Goal: Task Accomplishment & Management: Use online tool/utility

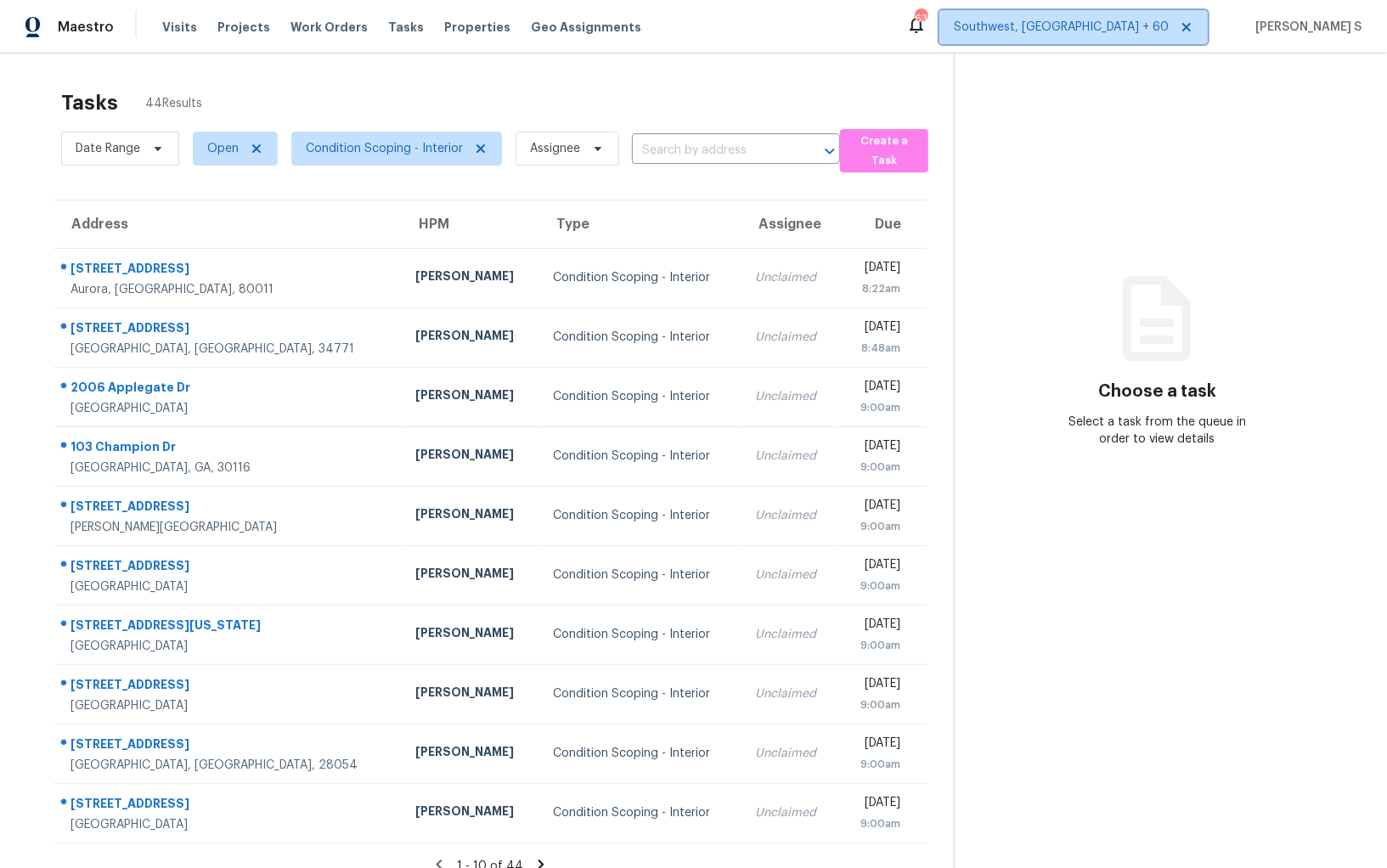
click at [1133, 26] on span "Southwest, FL + 60" at bounding box center [1061, 27] width 215 height 17
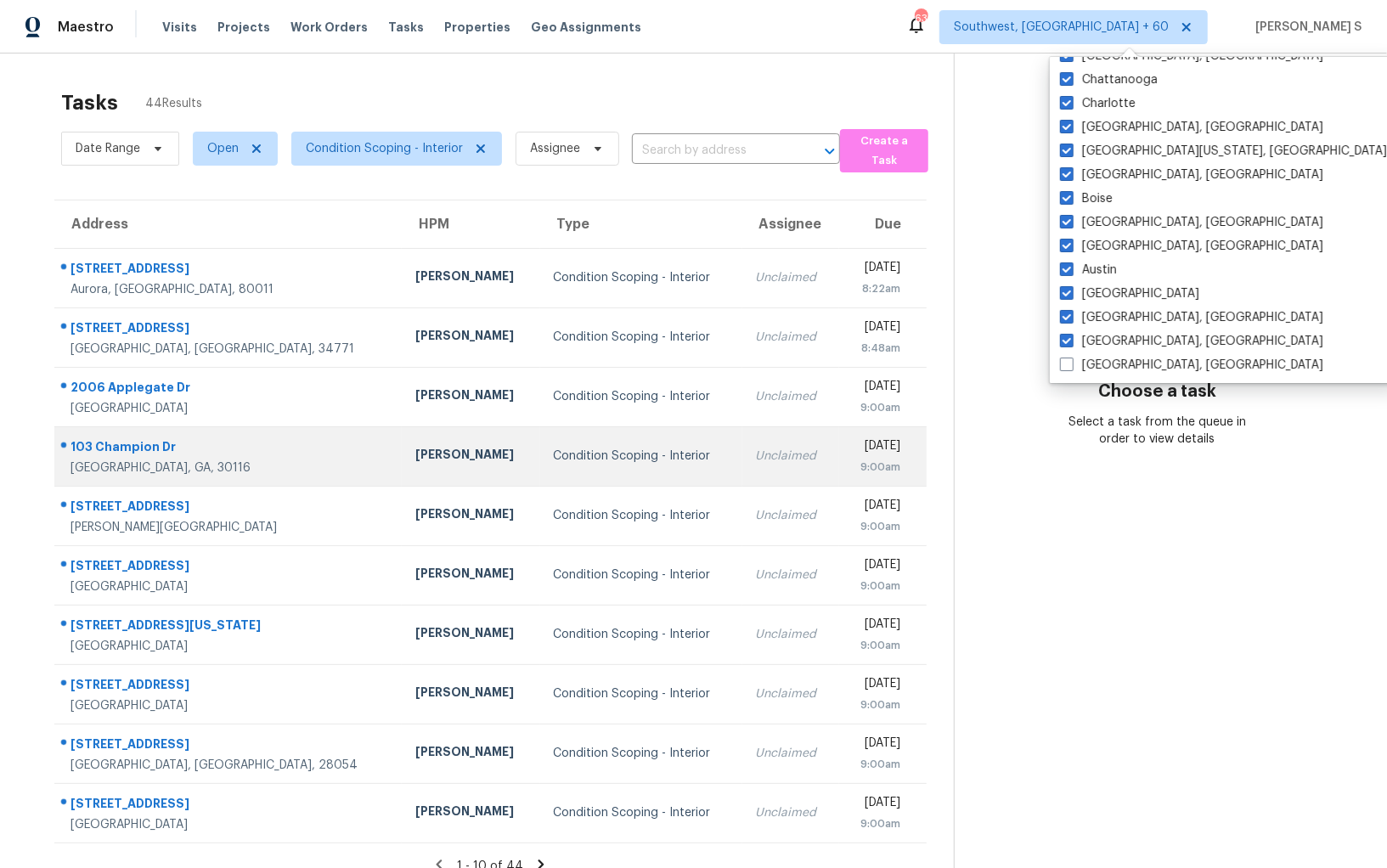
click at [540, 442] on td "Condition Scoping - Interior" at bounding box center [641, 456] width 202 height 60
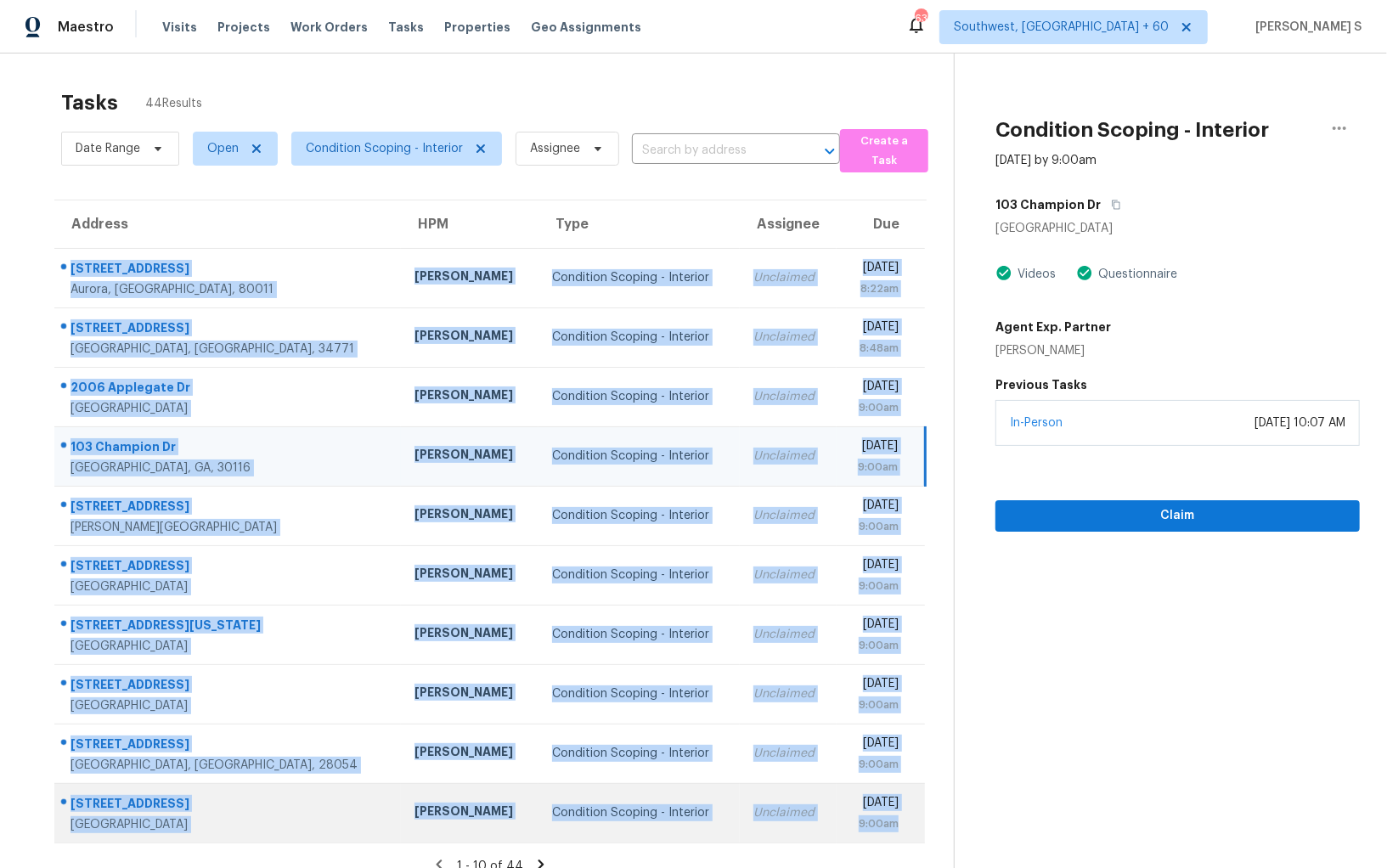
drag, startPoint x: 70, startPoint y: 266, endPoint x: 908, endPoint y: 825, distance: 1007.3
click at [908, 825] on tbody "1225 Xanadu St Aurora, CO, 80011 David Page Condition Scoping - Interior Unclai…" at bounding box center [490, 545] width 871 height 595
copy tbody "1225 Xanadu St Aurora, CO, 80011 David Page Condition Scoping - Interior Unclai…"
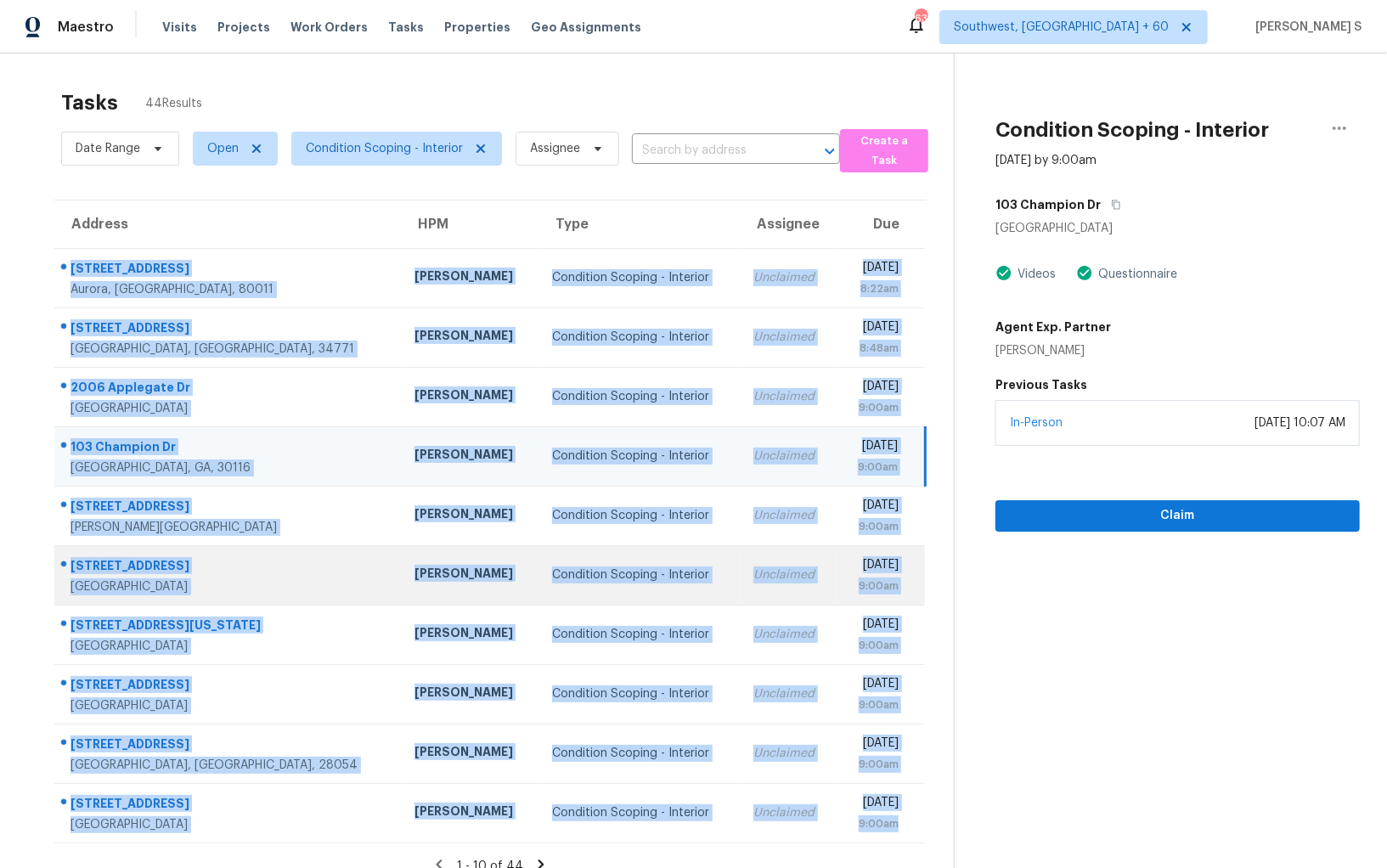
scroll to position [53, 0]
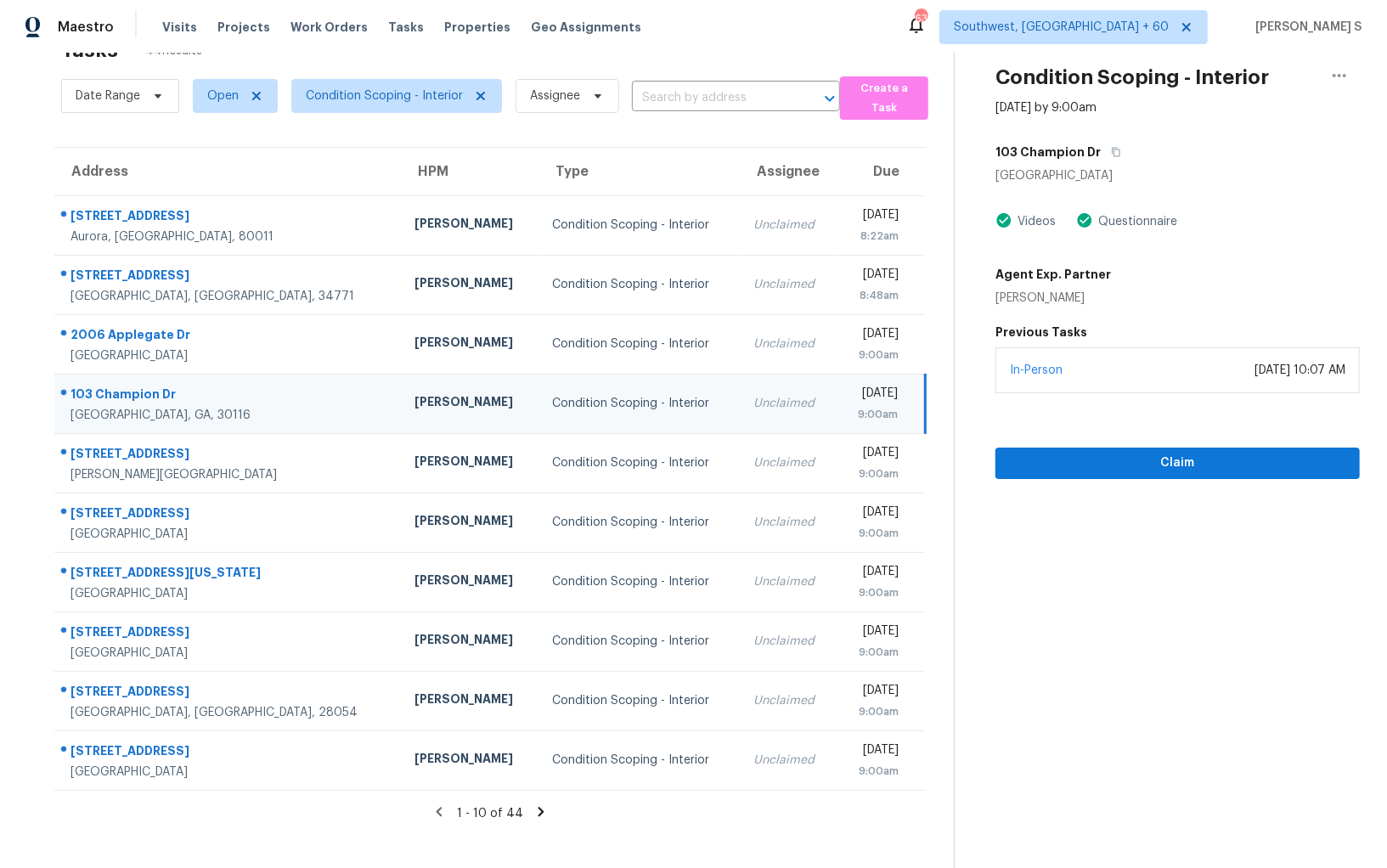
click at [538, 806] on icon at bounding box center [541, 811] width 6 height 9
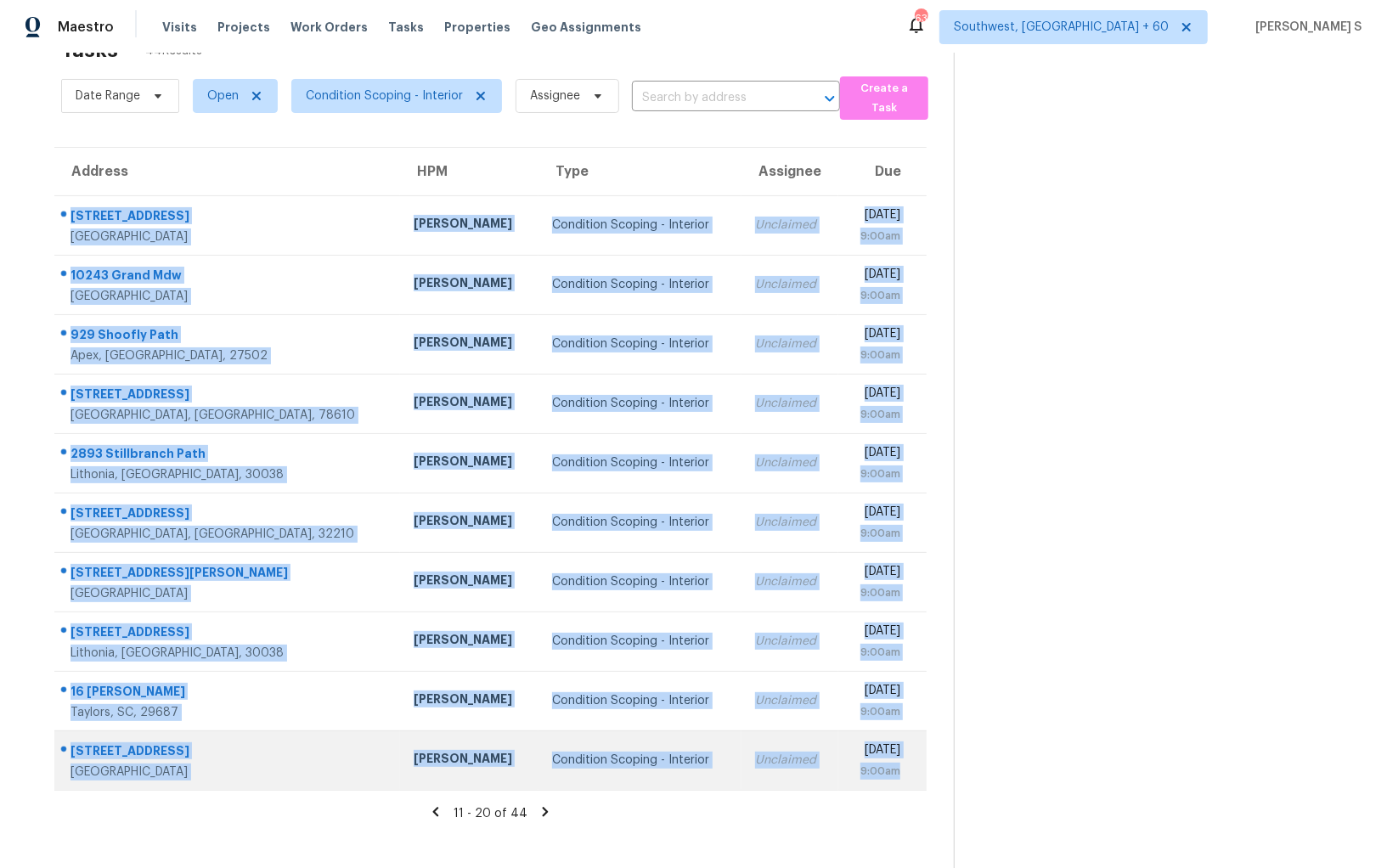
drag, startPoint x: 67, startPoint y: 216, endPoint x: 913, endPoint y: 763, distance: 1007.4
click at [913, 763] on tbody "18822 Mountain Spring Dr Spring, TX, 77379 Joseph Wolfe Condition Scoping - Int…" at bounding box center [491, 493] width 873 height 595
copy tbody "18822 Mountain Spring Dr Spring, TX, 77379 Joseph Wolfe Condition Scoping - Int…"
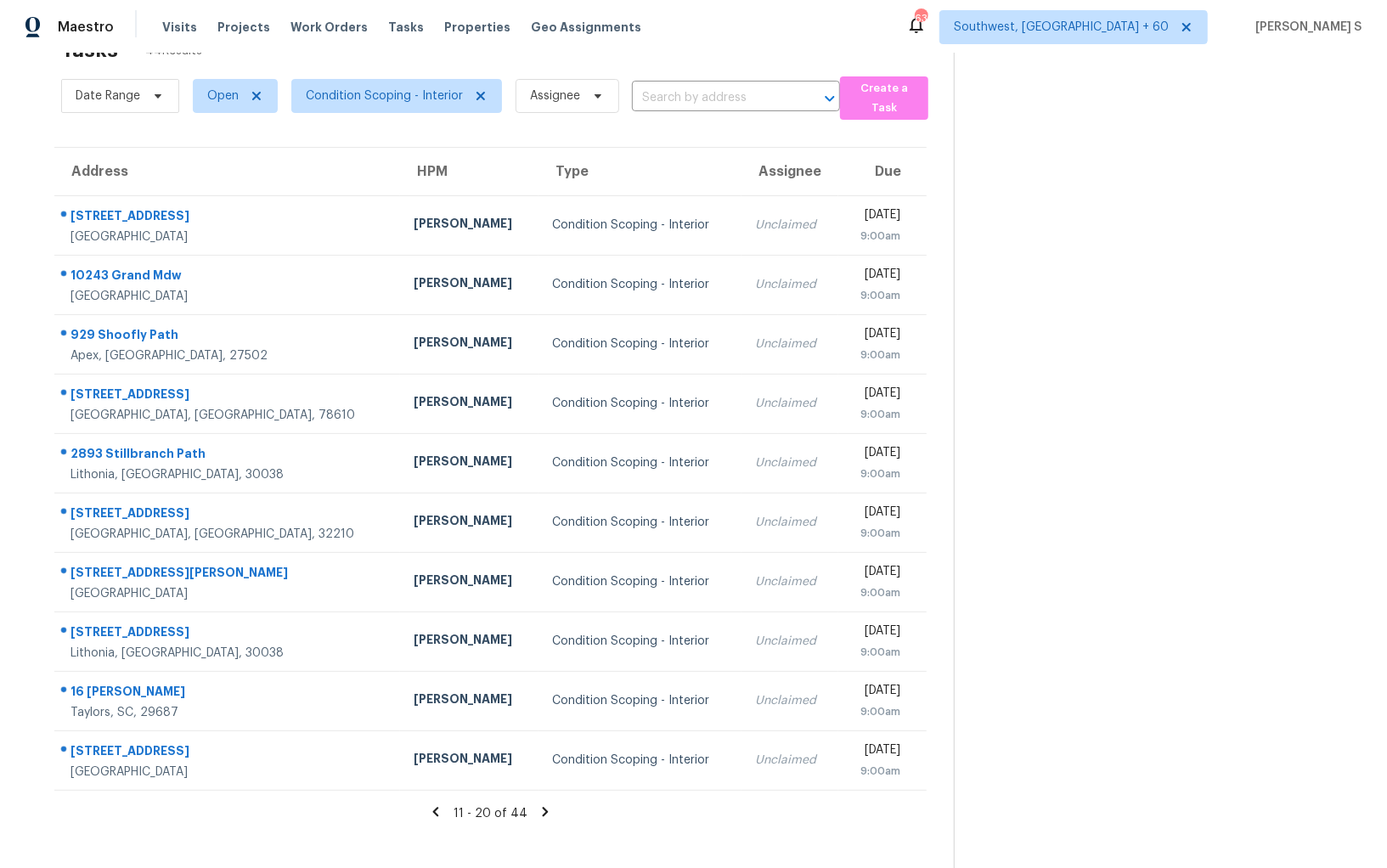
click at [543, 806] on icon at bounding box center [545, 811] width 6 height 9
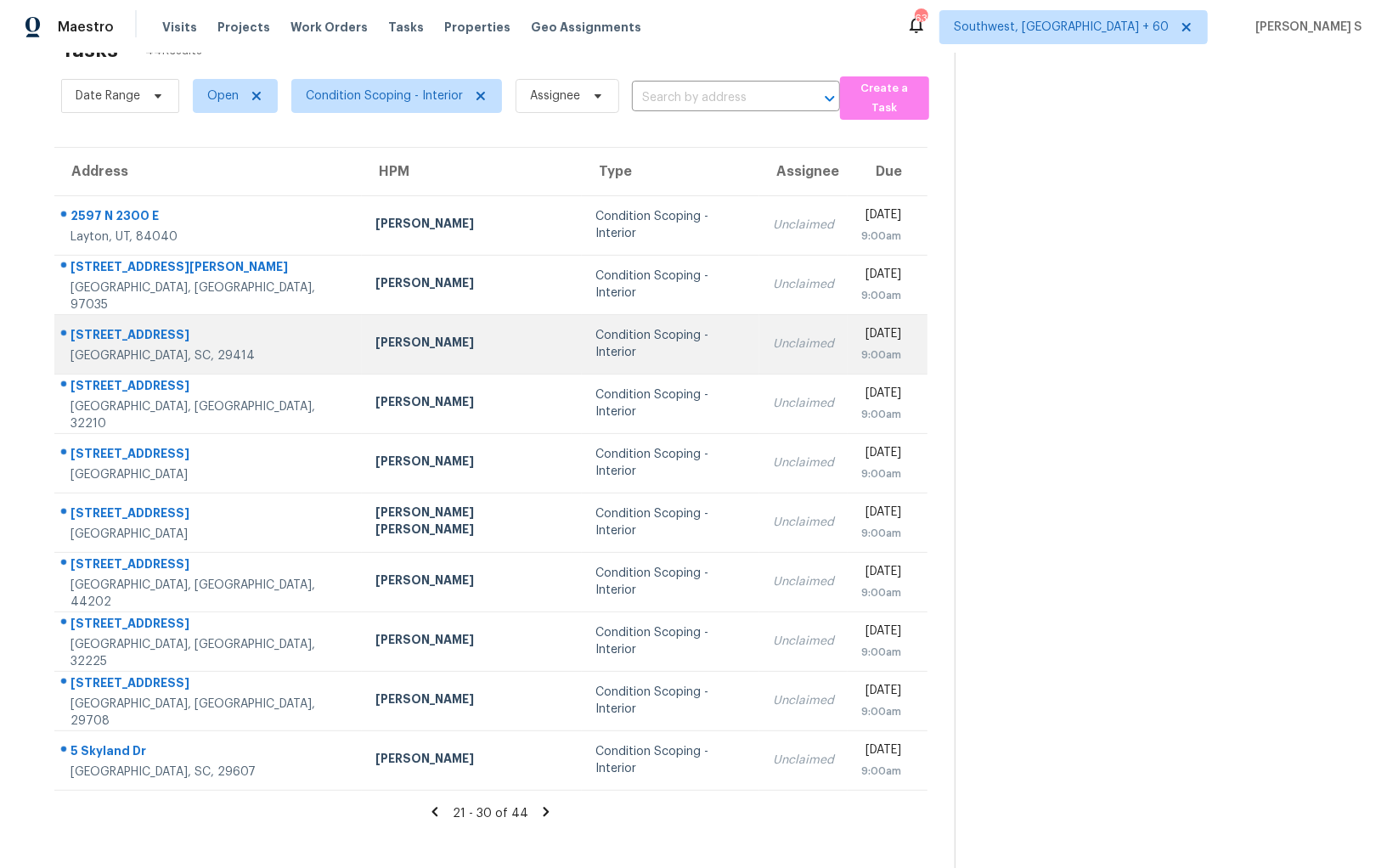
drag, startPoint x: 68, startPoint y: 213, endPoint x: 622, endPoint y: 334, distance: 567.1
click at [622, 334] on tbody "2597 N 2300 E Layton, UT, 84040 Jaime Angulo Condition Scoping - Interior Uncla…" at bounding box center [491, 493] width 873 height 595
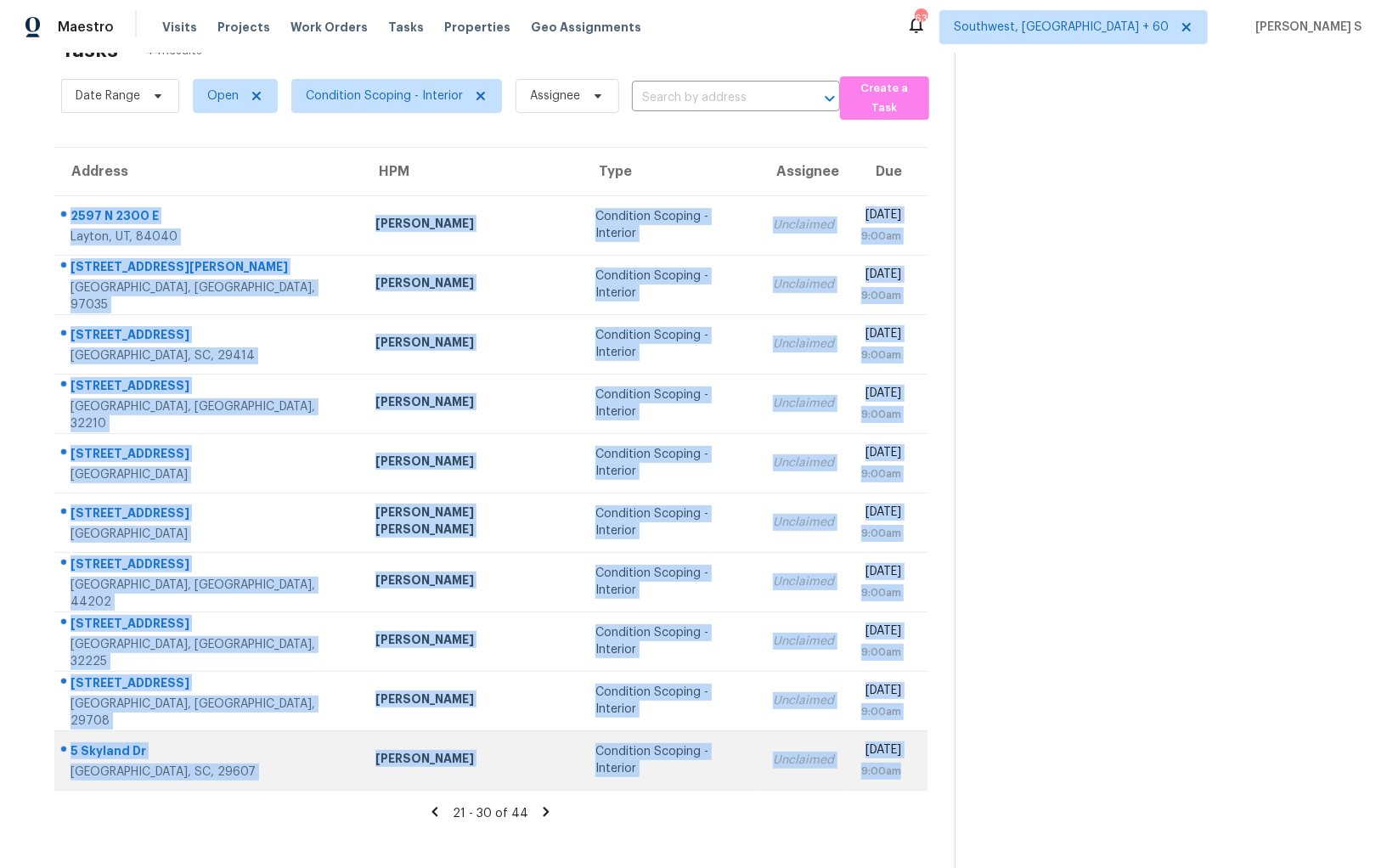
drag, startPoint x: 73, startPoint y: 211, endPoint x: 906, endPoint y: 767, distance: 1001.5
click at [906, 767] on tbody "2597 N 2300 E Layton, UT, 84040 Jaime Angulo Condition Scoping - Interior Uncla…" at bounding box center [491, 493] width 873 height 595
copy tbody "2597 N 2300 E Layton, UT, 84040 Jaime Angulo Condition Scoping - Interior Uncla…"
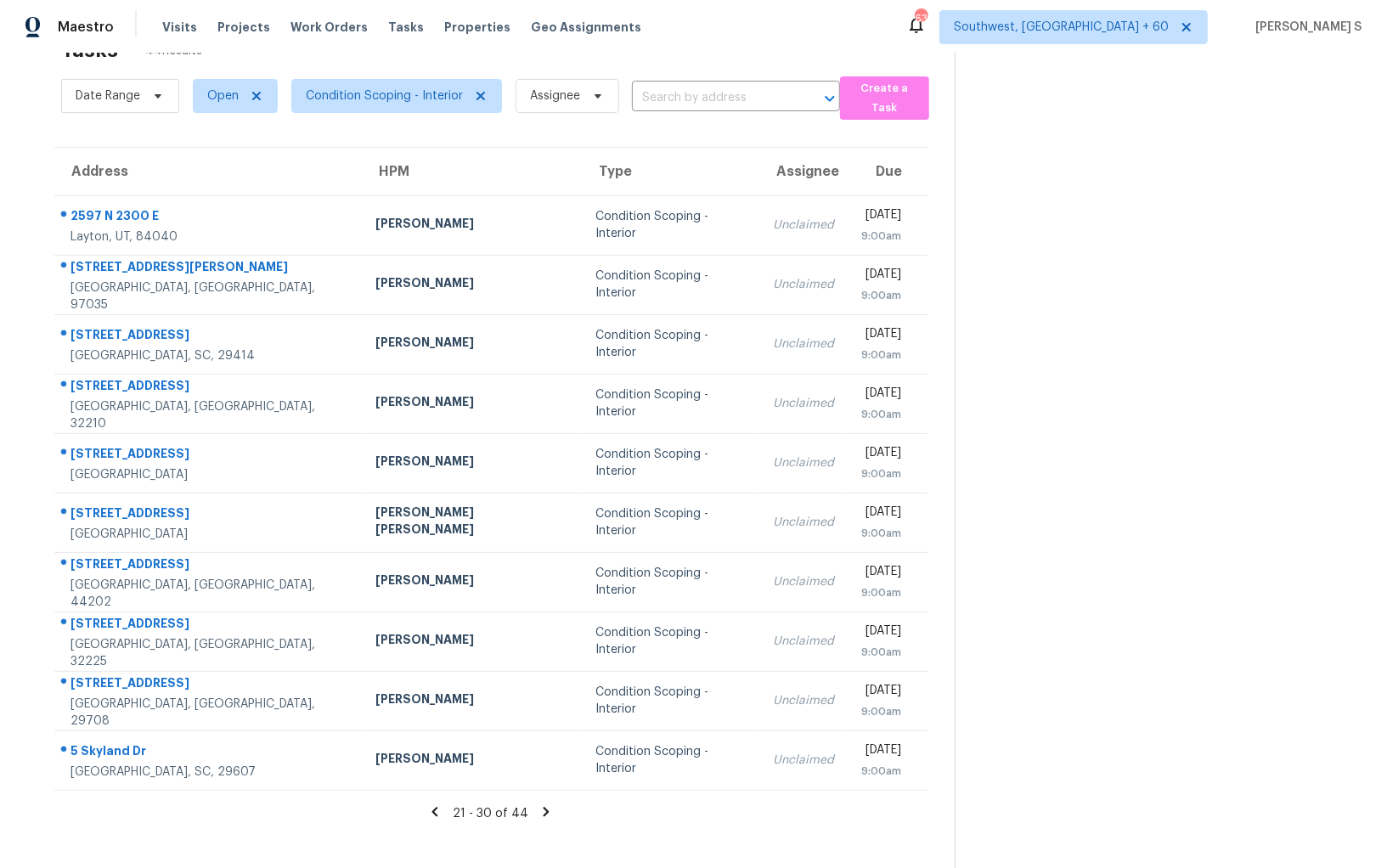
click at [544, 806] on icon at bounding box center [546, 811] width 6 height 9
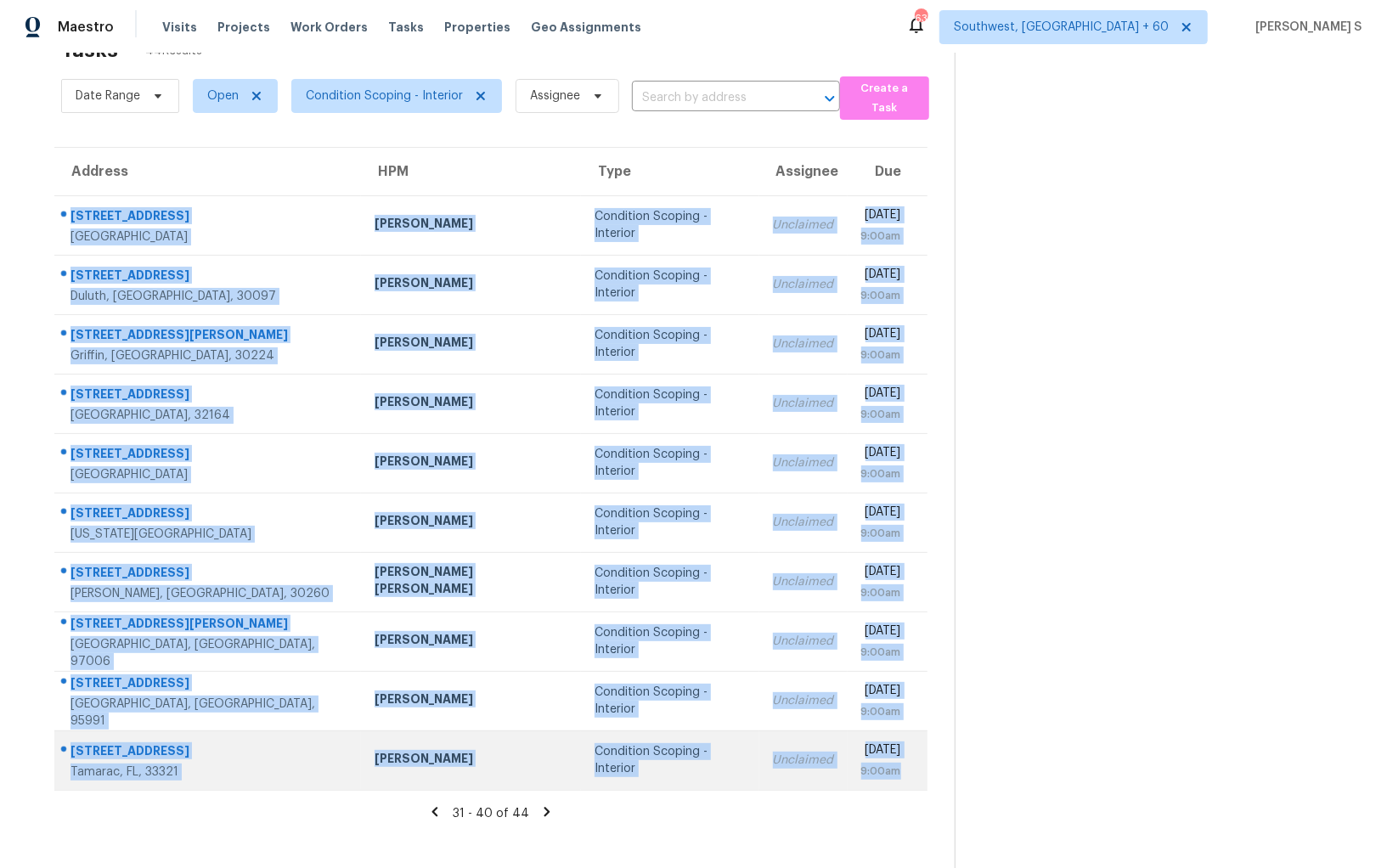
drag, startPoint x: 71, startPoint y: 209, endPoint x: 914, endPoint y: 780, distance: 1018.2
click at [914, 780] on tbody "4297 Canewood Ln Indian Trail, NC, 28079 Ryan Craven Condition Scoping - Interi…" at bounding box center [491, 493] width 873 height 595
copy tbody "4297 Canewood Ln Indian Trail, NC, 28079 Ryan Craven Condition Scoping - Interi…"
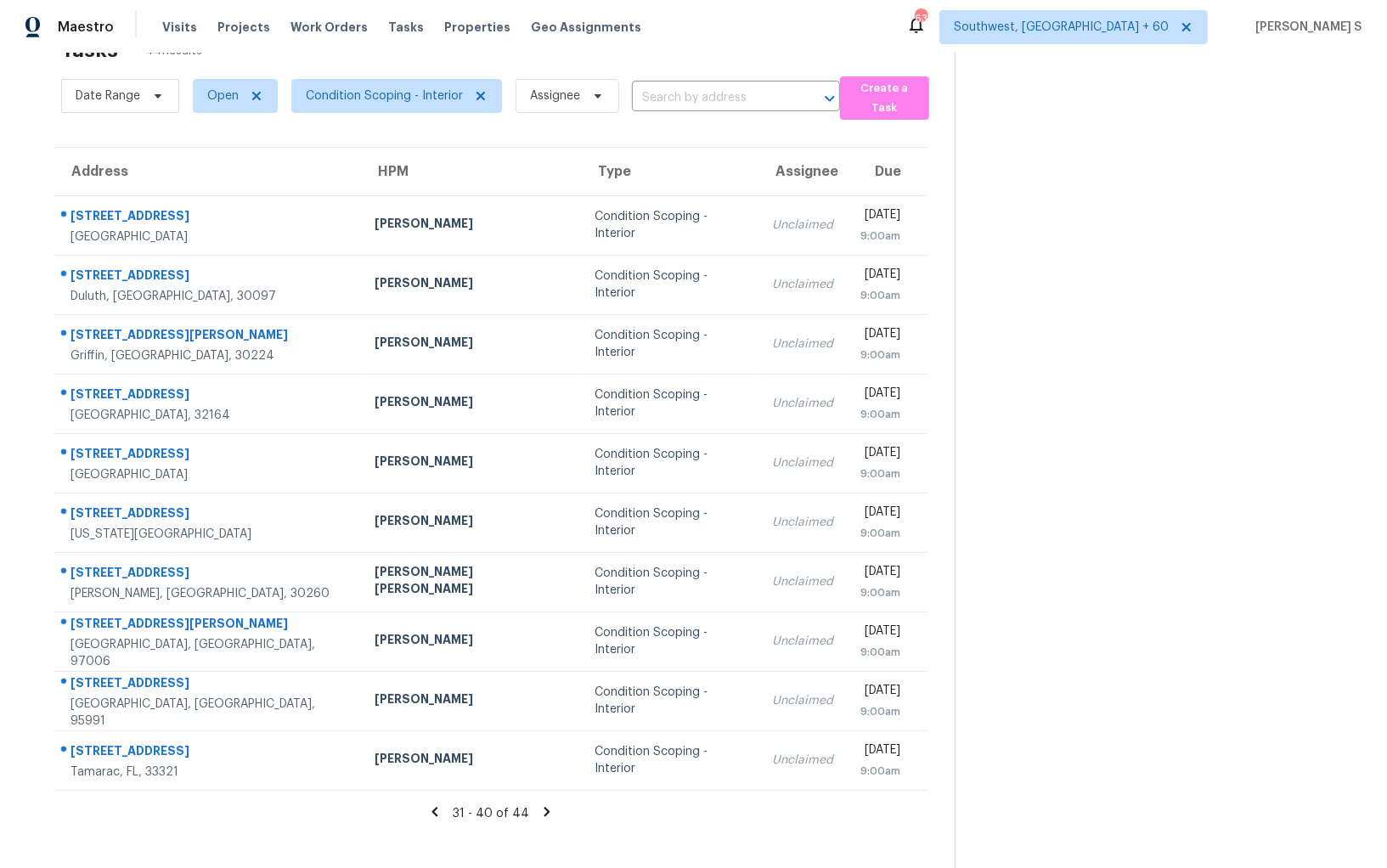
click at [544, 807] on icon at bounding box center [546, 811] width 6 height 9
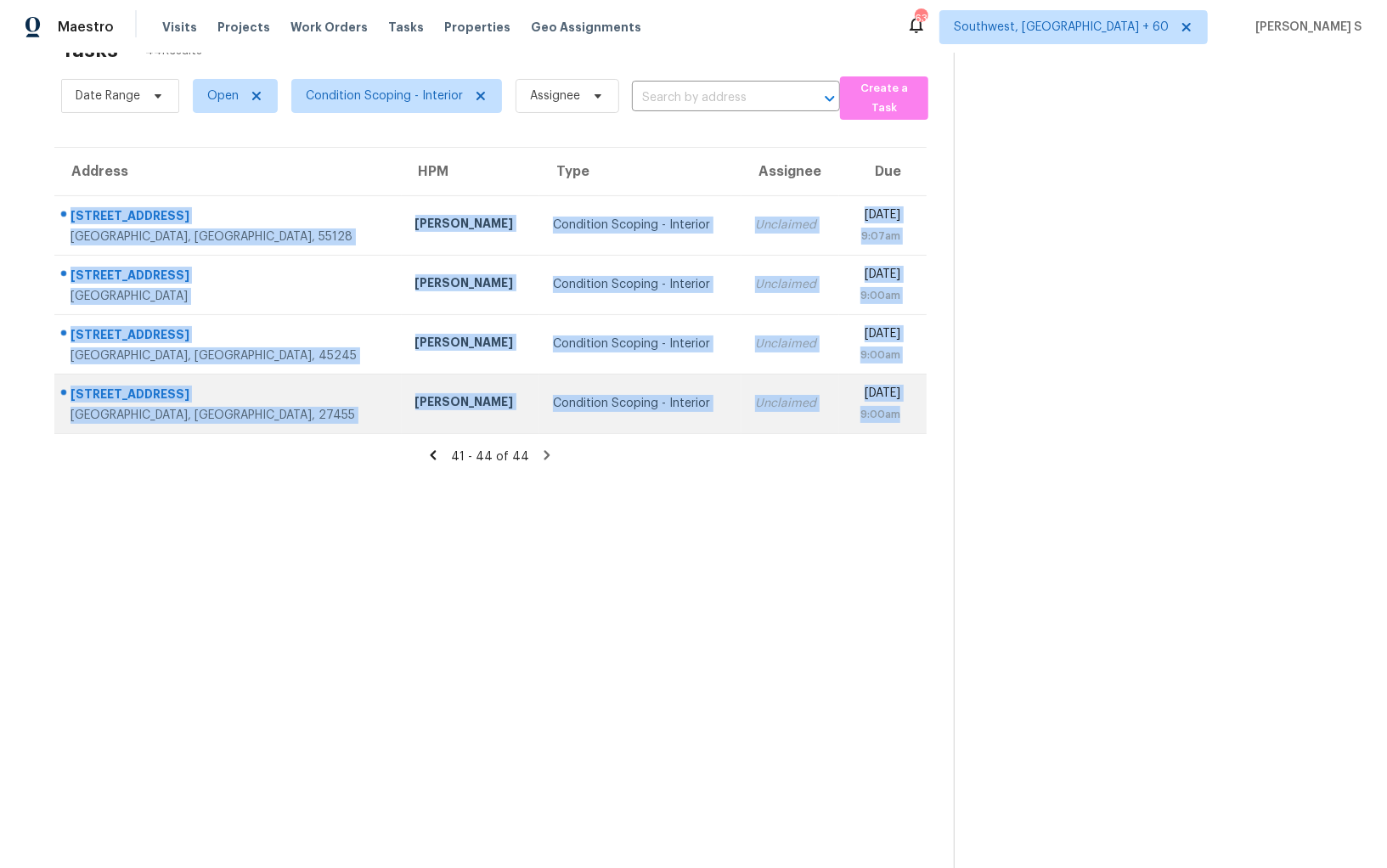
drag, startPoint x: 71, startPoint y: 208, endPoint x: 894, endPoint y: 406, distance: 846.5
click at [894, 406] on tbody "1216 Hilo Ave N Oakdale, MN, 55128 Jeffrey Lenz Condition Scoping - Interior Un…" at bounding box center [491, 314] width 873 height 238
copy tbody "1216 Hilo Ave N Oakdale, MN, 55128 Jeffrey Lenz Condition Scoping - Interior Un…"
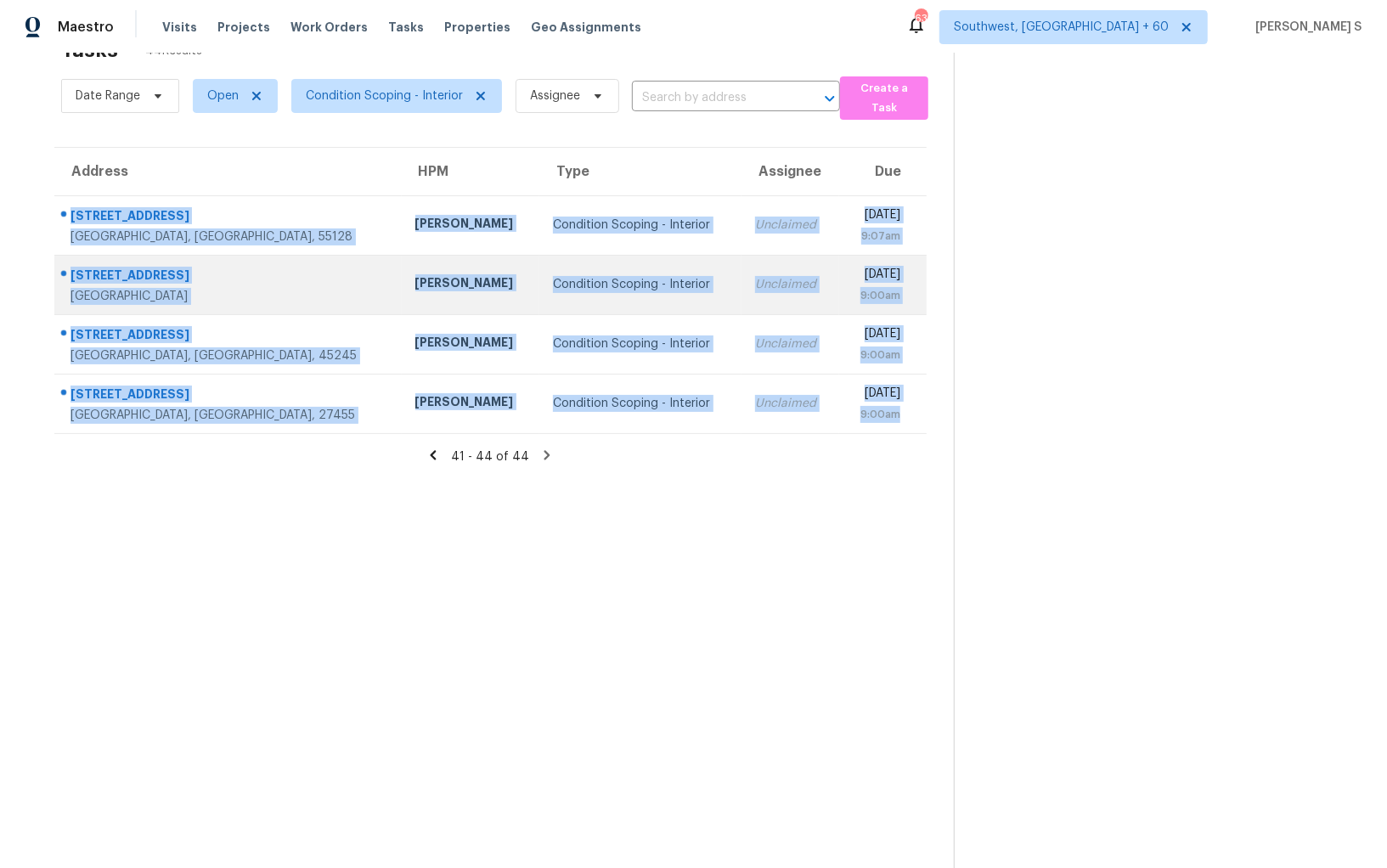
scroll to position [0, 0]
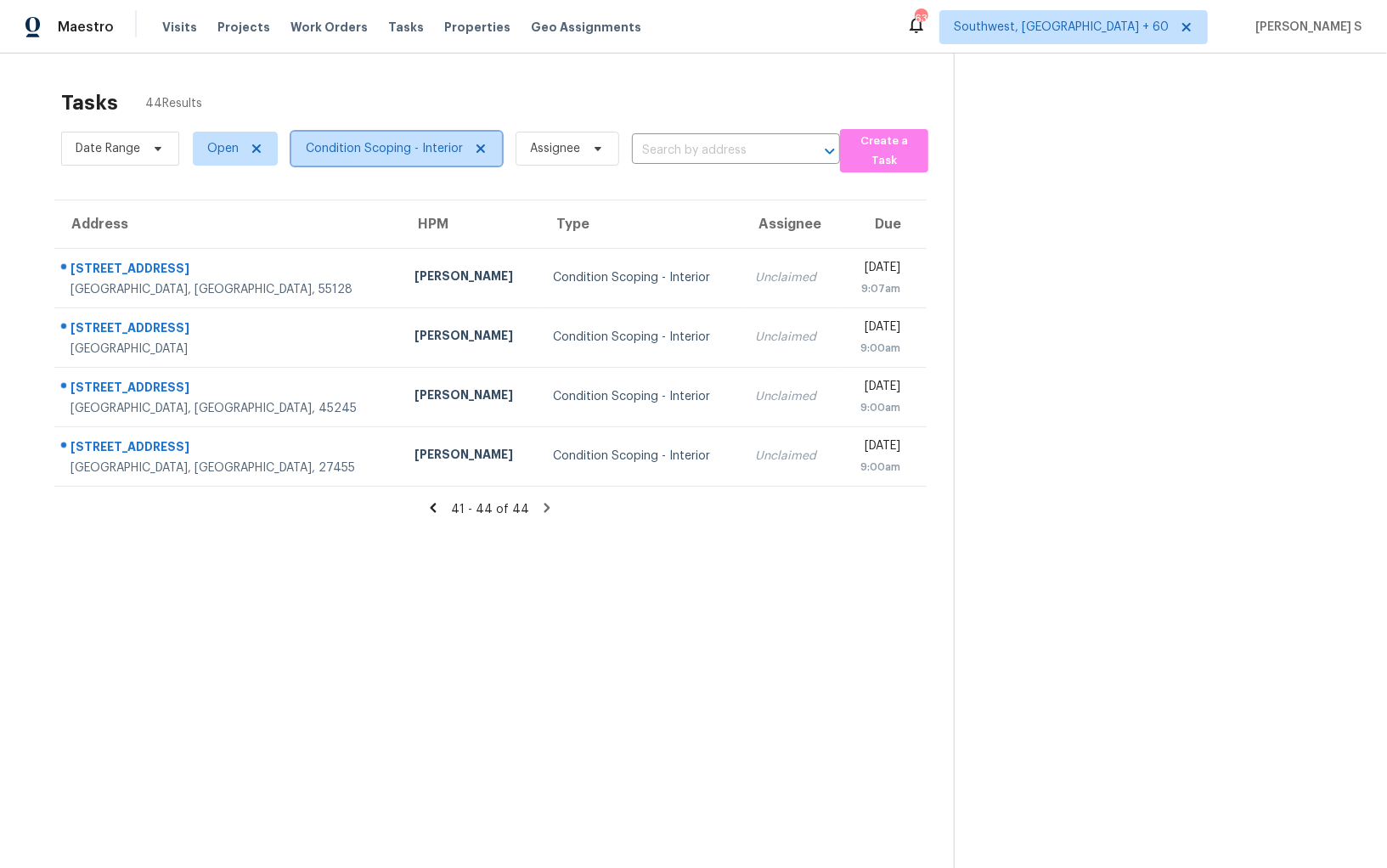
click at [438, 145] on span "Condition Scoping - Interior" at bounding box center [385, 149] width 157 height 17
click at [683, 642] on section "Tasks 44 Results Date Range Open Condition Scoping - Interior Assignee ​ Create…" at bounding box center [491, 501] width 926 height 841
click at [478, 147] on icon at bounding box center [480, 149] width 9 height 9
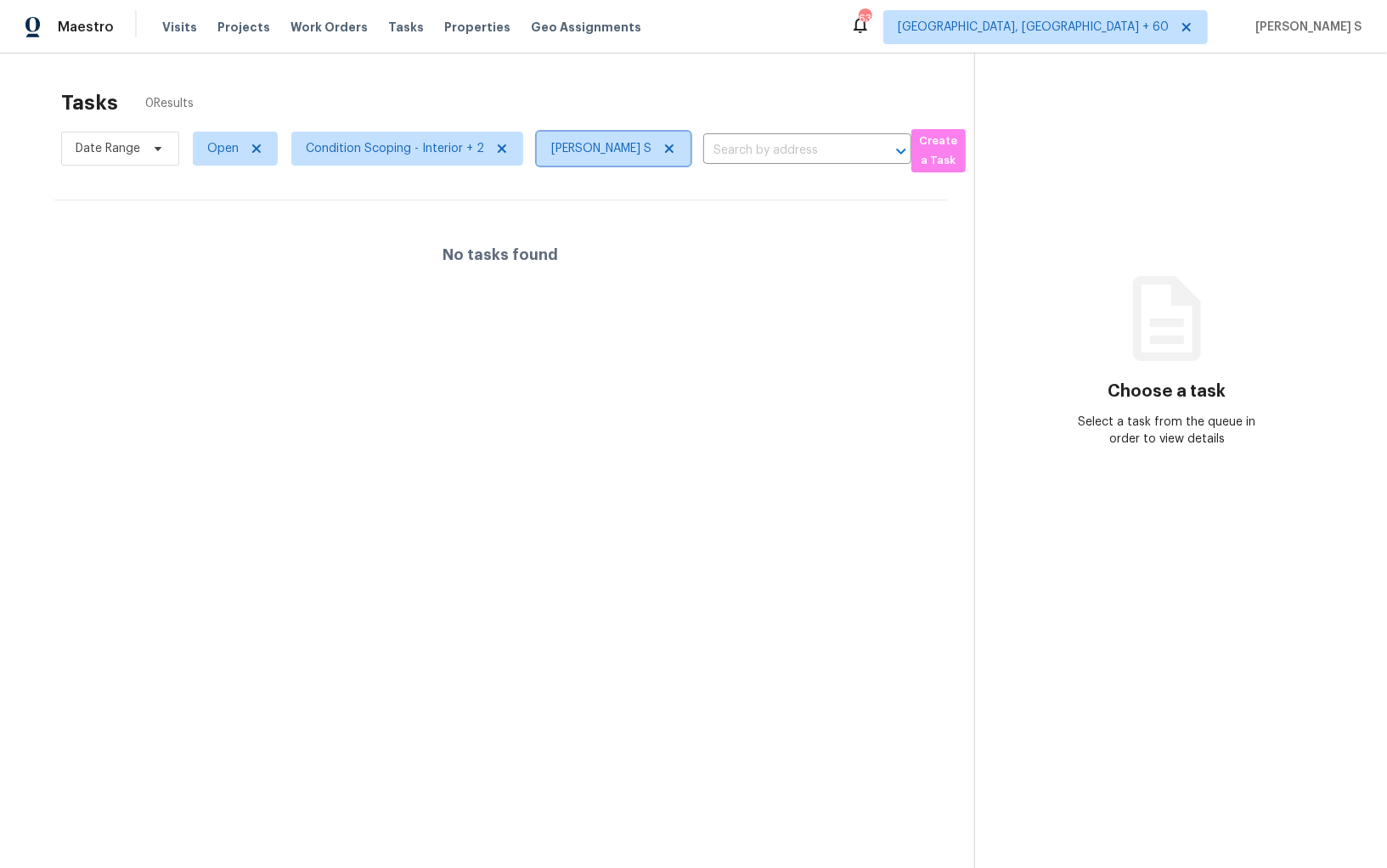
click at [665, 144] on icon at bounding box center [669, 149] width 14 height 14
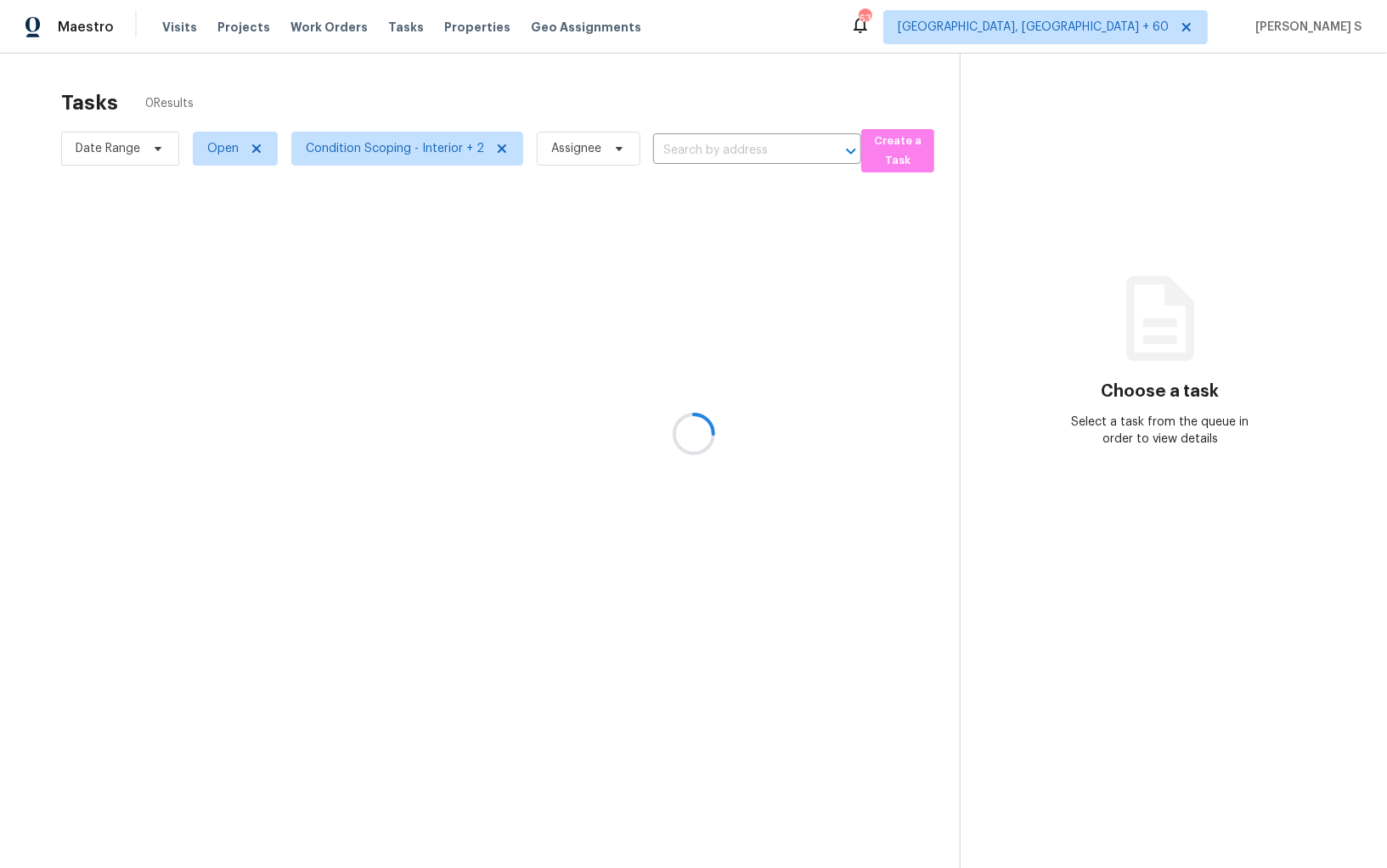
click at [411, 152] on div at bounding box center [693, 434] width 1387 height 868
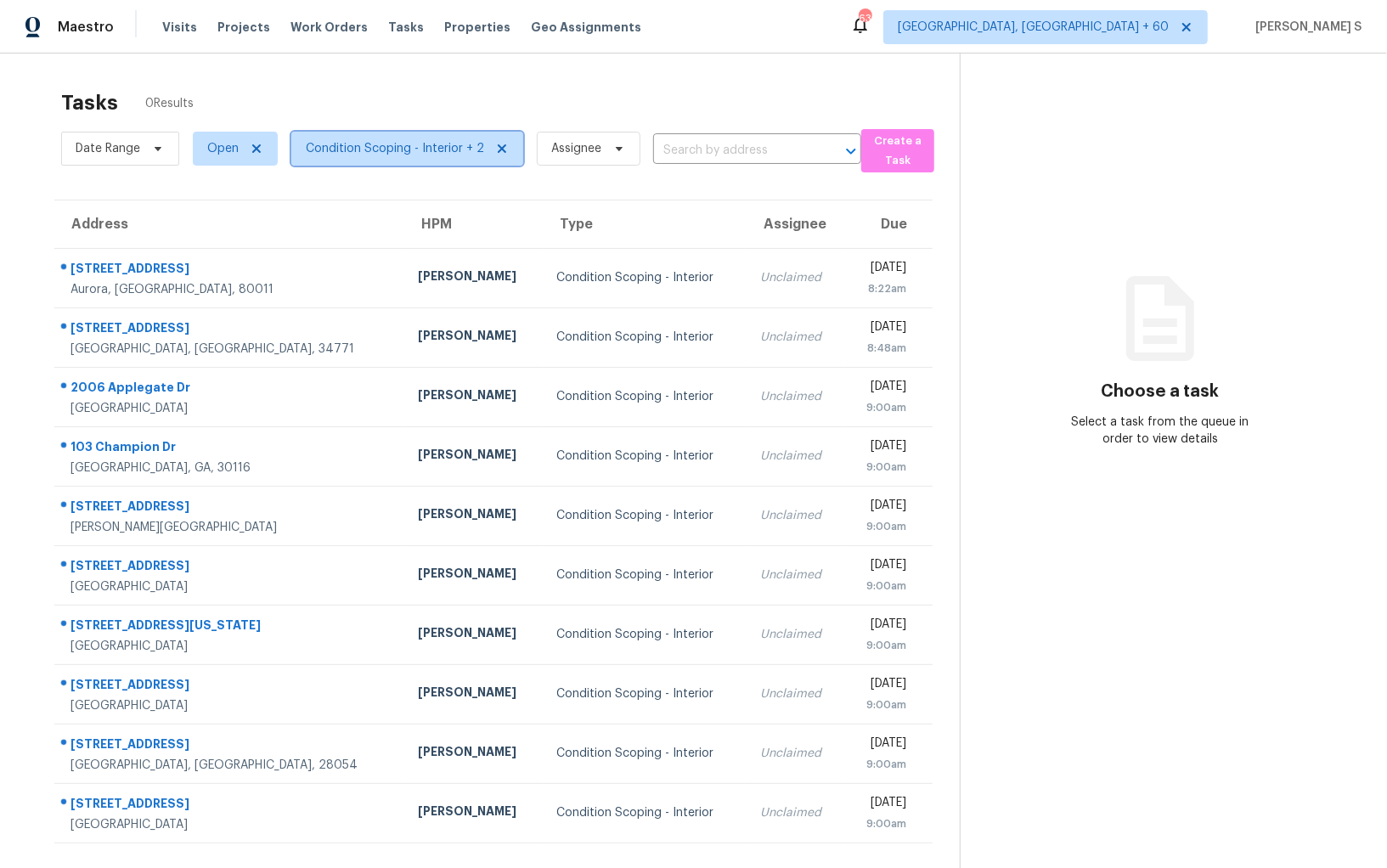
click at [411, 152] on span "Condition Scoping - Interior + 2" at bounding box center [395, 149] width 179 height 17
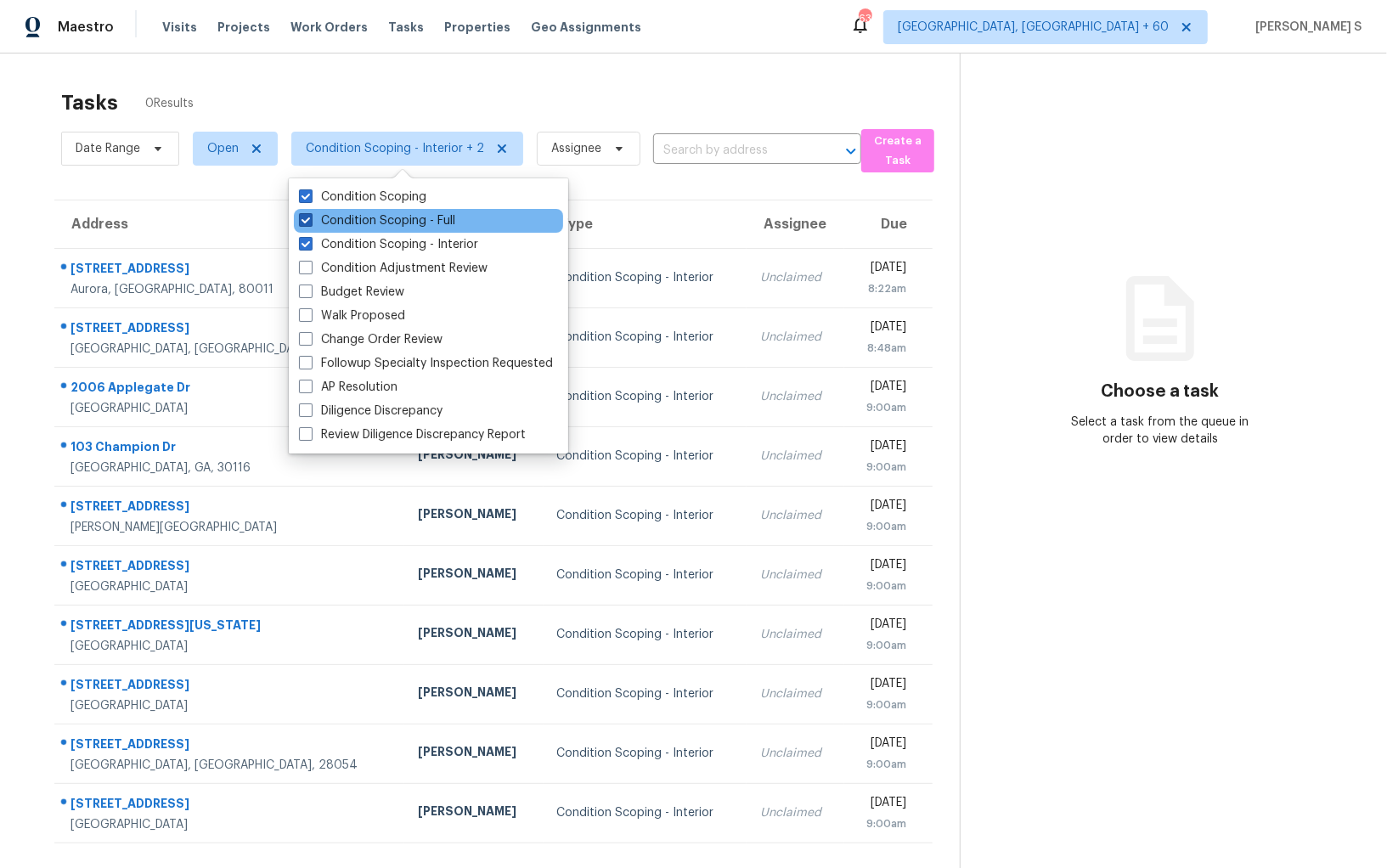
click at [428, 221] on label "Condition Scoping - Full" at bounding box center [377, 220] width 156 height 17
click at [310, 221] on input "Condition Scoping - Full" at bounding box center [304, 217] width 11 height 11
checkbox input "false"
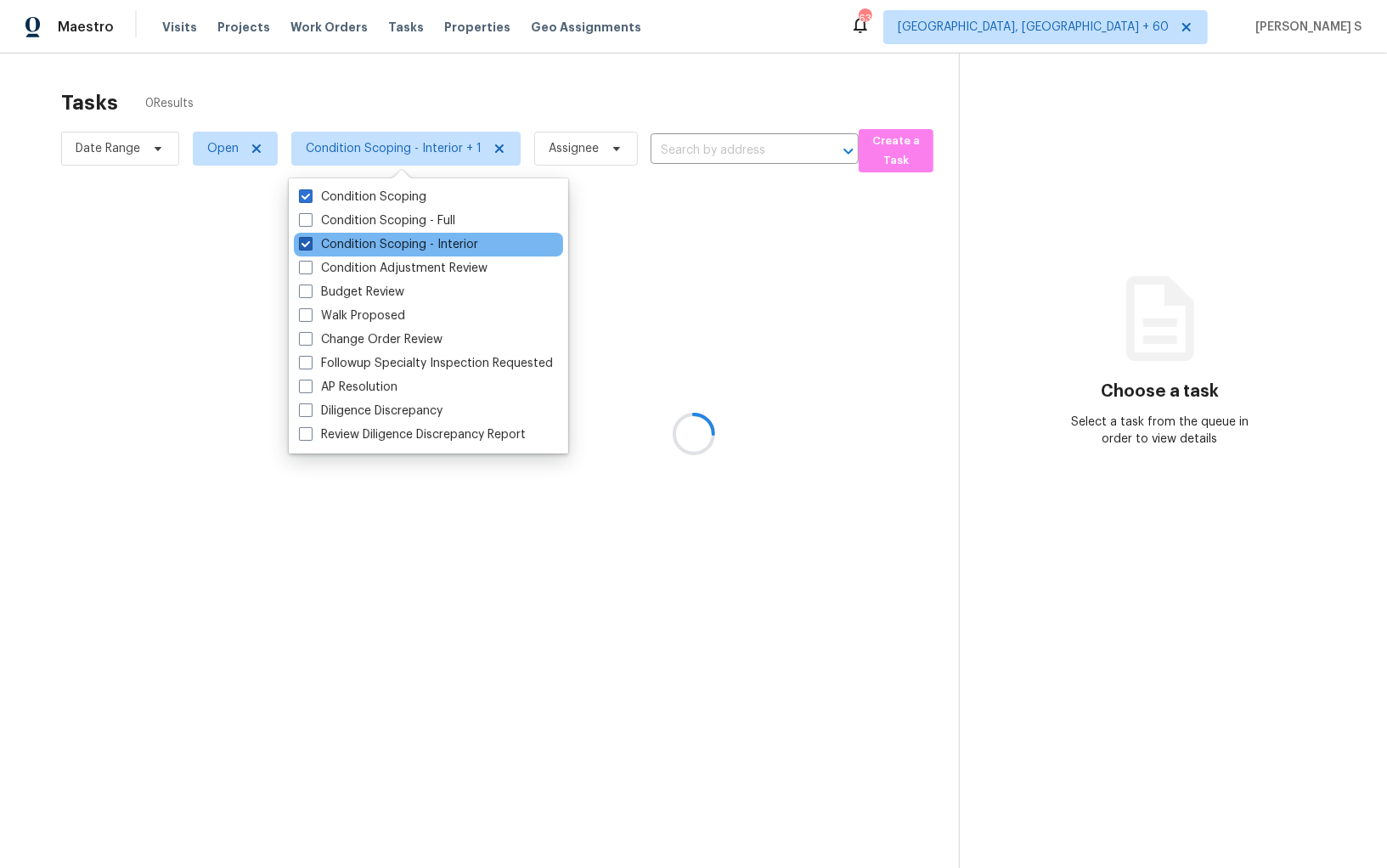
click at [436, 237] on label "Condition Scoping - Interior" at bounding box center [389, 244] width 179 height 17
click at [310, 237] on input "Condition Scoping - Interior" at bounding box center [304, 241] width 11 height 11
checkbox input "false"
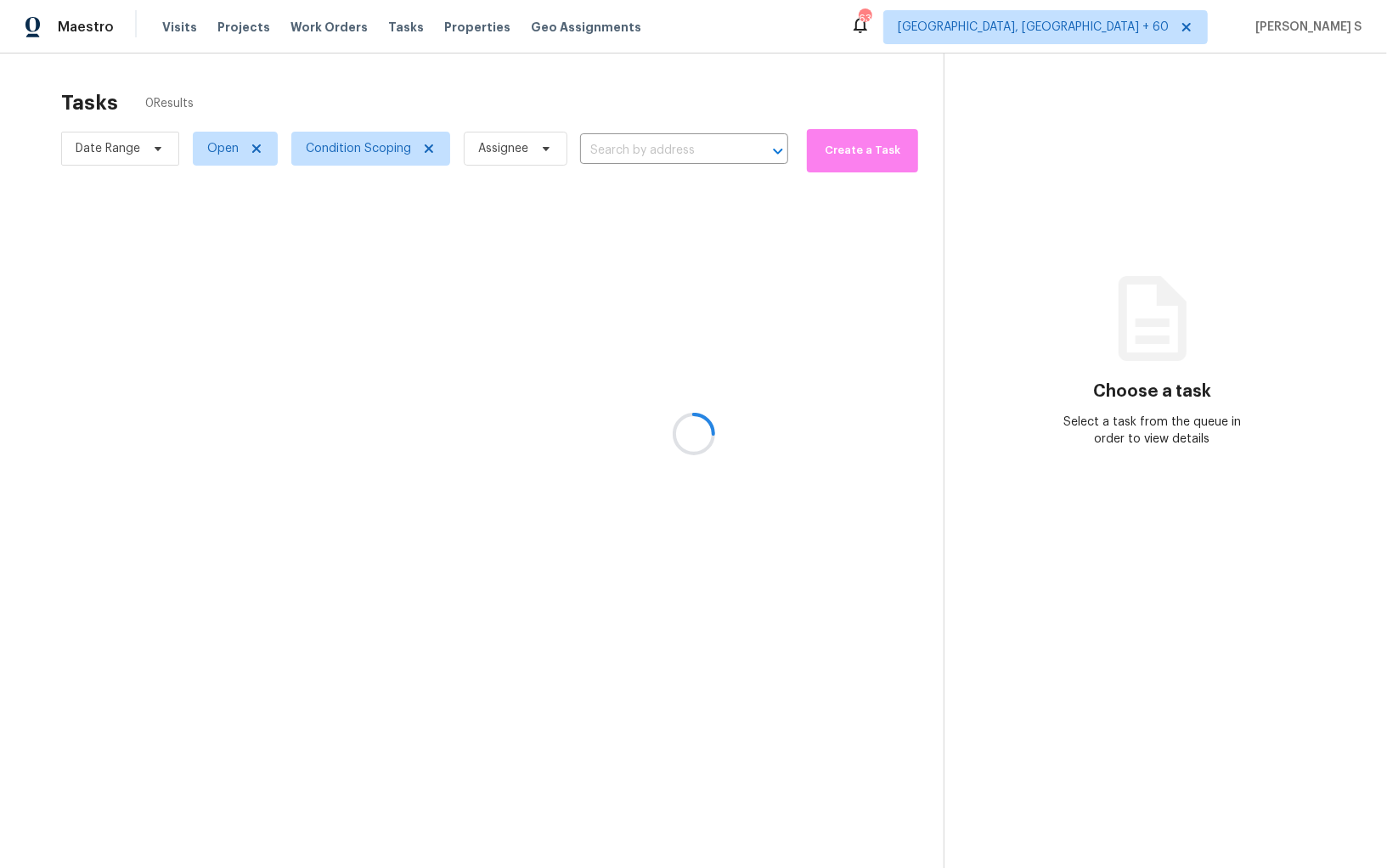
click at [702, 326] on div at bounding box center [693, 434] width 1387 height 868
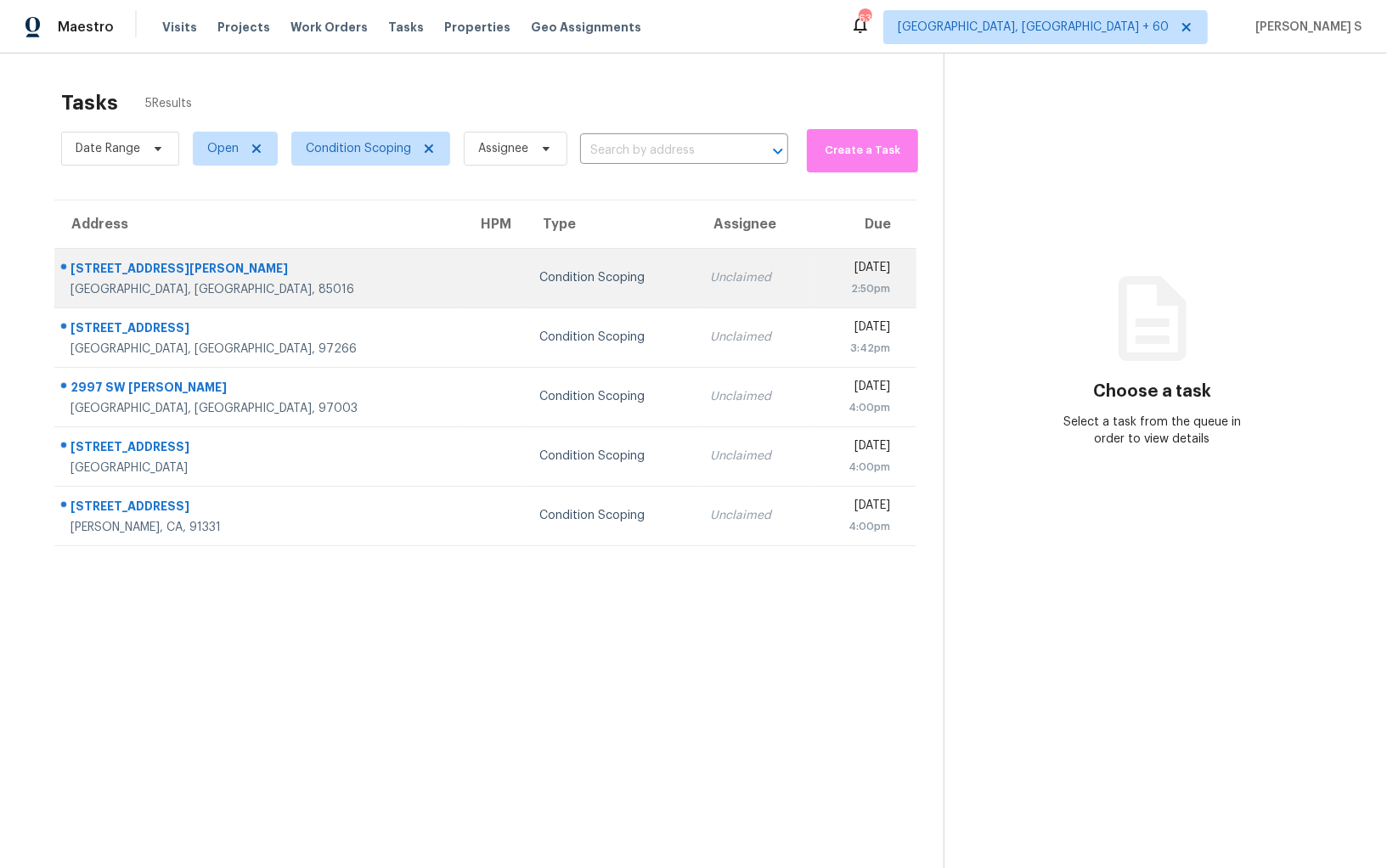
click at [539, 279] on div "Condition Scoping" at bounding box center [611, 278] width 144 height 17
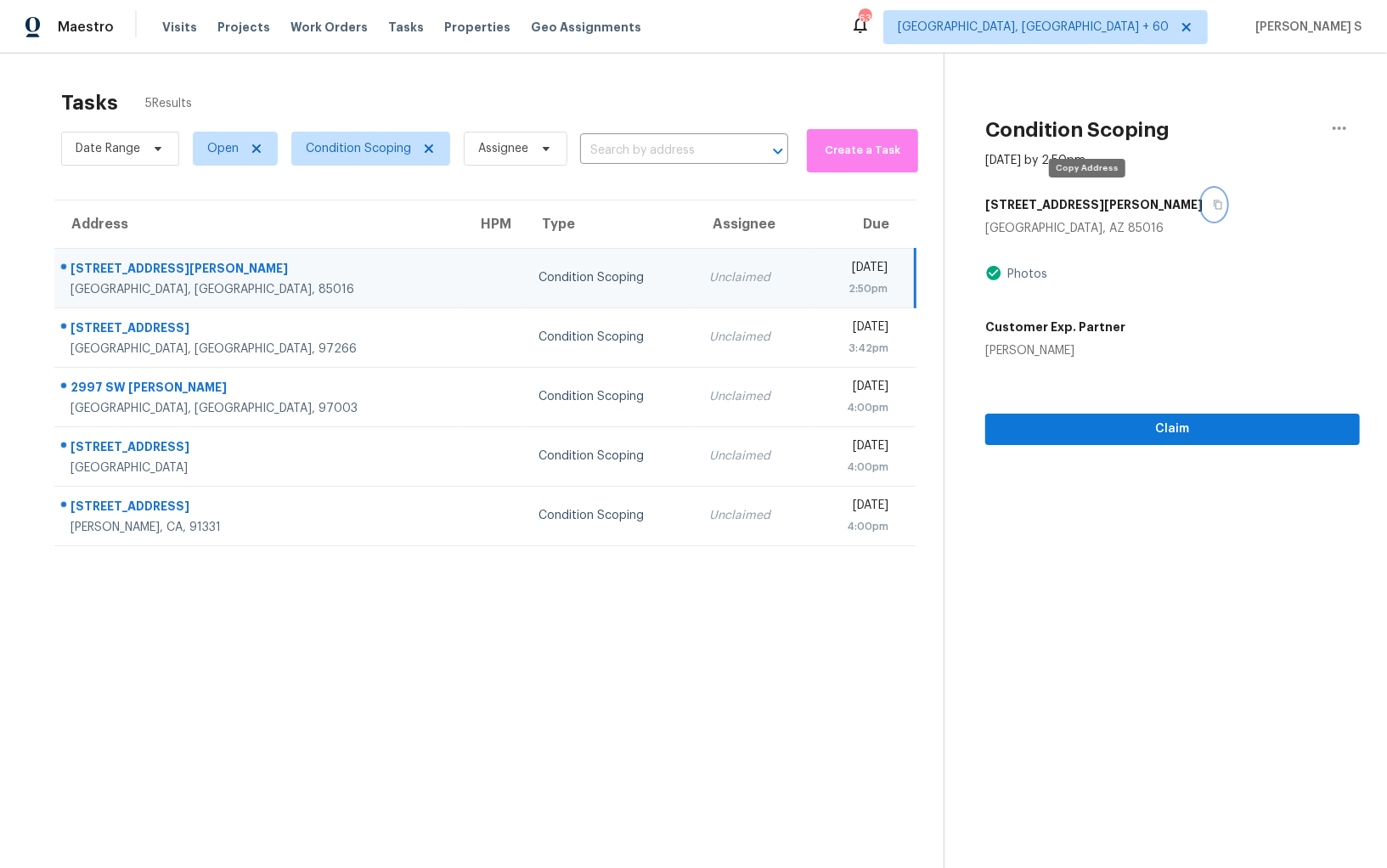
click at [1202, 196] on button "button" at bounding box center [1214, 205] width 23 height 31
click at [540, 269] on div "Condition Scoping" at bounding box center [610, 278] width 144 height 17
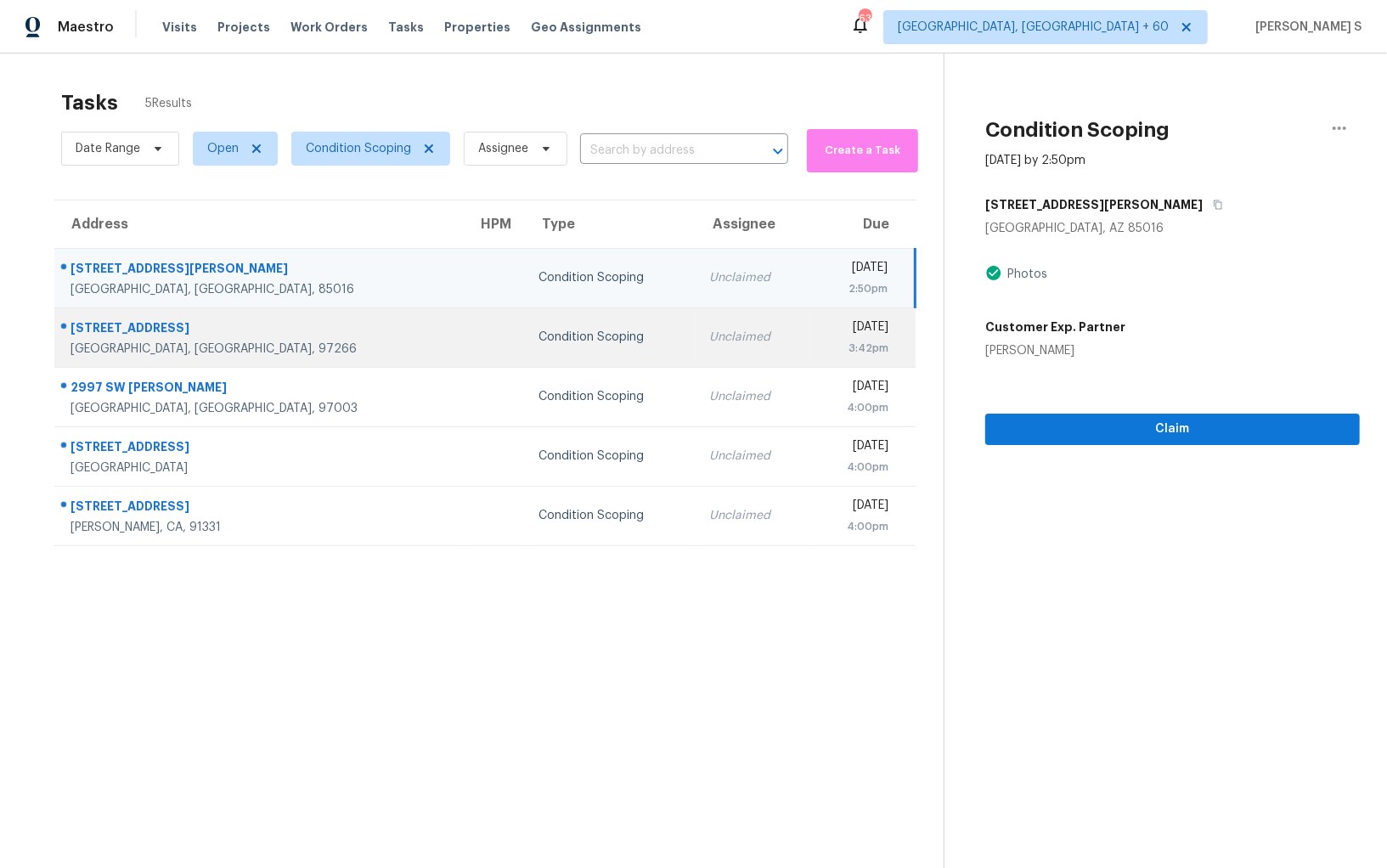
click at [696, 354] on td "Unclaimed" at bounding box center [752, 337] width 114 height 60
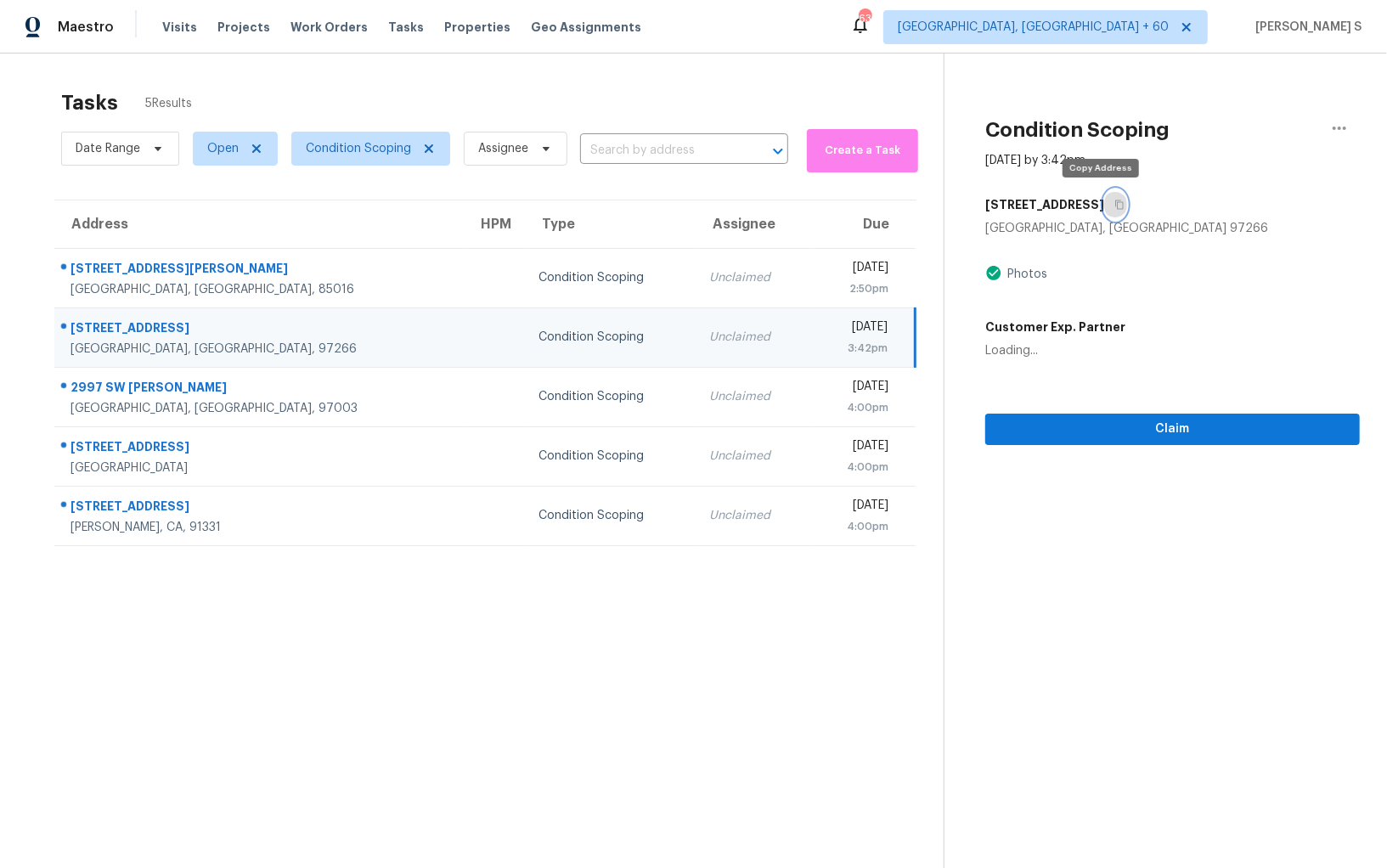
click at [1104, 197] on button "button" at bounding box center [1115, 205] width 23 height 31
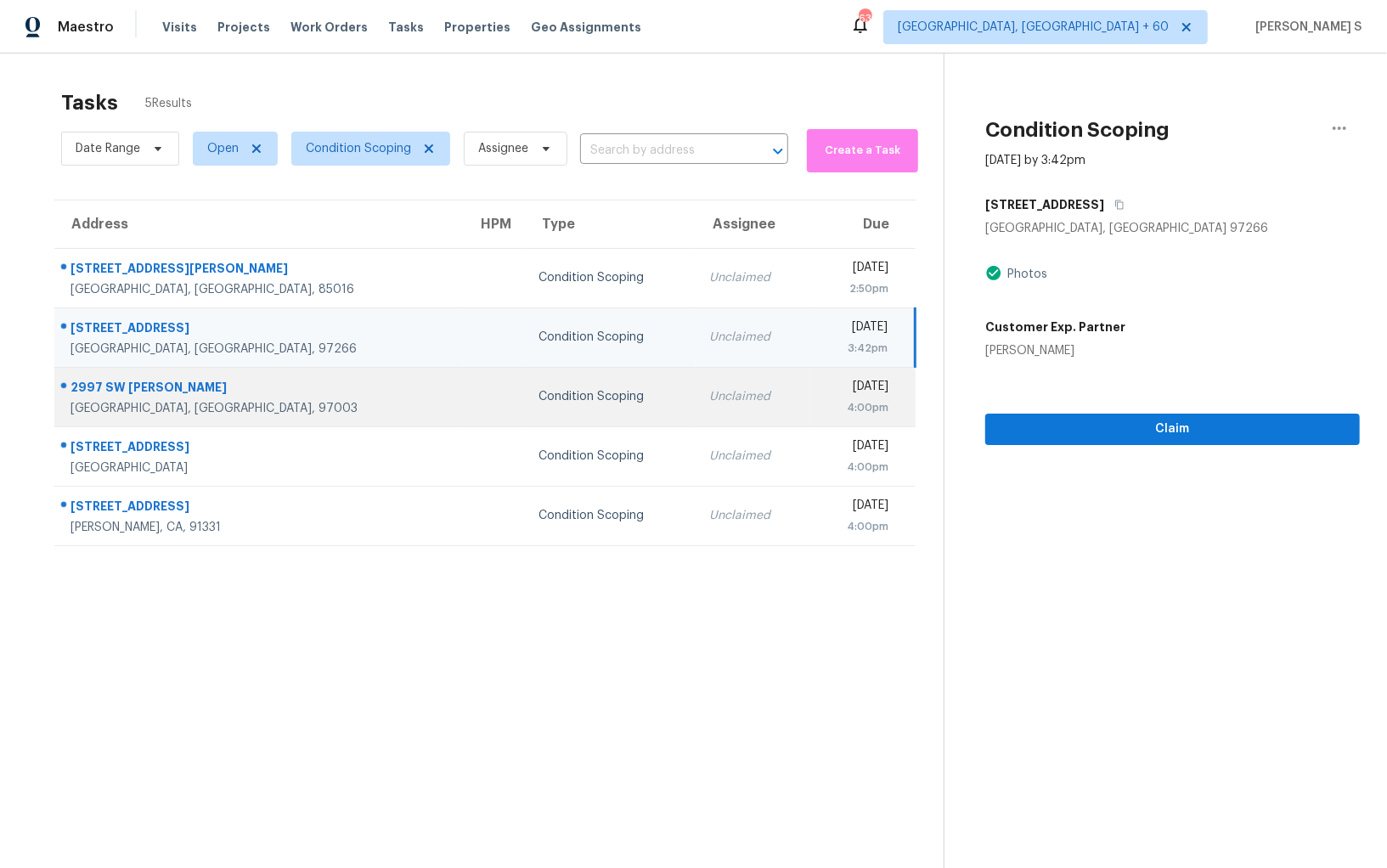
click at [709, 390] on div "Unclaimed" at bounding box center [752, 396] width 86 height 17
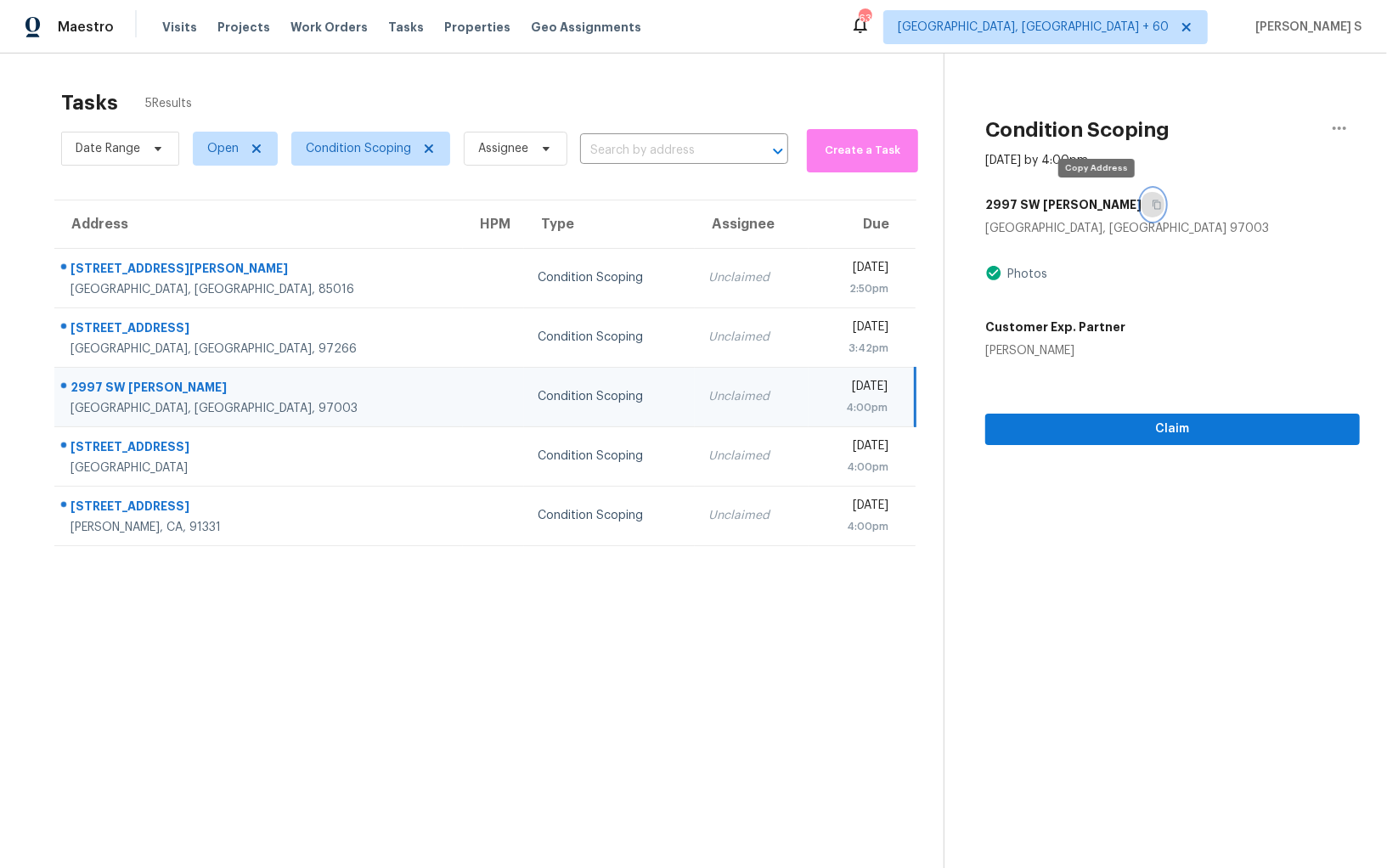
click at [1151, 204] on icon "button" at bounding box center [1156, 205] width 10 height 10
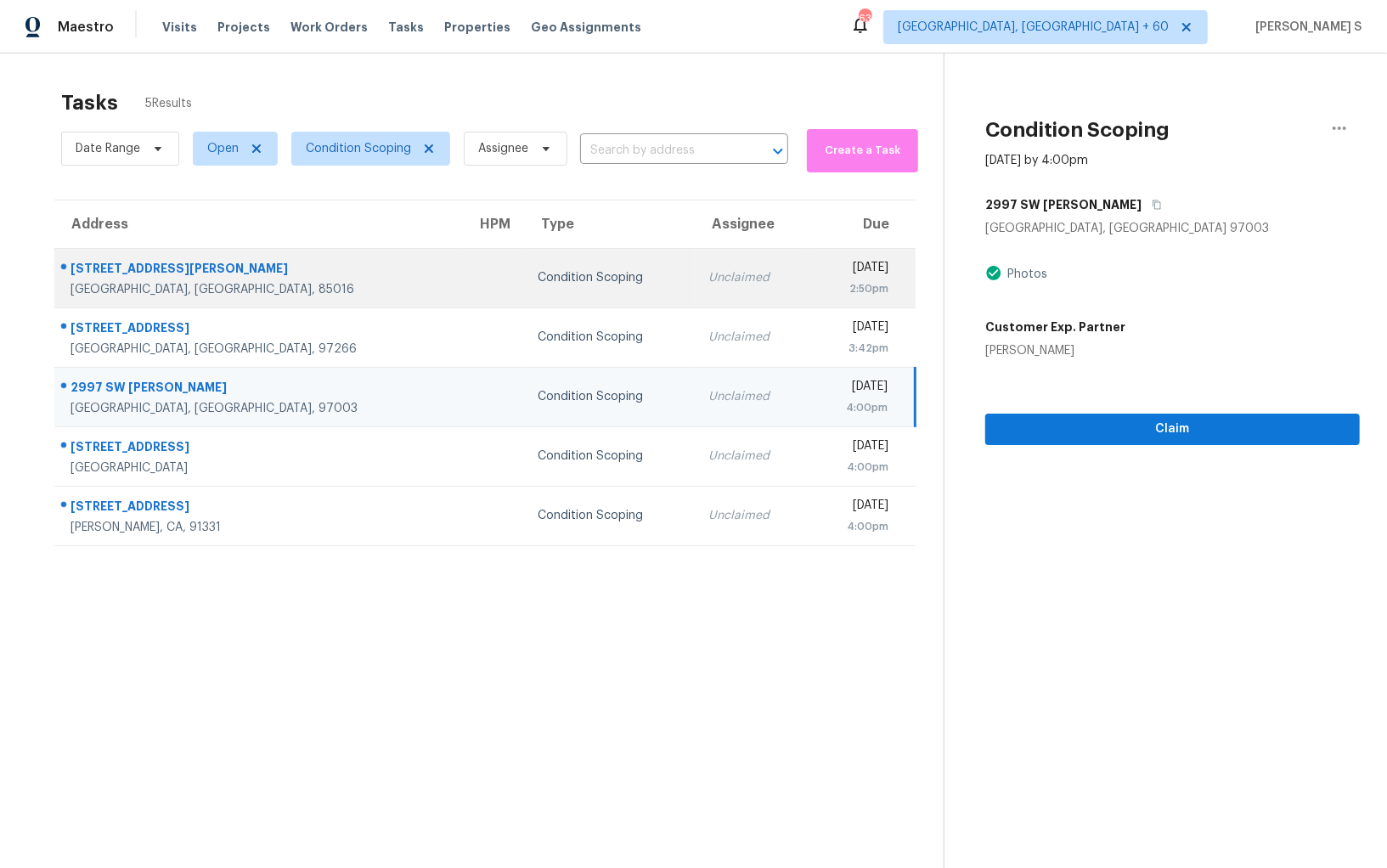
click at [822, 280] on div "2:50pm" at bounding box center [855, 289] width 68 height 17
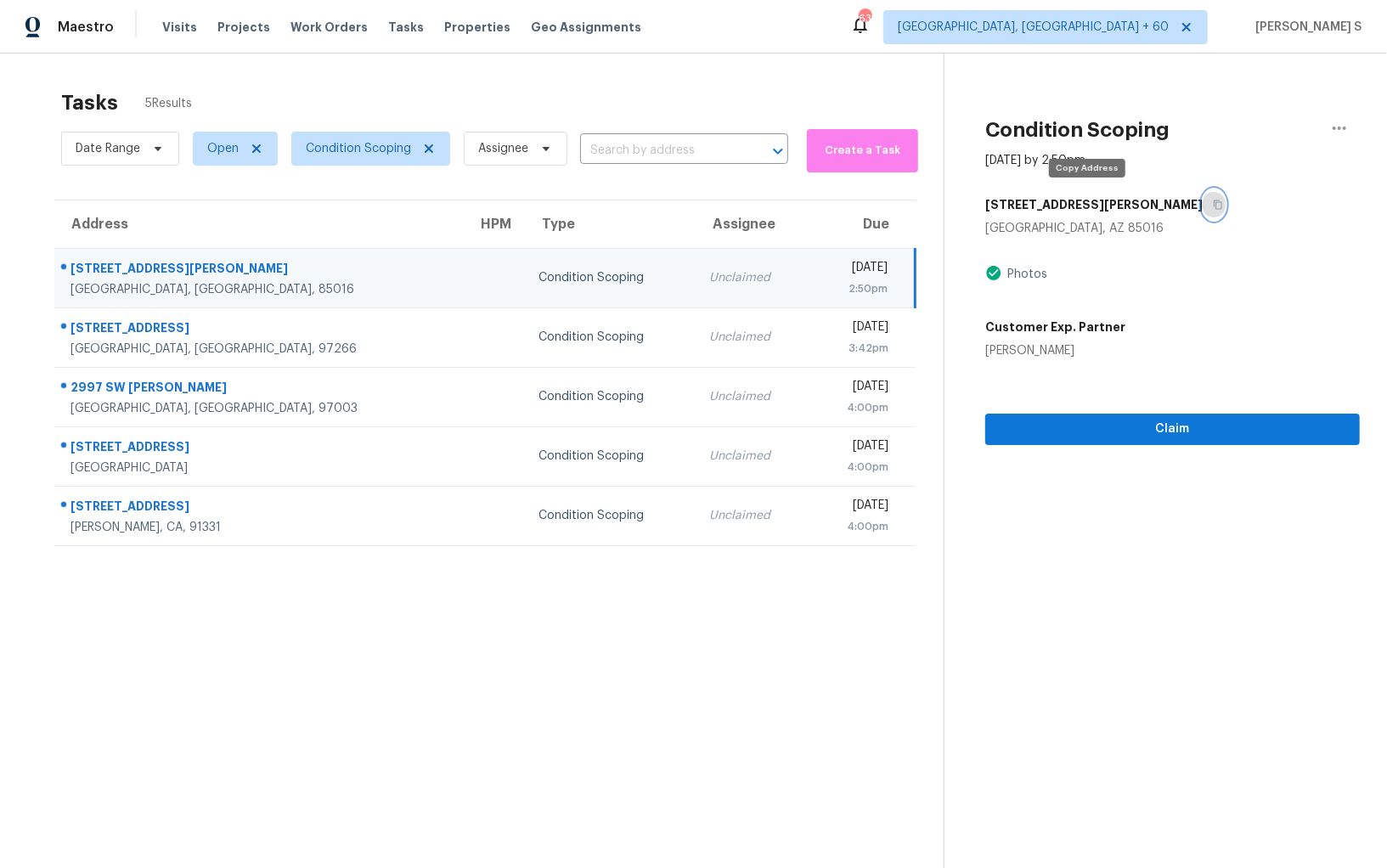
click at [1214, 201] on icon "button" at bounding box center [1218, 205] width 9 height 9
click at [1103, 424] on span "Claim" at bounding box center [1172, 429] width 347 height 21
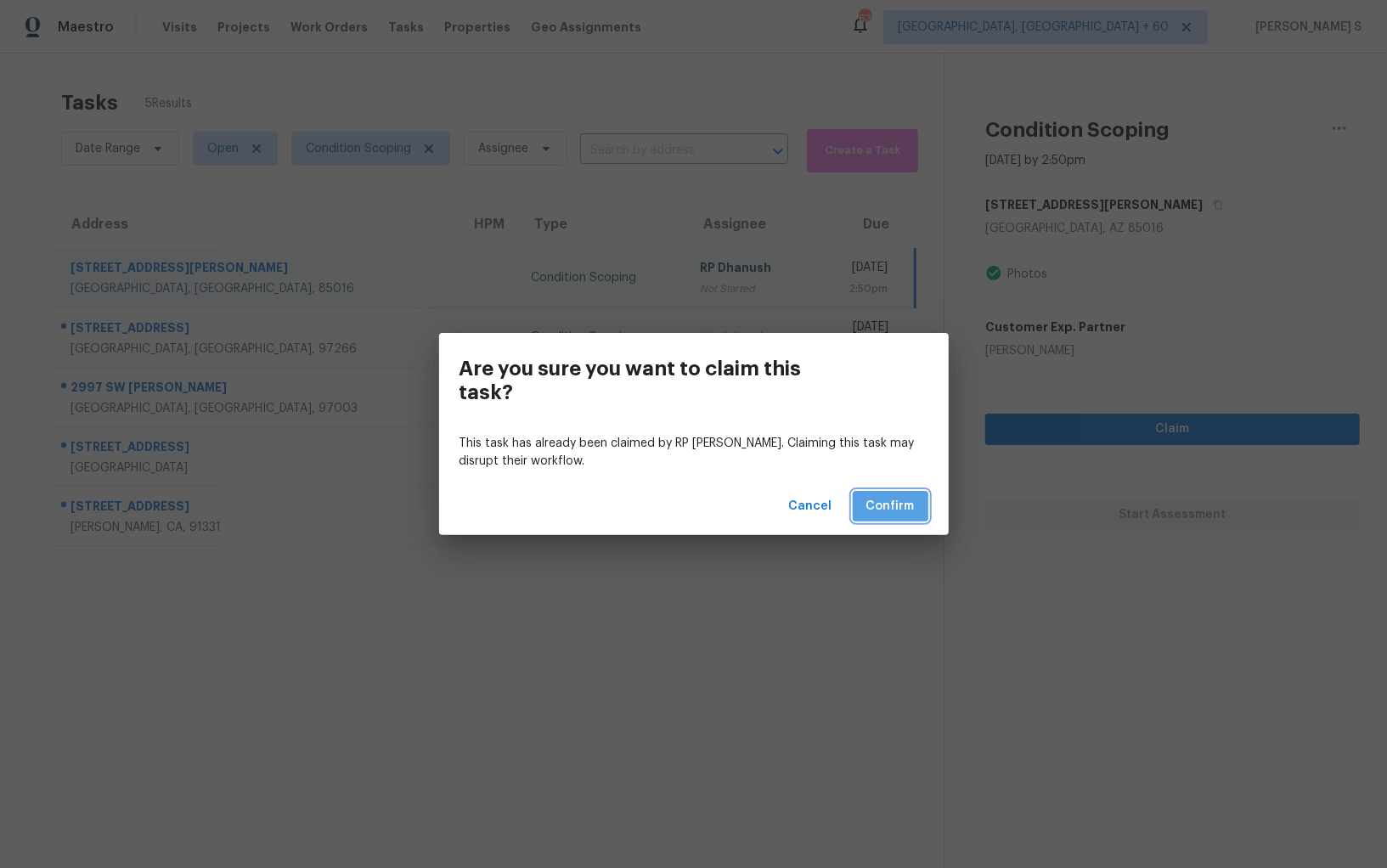
click at [896, 513] on span "Confirm" at bounding box center [890, 506] width 49 height 21
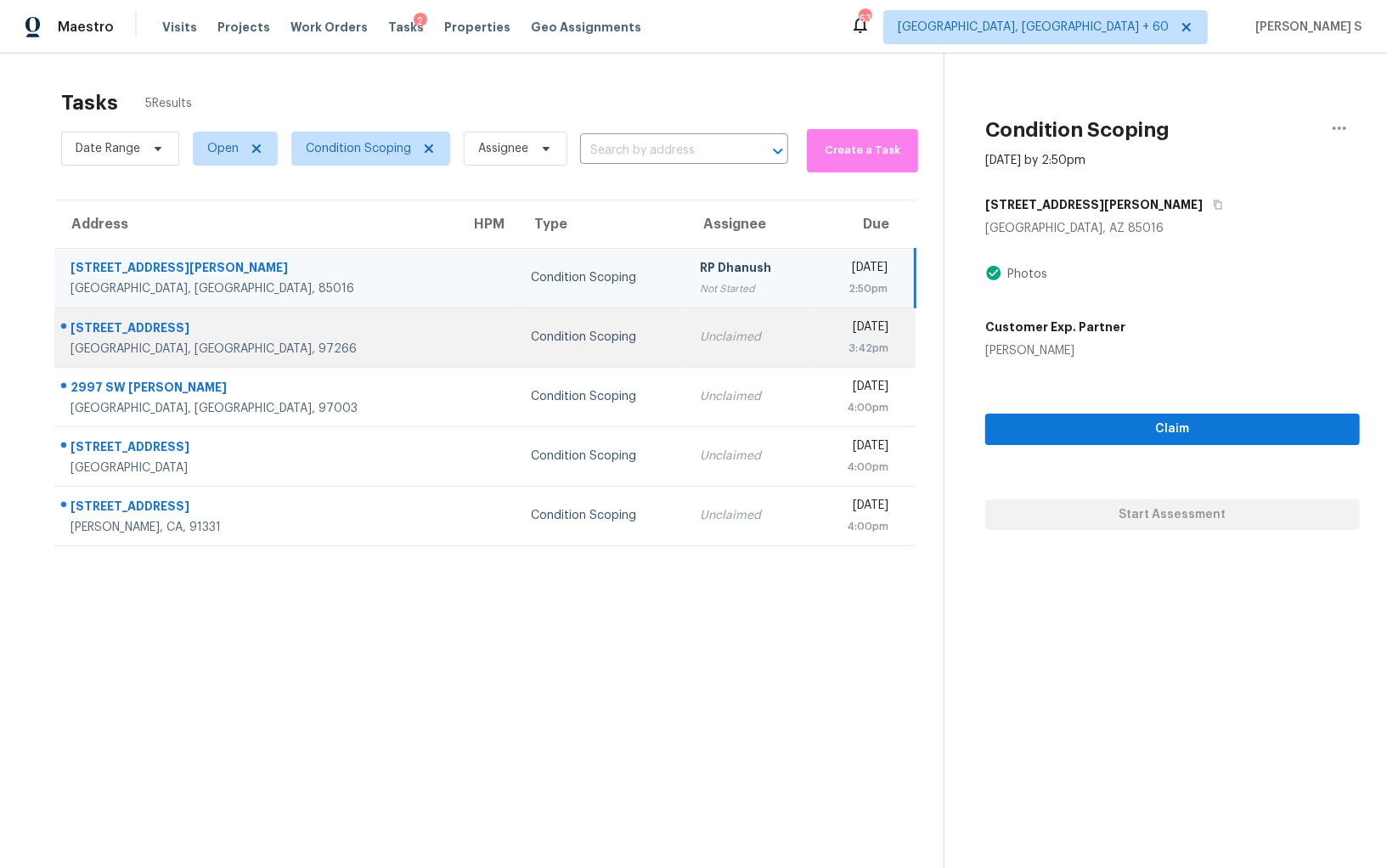
click at [825, 330] on div "[DATE]" at bounding box center [856, 329] width 64 height 21
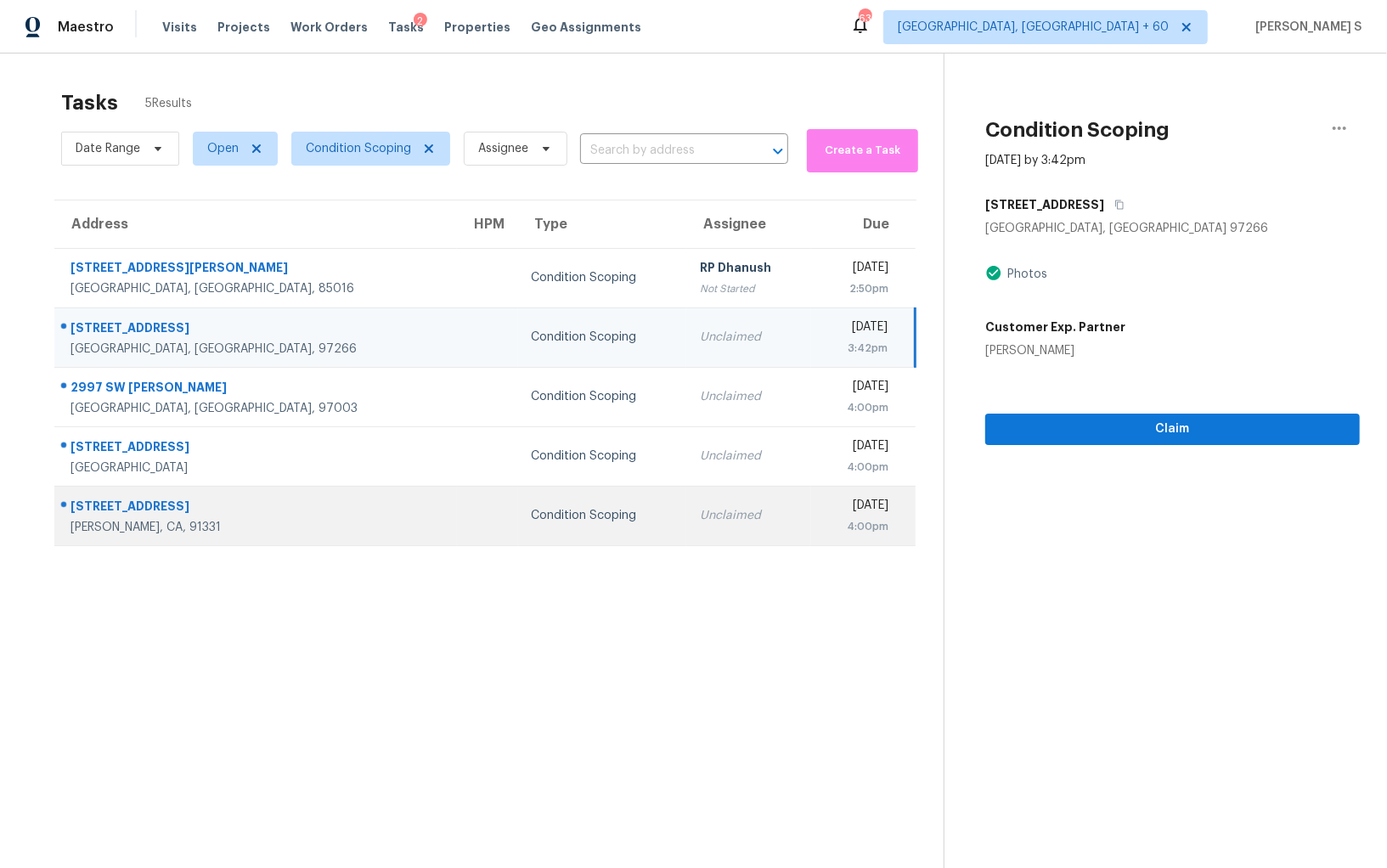
click at [457, 522] on td at bounding box center [487, 515] width 61 height 60
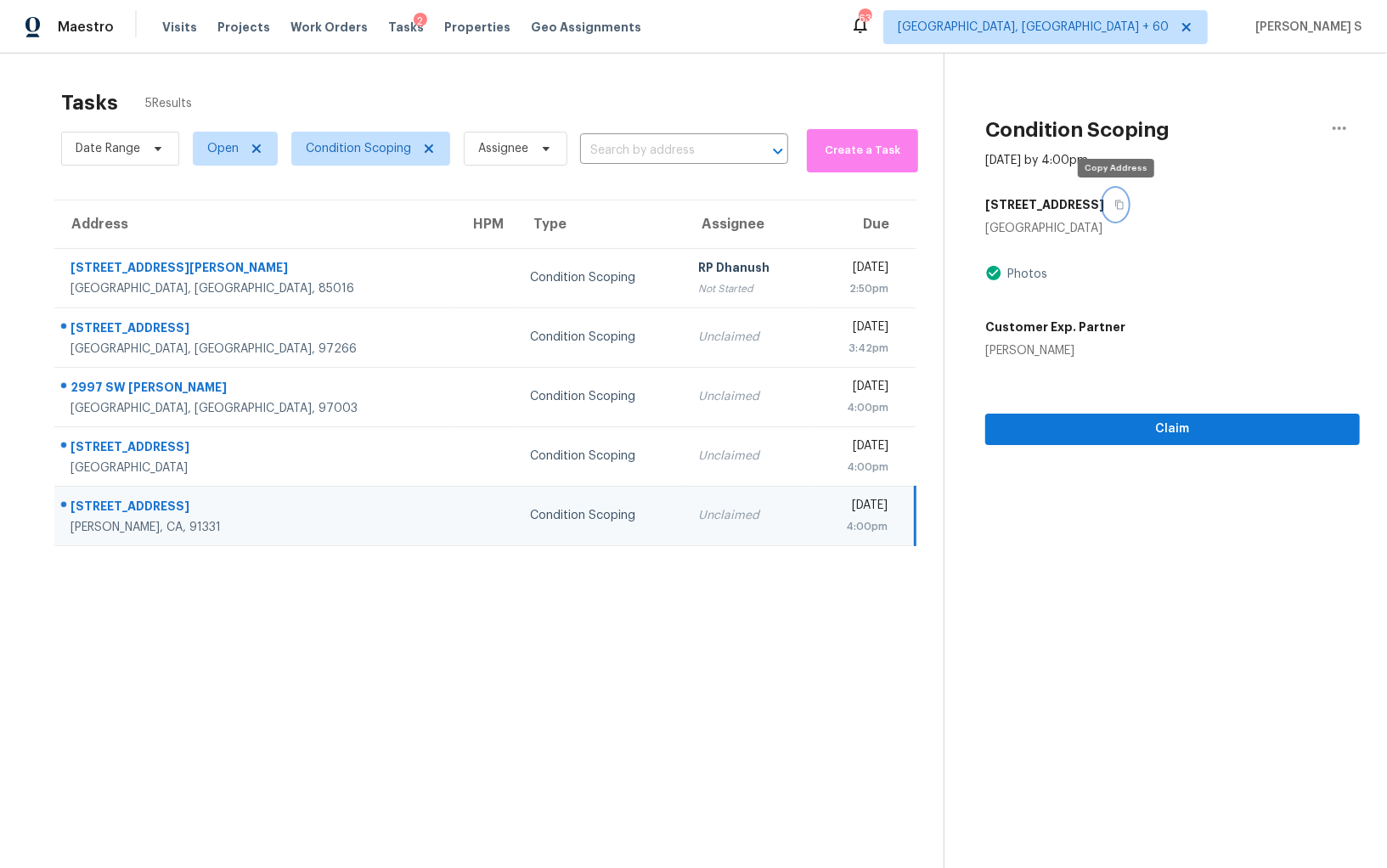
click at [1116, 209] on button "button" at bounding box center [1115, 205] width 23 height 31
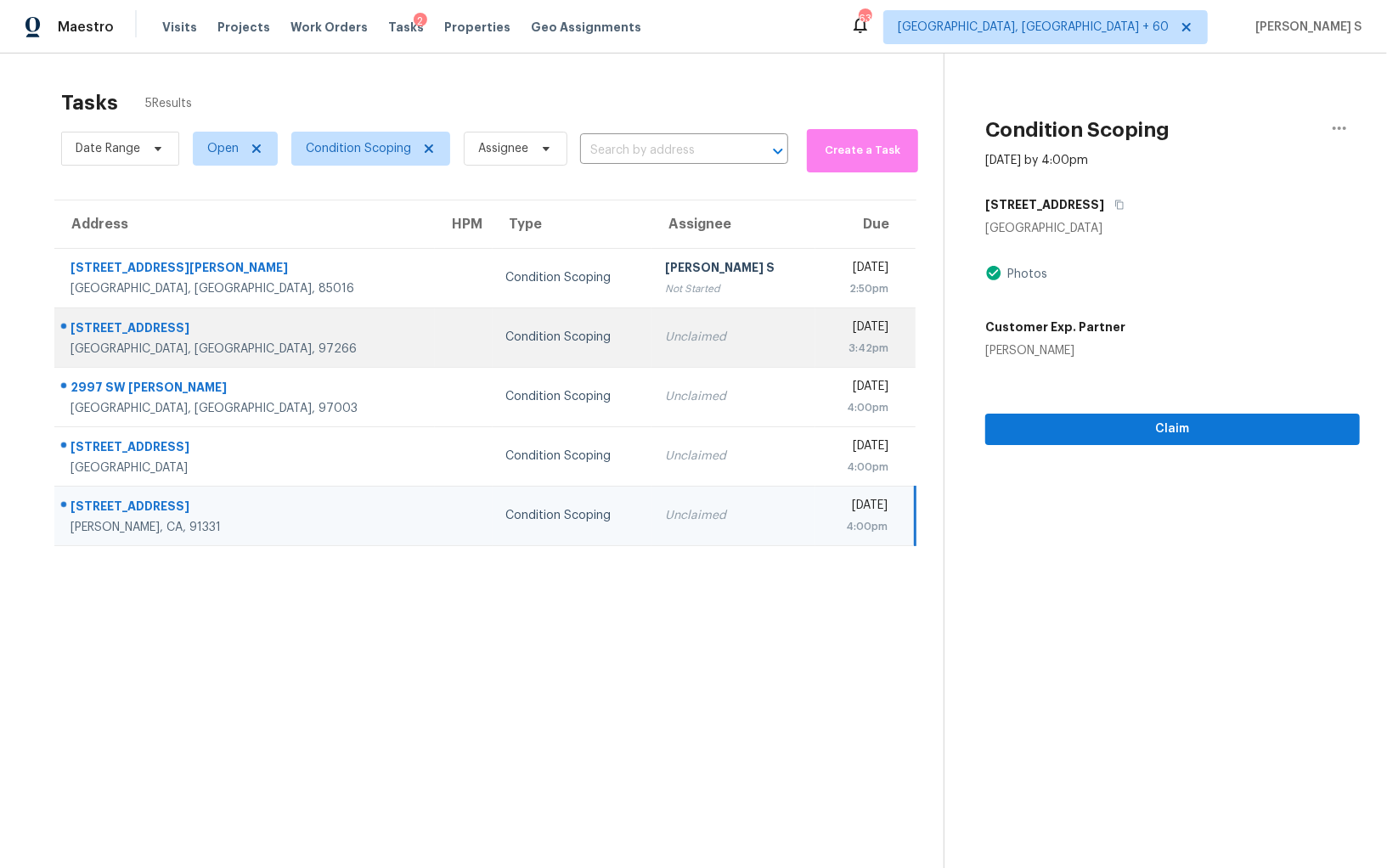
click at [665, 337] on div "Unclaimed" at bounding box center [733, 337] width 137 height 17
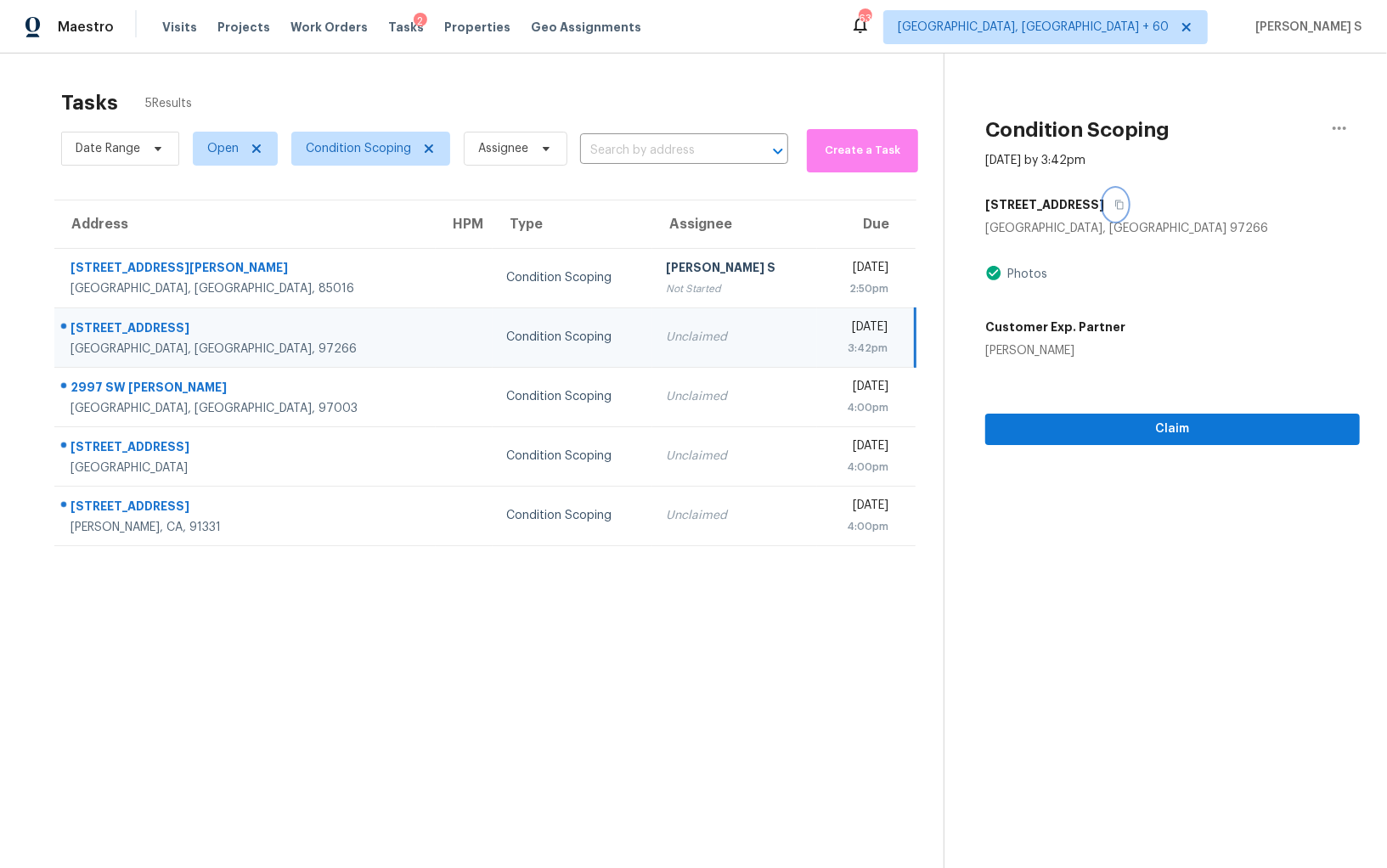
click at [1114, 202] on icon "button" at bounding box center [1120, 205] width 10 height 10
click at [1109, 431] on span "Claim" at bounding box center [1172, 429] width 347 height 21
click at [831, 348] on div "3:42pm" at bounding box center [859, 348] width 57 height 17
click at [1114, 206] on icon "button" at bounding box center [1120, 205] width 10 height 10
click at [831, 328] on div "[DATE]" at bounding box center [859, 329] width 57 height 21
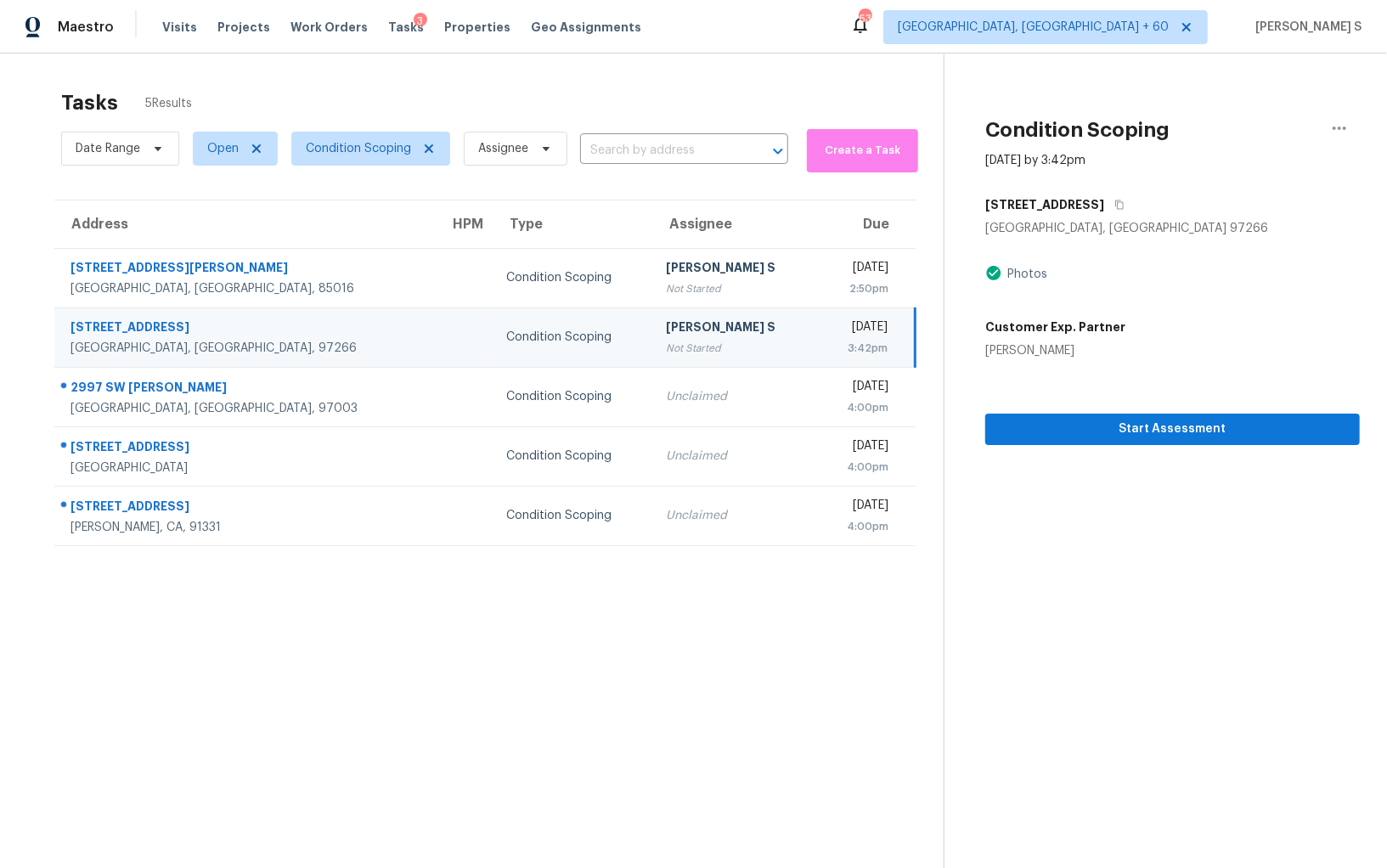
click at [666, 330] on div "[PERSON_NAME] S" at bounding box center [734, 329] width 138 height 21
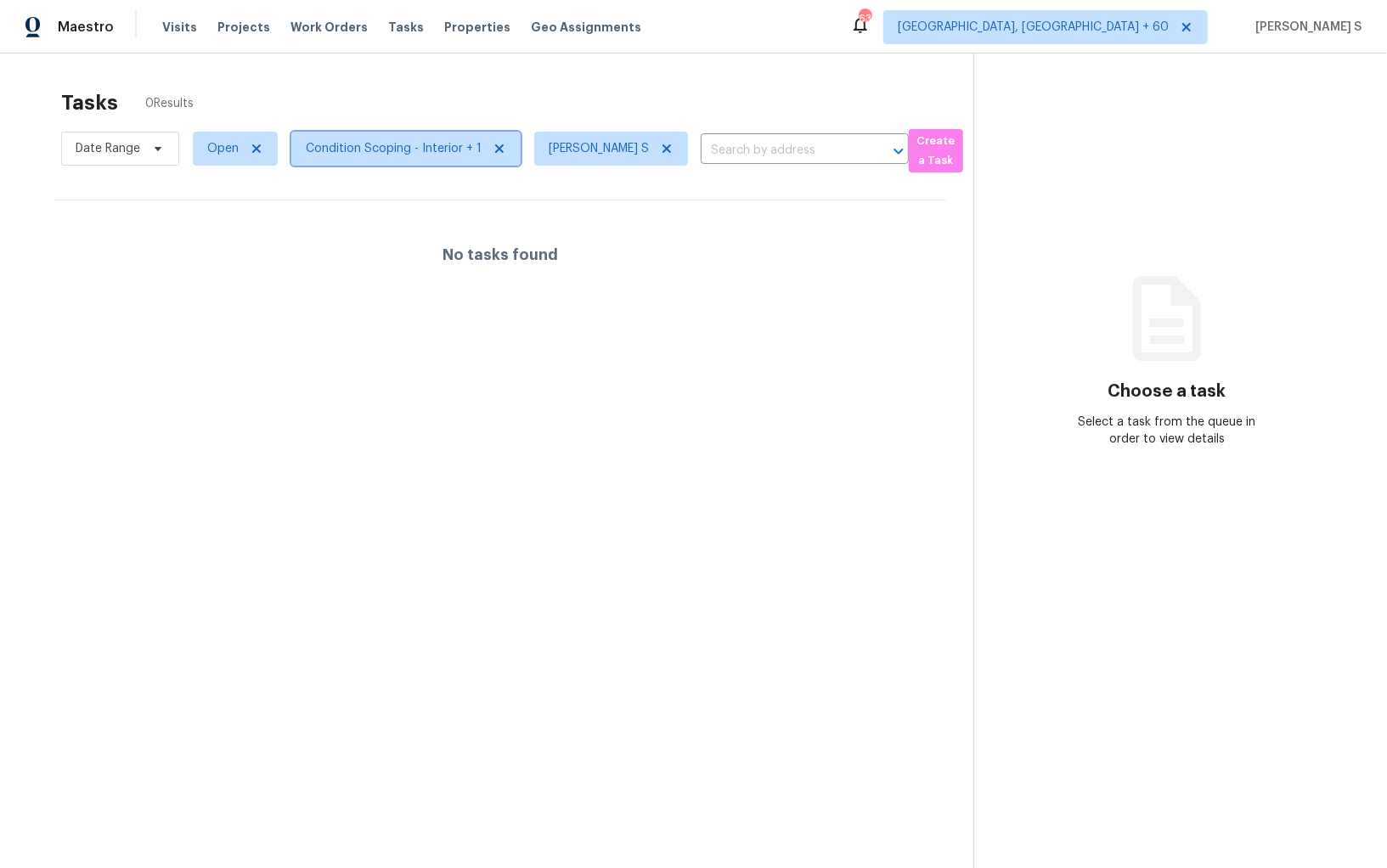
drag, startPoint x: 414, startPoint y: 144, endPoint x: 445, endPoint y: 144, distance: 31.0
click at [414, 144] on span "Condition Scoping - Interior + 1" at bounding box center [394, 149] width 176 height 17
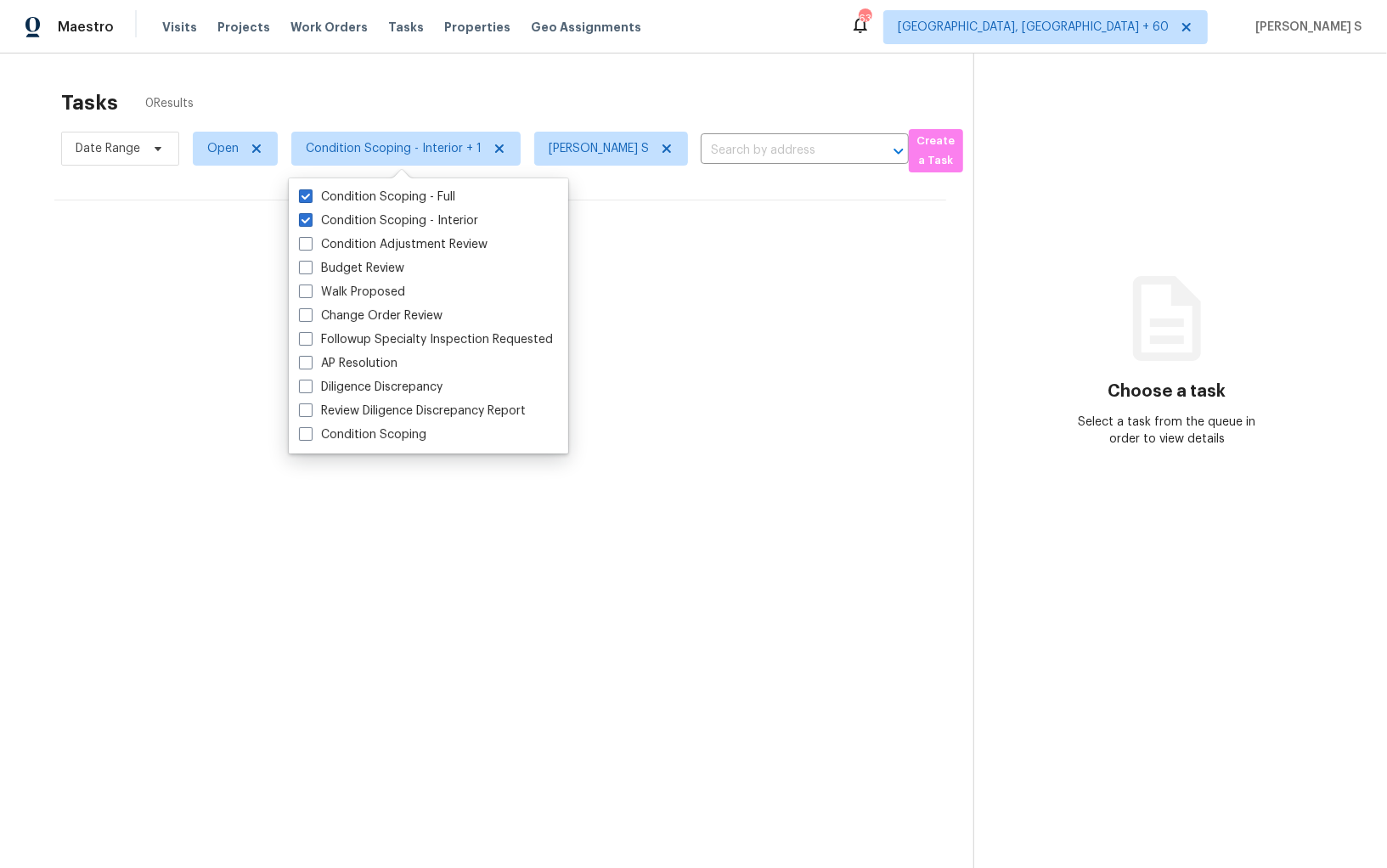
click at [632, 195] on section "Tasks 0 Results Date Range Open Condition Scoping - Interior + 1 Anbu Jebakumar…" at bounding box center [500, 501] width 946 height 841
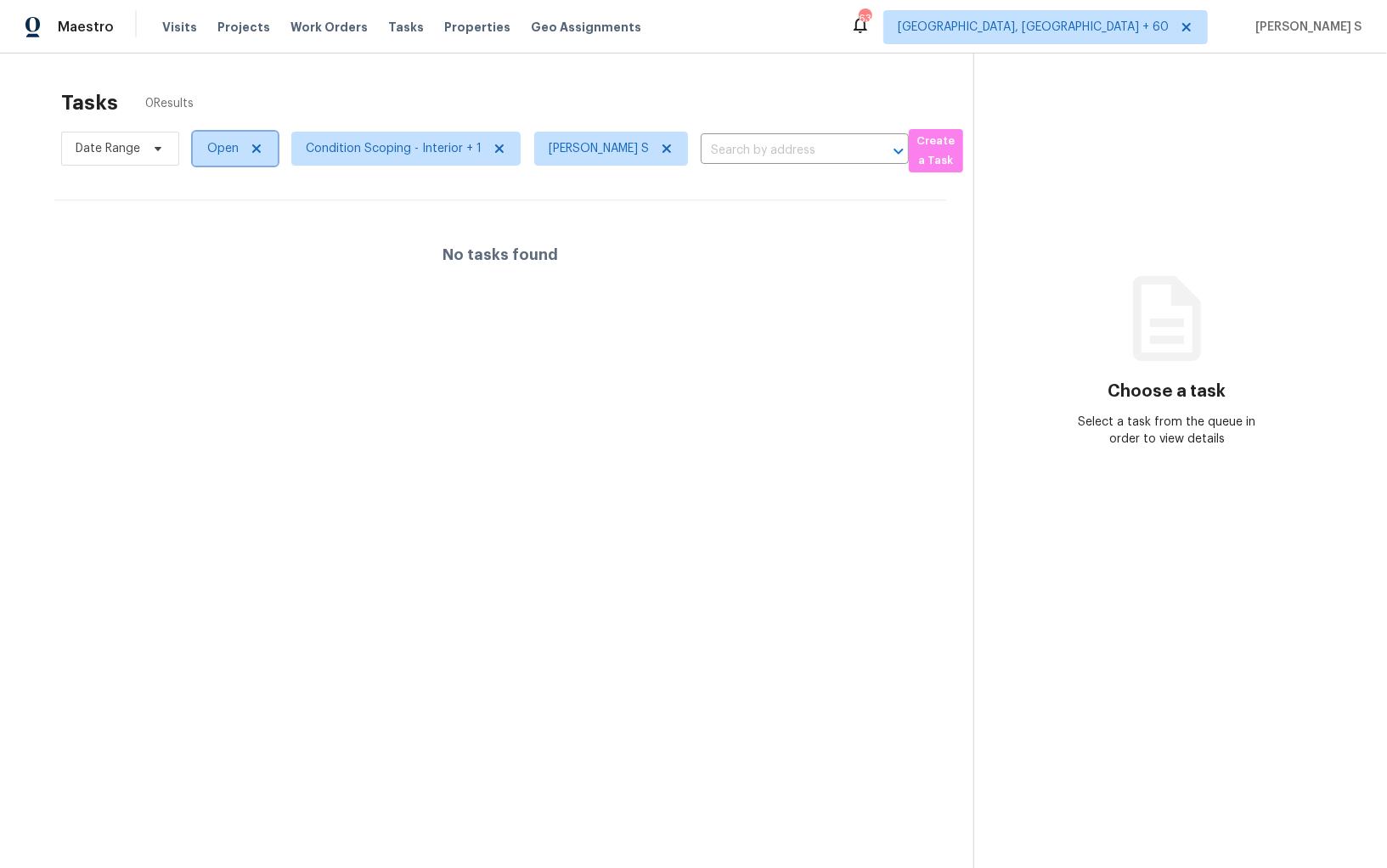
click at [235, 150] on span "Open" at bounding box center [222, 149] width 32 height 17
click at [253, 248] on label "Blocked" at bounding box center [235, 244] width 68 height 17
click at [212, 247] on input "Blocked" at bounding box center [207, 241] width 11 height 11
checkbox input "true"
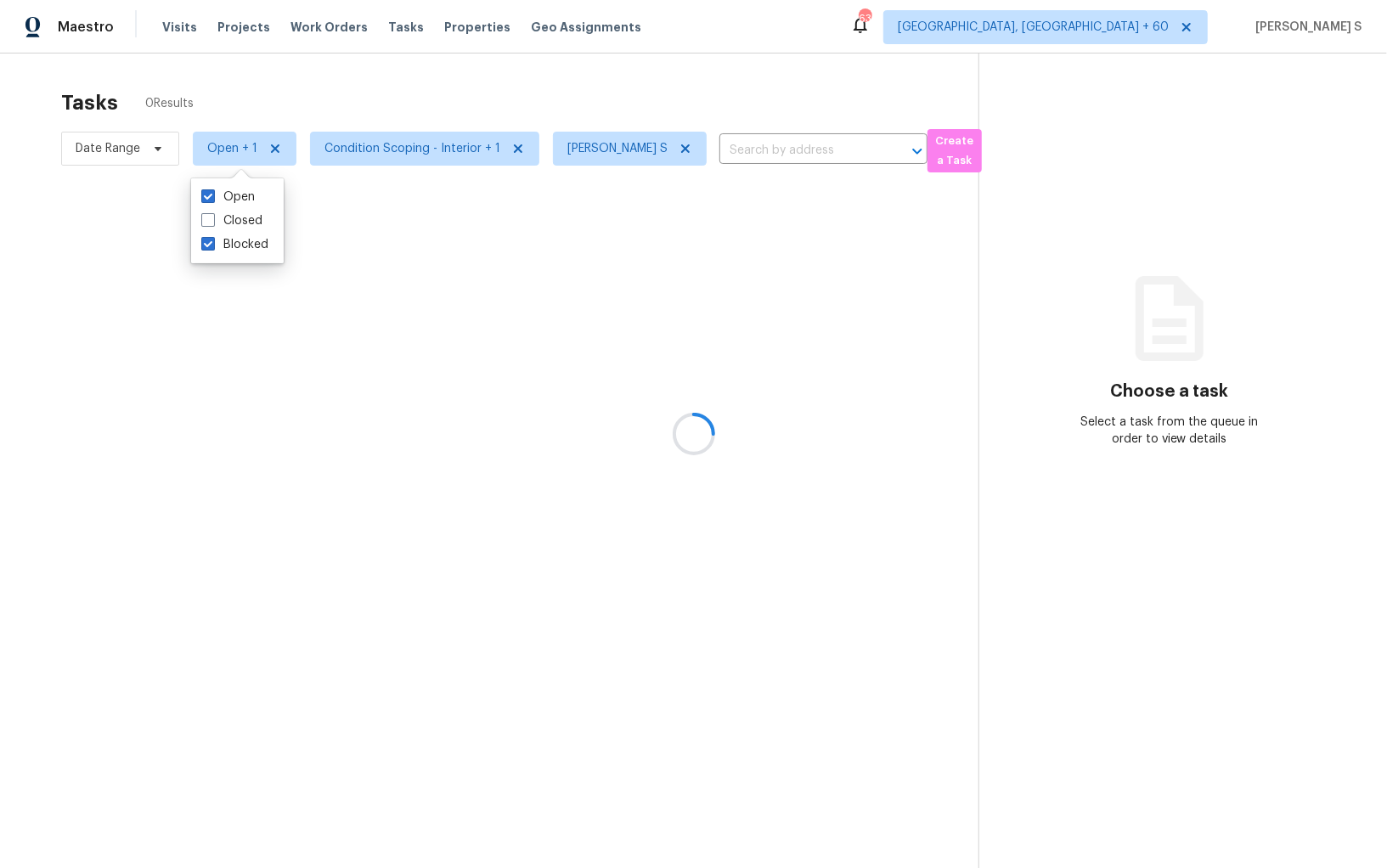
click at [720, 422] on div at bounding box center [693, 434] width 1387 height 868
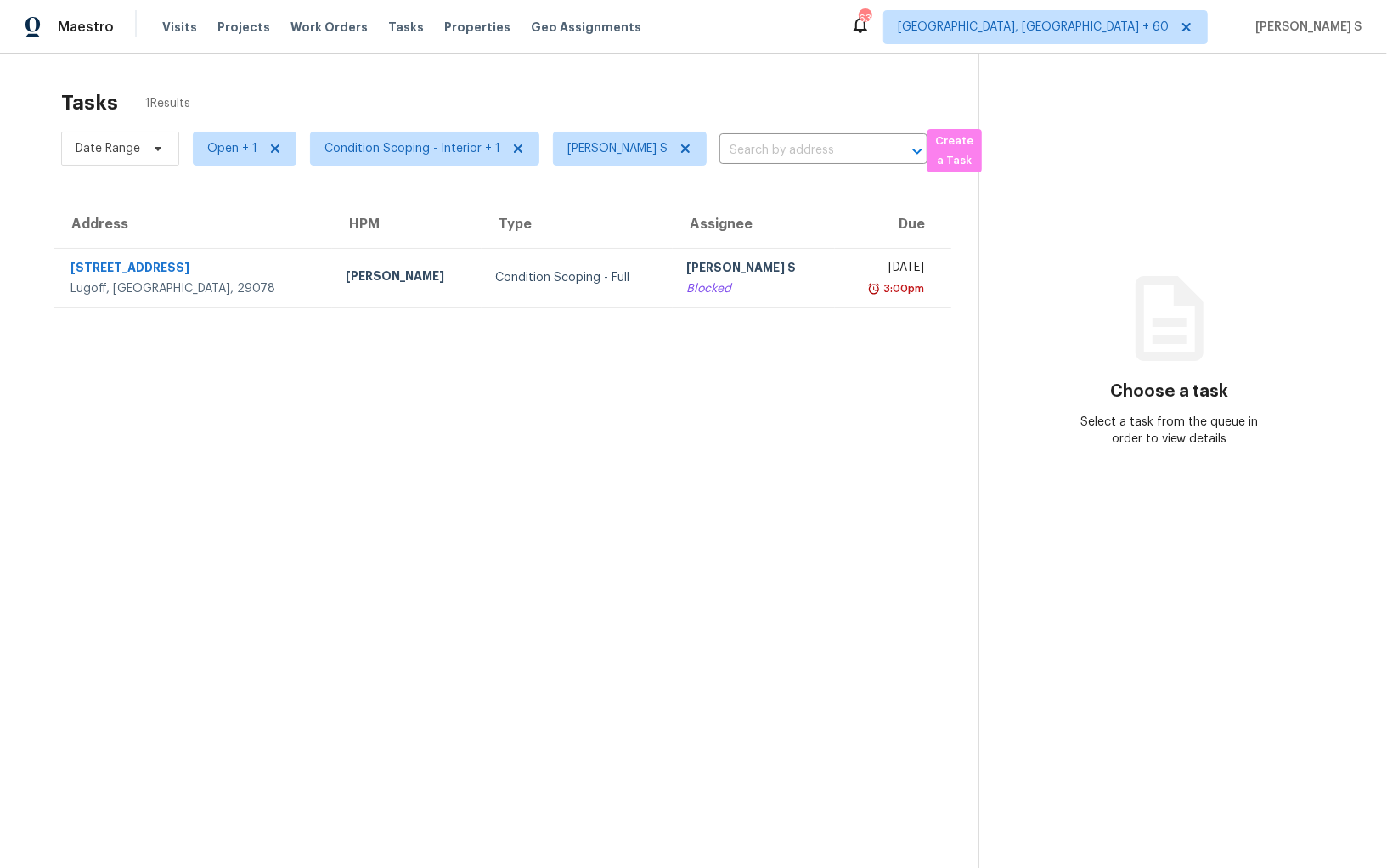
scroll to position [53, 0]
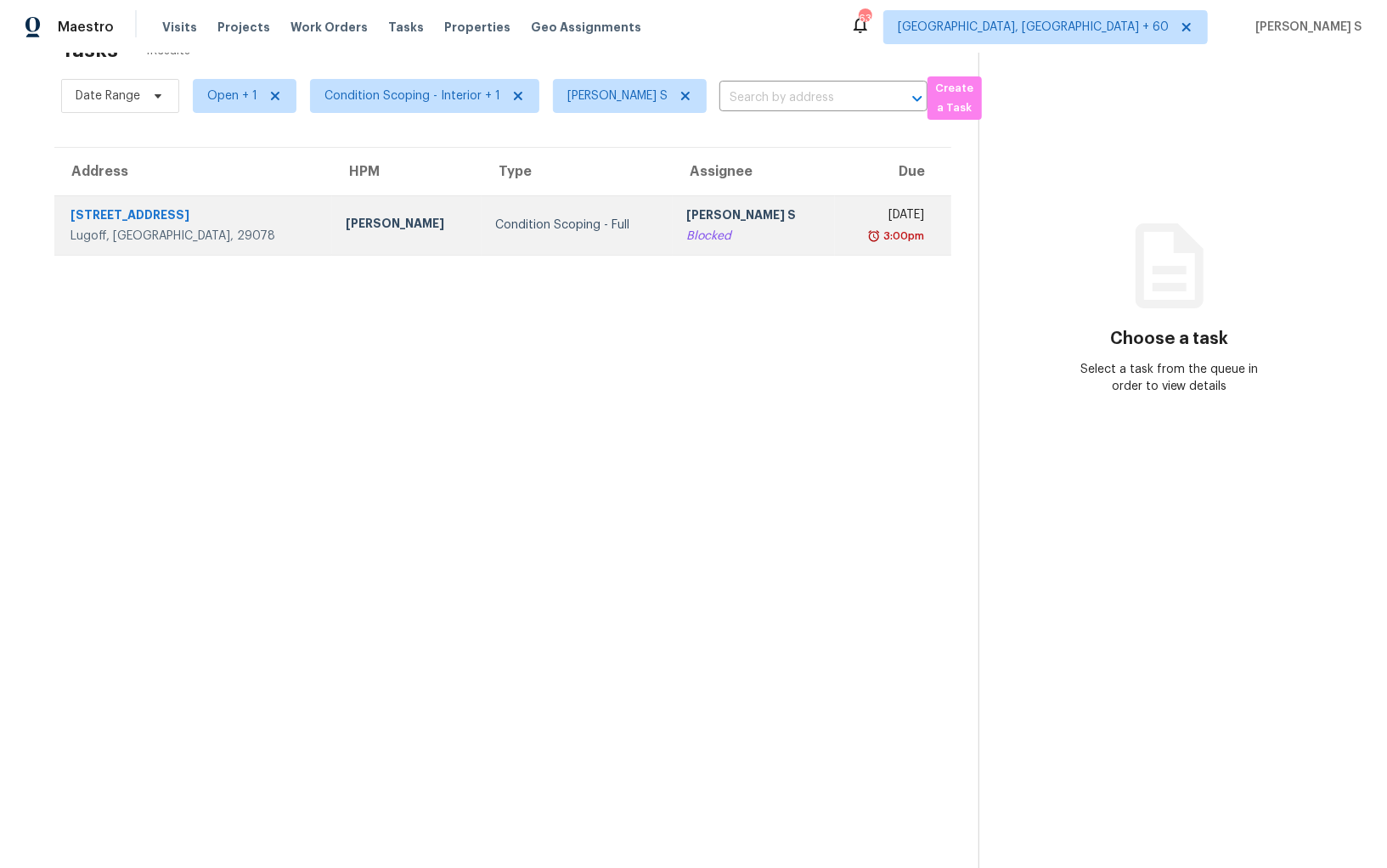
click at [749, 227] on td "Anbu Jebakumar S Blocked" at bounding box center [754, 226] width 162 height 60
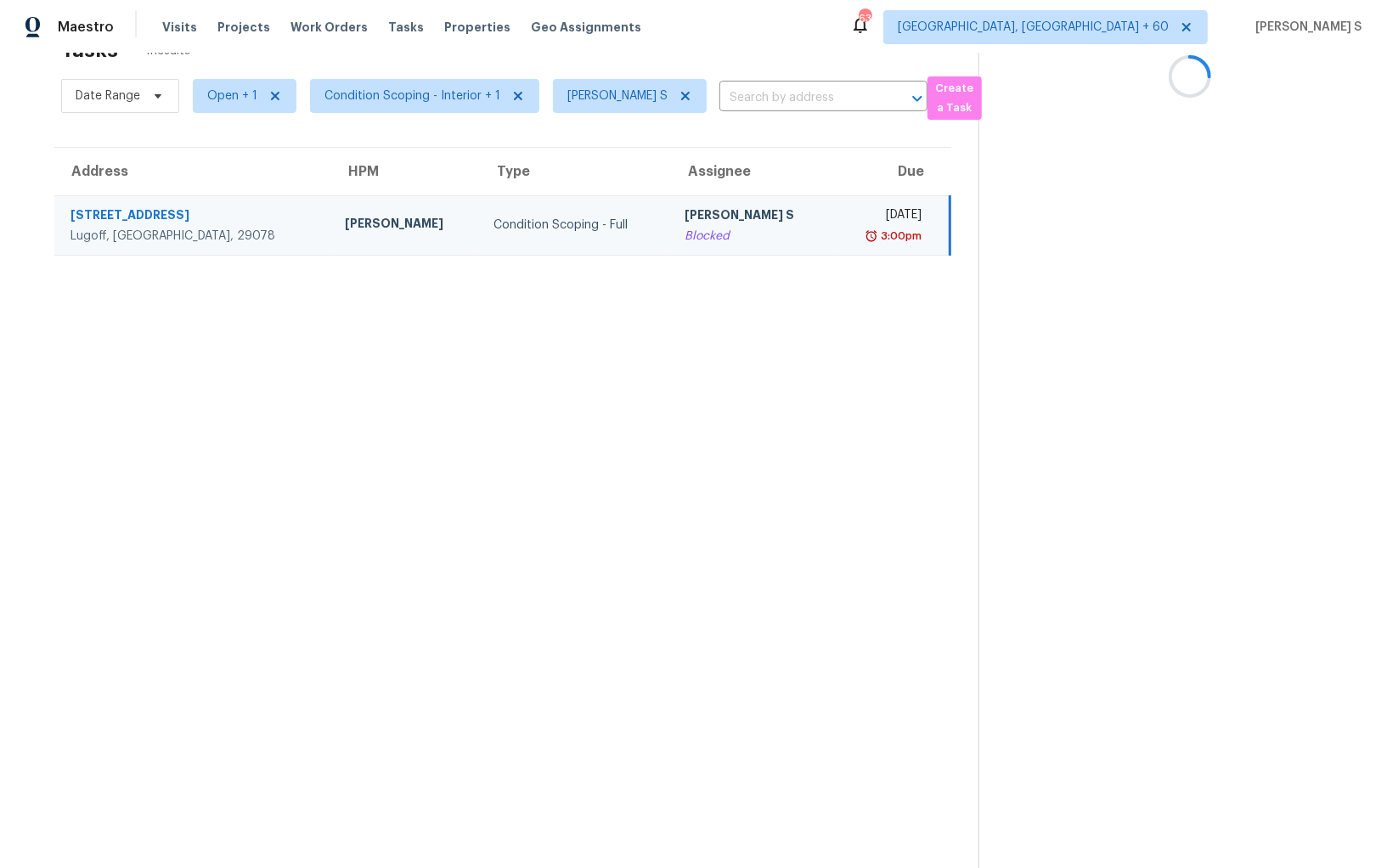
scroll to position [0, 0]
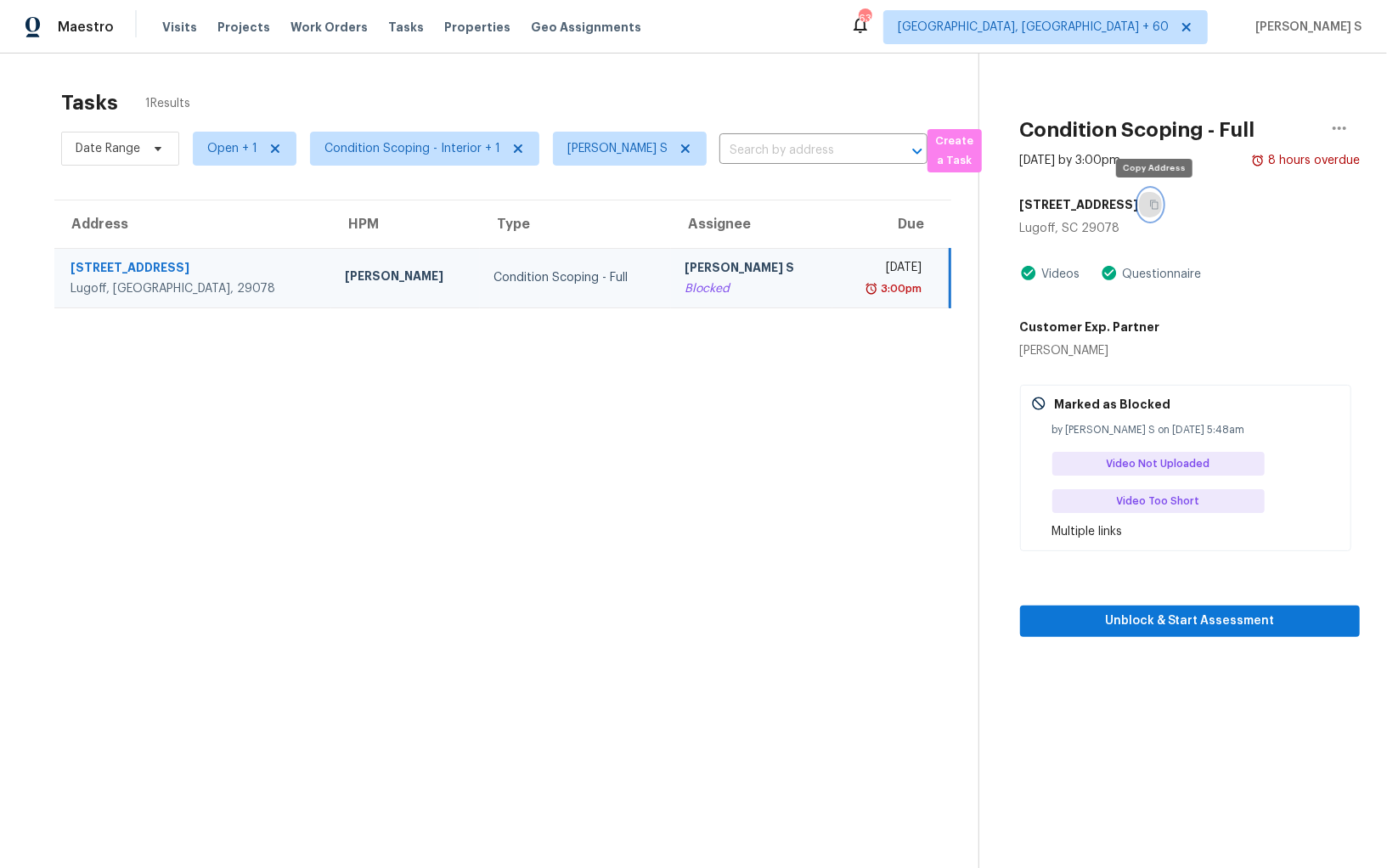
click at [1156, 208] on button "button" at bounding box center [1150, 205] width 23 height 31
click at [1156, 203] on icon "button" at bounding box center [1154, 205] width 10 height 10
click at [726, 326] on section "Tasks 1 Results Date Range Open + 1 Condition Scoping - Interior + 1 Anbu Jebak…" at bounding box center [502, 501] width 951 height 841
click at [673, 154] on span at bounding box center [683, 149] width 19 height 14
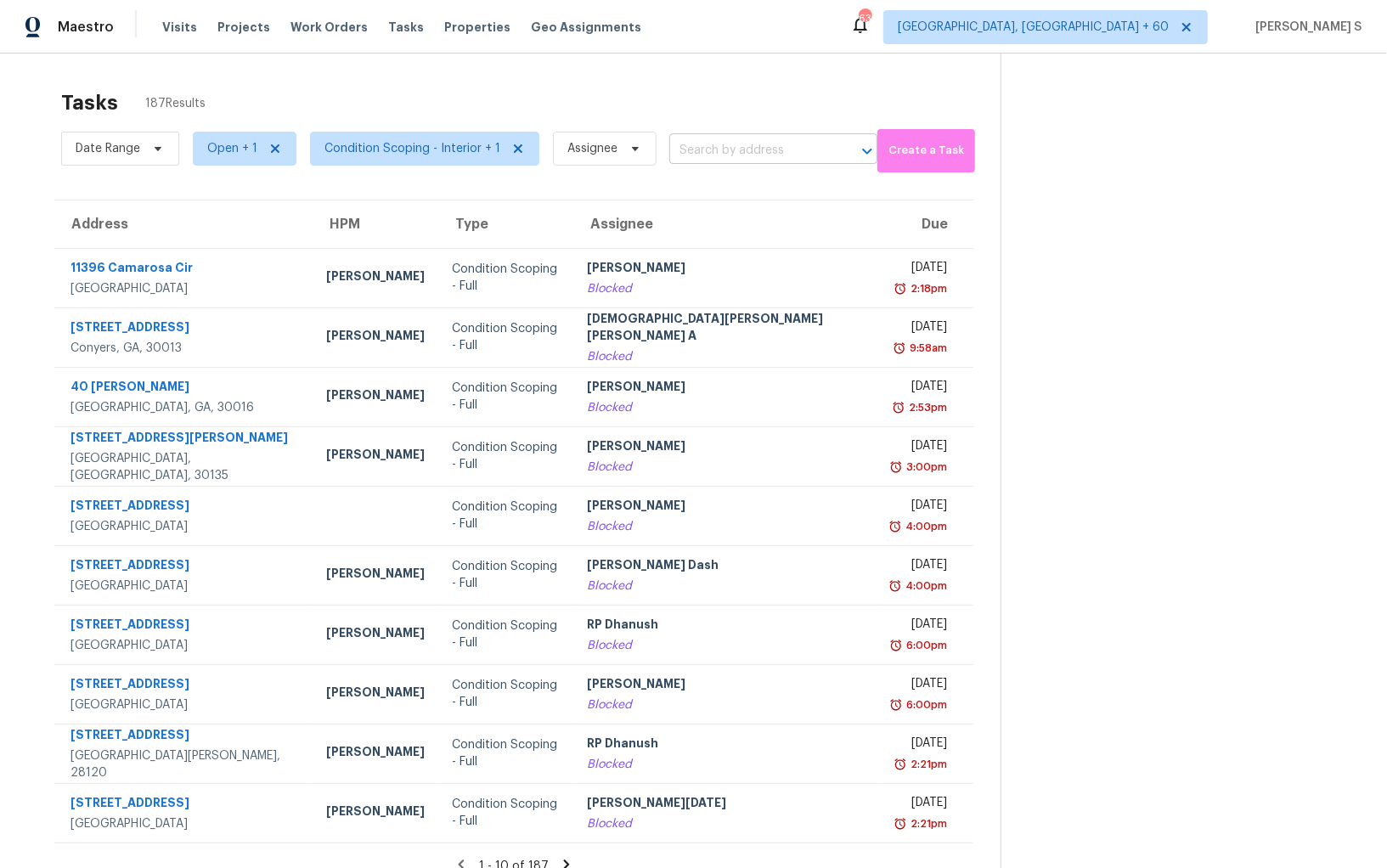
click at [693, 144] on input "text" at bounding box center [749, 150] width 161 height 26
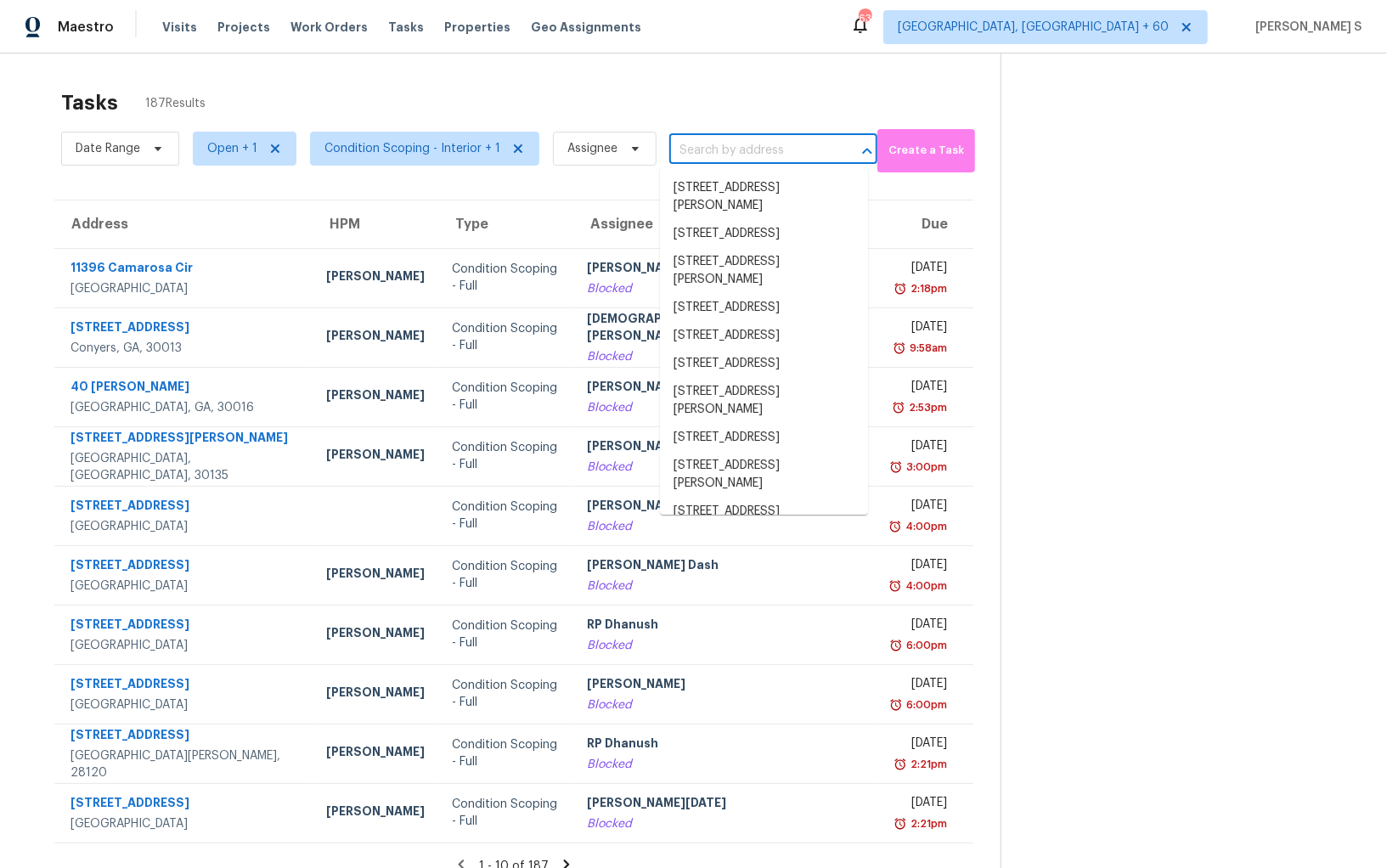
paste input "98 Leland Dr SW, Mableton, GA, 30126"
type input "98 Leland Dr SW, Mableton, GA, 30126"
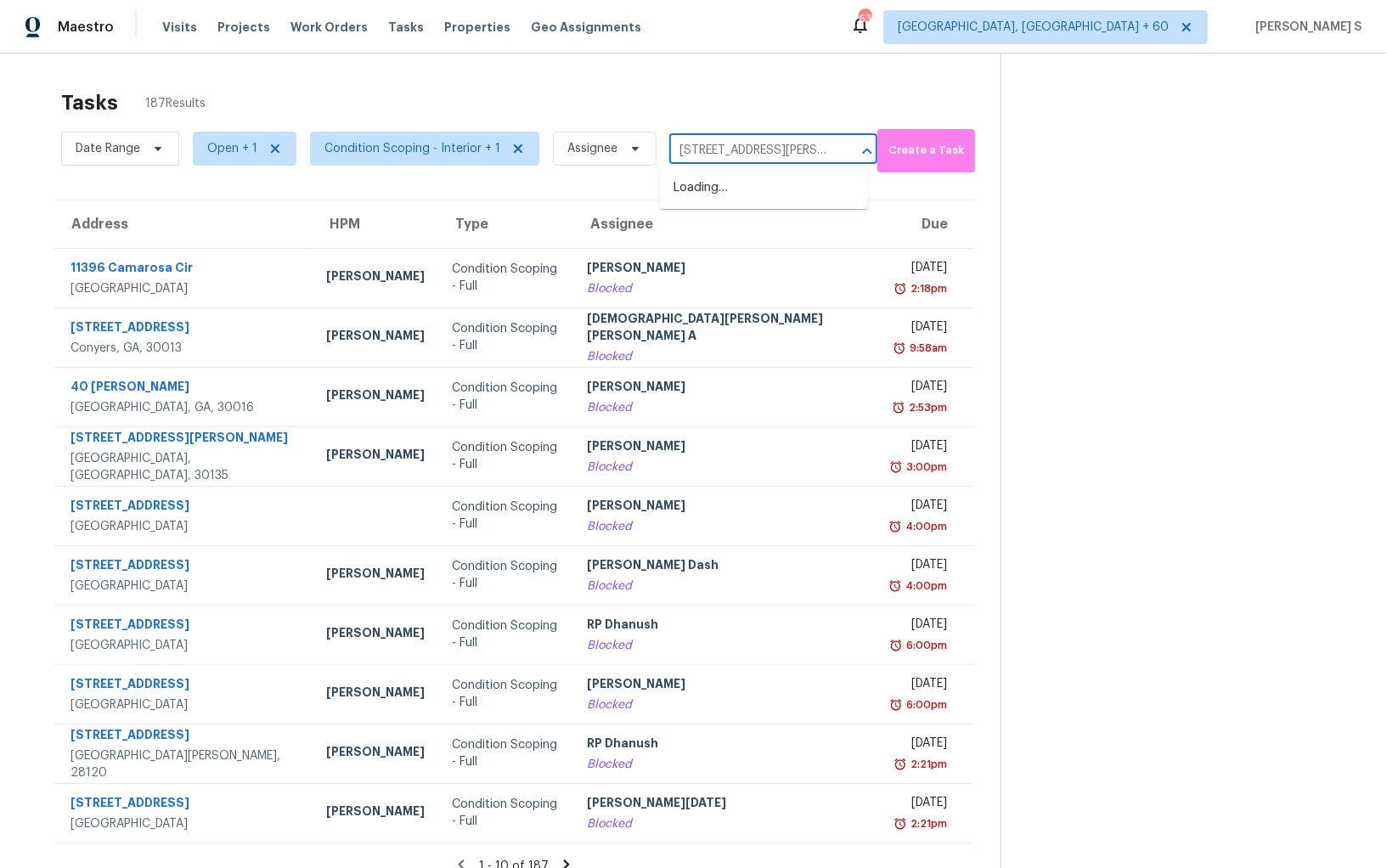
scroll to position [0, 63]
click at [717, 197] on li "98 Leland Dr SW, Mableton, GA 30126" at bounding box center [763, 197] width 208 height 46
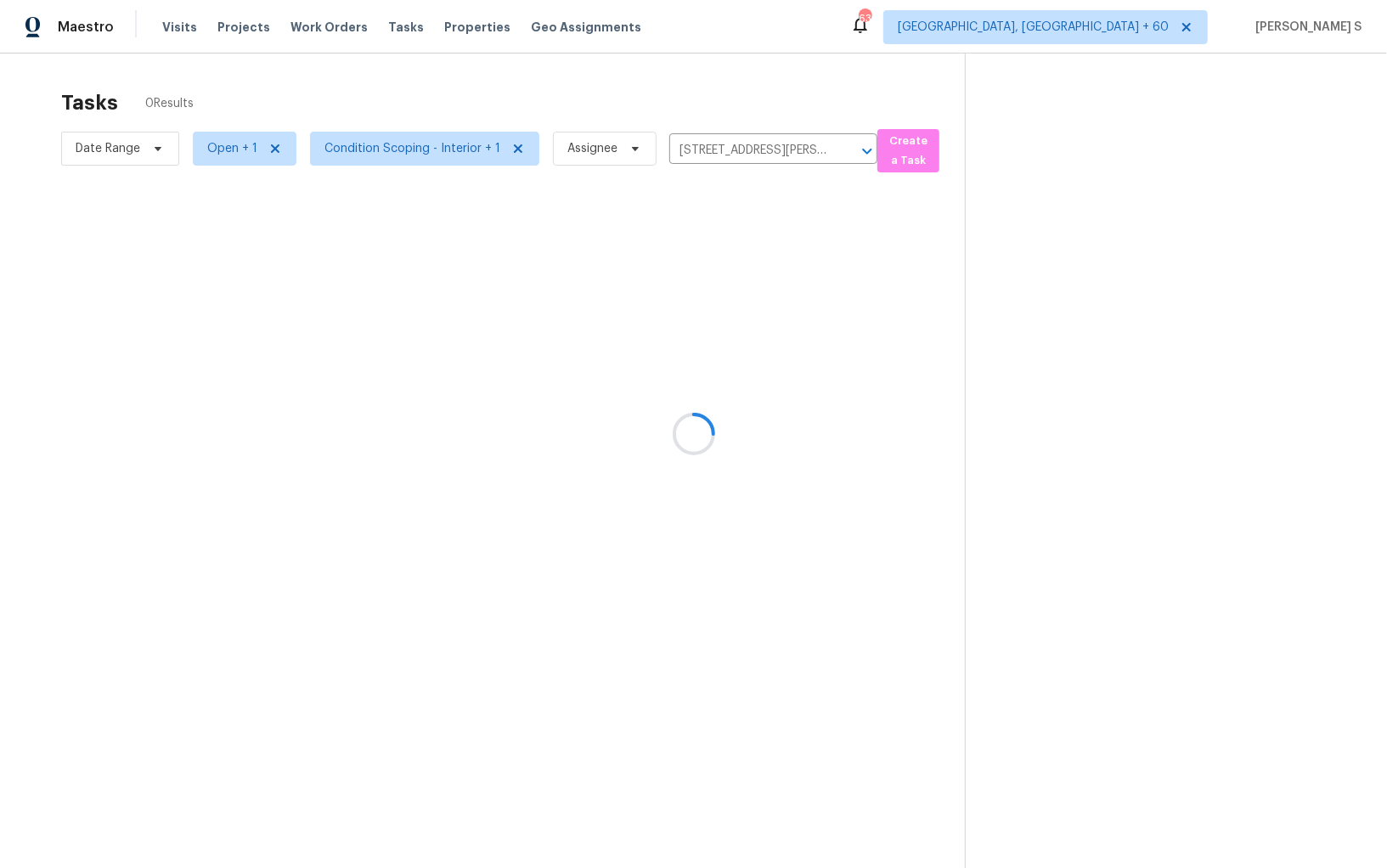
click at [774, 291] on div at bounding box center [693, 434] width 1387 height 868
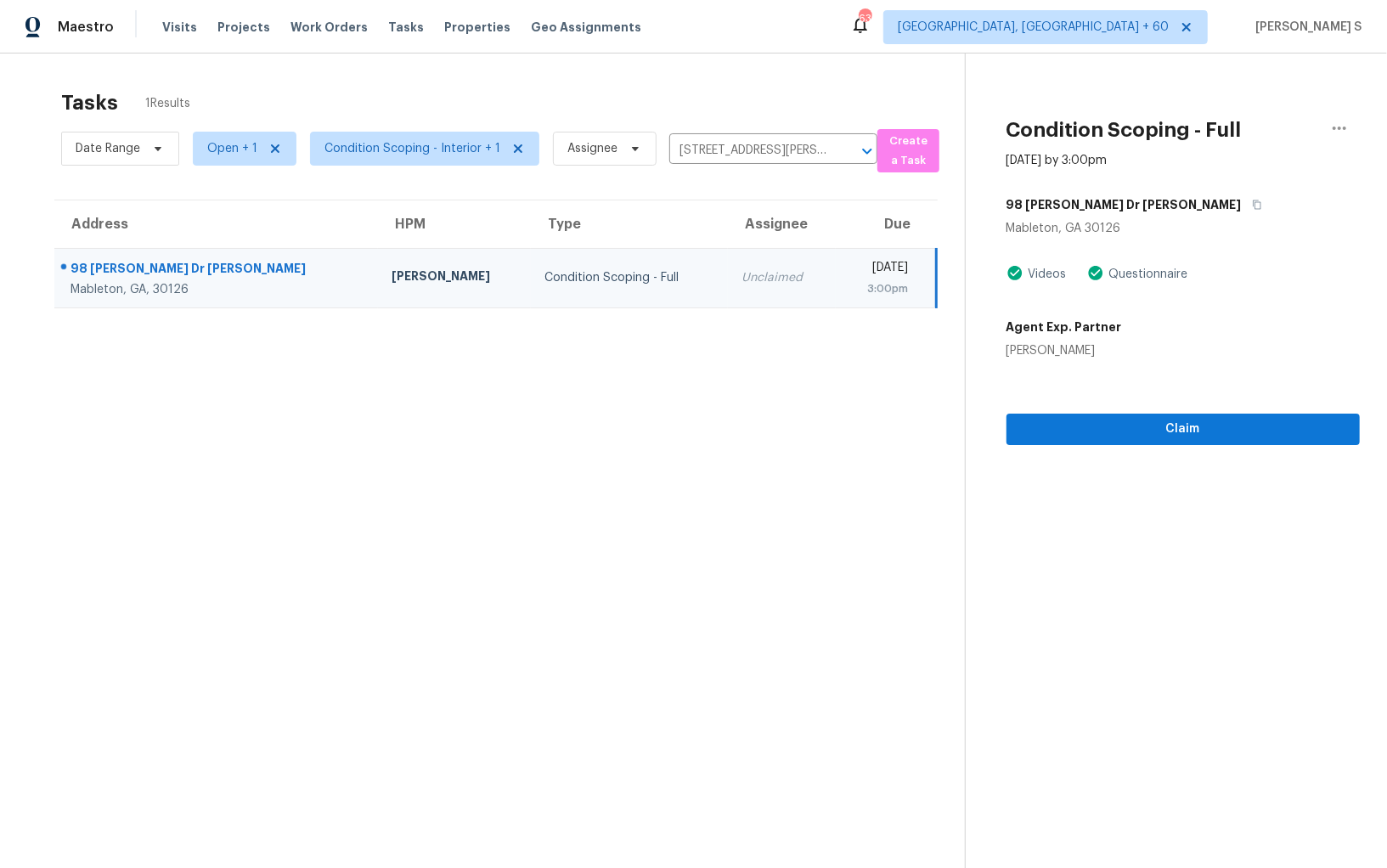
click at [1138, 392] on div "Claim" at bounding box center [1183, 402] width 353 height 85
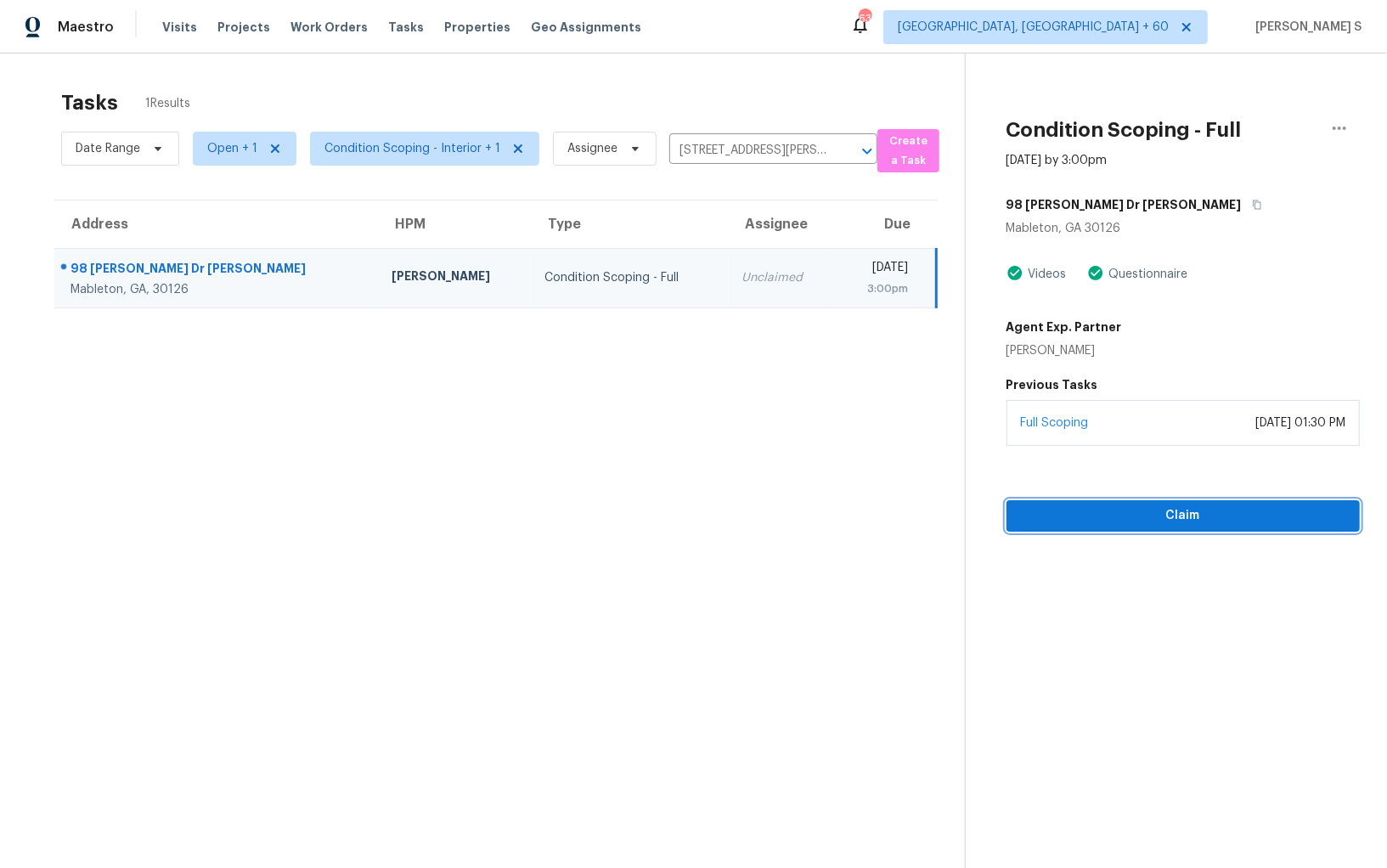
click at [1183, 519] on span "Claim" at bounding box center [1183, 515] width 326 height 21
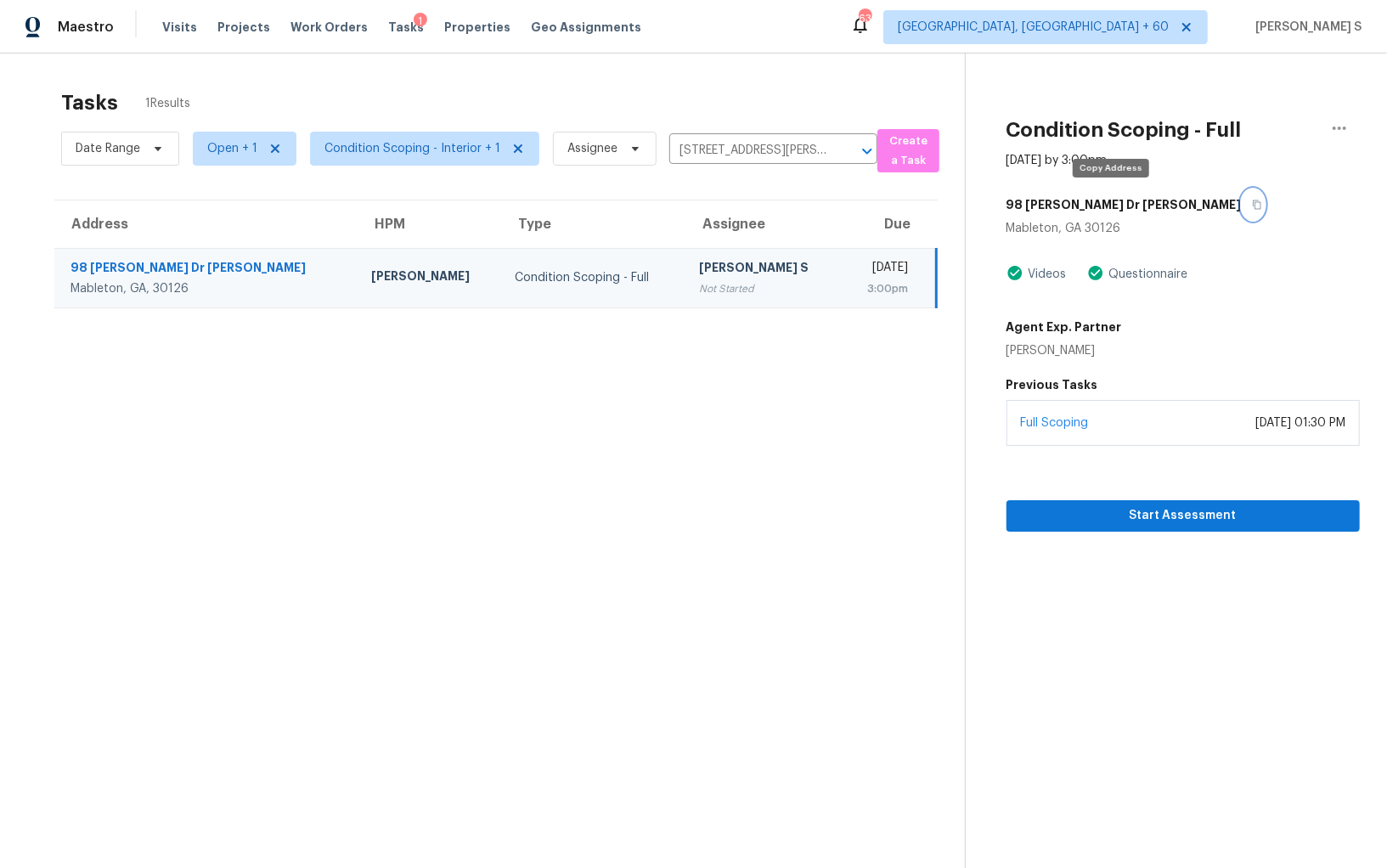
click at [1242, 203] on button "button" at bounding box center [1253, 205] width 23 height 31
click at [699, 292] on div "Not Started" at bounding box center [763, 289] width 129 height 17
click at [1192, 501] on button "Start Assessment" at bounding box center [1183, 515] width 353 height 32
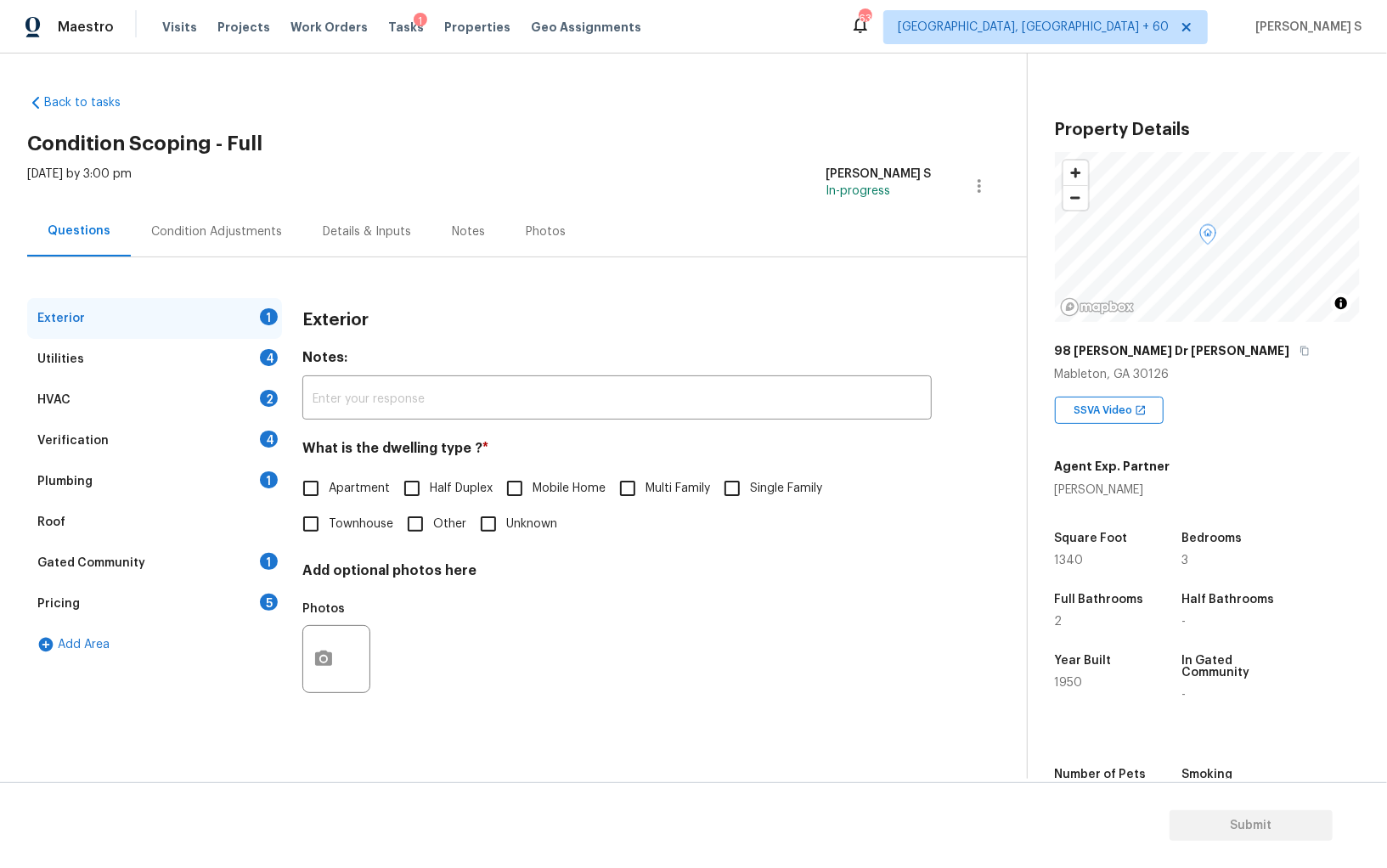
click at [738, 486] on input "Single Family" at bounding box center [732, 489] width 36 height 36
checkbox input "true"
click at [270, 354] on div "4" at bounding box center [268, 357] width 18 height 17
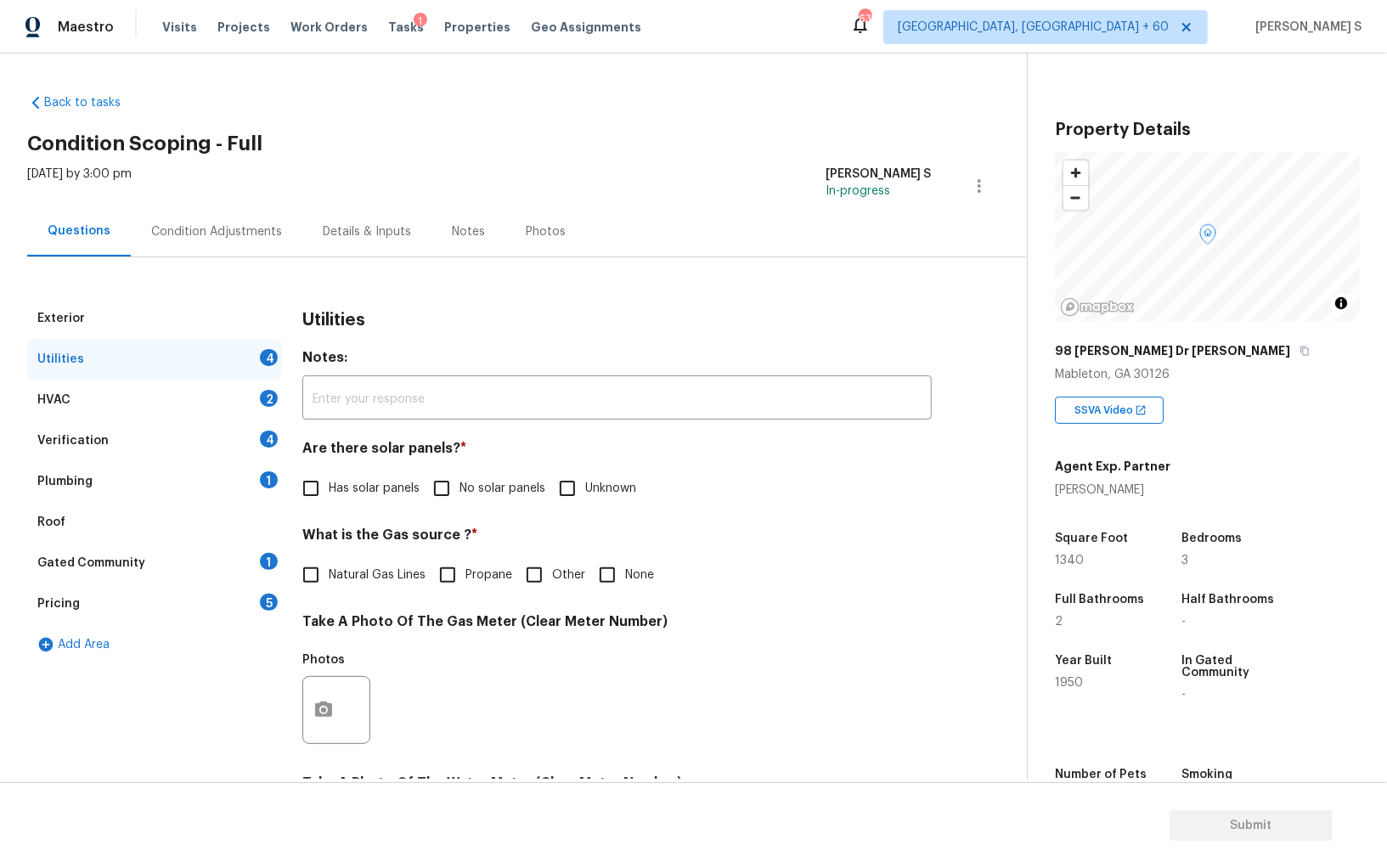
click at [444, 475] on input "No solar panels" at bounding box center [442, 489] width 36 height 36
checkbox input "true"
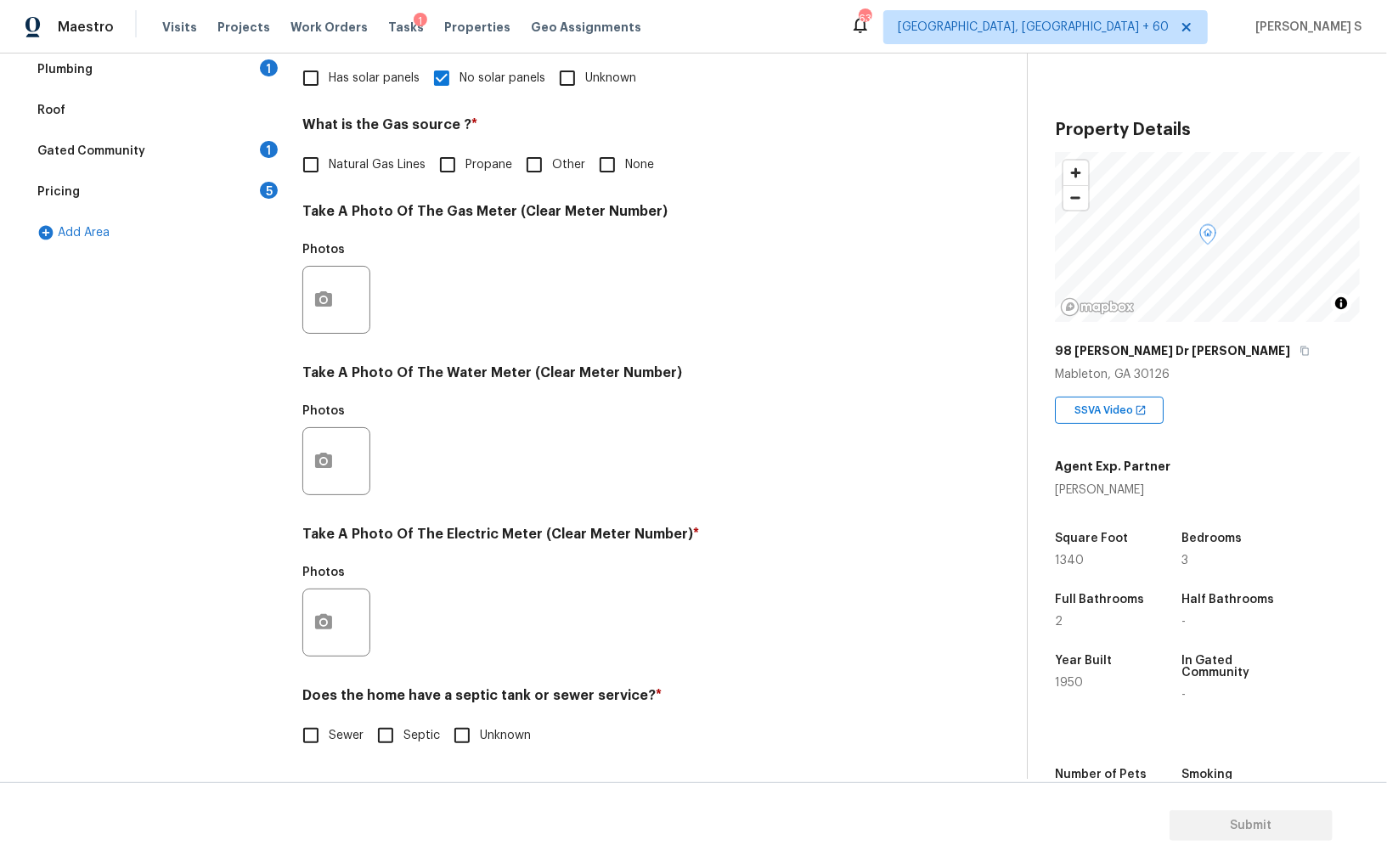
scroll to position [410, 0]
click at [315, 748] on input "Sewer" at bounding box center [311, 736] width 36 height 36
checkbox input "true"
click at [322, 619] on icon "button" at bounding box center [324, 622] width 21 height 21
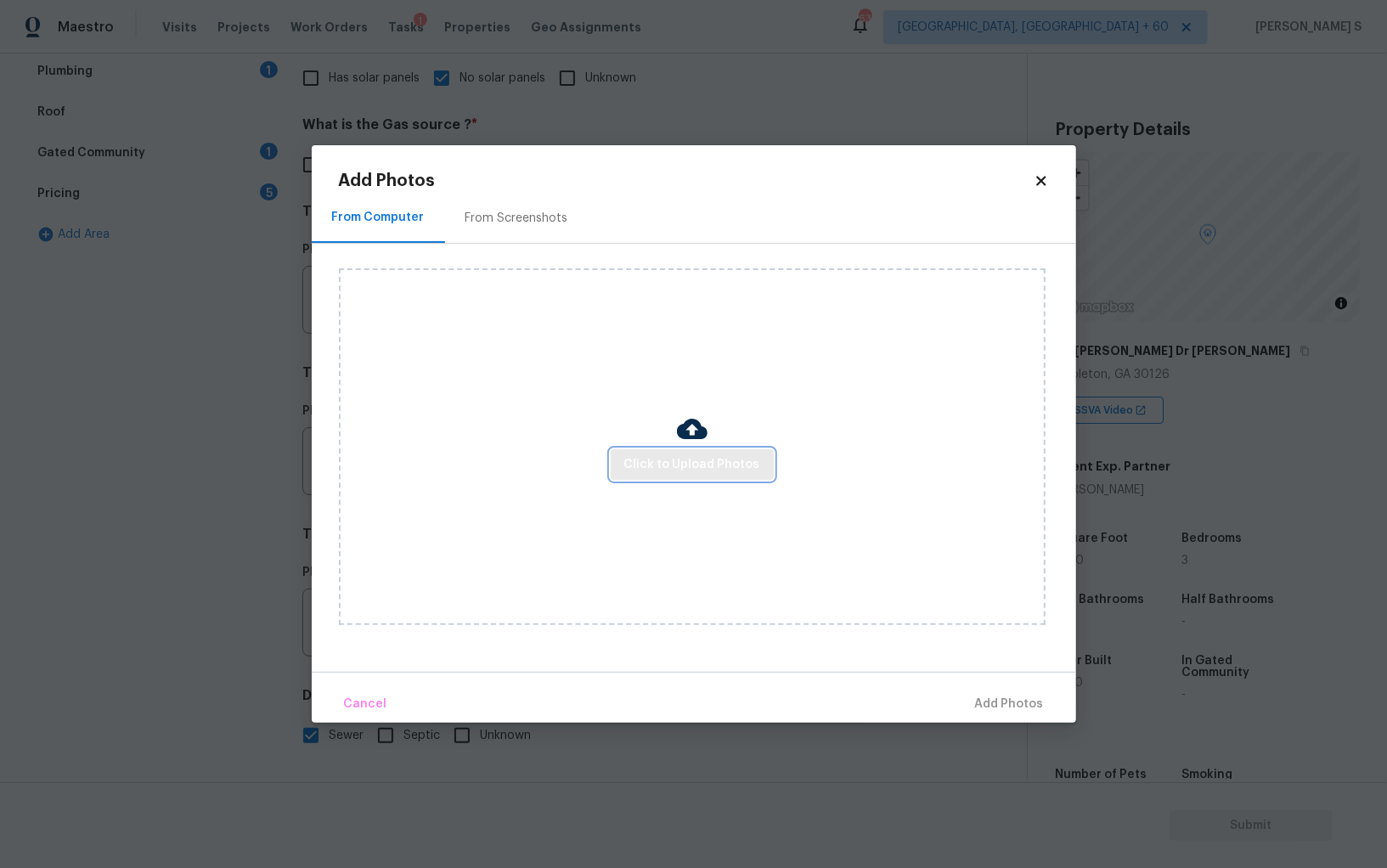
click at [640, 469] on span "Click to Upload Photos" at bounding box center [691, 465] width 136 height 21
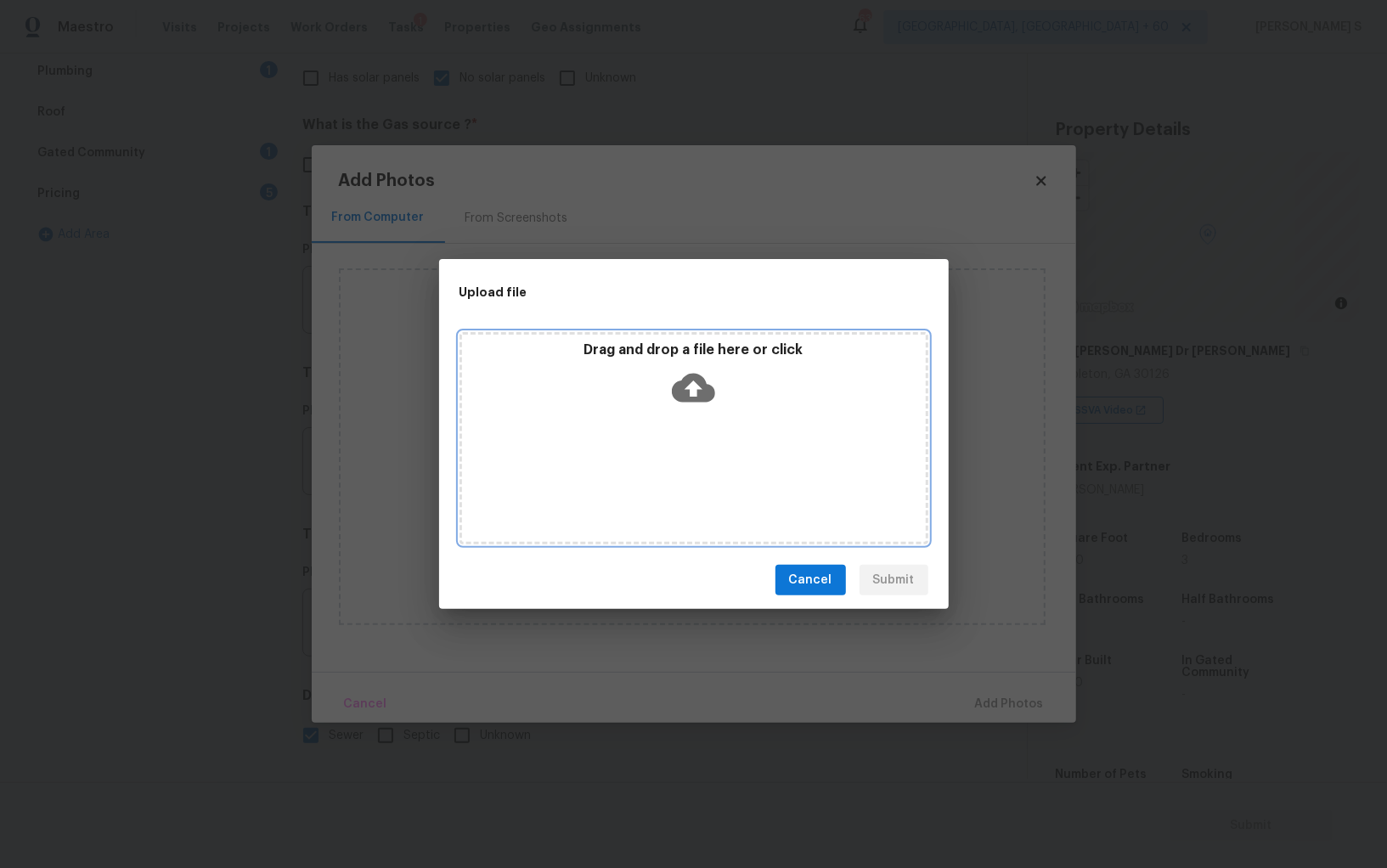
click at [640, 469] on div "Drag and drop a file here or click" at bounding box center [694, 438] width 469 height 212
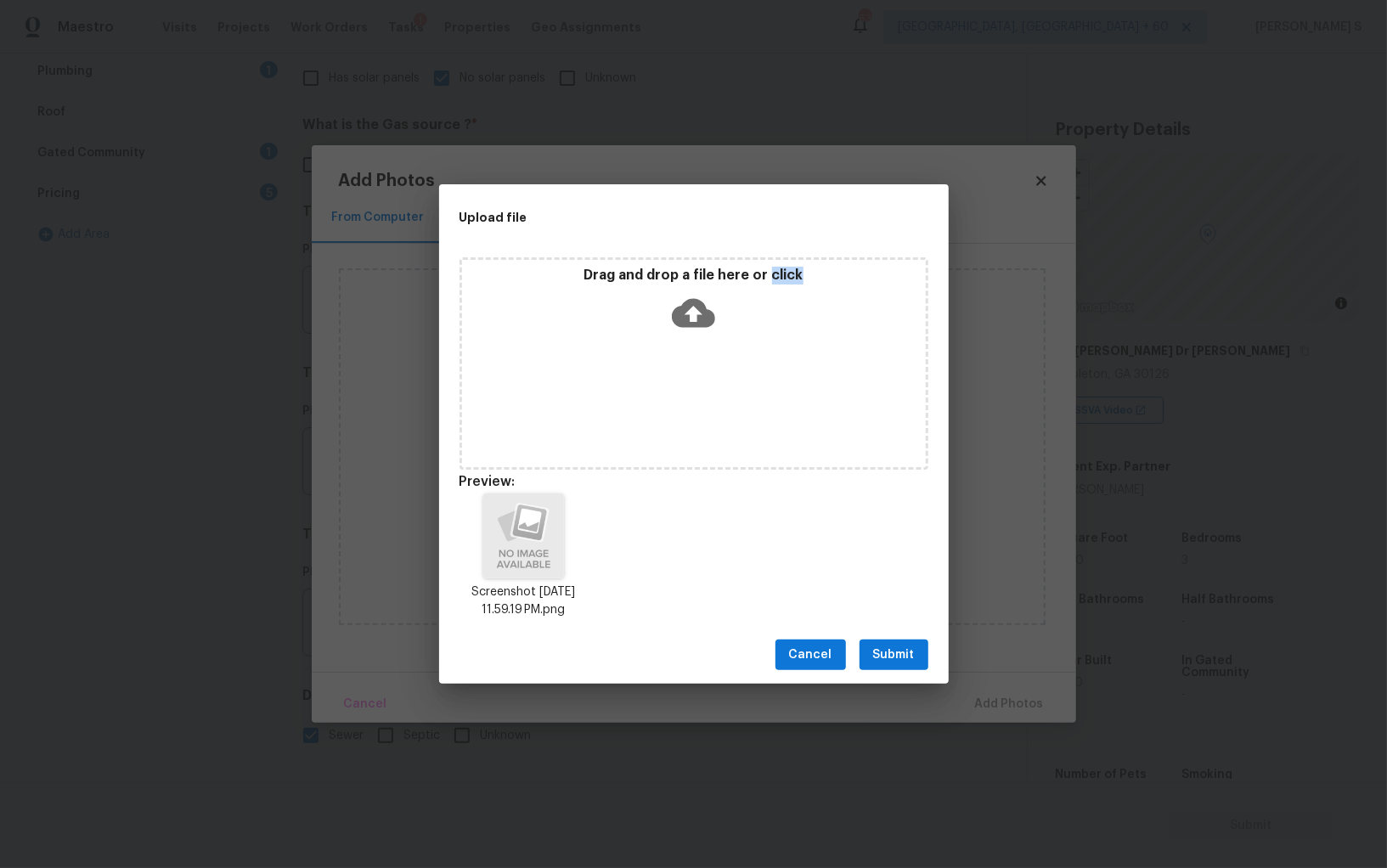
click at [865, 650] on button "Submit" at bounding box center [894, 654] width 68 height 32
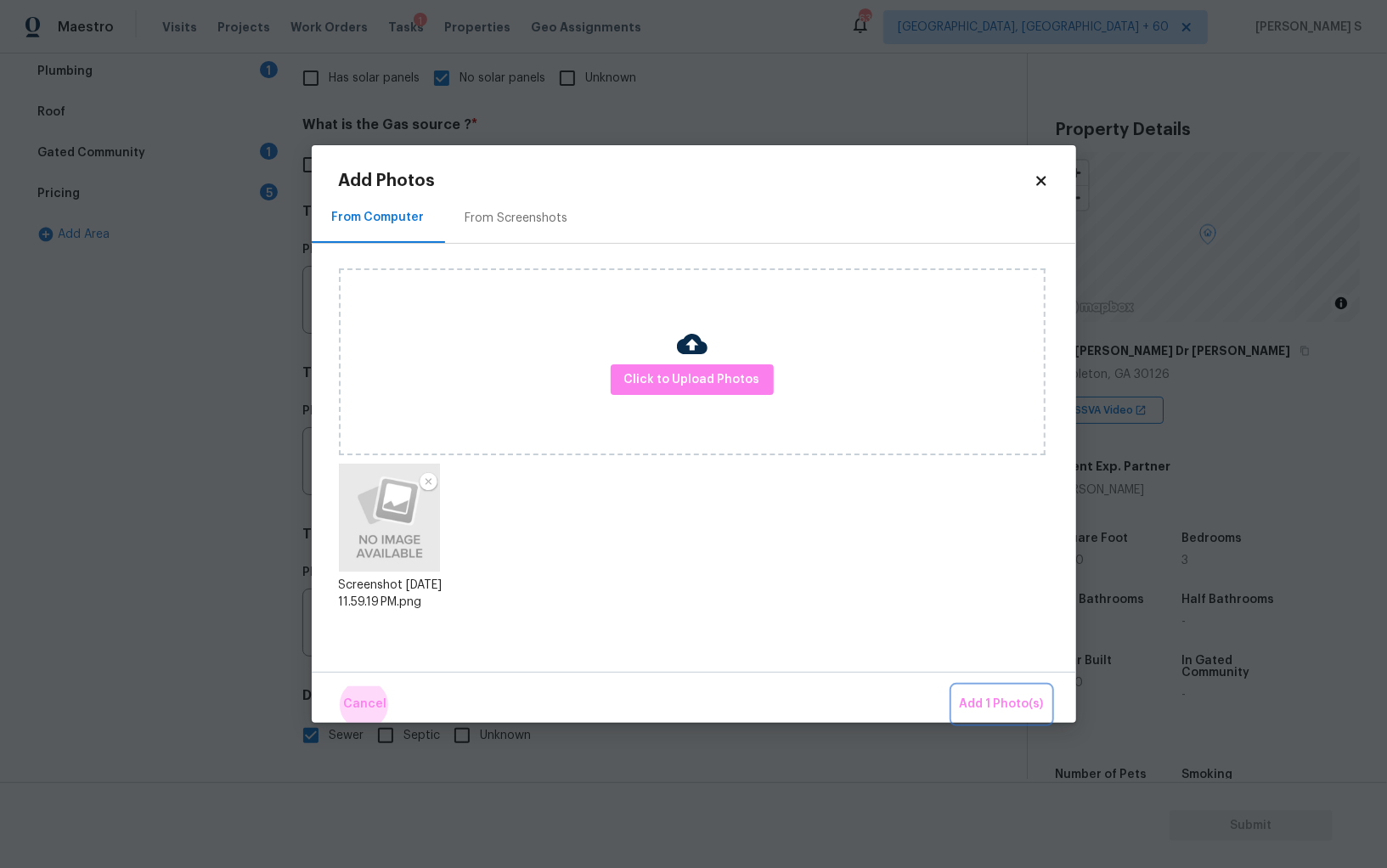
click at [953, 686] on button "Add 1 Photo(s)" at bounding box center [1002, 704] width 97 height 37
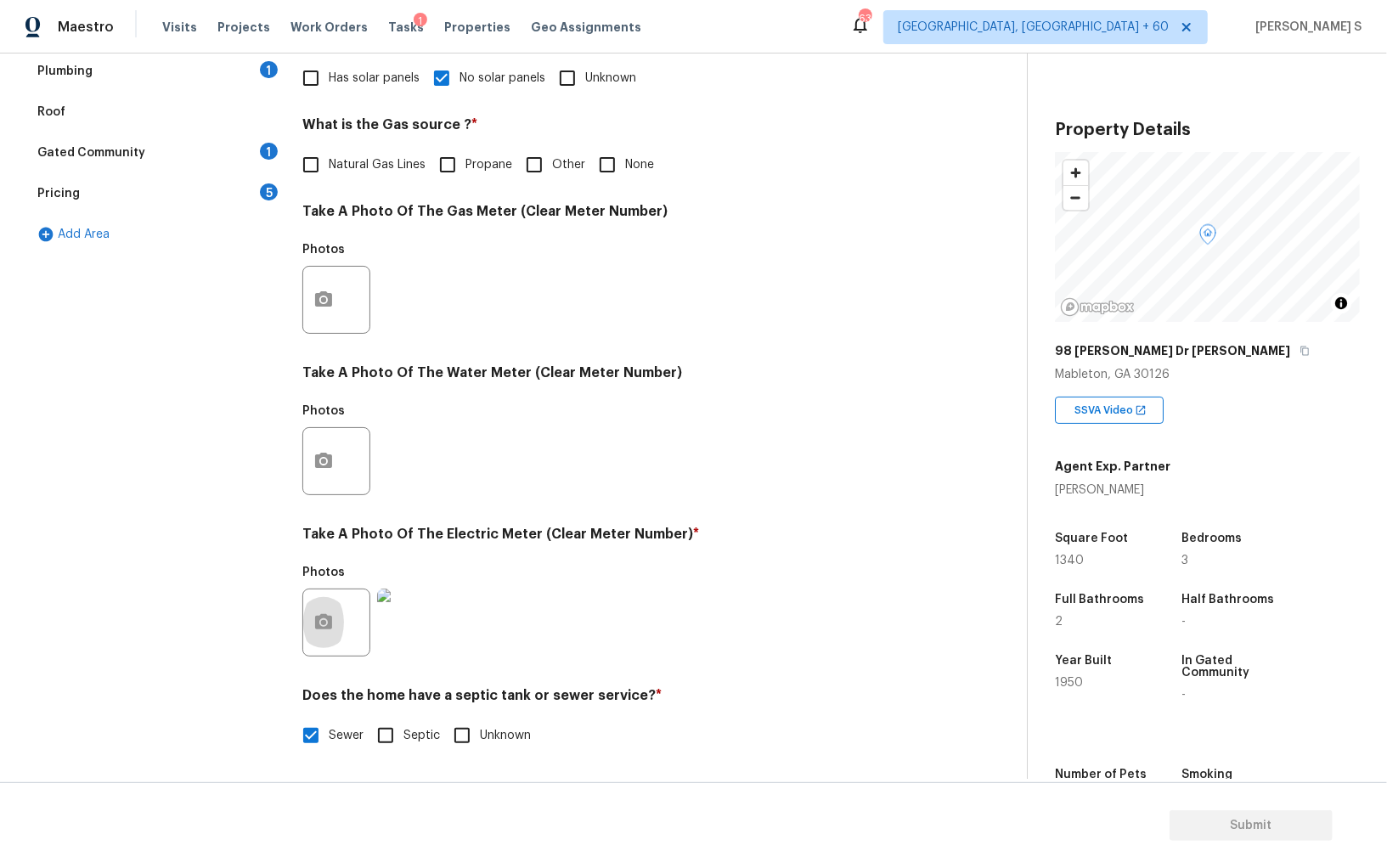
click at [377, 731] on input "Septic" at bounding box center [385, 736] width 36 height 36
checkbox input "true"
checkbox input "false"
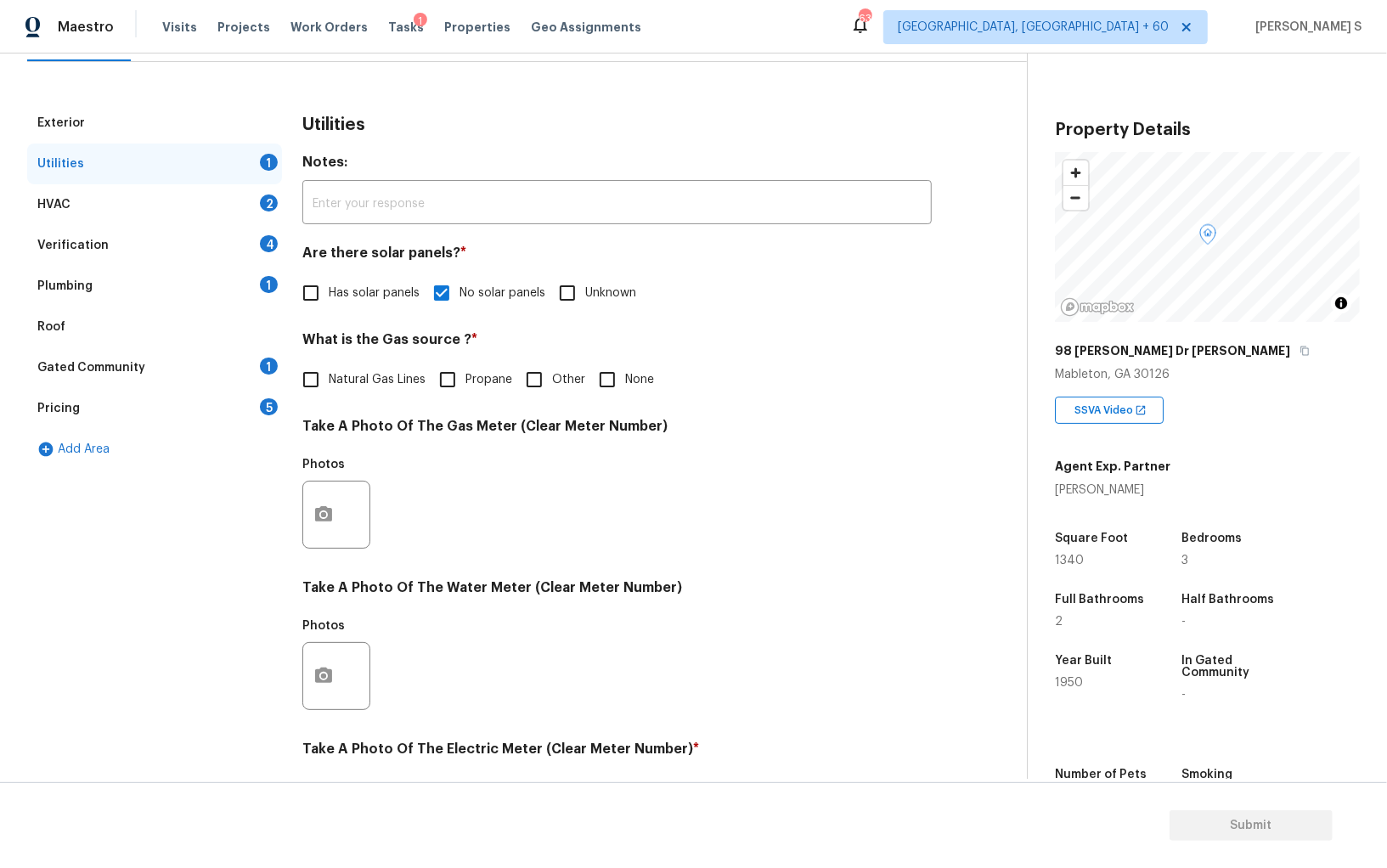
scroll to position [0, 0]
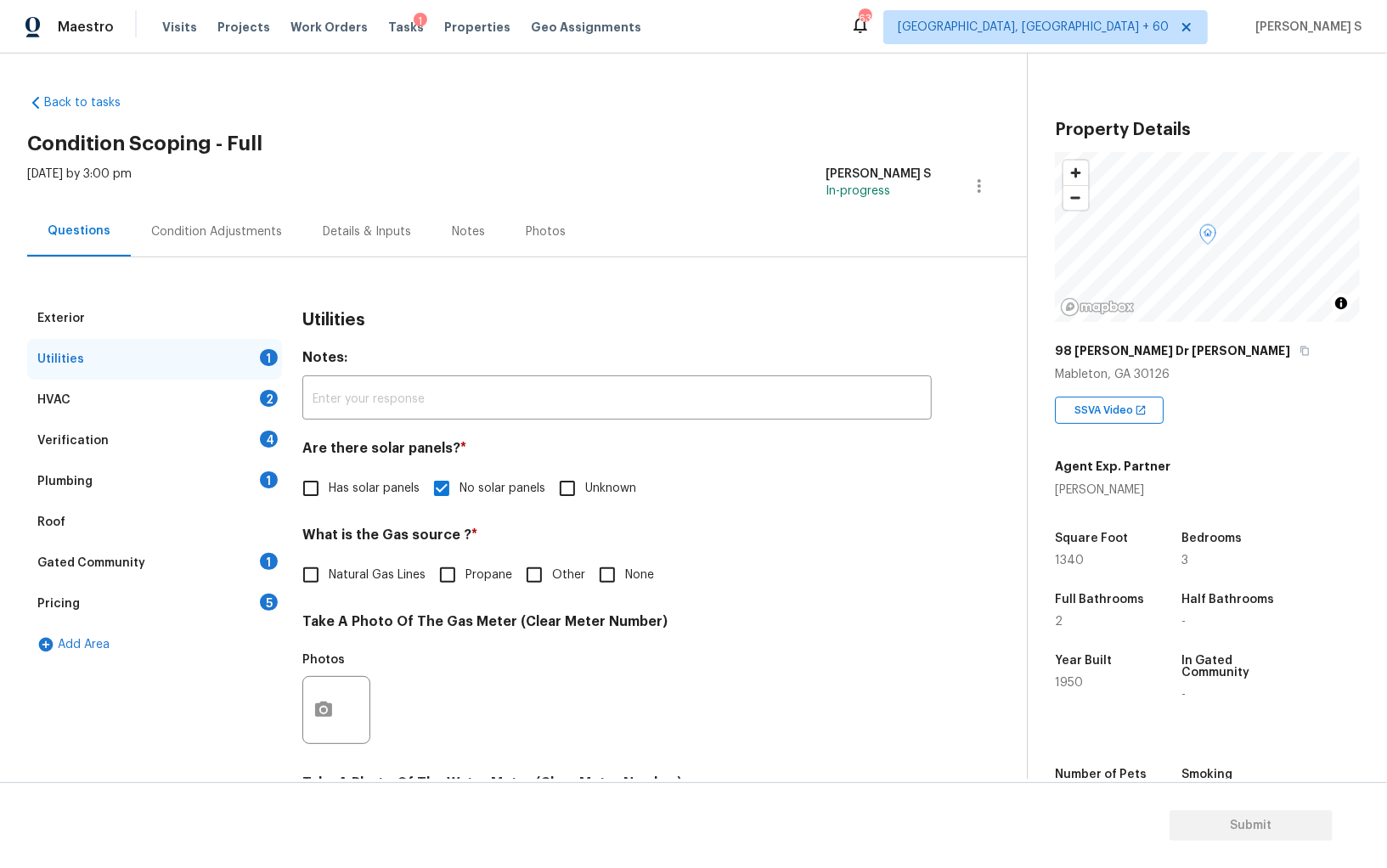
click at [254, 470] on div "Plumbing 1" at bounding box center [155, 482] width 255 height 41
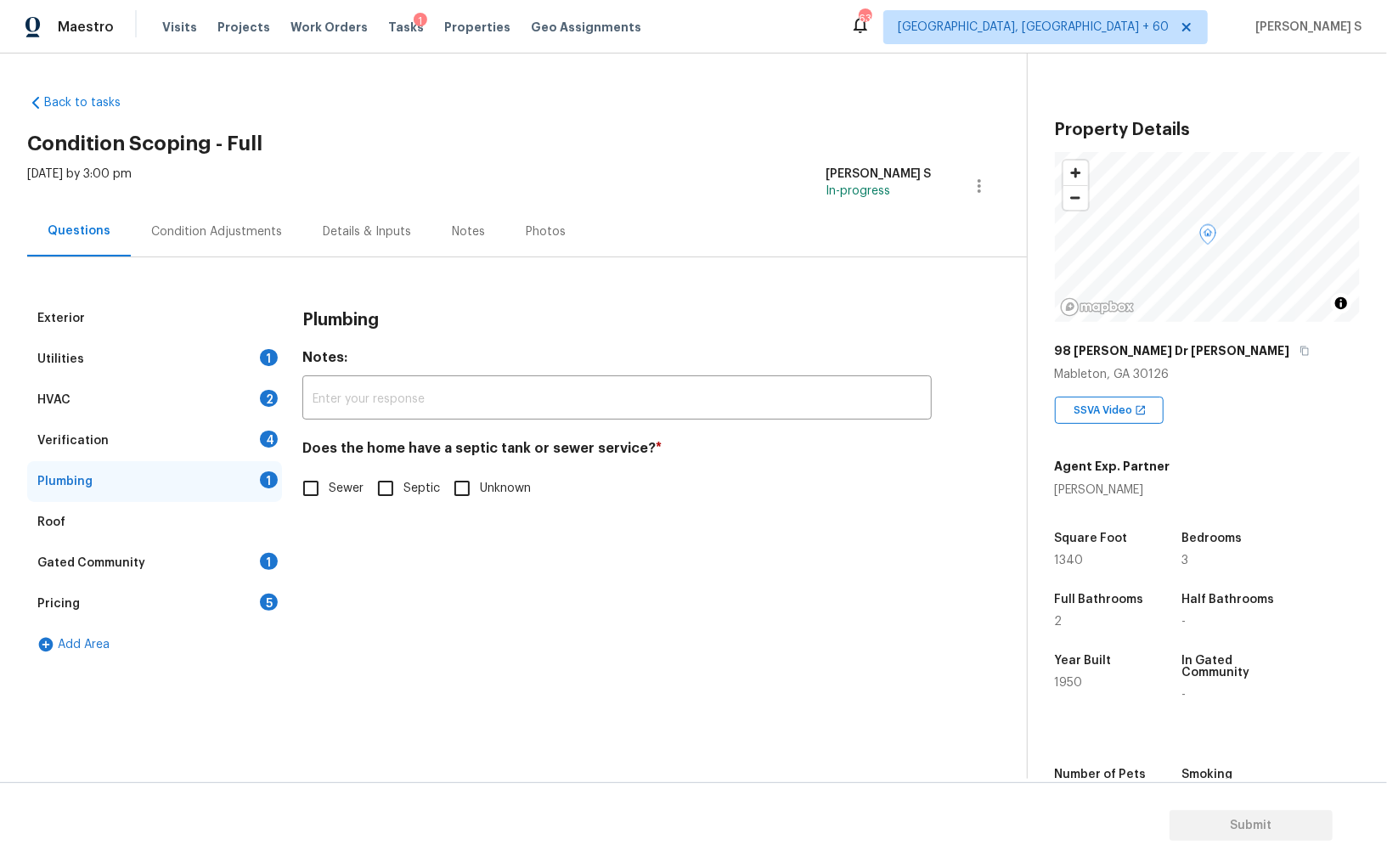
click at [314, 496] on input "Sewer" at bounding box center [311, 489] width 36 height 36
checkbox input "true"
click at [399, 474] on input "Septic" at bounding box center [385, 489] width 36 height 36
checkbox input "true"
checkbox input "false"
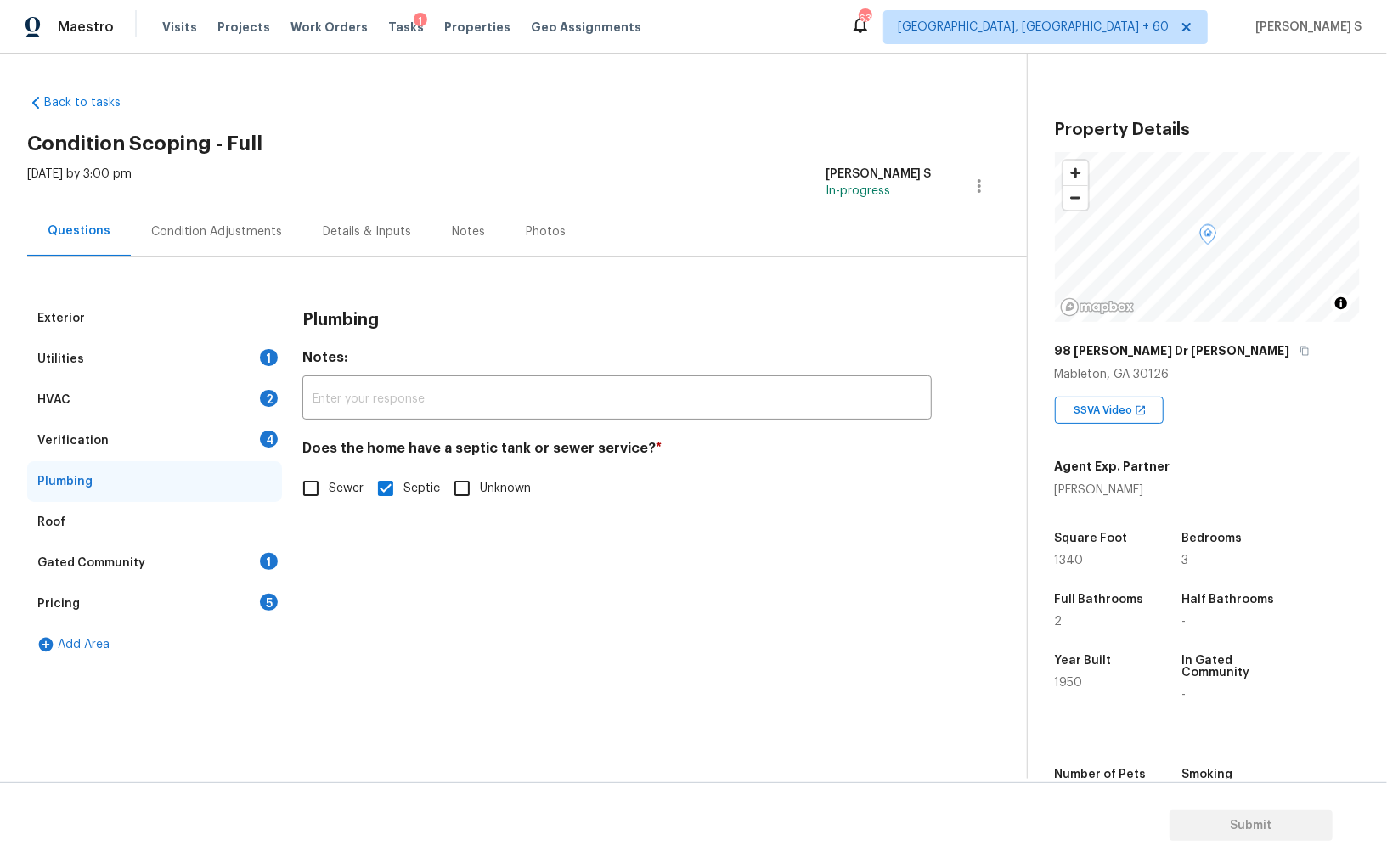
click at [276, 545] on div "Gated Community 1" at bounding box center [155, 563] width 255 height 41
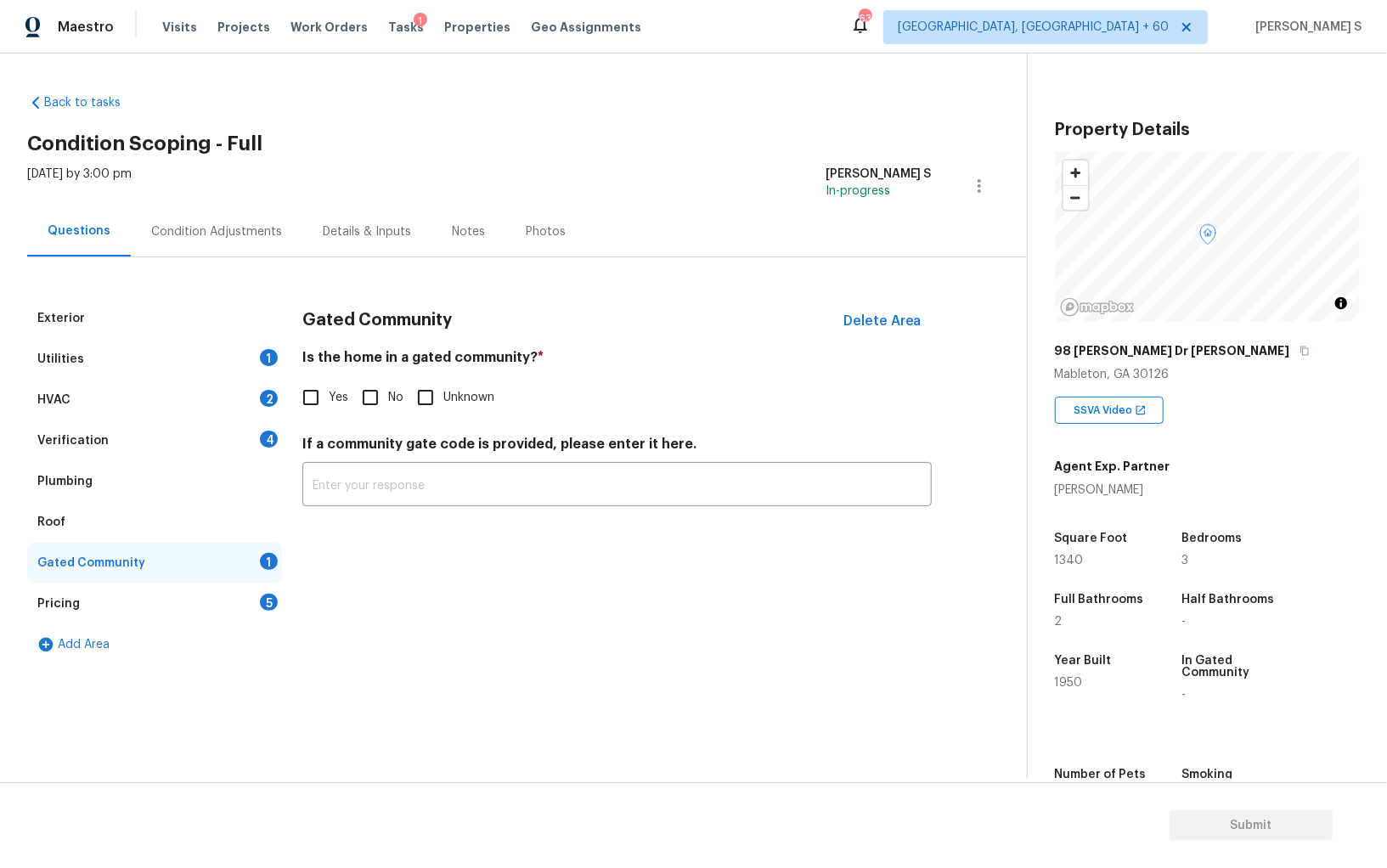
click at [372, 400] on input "No" at bounding box center [370, 397] width 36 height 36
checkbox input "true"
click at [257, 440] on div "Verification 4" at bounding box center [155, 441] width 255 height 41
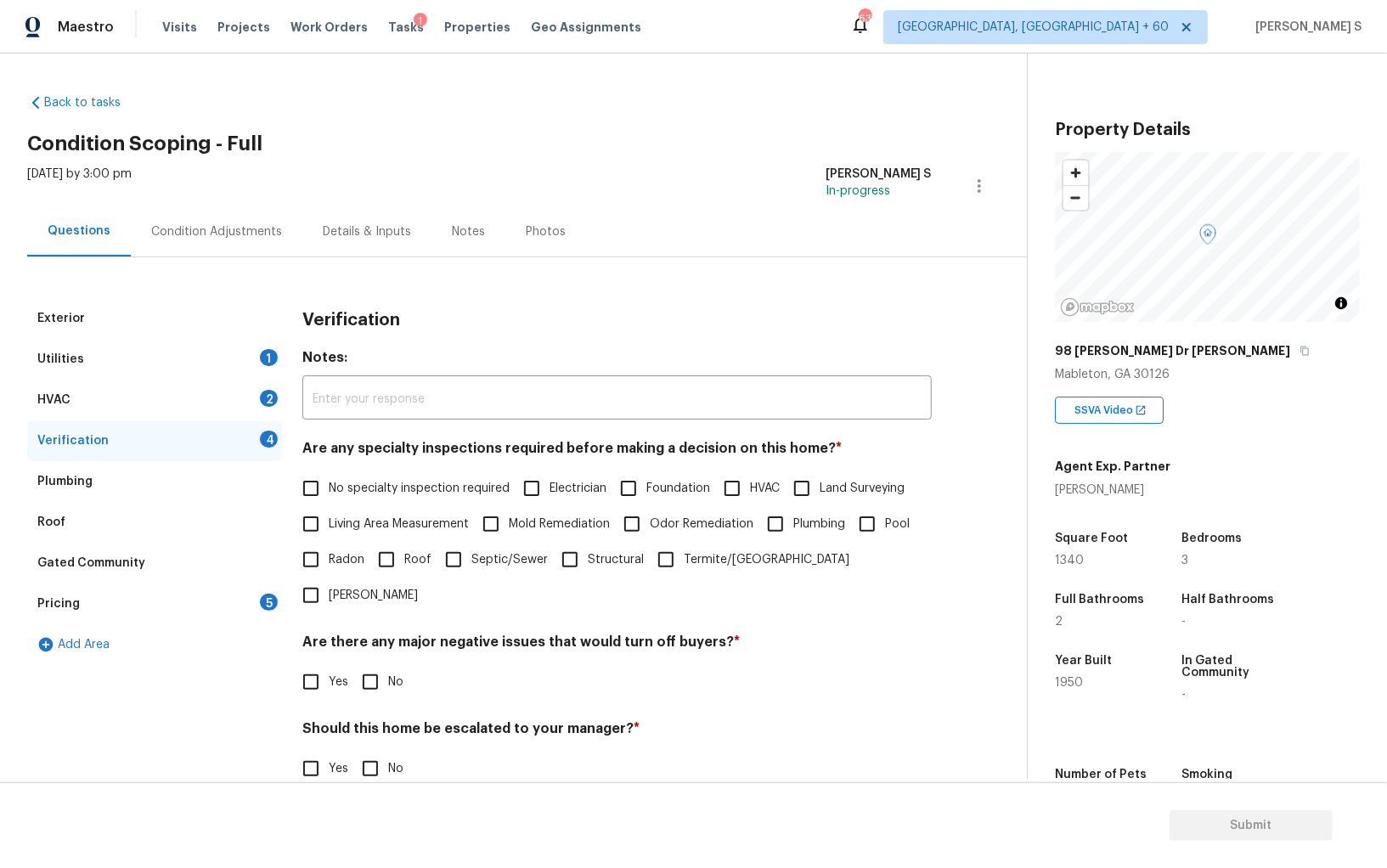
click at [311, 492] on input "No specialty inspection required" at bounding box center [311, 489] width 36 height 36
checkbox input "true"
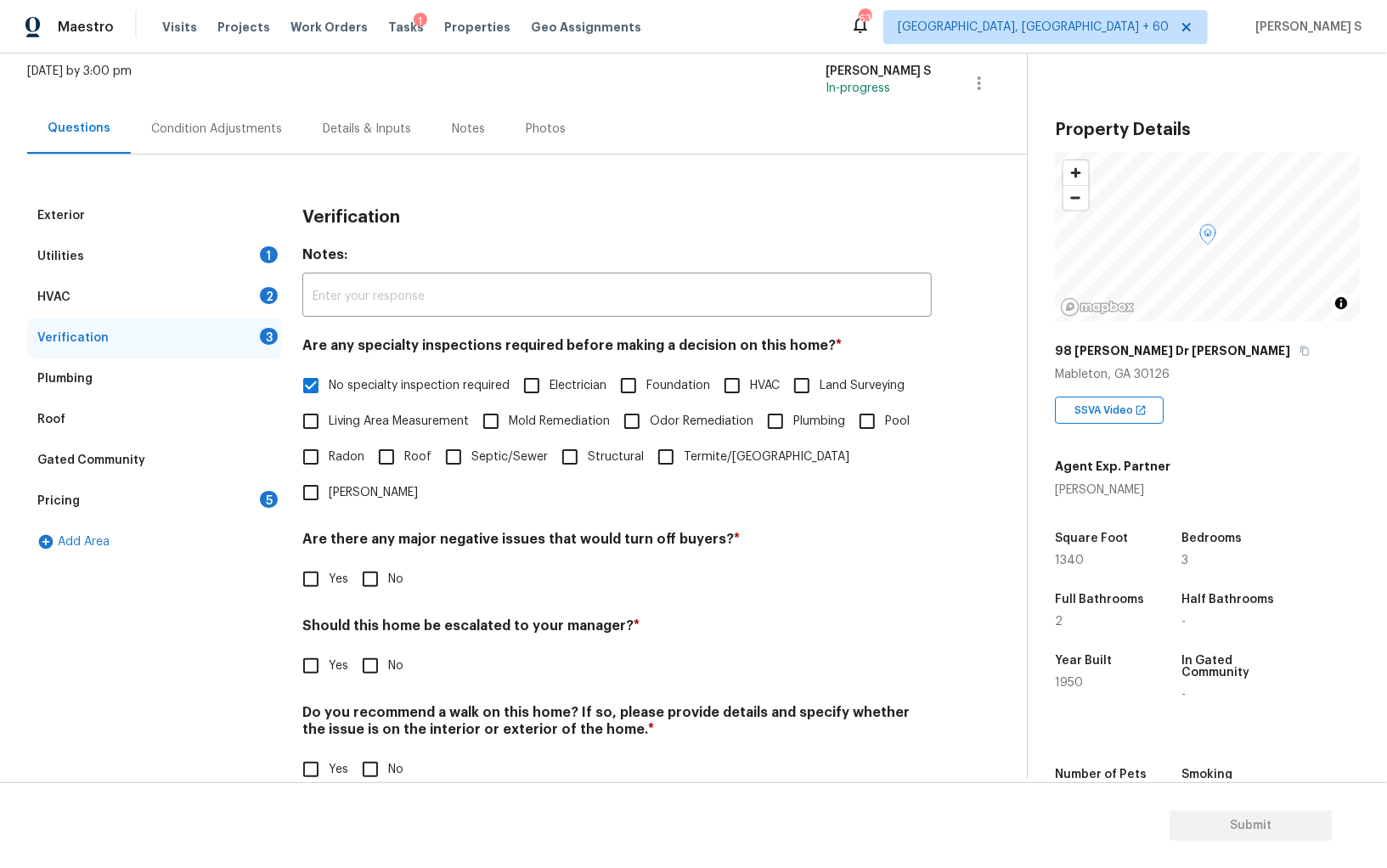
scroll to position [101, 0]
drag, startPoint x: 369, startPoint y: 531, endPoint x: 369, endPoint y: 562, distance: 31.0
click at [369, 563] on input "No" at bounding box center [370, 581] width 36 height 36
checkbox input "true"
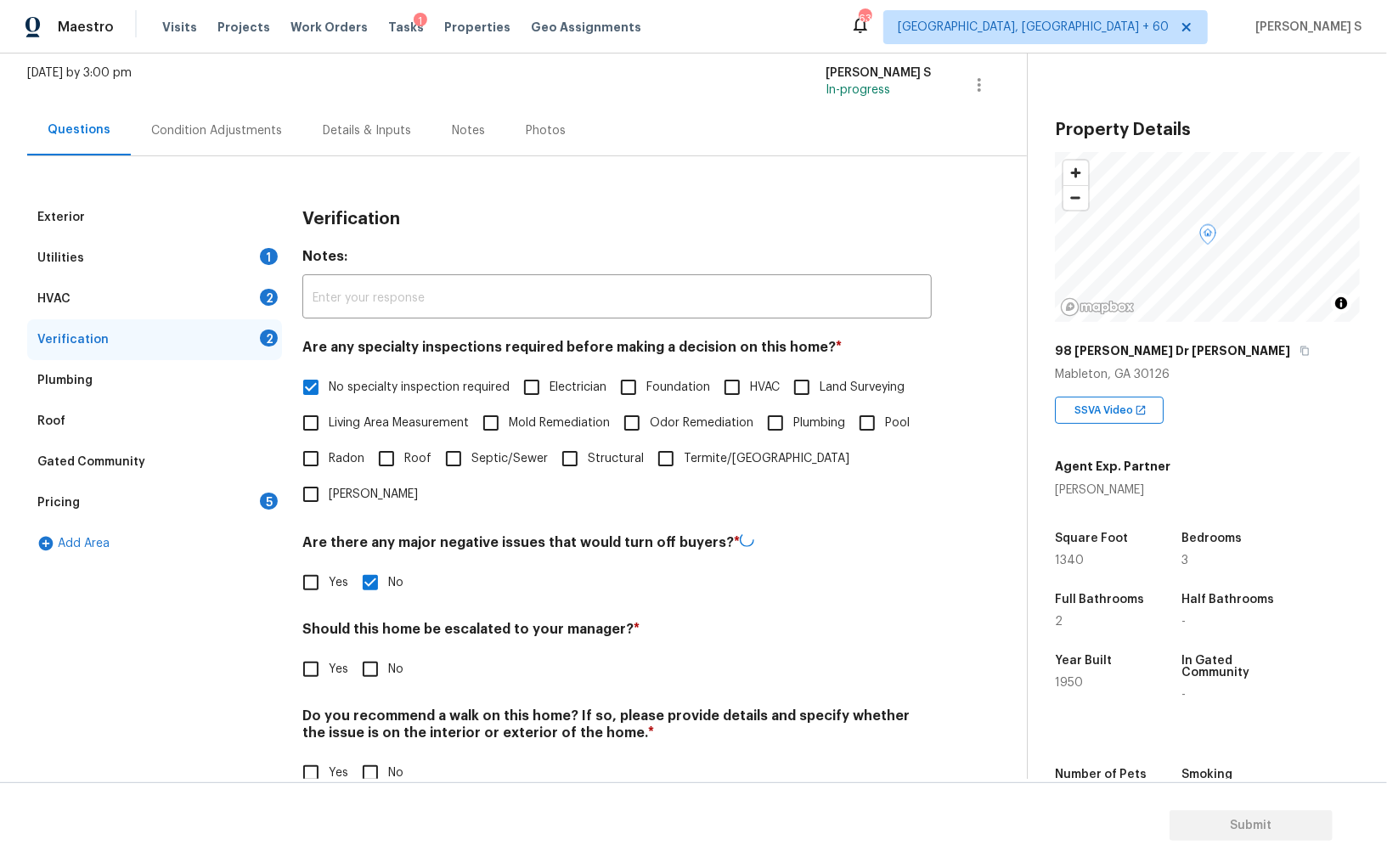
click at [375, 754] on input "No" at bounding box center [370, 772] width 36 height 36
checkbox input "true"
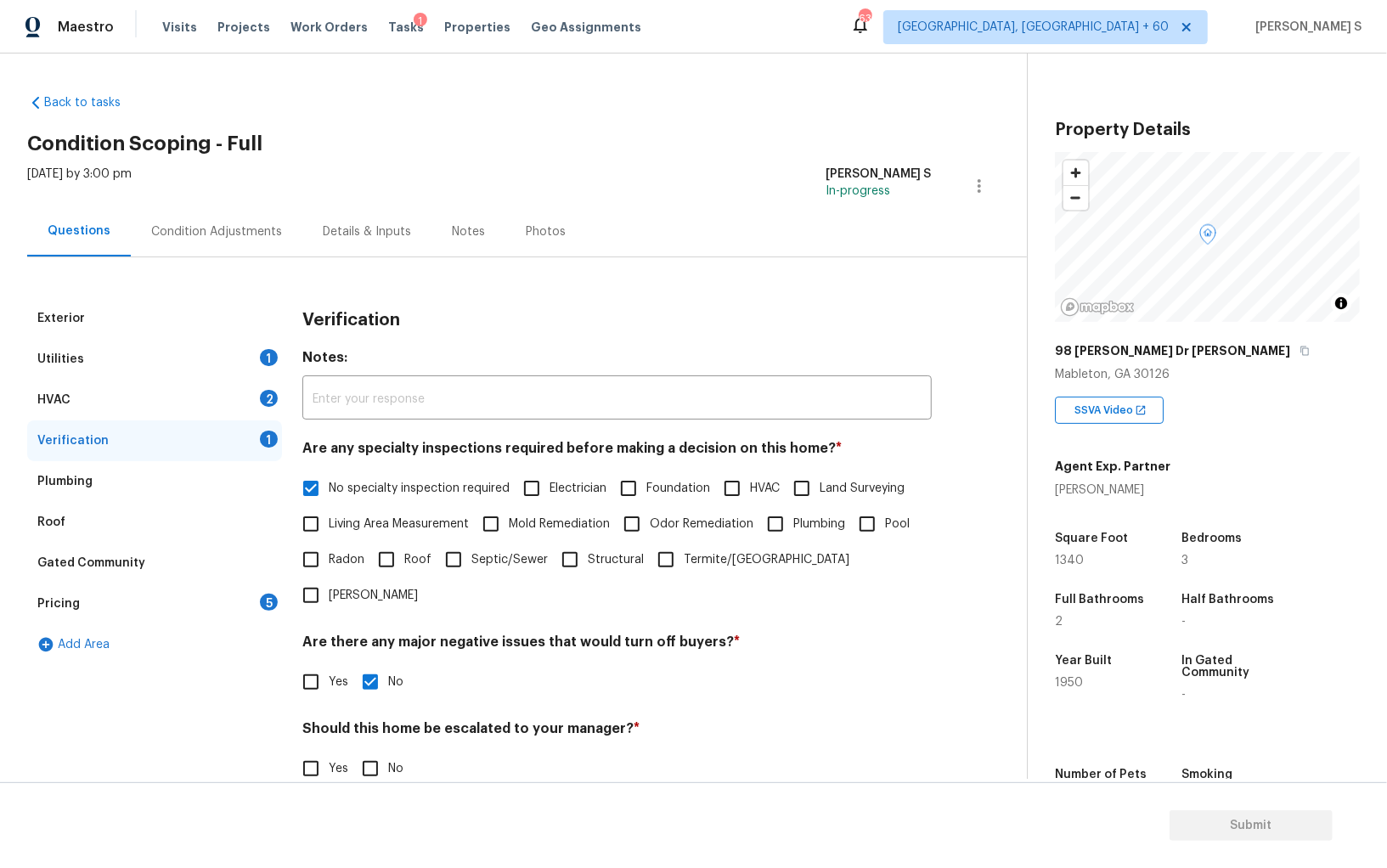
click at [255, 409] on div "HVAC 2" at bounding box center [155, 400] width 255 height 41
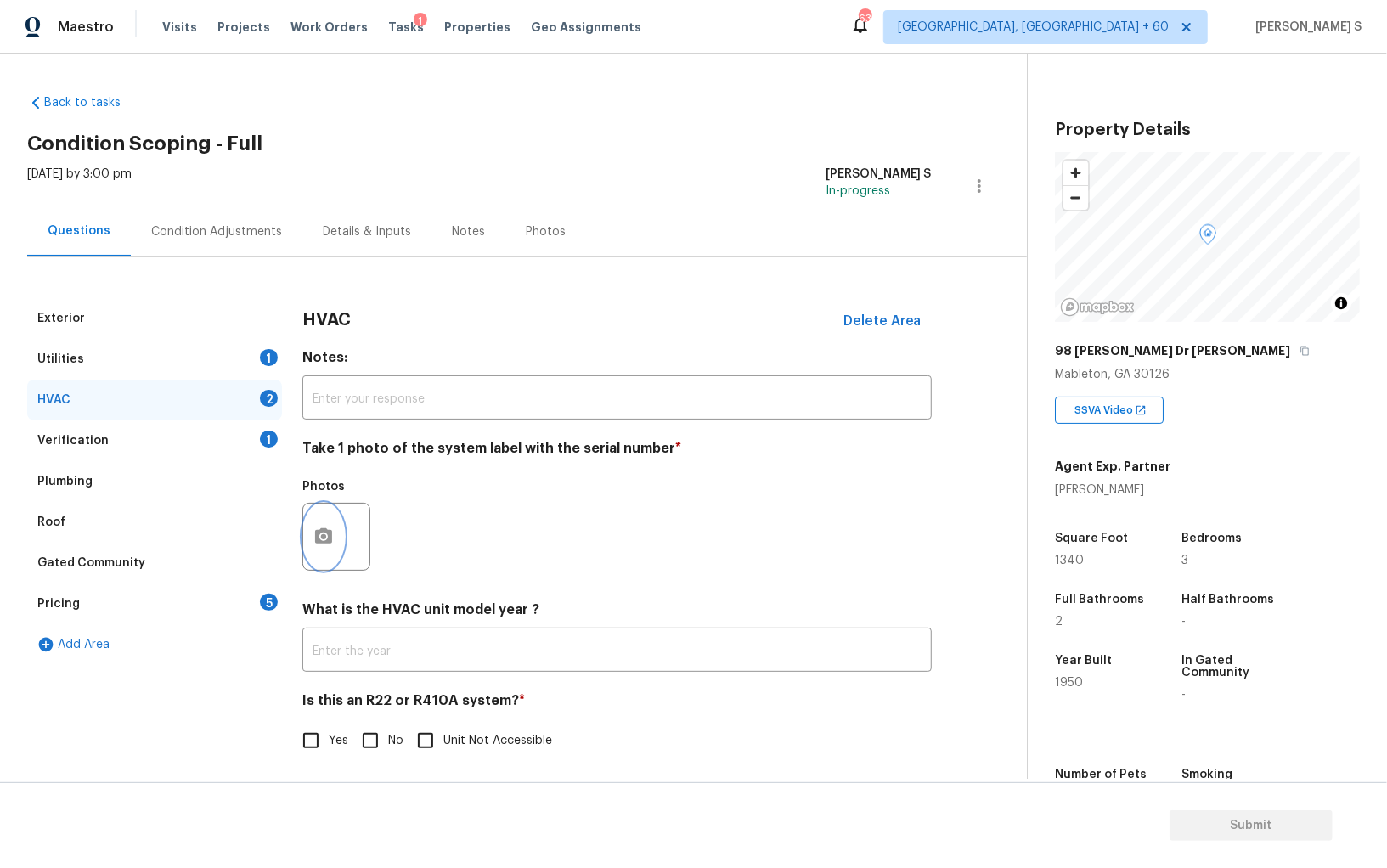
click at [320, 542] on icon "button" at bounding box center [324, 536] width 17 height 15
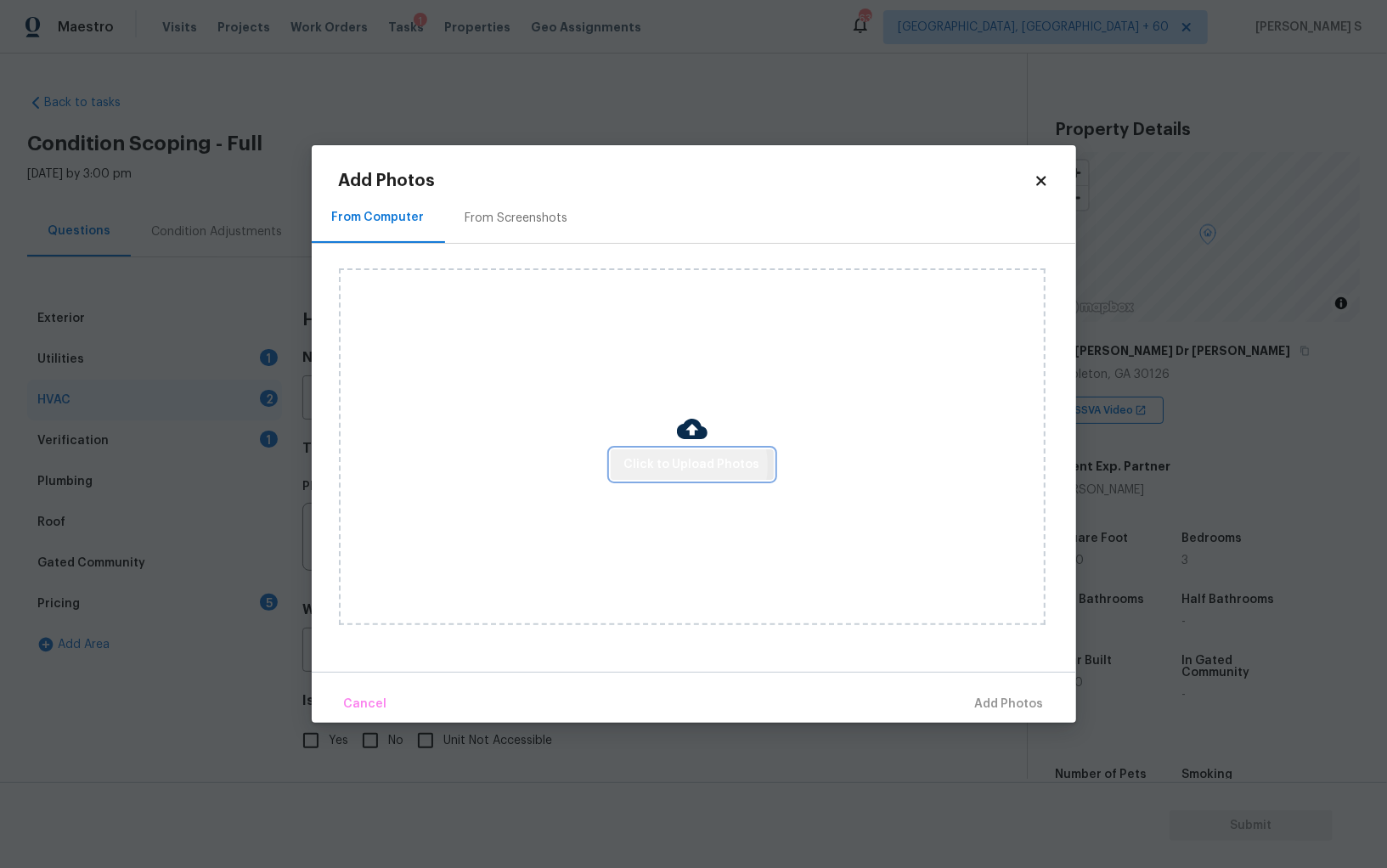
click at [680, 466] on span "Click to Upload Photos" at bounding box center [691, 465] width 136 height 21
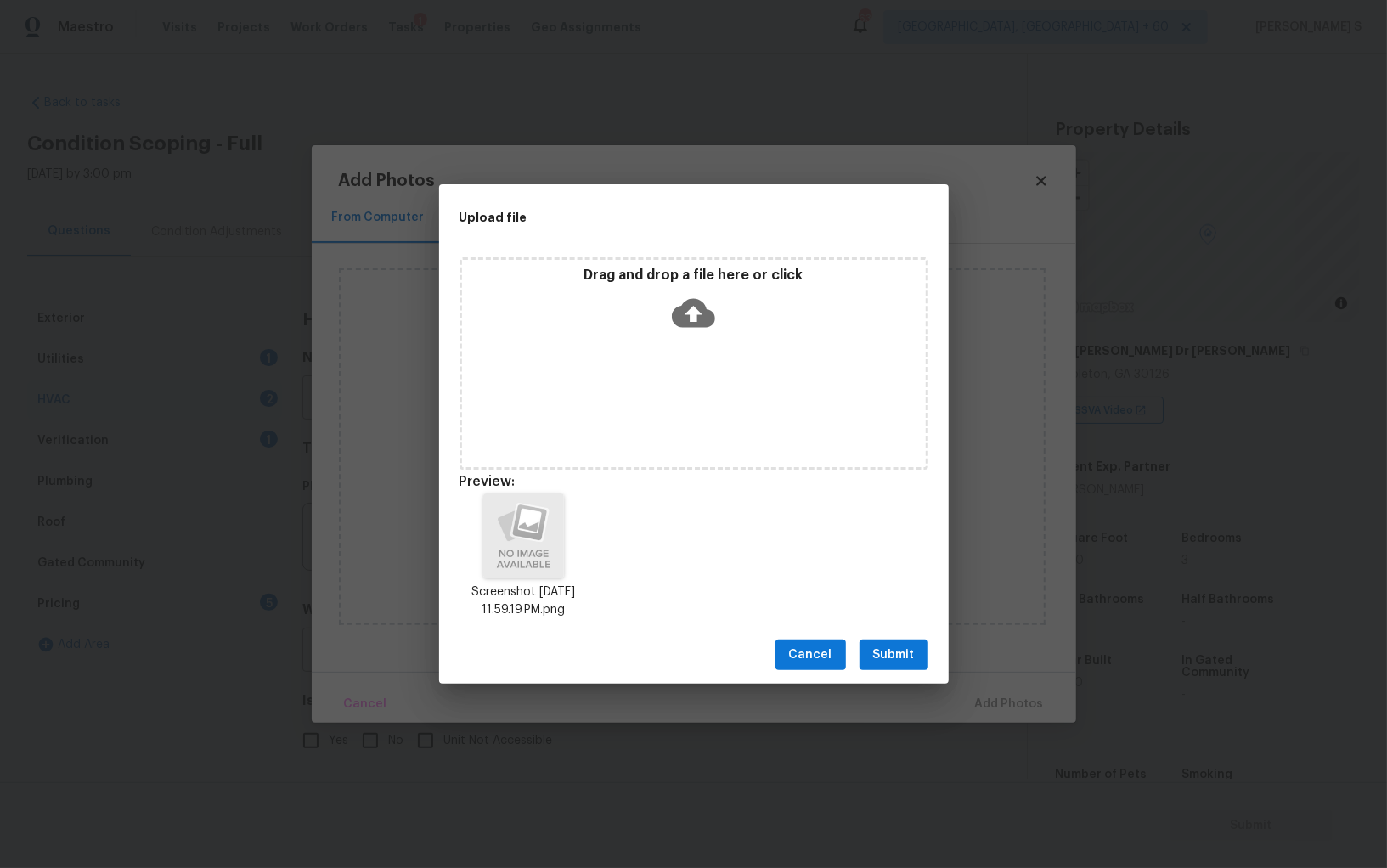
click at [896, 656] on span "Submit" at bounding box center [894, 654] width 42 height 21
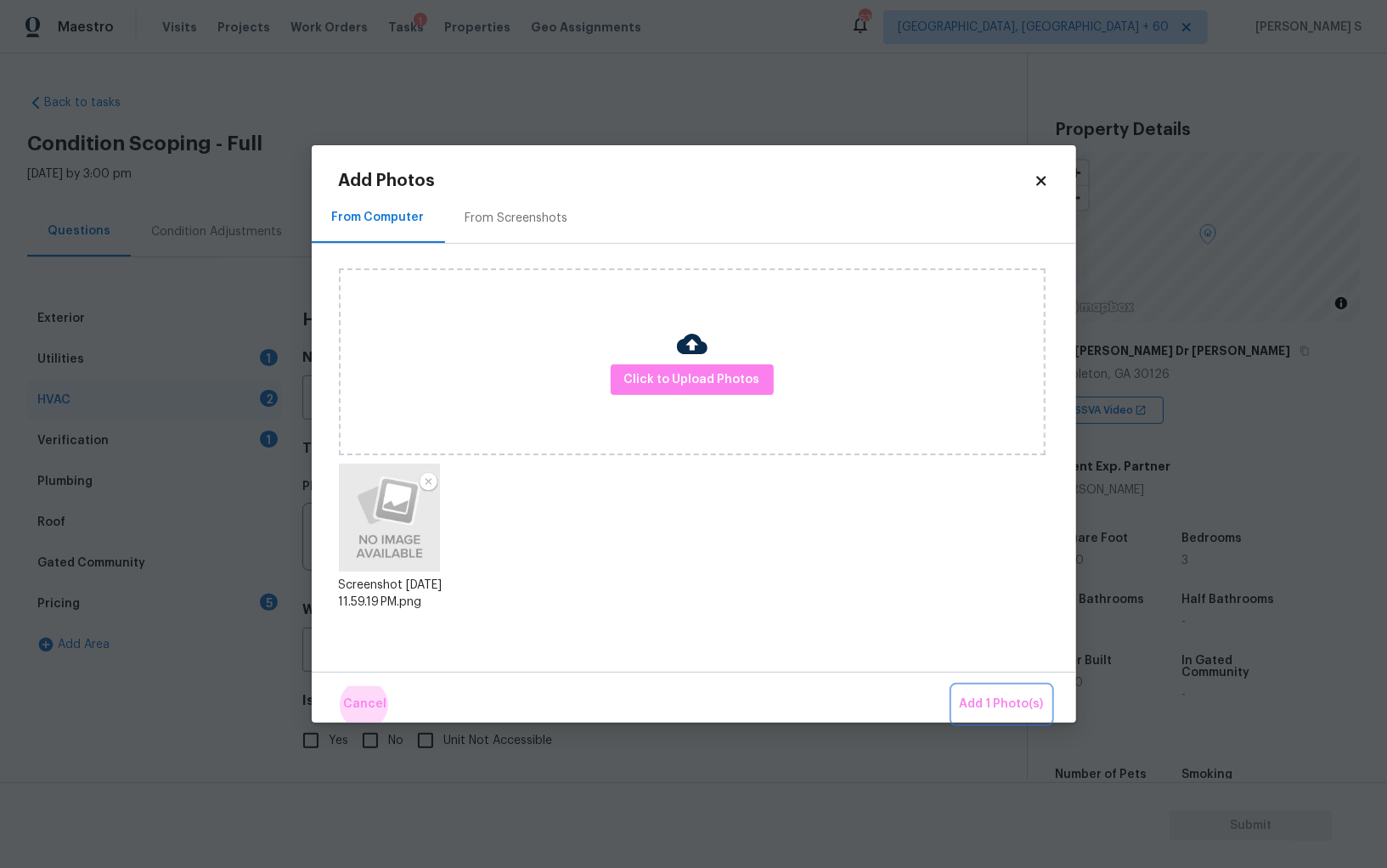
click at [953, 686] on button "Add 1 Photo(s)" at bounding box center [1002, 704] width 97 height 37
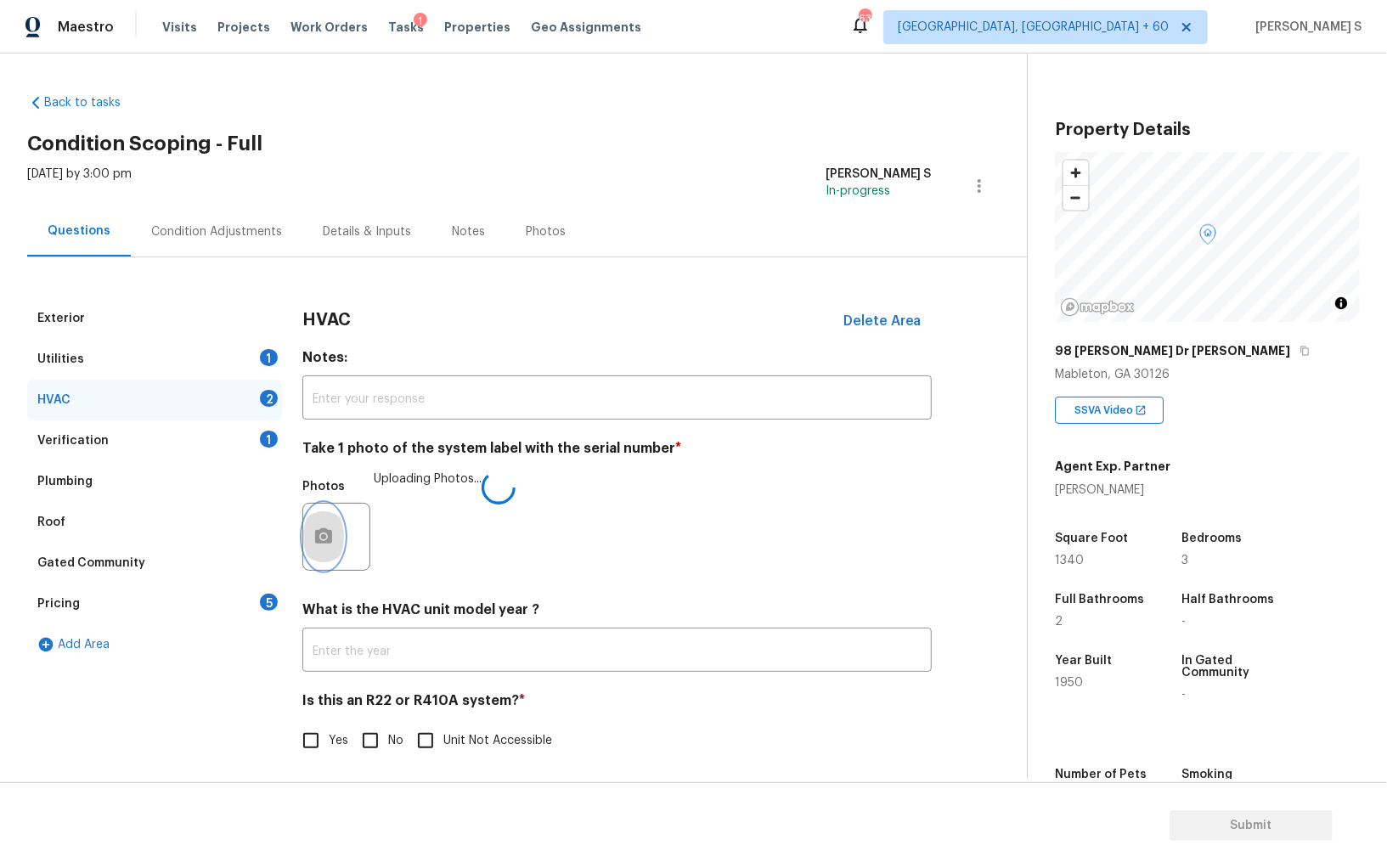
scroll to position [6, 0]
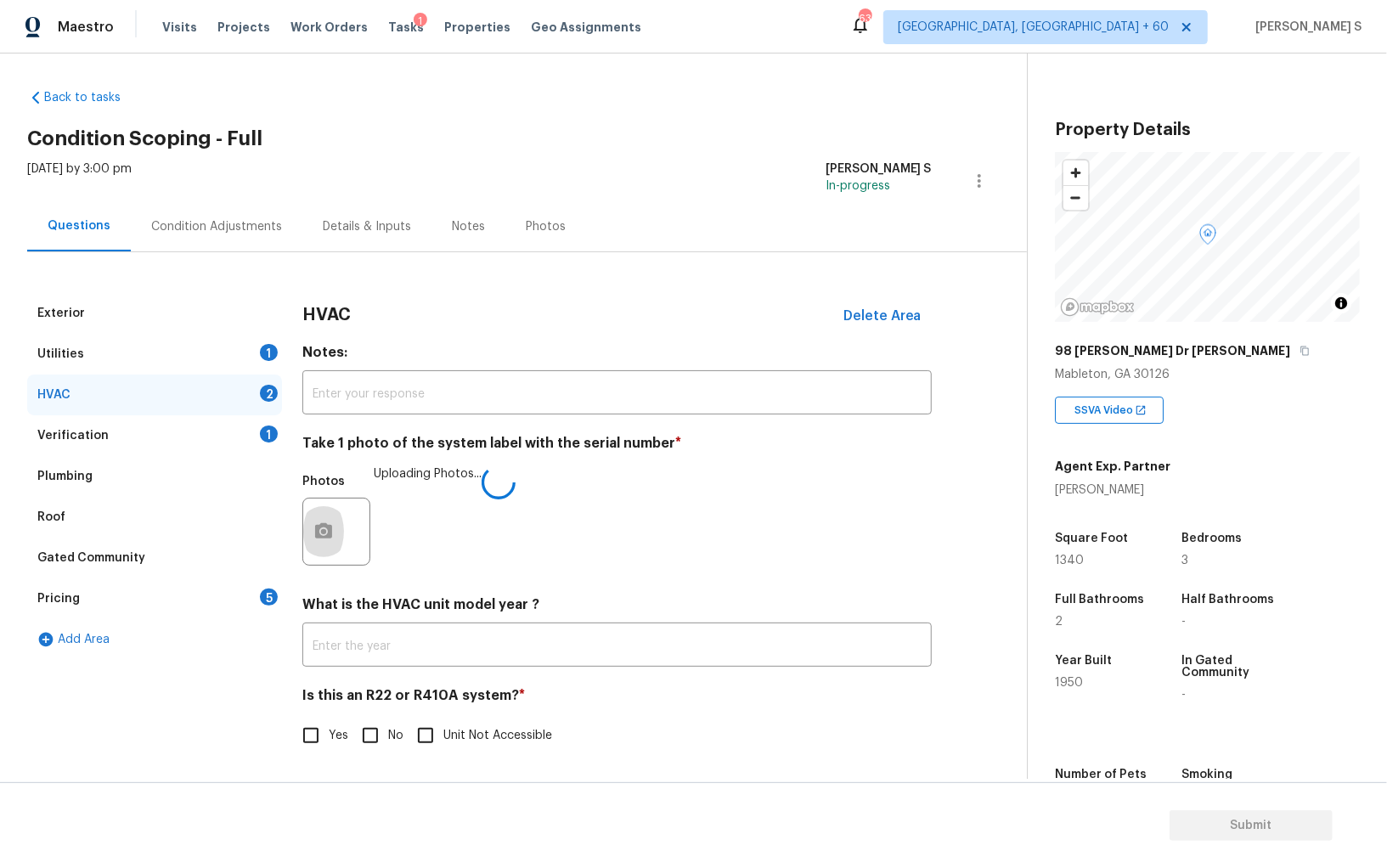
click at [389, 721] on label "No" at bounding box center [378, 736] width 51 height 36
click at [388, 721] on input "No" at bounding box center [370, 736] width 36 height 36
checkbox input "true"
click at [238, 595] on div "Pricing 5" at bounding box center [155, 599] width 255 height 41
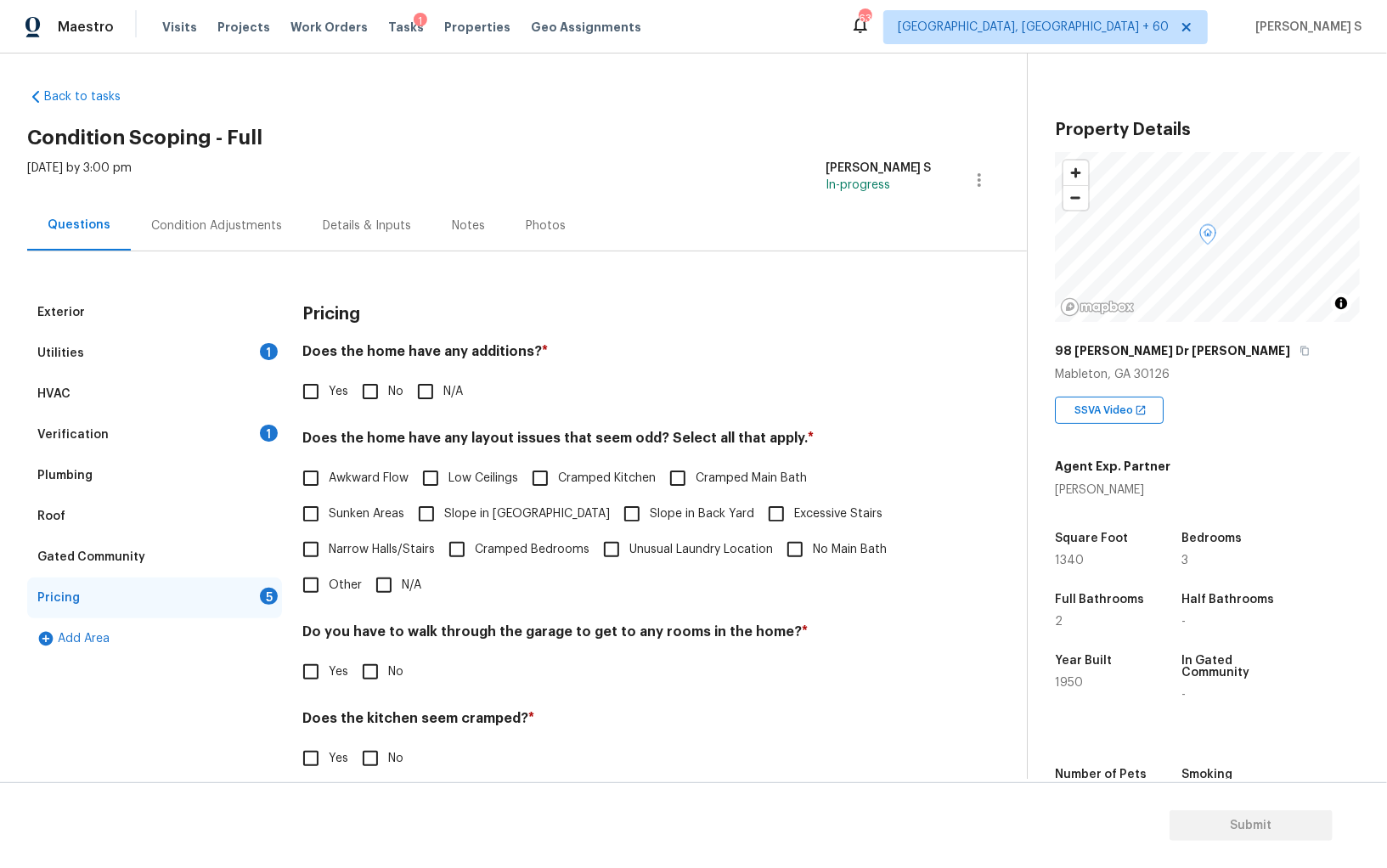
click at [376, 390] on input "No" at bounding box center [370, 391] width 36 height 36
checkbox input "true"
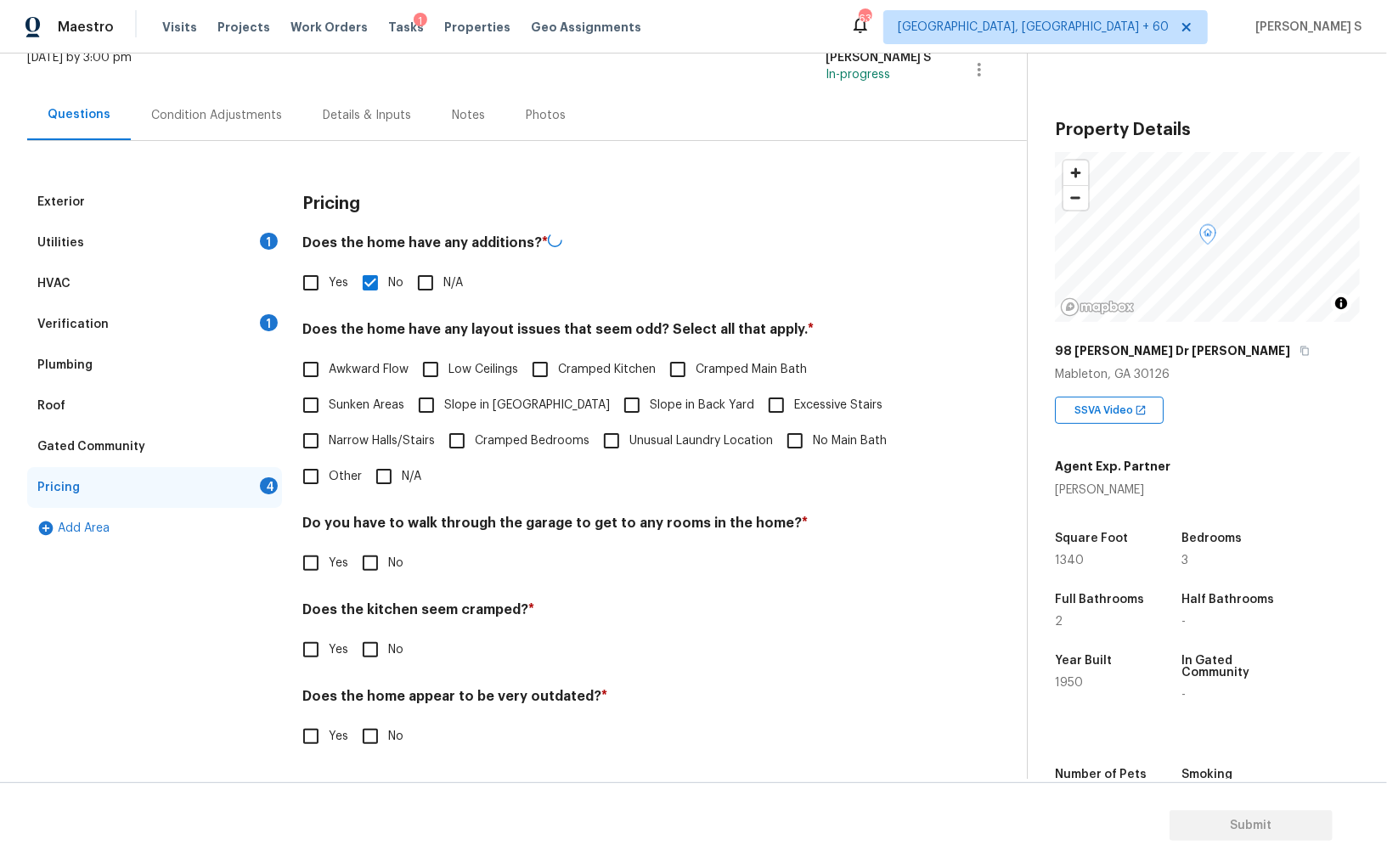
scroll to position [114, 0]
click at [371, 545] on input "No" at bounding box center [370, 563] width 36 height 36
checkbox input "true"
click at [352, 631] on input "No" at bounding box center [370, 649] width 36 height 36
checkbox input "true"
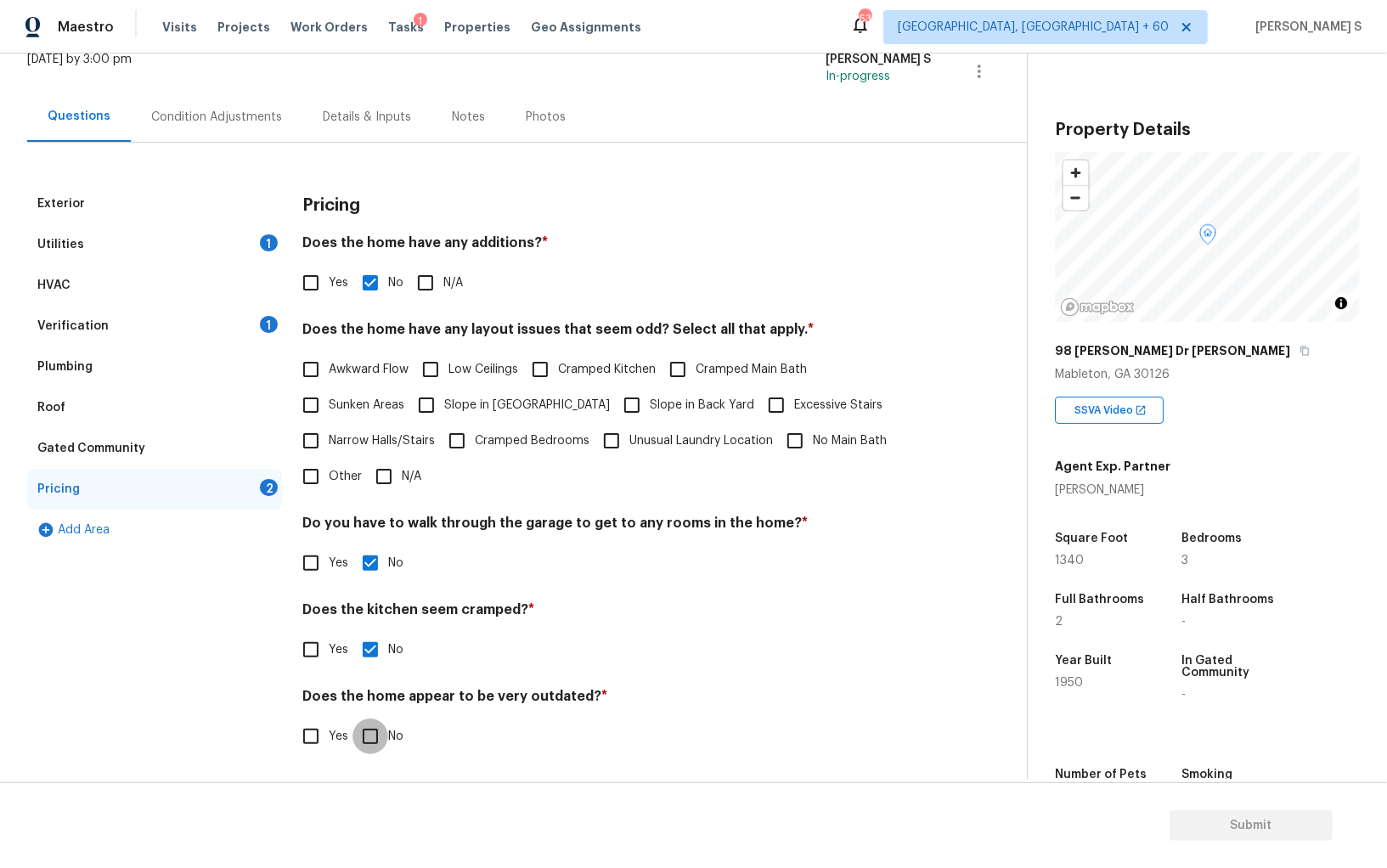
click at [352, 718] on input "No" at bounding box center [370, 736] width 36 height 36
checkbox input "true"
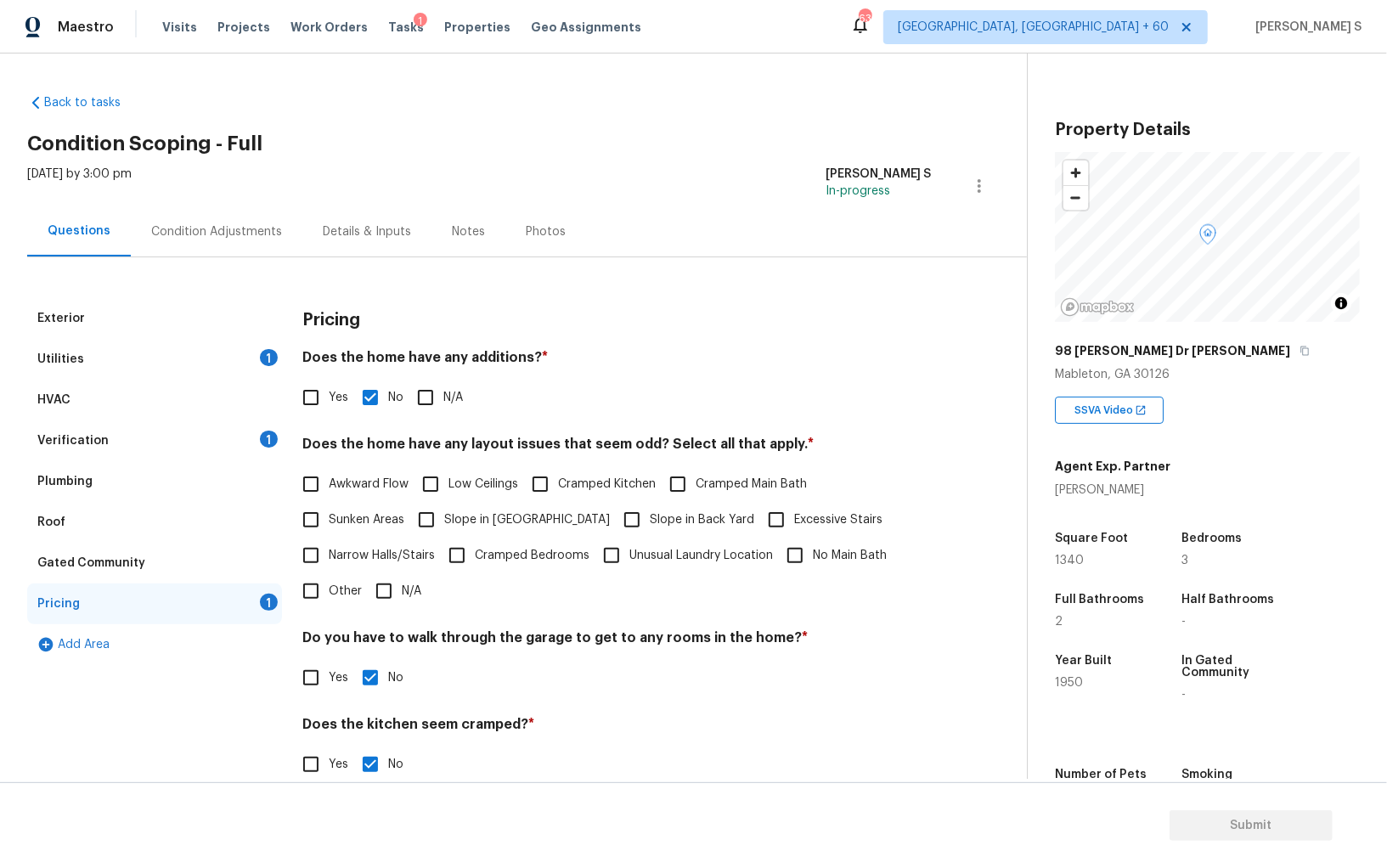
click at [238, 245] on div "Condition Adjustments" at bounding box center [216, 231] width 172 height 50
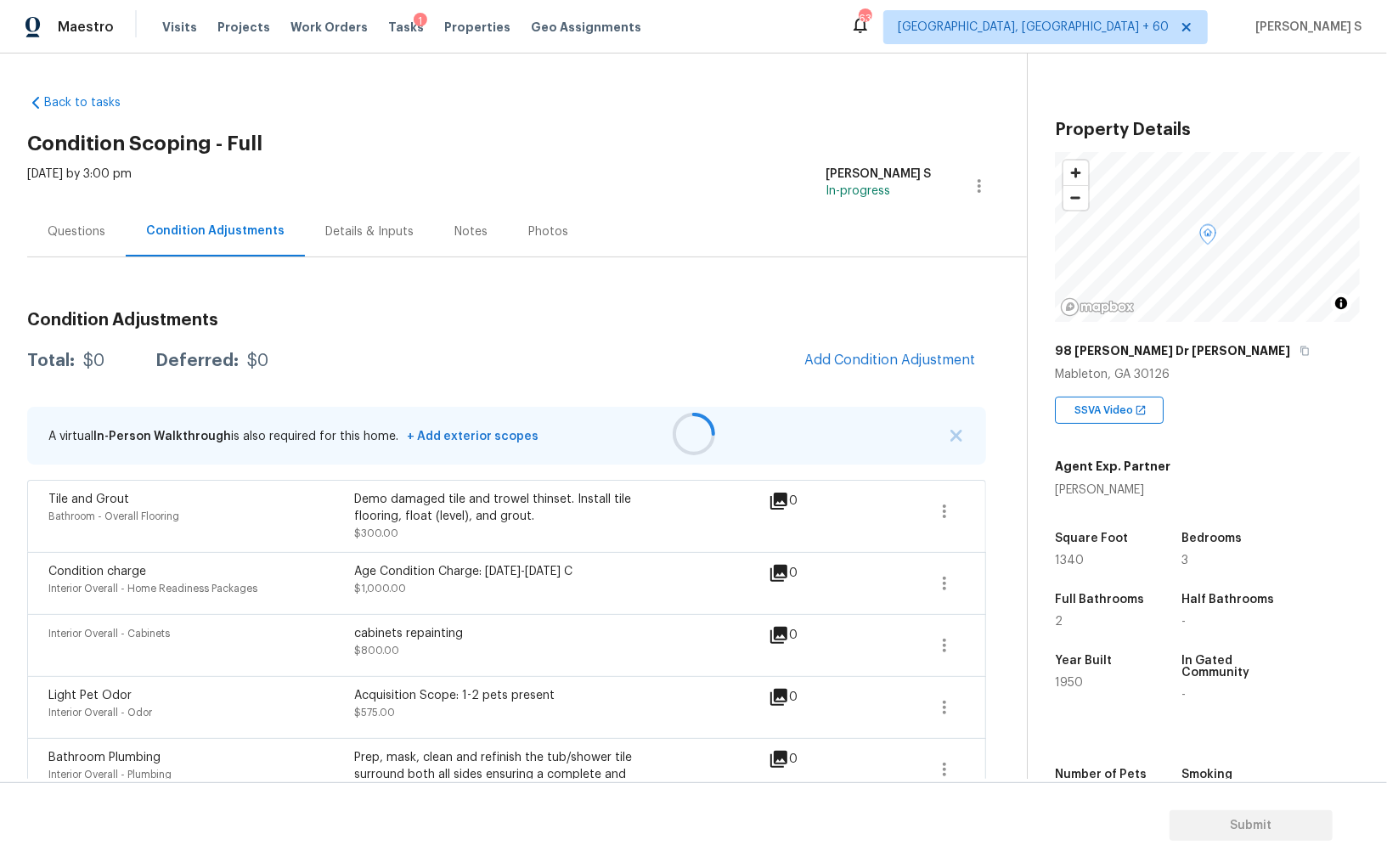
click at [867, 363] on div at bounding box center [693, 434] width 1387 height 868
click at [552, 639] on div "cabinets repainting" at bounding box center [507, 633] width 306 height 17
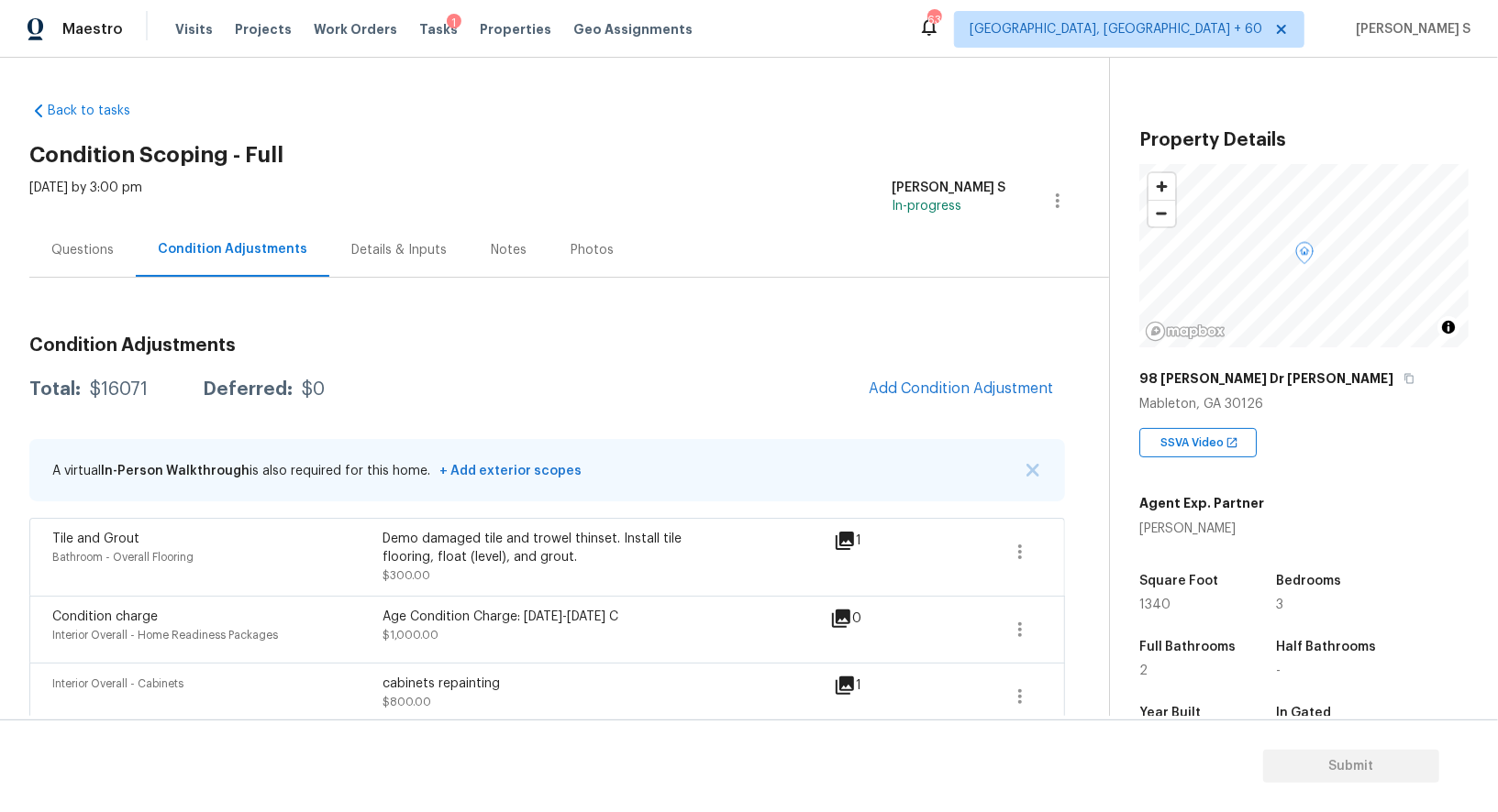
click at [77, 259] on div "Questions" at bounding box center [82, 249] width 106 height 54
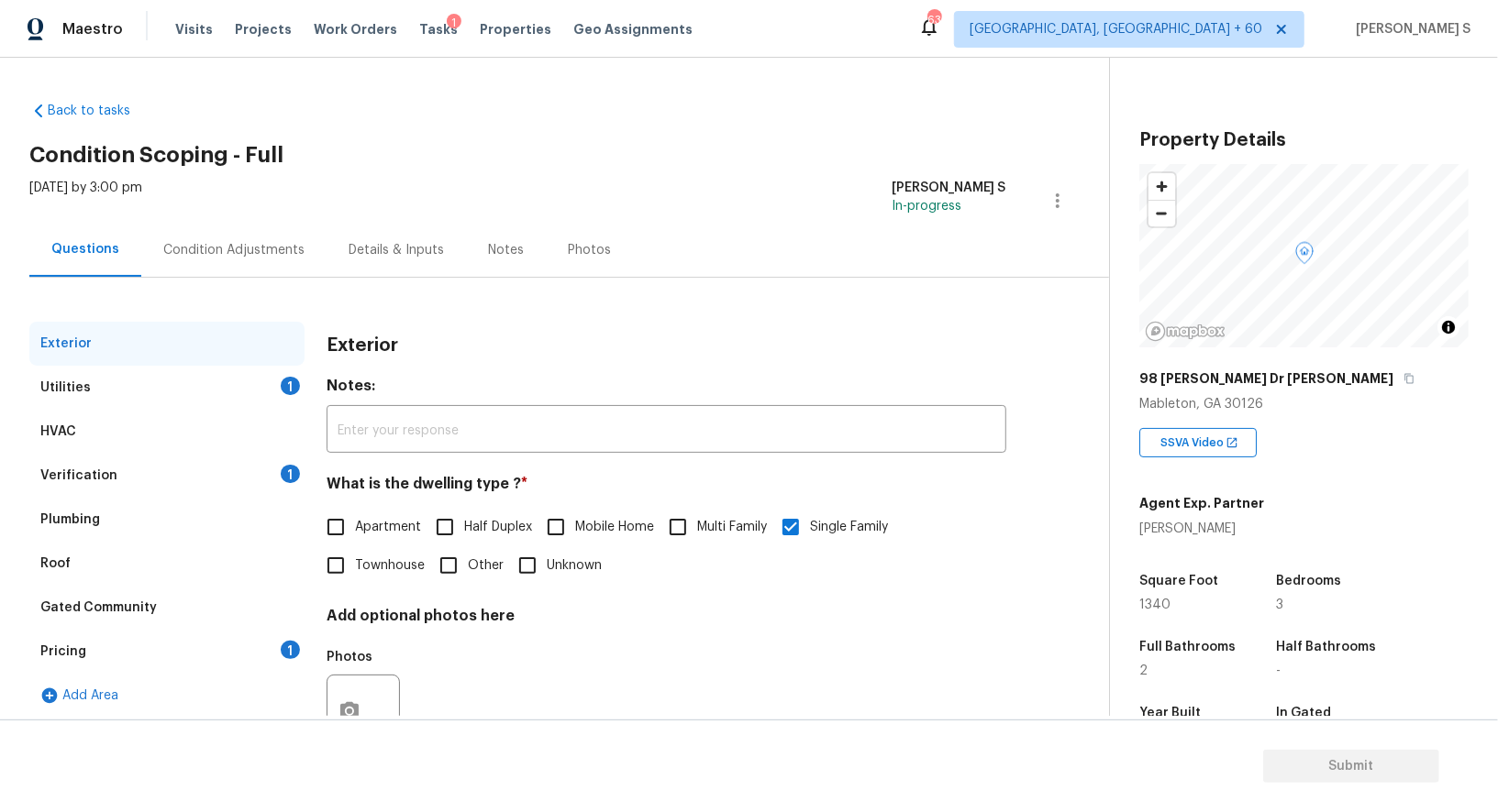
click at [43, 378] on div "Utilities" at bounding box center [66, 388] width 51 height 18
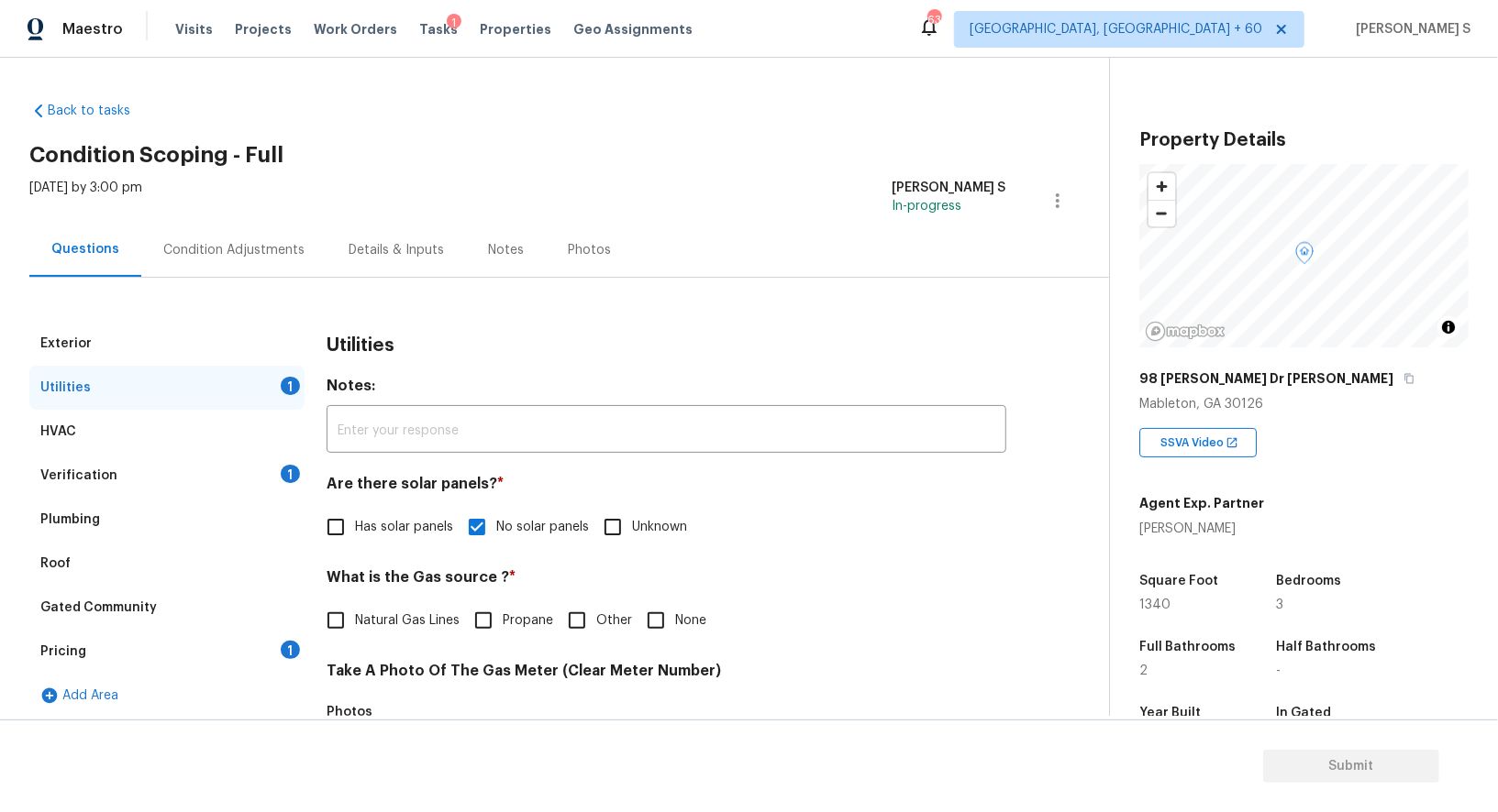
click at [352, 625] on input "Natural Gas Lines" at bounding box center [336, 621] width 39 height 39
checkbox input "true"
click at [207, 272] on div "Condition Adjustments" at bounding box center [234, 249] width 186 height 54
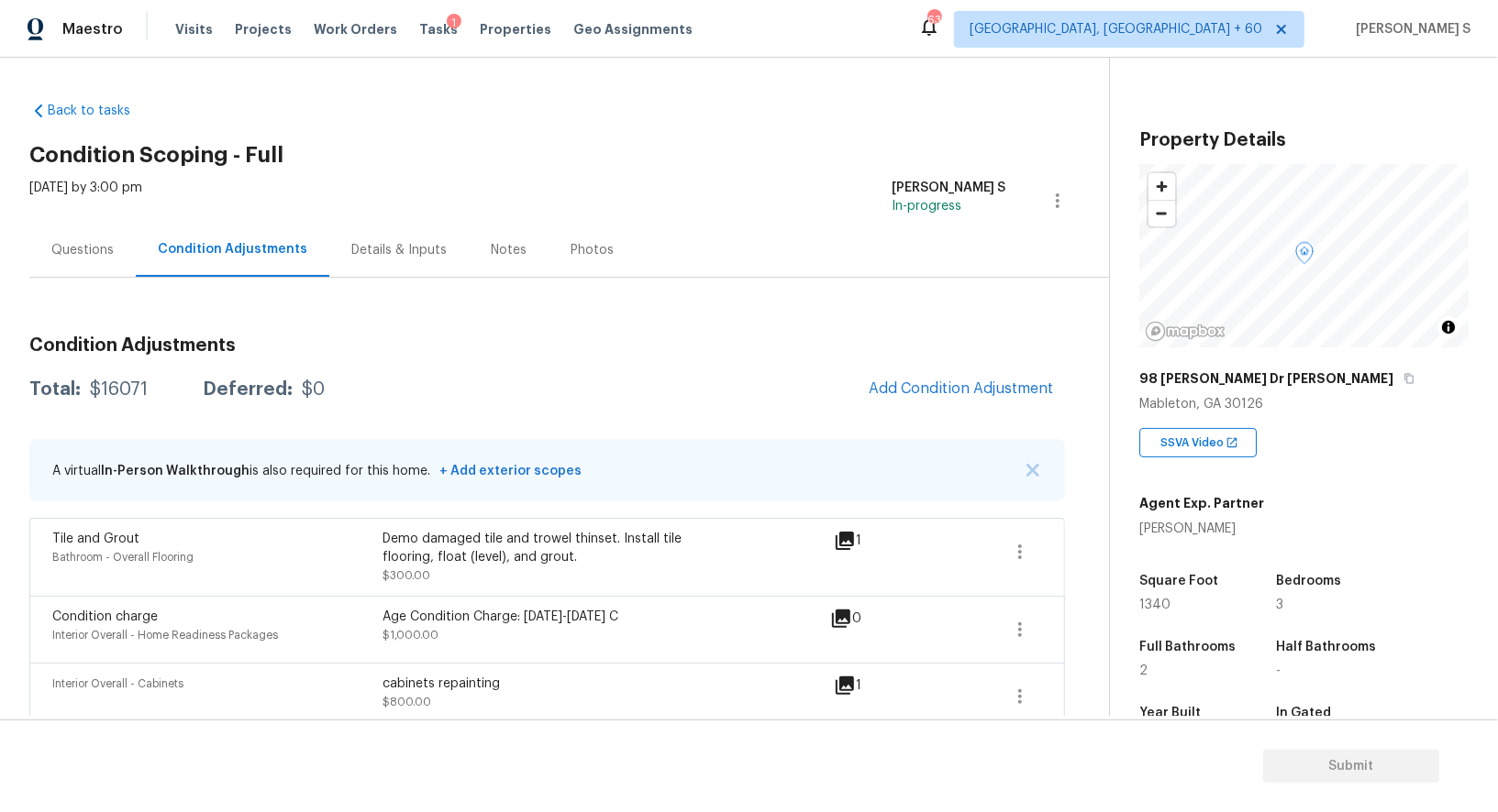
scroll to position [1342, 0]
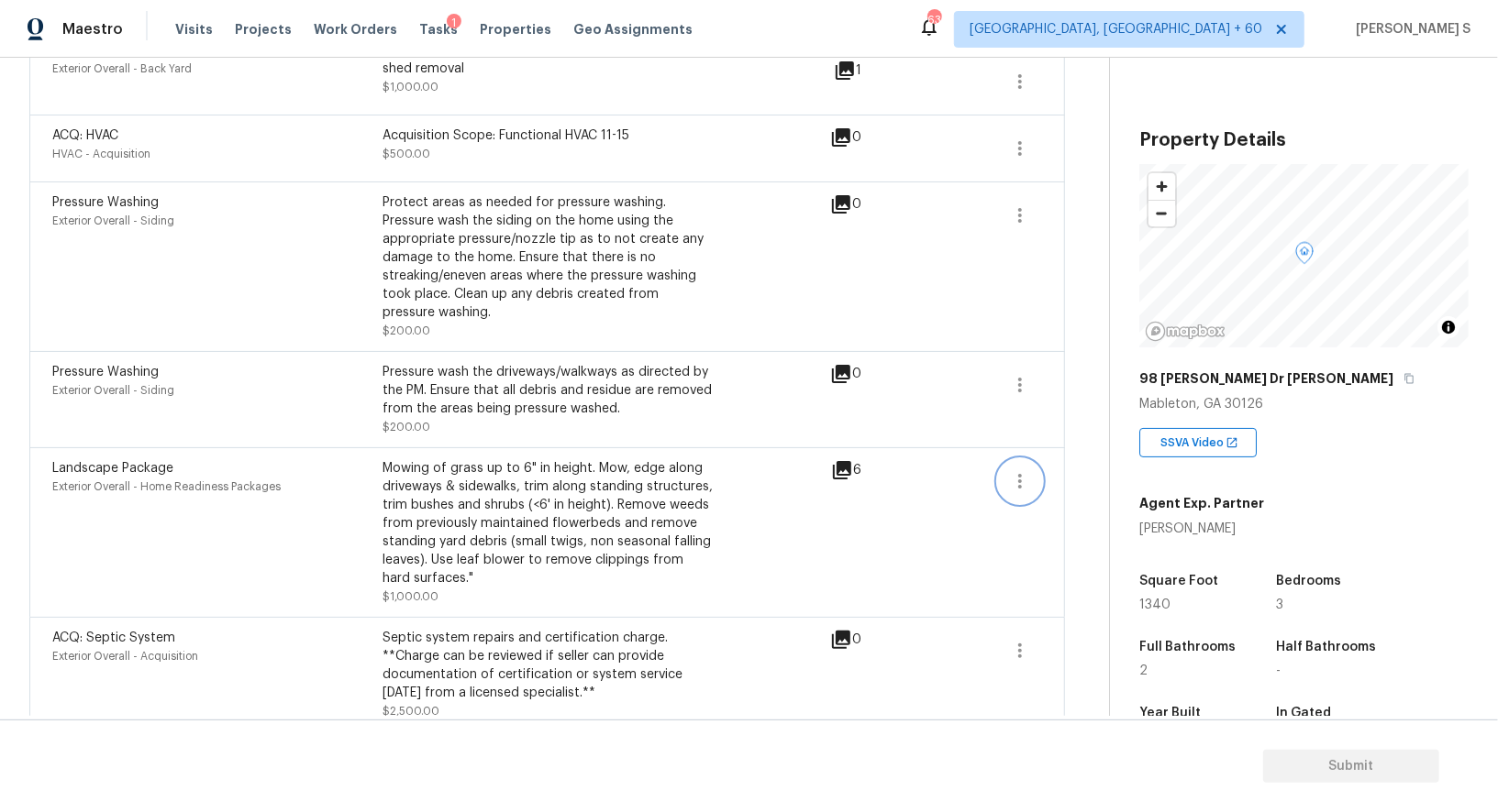
click at [1024, 471] on icon "button" at bounding box center [1020, 482] width 22 height 22
click at [1073, 450] on div "Edit" at bounding box center [1124, 456] width 143 height 18
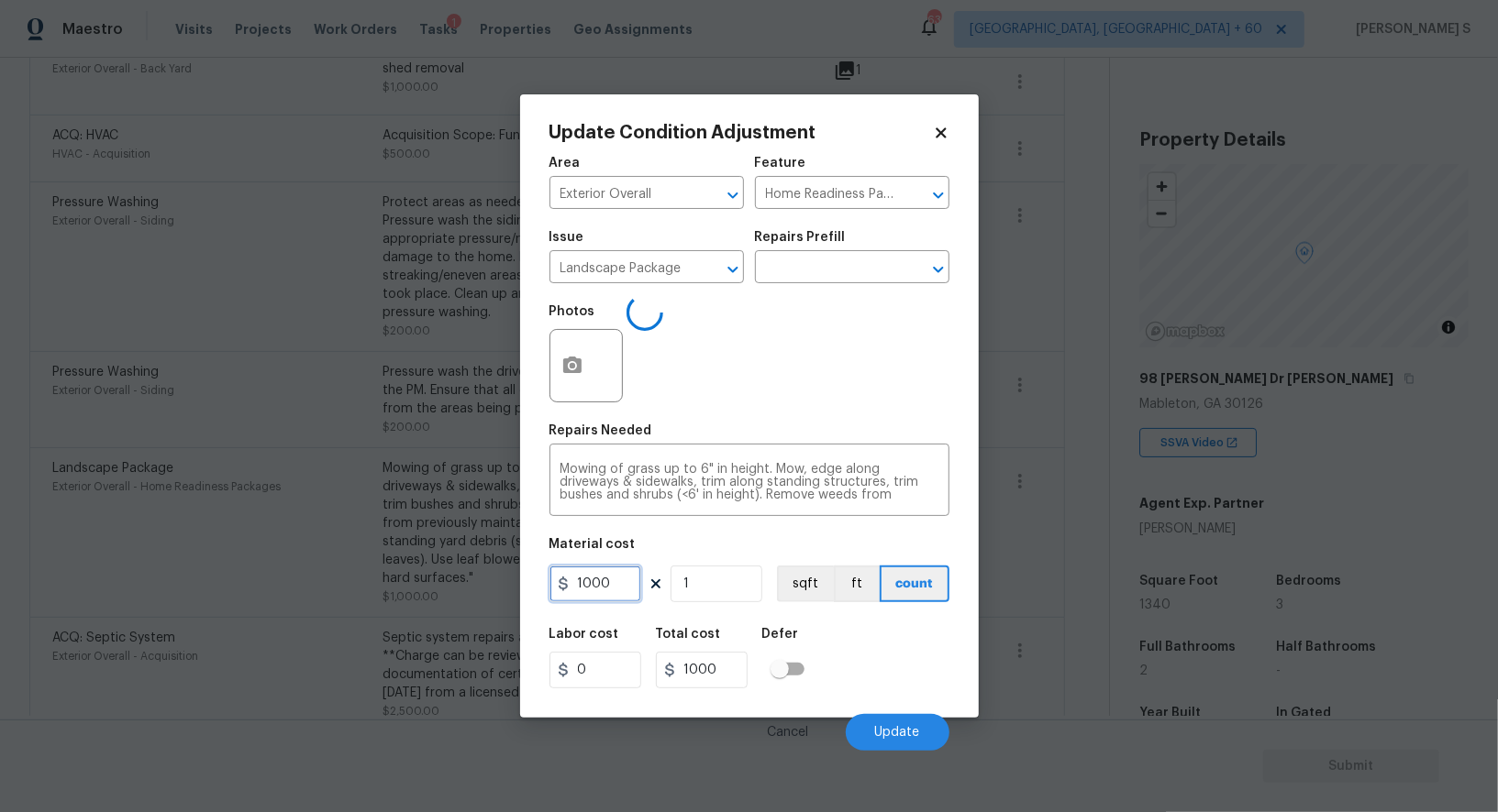
click at [624, 587] on input "1000" at bounding box center [594, 584] width 91 height 37
type input "1500"
click at [885, 740] on span "Update" at bounding box center [897, 733] width 45 height 14
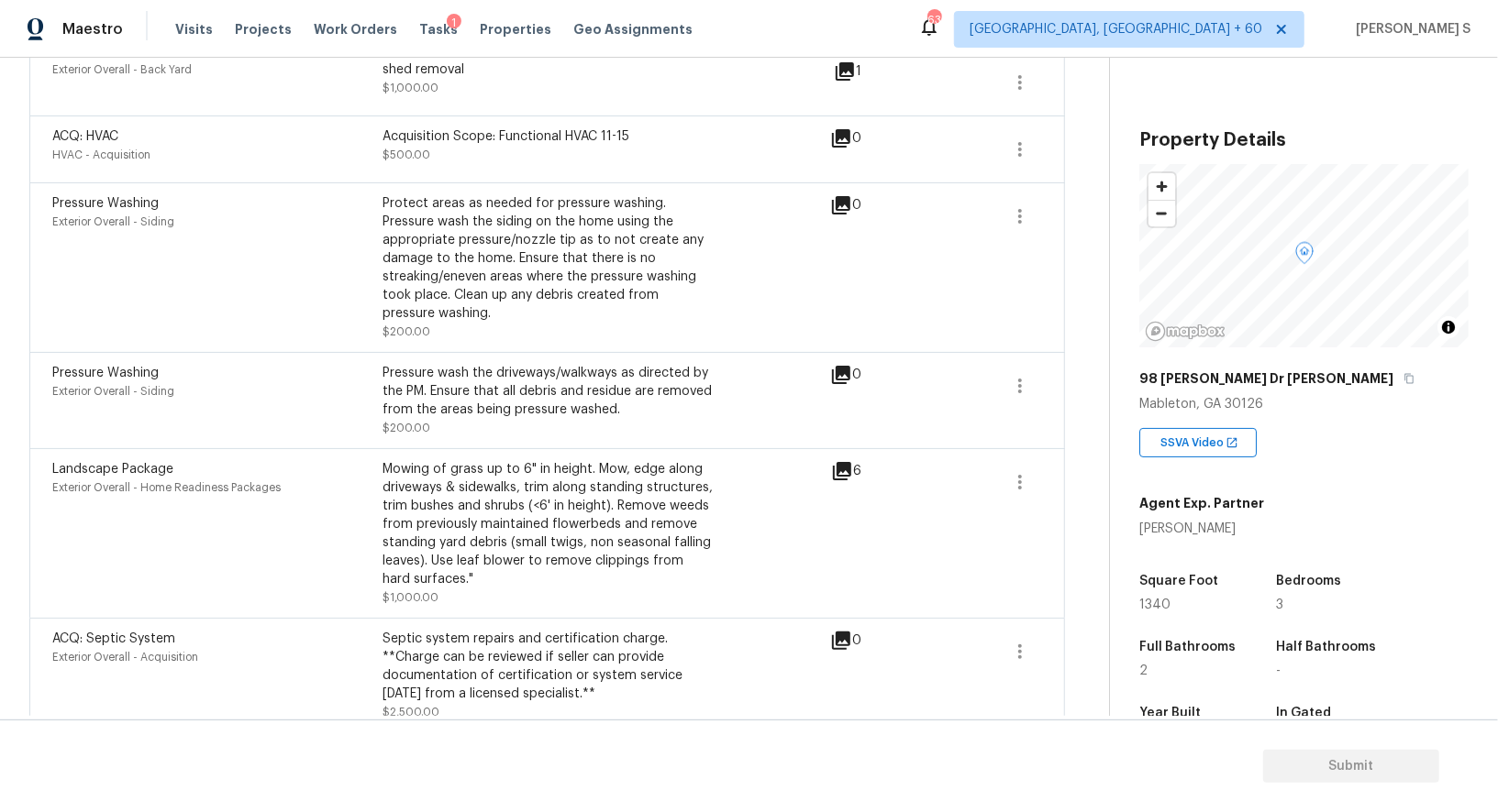
click at [214, 634] on body "Maestro Visits Projects Work Orders Tasks 1 Properties Geo Assignments 635 Albu…" at bounding box center [749, 406] width 1498 height 812
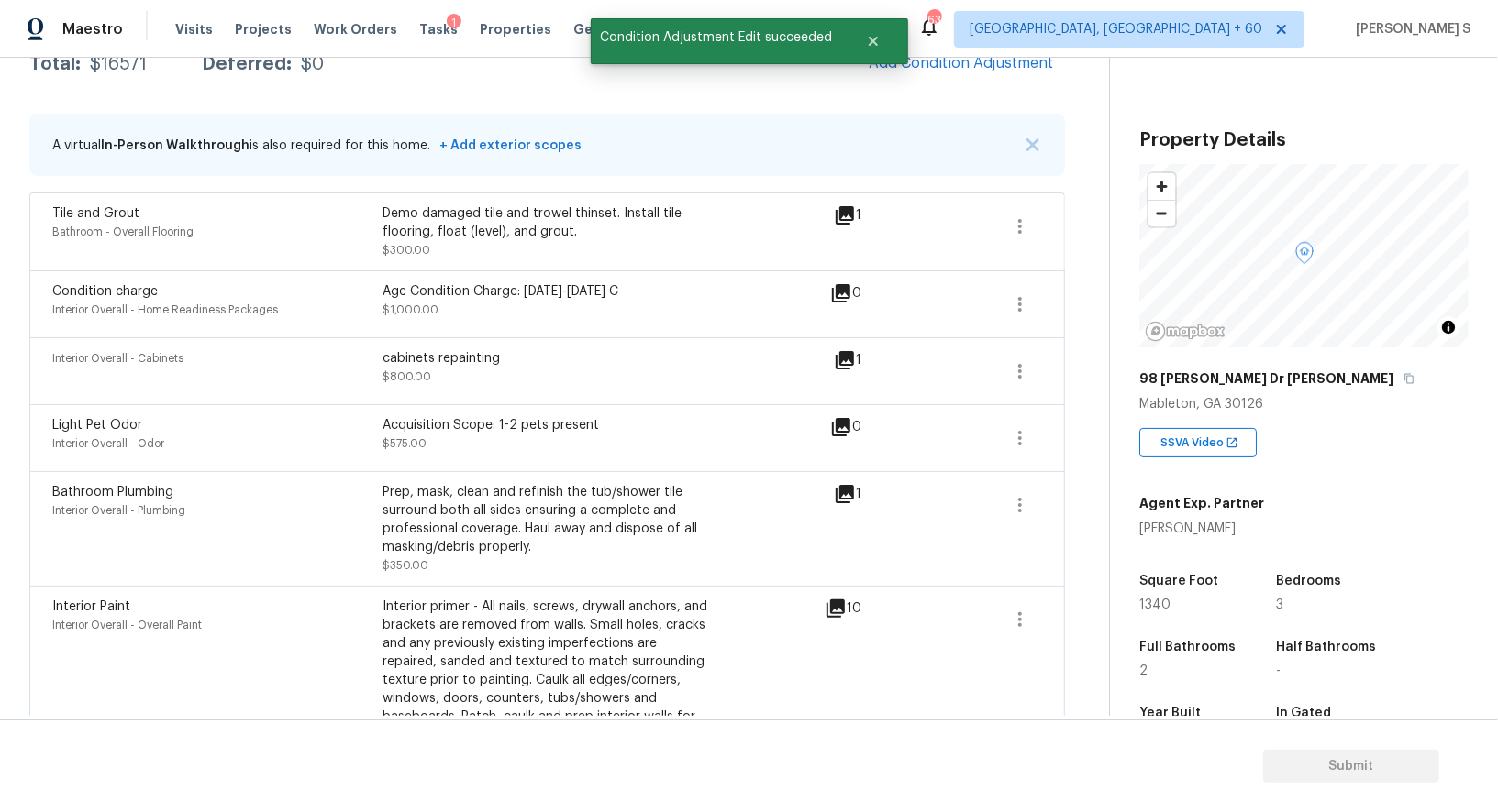
scroll to position [0, 0]
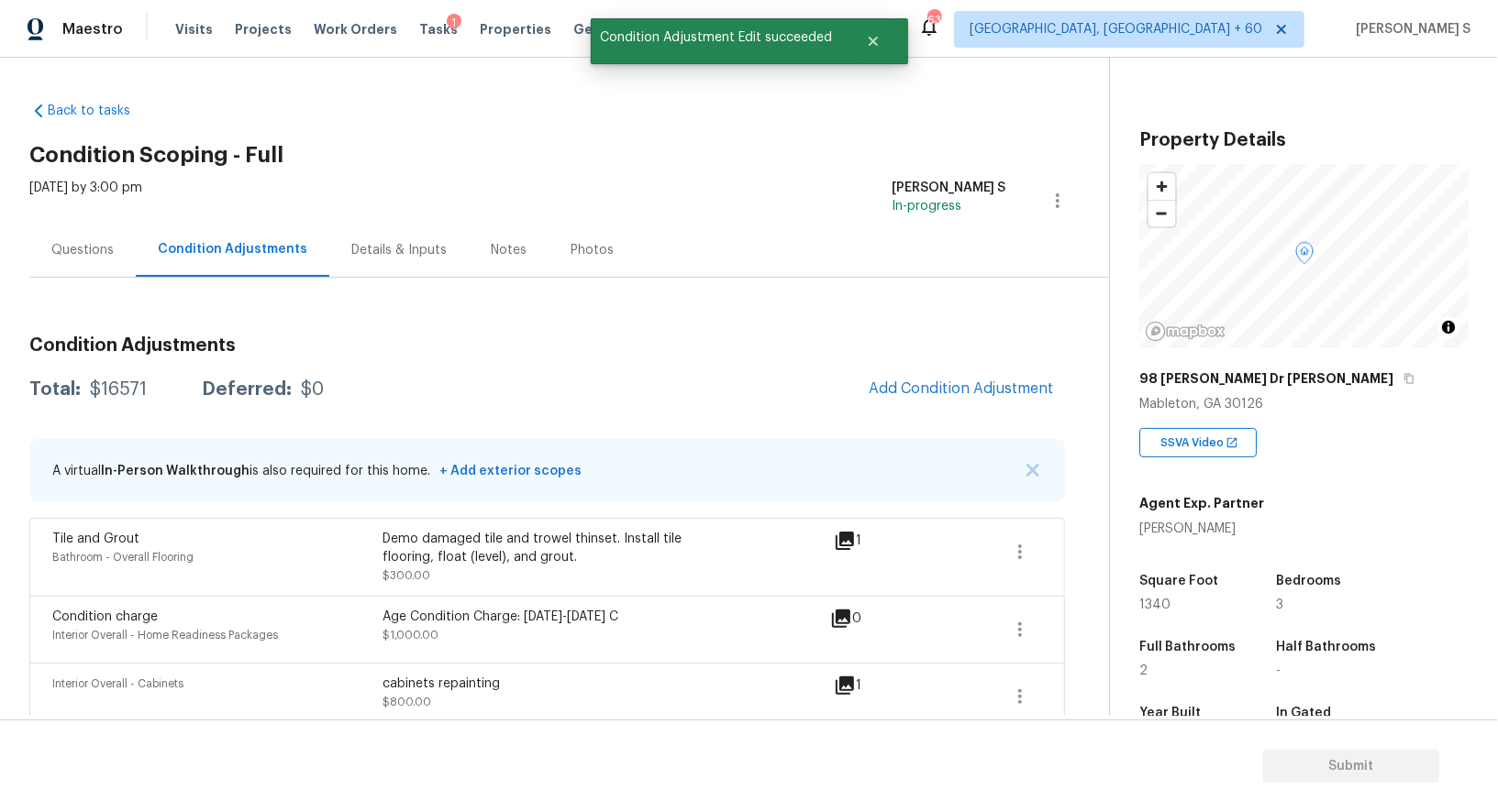
click at [1001, 394] on span "Add Condition Adjustment" at bounding box center [961, 388] width 186 height 17
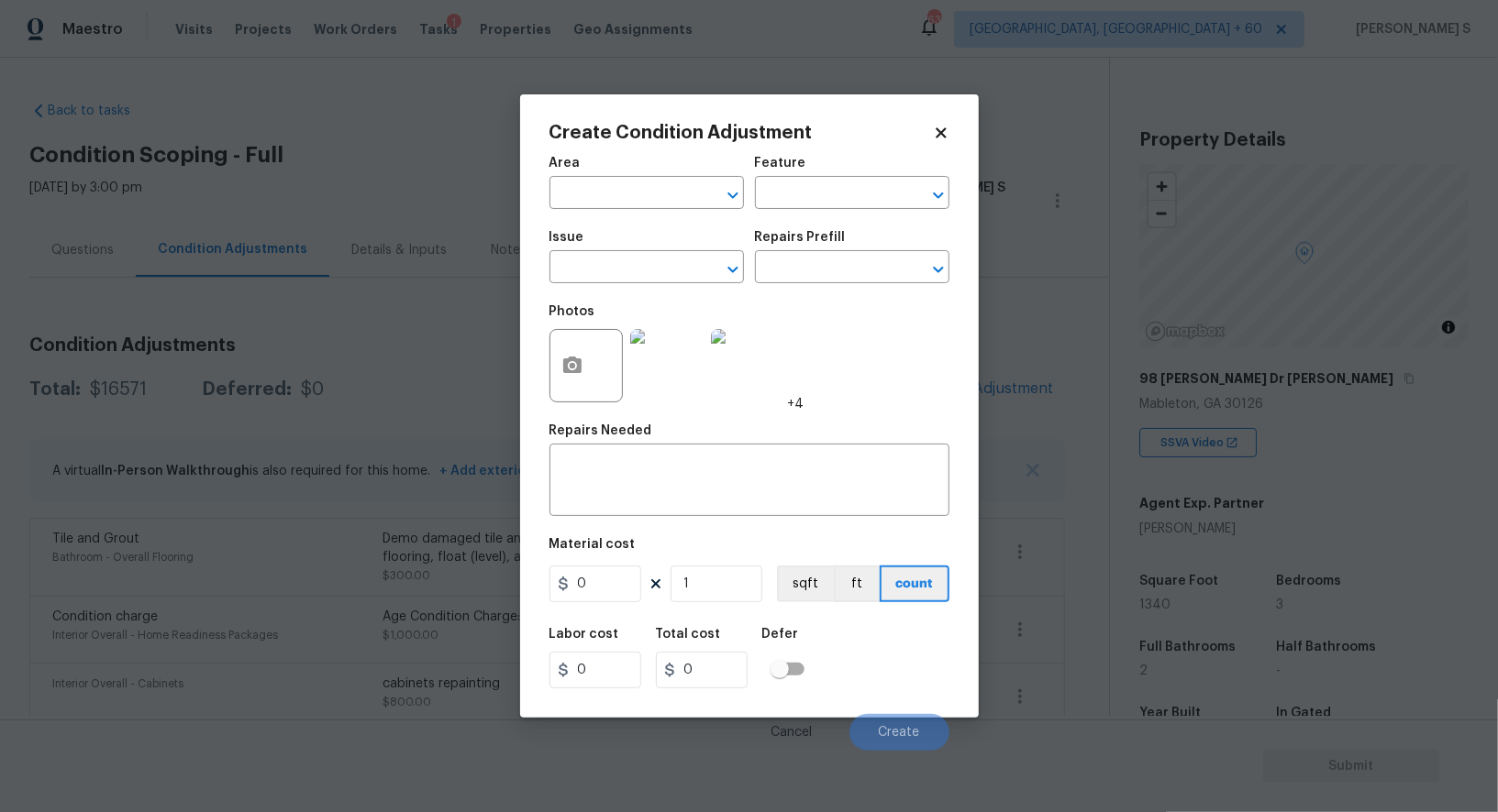
click at [300, 555] on body "Maestro Visits Projects Work Orders Tasks 1 Properties Geo Assignments 635 Albu…" at bounding box center [749, 406] width 1498 height 812
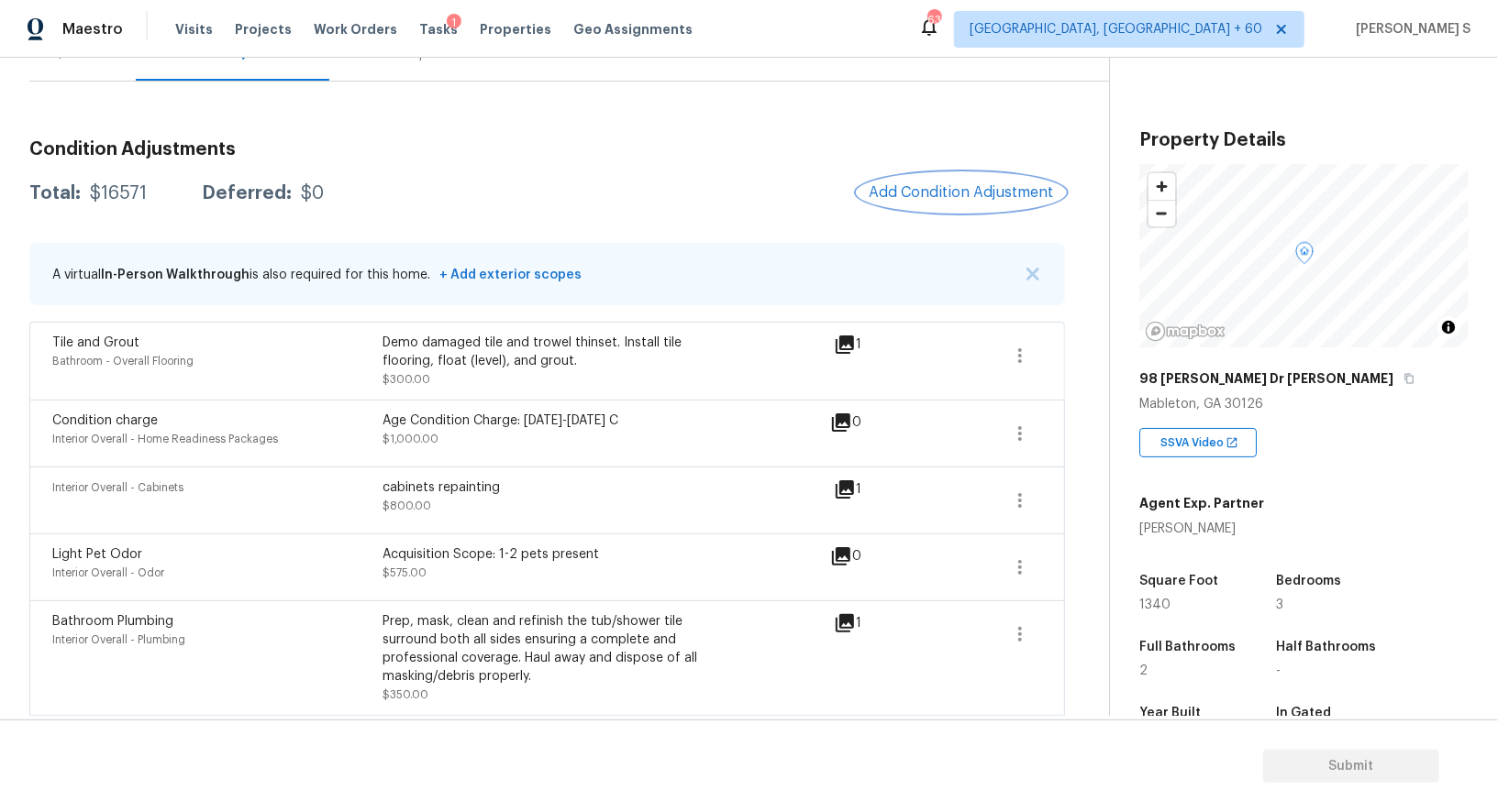
scroll to position [194, 0]
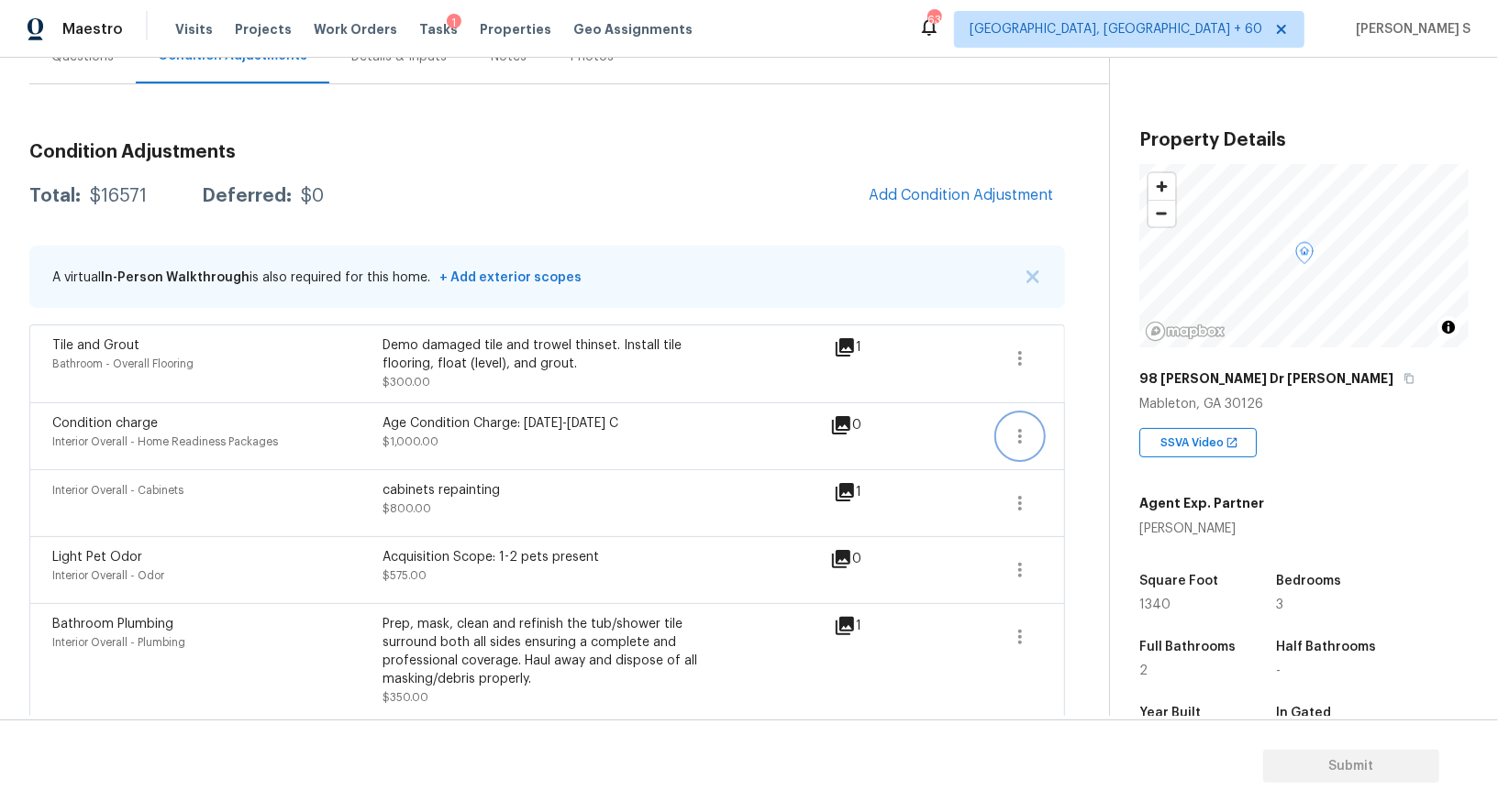
click at [1028, 440] on icon "button" at bounding box center [1020, 436] width 22 height 22
click at [1067, 440] on div "Edit" at bounding box center [1124, 432] width 143 height 18
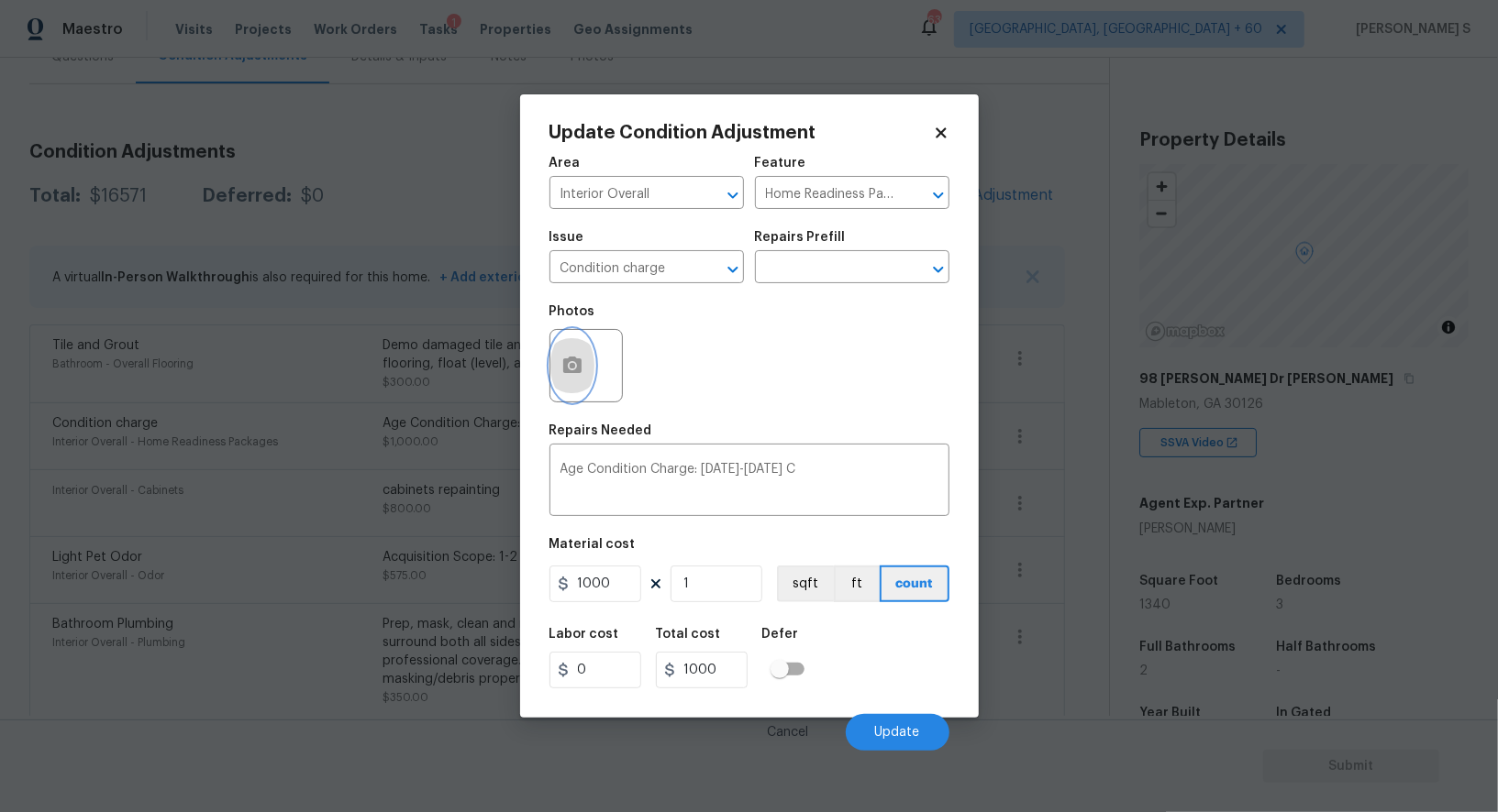
click at [581, 362] on icon "button" at bounding box center [572, 365] width 18 height 17
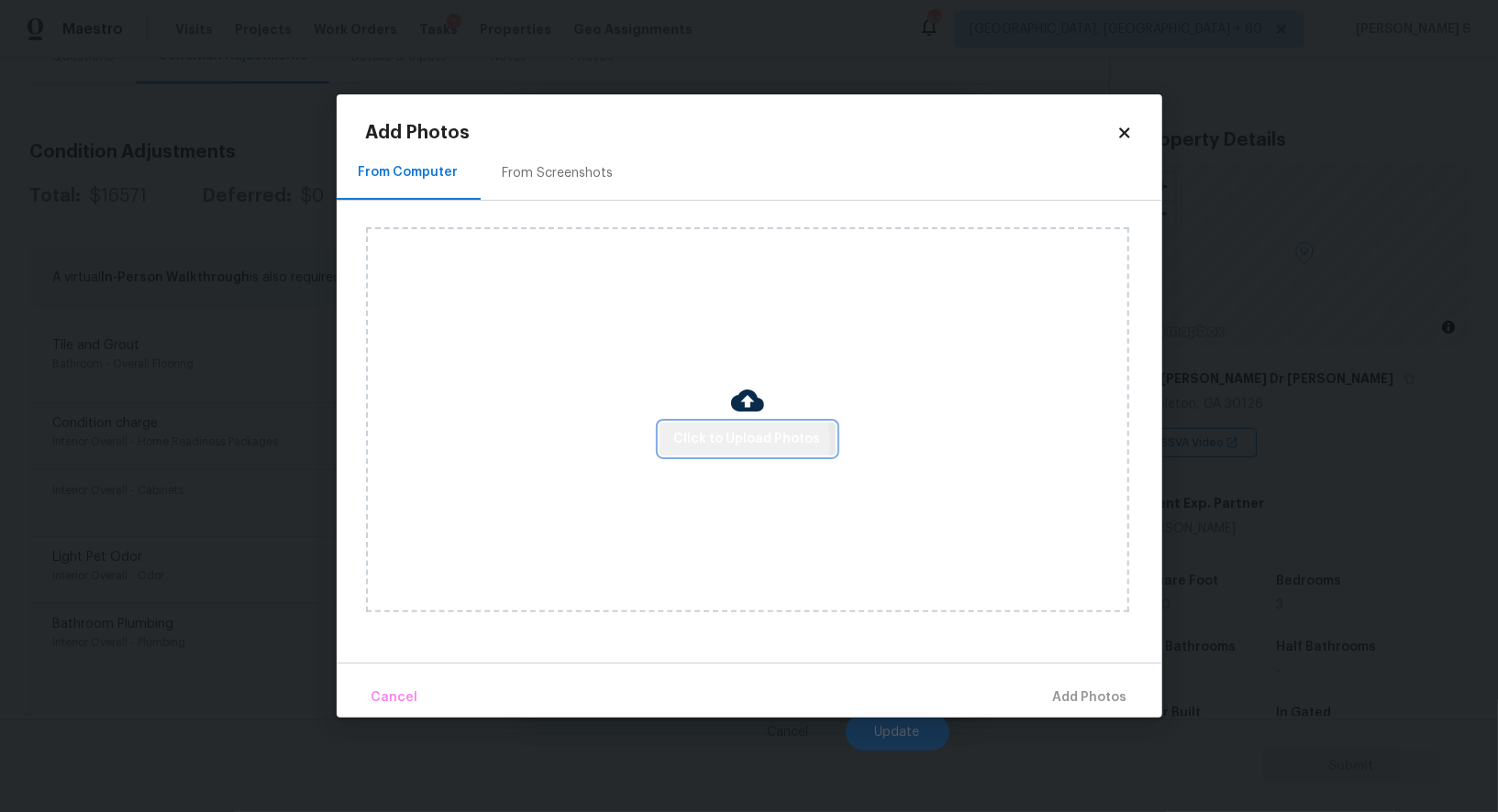
click at [707, 446] on span "Click to Upload Photos" at bounding box center [747, 439] width 147 height 23
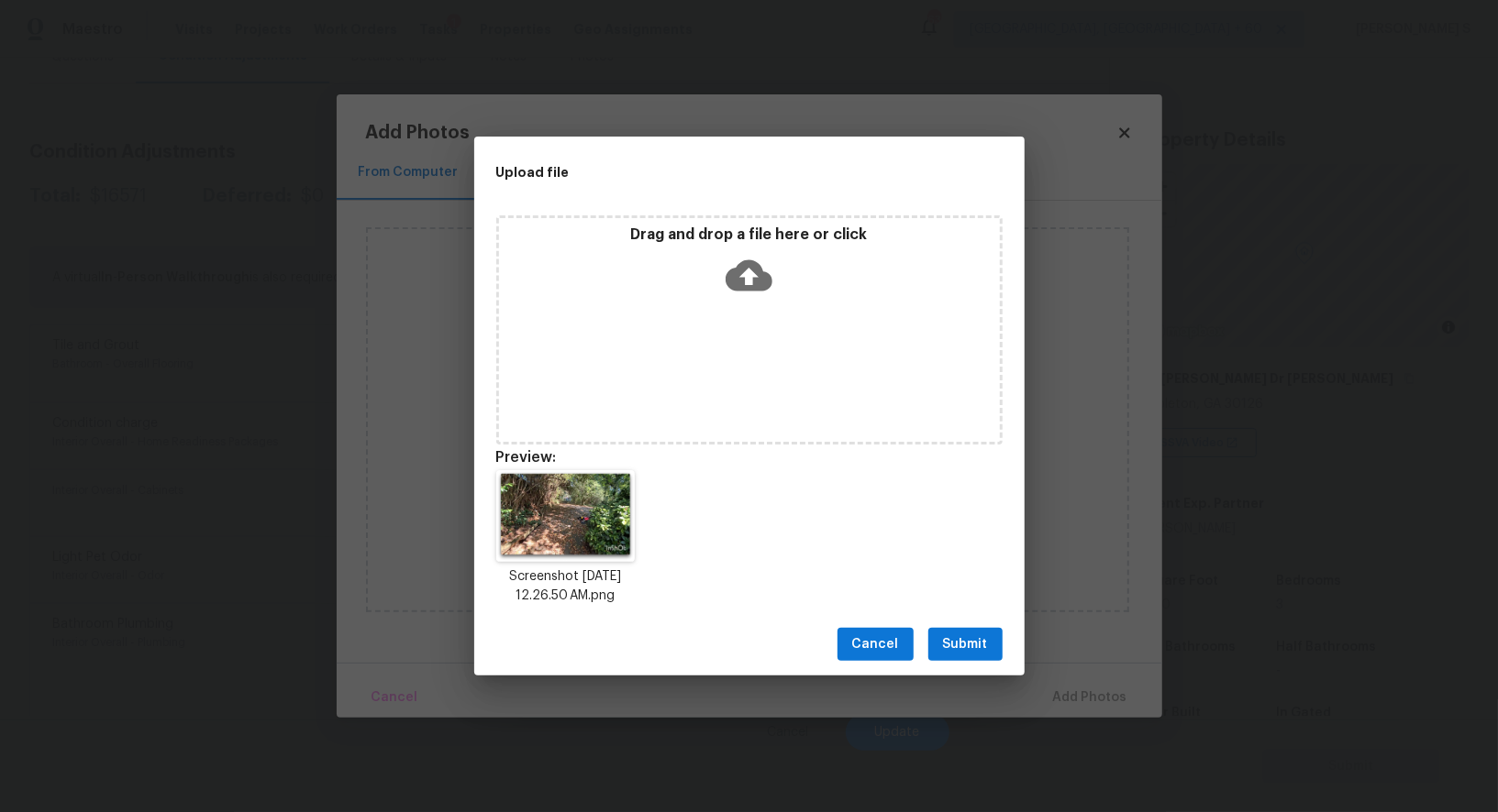
click at [980, 632] on button "Submit" at bounding box center [965, 645] width 74 height 34
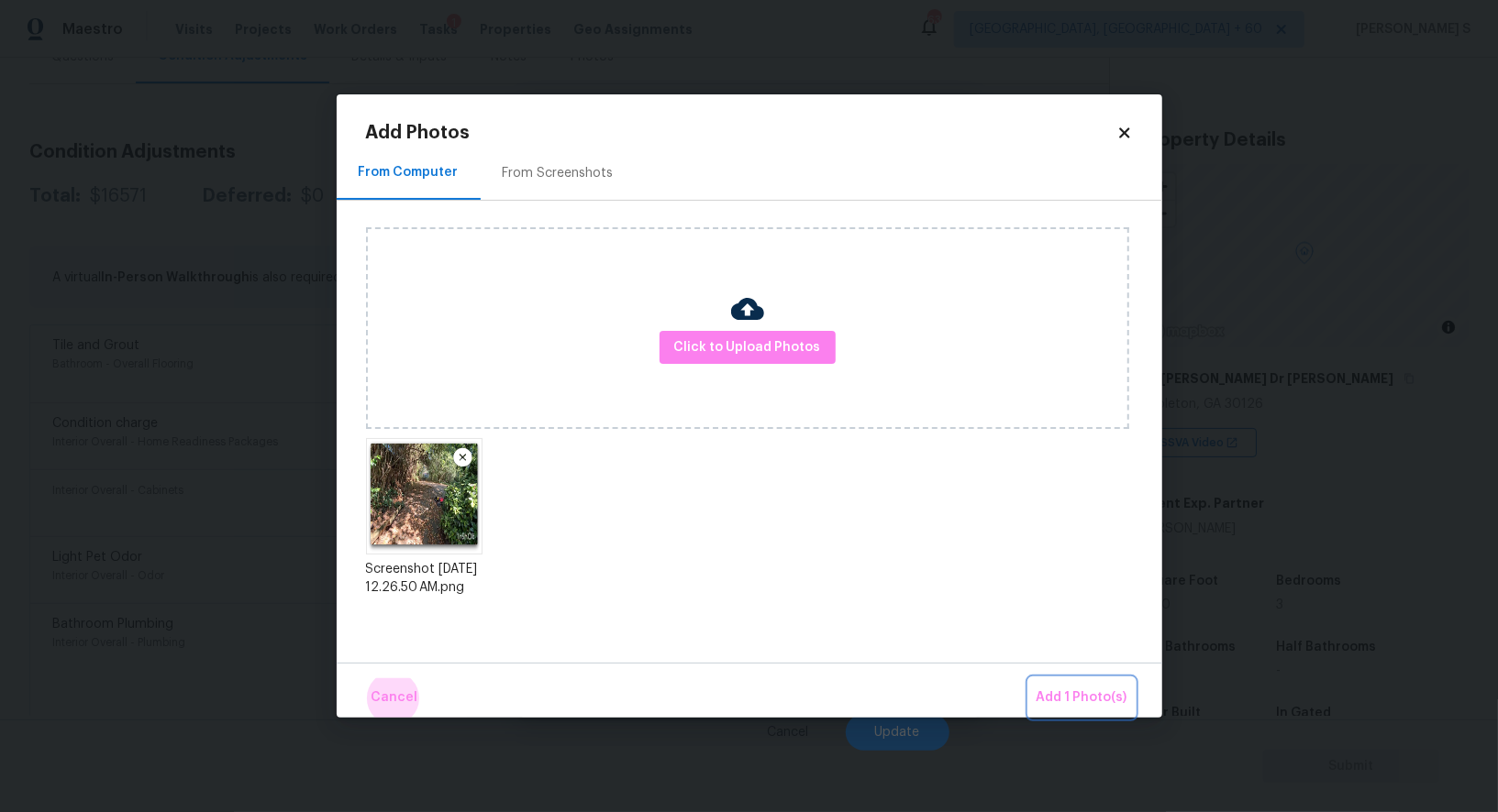
click at [1029, 678] on button "Add 1 Photo(s)" at bounding box center [1082, 698] width 105 height 40
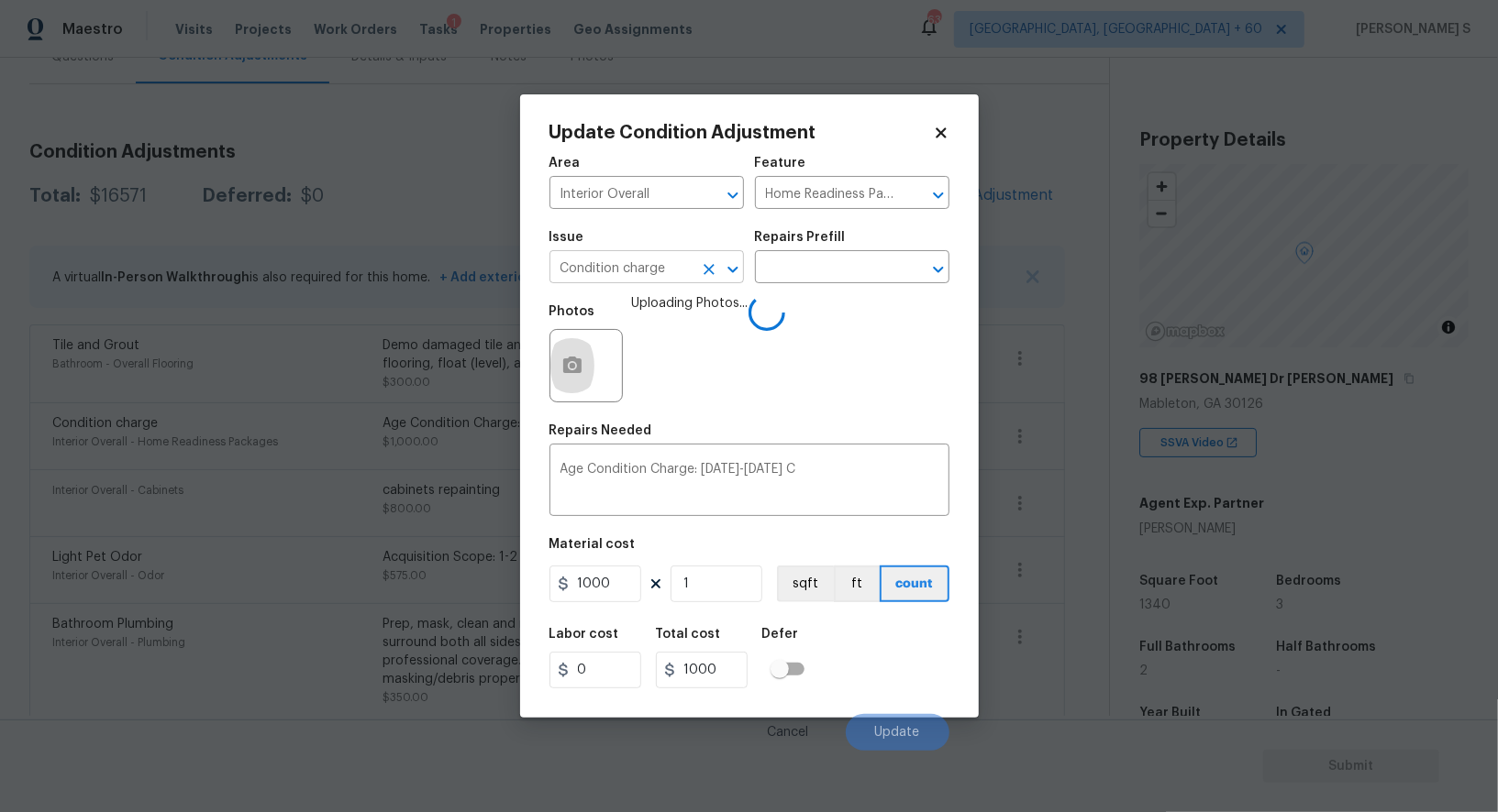
click at [672, 275] on input "Condition charge" at bounding box center [620, 269] width 143 height 29
type input "Foundation"
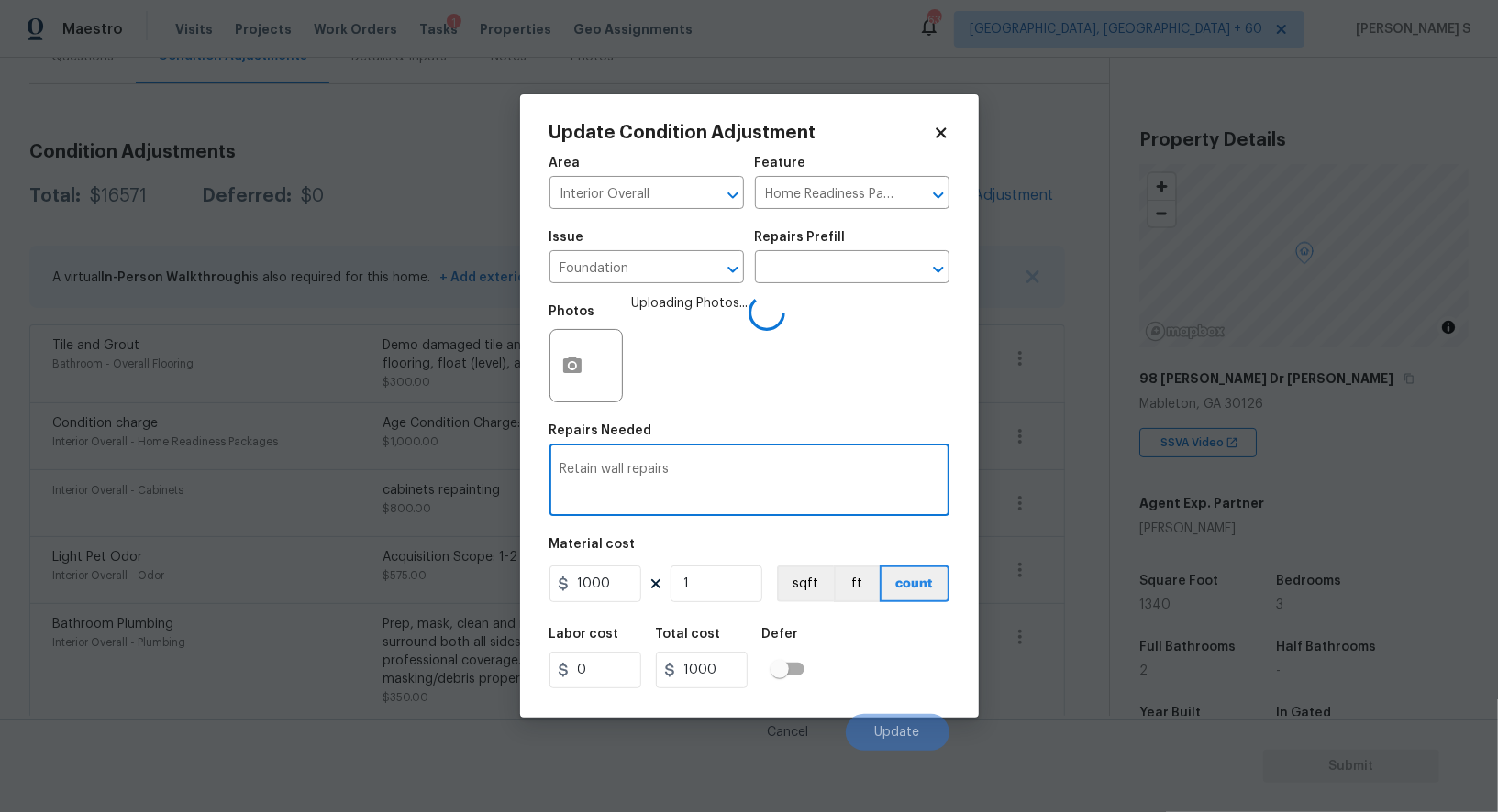
type textarea "Retain wall repairs"
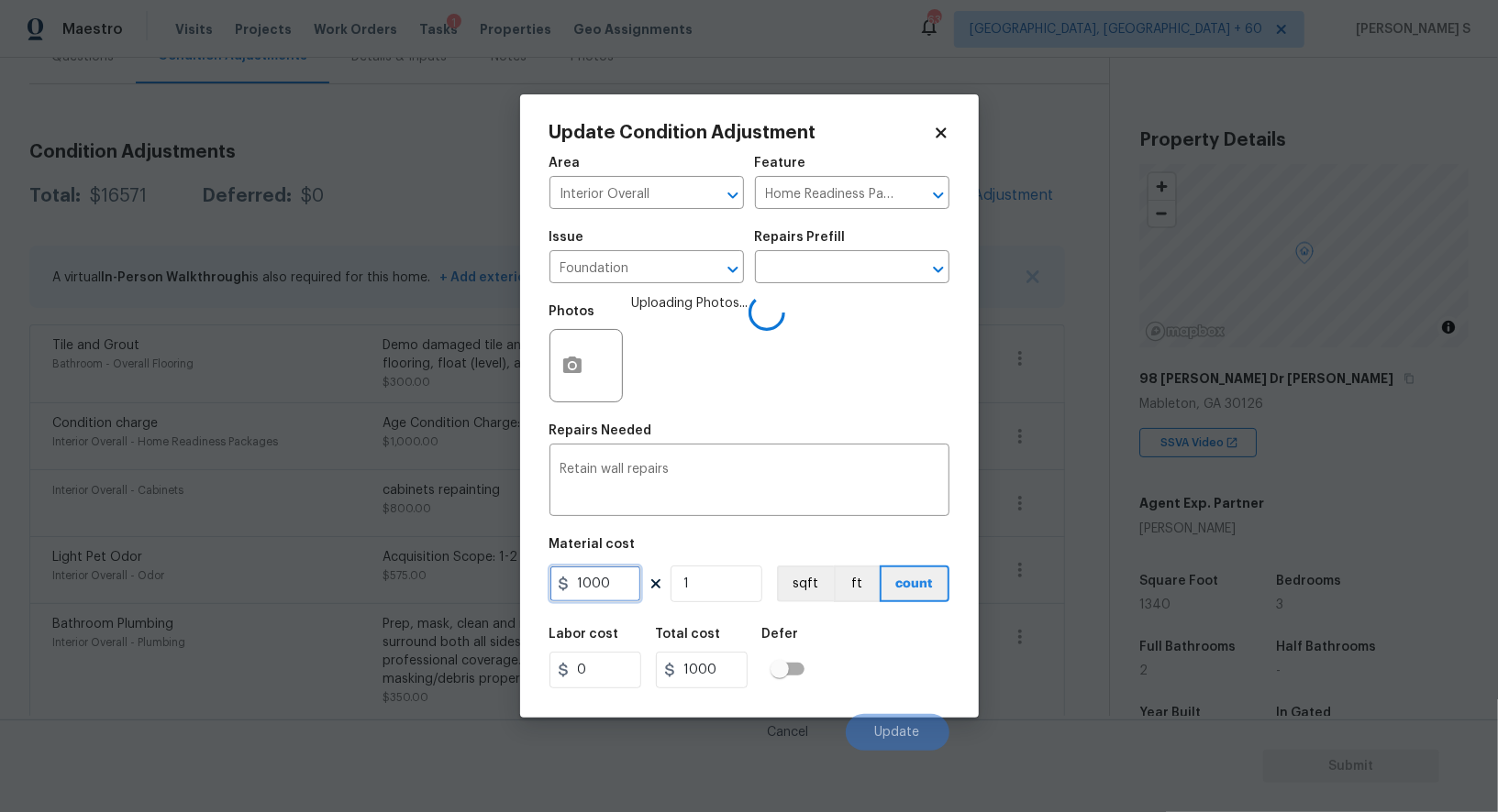
click at [600, 581] on input "1000" at bounding box center [594, 584] width 91 height 37
type input "800"
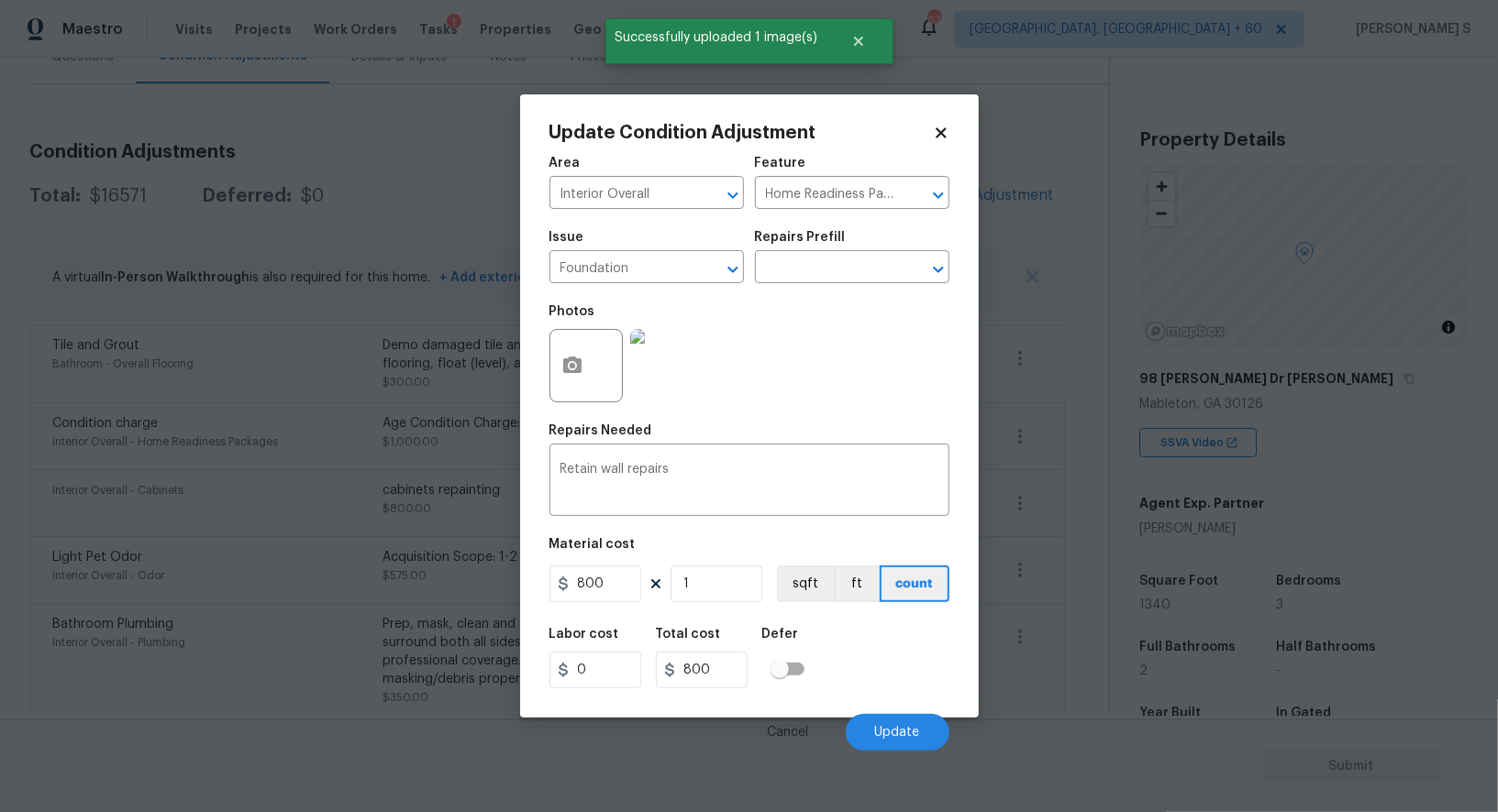
click at [865, 686] on div "Labor cost 0 Total cost 800 Defer" at bounding box center [749, 658] width 400 height 82
click at [878, 731] on span "Update" at bounding box center [897, 733] width 45 height 14
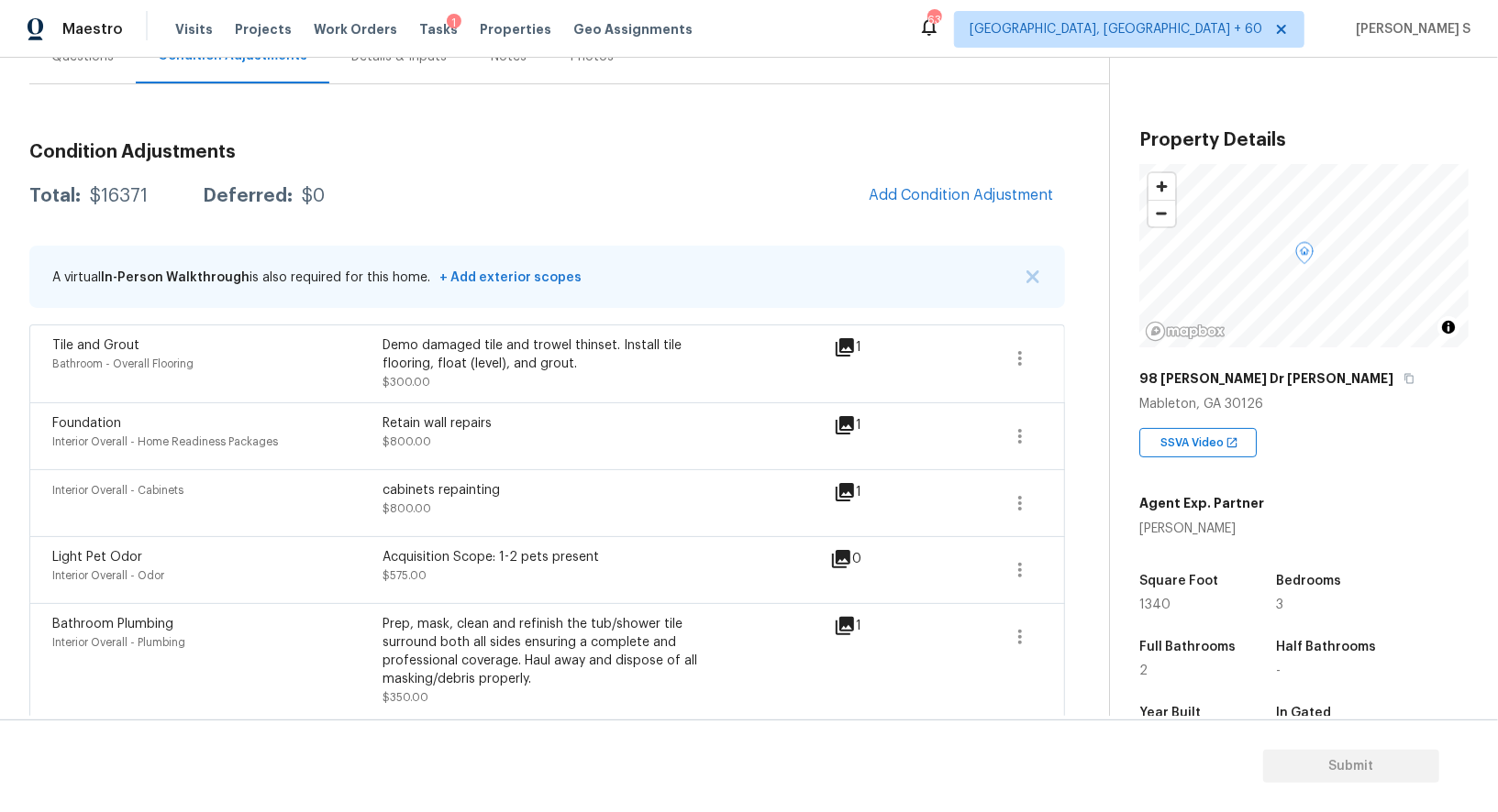
scroll to position [943, 0]
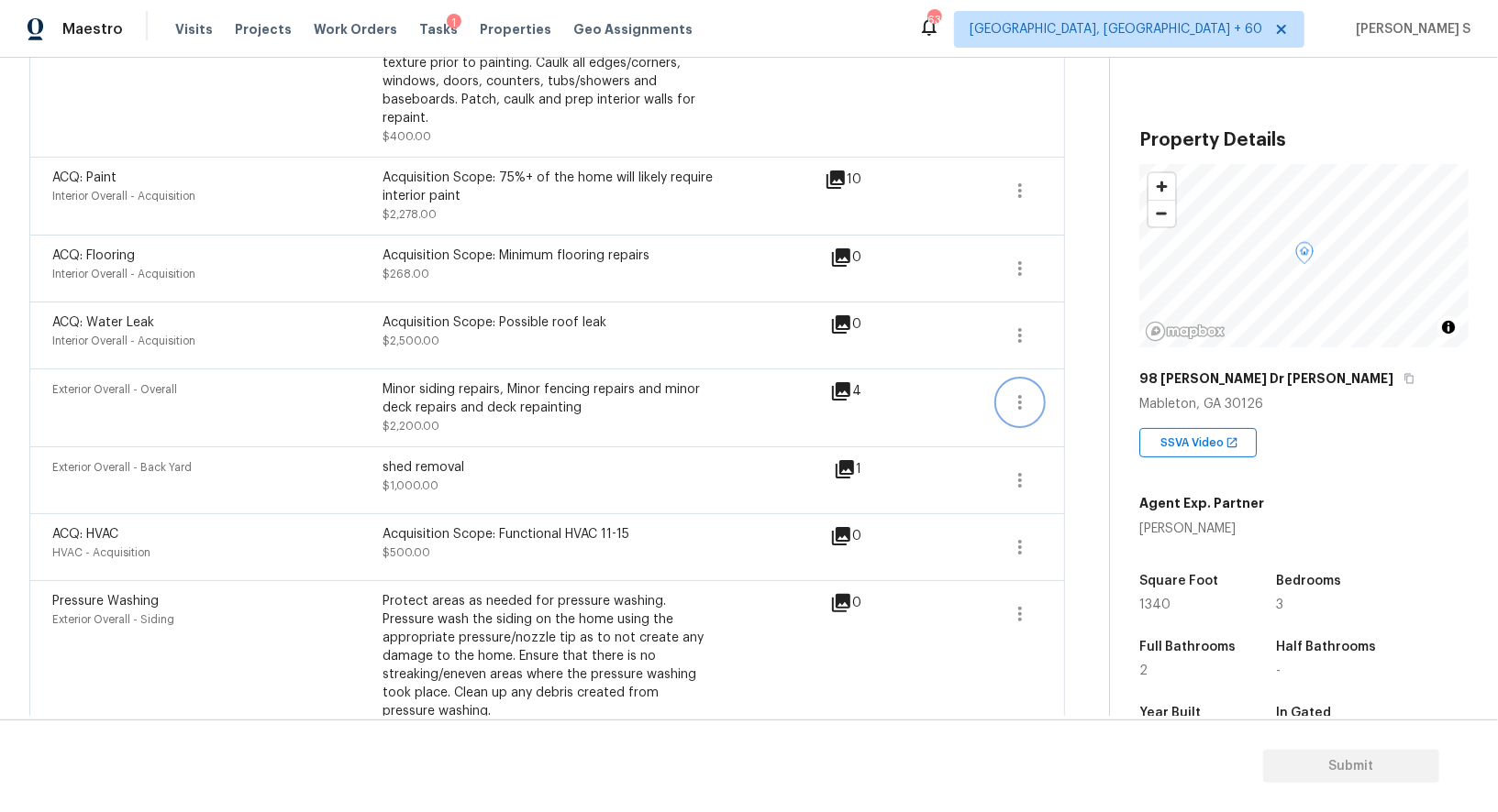
click at [1036, 387] on button "button" at bounding box center [1020, 402] width 44 height 44
click at [1105, 387] on link "Edit" at bounding box center [1124, 377] width 156 height 28
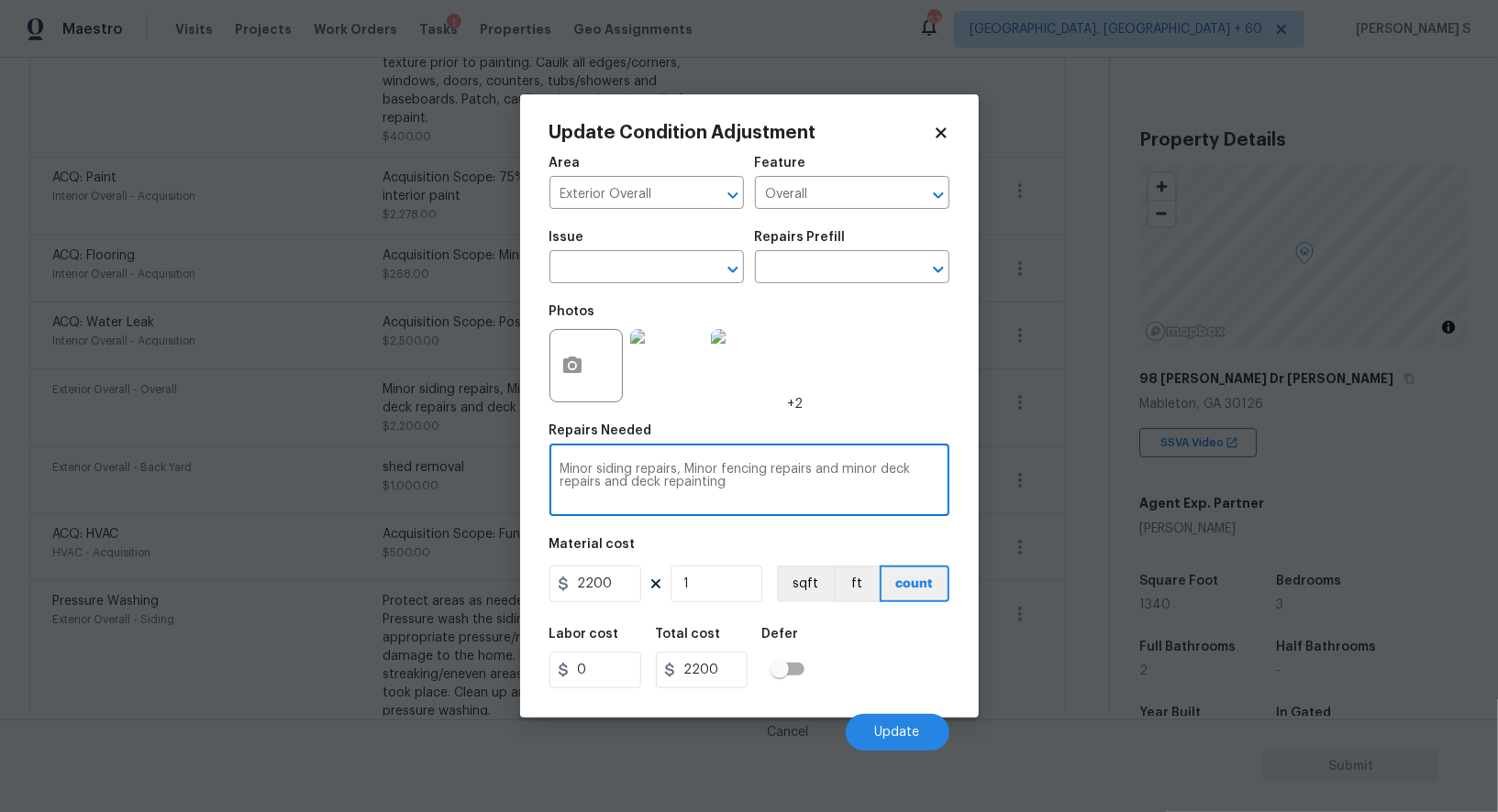
drag, startPoint x: 688, startPoint y: 468, endPoint x: 714, endPoint y: 472, distance: 26.3
click at [714, 472] on textarea "Minor siding repairs, Minor fencing repairs and minor deck repairs and deck rep…" at bounding box center [749, 483] width 377 height 39
drag, startPoint x: 818, startPoint y: 471, endPoint x: 819, endPoint y: 487, distance: 16.0
click at [819, 487] on textarea "Minor siding repairs, Minor fencing repairs and minor deck repairs and deck rep…" at bounding box center [749, 483] width 377 height 39
type textarea "Minor siding repairs, Minor fencing repairs"
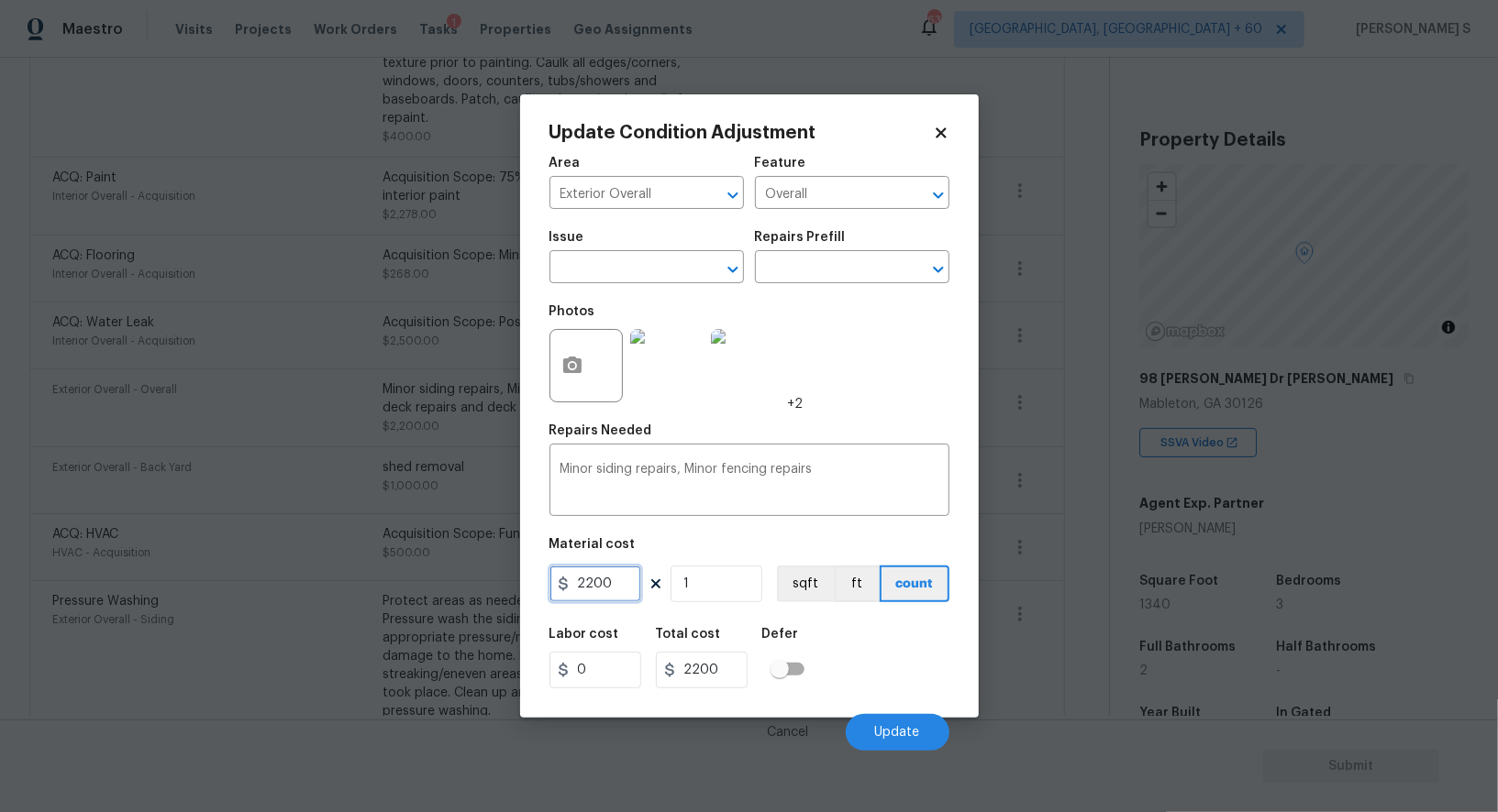
click at [622, 592] on input "2200" at bounding box center [594, 584] width 91 height 37
type input "2000"
click at [893, 740] on span "Update" at bounding box center [897, 733] width 45 height 14
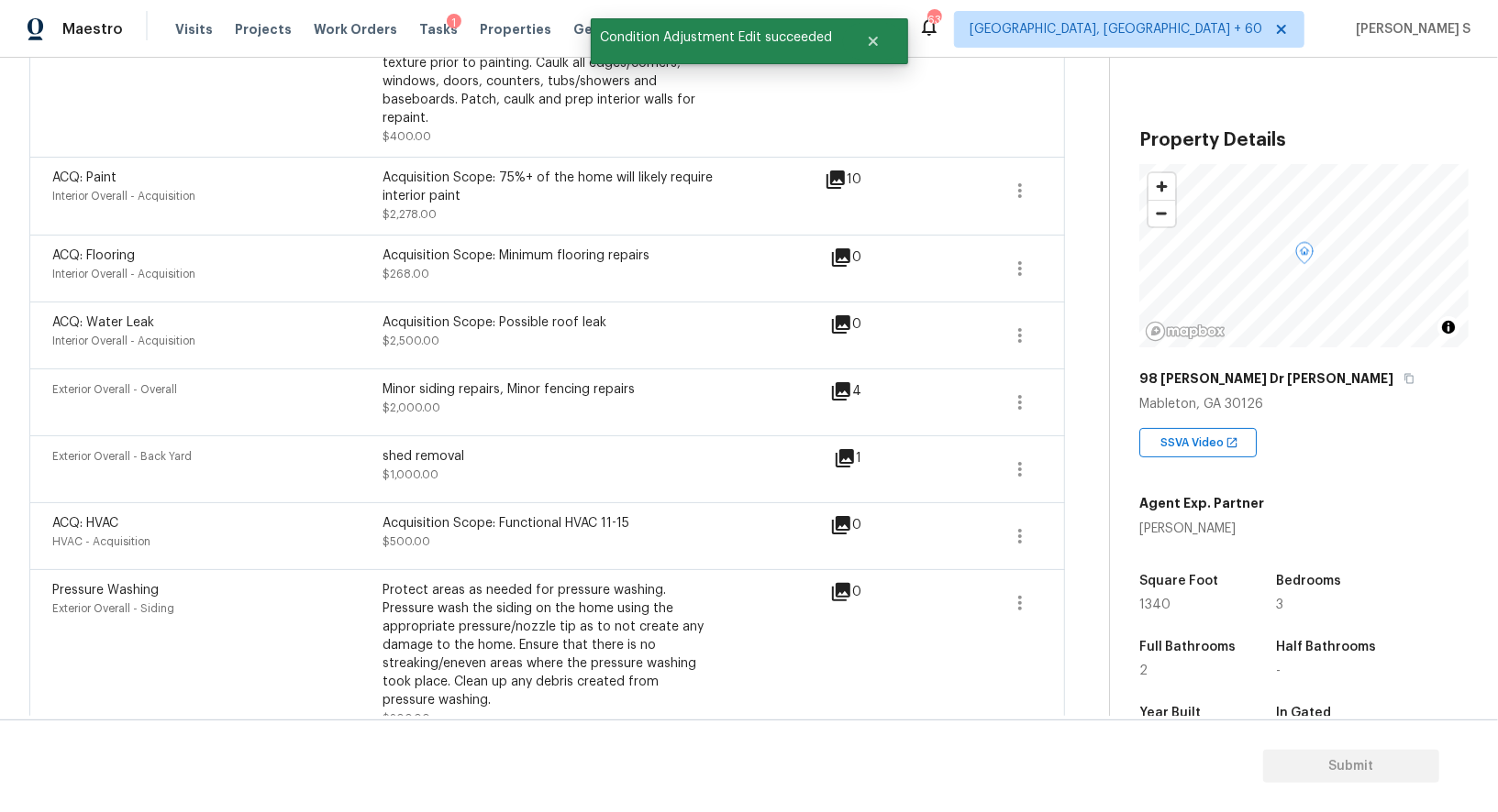
click at [367, 600] on div "Exterior Overall - Siding" at bounding box center [218, 609] width 330 height 18
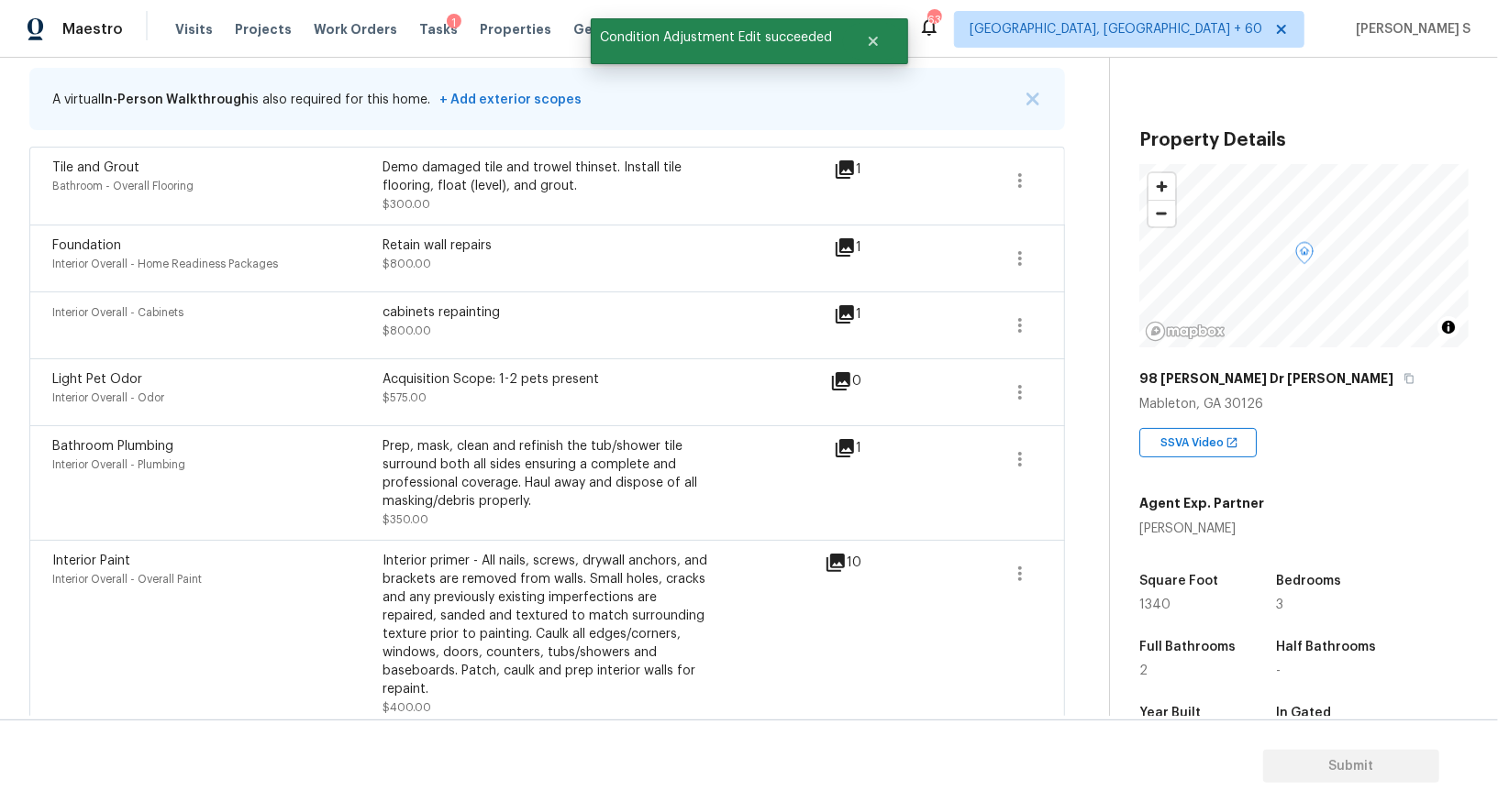
scroll to position [0, 0]
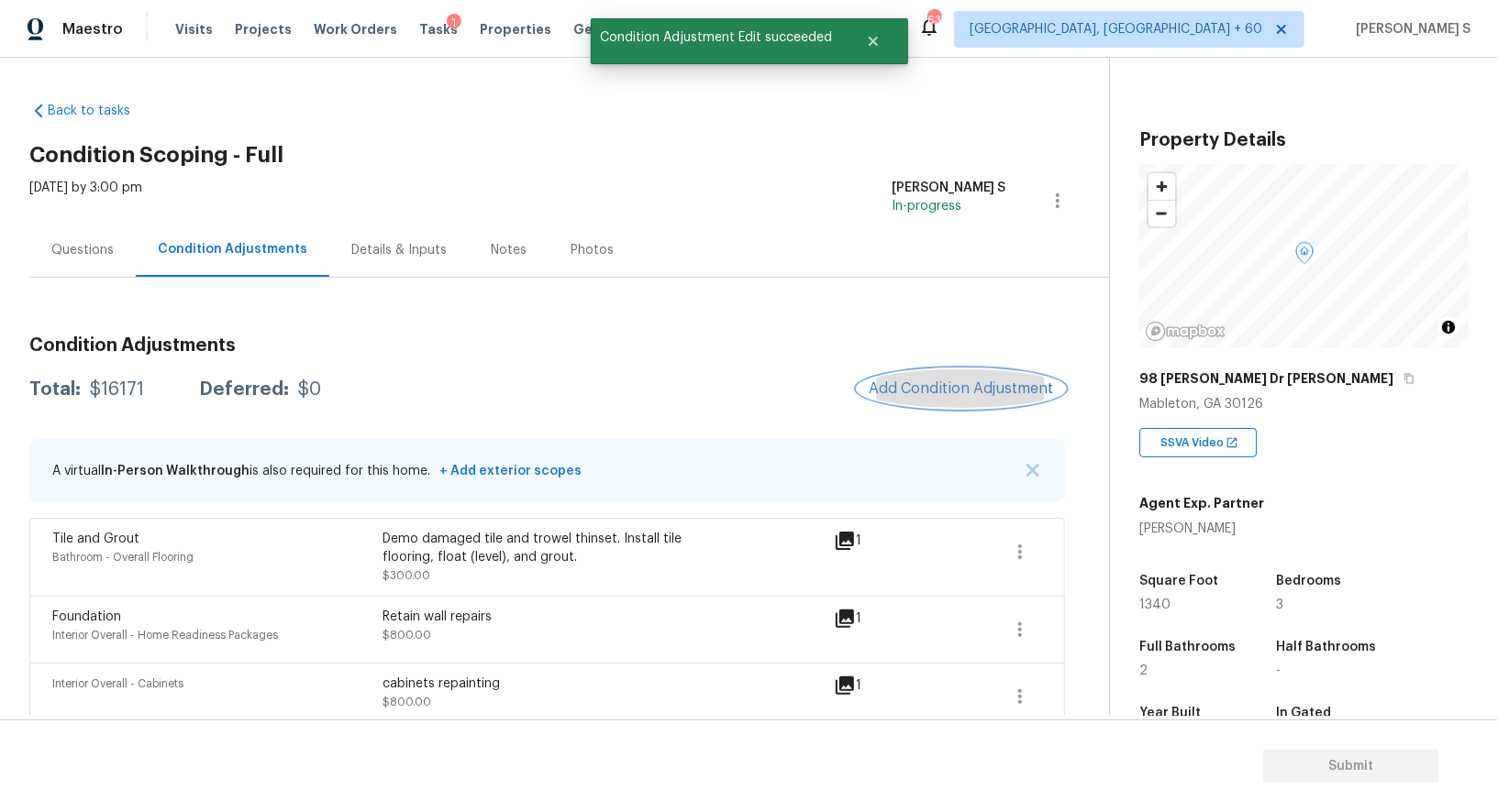
click at [962, 395] on span "Add Condition Adjustment" at bounding box center [961, 388] width 186 height 17
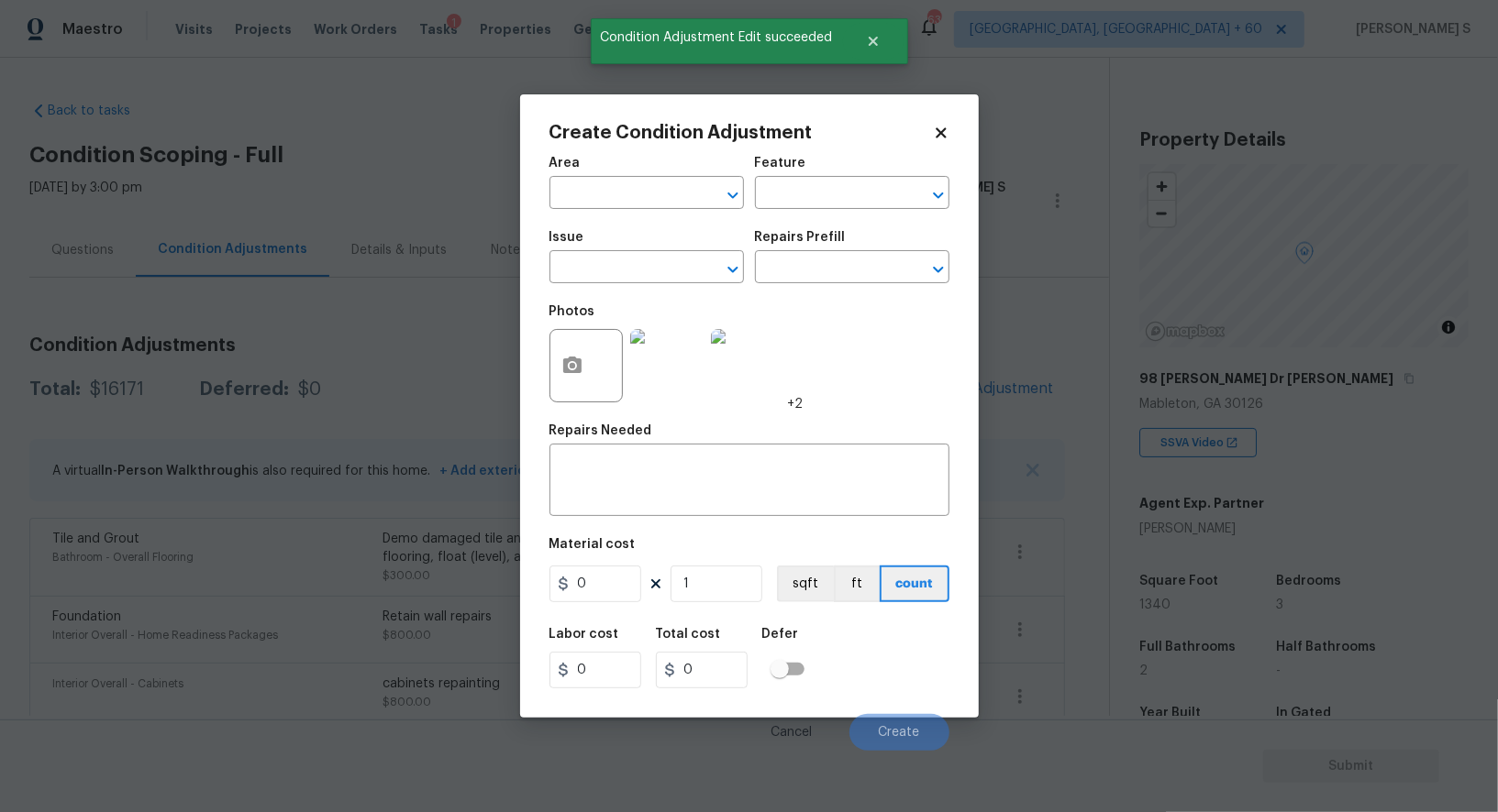
click at [594, 376] on div at bounding box center [585, 365] width 73 height 73
click at [582, 381] on button "button" at bounding box center [572, 366] width 44 height 72
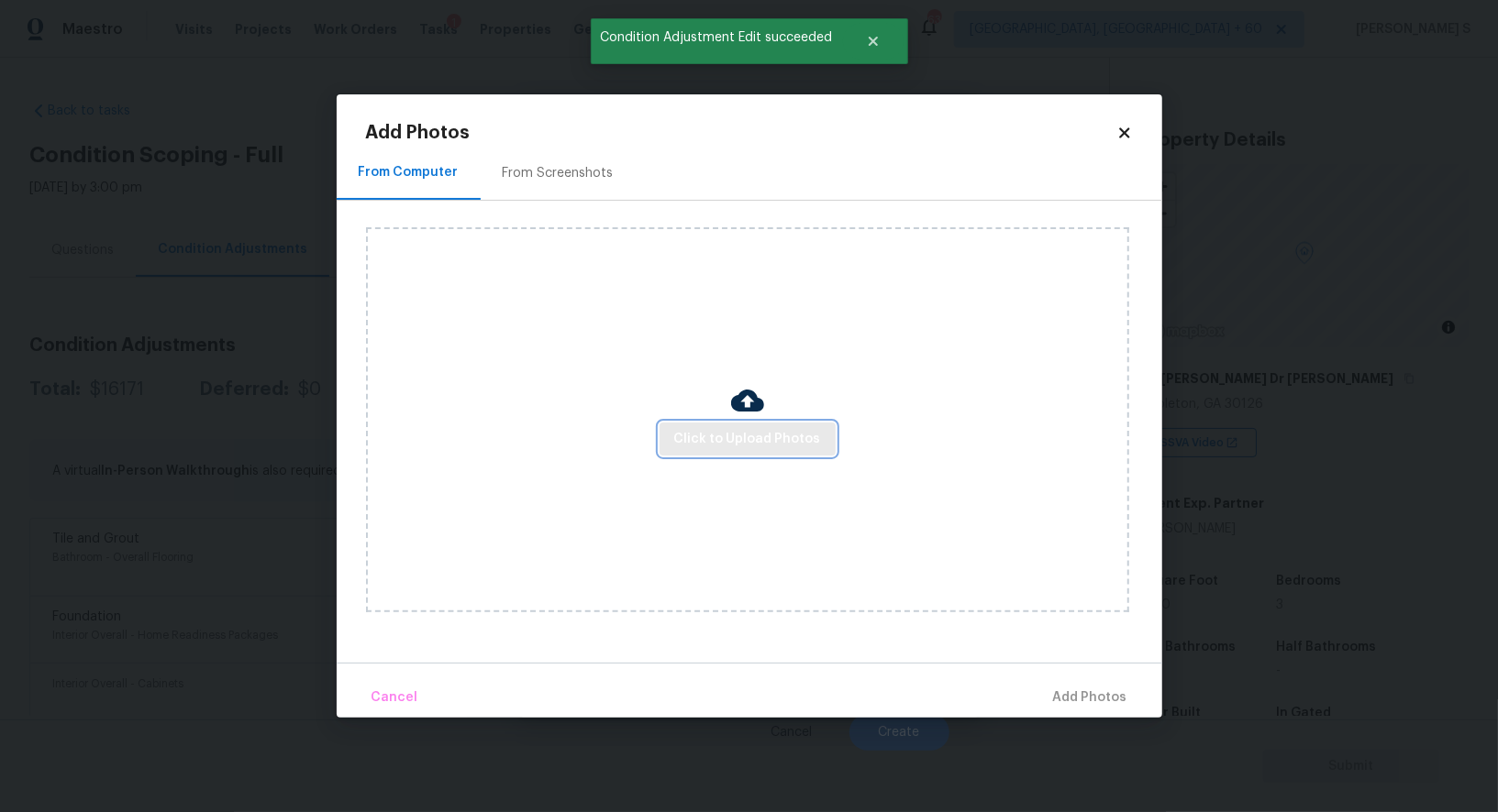
click at [813, 443] on span "Click to Upload Photos" at bounding box center [747, 439] width 147 height 23
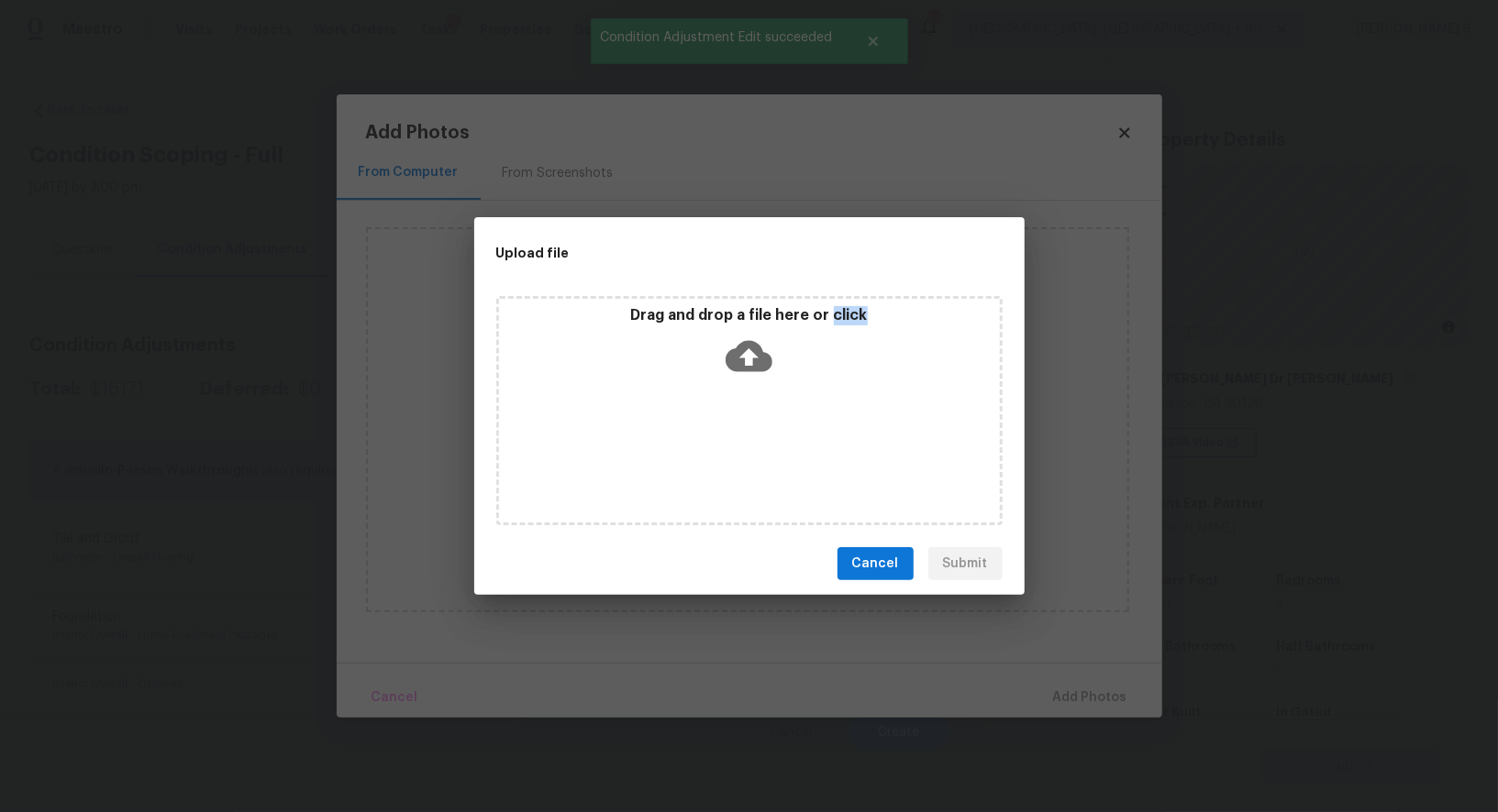
click at [813, 443] on div "Drag and drop a file here or click" at bounding box center [749, 411] width 507 height 229
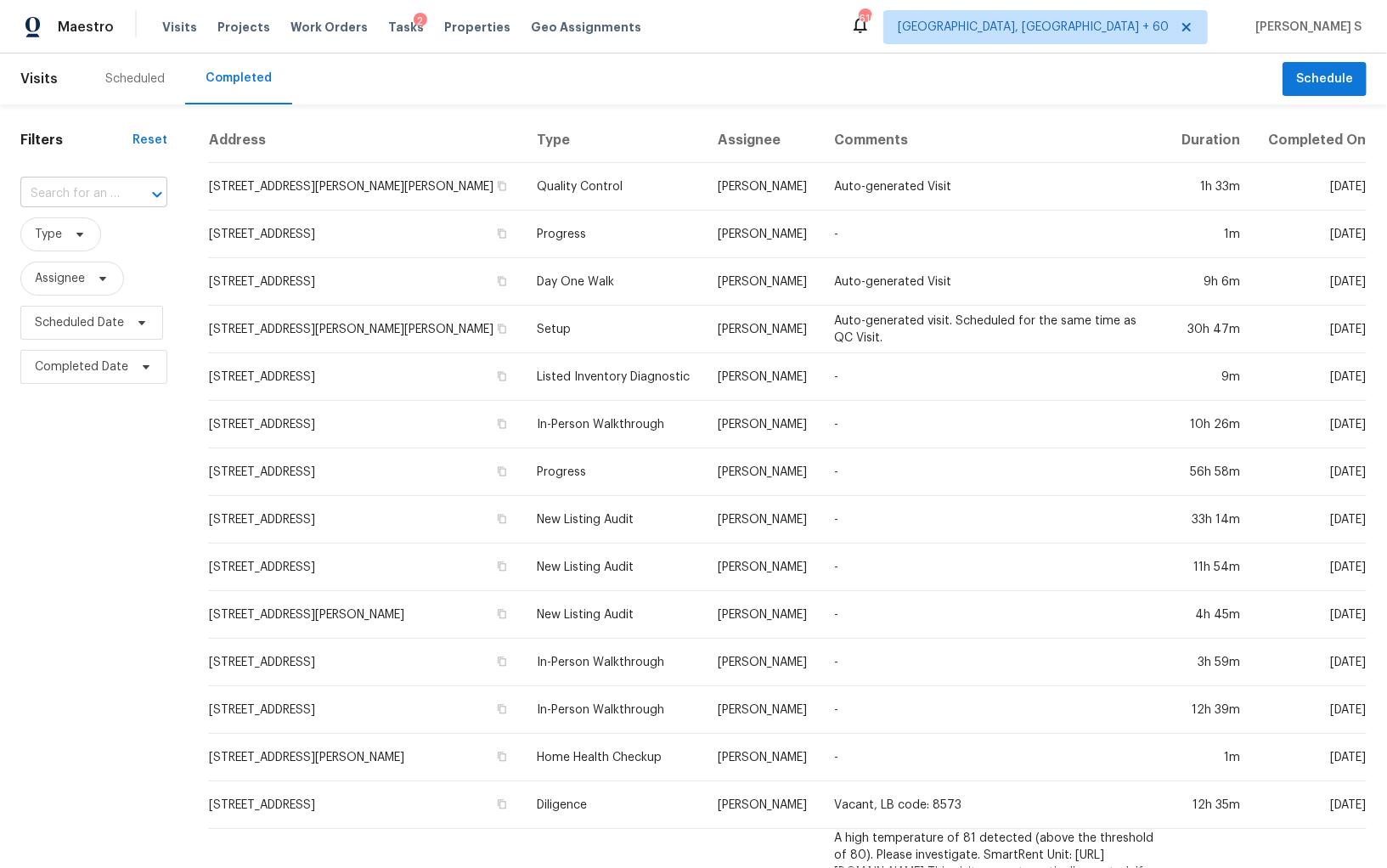
click at [117, 187] on div "​" at bounding box center [94, 194] width 147 height 26
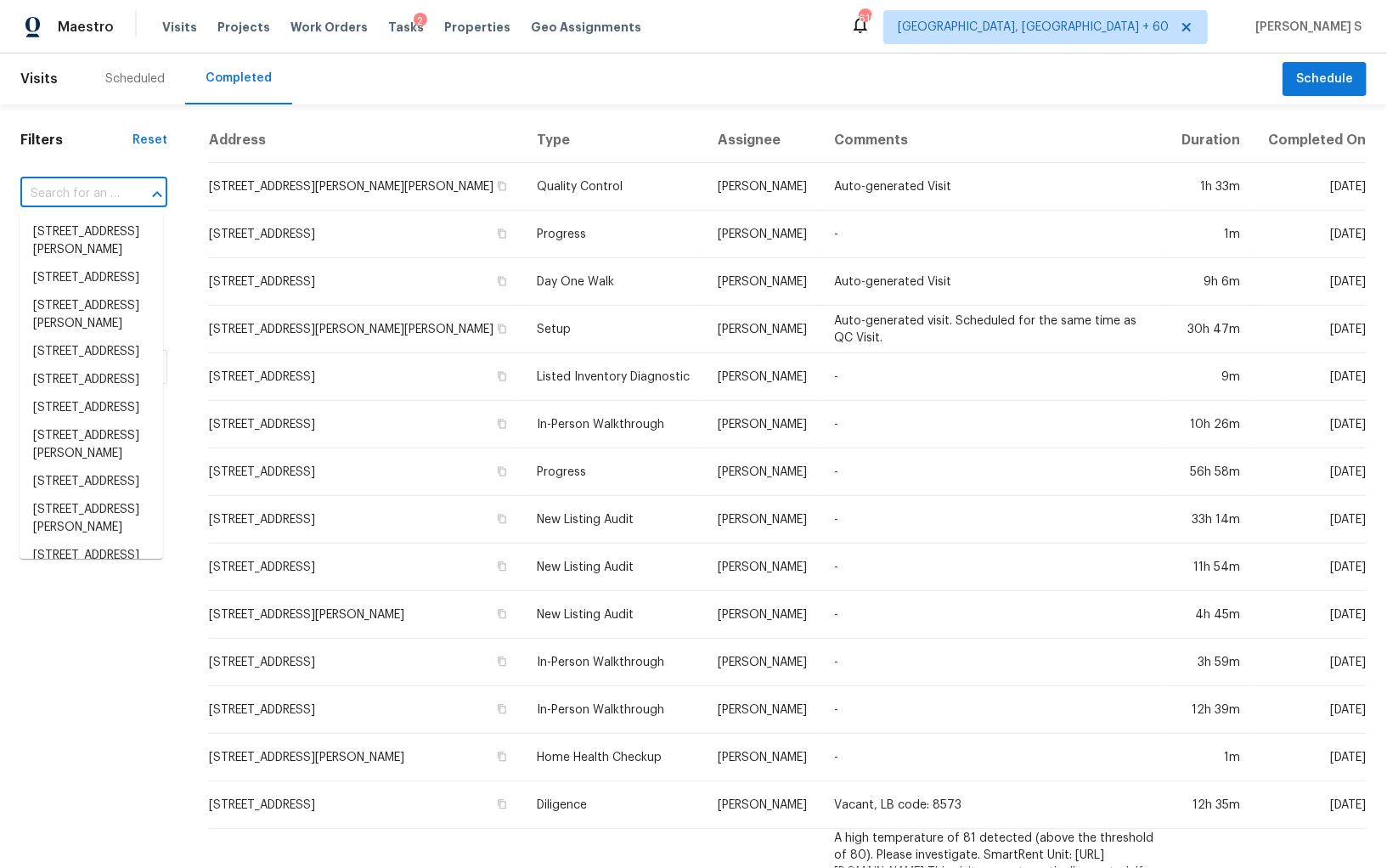
paste input ""125 Lavenna Ave Saint Cloud, FL, 34771""
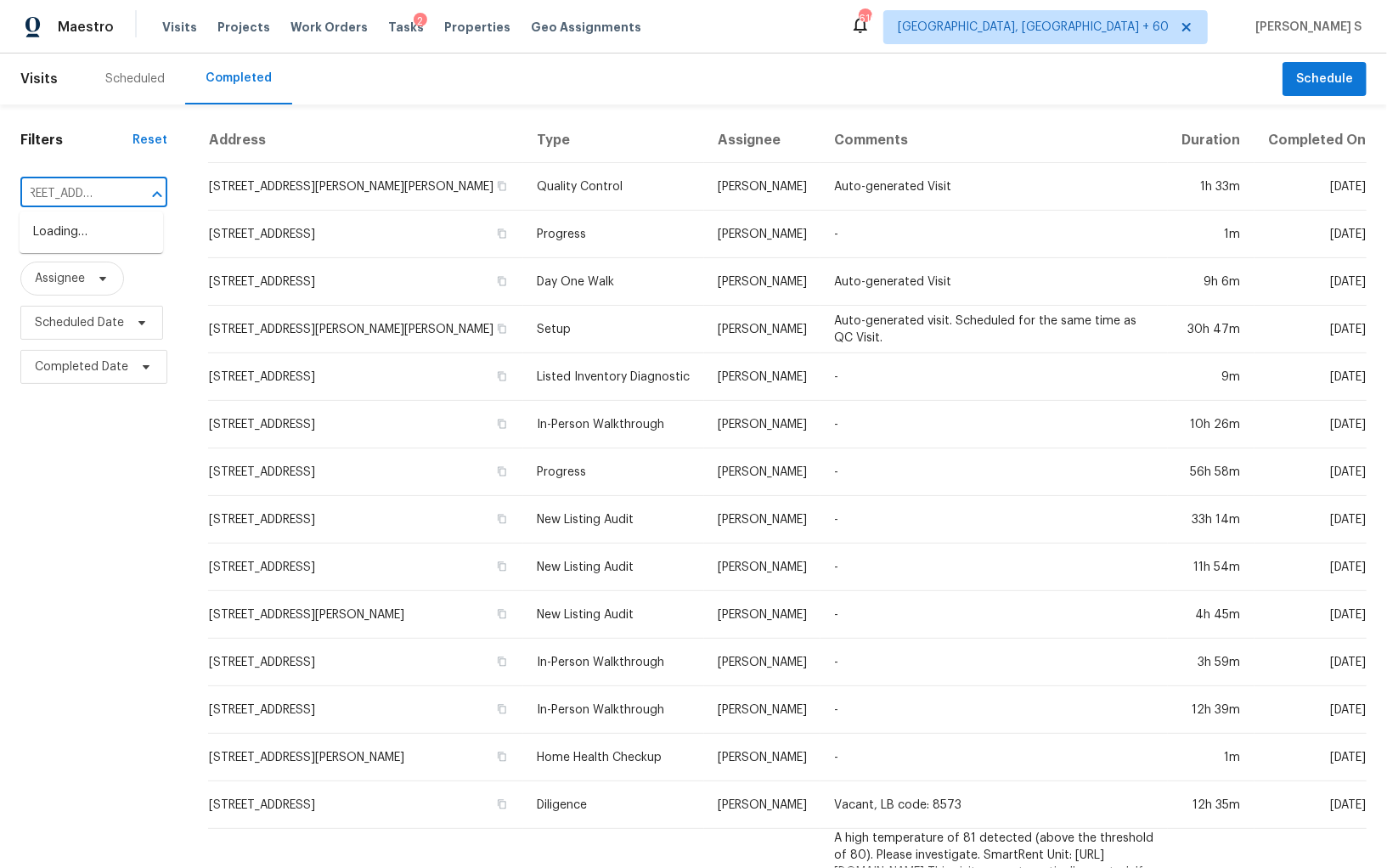
type input ""125 Lavenna Ave Saint Cloud, FL, 34771""
click at [85, 237] on span "Type" at bounding box center [61, 234] width 80 height 34
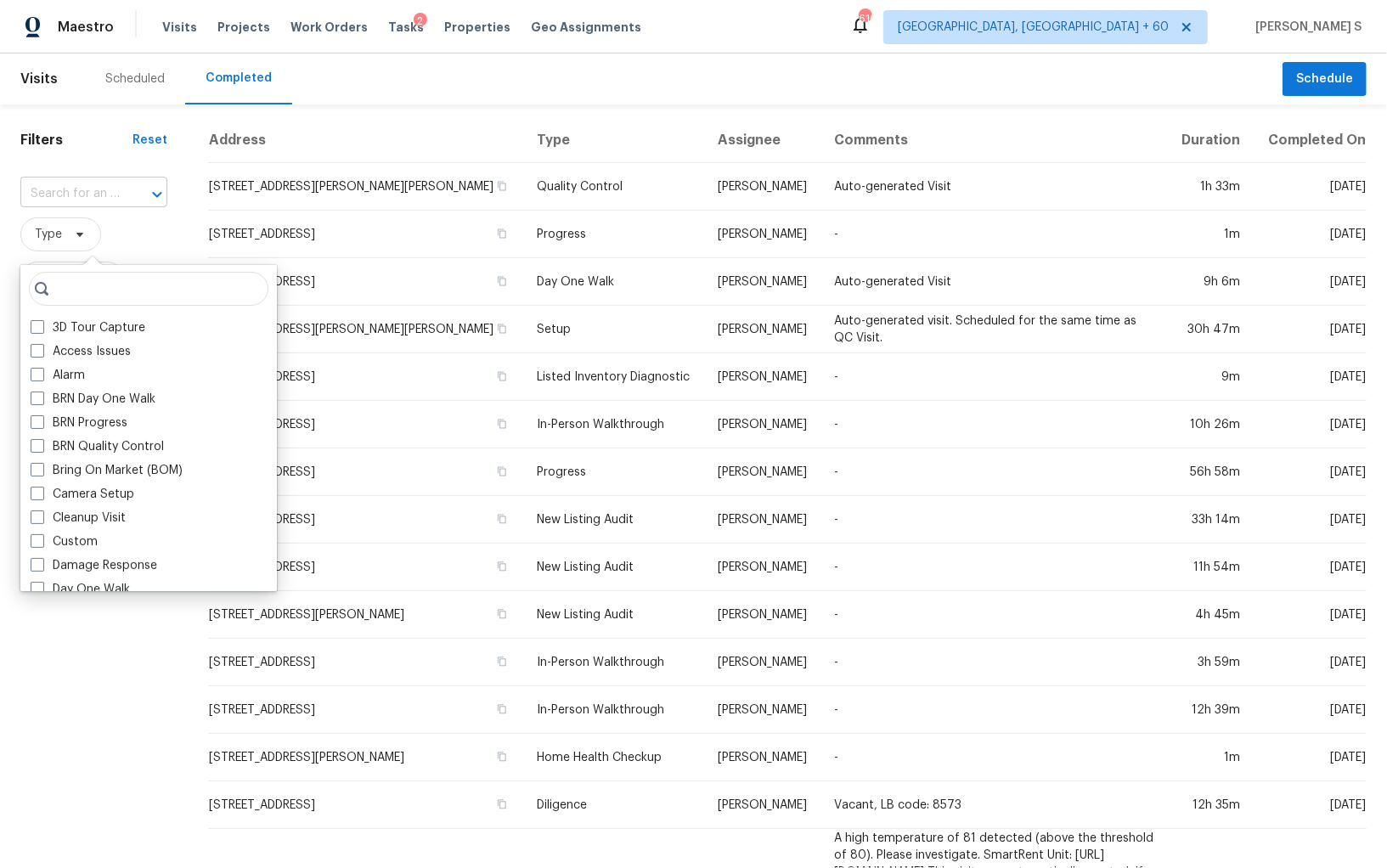
click at [113, 186] on input "text" at bounding box center [70, 194] width 99 height 26
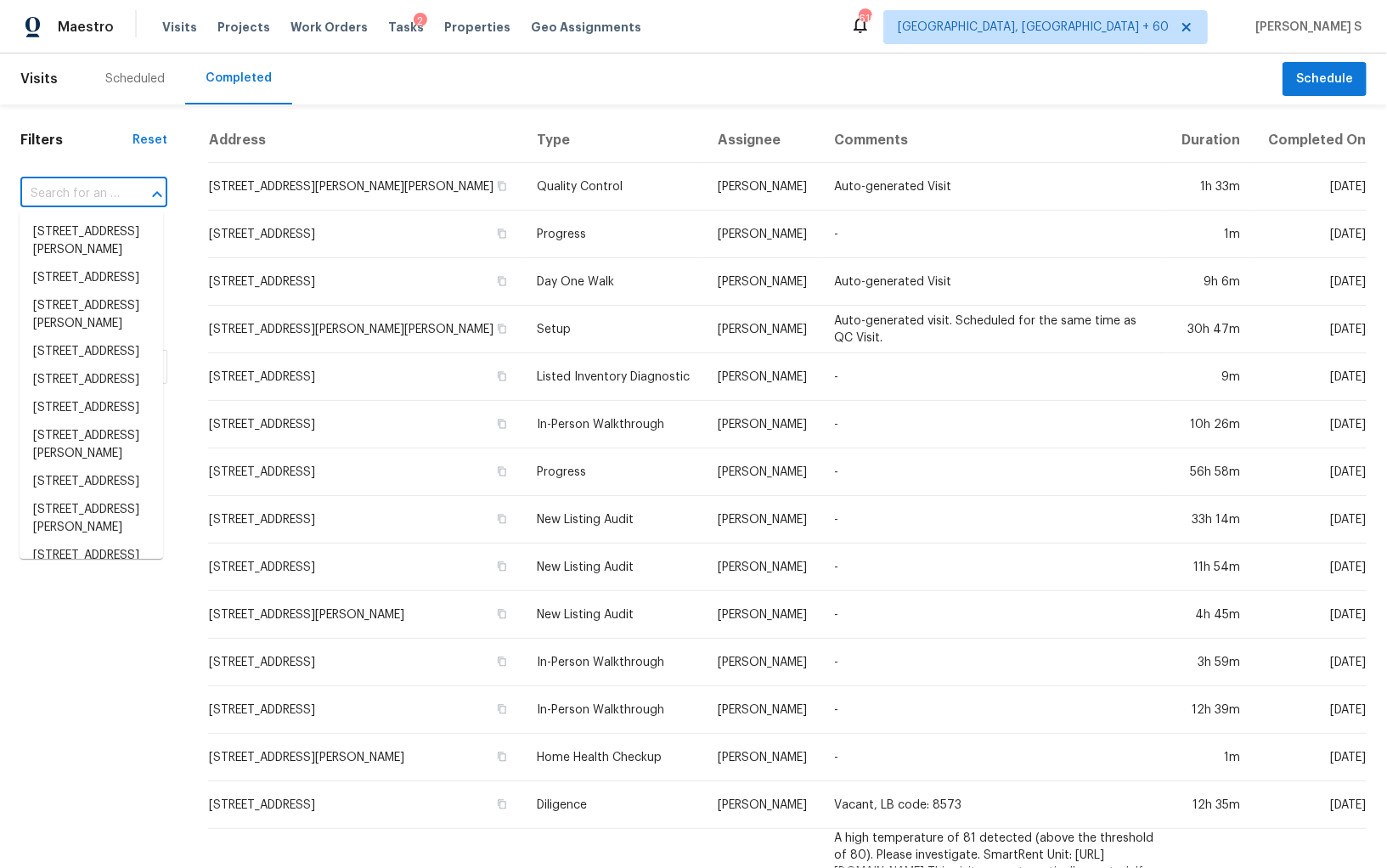
paste input "125 Lavenna Ave, Saint Cloud, FL, 34771"
type input "125 Lavenna Ave, Saint Cloud, FL, 34771"
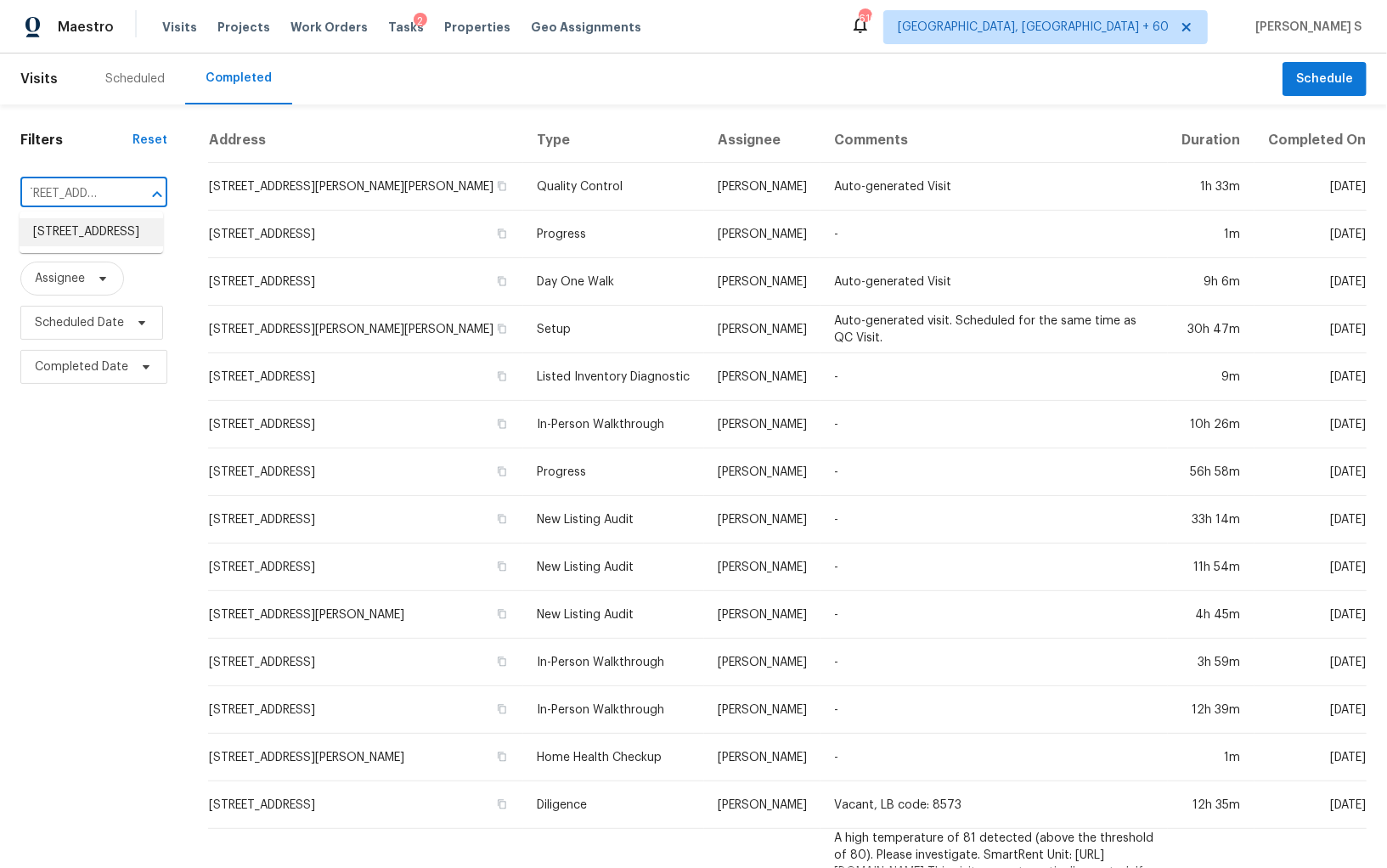
click at [95, 218] on li "[STREET_ADDRESS]" at bounding box center [91, 232] width 144 height 28
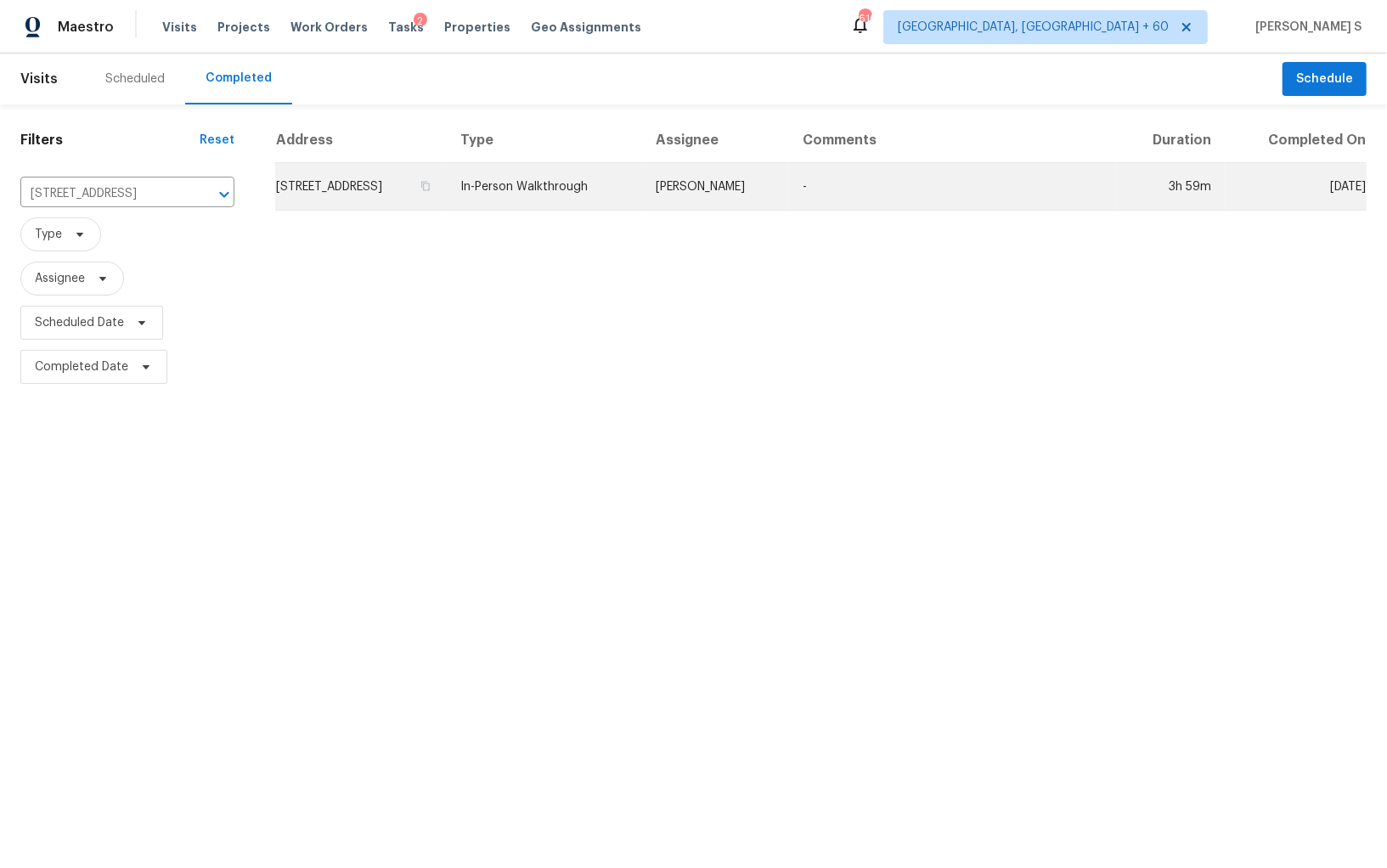
click at [341, 177] on td "[STREET_ADDRESS]" at bounding box center [361, 187] width 172 height 48
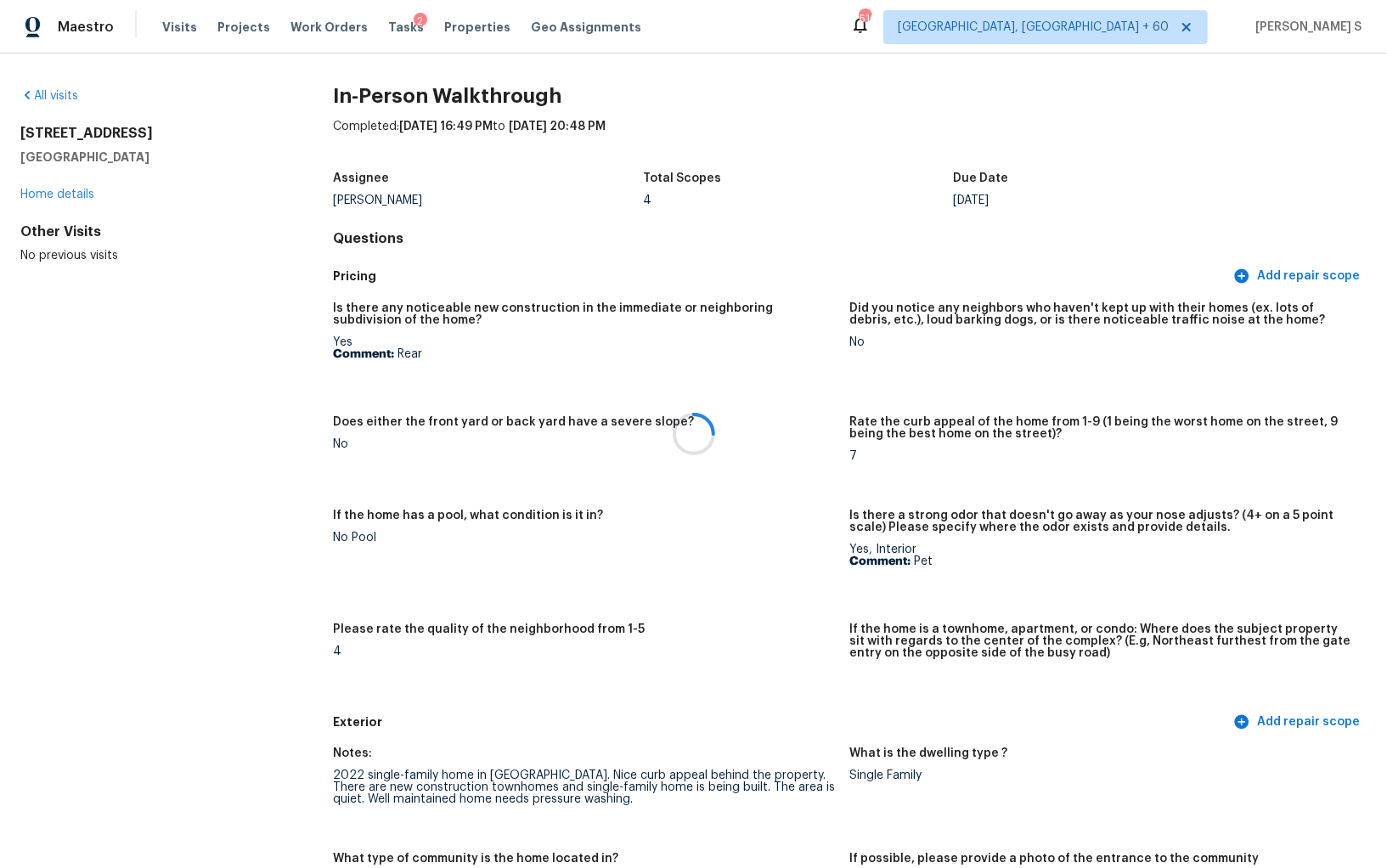
click at [608, 675] on div at bounding box center [693, 434] width 1387 height 868
click at [912, 353] on figure "Did you notice any neighbors who haven't kept up with their homes (ex. lots of …" at bounding box center [1108, 349] width 516 height 93
click at [852, 367] on figure "Did you notice any neighbors who haven't kept up with their homes (ex. lots of …" at bounding box center [1108, 349] width 516 height 93
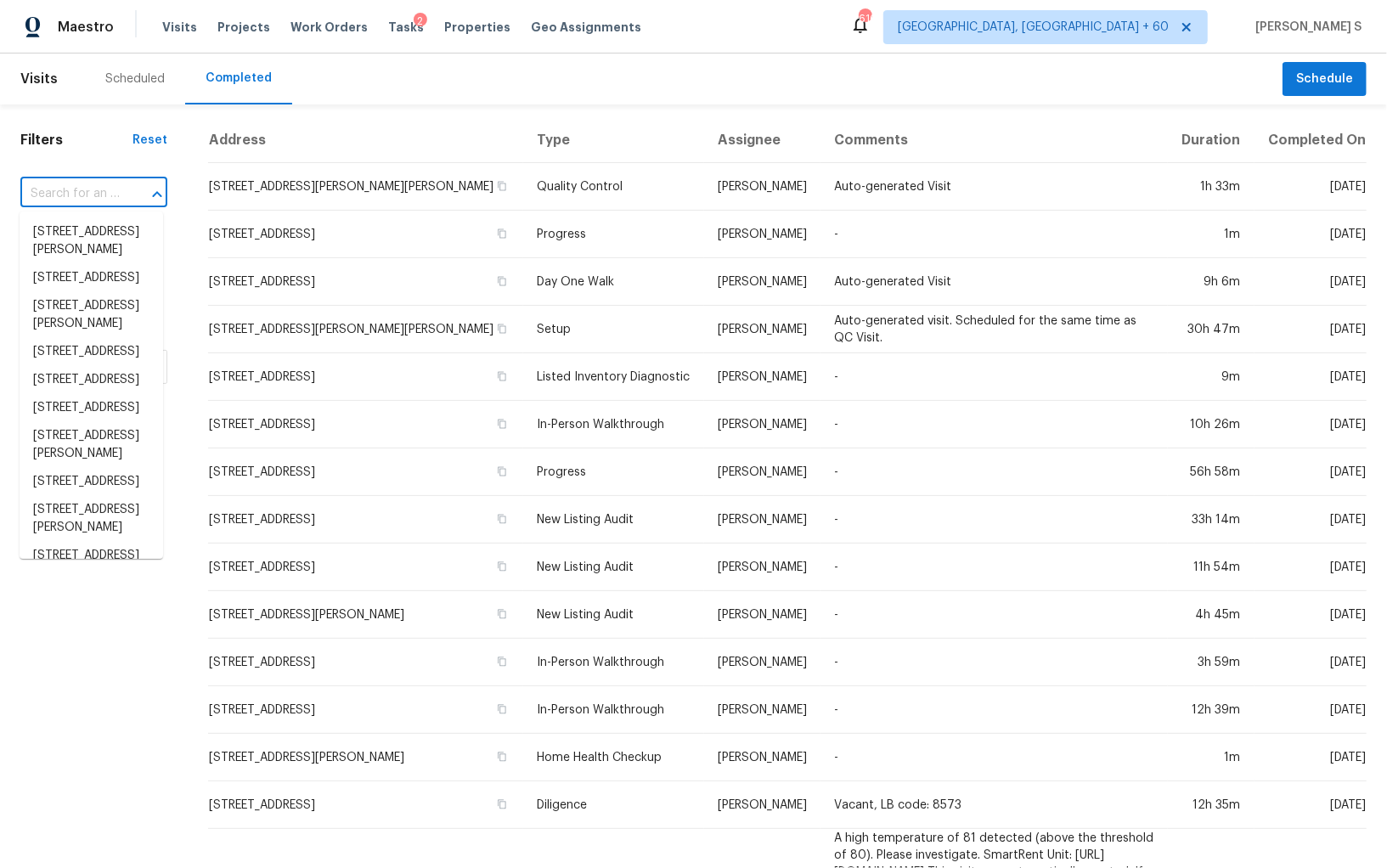
click at [95, 190] on input "text" at bounding box center [70, 194] width 99 height 26
paste input "[STREET_ADDRESS]"
type input "[STREET_ADDRESS]"
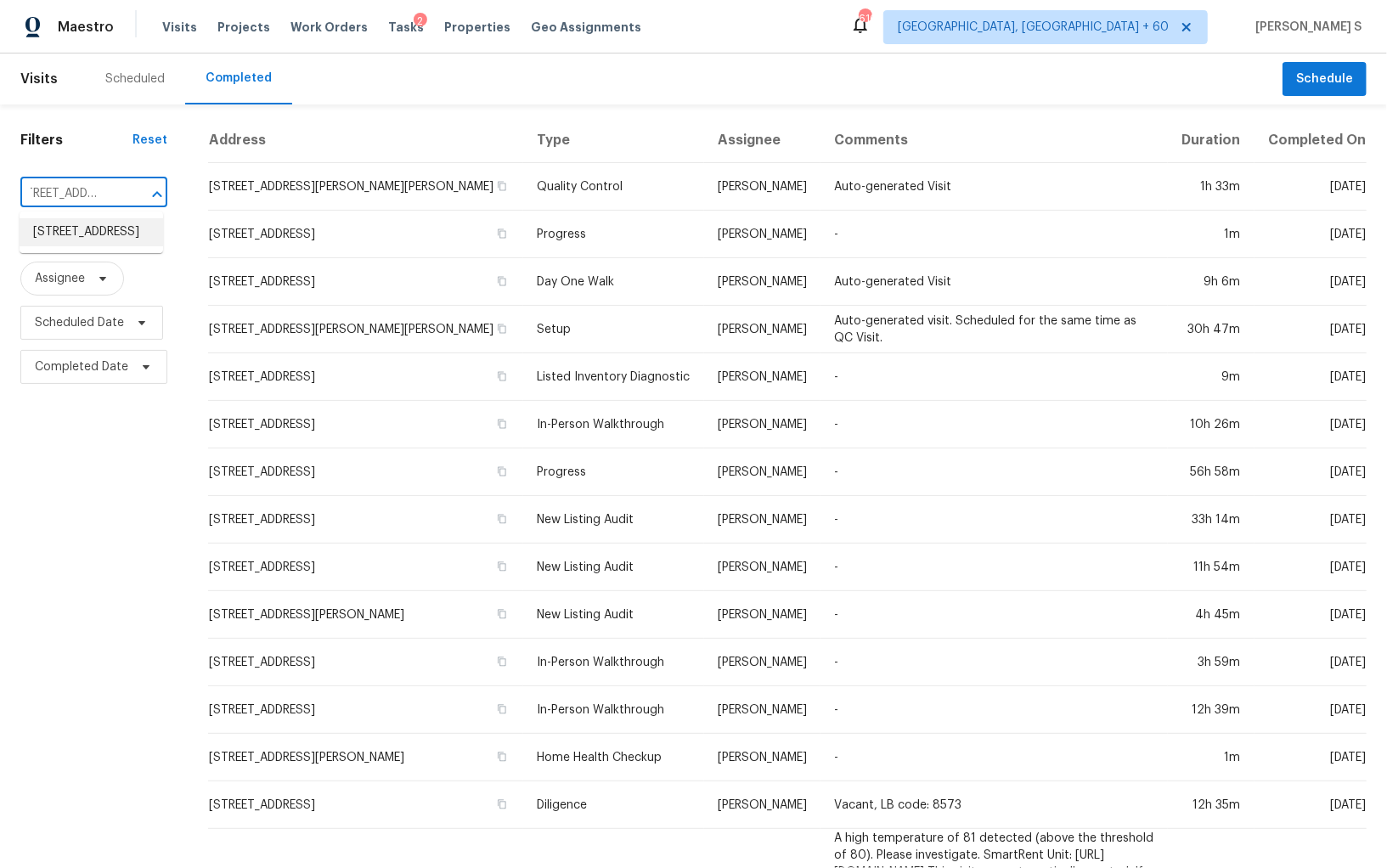
click at [92, 229] on li "[STREET_ADDRESS]" at bounding box center [91, 232] width 144 height 28
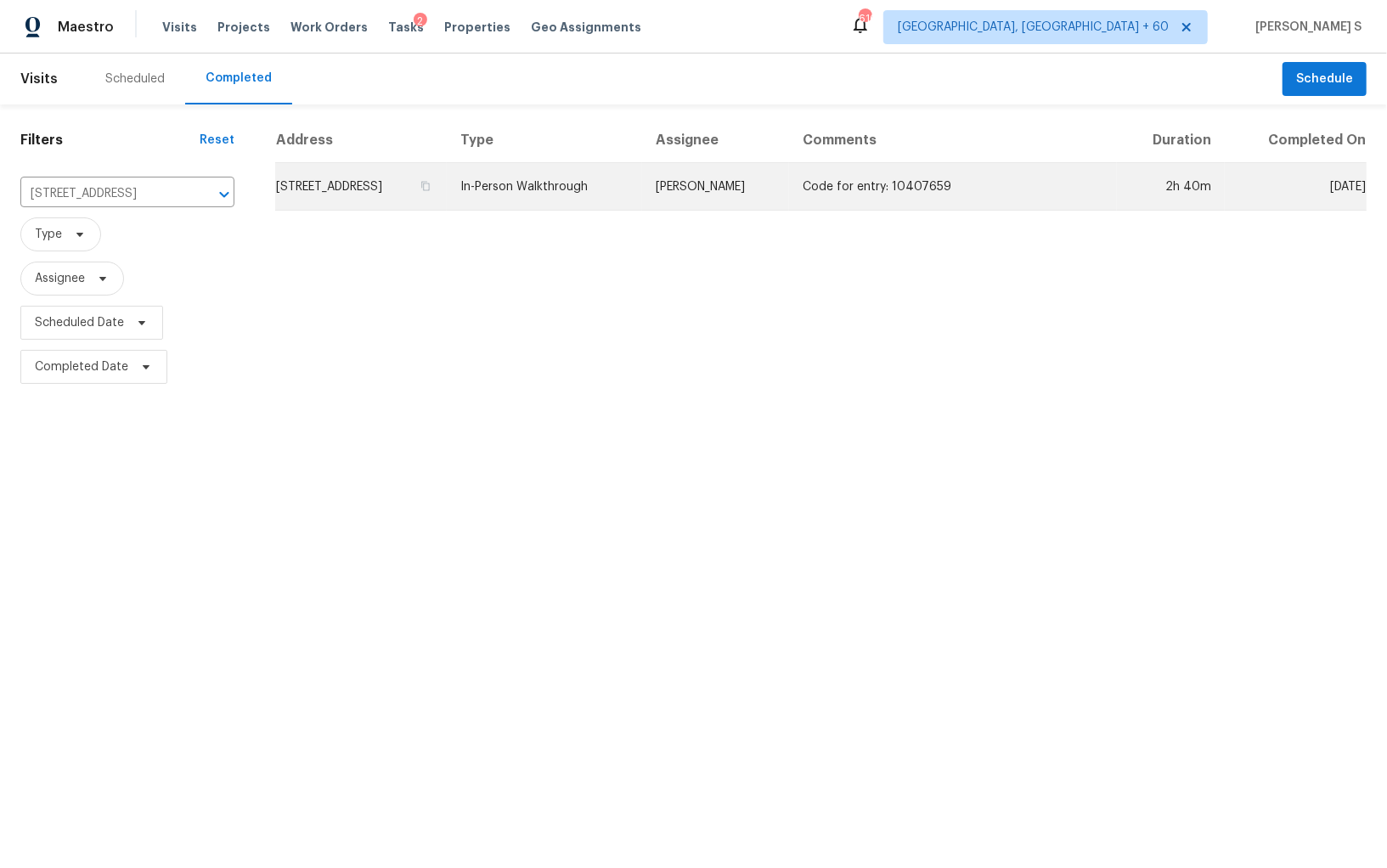
click at [401, 187] on td "[STREET_ADDRESS]" at bounding box center [361, 187] width 172 height 48
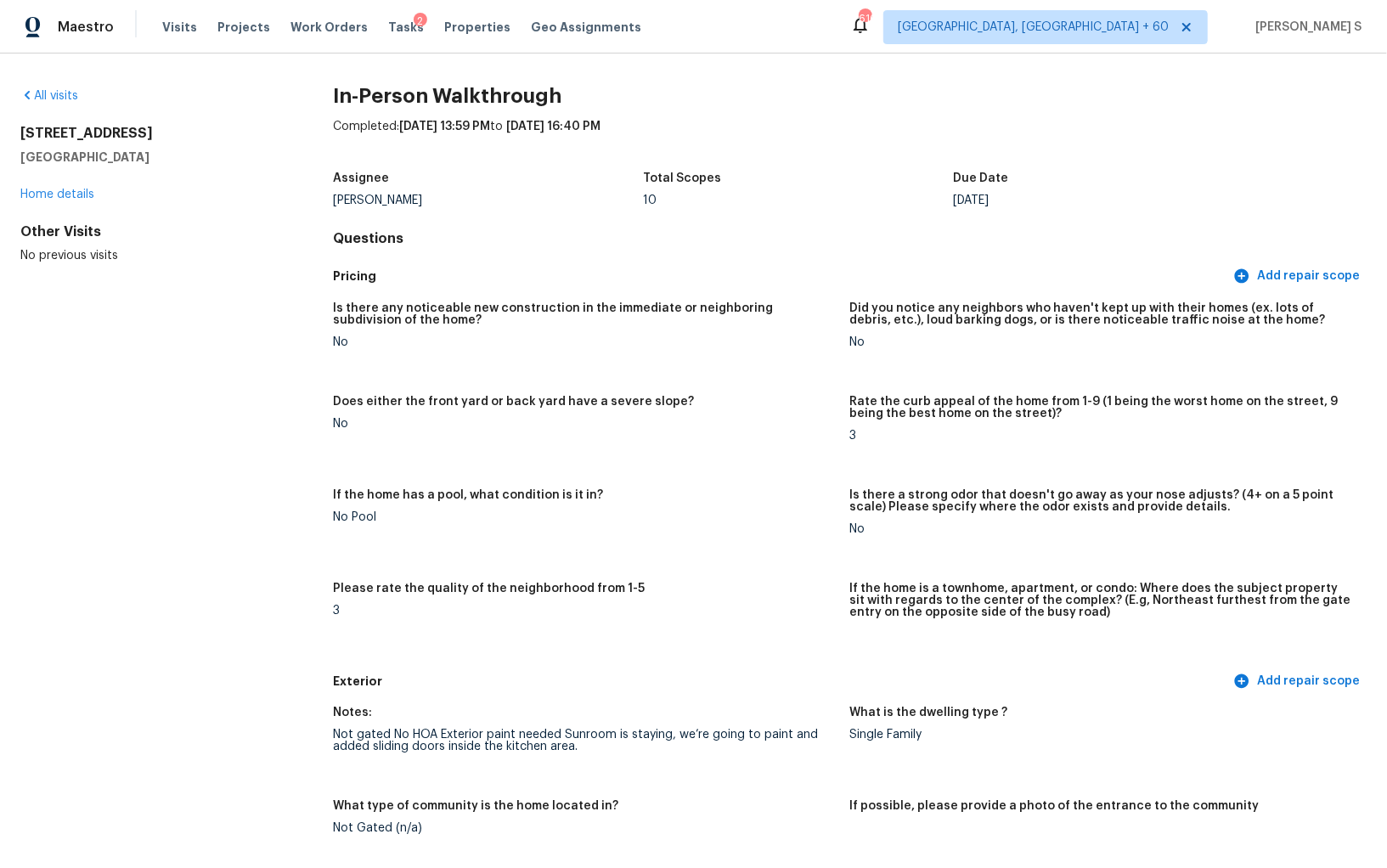
click at [779, 593] on div "Please rate the quality of the neighborhood from 1-5" at bounding box center [585, 594] width 502 height 22
click at [852, 367] on figure "Did you notice any neighbors who haven't kept up with their homes (ex. lots of …" at bounding box center [1108, 338] width 516 height 73
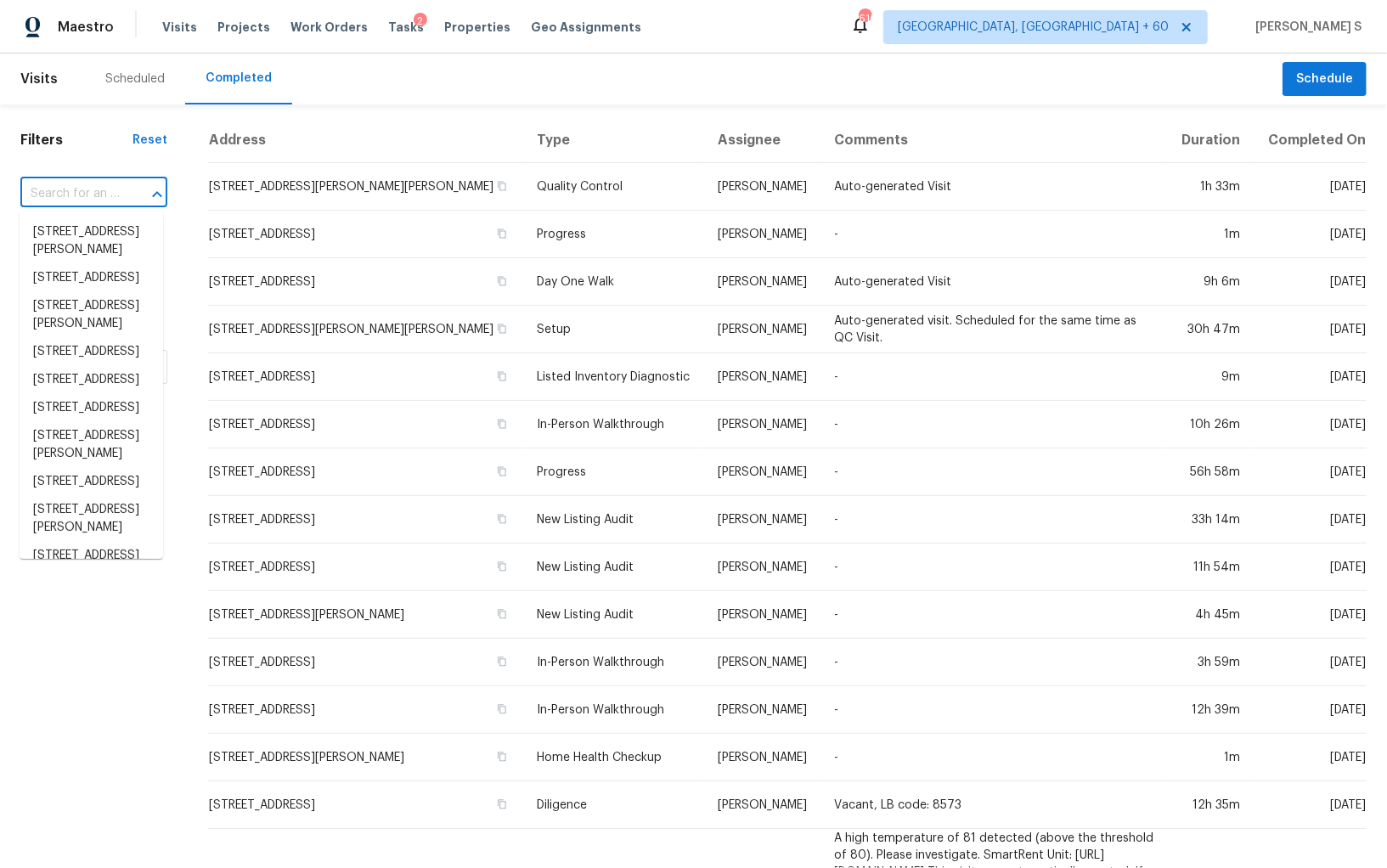
click at [85, 188] on input "text" at bounding box center [70, 194] width 99 height 26
paste input "[STREET_ADDRESS]"
type input "[STREET_ADDRESS]"
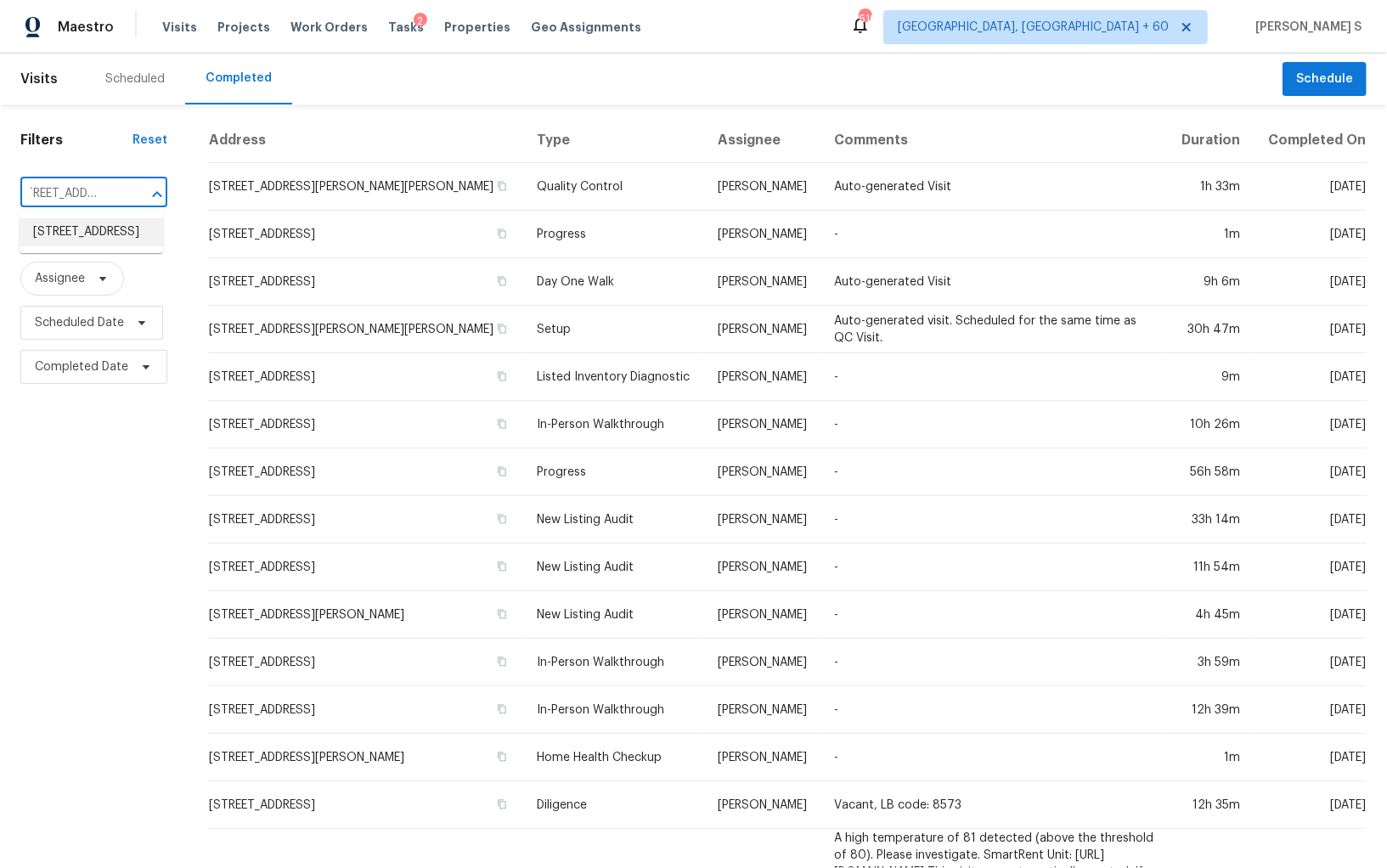
click at [88, 229] on li "[STREET_ADDRESS]" at bounding box center [91, 232] width 144 height 28
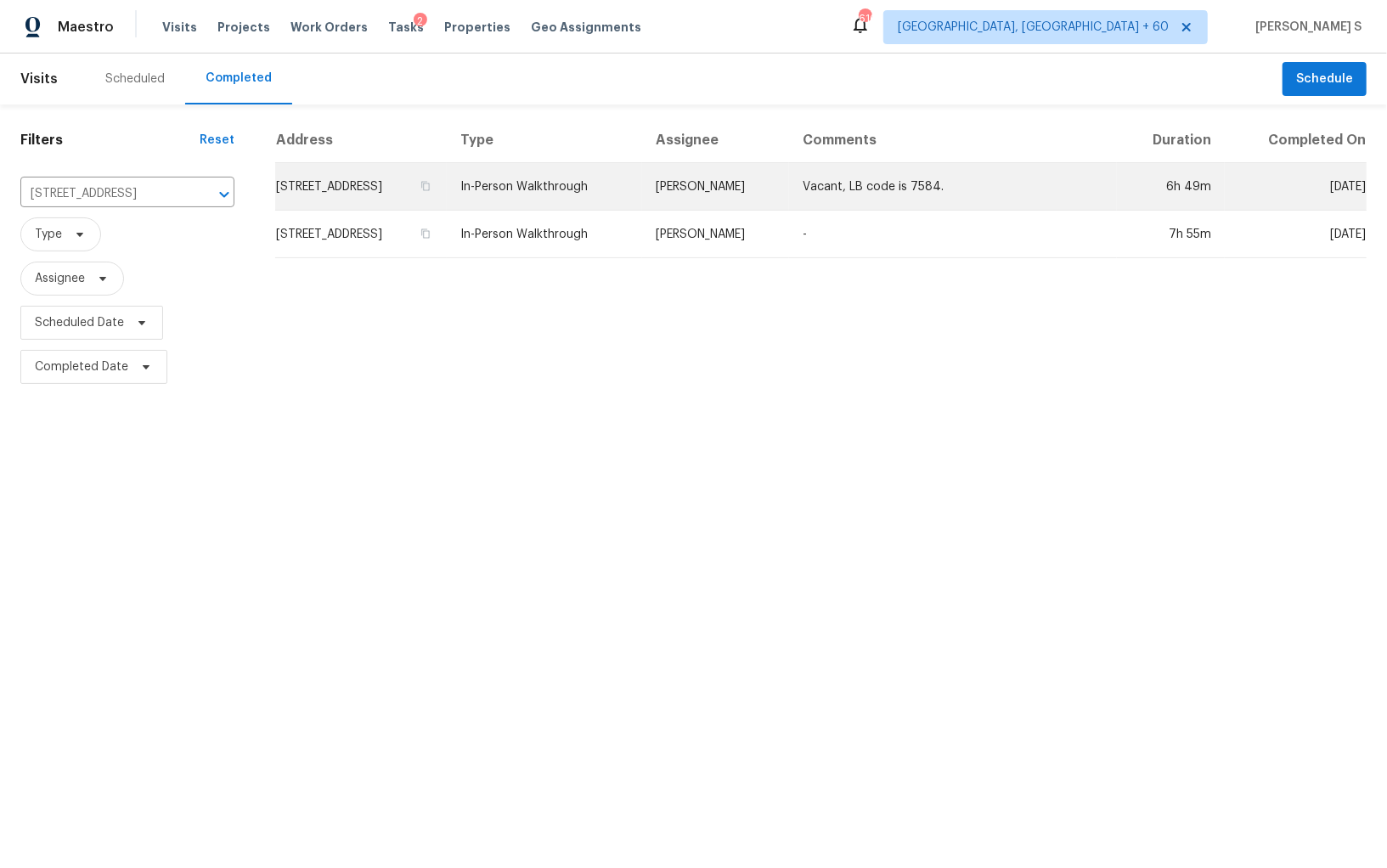
click at [391, 190] on td "[STREET_ADDRESS]" at bounding box center [361, 187] width 172 height 48
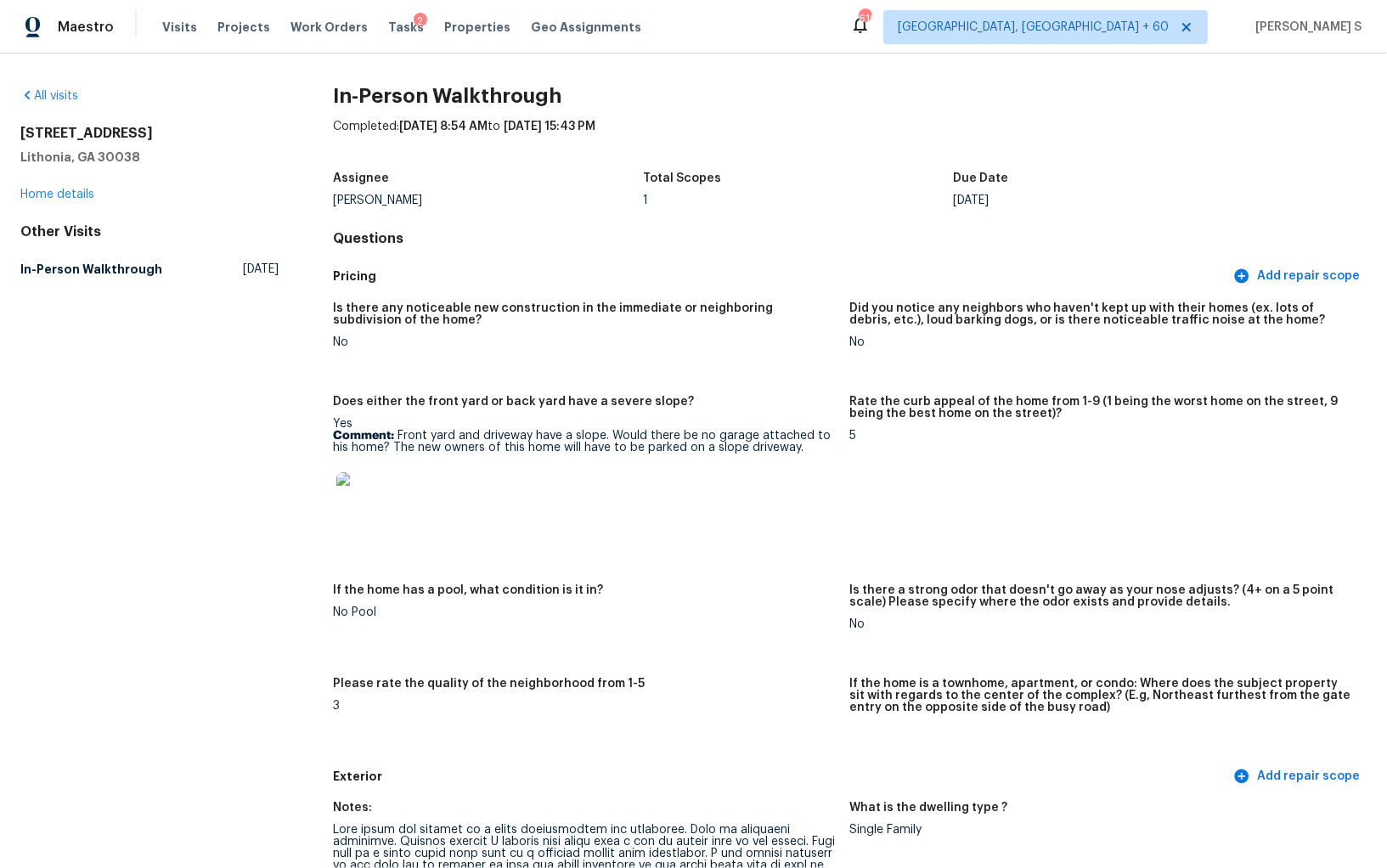
click at [659, 399] on h5 "Does either the front yard or back yard have a severe slope?" at bounding box center [514, 402] width 361 height 12
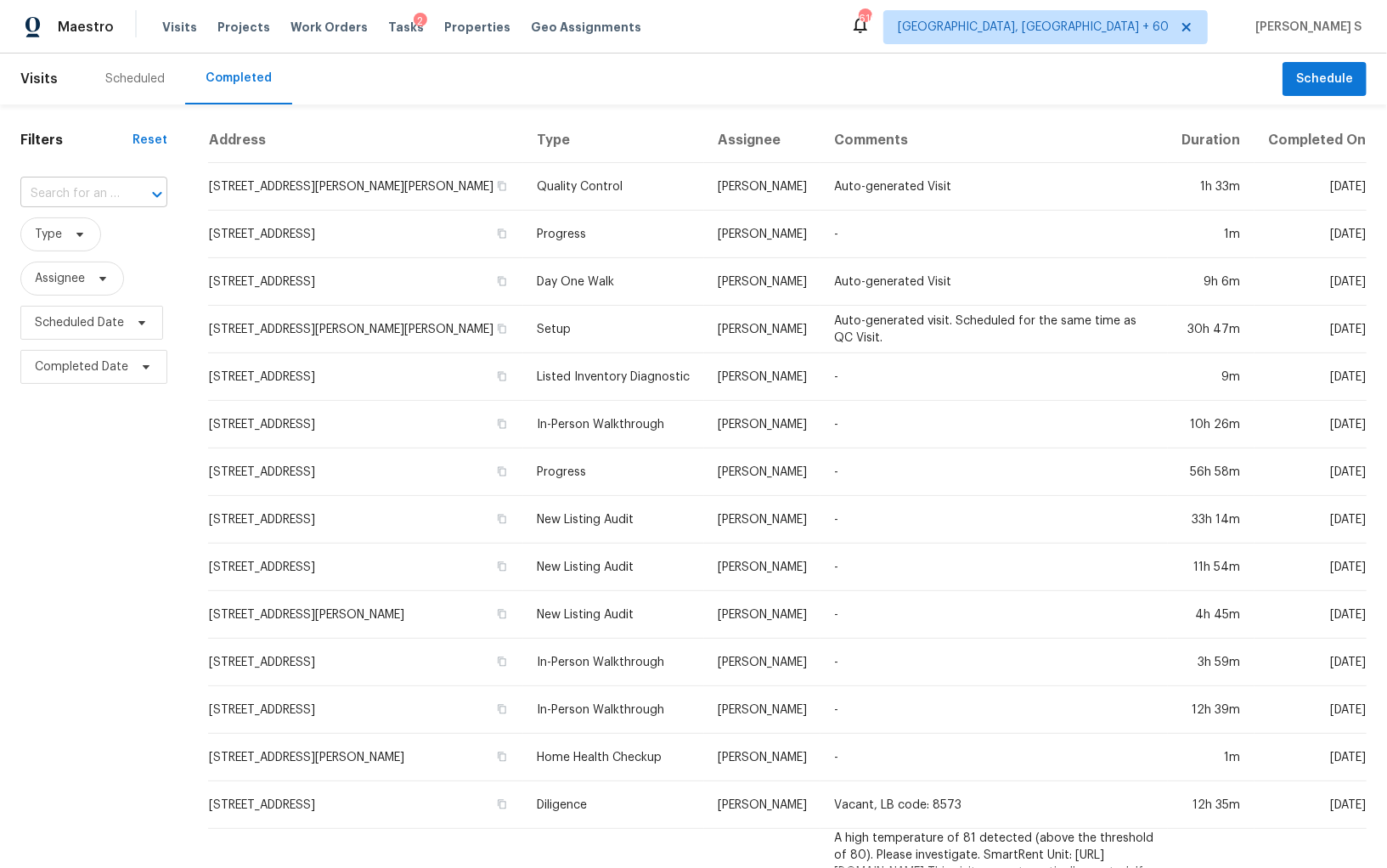
click at [108, 194] on input "text" at bounding box center [70, 194] width 99 height 26
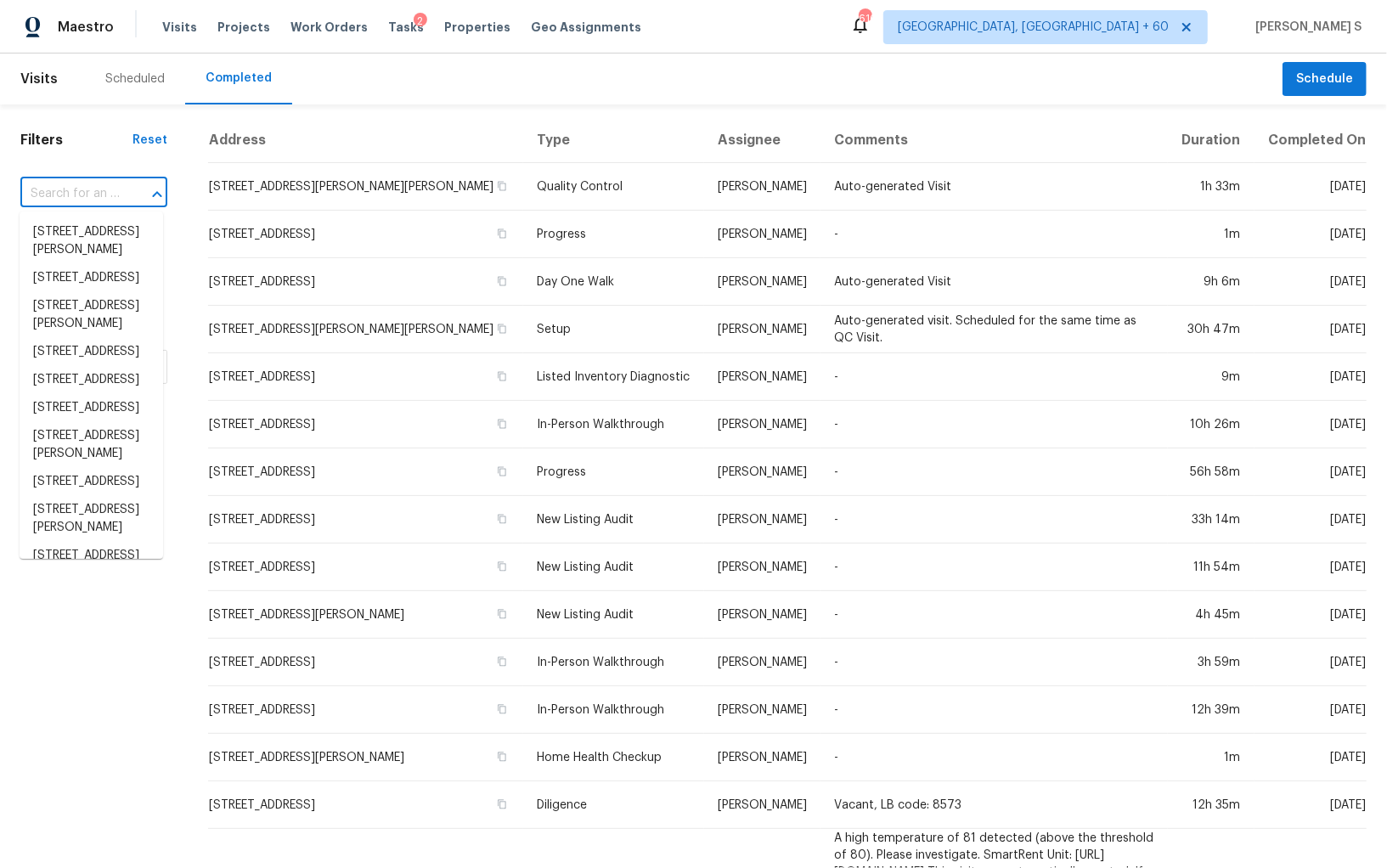
paste input "[STREET_ADDRESS]"
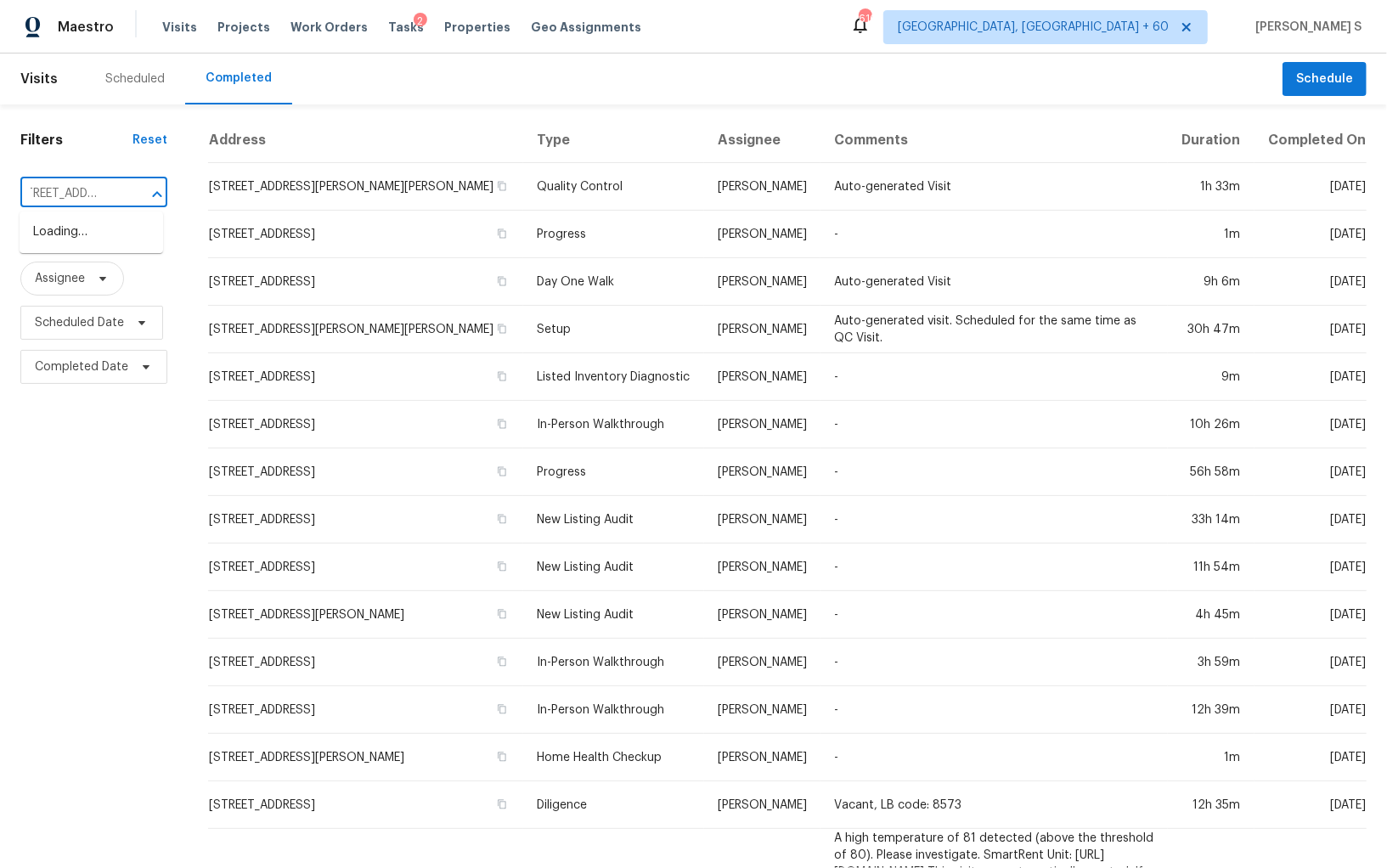
type input "[STREET_ADDRESS]"
click at [95, 238] on li "[STREET_ADDRESS]" at bounding box center [91, 232] width 144 height 28
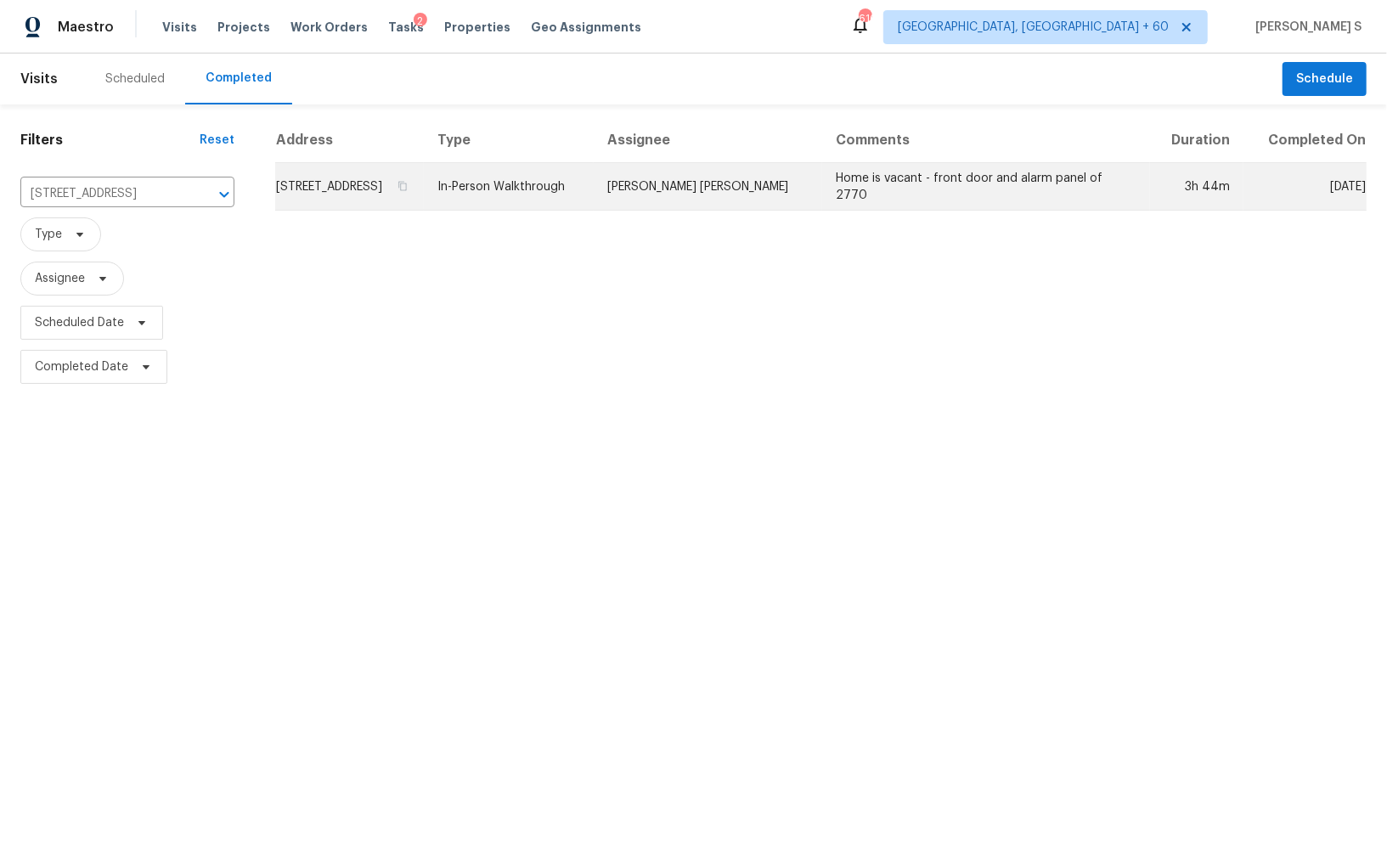
click at [363, 187] on td "[STREET_ADDRESS]" at bounding box center [350, 187] width 149 height 48
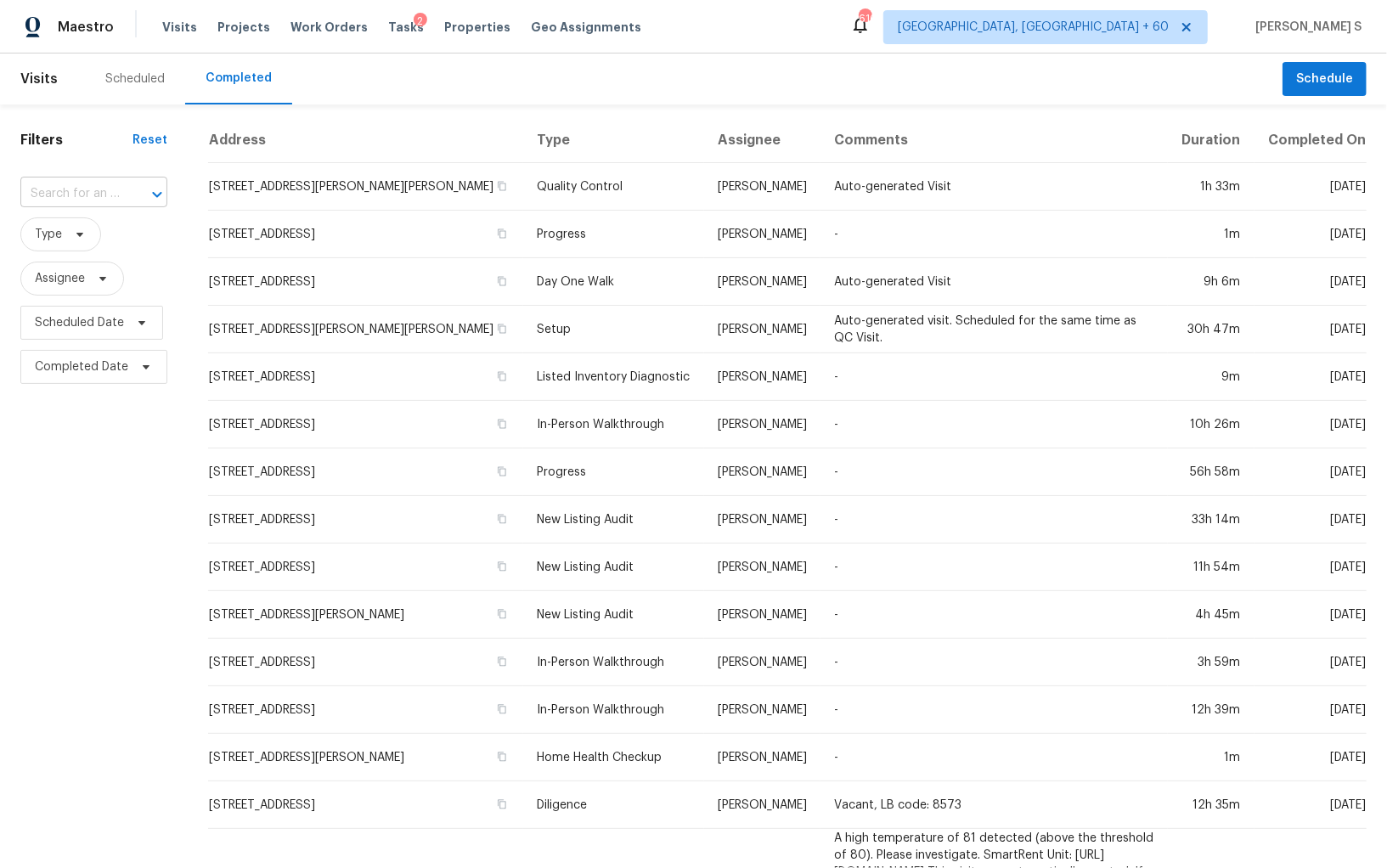
click at [119, 196] on div "​" at bounding box center [94, 194] width 147 height 26
paste input "25 Peninsula Ln, Palm Coast, FL, 32164"
type input "25 Peninsula Ln, Palm Coast, FL, 32164"
click at [85, 236] on li "25 Peninsula Ln, Palm Coast, FL 32164" at bounding box center [91, 232] width 144 height 28
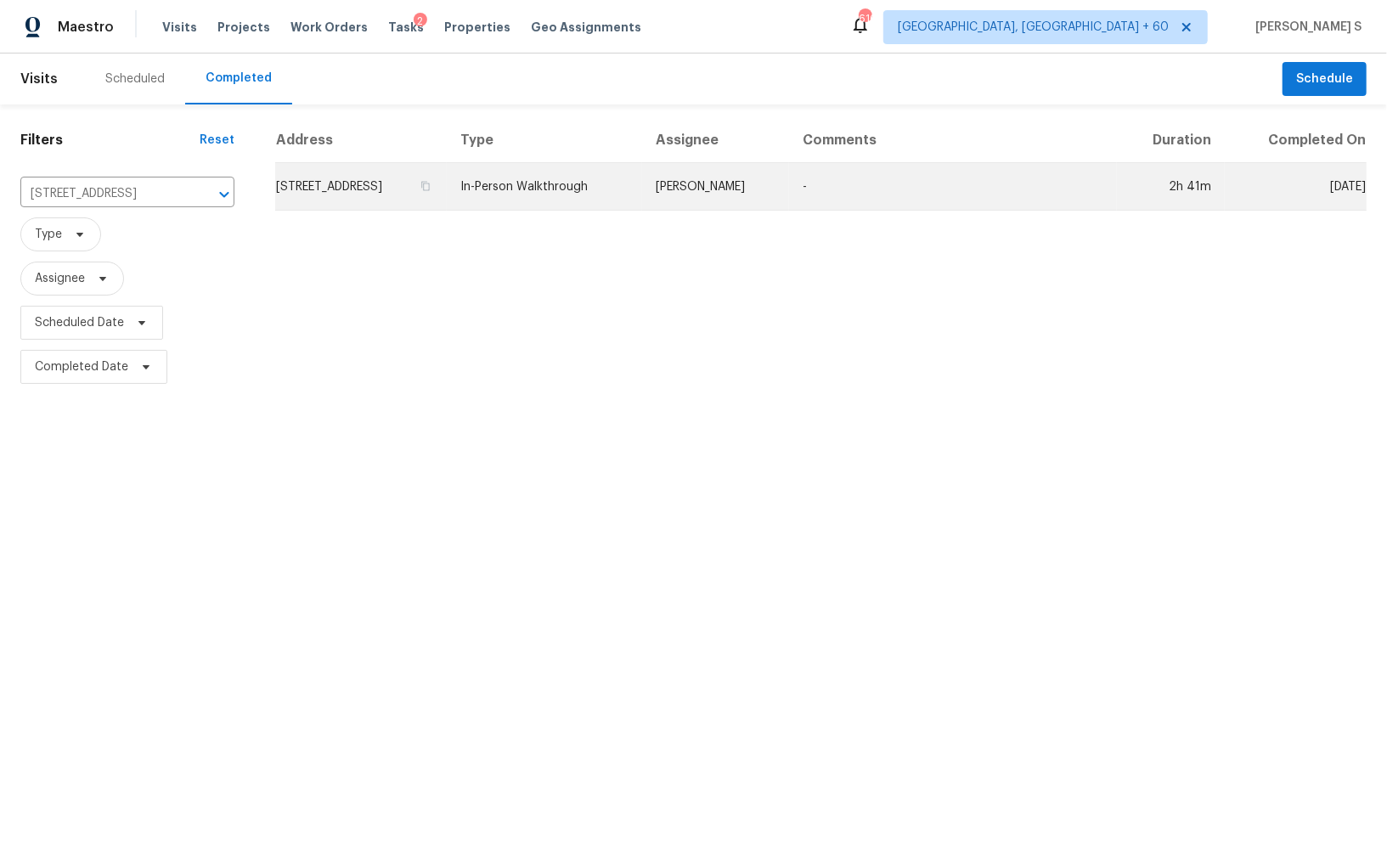
click at [340, 199] on td "25 Peninsula Ln, Palm Coast, FL 32164" at bounding box center [361, 187] width 172 height 48
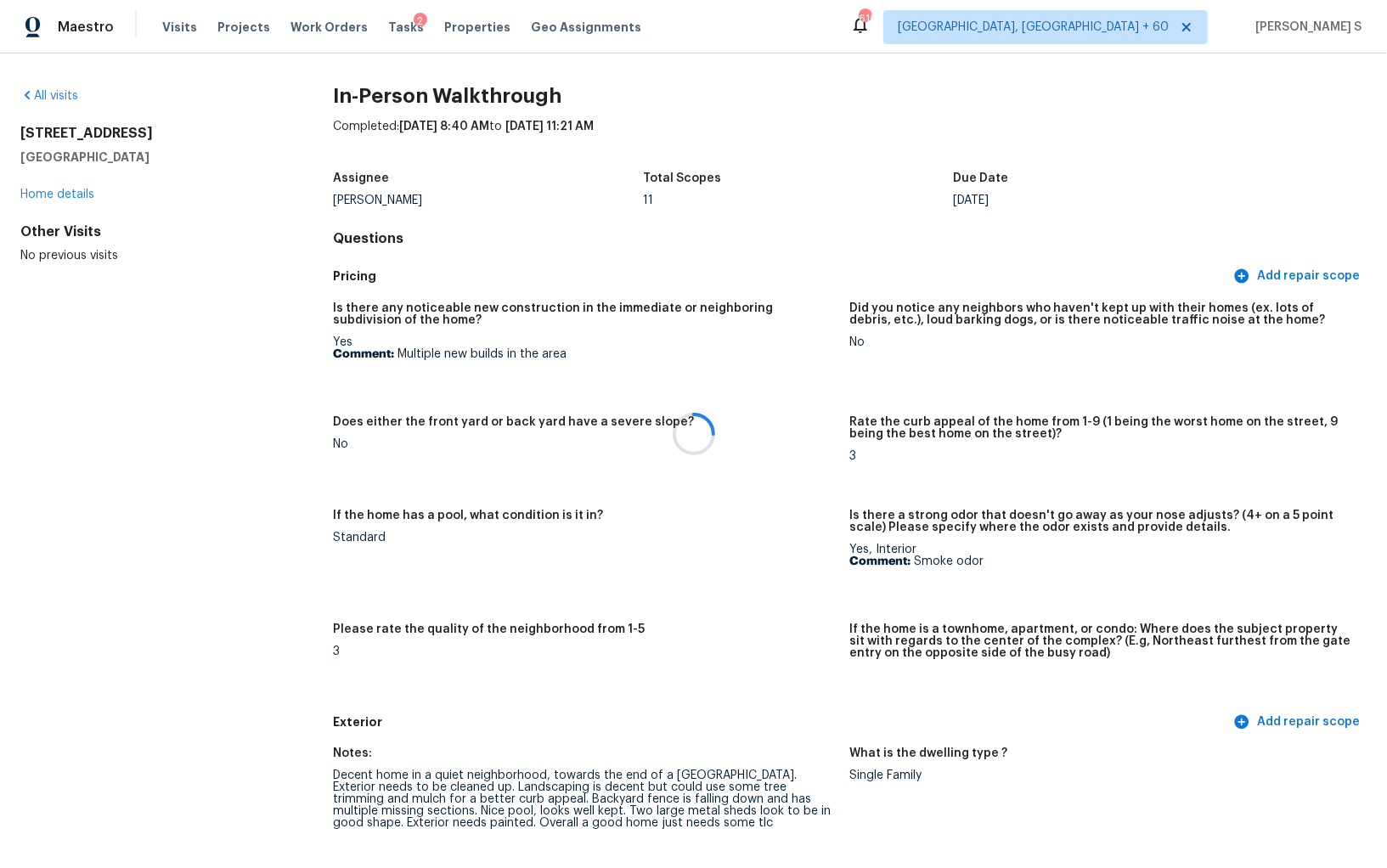
click at [644, 688] on div at bounding box center [693, 434] width 1387 height 868
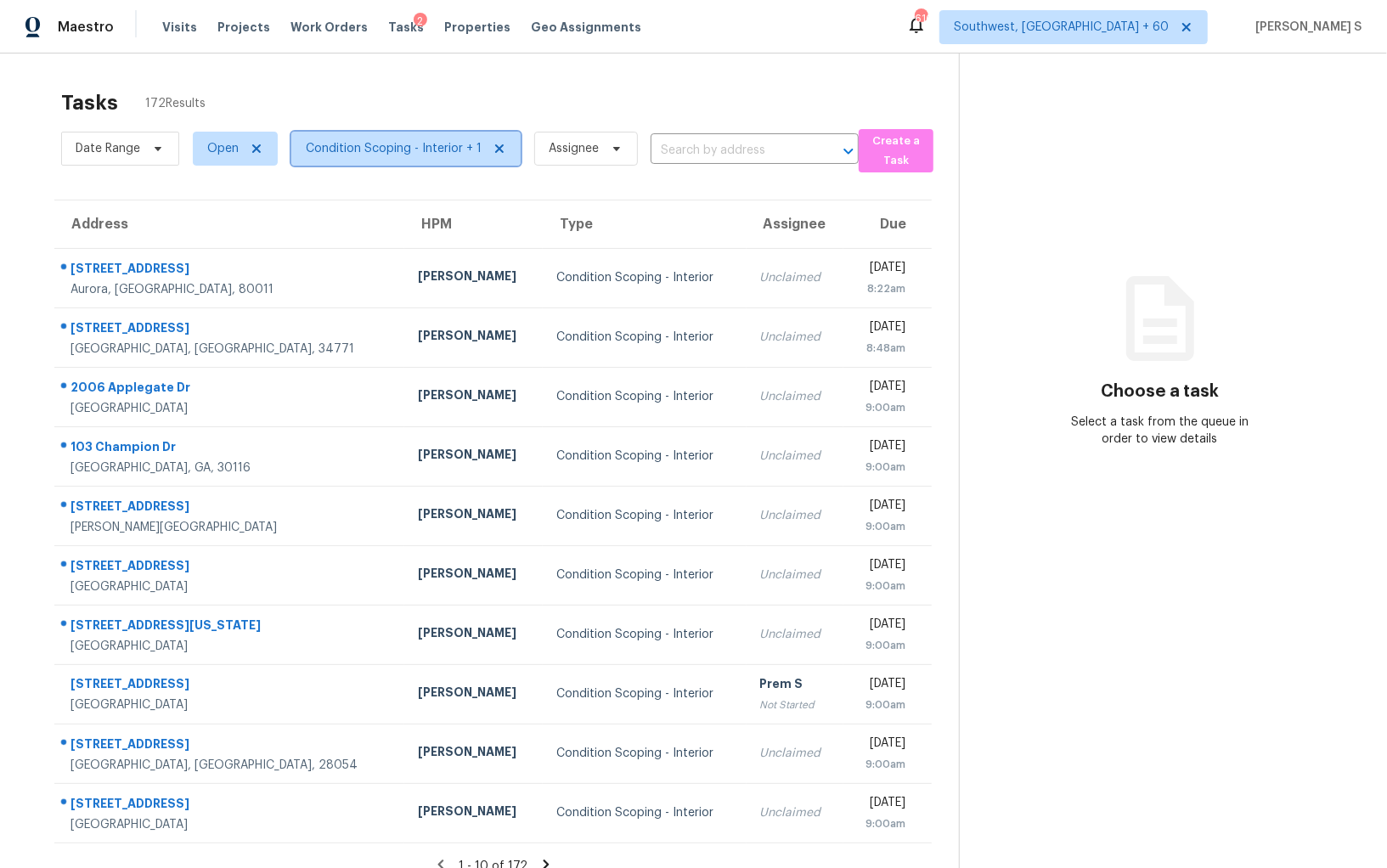
click at [364, 155] on span "Condition Scoping - Interior + 1" at bounding box center [394, 149] width 176 height 17
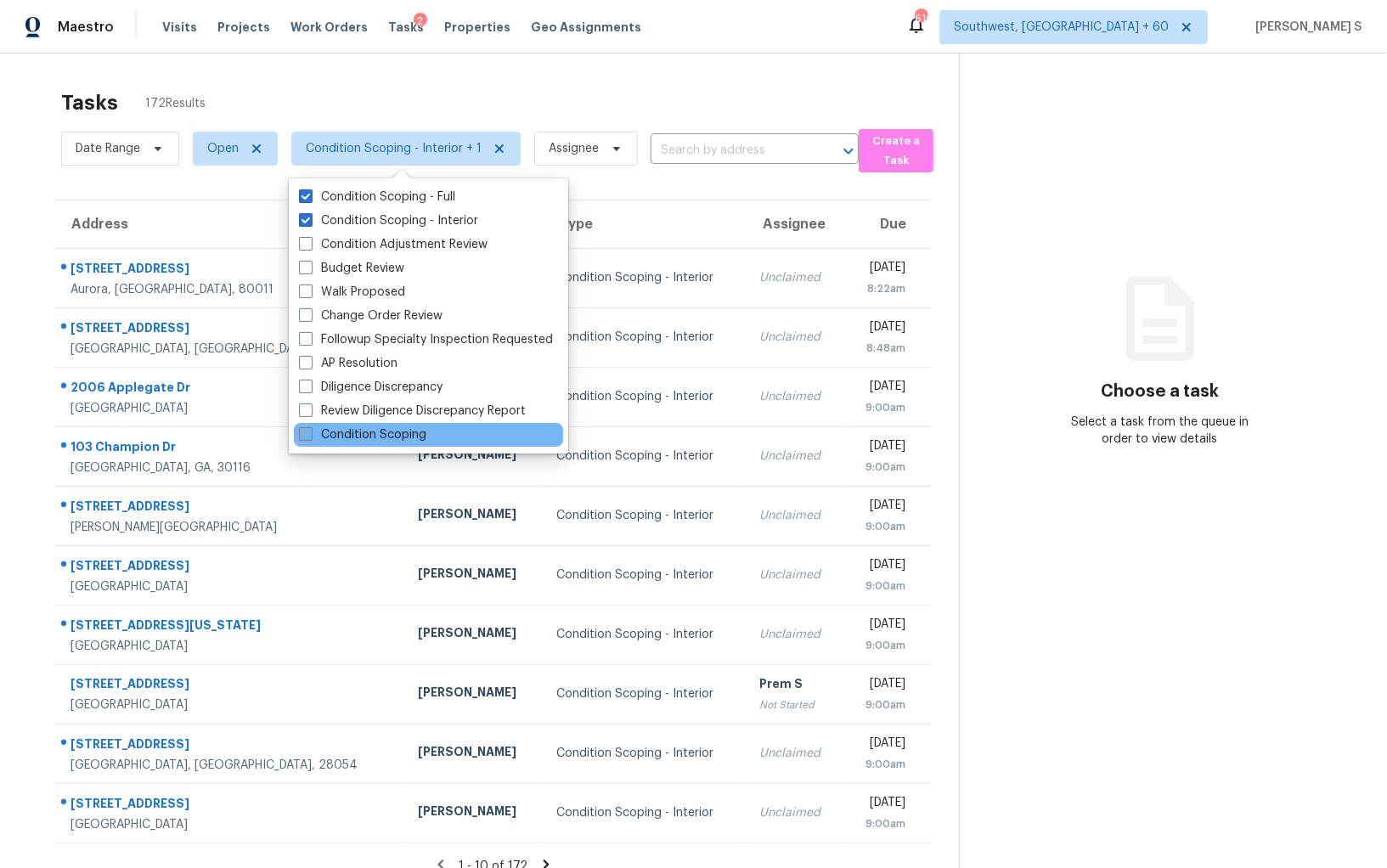
click at [419, 436] on label "Condition Scoping" at bounding box center [362, 435] width 127 height 17
click at [310, 436] on input "Condition Scoping" at bounding box center [304, 431] width 11 height 11
checkbox input "true"
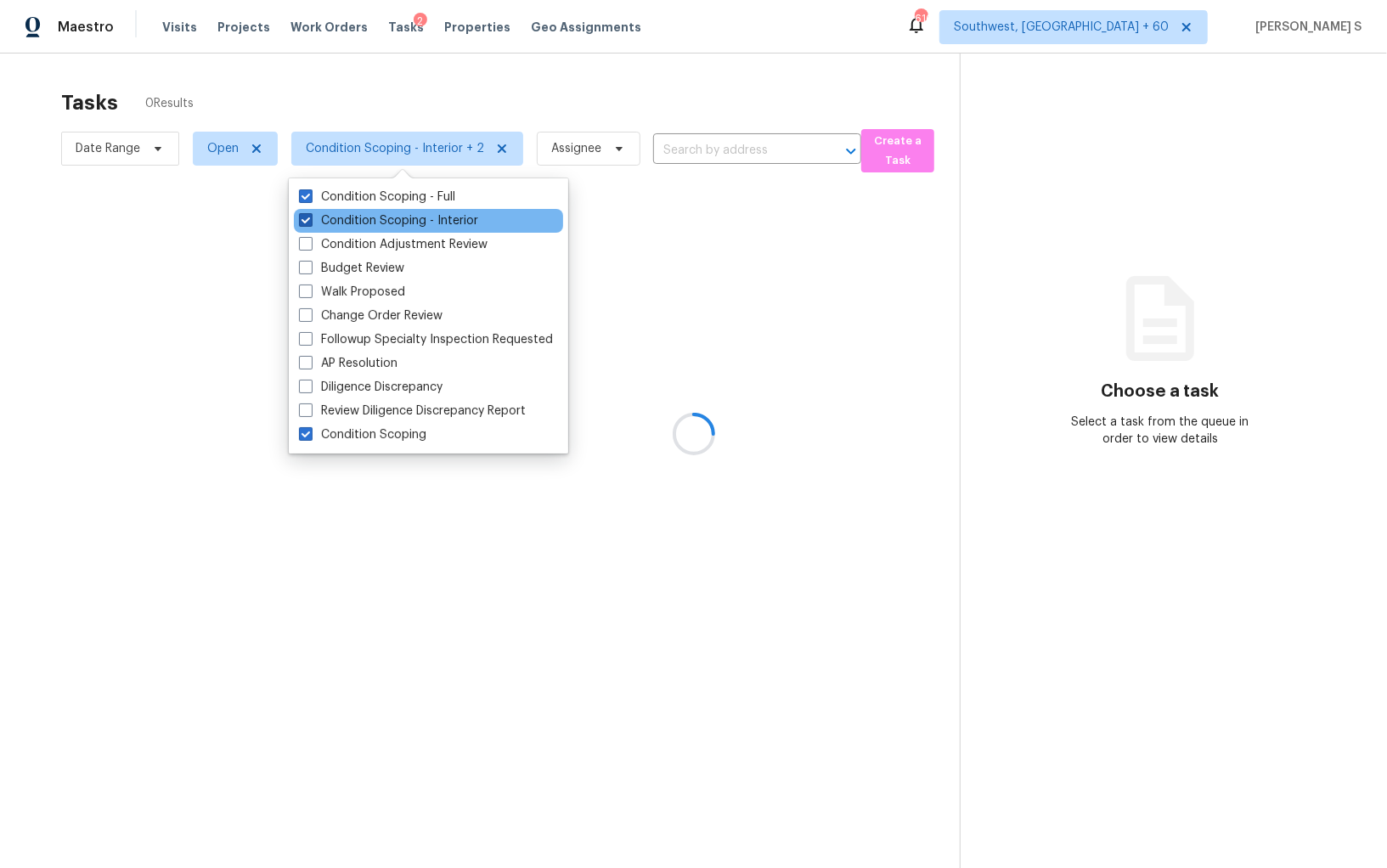
click at [411, 216] on label "Condition Scoping - Interior" at bounding box center [389, 220] width 179 height 17
click at [310, 216] on input "Condition Scoping - Interior" at bounding box center [304, 217] width 11 height 11
checkbox input "false"
click at [411, 210] on div "Condition Scoping - Interior" at bounding box center [428, 220] width 269 height 24
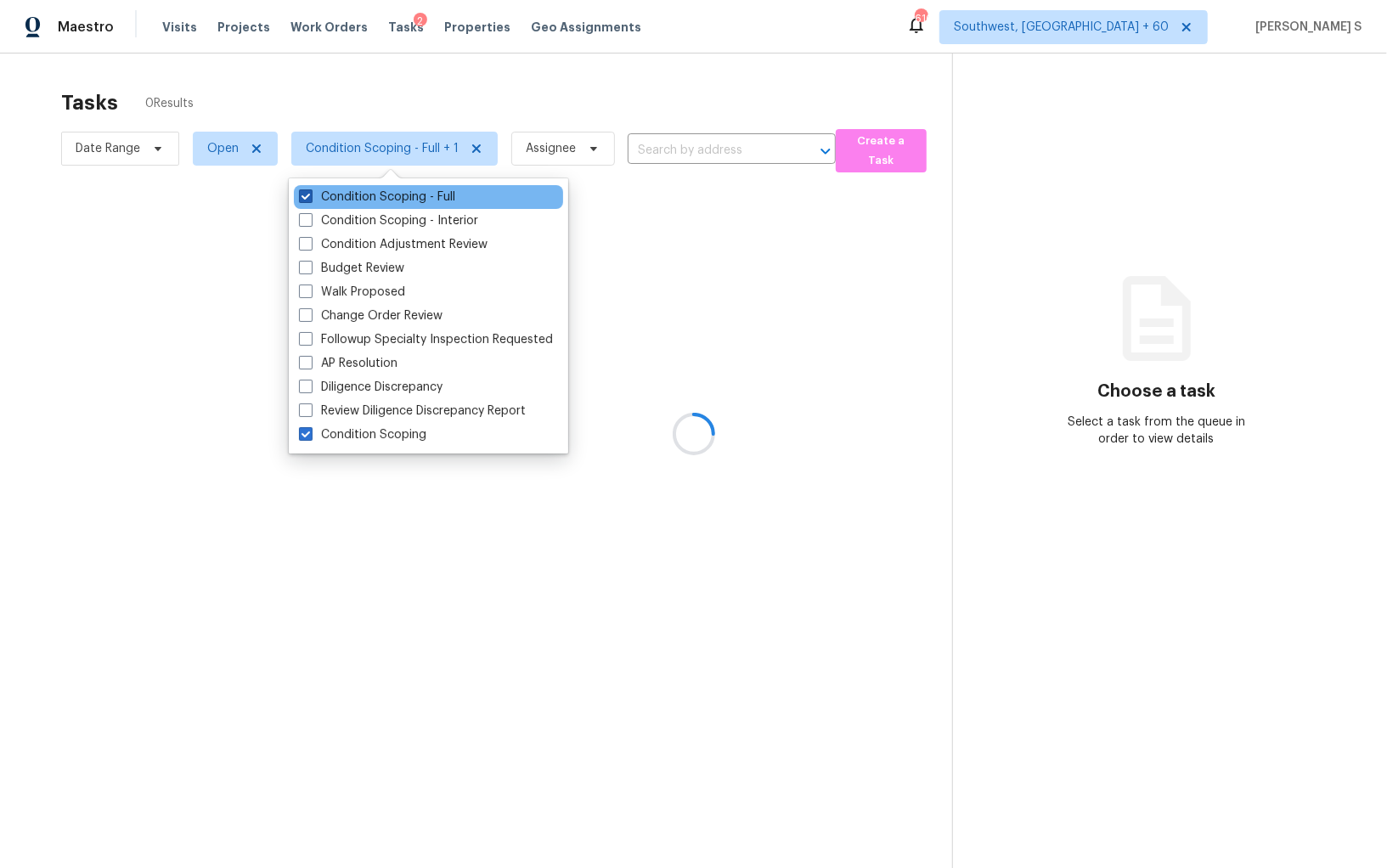
click at [409, 199] on label "Condition Scoping - Full" at bounding box center [377, 197] width 156 height 17
click at [310, 199] on input "Condition Scoping - Full" at bounding box center [304, 194] width 11 height 11
checkbox input "false"
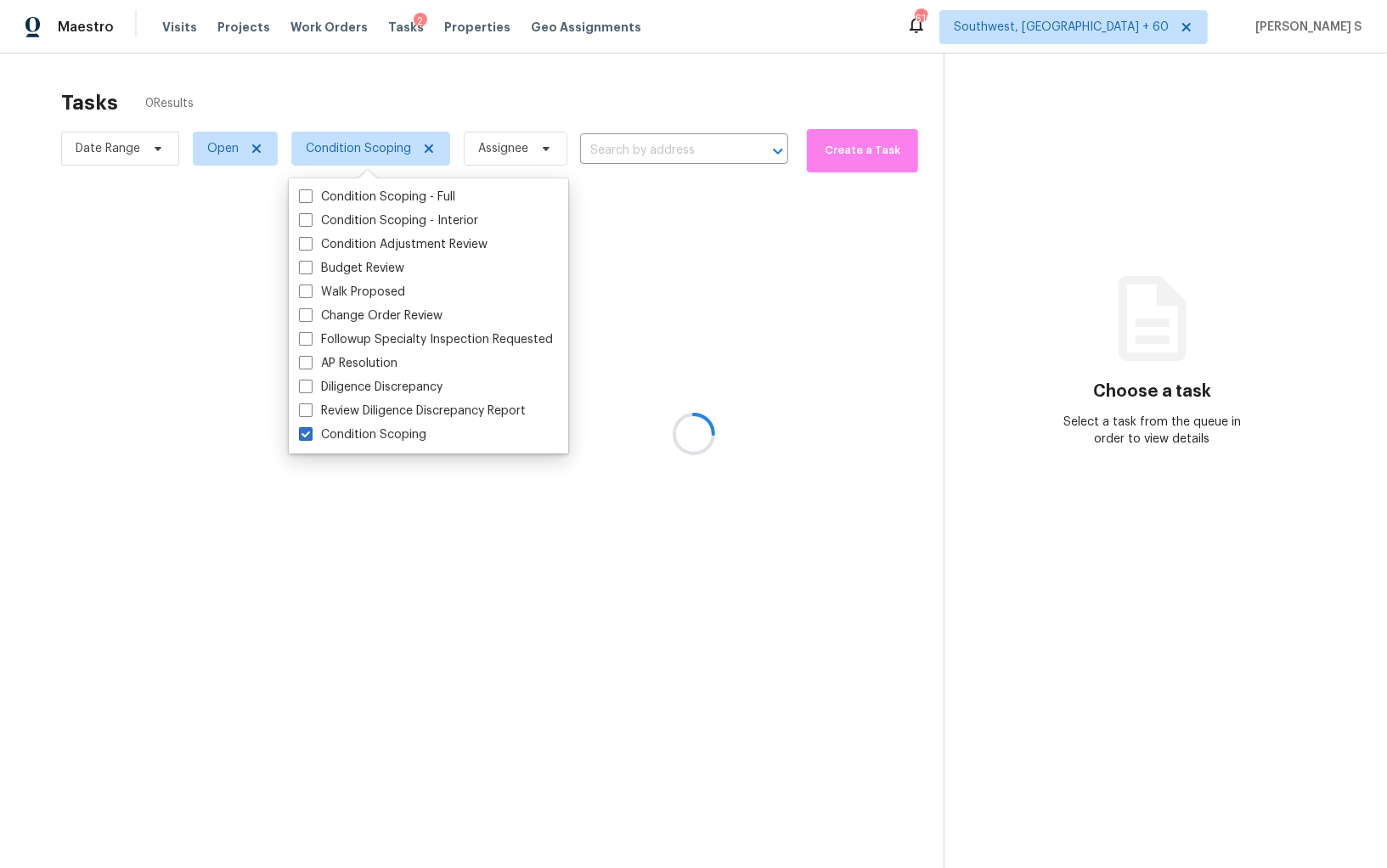
click at [637, 596] on div at bounding box center [693, 434] width 1387 height 868
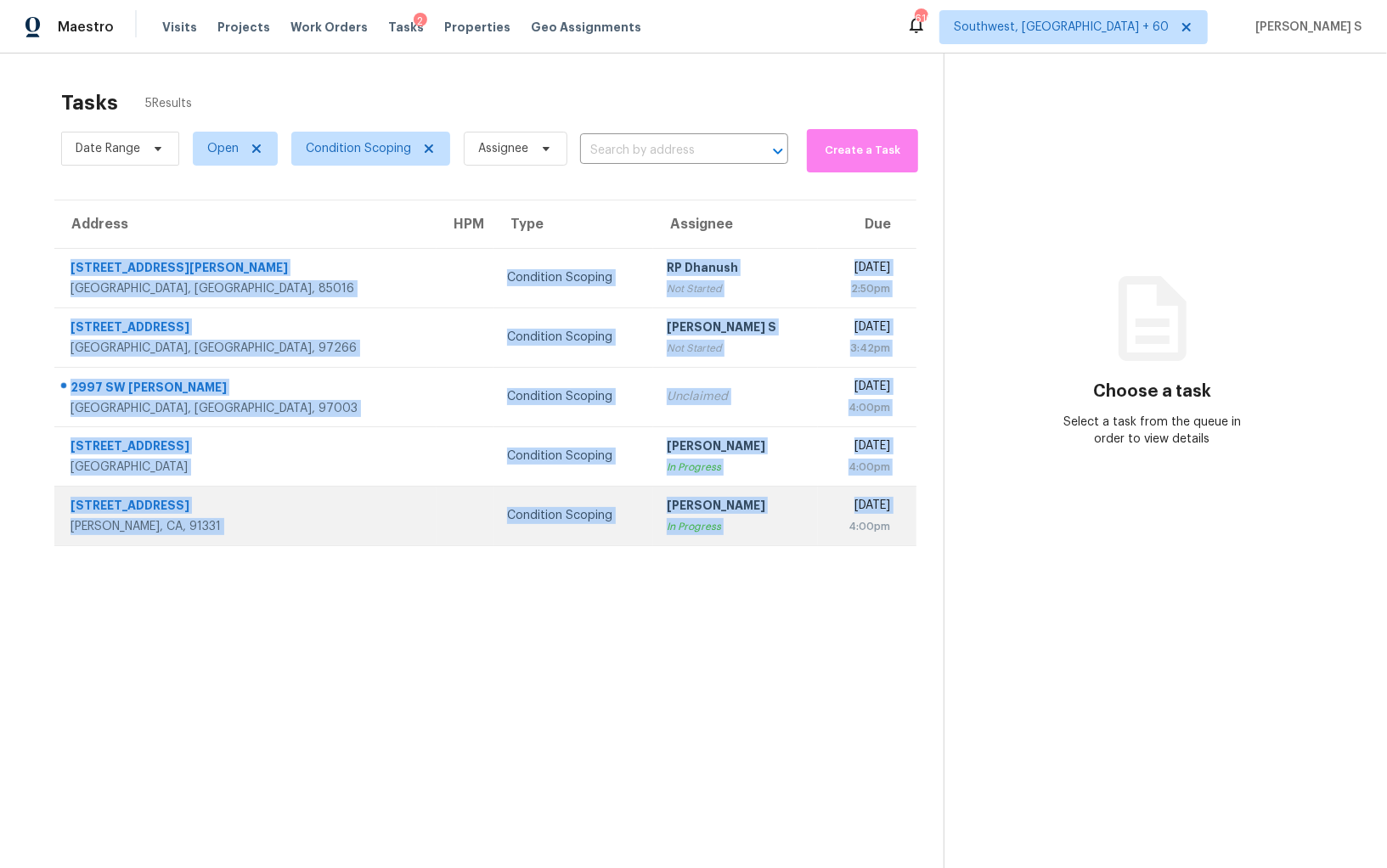
drag, startPoint x: 68, startPoint y: 261, endPoint x: 750, endPoint y: 521, distance: 729.9
click at [750, 521] on tbody "1701 E Colter St Unit 453 Phoenix, AZ, 85016 Condition Scoping RP Dhanush Not S…" at bounding box center [485, 396] width 862 height 297
copy tbody "1701 E Colter St Unit 453 Phoenix, AZ, 85016 Condition Scoping RP Dhanush Not S…"
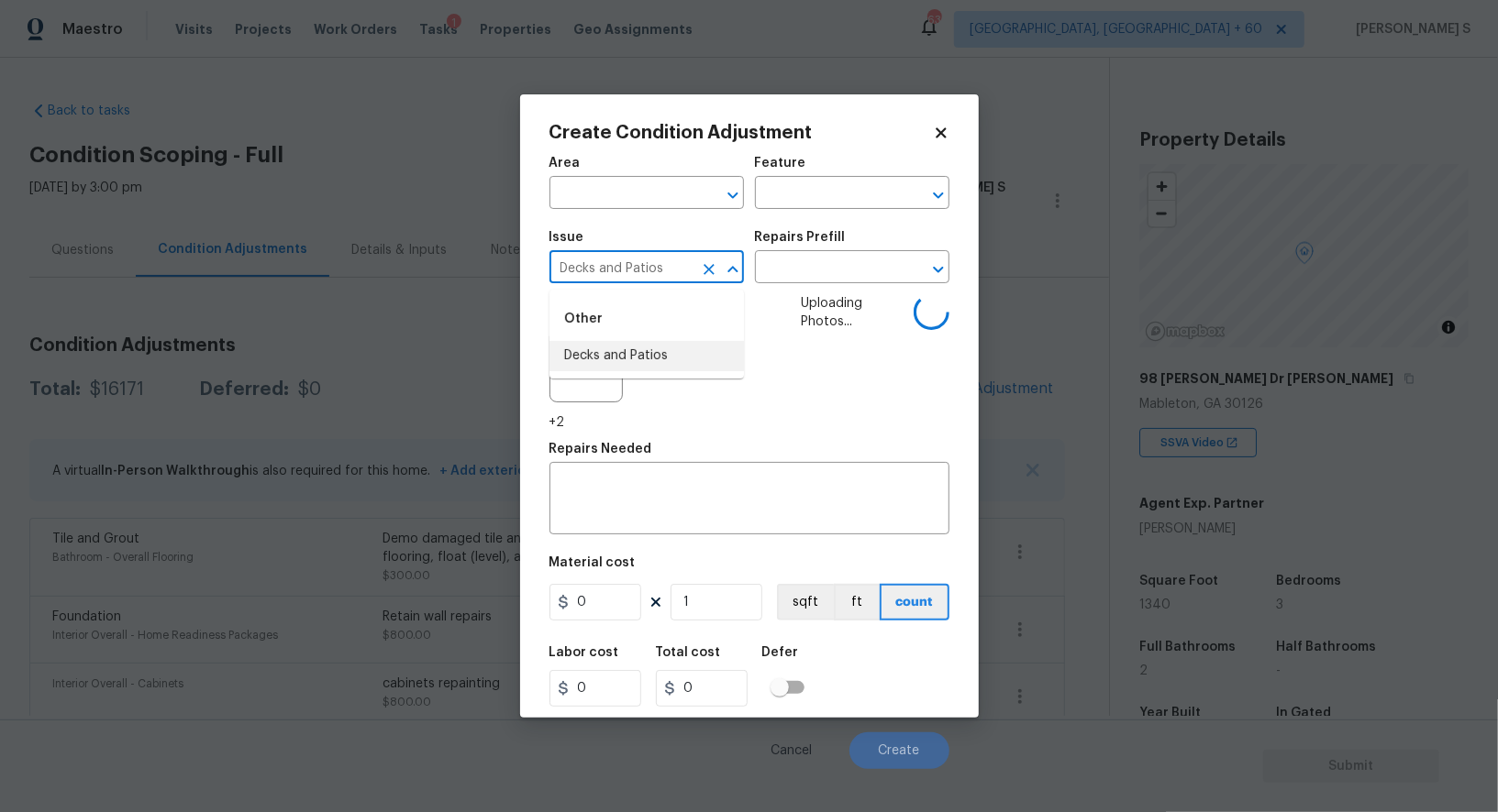
type input "Decks and Patios"
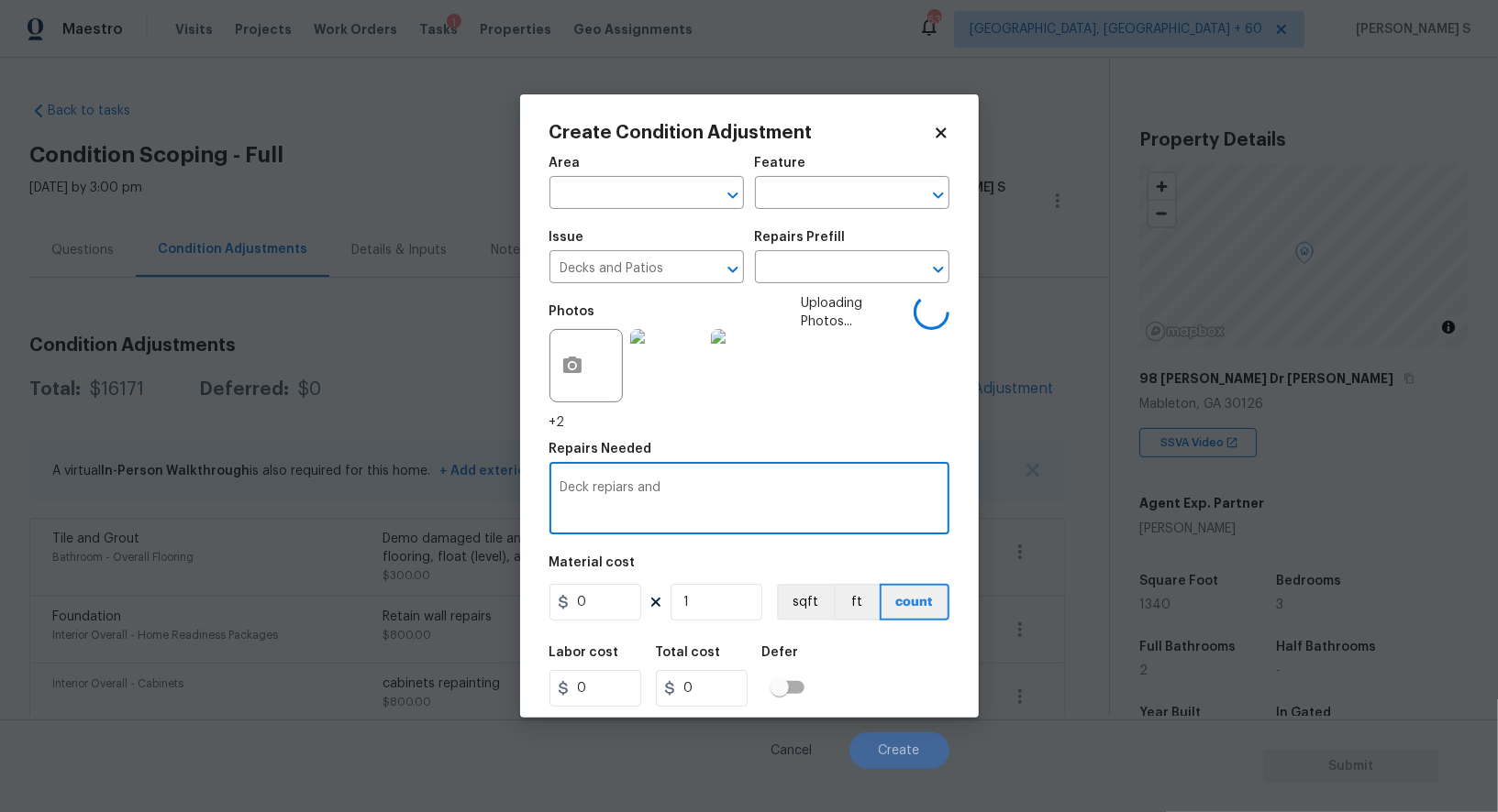
type textarea "Deck repiars and"
click at [658, 259] on input "Decks and Patios" at bounding box center [620, 269] width 143 height 29
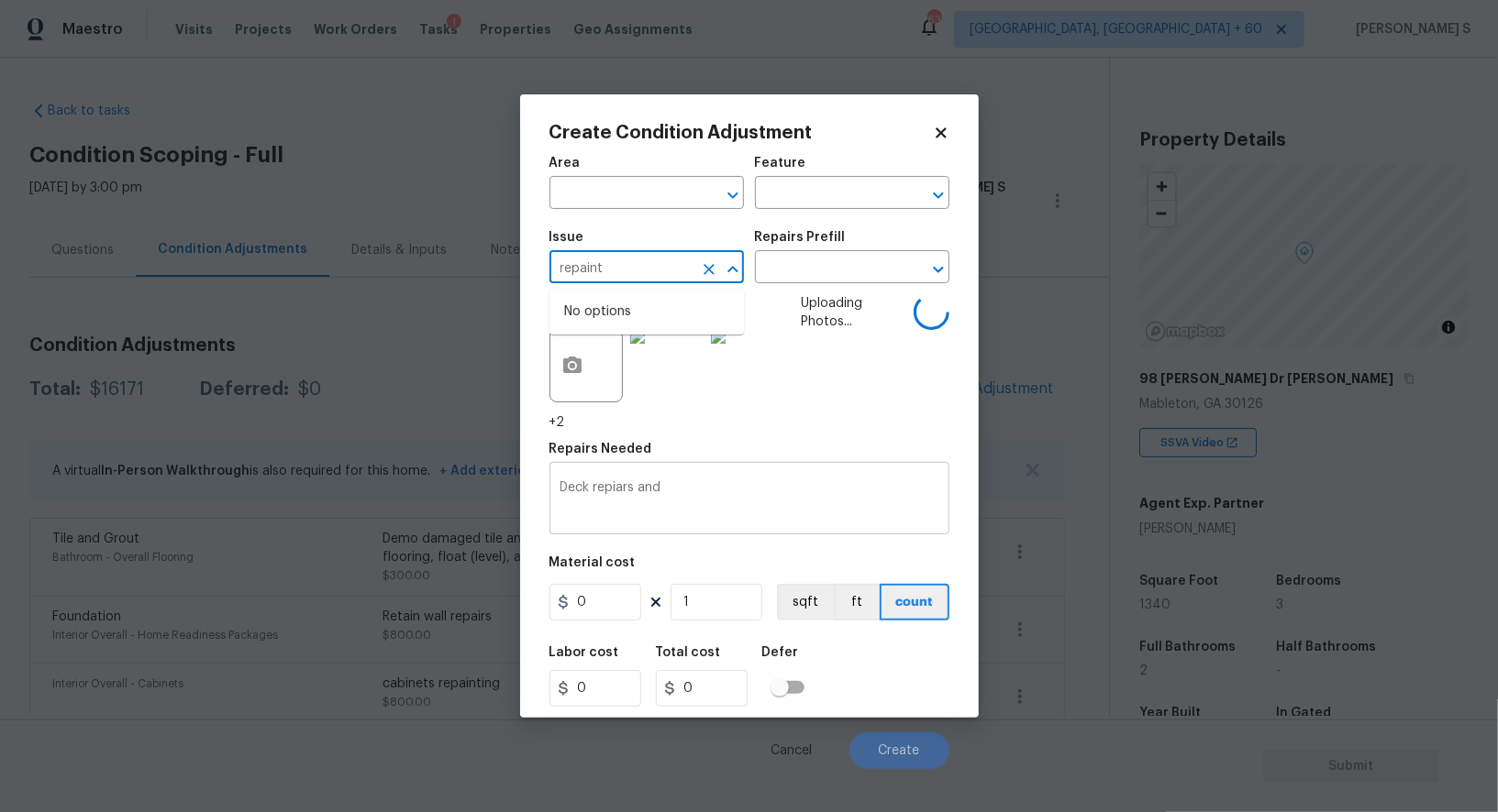
type input "Decks and Patios"
click at [768, 502] on textarea "Deck repiars and" at bounding box center [749, 501] width 377 height 39
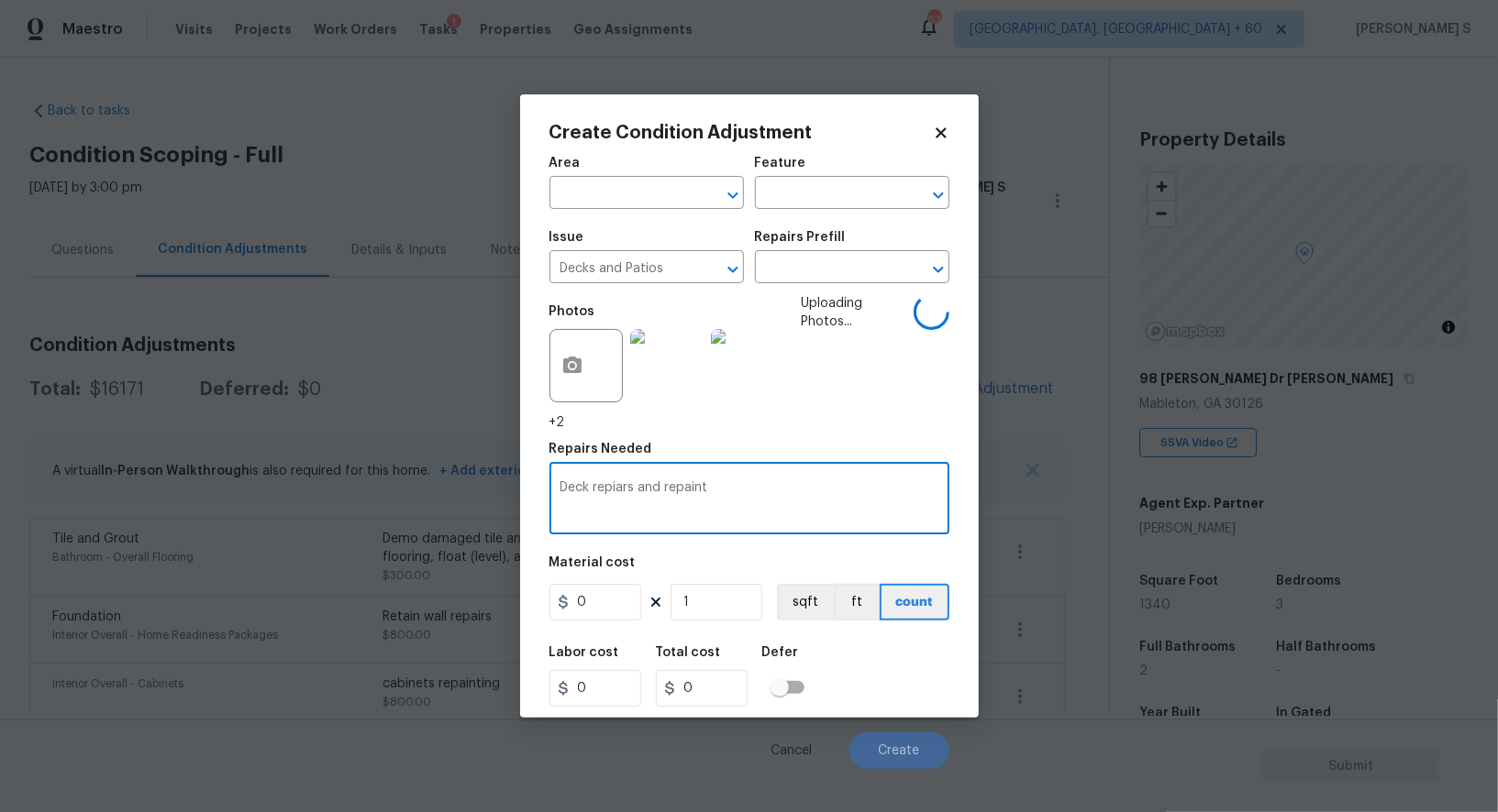
type textarea "Deck repiars and repaint"
click at [606, 618] on input "0" at bounding box center [594, 603] width 91 height 37
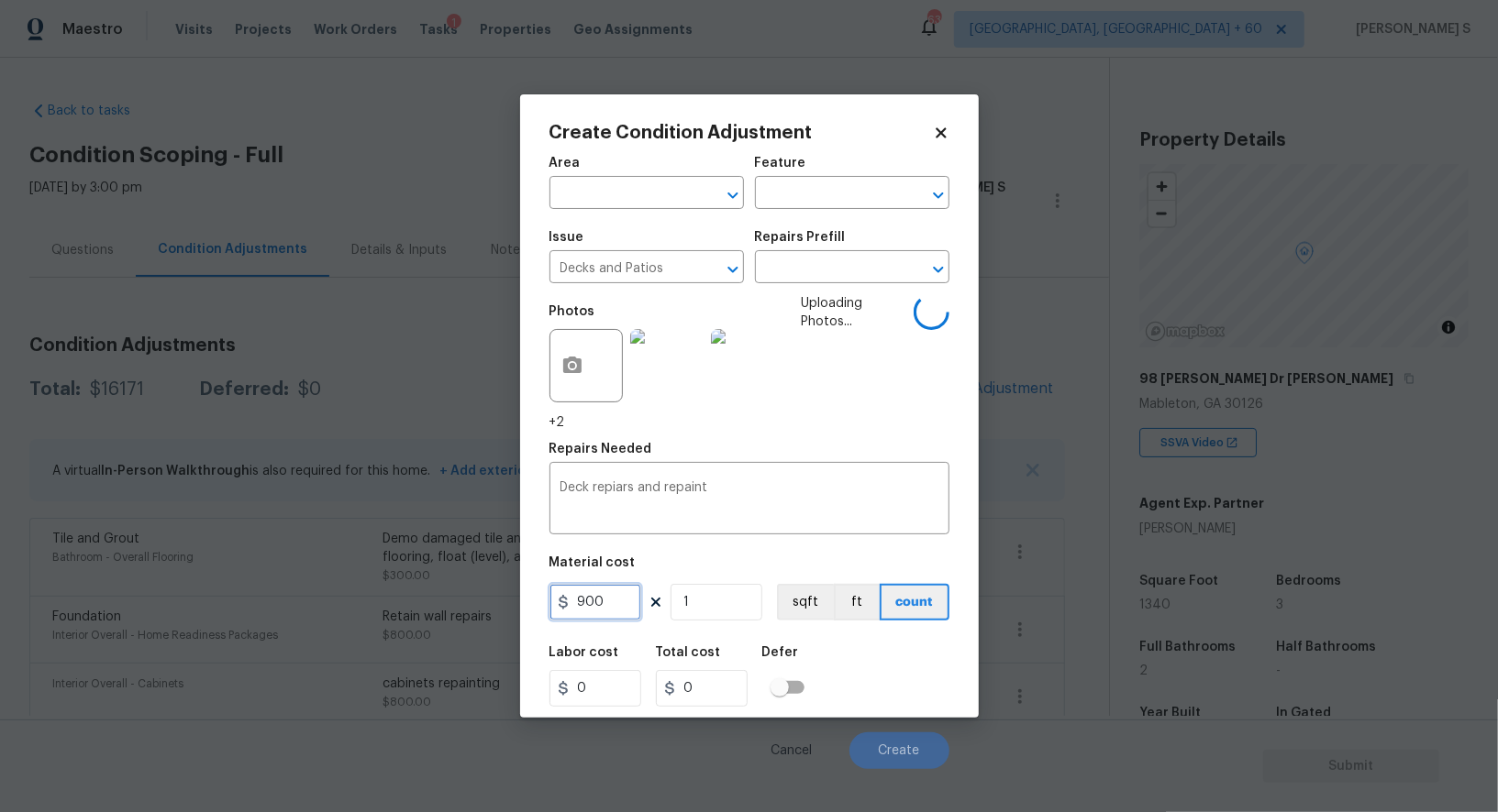
type input "900"
click at [872, 662] on div "Labor cost 0 Total cost 900 Defer" at bounding box center [749, 676] width 400 height 82
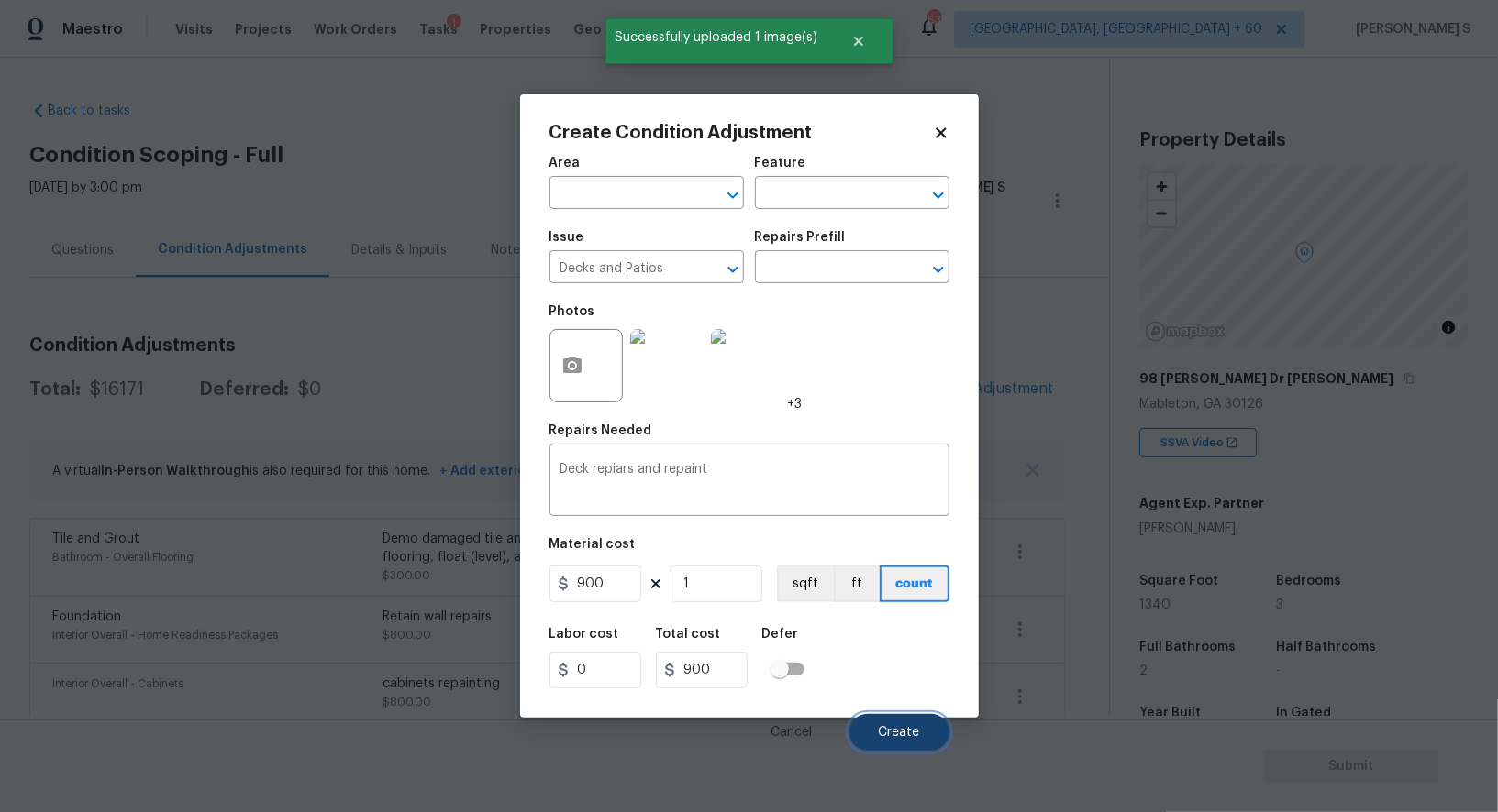
click at [891, 740] on span "Create" at bounding box center [899, 733] width 42 height 14
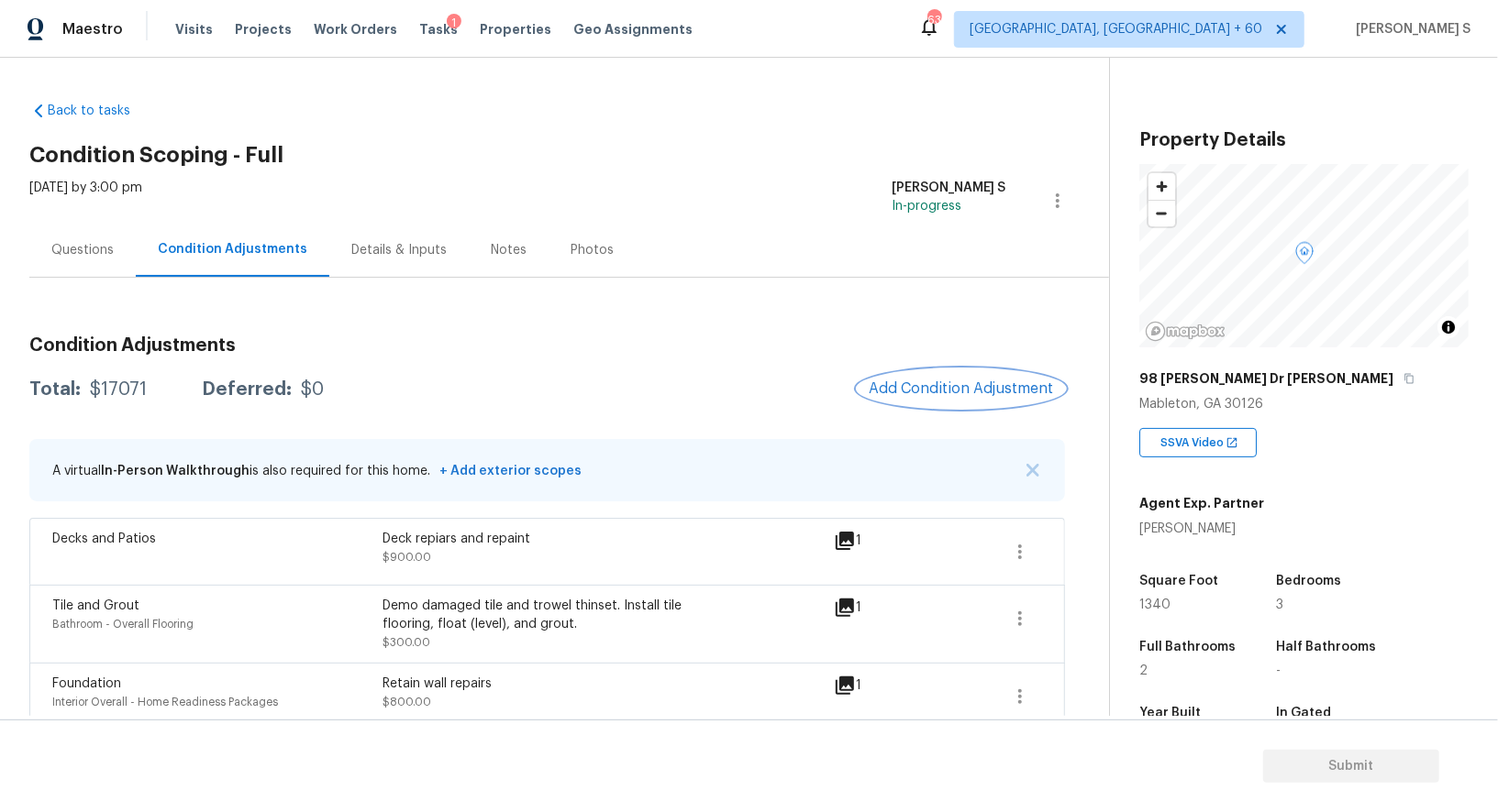
scroll to position [1395, 0]
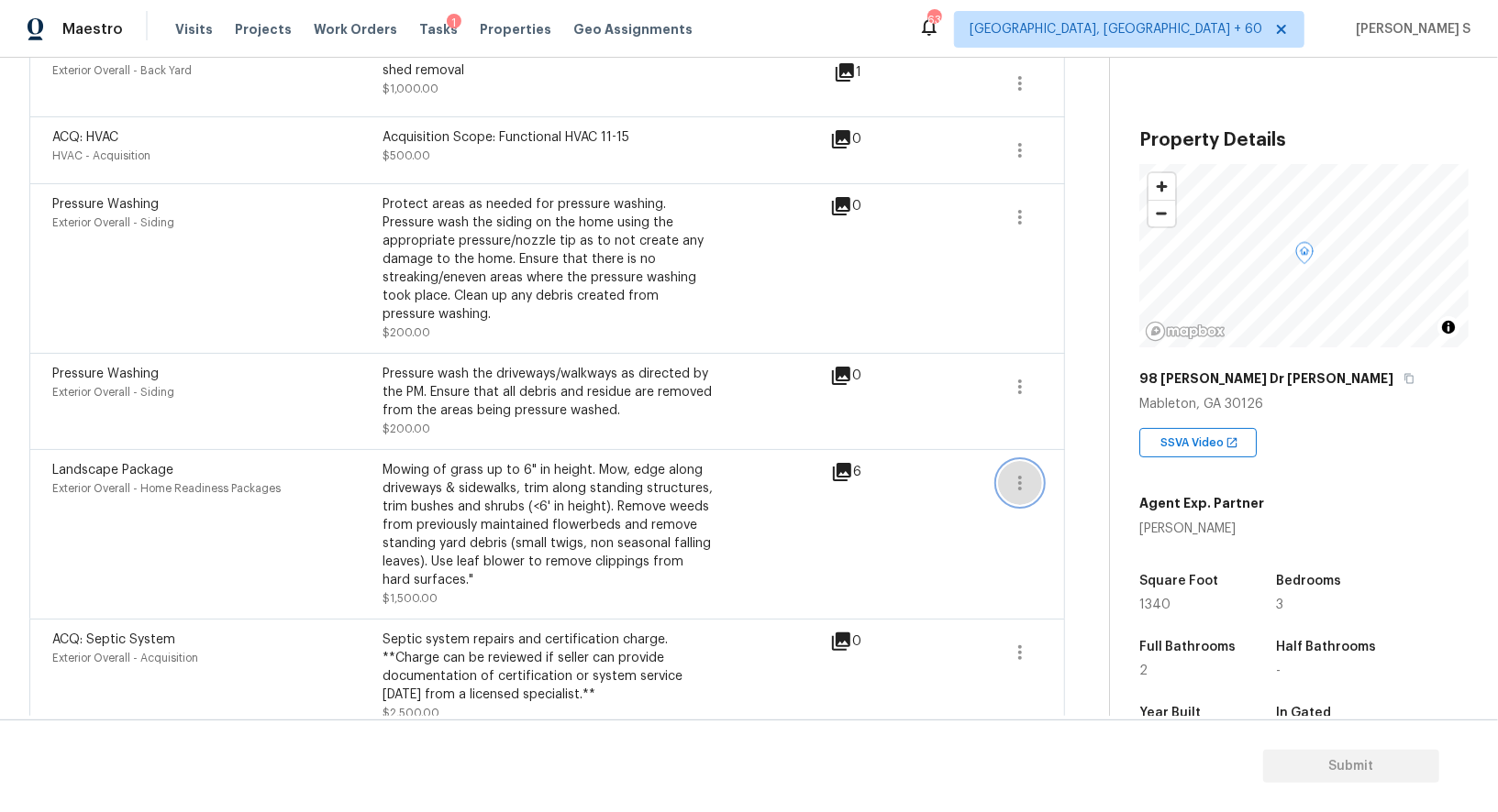
click at [1009, 472] on icon "button" at bounding box center [1020, 484] width 22 height 22
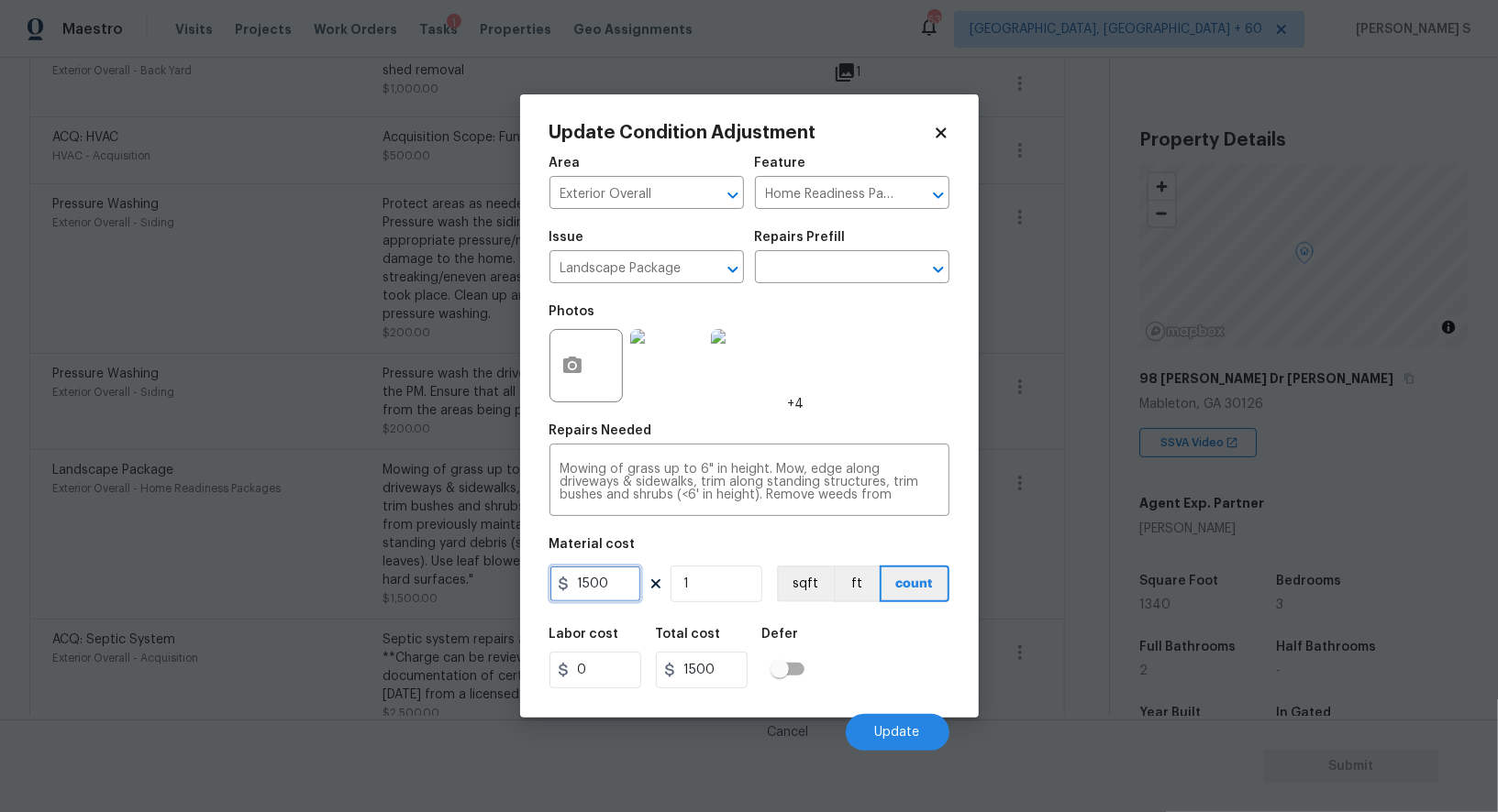
click at [620, 580] on input "1500" at bounding box center [594, 584] width 91 height 37
type input "2000"
click at [885, 724] on button "Update" at bounding box center [897, 733] width 103 height 37
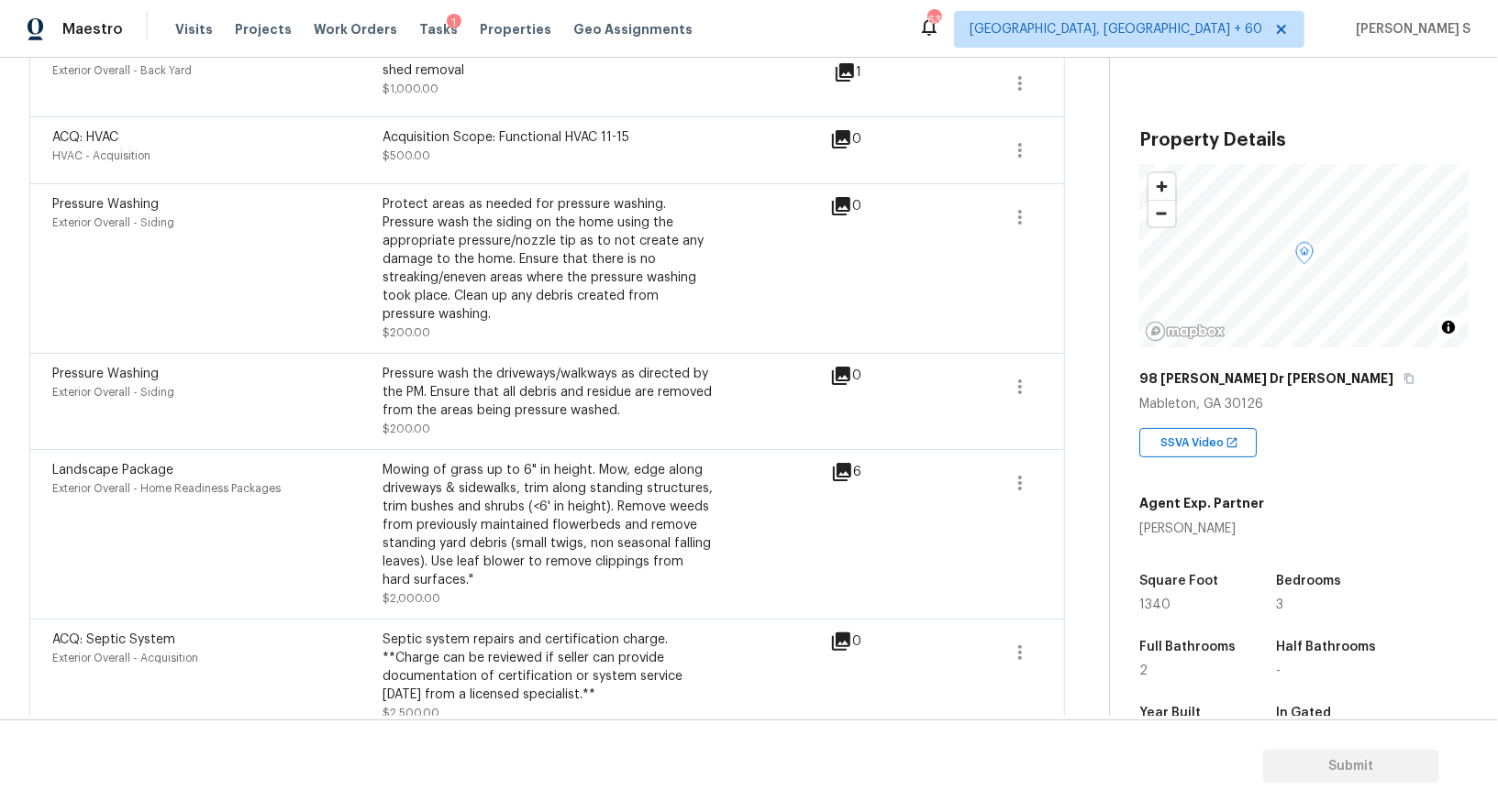
scroll to position [1142, 0]
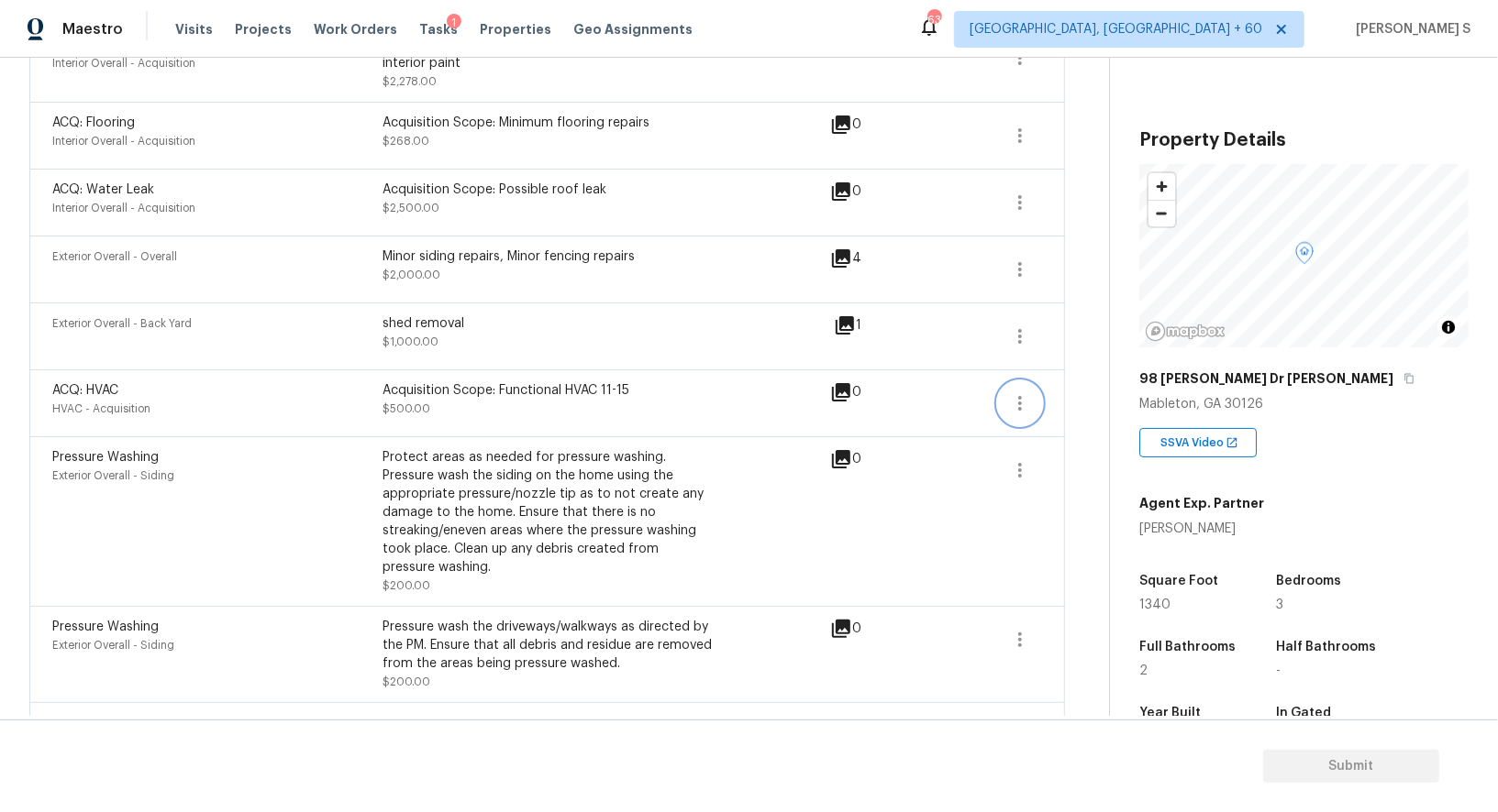
click at [1013, 392] on icon "button" at bounding box center [1020, 403] width 22 height 22
click at [1073, 377] on div "Edit" at bounding box center [1124, 377] width 143 height 18
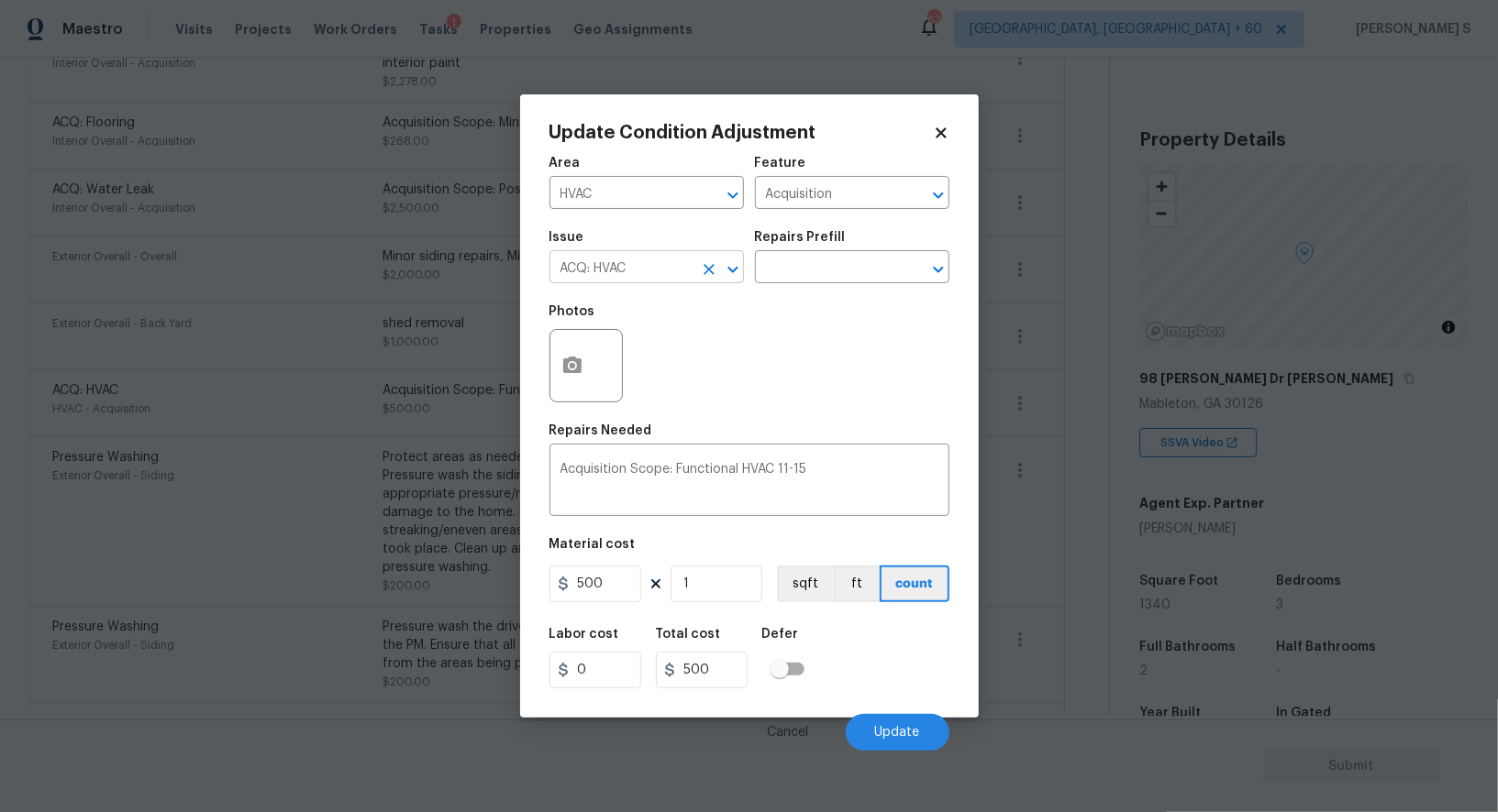
click at [631, 269] on input "ACQ: HVAC" at bounding box center [620, 269] width 143 height 29
type input "HVAC Extras"
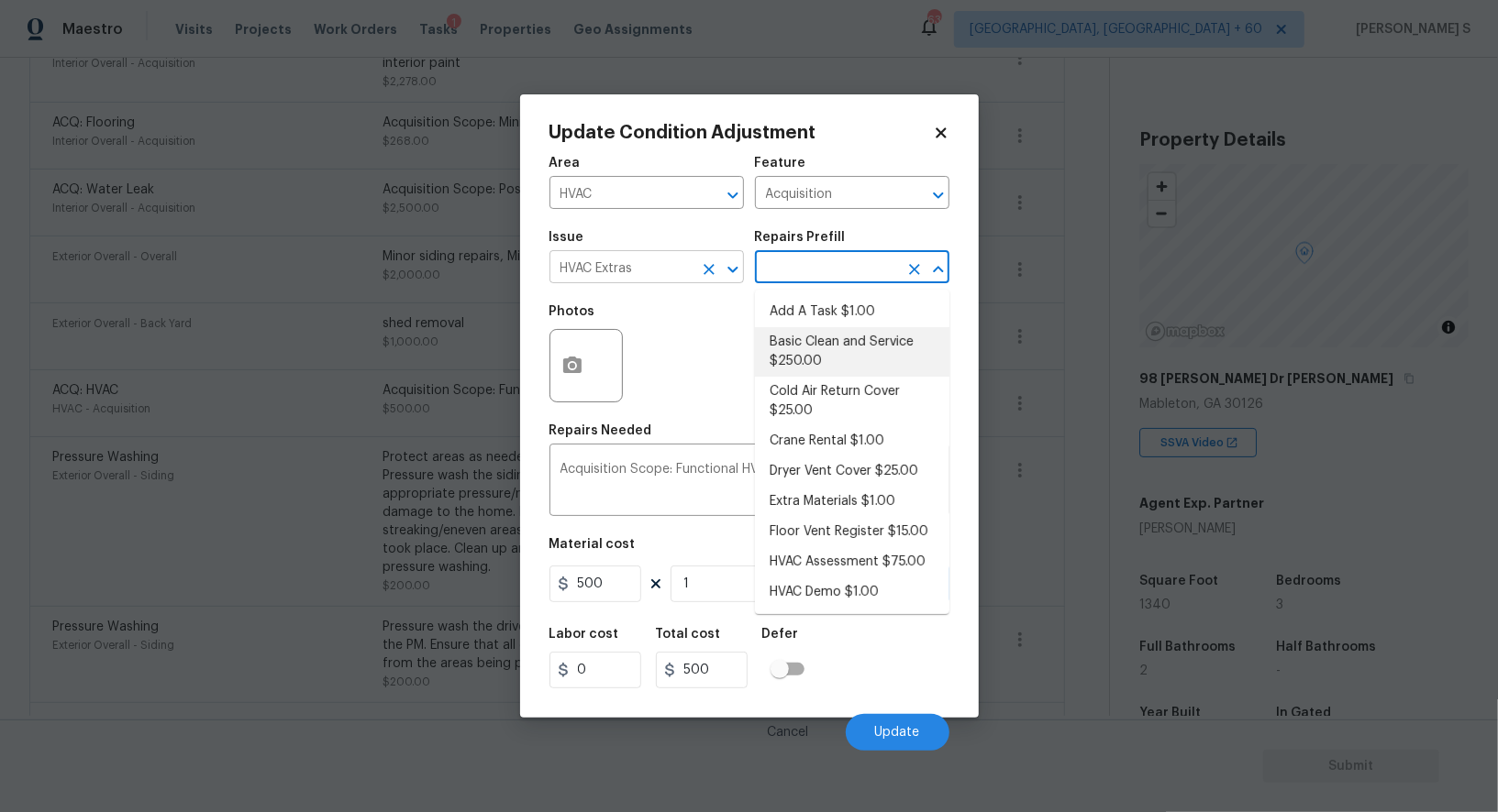
type input "HVAC"
type textarea "General Service HVAC system including: cleaning condenser and evaporator coils,…"
type input "250"
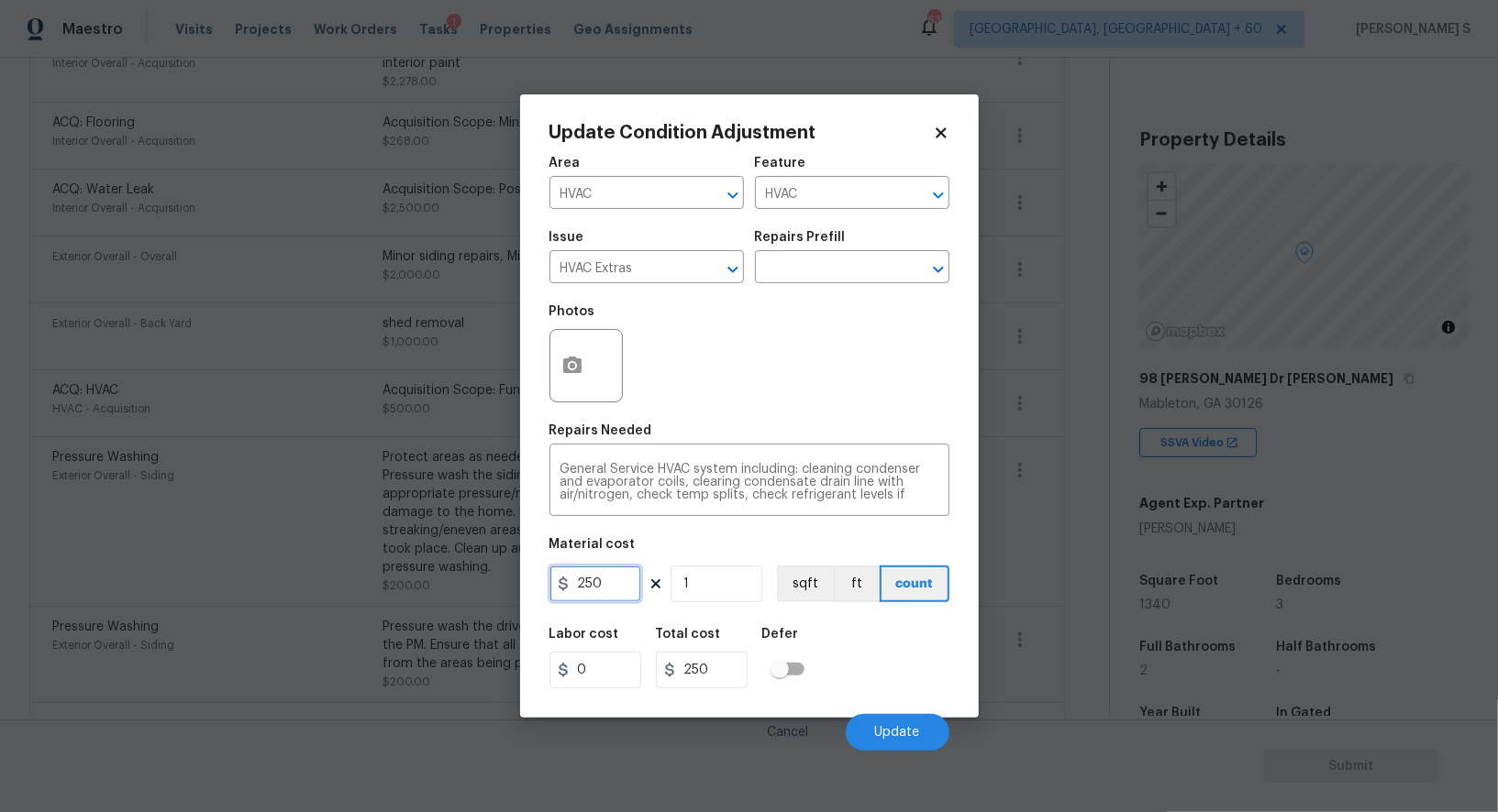
click at [614, 580] on input "250" at bounding box center [594, 584] width 91 height 37
type input "750"
click at [867, 731] on button "Update" at bounding box center [897, 733] width 103 height 37
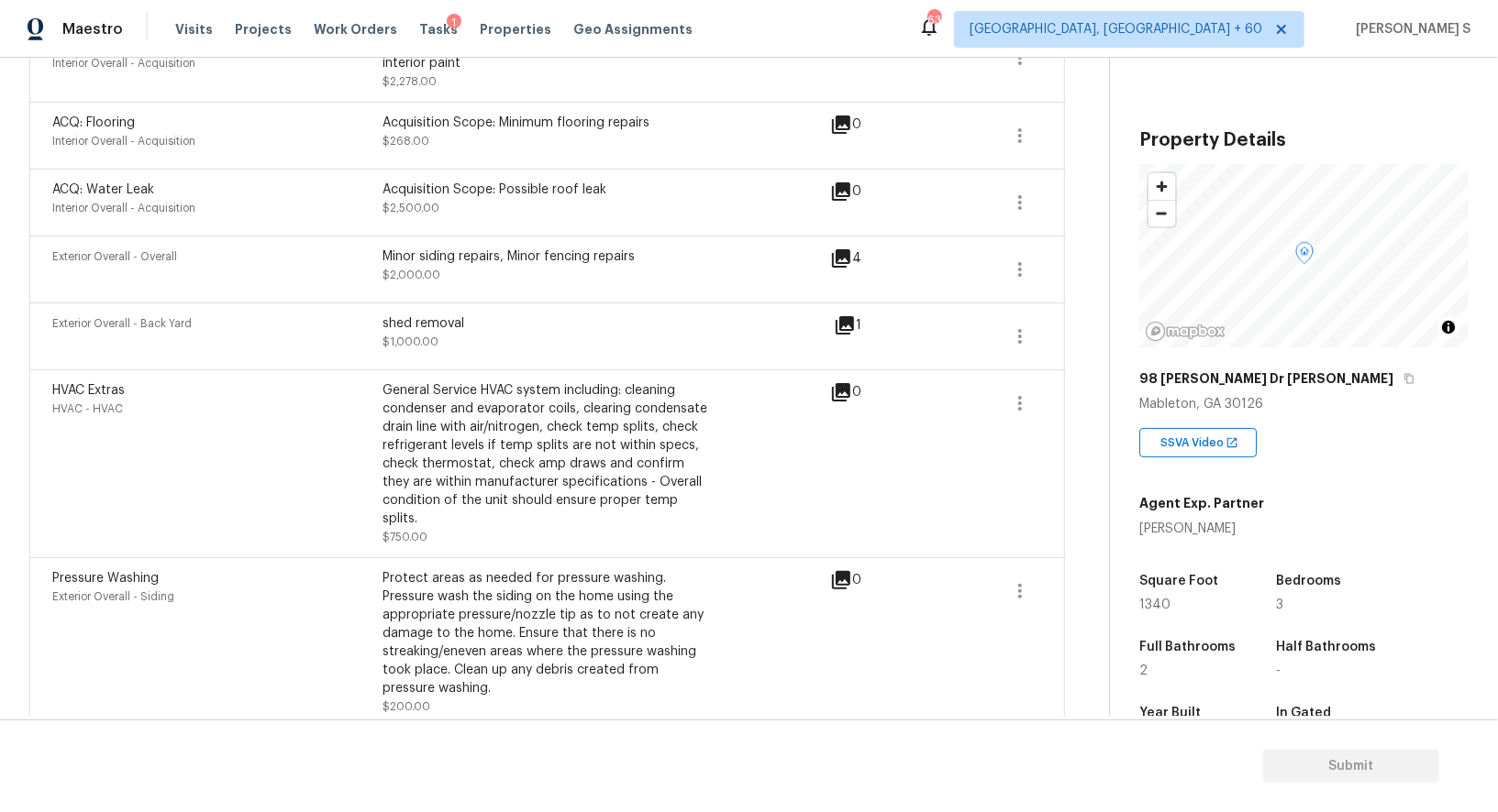
scroll to position [428, 0]
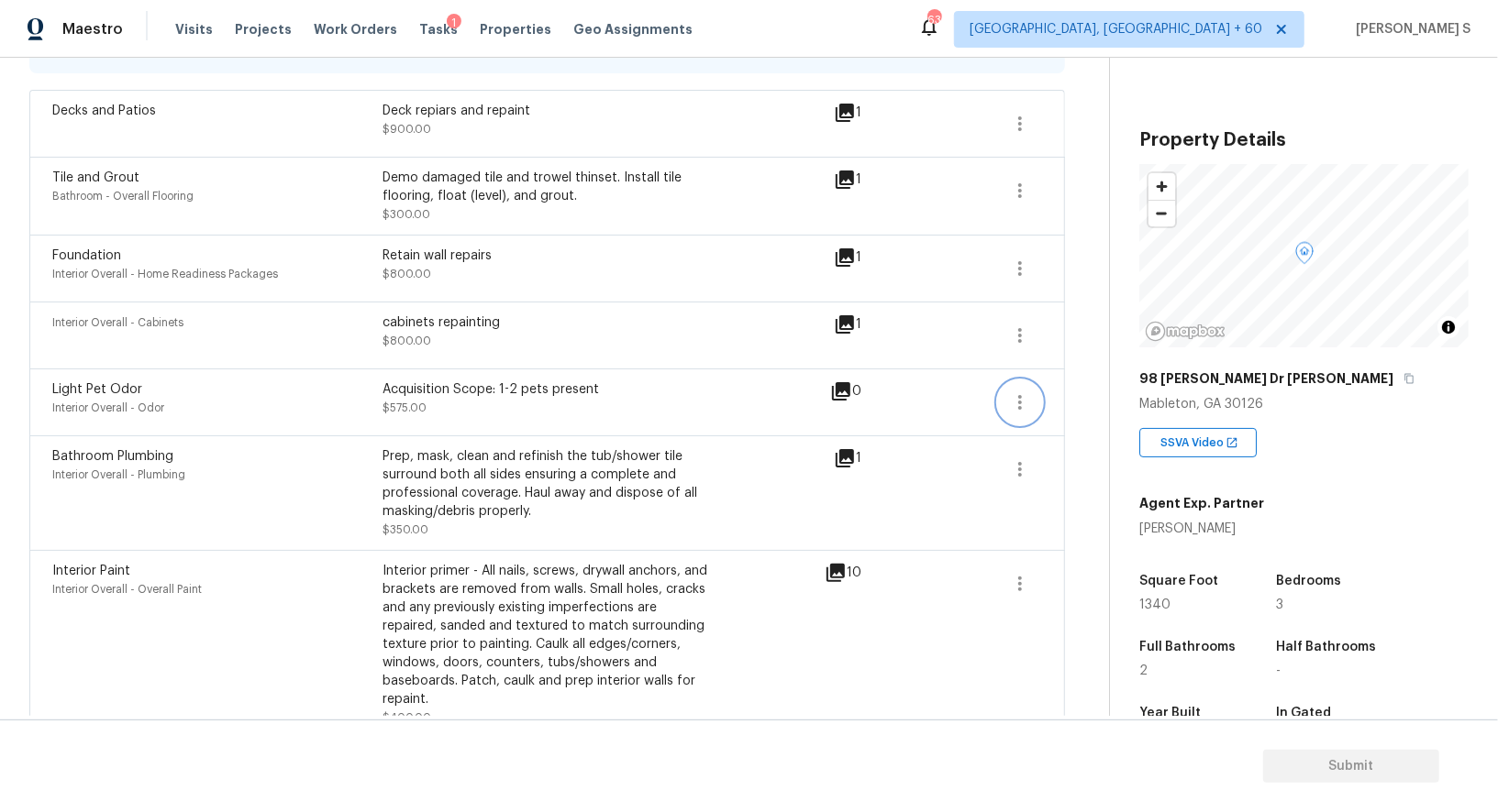
click at [1019, 381] on button "button" at bounding box center [1020, 402] width 44 height 44
click at [1090, 385] on link "Edit" at bounding box center [1124, 396] width 156 height 28
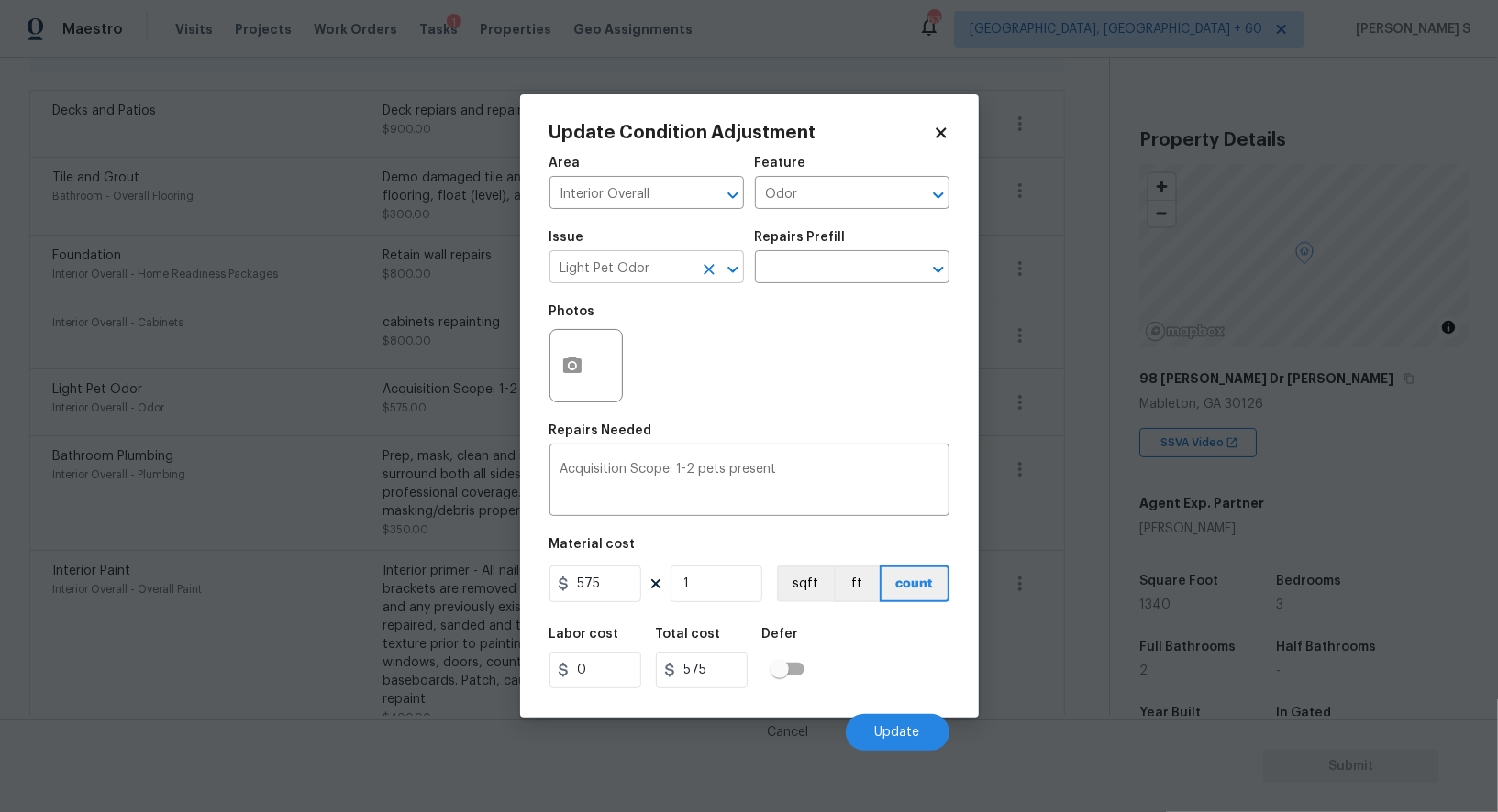
click at [628, 266] on input "Light Pet Odor" at bounding box center [620, 269] width 143 height 29
type input "Pet Odor"
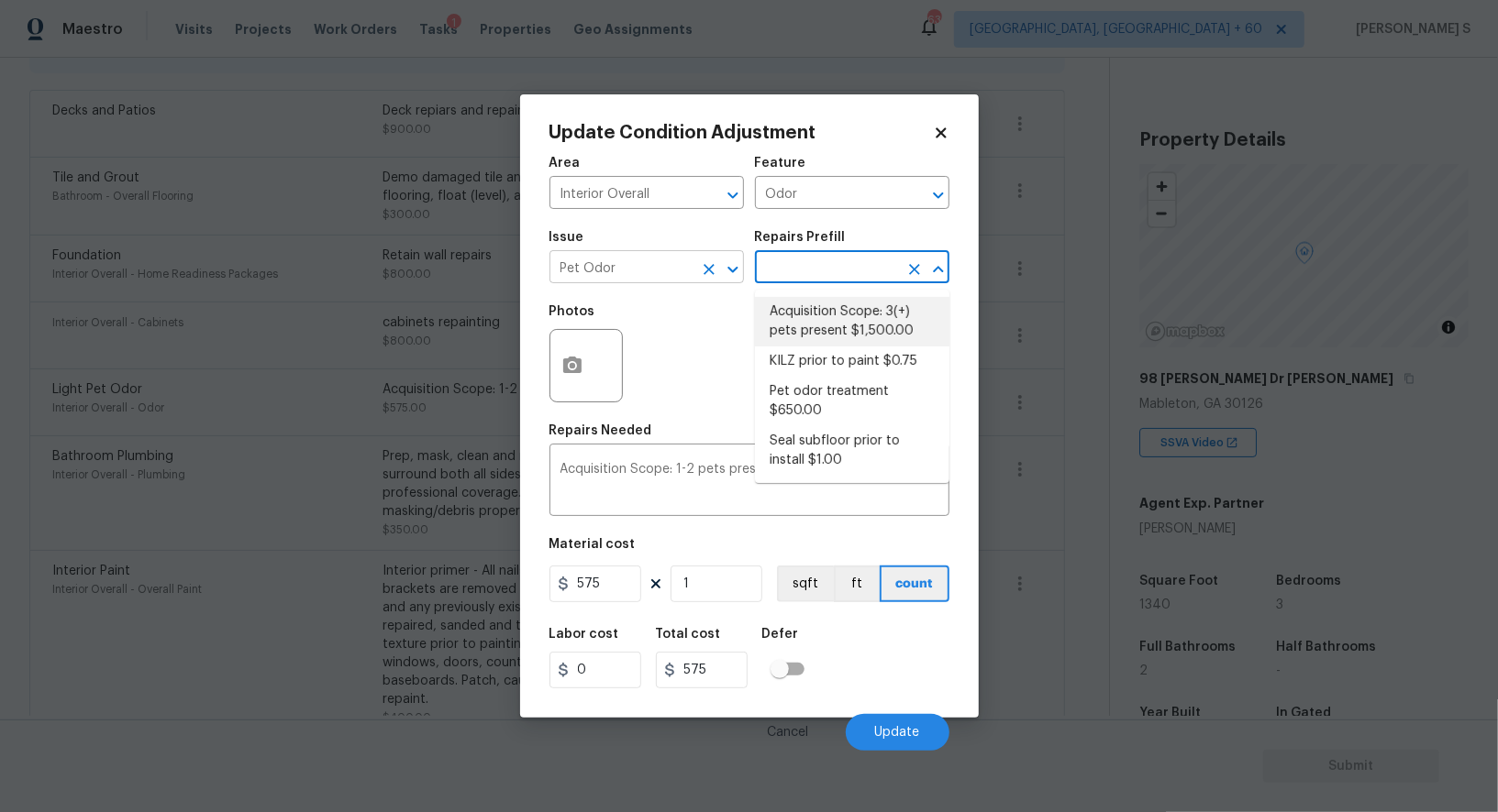
type textarea "Acquisition Scope: 3(+) pets present"
type input "1500"
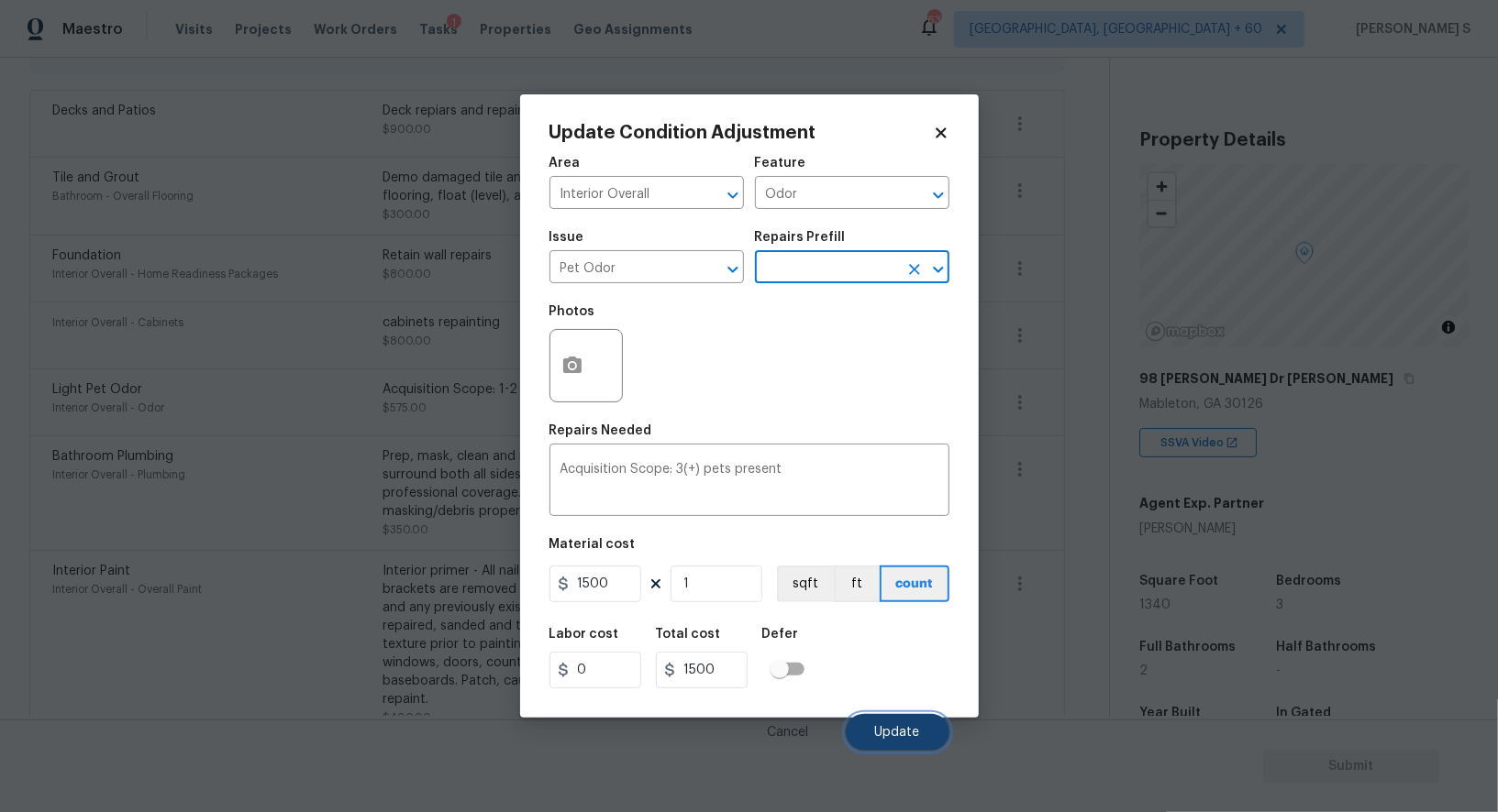
click at [897, 726] on button "Update" at bounding box center [897, 733] width 103 height 37
click at [17, 573] on body "Maestro Visits Projects Work Orders Tasks 1 Properties Geo Assignments 635 Albu…" at bounding box center [749, 406] width 1498 height 812
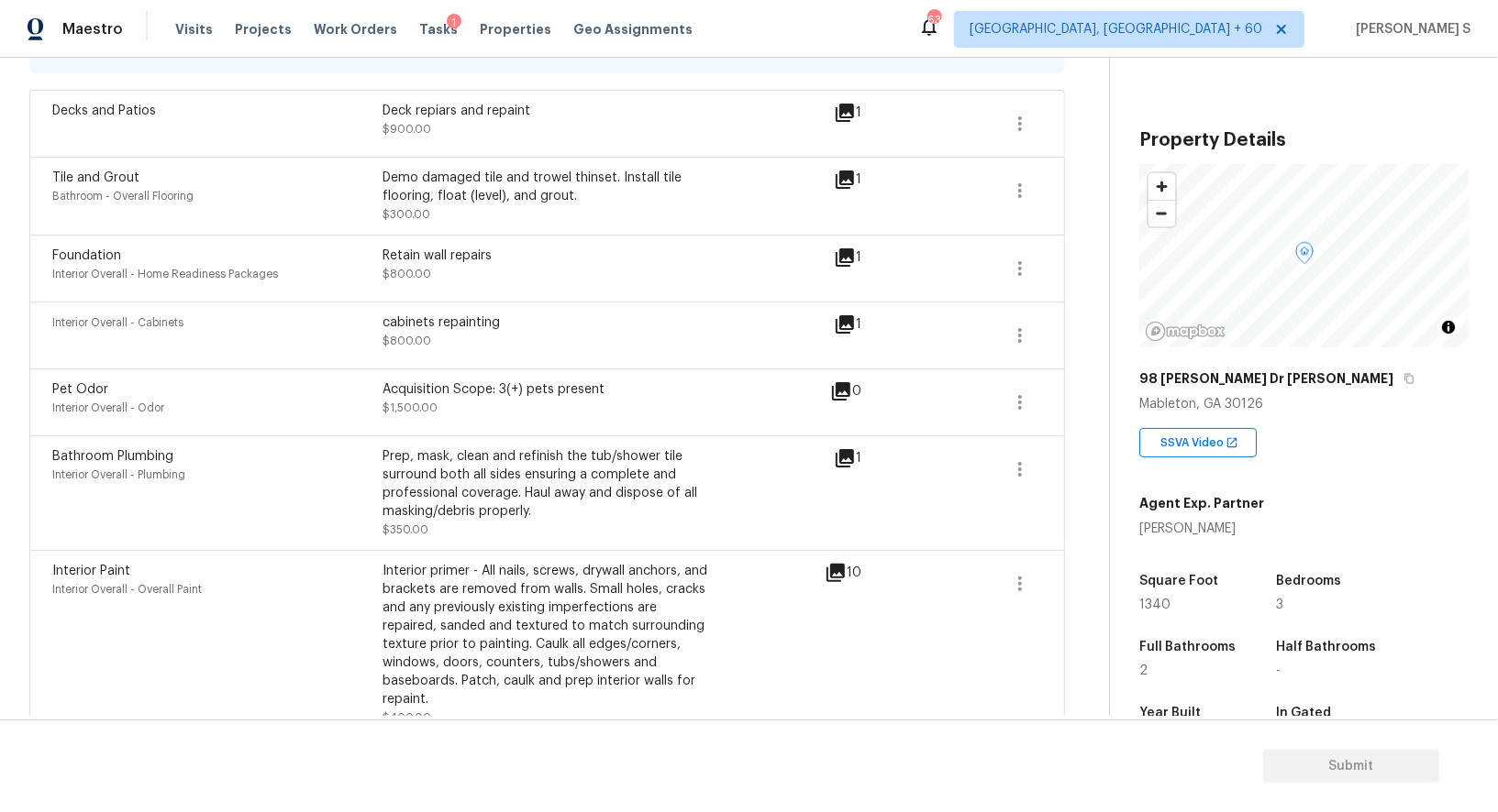
click at [831, 320] on div "Interior Overall - Cabinets cabinets repainting $800.00" at bounding box center [443, 336] width 782 height 44
click at [837, 320] on icon at bounding box center [845, 325] width 18 height 18
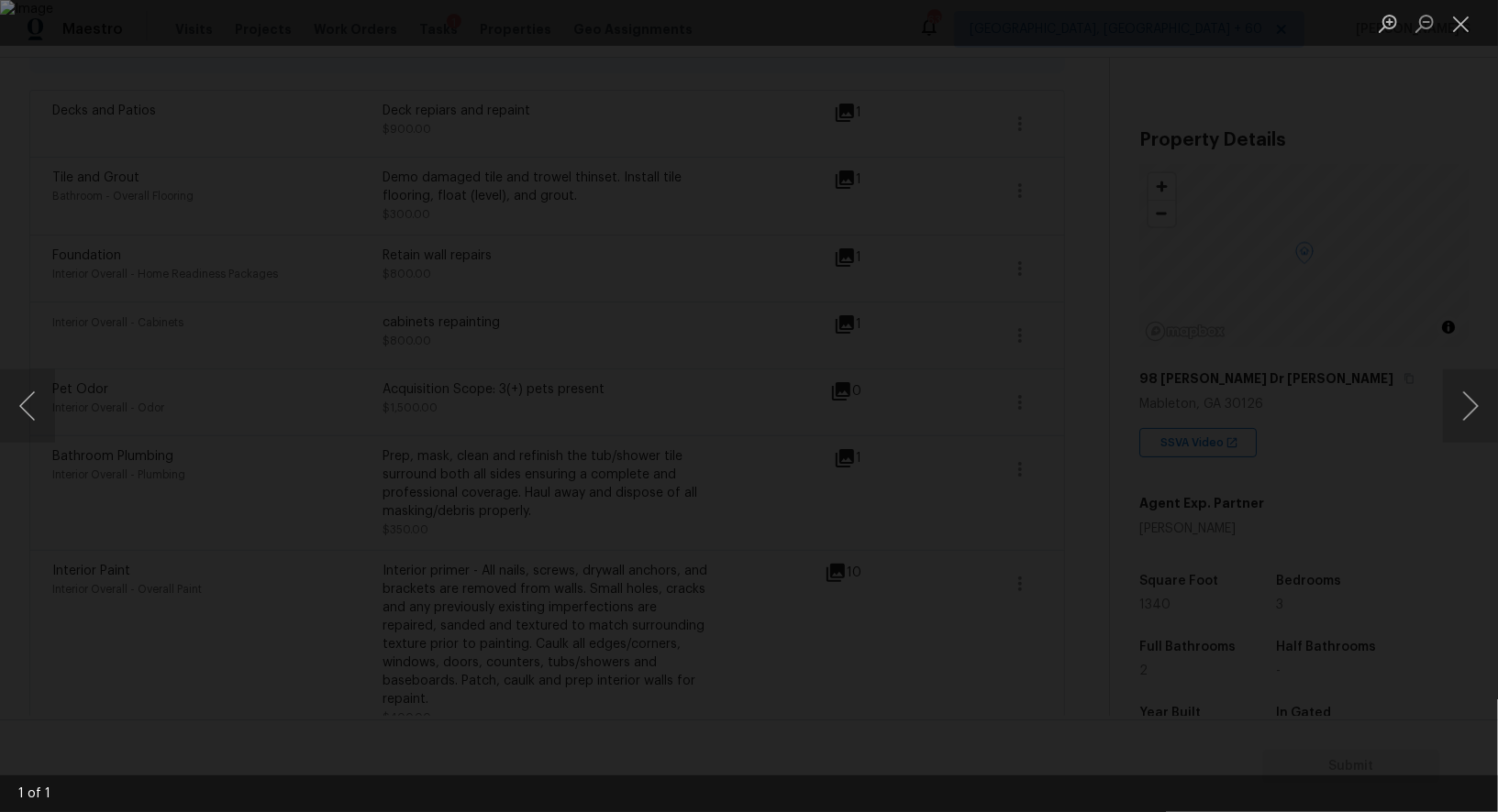
click at [251, 451] on div "Lightbox" at bounding box center [749, 406] width 1498 height 812
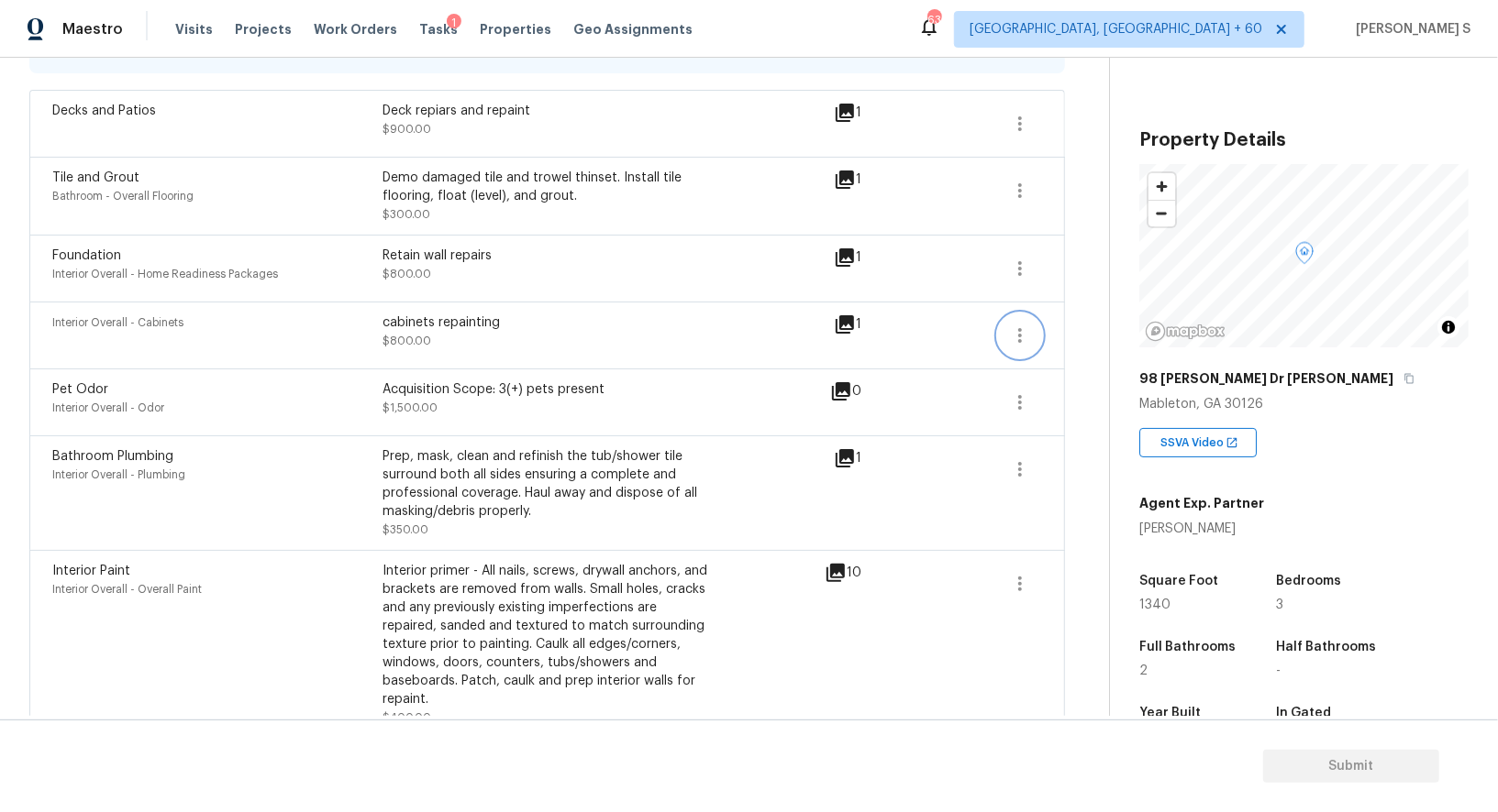
click at [1011, 328] on icon "button" at bounding box center [1020, 336] width 22 height 22
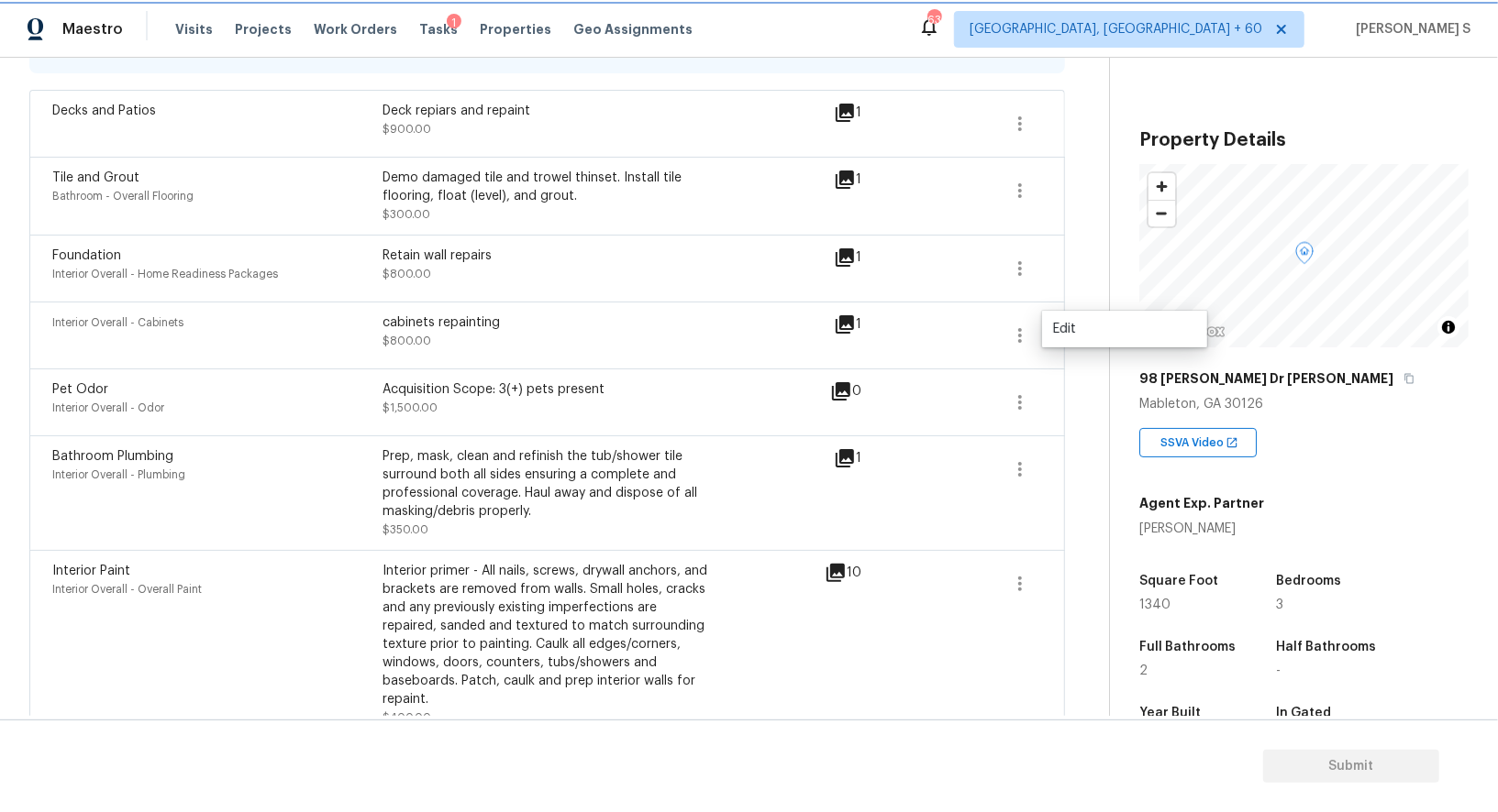
click at [1031, 328] on button "button" at bounding box center [1020, 336] width 44 height 44
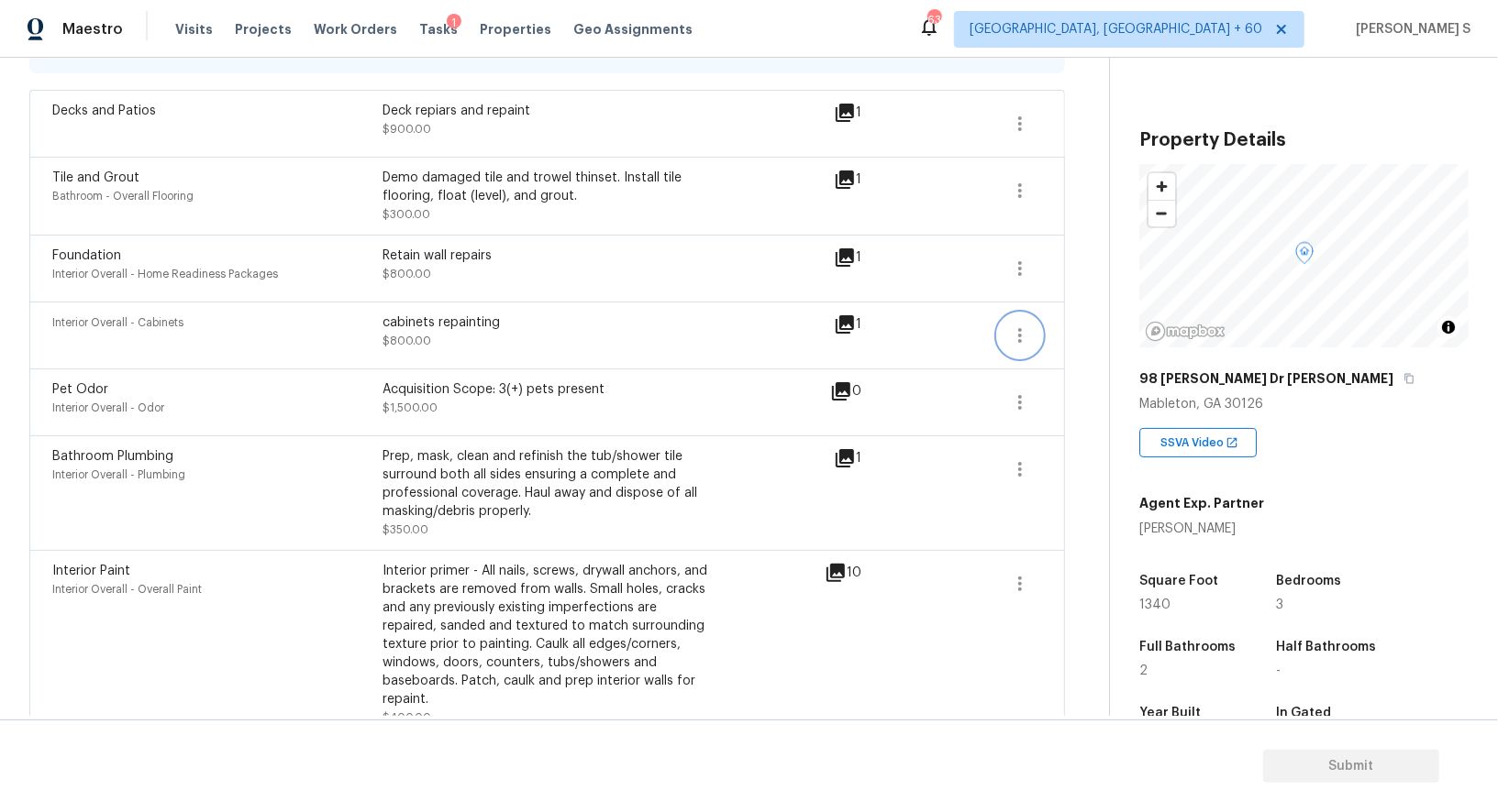
click at [1022, 328] on icon "button" at bounding box center [1020, 336] width 4 height 15
click at [1075, 328] on div "Edit" at bounding box center [1124, 329] width 143 height 18
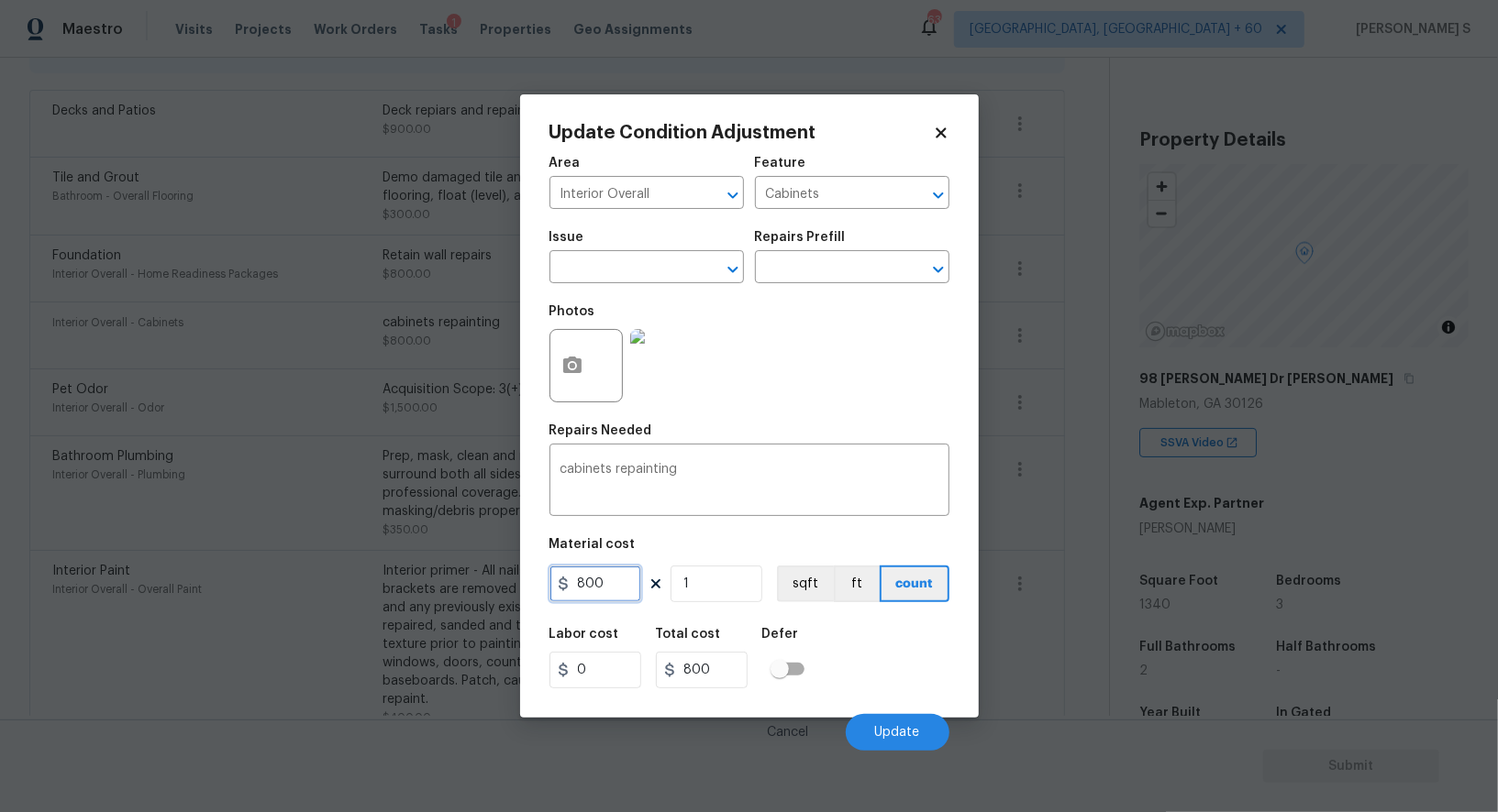
click at [609, 583] on input "800" at bounding box center [594, 584] width 91 height 37
type input "1200"
click at [921, 737] on button "Update" at bounding box center [897, 733] width 103 height 37
click at [368, 677] on body "Maestro Visits Projects Work Orders Tasks 1 Properties Geo Assignments 635 Albu…" at bounding box center [749, 406] width 1498 height 812
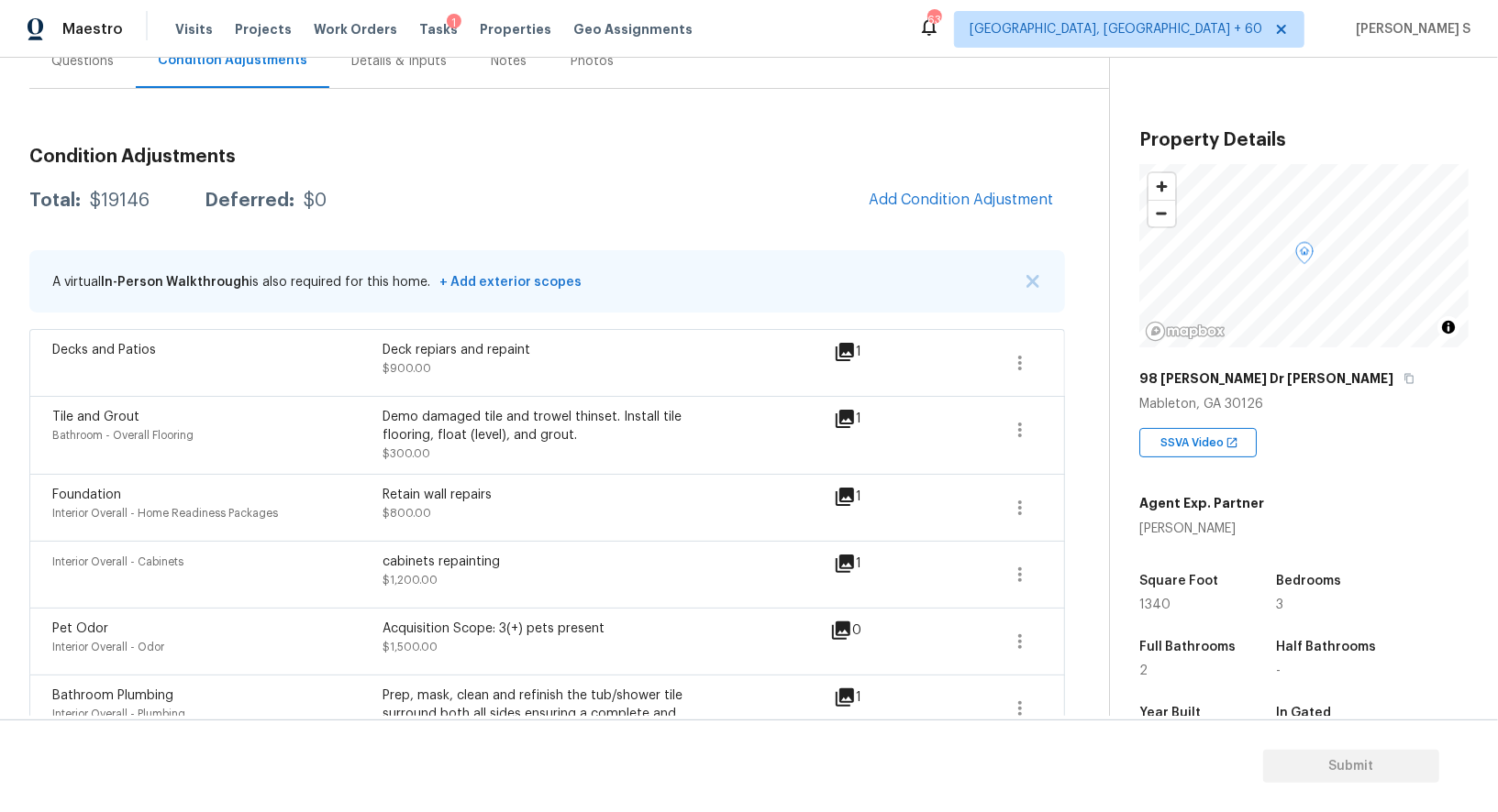
scroll to position [0, 0]
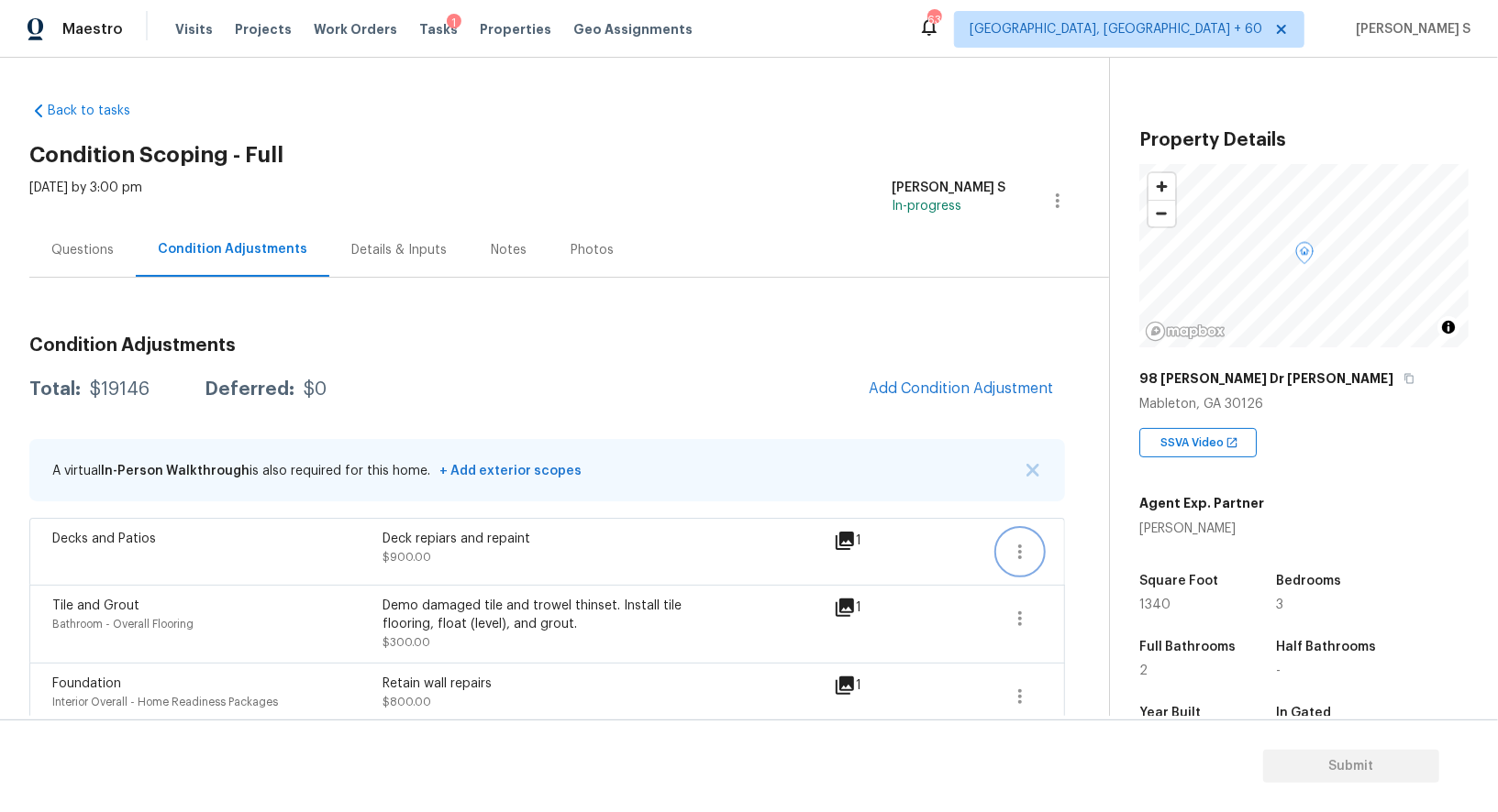
click at [1024, 545] on icon "button" at bounding box center [1020, 552] width 22 height 22
click at [1092, 545] on div "Edit" at bounding box center [1124, 547] width 143 height 18
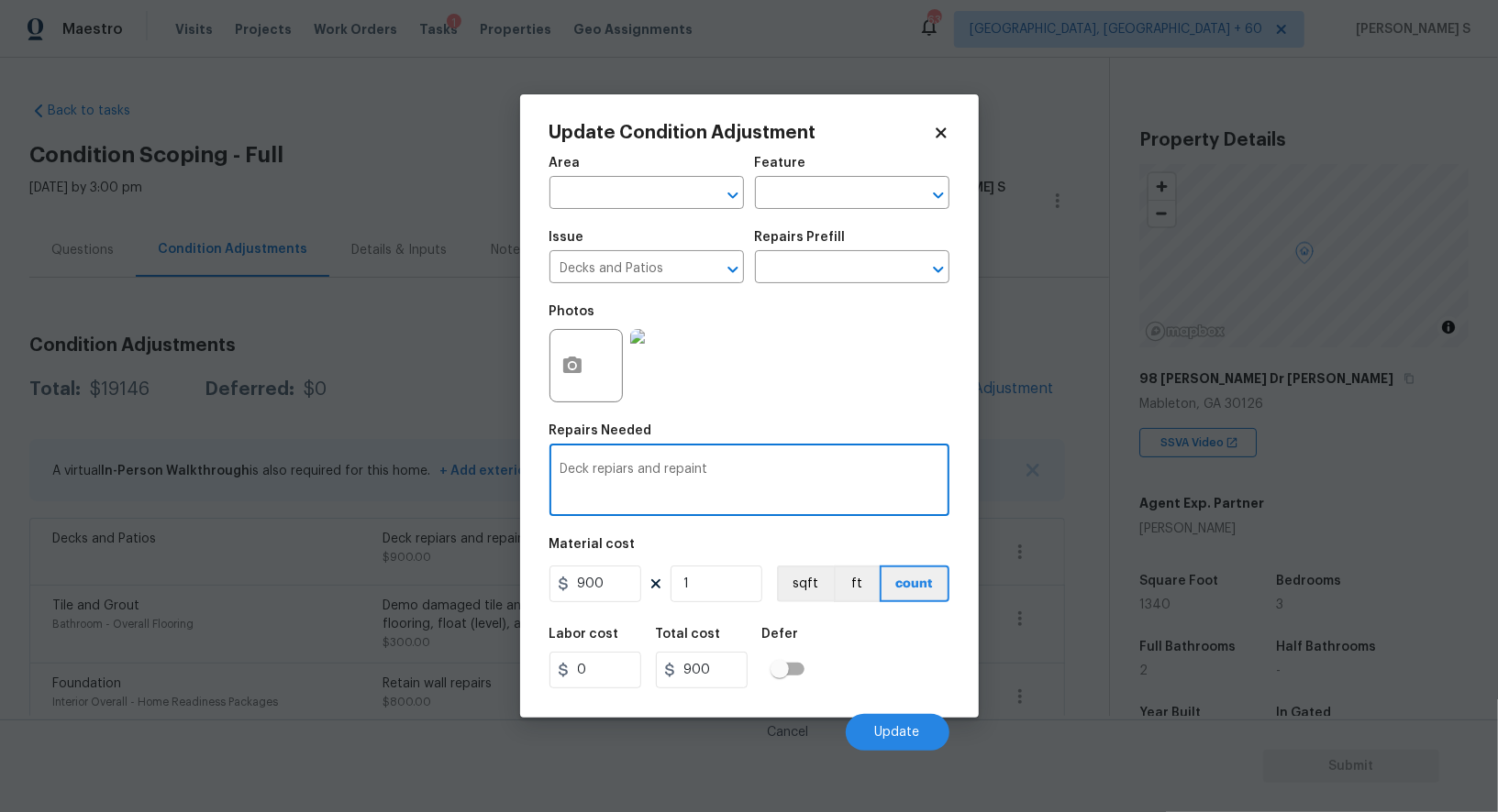
click at [688, 488] on textarea "Deck repiars and repaint" at bounding box center [749, 483] width 377 height 39
type textarea "Deck replacement possible mold damage"
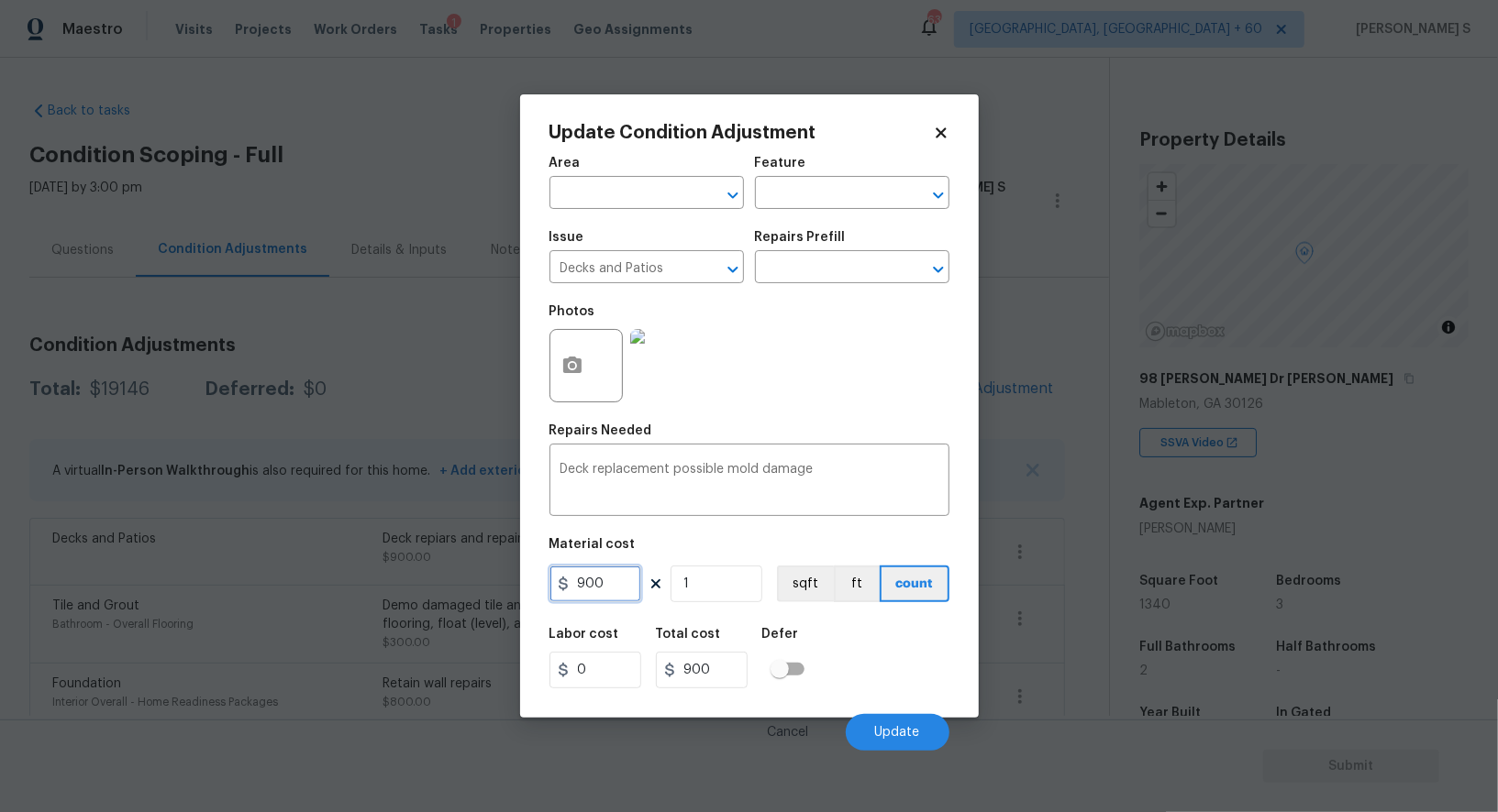
click at [622, 579] on input "900" at bounding box center [594, 584] width 91 height 37
type input "2500"
click at [905, 748] on button "Update" at bounding box center [897, 733] width 103 height 37
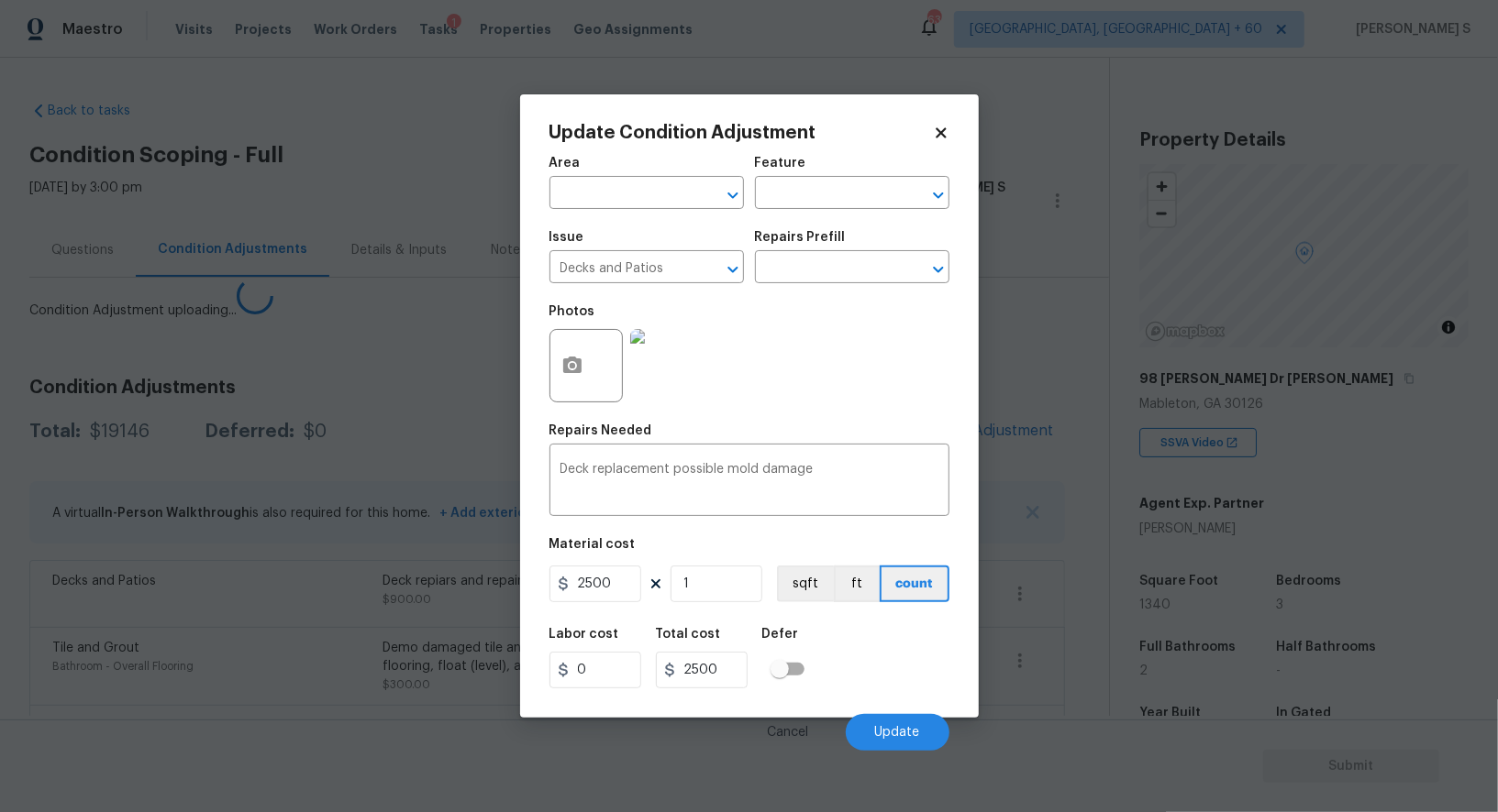
click at [196, 685] on body "Maestro Visits Projects Work Orders Tasks 1 Properties Geo Assignments 635 Albu…" at bounding box center [749, 406] width 1498 height 812
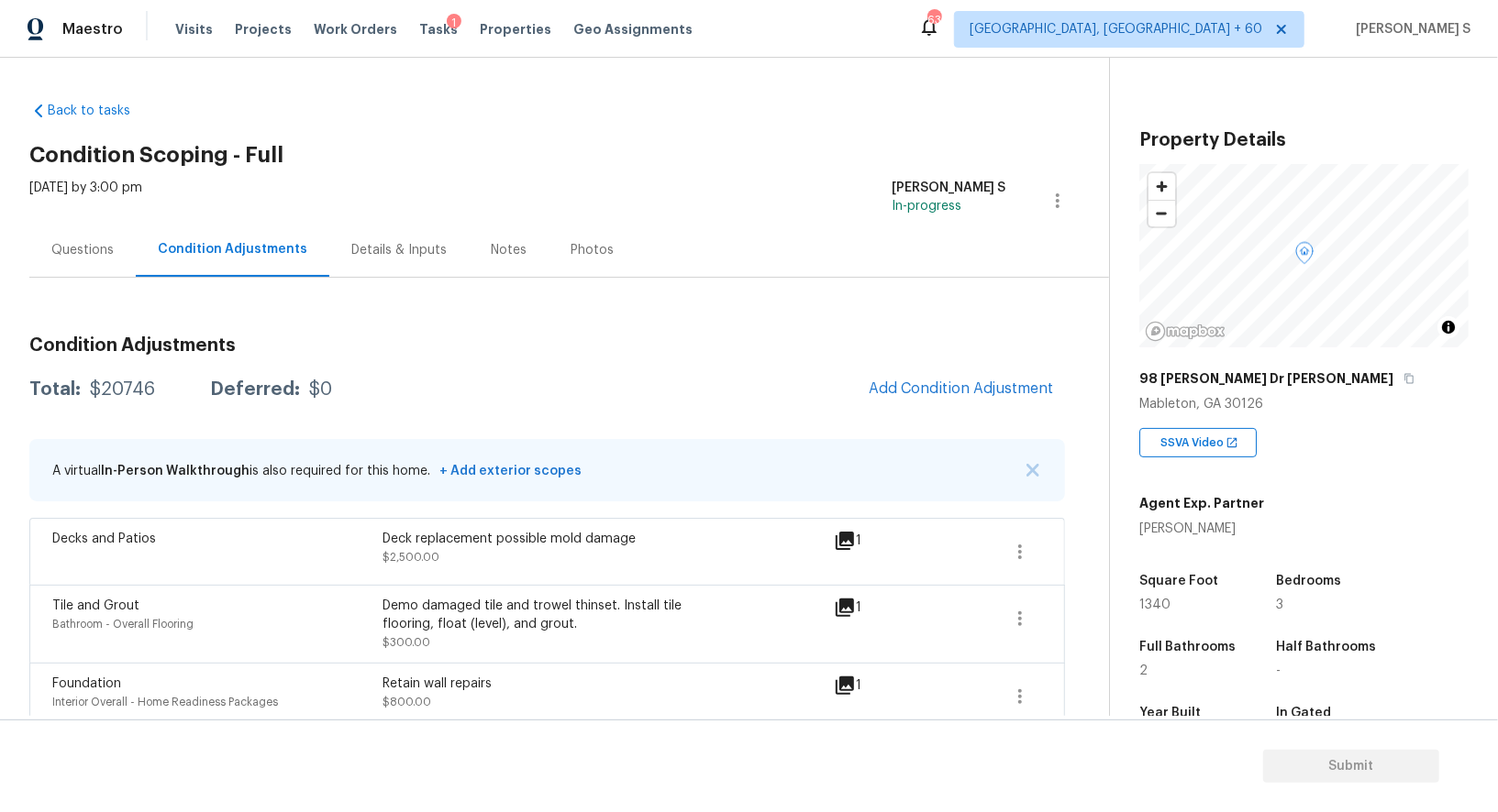
scroll to position [496, 0]
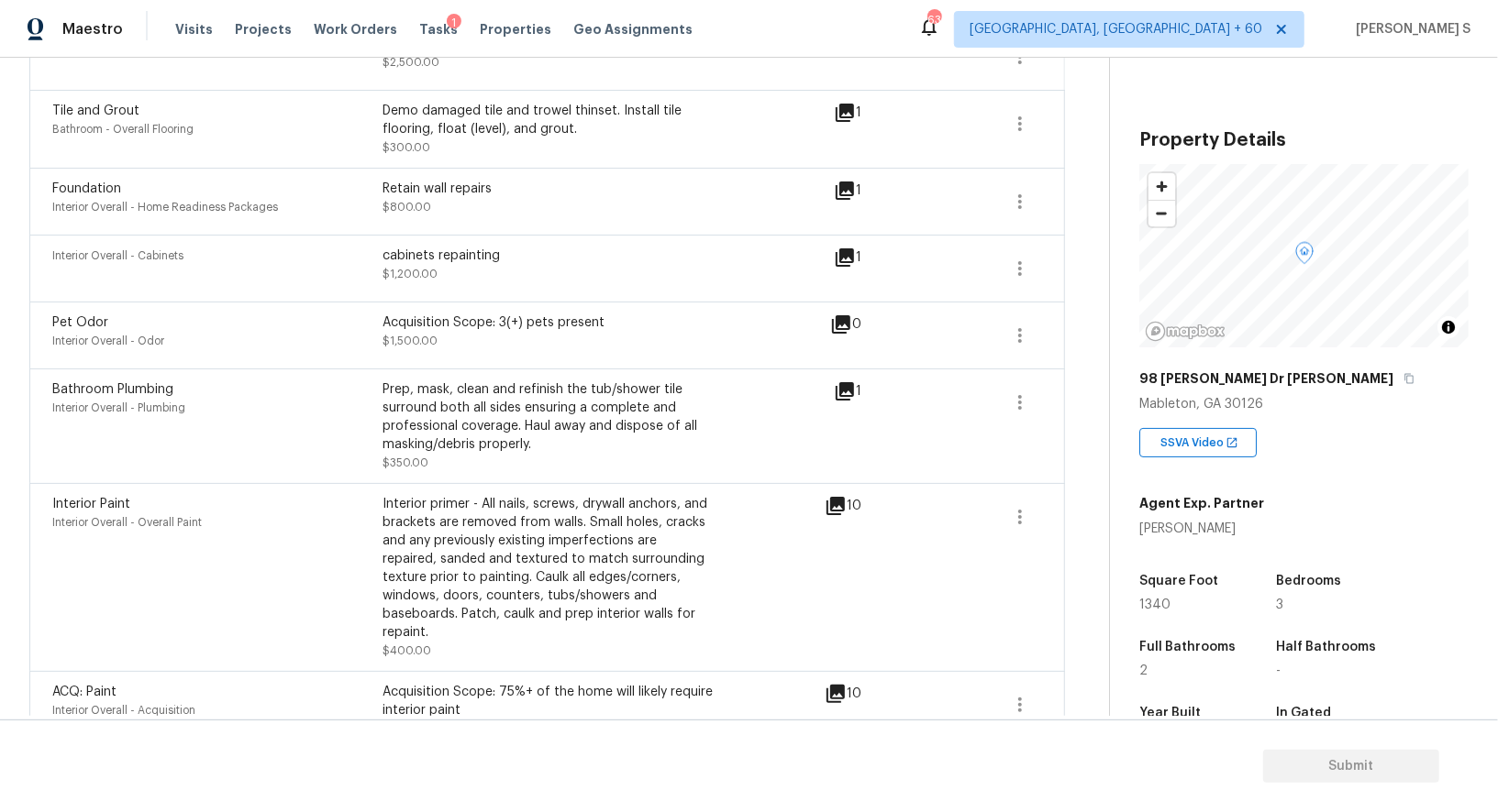
click at [845, 396] on icon at bounding box center [845, 391] width 18 height 18
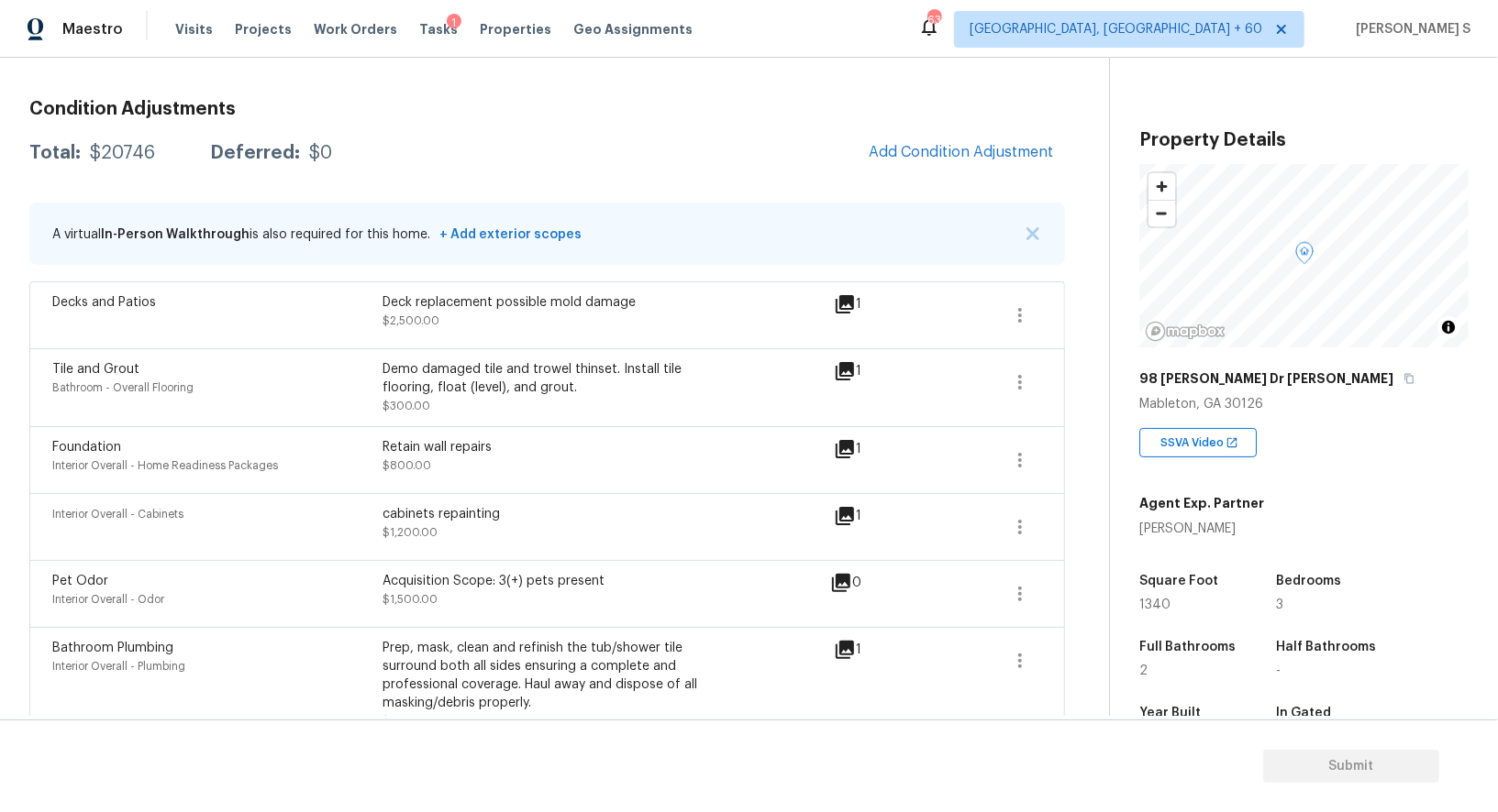
scroll to position [0, 0]
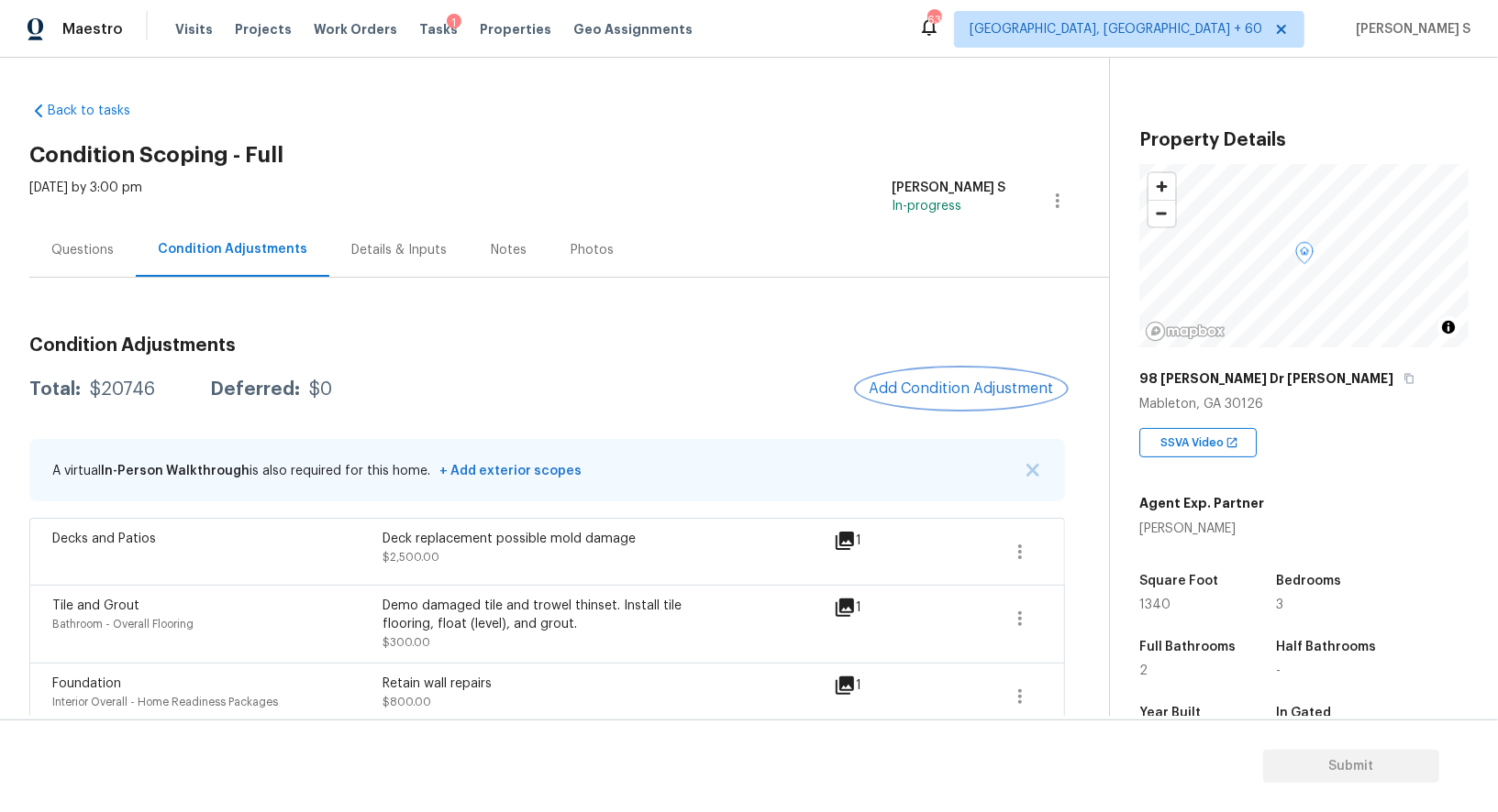
click at [923, 380] on span "Add Condition Adjustment" at bounding box center [961, 388] width 186 height 17
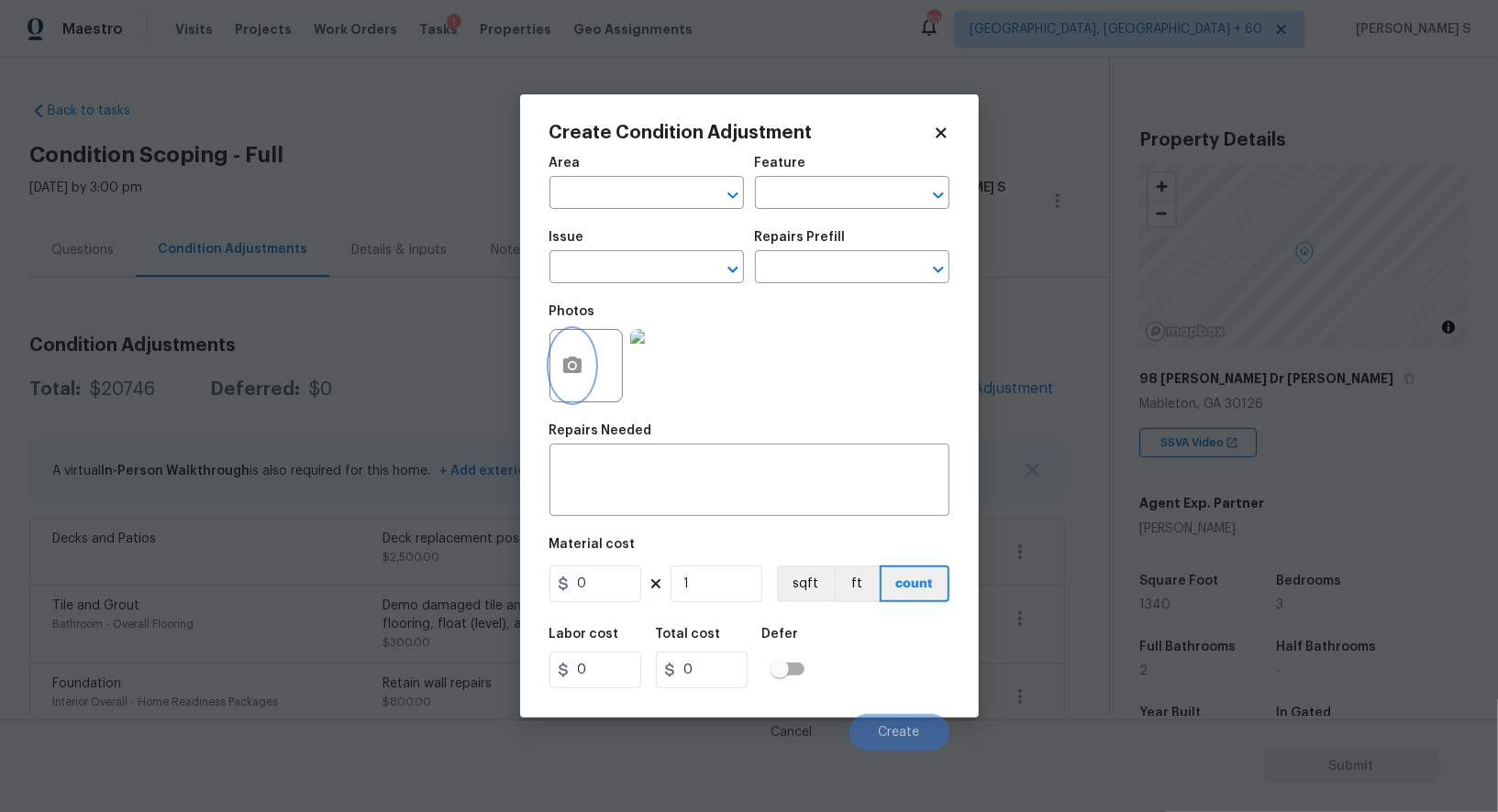
click at [579, 371] on icon "button" at bounding box center [572, 365] width 18 height 17
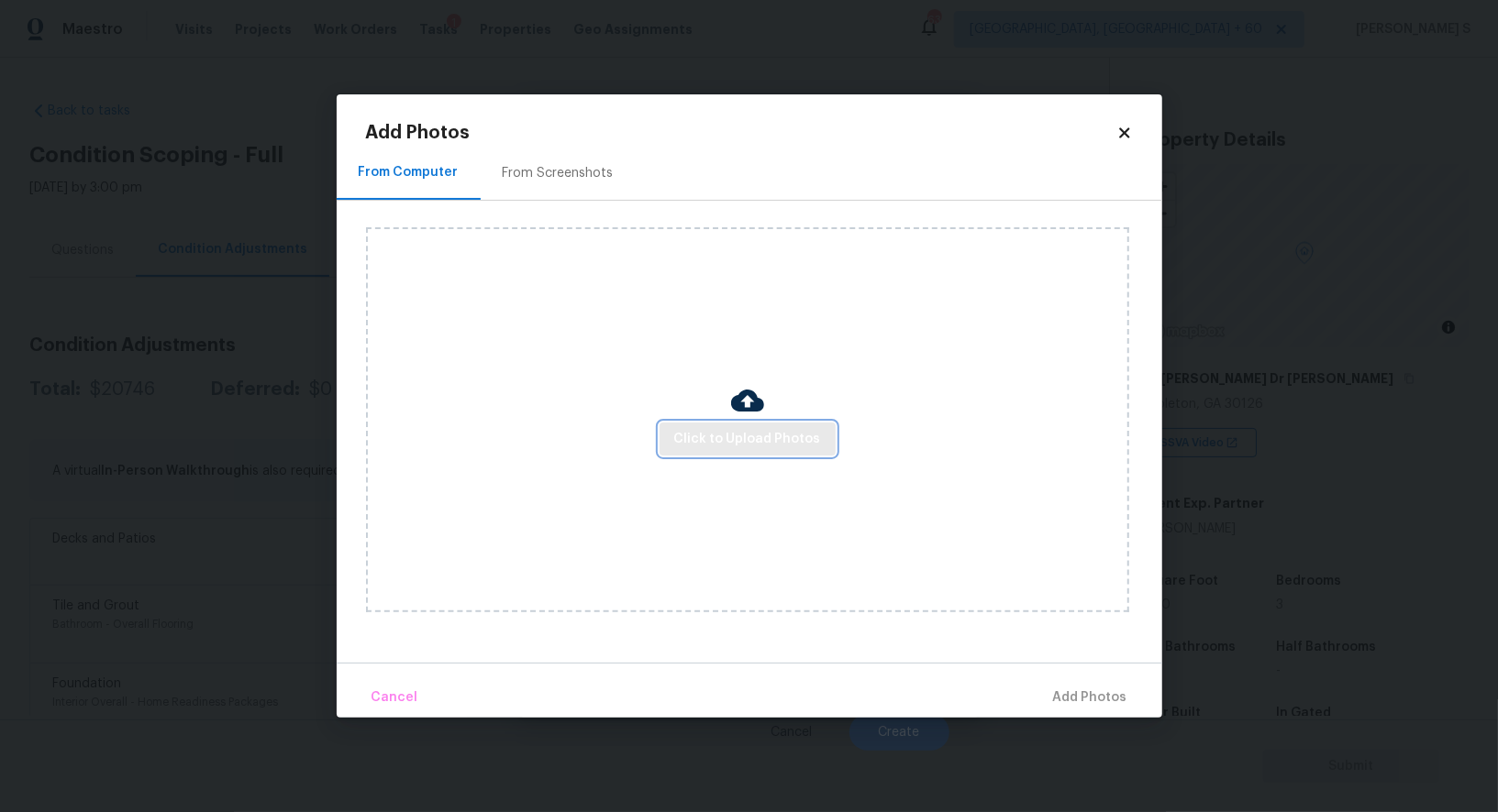
click at [709, 448] on span "Click to Upload Photos" at bounding box center [747, 439] width 147 height 23
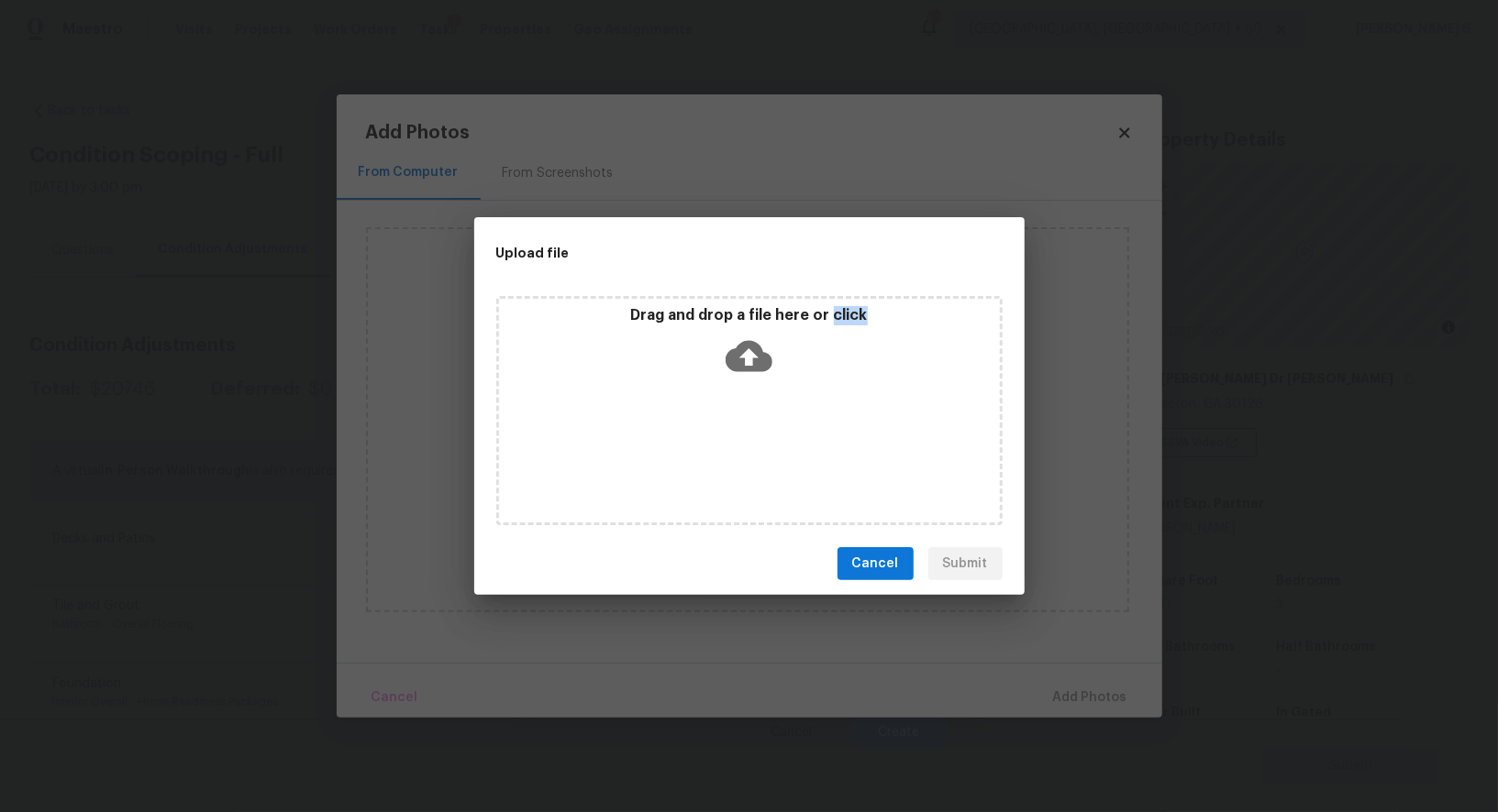
click at [709, 448] on div "Drag and drop a file here or click" at bounding box center [749, 411] width 507 height 229
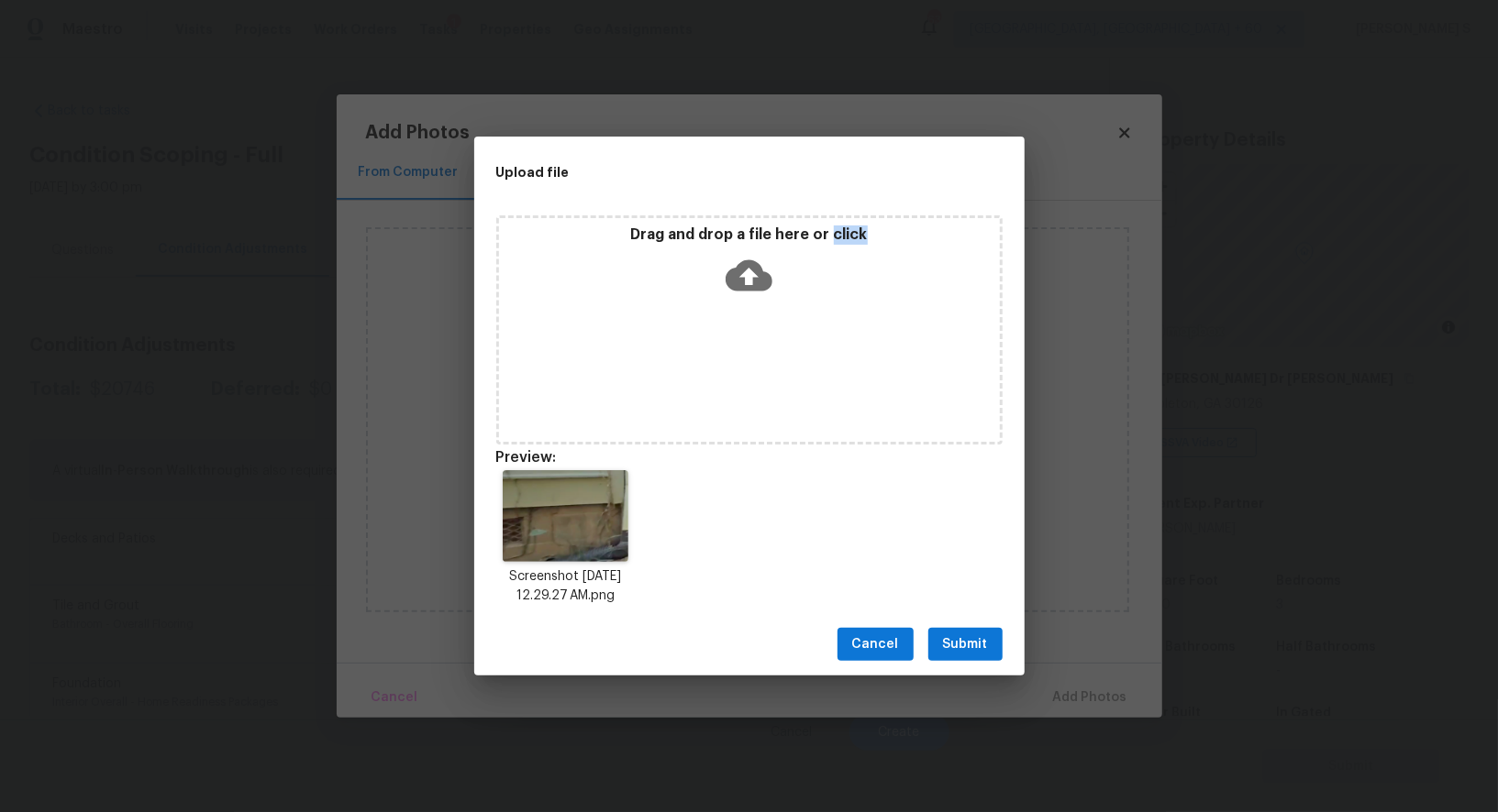
click at [965, 653] on span "Submit" at bounding box center [965, 645] width 45 height 23
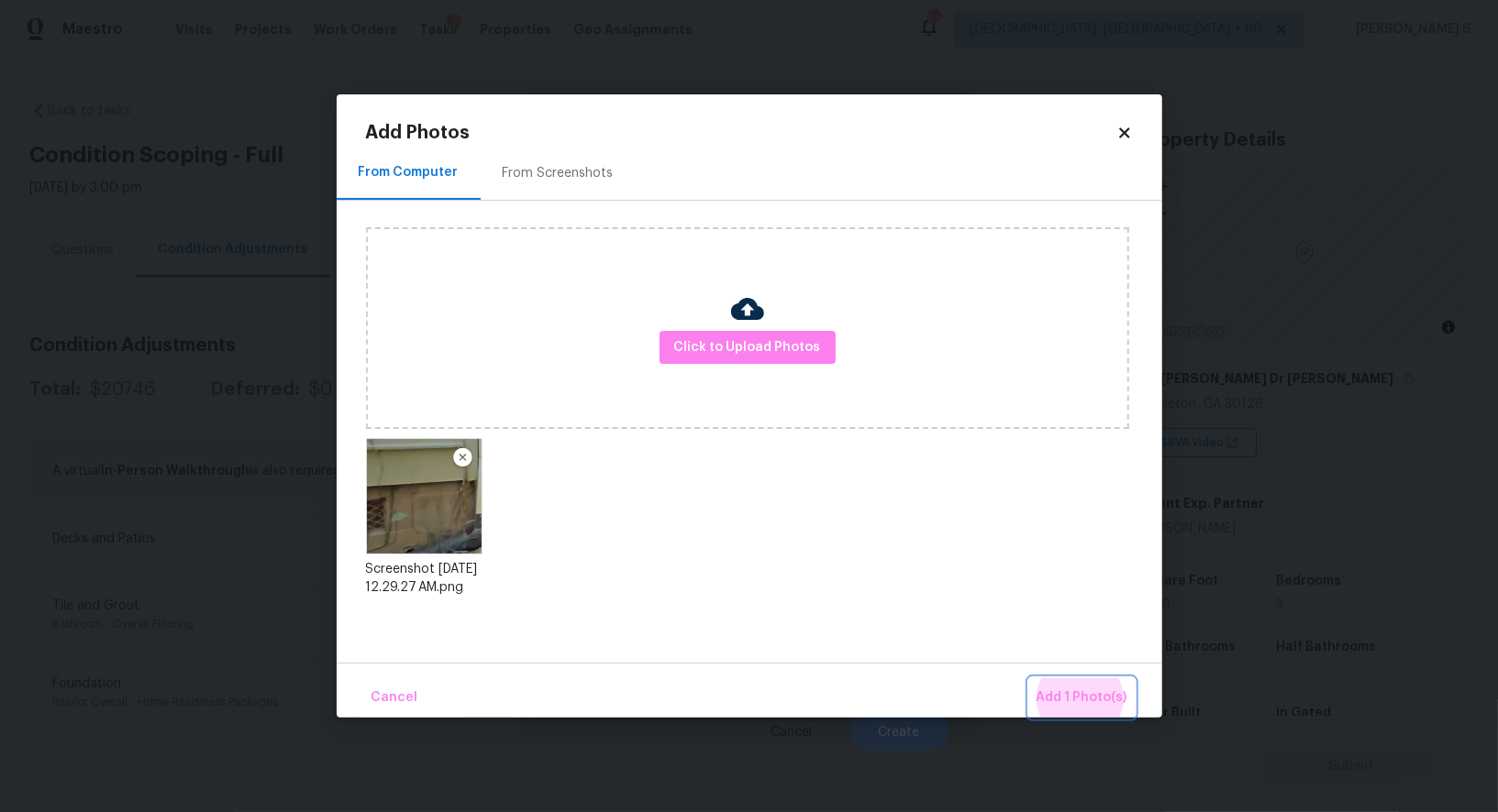
click at [1029, 678] on button "Add 1 Photo(s)" at bounding box center [1082, 698] width 105 height 40
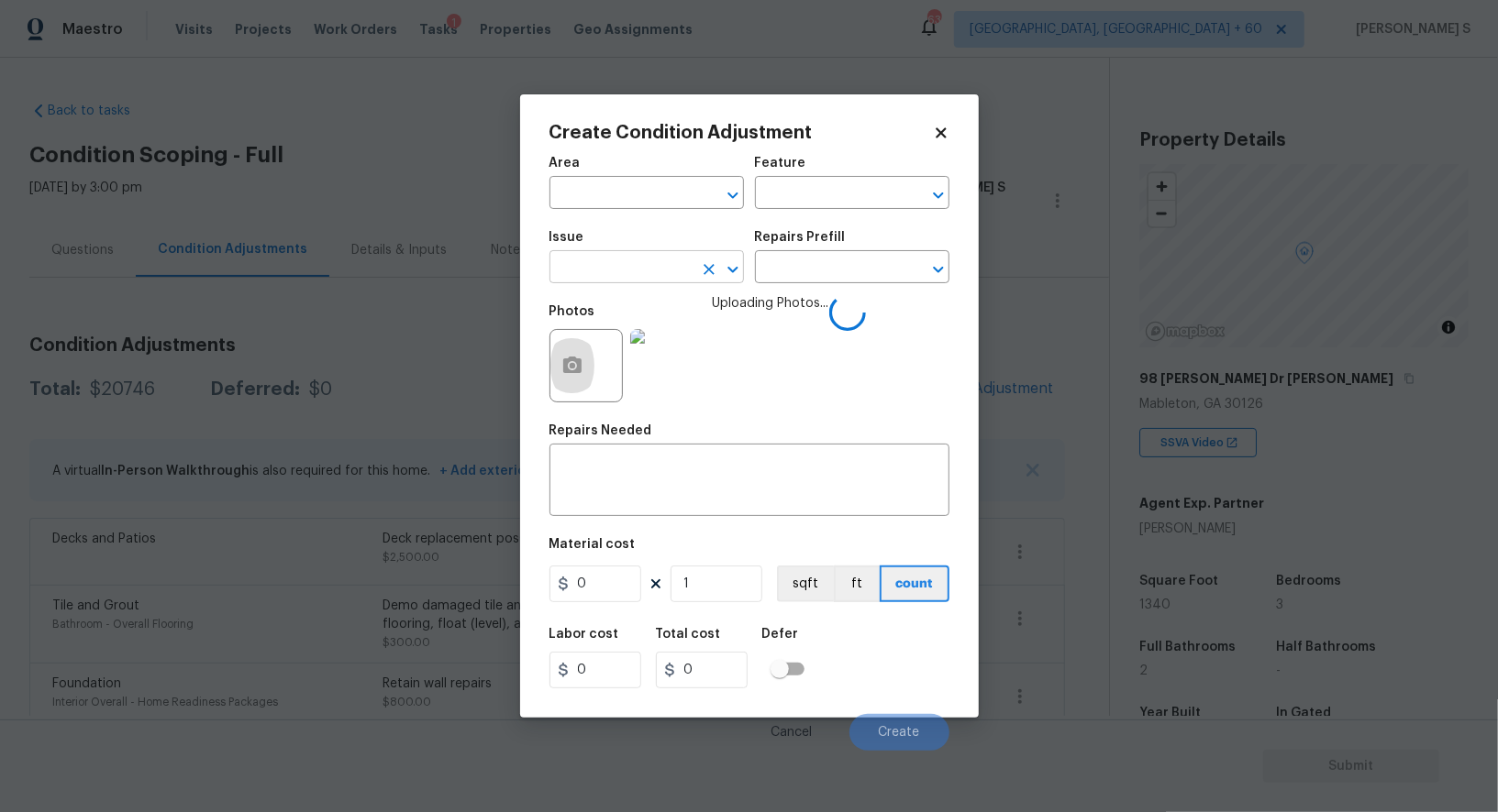
click at [585, 281] on input "text" at bounding box center [620, 269] width 143 height 29
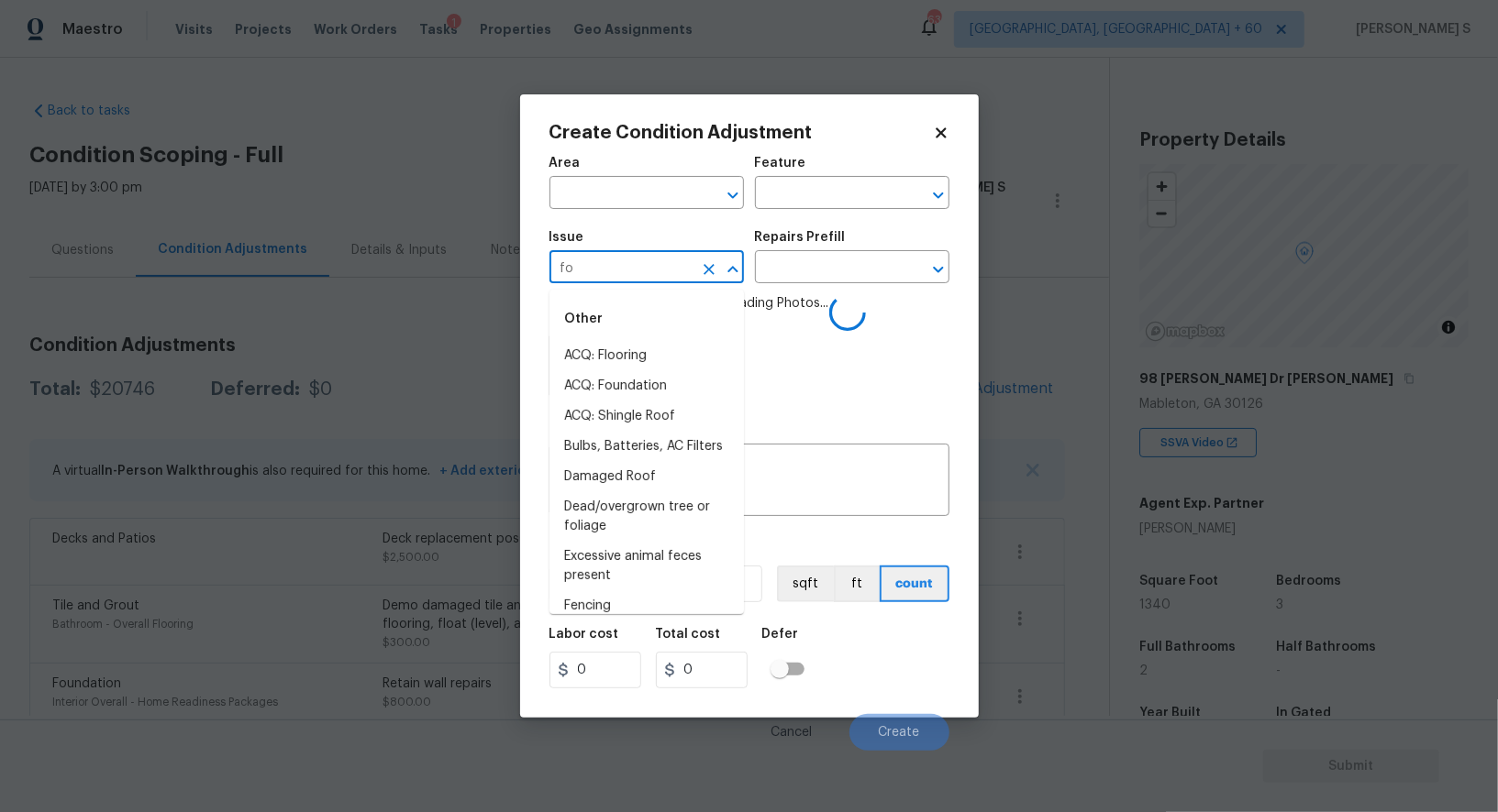
type input "fou"
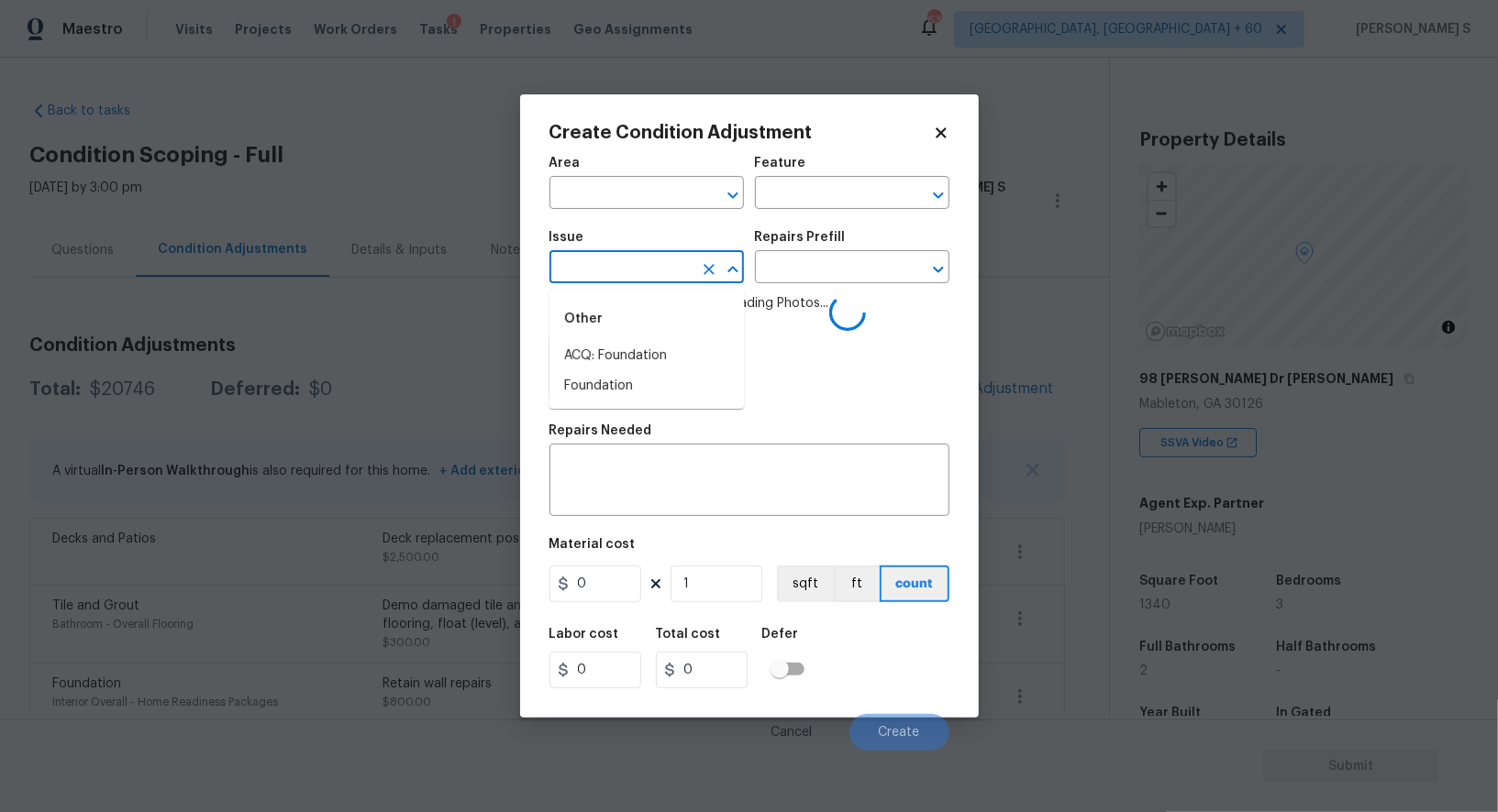
type input "n"
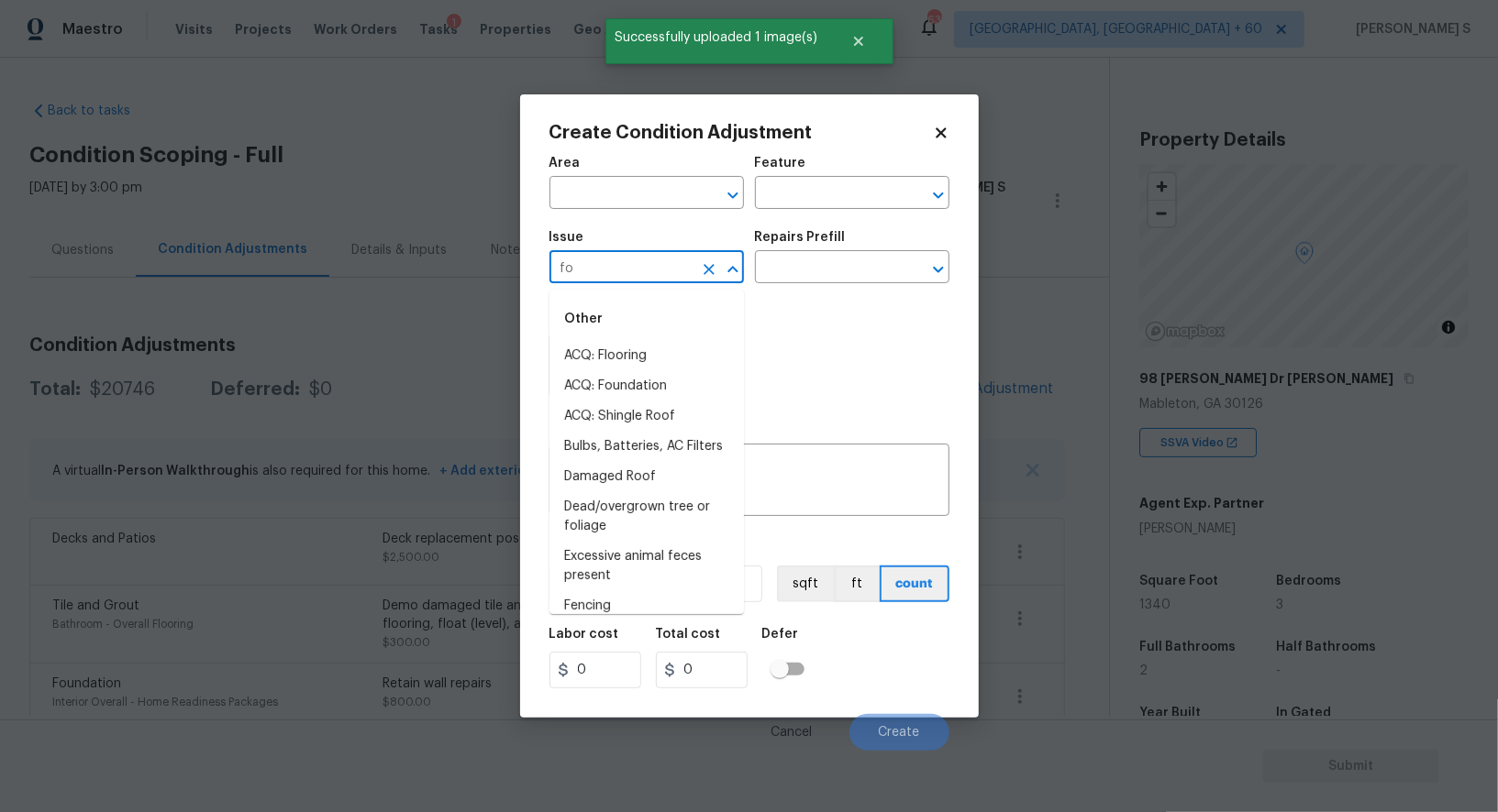
type input "fou"
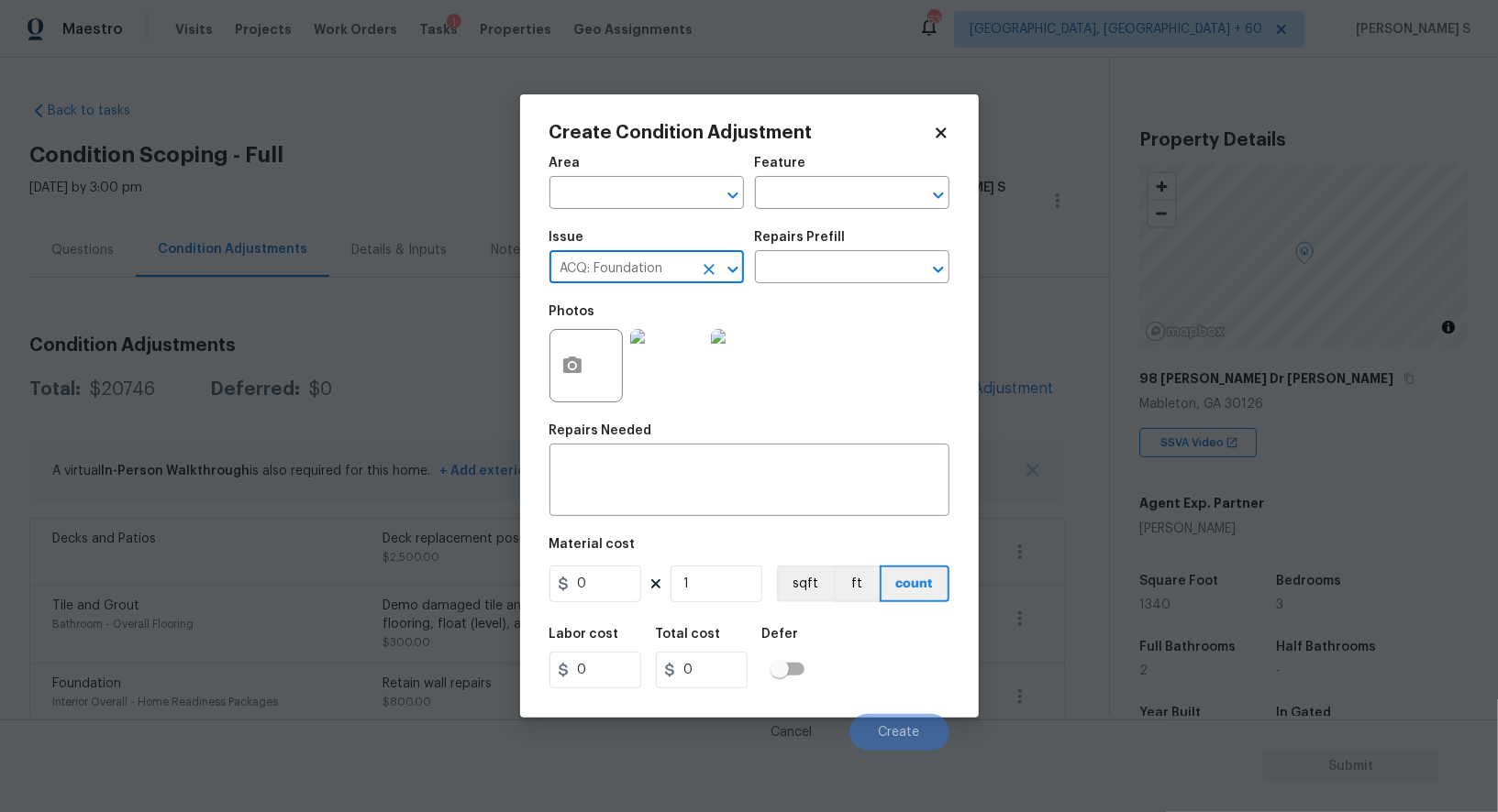
type input "ACQ: Foundation"
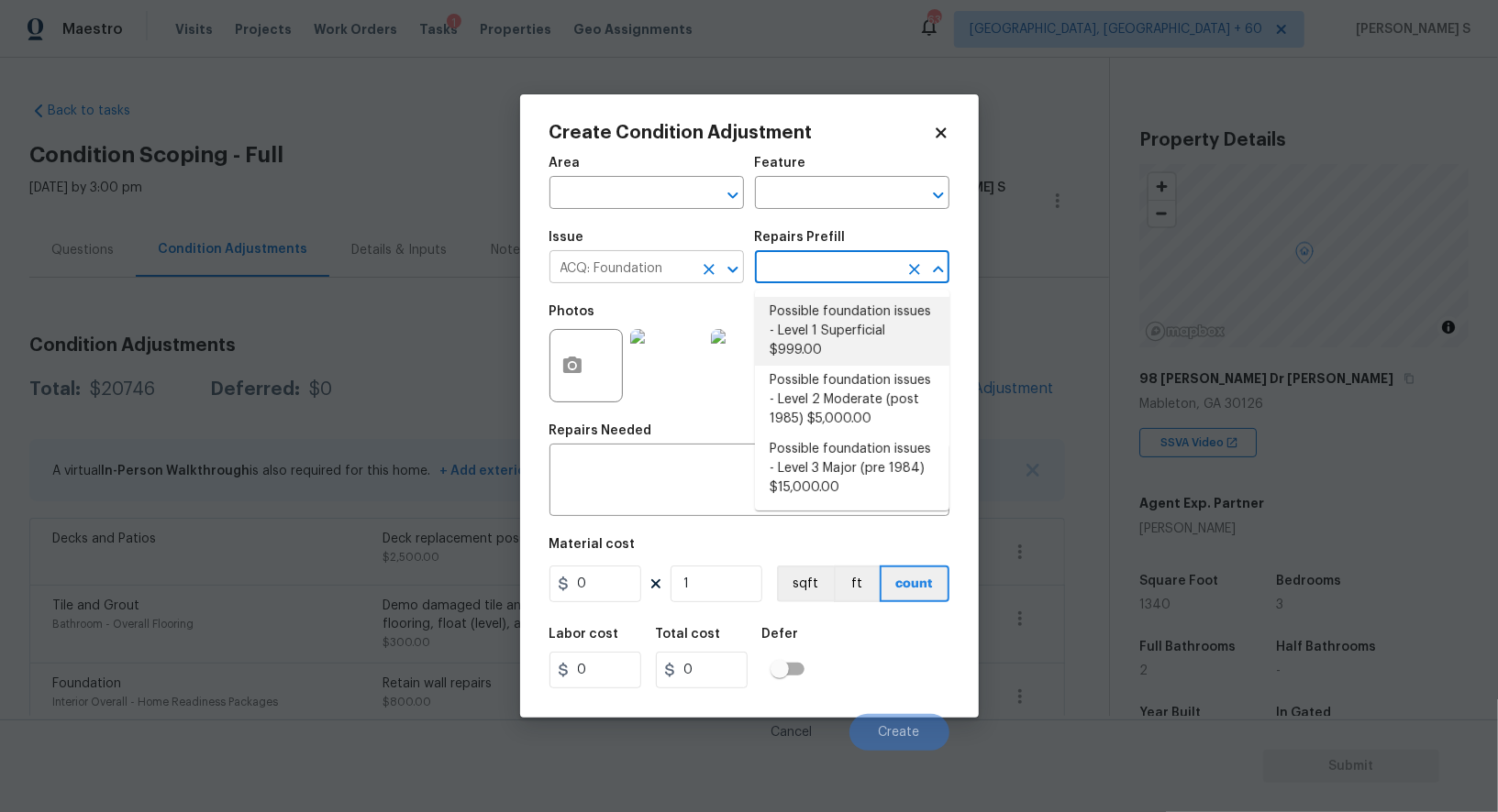
type input "Acquisition"
type textarea "Possible foundation issues - Level 1 - Superficial. Disclaimer: This is NOT a t…"
type input "999"
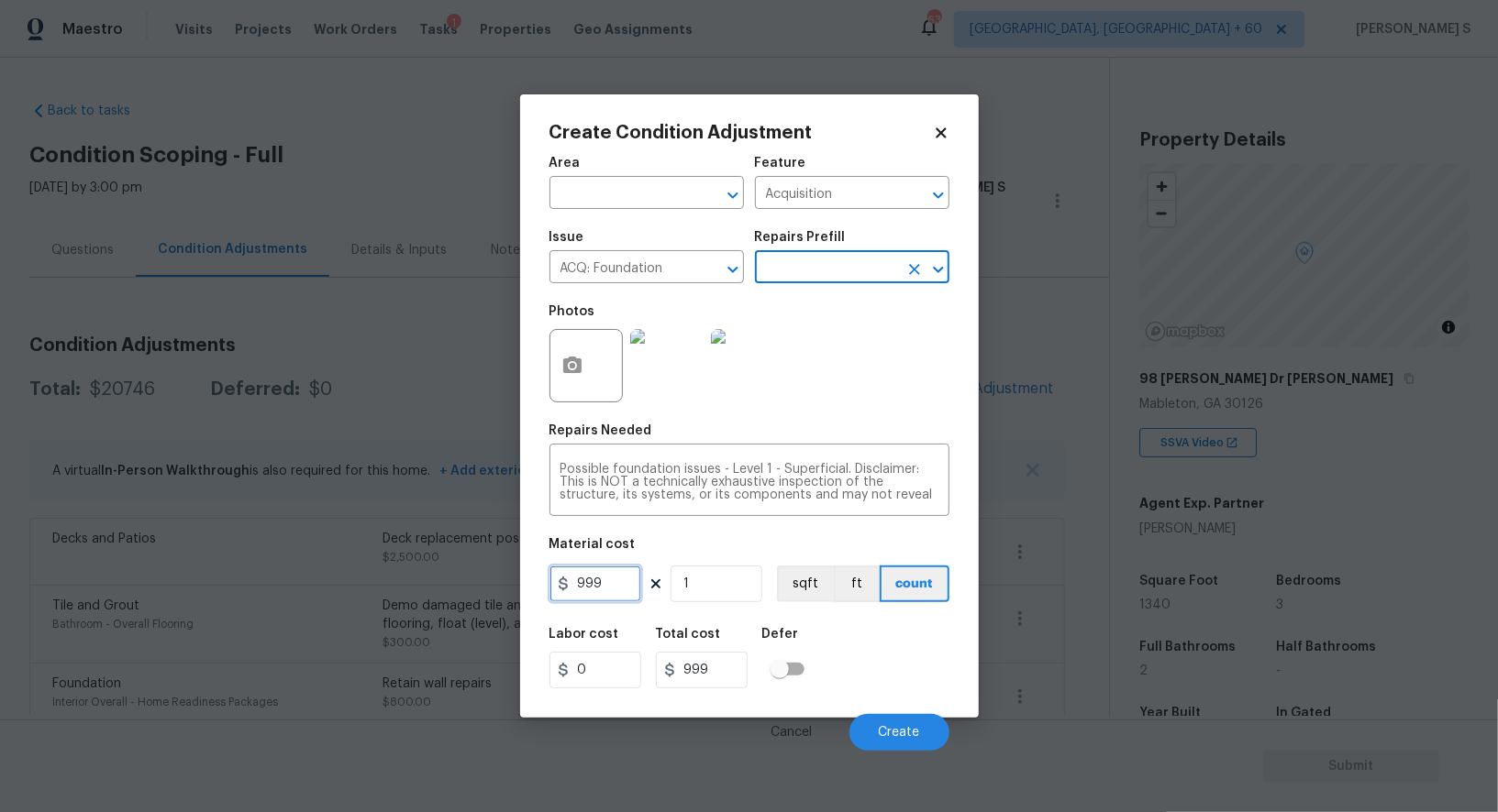
click at [617, 603] on input "999" at bounding box center [594, 584] width 91 height 37
type input "1000"
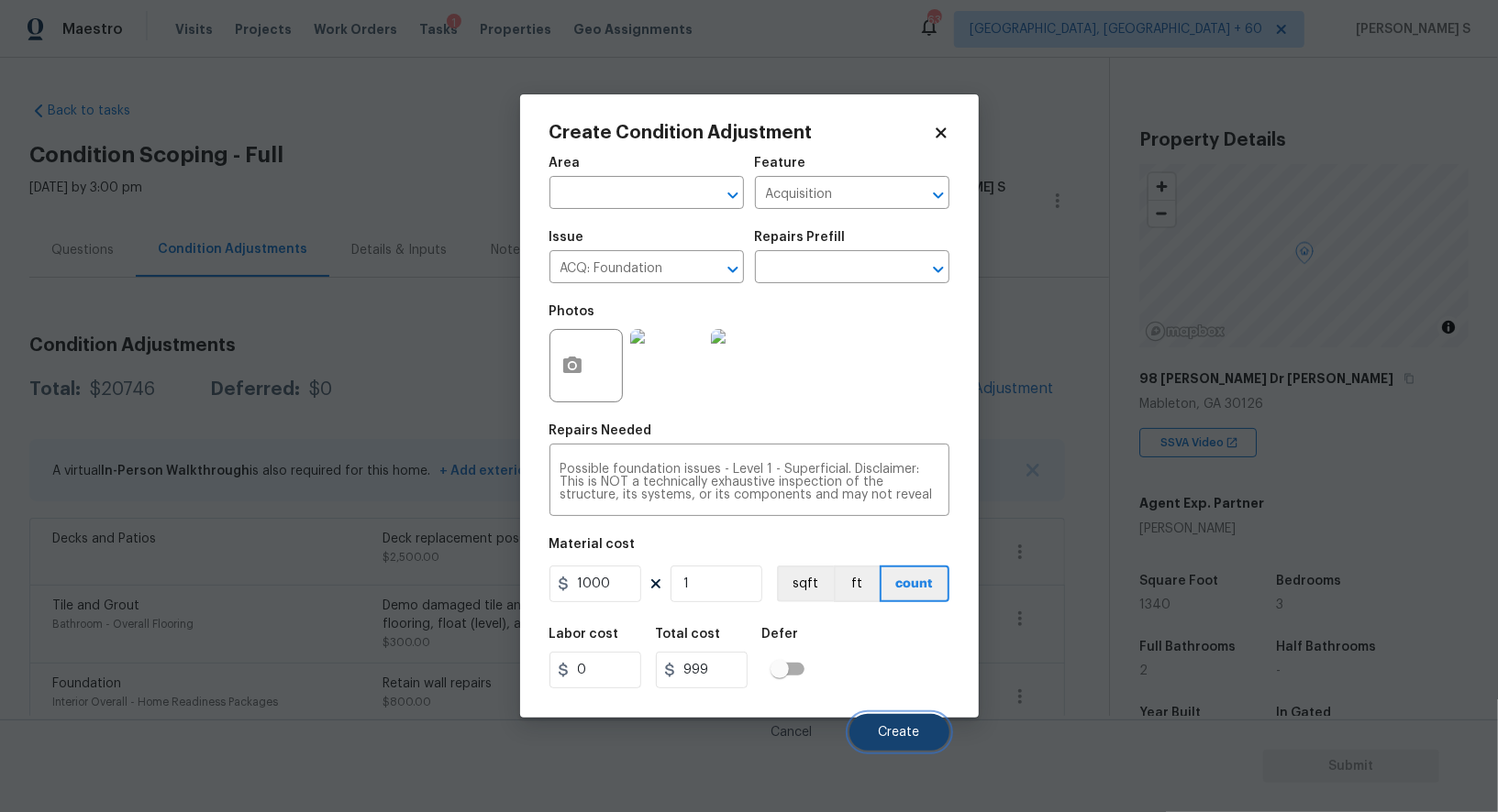
type input "1000"
click at [901, 729] on span "Create" at bounding box center [899, 733] width 42 height 14
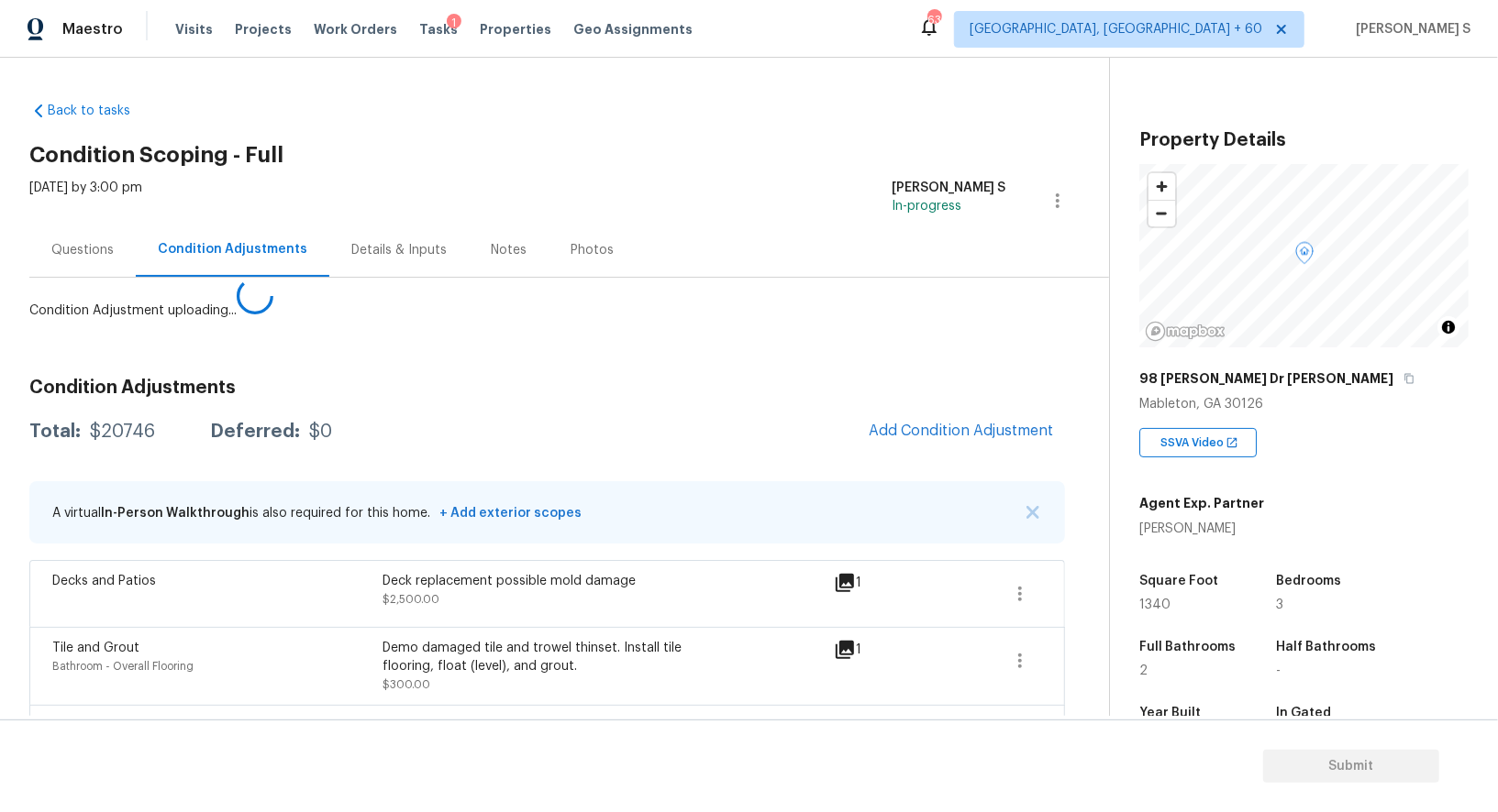
drag, startPoint x: 236, startPoint y: 662, endPoint x: 246, endPoint y: 651, distance: 14.9
click at [235, 662] on body "Maestro Visits Projects Work Orders Tasks 1 Properties Geo Assignments 635 Albu…" at bounding box center [749, 406] width 1498 height 812
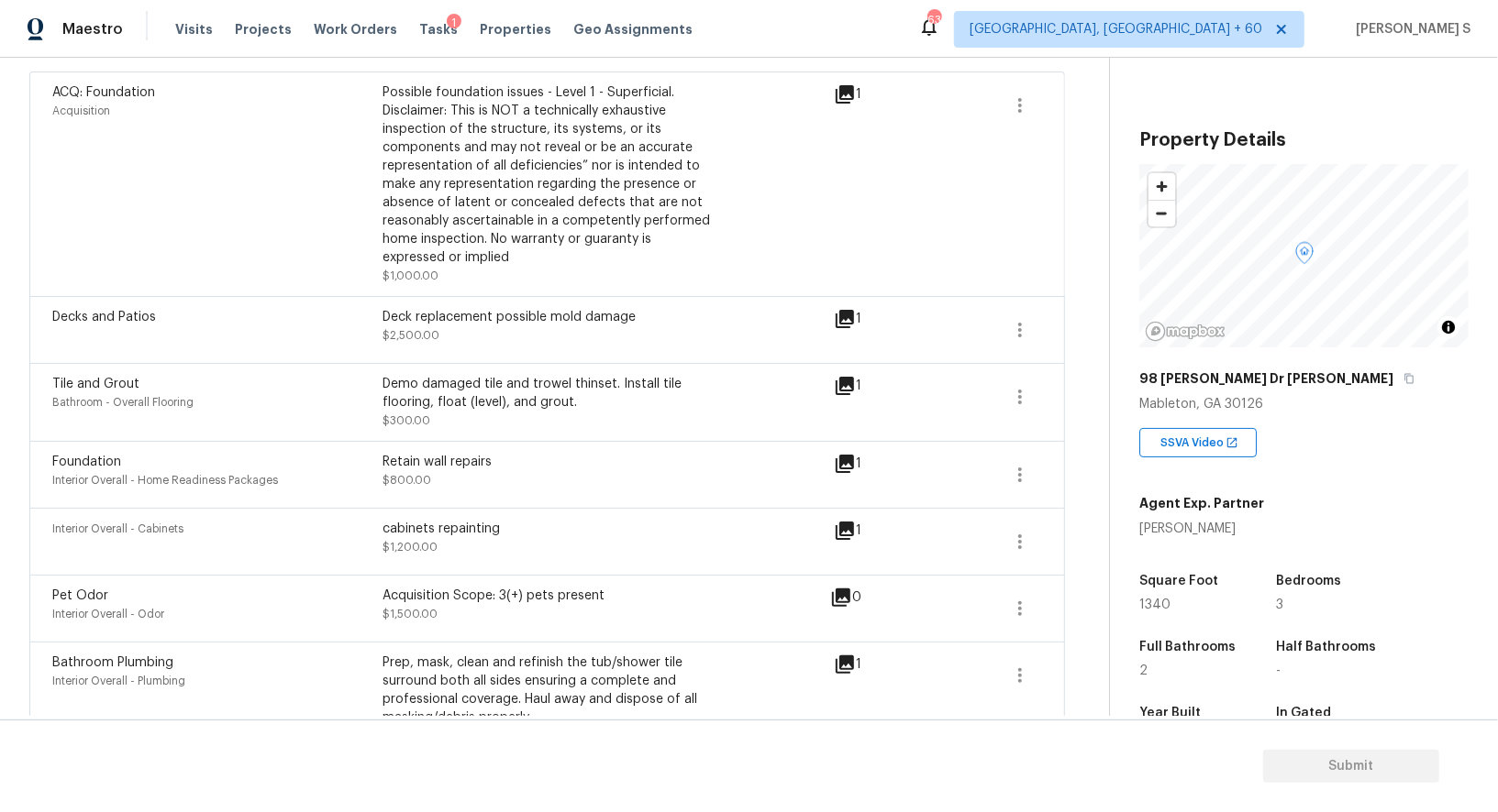
scroll to position [355, 0]
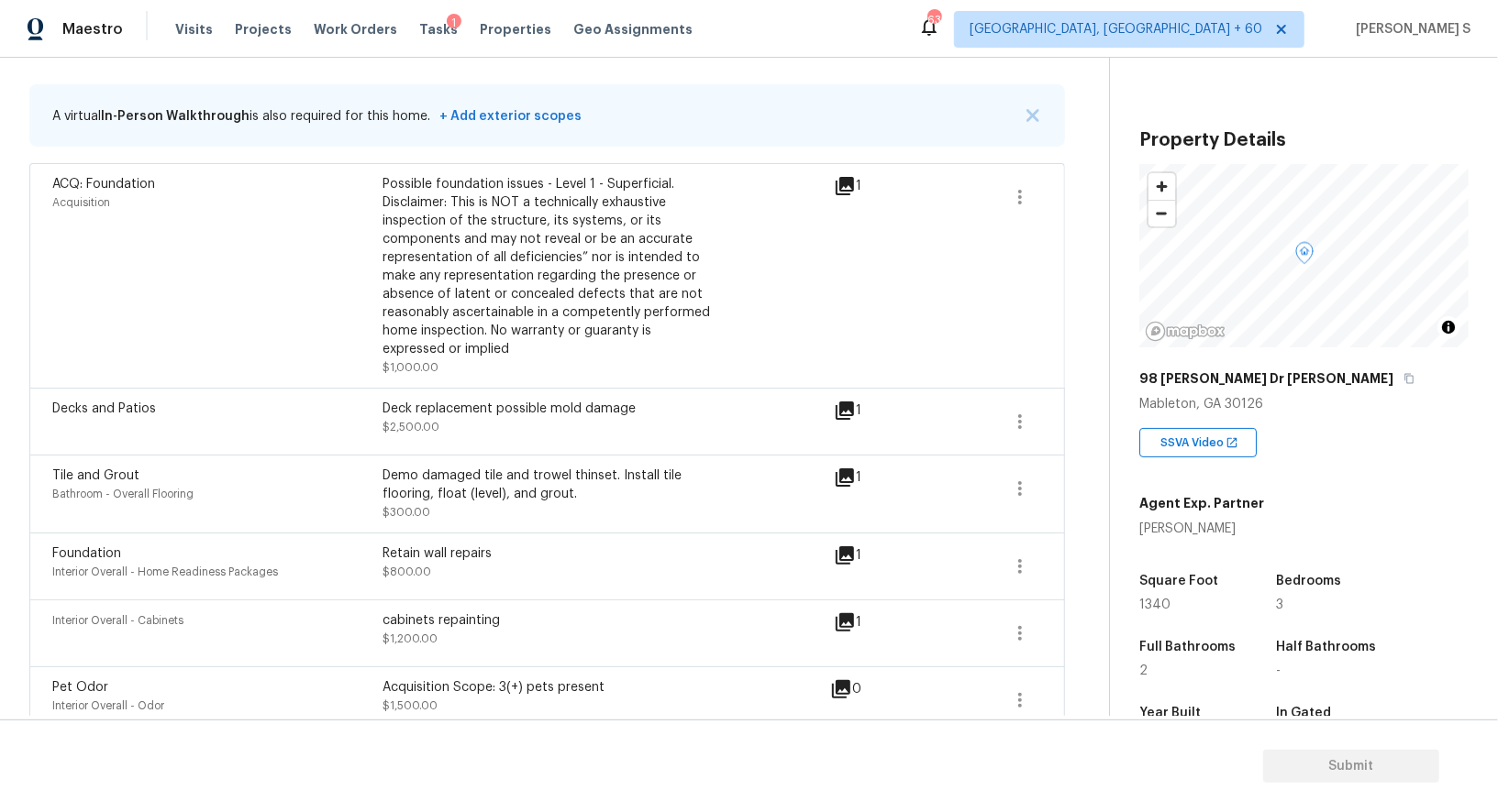
click at [845, 472] on icon at bounding box center [845, 478] width 18 height 18
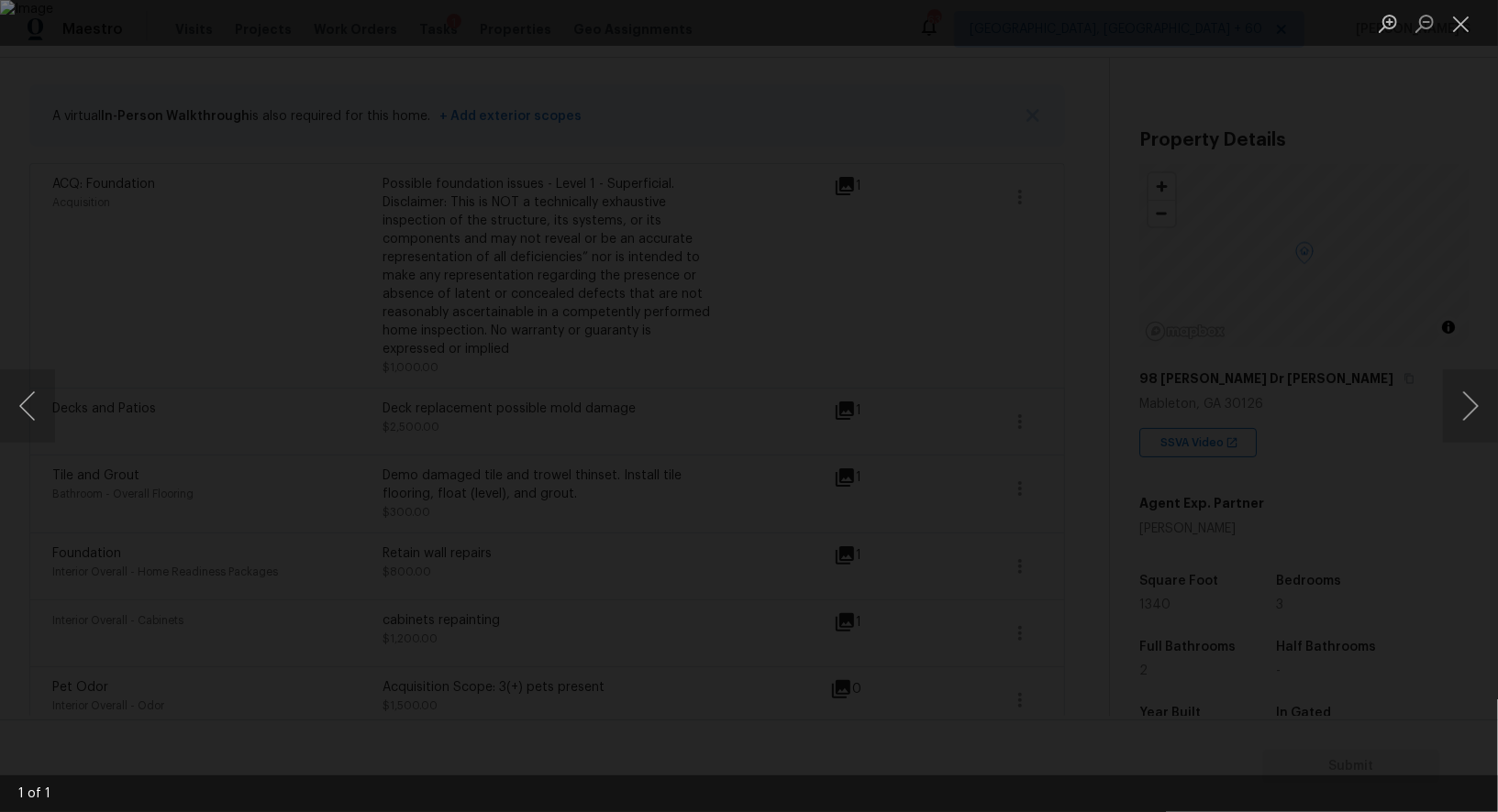
click at [86, 494] on div "Lightbox" at bounding box center [749, 406] width 1498 height 812
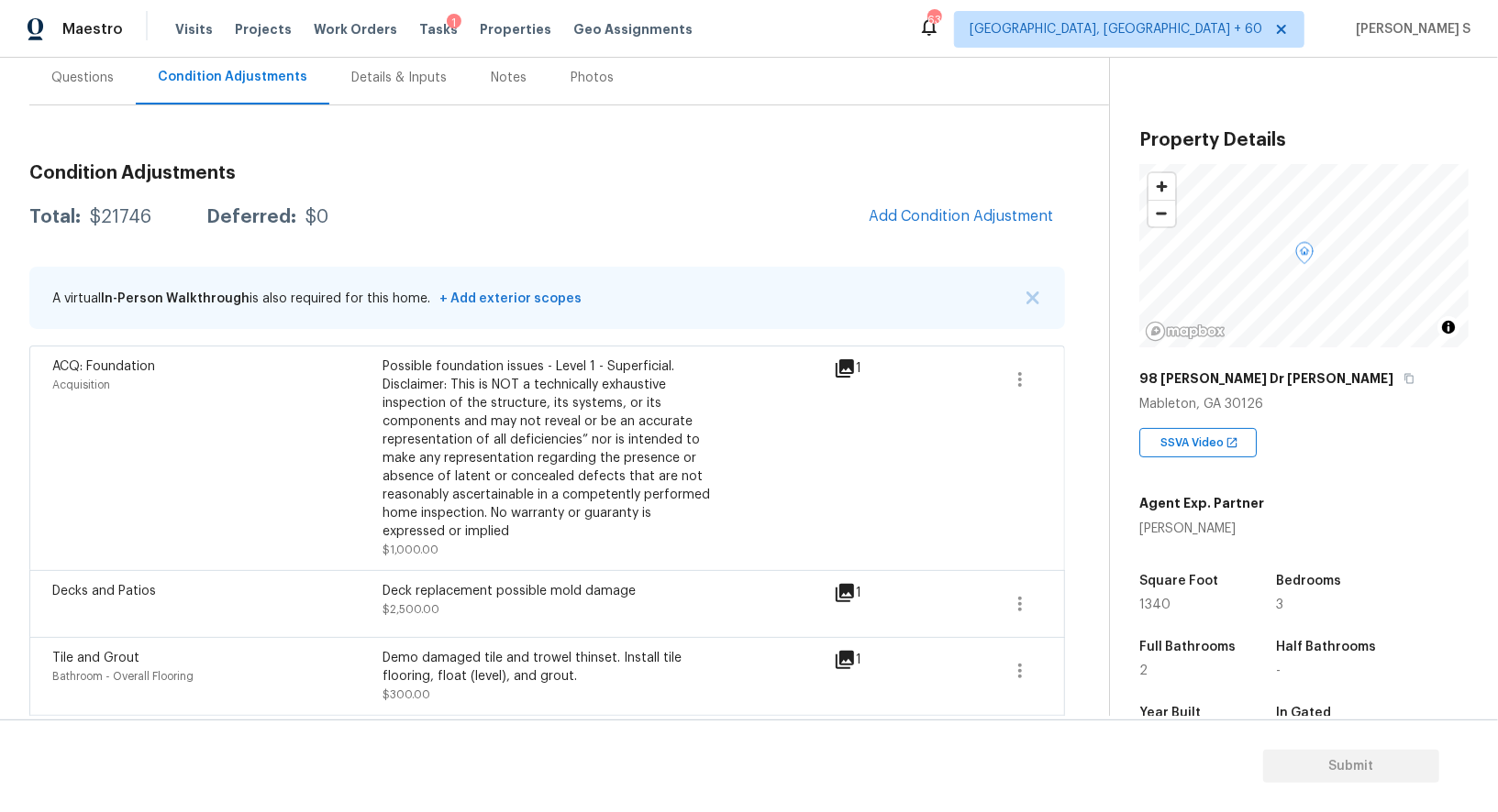
scroll to position [161, 0]
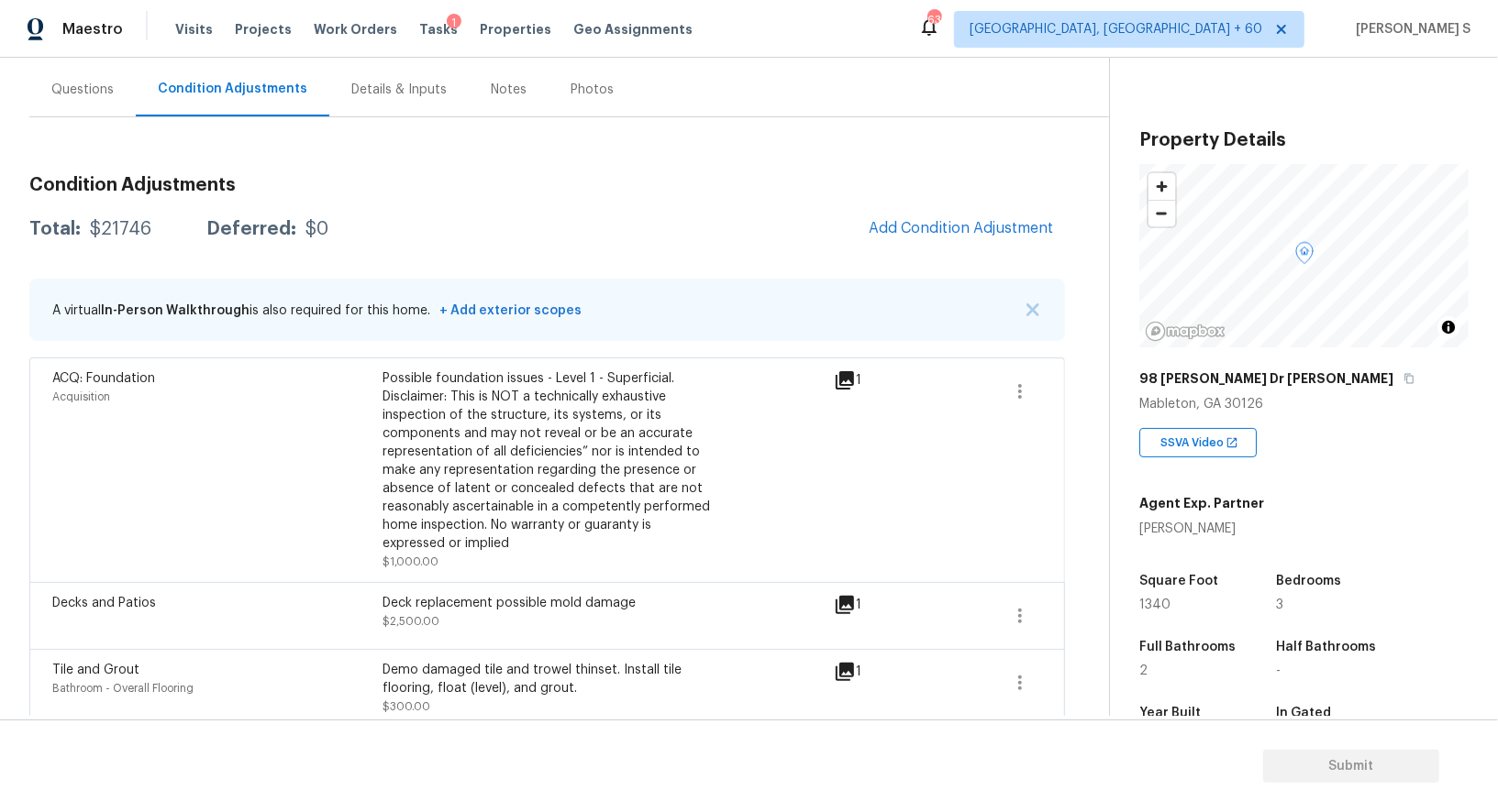
click at [104, 238] on div "Total: $21746 Deferred: $0 Add Condition Adjustment" at bounding box center [547, 230] width 1036 height 41
click at [126, 225] on div "$21746" at bounding box center [120, 229] width 62 height 18
copy div "21746"
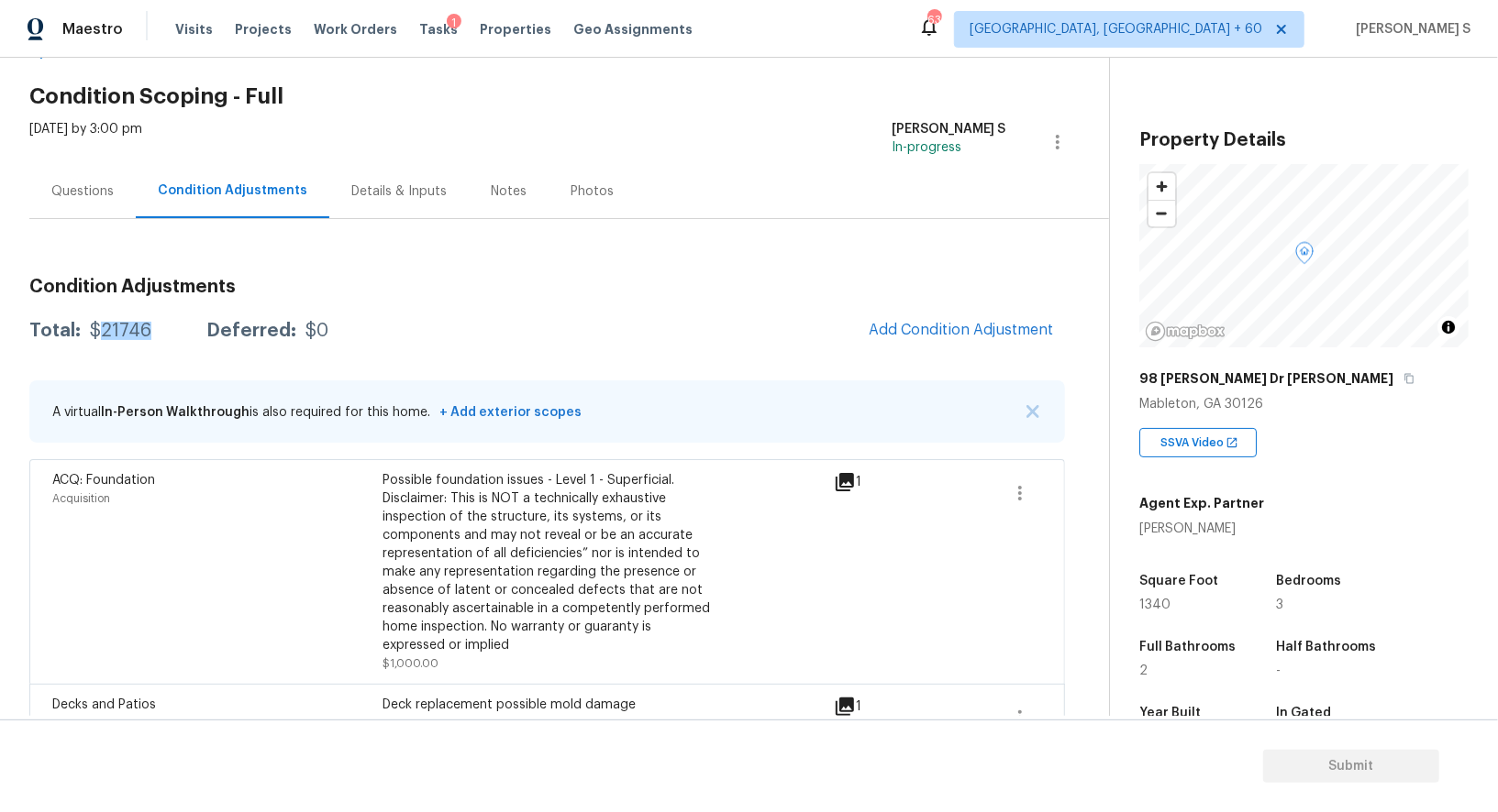
scroll to position [0, 0]
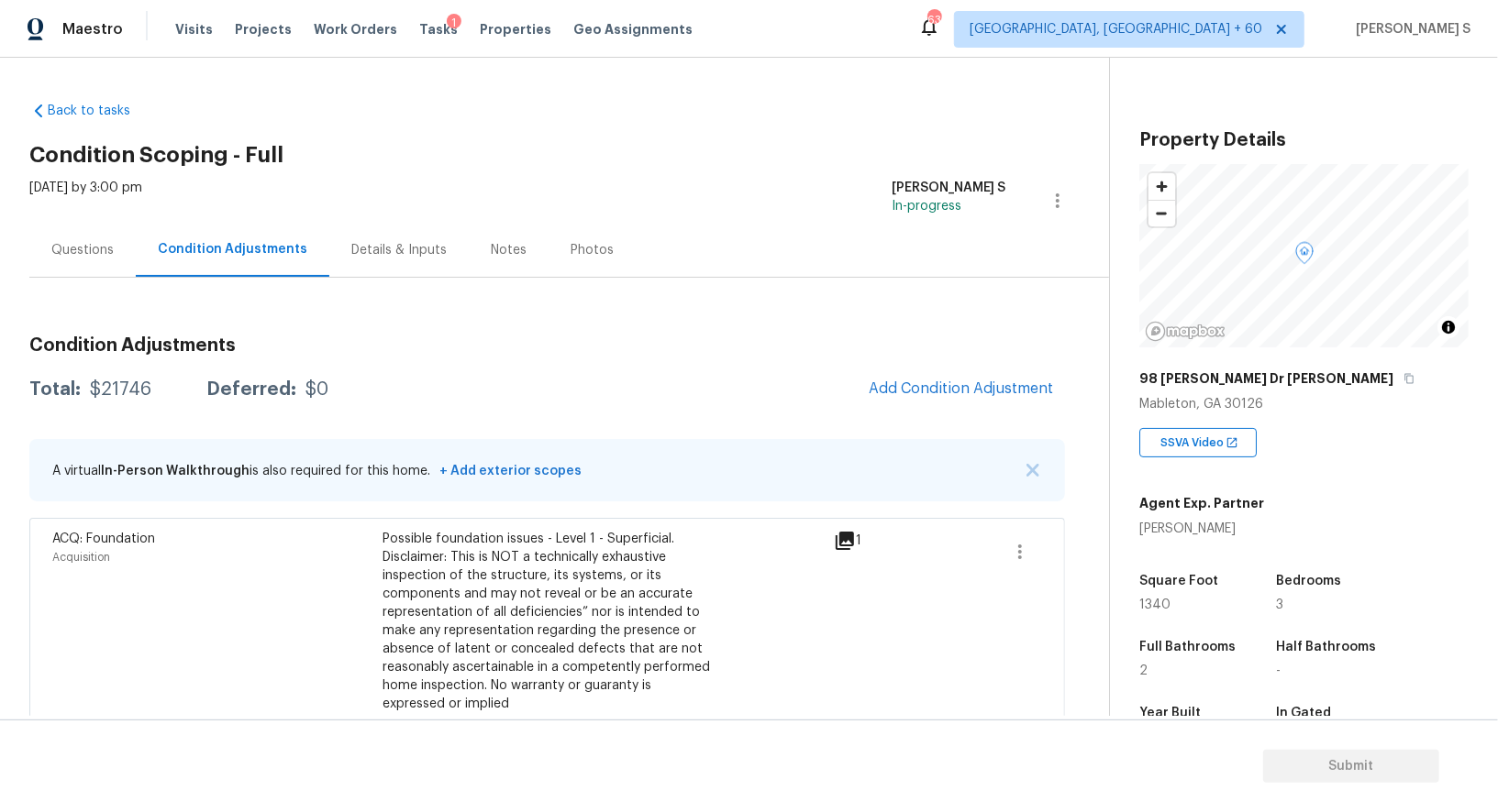
click at [78, 247] on div "Questions" at bounding box center [83, 250] width 63 height 18
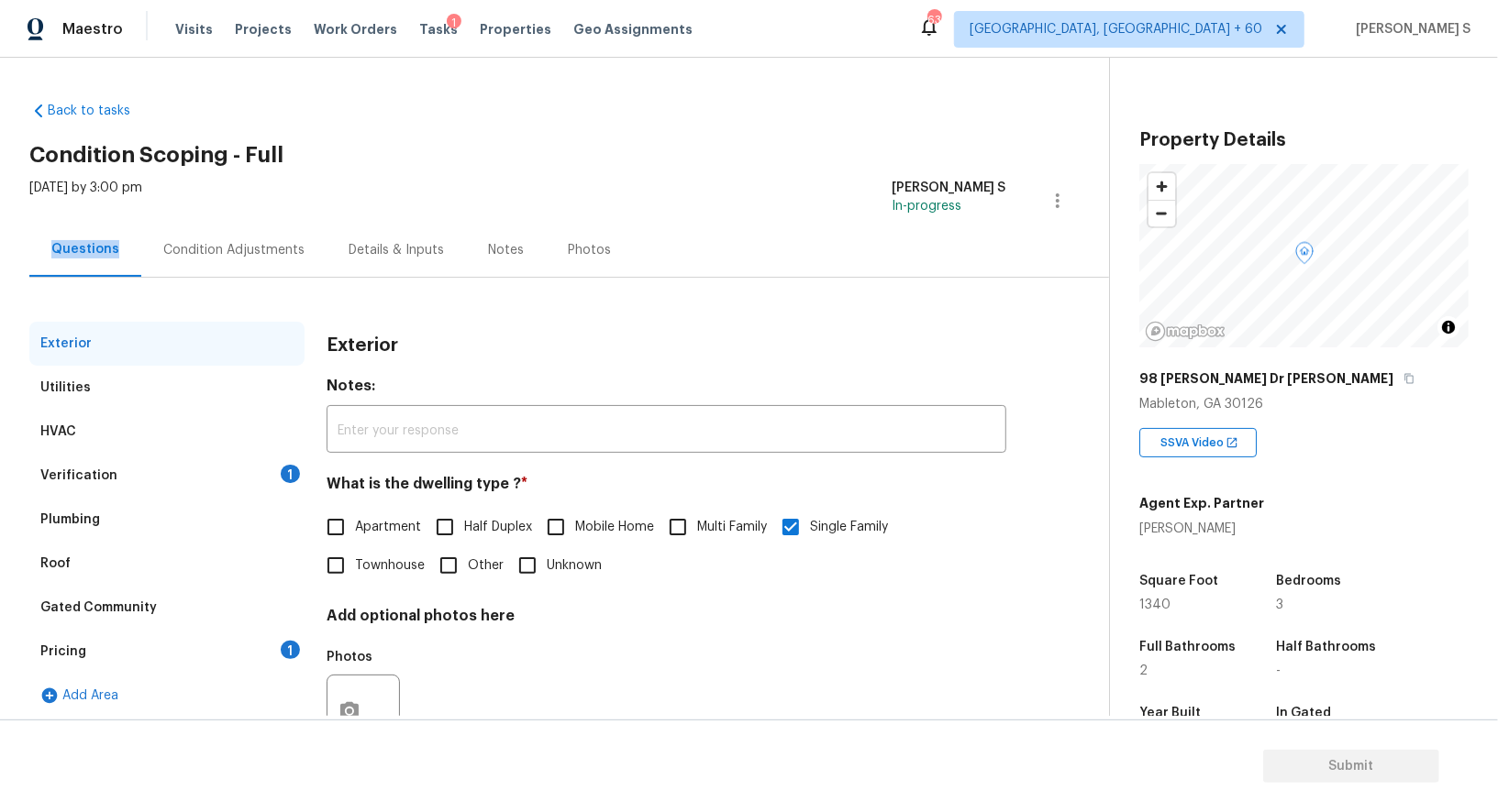
click at [78, 247] on div "Questions" at bounding box center [86, 249] width 68 height 18
click at [230, 468] on div "Verification 1" at bounding box center [167, 476] width 275 height 44
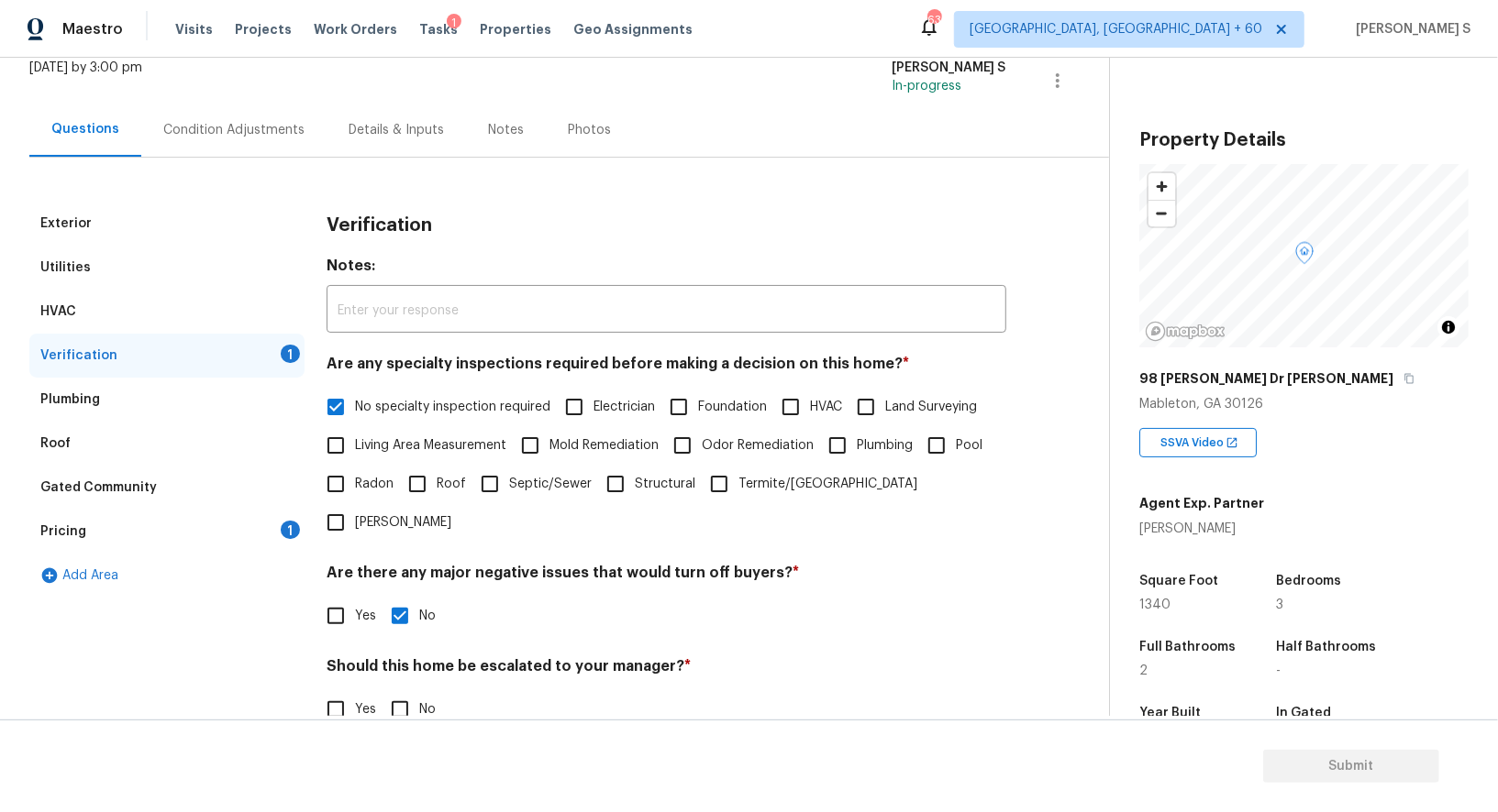
scroll to position [233, 0]
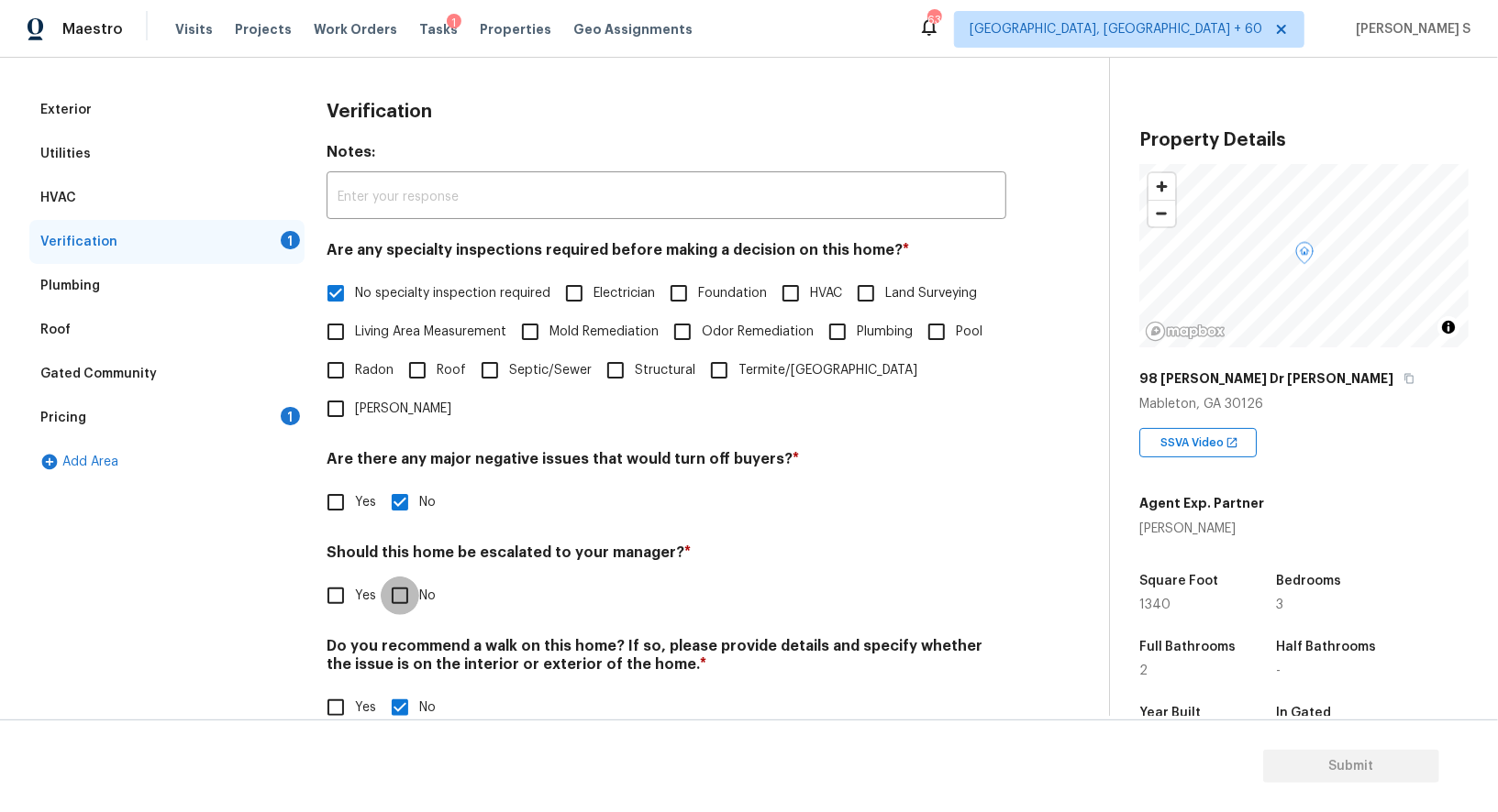
click at [399, 577] on input "No" at bounding box center [400, 596] width 39 height 39
checkbox input "true"
click at [278, 408] on div "Pricing 1" at bounding box center [167, 418] width 275 height 44
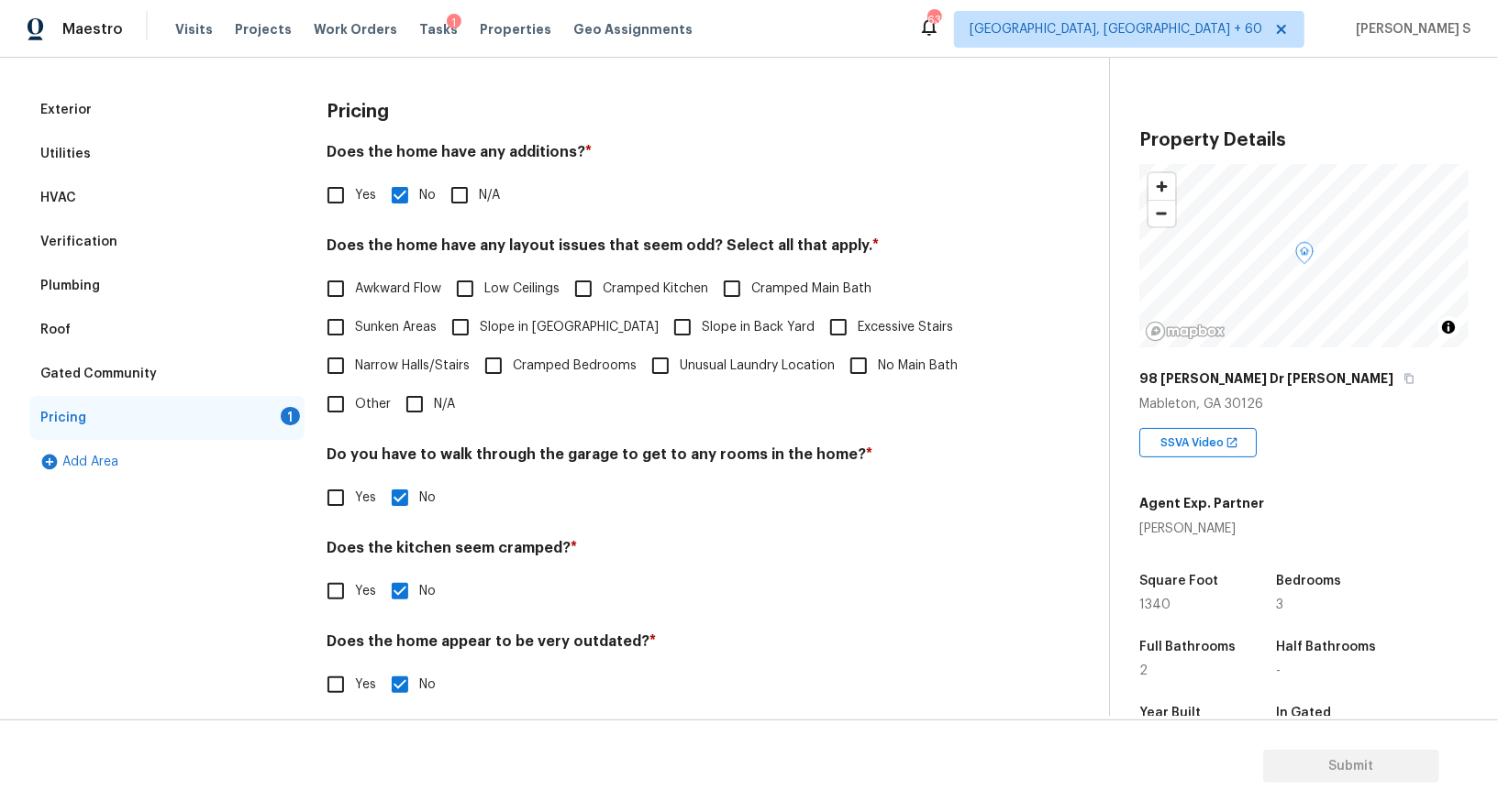
drag, startPoint x: 474, startPoint y: 336, endPoint x: 604, endPoint y: 336, distance: 130.0
click at [474, 336] on input "Slope in [GEOGRAPHIC_DATA]" at bounding box center [461, 328] width 39 height 39
checkbox input "true"
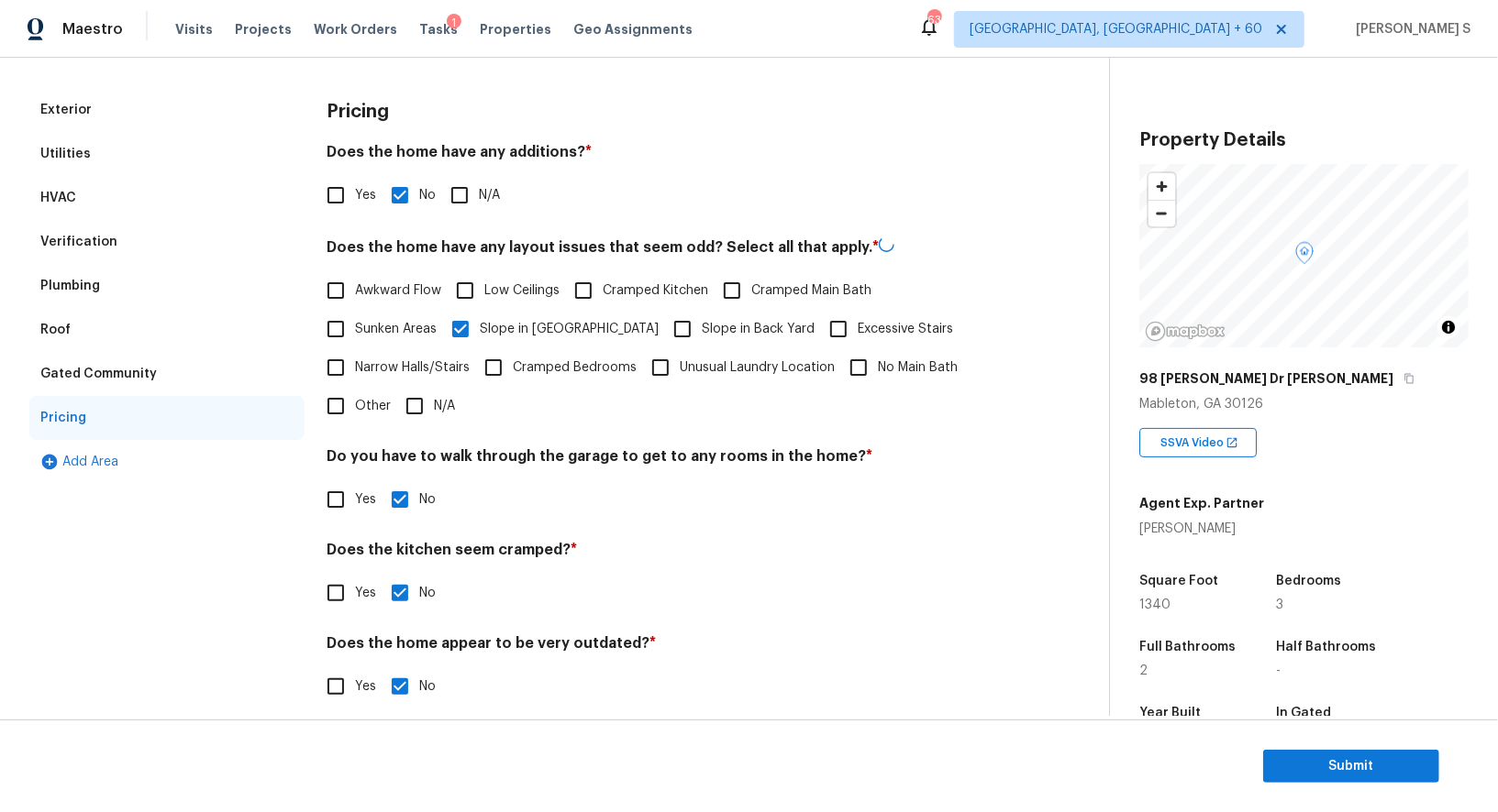
click at [663, 336] on input "Slope in Back Yard" at bounding box center [682, 329] width 39 height 39
checkbox input "true"
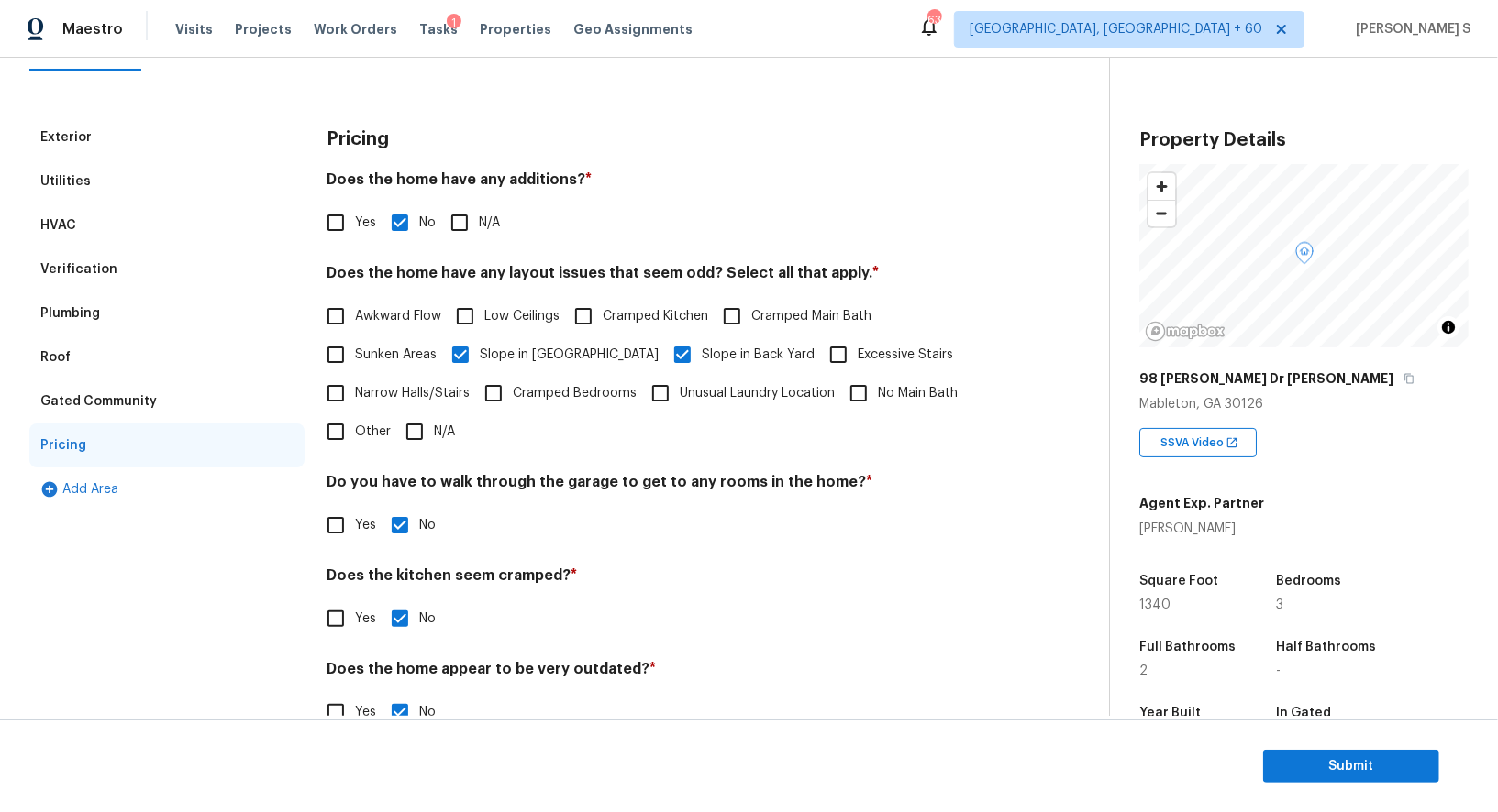
scroll to position [0, 0]
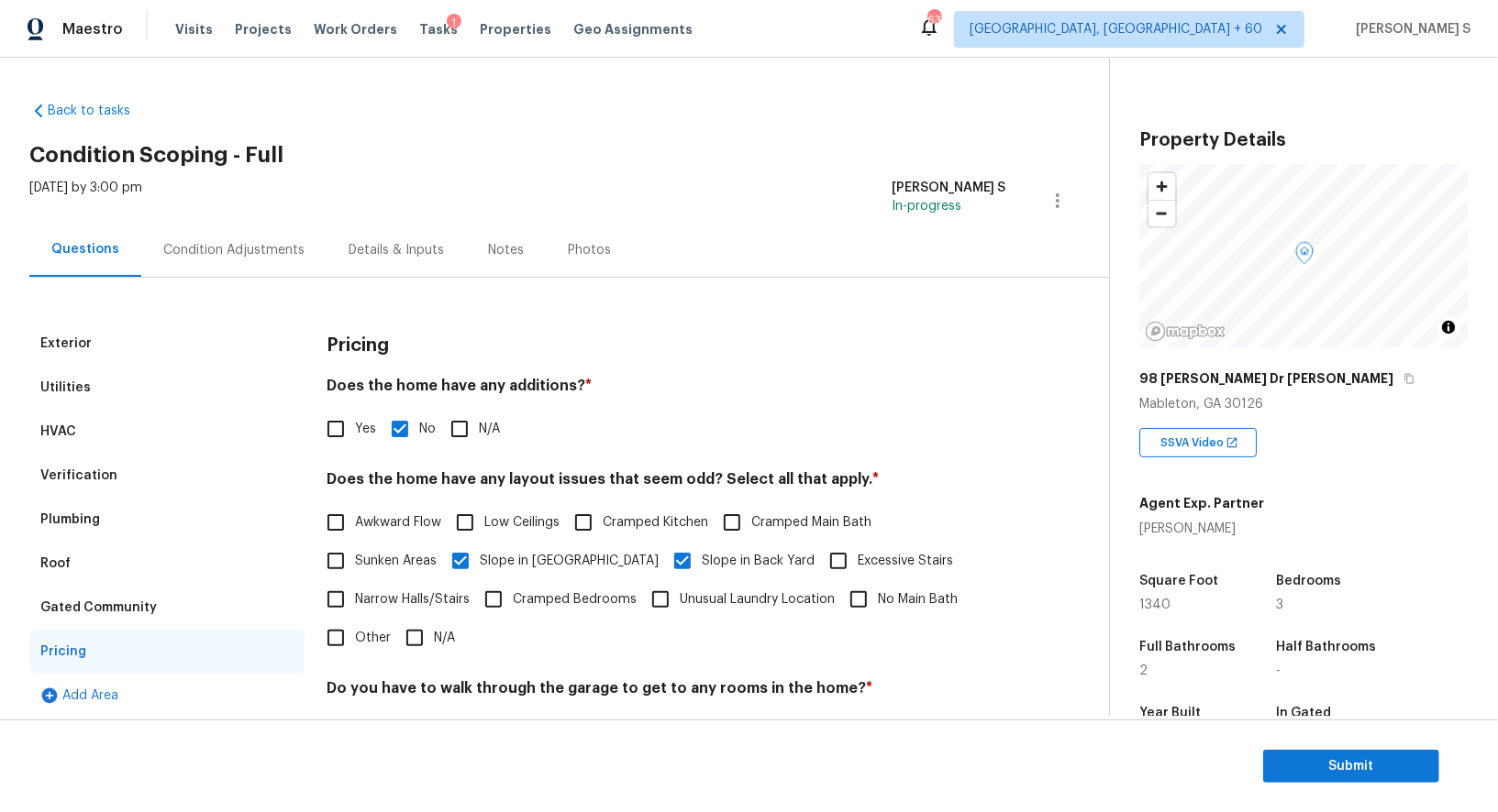
click at [240, 258] on div "Condition Adjustments" at bounding box center [234, 250] width 141 height 18
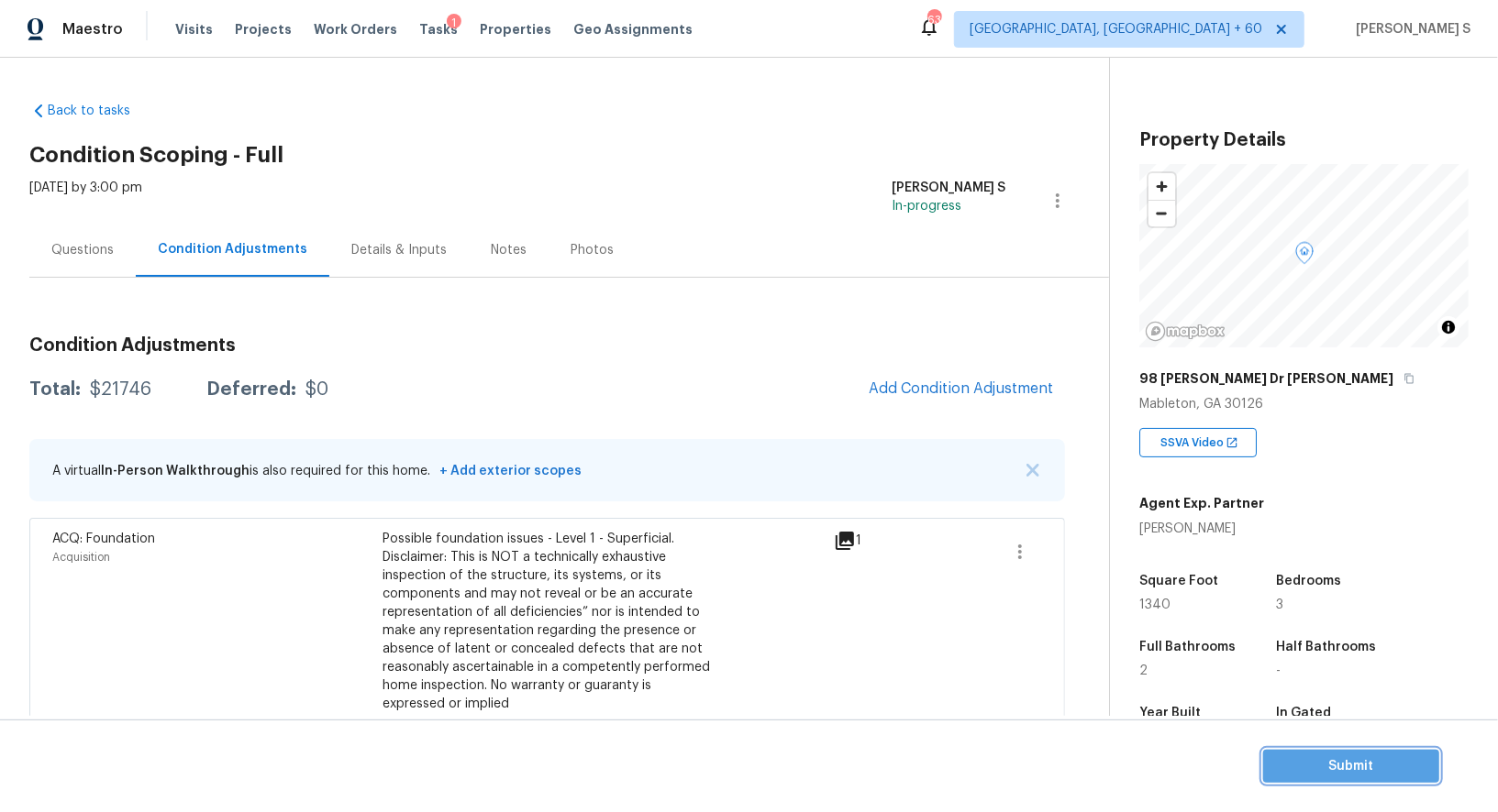
click at [1299, 776] on span "Submit" at bounding box center [1350, 767] width 147 height 23
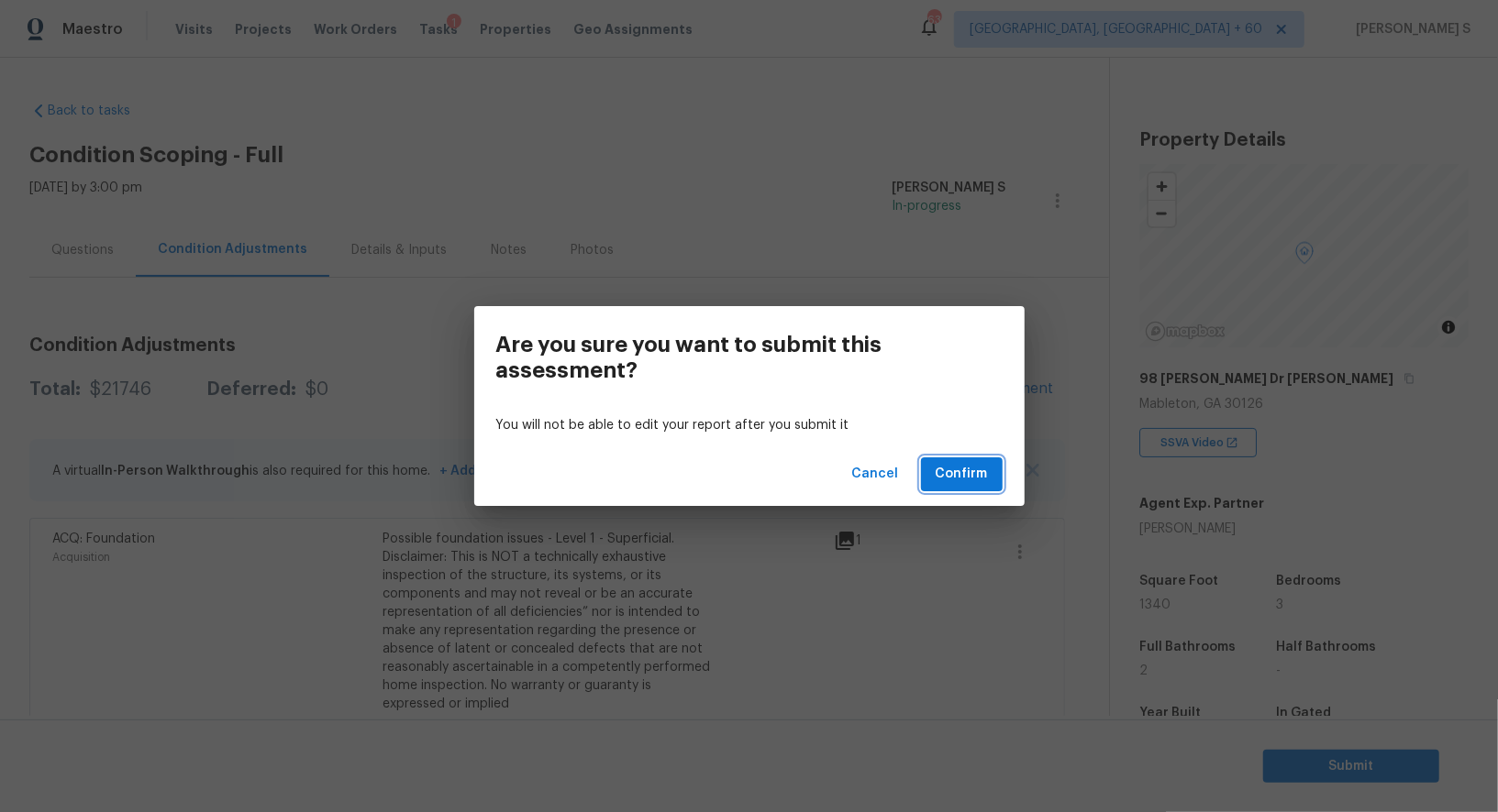
click at [977, 460] on button "Confirm" at bounding box center [962, 474] width 81 height 34
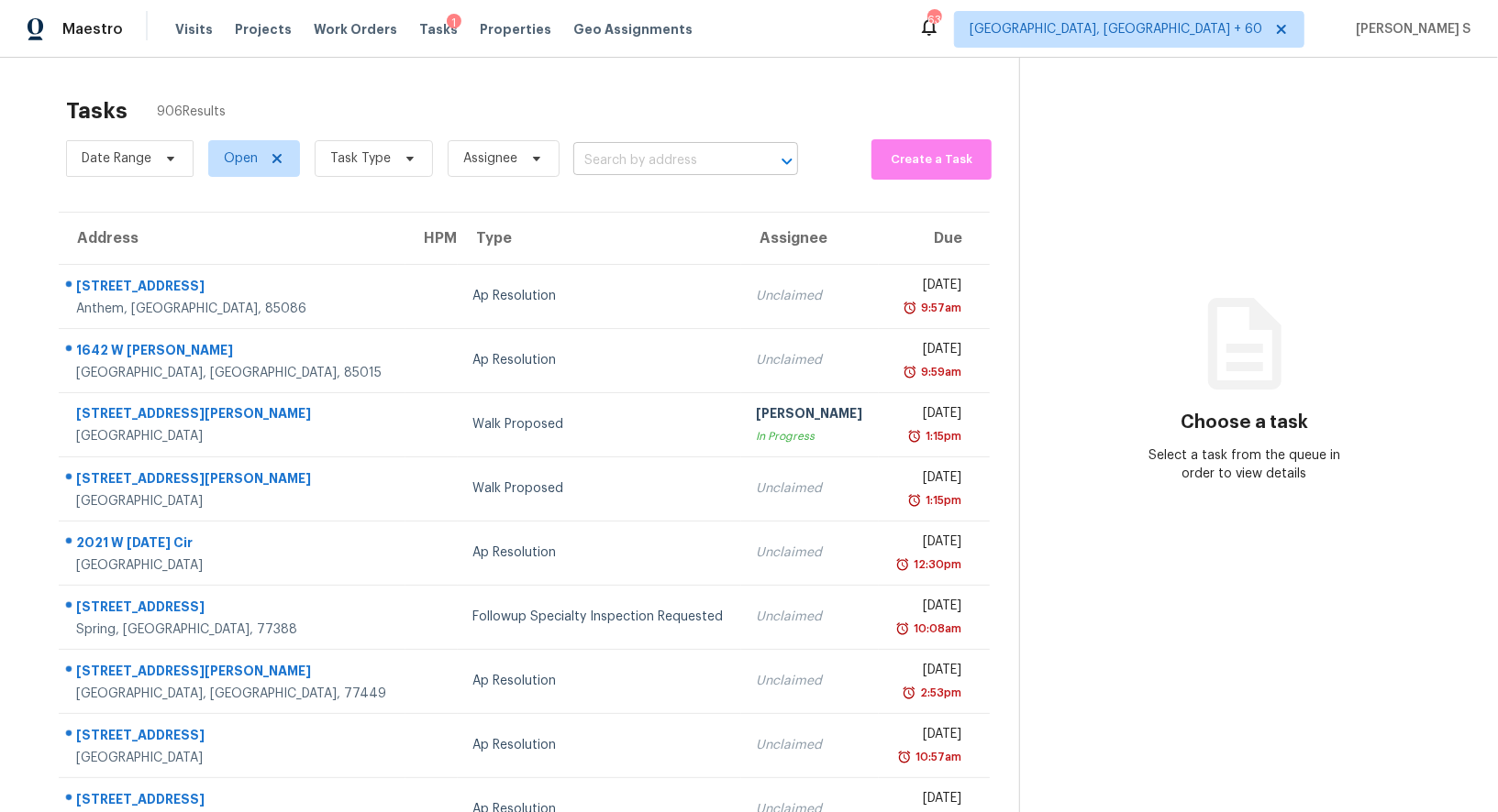
click at [660, 162] on input "text" at bounding box center [660, 161] width 174 height 29
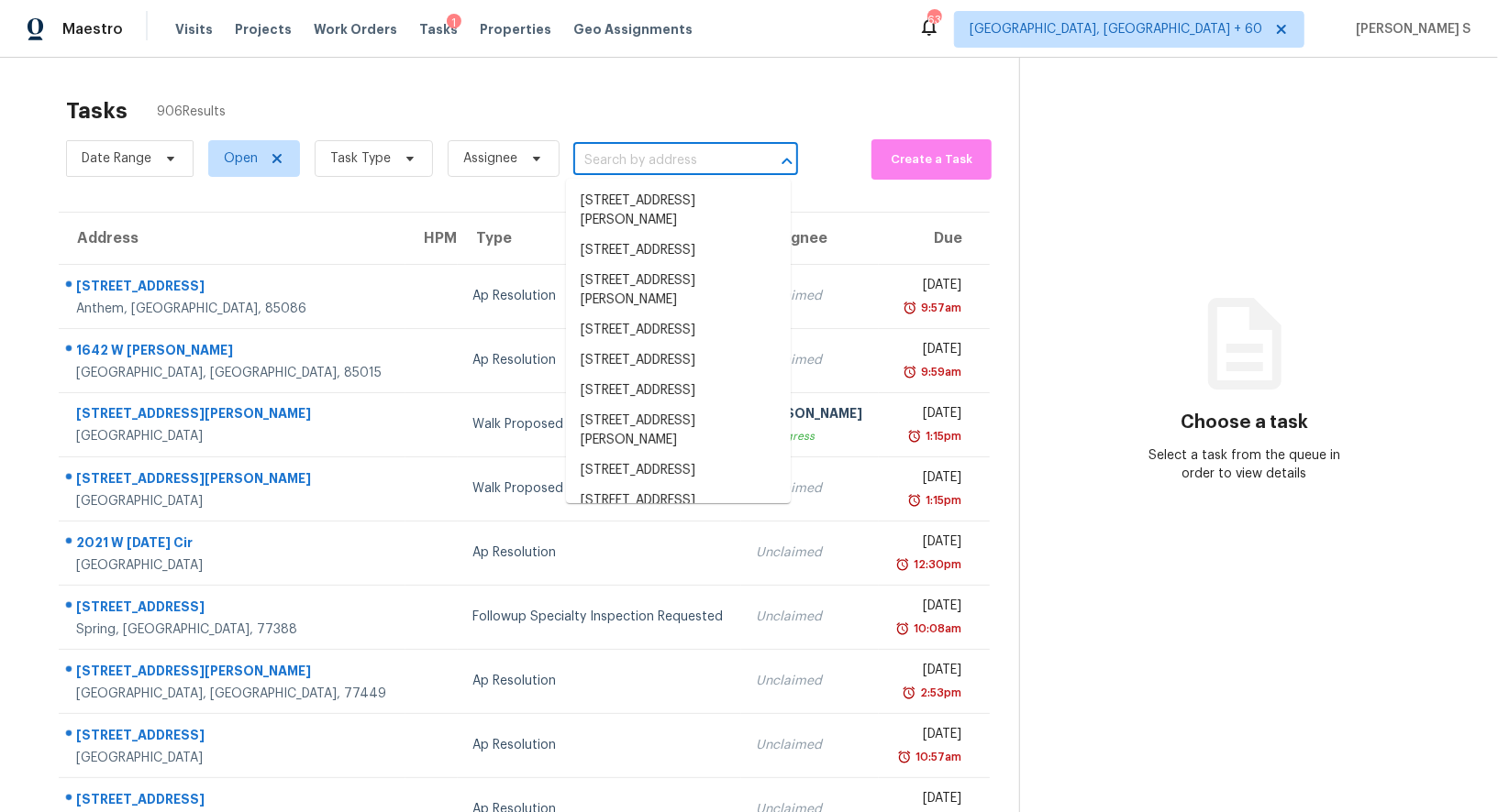
click at [660, 162] on input "text" at bounding box center [660, 161] width 174 height 29
paste input "692 Heritage Post Ln, Grayson, GA, 30017"
type input "692 Heritage Post Ln, Grayson, GA, 30017"
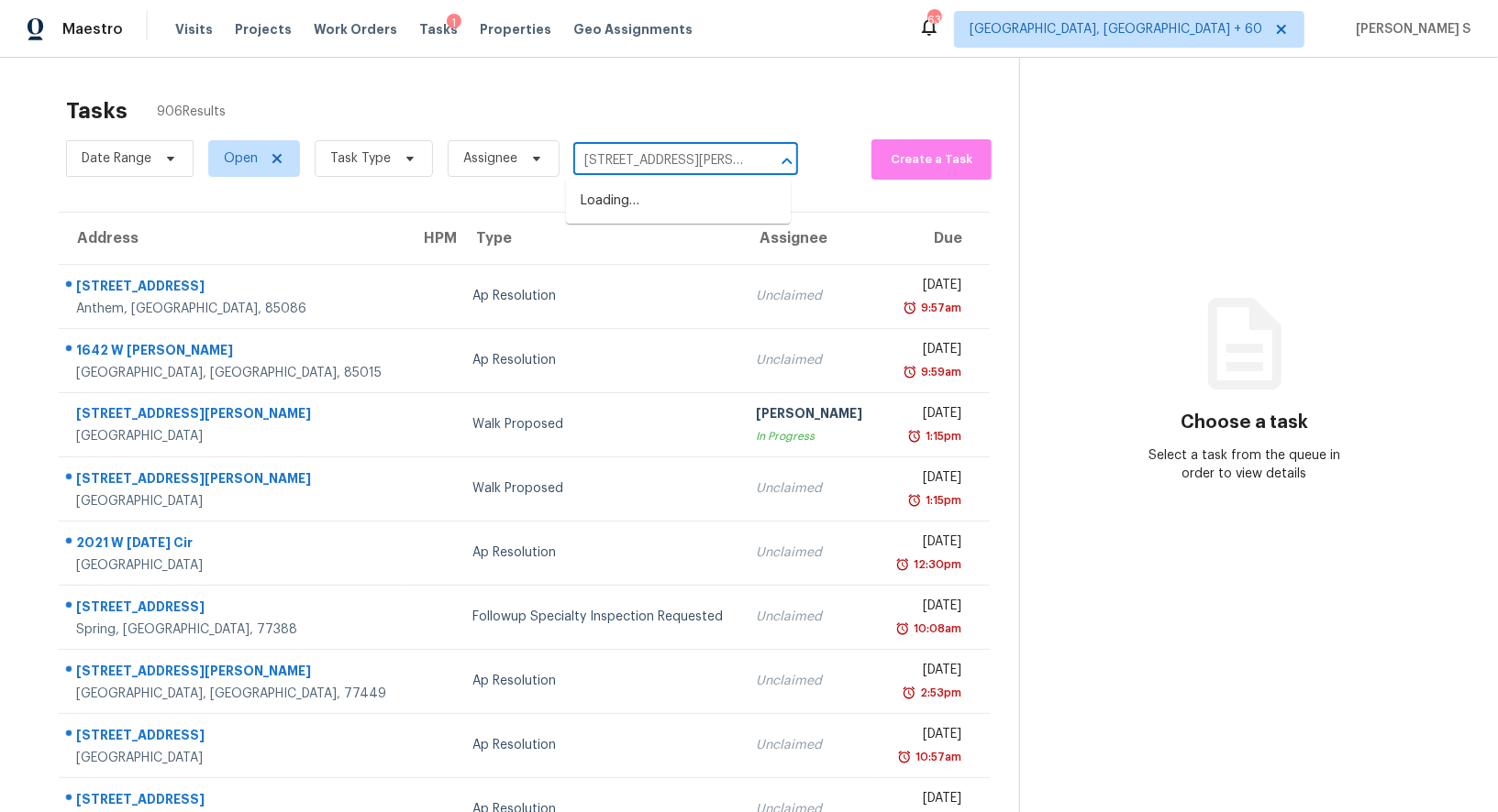
scroll to position [0, 88]
click at [643, 209] on li "692 Heritage Post Ln, Grayson, GA 30017" at bounding box center [677, 211] width 224 height 50
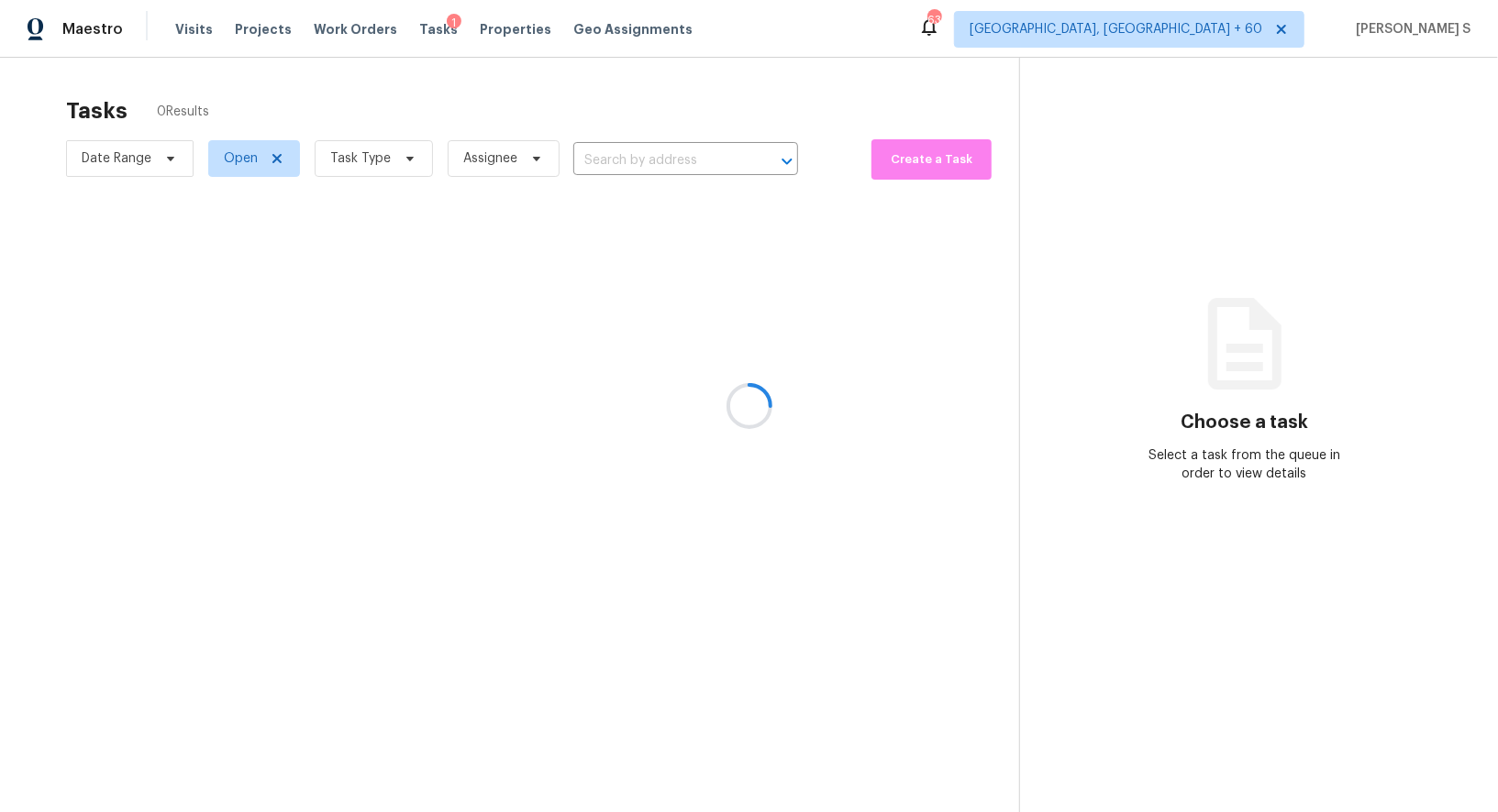
type input "692 Heritage Post Ln, Grayson, GA 30017"
click at [718, 321] on div at bounding box center [749, 406] width 1498 height 812
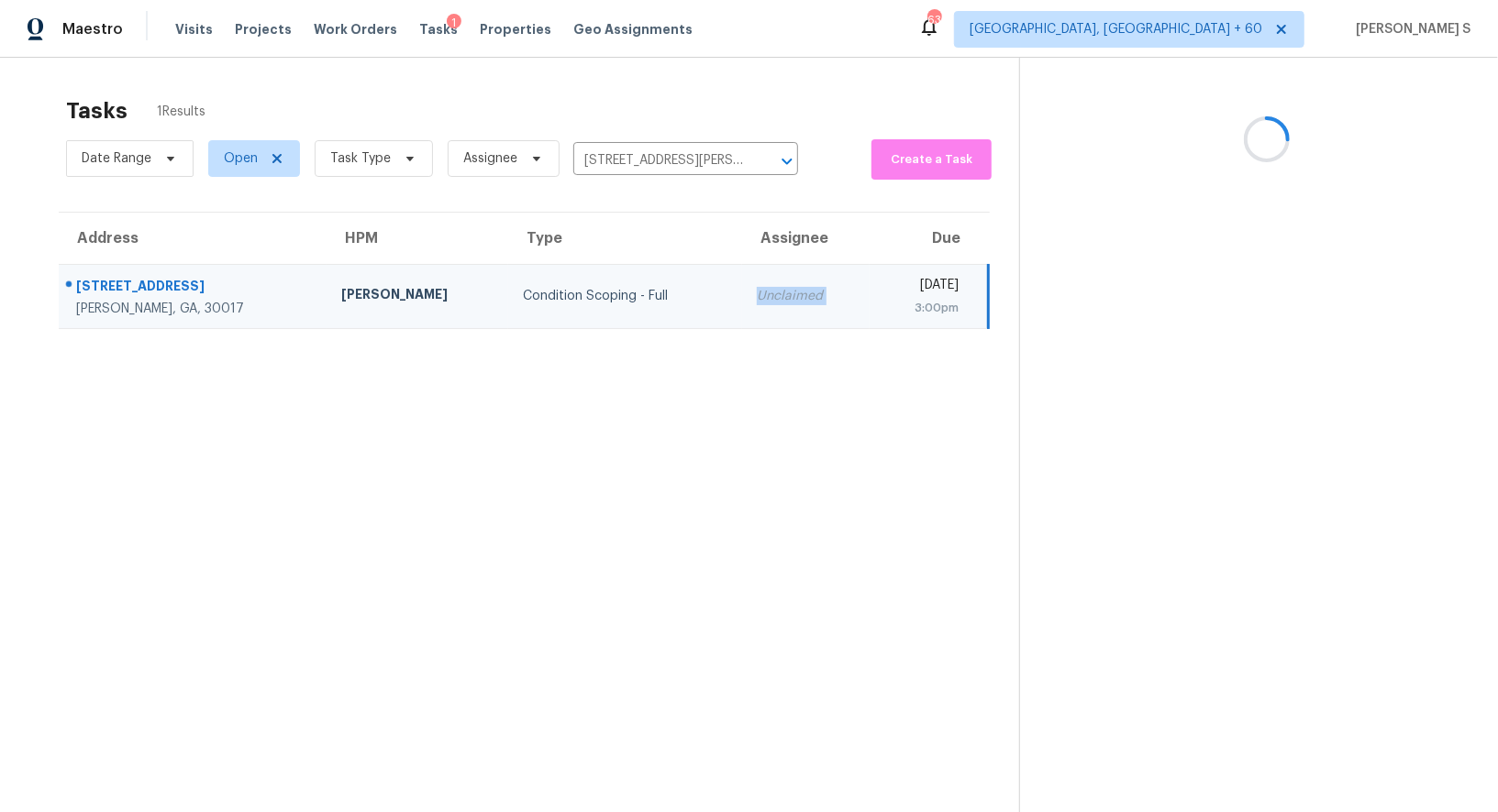
click at [742, 321] on td "Unclaimed" at bounding box center [806, 296] width 127 height 65
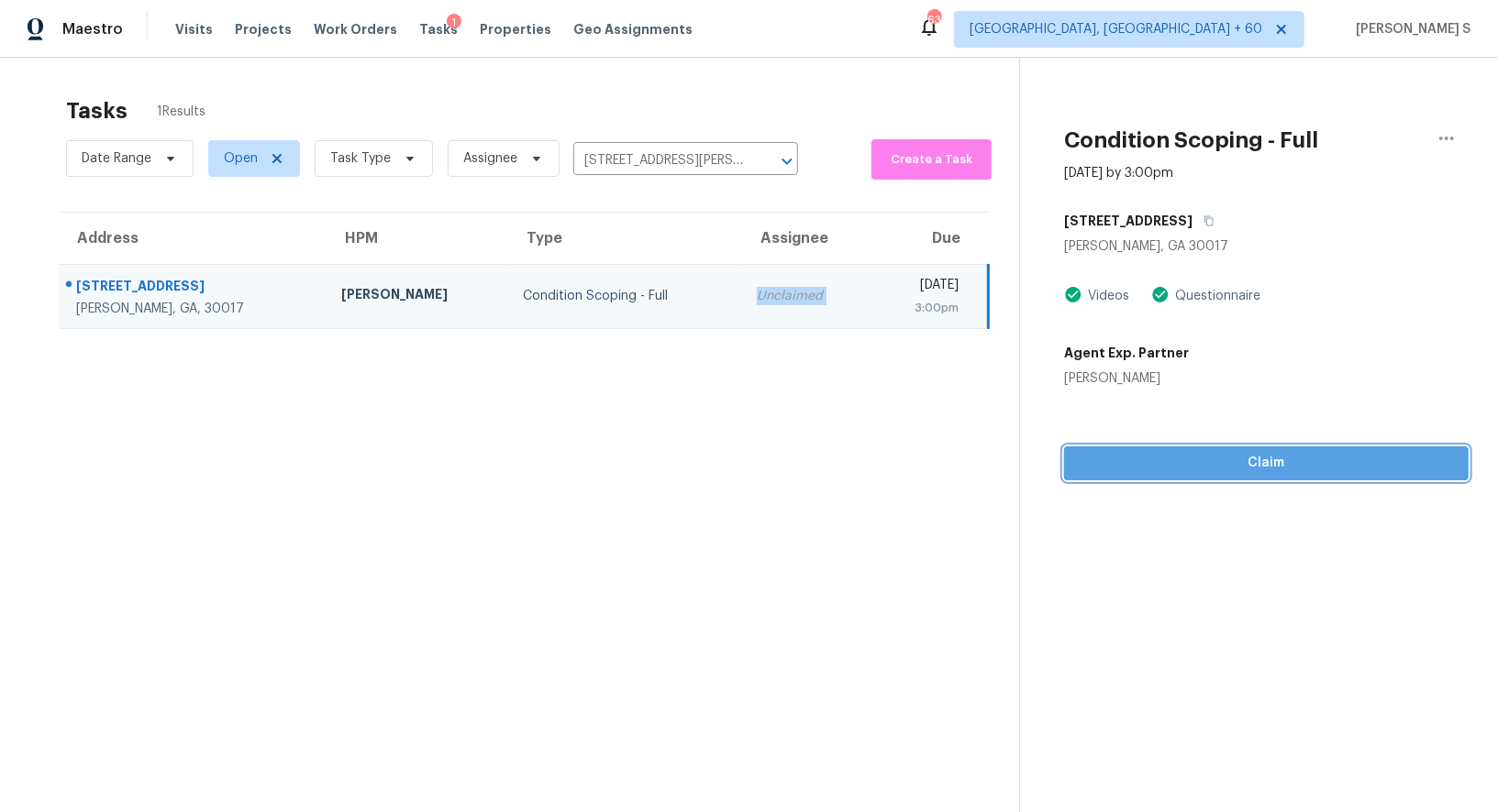
click at [1181, 448] on button "Claim" at bounding box center [1266, 463] width 404 height 34
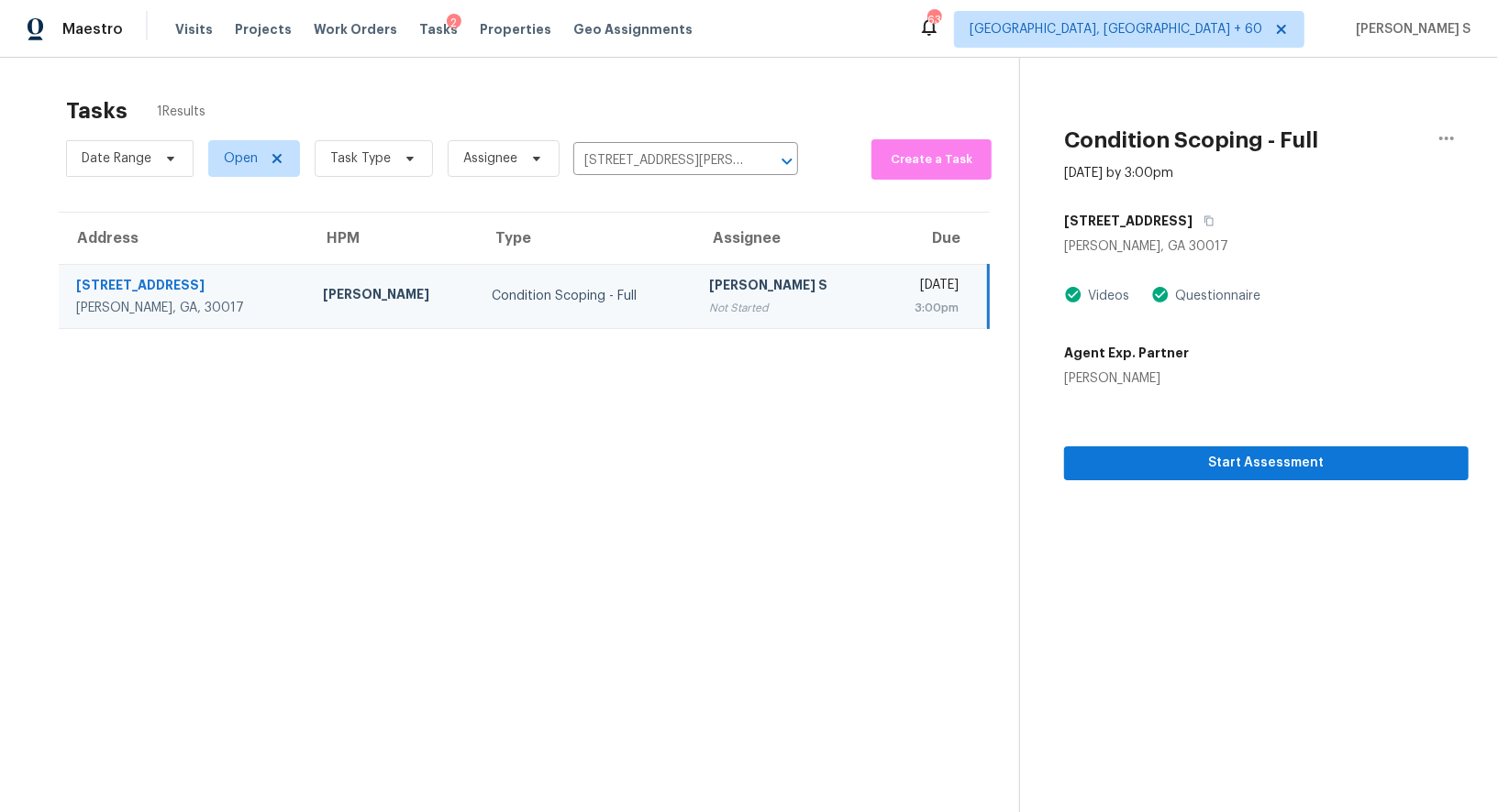
click at [694, 315] on td "Anbu Jebakumar S Not Started" at bounding box center [786, 296] width 185 height 65
click at [1132, 472] on span "Start Assessment" at bounding box center [1266, 463] width 375 height 23
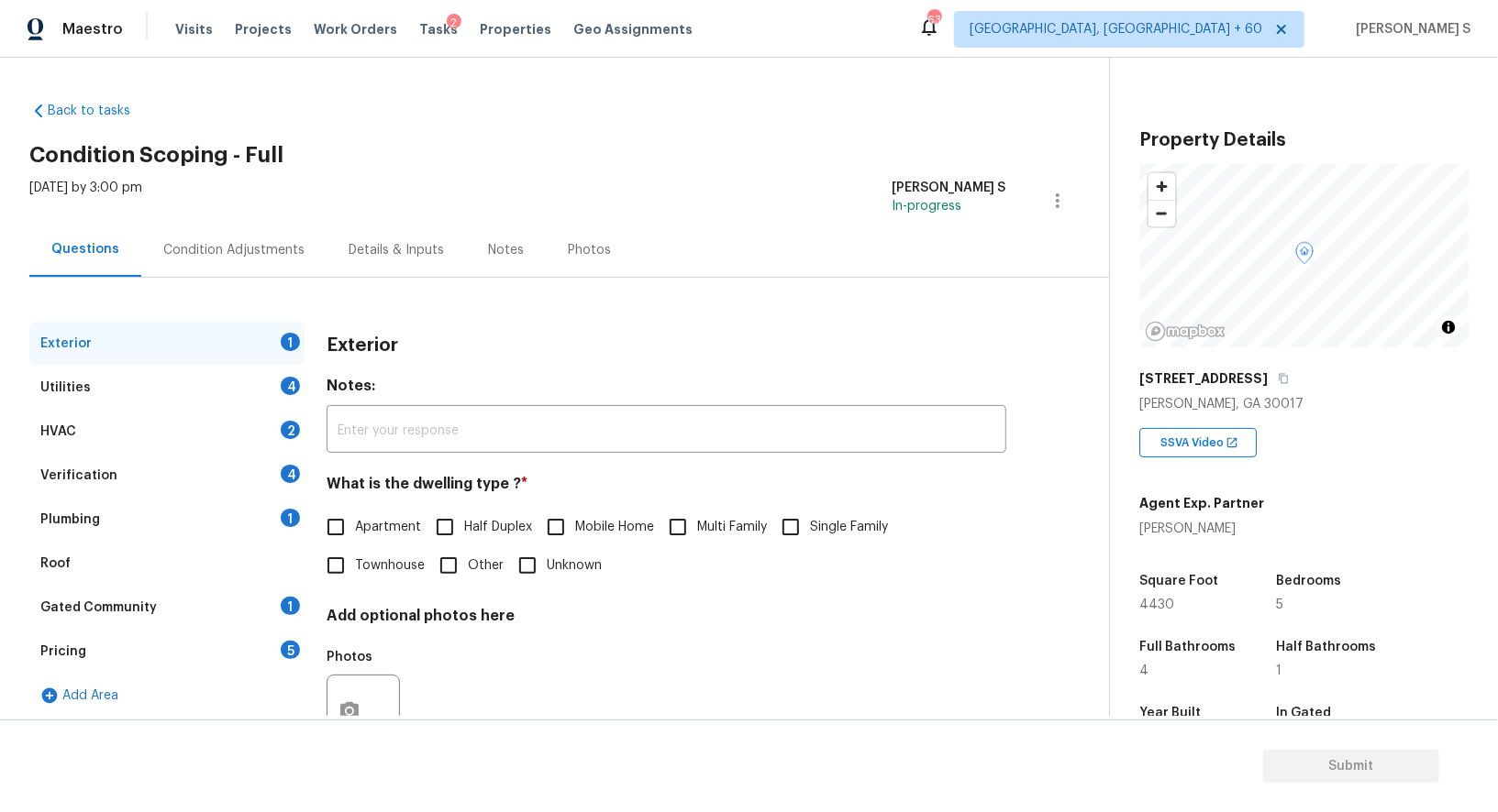
scroll to position [252, 0]
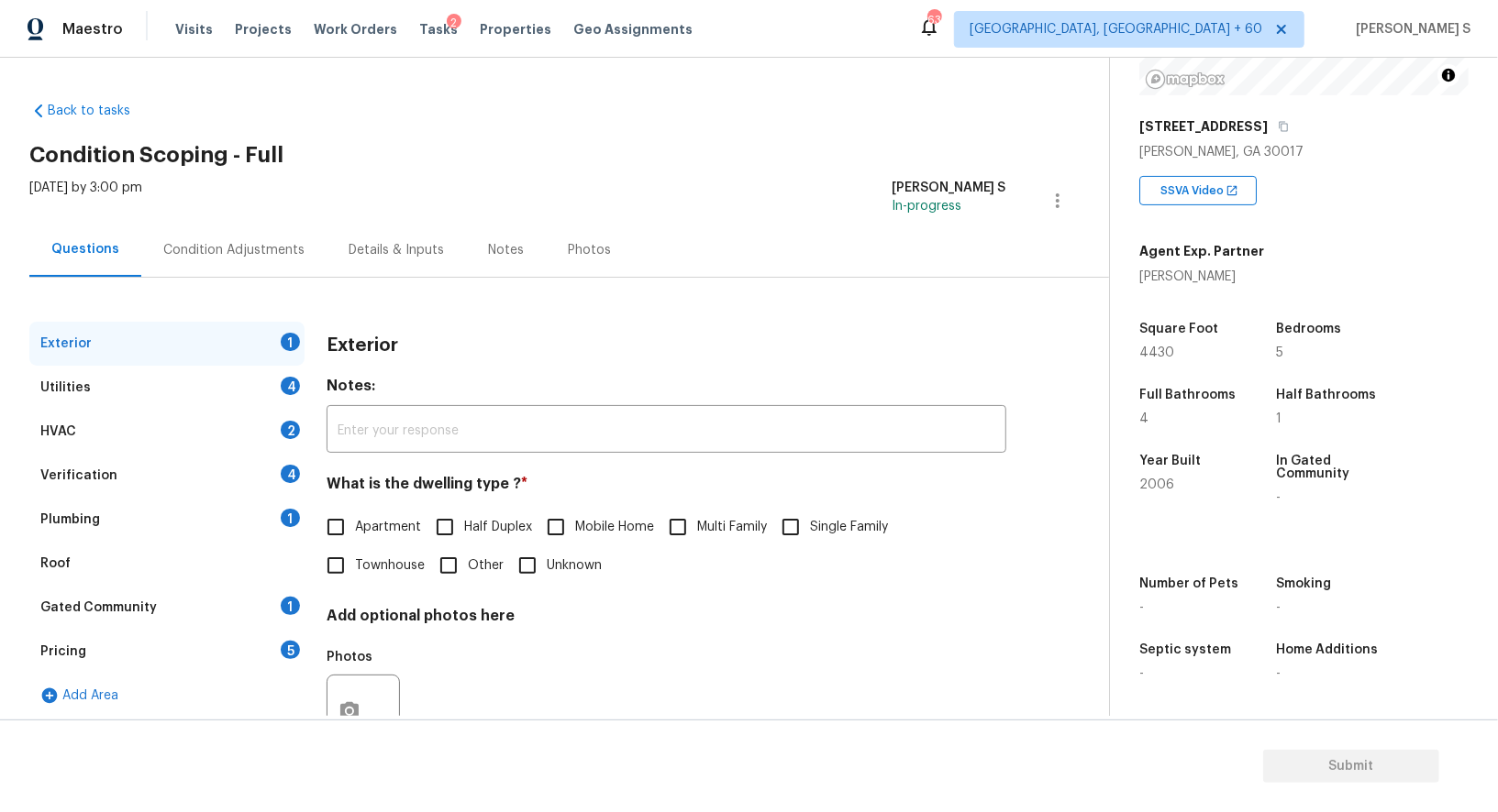
click at [286, 646] on div "5" at bounding box center [290, 651] width 19 height 18
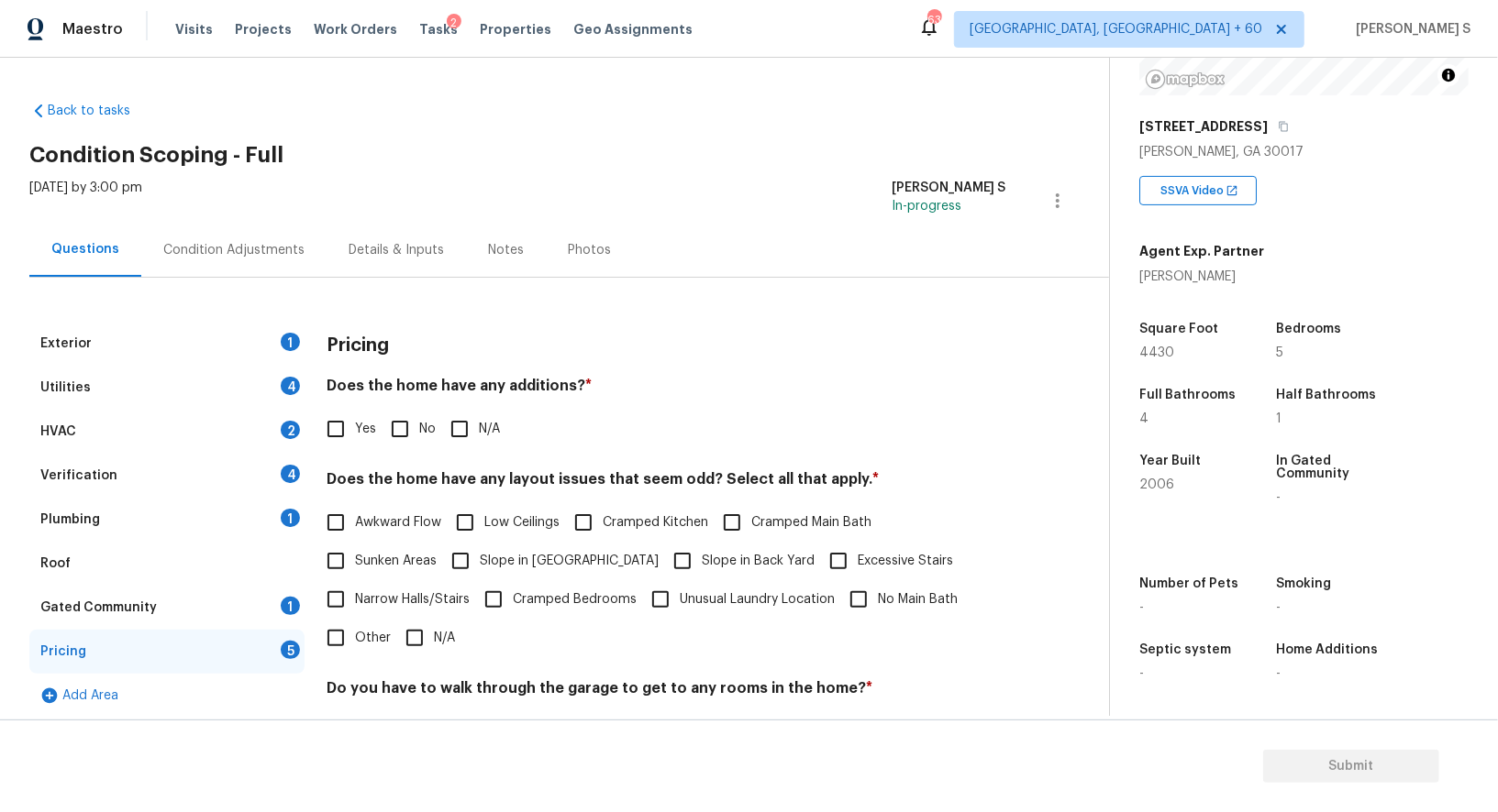
scroll to position [247, 0]
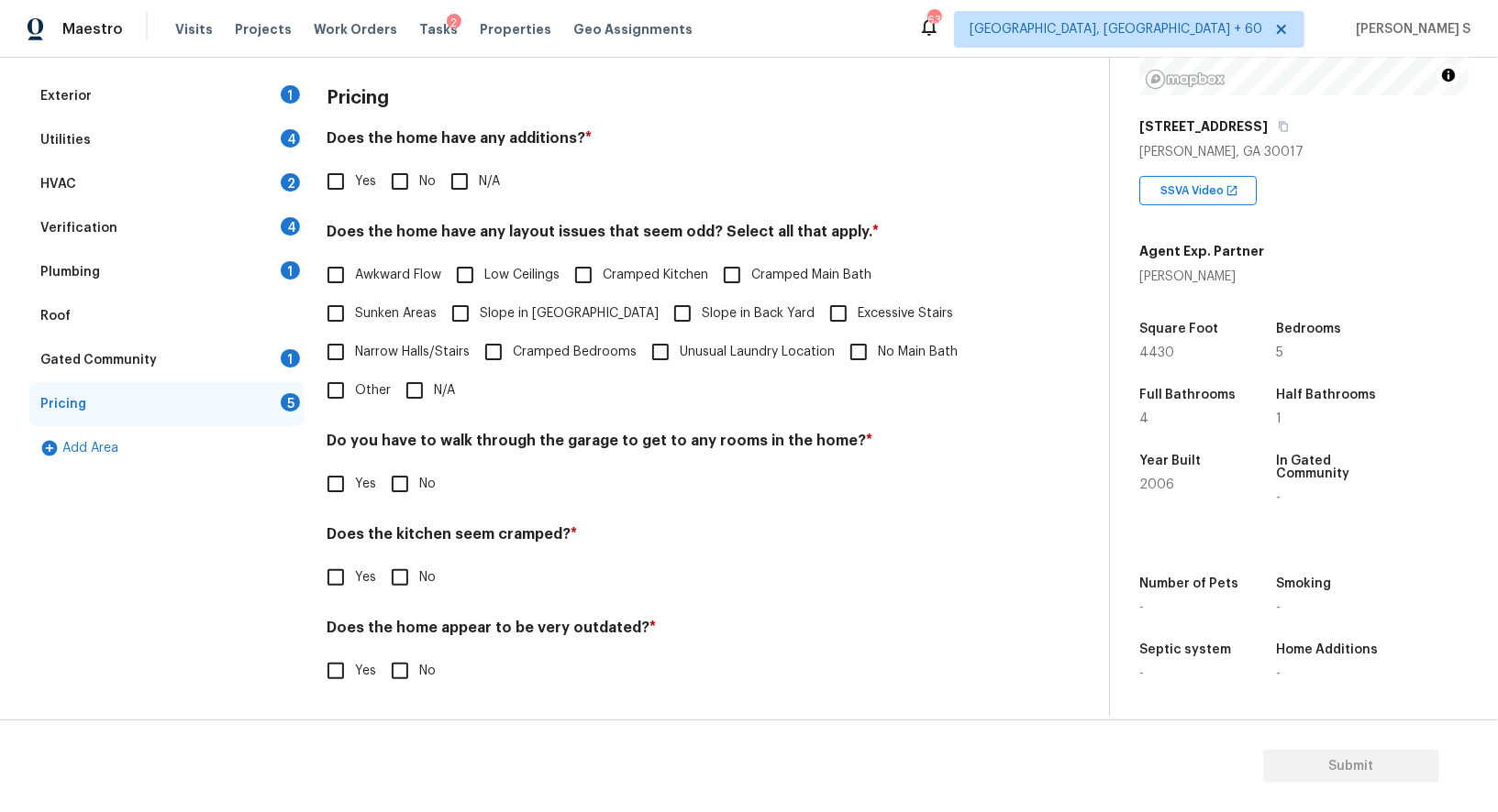
click at [345, 394] on input "Other" at bounding box center [336, 390] width 39 height 39
checkbox input "true"
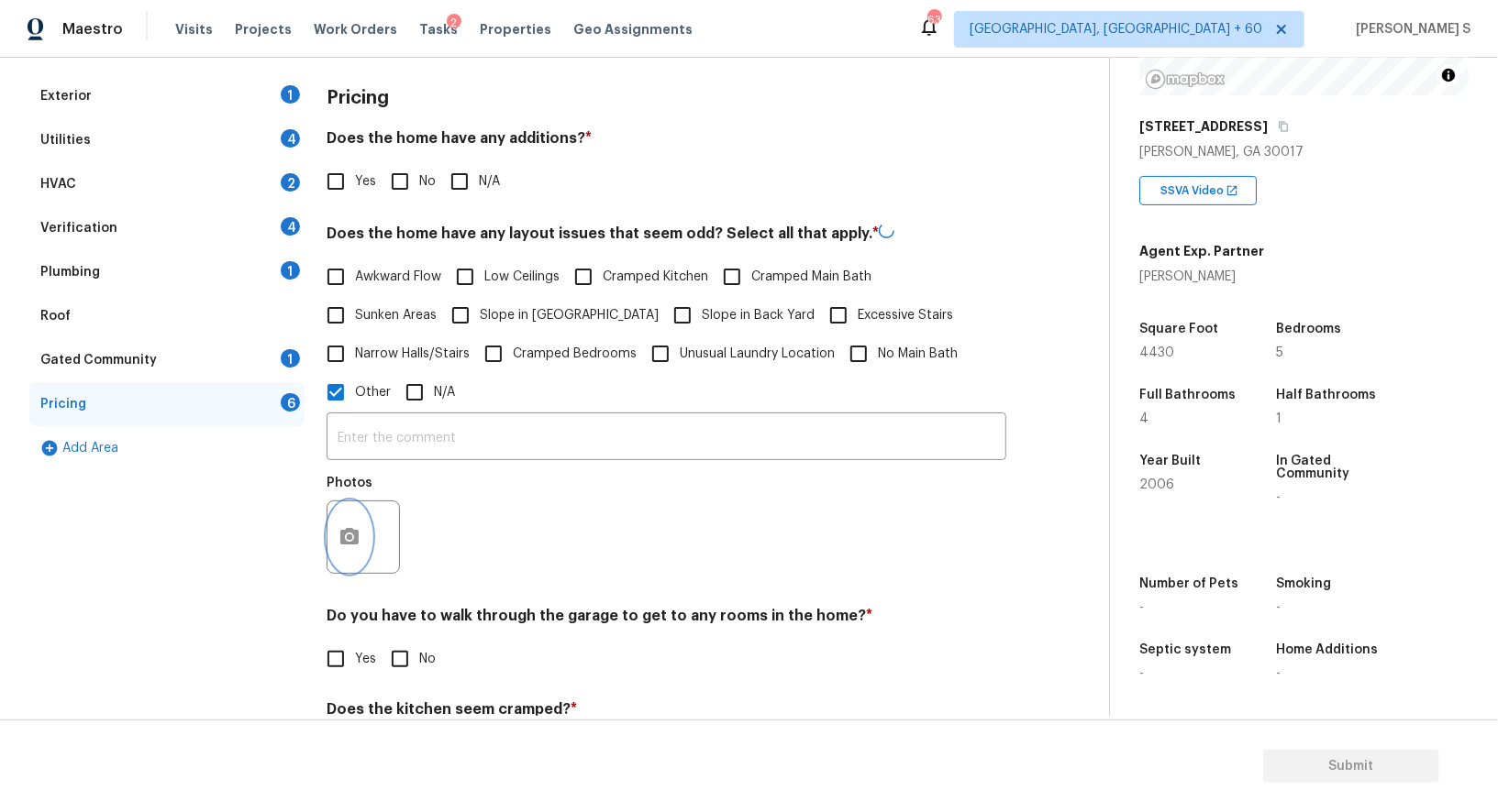
click at [347, 513] on button "button" at bounding box center [350, 538] width 44 height 72
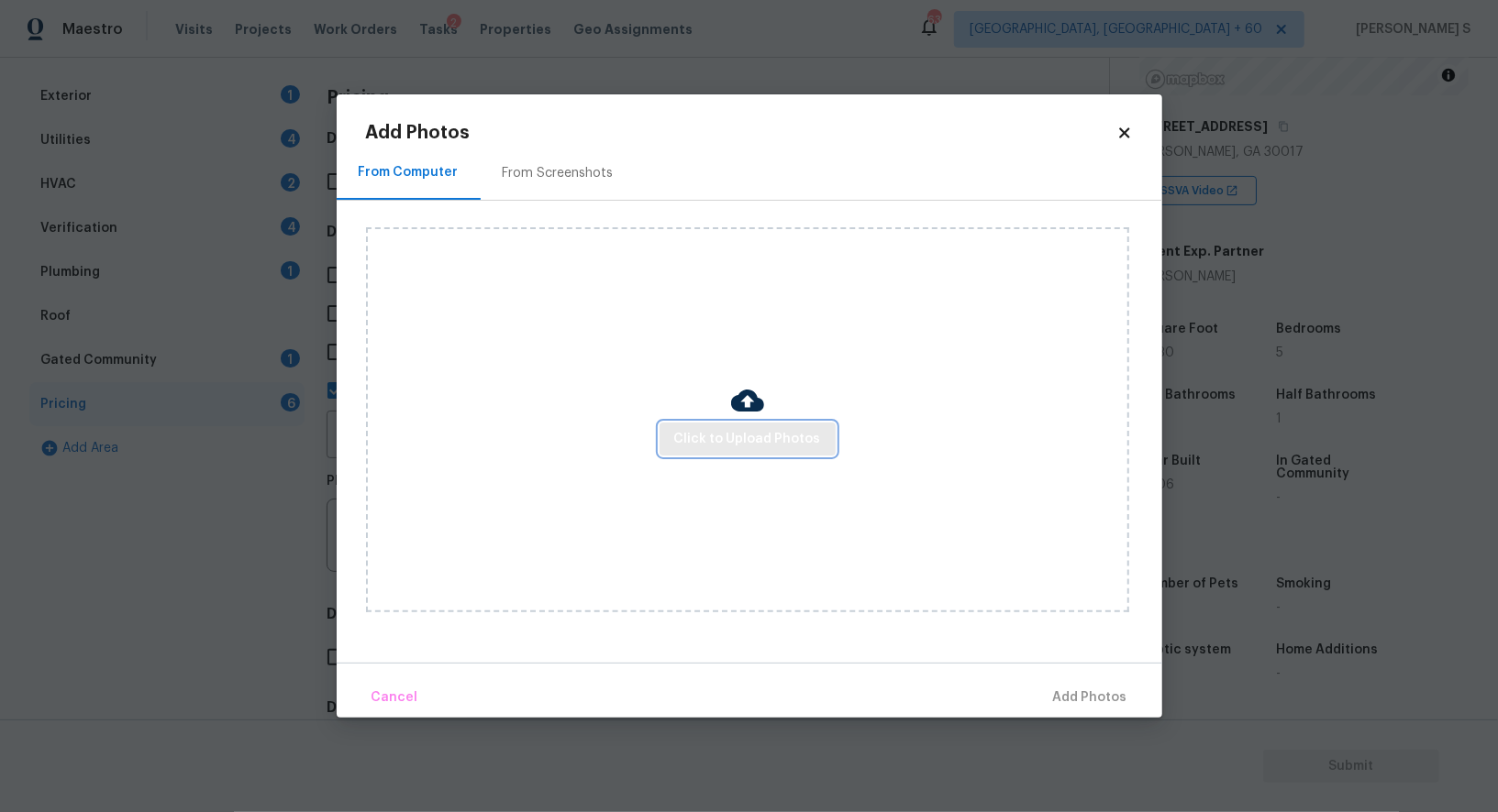
click at [699, 435] on span "Click to Upload Photos" at bounding box center [747, 439] width 147 height 23
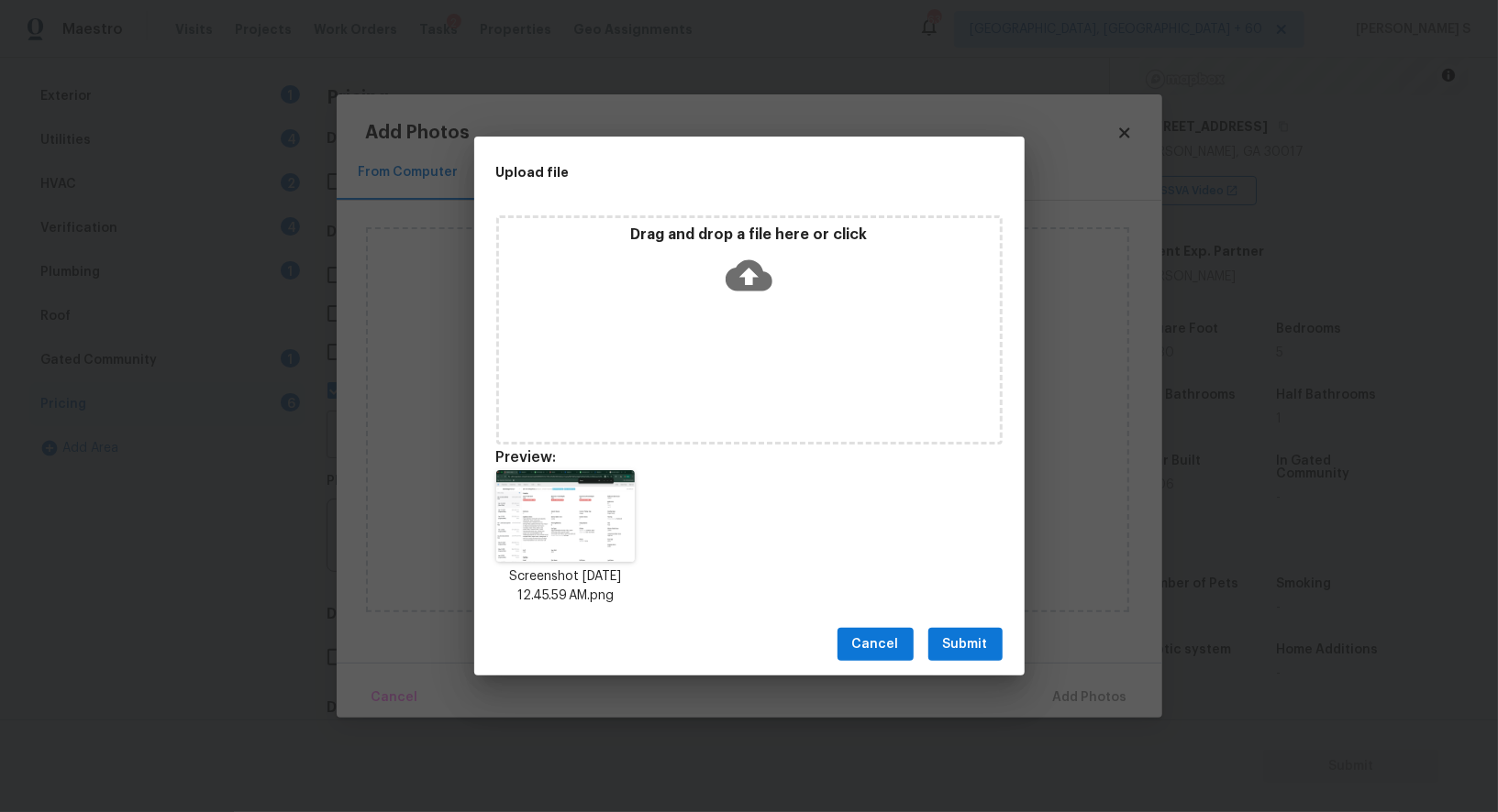
click at [979, 645] on span "Submit" at bounding box center [965, 645] width 45 height 23
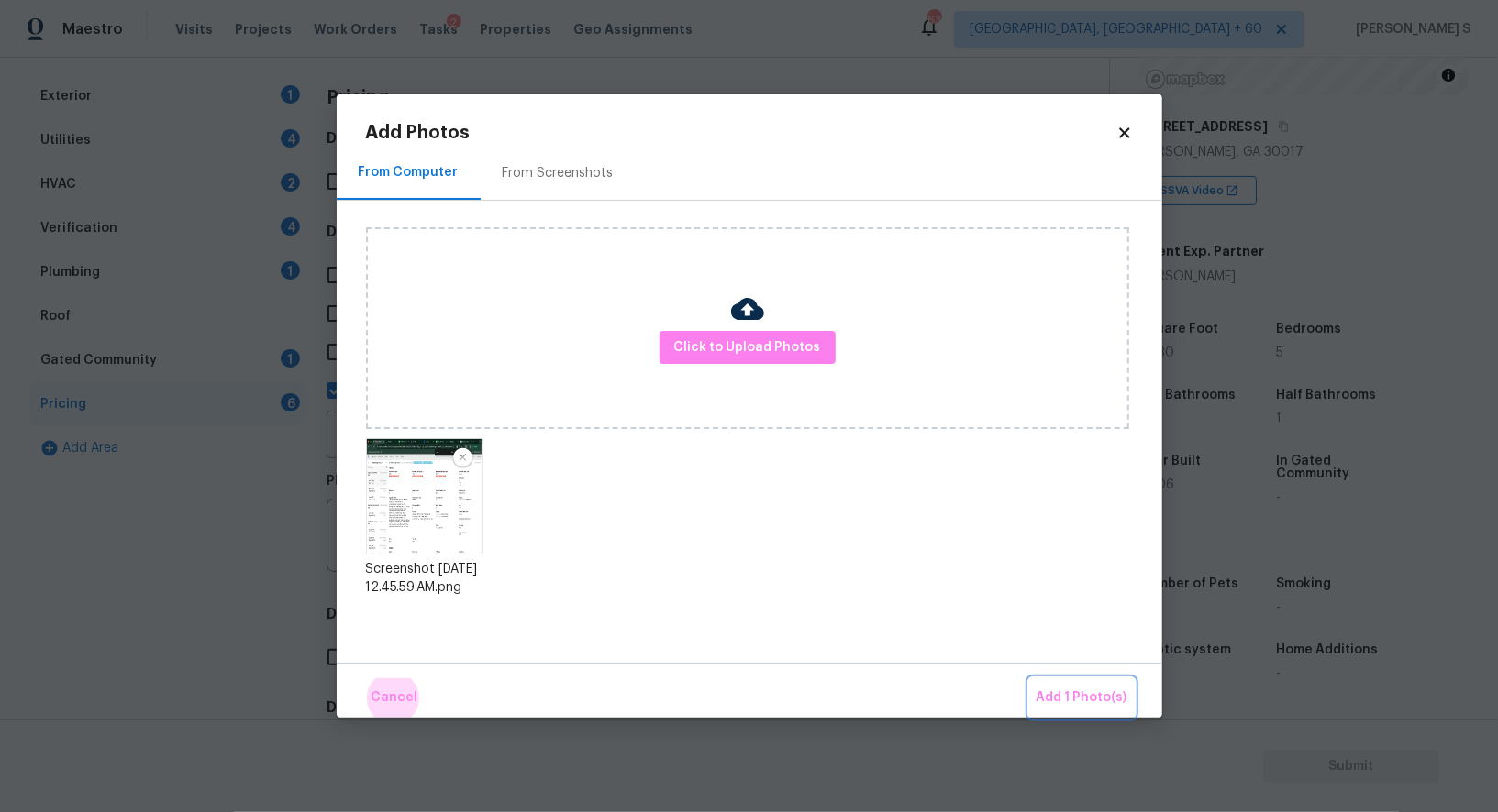
click at [1029, 678] on button "Add 1 Photo(s)" at bounding box center [1082, 698] width 105 height 40
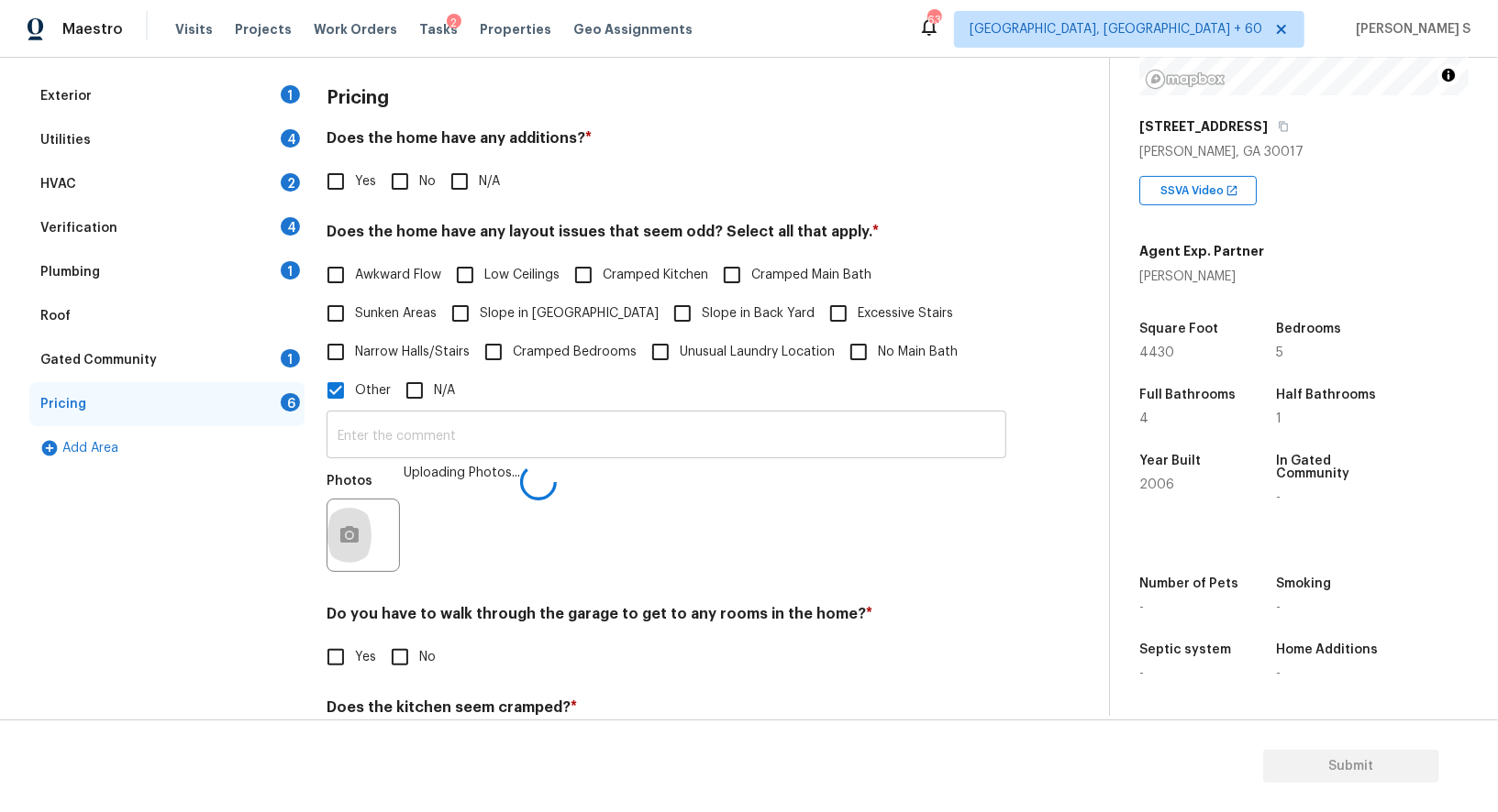
click at [734, 441] on input "text" at bounding box center [666, 436] width 679 height 43
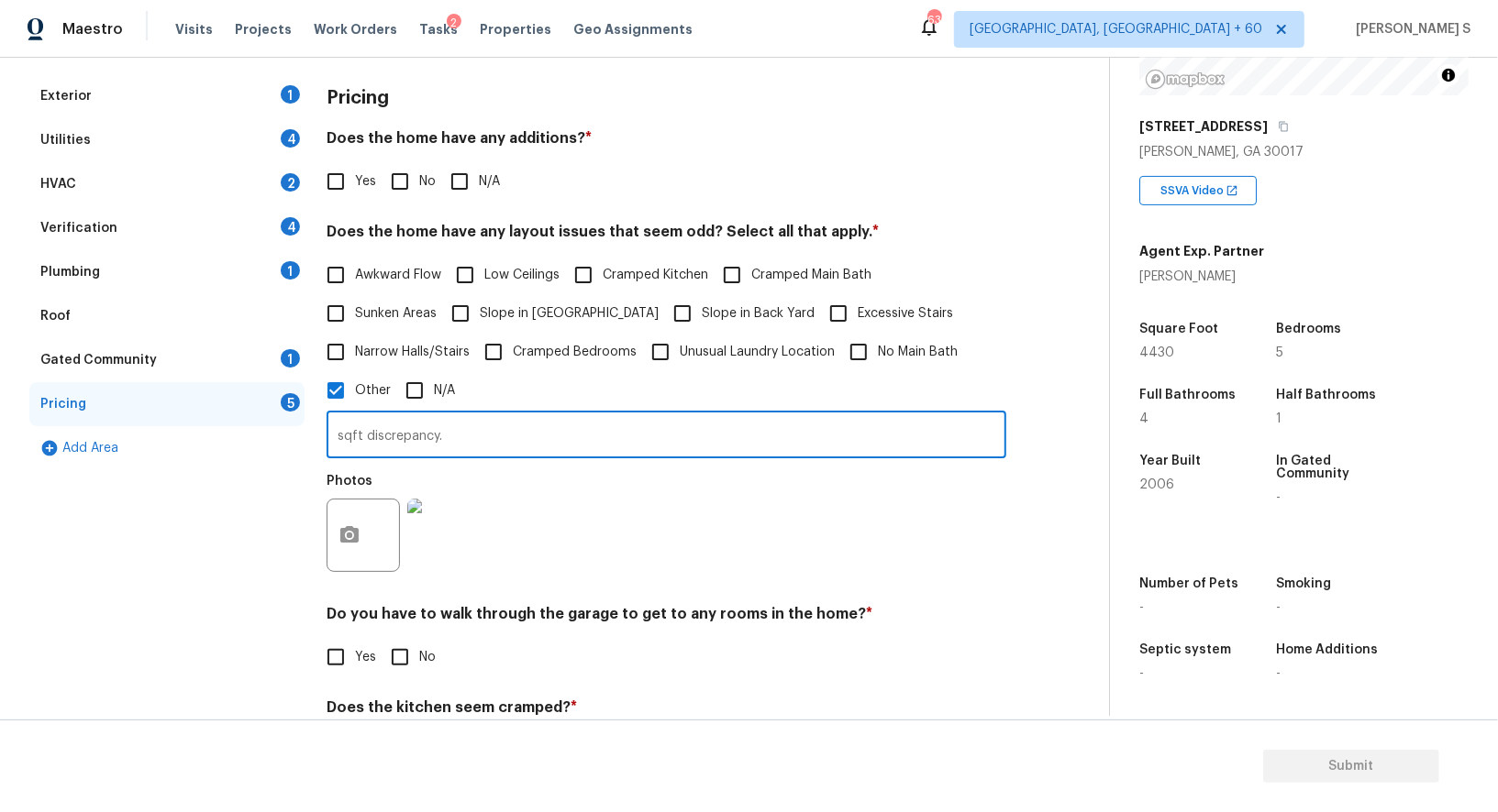
type input "sqft discrepancy."
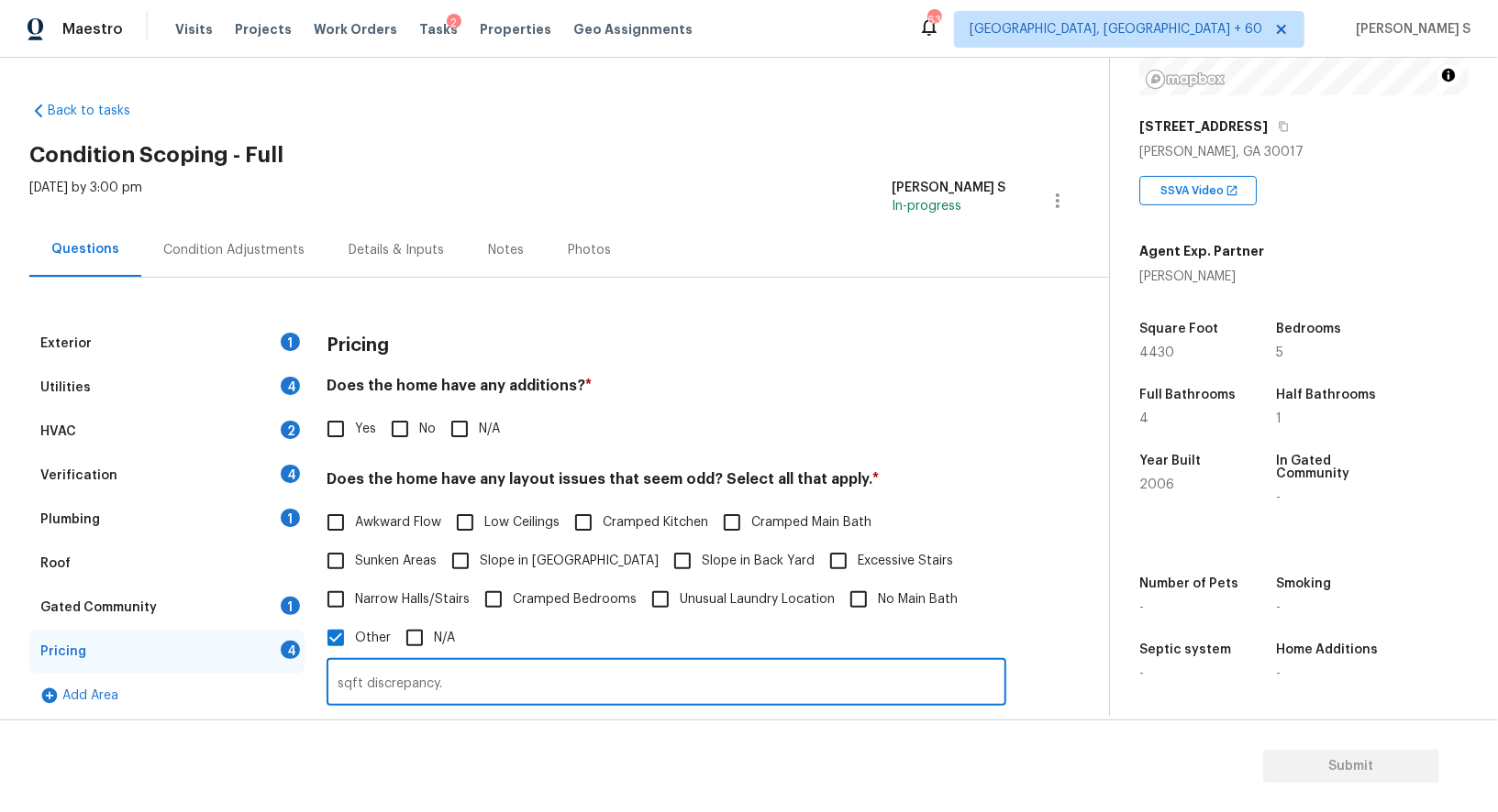
click at [278, 334] on div "Exterior 1" at bounding box center [167, 344] width 275 height 44
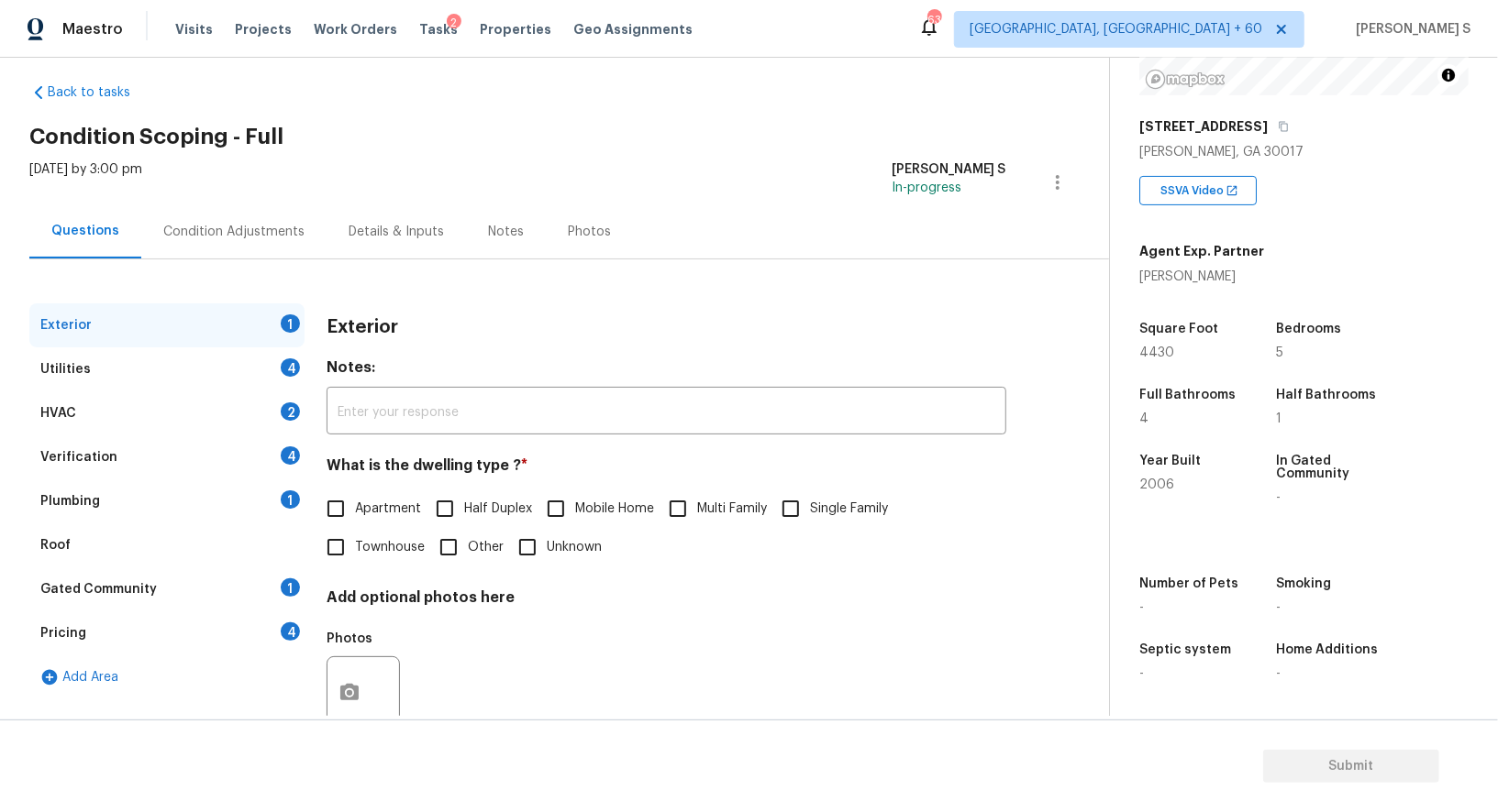
scroll to position [34, 0]
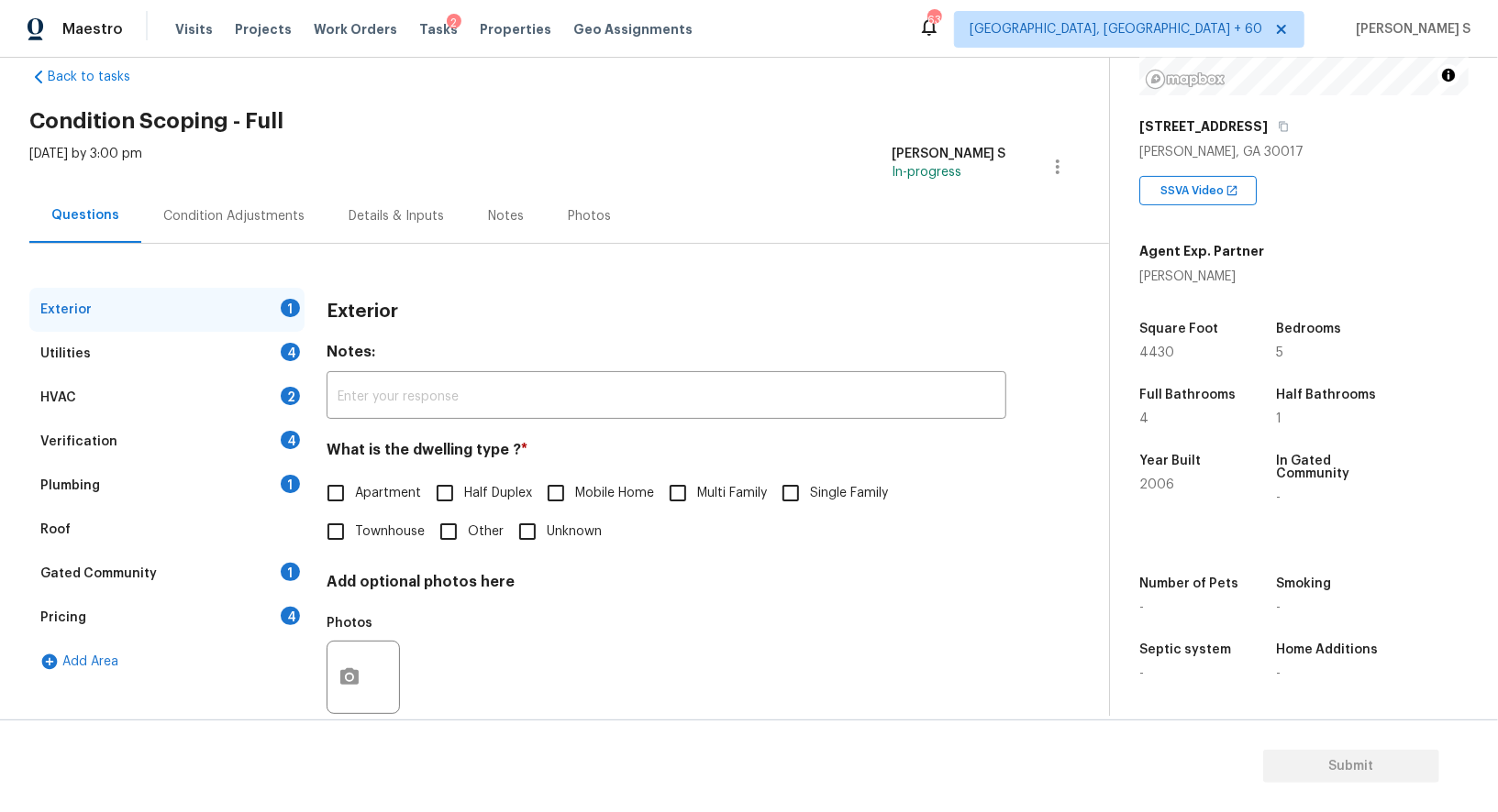
click at [794, 487] on input "Single Family" at bounding box center [791, 494] width 39 height 39
checkbox input "true"
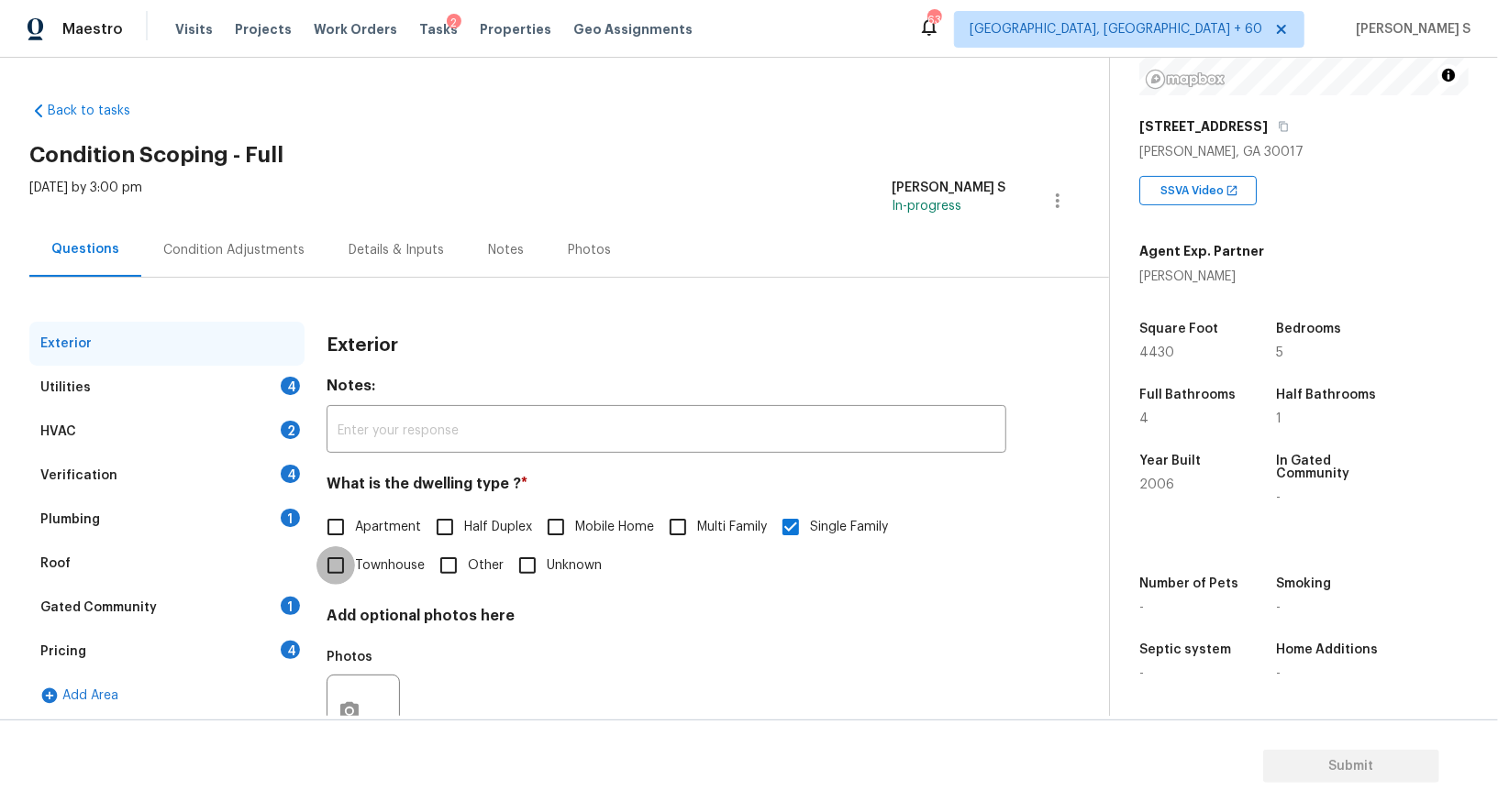
click at [278, 478] on div "Verification 4" at bounding box center [167, 476] width 275 height 44
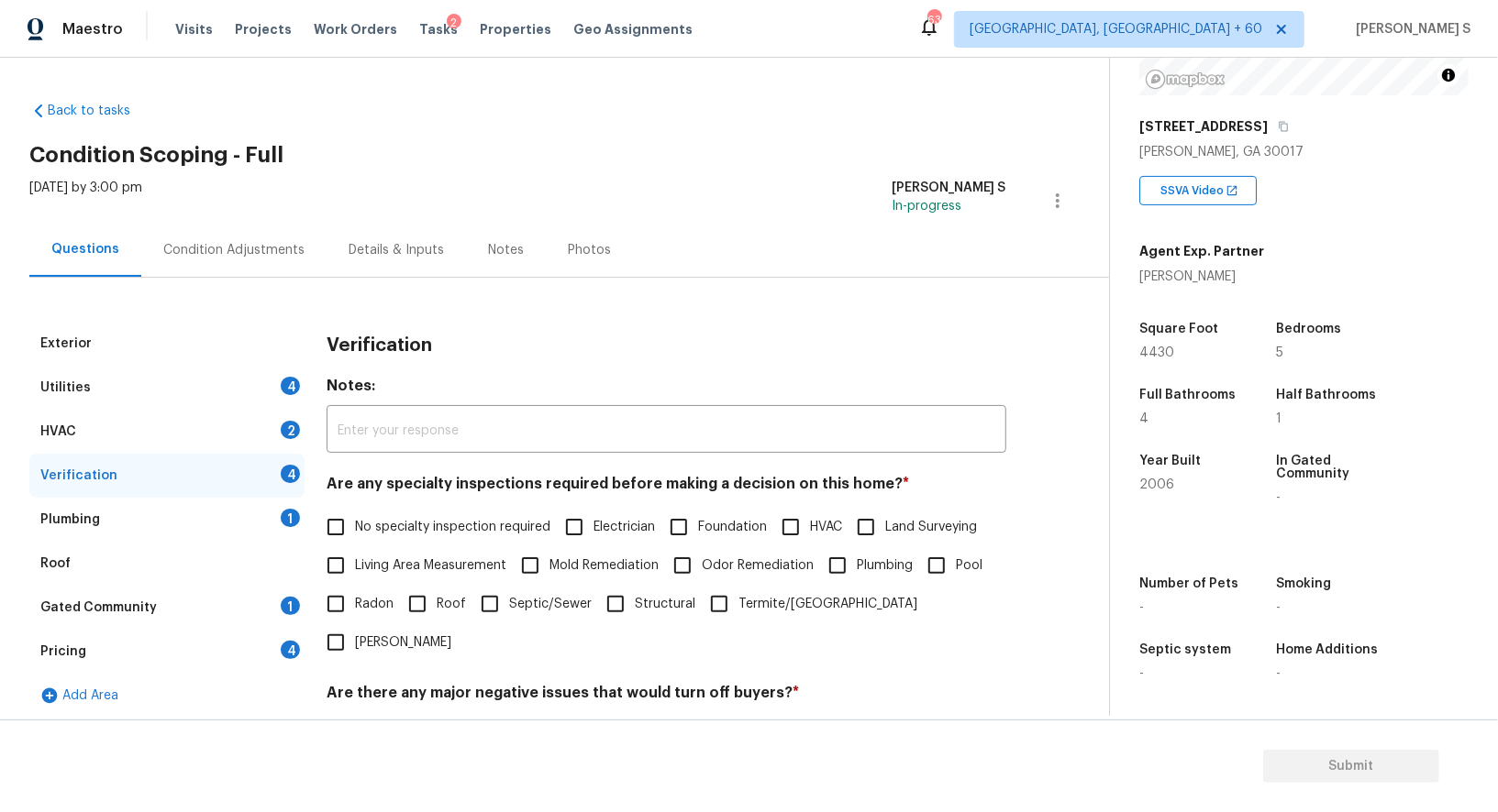
click at [360, 522] on span "No specialty inspection required" at bounding box center [453, 527] width 196 height 19
click at [355, 522] on input "No specialty inspection required" at bounding box center [336, 528] width 39 height 39
checkbox input "true"
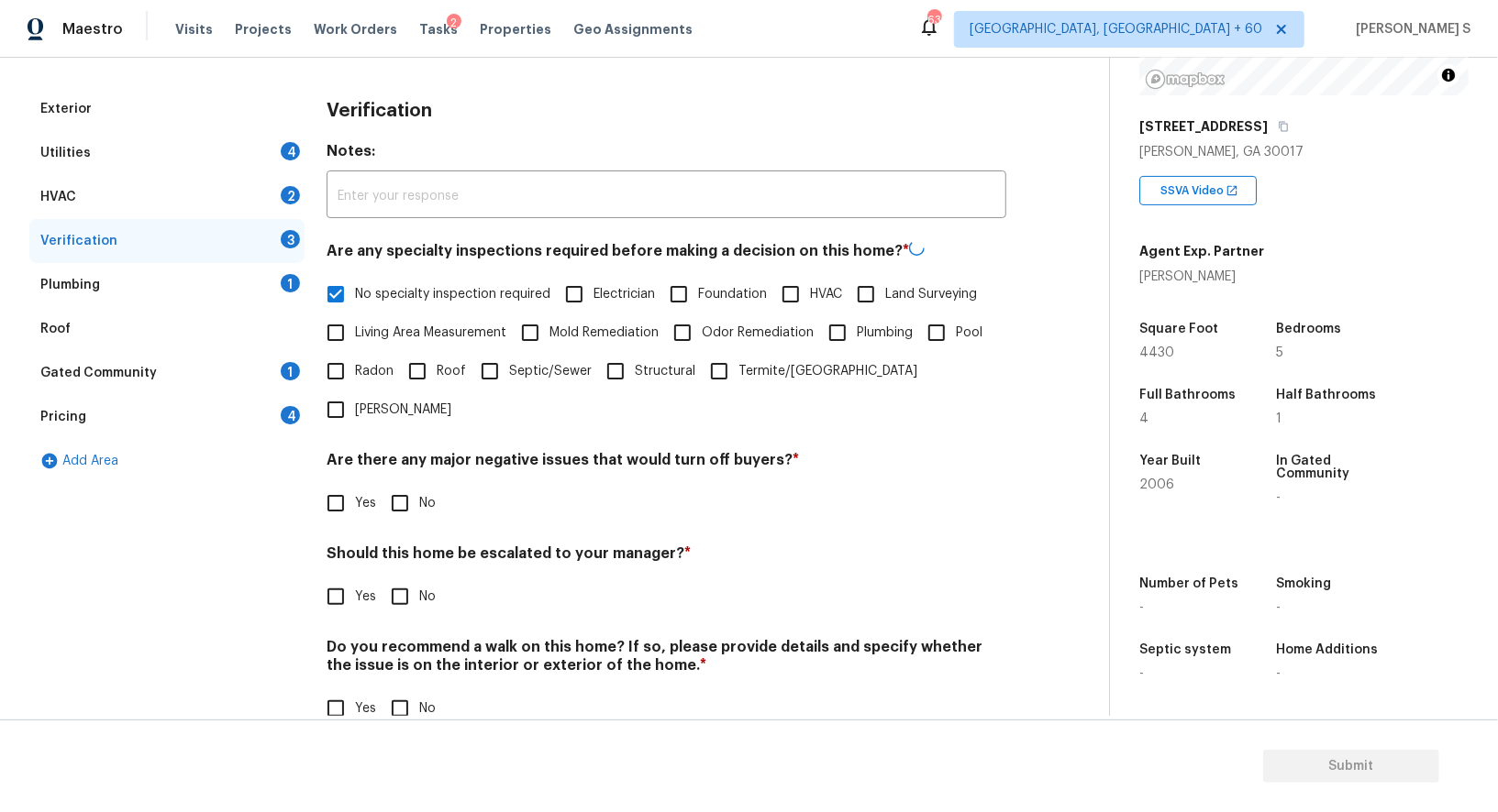
scroll to position [233, 0]
click at [399, 484] on input "No" at bounding box center [400, 503] width 39 height 39
checkbox input "true"
click at [394, 688] on input "No" at bounding box center [400, 708] width 39 height 39
checkbox input "true"
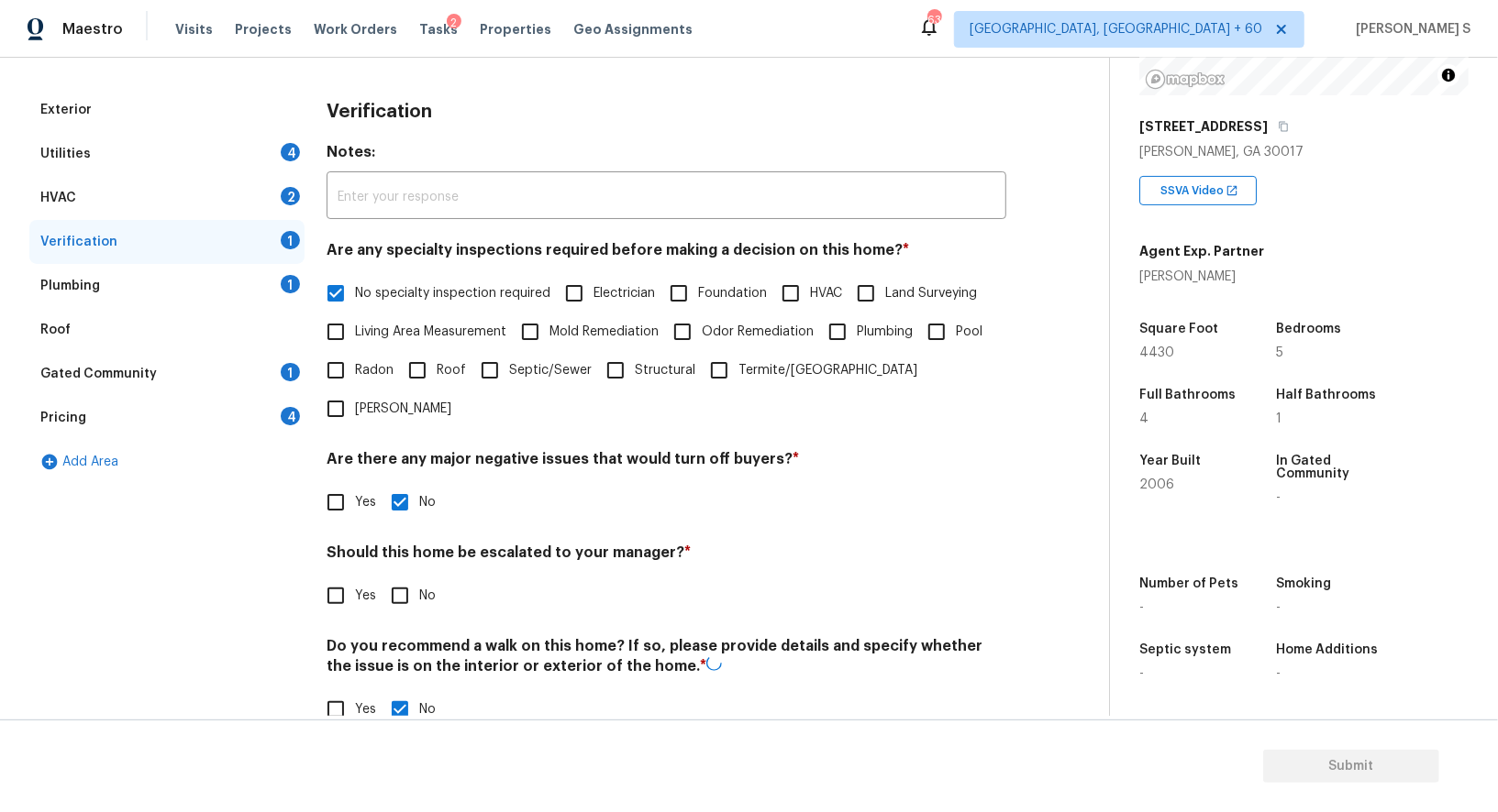
scroll to position [0, 0]
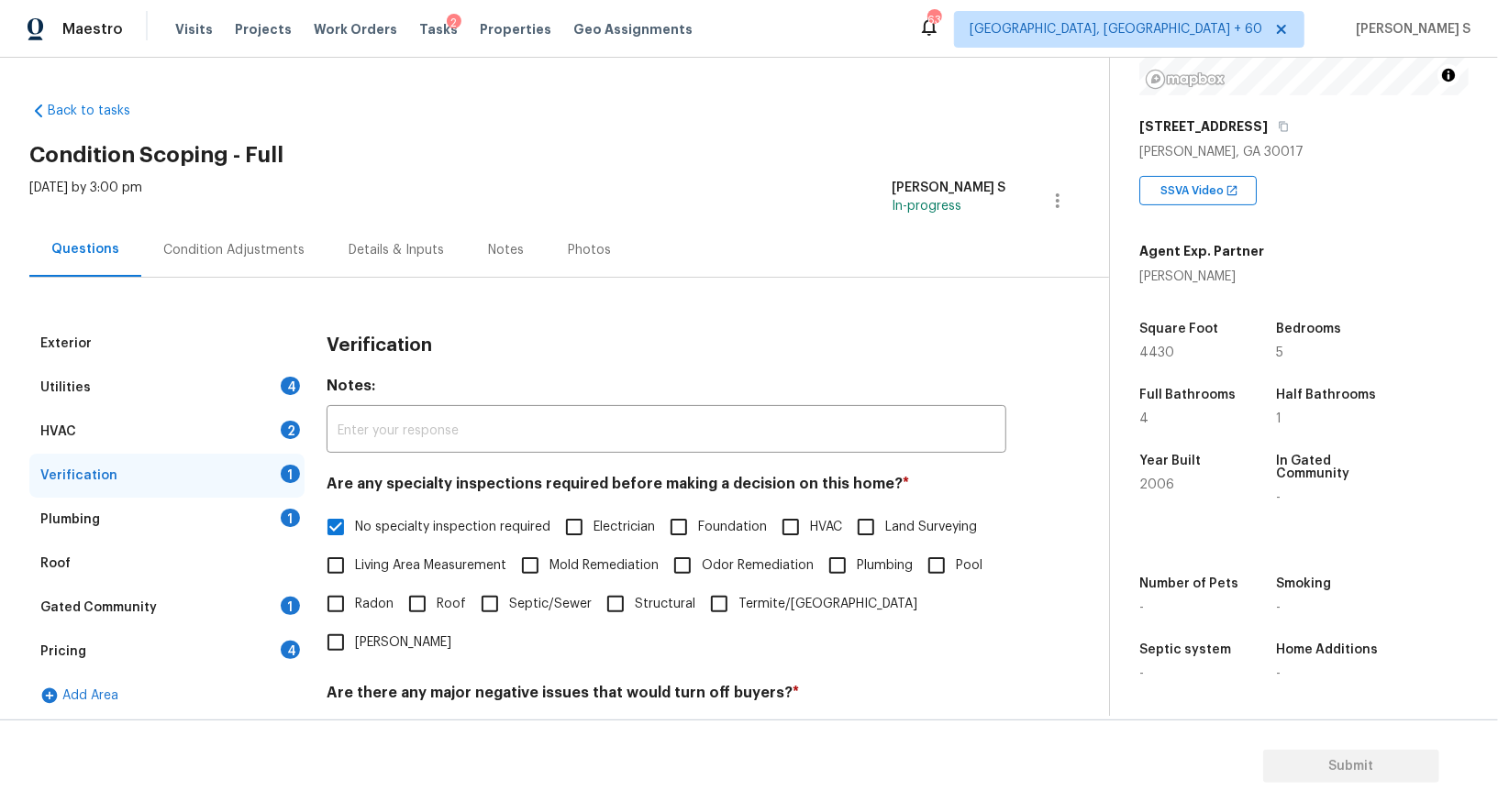
click at [270, 419] on div "HVAC 2" at bounding box center [167, 432] width 275 height 44
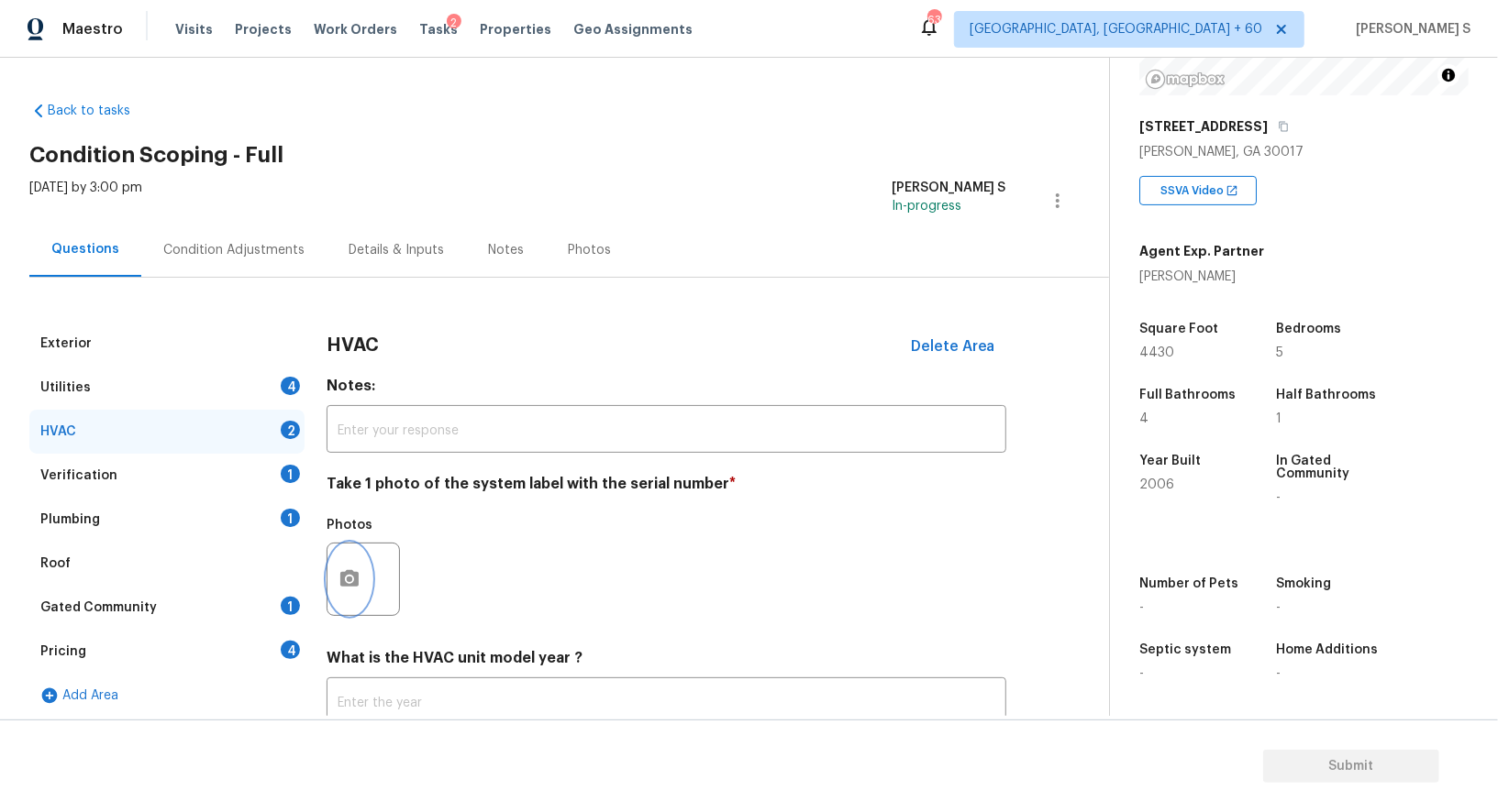
click at [337, 568] on button "button" at bounding box center [350, 579] width 44 height 72
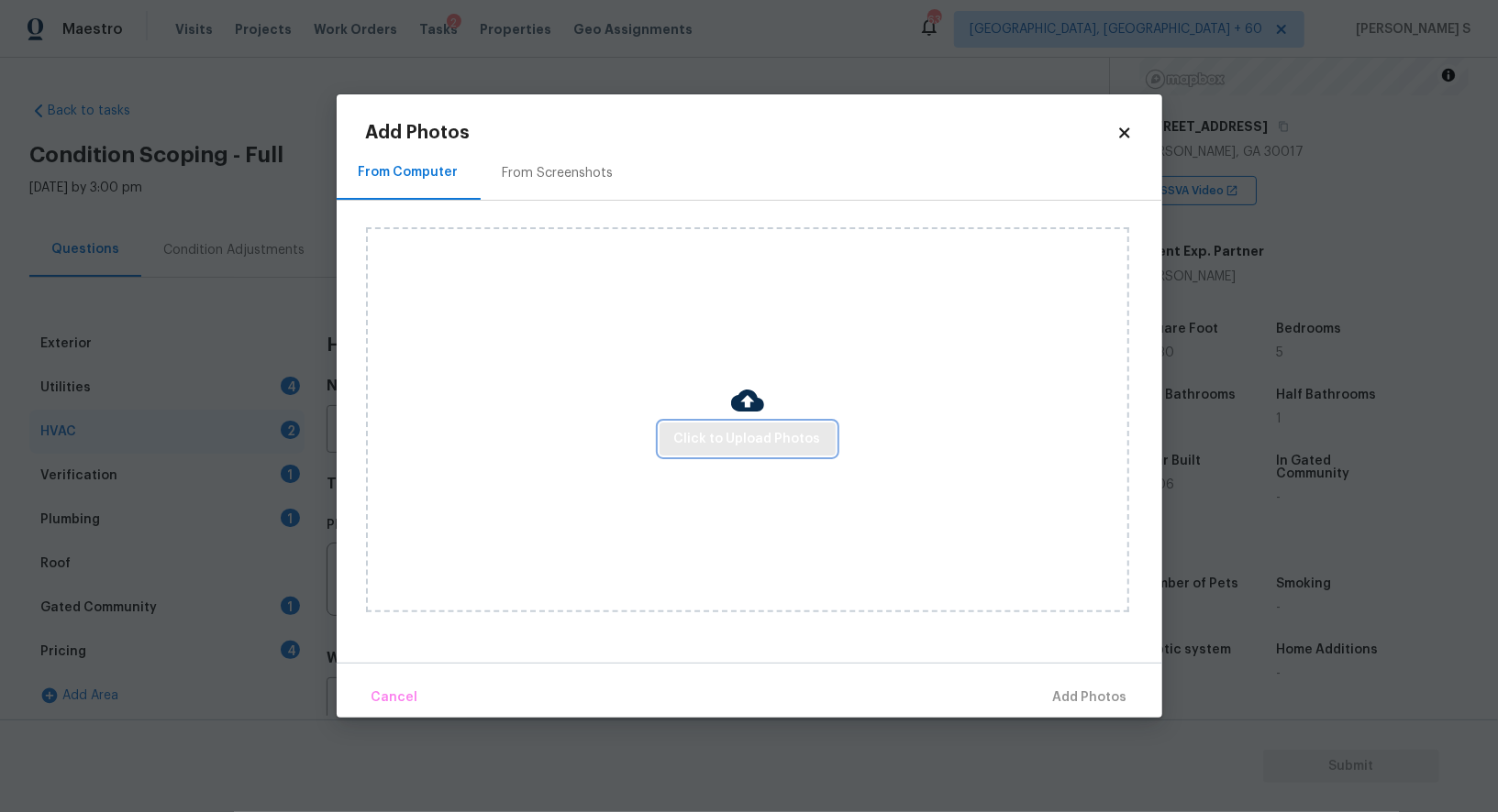
click at [682, 453] on button "Click to Upload Photos" at bounding box center [747, 439] width 176 height 34
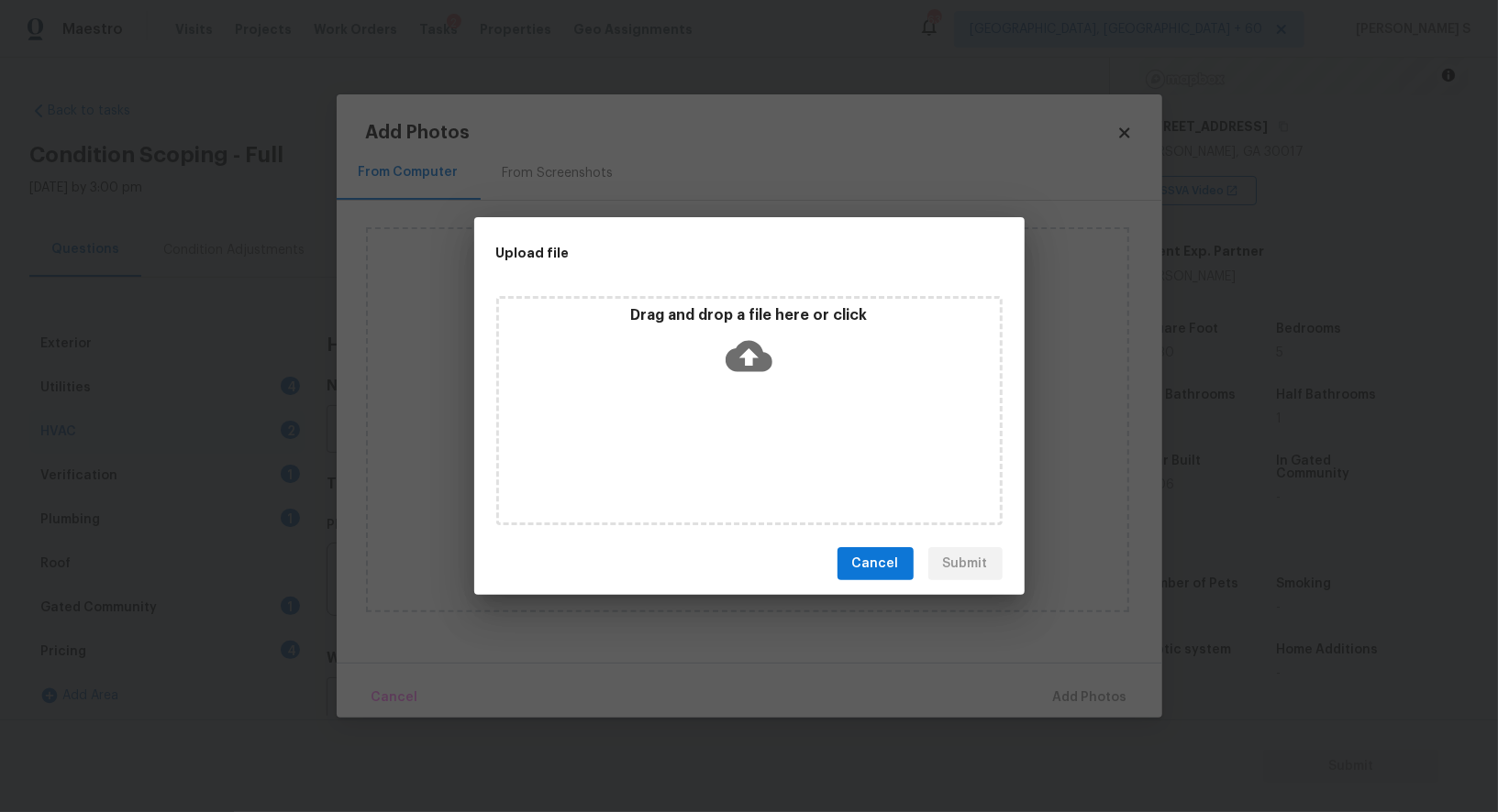
click at [682, 453] on div "Drag and drop a file here or click" at bounding box center [749, 411] width 507 height 229
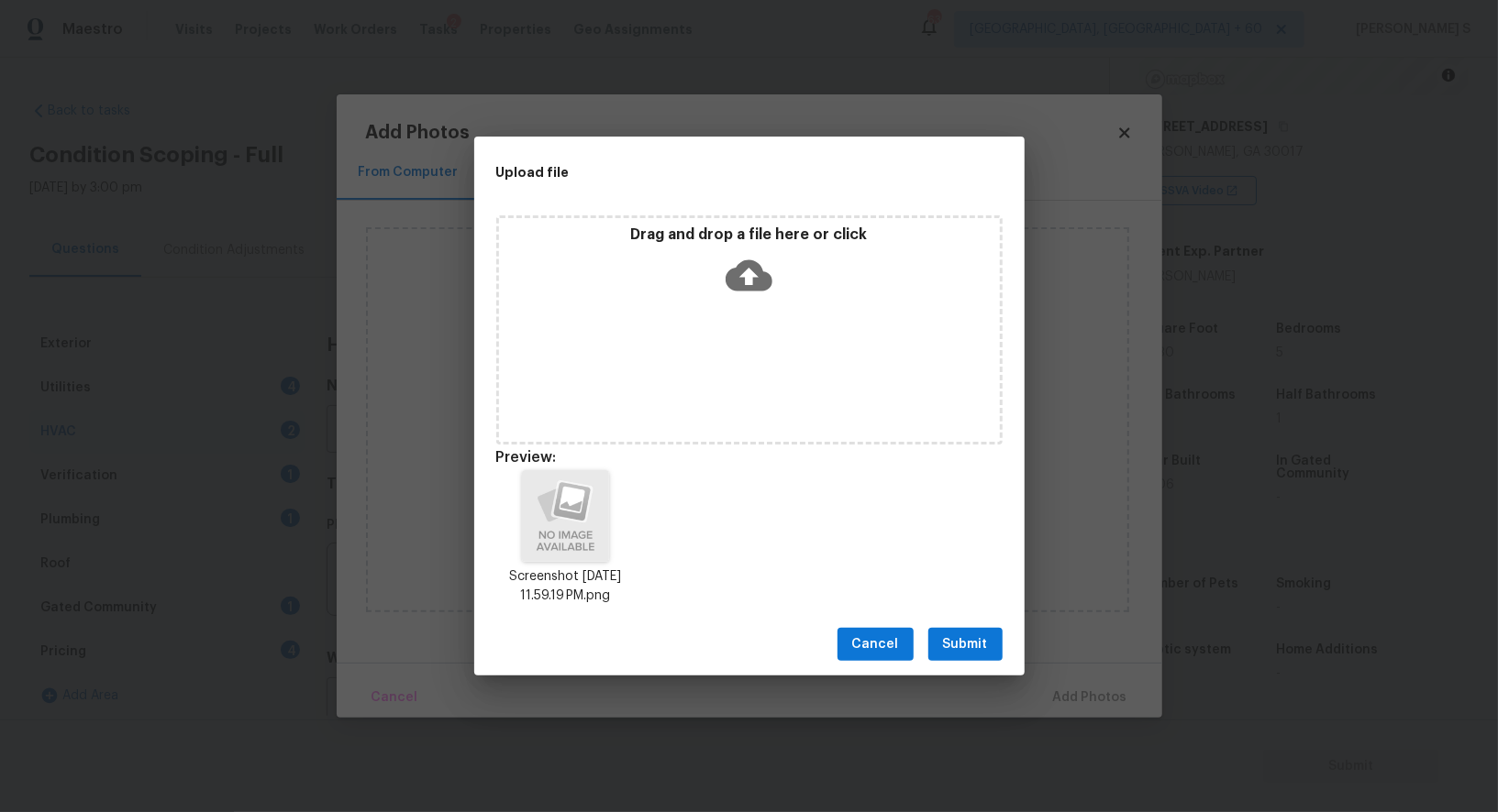
click at [961, 648] on span "Submit" at bounding box center [965, 645] width 45 height 23
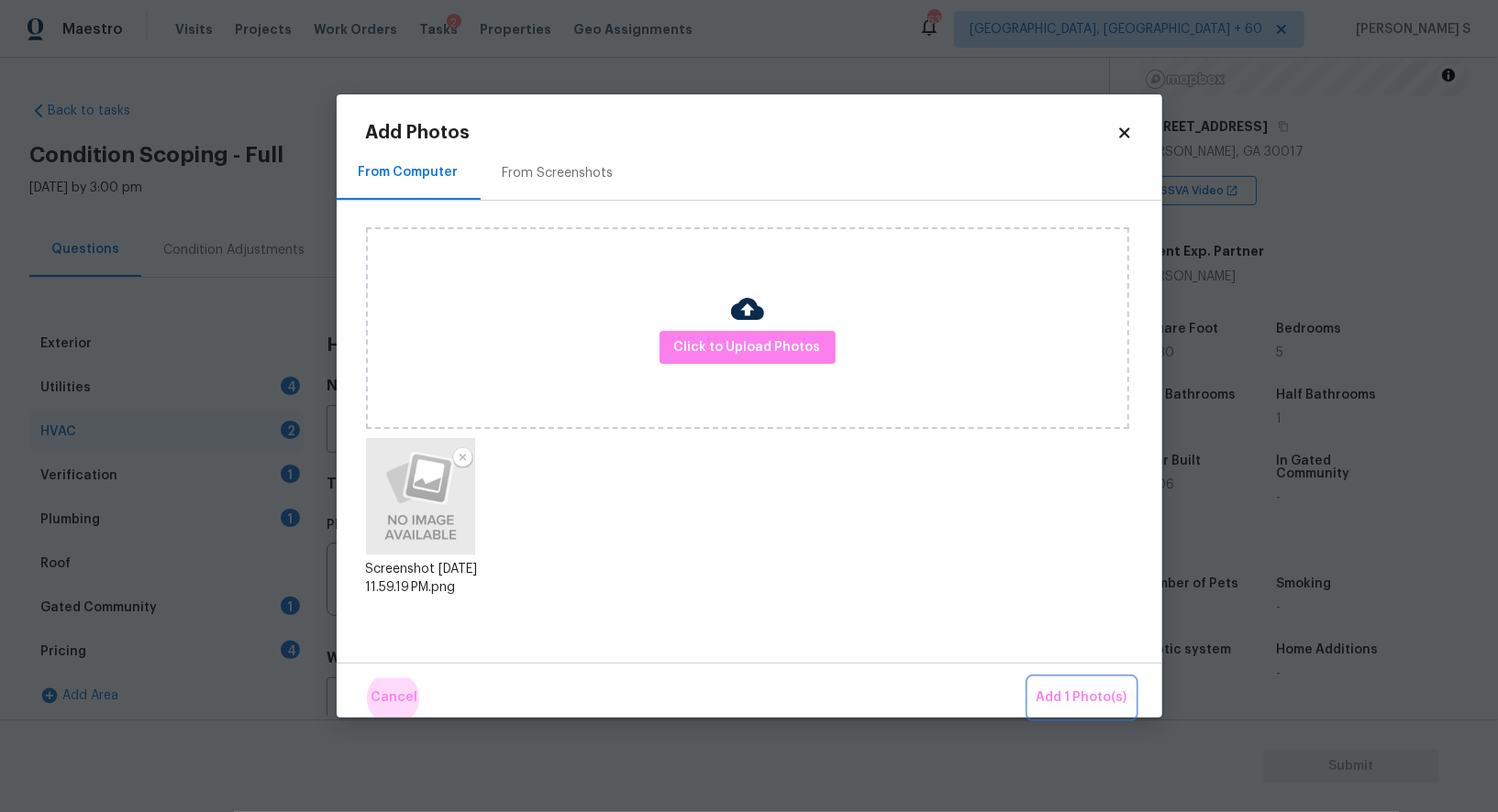
click at [1029, 678] on button "Add 1 Photo(s)" at bounding box center [1082, 698] width 105 height 40
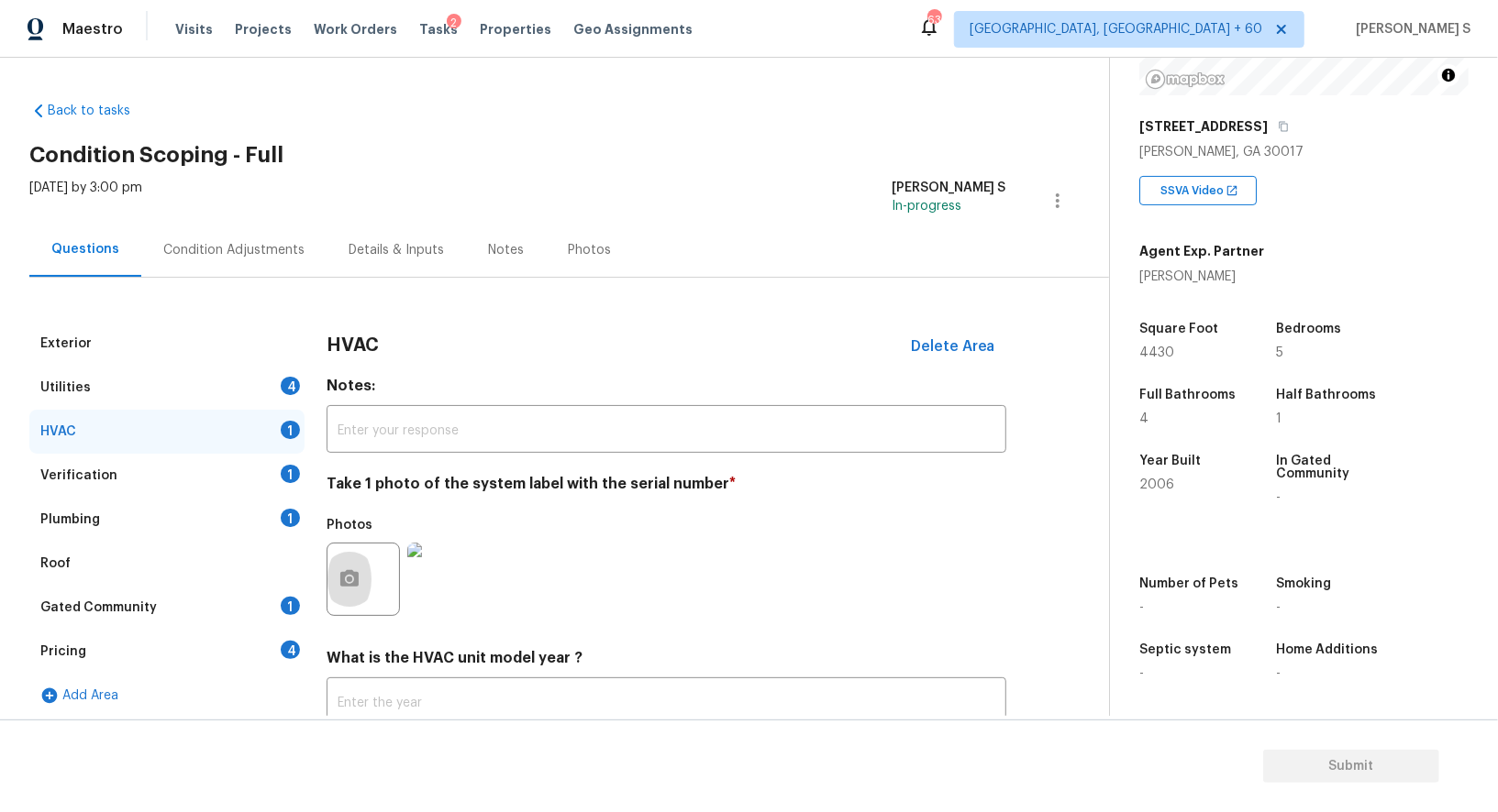
click at [265, 382] on div "Utilities 4" at bounding box center [167, 388] width 275 height 44
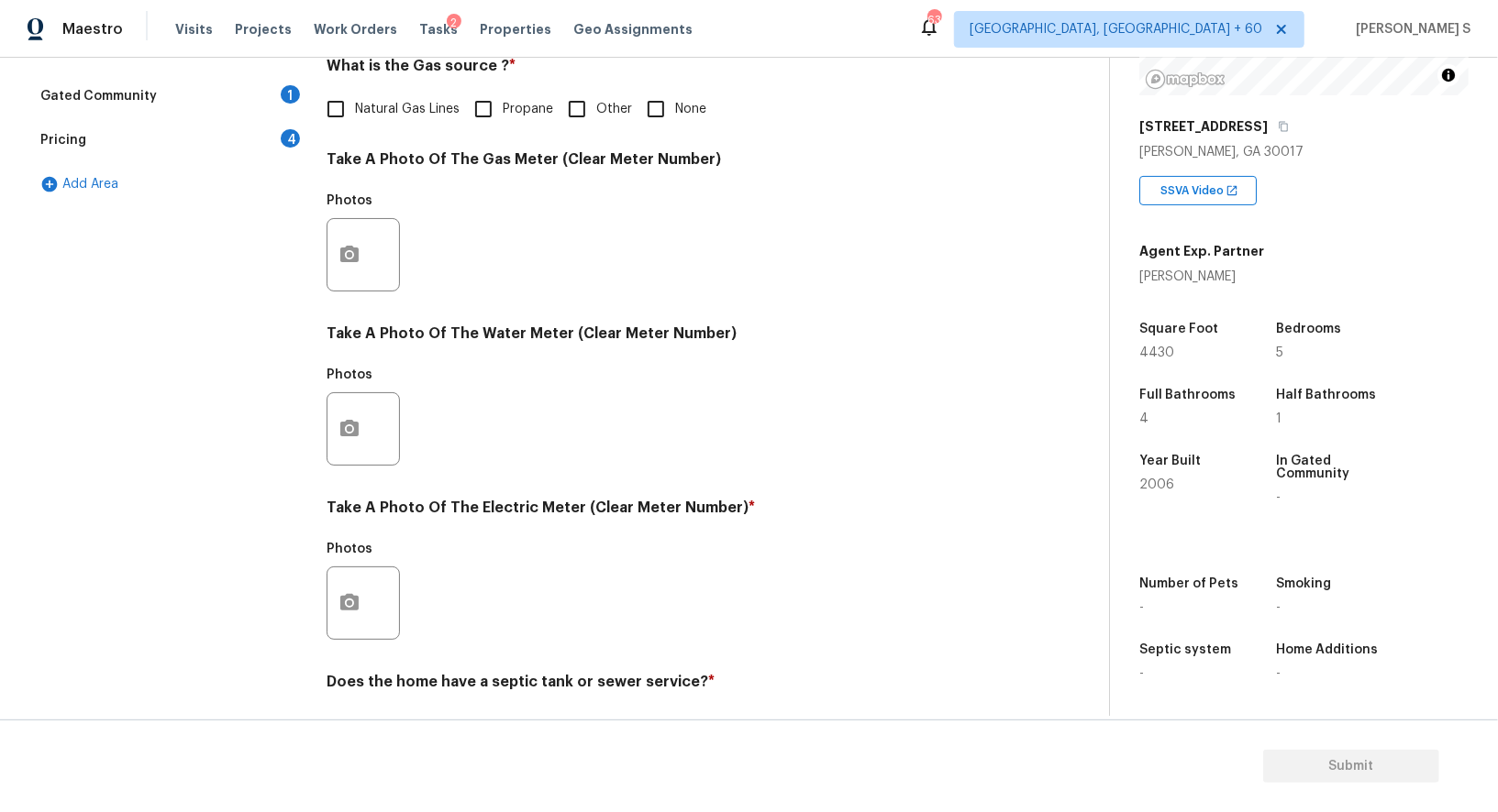
scroll to position [567, 0]
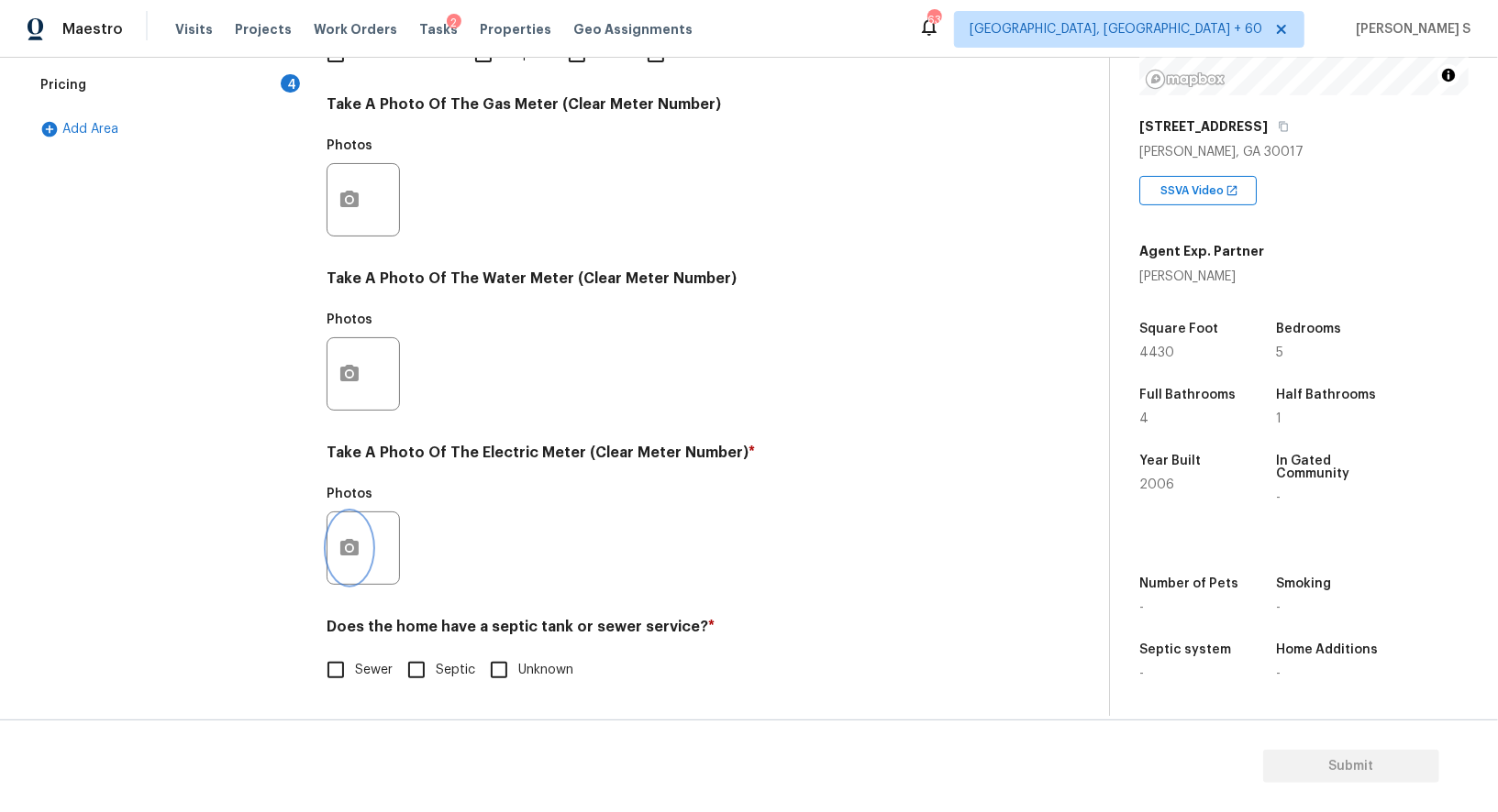
click at [347, 530] on button "button" at bounding box center [350, 548] width 44 height 72
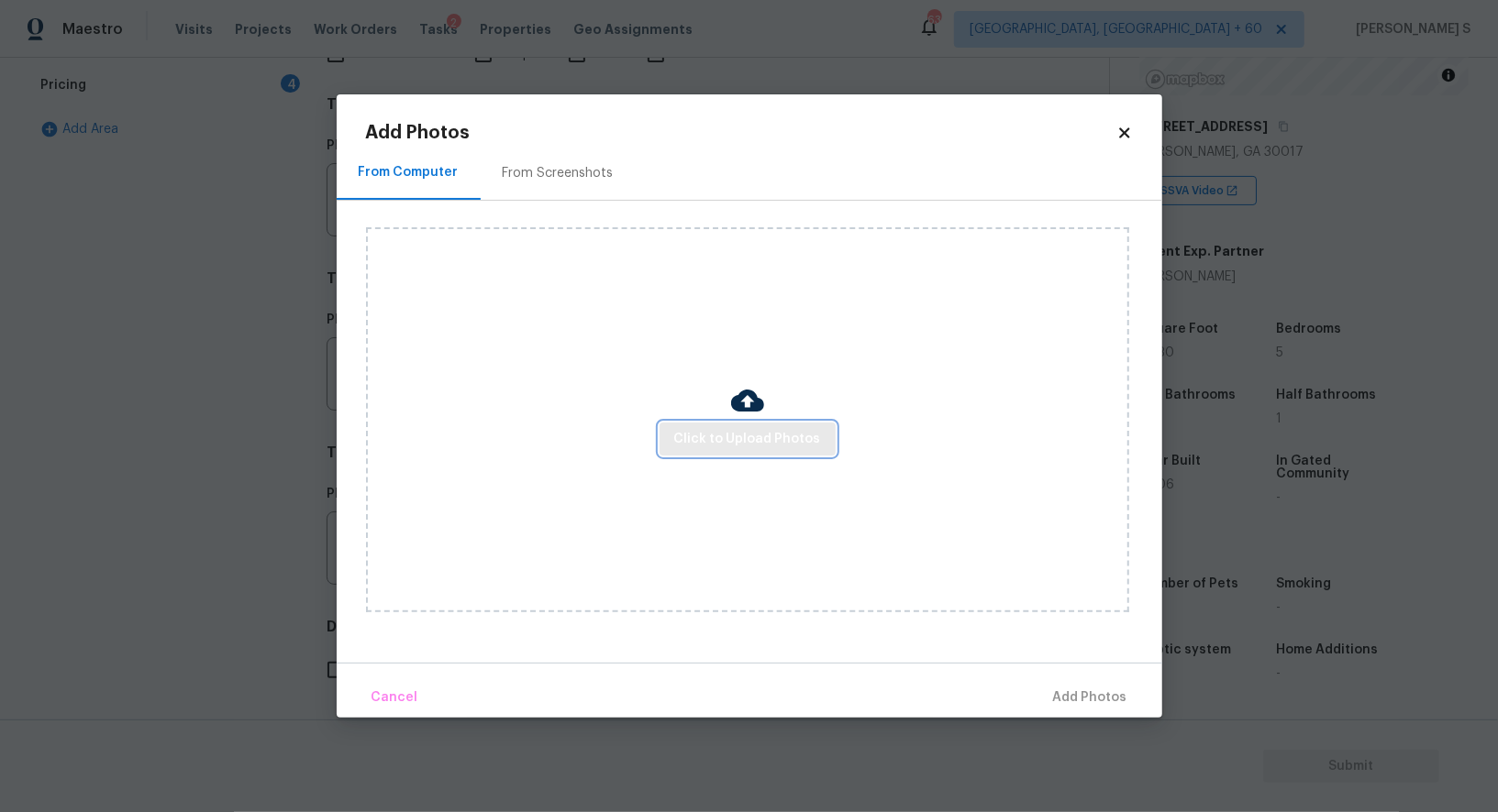
click at [793, 442] on span "Click to Upload Photos" at bounding box center [747, 439] width 147 height 23
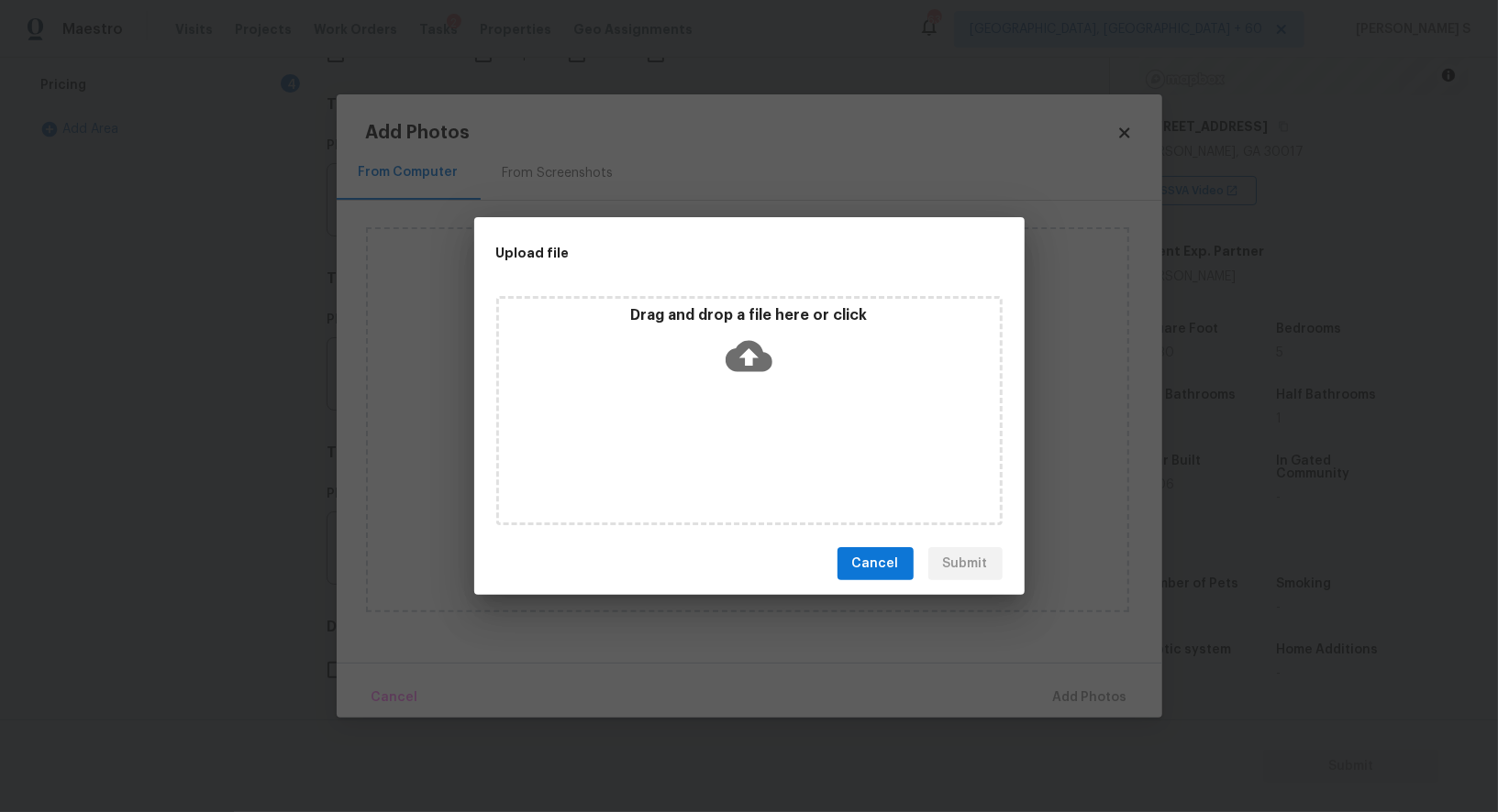
click at [793, 440] on div "Drag and drop a file here or click" at bounding box center [749, 411] width 507 height 229
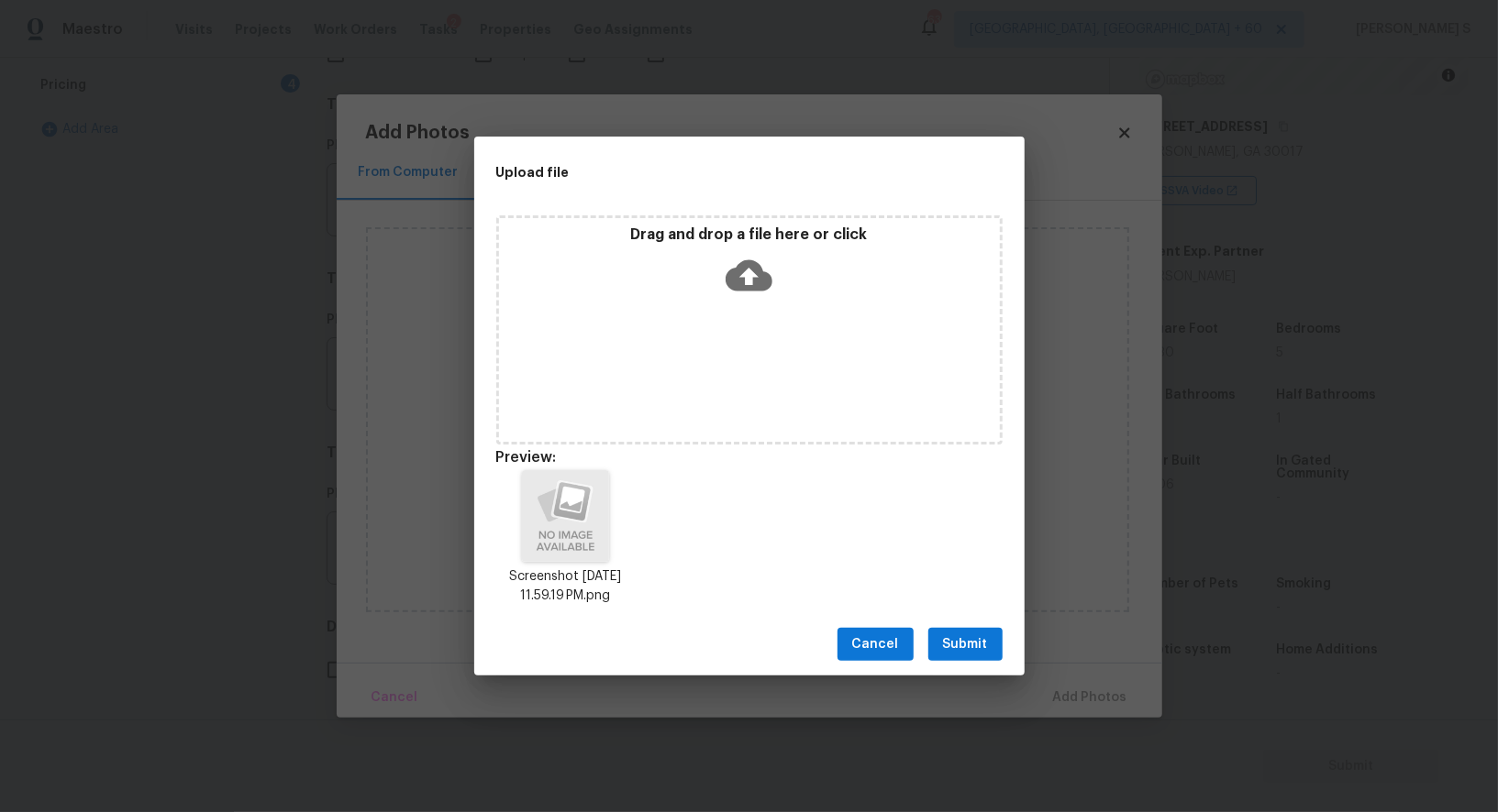
click at [965, 651] on span "Submit" at bounding box center [965, 645] width 45 height 23
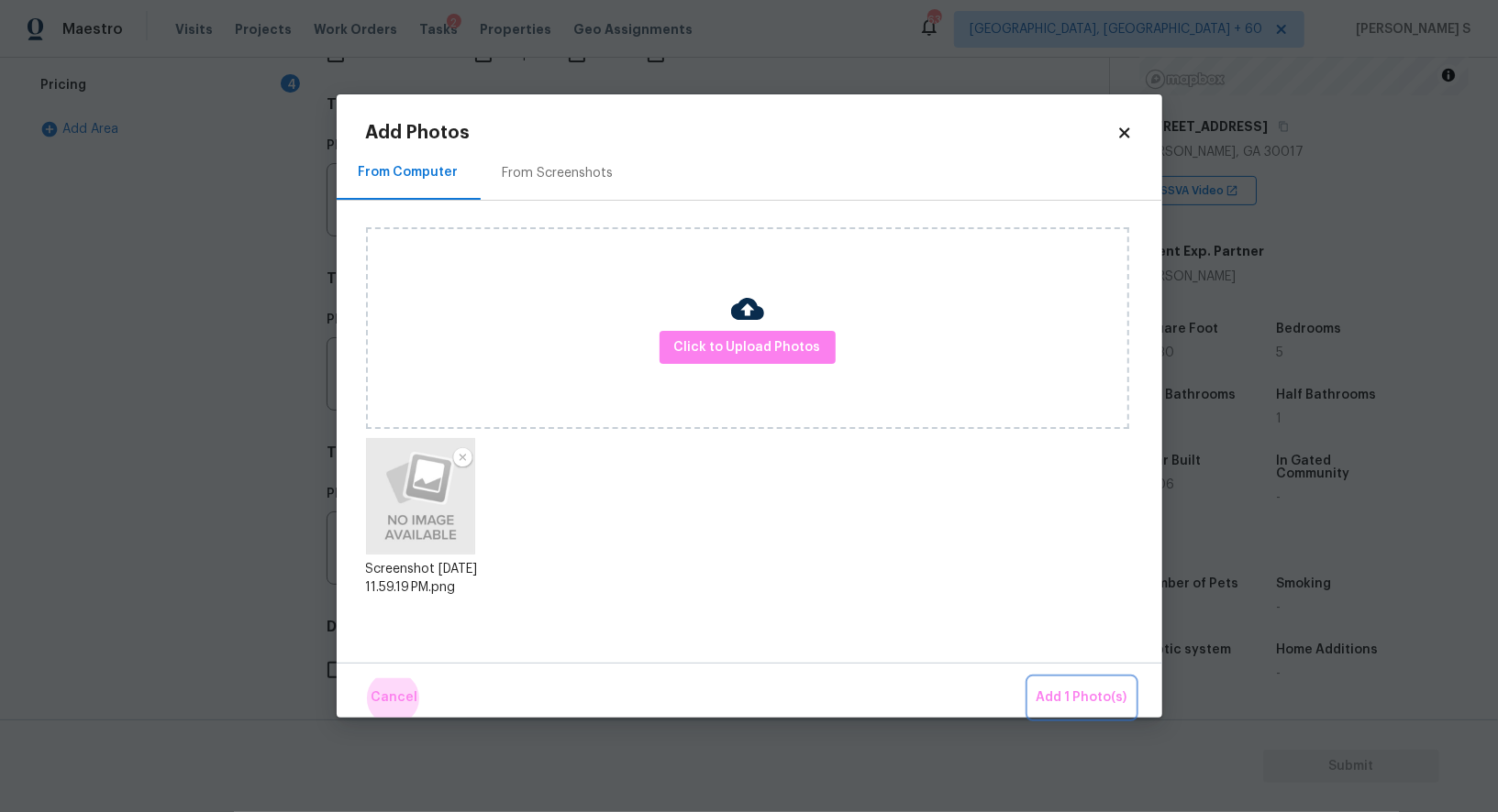
click at [1029, 678] on button "Add 1 Photo(s)" at bounding box center [1082, 698] width 105 height 40
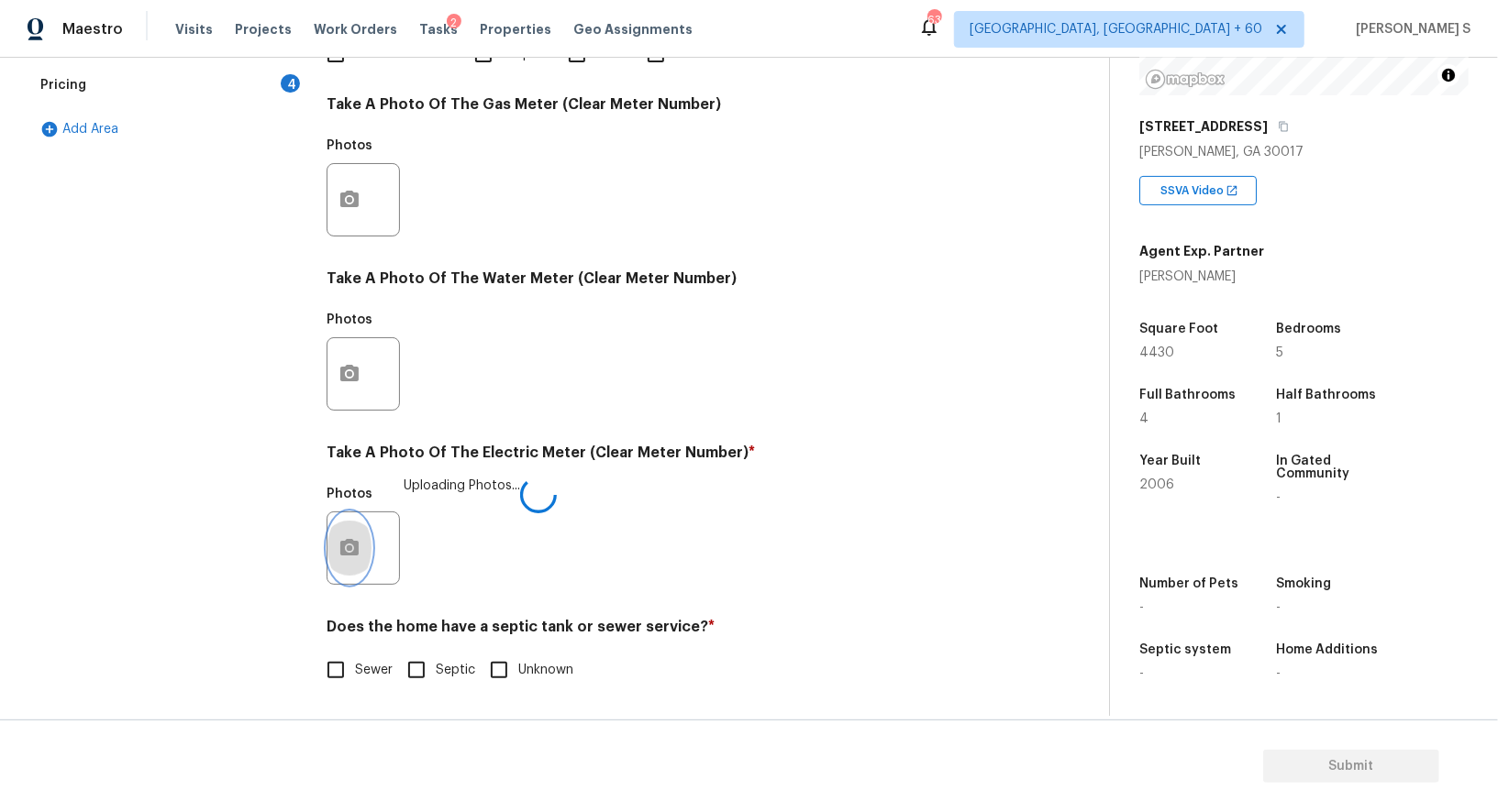
scroll to position [2, 0]
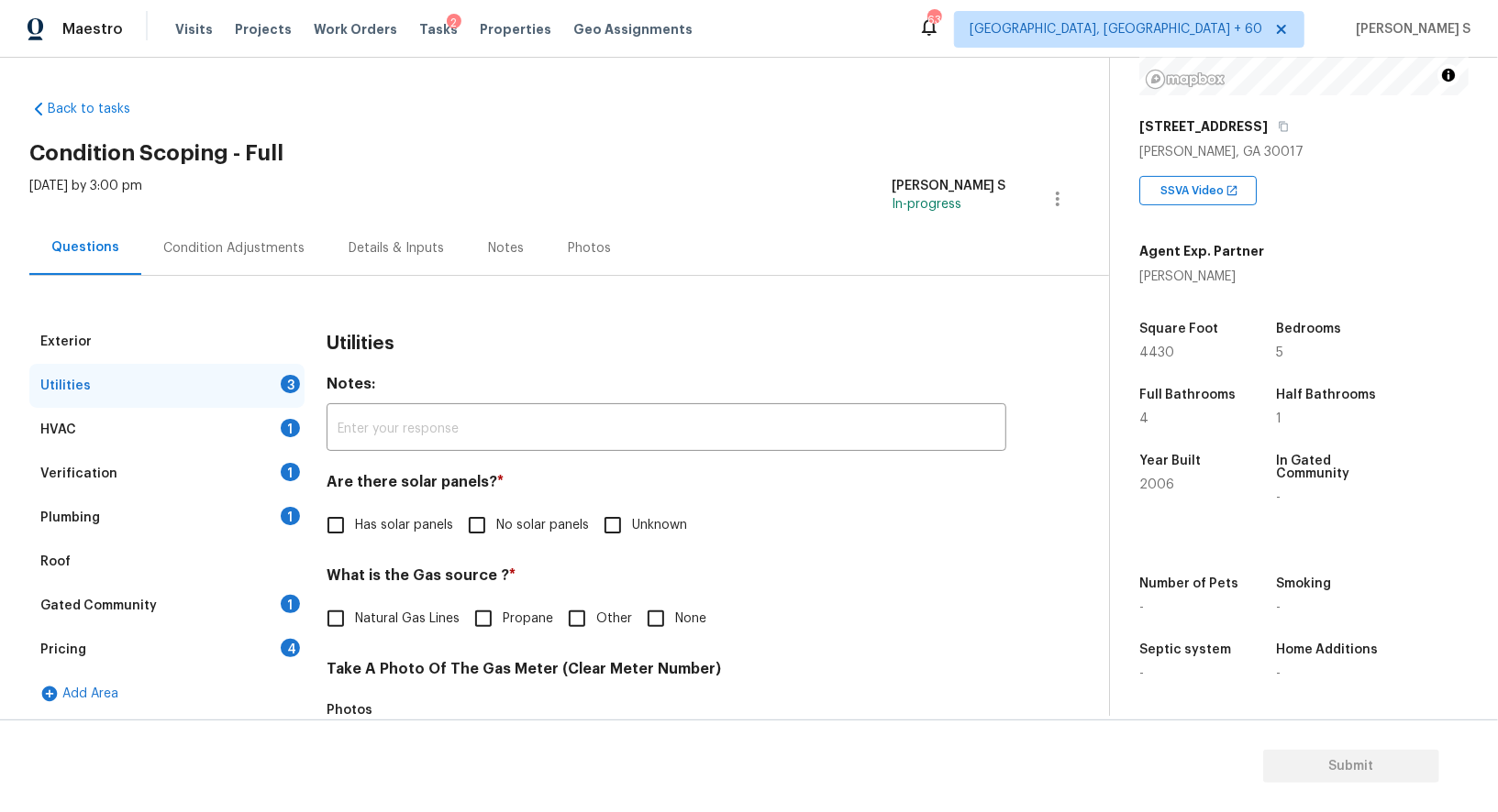
click at [479, 525] on input "No solar panels" at bounding box center [477, 526] width 39 height 39
checkbox input "true"
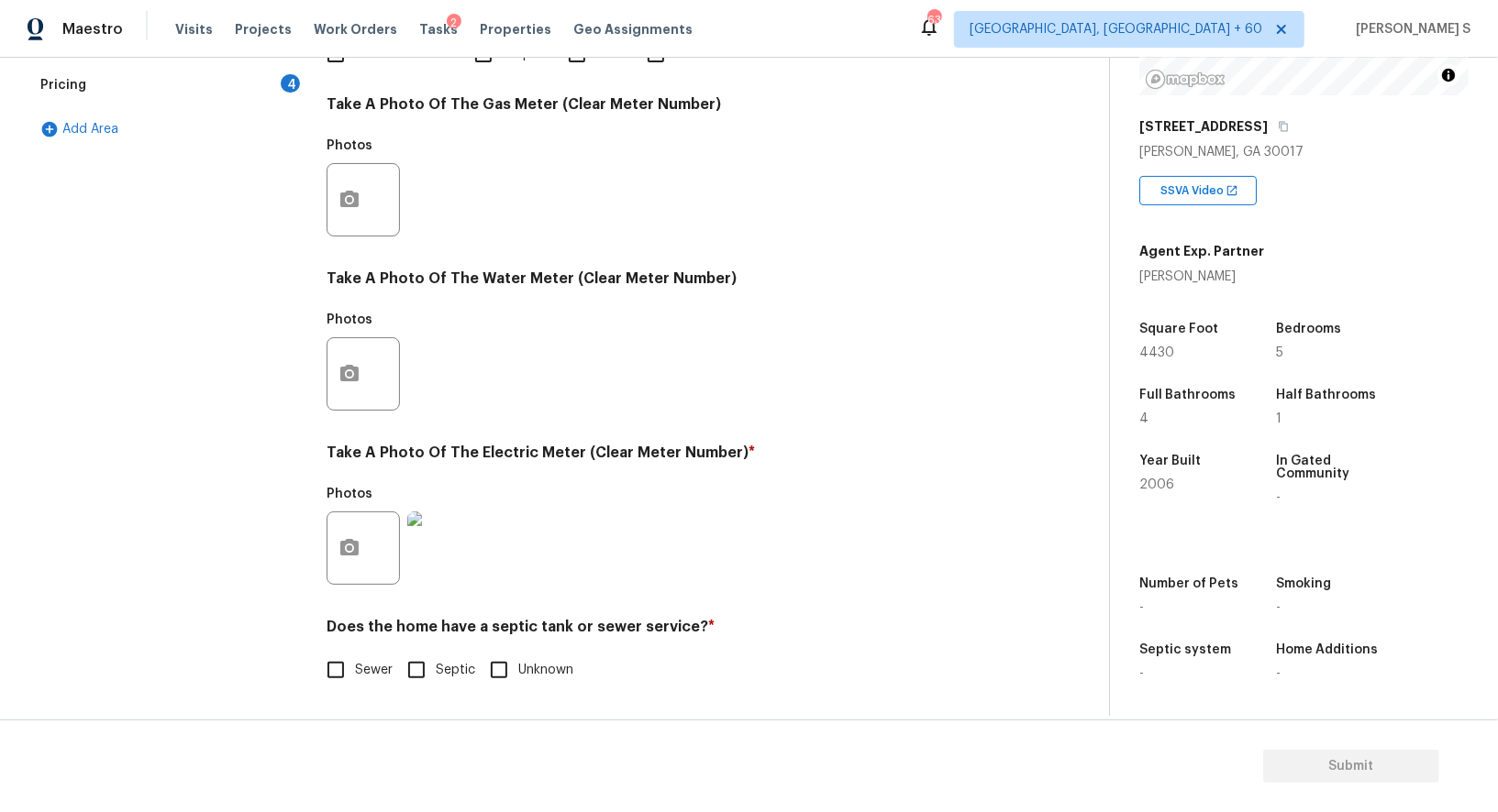
click at [339, 669] on input "Sewer" at bounding box center [336, 671] width 39 height 39
checkbox input "true"
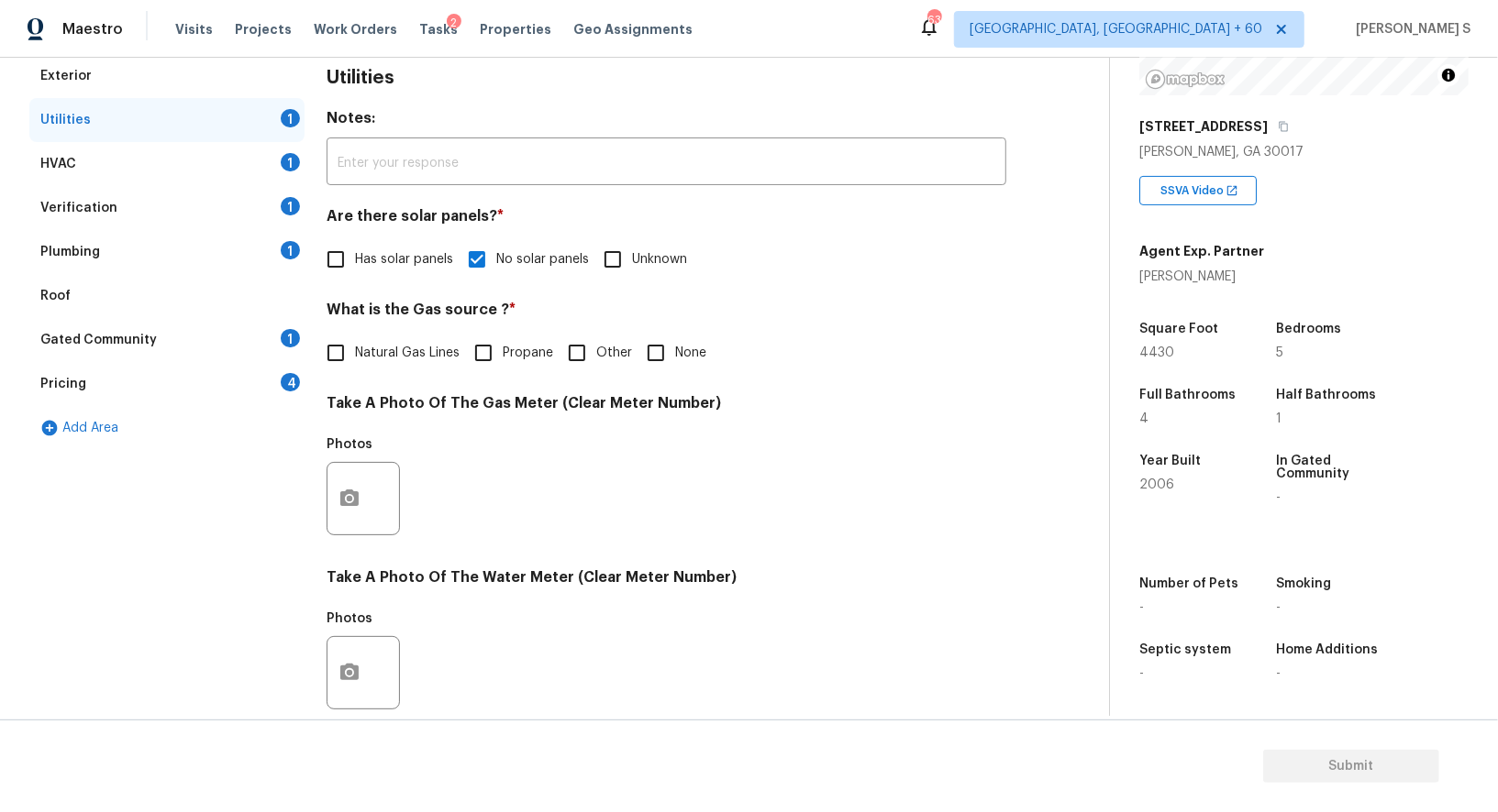
scroll to position [0, 0]
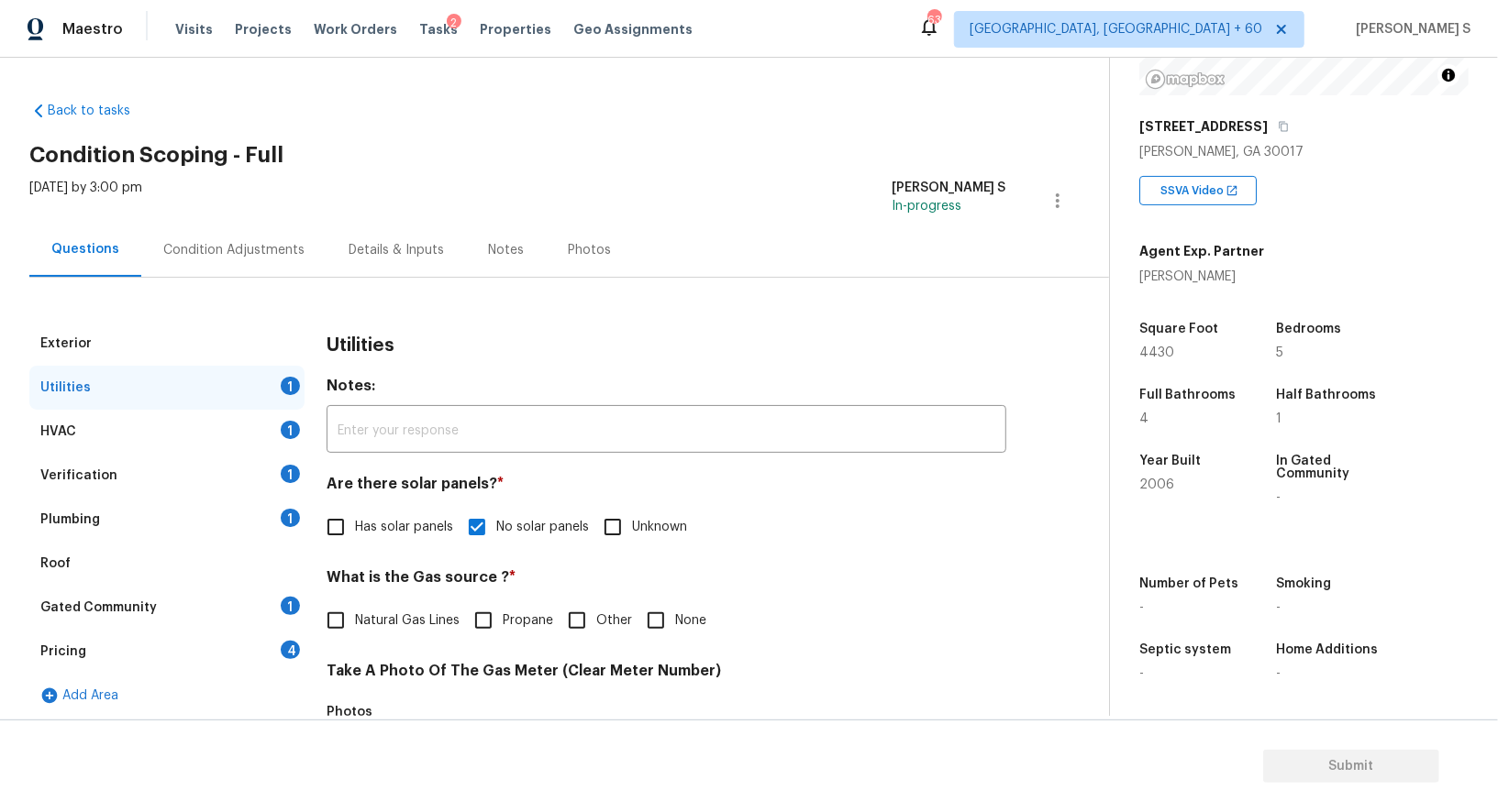
click at [293, 509] on div "1" at bounding box center [290, 518] width 19 height 18
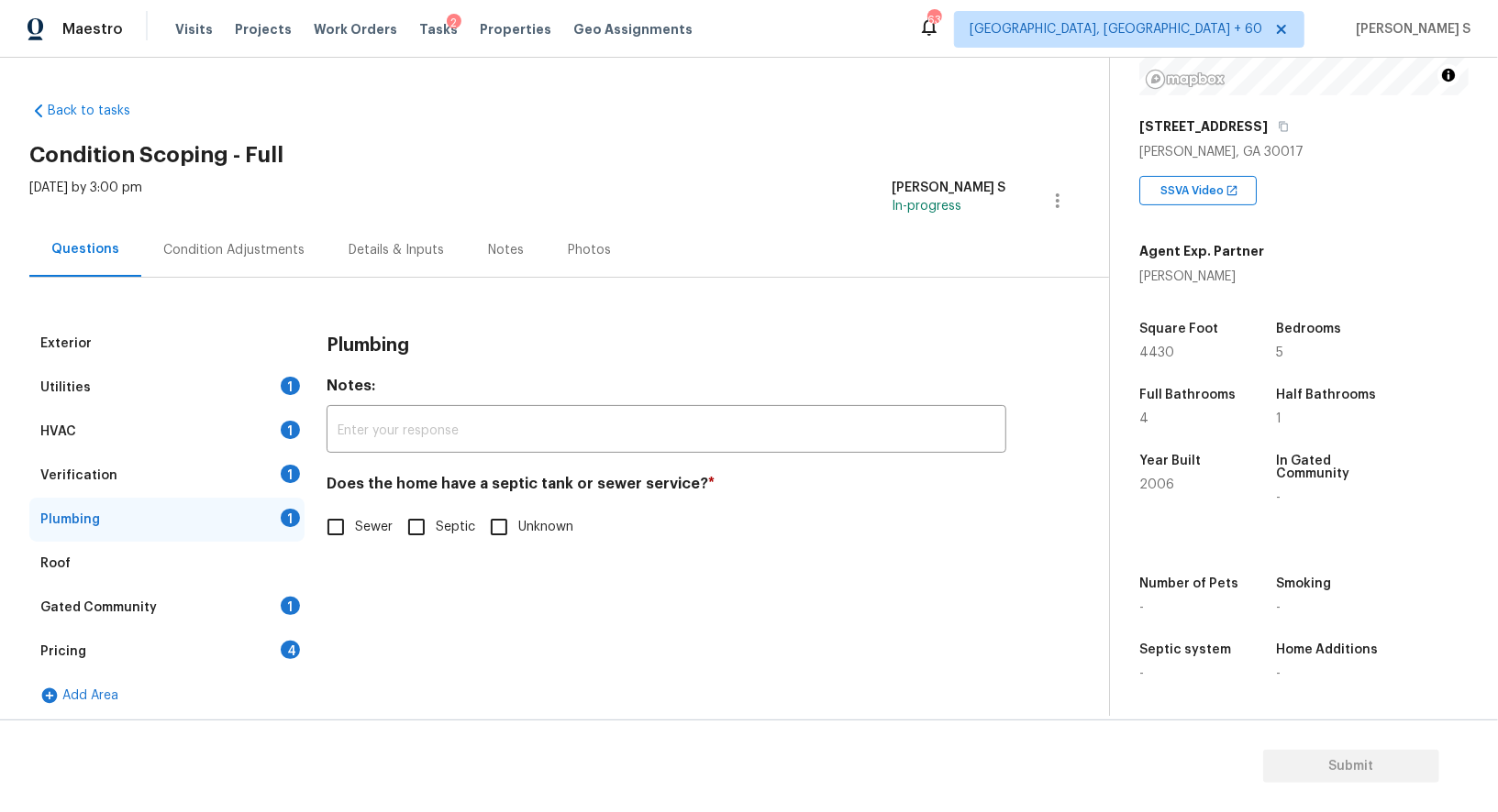
click at [332, 515] on input "Sewer" at bounding box center [336, 528] width 39 height 39
checkbox input "true"
click at [268, 606] on div "Gated Community 1" at bounding box center [167, 608] width 275 height 44
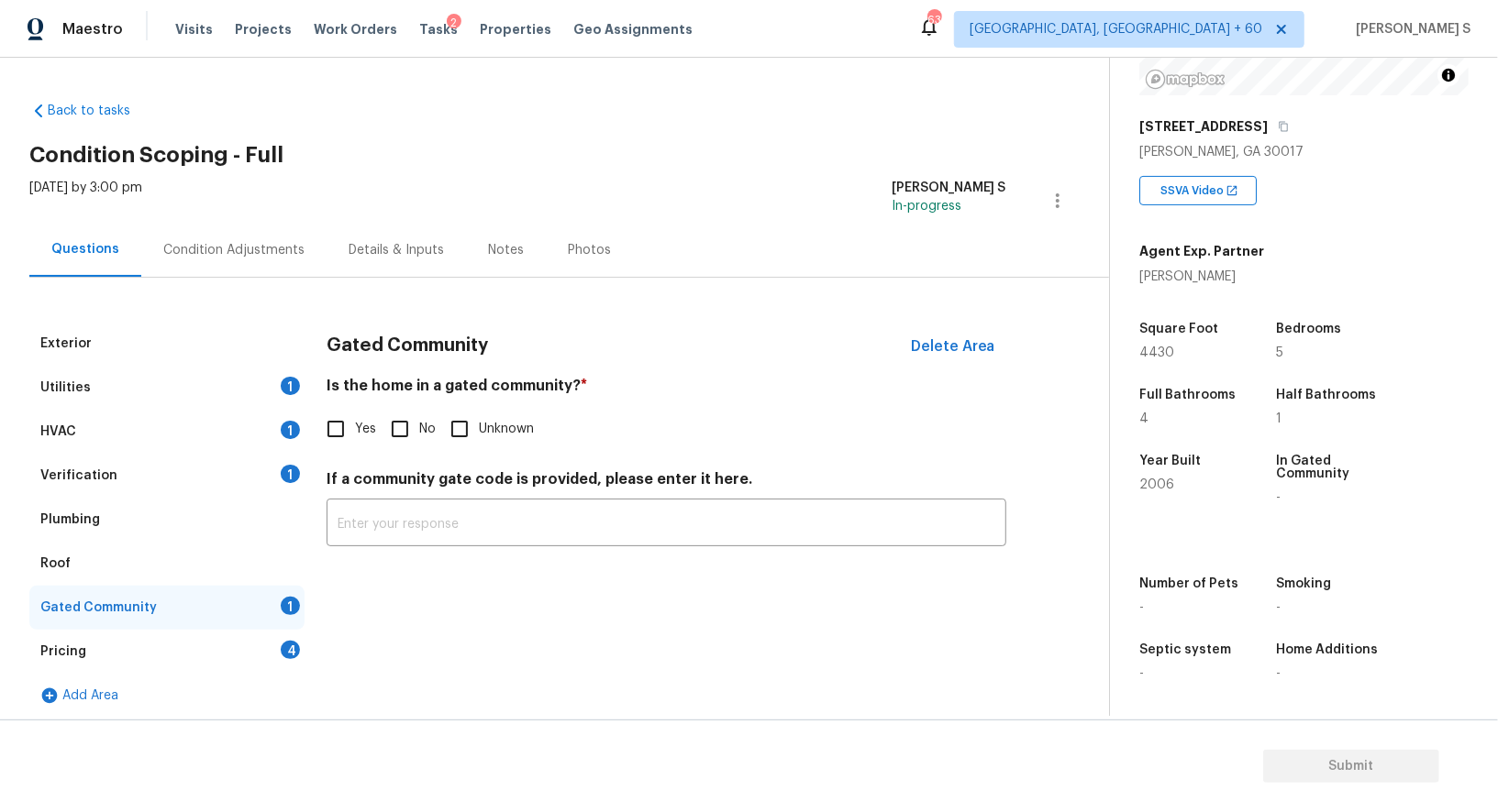
click at [401, 438] on input "No" at bounding box center [400, 429] width 39 height 39
checkbox input "true"
click at [271, 475] on div "Verification 1" at bounding box center [167, 476] width 275 height 44
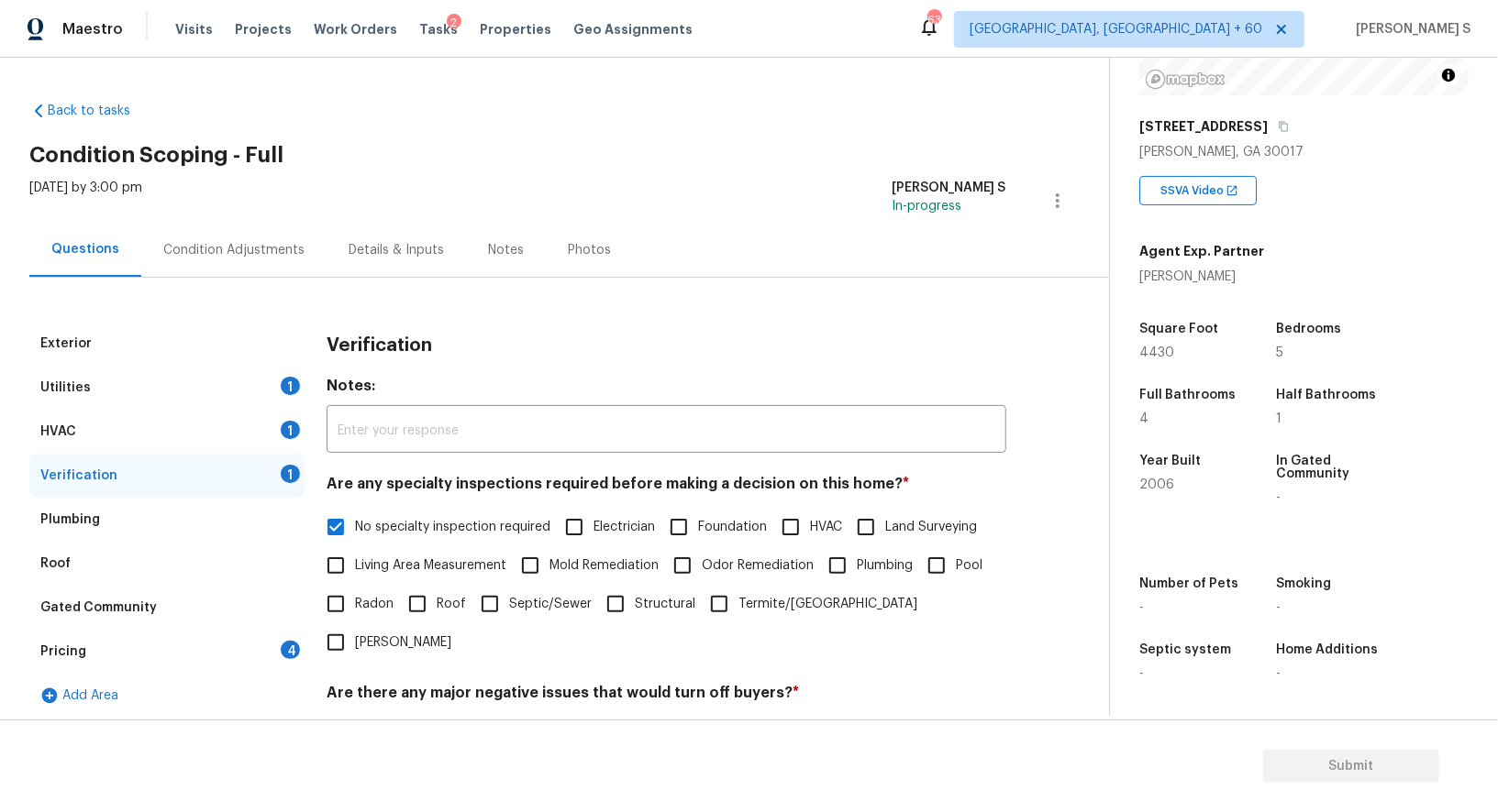
click at [289, 433] on div "1" at bounding box center [290, 430] width 19 height 18
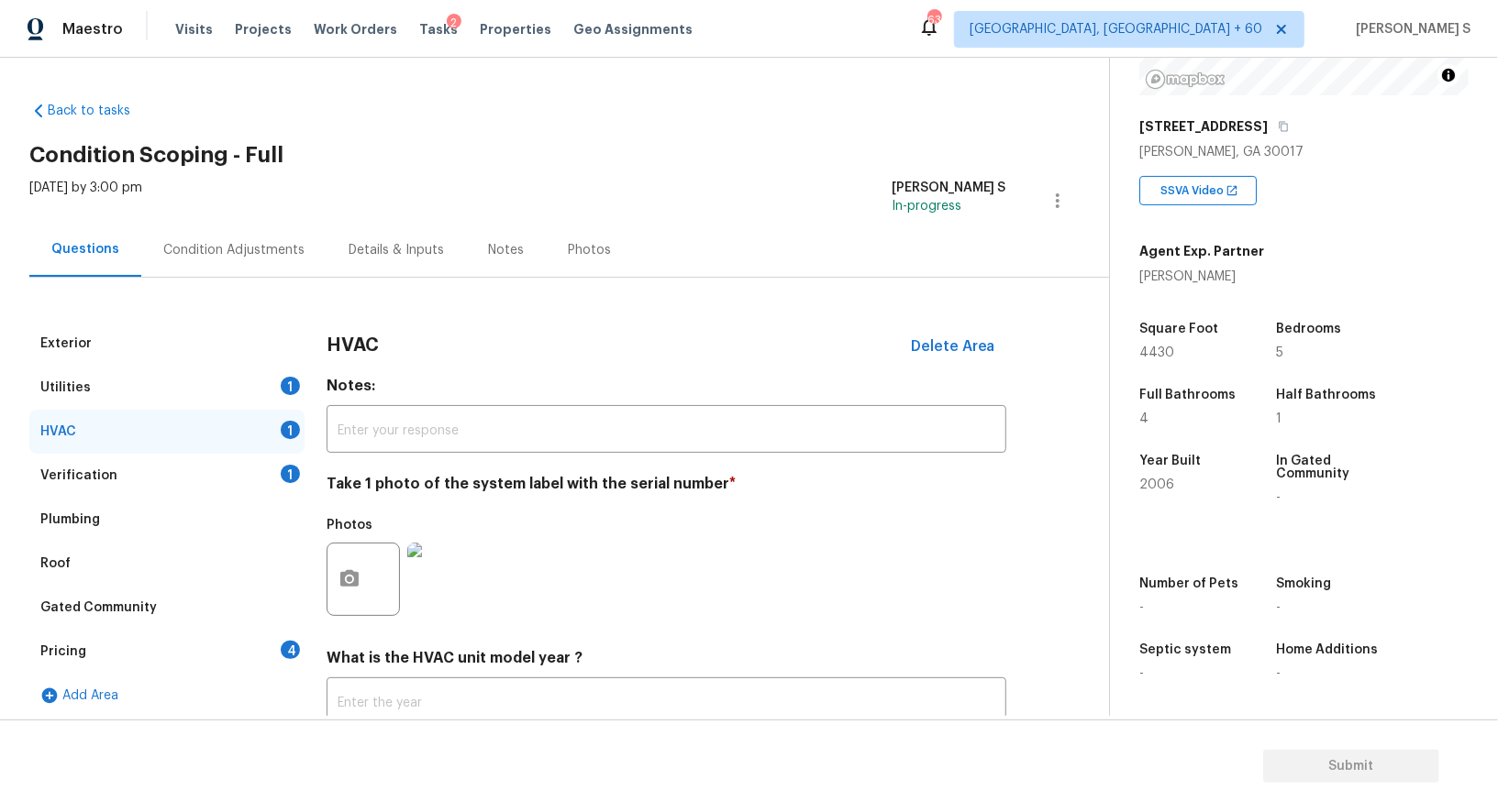
scroll to position [130, 0]
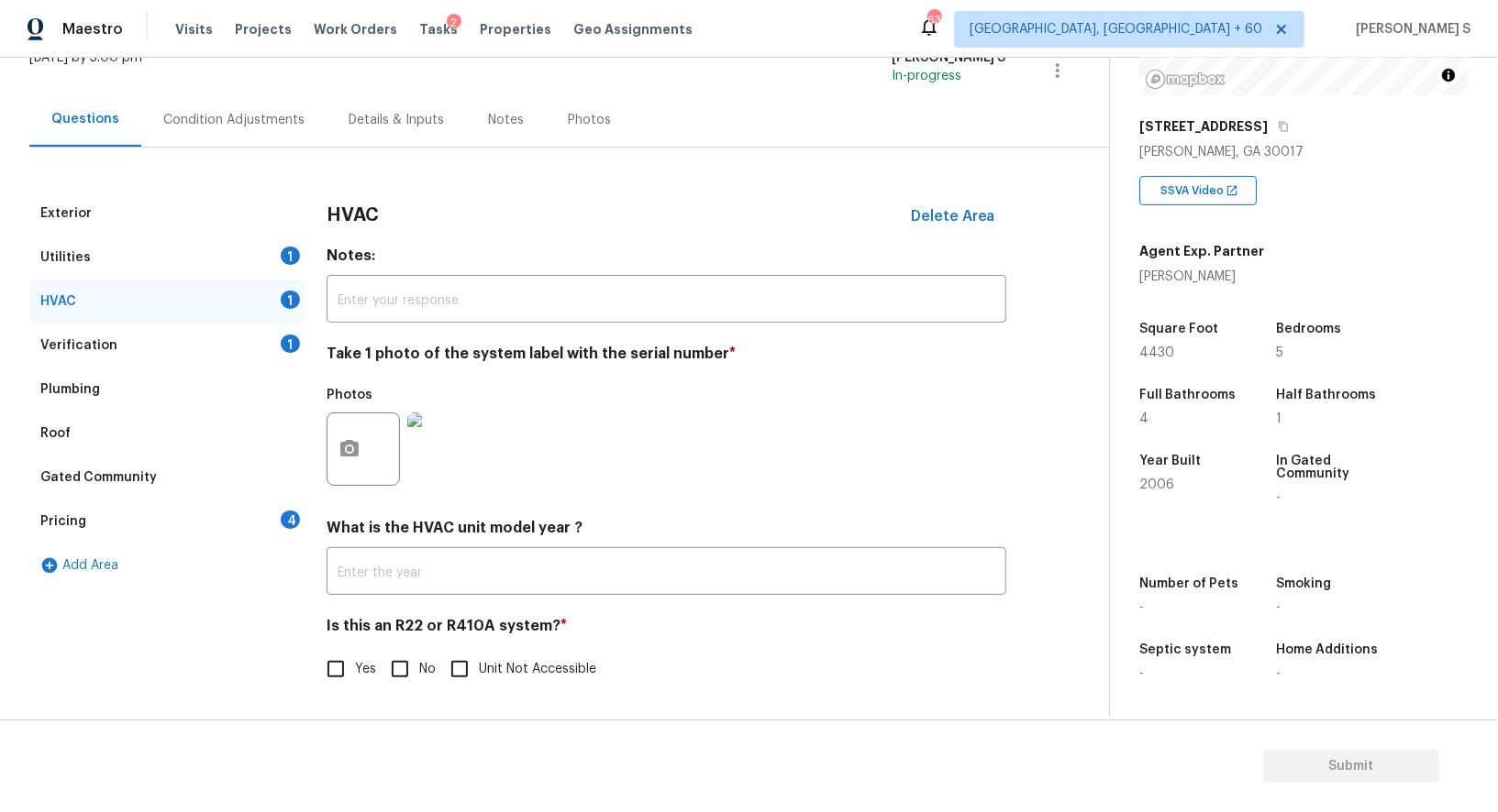
click at [395, 645] on div "Is this an R22 or R410A system? * Yes No Unit Not Accessible" at bounding box center [666, 653] width 679 height 72
click at [399, 663] on input "No" at bounding box center [400, 670] width 39 height 39
checkbox input "true"
click at [281, 261] on div "Utilities 1" at bounding box center [167, 257] width 275 height 44
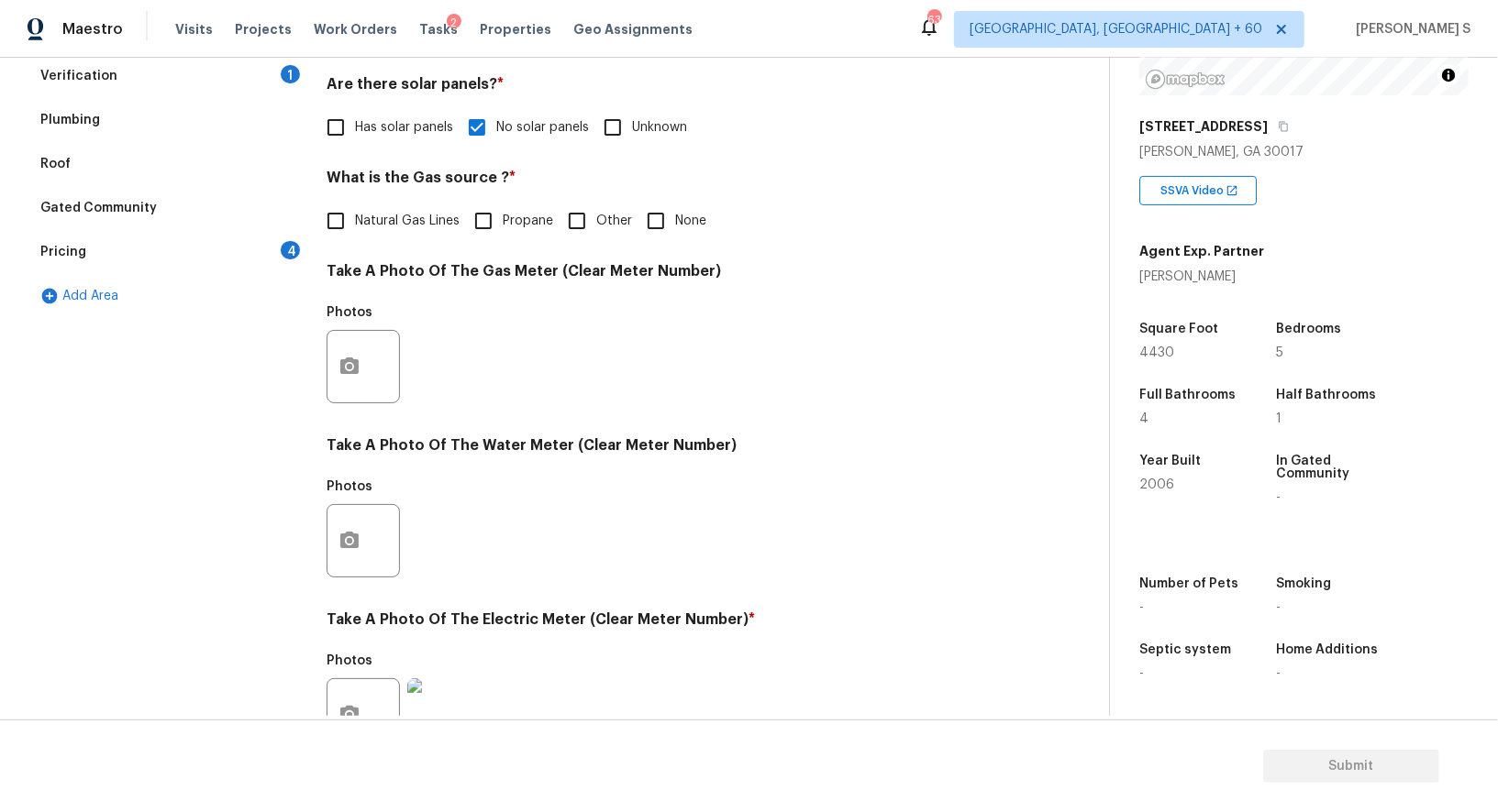
scroll to position [267, 0]
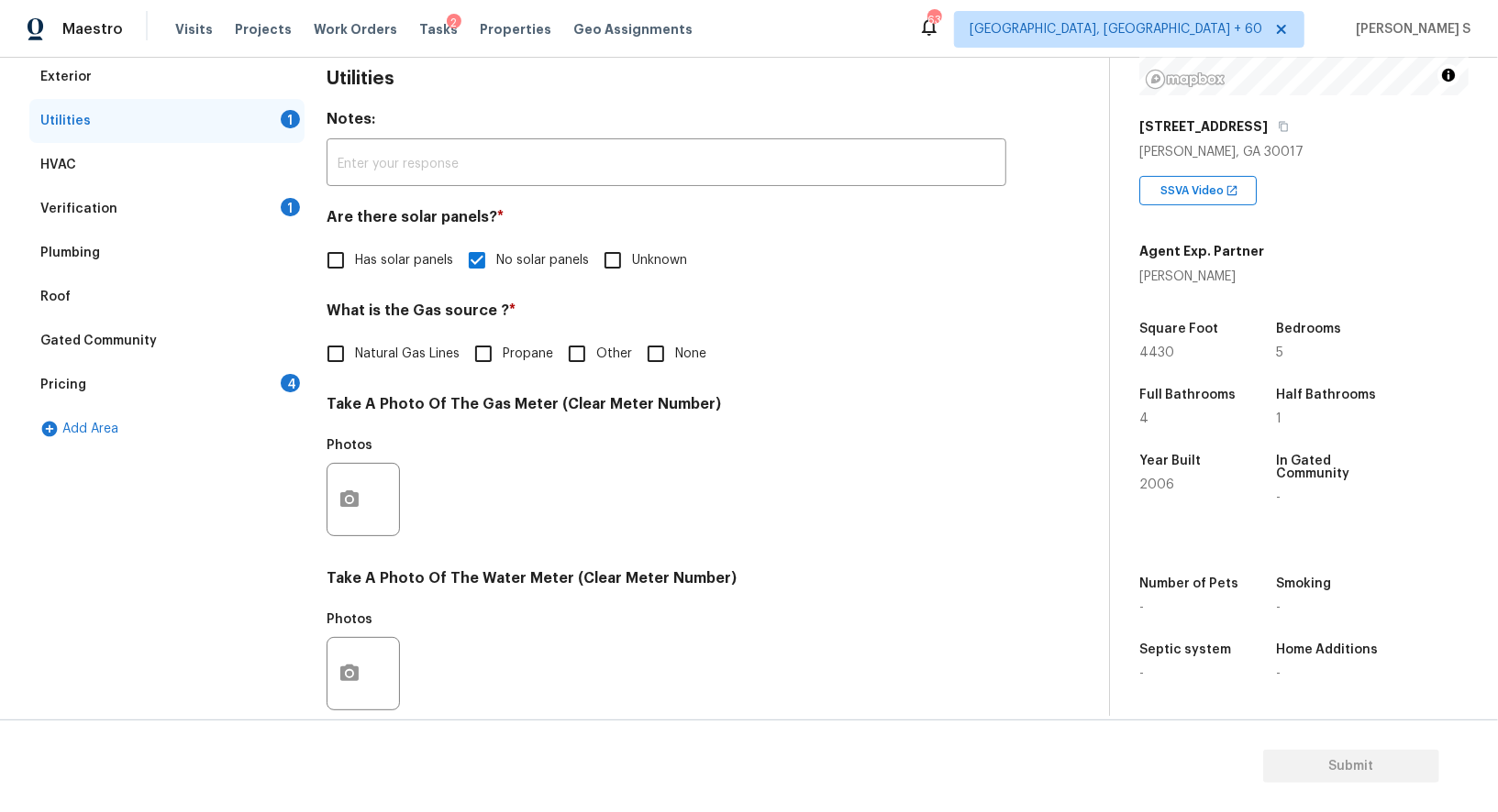
click at [282, 374] on div "Pricing 4" at bounding box center [167, 386] width 275 height 44
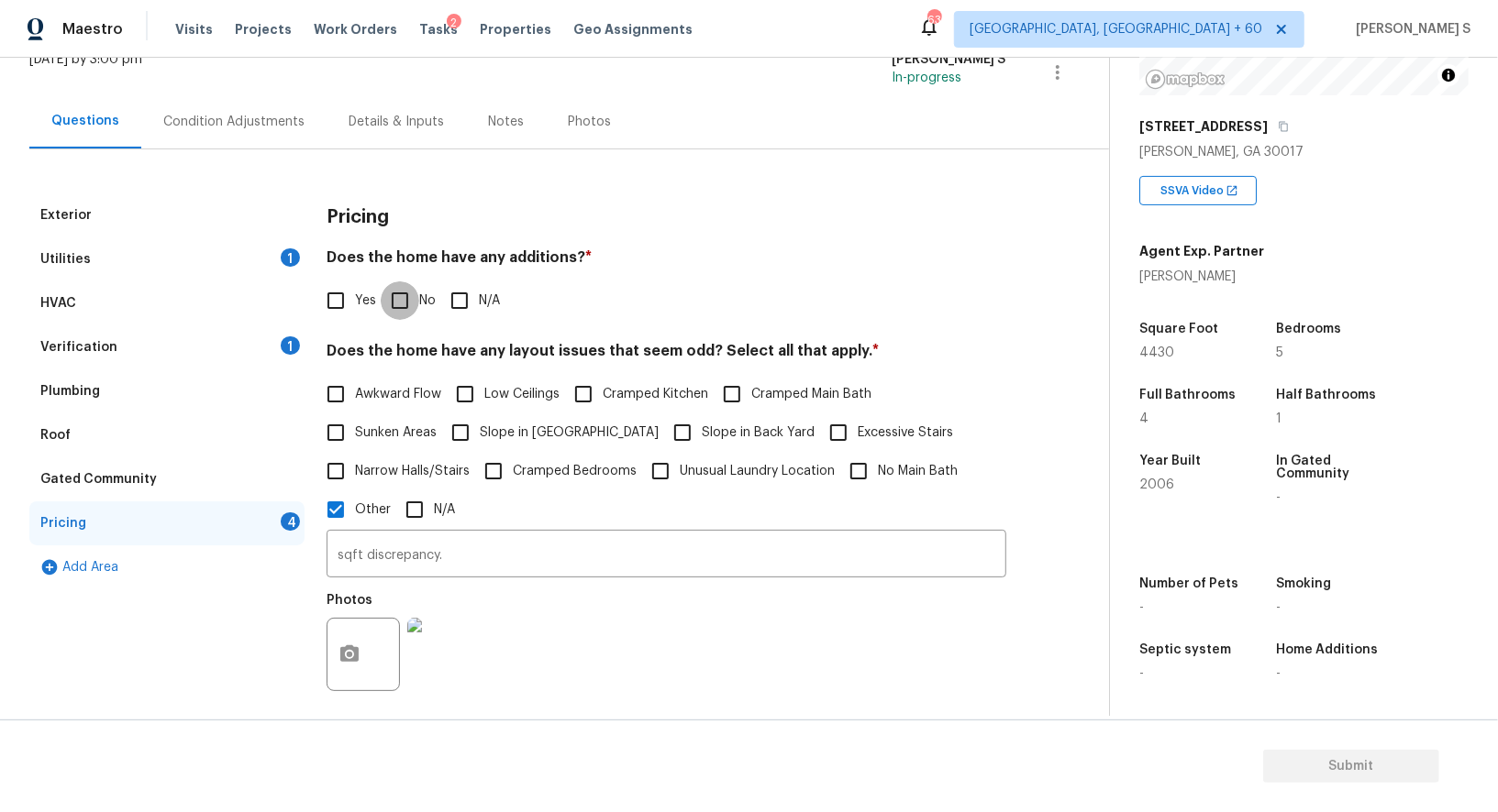
click at [396, 313] on input "No" at bounding box center [400, 301] width 39 height 39
checkbox input "true"
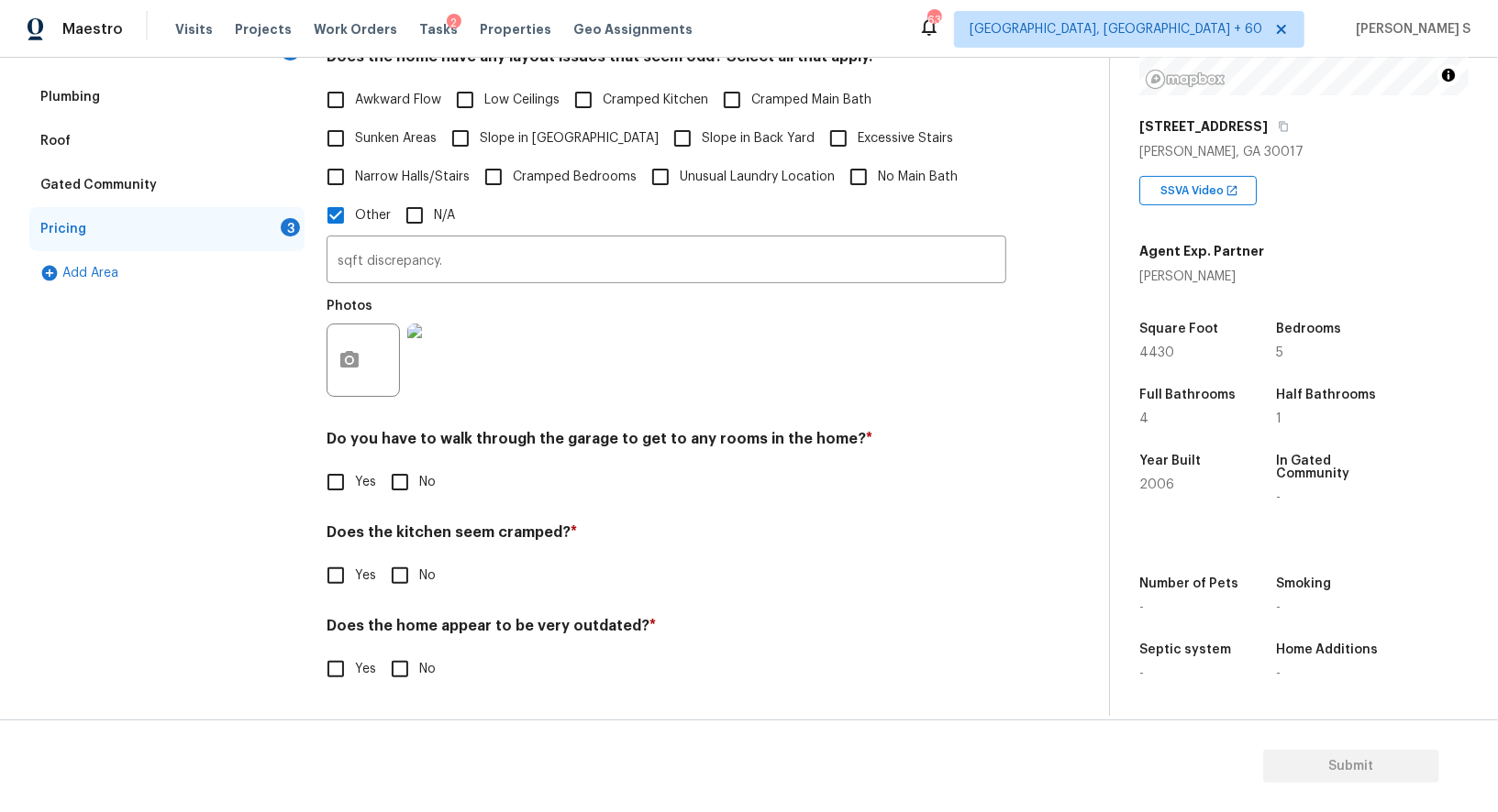
scroll to position [423, 0]
click at [404, 483] on input "No" at bounding box center [400, 483] width 39 height 39
checkbox input "true"
click at [380, 558] on input "No" at bounding box center [400, 578] width 39 height 39
checkbox input "true"
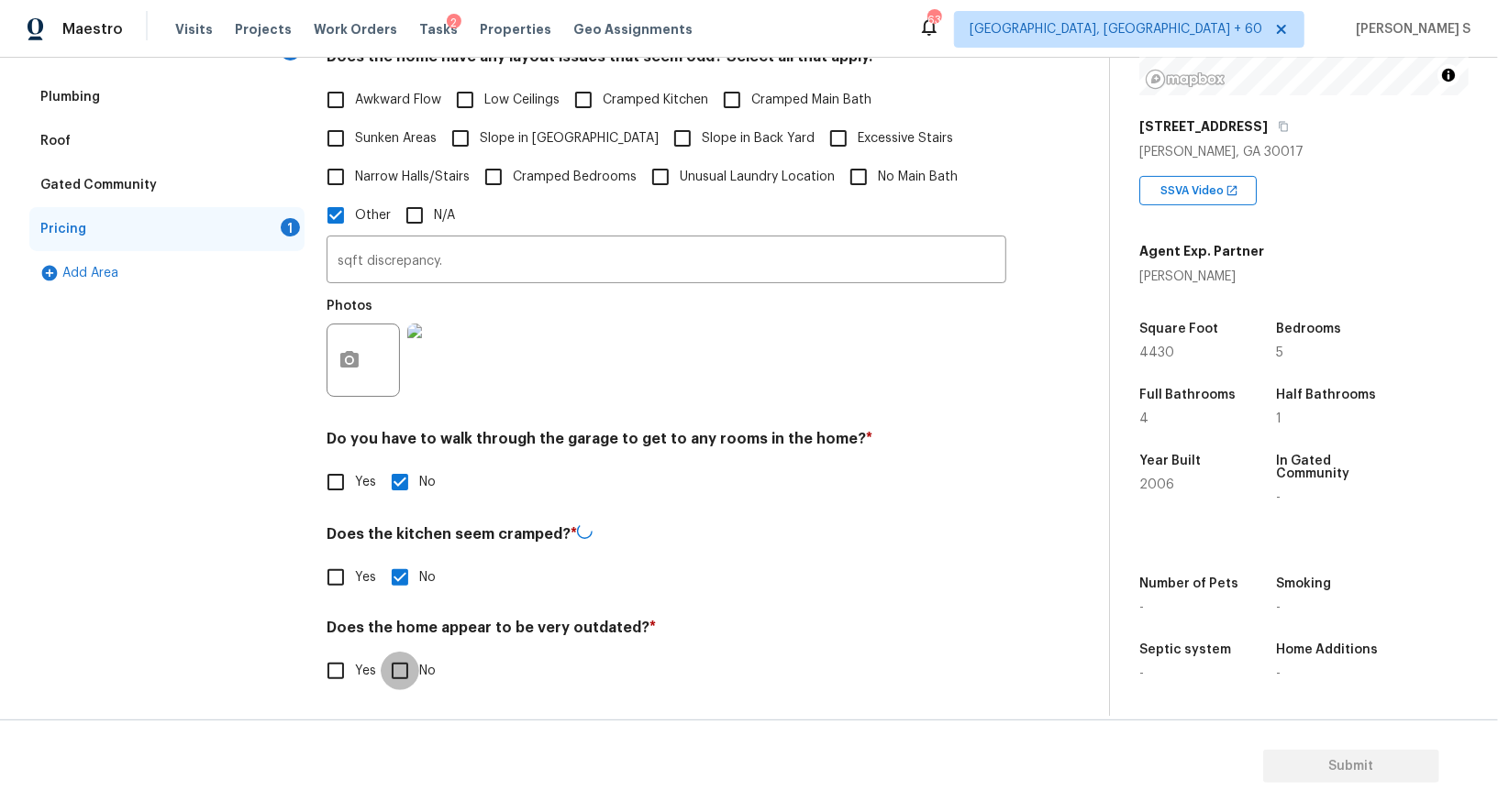
click at [380, 652] on input "No" at bounding box center [400, 672] width 39 height 39
checkbox input "true"
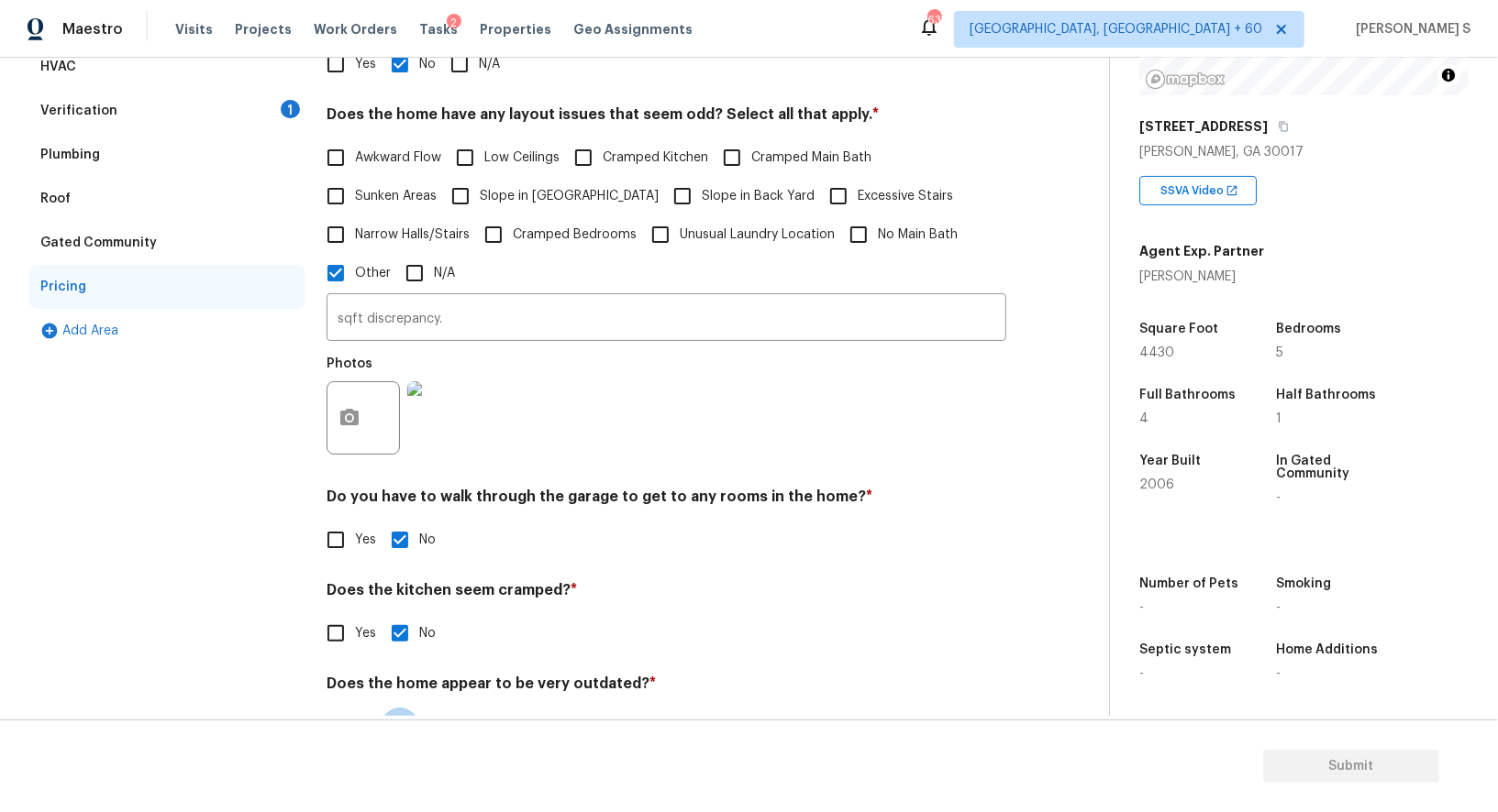
scroll to position [0, 0]
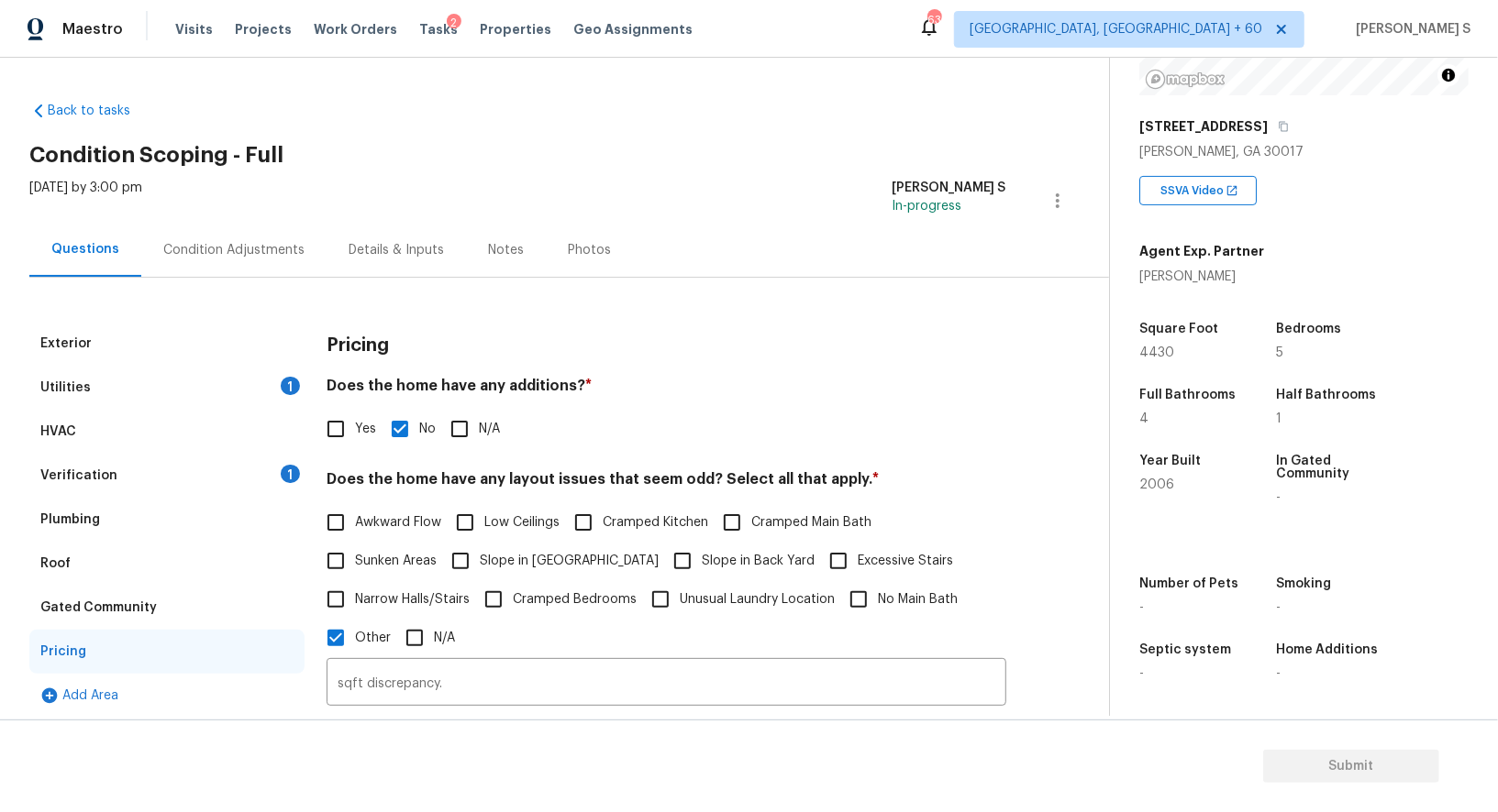
click at [250, 259] on div "Condition Adjustments" at bounding box center [234, 249] width 186 height 54
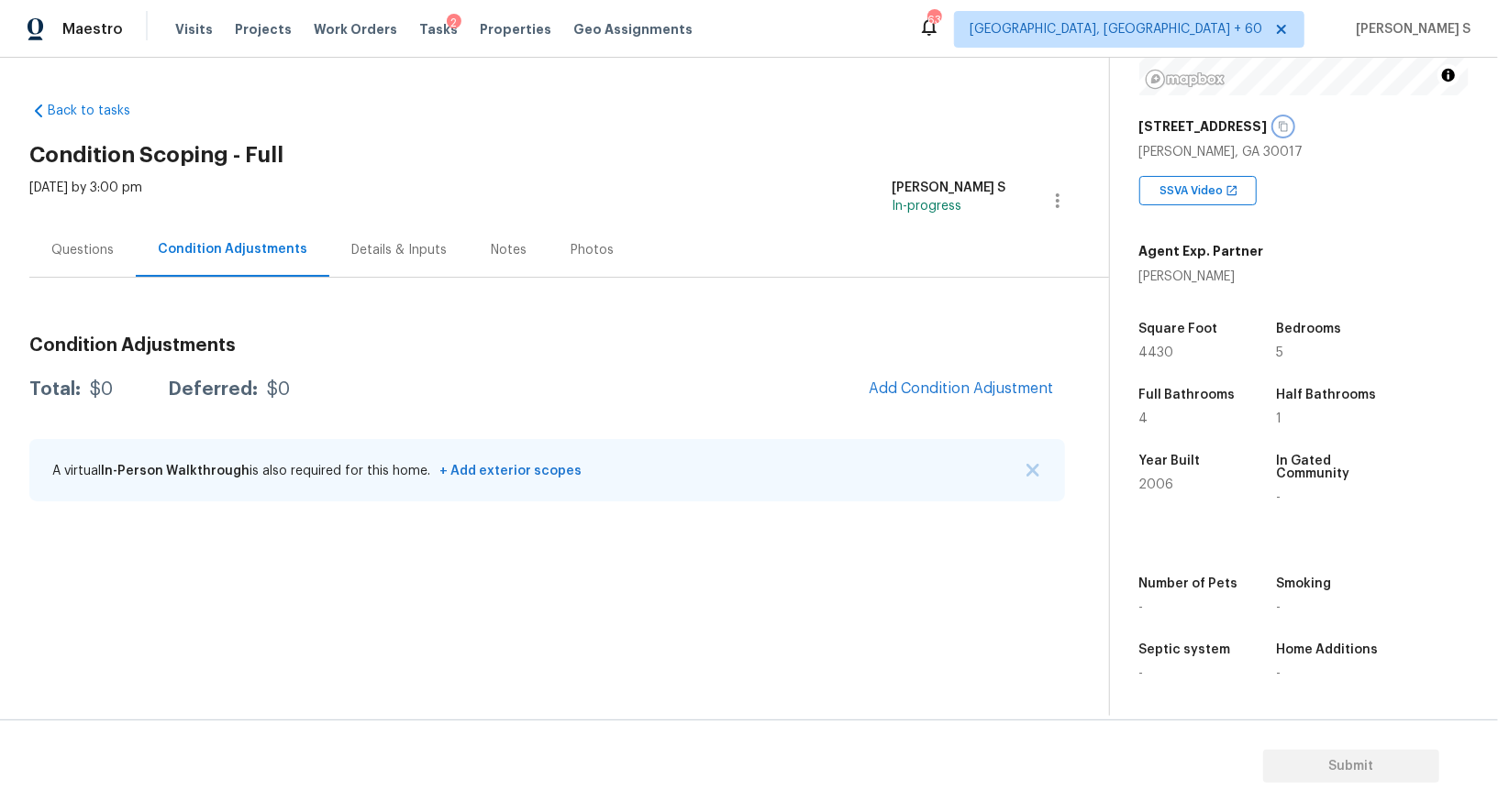
click at [1284, 121] on icon "button" at bounding box center [1283, 126] width 11 height 11
click at [965, 390] on span "Add Condition Adjustment" at bounding box center [961, 388] width 186 height 17
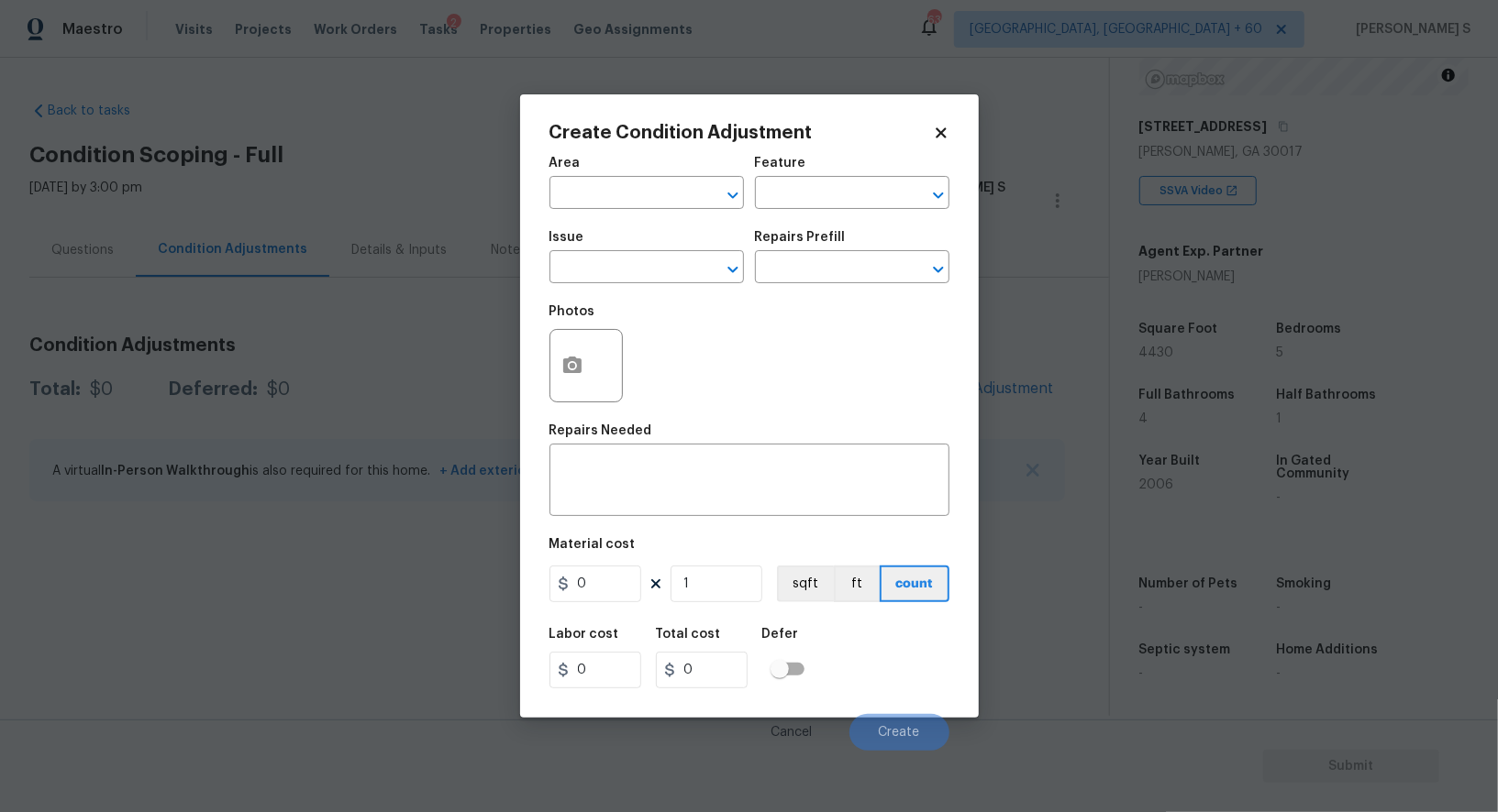
click at [650, 255] on div "Issue" at bounding box center [646, 243] width 195 height 24
click at [637, 274] on input "text" at bounding box center [620, 269] width 143 height 29
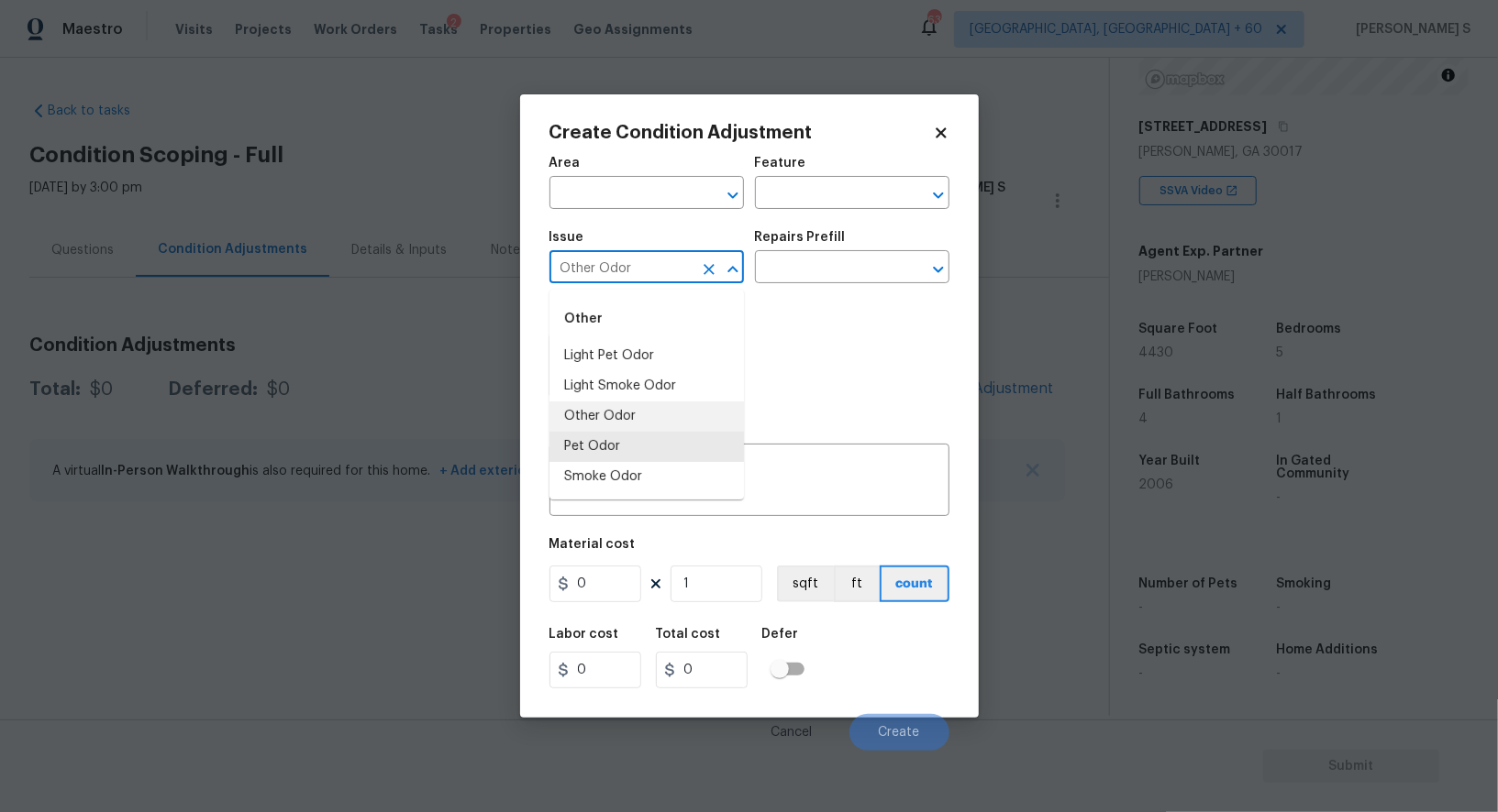
type input "Other Odor"
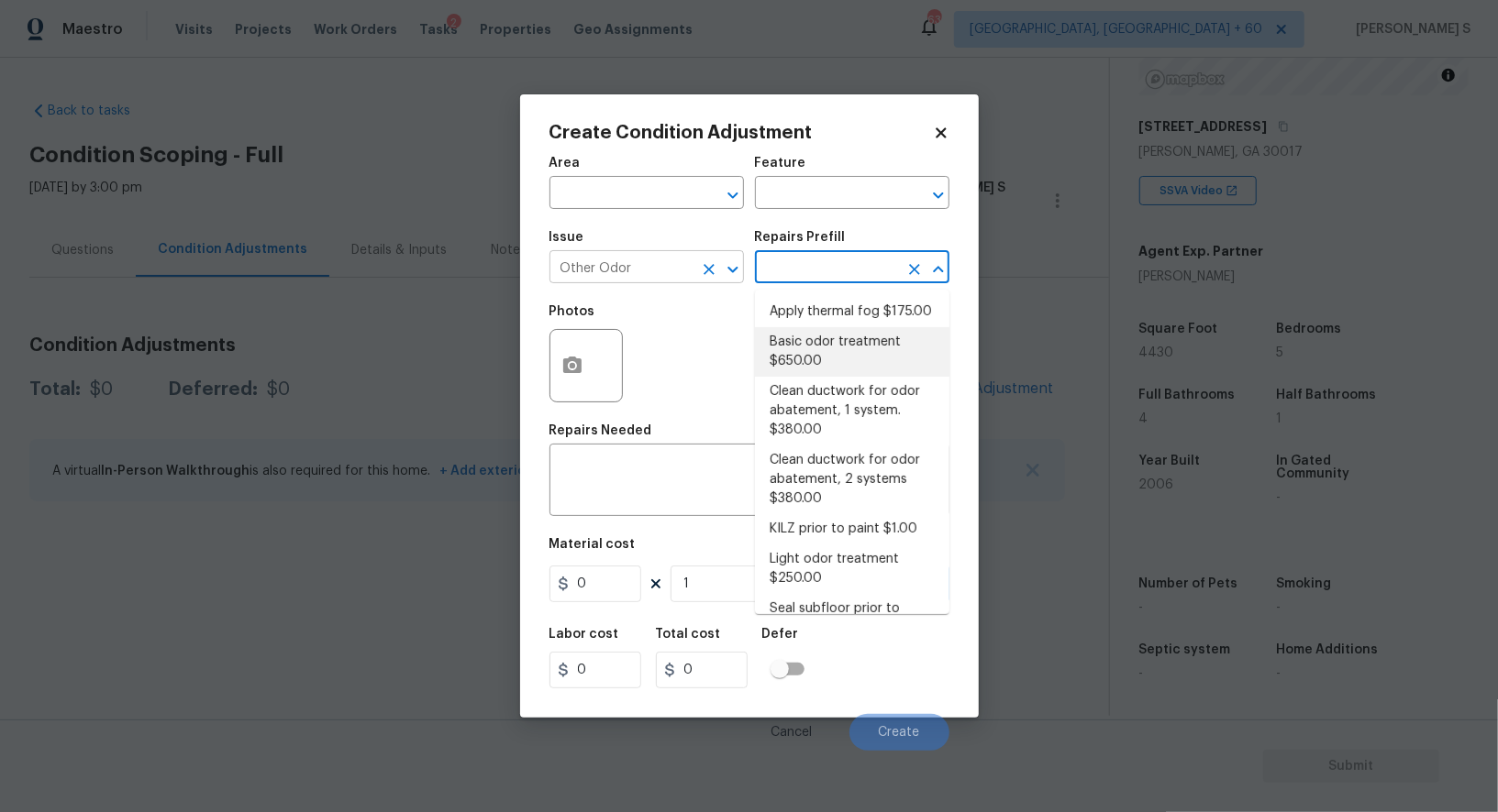
type textarea "OD Odor Protocol: Heavy Odor present. Remediate home odor. Including but not li…"
type input "650"
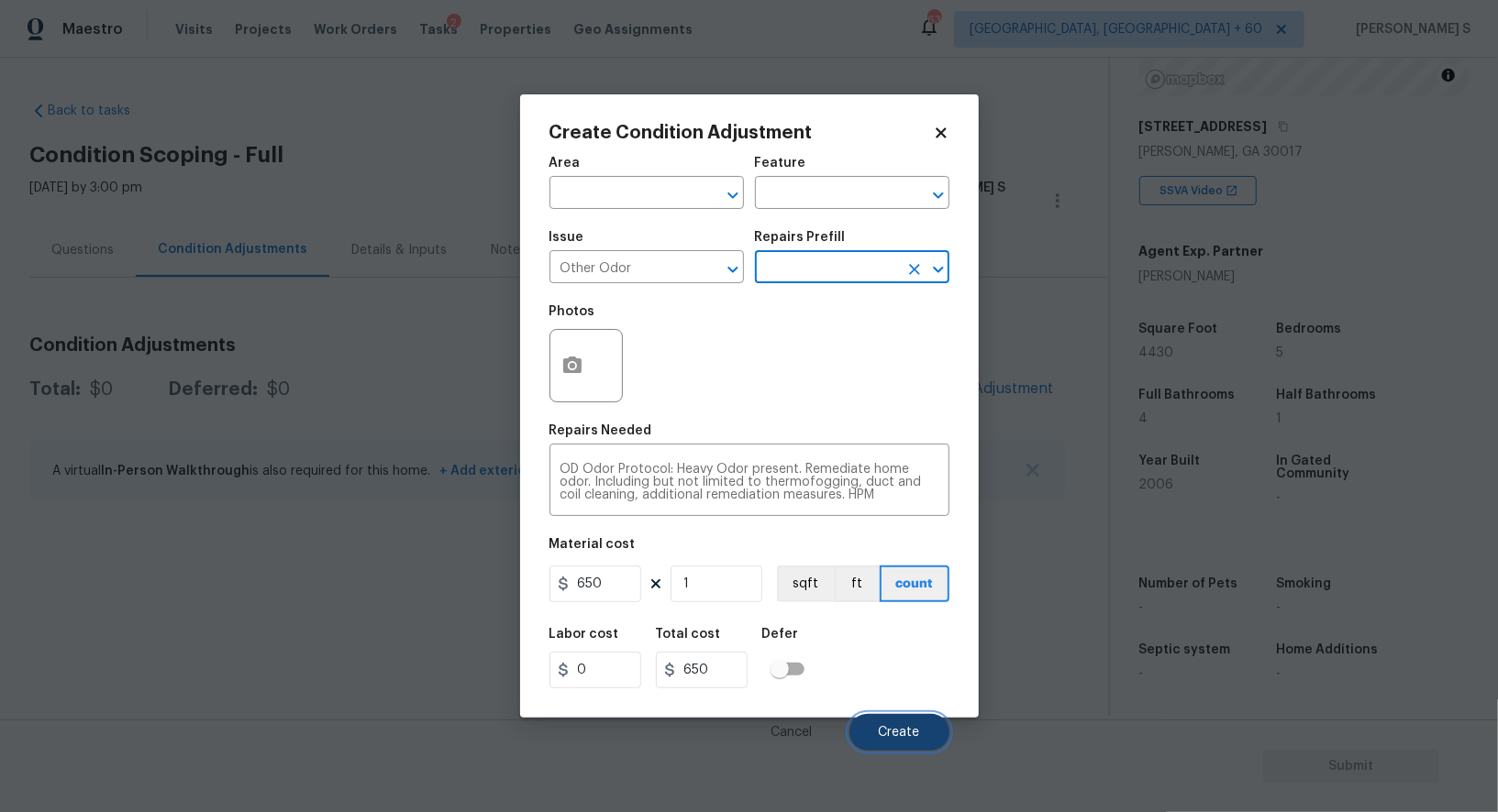
click at [905, 743] on button "Create" at bounding box center [899, 733] width 100 height 37
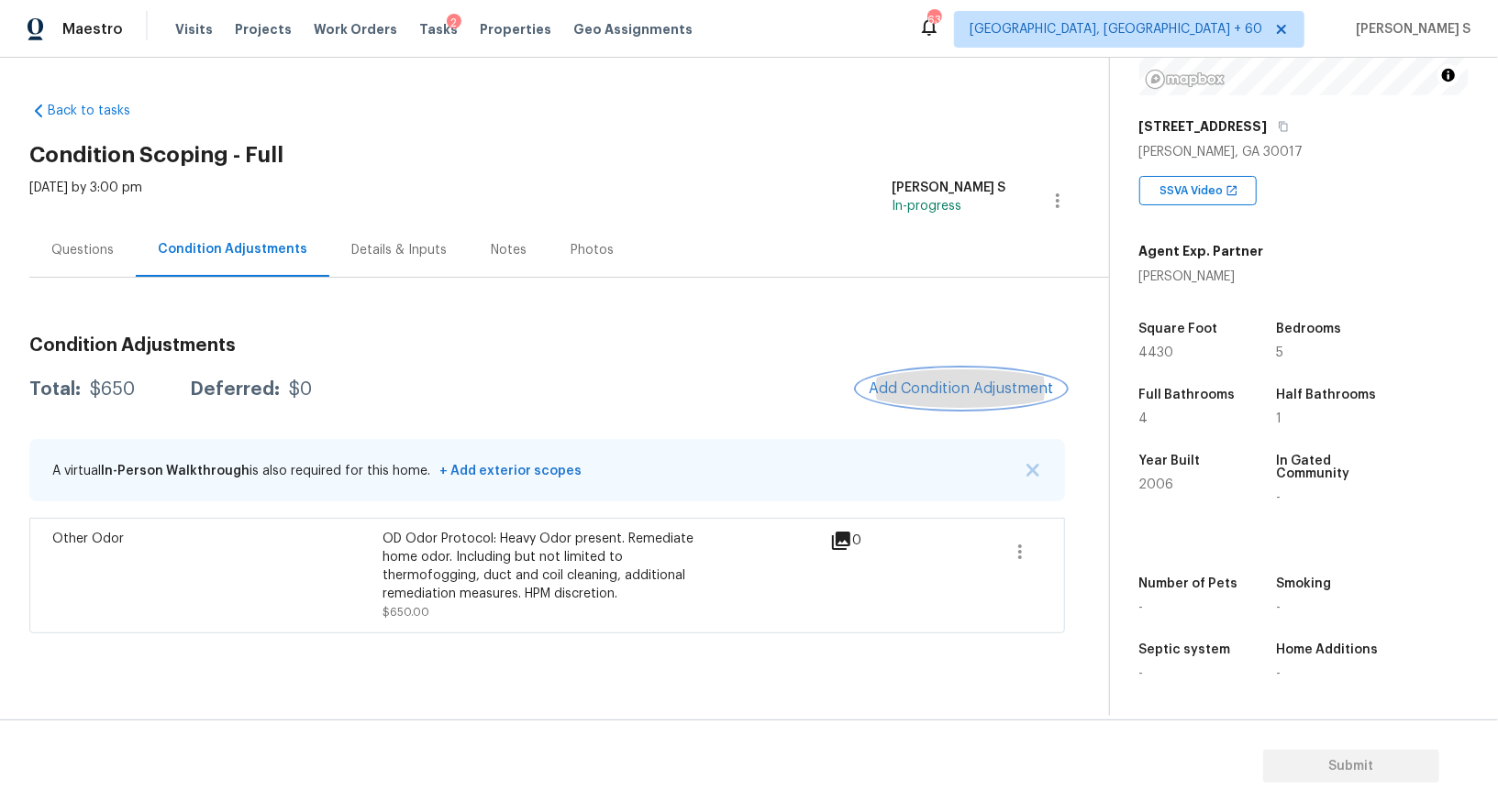
click at [944, 387] on span "Add Condition Adjustment" at bounding box center [961, 388] width 186 height 17
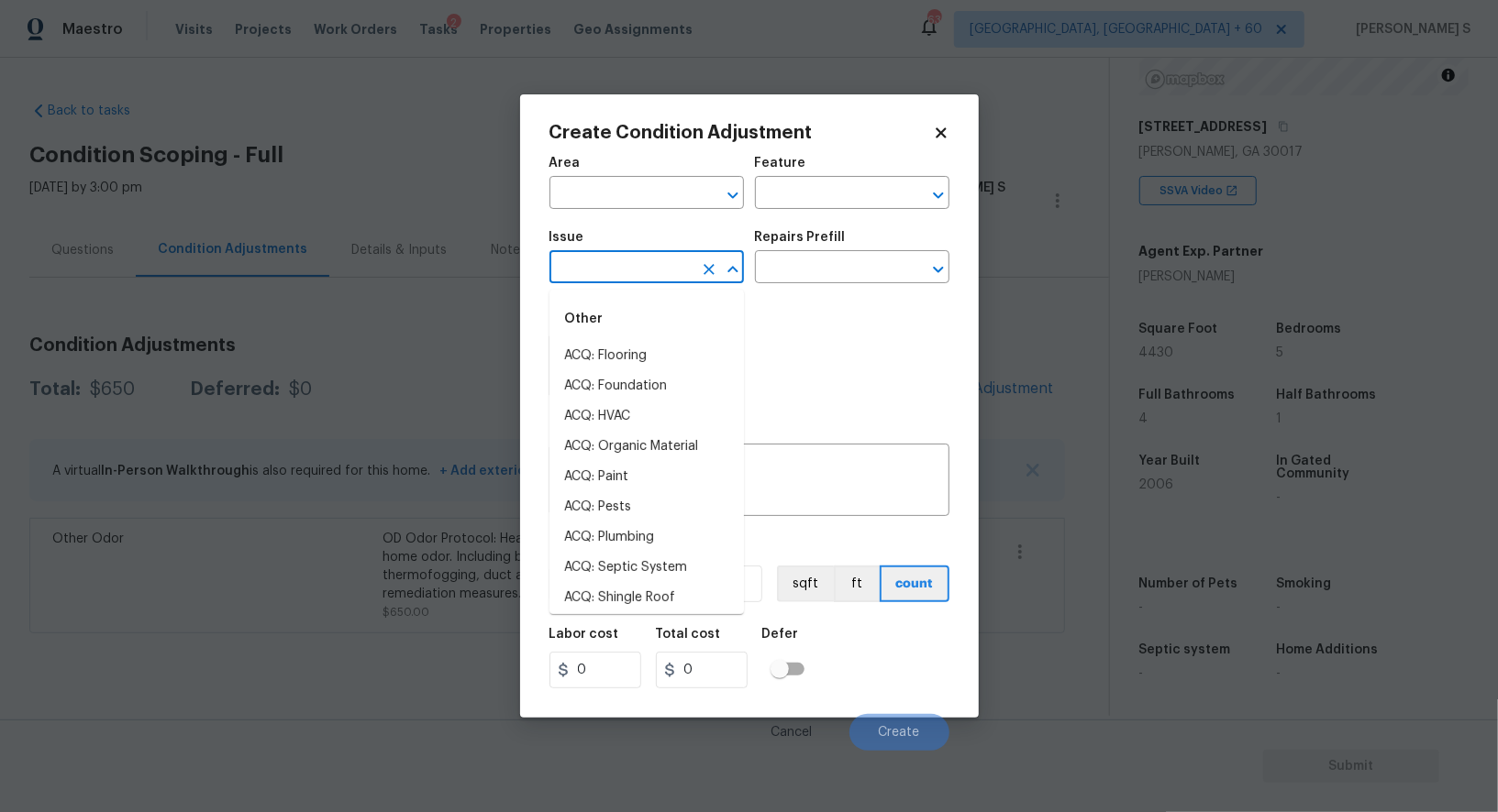
click at [646, 273] on input "text" at bounding box center [620, 269] width 143 height 29
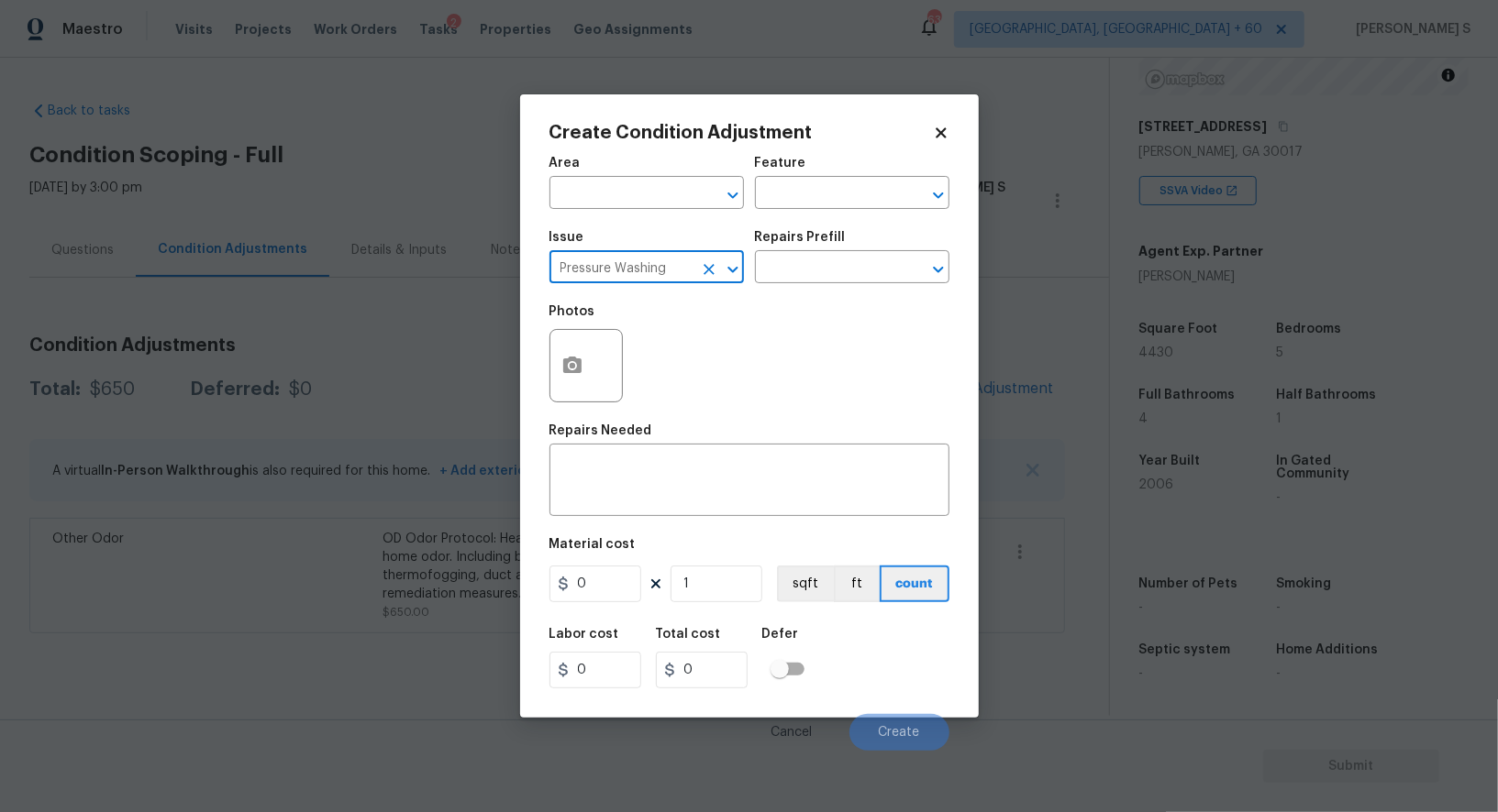
type input "Pressure Washing"
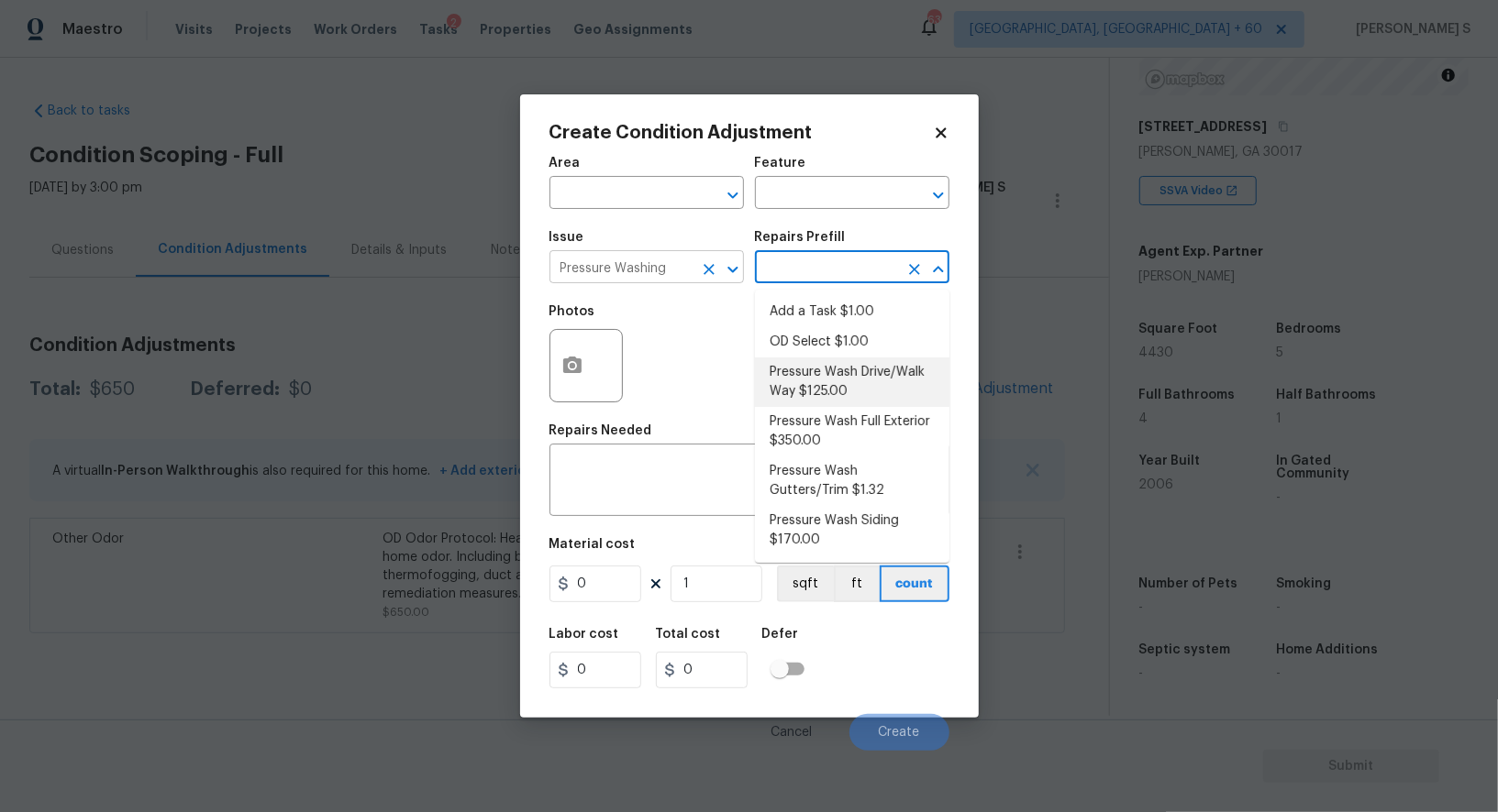
type input "Siding"
type textarea "Pressure wash the driveways/walkways as directed by the PM. Ensure that all deb…"
type input "125"
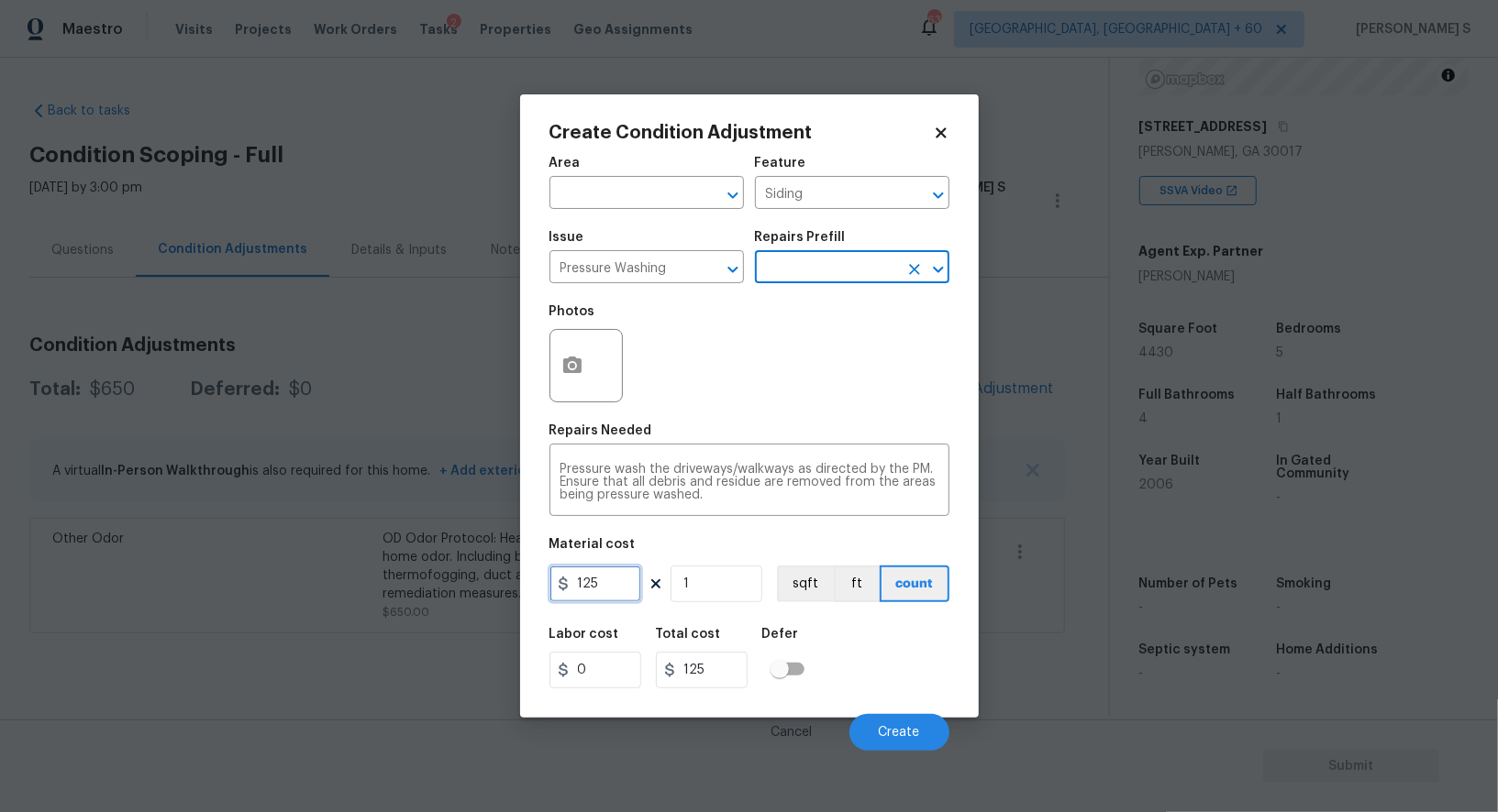
click at [614, 572] on input "125" at bounding box center [594, 584] width 91 height 37
type input "200"
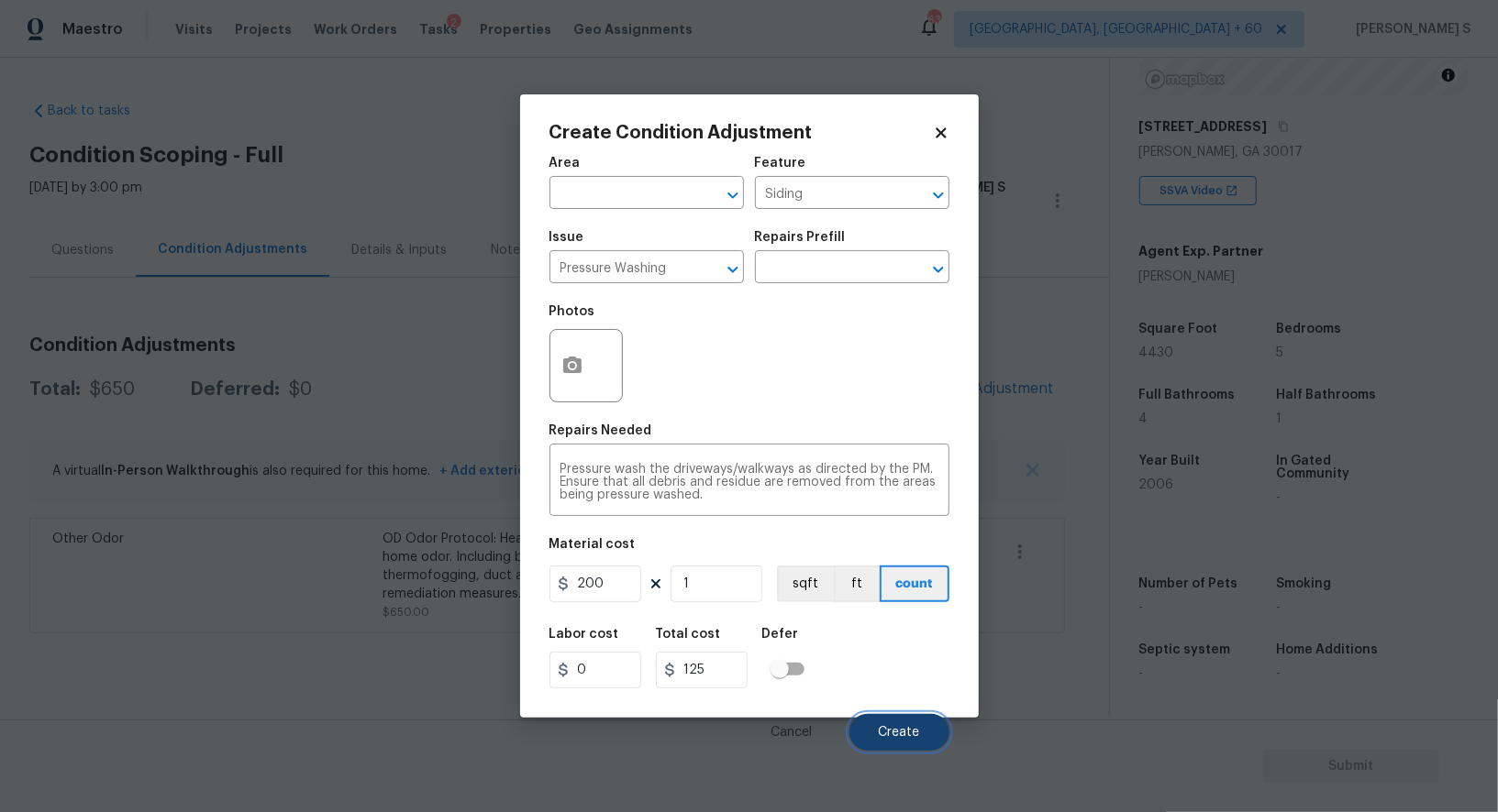
type input "200"
click at [895, 728] on span "Create" at bounding box center [899, 733] width 42 height 14
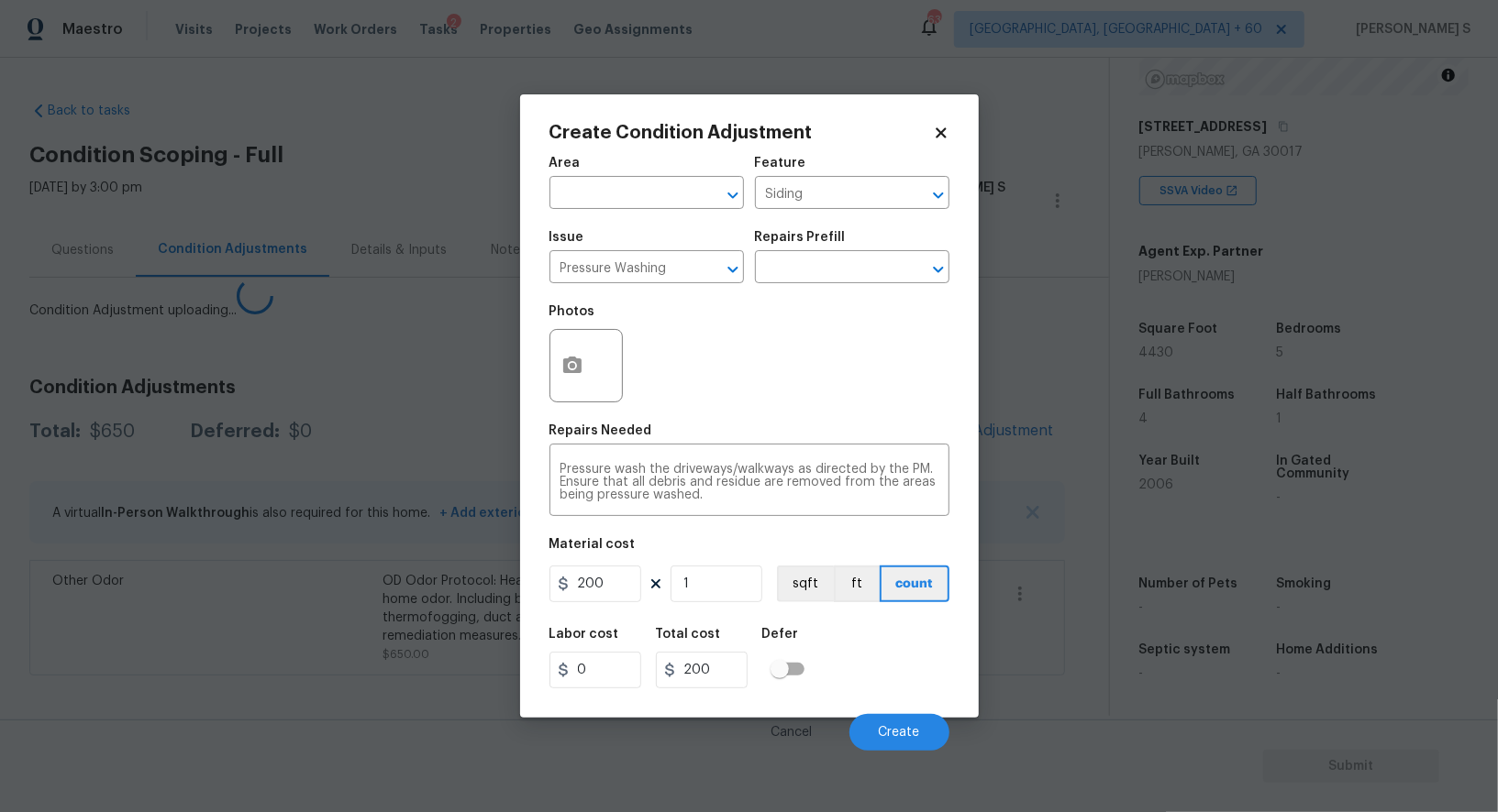
click at [322, 613] on body "Maestro Visits Projects Work Orders Tasks 2 Properties Geo Assignments 635 Albu…" at bounding box center [749, 406] width 1498 height 812
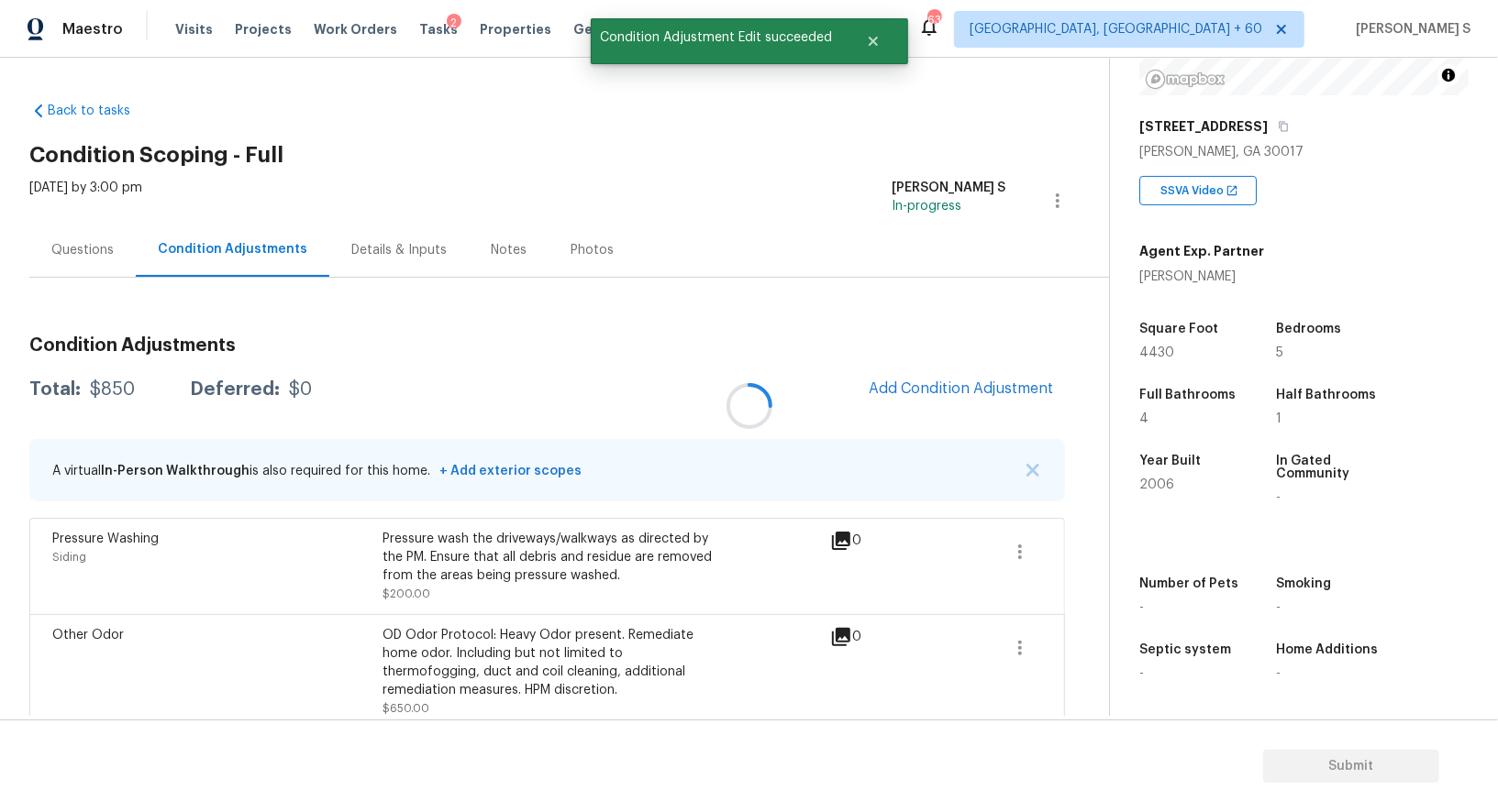
click at [896, 383] on div at bounding box center [749, 406] width 1498 height 812
click at [968, 361] on div "Condition Adjustments Total: $850 Deferred: $0 Add Condition Adjustment A virtu…" at bounding box center [547, 526] width 1036 height 408
click at [972, 383] on span "Add Condition Adjustment" at bounding box center [961, 388] width 186 height 17
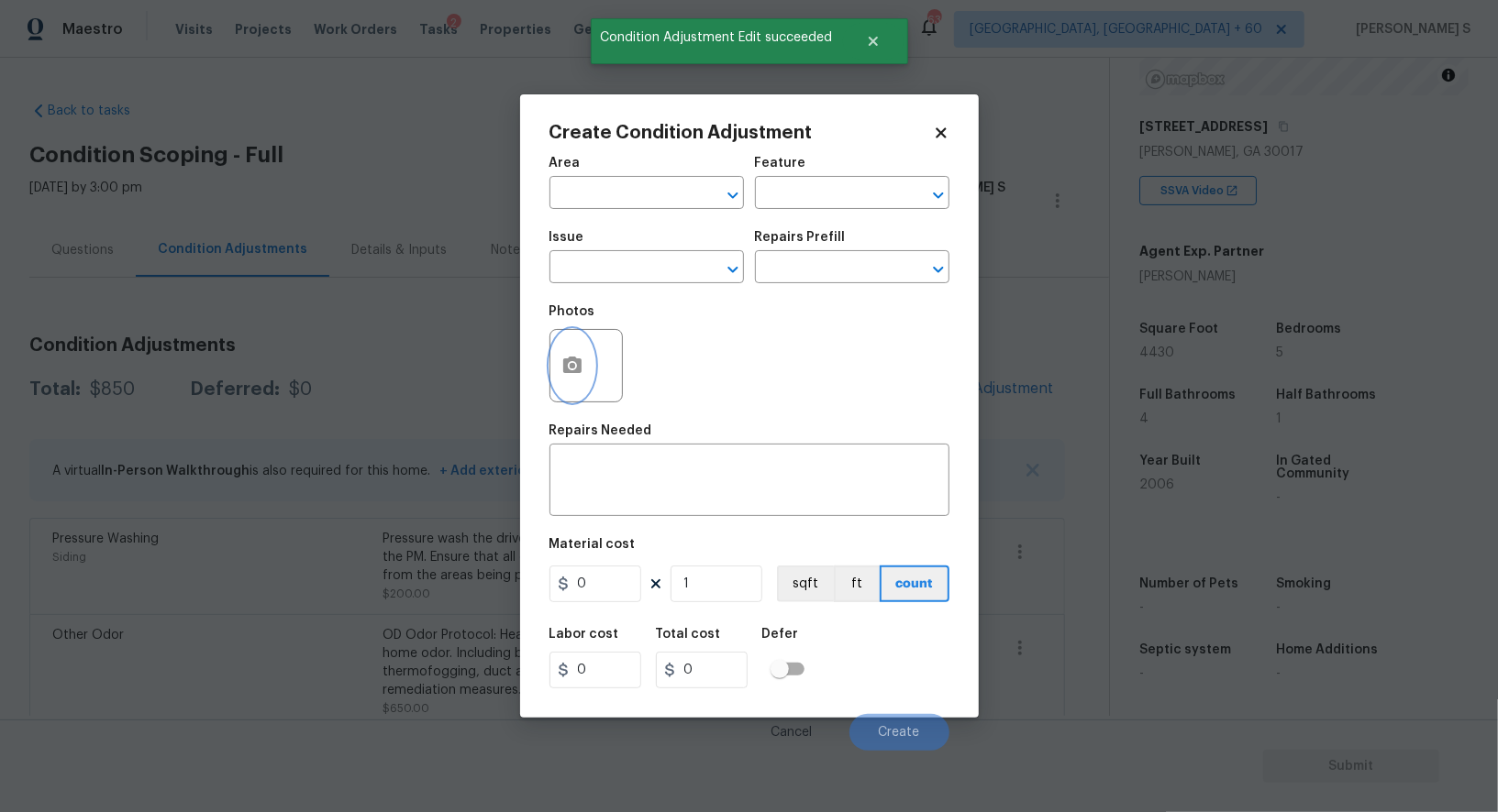
click at [572, 364] on icon "button" at bounding box center [572, 366] width 22 height 22
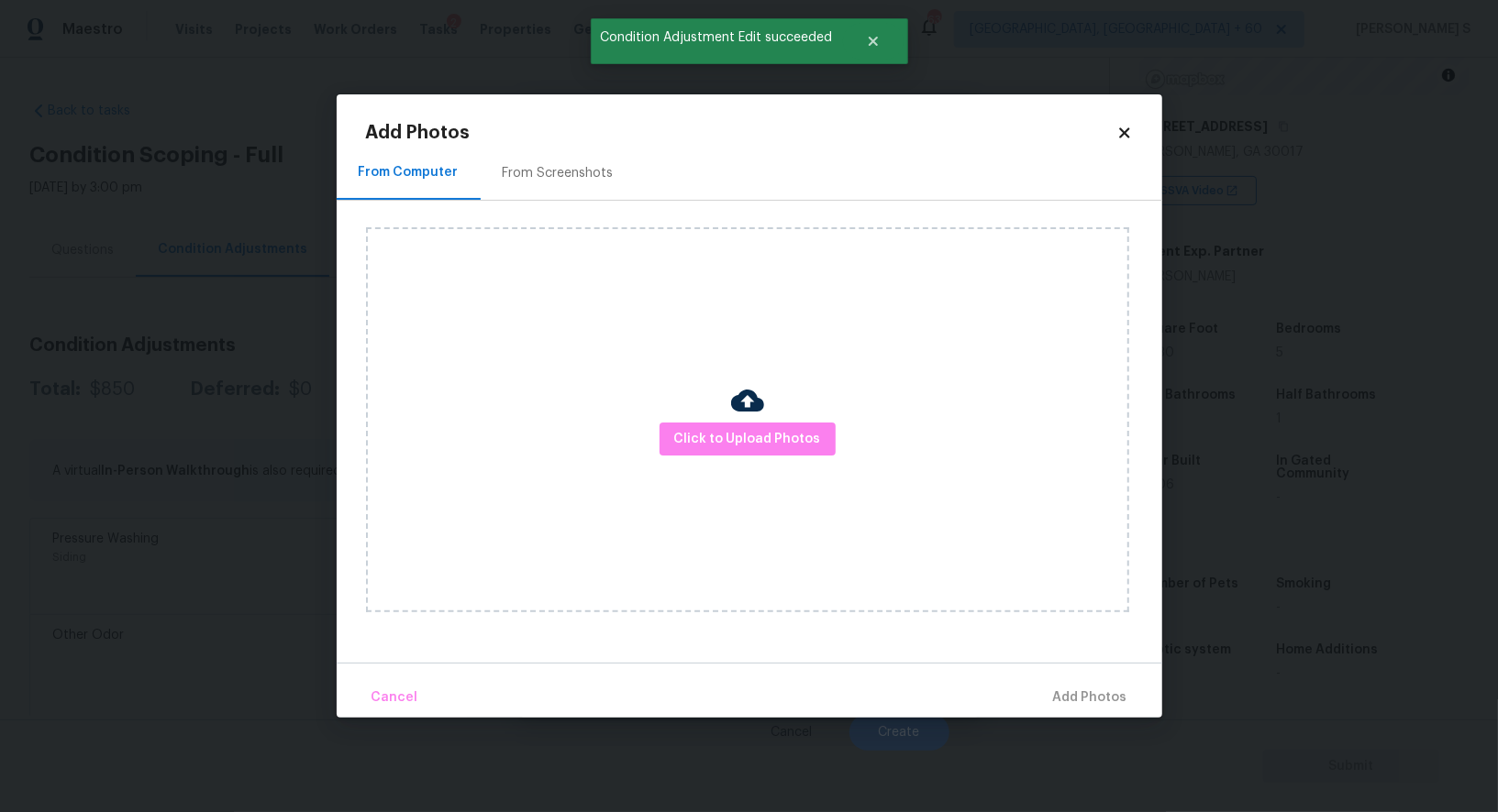
click at [541, 160] on div "From Screenshots" at bounding box center [558, 173] width 155 height 54
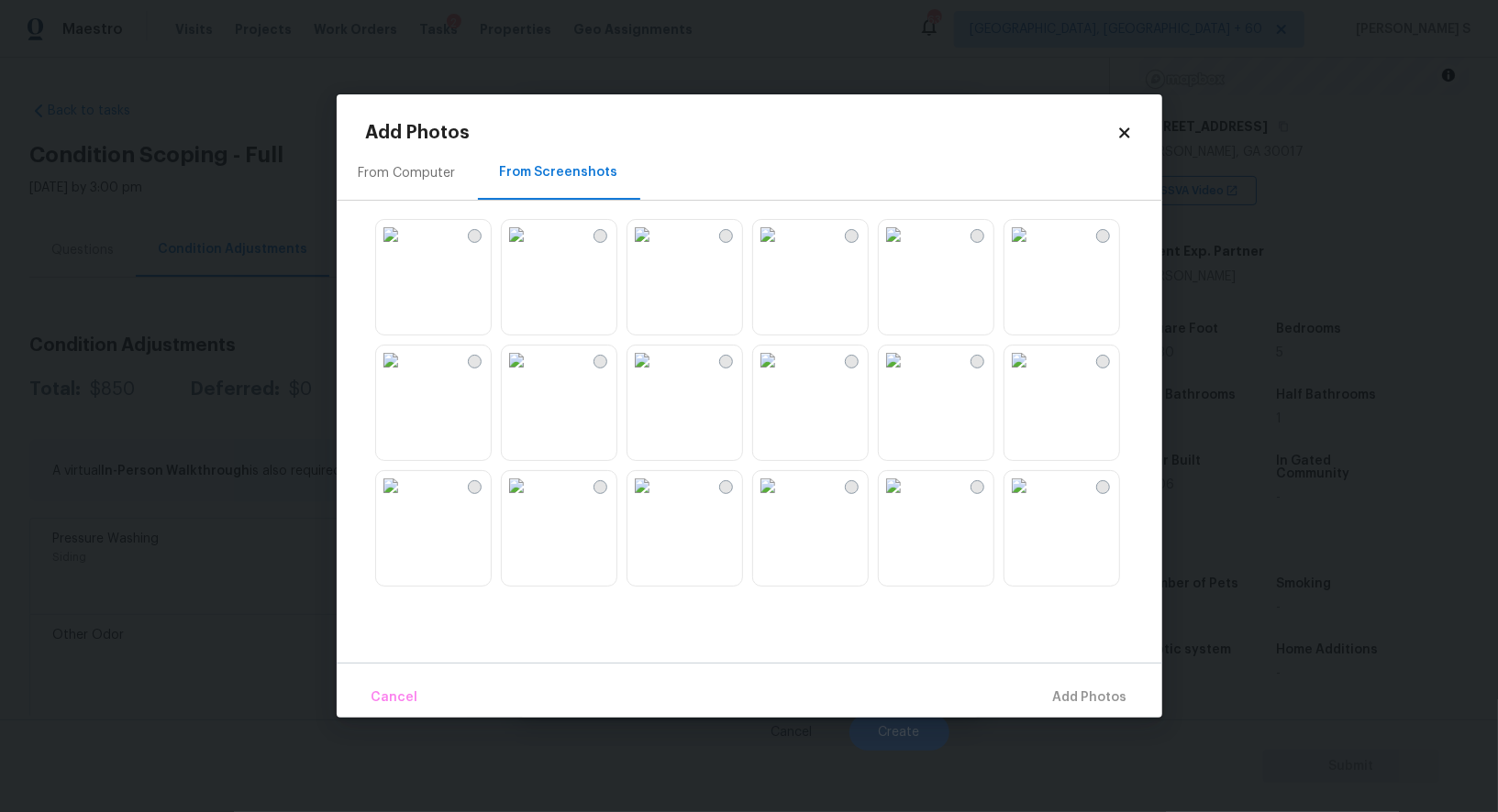
click at [656, 375] on img at bounding box center [642, 361] width 30 height 30
click at [783, 375] on img at bounding box center [768, 361] width 30 height 30
click at [783, 249] on img at bounding box center [768, 234] width 30 height 30
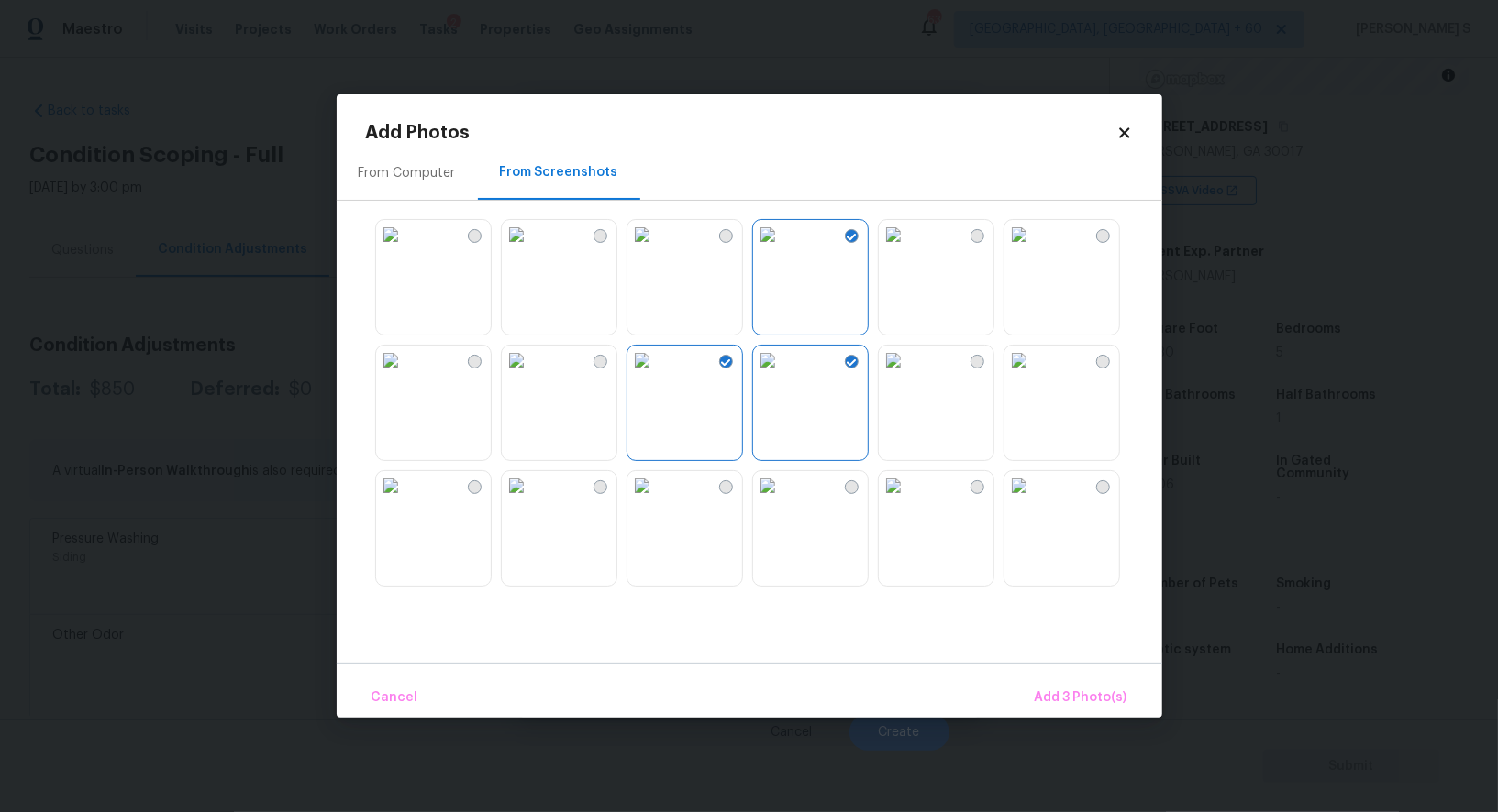
click at [783, 501] on img at bounding box center [768, 486] width 30 height 30
click at [908, 501] on img at bounding box center [893, 486] width 30 height 30
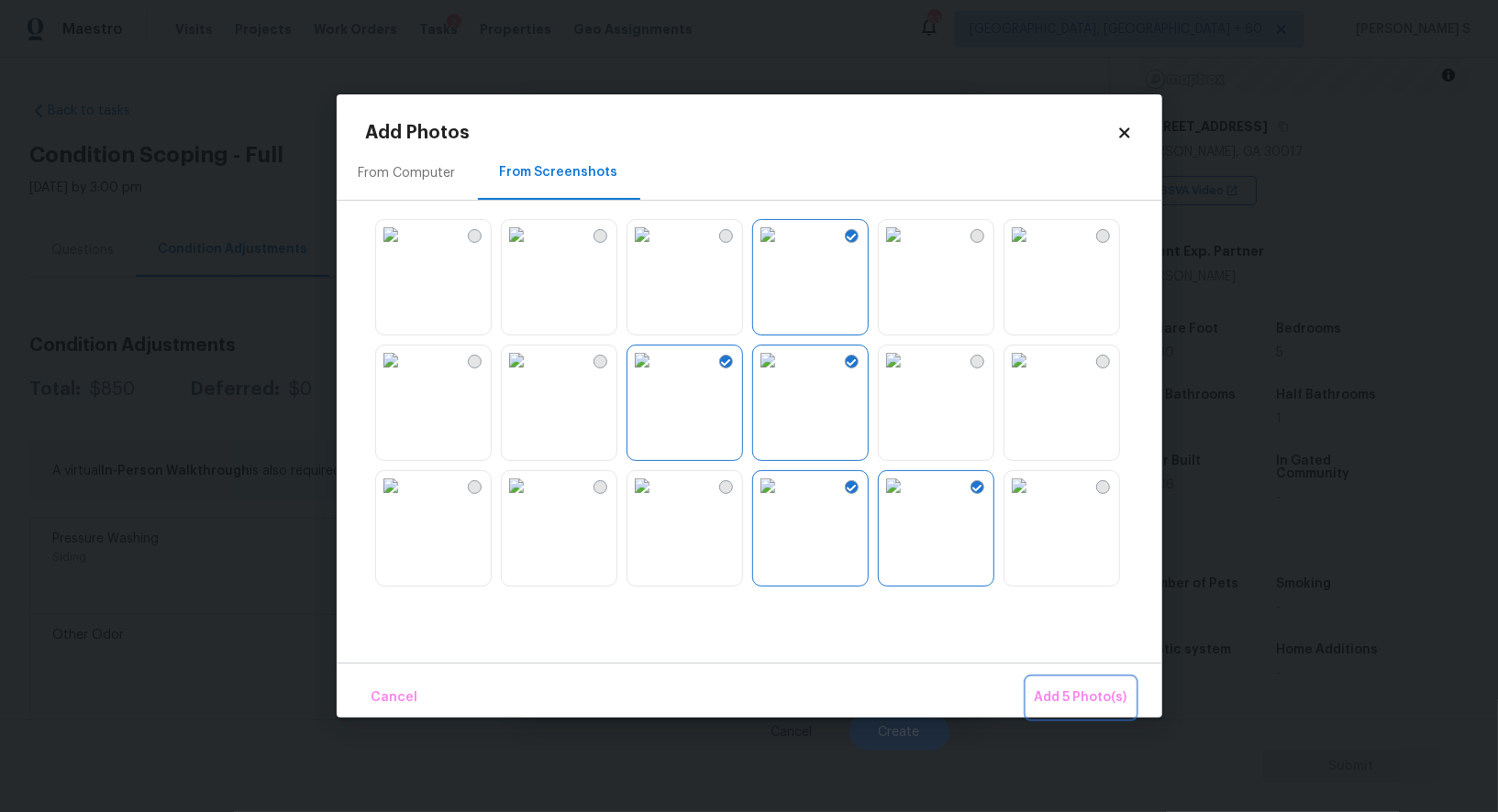
click at [1046, 685] on button "Add 5 Photo(s)" at bounding box center [1081, 698] width 107 height 40
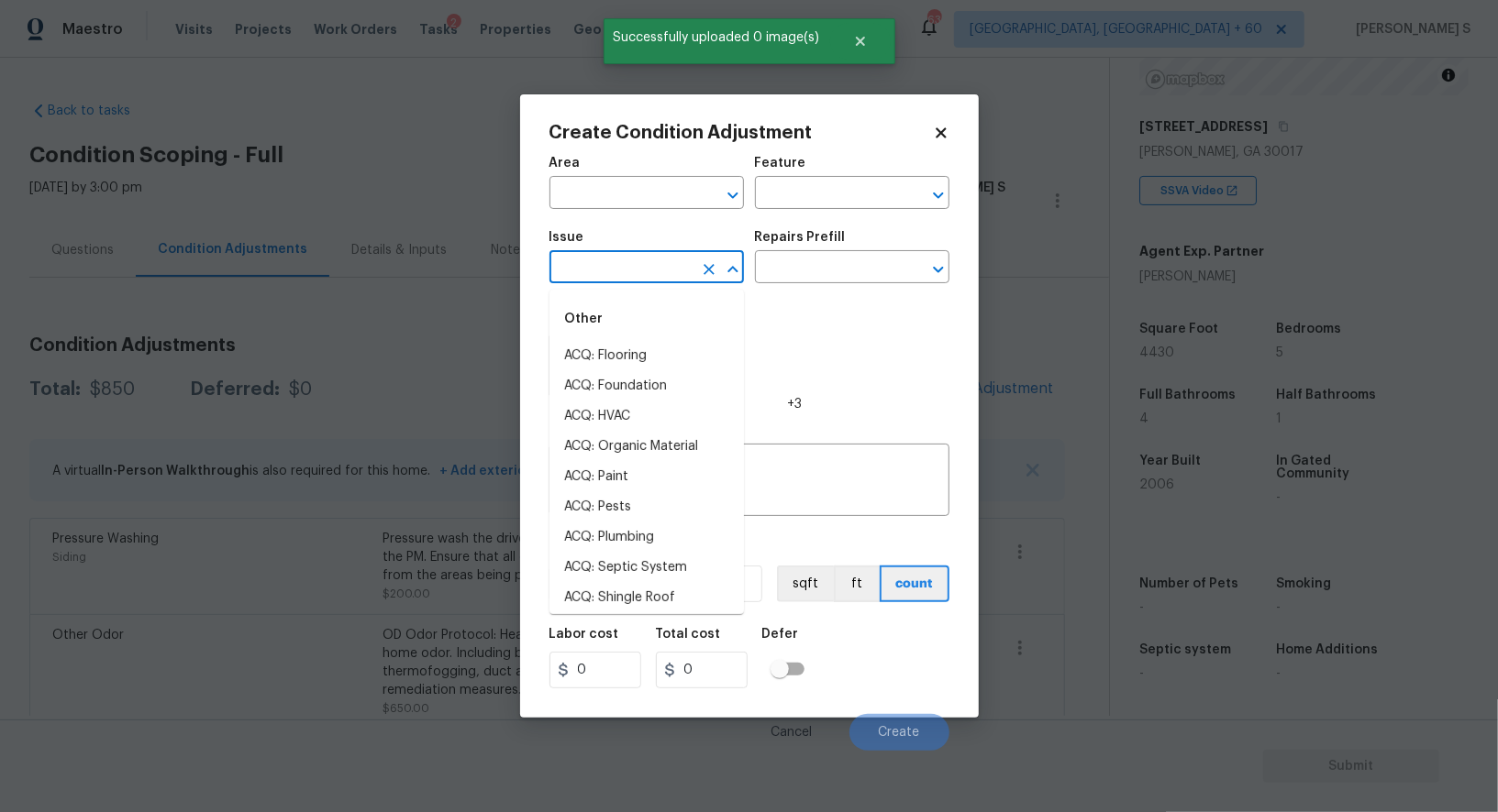
click at [638, 283] on input "text" at bounding box center [620, 269] width 143 height 29
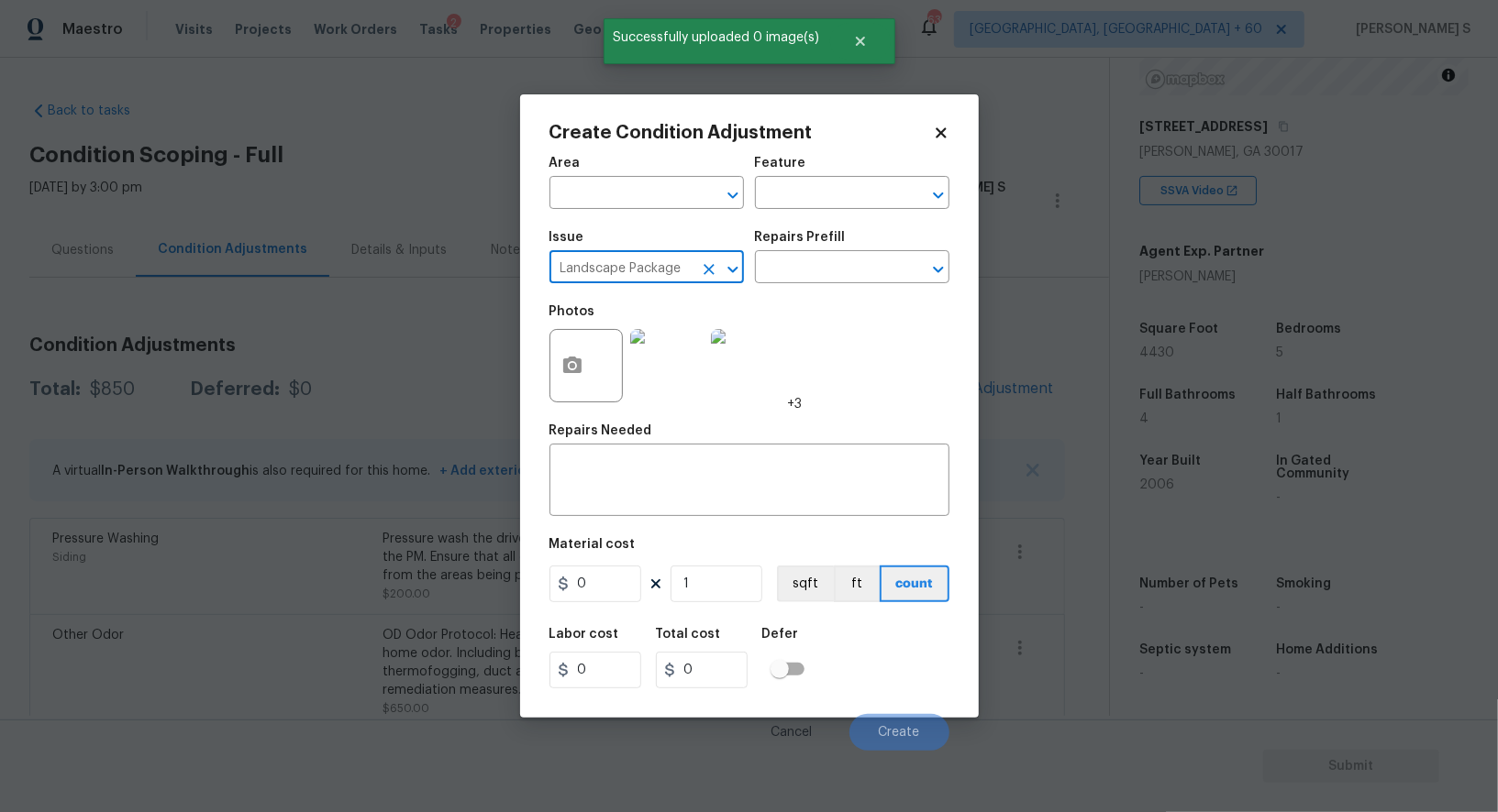
type input "Landscape Package"
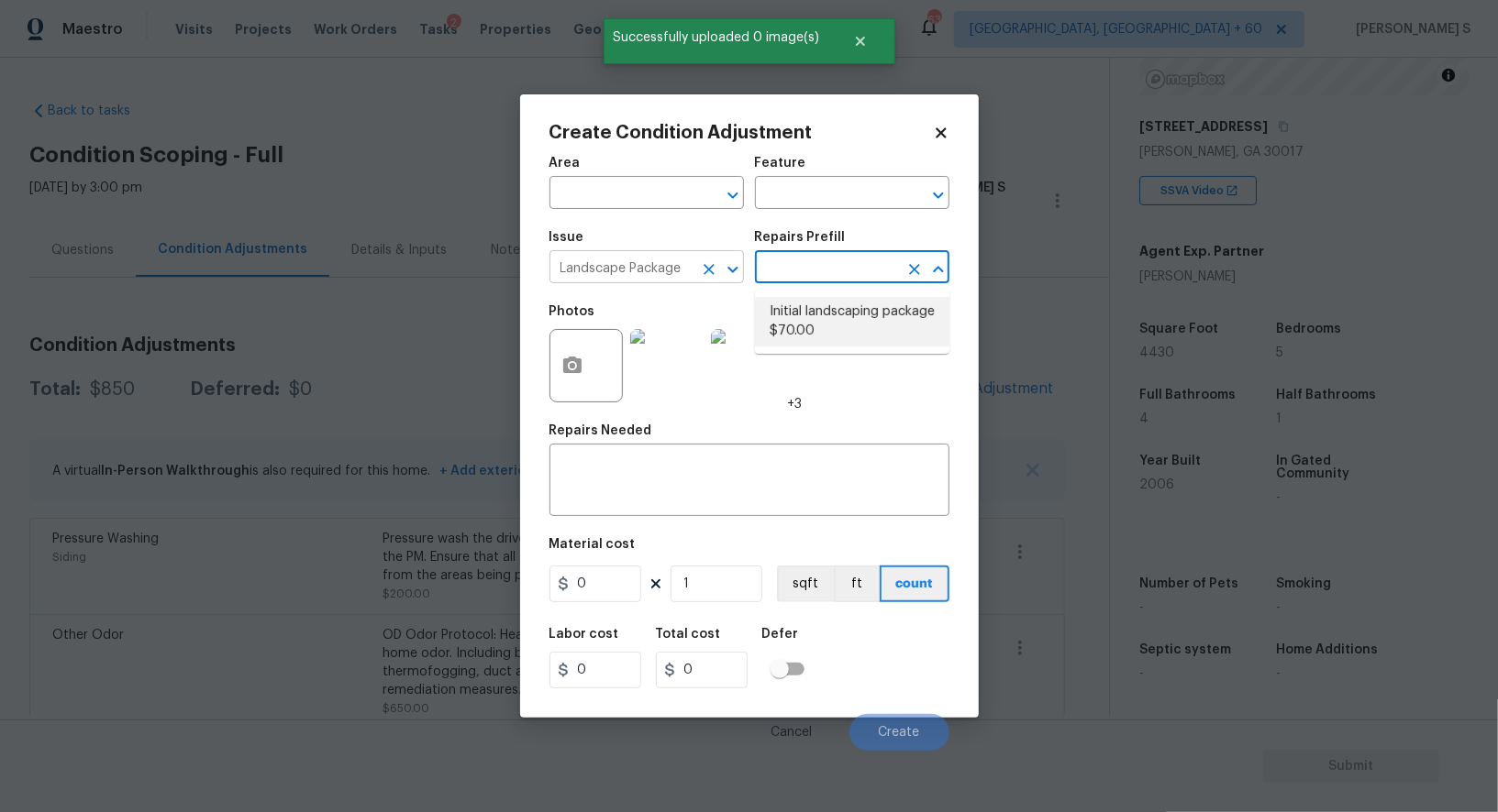
type input "Home Readiness Packages"
type textarea "Mowing of grass up to 6" in height. Mow, edge along driveways & sidewalks, trim…"
type input "70"
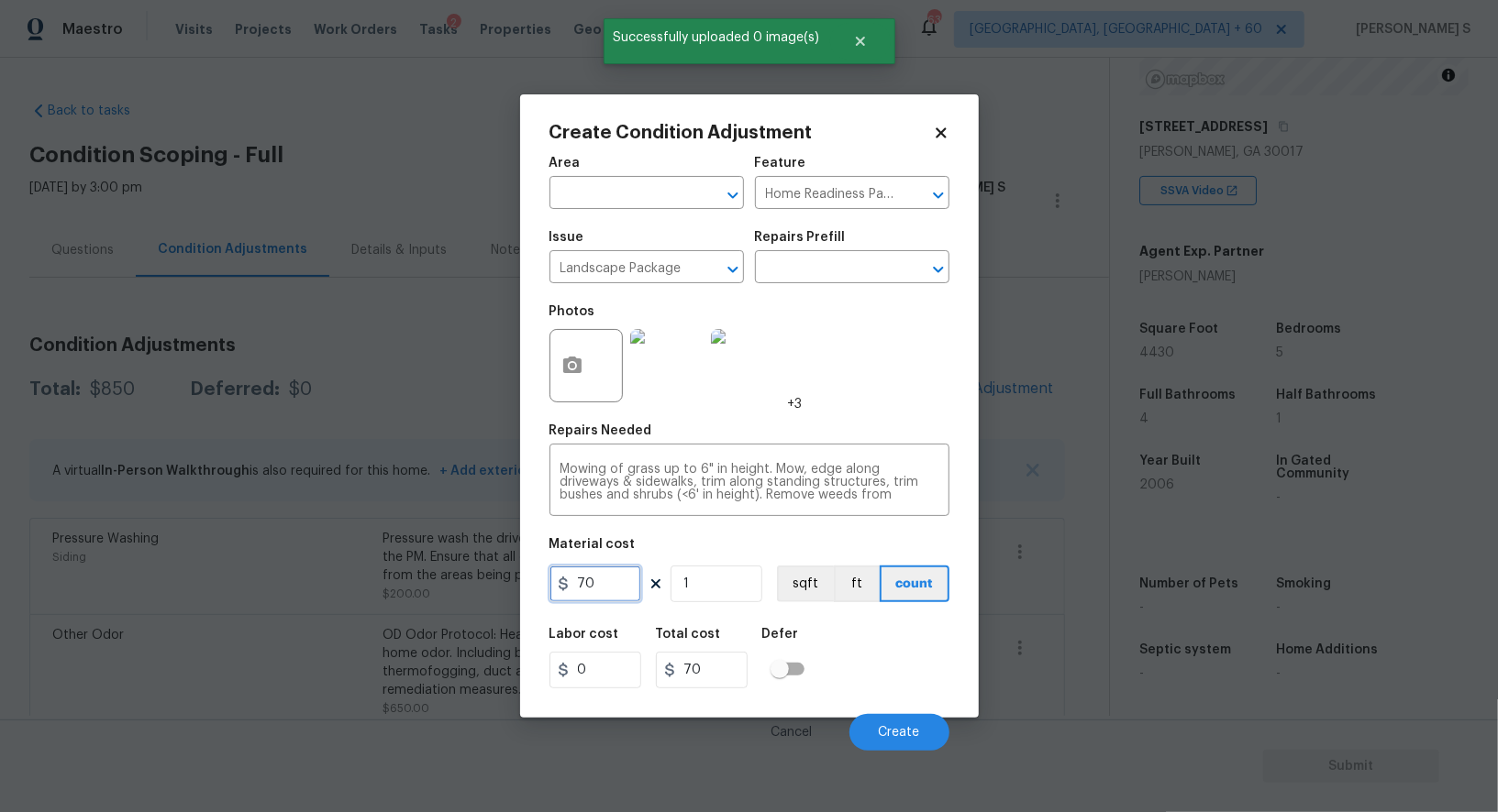
click at [615, 595] on input "70" at bounding box center [594, 584] width 91 height 37
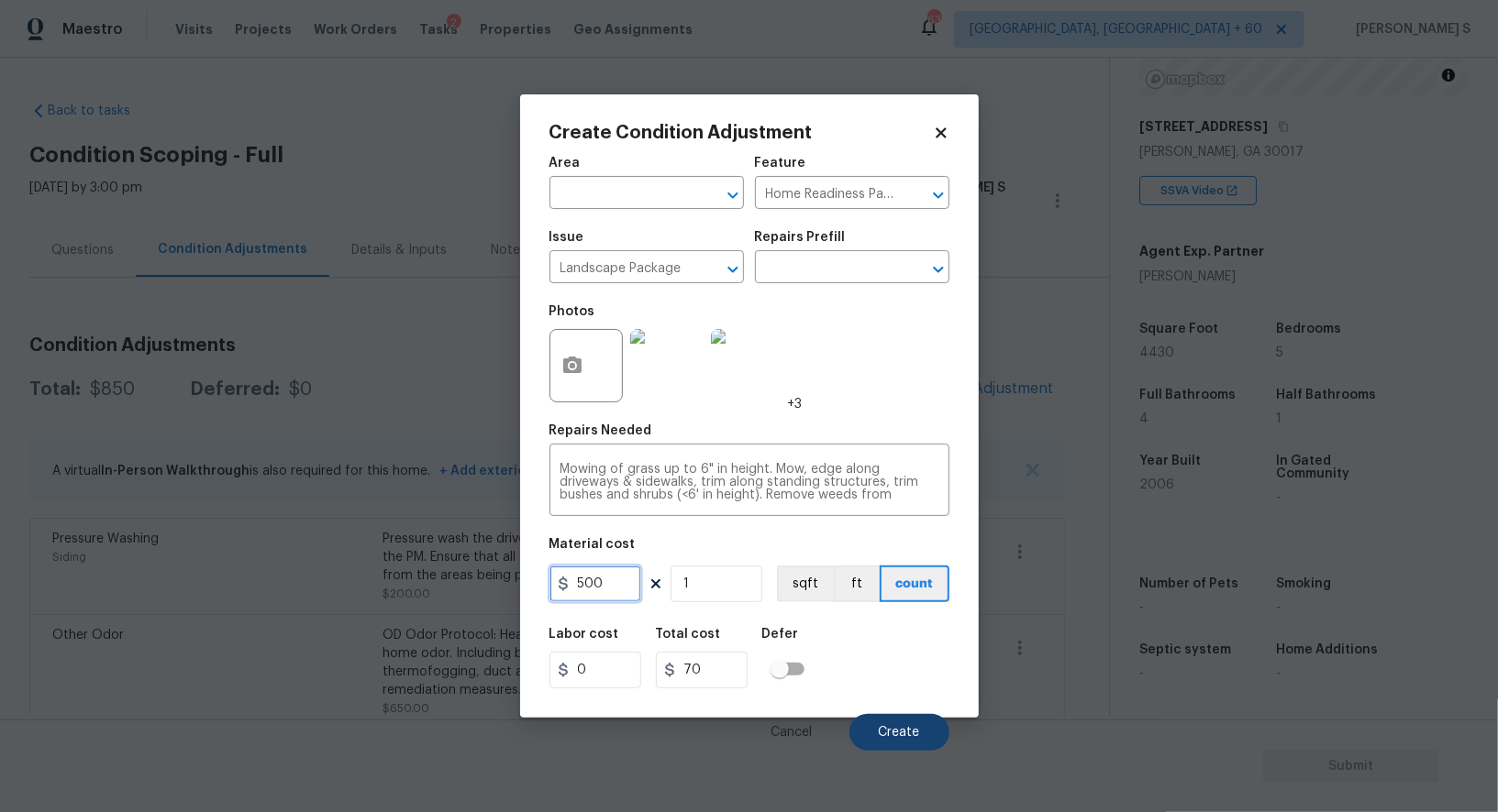
type input "500"
click at [908, 742] on button "Create" at bounding box center [899, 733] width 100 height 37
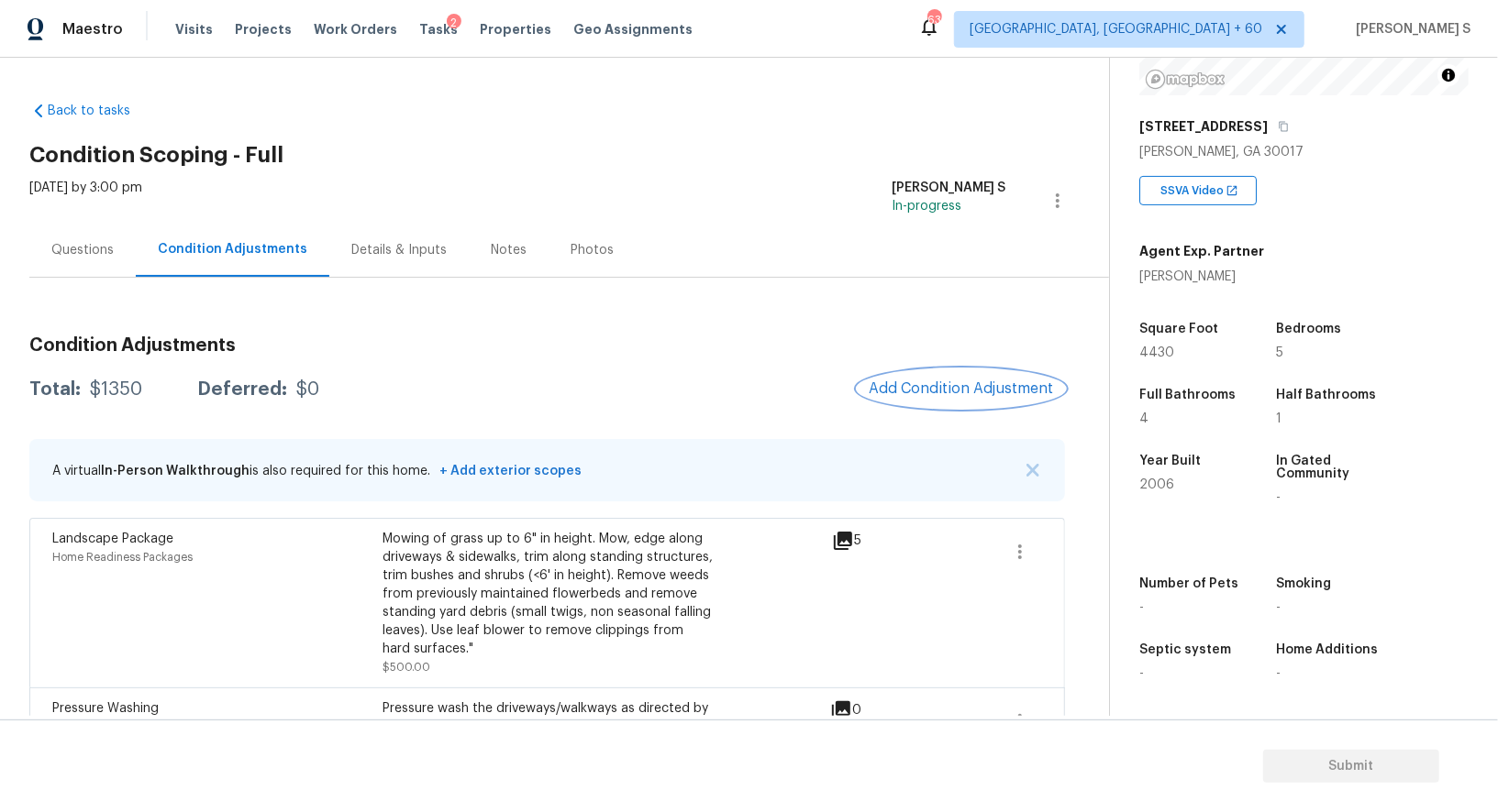
click at [990, 380] on span "Add Condition Adjustment" at bounding box center [961, 388] width 186 height 17
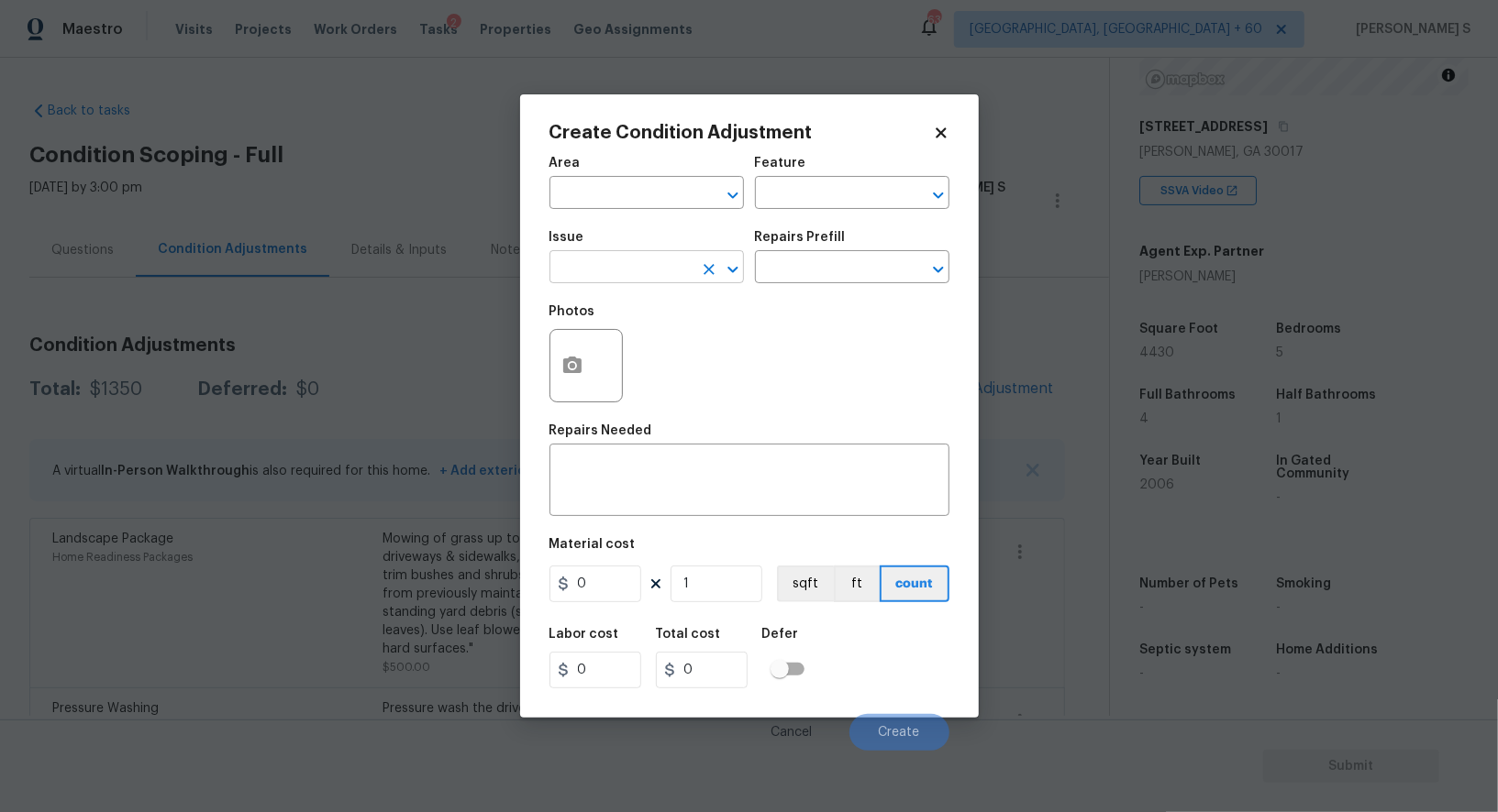
click at [612, 274] on input "text" at bounding box center [620, 269] width 143 height 29
type input "ACQ: Paint"
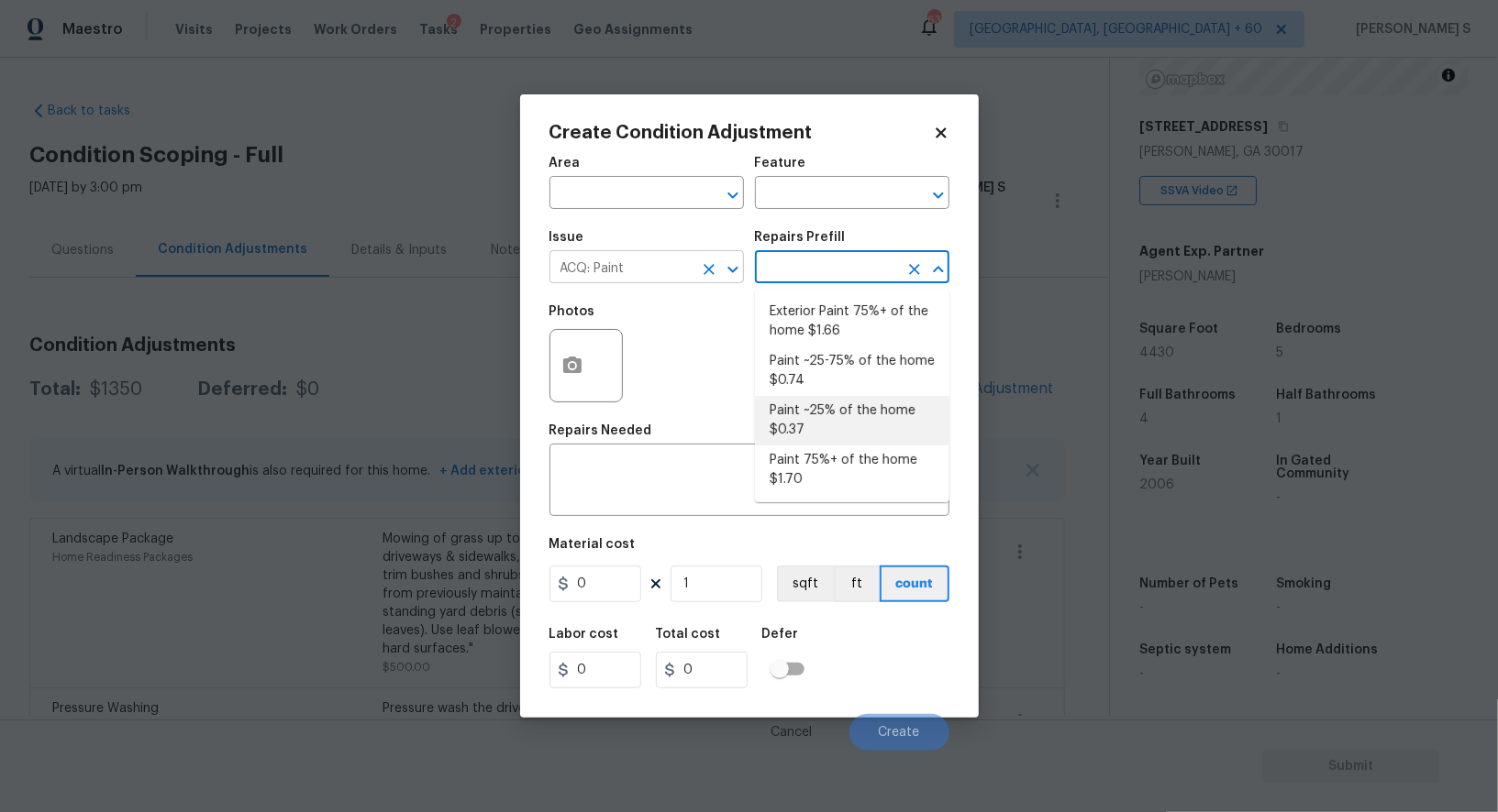
type input "Acquisition"
type textarea "Acquisition Scope: ~25% of the home needs interior paint"
type input "0.37"
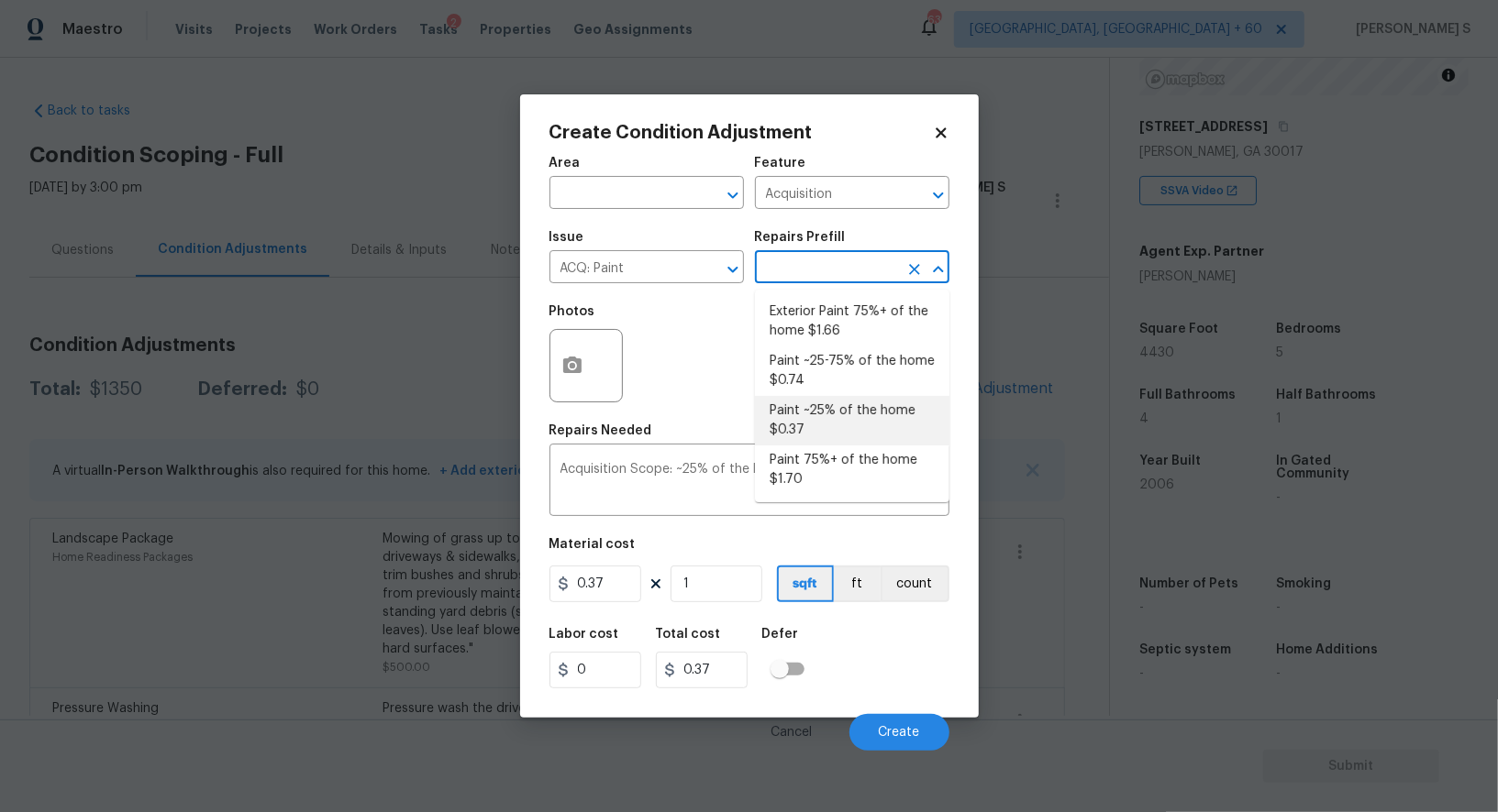
click at [833, 425] on li "Paint ~25% of the home $0.37" at bounding box center [852, 421] width 195 height 50
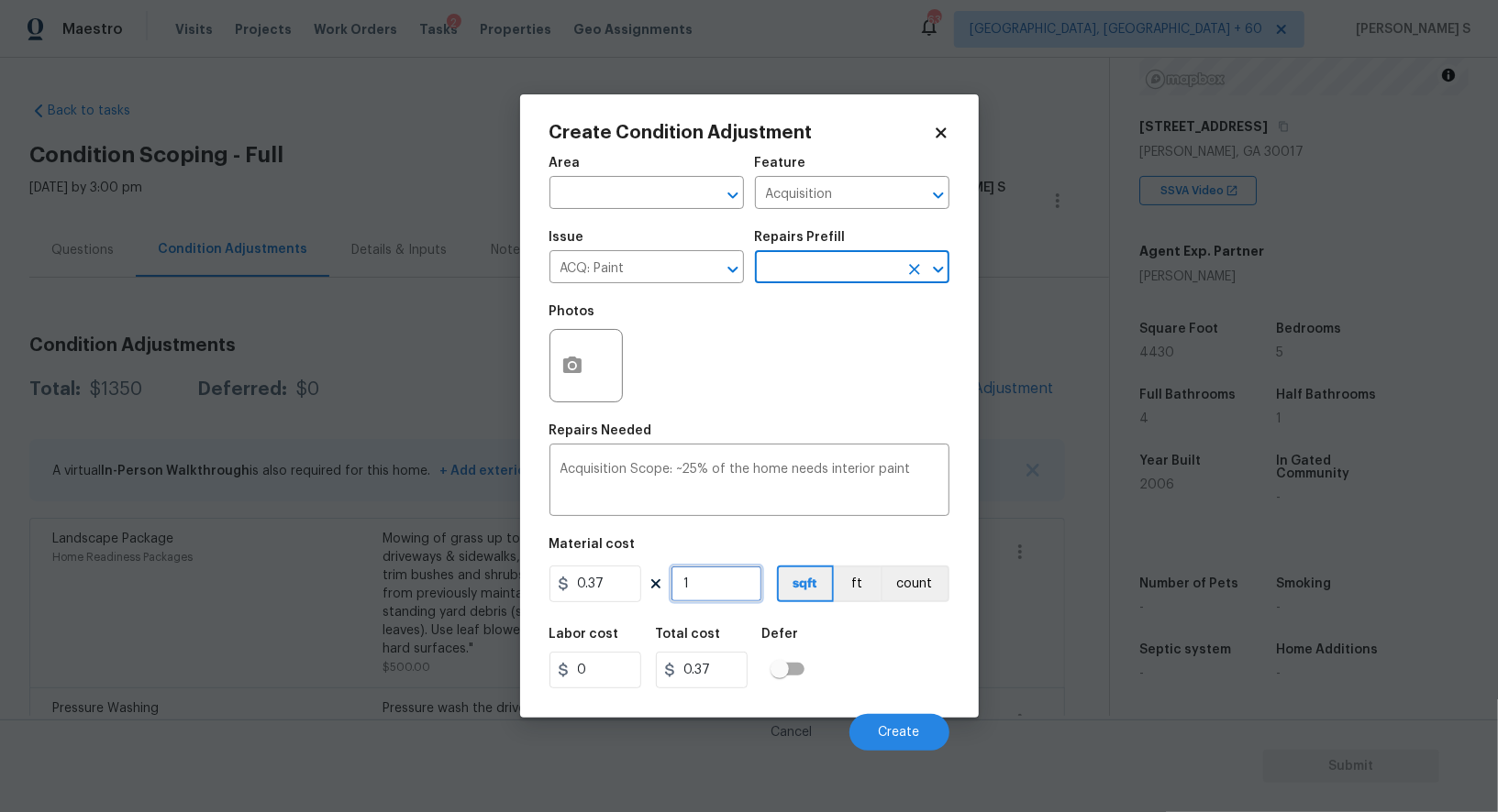
click at [700, 579] on input "1" at bounding box center [715, 584] width 91 height 37
type input "16"
type input "5.92"
type input "169"
type input "62.53"
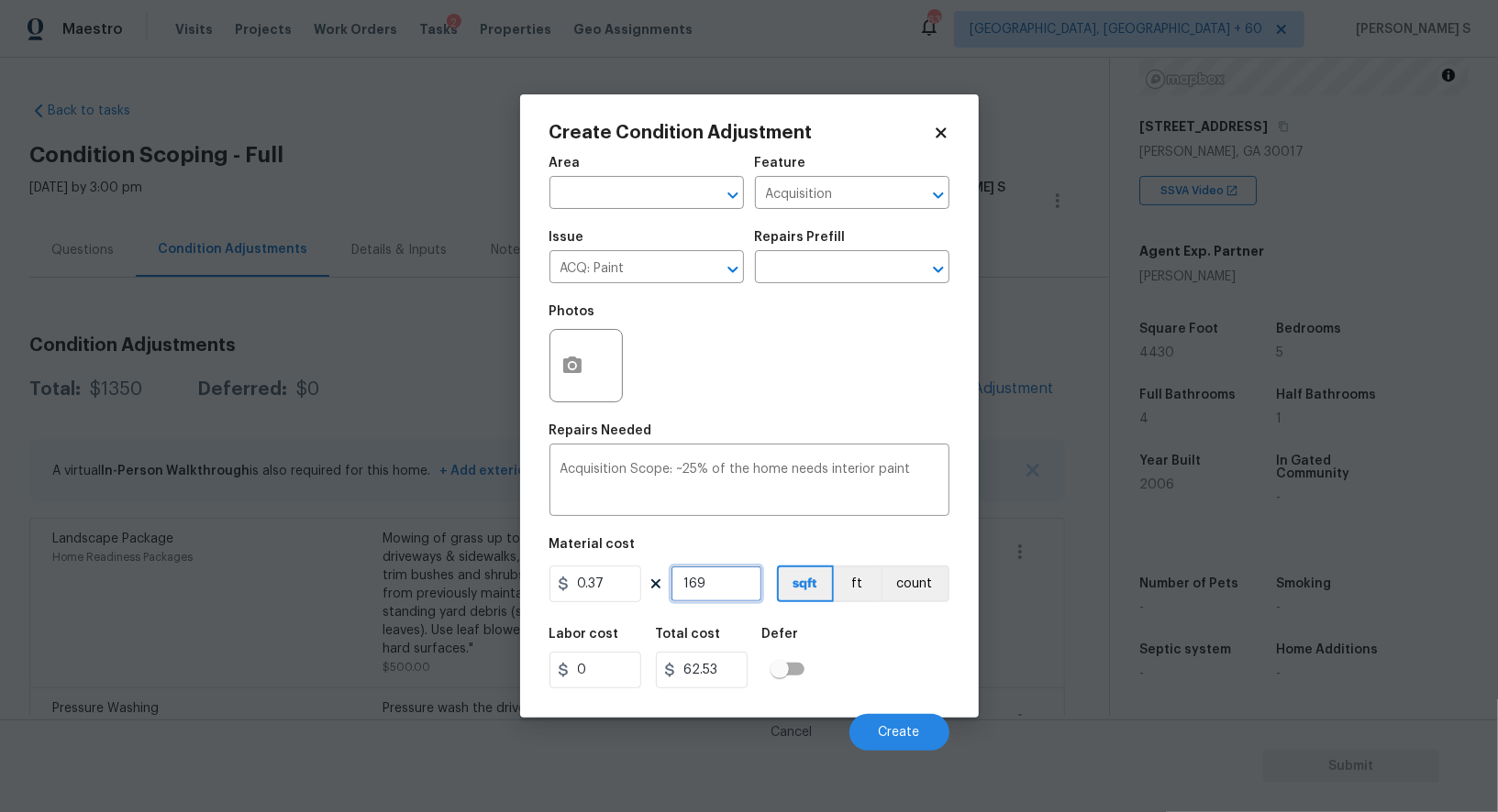
type input "1690"
type input "625.3"
type input "16900"
type input "6253"
type input "6"
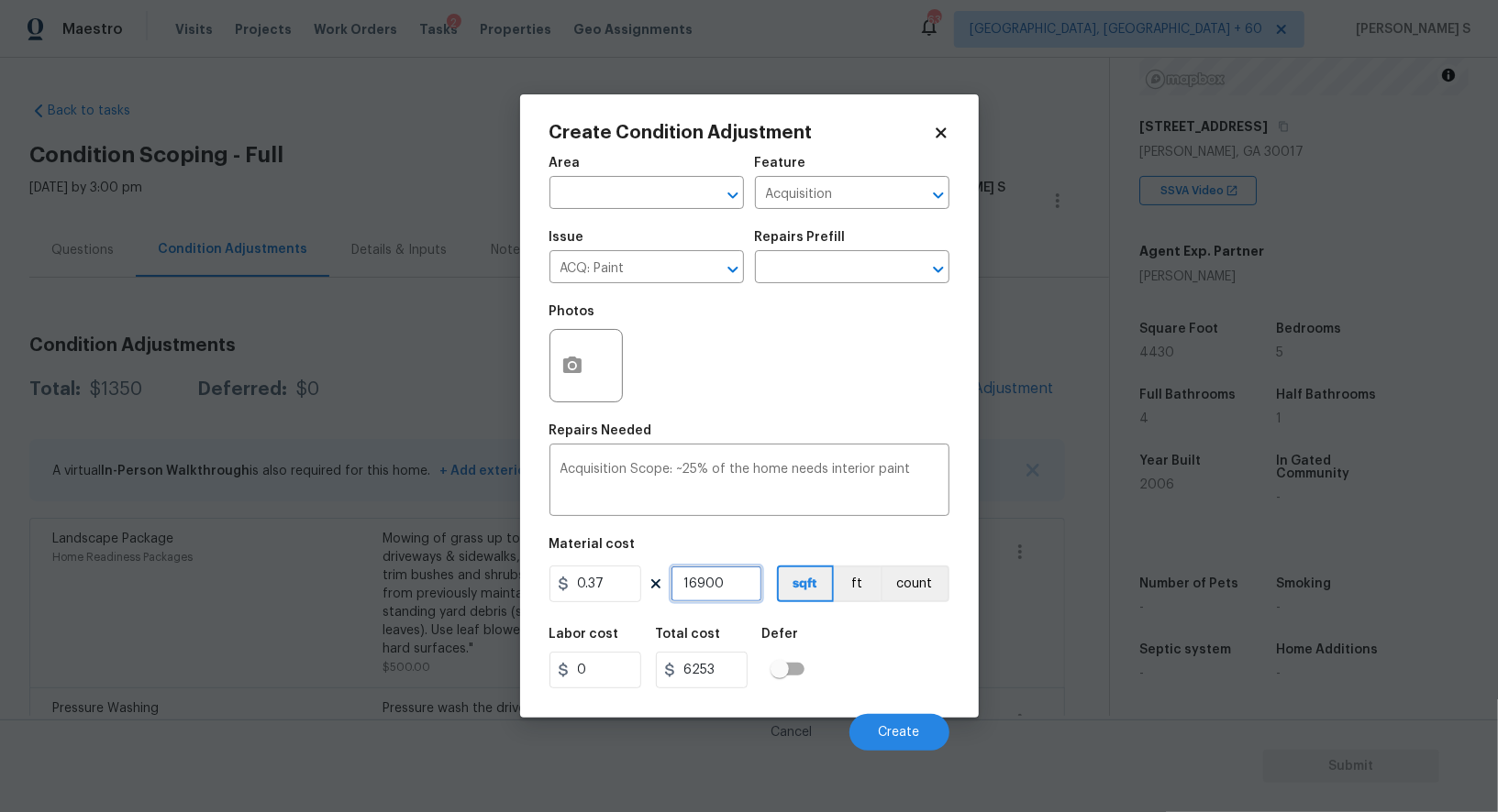
type input "2.22"
type input "69"
type input "25.53"
type input "690"
type input "255.3"
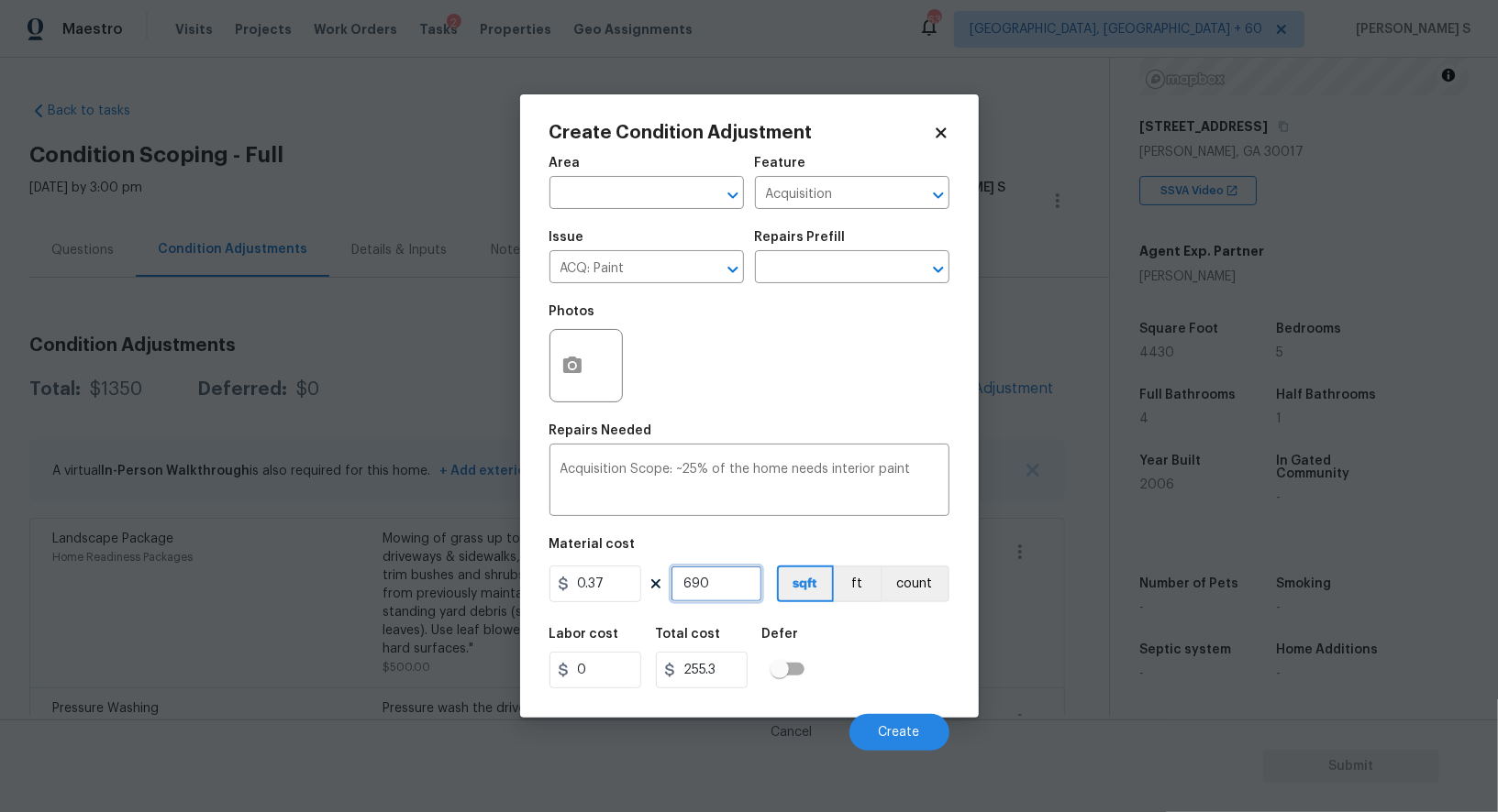
type input "6900"
type input "2553"
type input "6900"
click at [892, 734] on span "Create" at bounding box center [899, 733] width 42 height 14
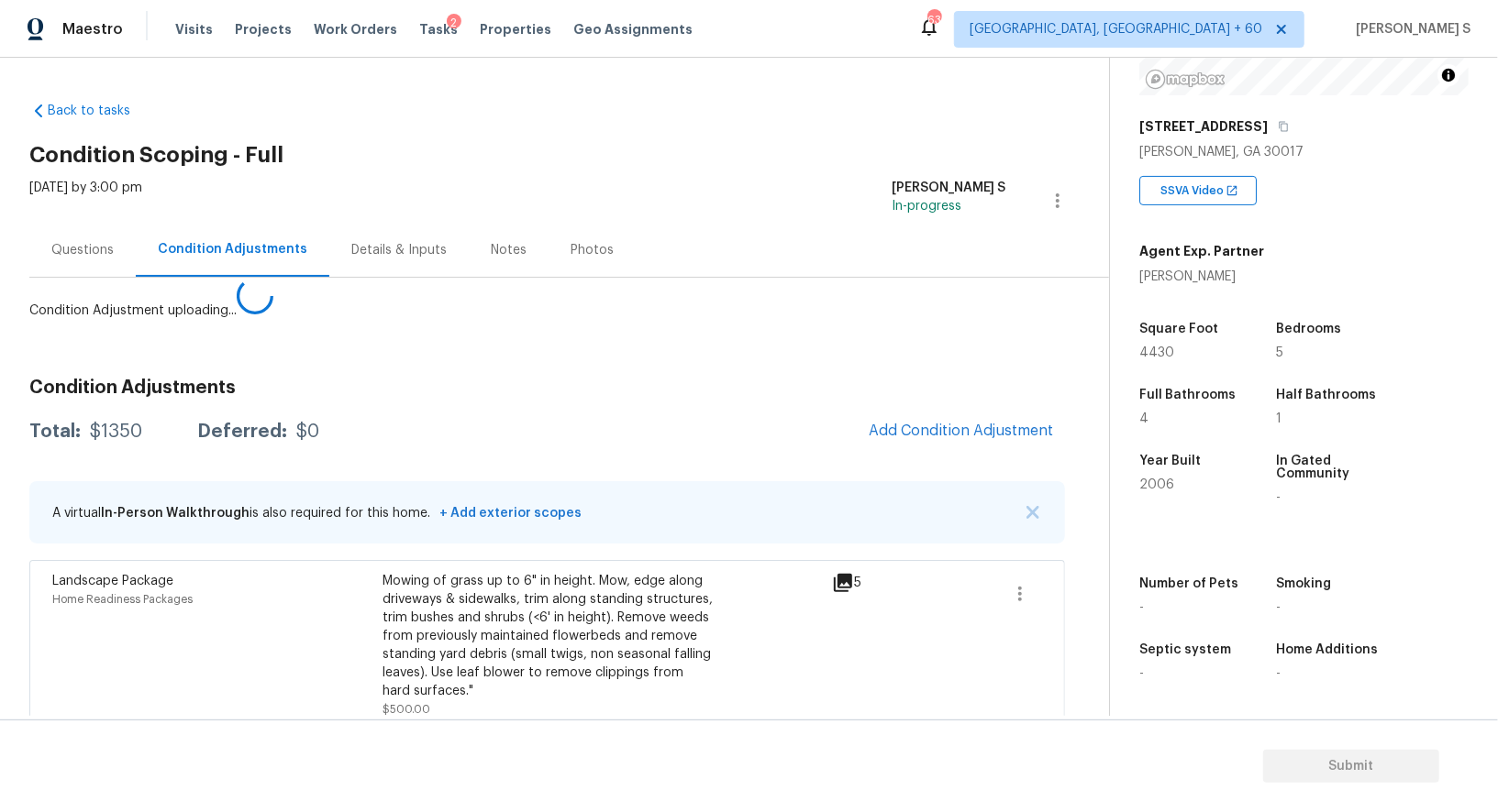
click at [237, 594] on body "Maestro Visits Projects Work Orders Tasks 2 Properties Geo Assignments 635 Albu…" at bounding box center [749, 406] width 1498 height 812
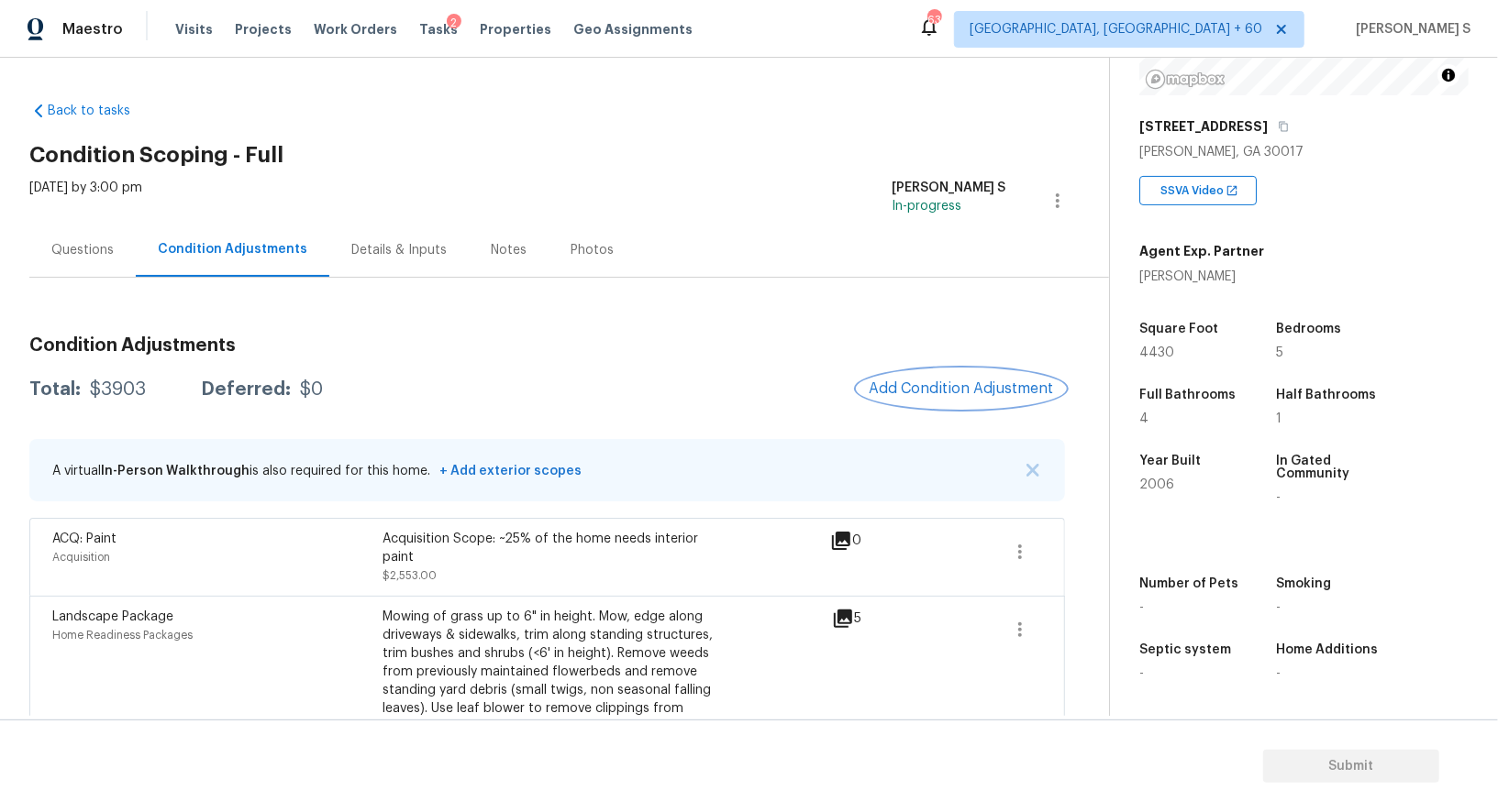
click at [972, 377] on button "Add Condition Adjustment" at bounding box center [961, 388] width 208 height 39
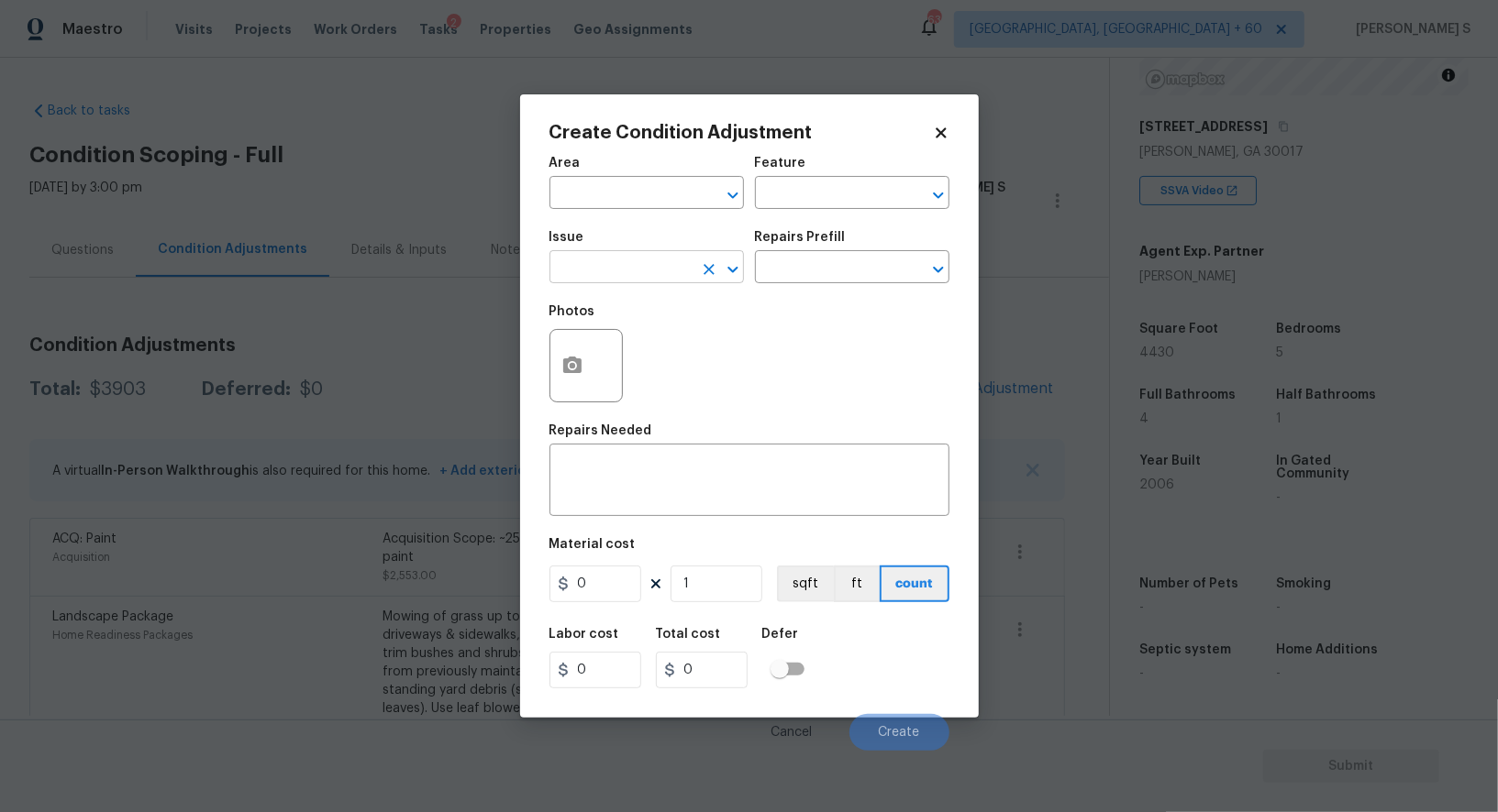
click at [638, 282] on input "text" at bounding box center [620, 269] width 143 height 29
type input "ACQ: Flooring"
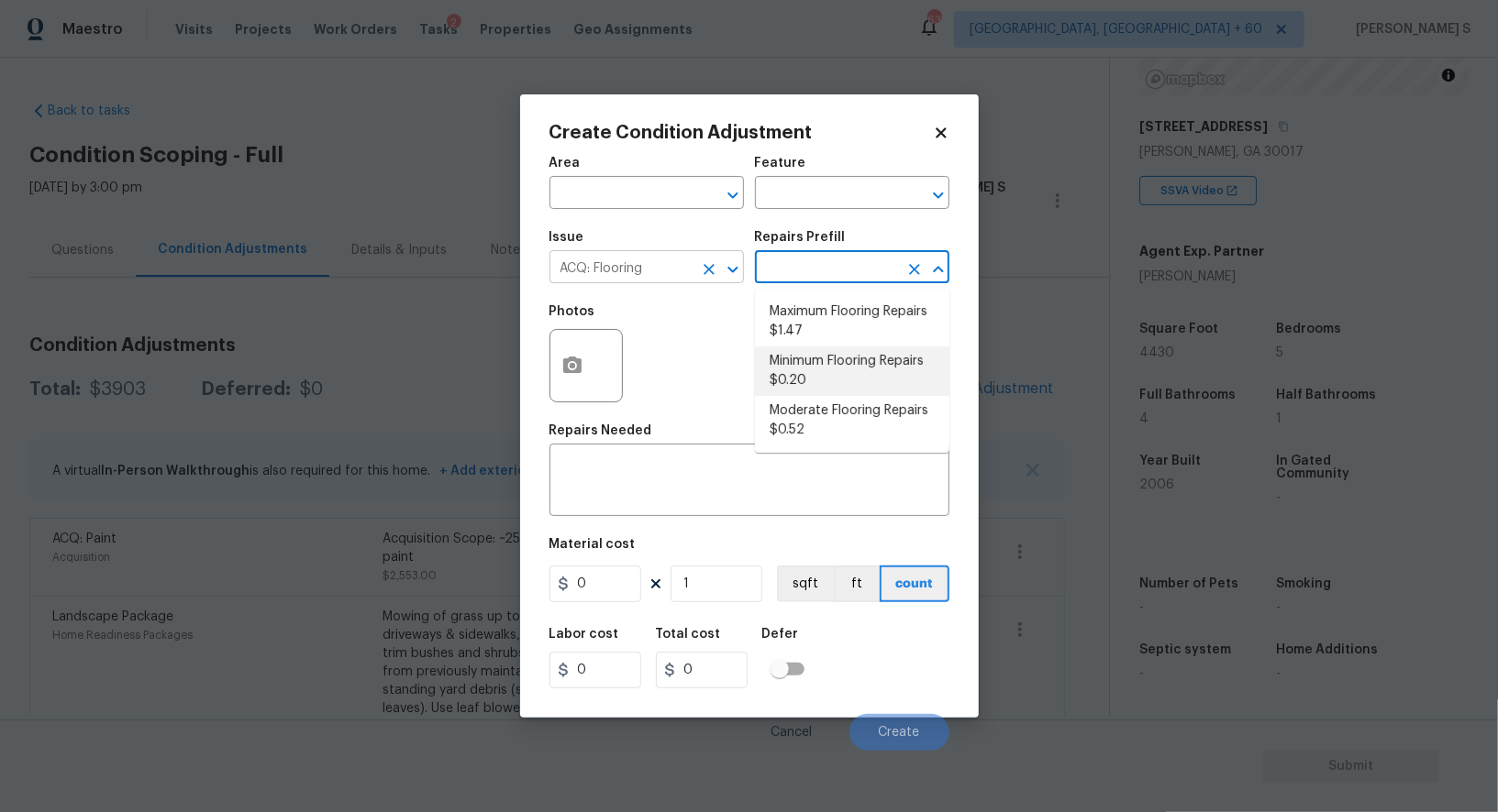
type input "Acquisition"
type textarea "Acquisition Scope: Minimum flooring repairs"
type input "0.2"
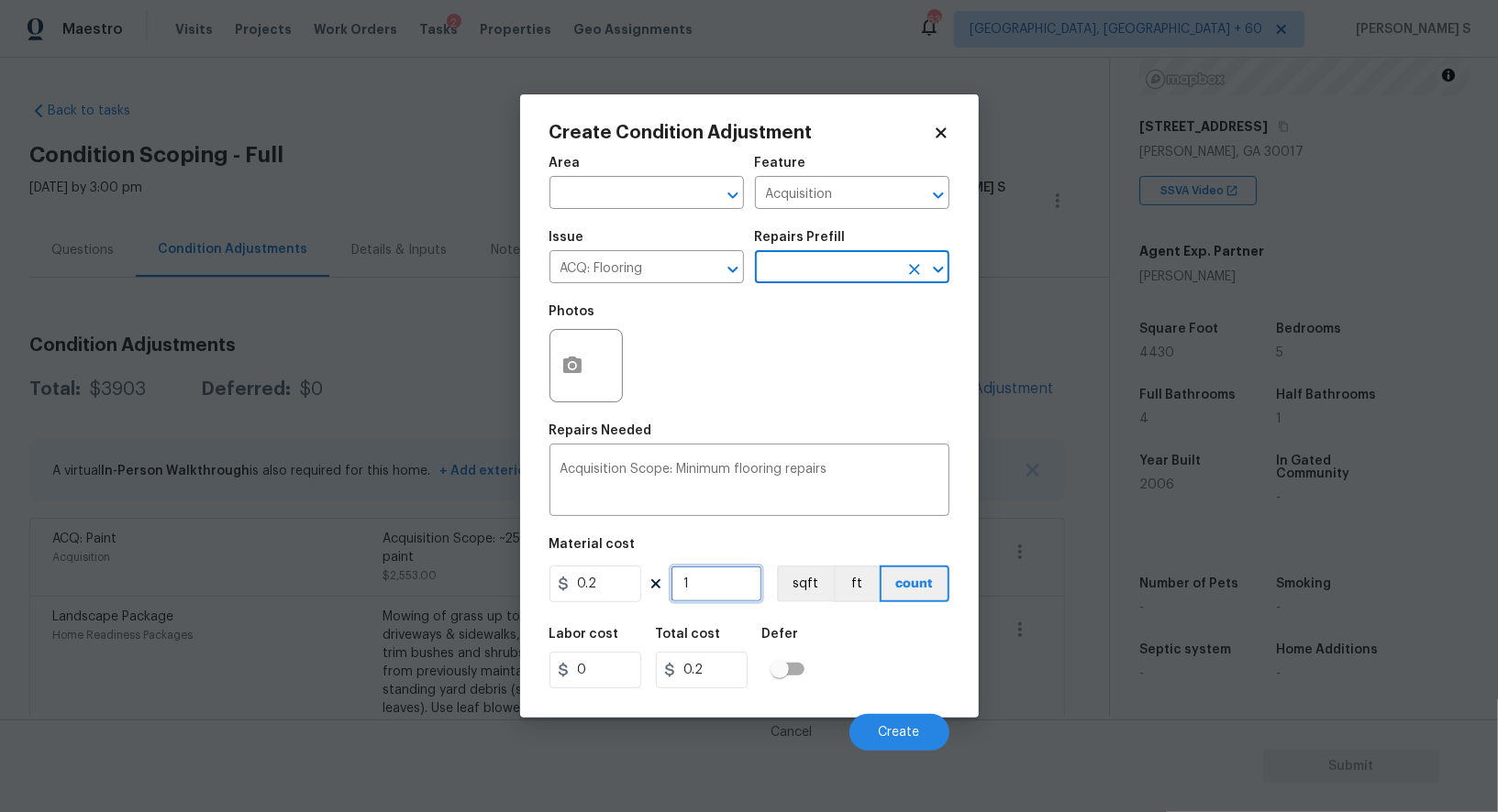
click at [699, 590] on input "1" at bounding box center [715, 584] width 91 height 37
paste input "text"
type input "6"
type input "1.2"
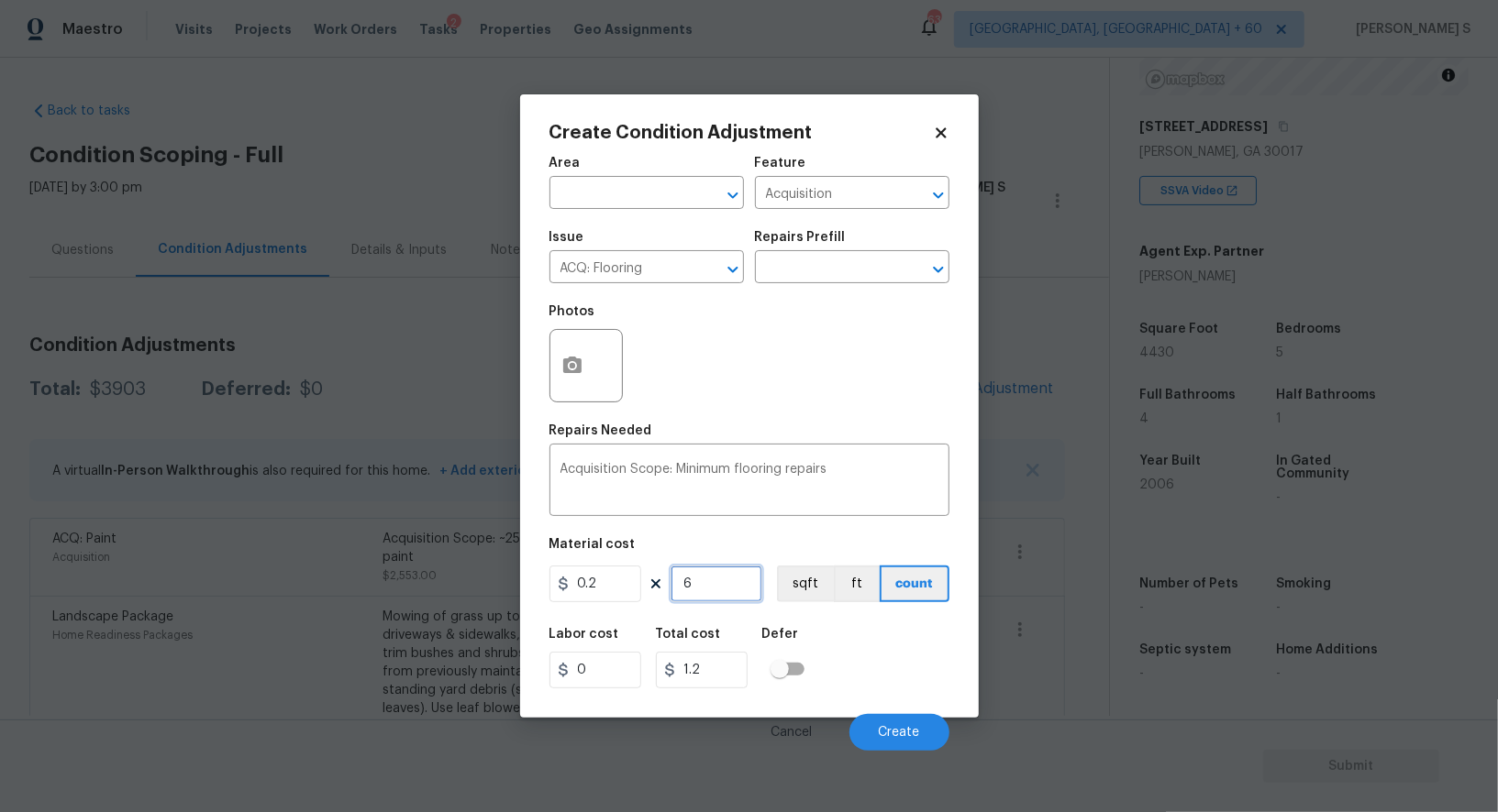
type input "69"
type input "13.8"
type input "690"
type input "138"
type input "6900"
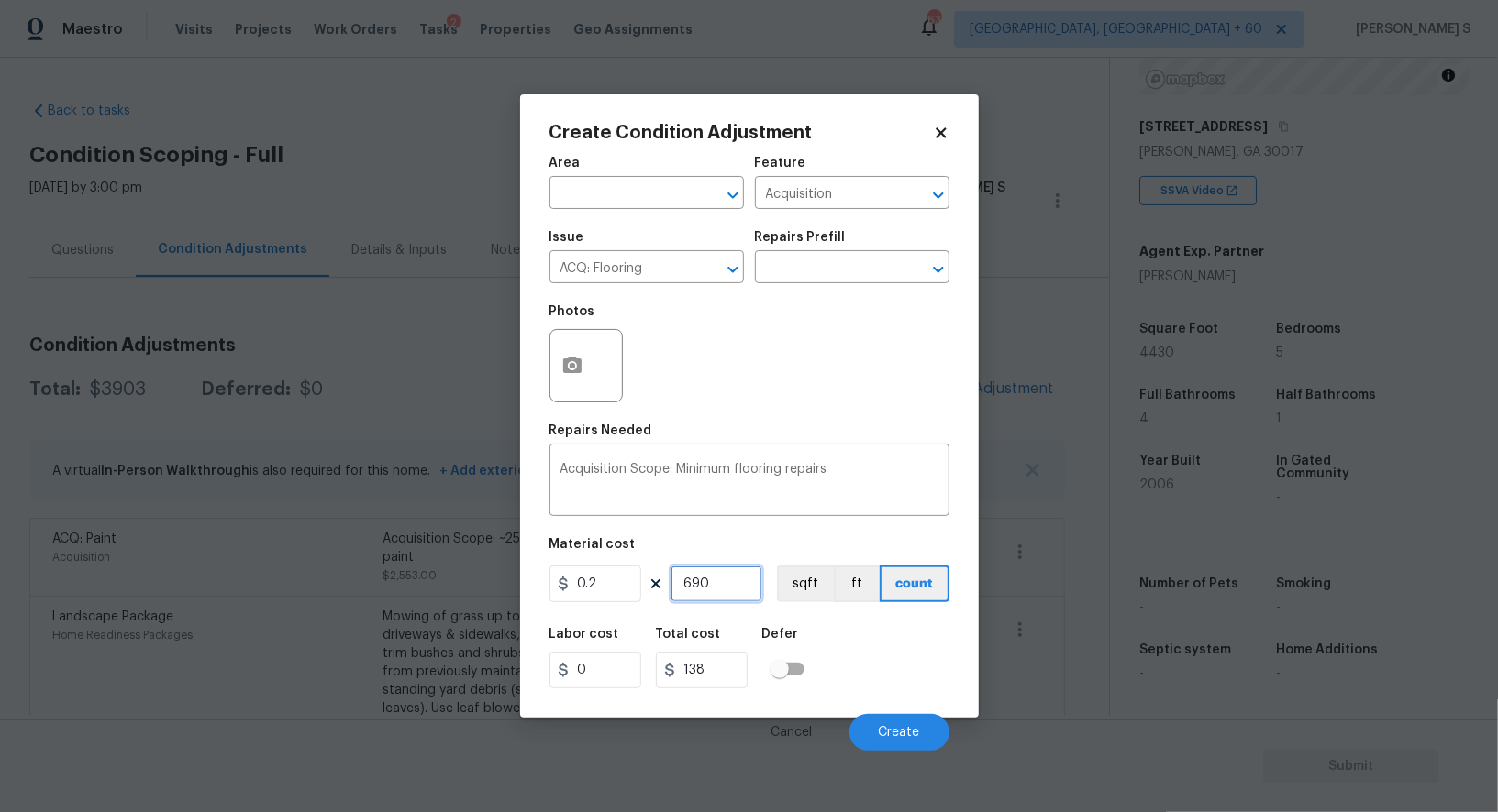
type input "1380"
type input "6900"
click at [913, 740] on span "Create" at bounding box center [899, 733] width 42 height 14
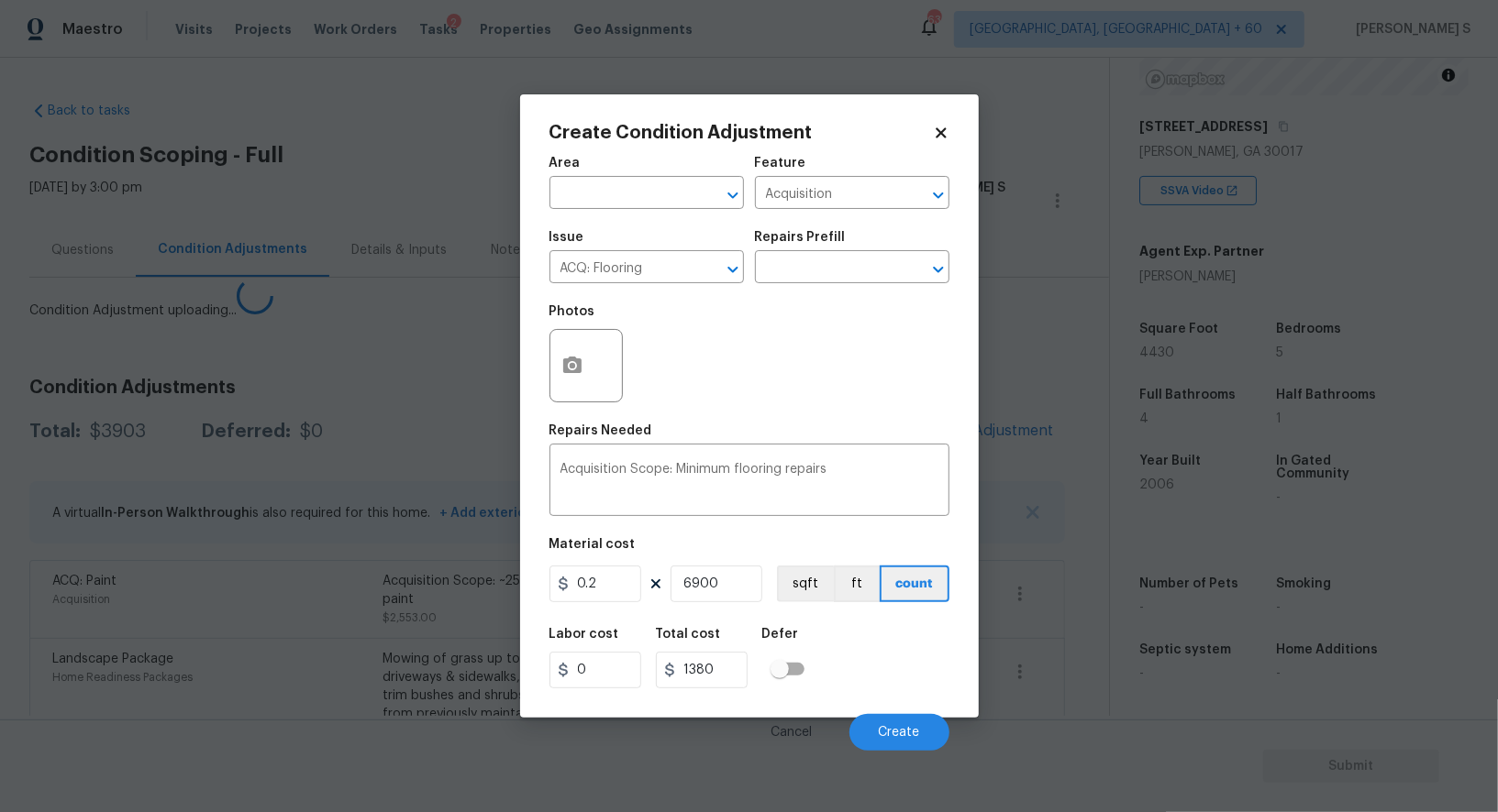
click at [379, 675] on body "Maestro Visits Projects Work Orders Tasks 2 Properties Geo Assignments 635 Albu…" at bounding box center [749, 406] width 1498 height 812
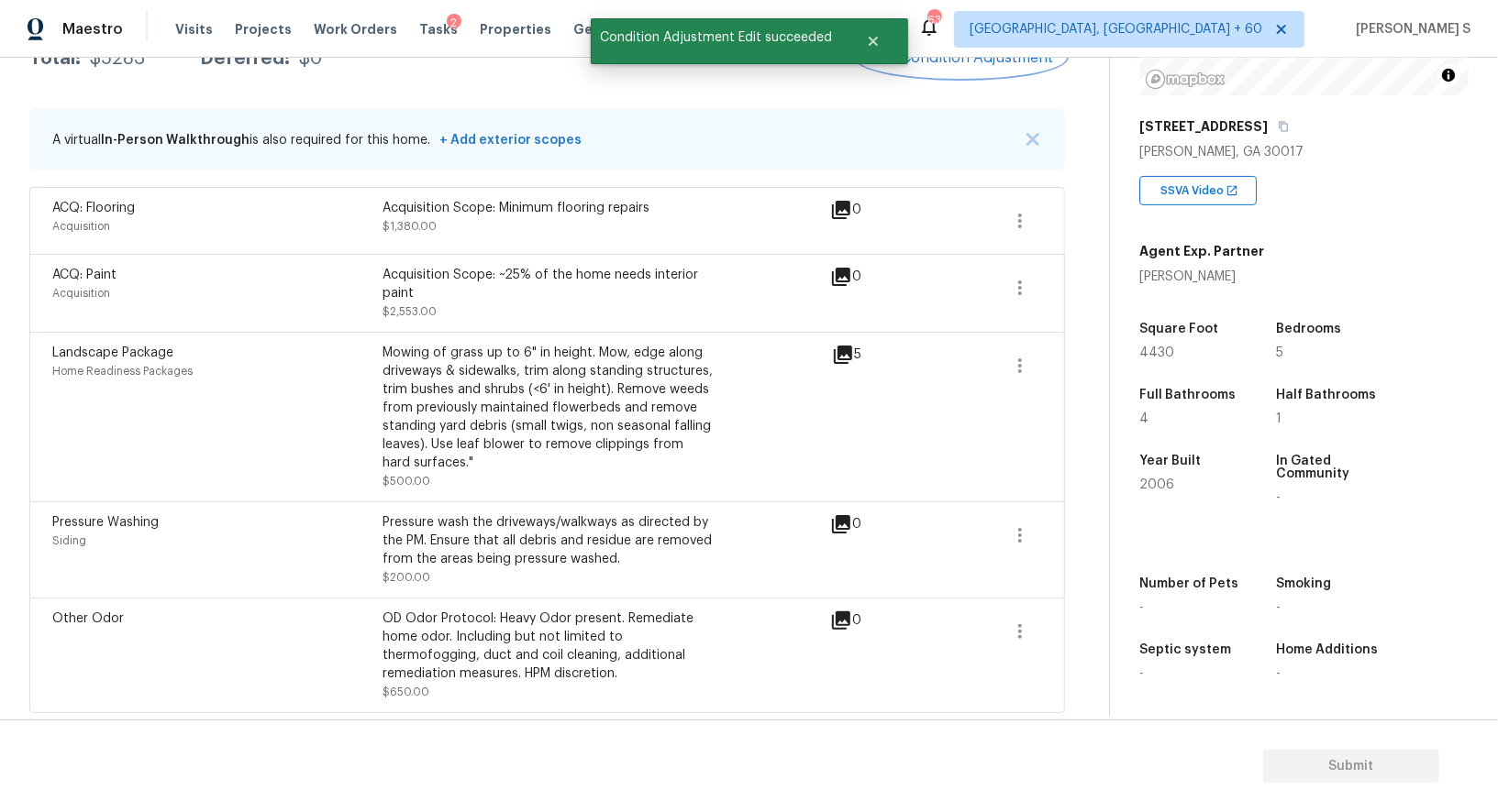
scroll to position [0, 0]
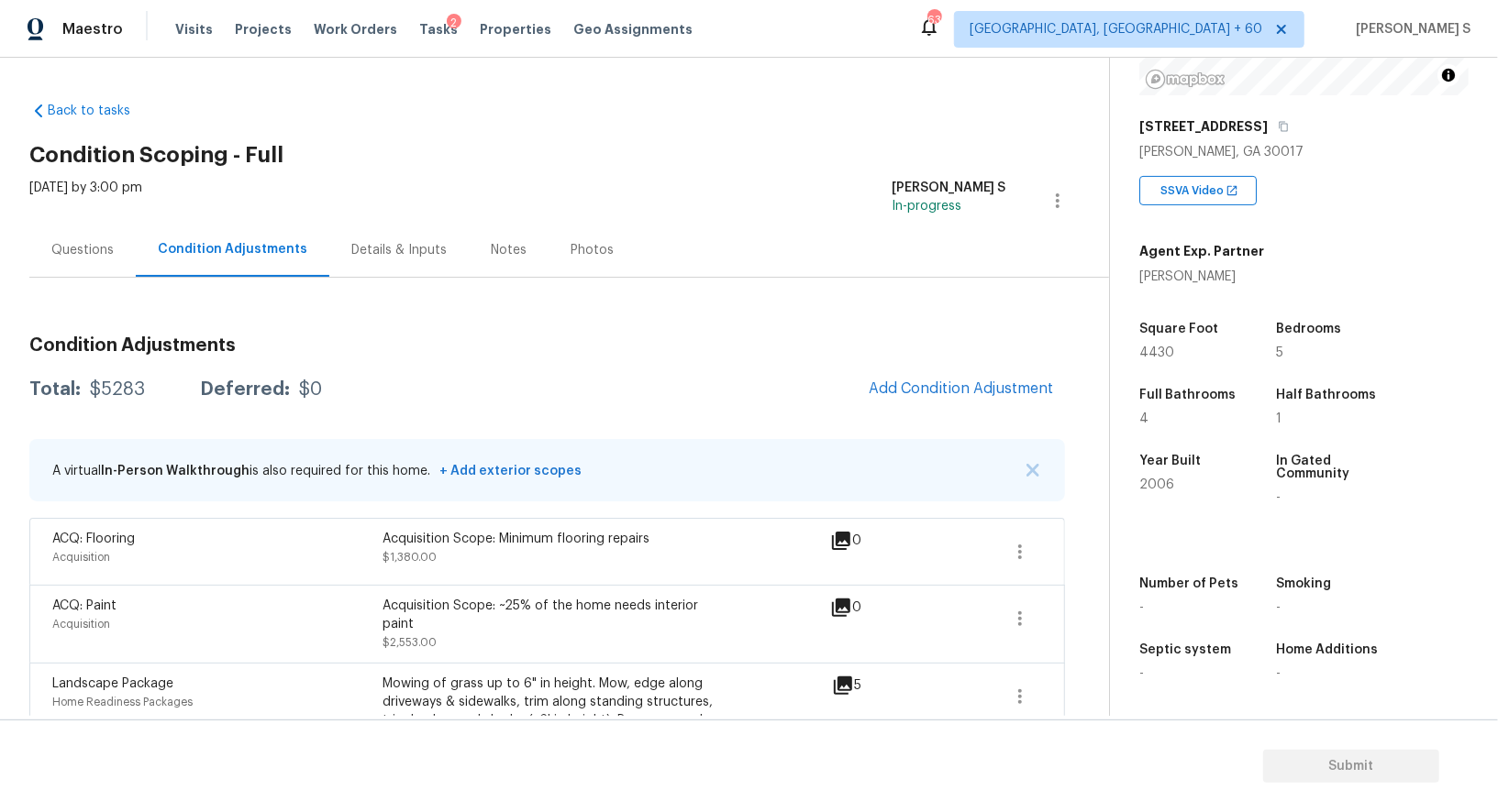
drag, startPoint x: 56, startPoint y: 252, endPoint x: 142, endPoint y: 254, distance: 86.0
click at [56, 252] on div "Questions" at bounding box center [83, 250] width 63 height 18
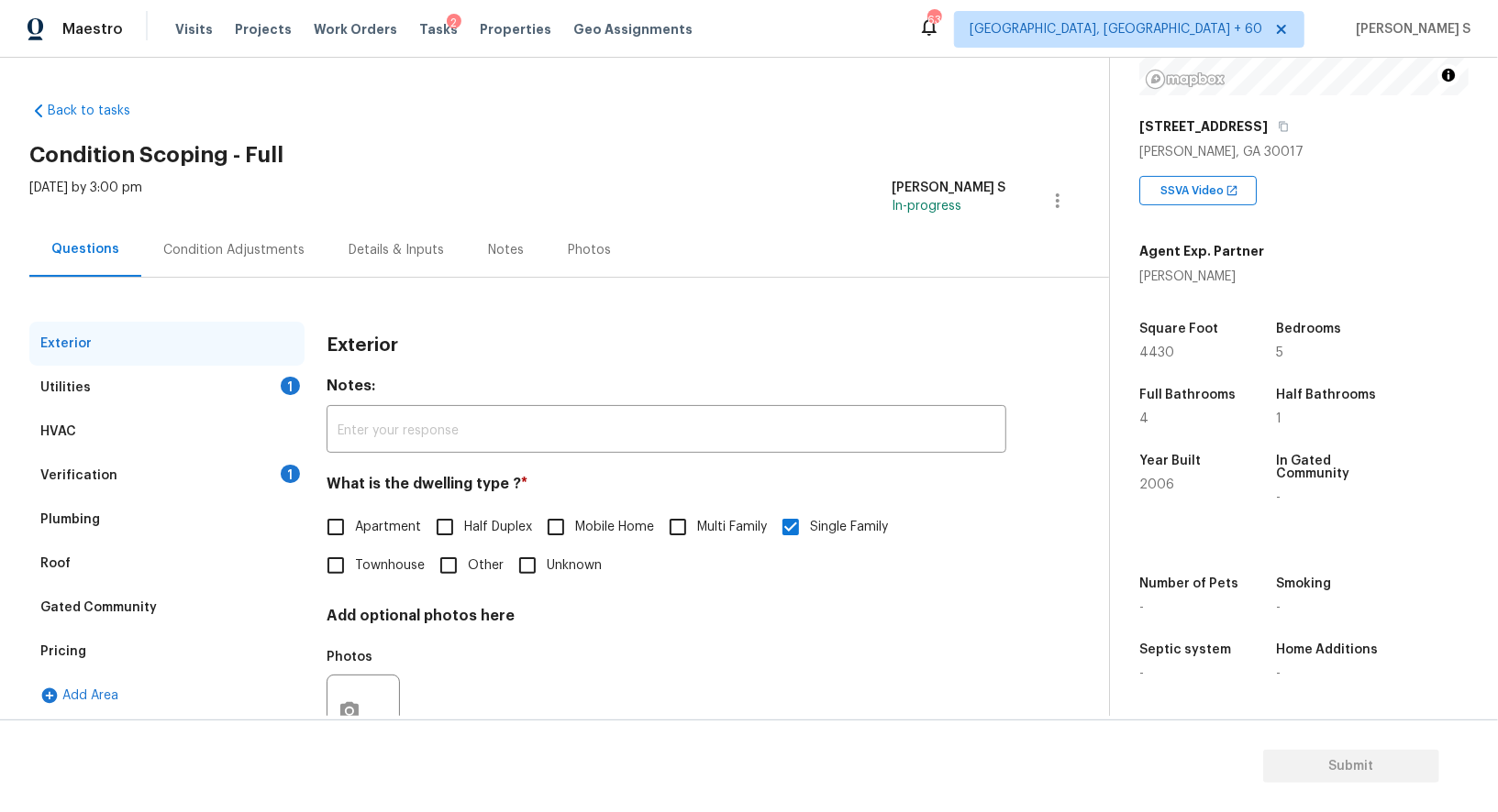
click at [107, 382] on div "Utilities 1" at bounding box center [167, 388] width 275 height 44
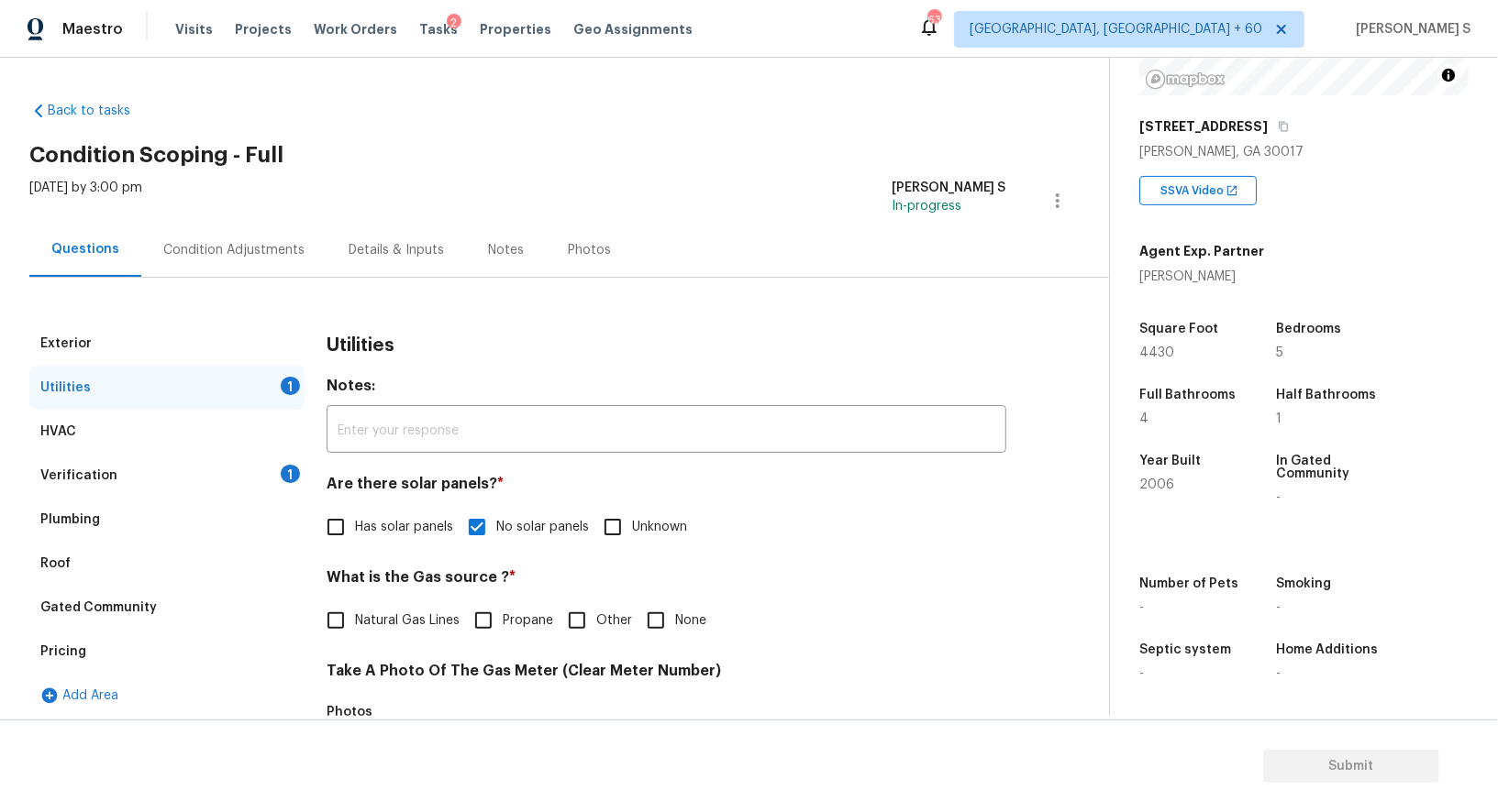
scroll to position [135, 0]
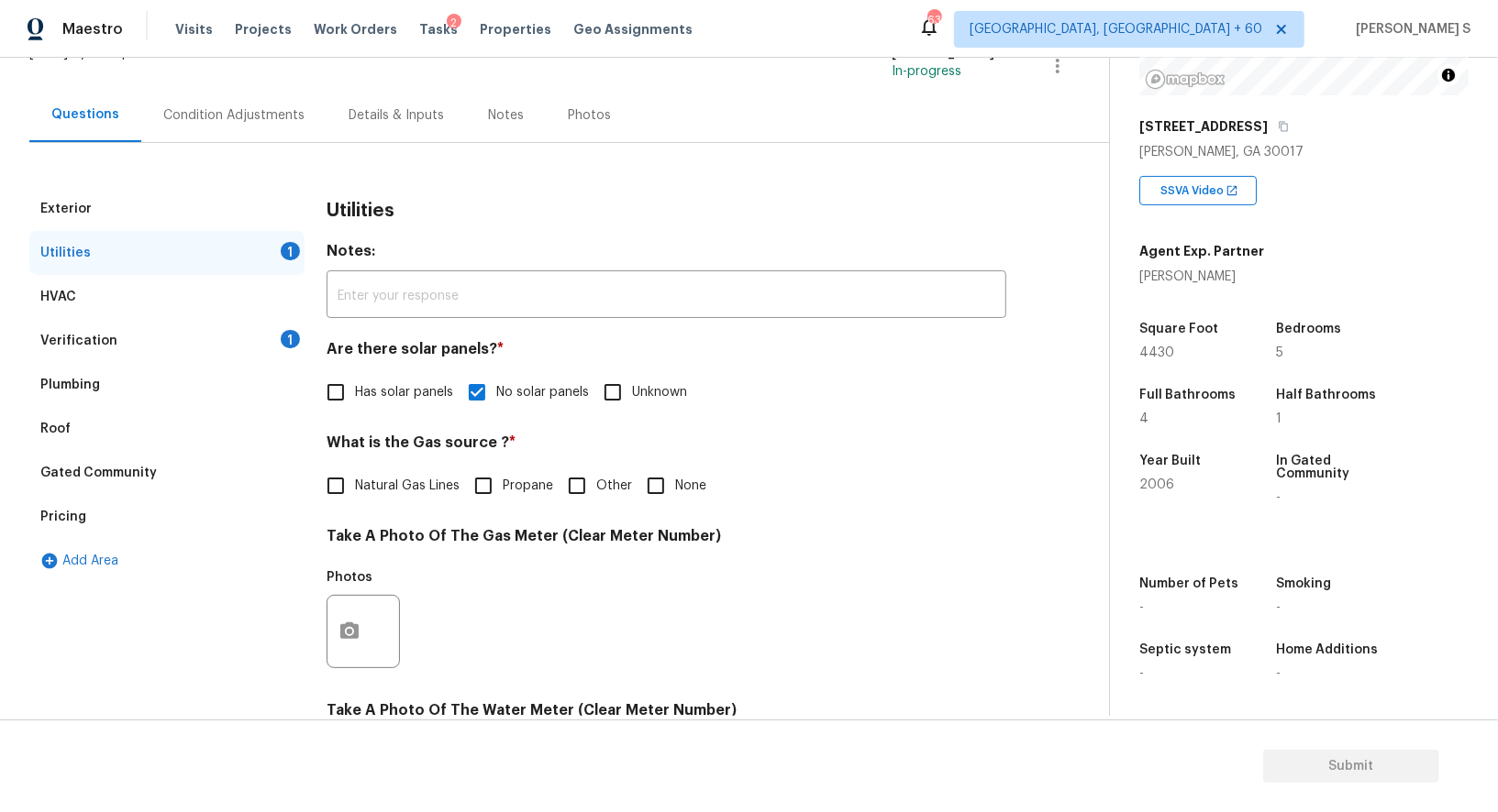
click at [366, 486] on span "Natural Gas Lines" at bounding box center [407, 486] width 104 height 19
click at [355, 486] on input "Natural Gas Lines" at bounding box center [336, 486] width 39 height 39
checkbox input "true"
click at [288, 349] on div "Verification 1" at bounding box center [167, 341] width 275 height 44
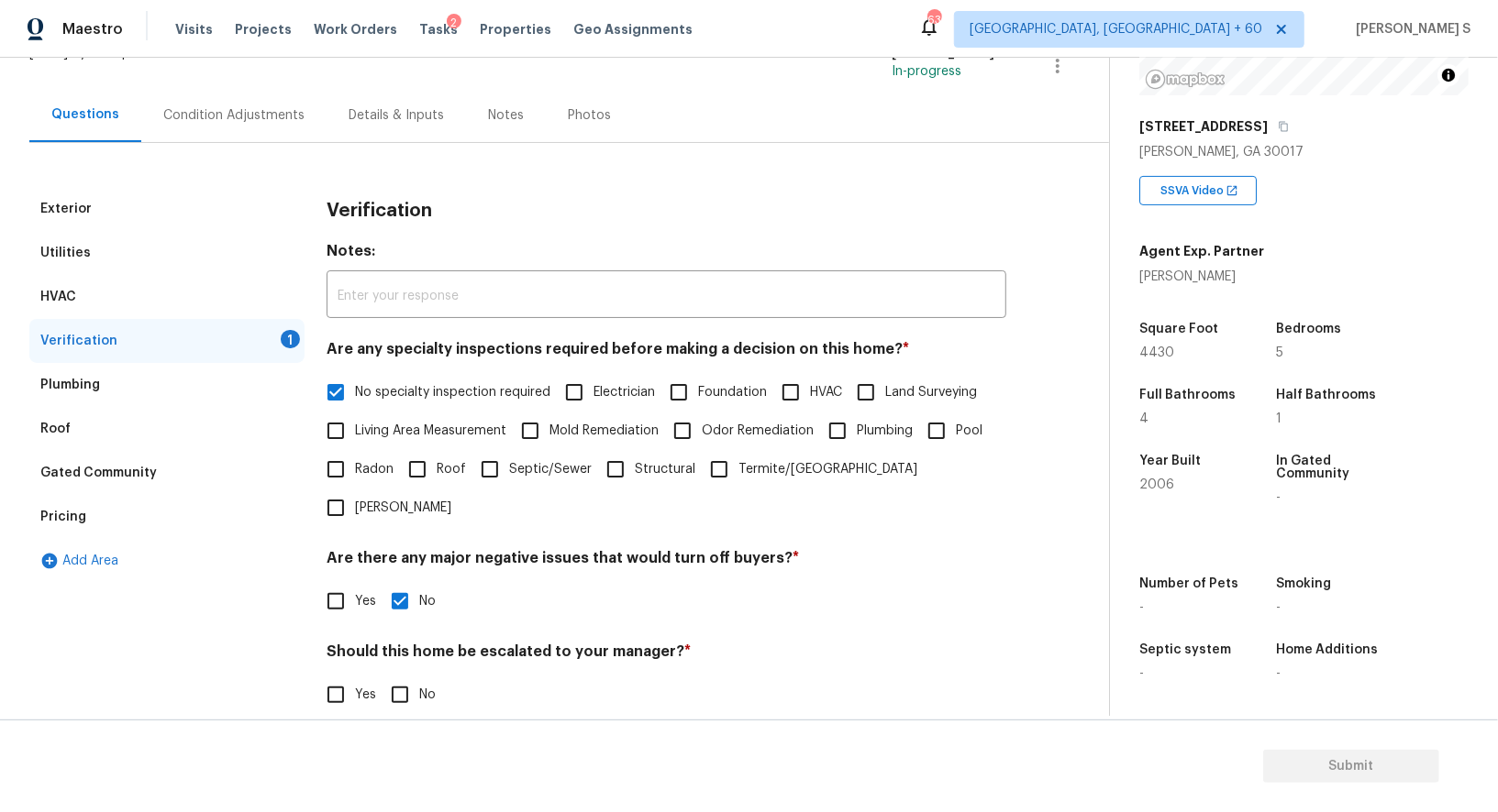
scroll to position [233, 0]
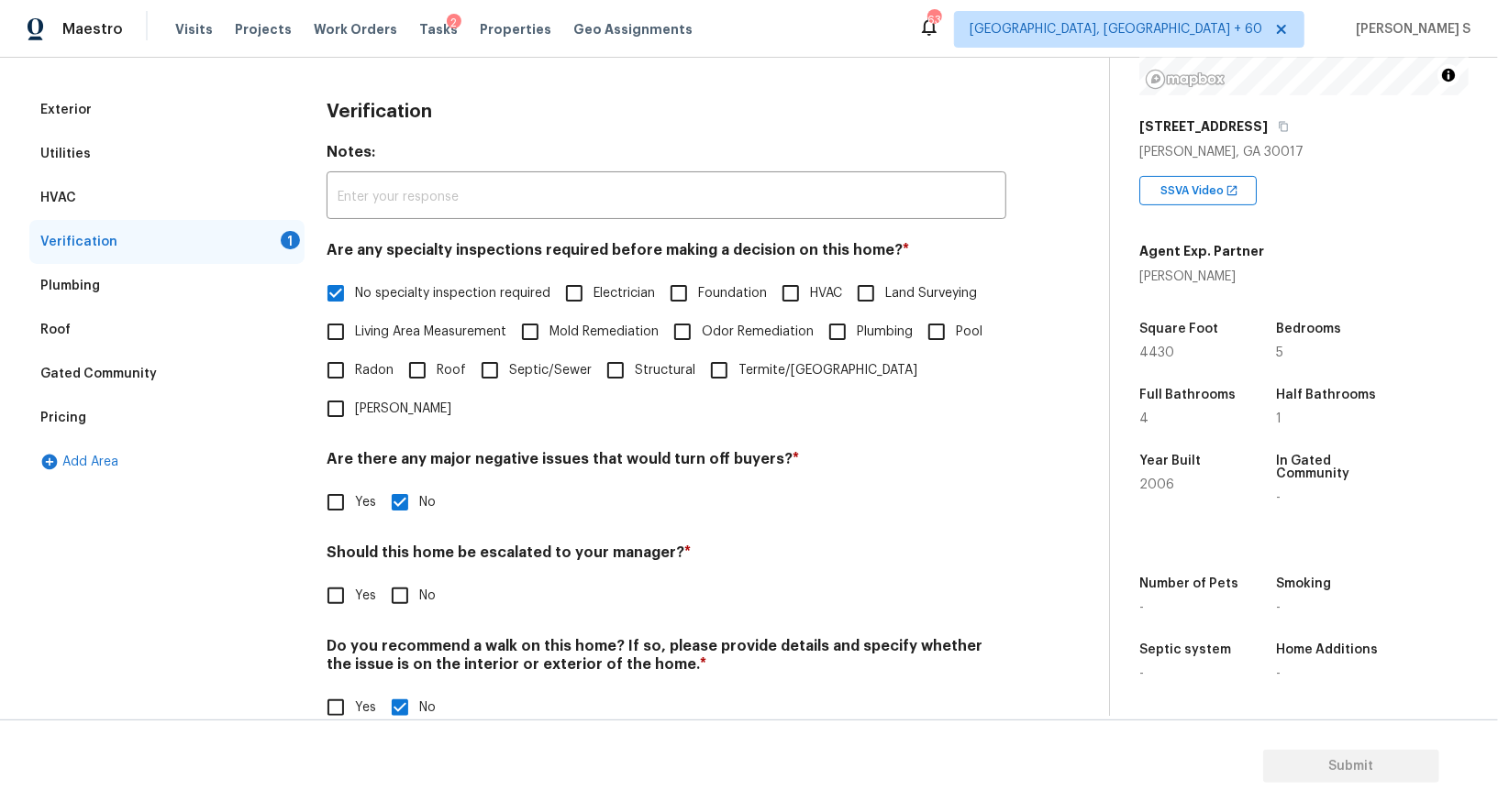
click at [413, 577] on input "No" at bounding box center [400, 596] width 39 height 39
checkbox input "true"
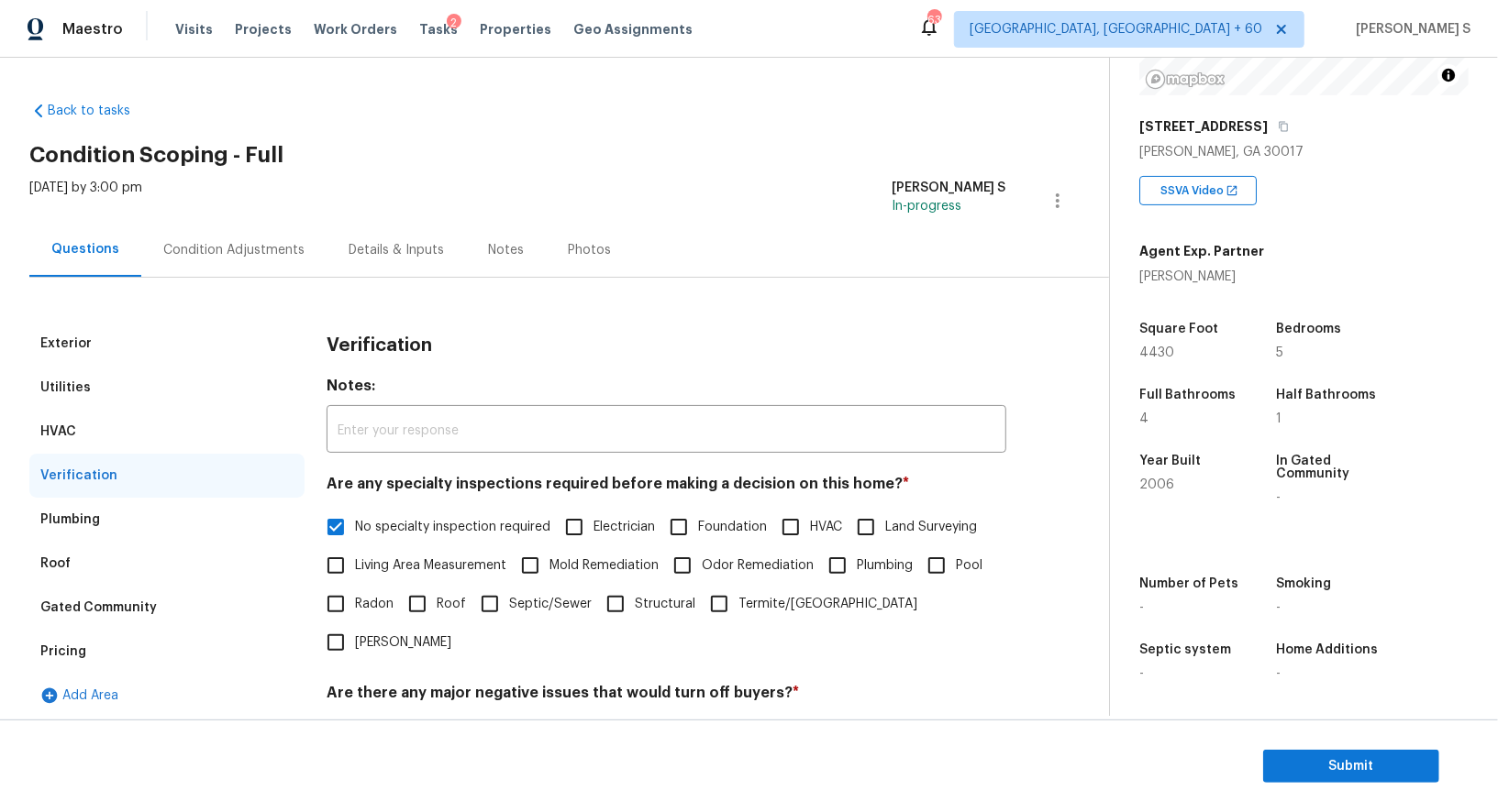
click at [255, 241] on div "Condition Adjustments" at bounding box center [234, 250] width 141 height 18
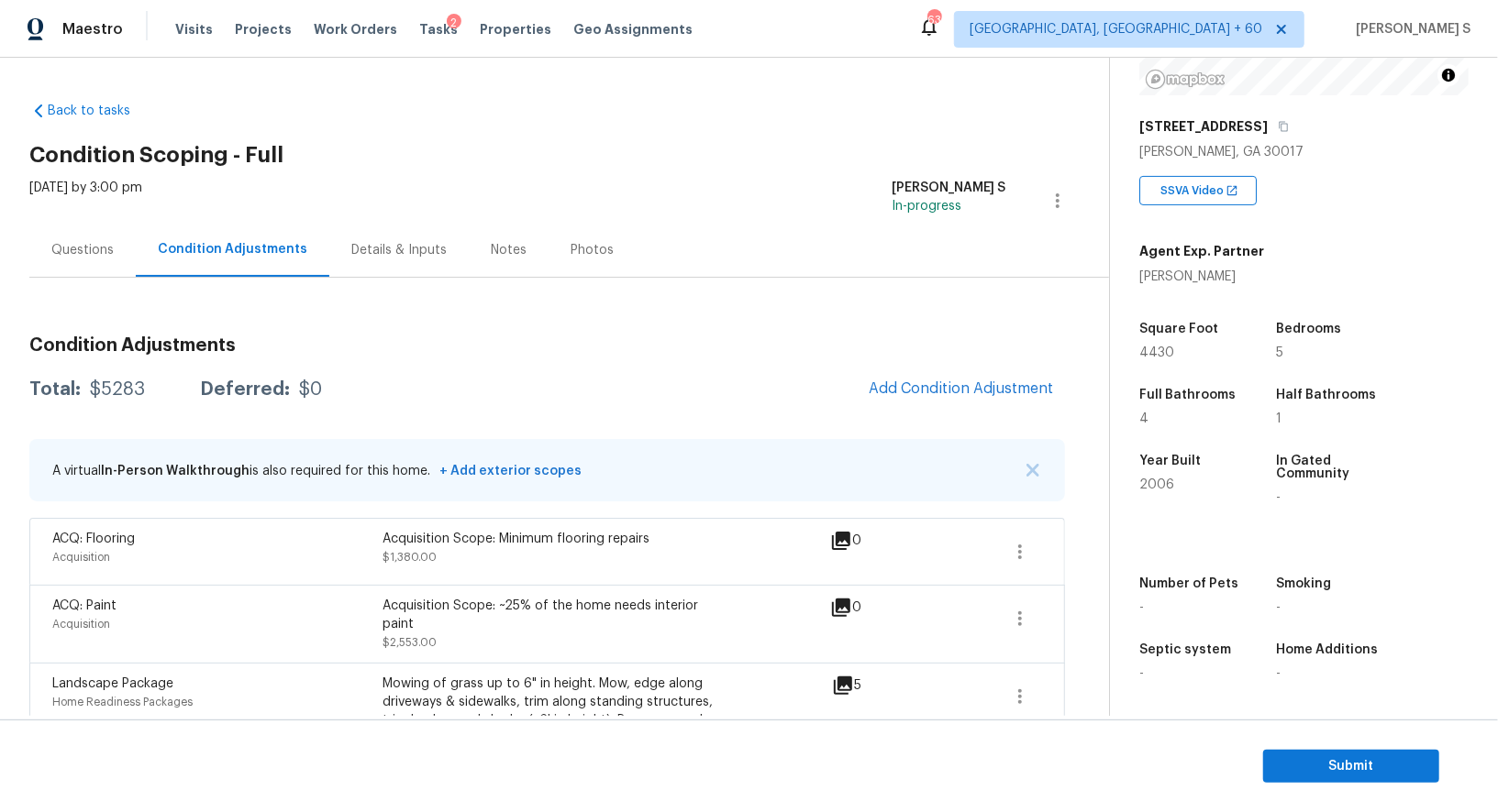
click at [967, 366] on div "Condition Adjustments Total: $5283 Deferred: $0 Add Condition Adjustment A virt…" at bounding box center [547, 683] width 1036 height 722
click at [977, 382] on span "Add Condition Adjustment" at bounding box center [961, 388] width 186 height 17
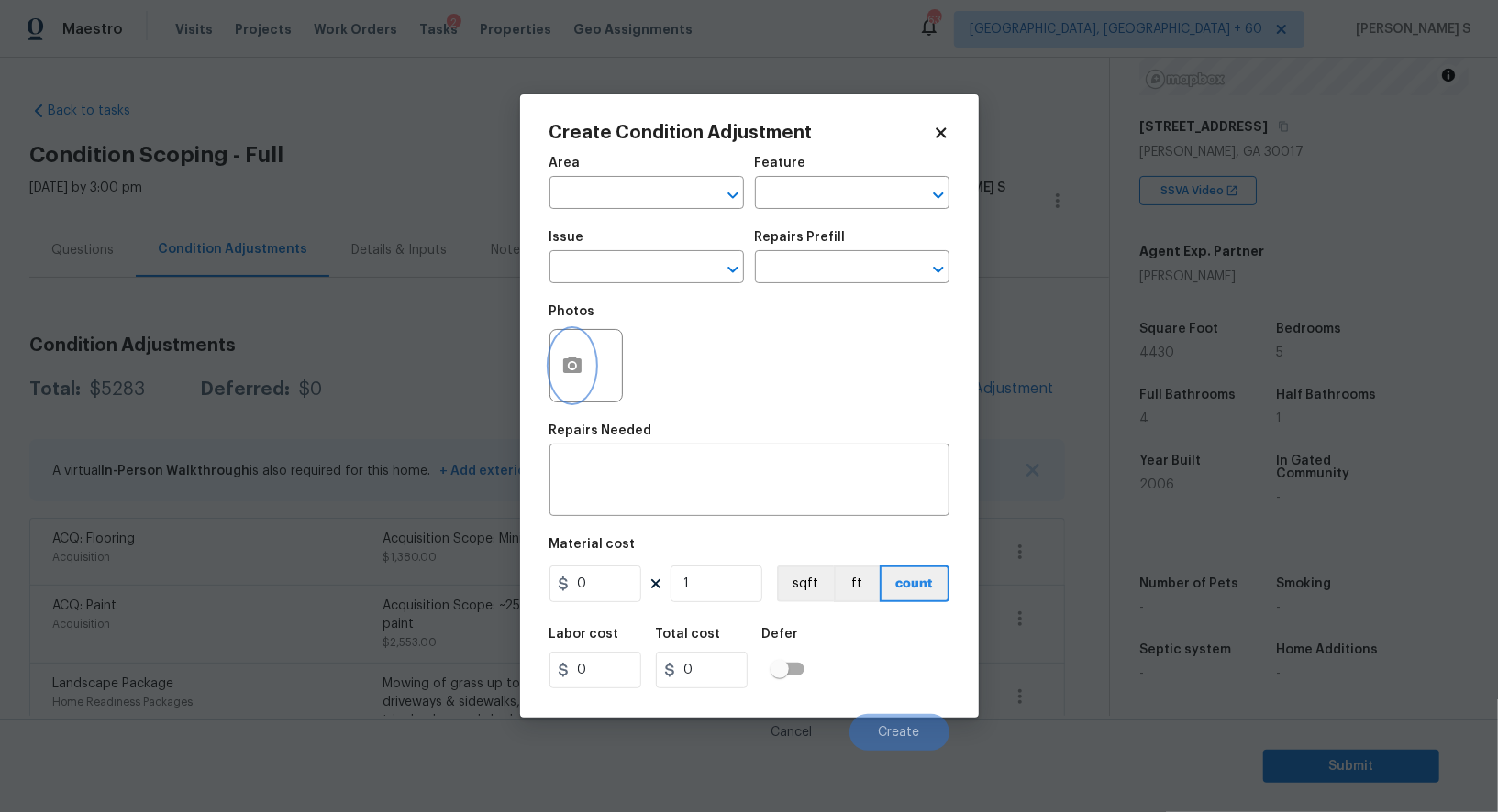
click at [586, 367] on button "button" at bounding box center [572, 366] width 44 height 72
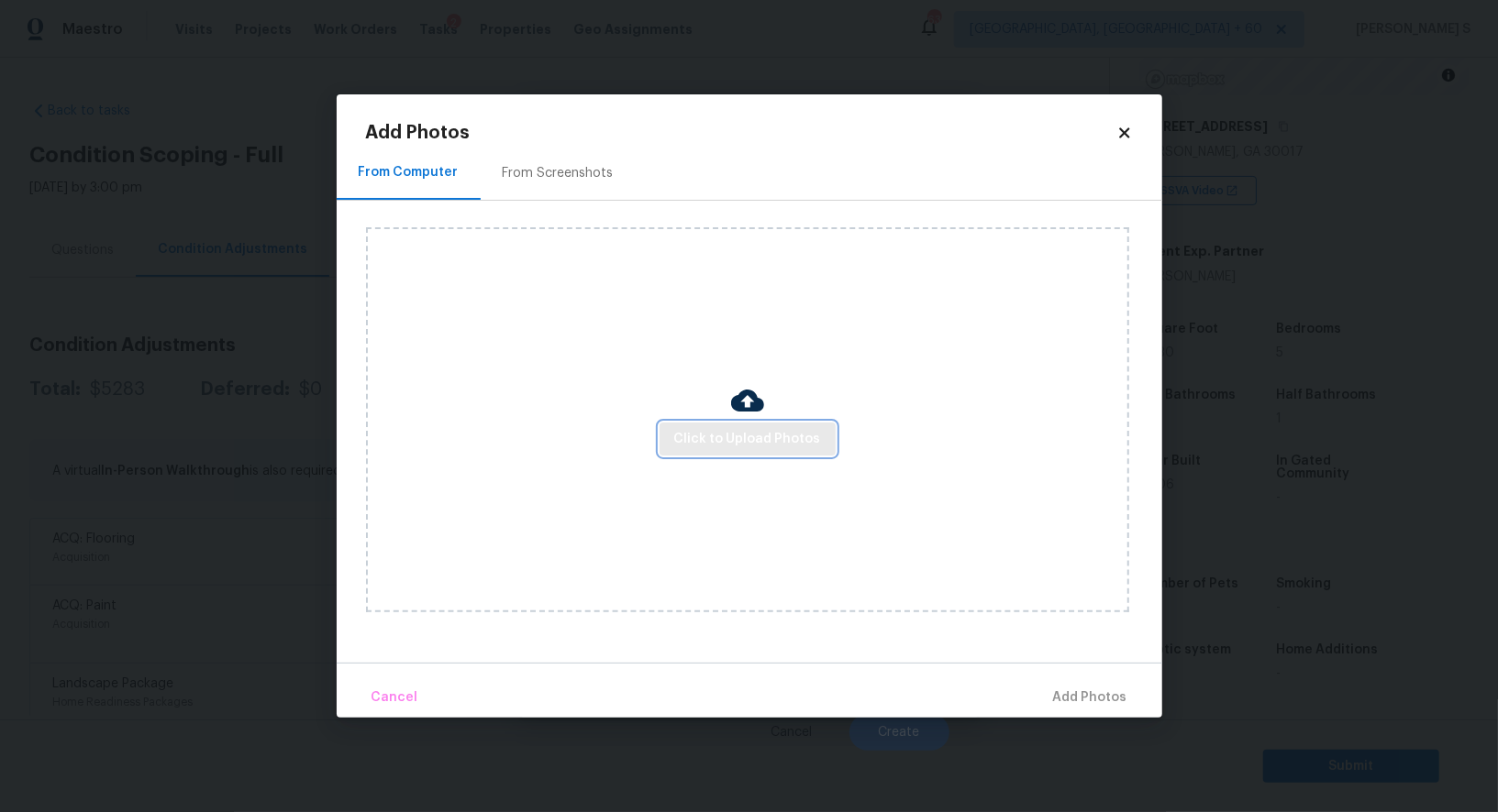
click at [768, 446] on span "Click to Upload Photos" at bounding box center [747, 439] width 147 height 23
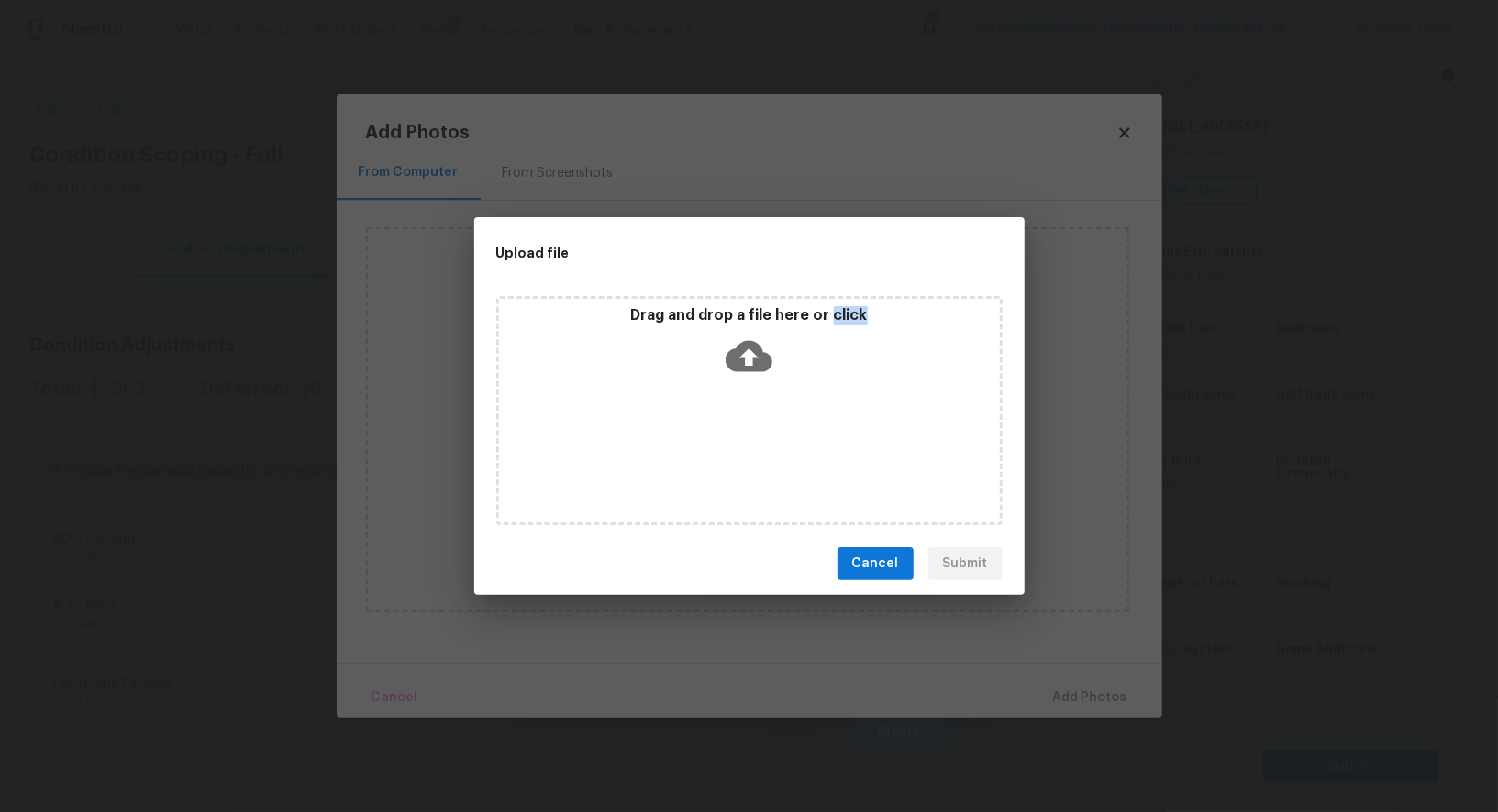
click at [768, 446] on div "Drag and drop a file here or click" at bounding box center [749, 411] width 507 height 229
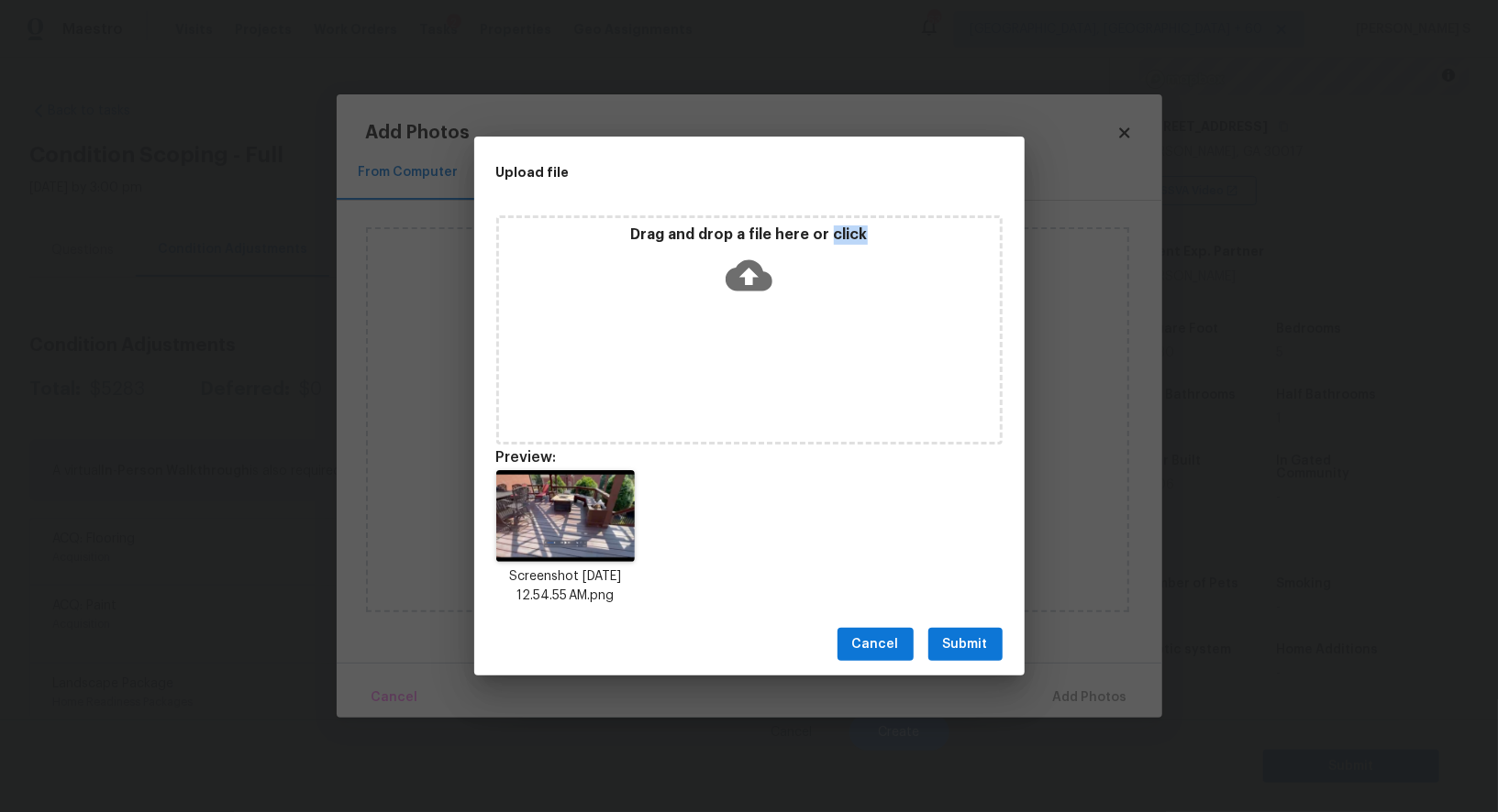
click at [955, 639] on span "Submit" at bounding box center [965, 645] width 45 height 23
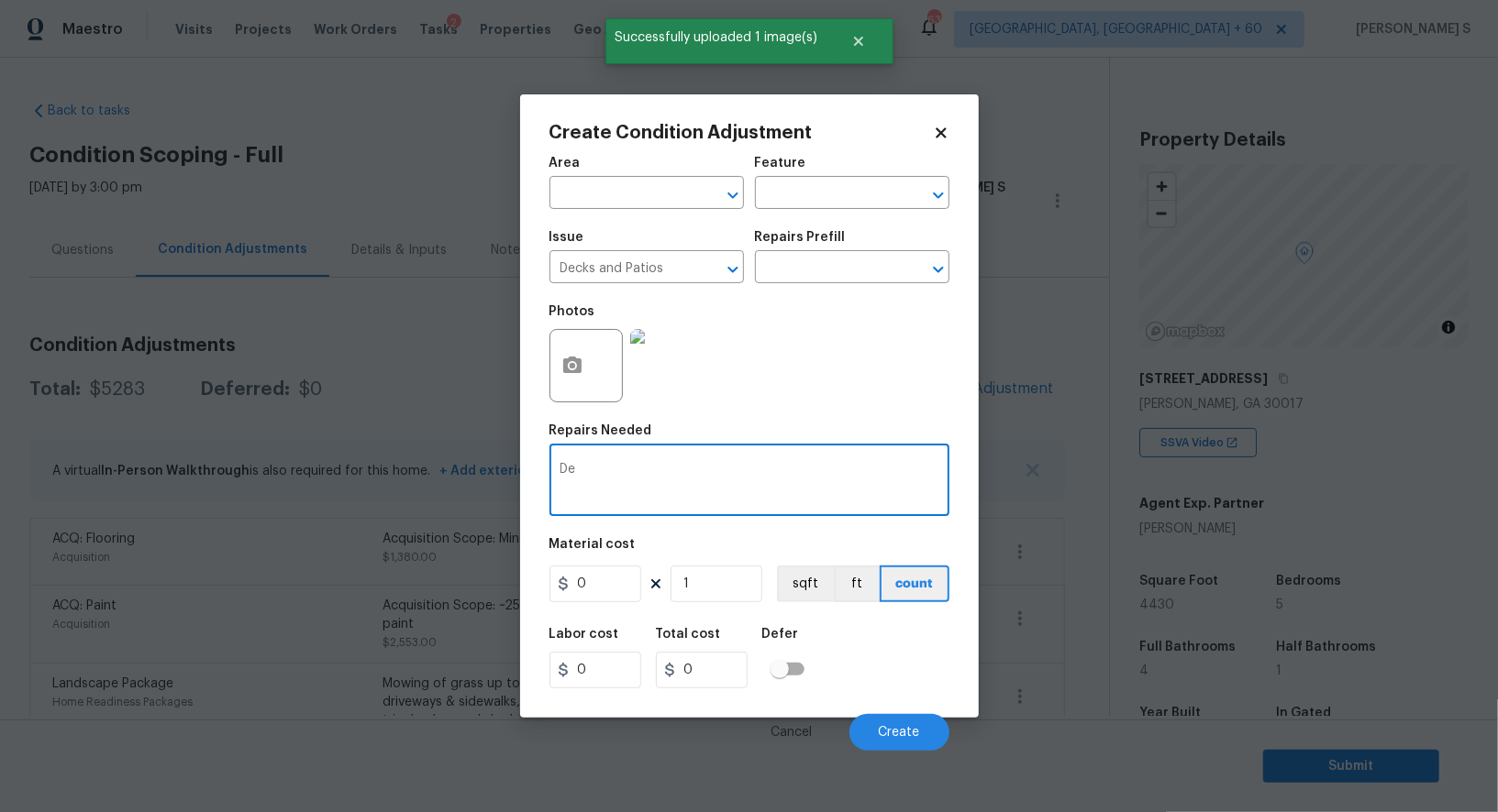
scroll to position [252, 0]
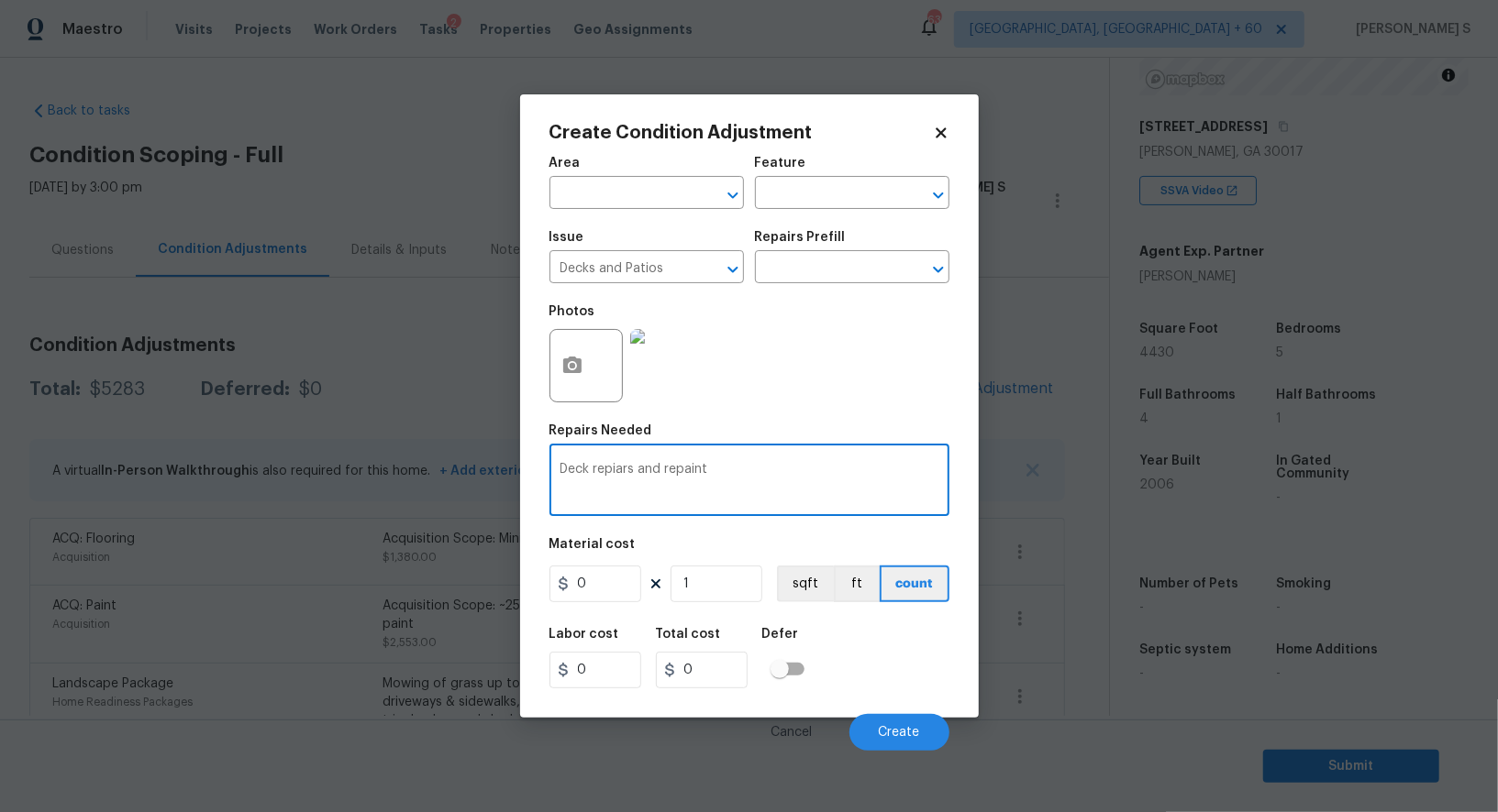
type textarea "Deck repiars and repaint"
click at [603, 585] on input "0" at bounding box center [594, 584] width 91 height 37
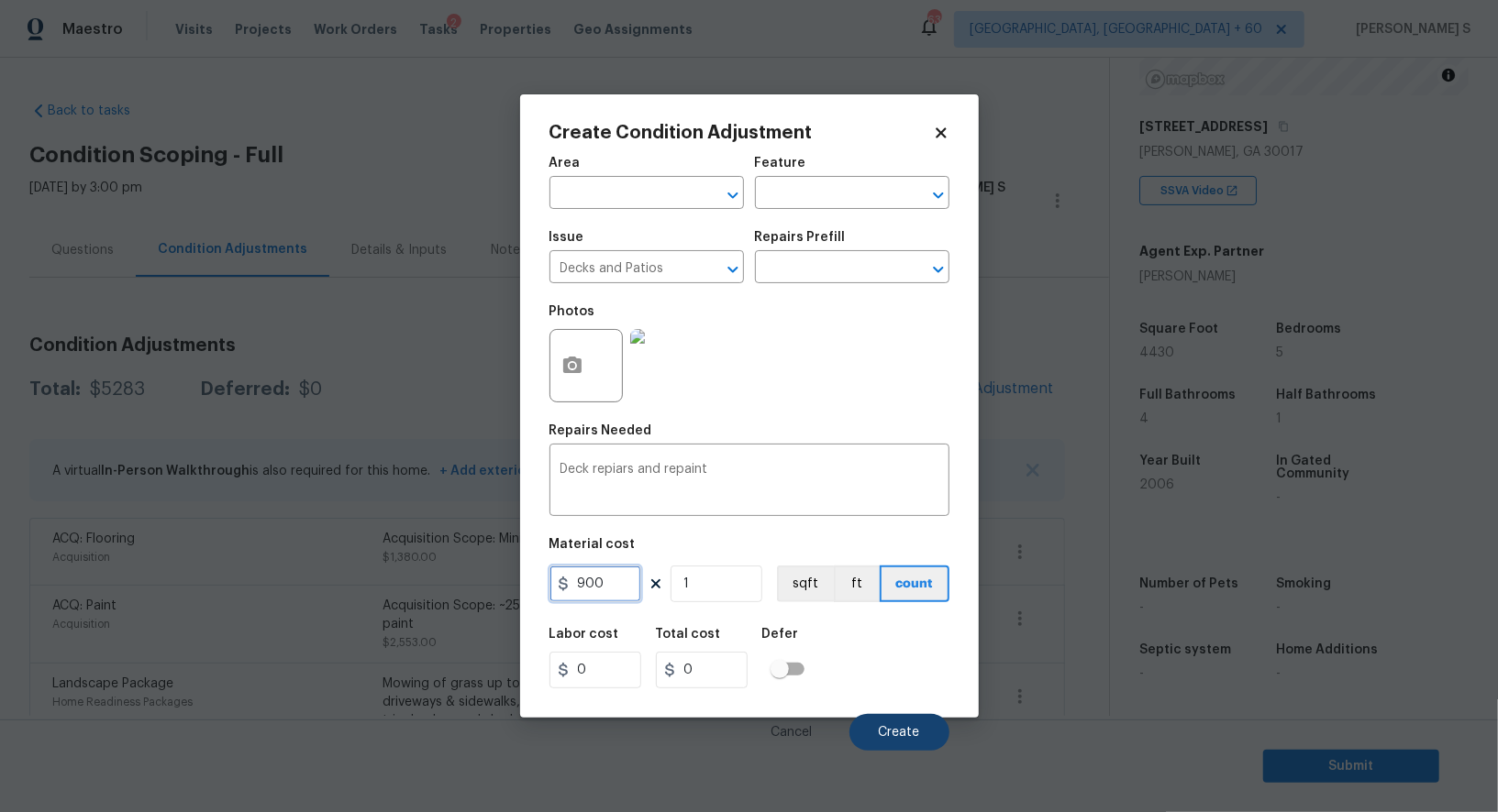
type input "900"
click at [904, 720] on button "Create" at bounding box center [899, 733] width 100 height 37
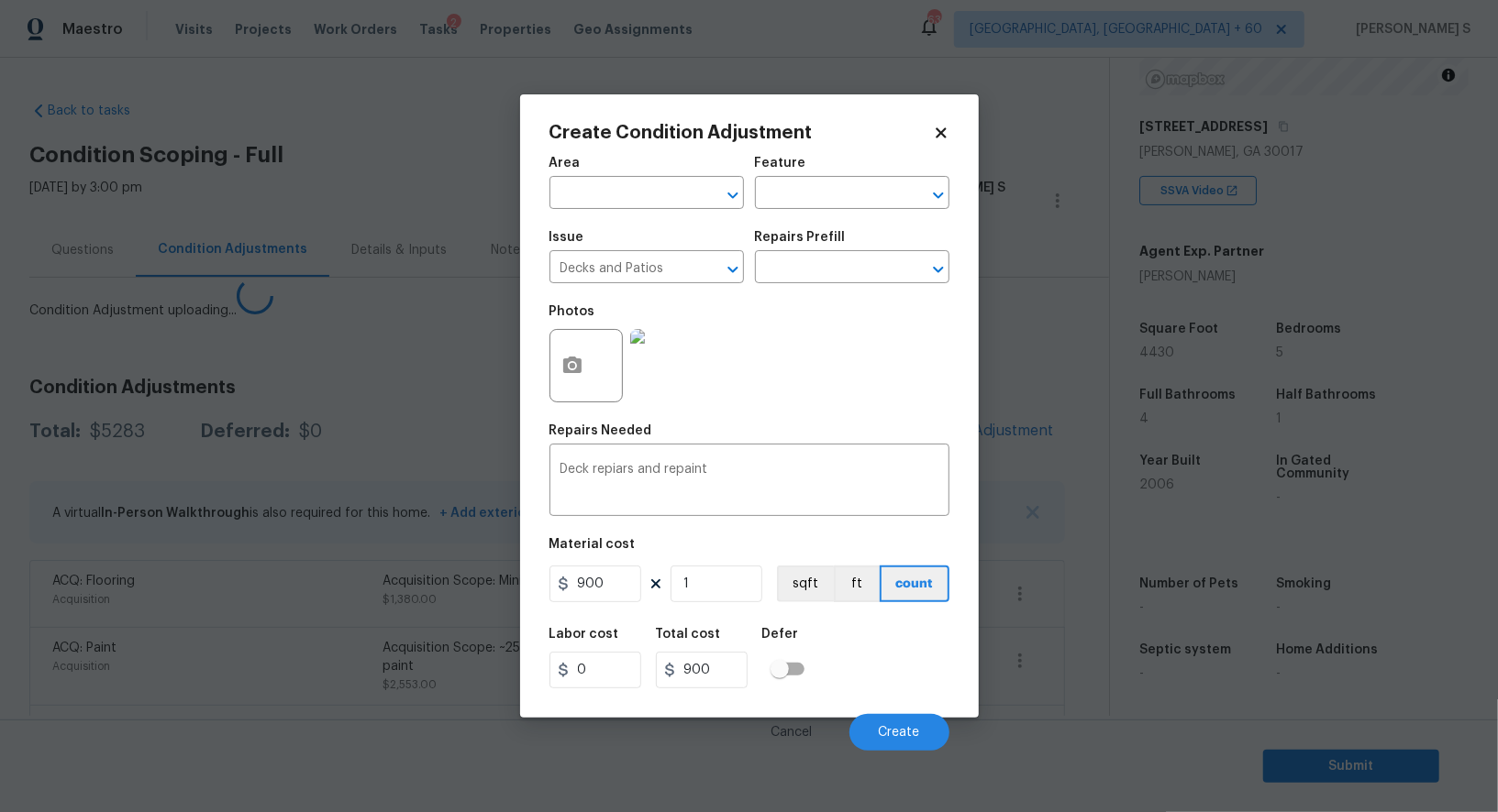
click at [114, 653] on body "Maestro Visits Projects Work Orders Tasks 2 Properties Geo Assignments 635 Albu…" at bounding box center [749, 406] width 1498 height 812
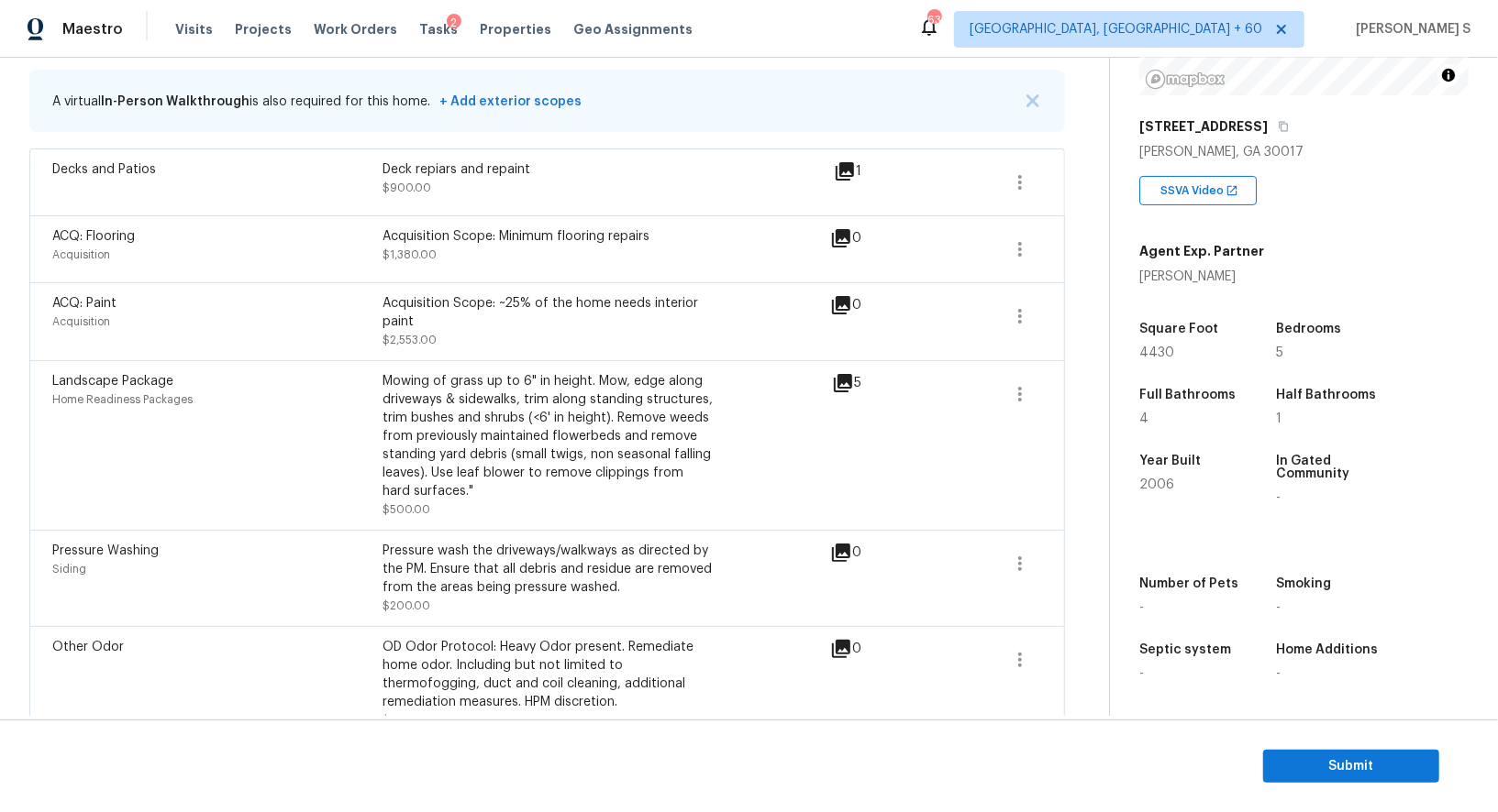
scroll to position [399, 0]
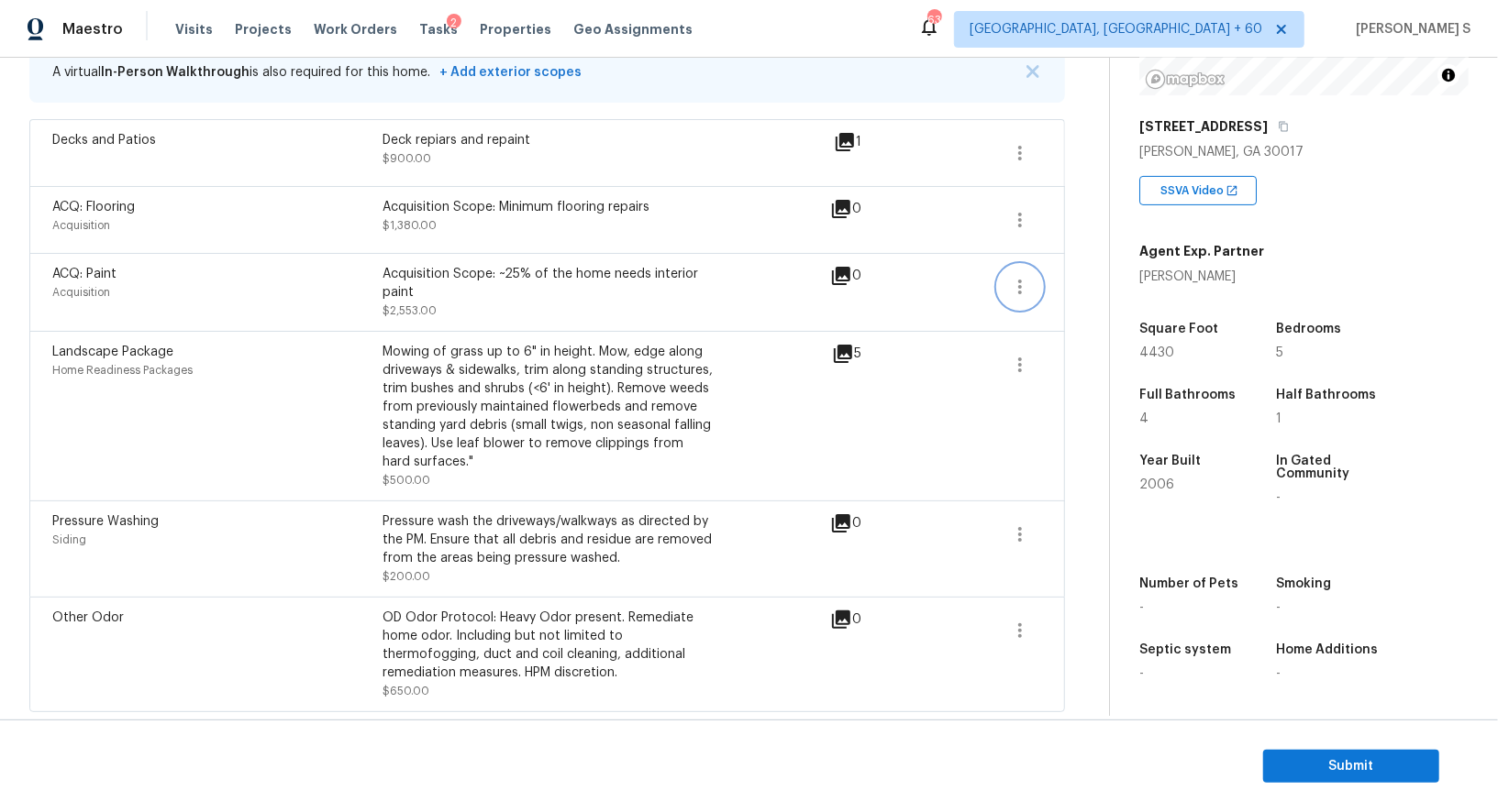
click at [1019, 289] on icon "button" at bounding box center [1020, 287] width 4 height 15
click at [1101, 289] on div "Edit" at bounding box center [1124, 281] width 143 height 18
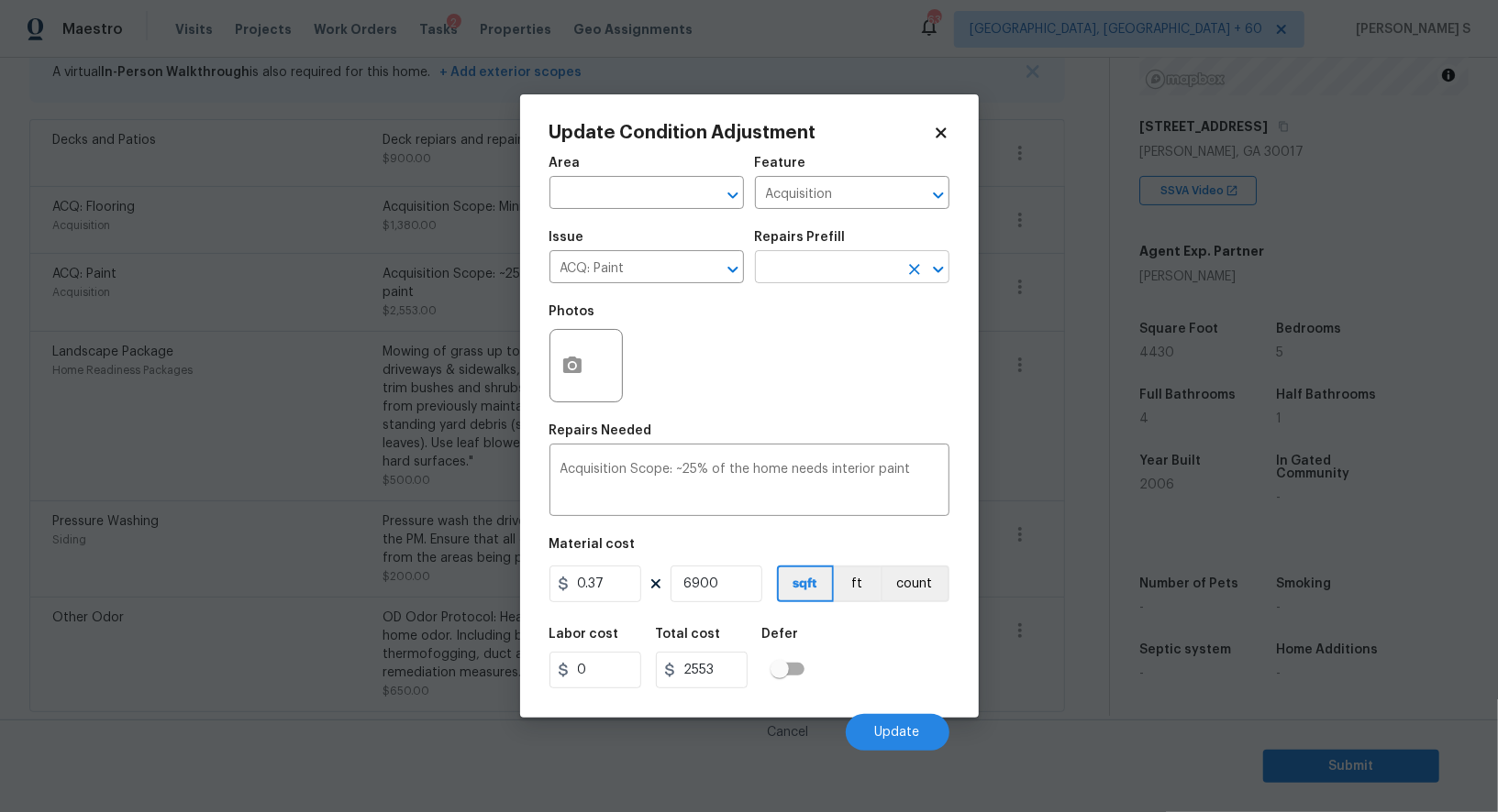
click at [820, 261] on input "text" at bounding box center [826, 269] width 143 height 29
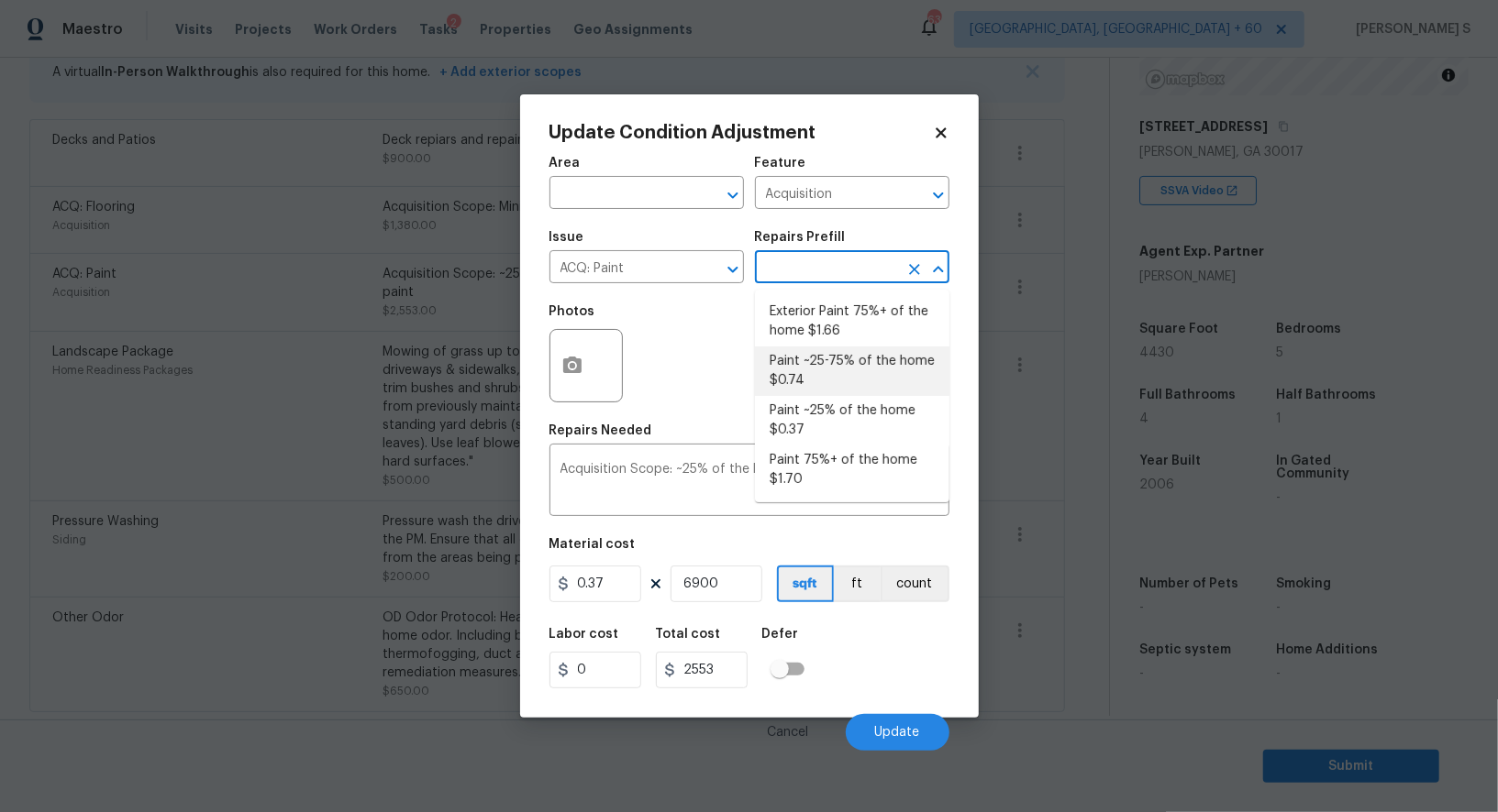
click at [850, 377] on li "Paint ~25-75% of the home $0.74" at bounding box center [852, 372] width 195 height 50
type textarea "Acquisition Scope: ~25 - 75% of the home needs interior paint"
type input "0.74"
type input "5106"
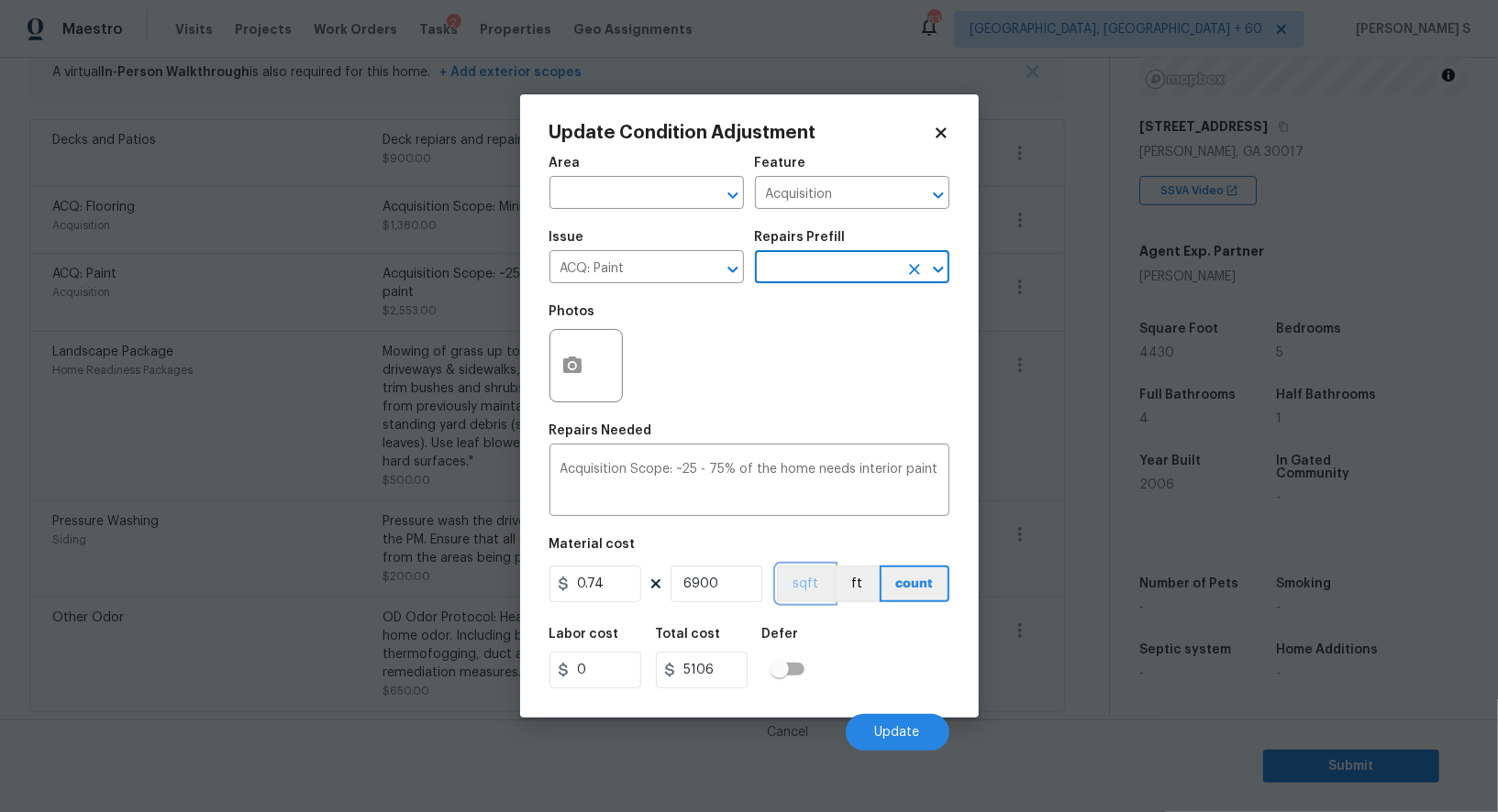
click at [821, 587] on button "sqft" at bounding box center [806, 584] width 57 height 37
drag, startPoint x: 857, startPoint y: 649, endPoint x: 927, endPoint y: 665, distance: 71.8
click at [857, 650] on div "Labor cost 0 Total cost 5106 Defer" at bounding box center [749, 658] width 400 height 82
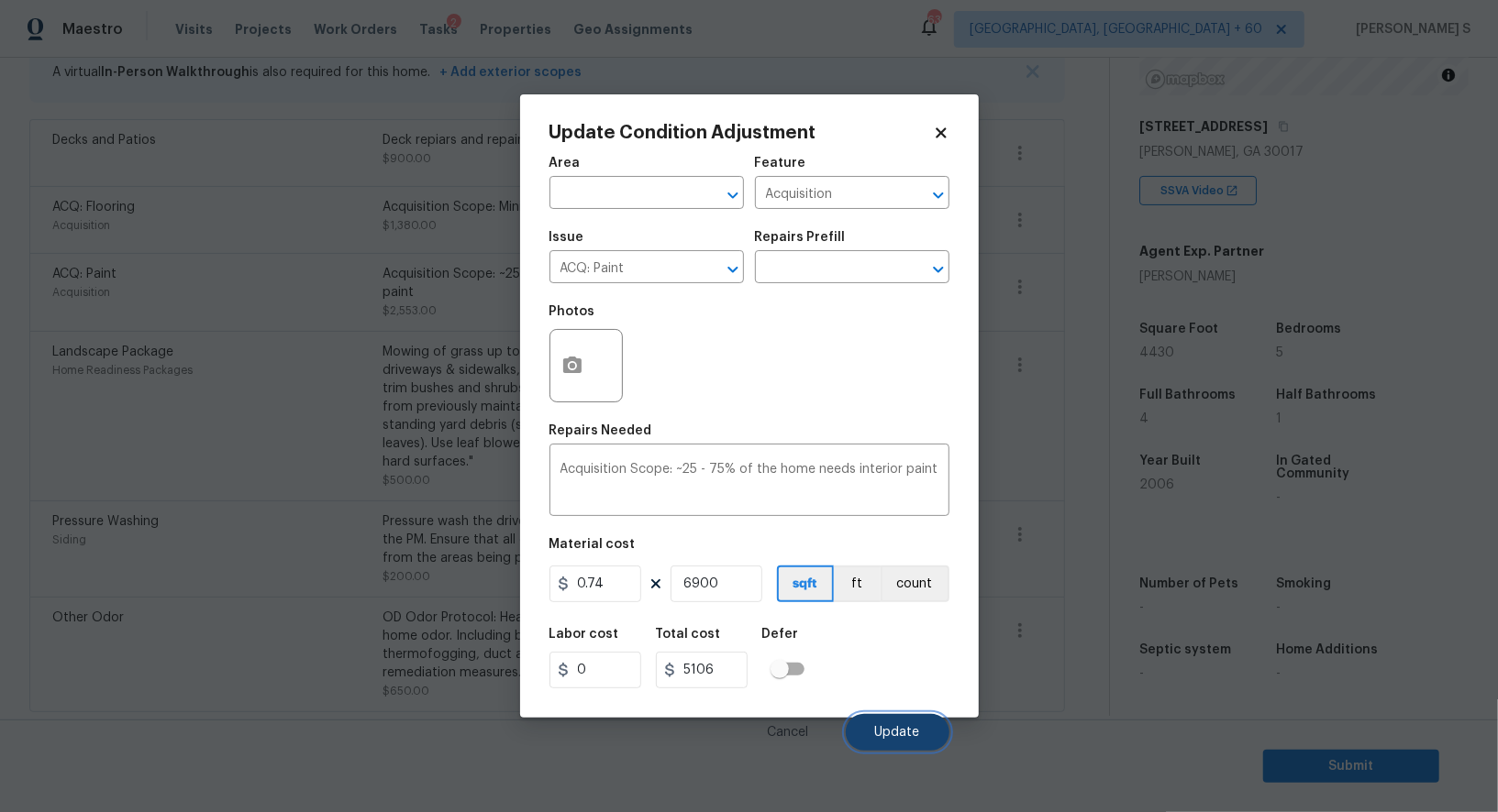
click at [914, 738] on span "Update" at bounding box center [897, 733] width 45 height 14
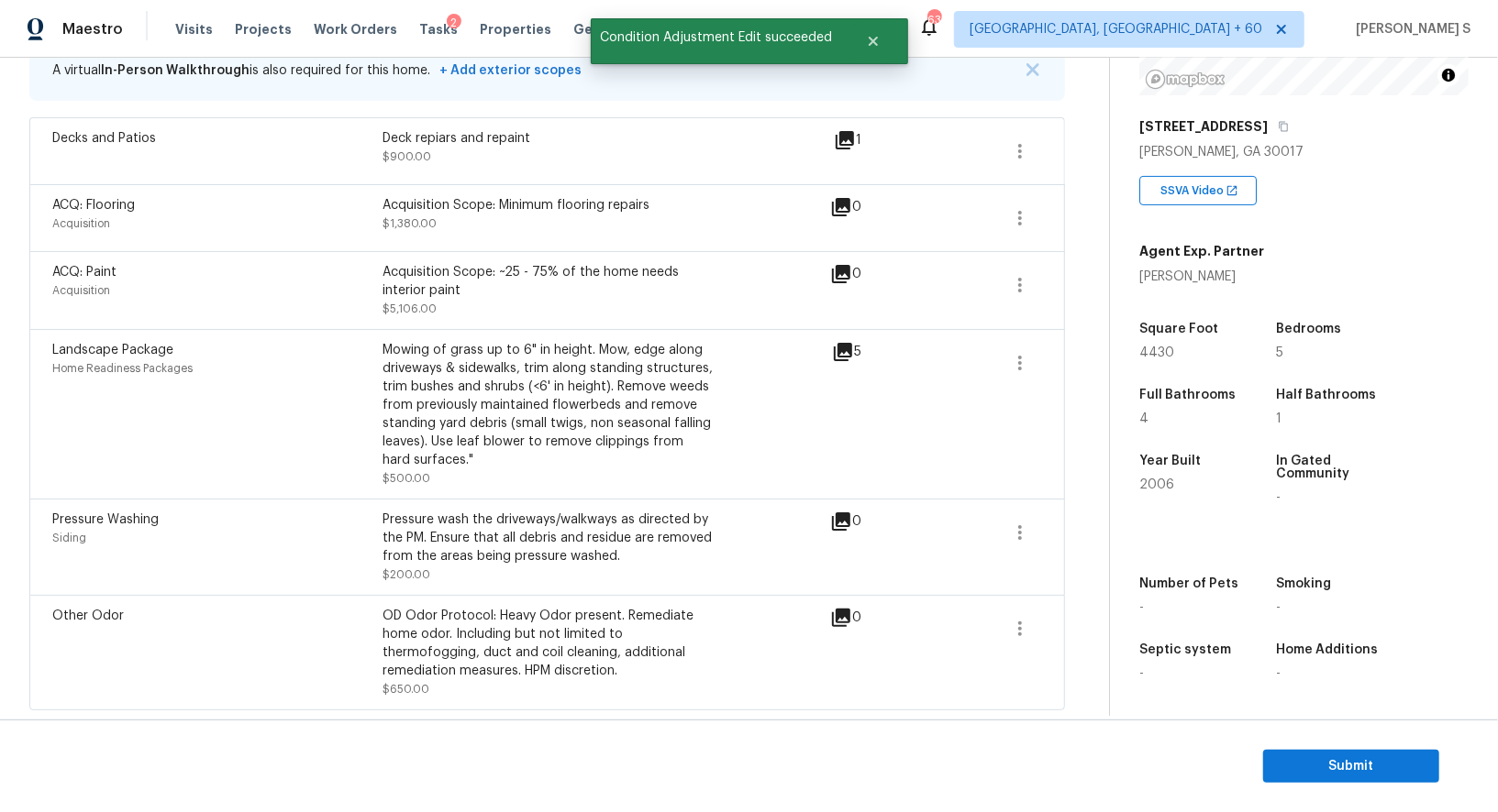
click at [345, 487] on div "Landscape Package Home Readiness Packages" at bounding box center [218, 414] width 330 height 147
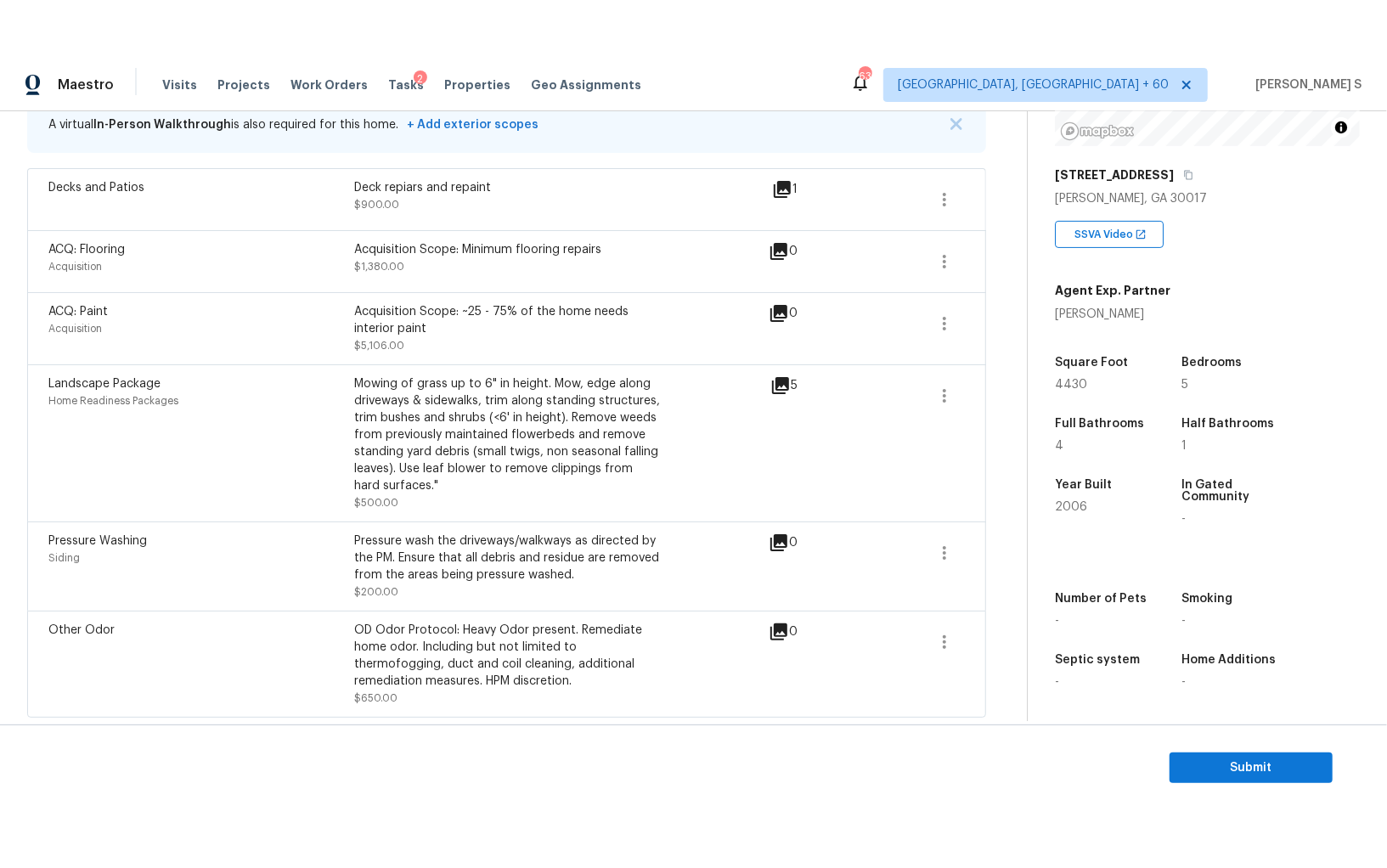
scroll to position [0, 0]
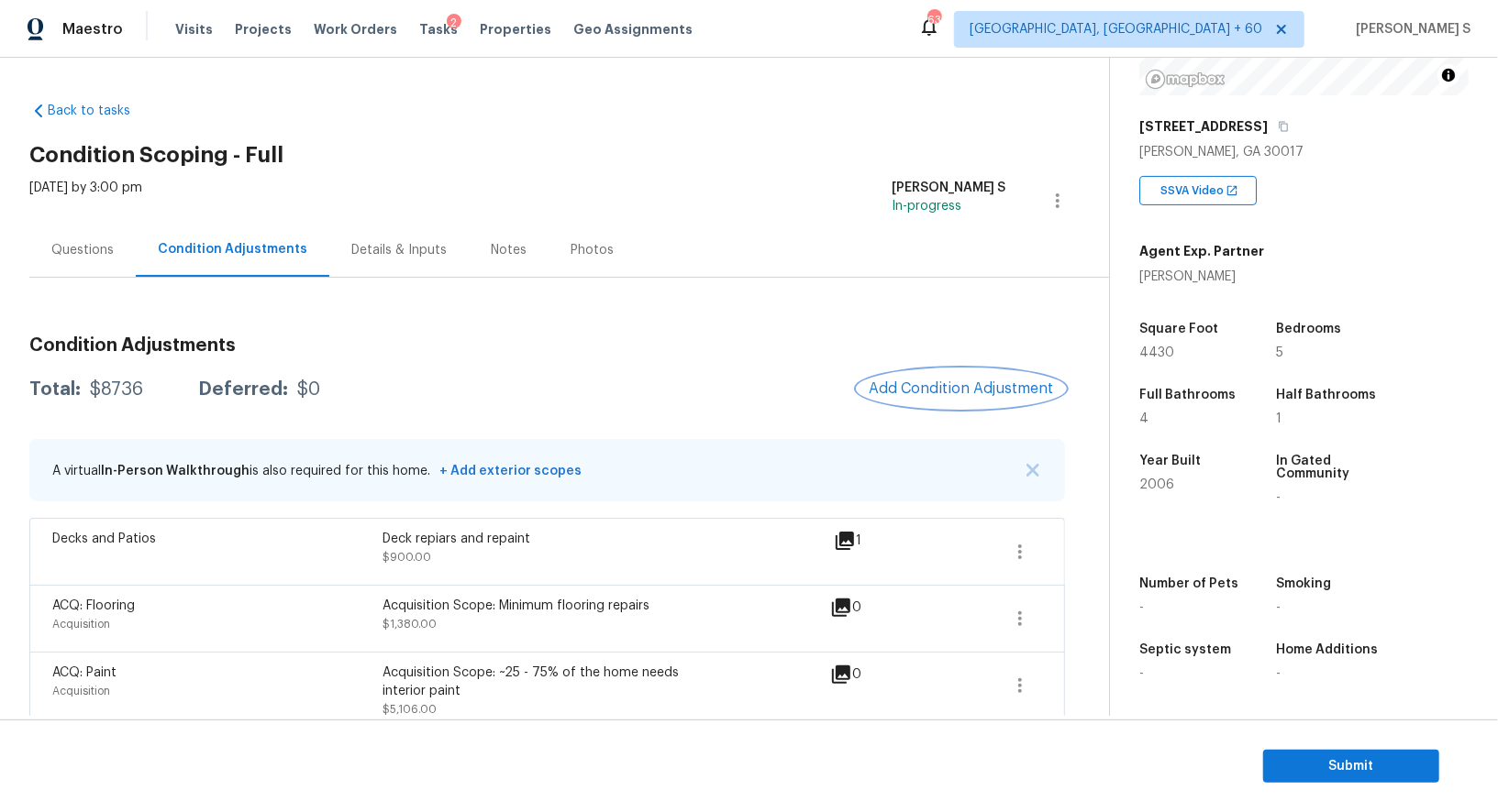
click at [953, 380] on span "Add Condition Adjustment" at bounding box center [961, 388] width 186 height 17
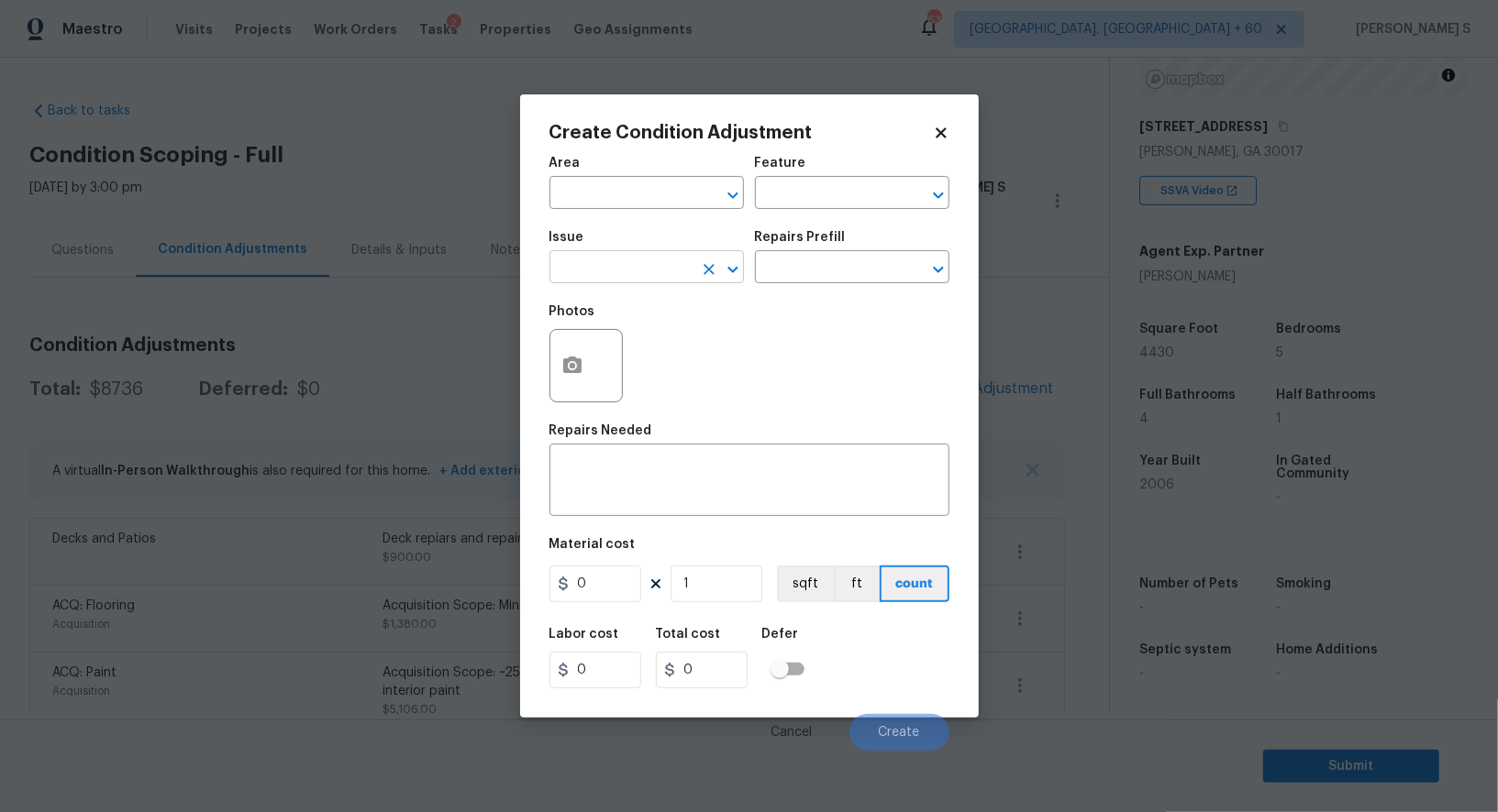
click at [680, 264] on input "text" at bounding box center [620, 269] width 143 height 29
type input "jbaa"
click at [885, 376] on div "Photos" at bounding box center [749, 353] width 400 height 119
click at [571, 363] on icon "button" at bounding box center [572, 365] width 18 height 17
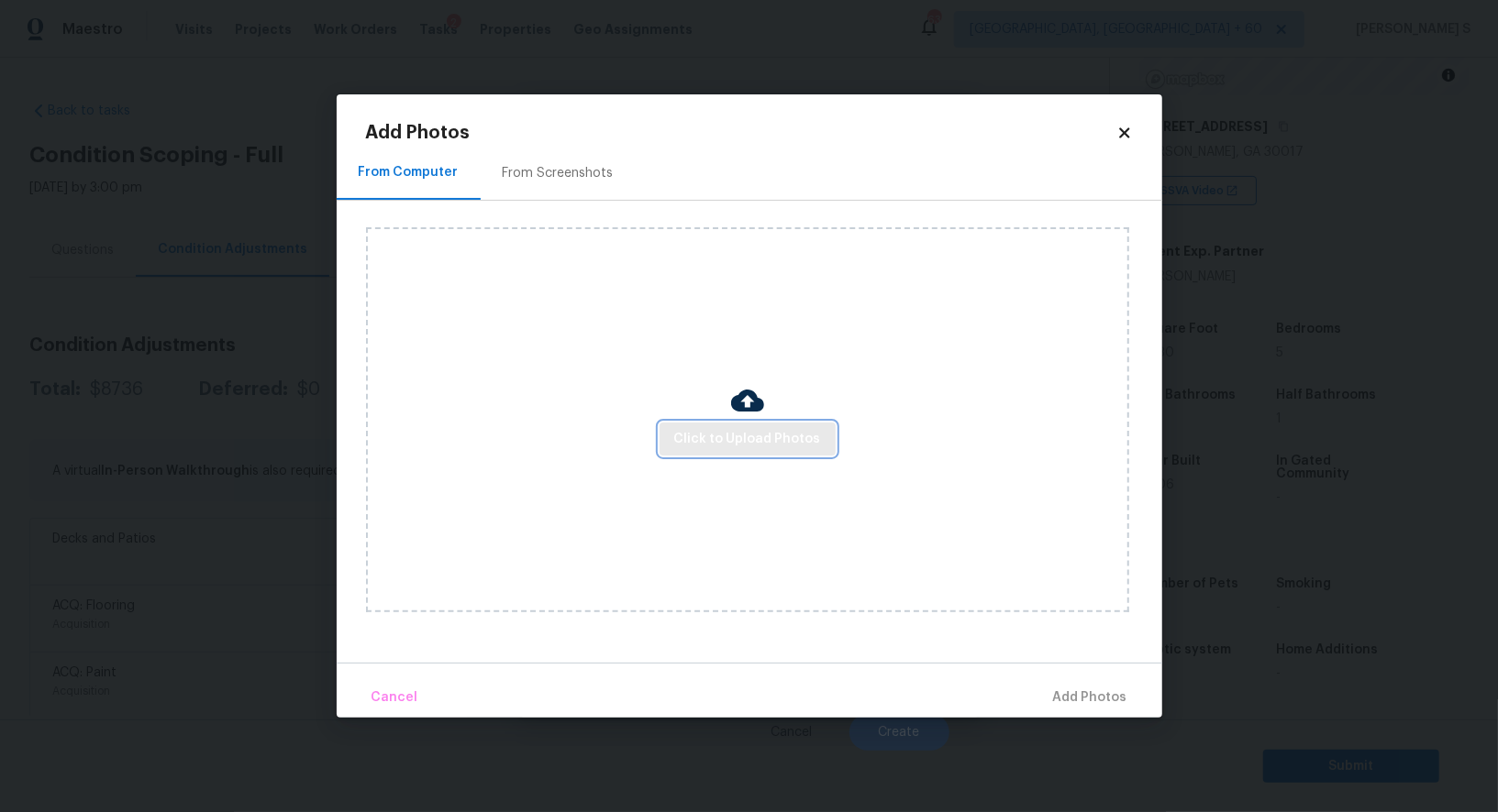
click at [806, 441] on span "Click to Upload Photos" at bounding box center [747, 439] width 147 height 23
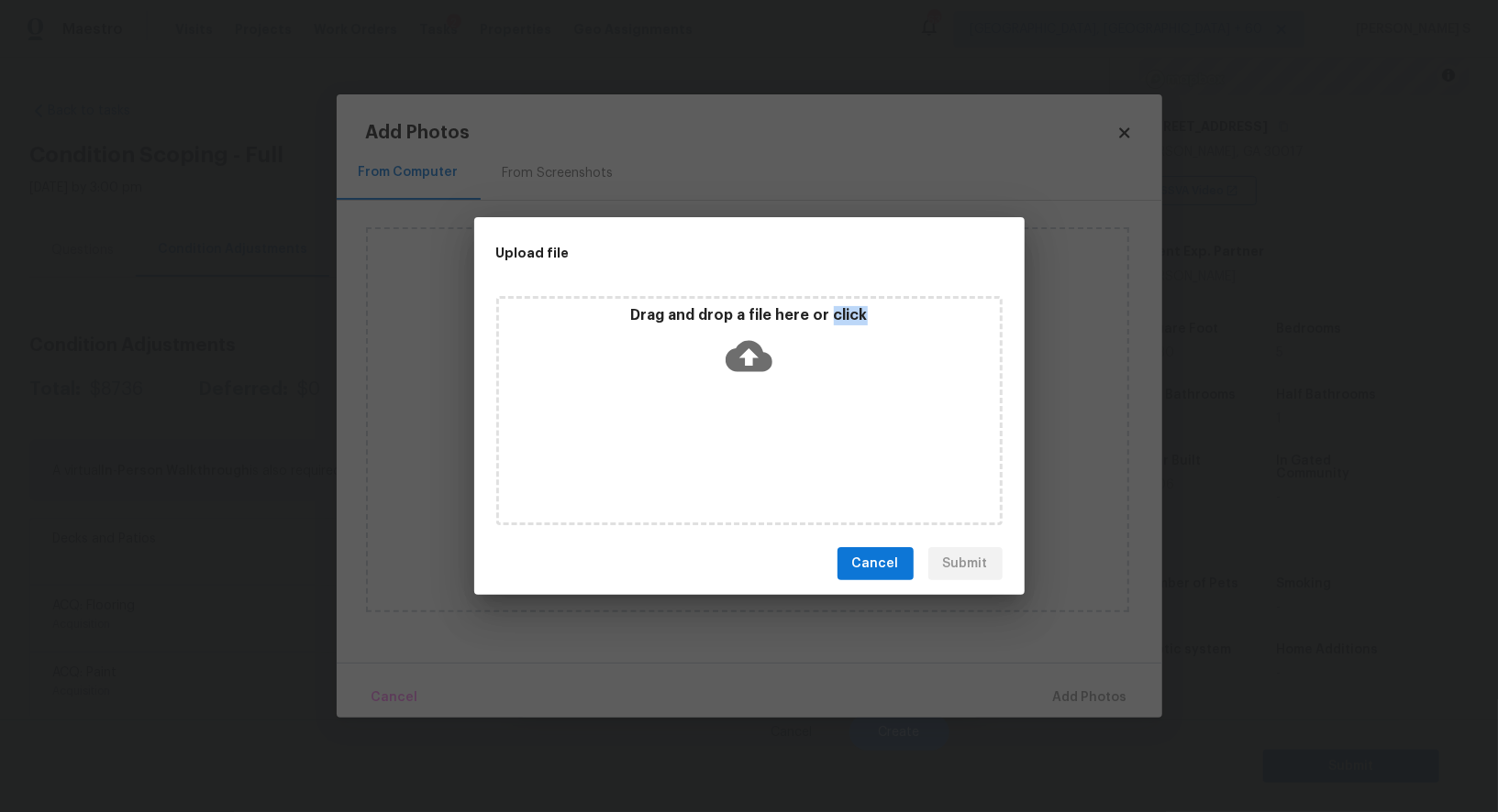
click at [806, 441] on div "Drag and drop a file here or click" at bounding box center [749, 411] width 507 height 229
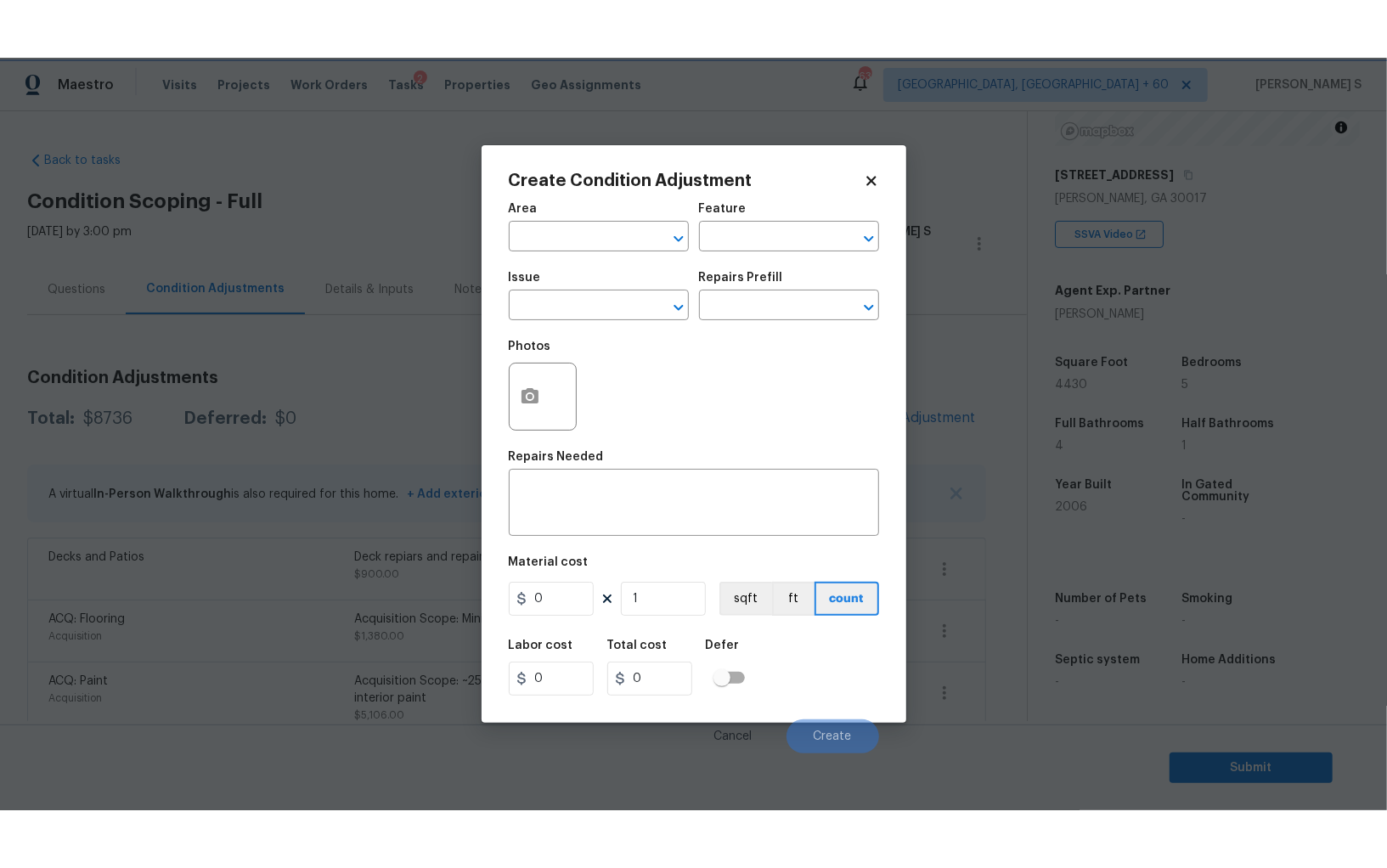
scroll to position [118, 0]
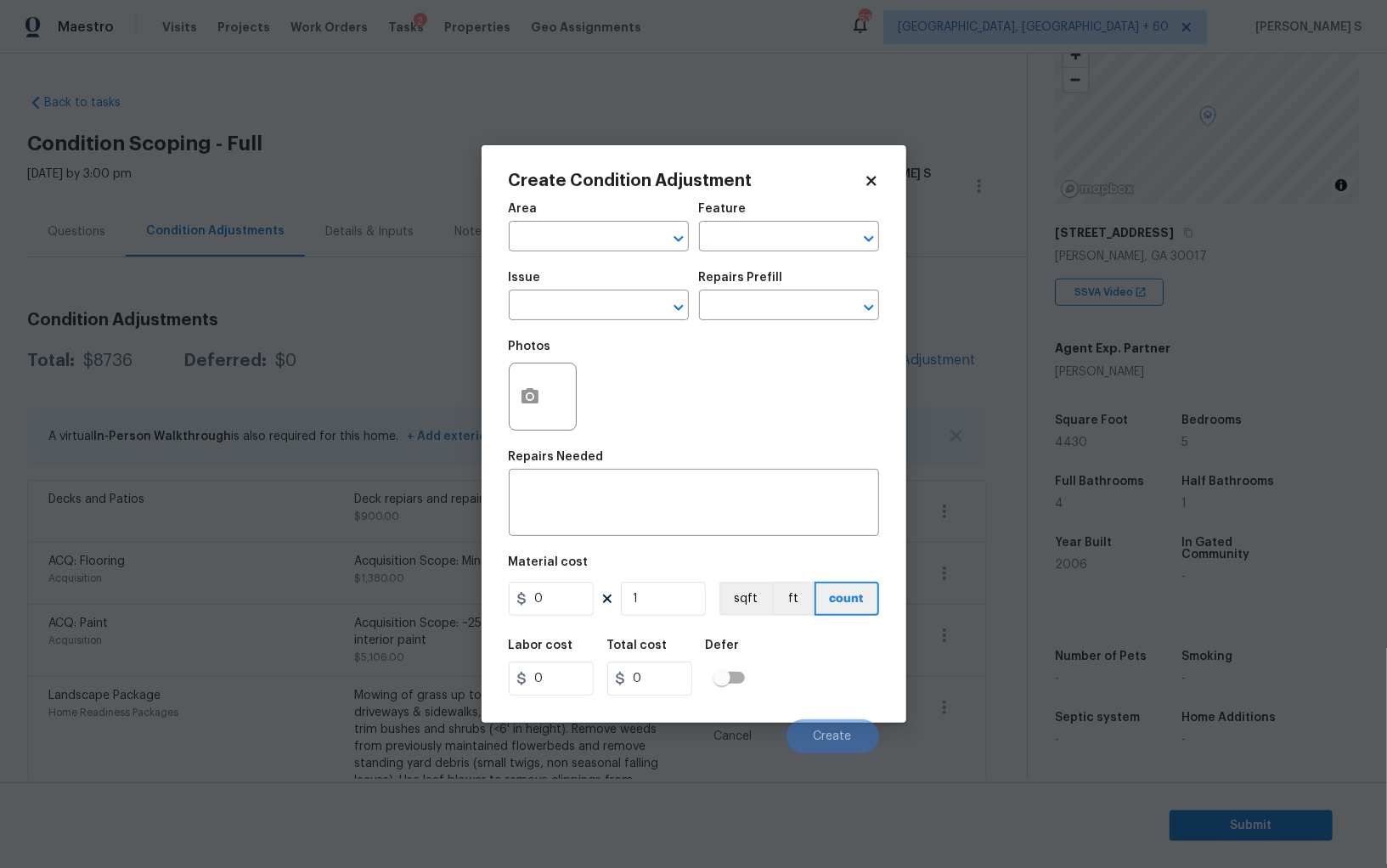
click at [307, 588] on body "Maestro Visits Projects Work Orders Tasks 2 Properties Geo Assignments 635 Albu…" at bounding box center [693, 434] width 1387 height 868
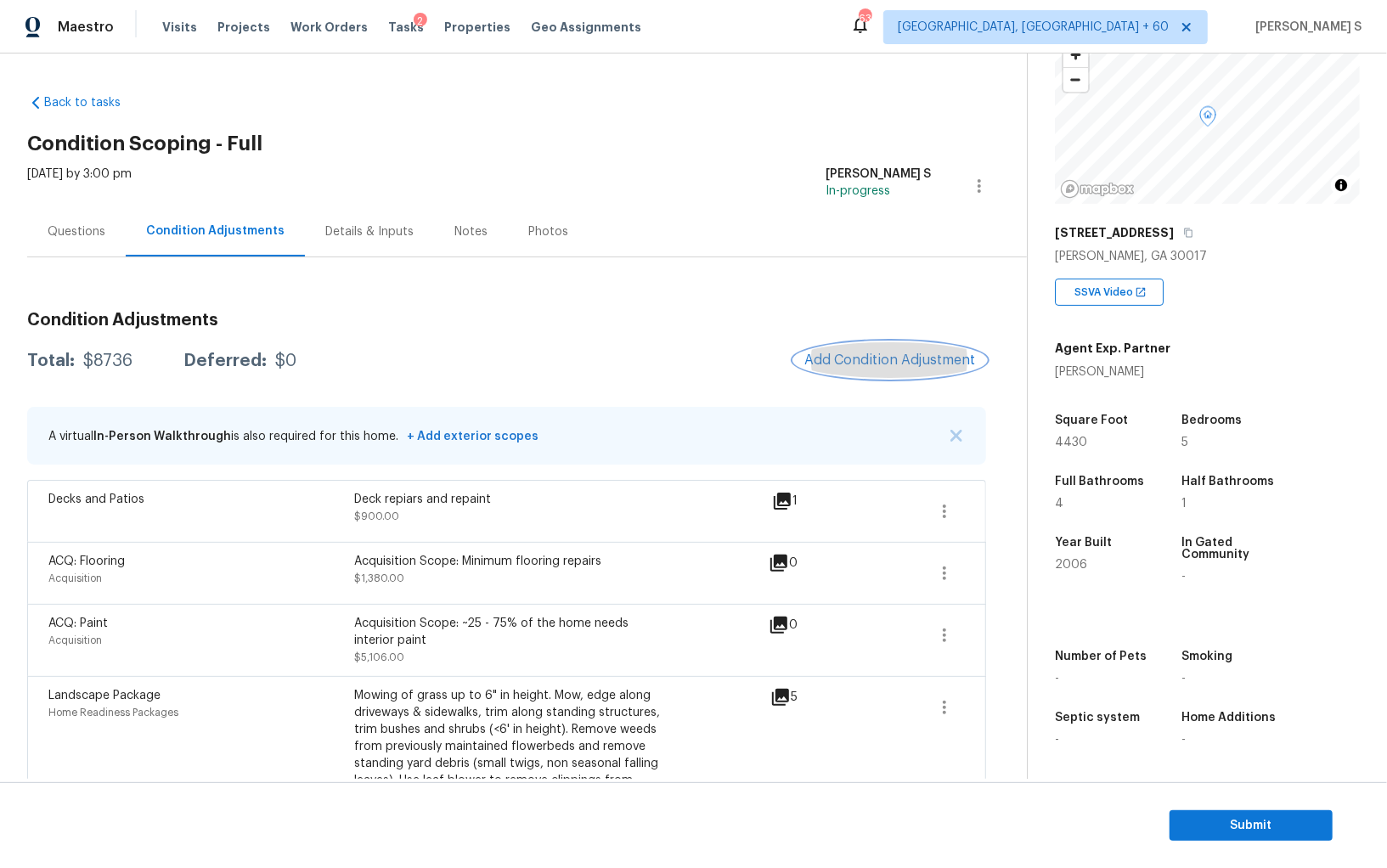
click at [867, 368] on button "Add Condition Adjustment" at bounding box center [890, 360] width 192 height 36
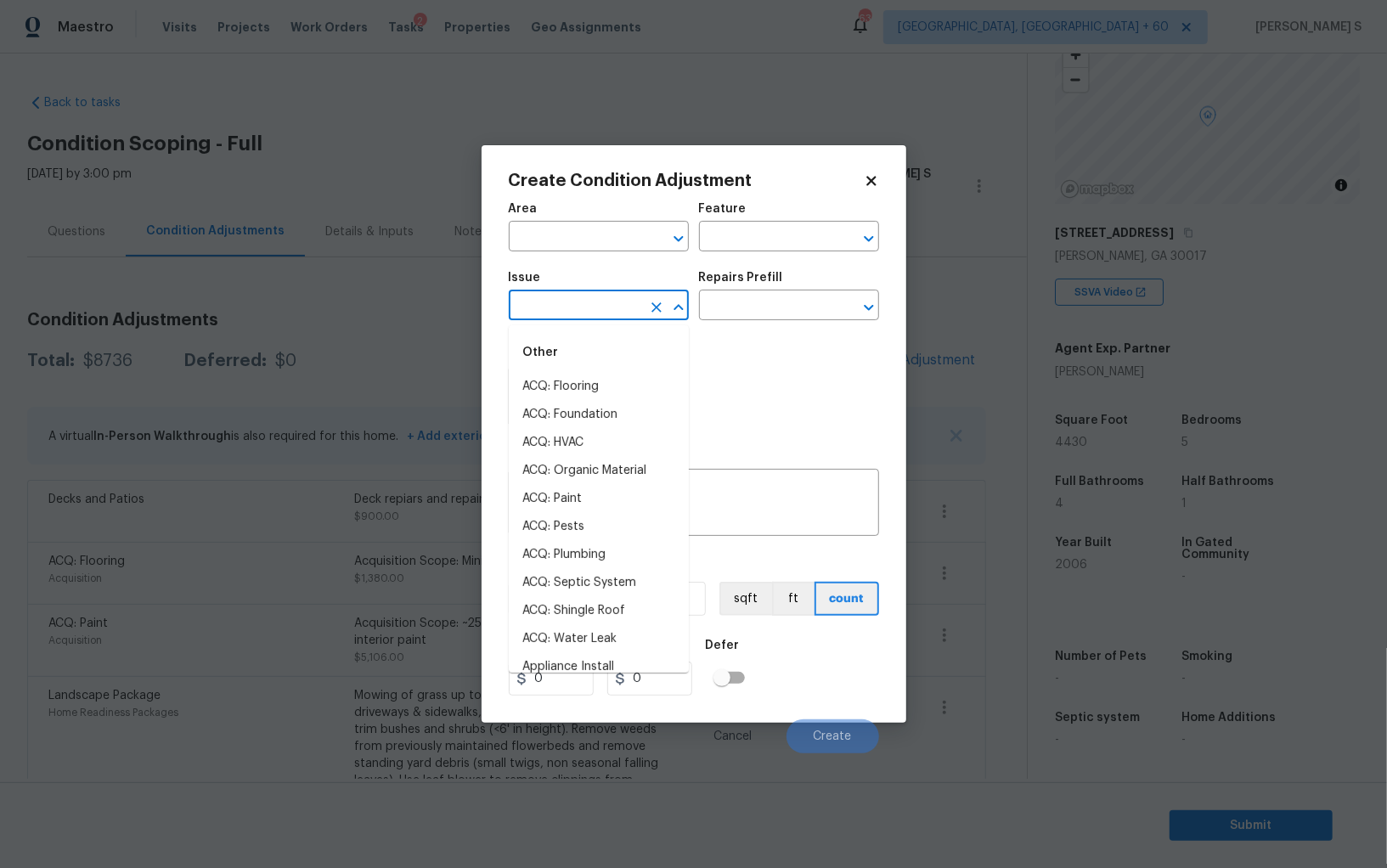
click at [598, 307] on input "text" at bounding box center [574, 307] width 132 height 26
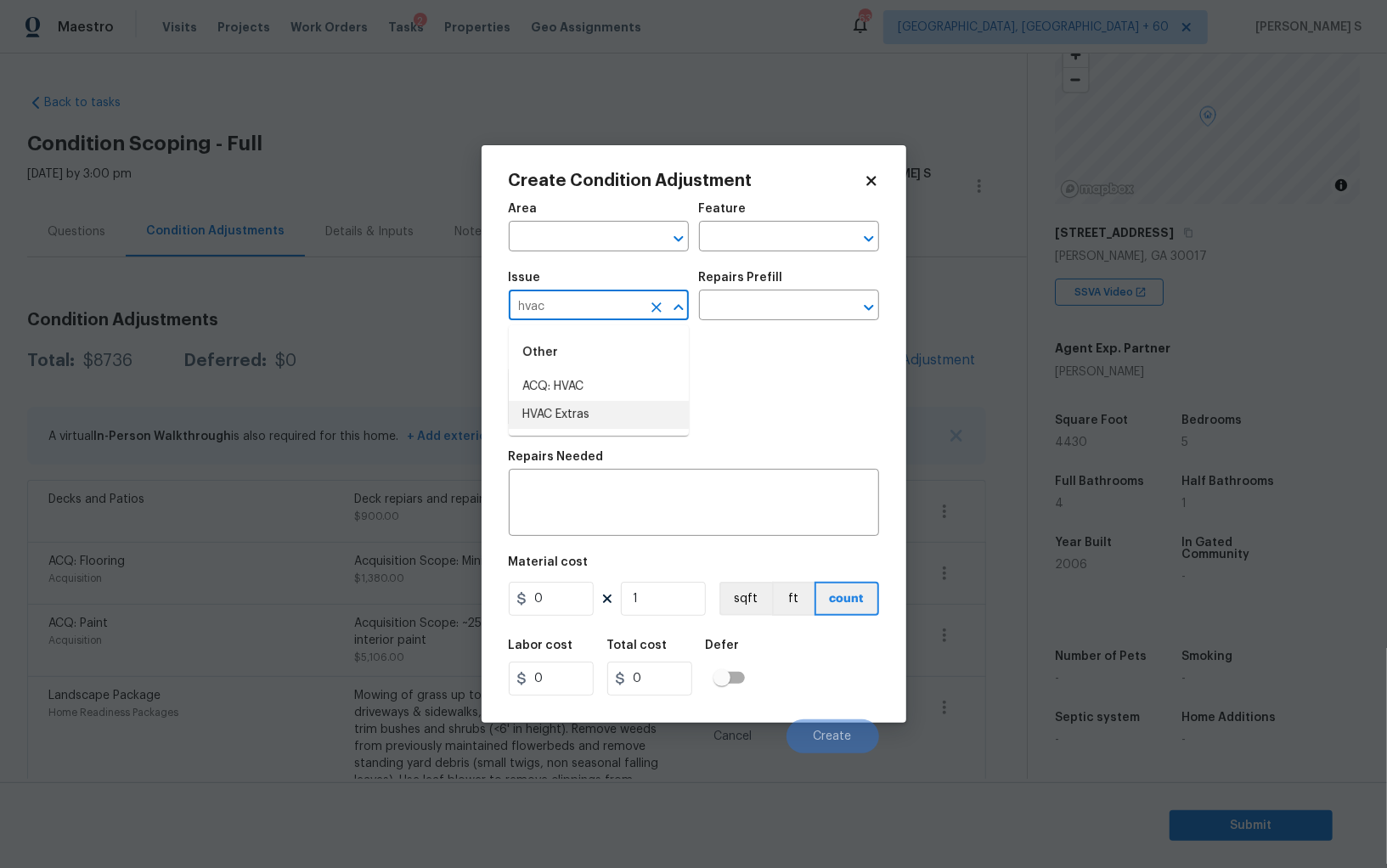
type input "hvac"
click at [257, 680] on body "Maestro Visits Projects Work Orders Tasks 2 Properties Geo Assignments 635 Albu…" at bounding box center [693, 434] width 1387 height 868
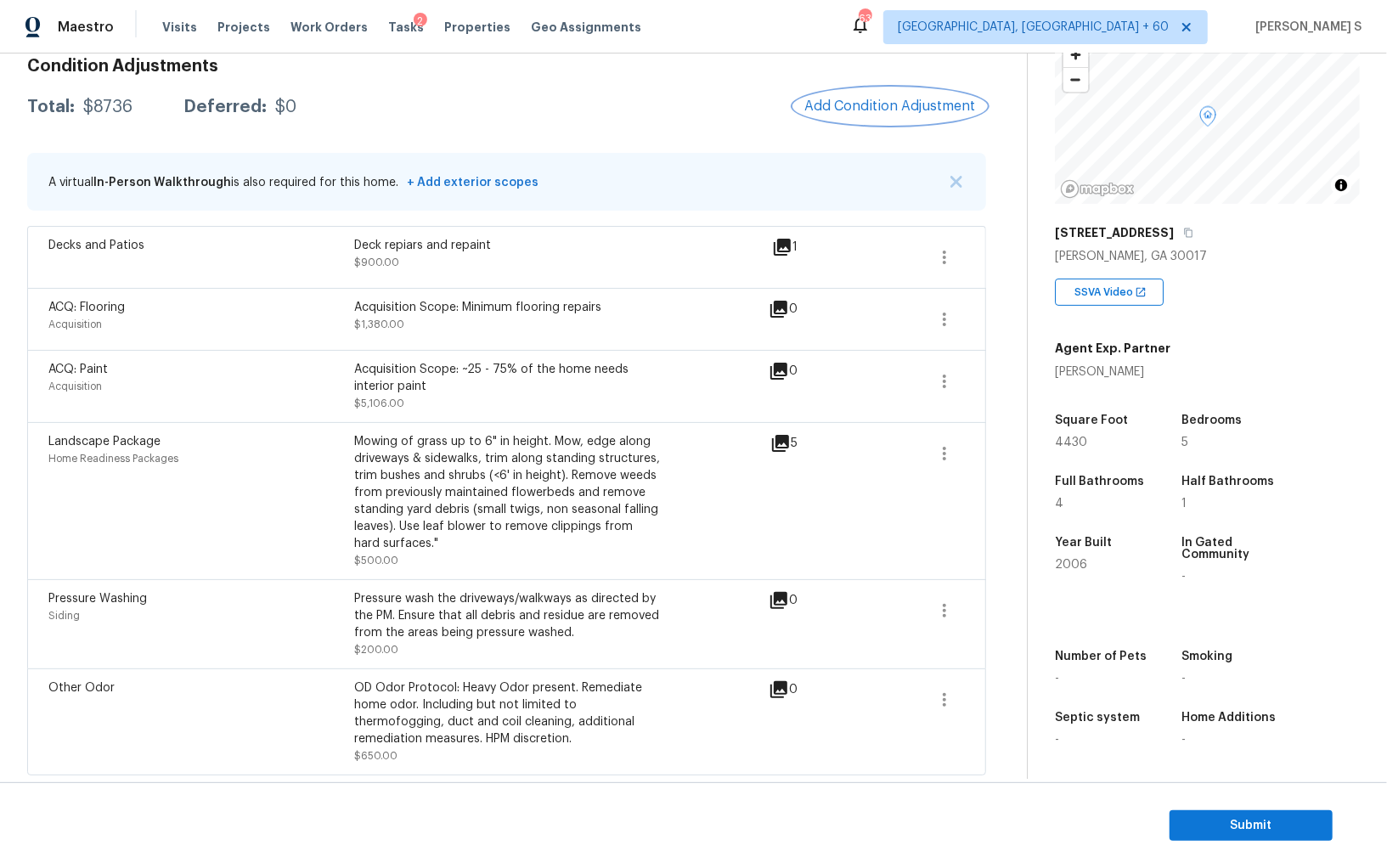
scroll to position [0, 0]
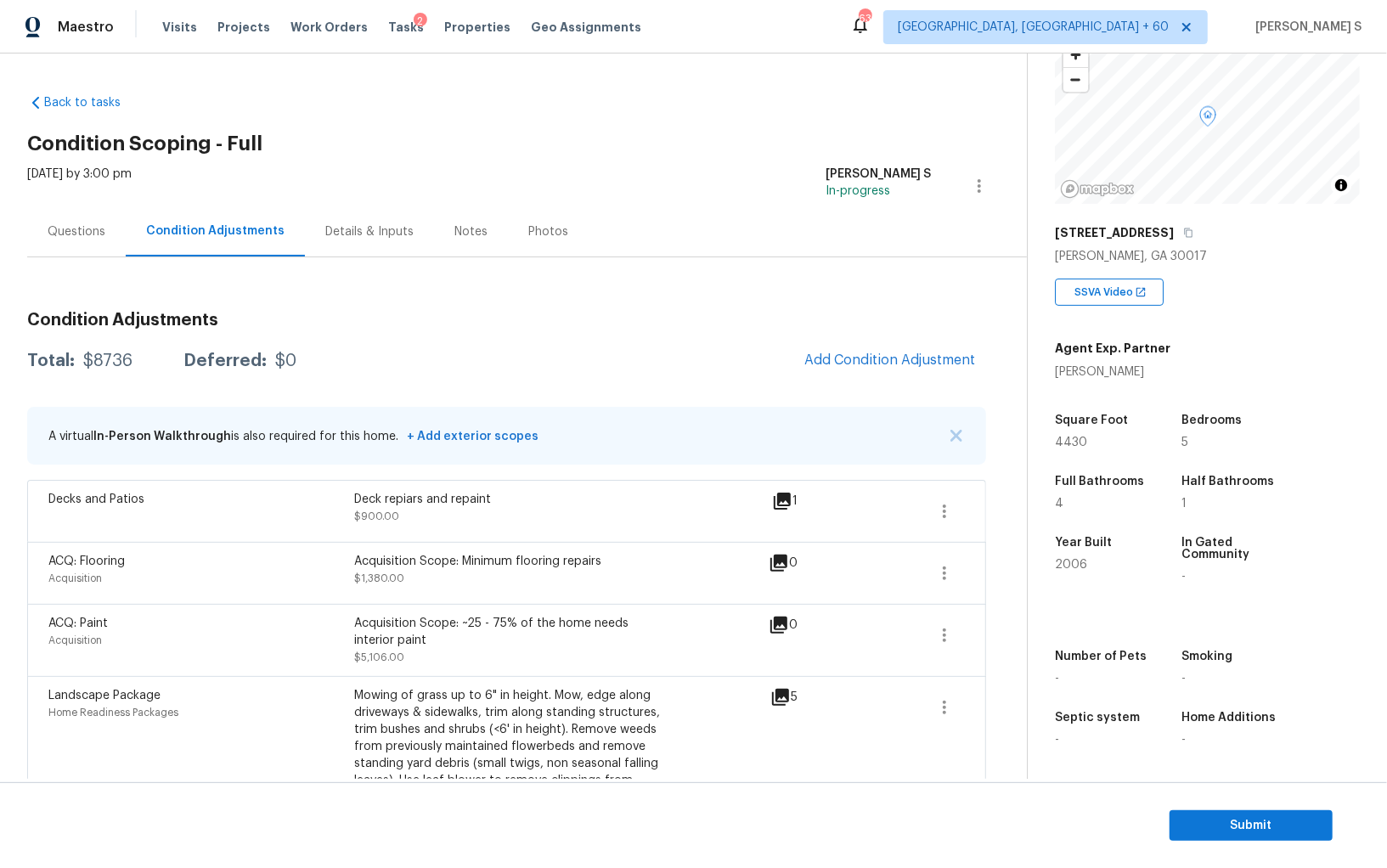
click at [890, 339] on div "Condition Adjustments Total: $8736 Deferred: $0 Add Condition Adjustment A virt…" at bounding box center [507, 664] width 959 height 731
click at [865, 352] on span "Add Condition Adjustment" at bounding box center [890, 360] width 172 height 15
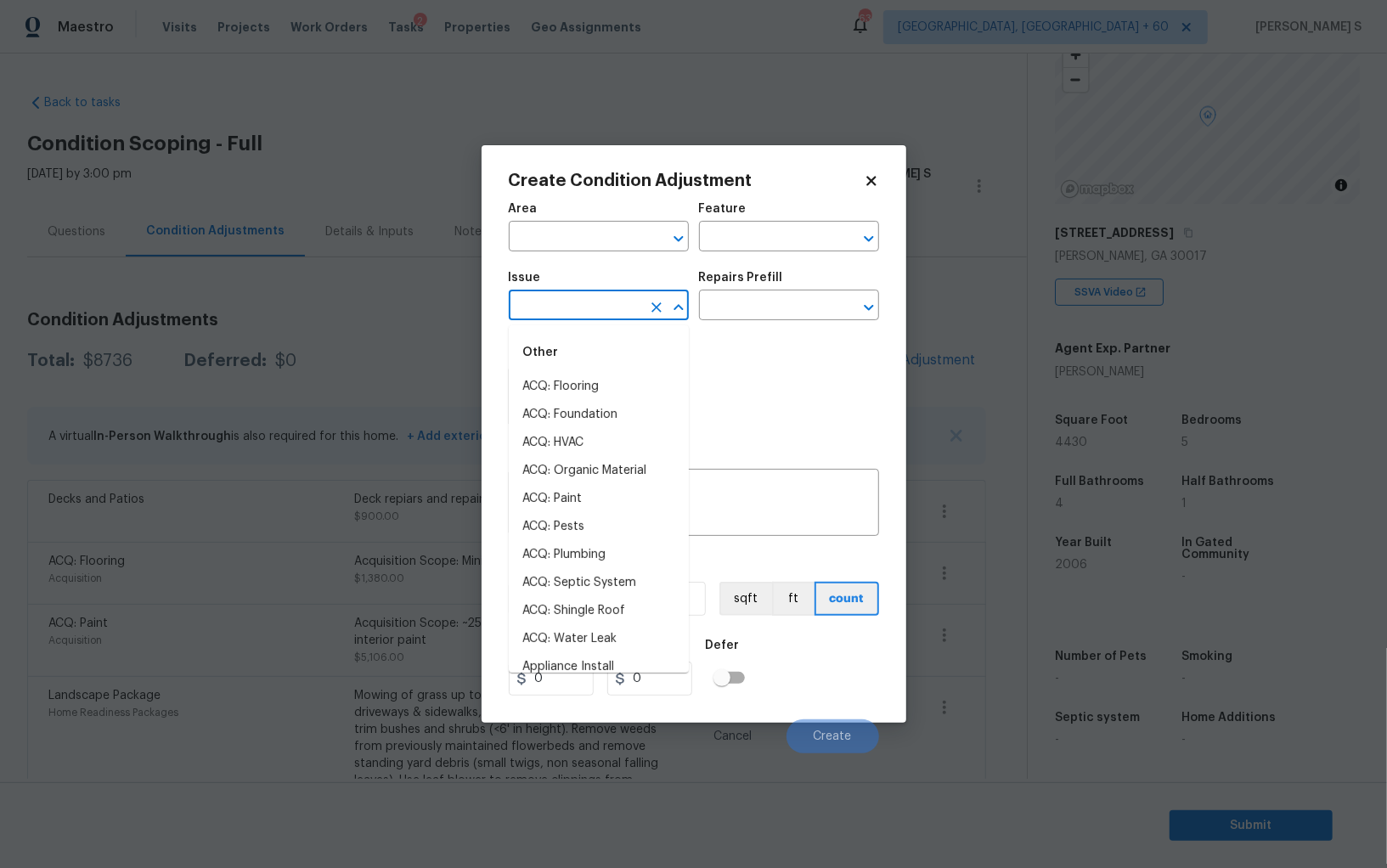
click at [621, 305] on input "text" at bounding box center [574, 307] width 132 height 26
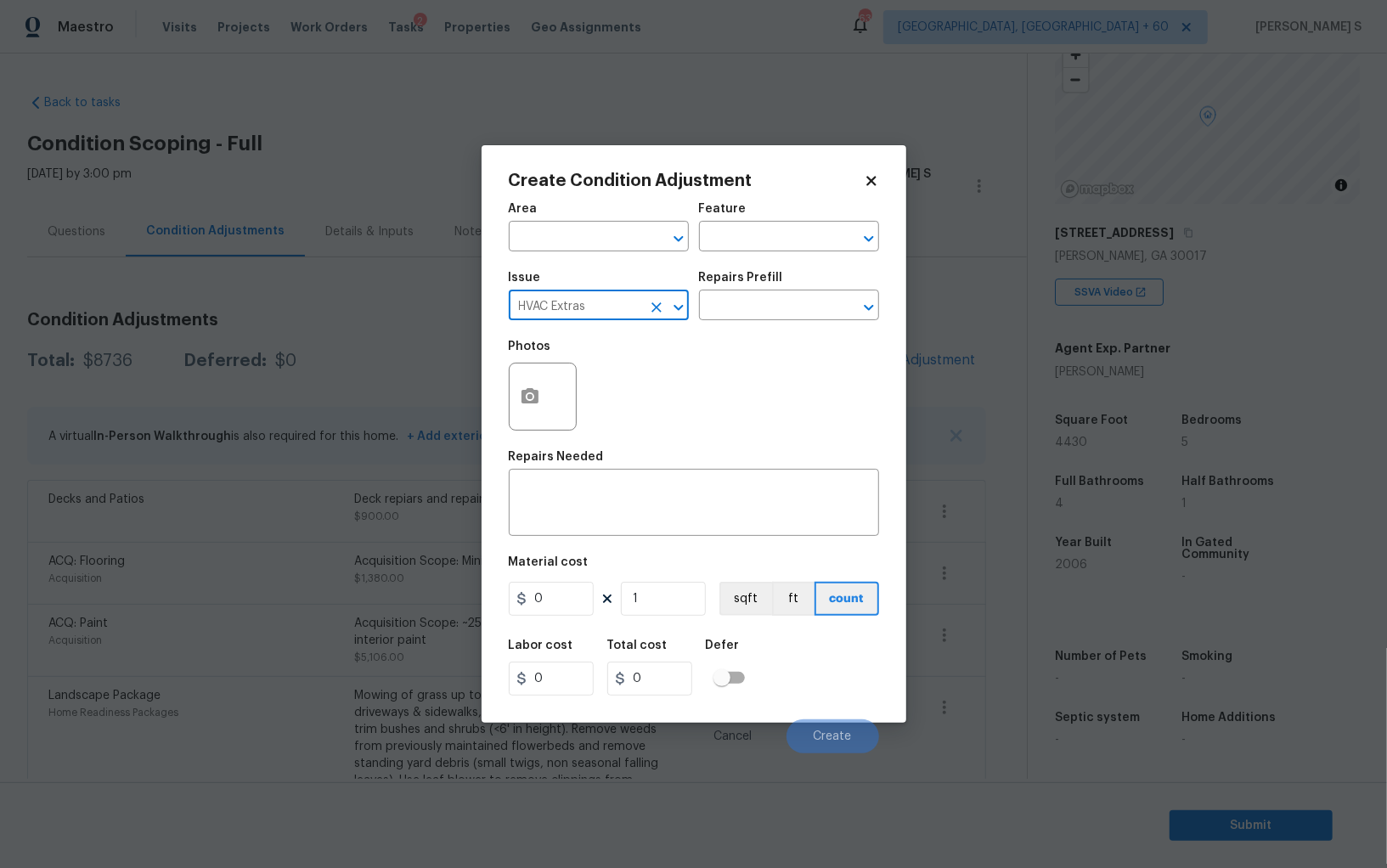
type input "HVAC Extras"
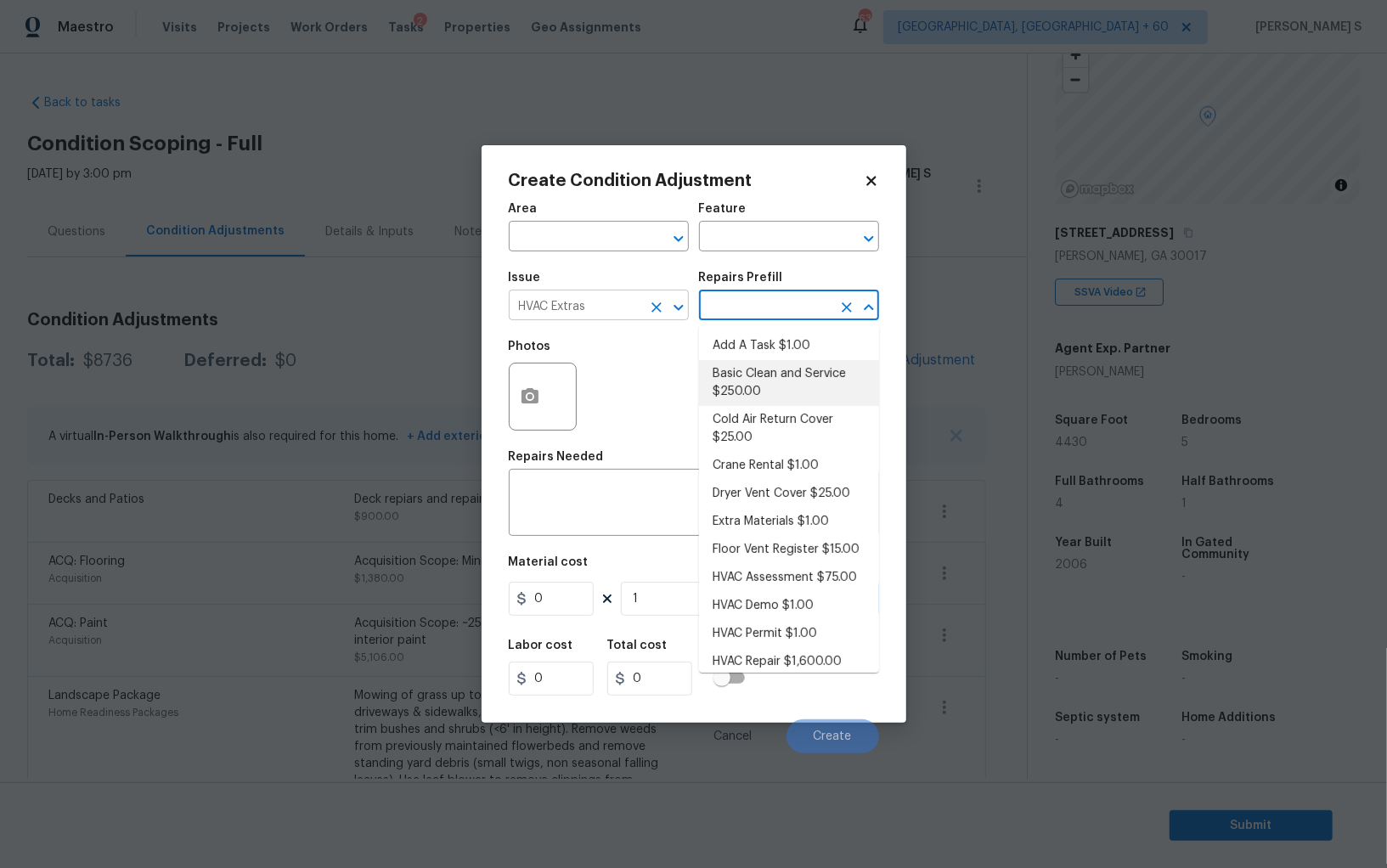
type input "HVAC"
type textarea "General Service HVAC system including: cleaning condenser and evaporator coils,…"
type input "250"
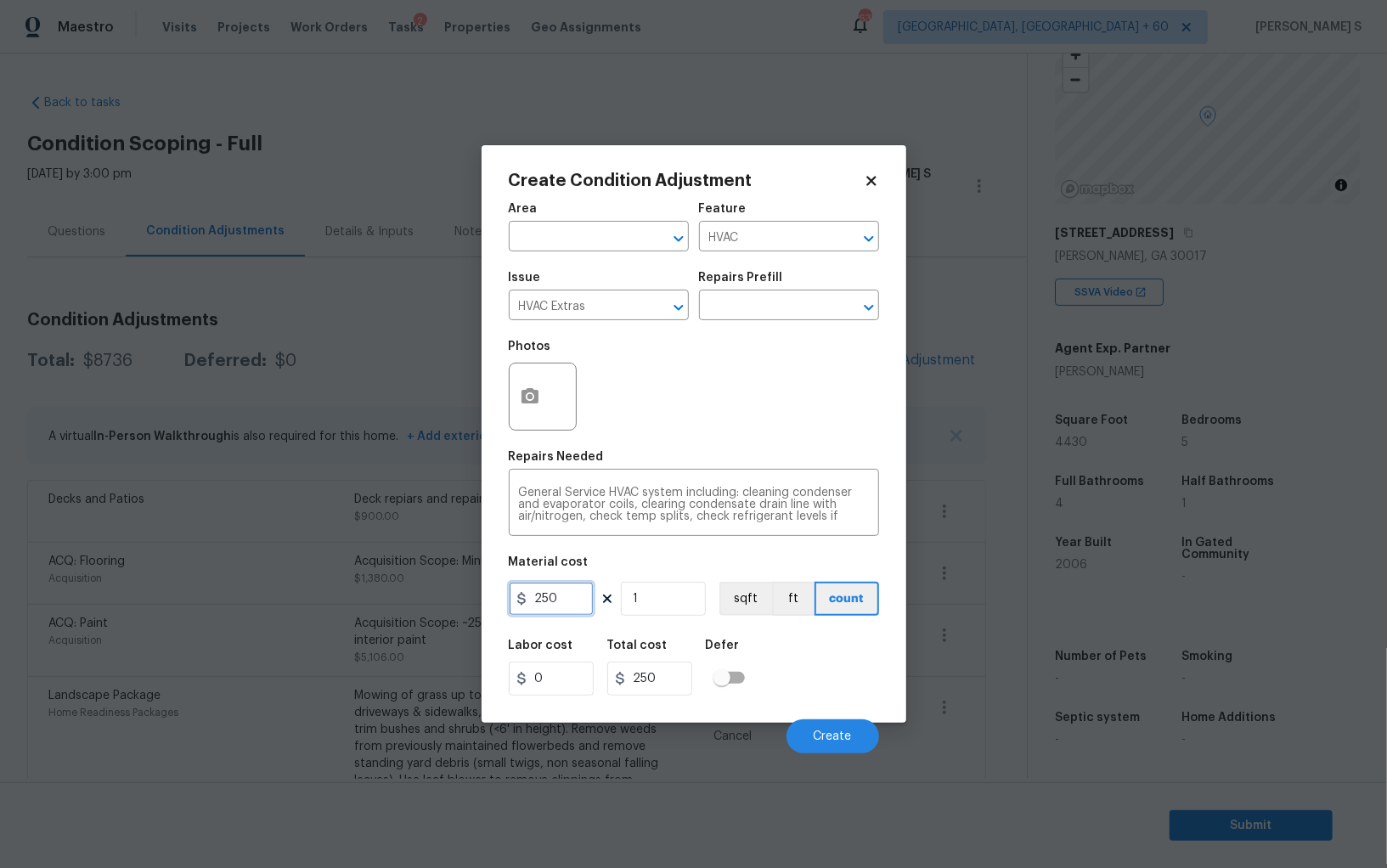
click at [565, 597] on input "250" at bounding box center [550, 599] width 85 height 34
type input "600"
type input "2"
type input "1200"
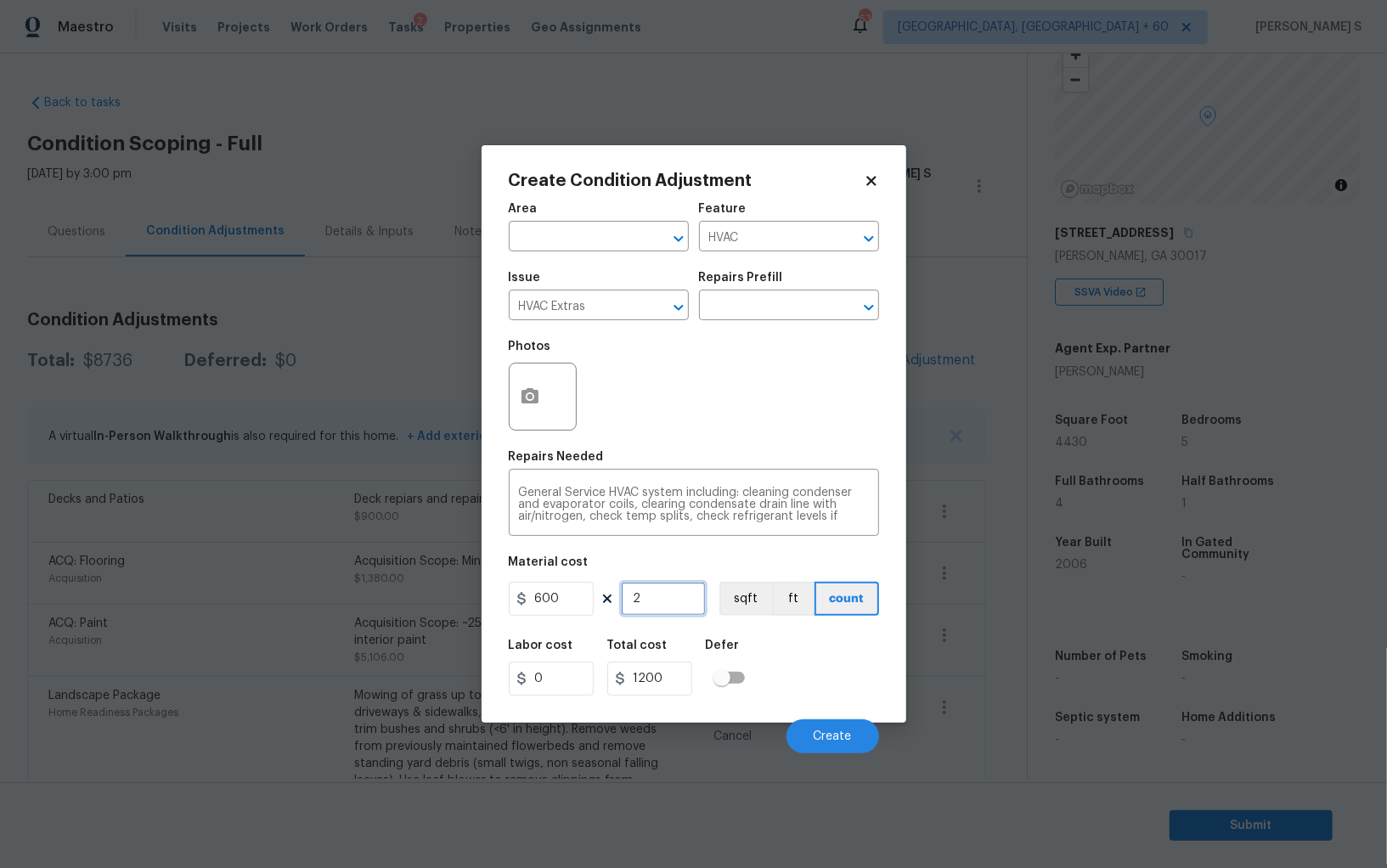
type input "2"
click at [814, 680] on div "Labor cost 0 Total cost 1200 Defer" at bounding box center [693, 666] width 370 height 76
click at [839, 731] on span "Create" at bounding box center [832, 736] width 38 height 13
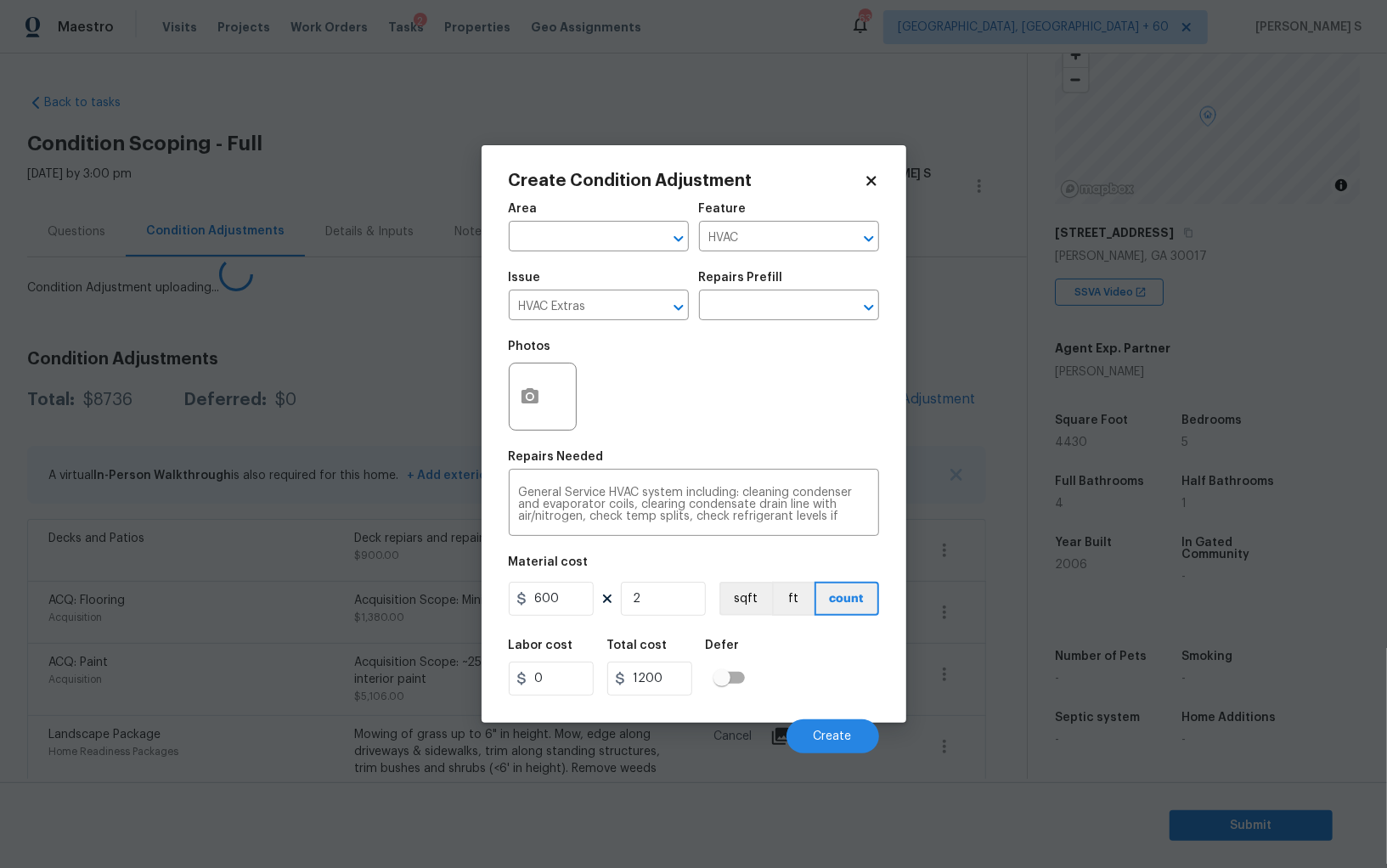
click at [222, 681] on body "Maestro Visits Projects Work Orders Tasks 2 Properties Geo Assignments 635 Albu…" at bounding box center [693, 434] width 1387 height 868
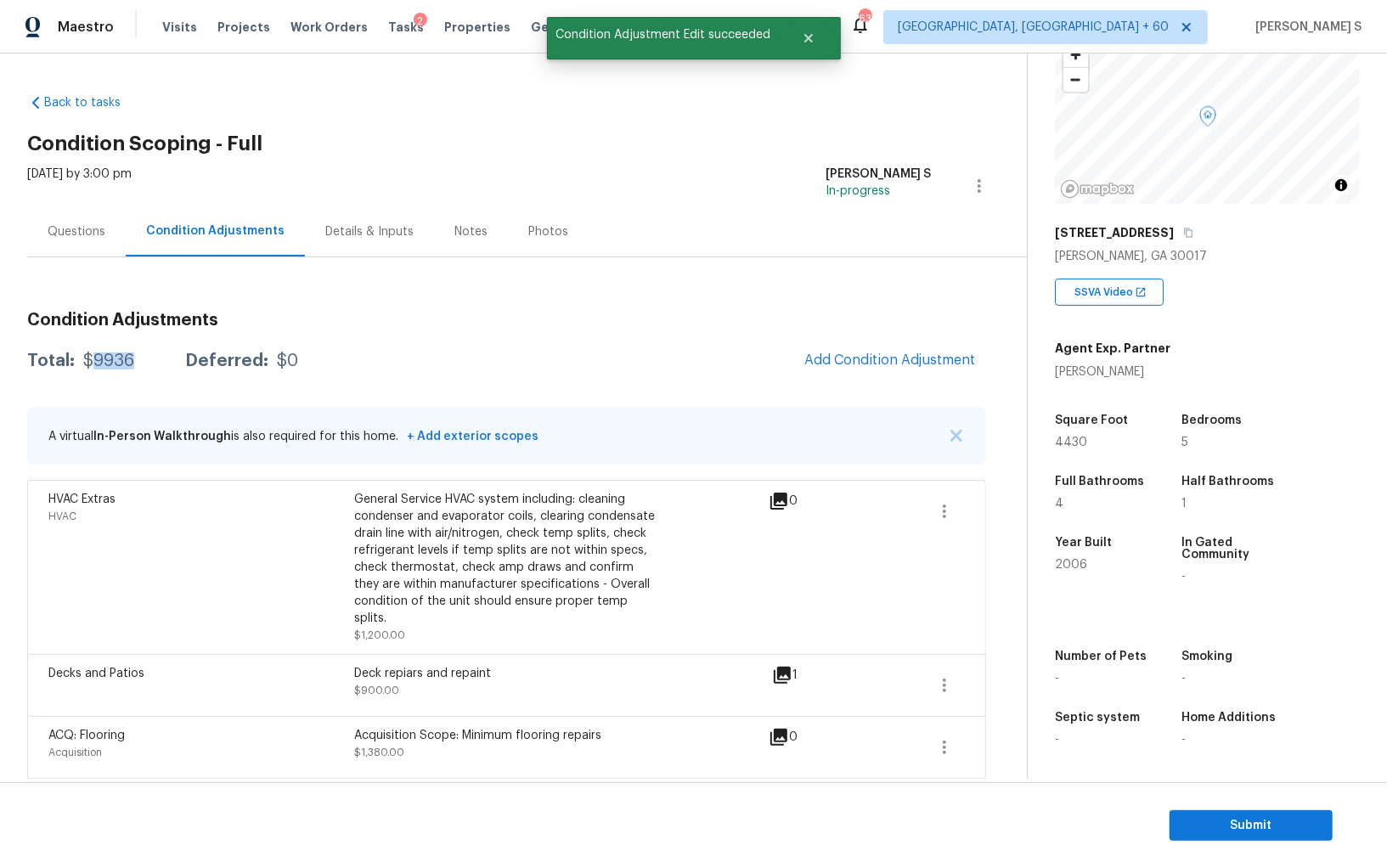
click at [106, 356] on div "$9936" at bounding box center [109, 361] width 51 height 17
copy div "9936"
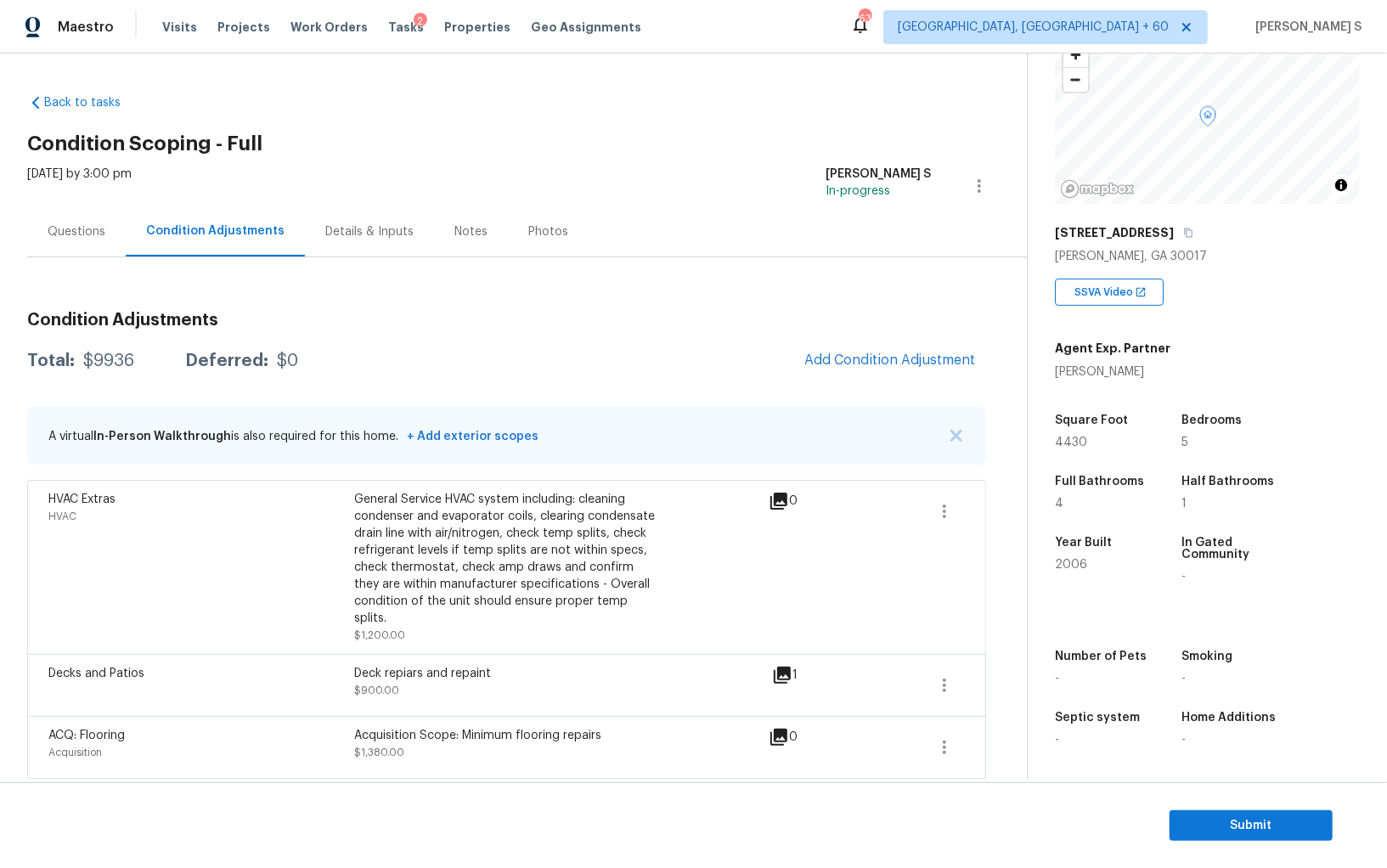
click at [83, 238] on div "Questions" at bounding box center [77, 232] width 58 height 17
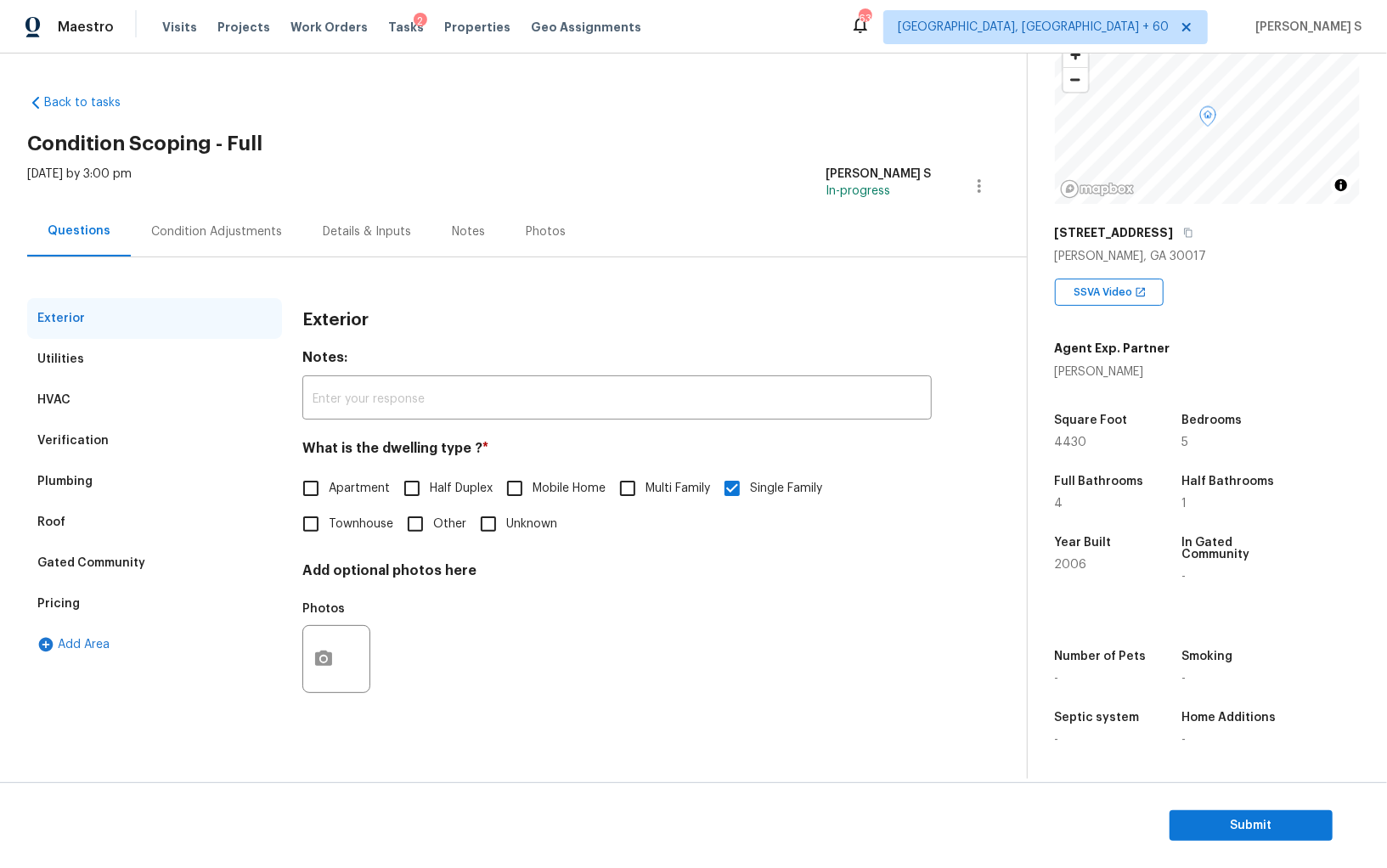
drag, startPoint x: 132, startPoint y: 446, endPoint x: 262, endPoint y: 453, distance: 130.2
click at [132, 445] on div "Verification" at bounding box center [155, 441] width 255 height 41
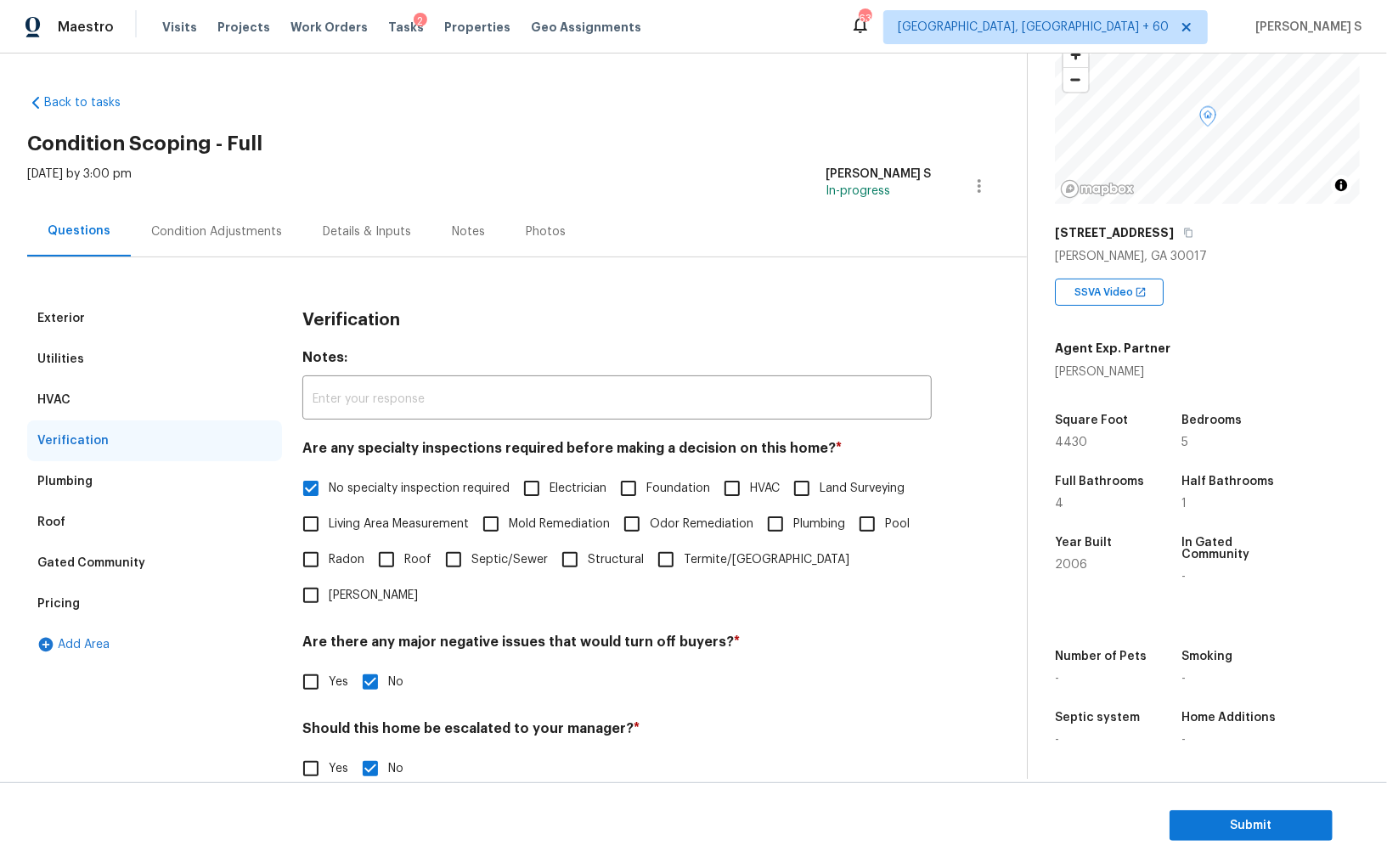
scroll to position [101, 0]
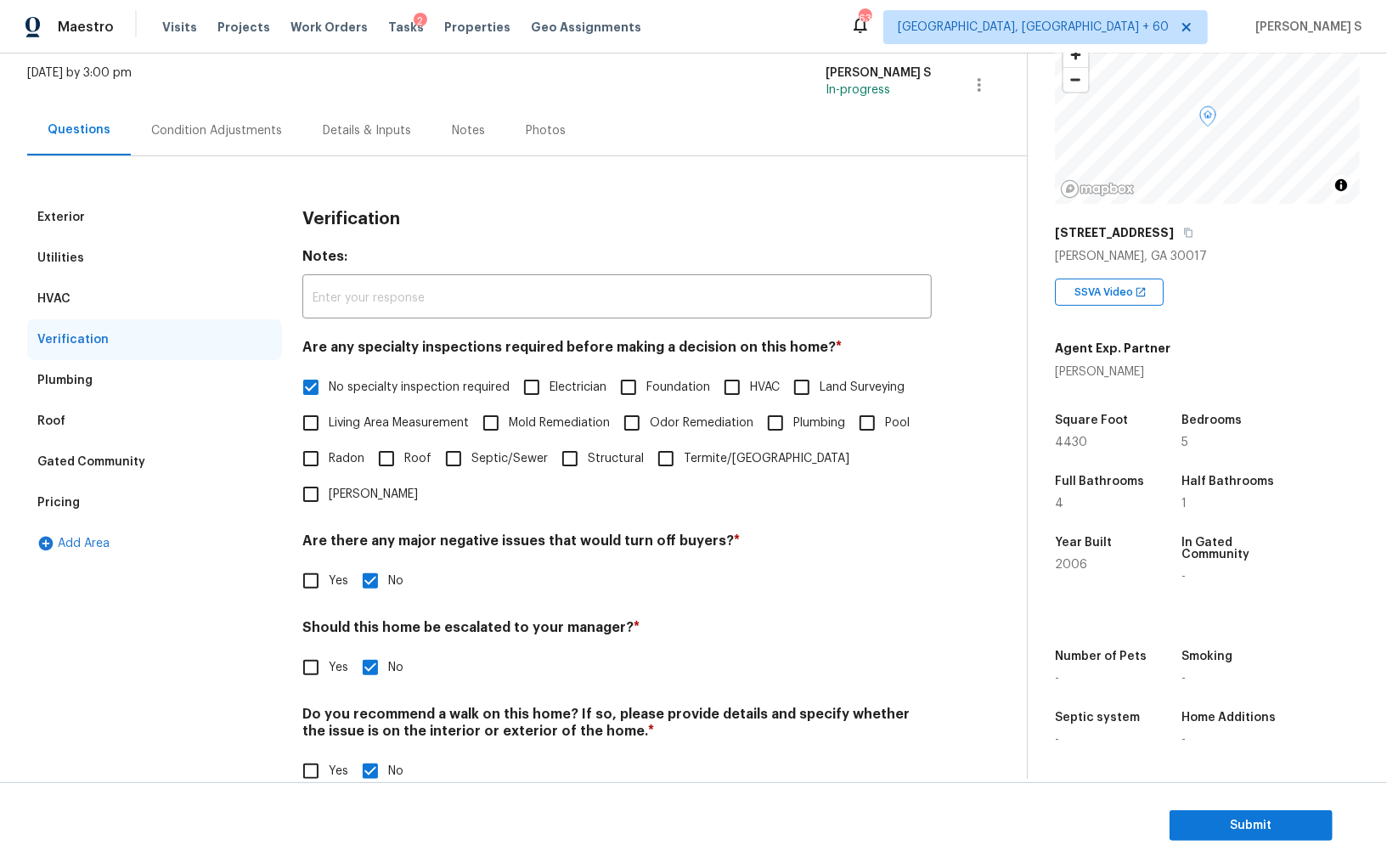
drag, startPoint x: 66, startPoint y: 506, endPoint x: 159, endPoint y: 499, distance: 93.3
click at [66, 506] on div "Pricing" at bounding box center [59, 502] width 43 height 17
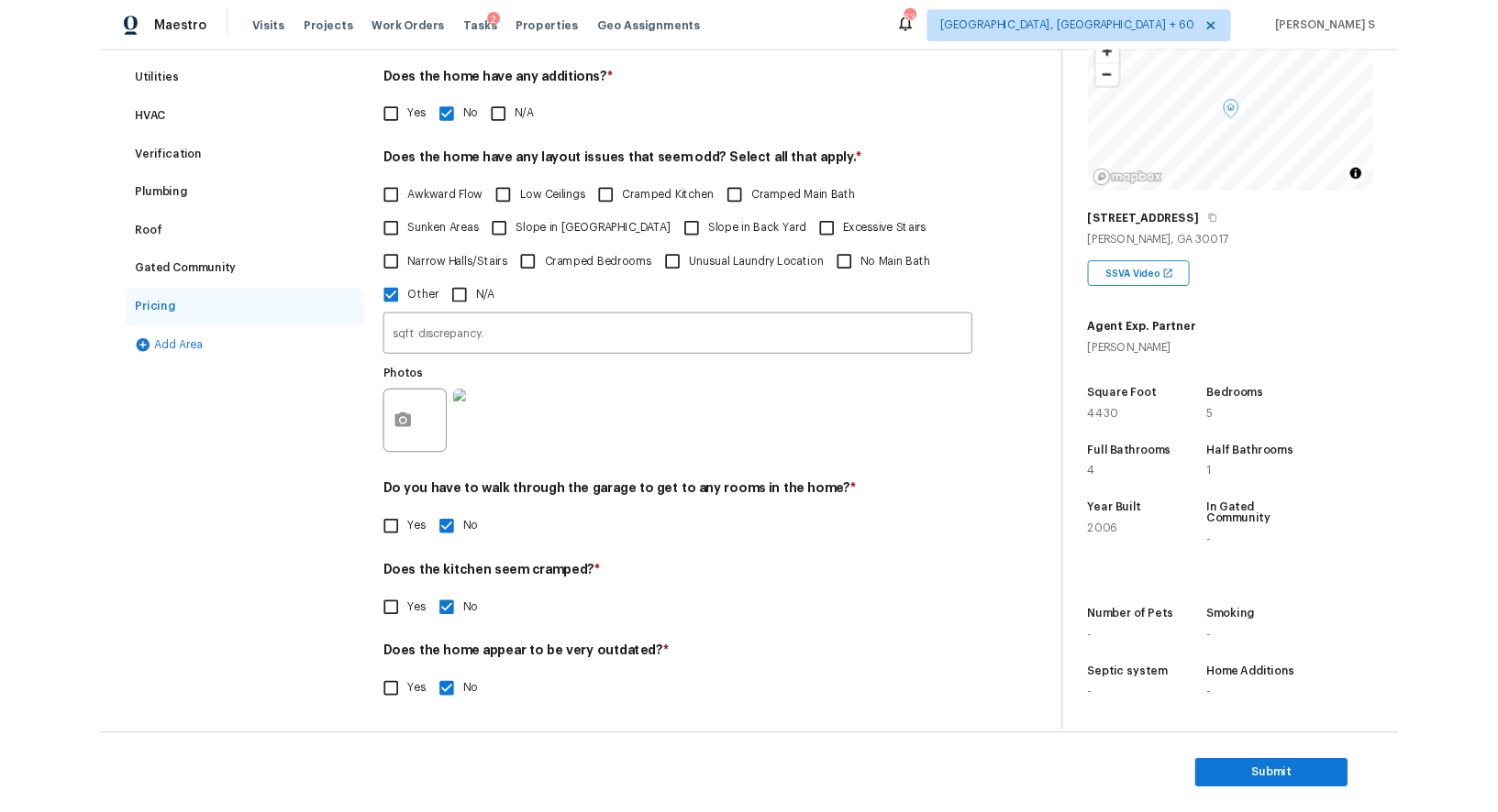
scroll to position [0, 0]
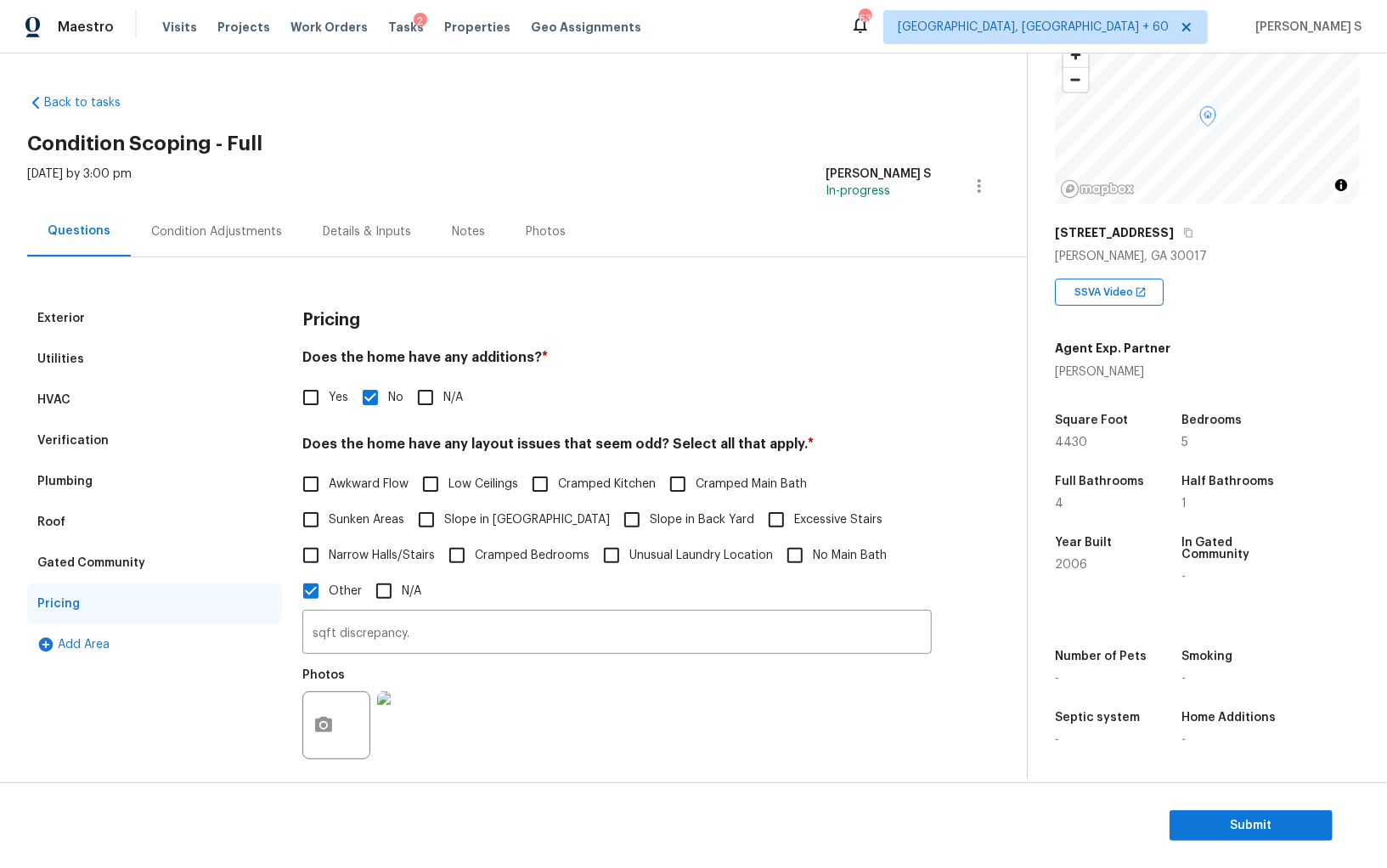
click at [256, 219] on div "Condition Adjustments" at bounding box center [216, 231] width 172 height 50
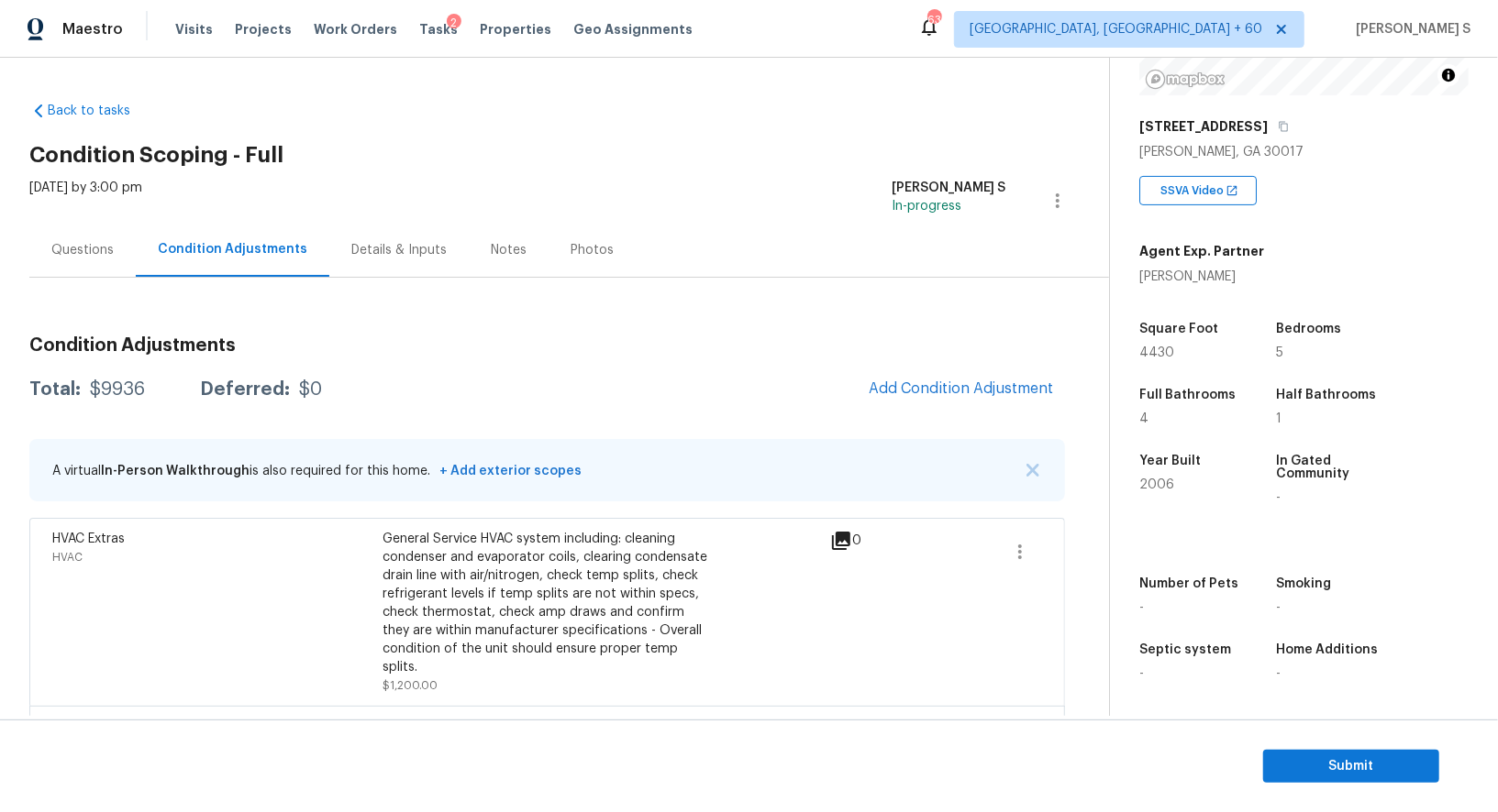
click at [90, 259] on div "Questions" at bounding box center [82, 249] width 106 height 54
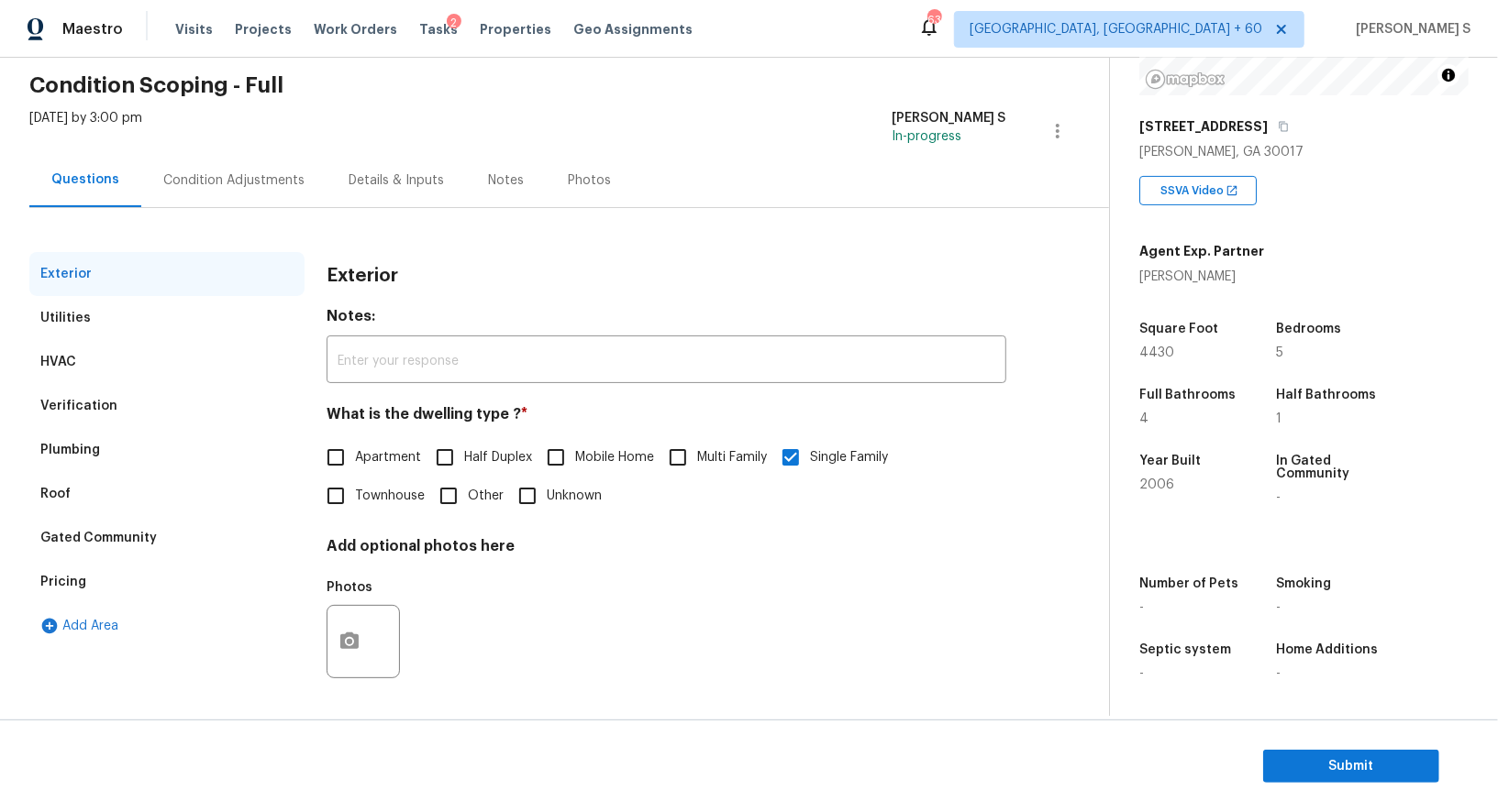
click at [68, 414] on div "Verification" at bounding box center [167, 406] width 275 height 44
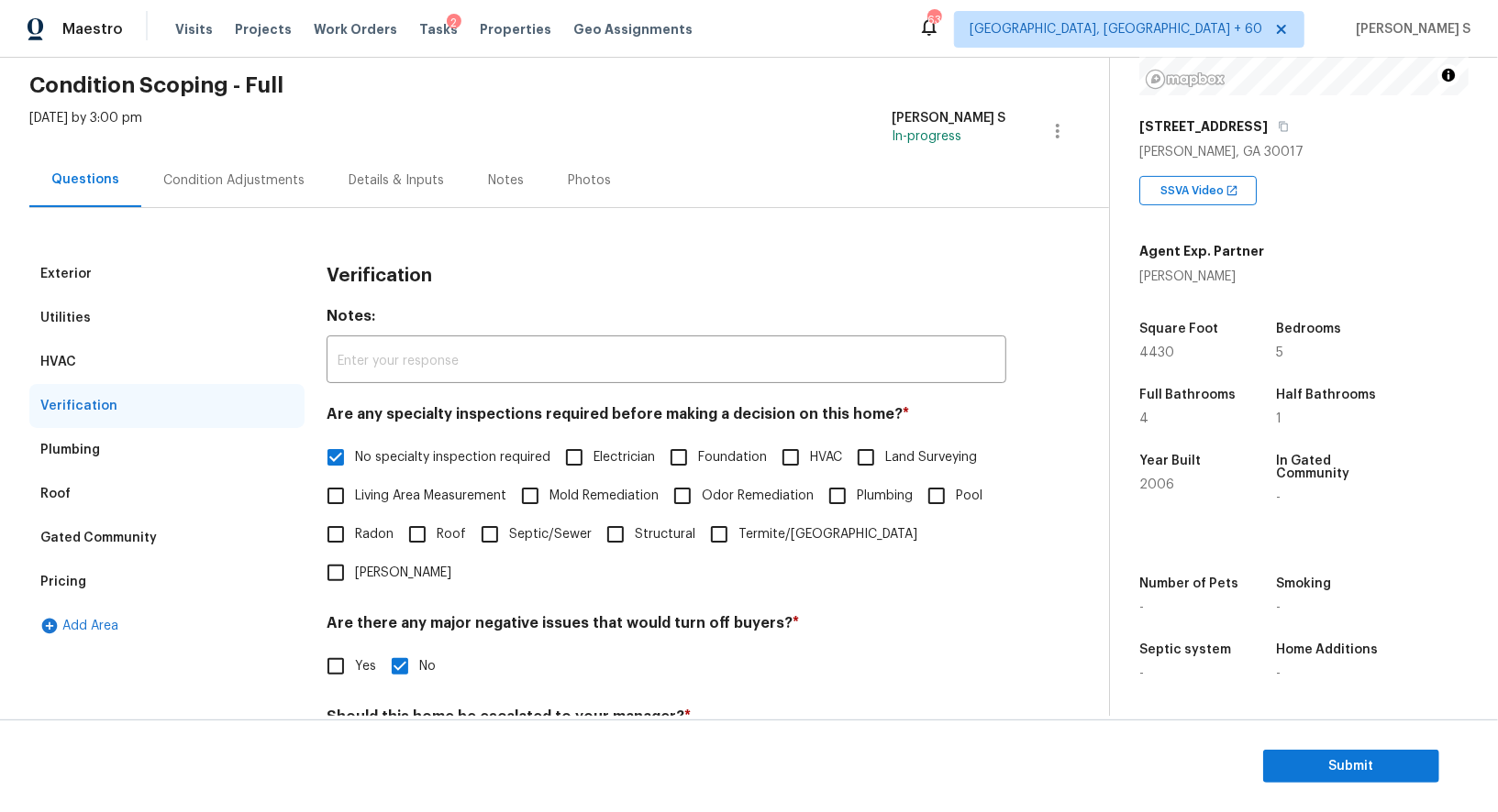
scroll to position [233, 0]
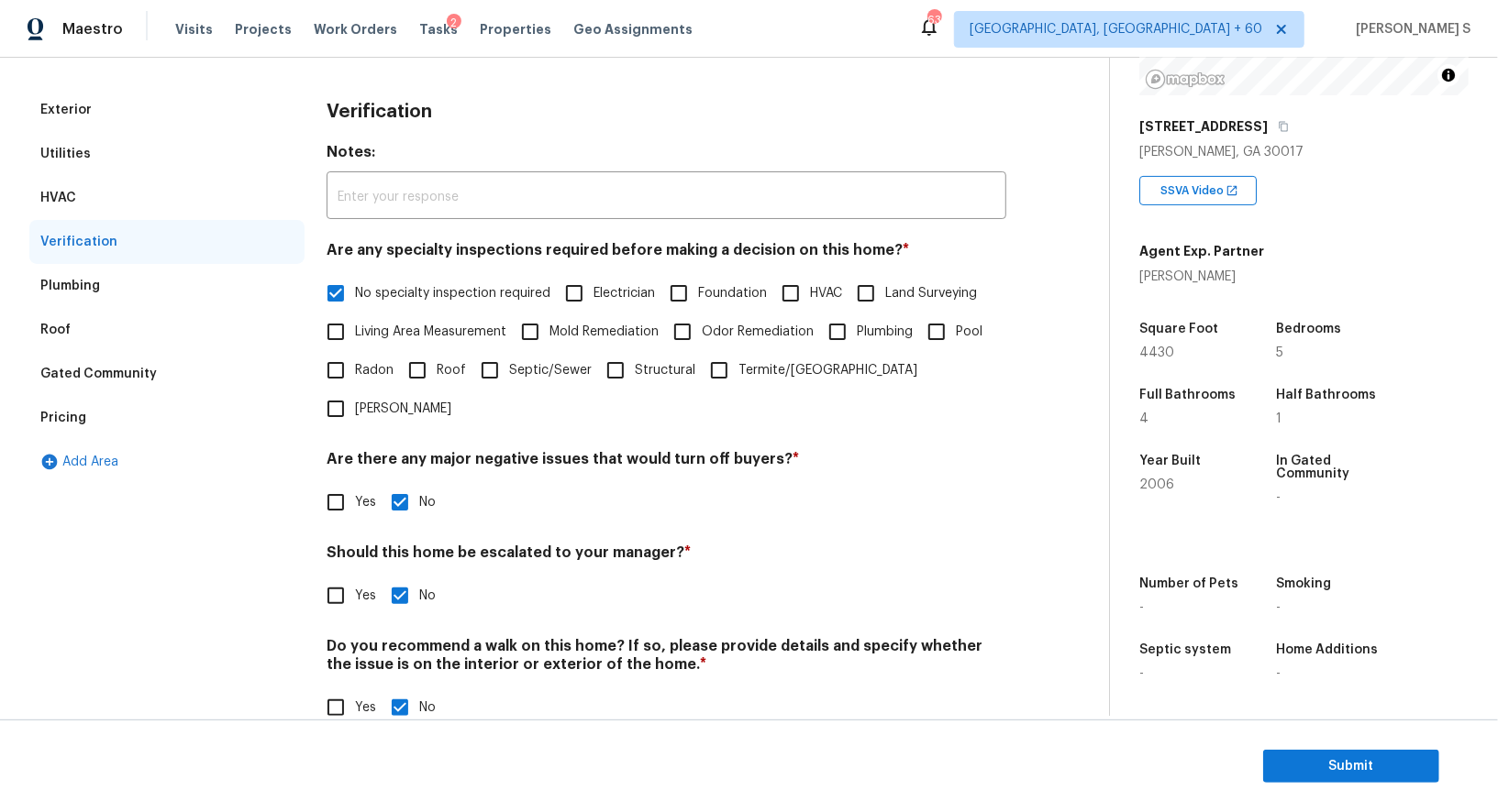
click at [94, 419] on div "Pricing" at bounding box center [167, 418] width 275 height 44
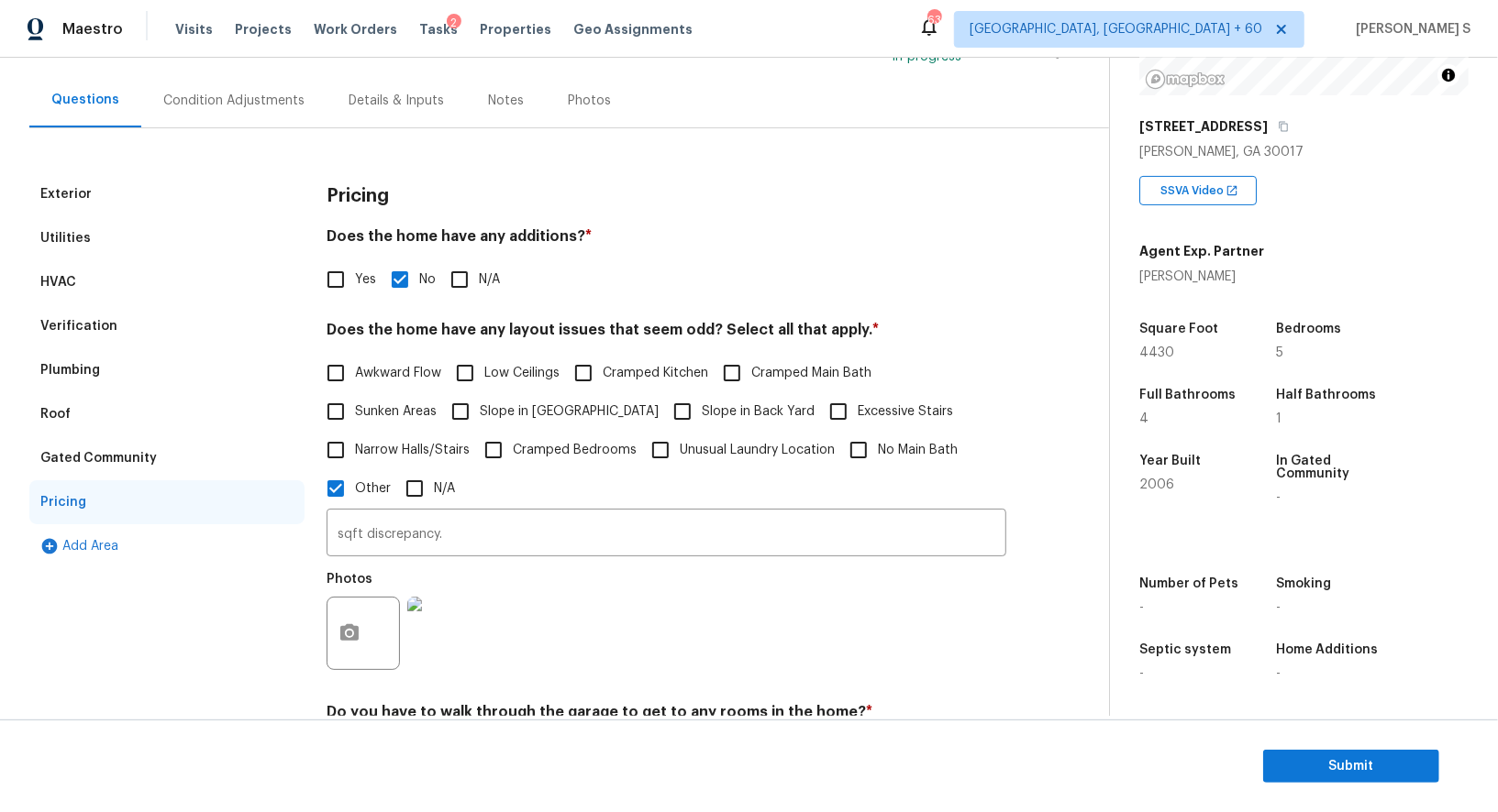
scroll to position [0, 0]
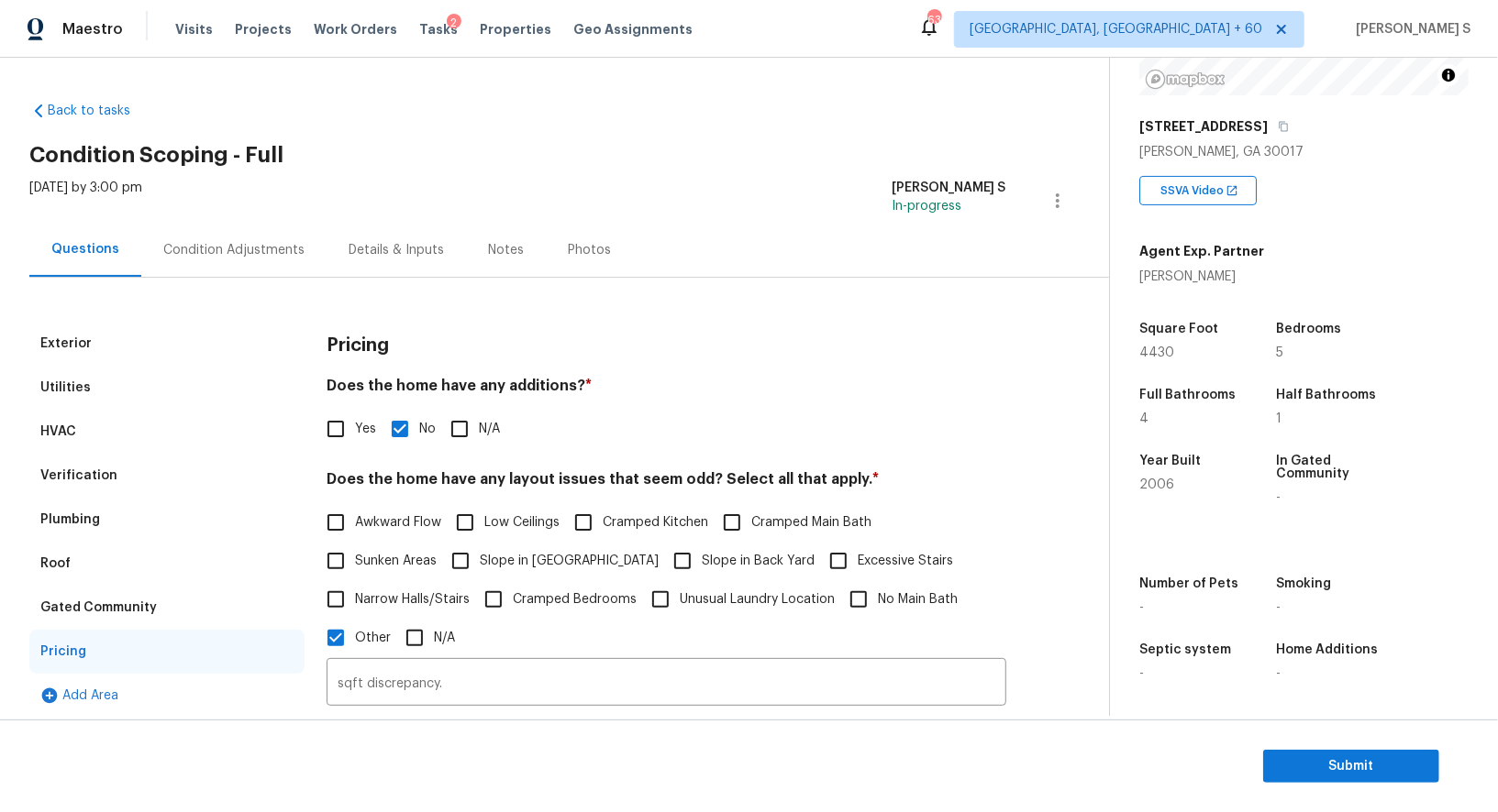
click at [230, 245] on div "Condition Adjustments" at bounding box center [234, 250] width 141 height 18
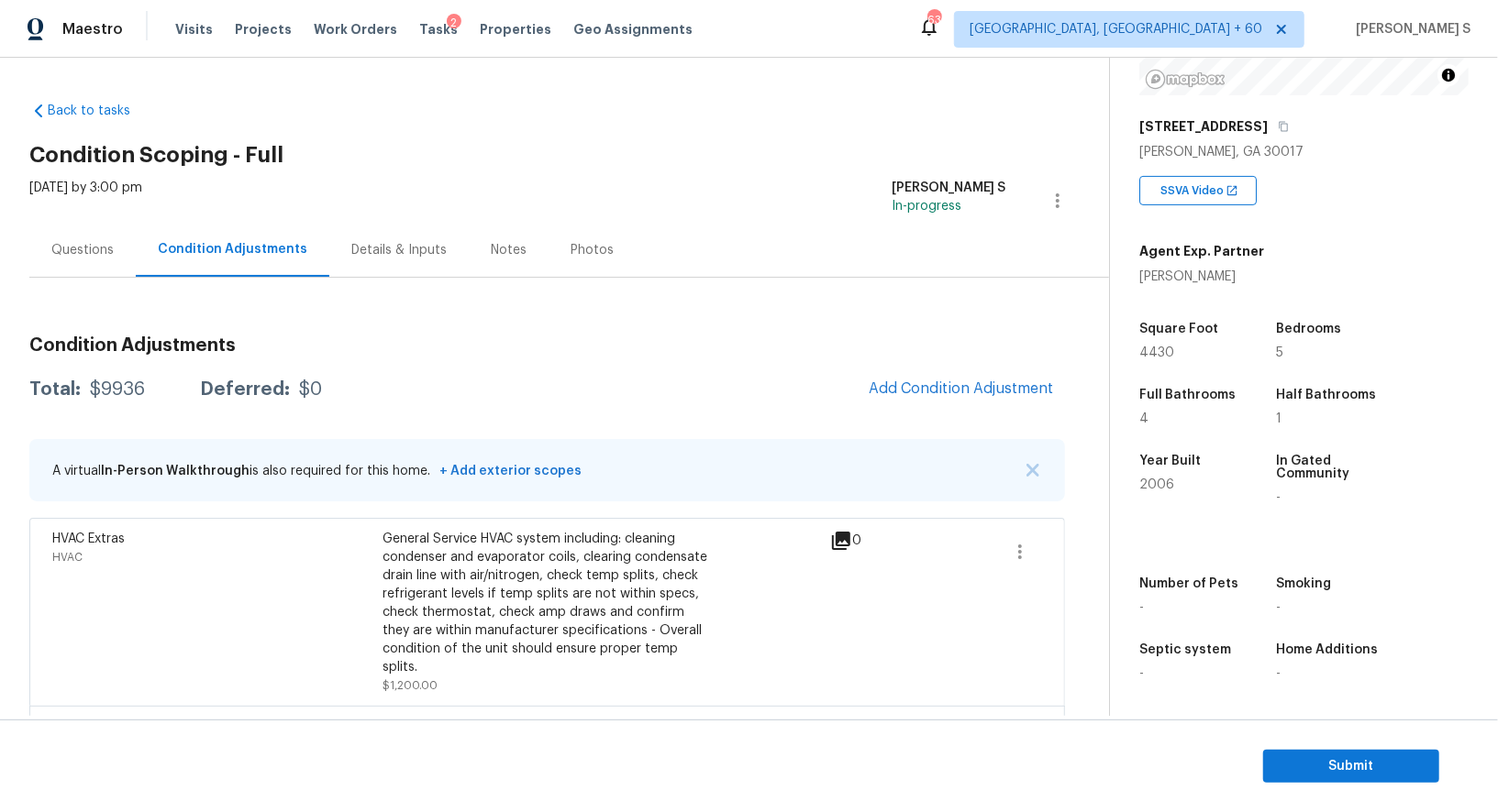
scroll to position [252, 0]
click at [1010, 550] on icon "button" at bounding box center [1020, 552] width 22 height 22
click at [1102, 552] on div "Edit" at bounding box center [1124, 547] width 143 height 18
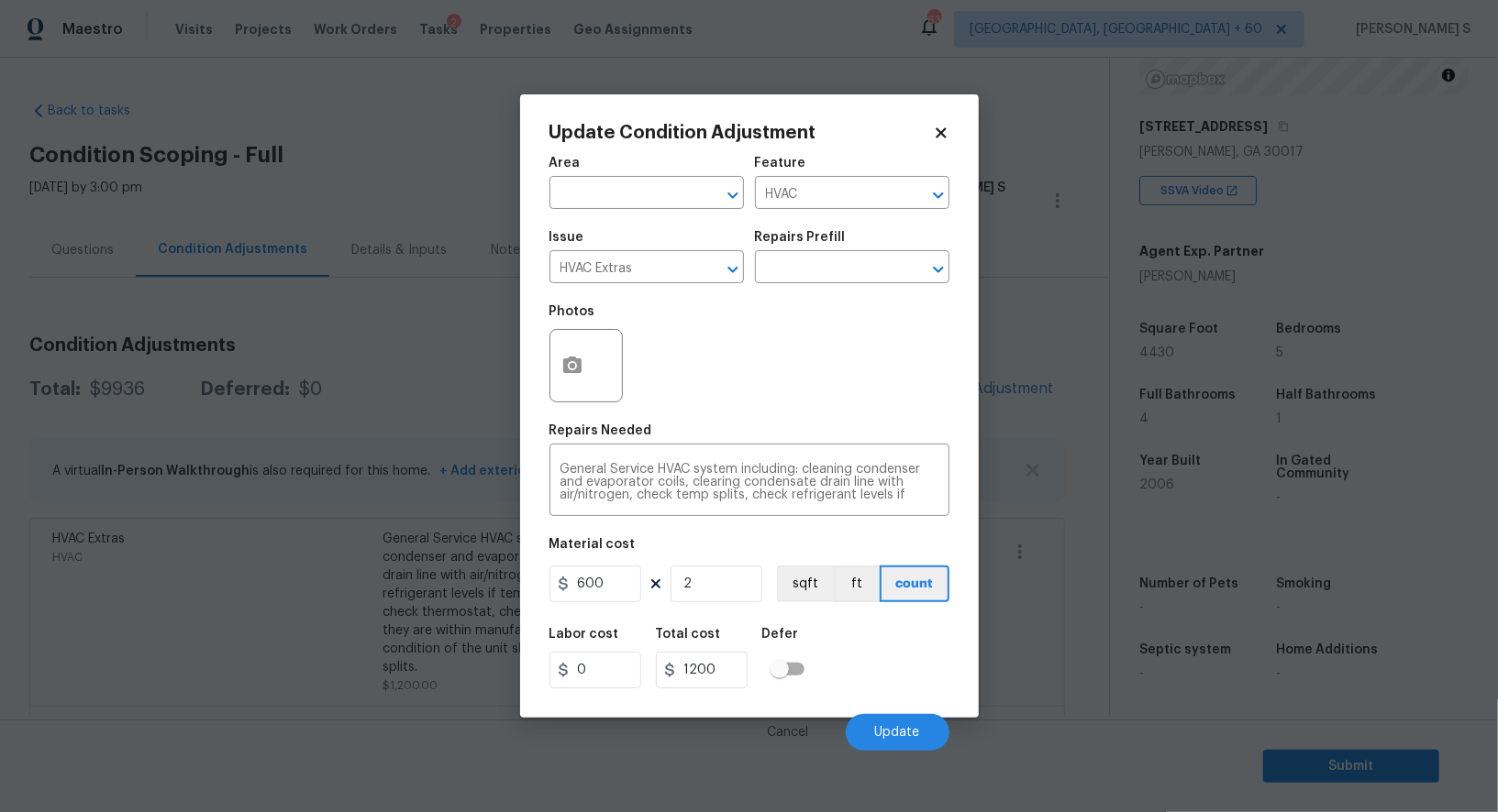
click at [72, 615] on body "Maestro Visits Projects Work Orders Tasks 2 Properties Geo Assignments 635 Albu…" at bounding box center [749, 406] width 1498 height 812
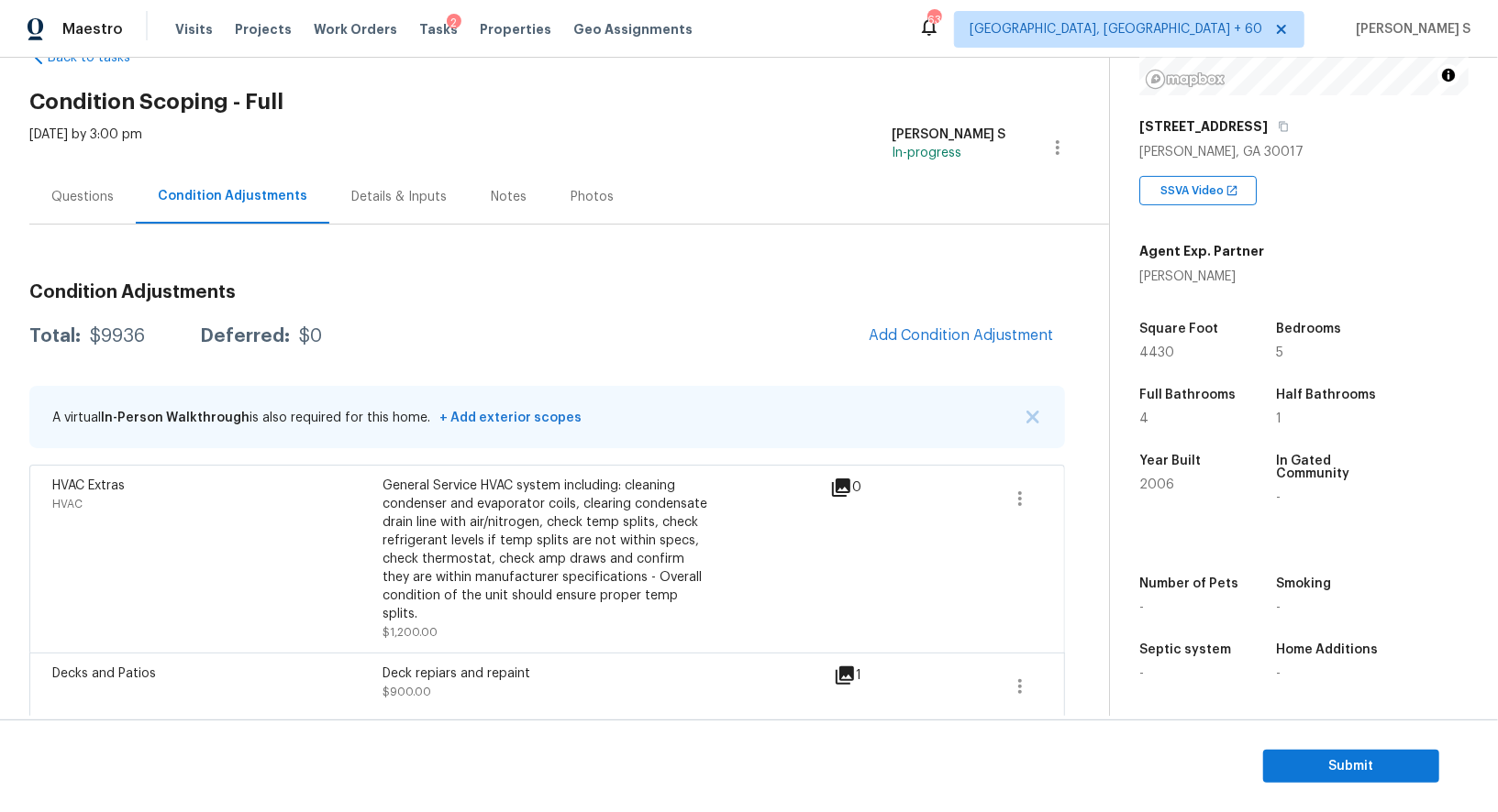
scroll to position [51, 0]
click at [1304, 763] on span "Submit" at bounding box center [1350, 767] width 147 height 23
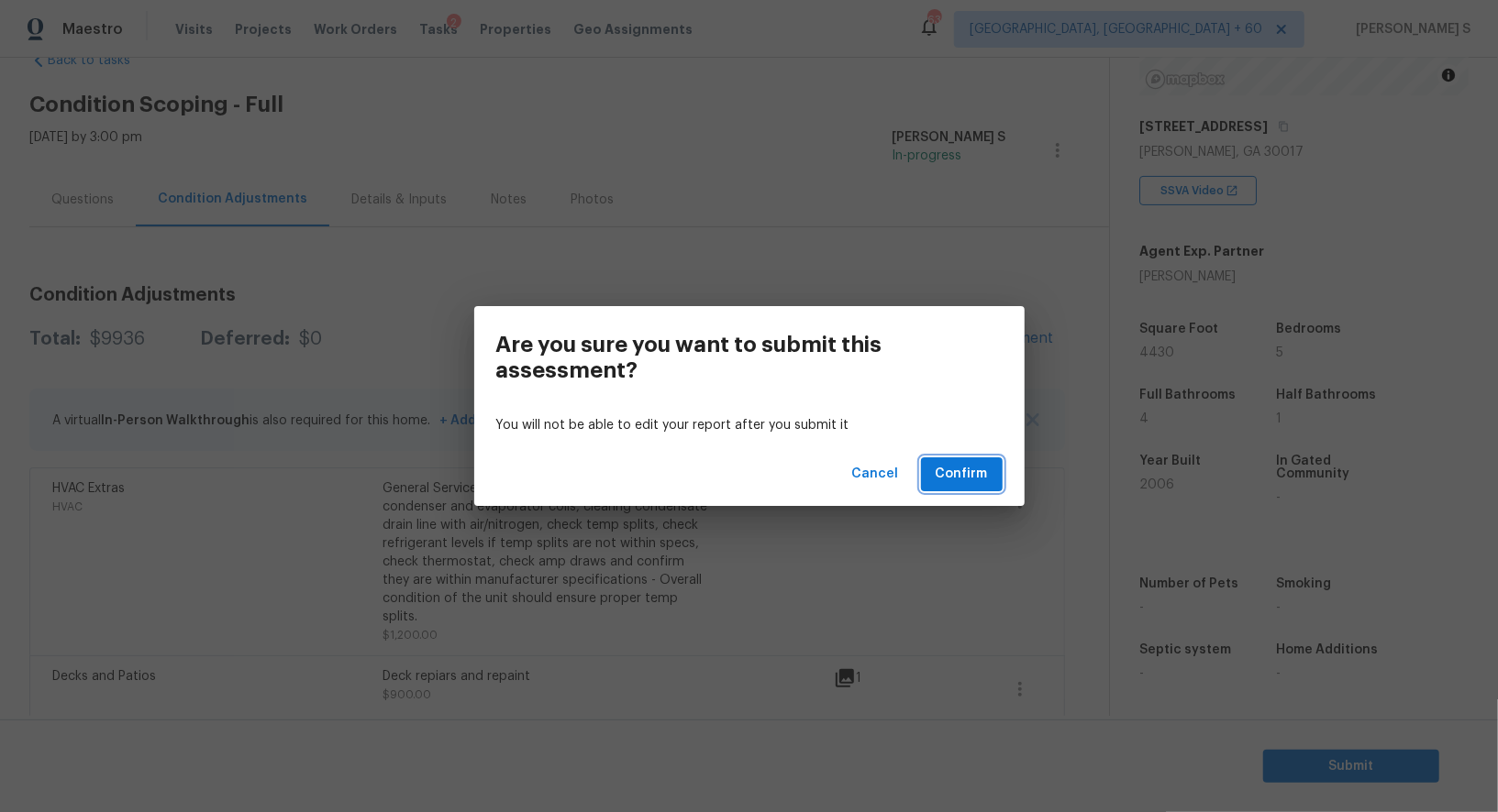
click at [954, 466] on span "Confirm" at bounding box center [962, 474] width 53 height 23
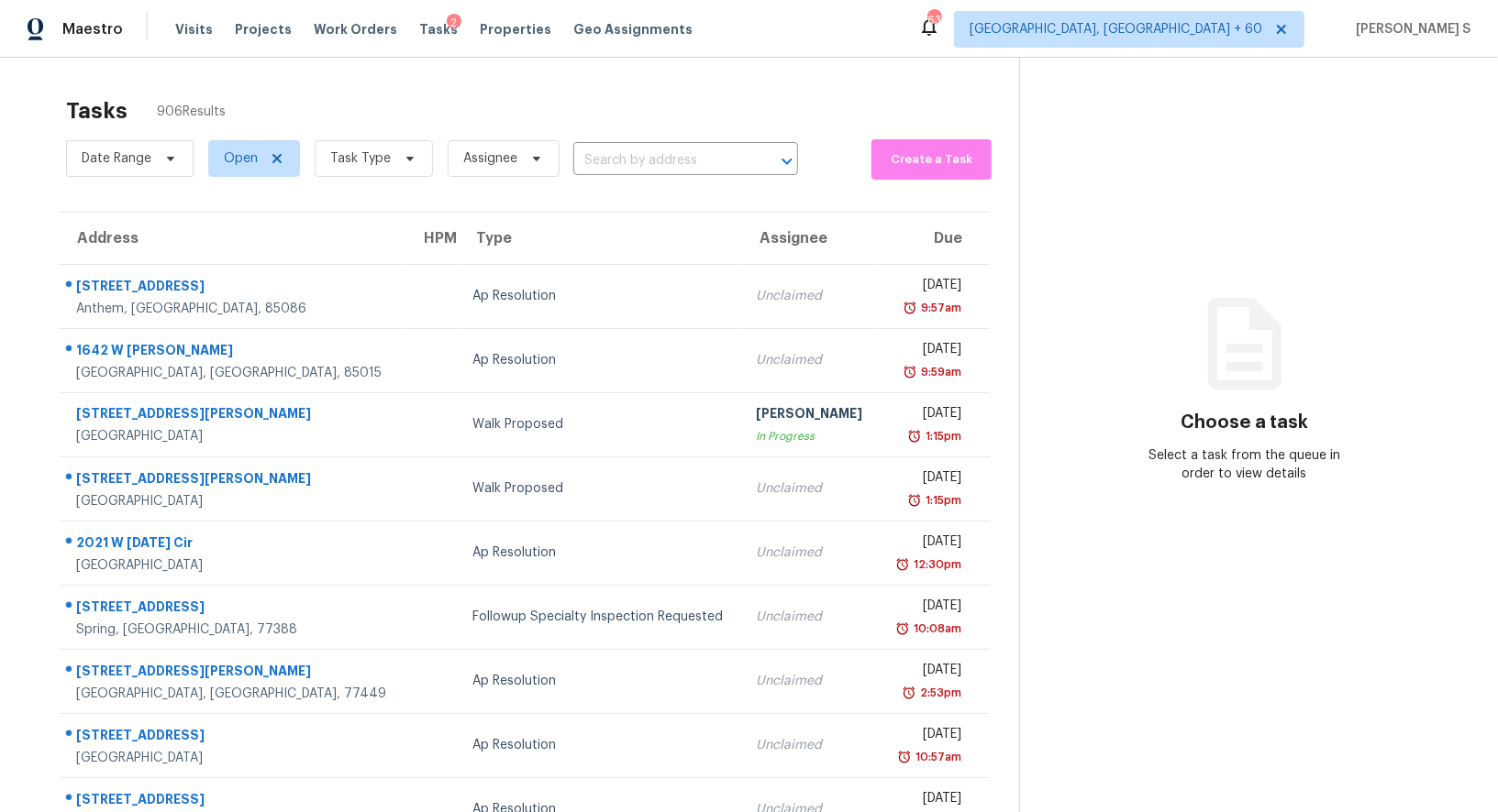
click at [634, 143] on div "Date Range Open Task Type Assignee ​" at bounding box center [432, 159] width 732 height 48
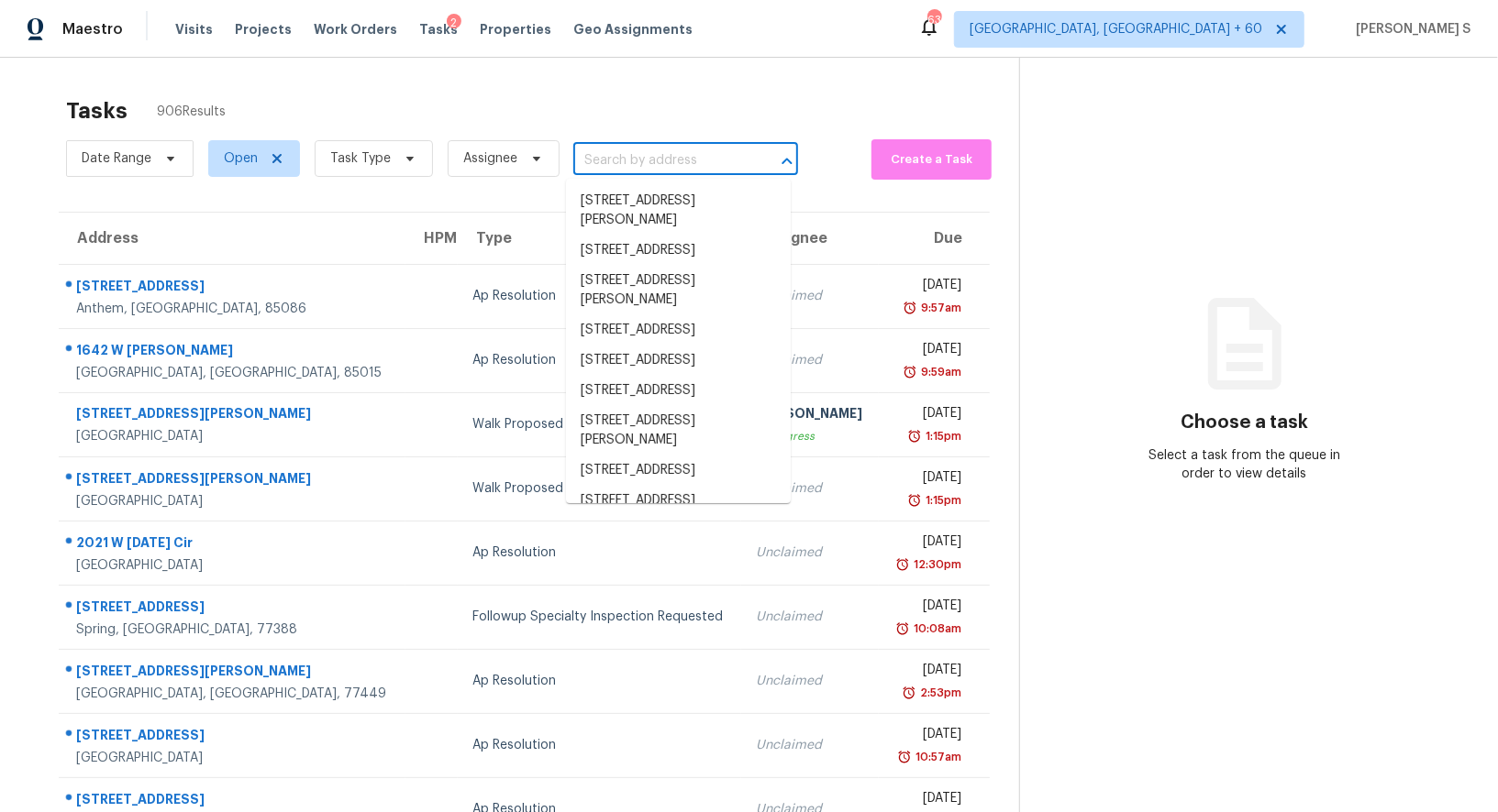
click at [634, 147] on input "text" at bounding box center [660, 161] width 174 height 29
paste input "2820 Harcourt Dr, Locust Grove, GA, 30248"
type input "2820 Harcourt Dr, Locust Grove, GA, 30248"
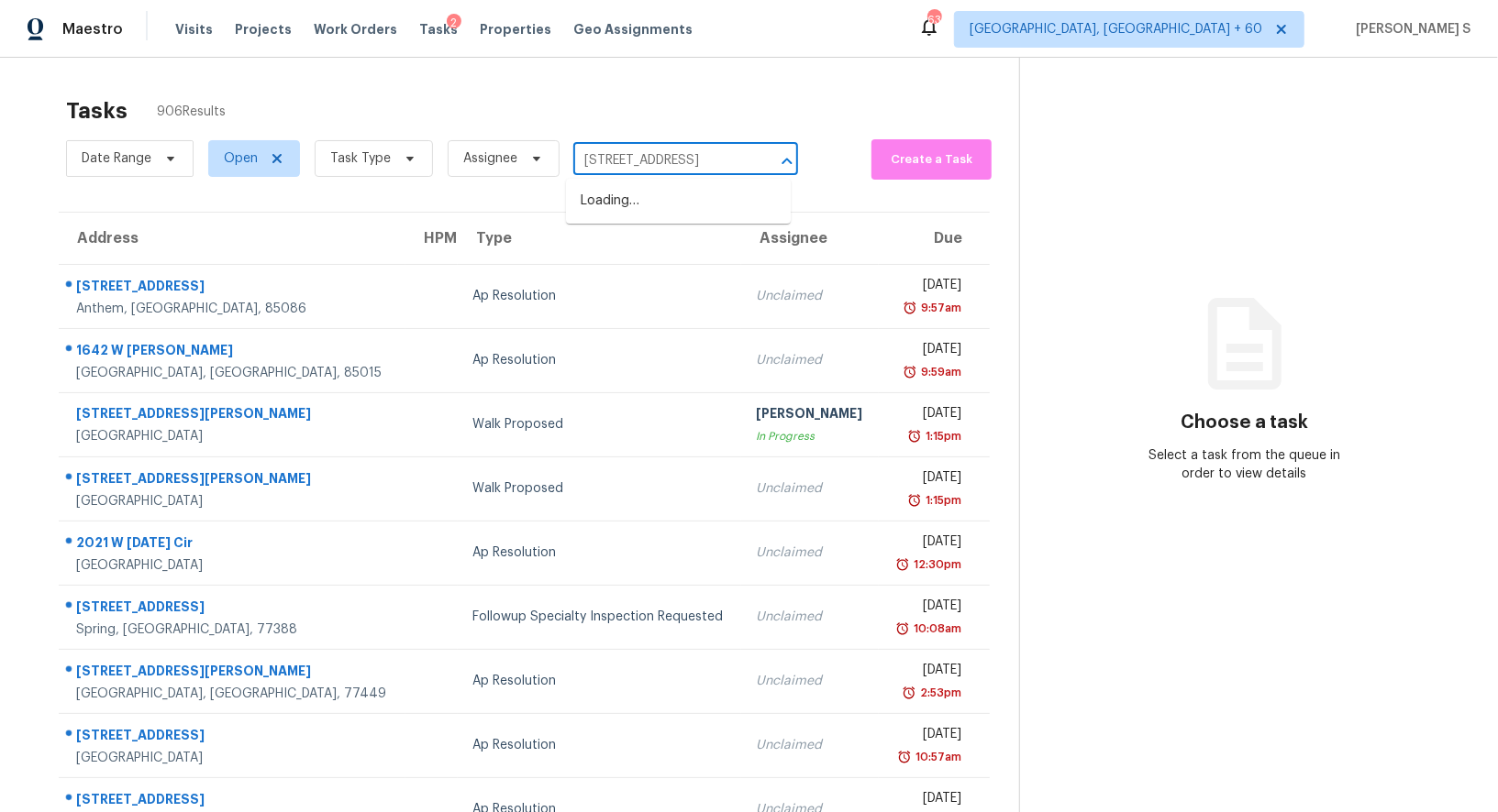
scroll to position [0, 98]
click at [643, 201] on li "2820 Harcourt Dr, Locust Grove, GA 30248" at bounding box center [677, 201] width 224 height 30
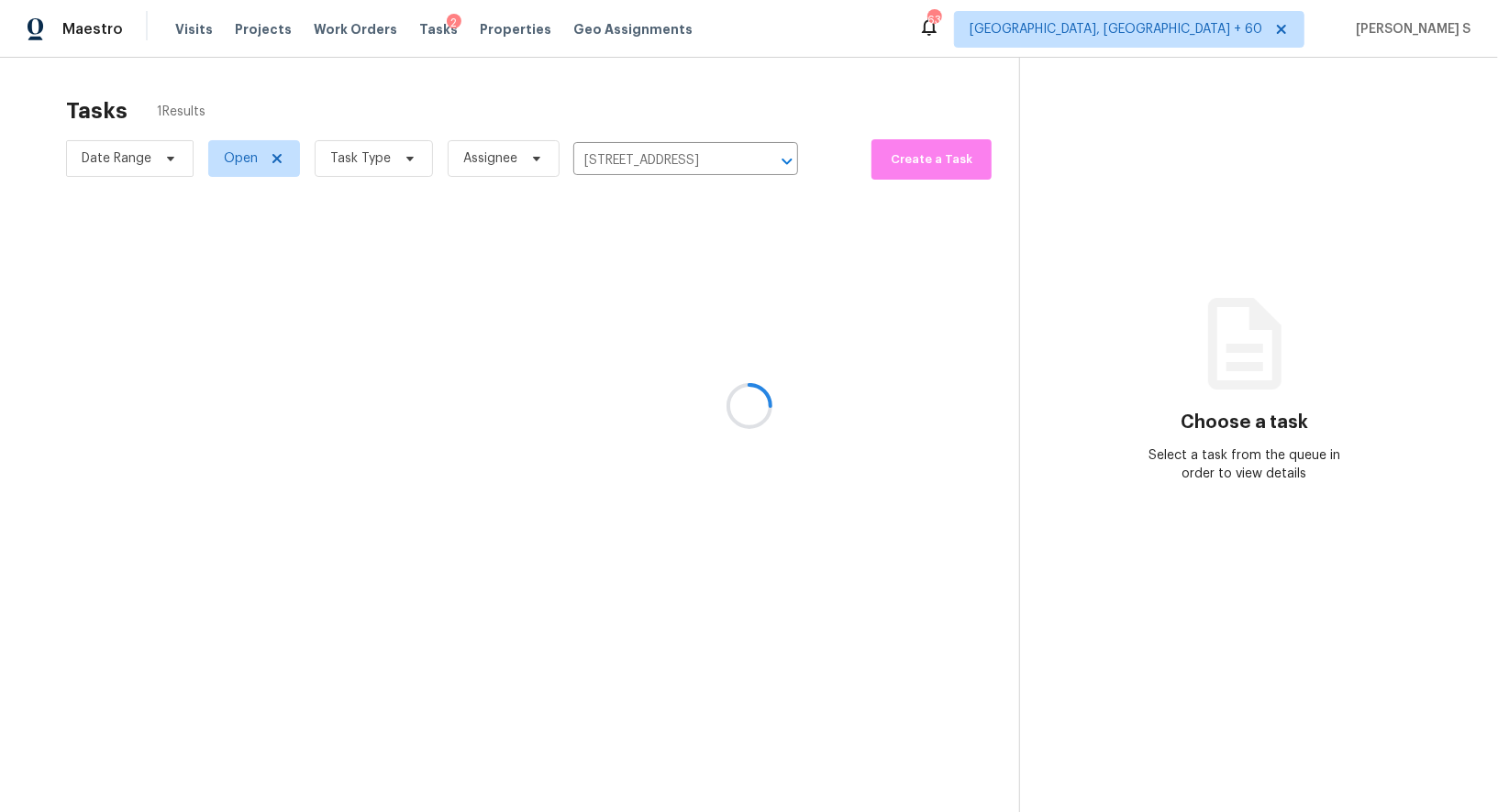
click at [510, 316] on div at bounding box center [749, 406] width 1498 height 812
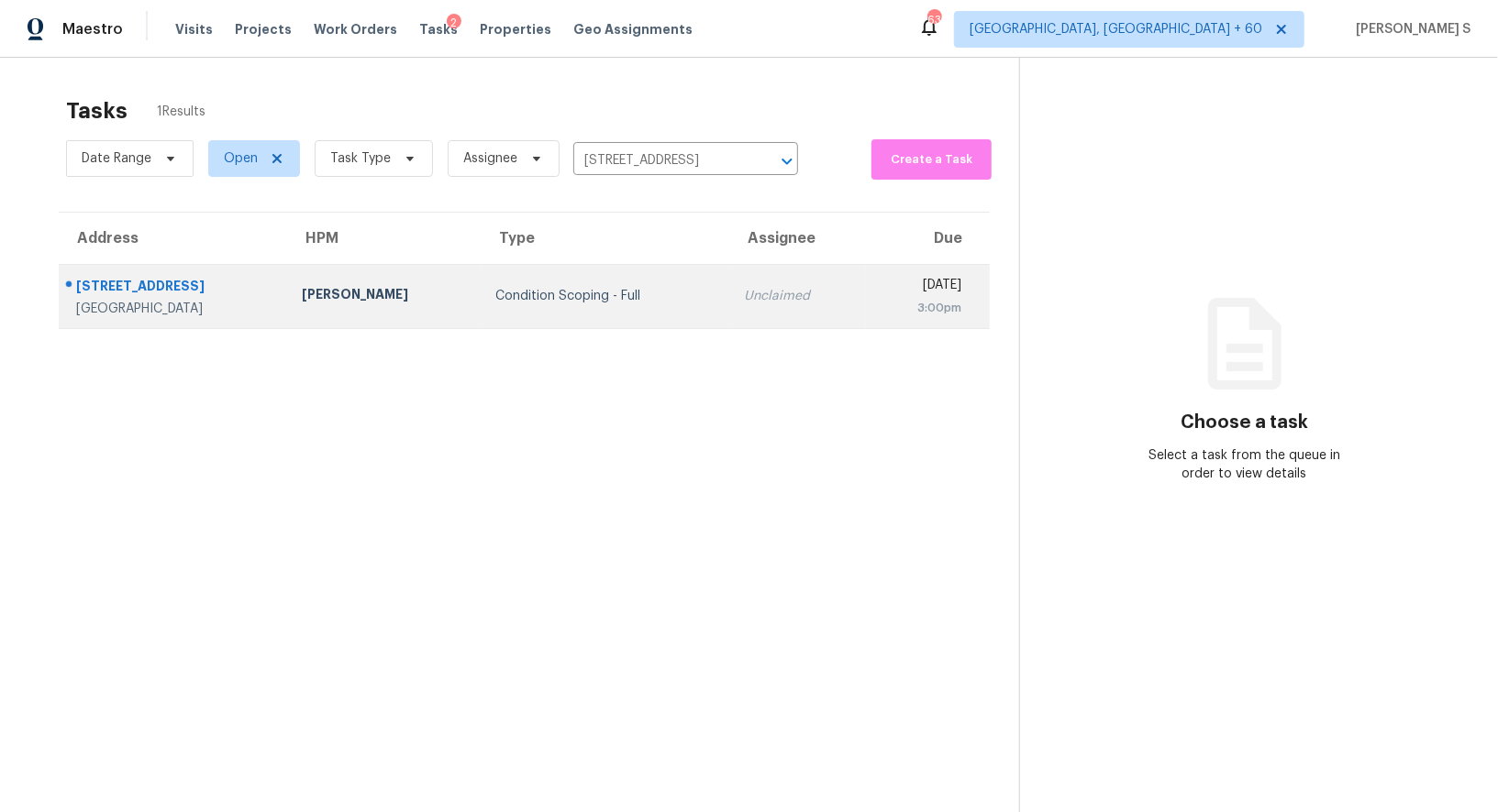
click at [482, 289] on td "Condition Scoping - Full" at bounding box center [605, 296] width 248 height 65
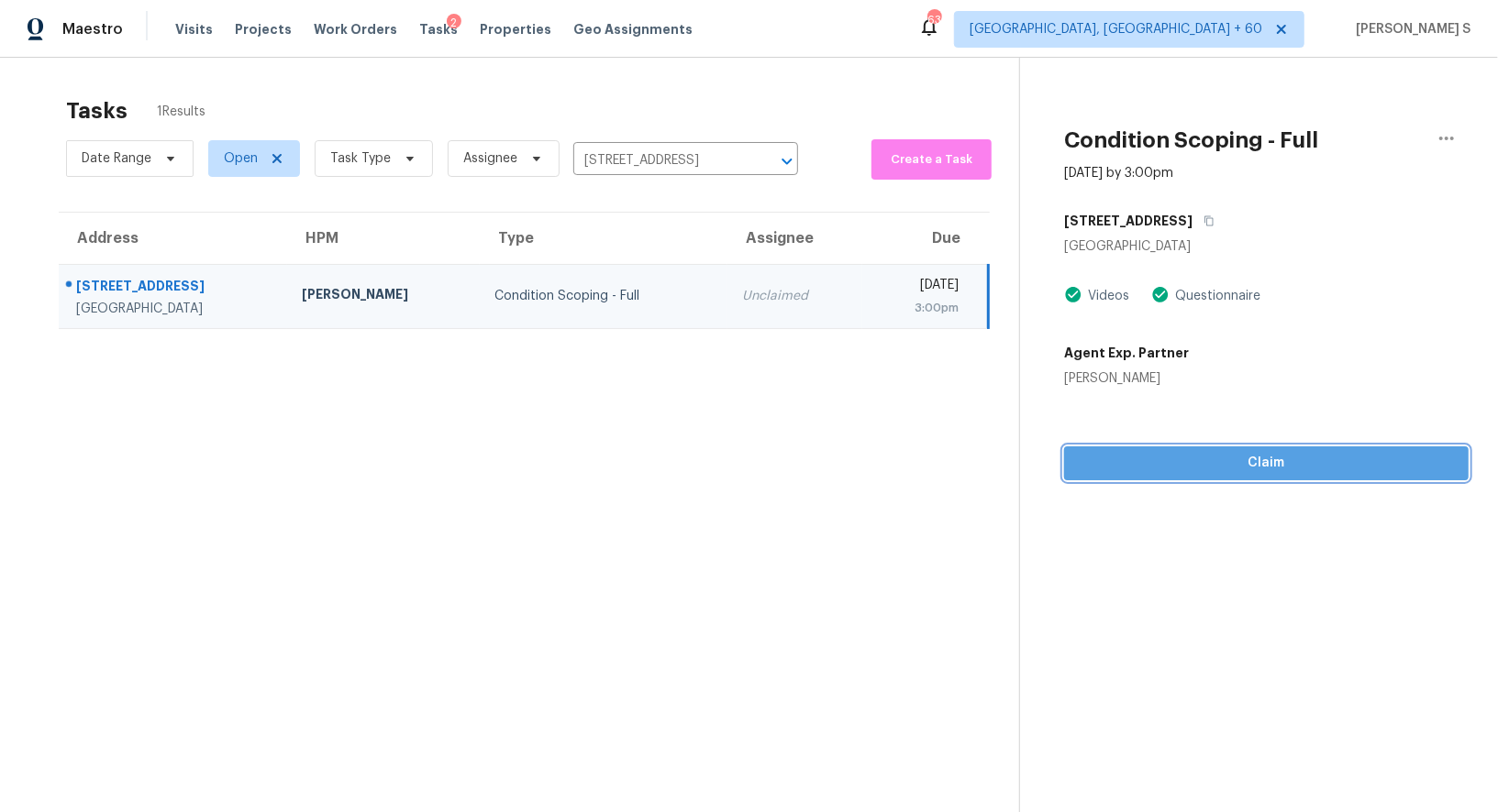
click at [1276, 461] on span "Claim" at bounding box center [1266, 463] width 375 height 23
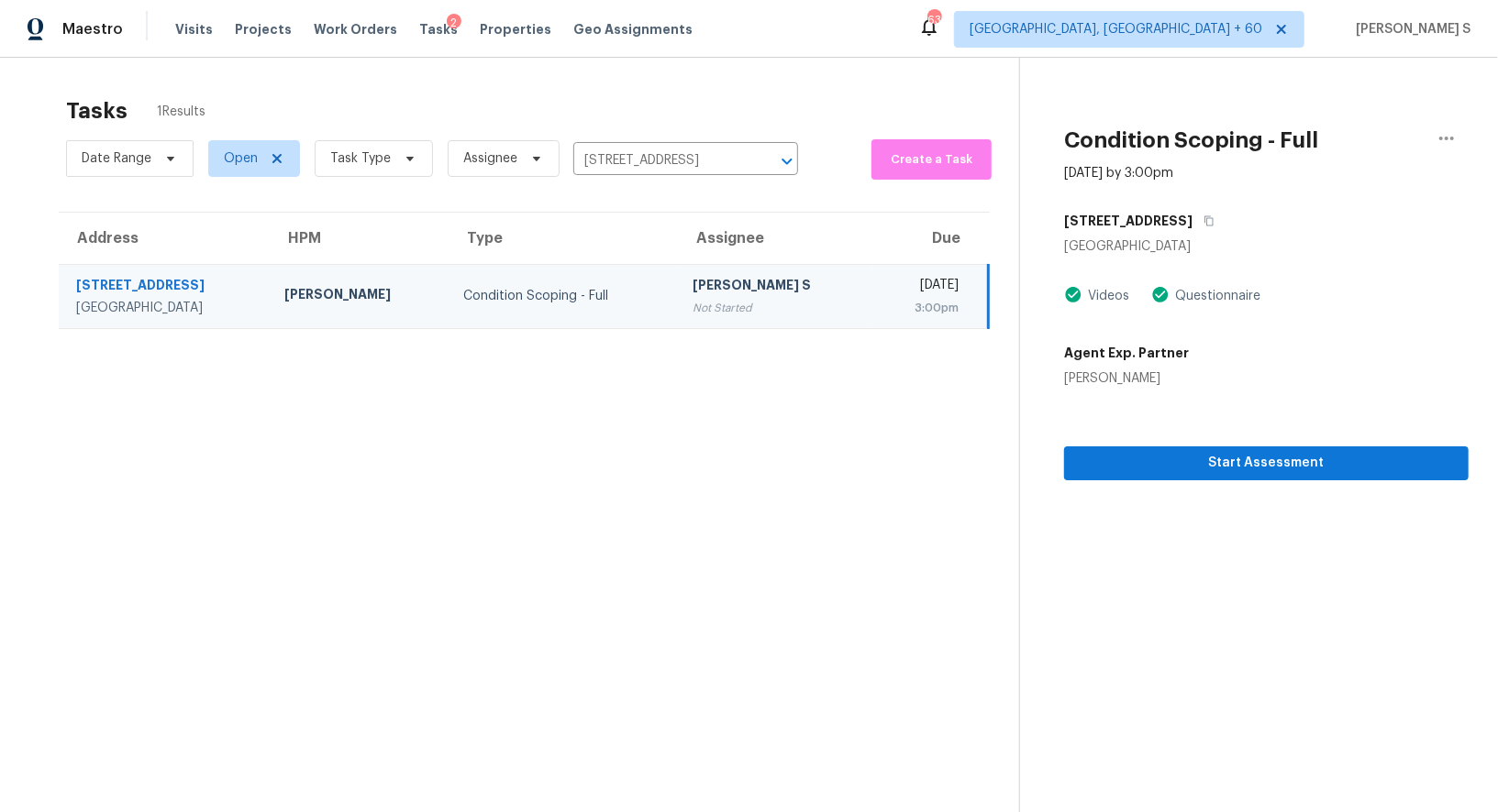
click at [694, 301] on div "Not Started" at bounding box center [774, 308] width 165 height 18
click at [700, 302] on div "Not Started" at bounding box center [774, 308] width 165 height 18
click at [1220, 474] on button "Start Assessment" at bounding box center [1266, 463] width 404 height 34
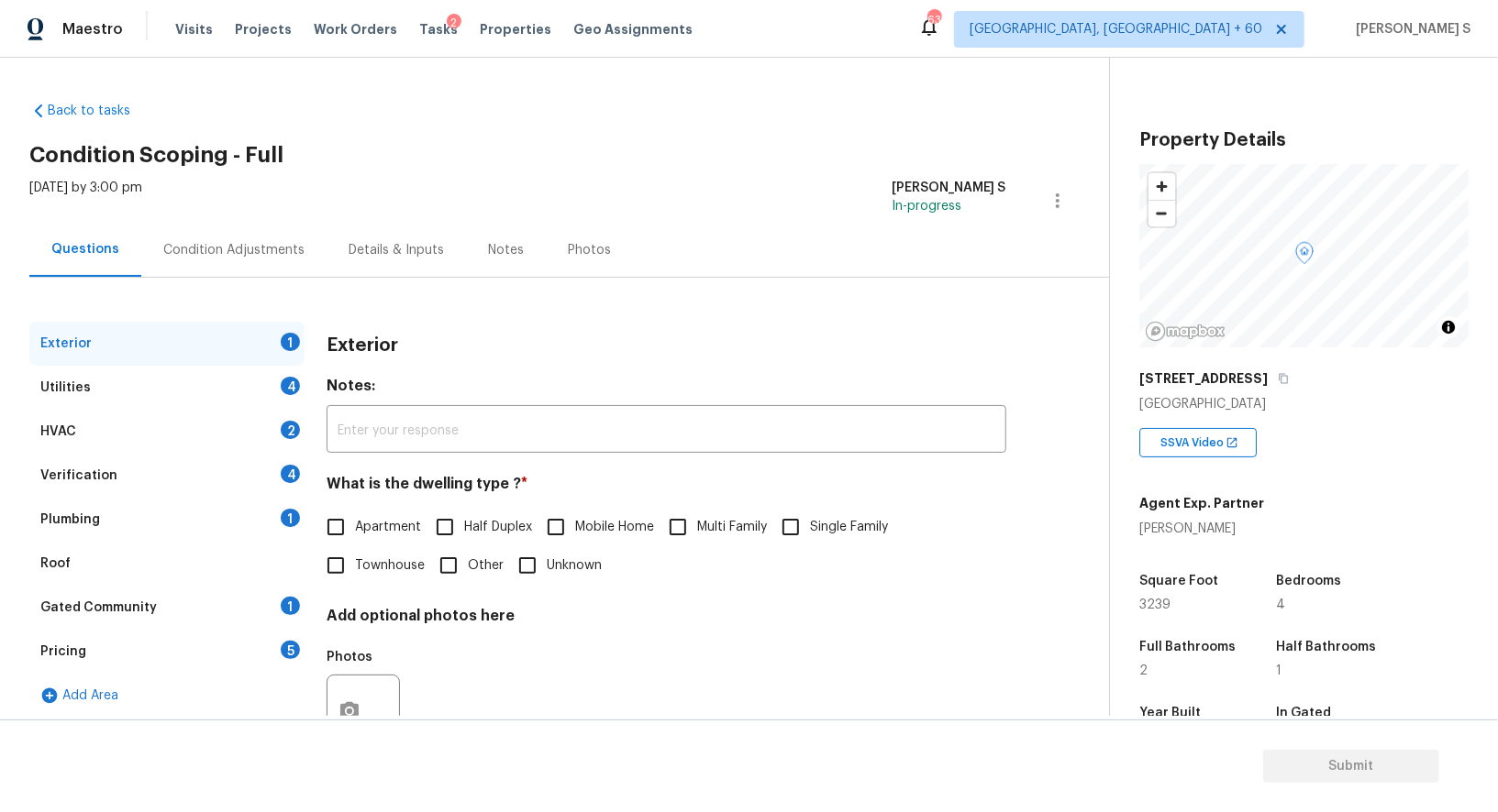
scroll to position [252, 0]
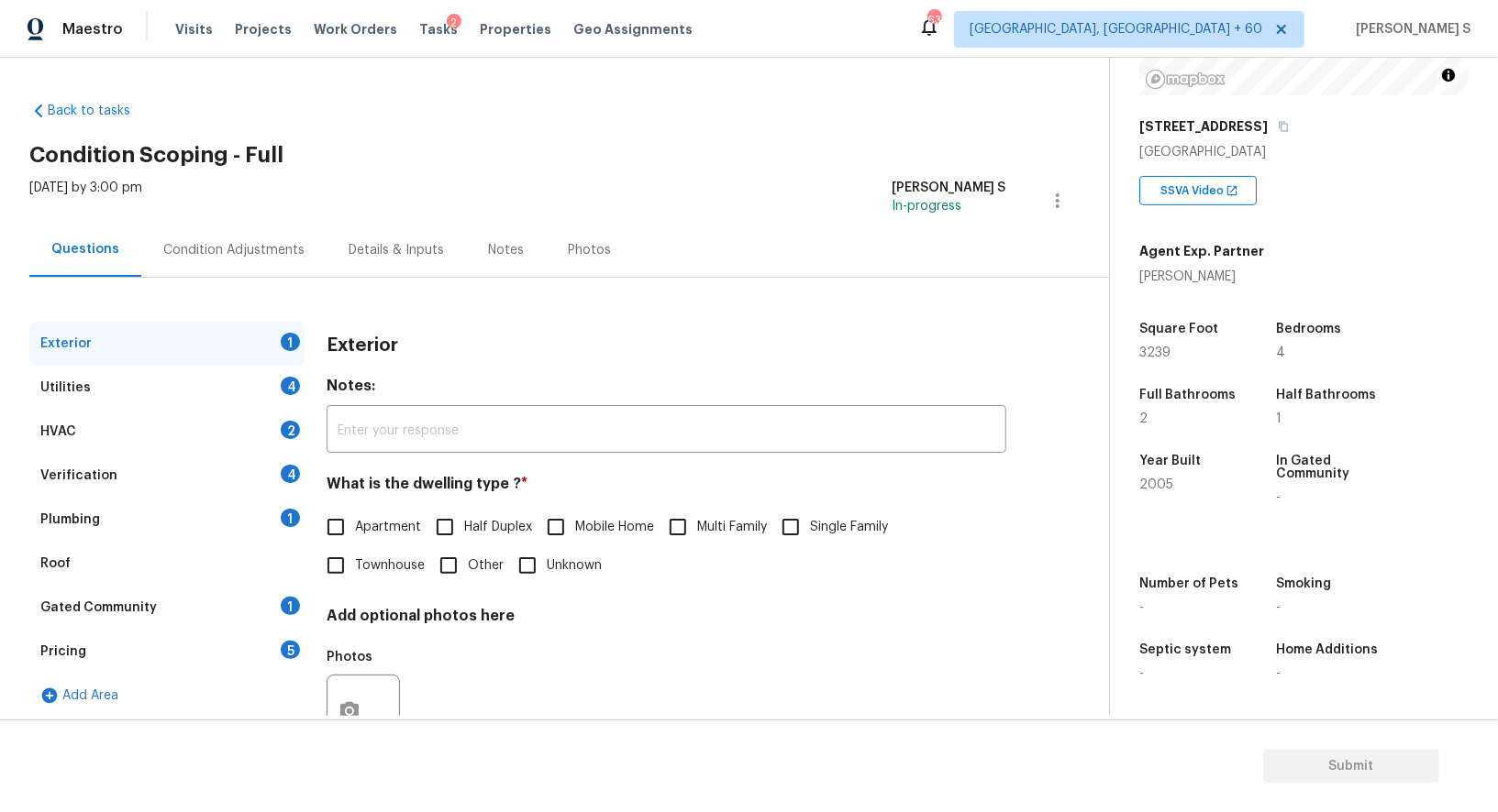
click at [775, 520] on input "Single Family" at bounding box center [791, 528] width 39 height 39
checkbox input "true"
click at [283, 476] on div "4" at bounding box center [290, 474] width 19 height 18
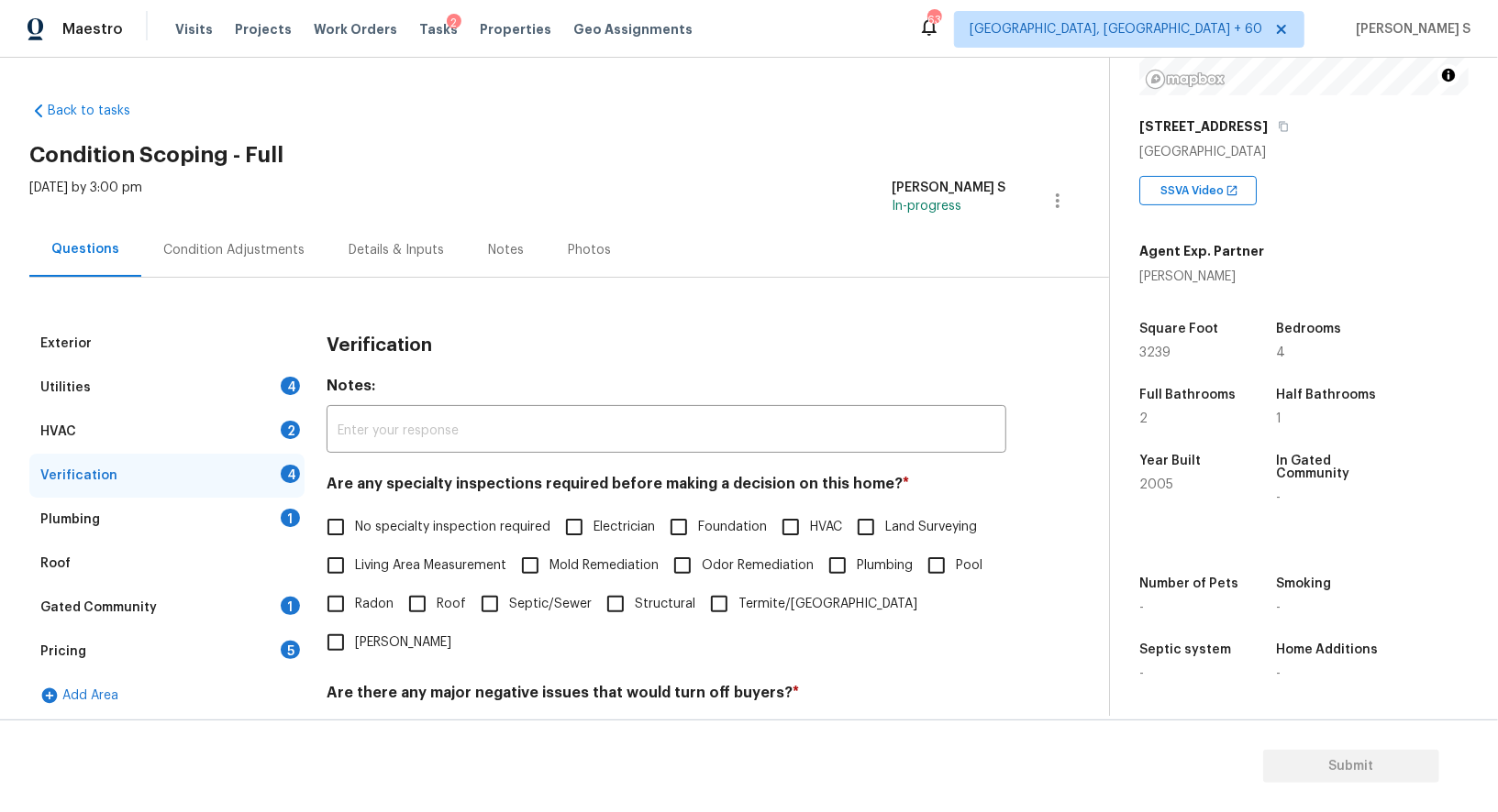
drag, startPoint x: 327, startPoint y: 533, endPoint x: 399, endPoint y: 532, distance: 72.0
click at [327, 533] on input "No specialty inspection required" at bounding box center [336, 528] width 39 height 39
checkbox input "true"
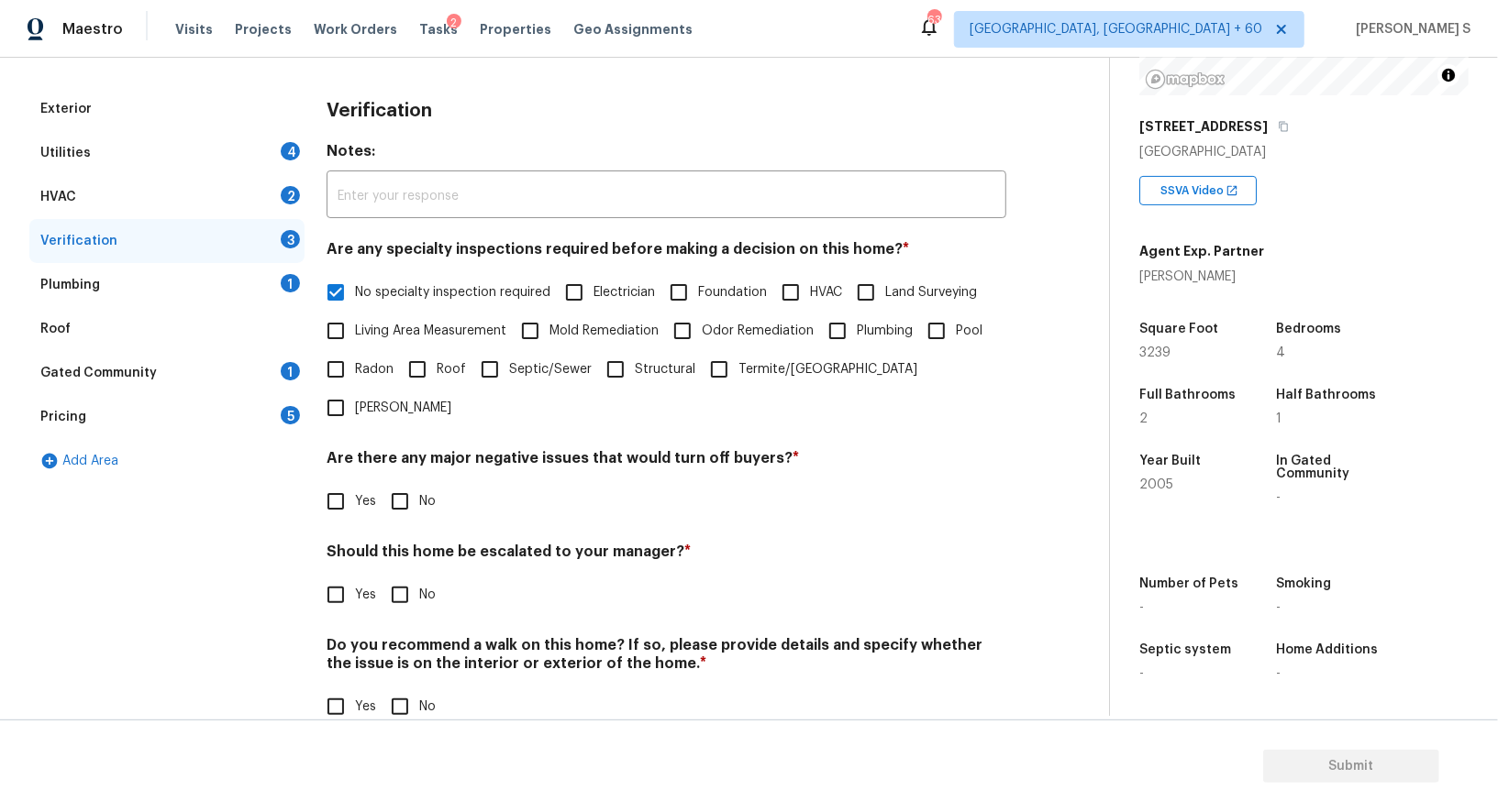
scroll to position [233, 0]
click at [390, 484] on input "No" at bounding box center [400, 503] width 39 height 39
checkbox input "true"
click at [407, 690] on input "No" at bounding box center [400, 710] width 39 height 39
checkbox input "true"
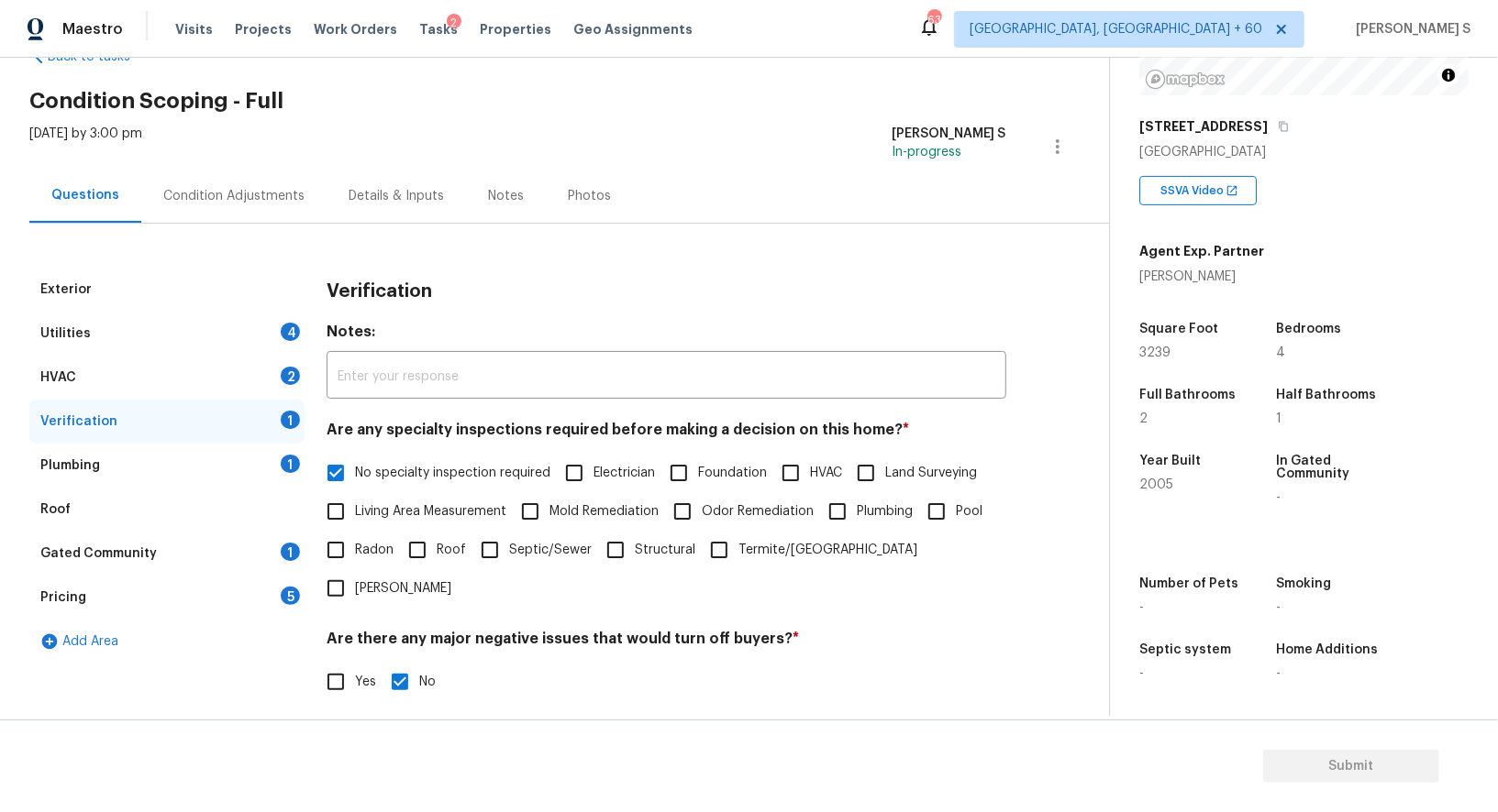
scroll to position [0, 0]
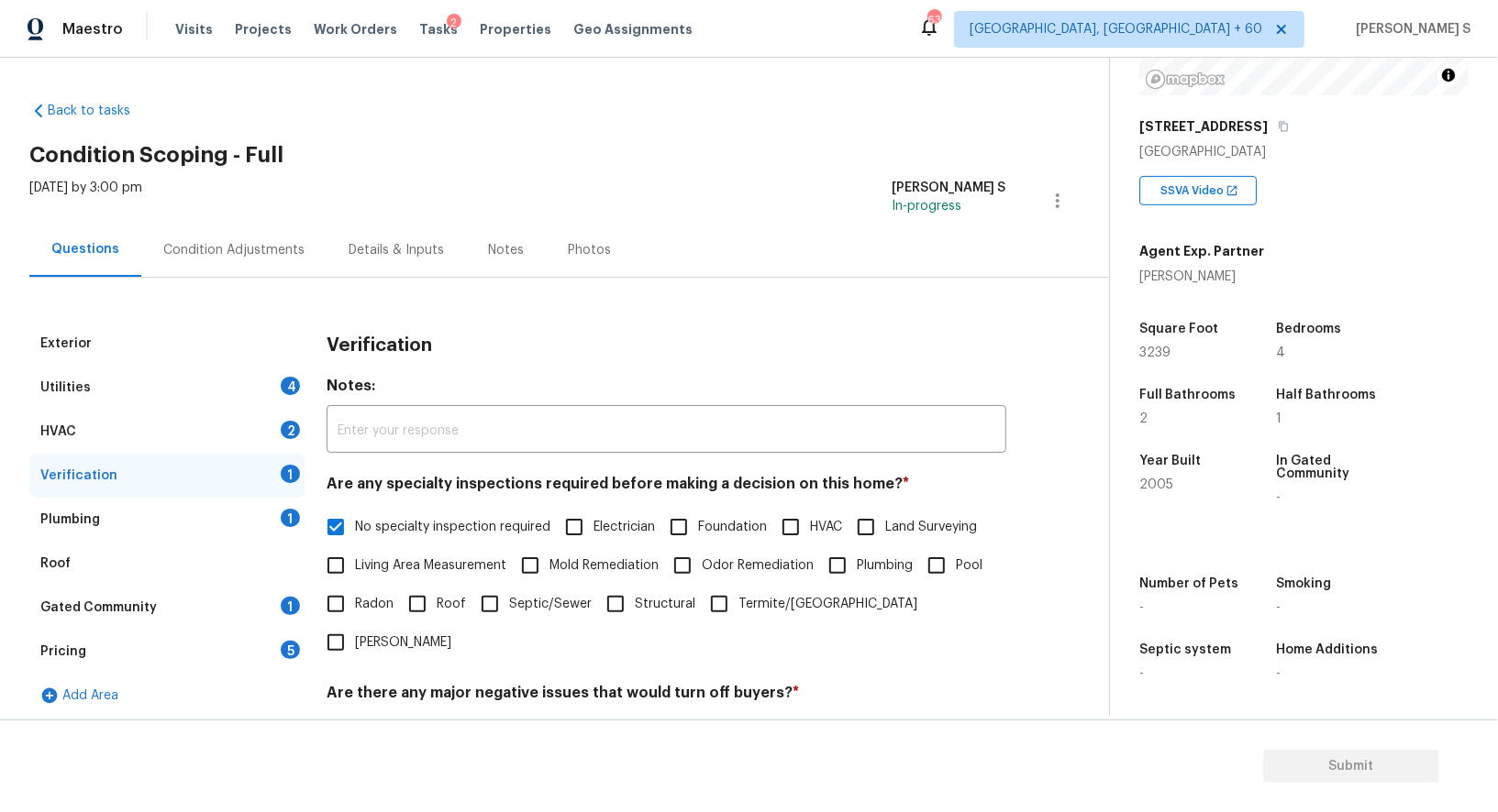
click at [265, 448] on div "HVAC 2" at bounding box center [167, 432] width 275 height 44
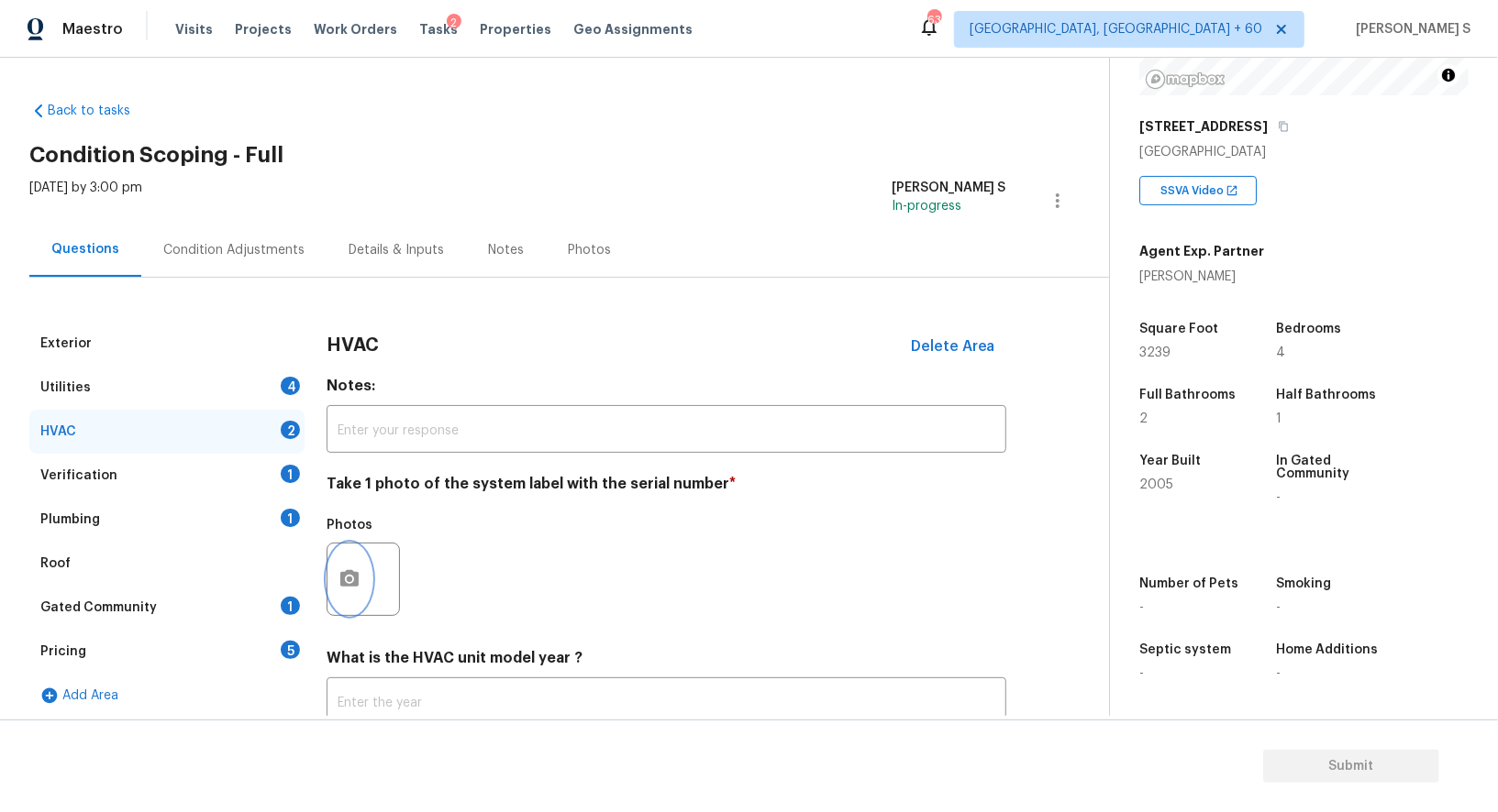
click at [350, 572] on icon "button" at bounding box center [350, 579] width 18 height 17
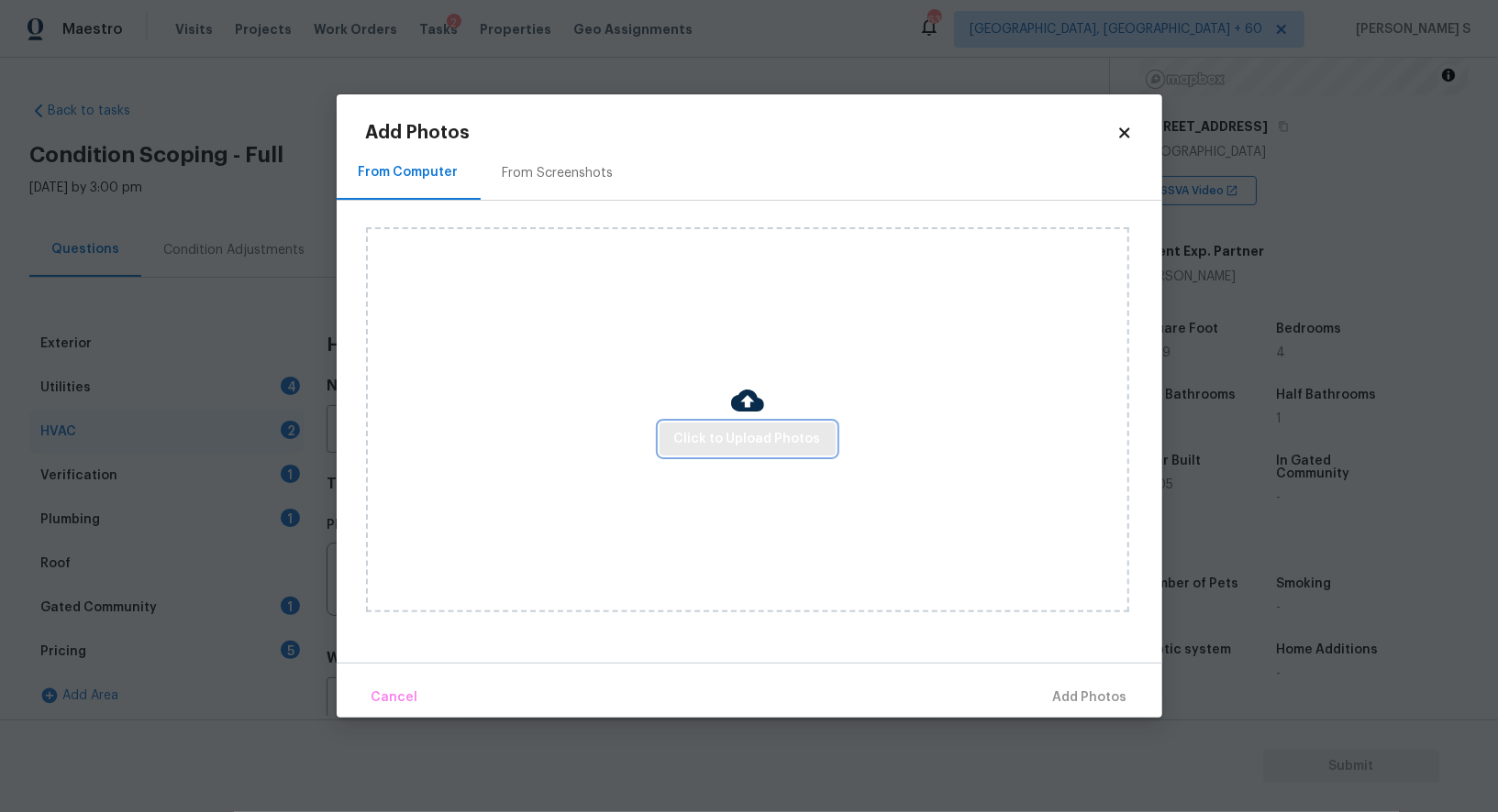
click at [676, 438] on button "Click to Upload Photos" at bounding box center [747, 439] width 176 height 34
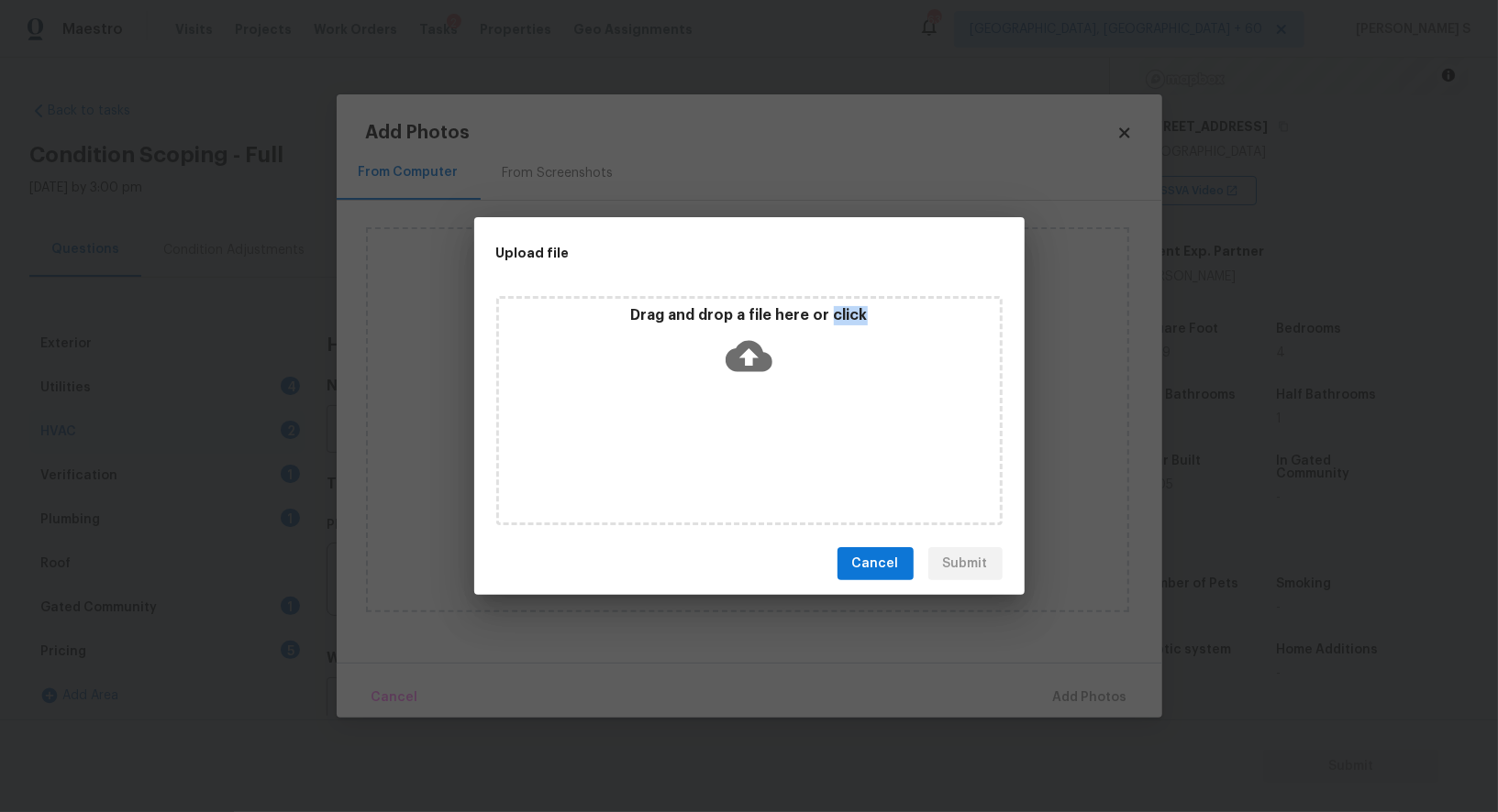
click at [676, 438] on div "Drag and drop a file here or click" at bounding box center [749, 411] width 507 height 229
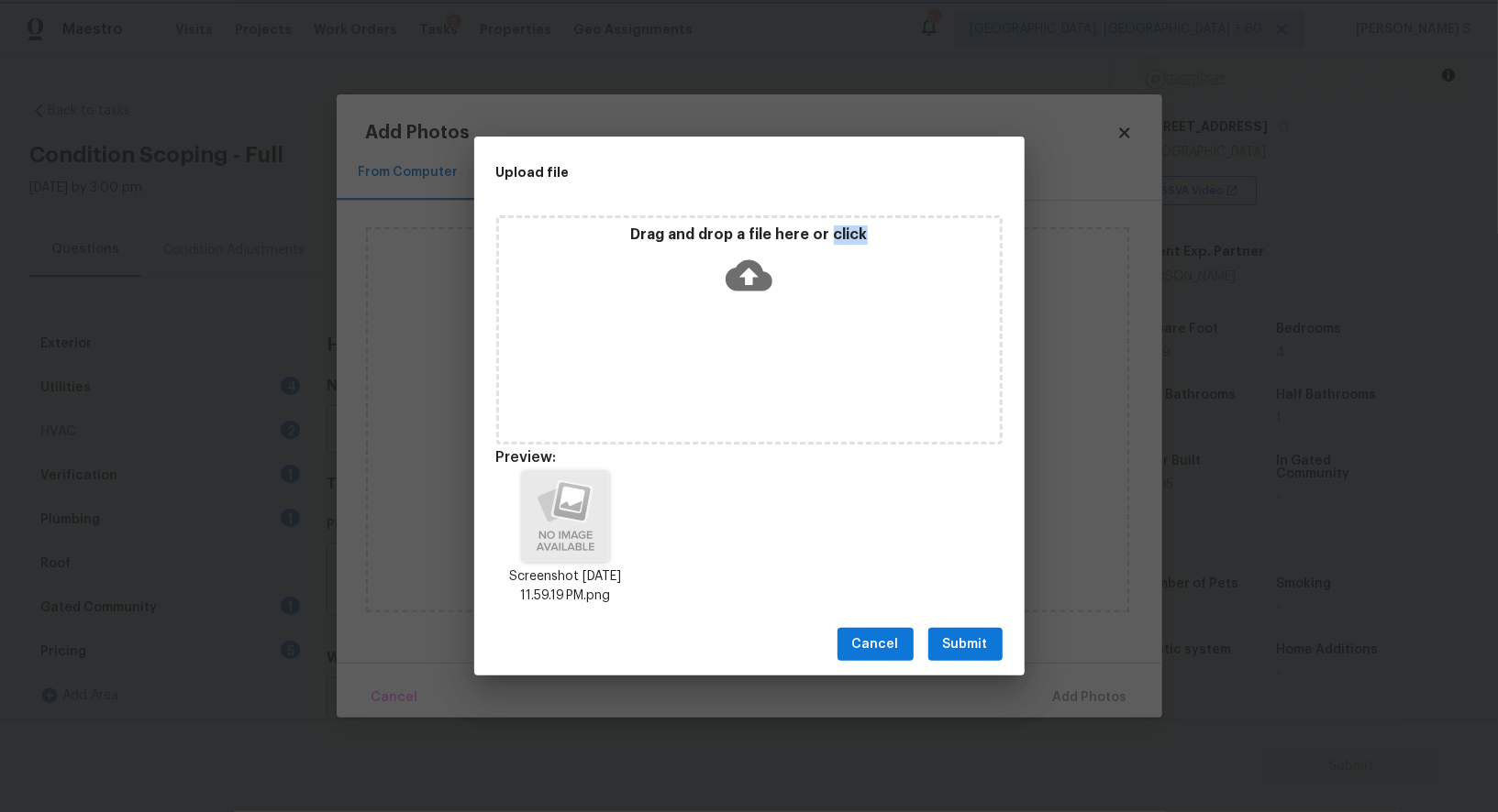
click at [959, 639] on span "Submit" at bounding box center [965, 645] width 45 height 23
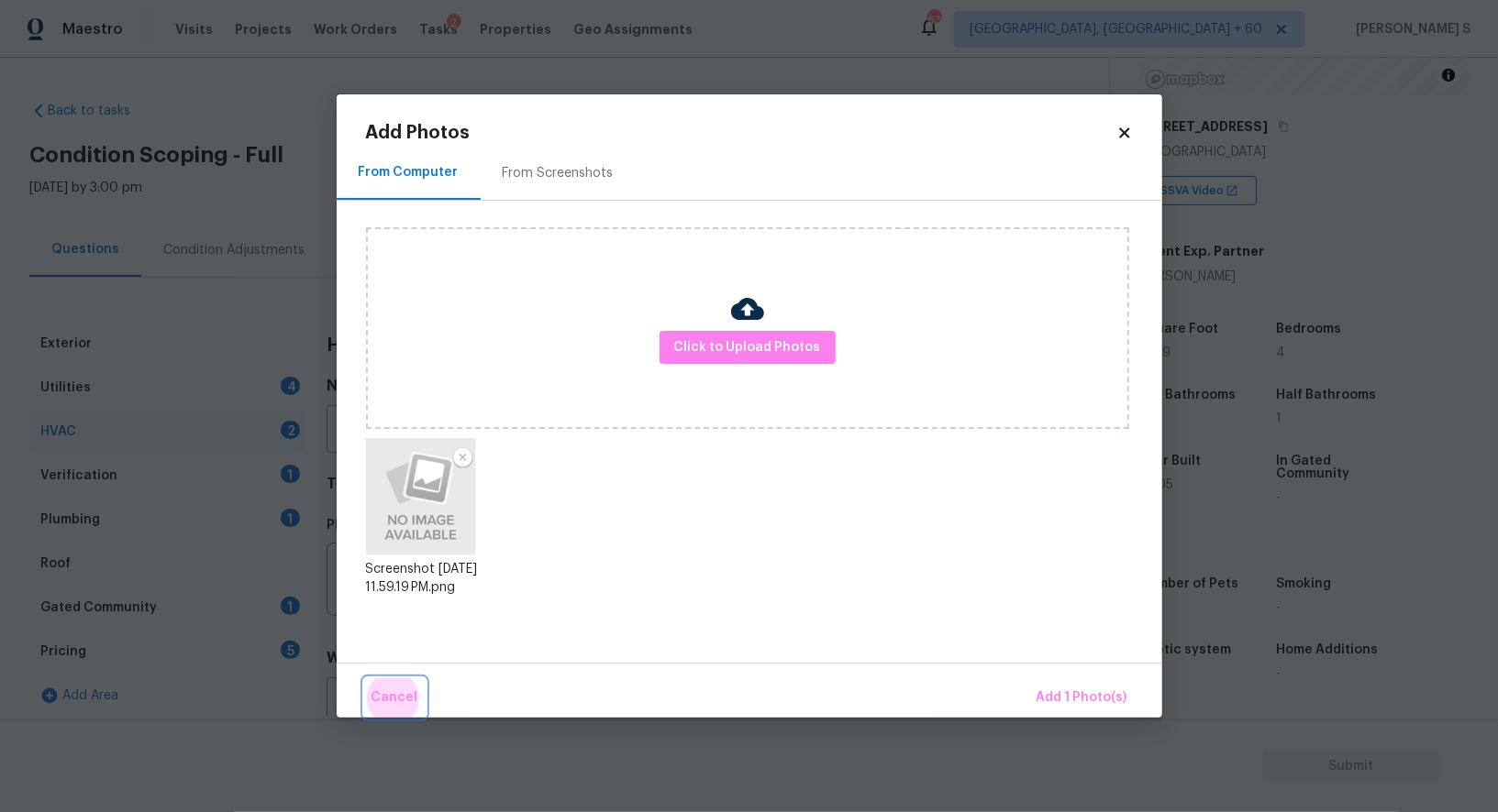
click at [364, 678] on button "Cancel" at bounding box center [394, 698] width 62 height 40
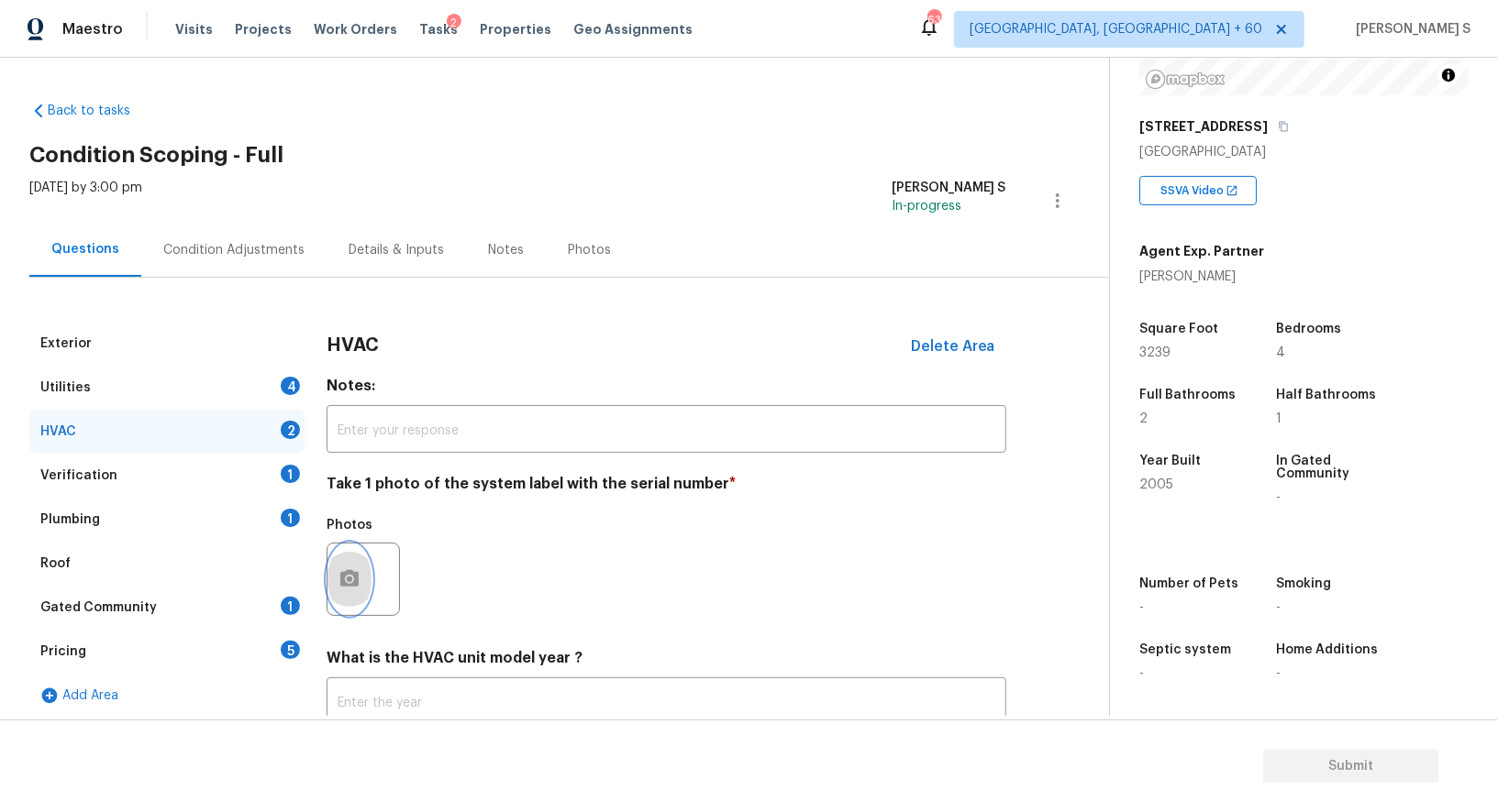
scroll to position [130, 0]
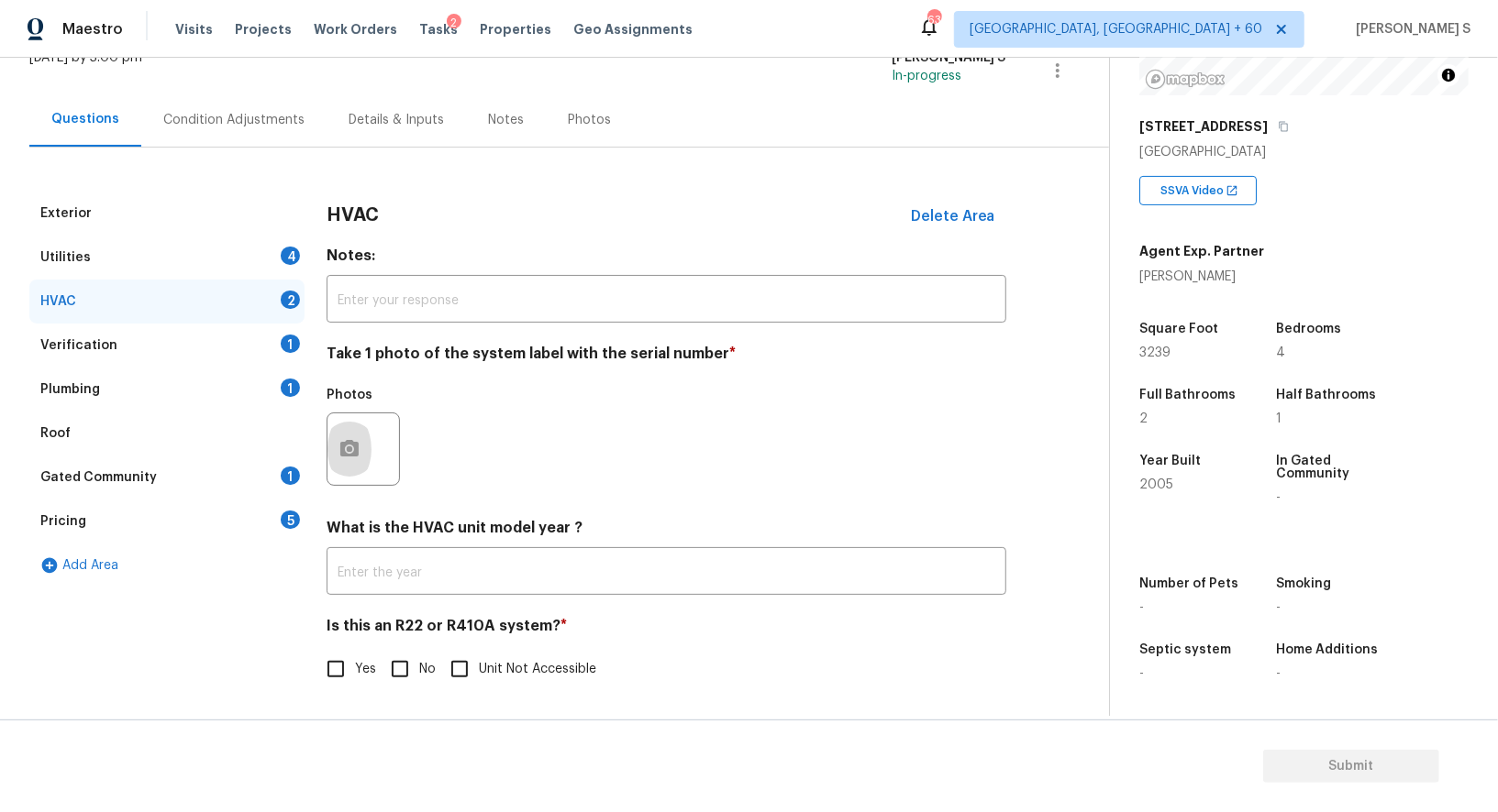
click at [400, 651] on input "No" at bounding box center [400, 670] width 39 height 39
checkbox input "true"
click at [283, 248] on div "4" at bounding box center [290, 256] width 19 height 18
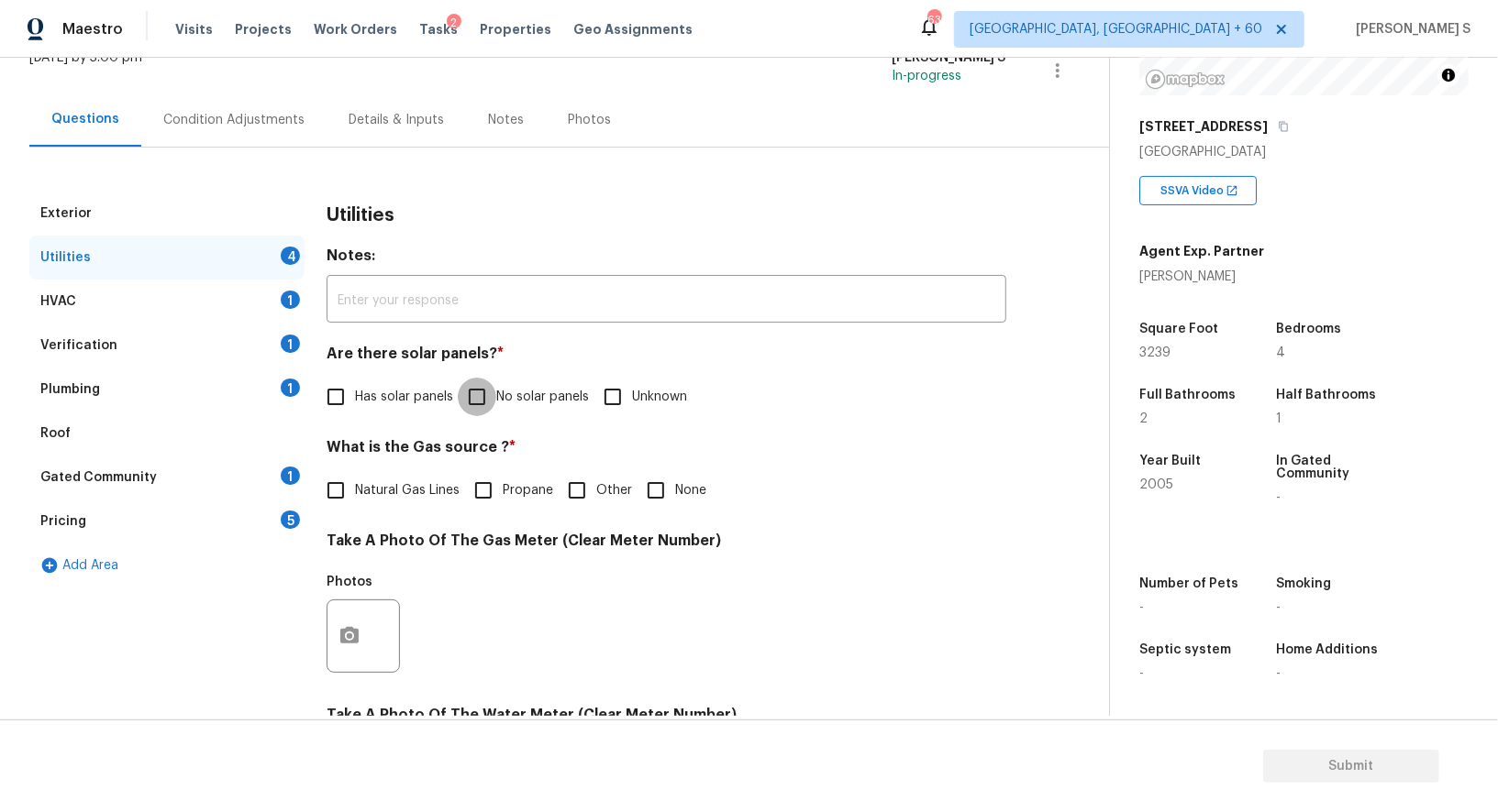
click at [484, 389] on input "No solar panels" at bounding box center [477, 397] width 39 height 39
checkbox input "true"
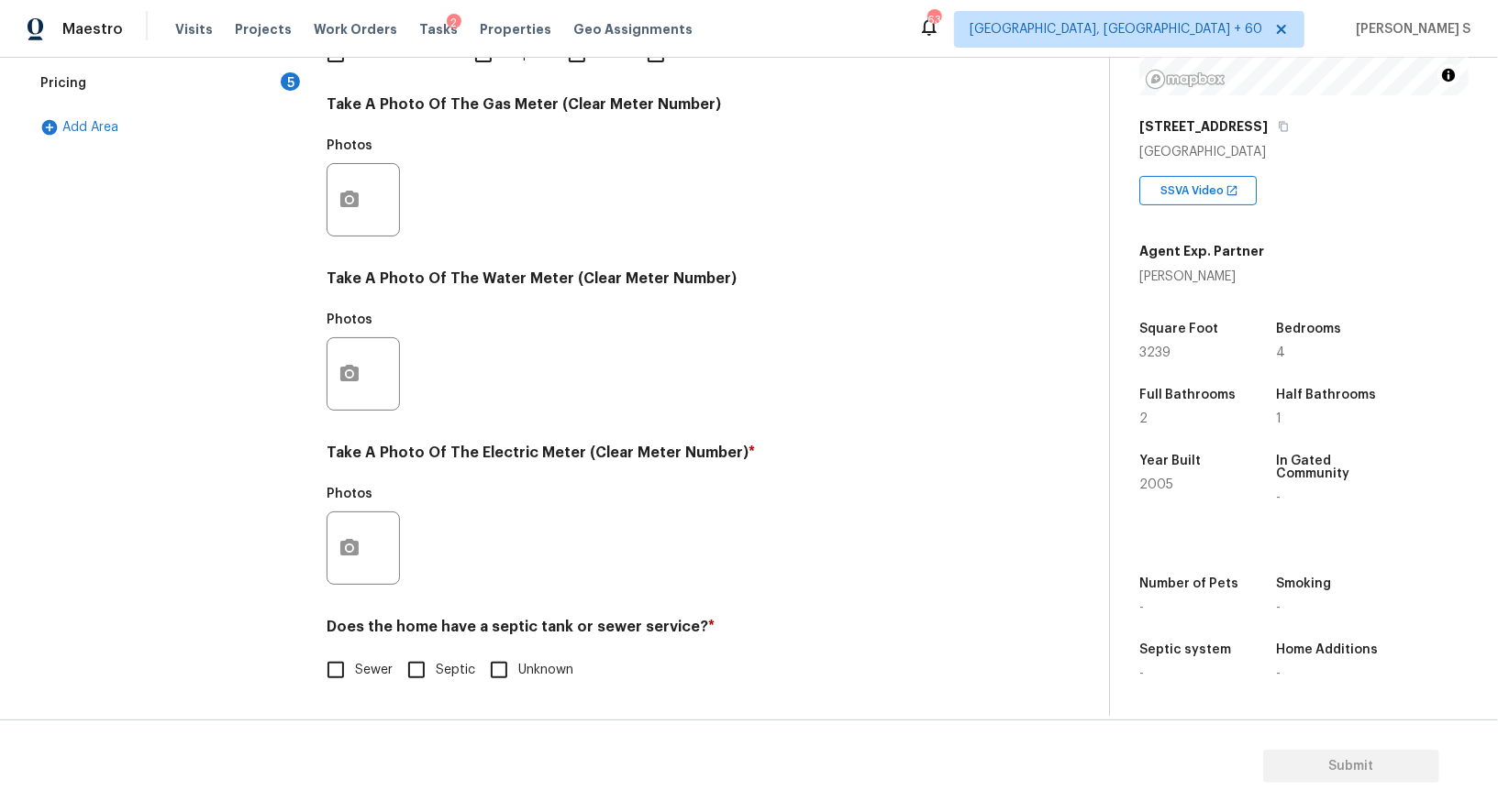
scroll to position [567, 0]
click at [354, 654] on input "Sewer" at bounding box center [336, 671] width 39 height 39
checkbox input "true"
click at [342, 549] on icon "button" at bounding box center [350, 547] width 18 height 17
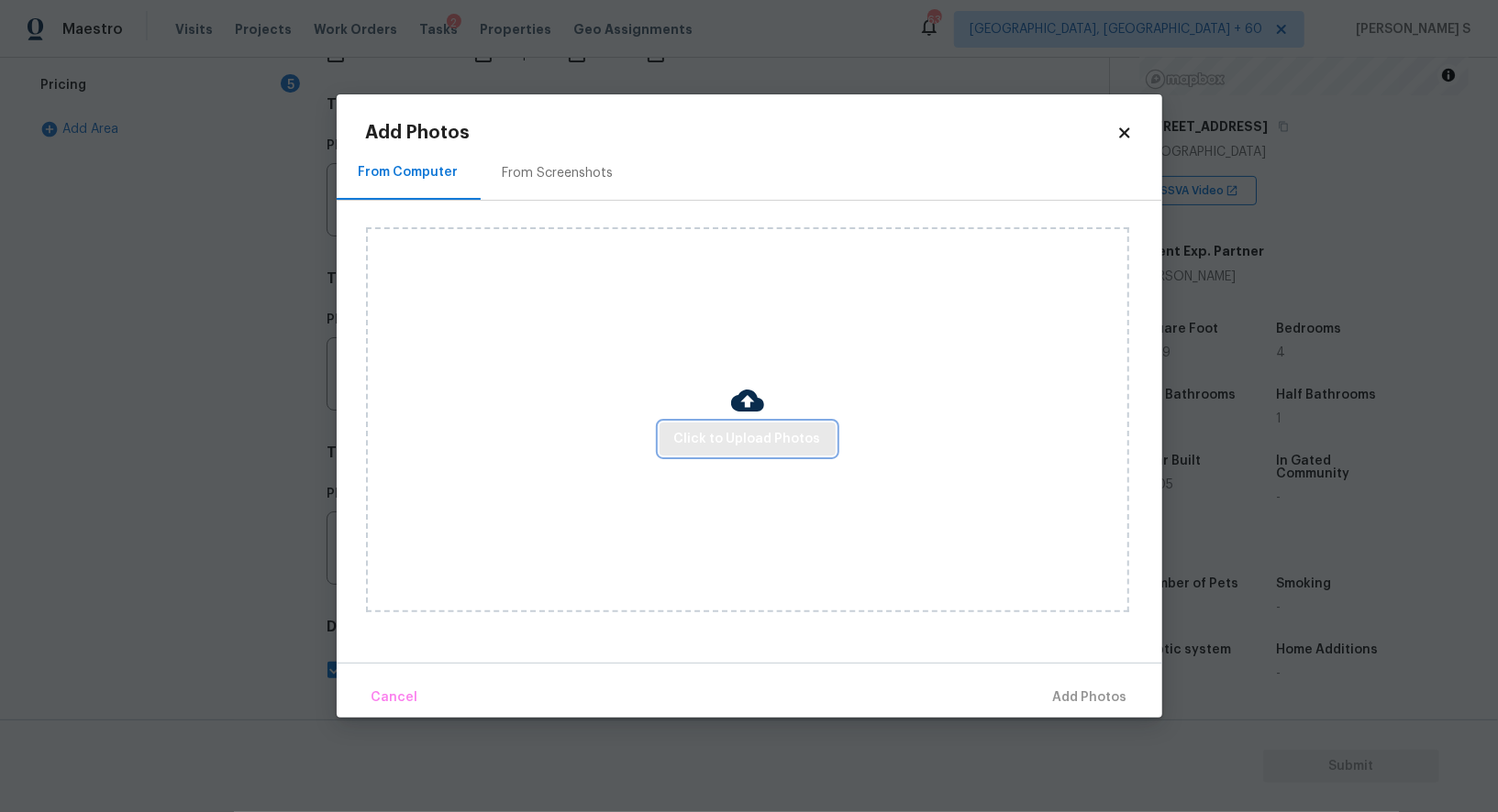
click at [685, 432] on span "Click to Upload Photos" at bounding box center [747, 439] width 147 height 23
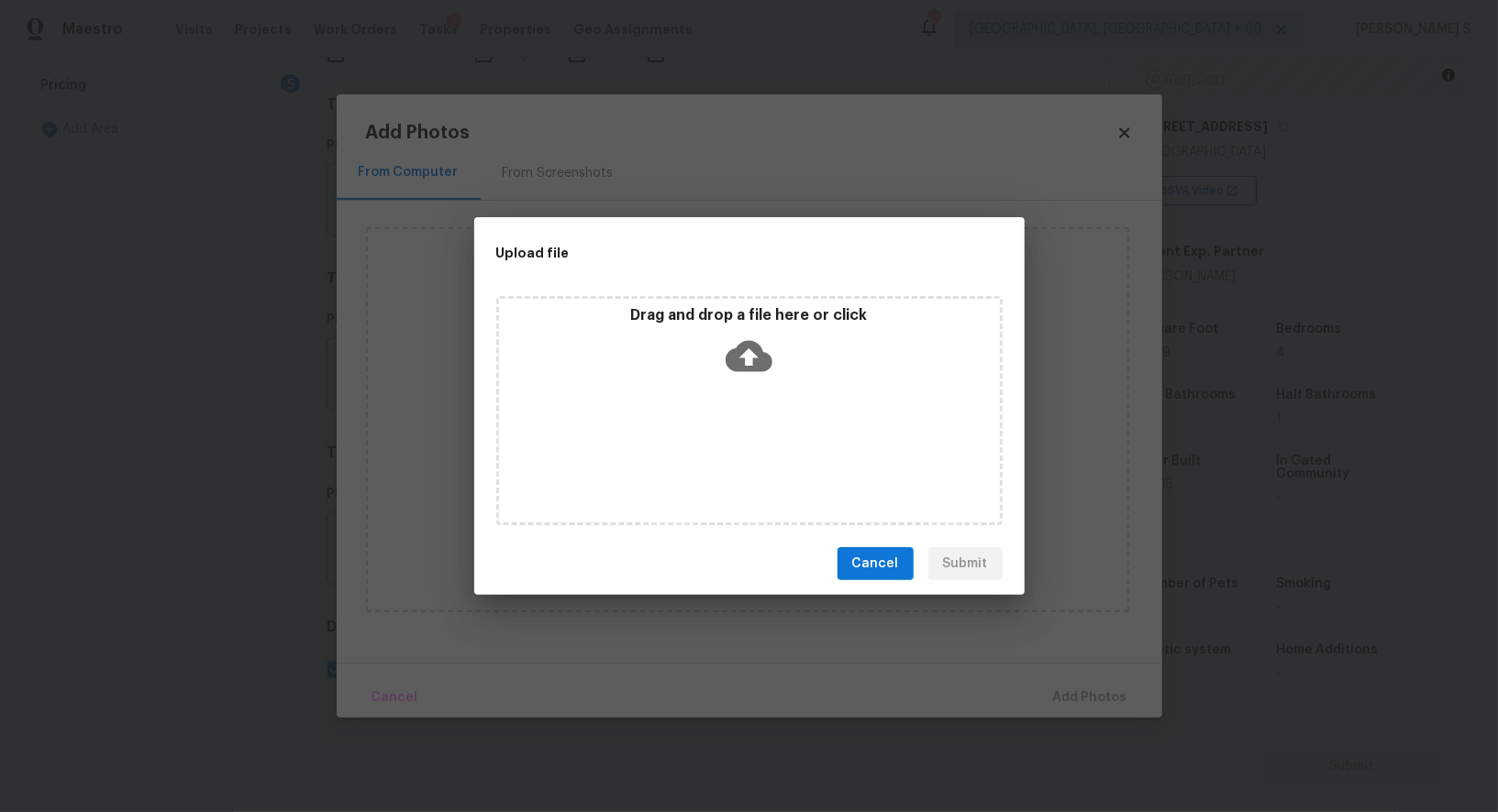
click at [685, 432] on div "Drag and drop a file here or click" at bounding box center [749, 411] width 507 height 229
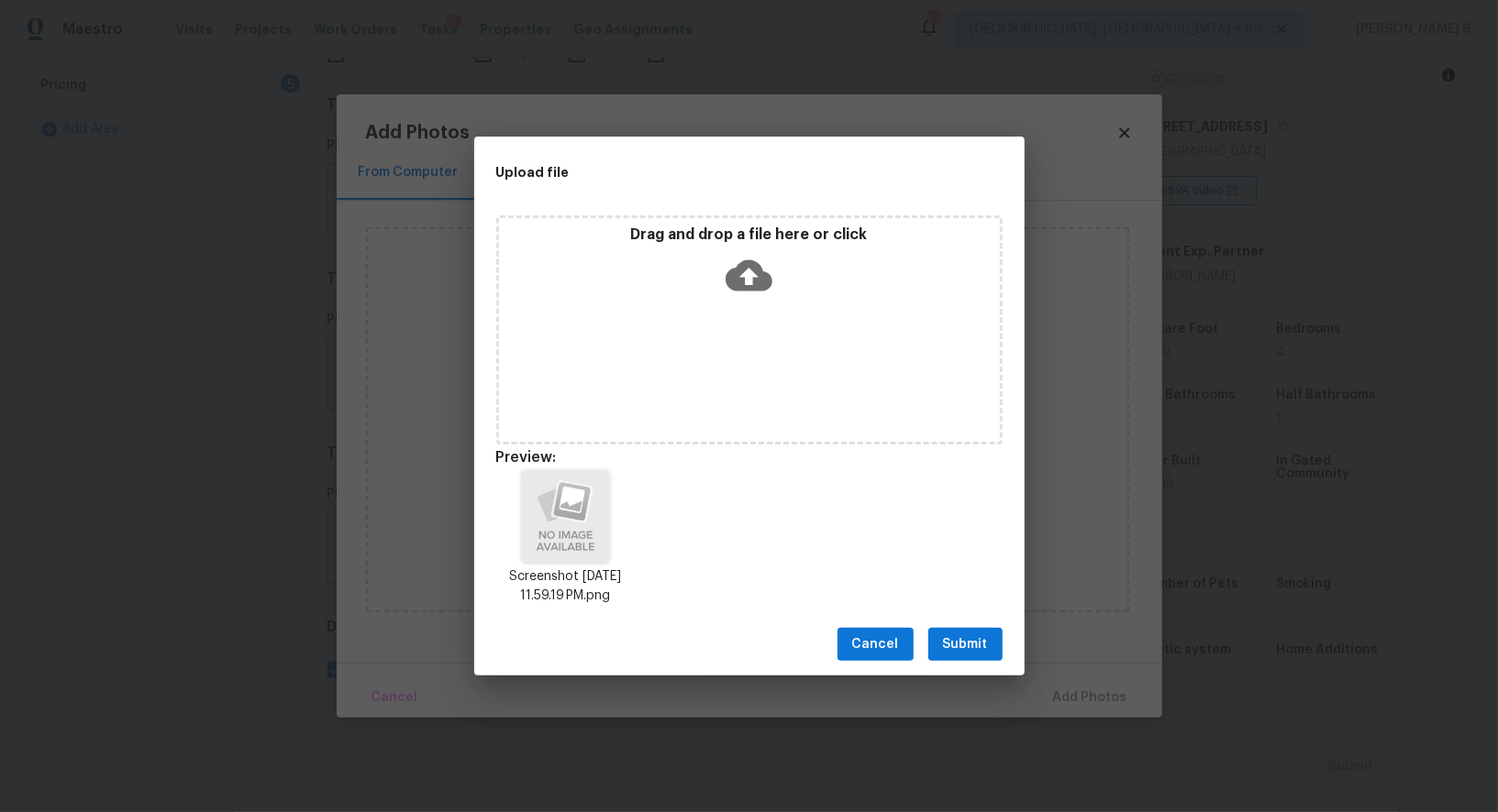
click at [963, 646] on span "Submit" at bounding box center [965, 645] width 45 height 23
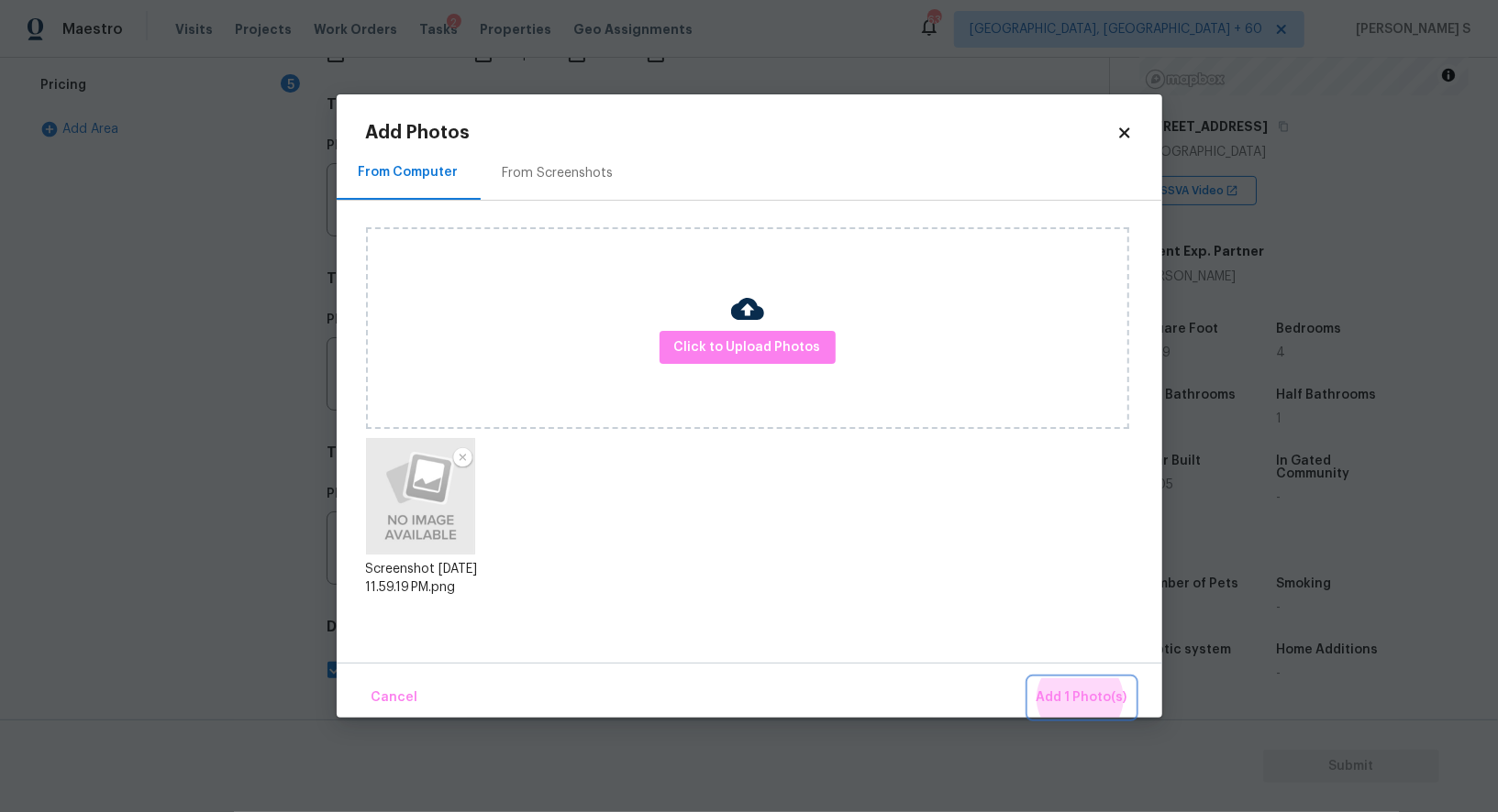
click at [1029, 678] on button "Add 1 Photo(s)" at bounding box center [1082, 698] width 105 height 40
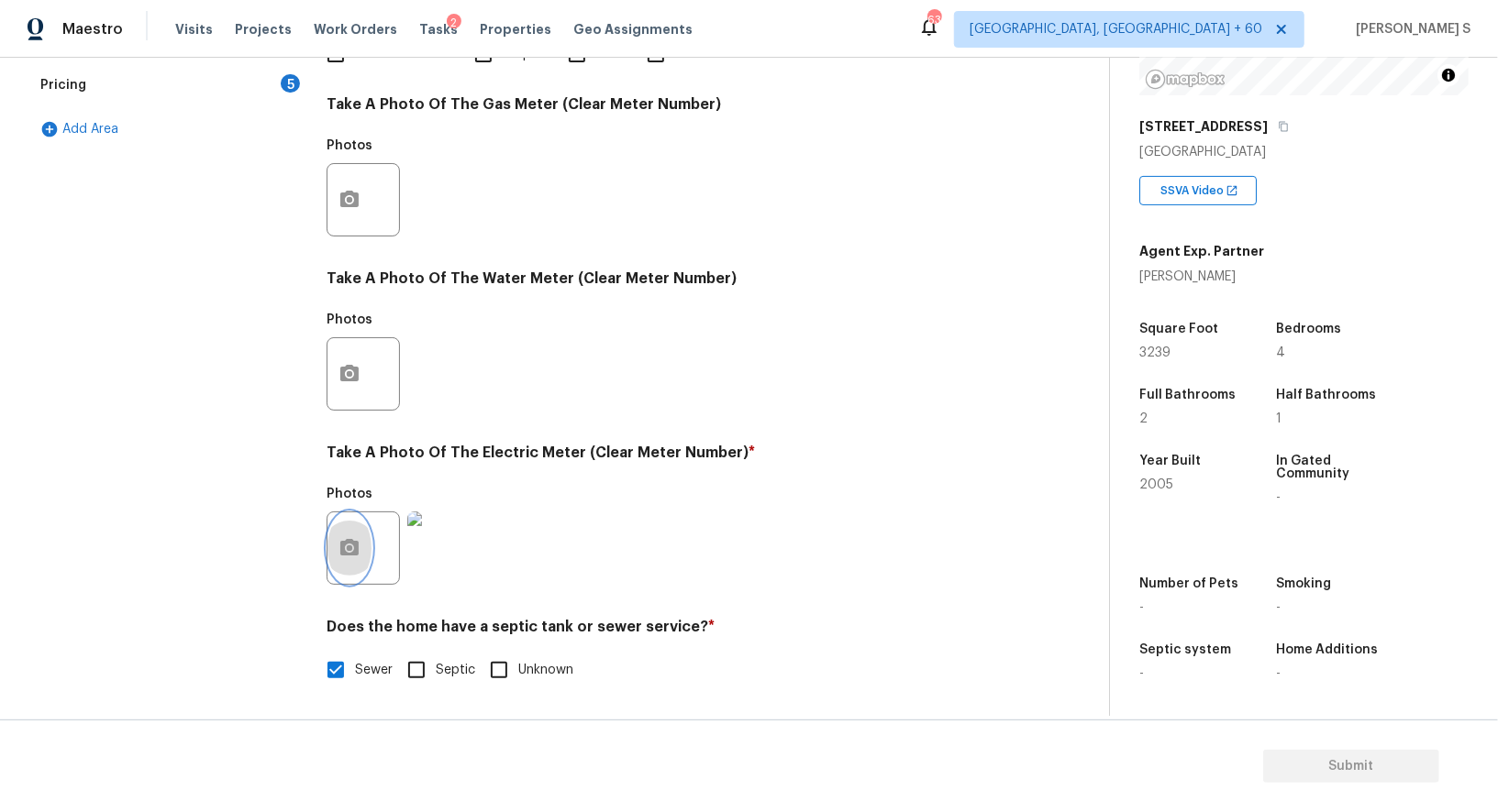
scroll to position [279, 0]
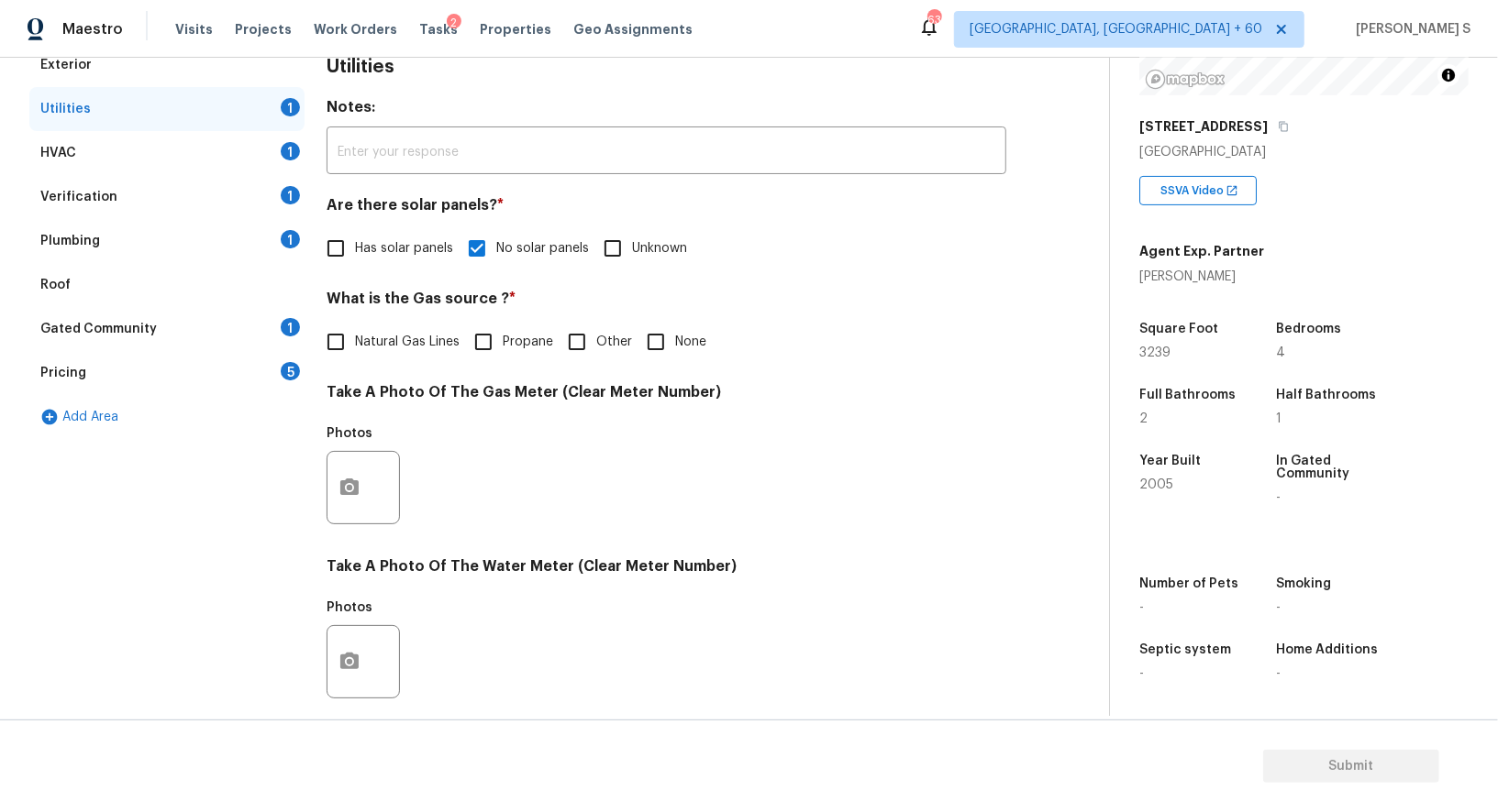
click at [270, 235] on div "Plumbing 1" at bounding box center [167, 241] width 275 height 44
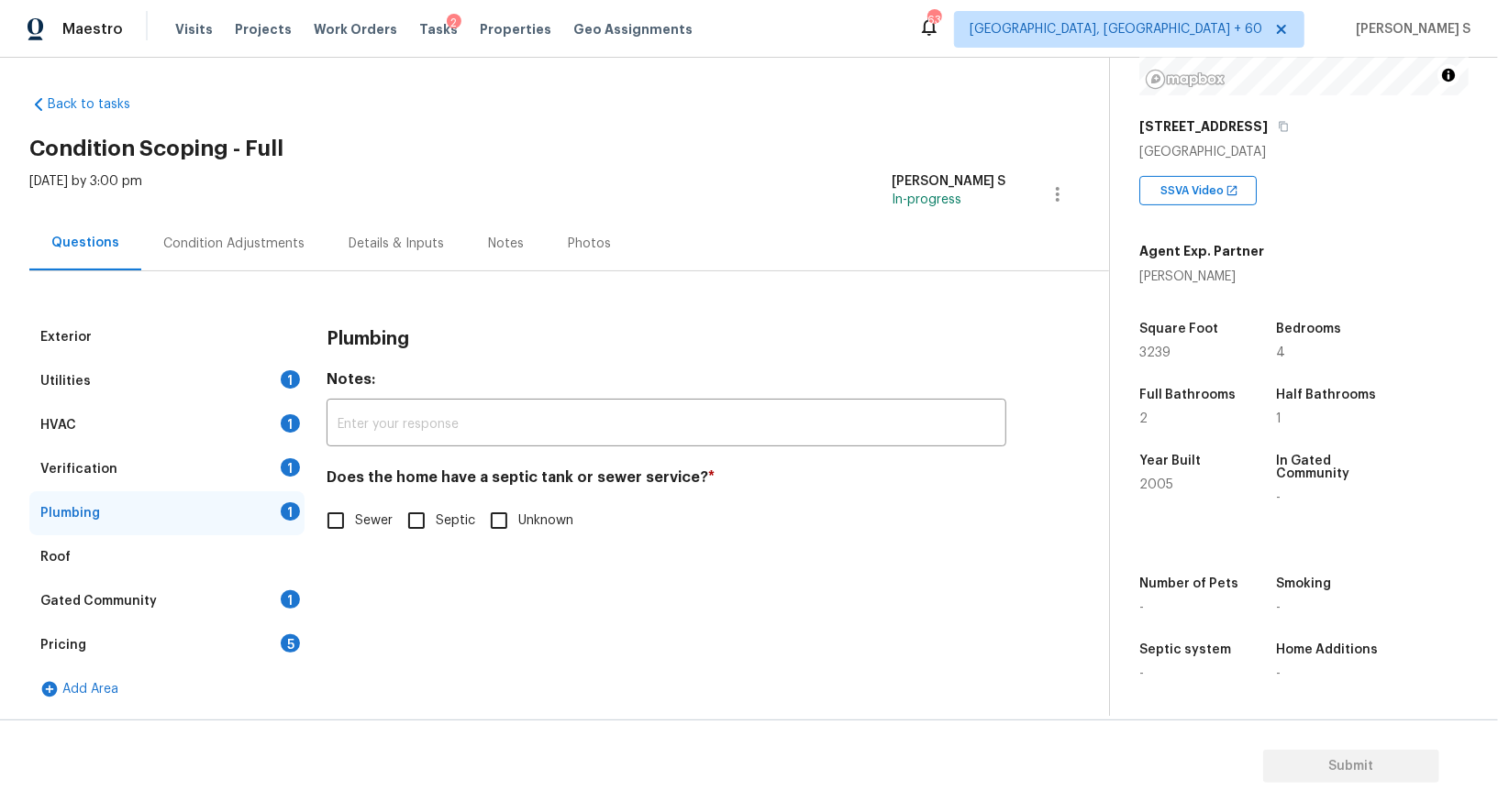
click at [348, 512] on input "Sewer" at bounding box center [336, 521] width 39 height 39
checkbox input "true"
click at [290, 591] on div "1" at bounding box center [290, 600] width 19 height 18
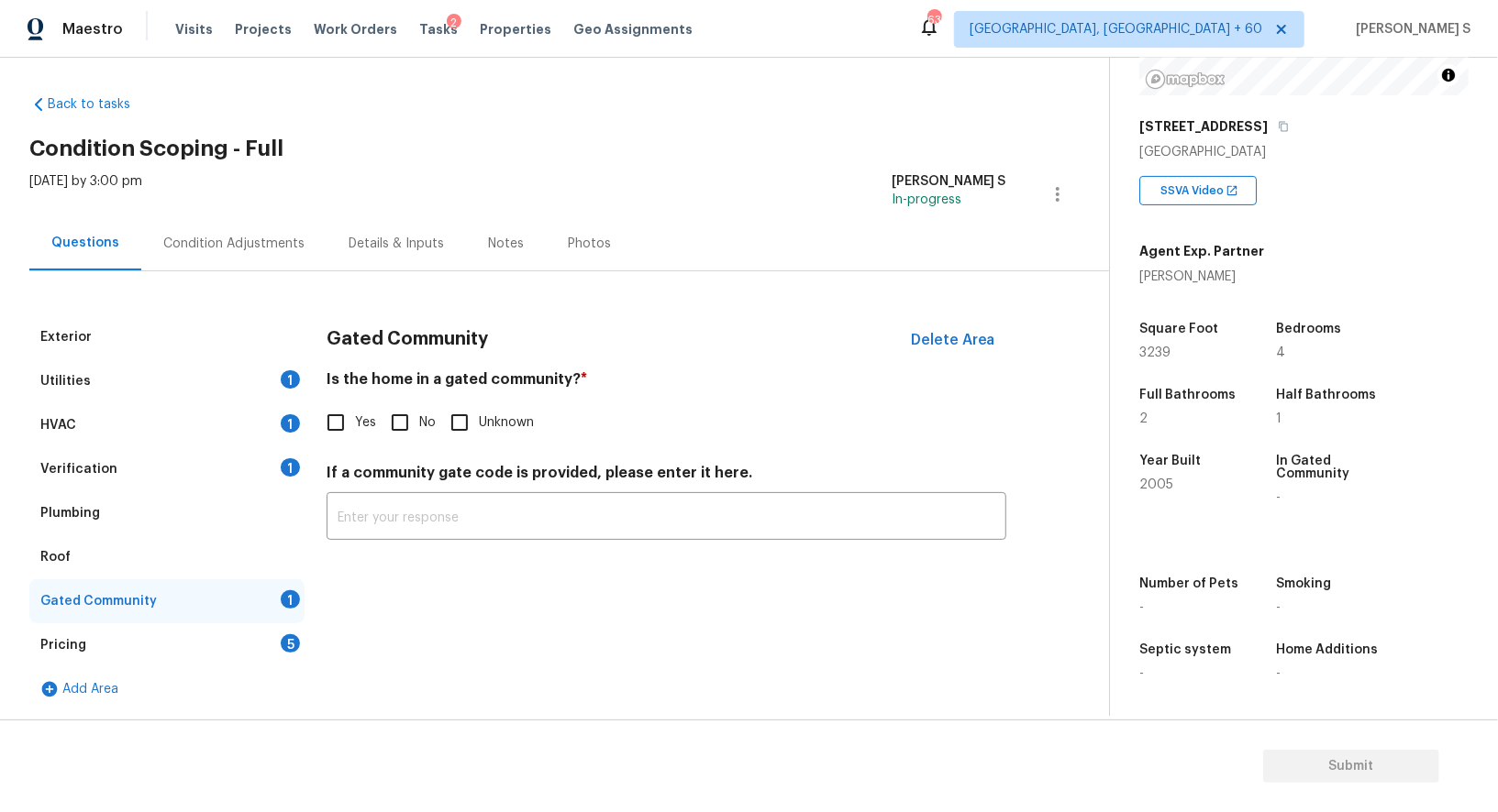
click at [389, 421] on input "No" at bounding box center [400, 423] width 39 height 39
checkbox input "true"
click at [267, 457] on div "Verification 1" at bounding box center [167, 470] width 275 height 44
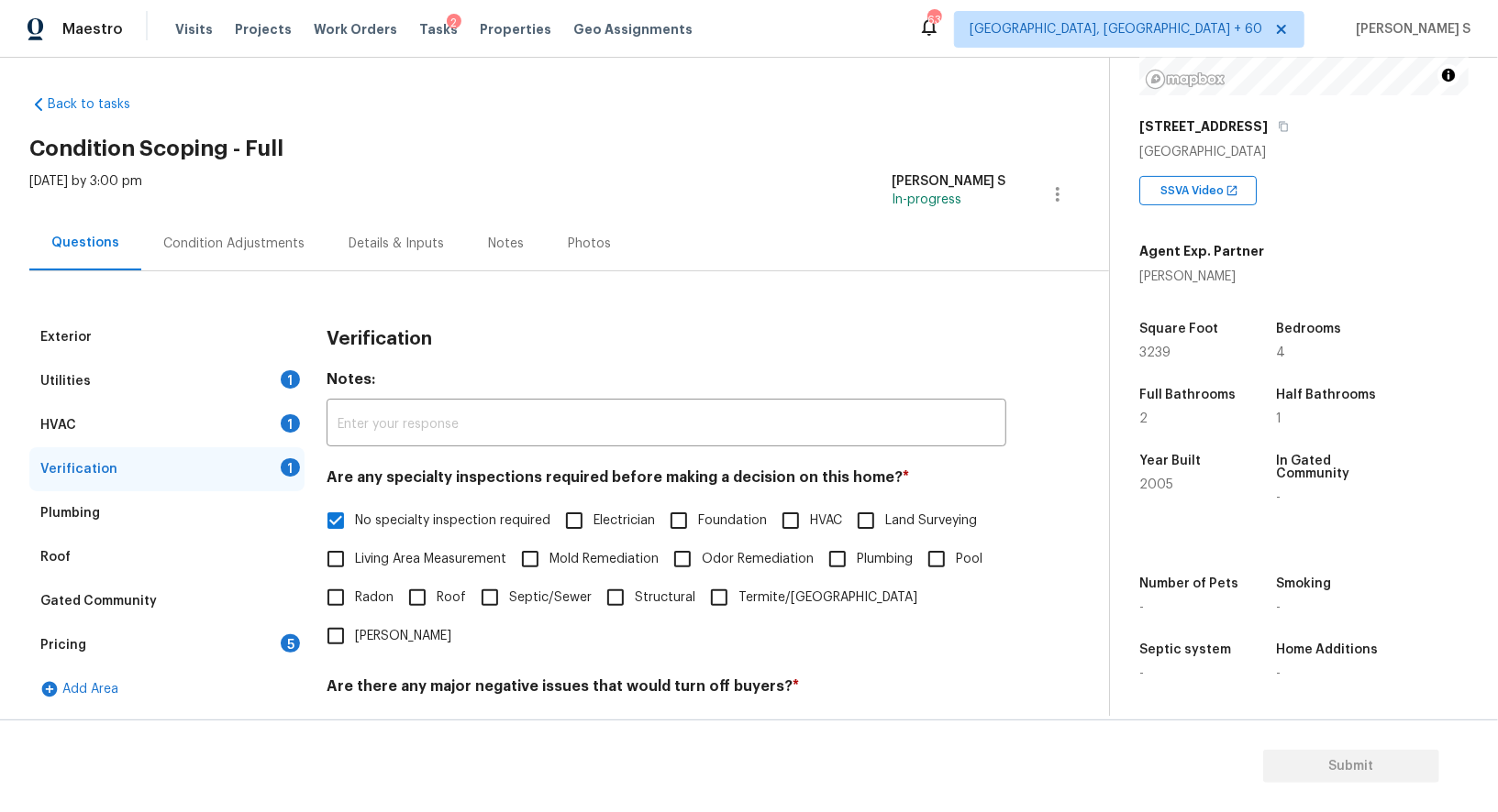
click at [257, 424] on div "HVAC 1" at bounding box center [167, 425] width 275 height 44
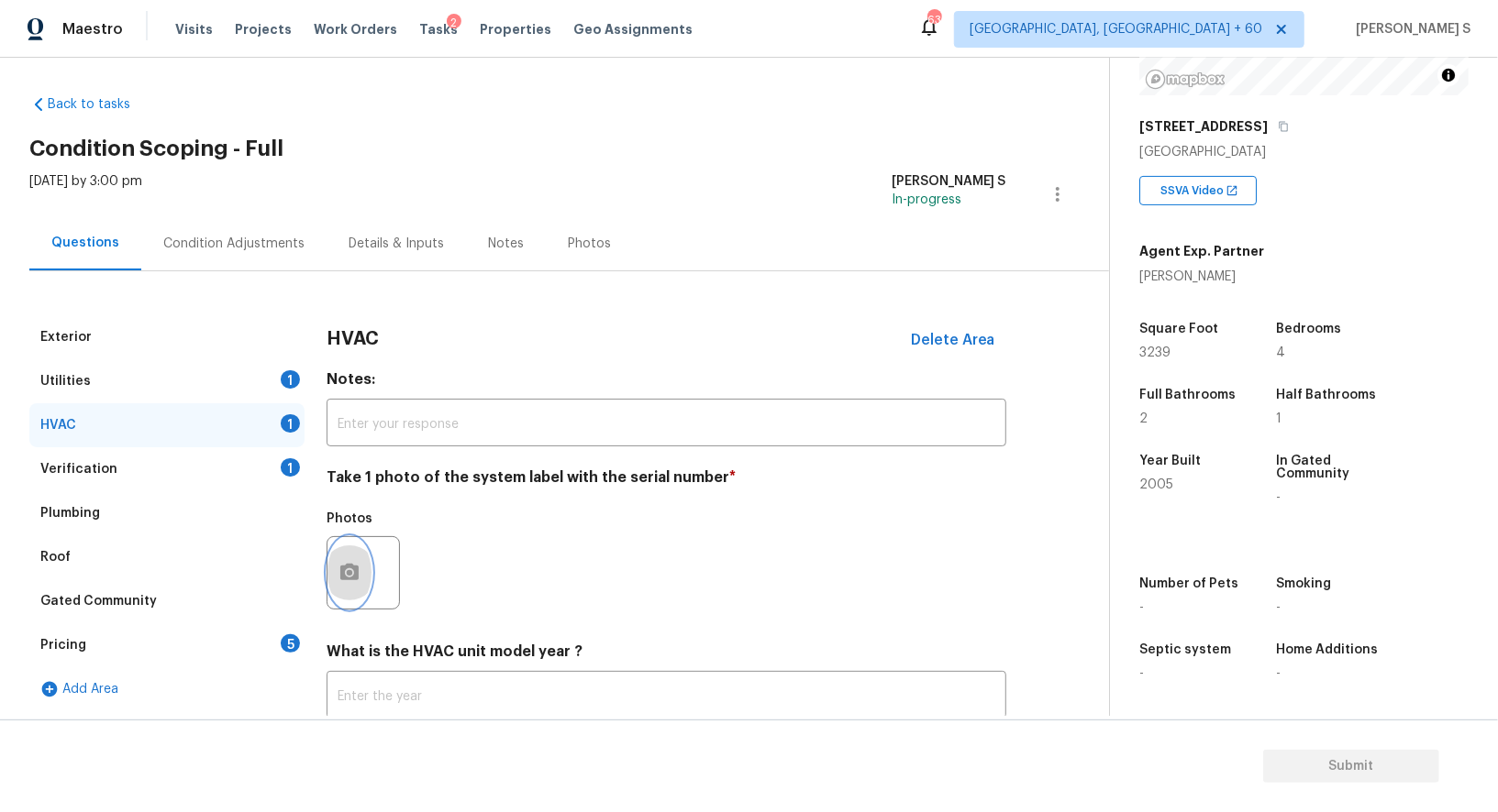
click at [342, 550] on button "button" at bounding box center [350, 573] width 44 height 72
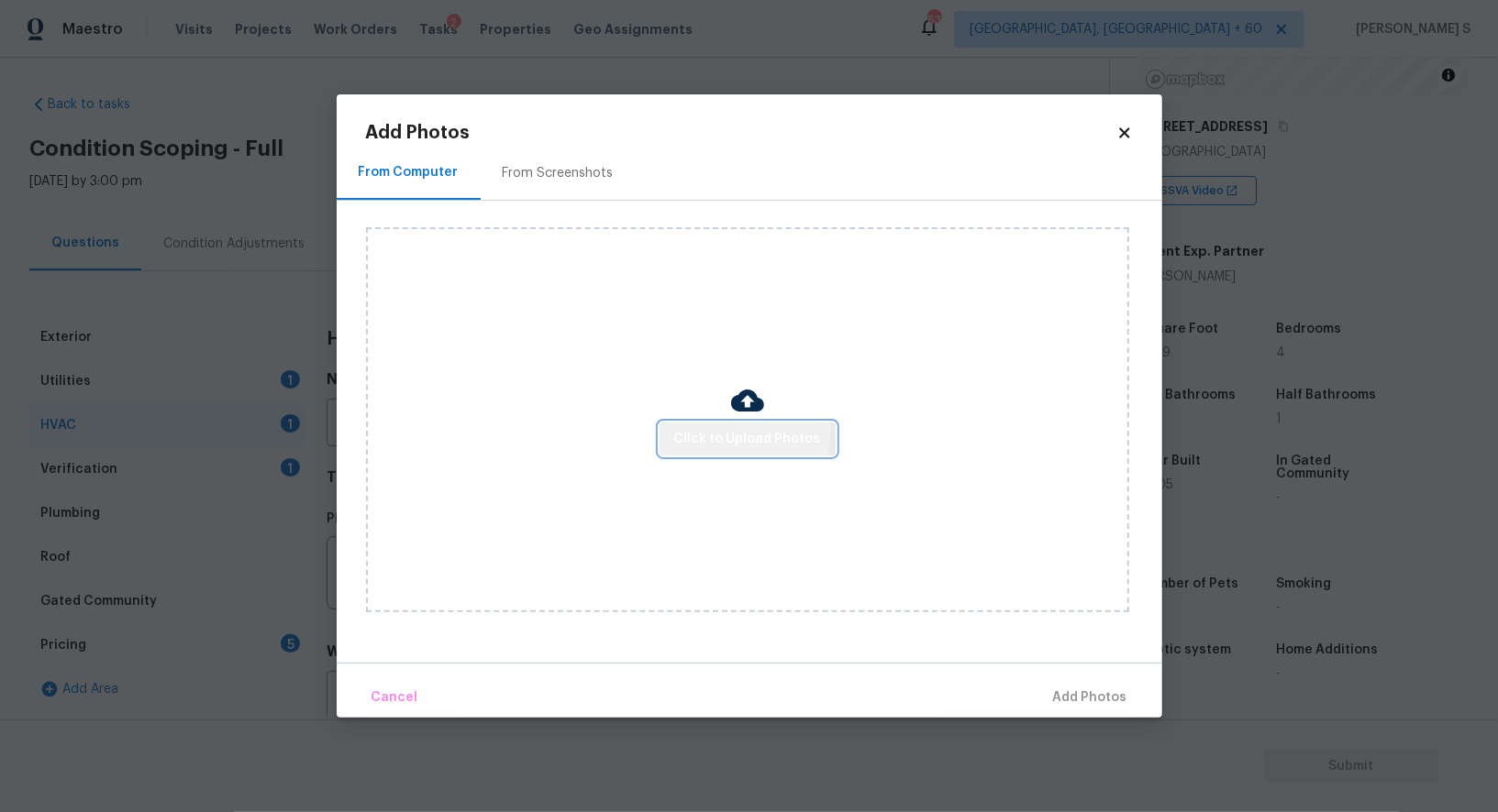
click at [725, 429] on span "Click to Upload Photos" at bounding box center [747, 439] width 147 height 23
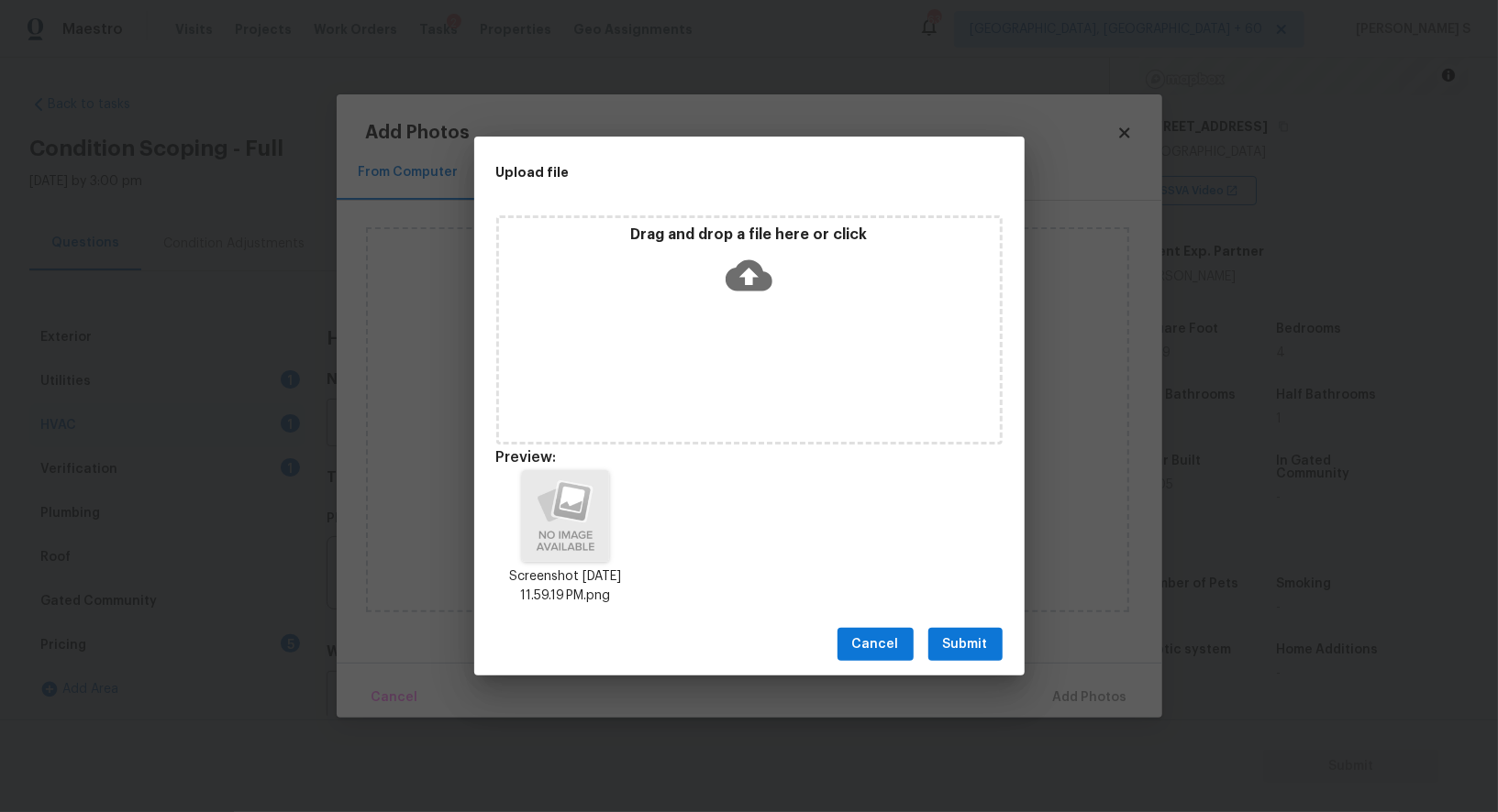
click at [967, 664] on div "Cancel Submit" at bounding box center [749, 645] width 550 height 64
click at [967, 650] on span "Submit" at bounding box center [965, 645] width 45 height 23
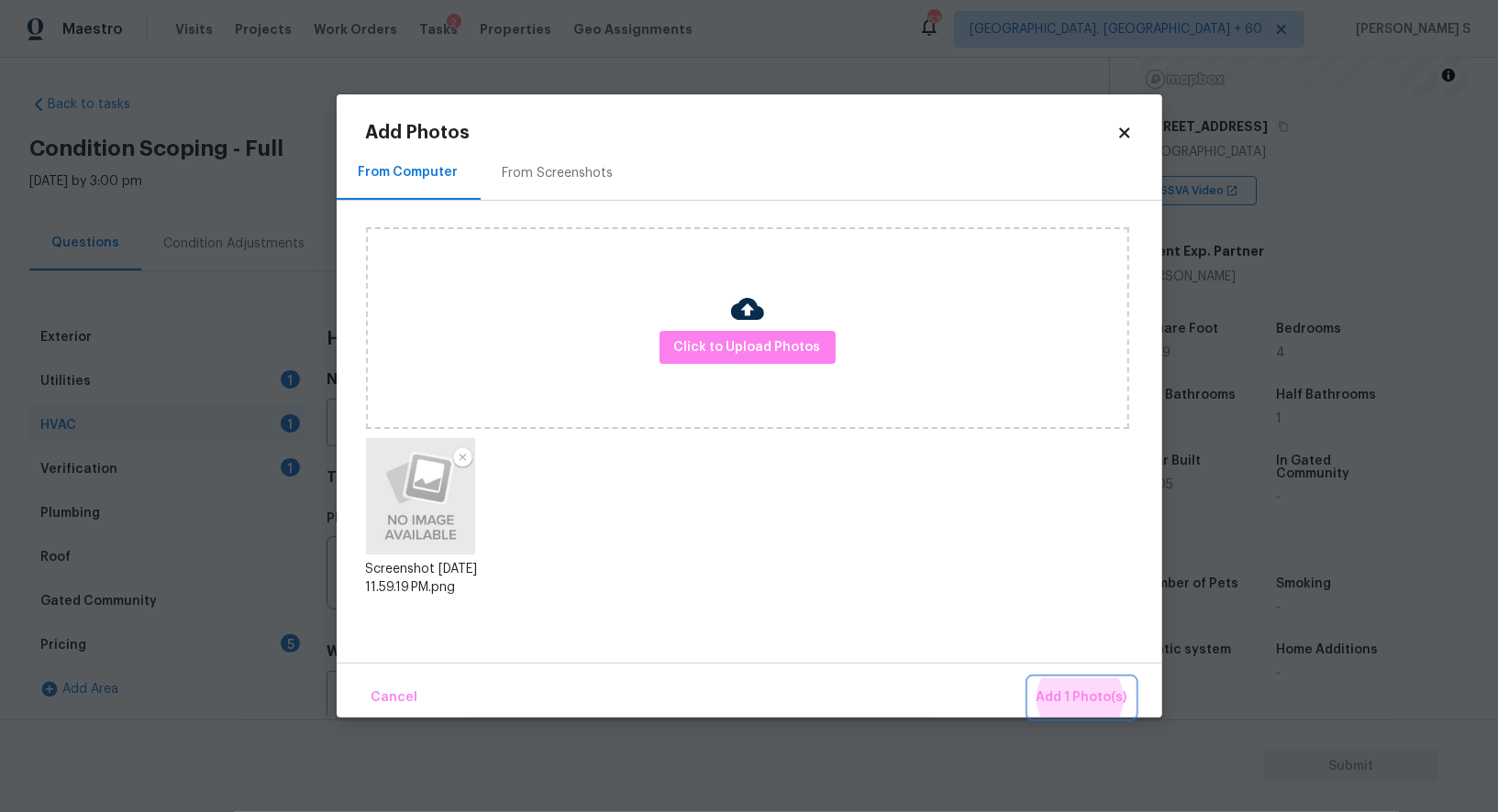
click at [1029, 678] on button "Add 1 Photo(s)" at bounding box center [1082, 698] width 105 height 40
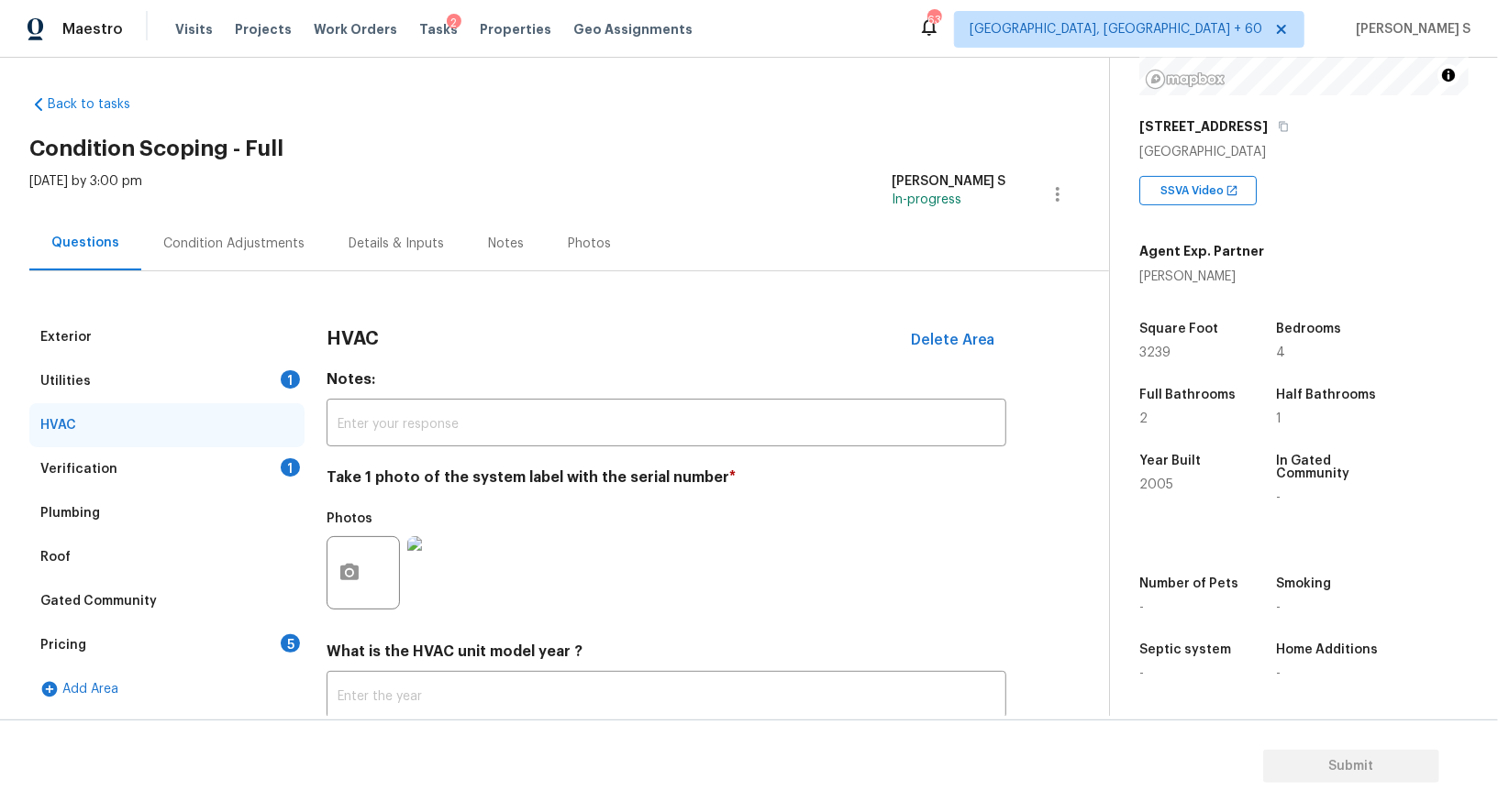
click at [270, 655] on div "Pricing 5" at bounding box center [167, 646] width 275 height 44
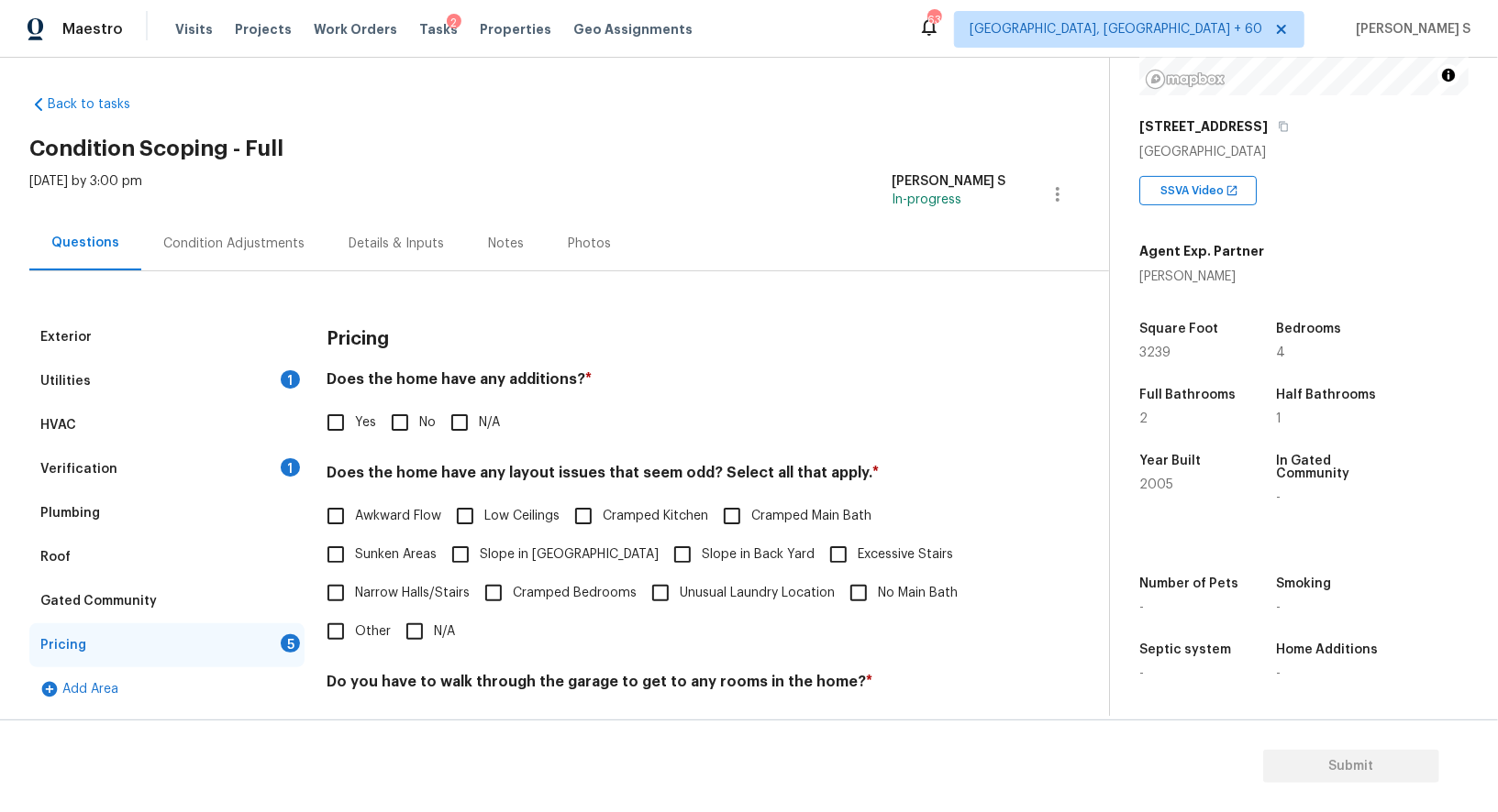
click at [406, 404] on input "No" at bounding box center [400, 423] width 39 height 39
checkbox input "true"
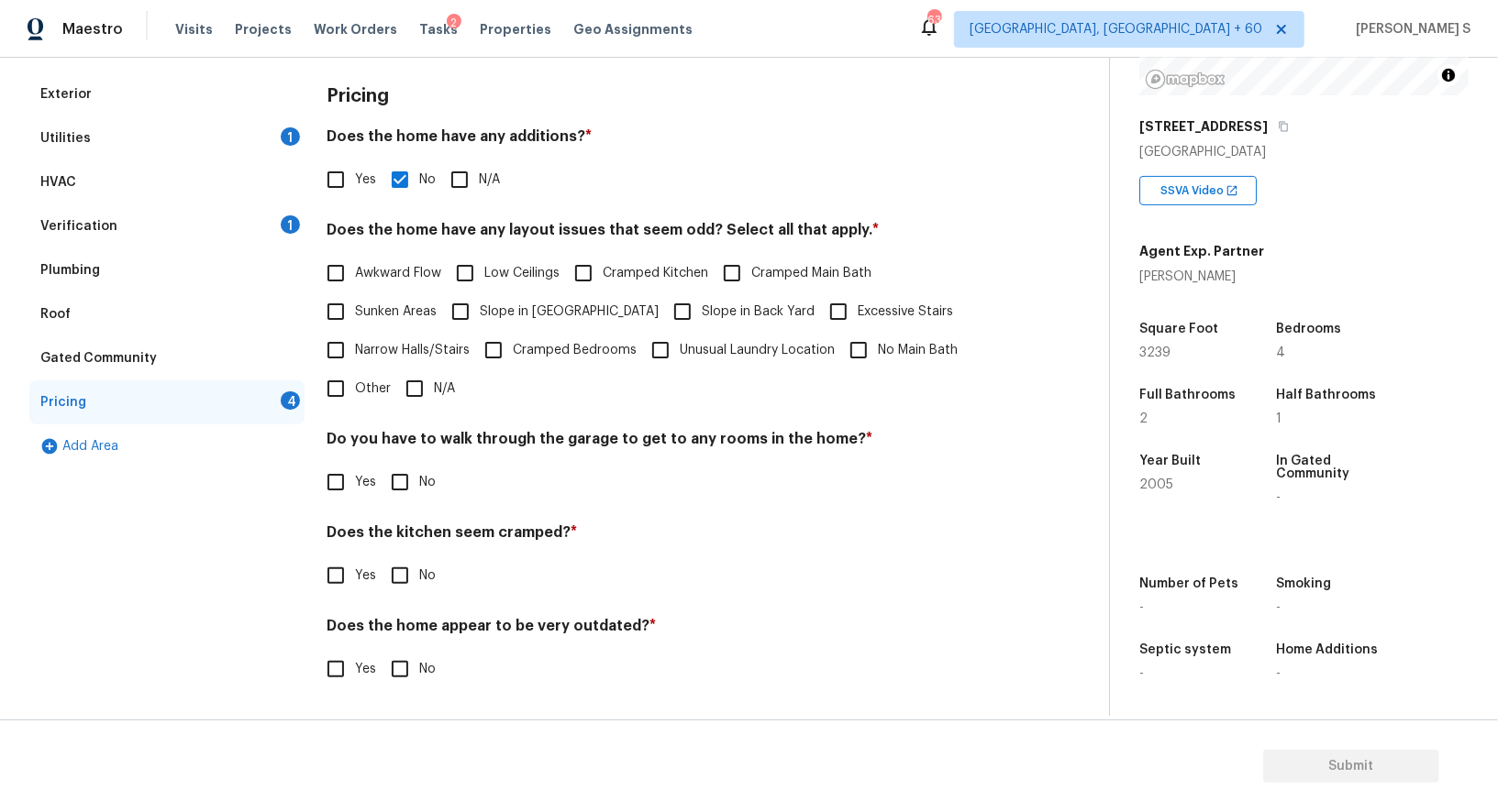
scroll to position [247, 0]
click at [402, 498] on input "No" at bounding box center [400, 484] width 39 height 39
checkbox input "true"
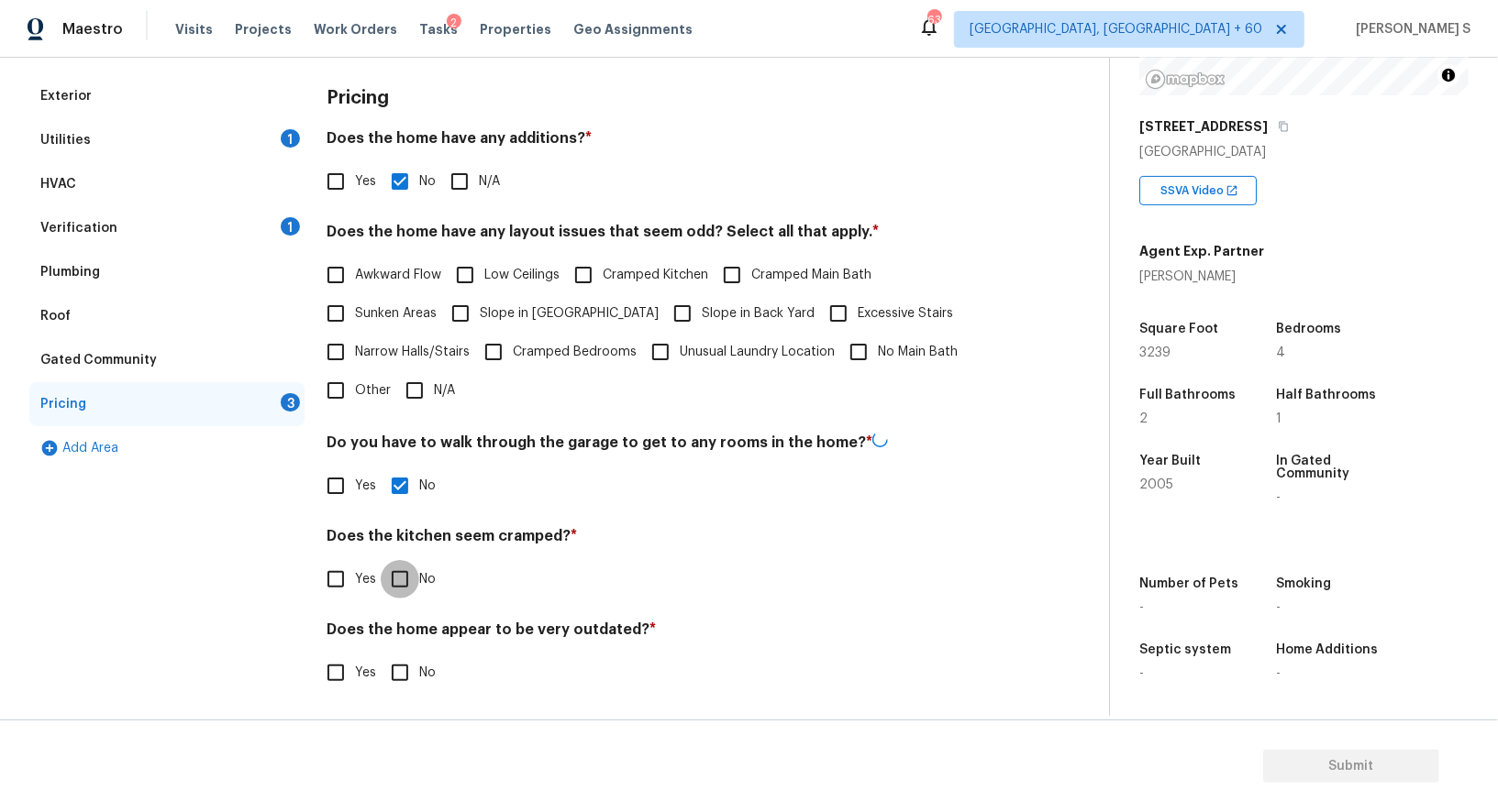
click at [380, 560] on input "No" at bounding box center [400, 579] width 39 height 39
checkbox input "true"
click at [380, 654] on input "No" at bounding box center [400, 674] width 39 height 39
checkbox input "true"
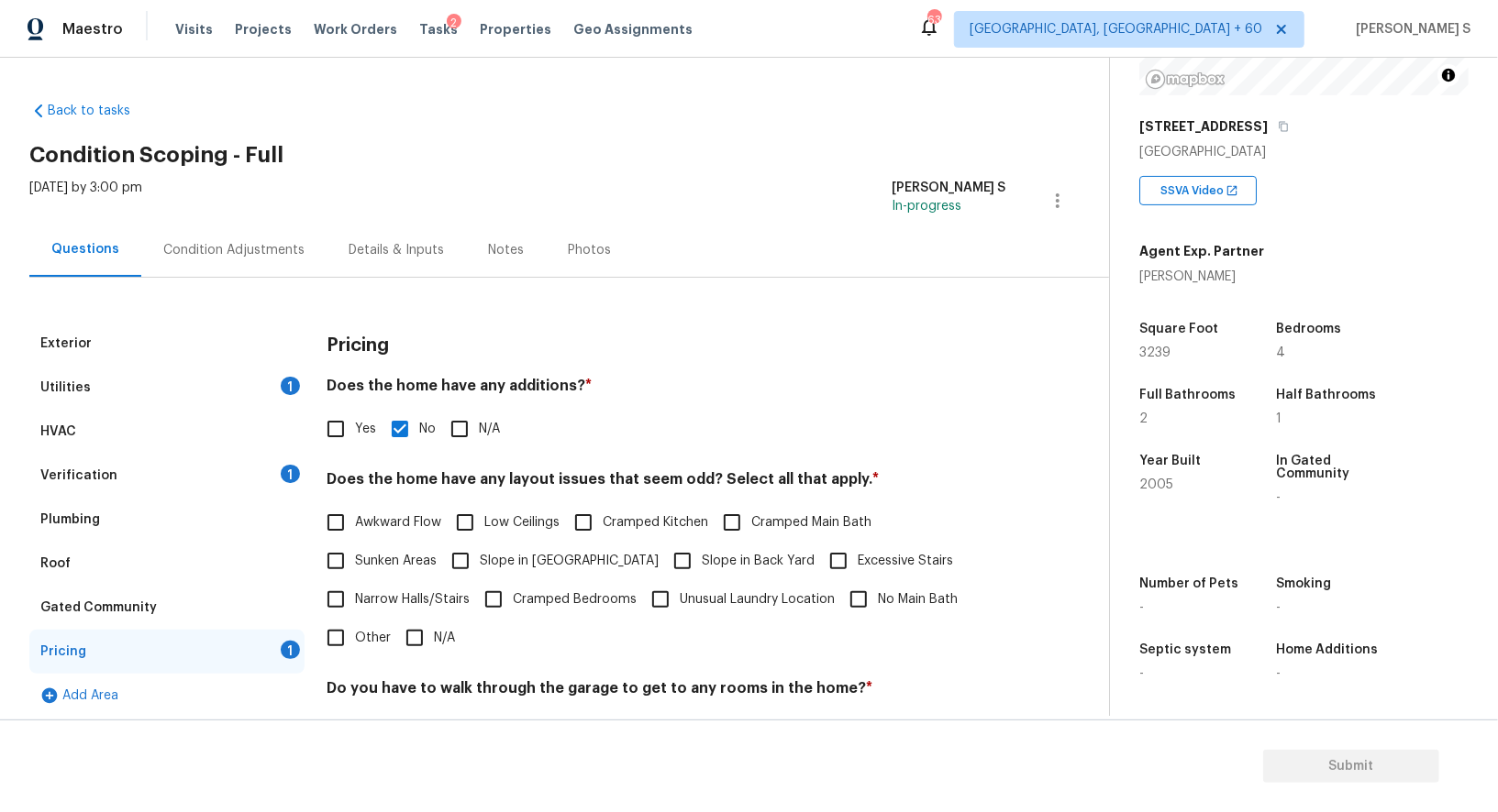
click at [239, 249] on div "Condition Adjustments" at bounding box center [234, 250] width 141 height 18
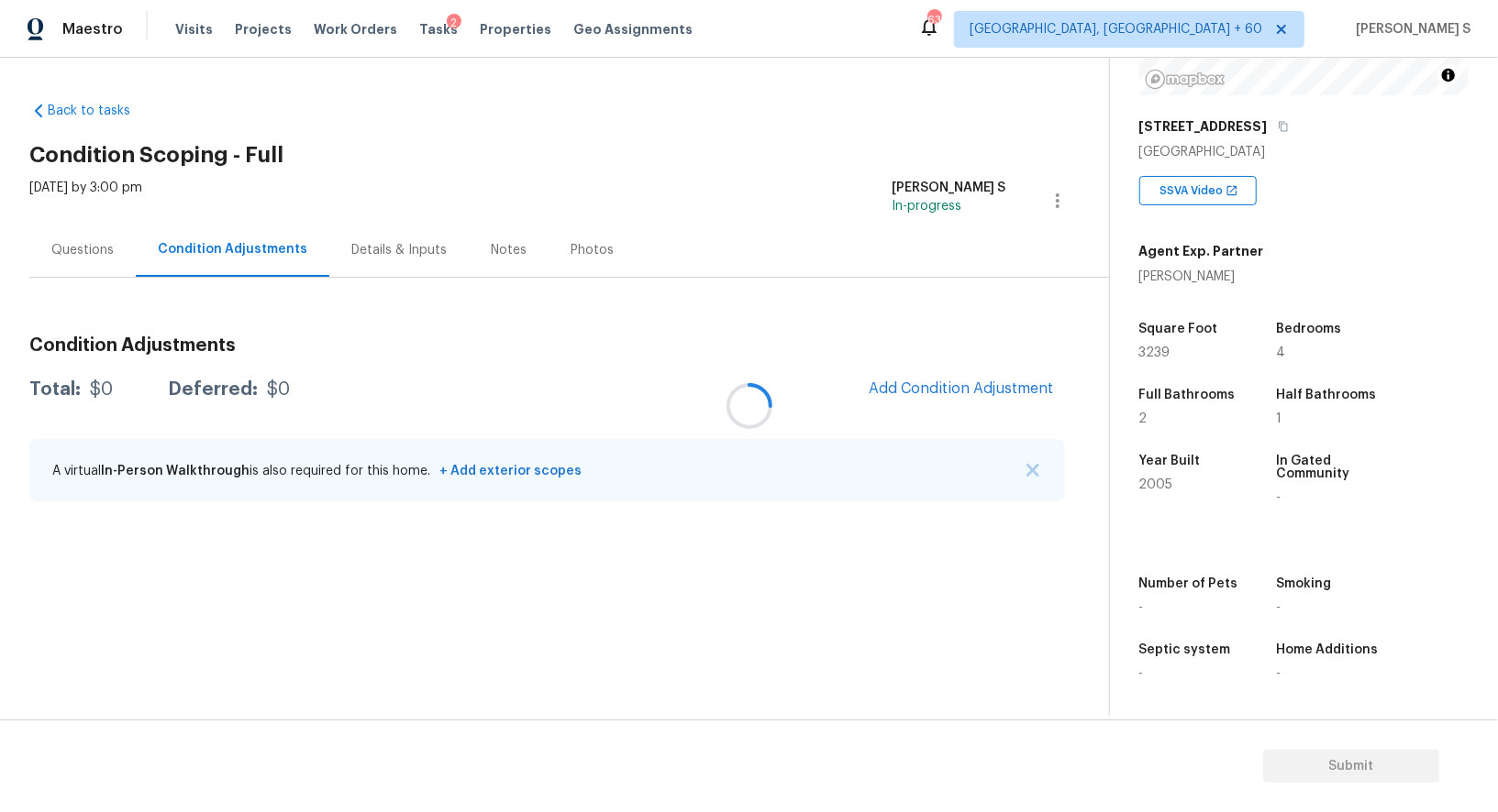
click at [705, 185] on div at bounding box center [749, 406] width 1498 height 812
click at [480, 469] on div at bounding box center [749, 406] width 1498 height 812
drag, startPoint x: 46, startPoint y: 256, endPoint x: 117, endPoint y: 256, distance: 71.0
click at [47, 256] on div "Questions" at bounding box center [82, 249] width 106 height 54
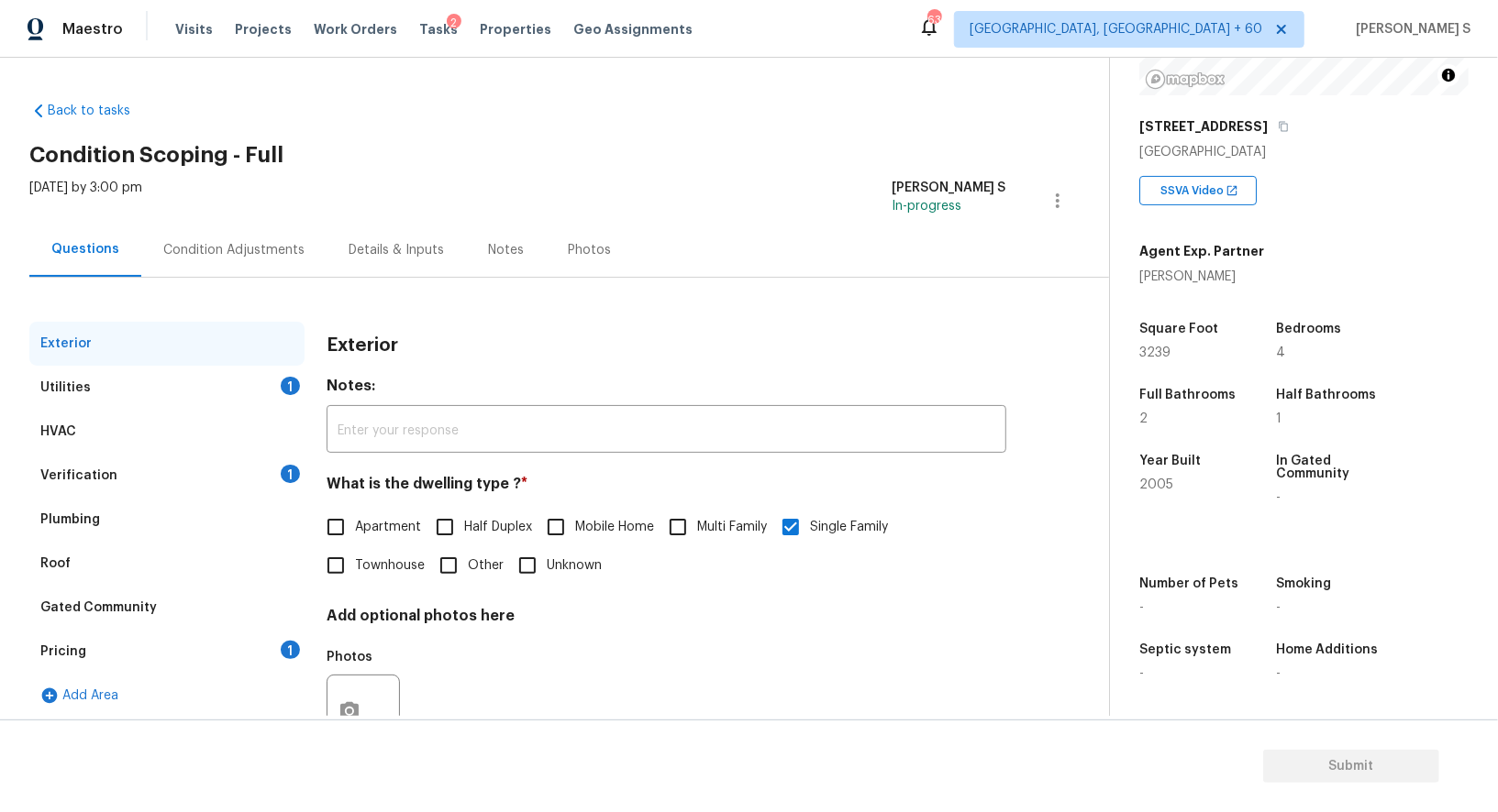
scroll to position [70, 0]
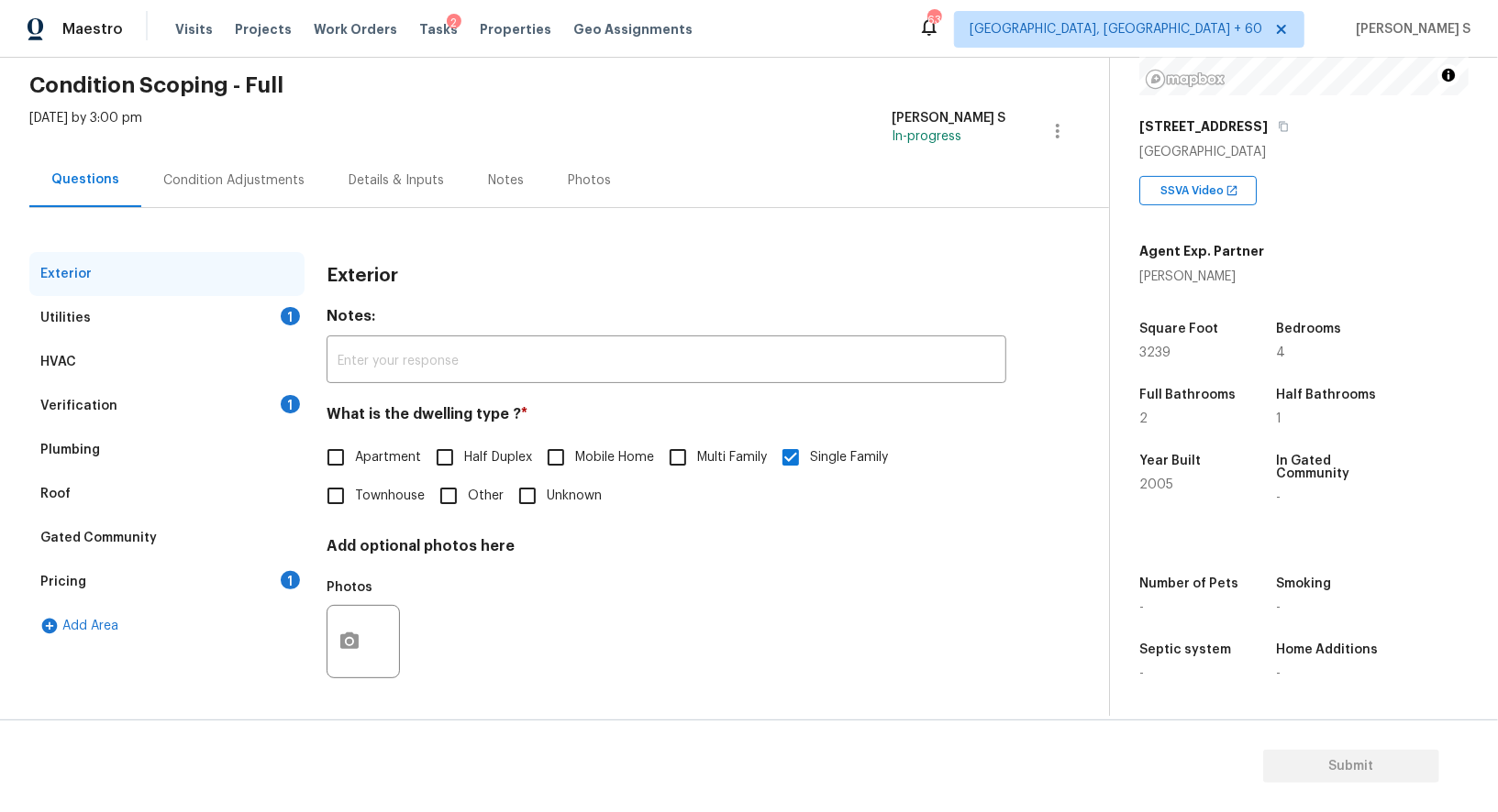
click at [91, 580] on div "Pricing 1" at bounding box center [167, 582] width 275 height 44
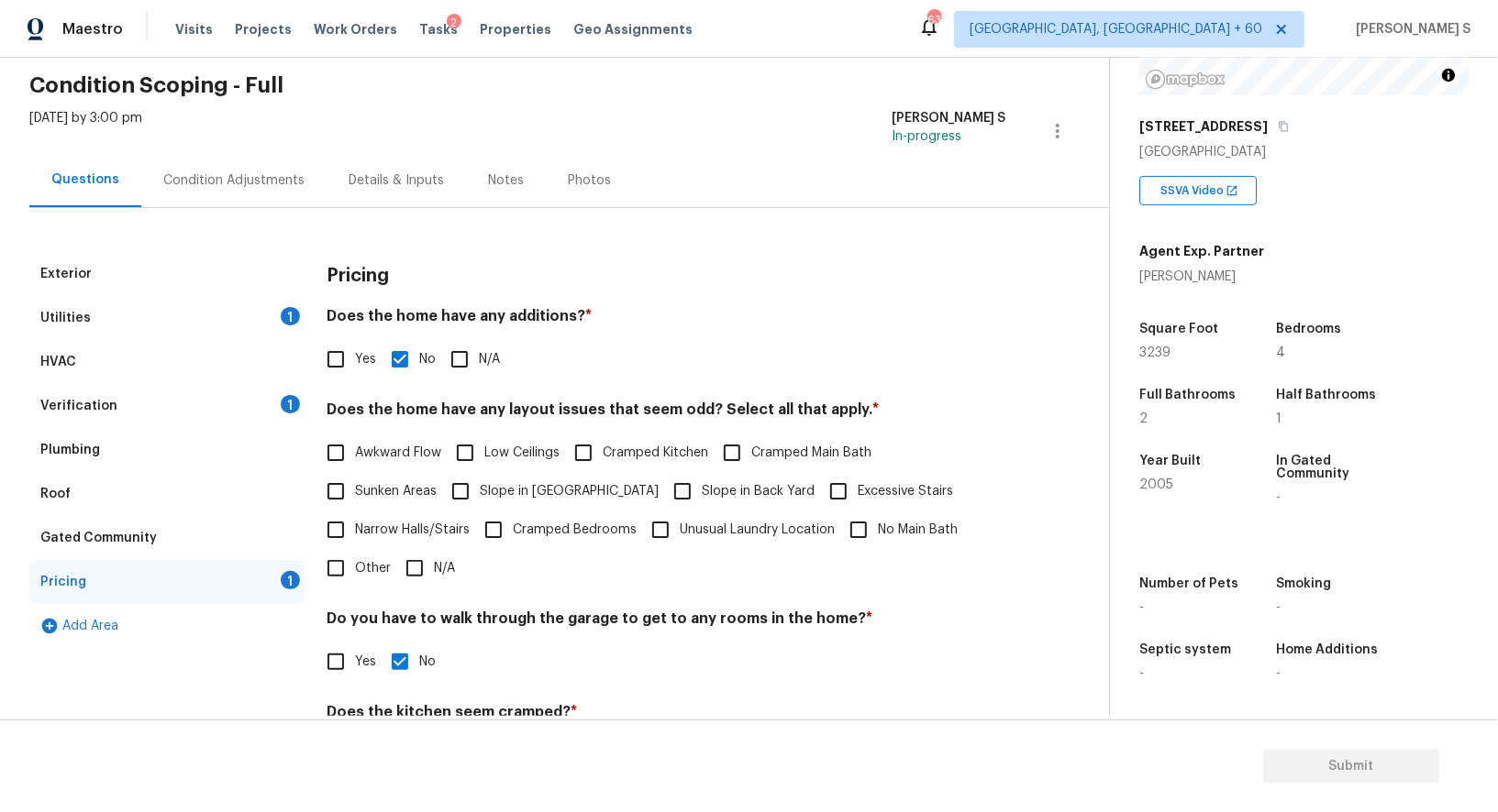
click at [479, 465] on input "Low Ceilings" at bounding box center [465, 453] width 39 height 39
checkbox input "true"
click at [479, 484] on input "Slope in [GEOGRAPHIC_DATA]" at bounding box center [461, 494] width 39 height 39
checkbox input "true"
click at [479, 448] on input "Low Ceilings" at bounding box center [465, 455] width 39 height 39
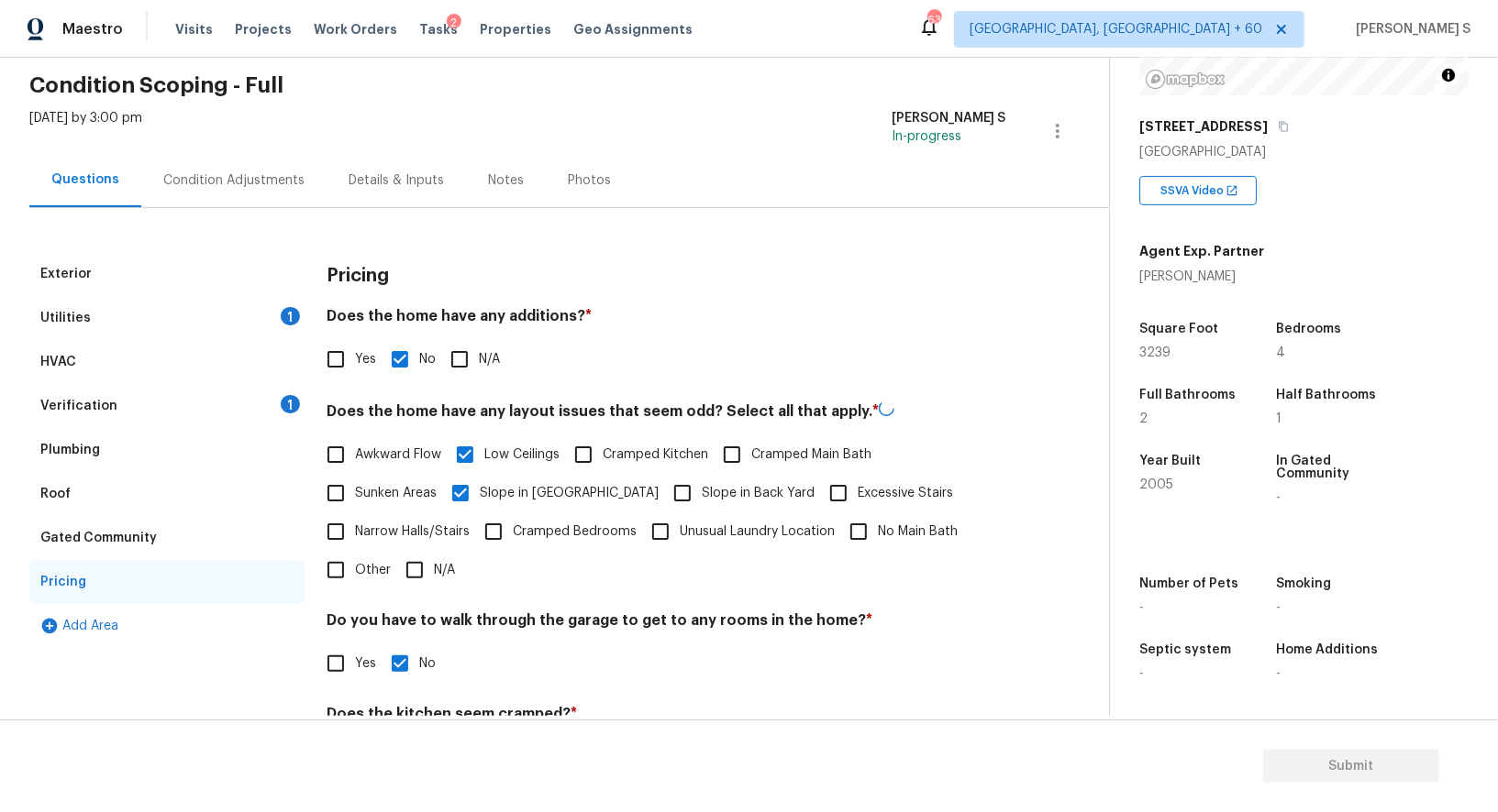
checkbox input "false"
click at [257, 185] on div "Condition Adjustments" at bounding box center [234, 181] width 141 height 18
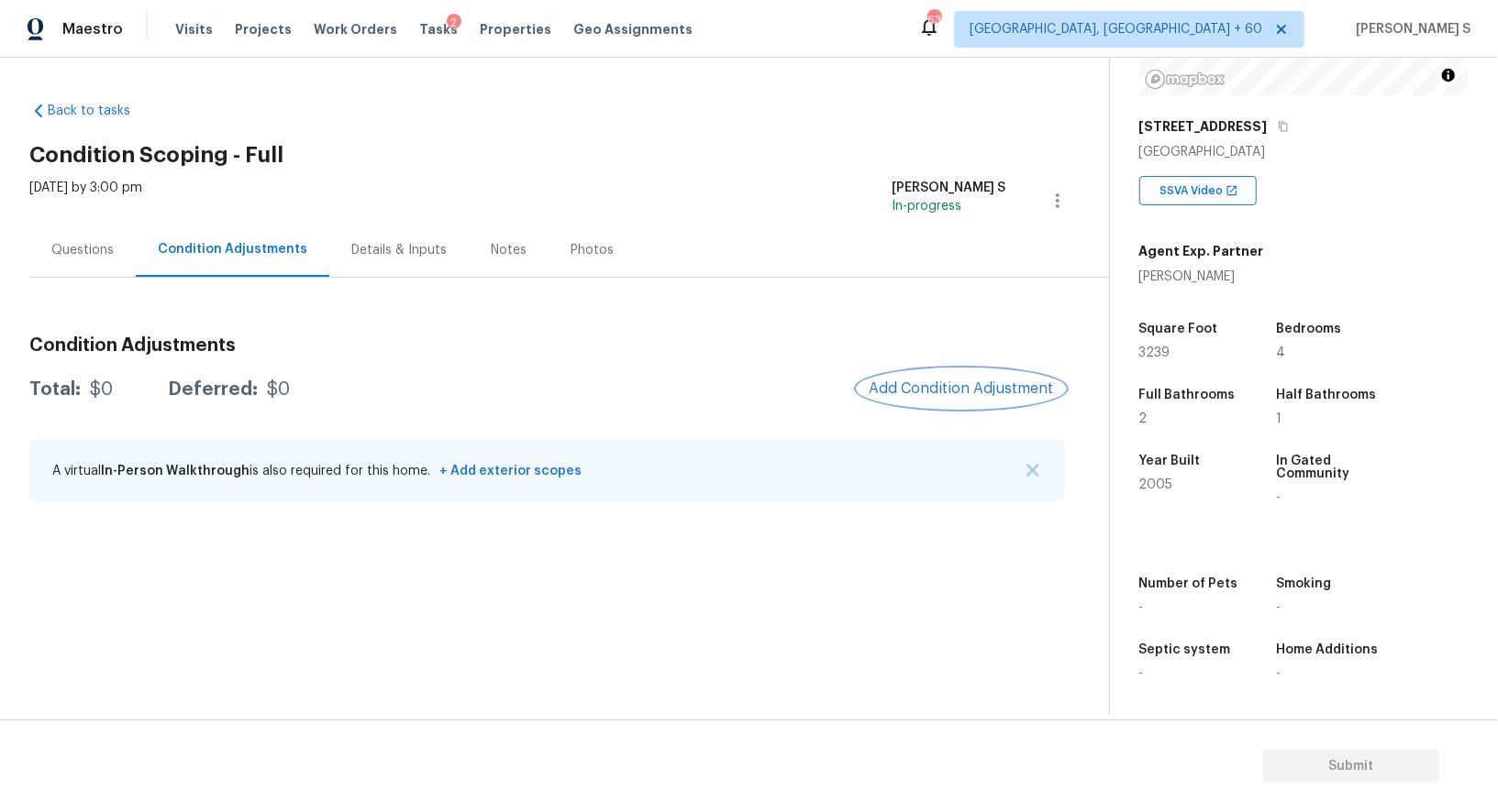
click at [910, 390] on span "Add Condition Adjustment" at bounding box center [961, 388] width 186 height 17
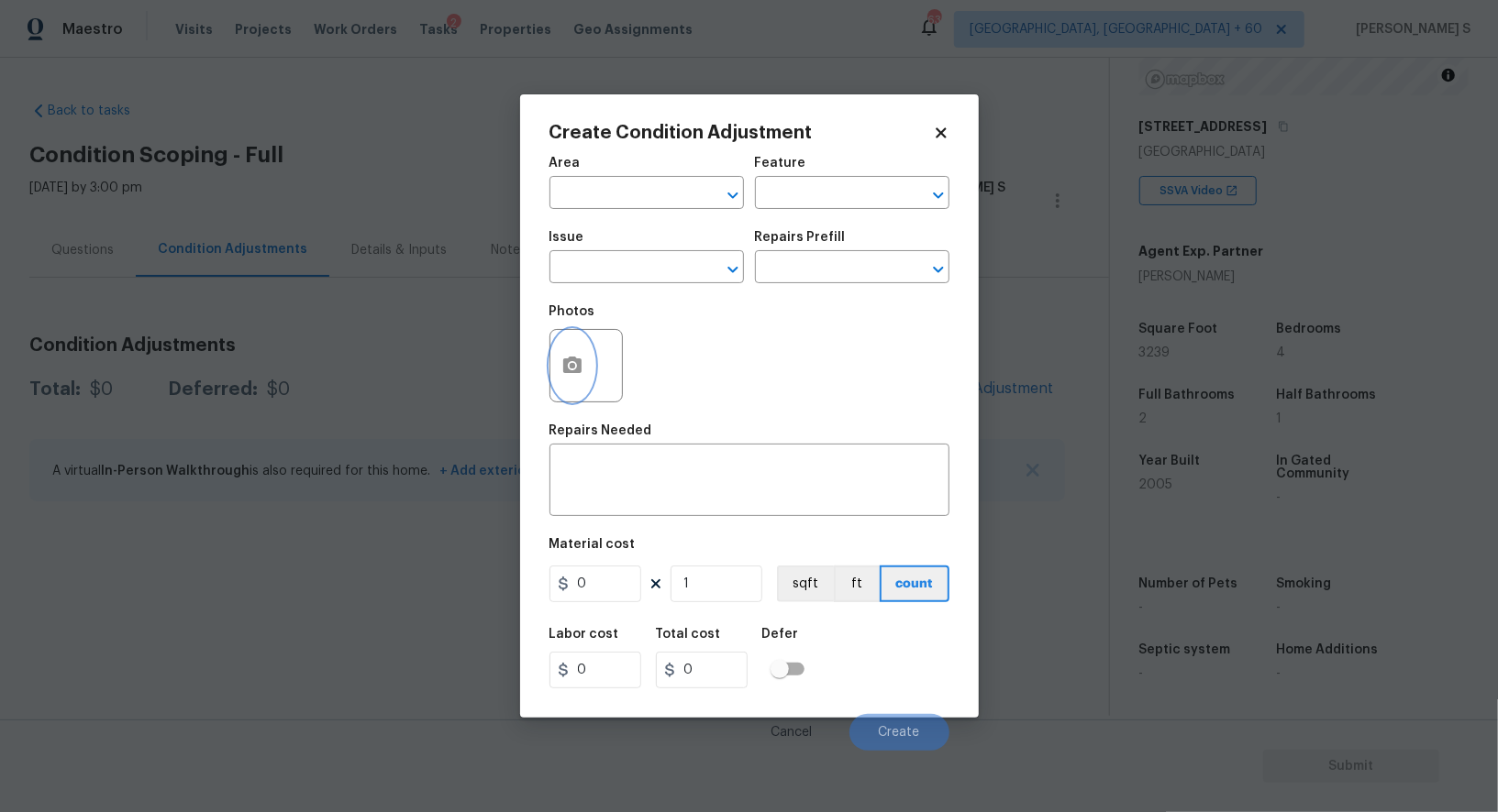
click at [582, 359] on button "button" at bounding box center [572, 366] width 44 height 72
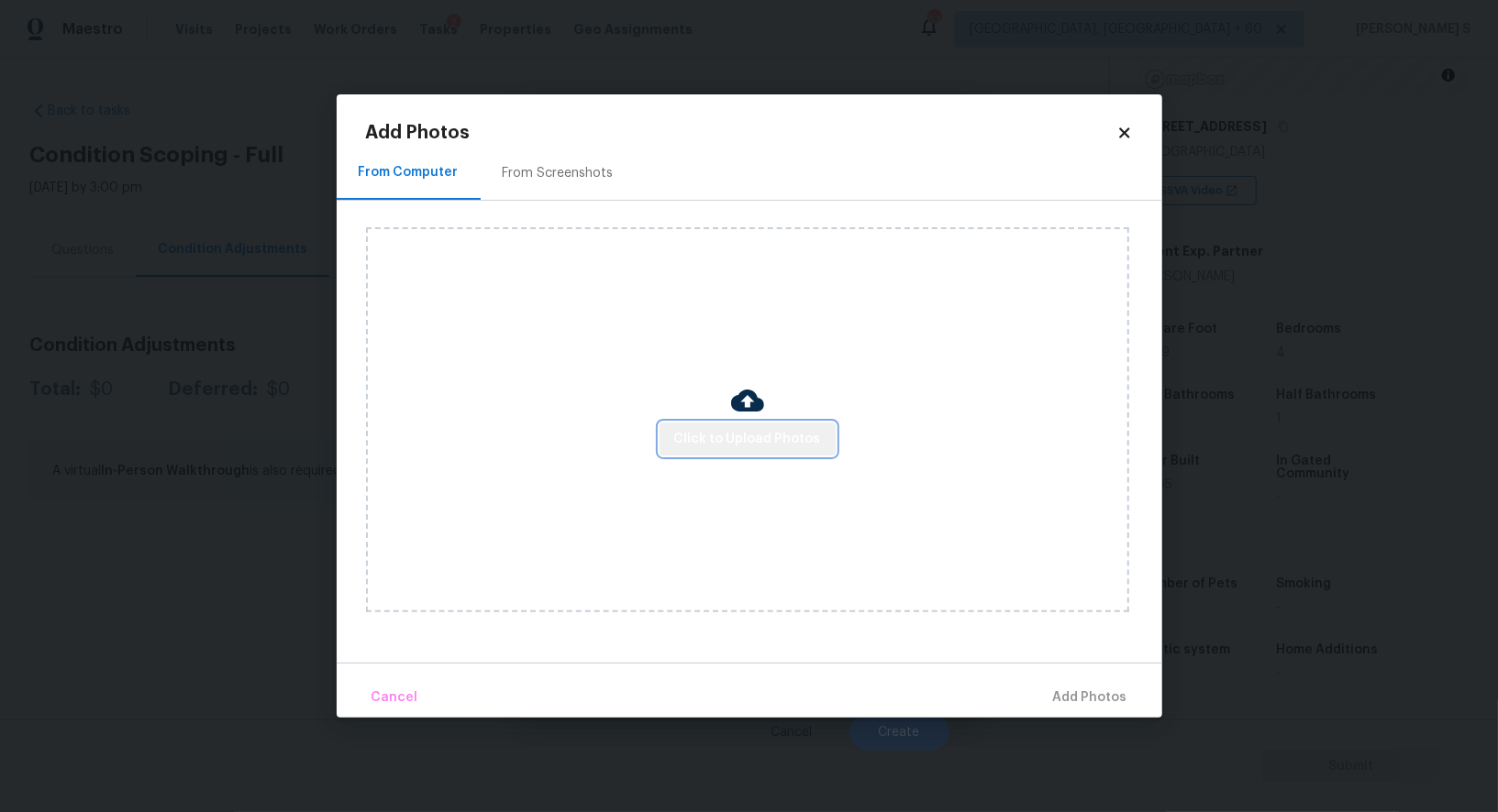
click at [764, 436] on span "Click to Upload Photos" at bounding box center [747, 439] width 147 height 23
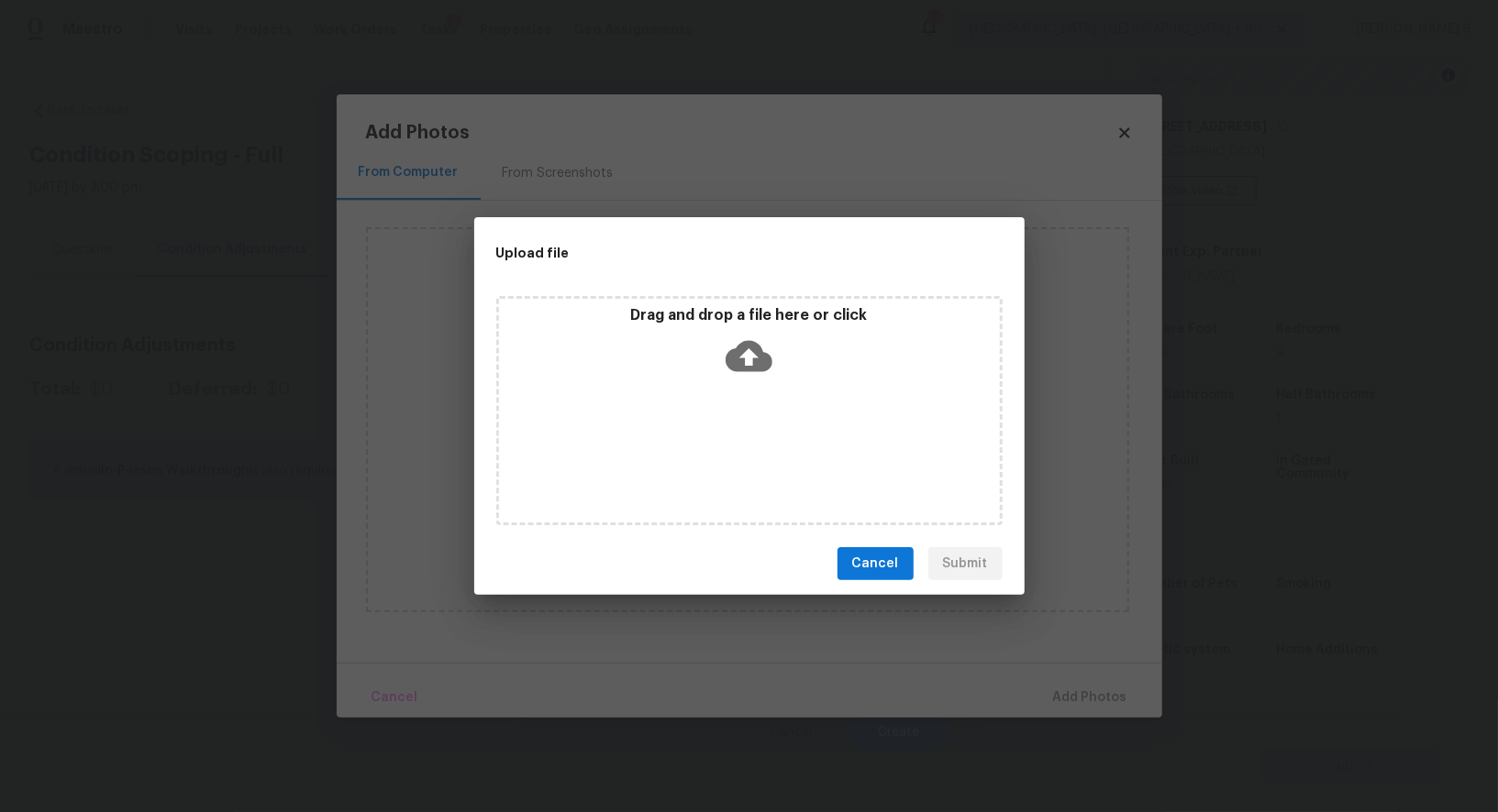
click at [764, 436] on div "Drag and drop a file here or click" at bounding box center [749, 411] width 507 height 229
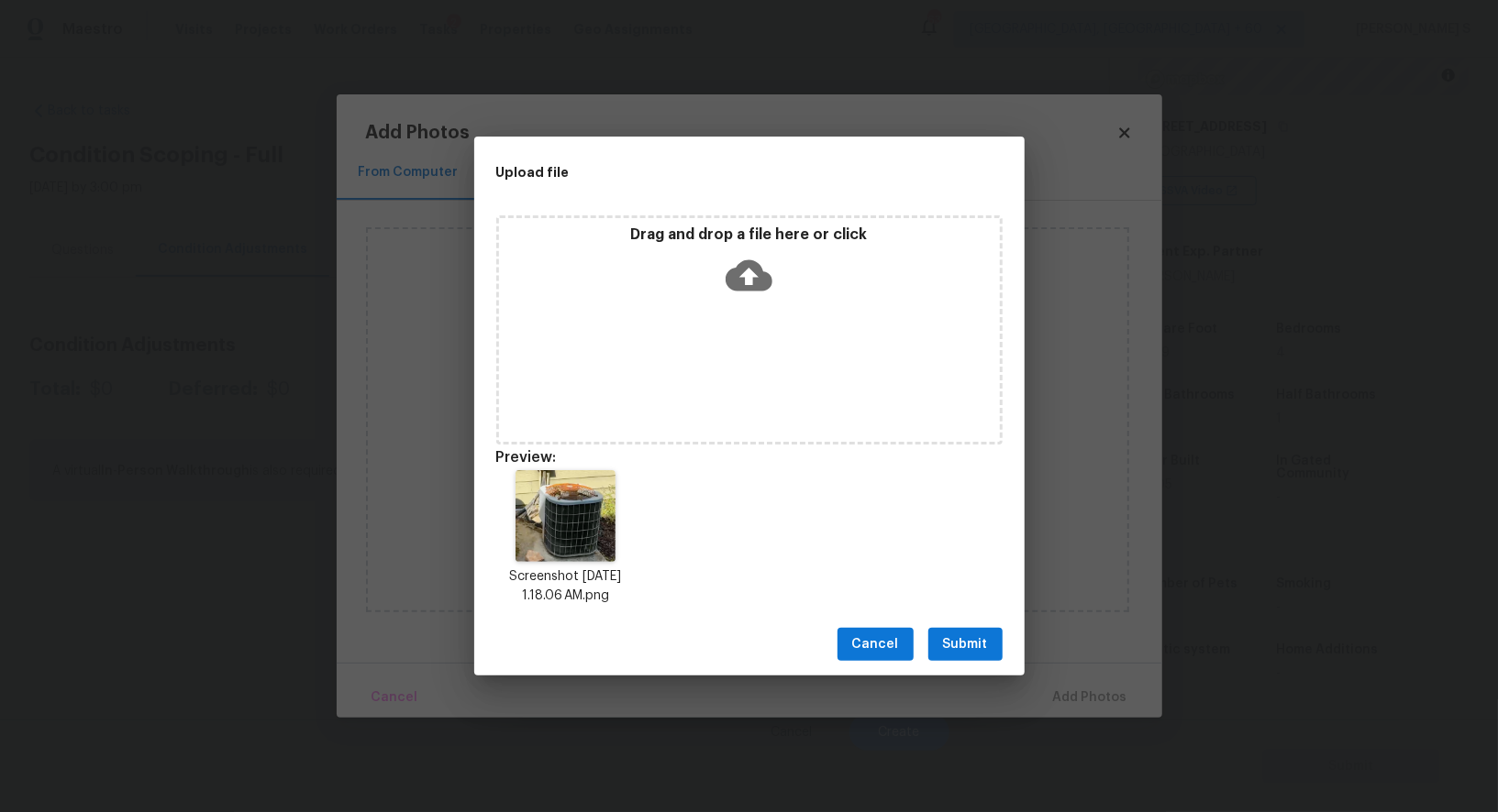
click at [994, 649] on button "Submit" at bounding box center [965, 645] width 74 height 34
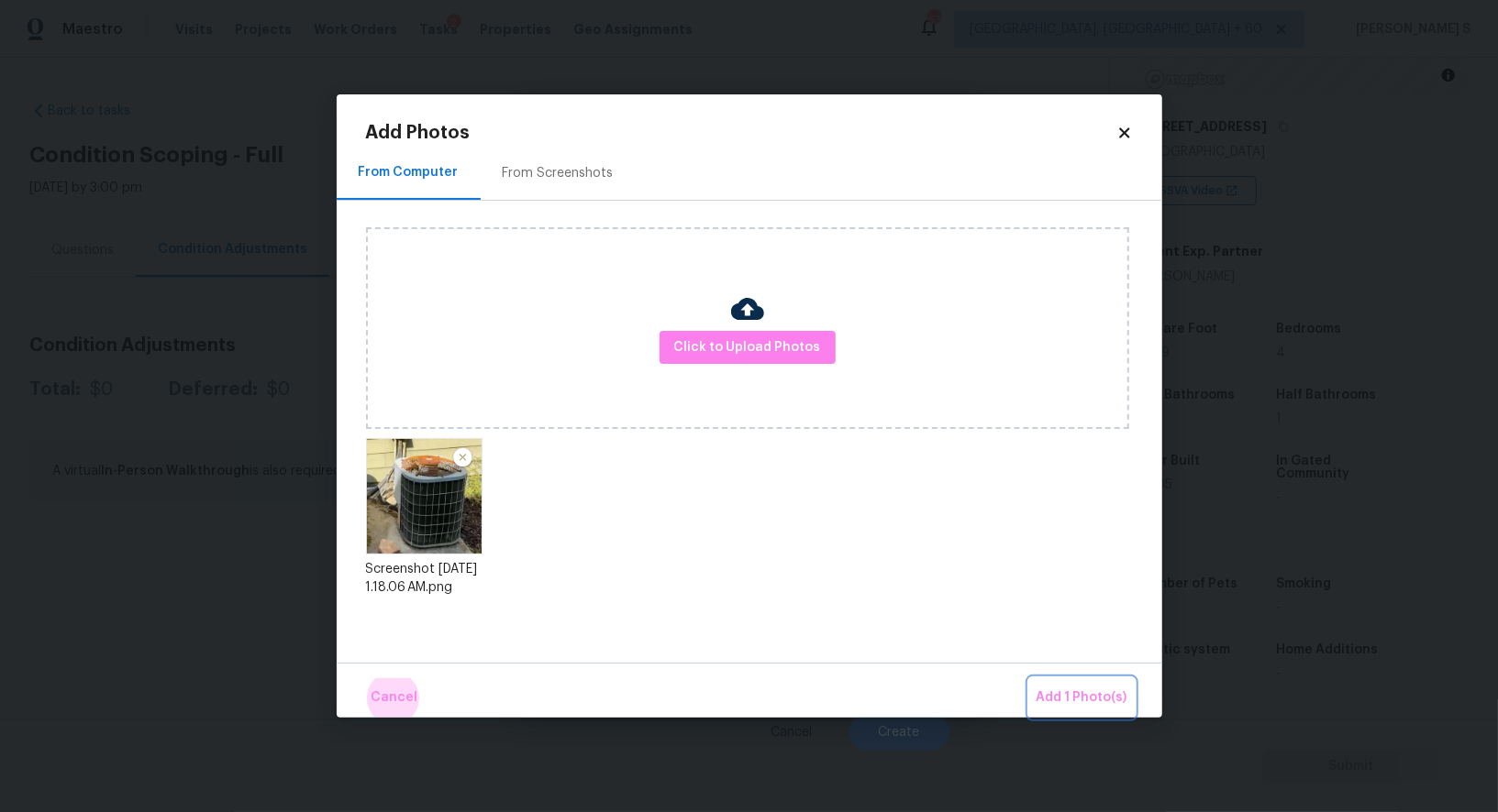
click at [1029, 678] on button "Add 1 Photo(s)" at bounding box center [1082, 698] width 105 height 40
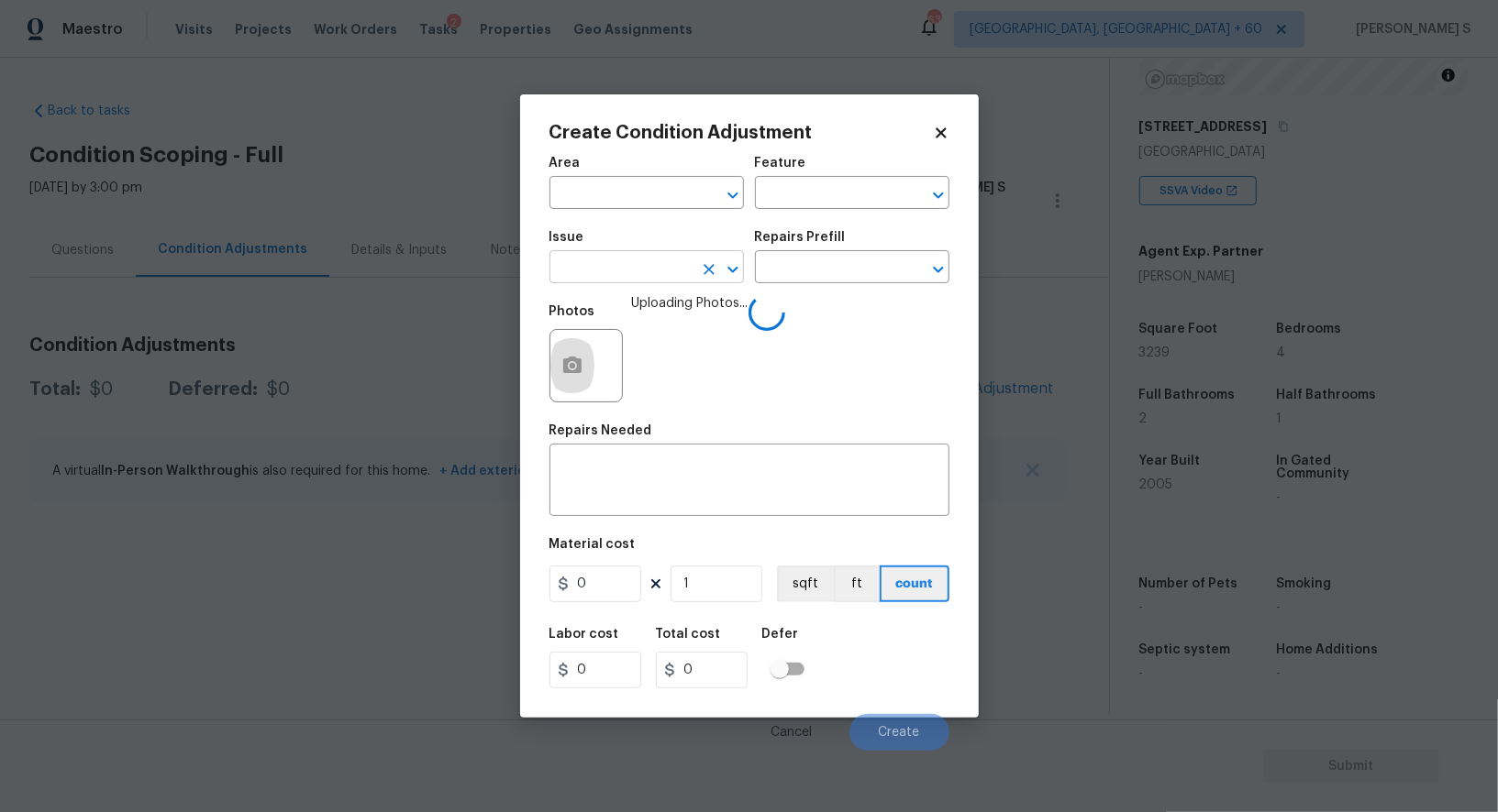
click at [687, 259] on input "text" at bounding box center [620, 269] width 143 height 29
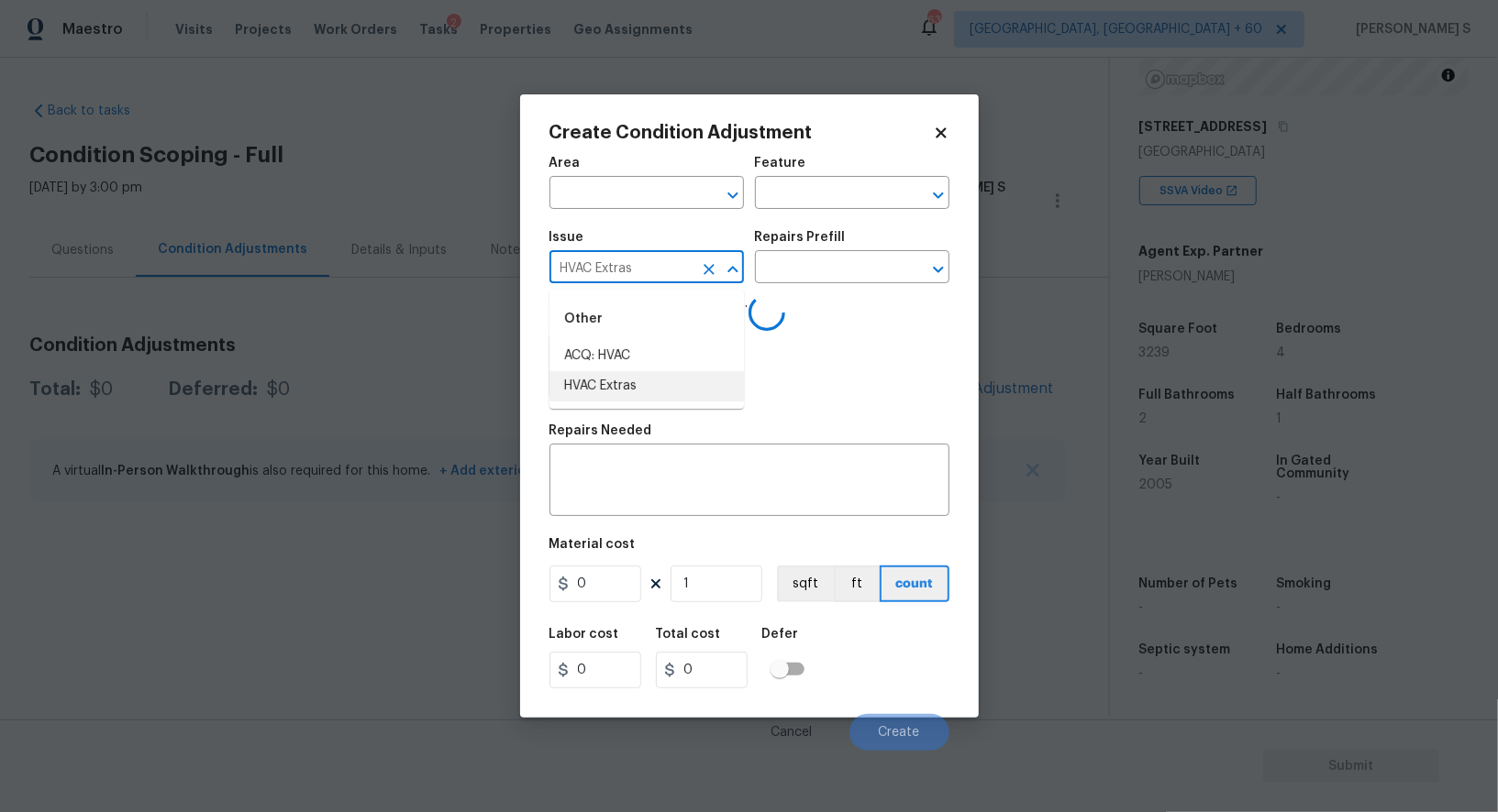
type input "HVAC Extras"
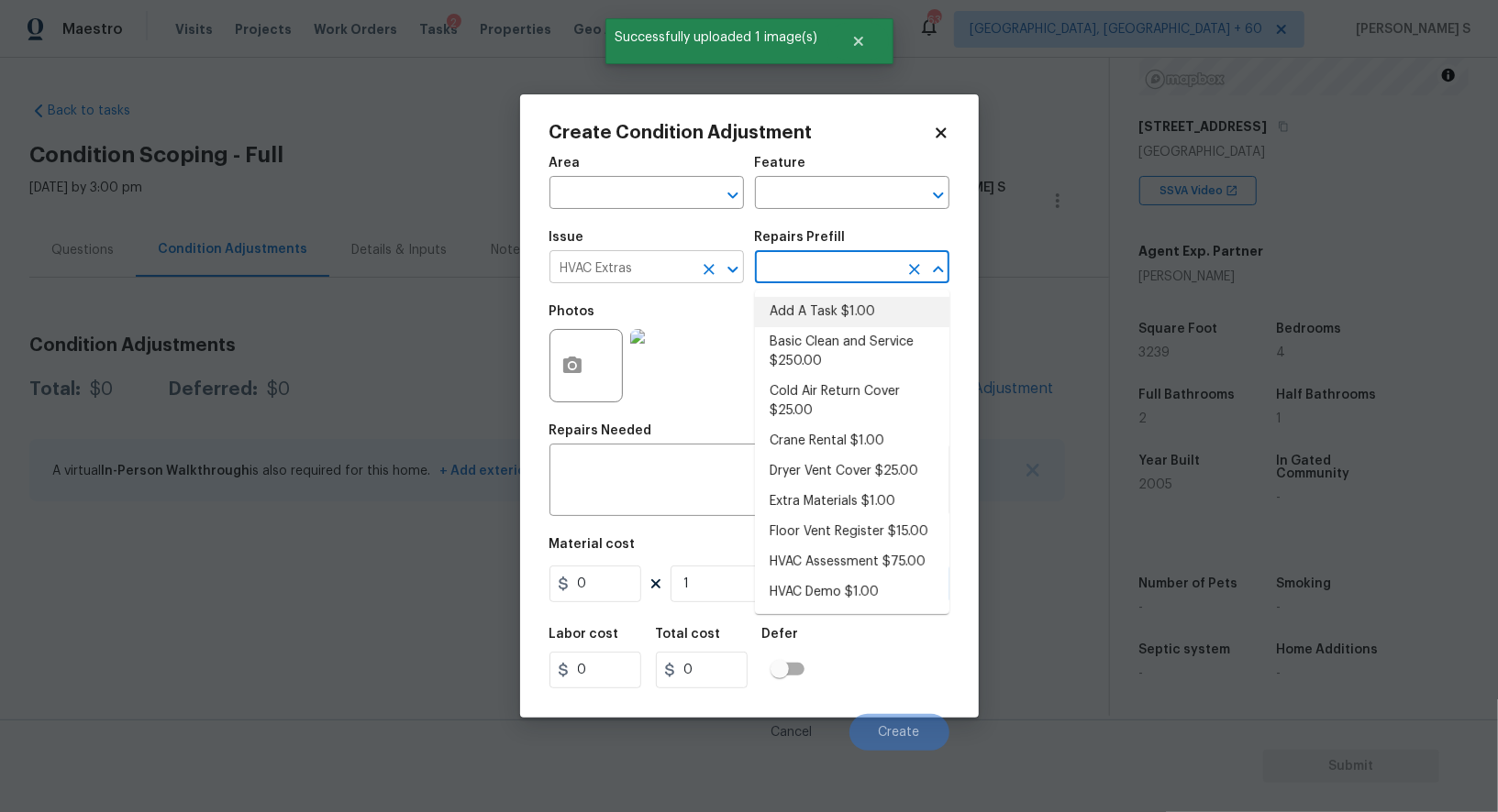
scroll to position [53, 0]
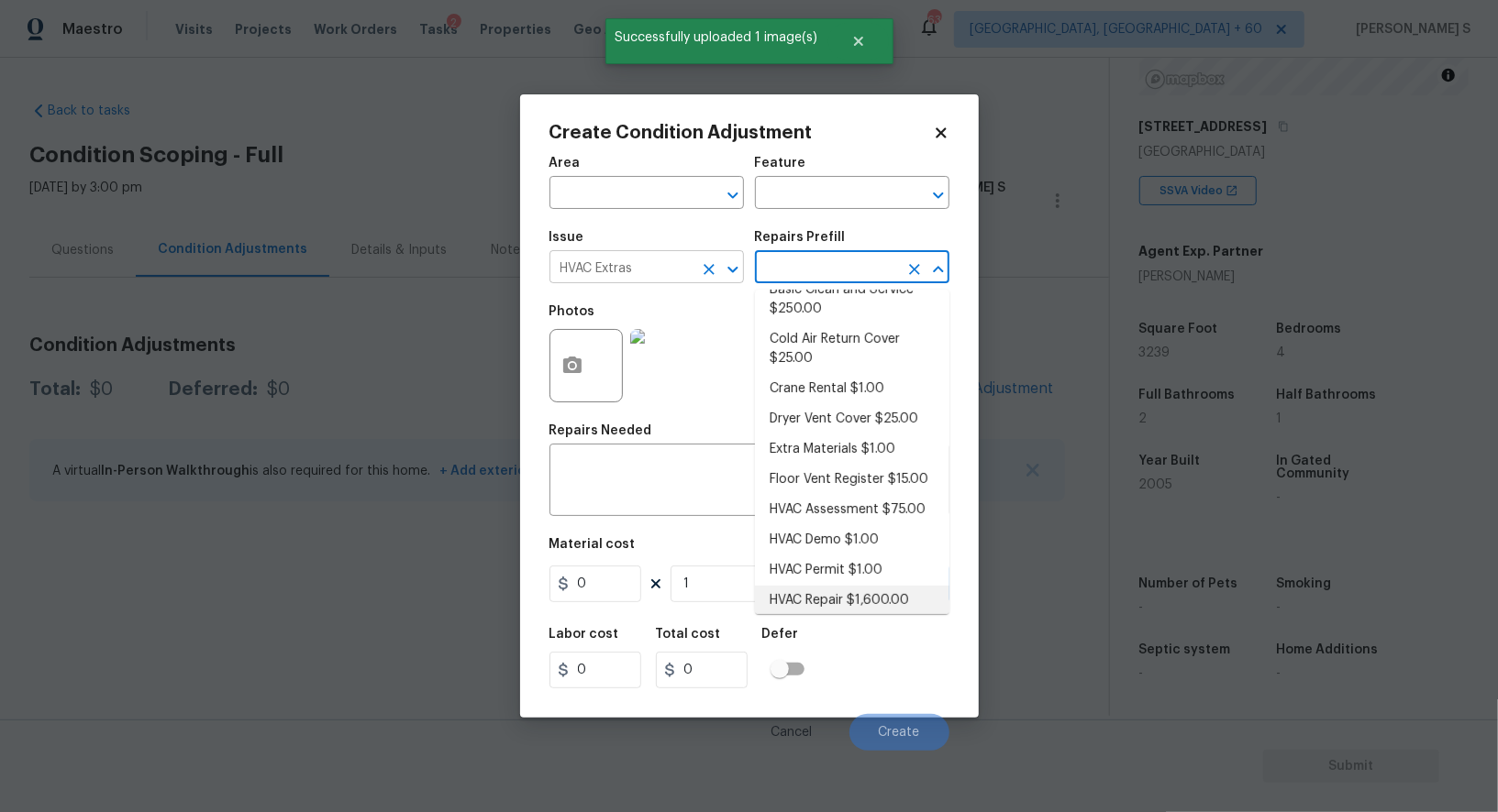
type input "HVAC"
type textarea "HVAC Repair"
type input "1600"
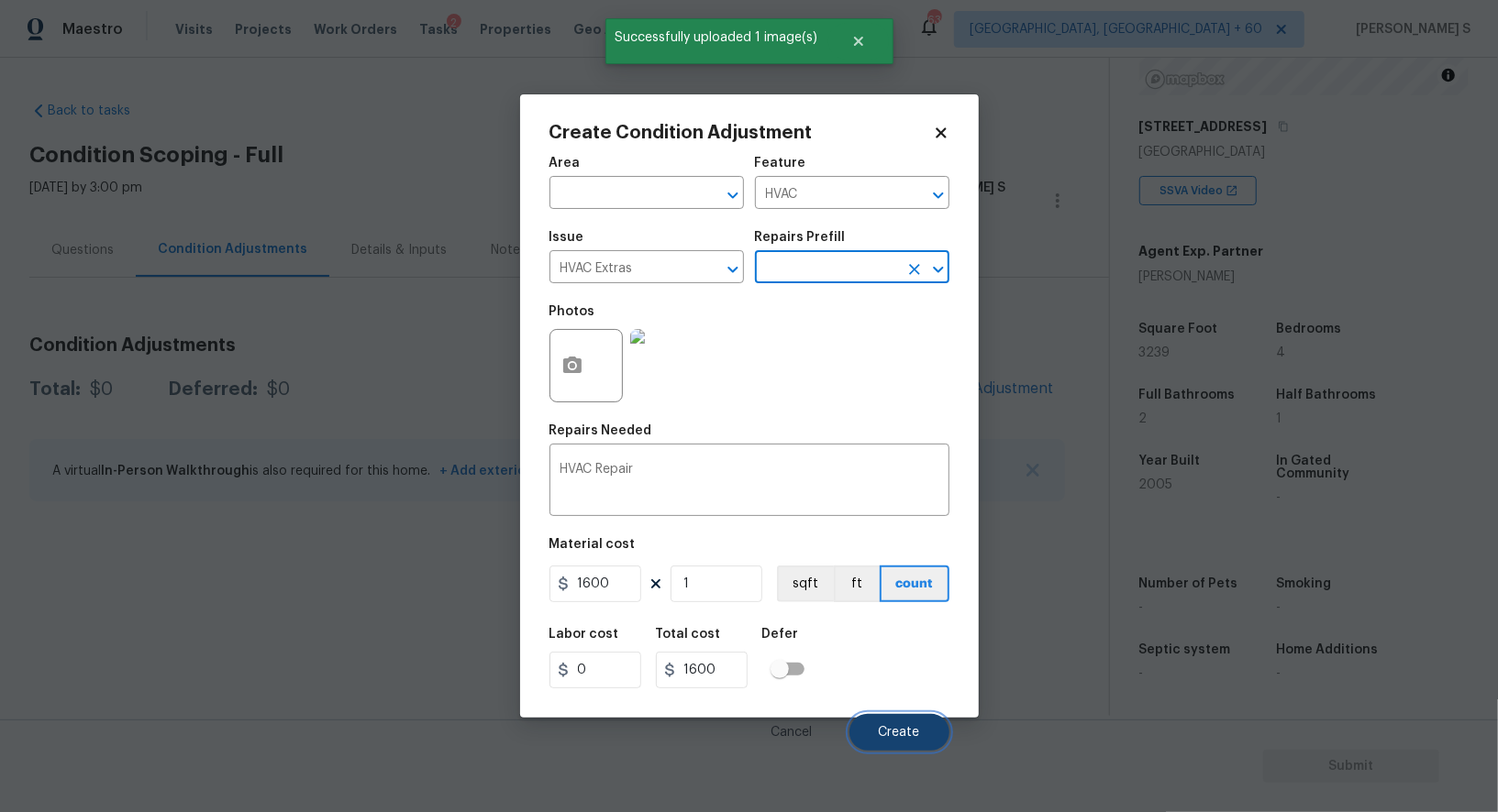
click at [899, 746] on button "Create" at bounding box center [899, 733] width 100 height 37
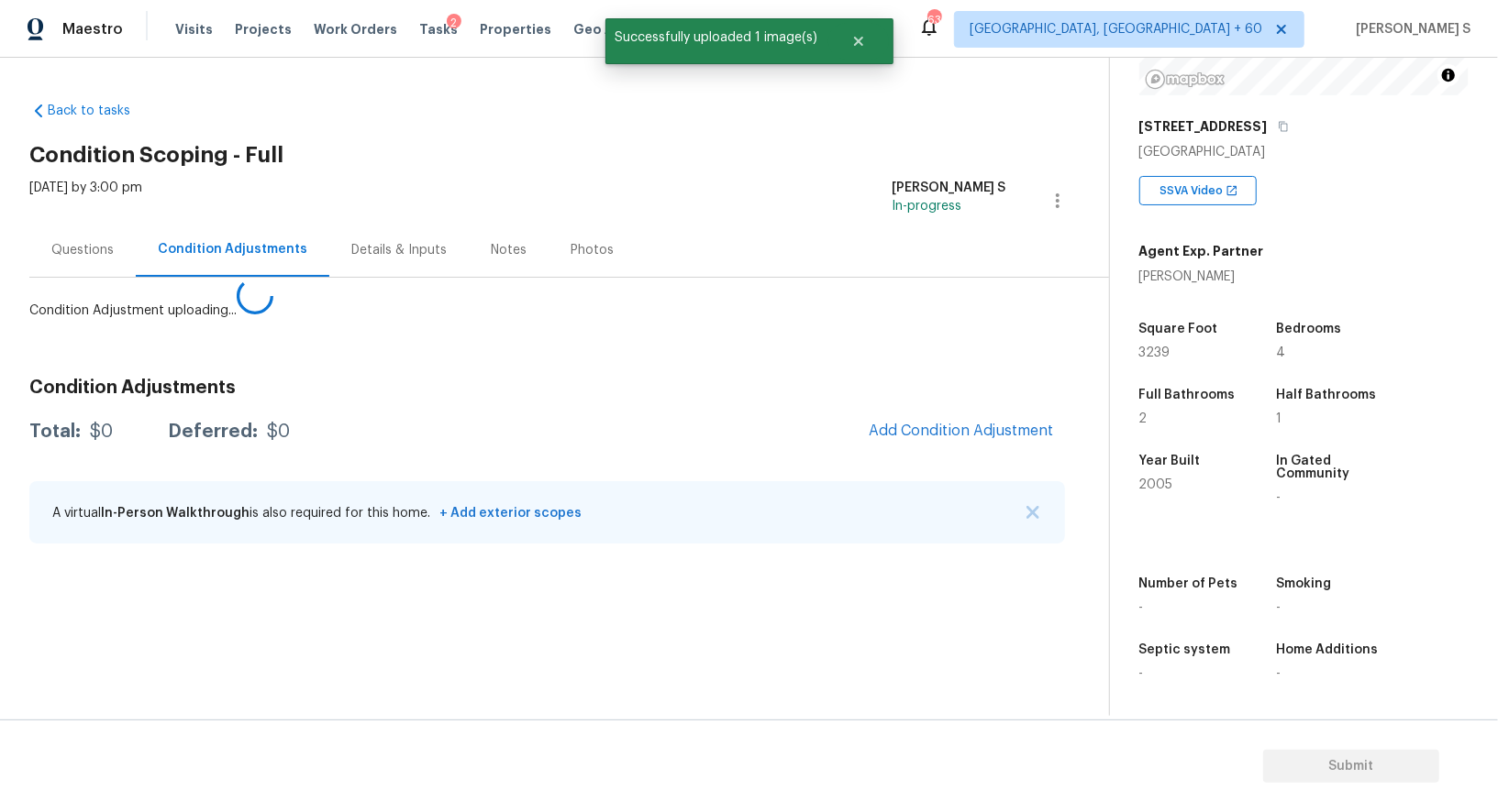
click at [277, 685] on body "Maestro Visits Projects Work Orders Tasks 2 Properties Geo Assignments 635 Albu…" at bounding box center [749, 406] width 1498 height 812
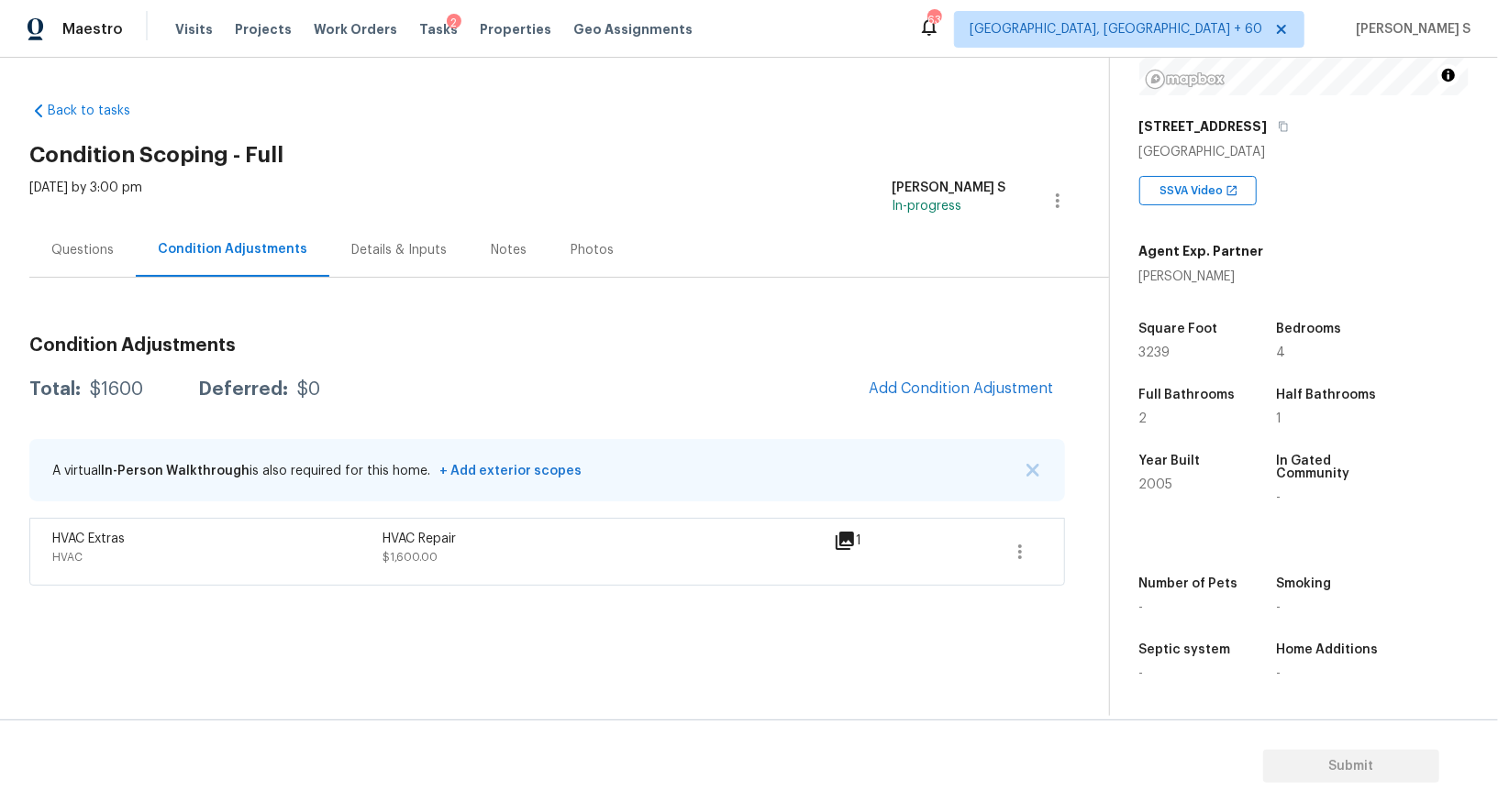
click at [106, 241] on div "Questions" at bounding box center [83, 250] width 63 height 18
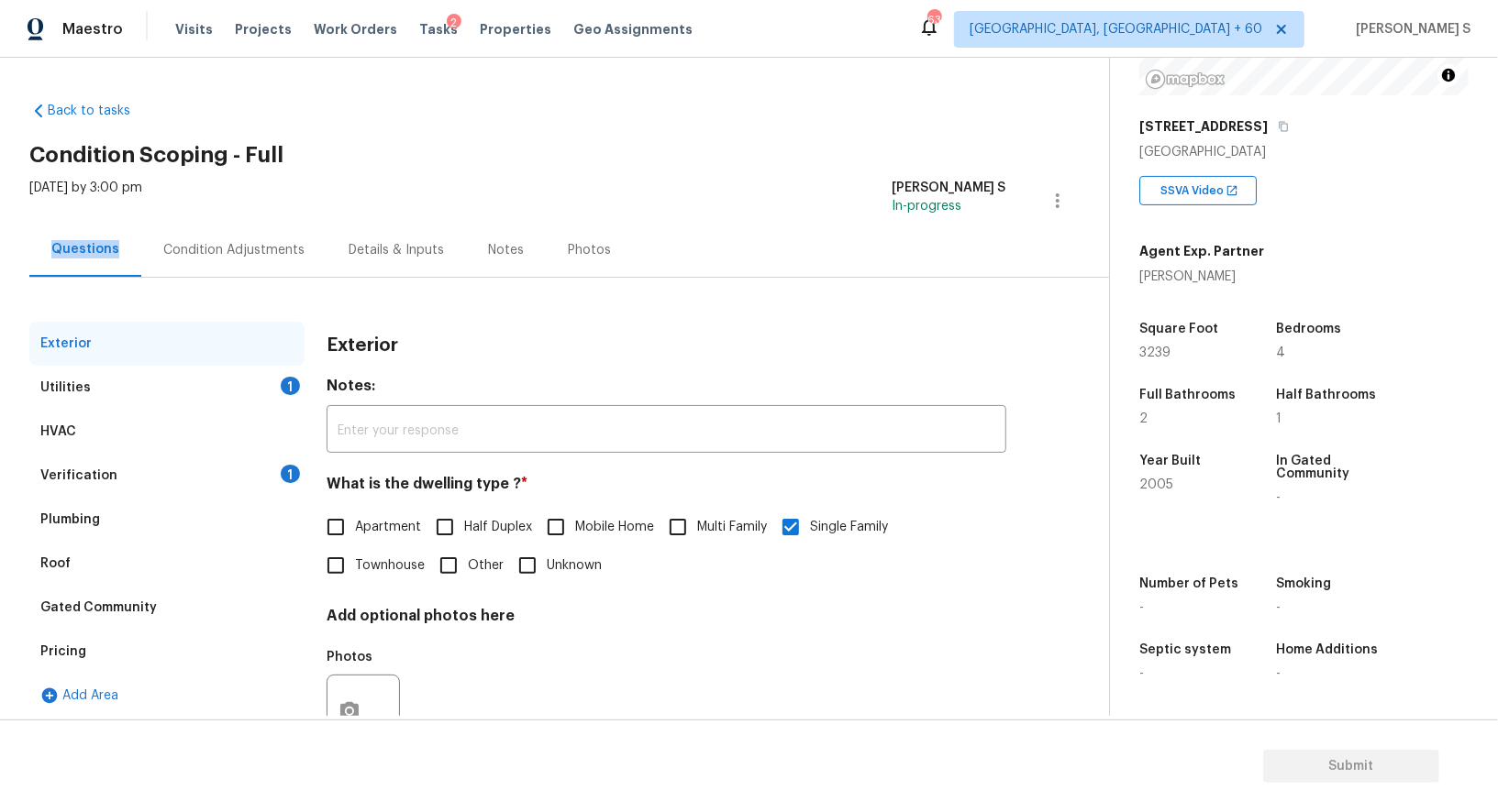
click at [106, 240] on div "Questions" at bounding box center [86, 249] width 68 height 18
click at [184, 456] on div "Verification 1" at bounding box center [167, 476] width 275 height 44
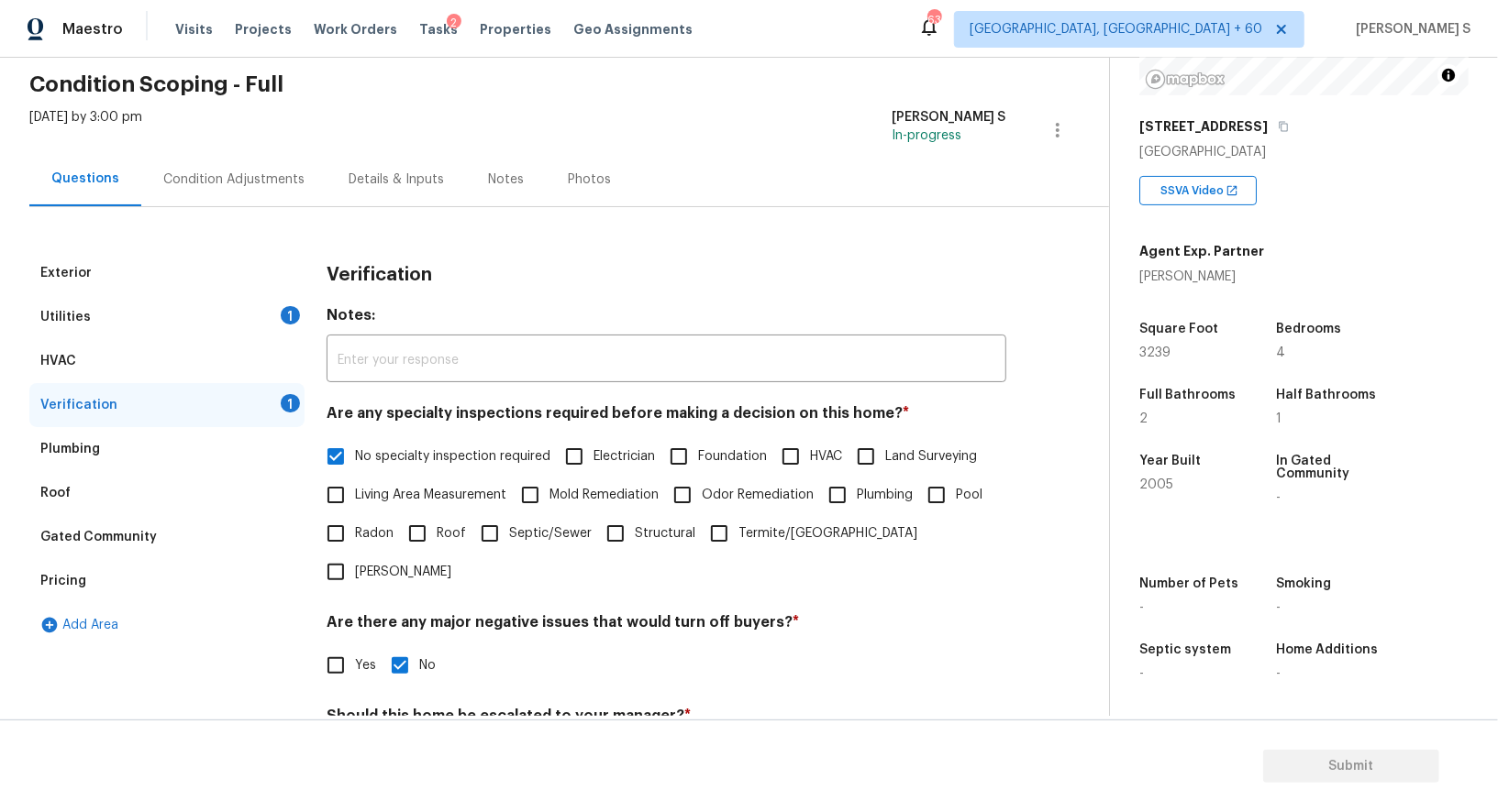
click at [85, 319] on div "Utilities" at bounding box center [66, 317] width 51 height 18
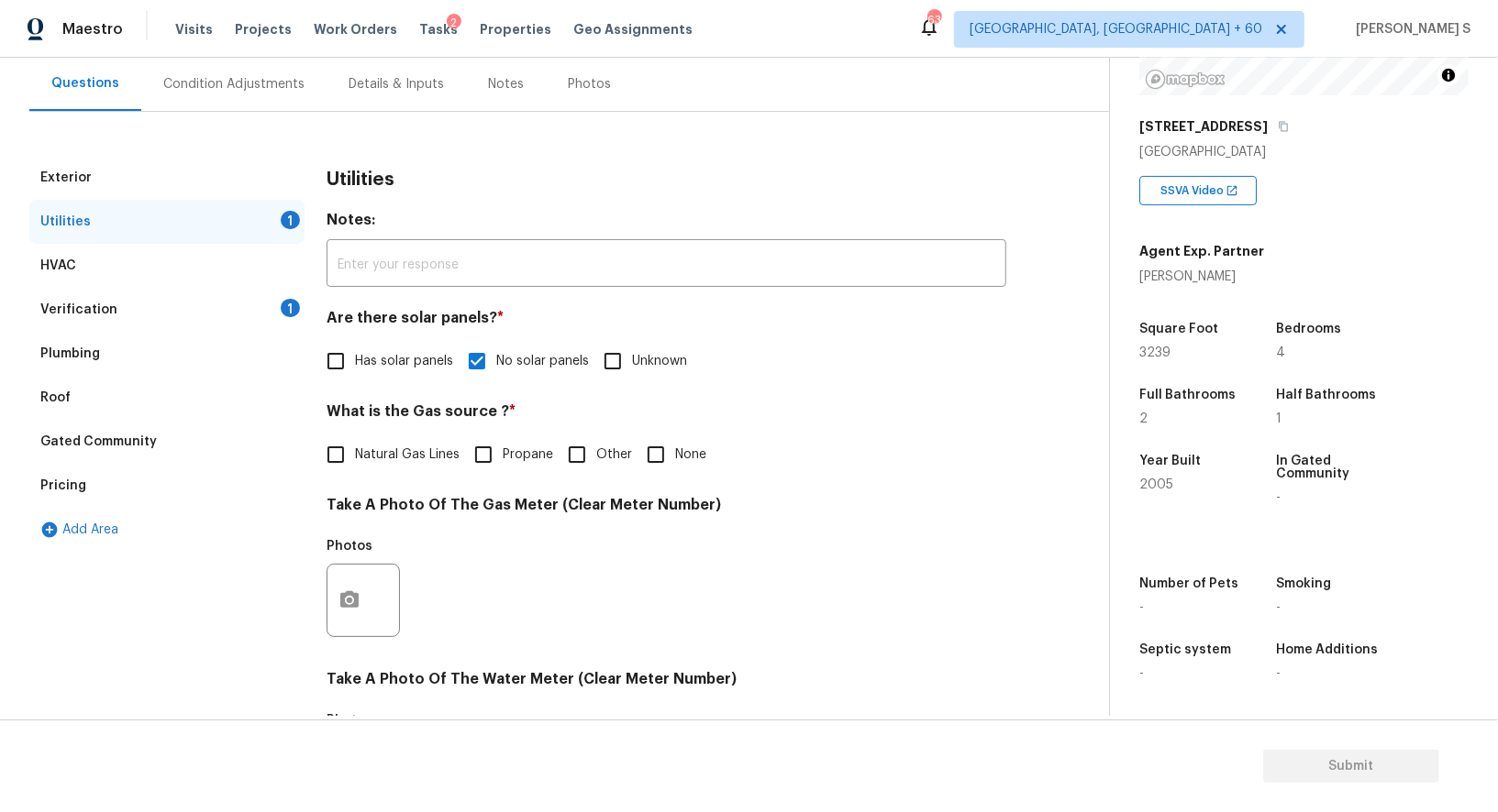
scroll to position [245, 0]
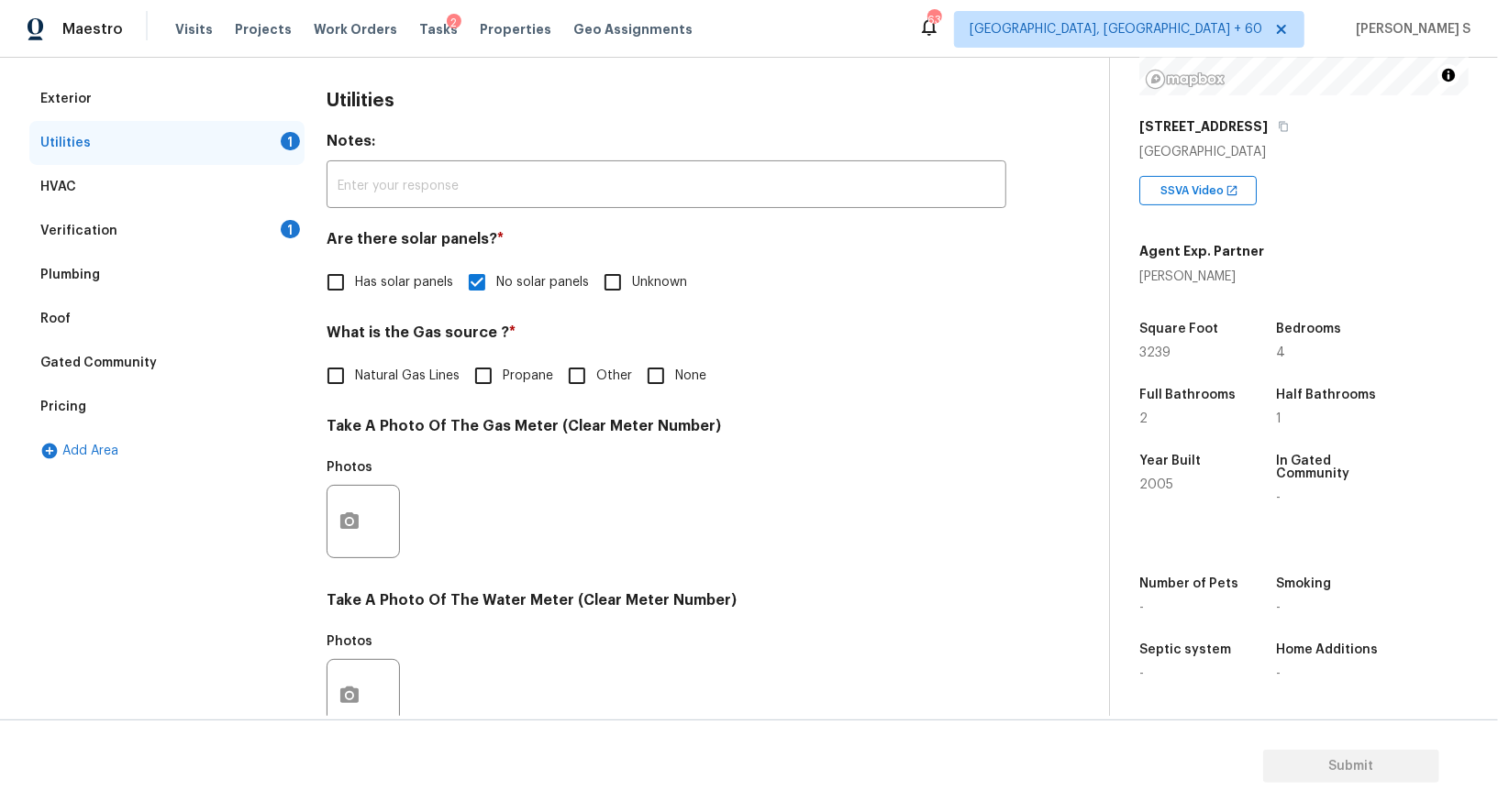
click at [340, 373] on input "Natural Gas Lines" at bounding box center [336, 376] width 39 height 39
checkbox input "true"
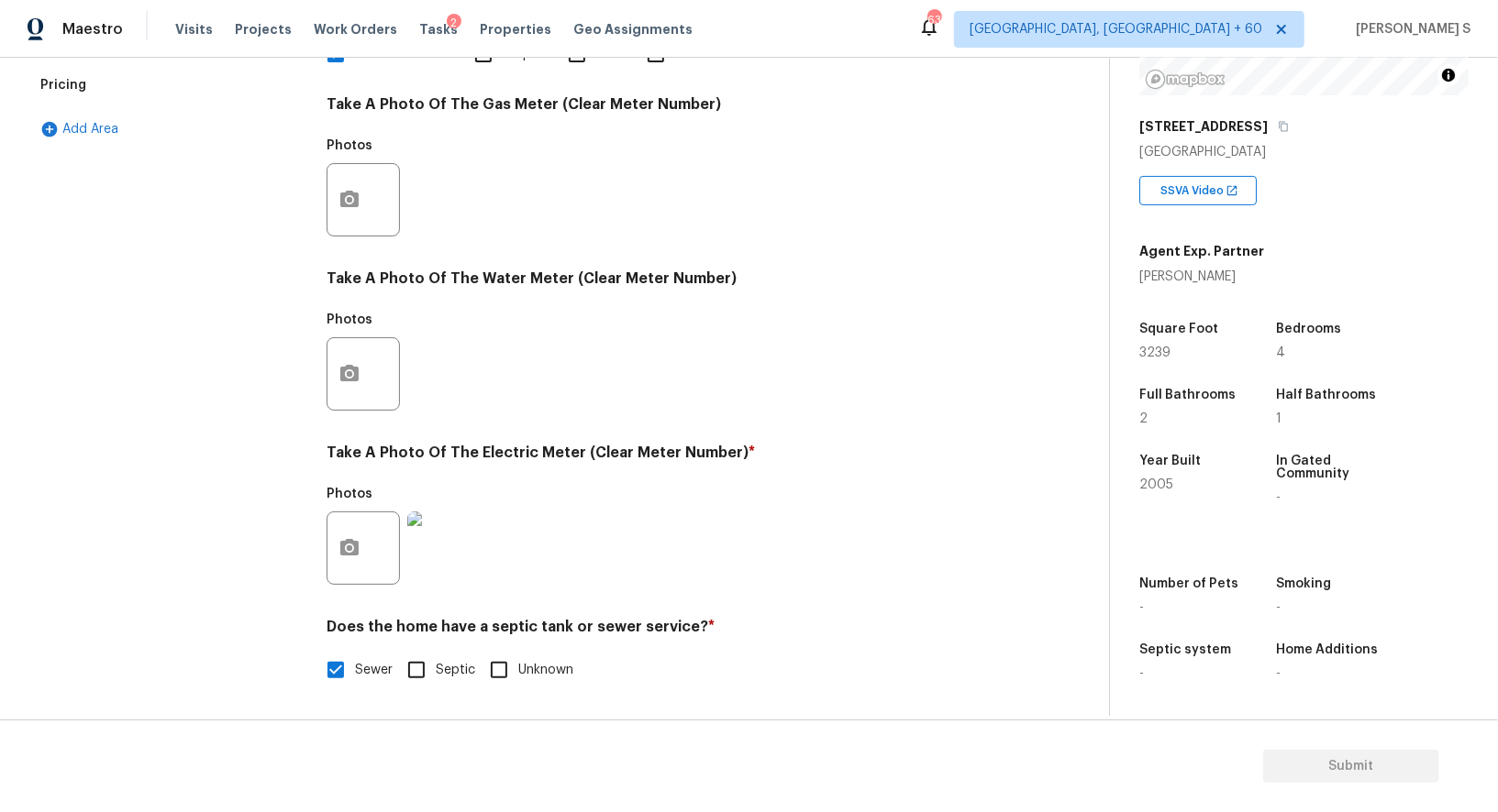
scroll to position [0, 0]
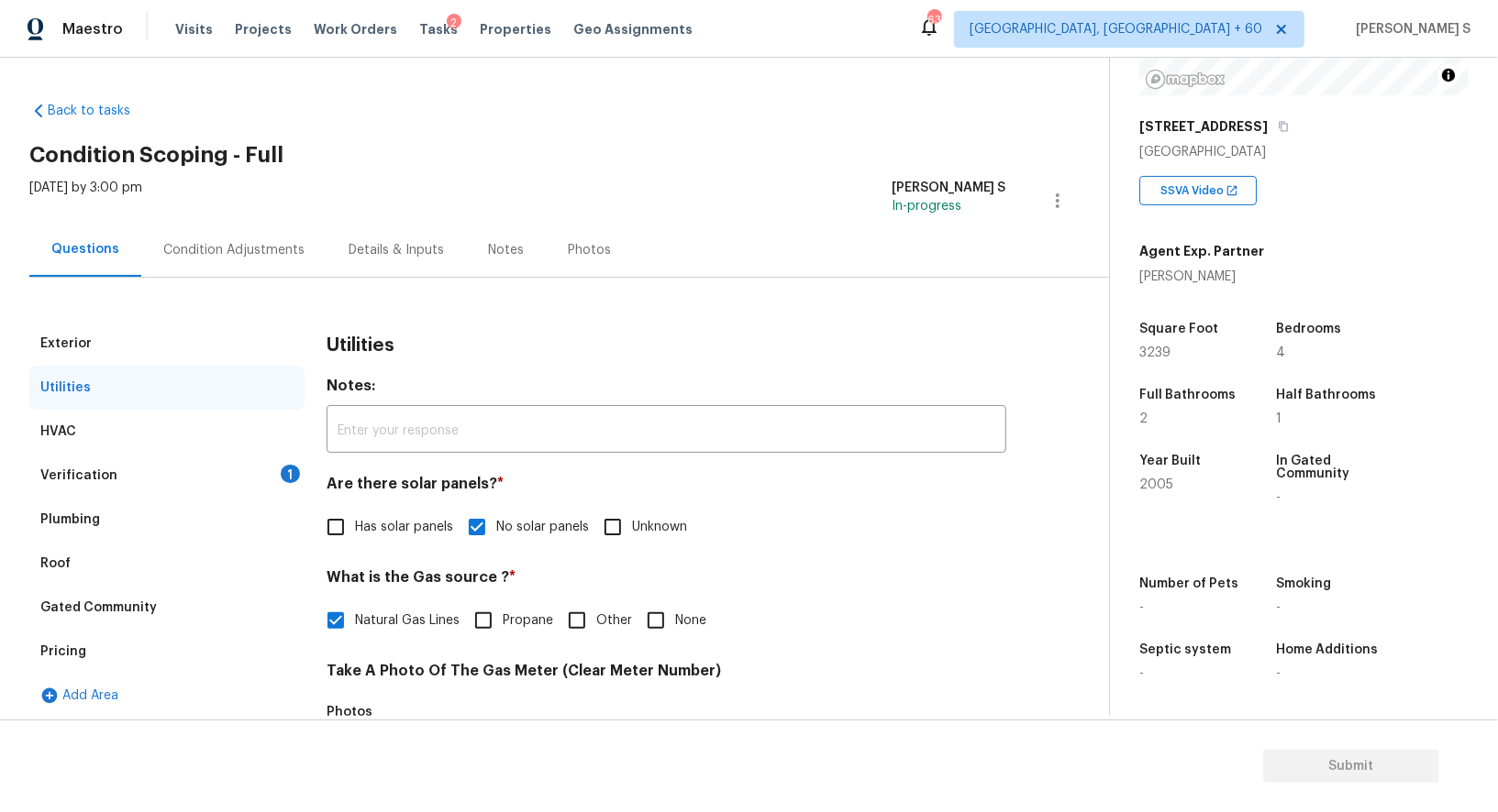
click at [283, 464] on div "Verification 1" at bounding box center [167, 476] width 275 height 44
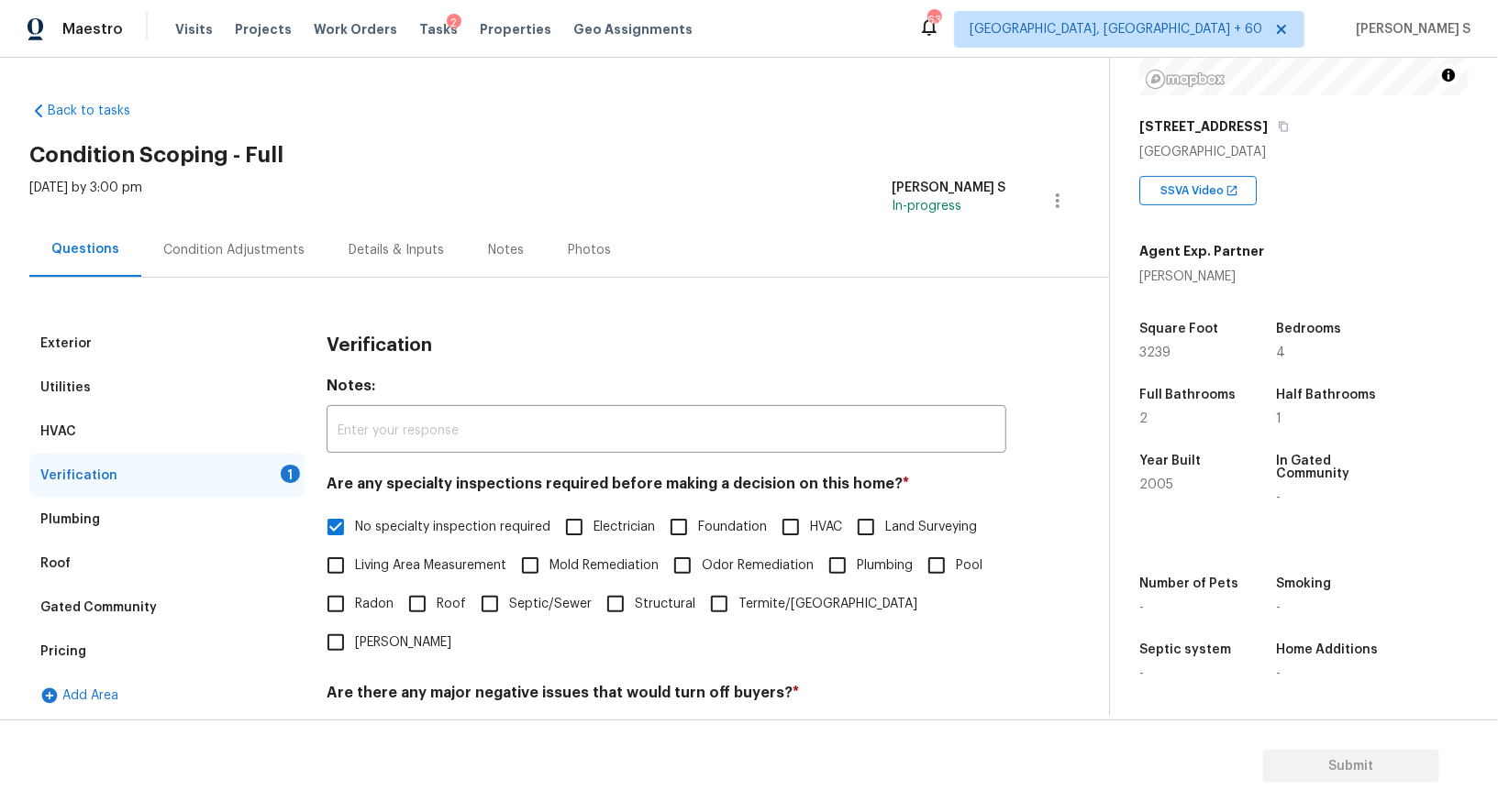
scroll to position [233, 0]
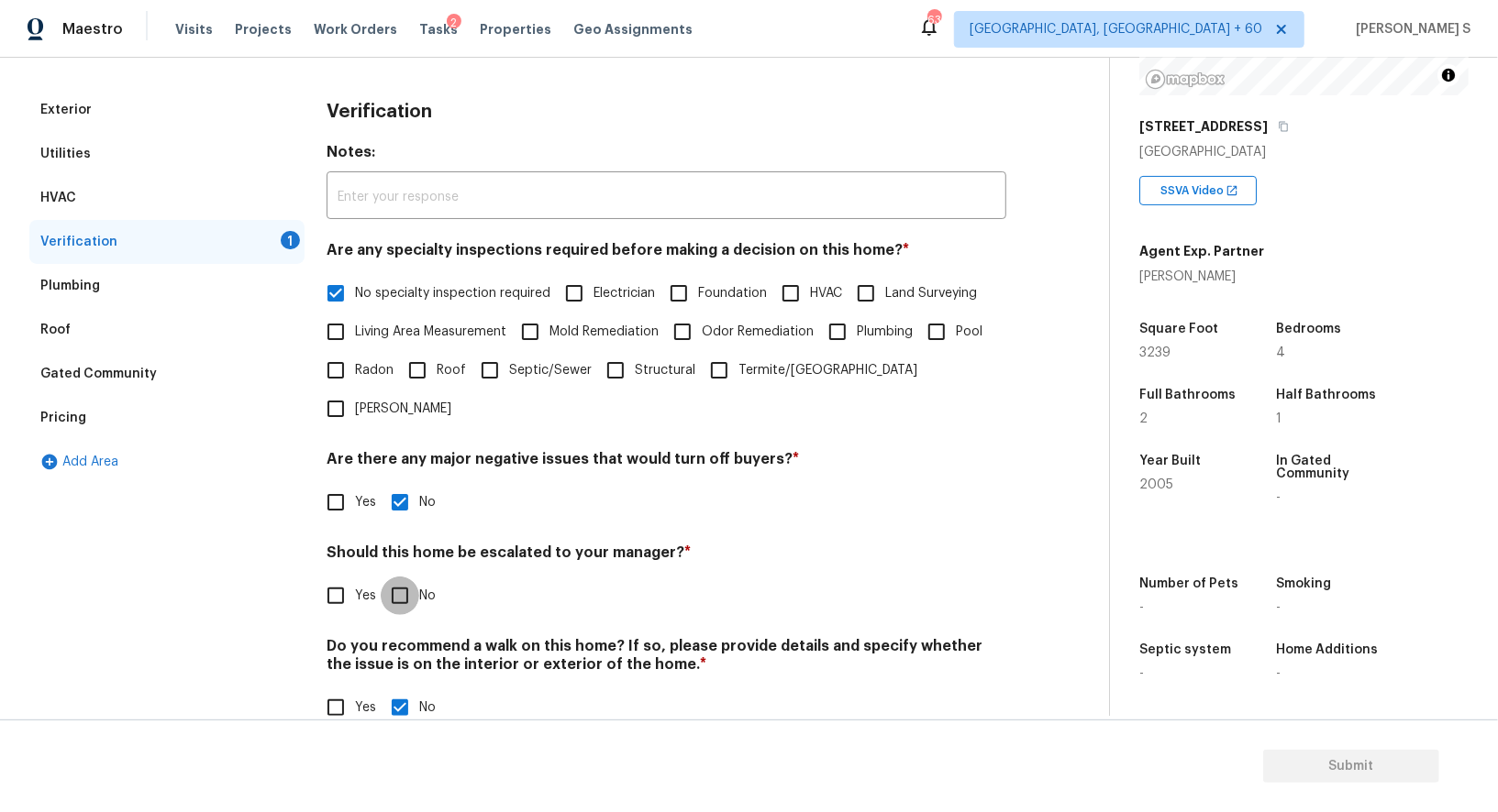
click at [395, 577] on input "No" at bounding box center [400, 596] width 39 height 39
checkbox input "true"
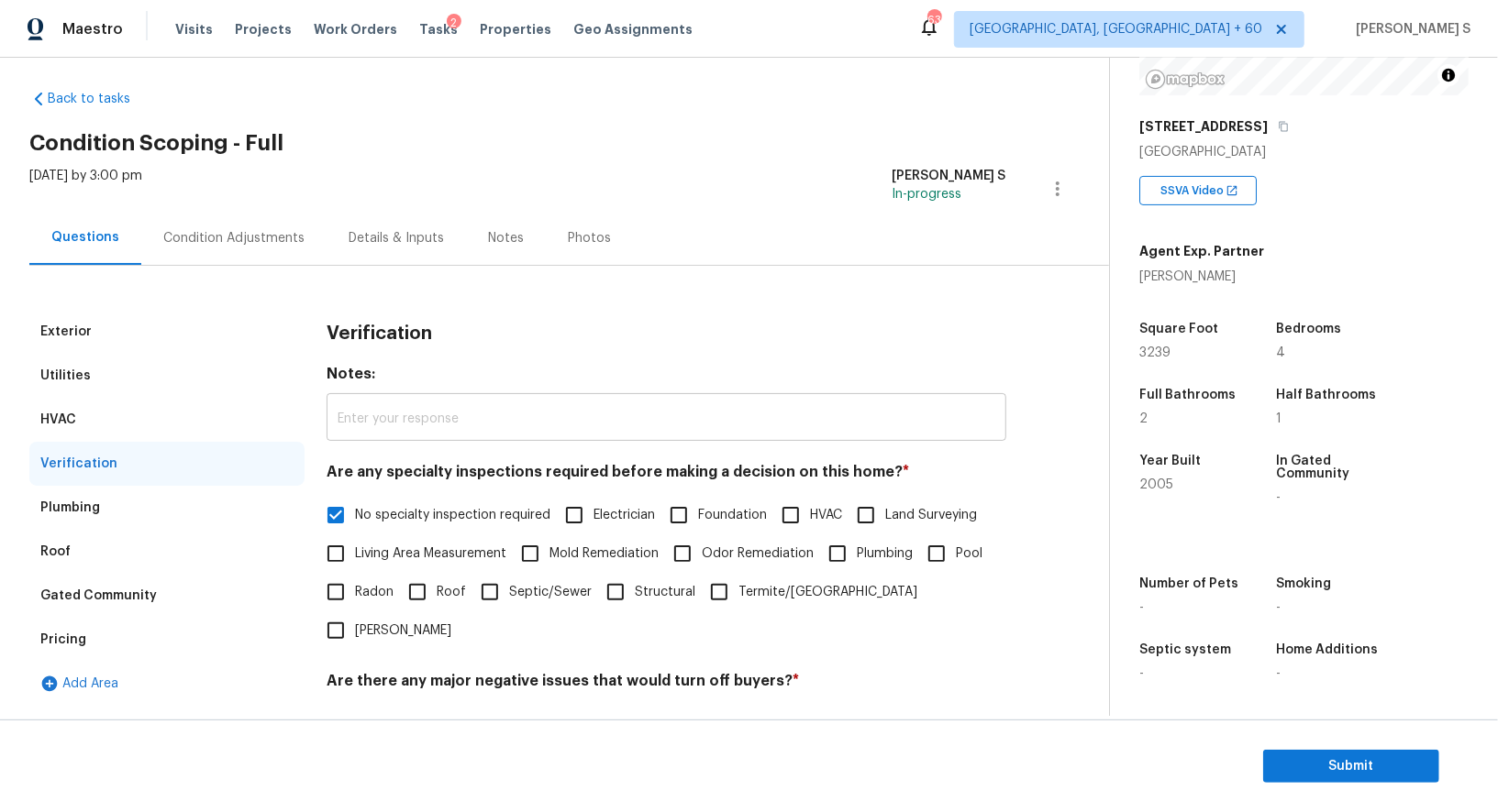
scroll to position [0, 0]
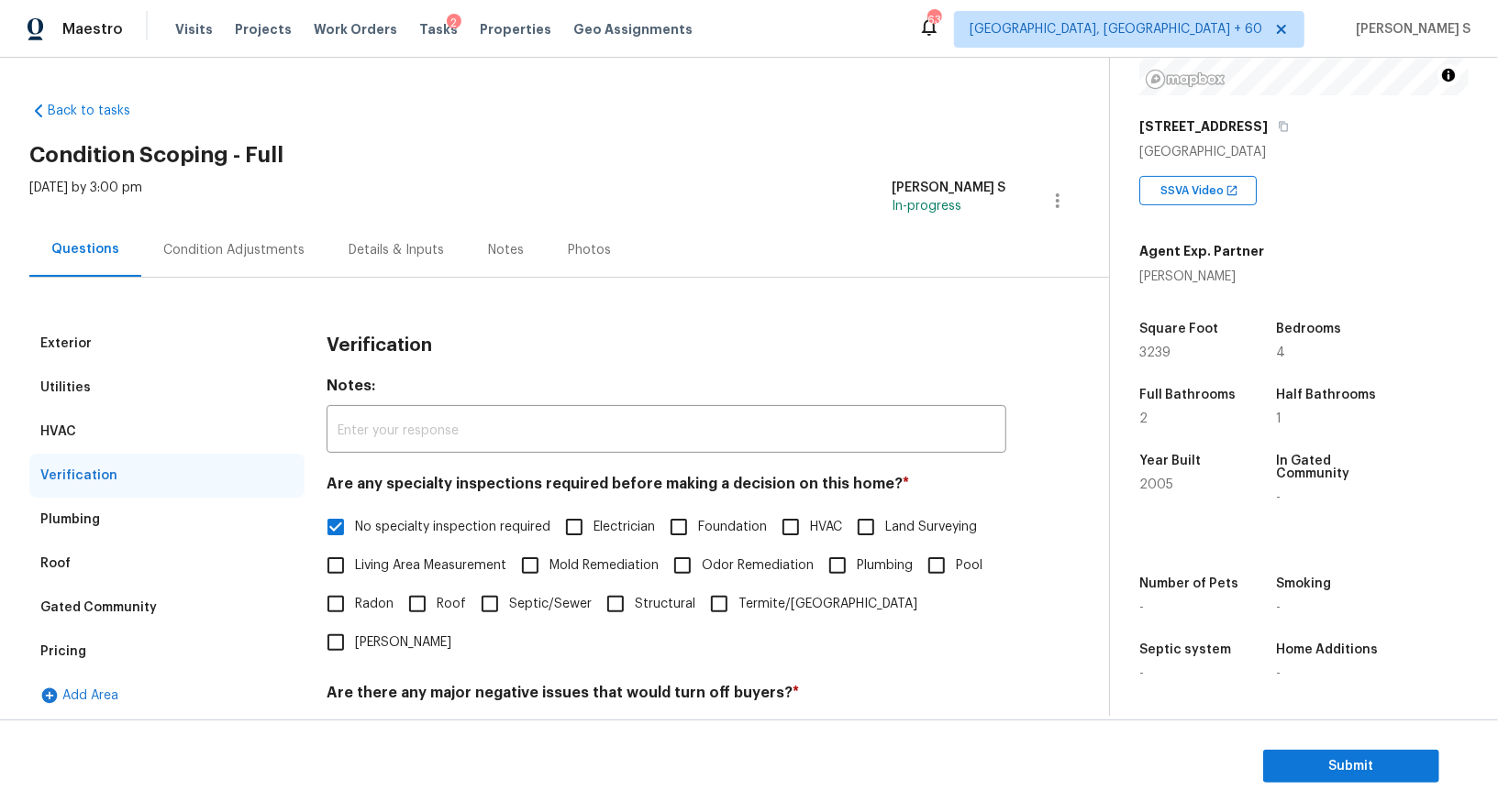
click at [201, 255] on div "Condition Adjustments" at bounding box center [234, 250] width 141 height 18
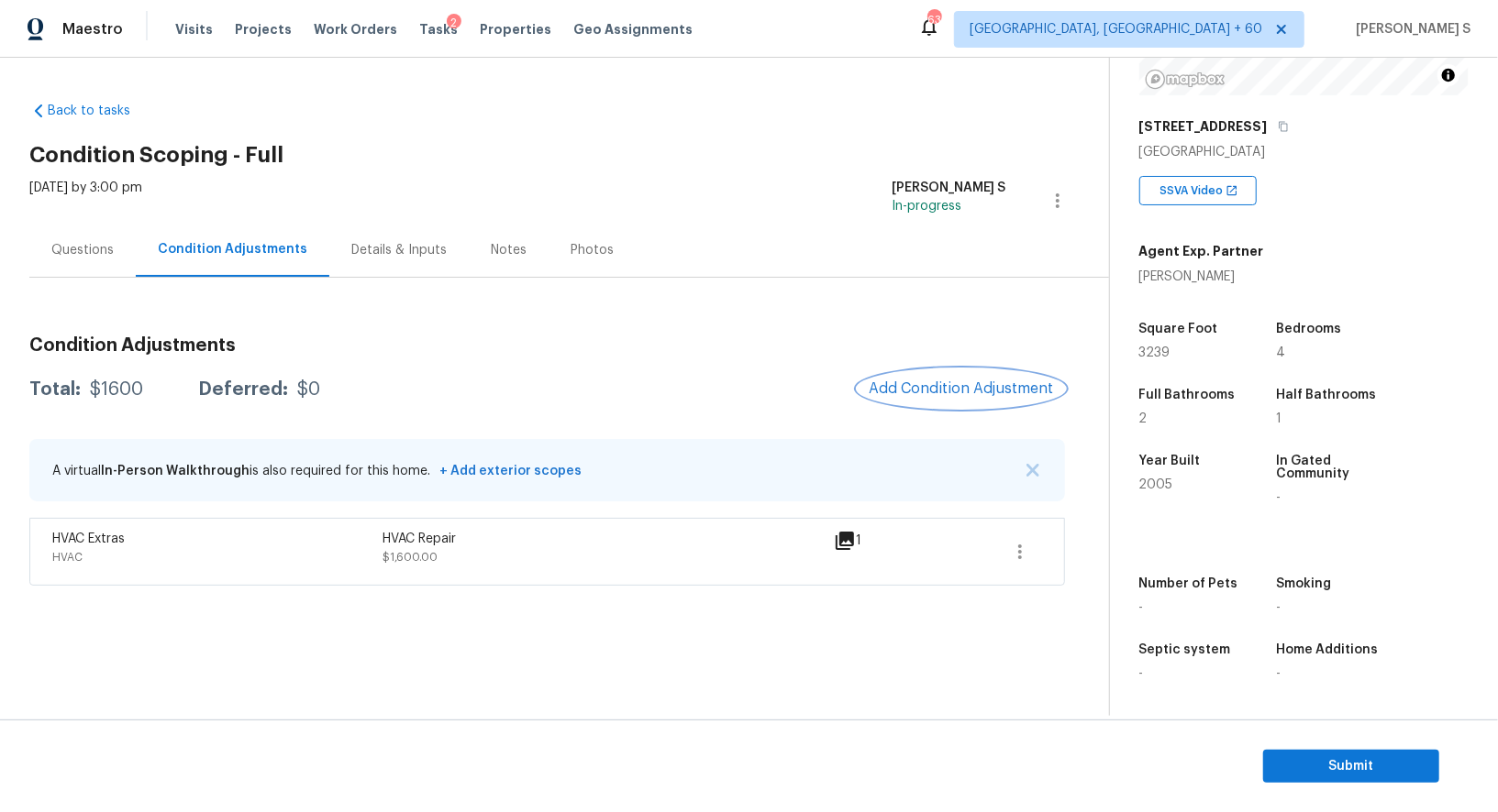
click at [899, 389] on span "Add Condition Adjustment" at bounding box center [961, 388] width 186 height 17
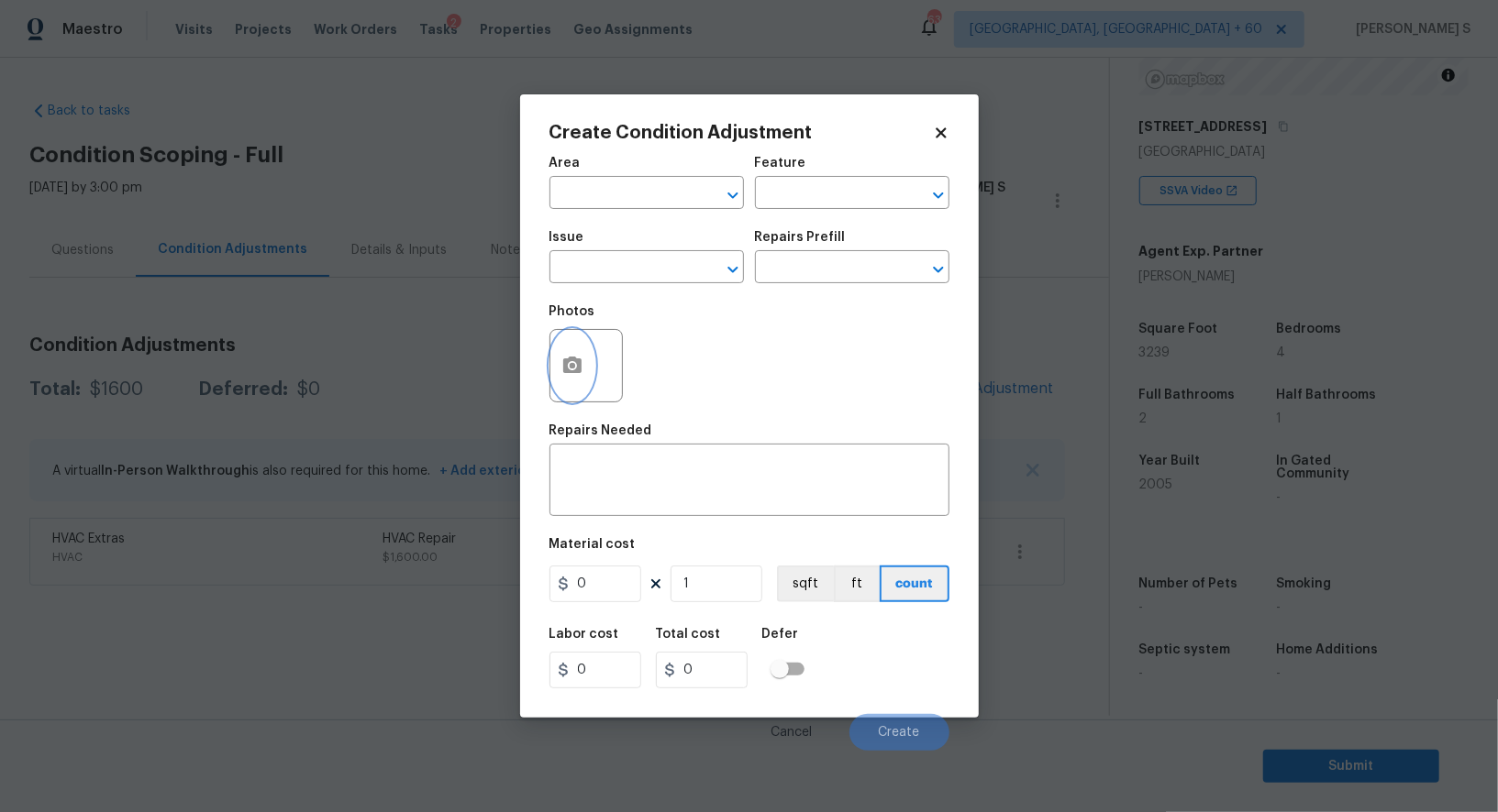
click at [555, 354] on button "button" at bounding box center [572, 366] width 44 height 72
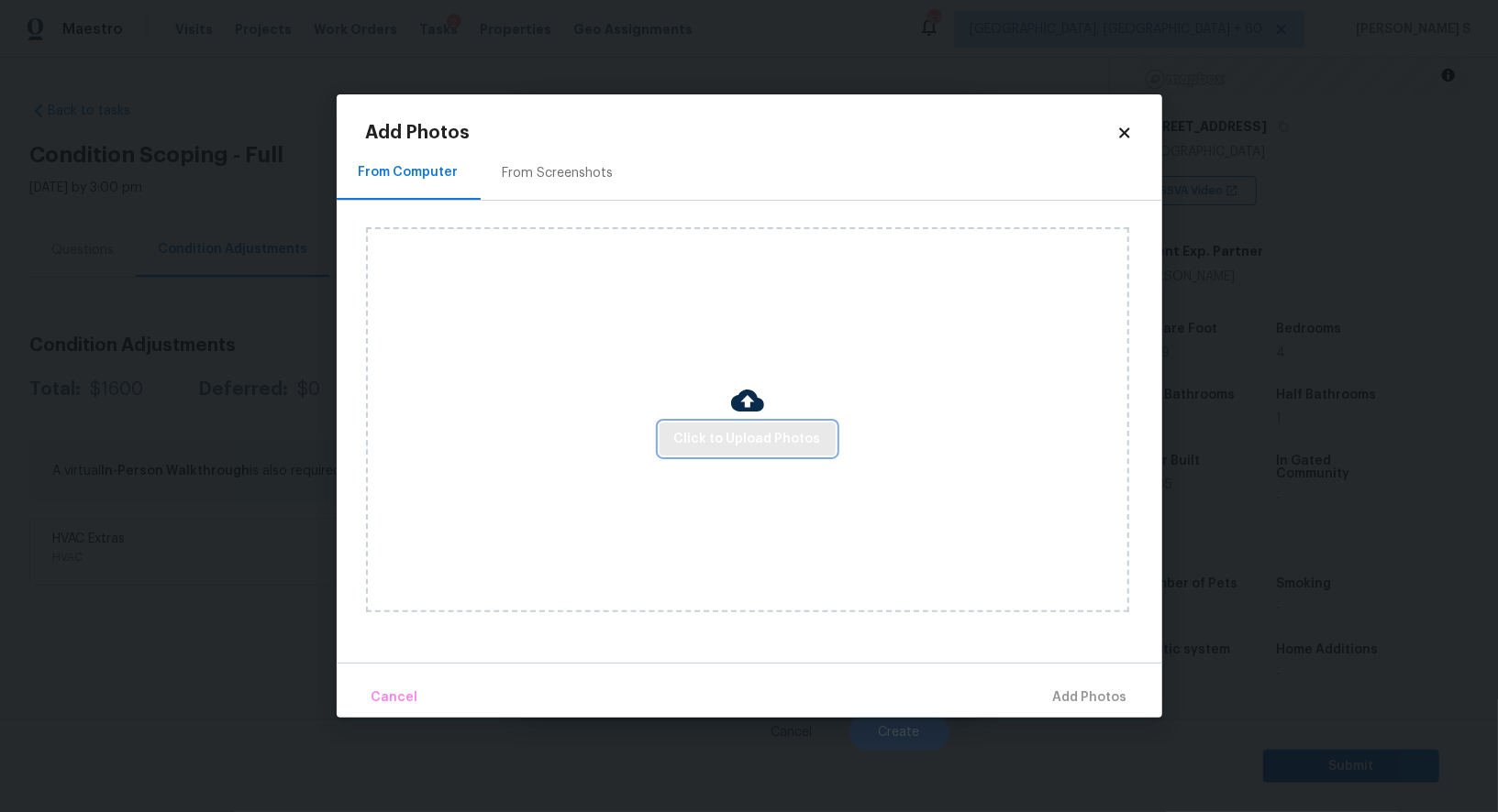
click at [713, 447] on span "Click to Upload Photos" at bounding box center [747, 439] width 147 height 23
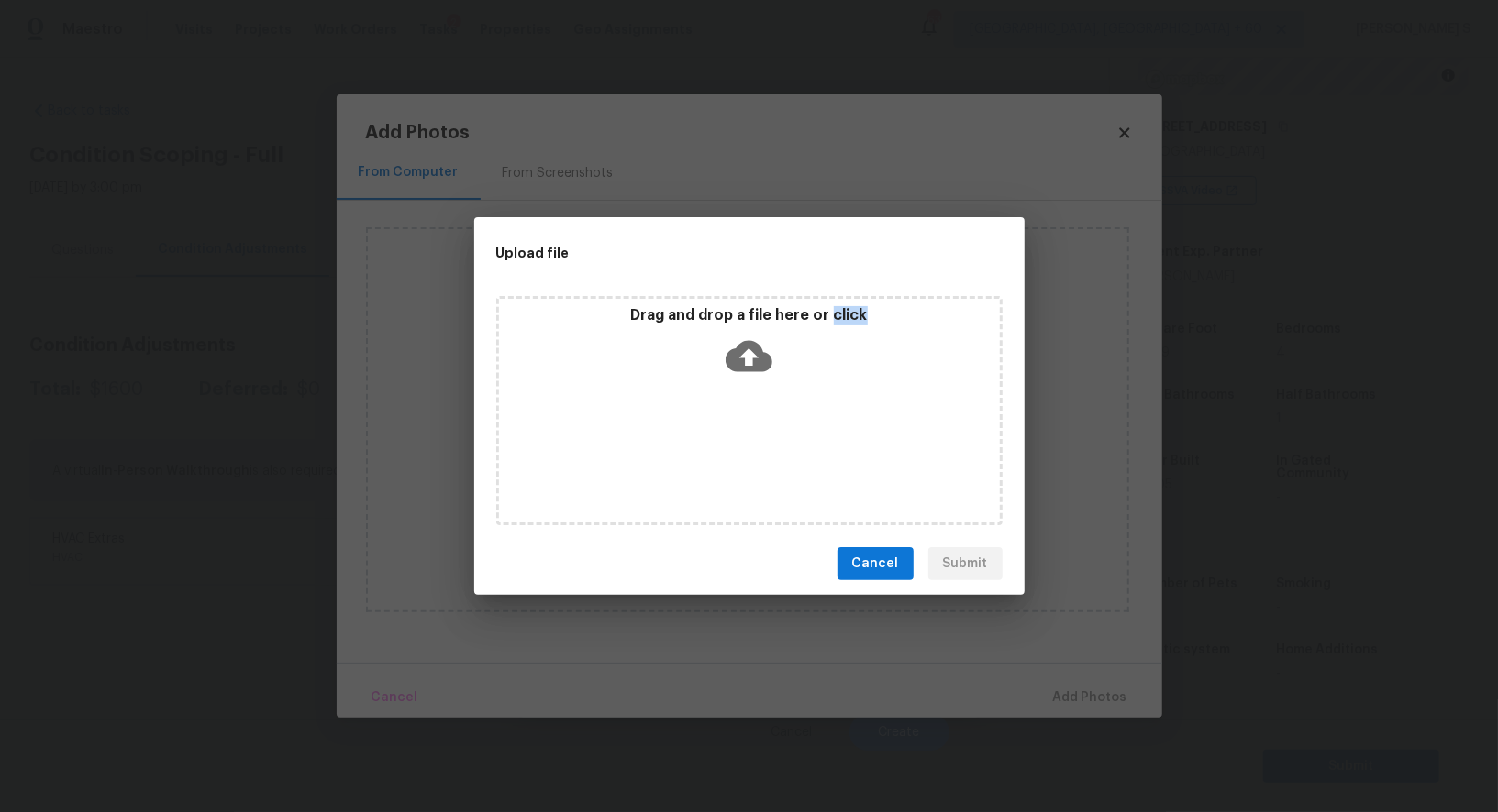
click at [713, 447] on div "Drag and drop a file here or click" at bounding box center [749, 411] width 507 height 229
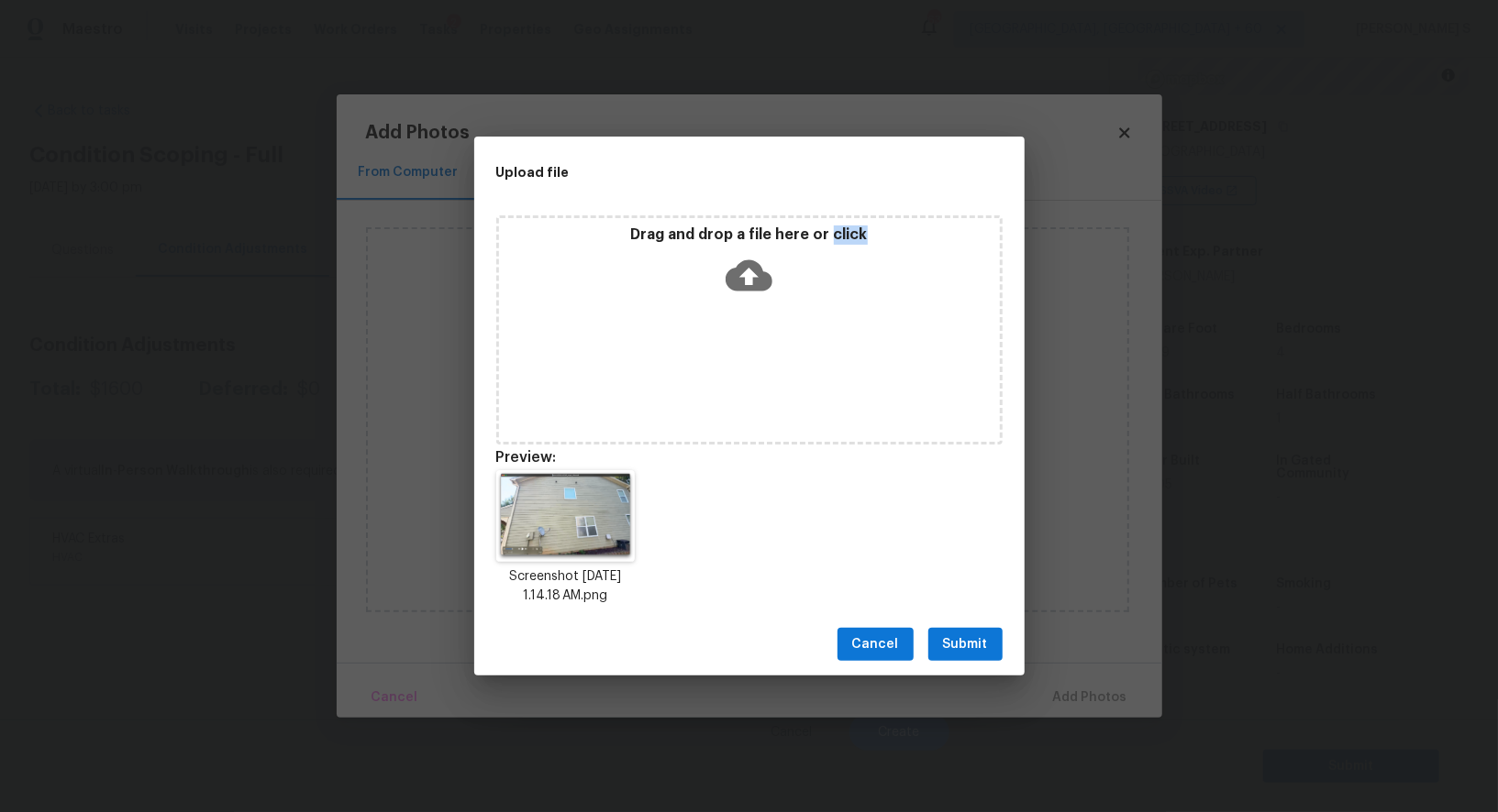
click at [953, 648] on span "Submit" at bounding box center [965, 645] width 45 height 23
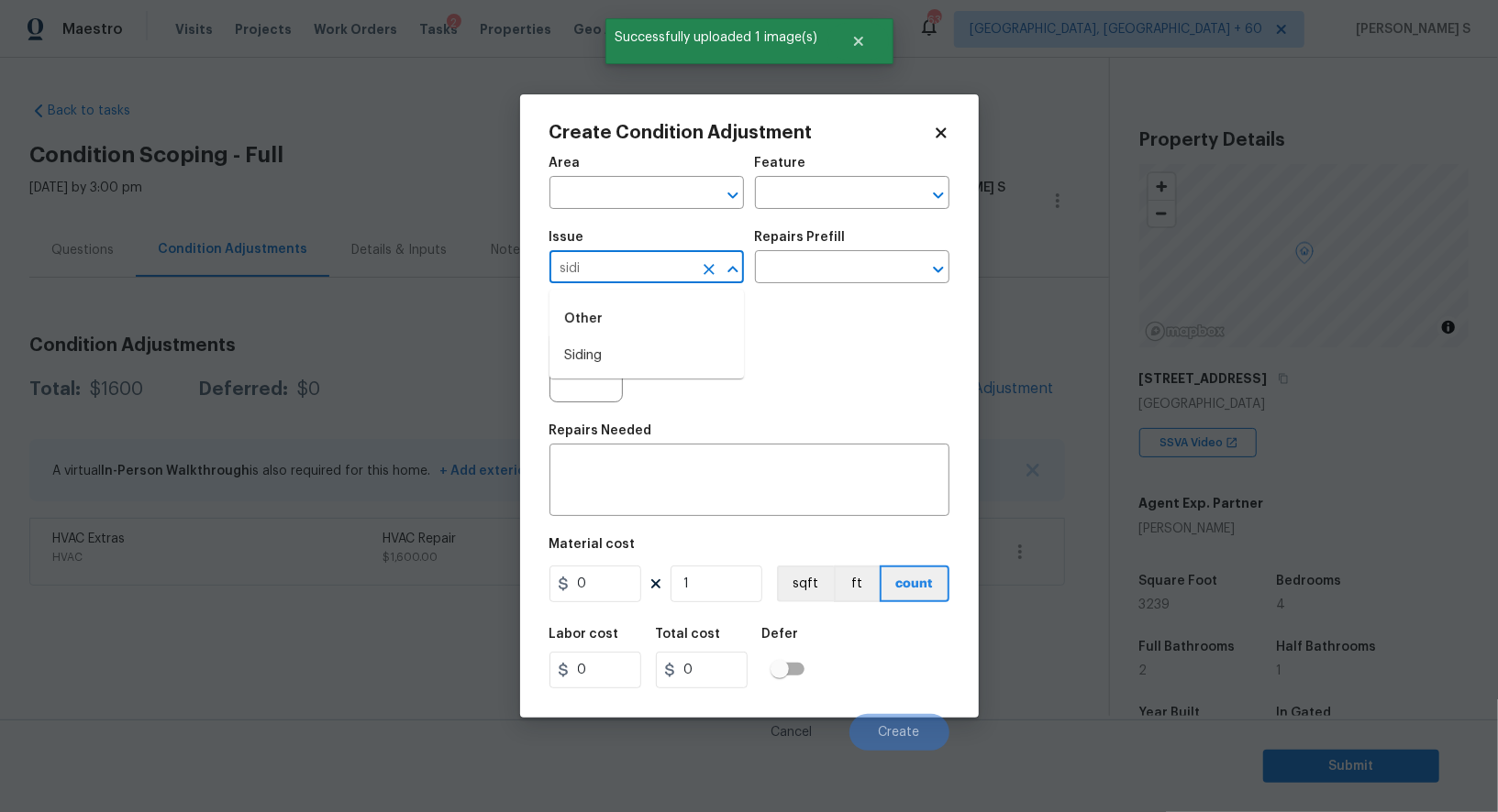
scroll to position [252, 0]
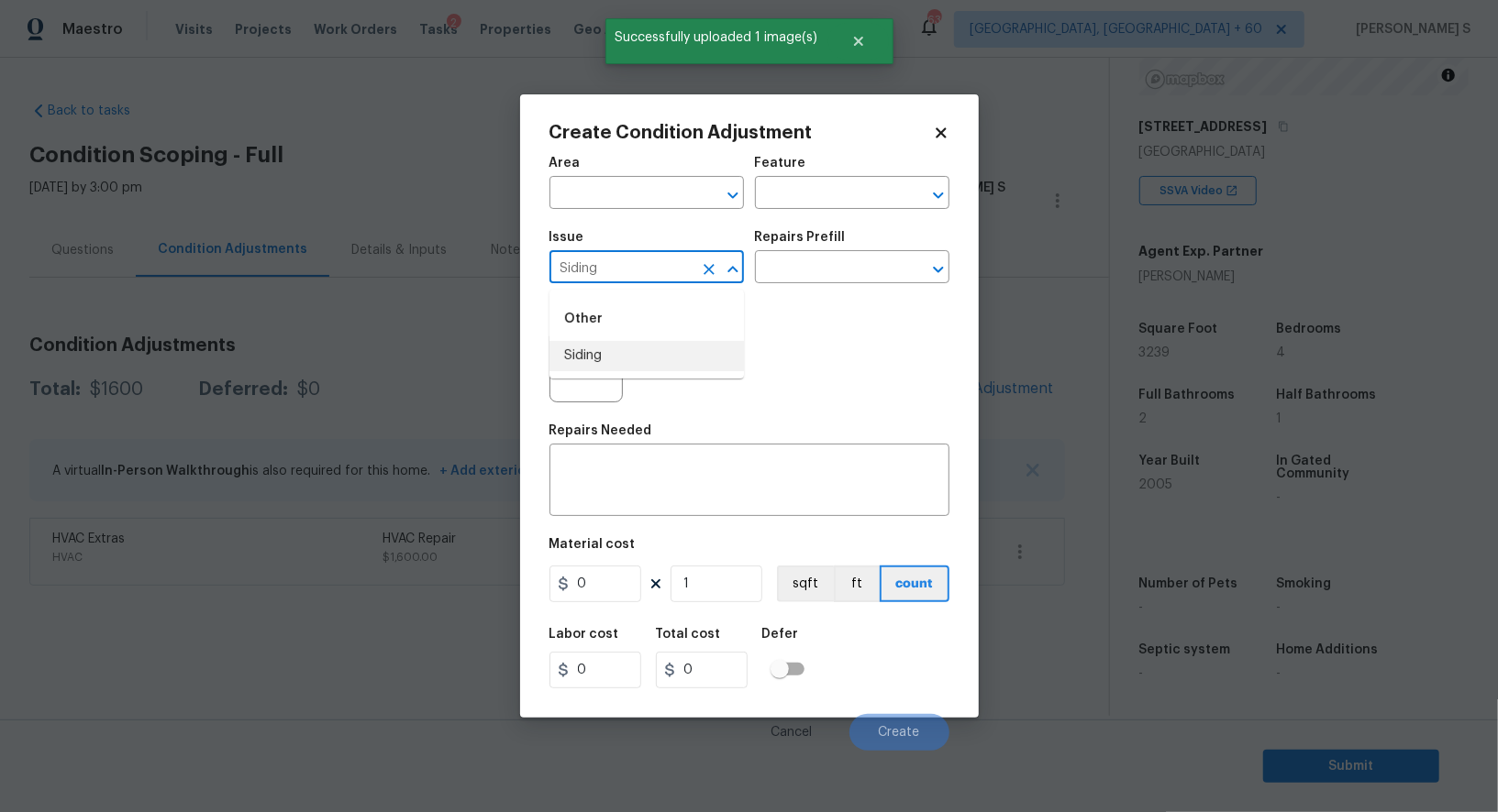
type input "Siding"
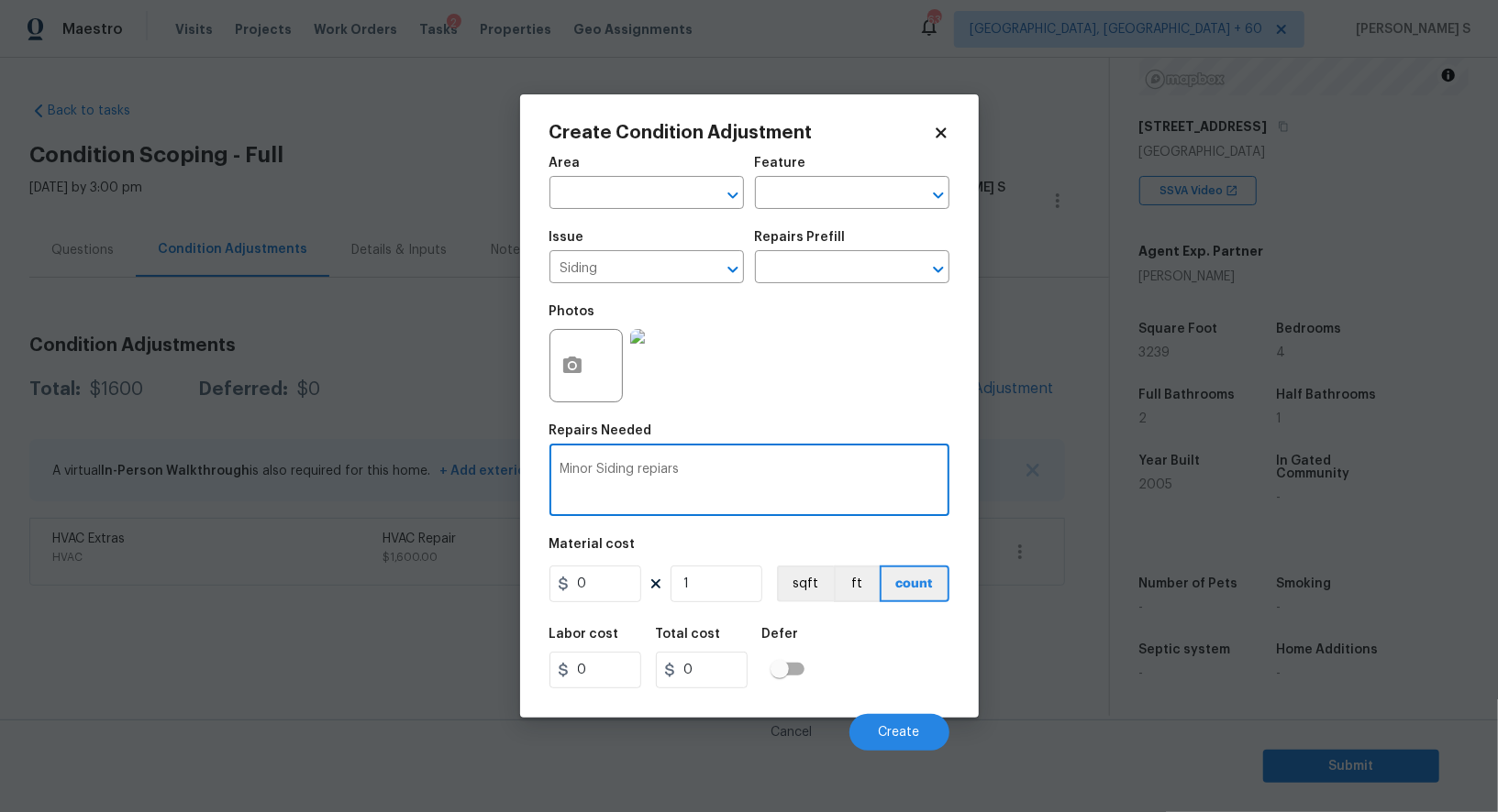
type textarea "Minor Siding repiars"
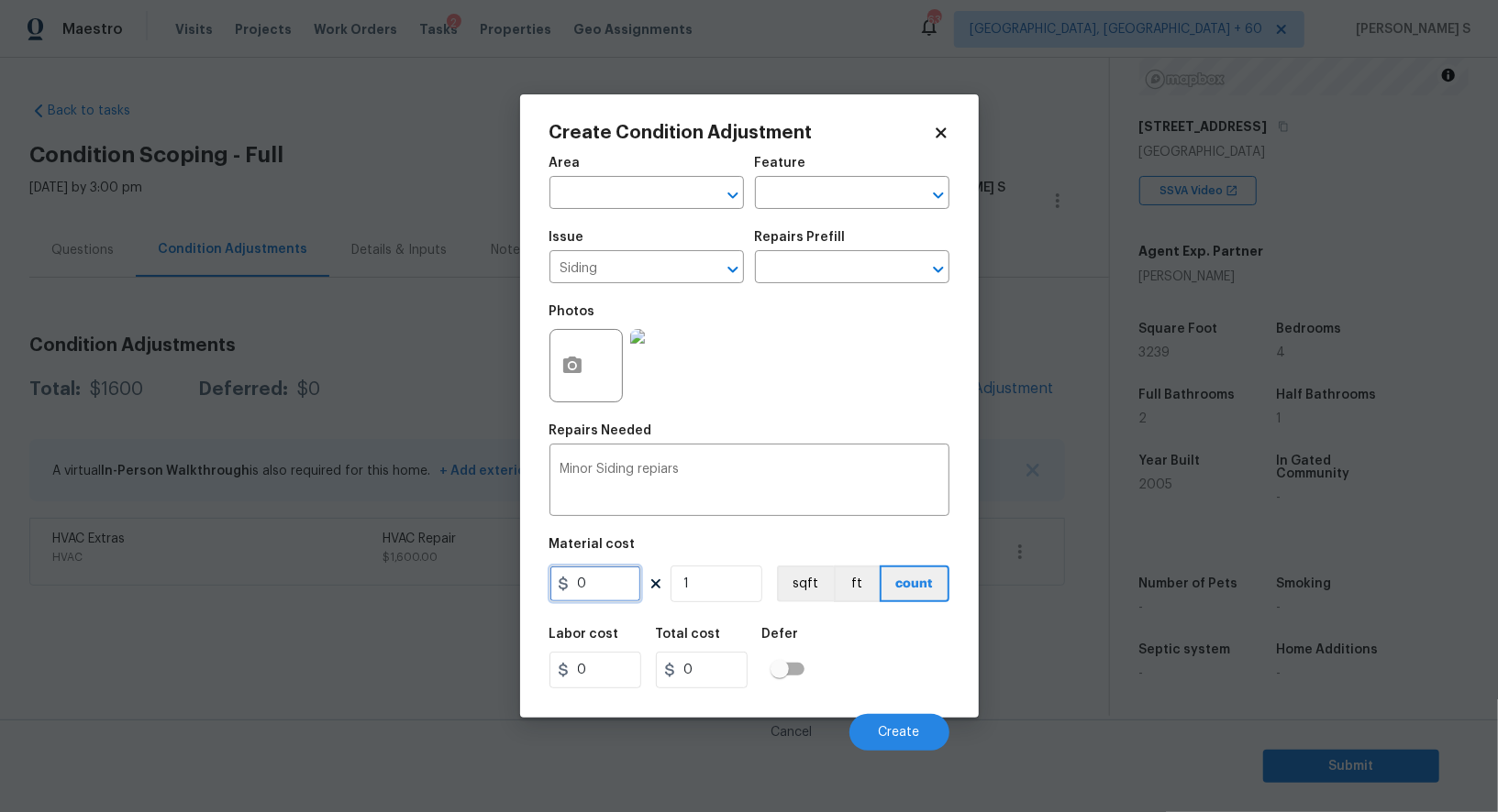
click at [604, 590] on input "0" at bounding box center [594, 584] width 91 height 37
type input "900"
click at [894, 621] on div "Labor cost 0 Total cost 900 Defer" at bounding box center [749, 658] width 400 height 82
click at [931, 736] on button "Create" at bounding box center [899, 733] width 100 height 37
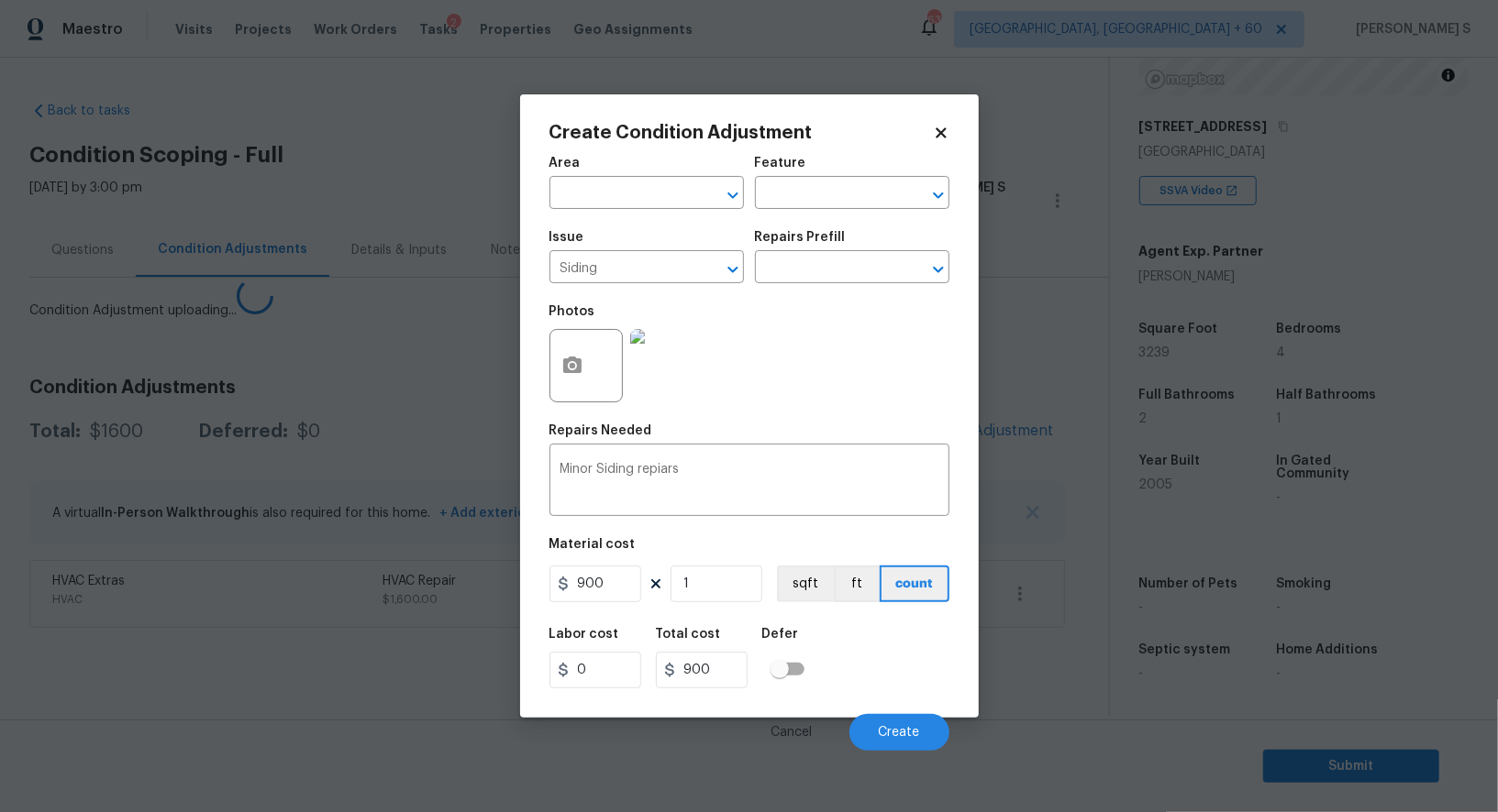
click at [285, 690] on body "Maestro Visits Projects Work Orders Tasks 2 Properties Geo Assignments [GEOGRAP…" at bounding box center [749, 406] width 1498 height 812
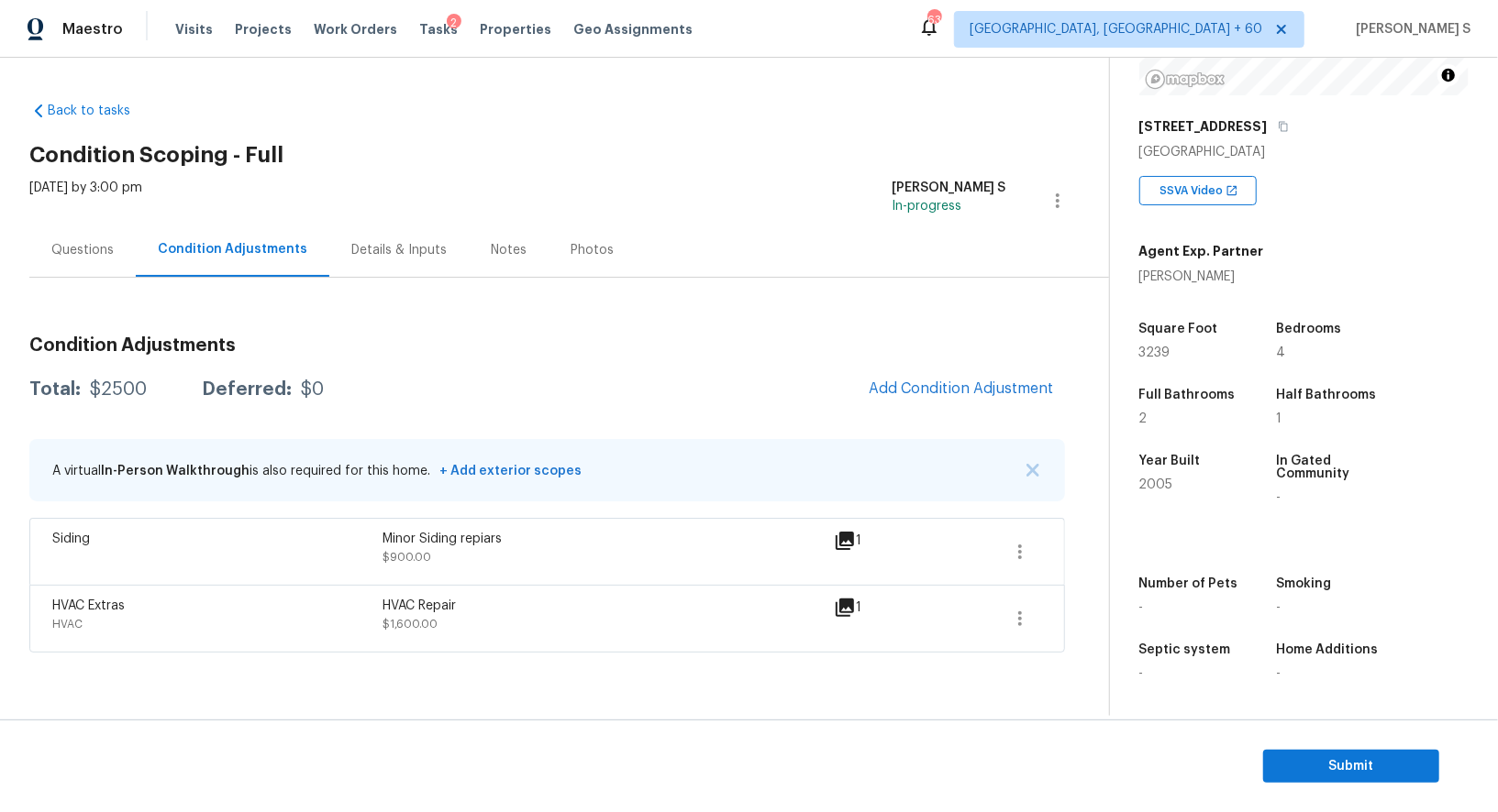
click at [501, 408] on div "Total: $2500 Deferred: $0 Add Condition Adjustment" at bounding box center [547, 389] width 1036 height 41
click at [909, 393] on span "Add Condition Adjustment" at bounding box center [961, 388] width 186 height 17
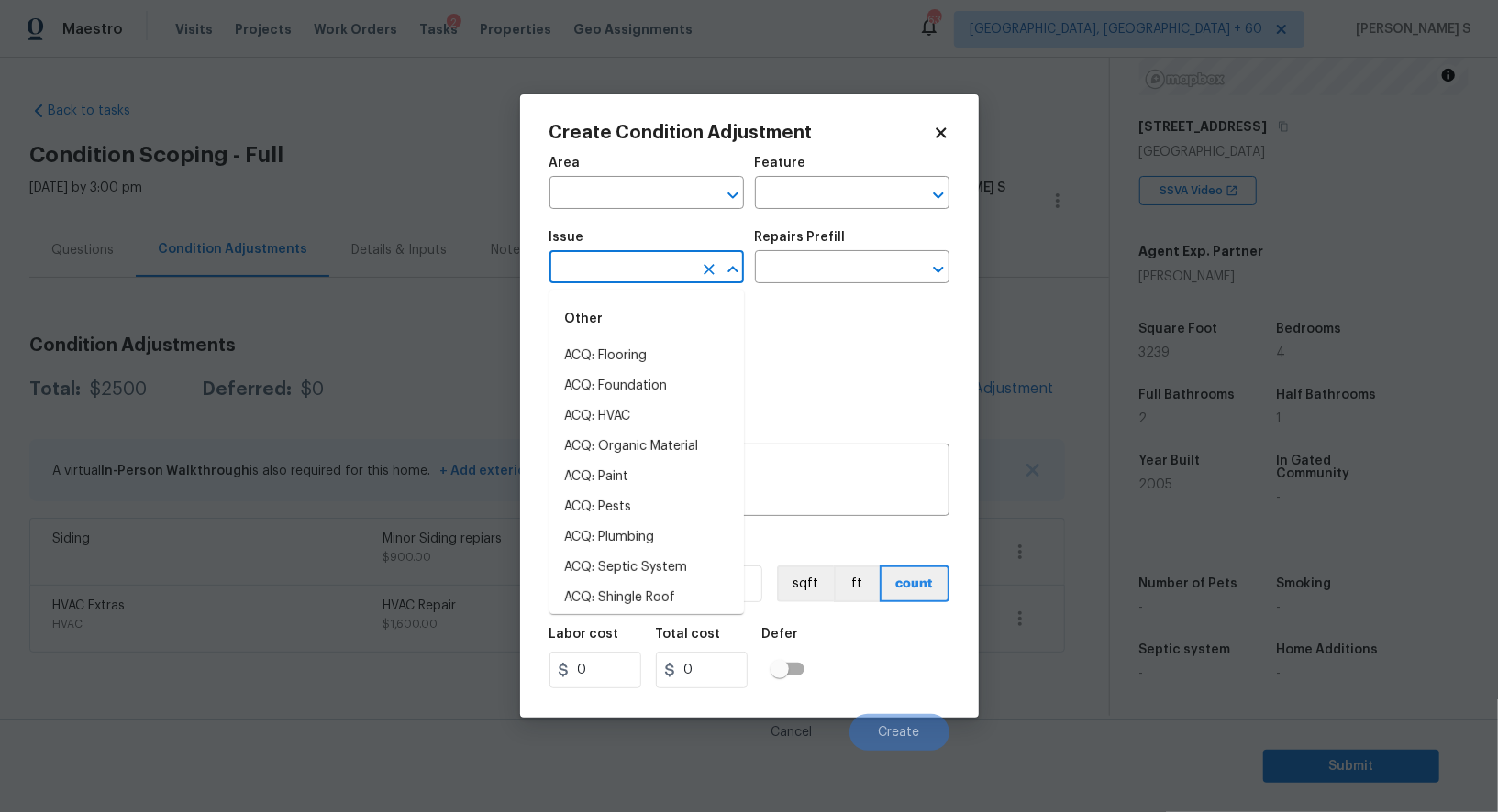
click at [655, 266] on input "text" at bounding box center [620, 269] width 143 height 29
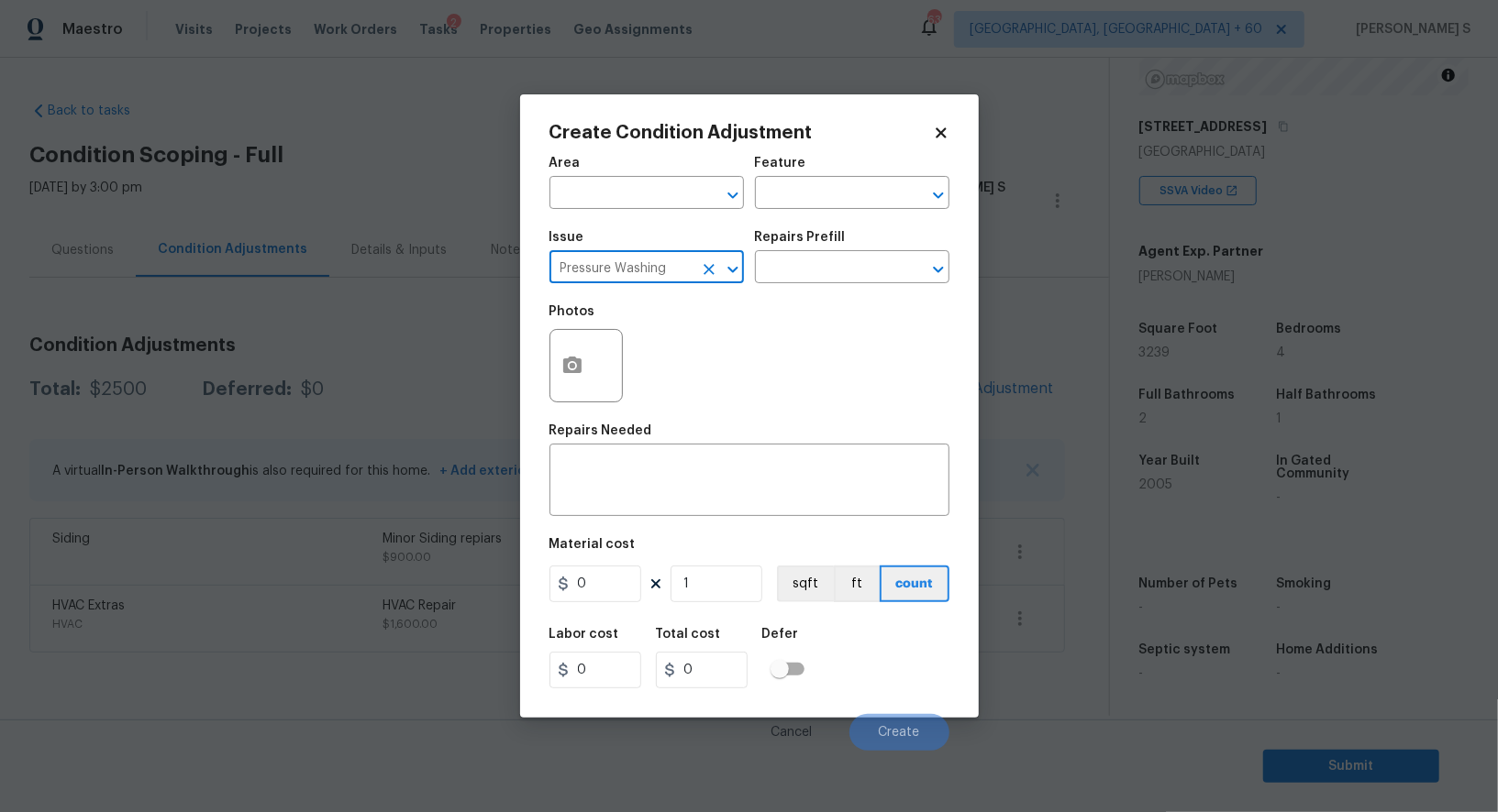
type input "Pressure Washing"
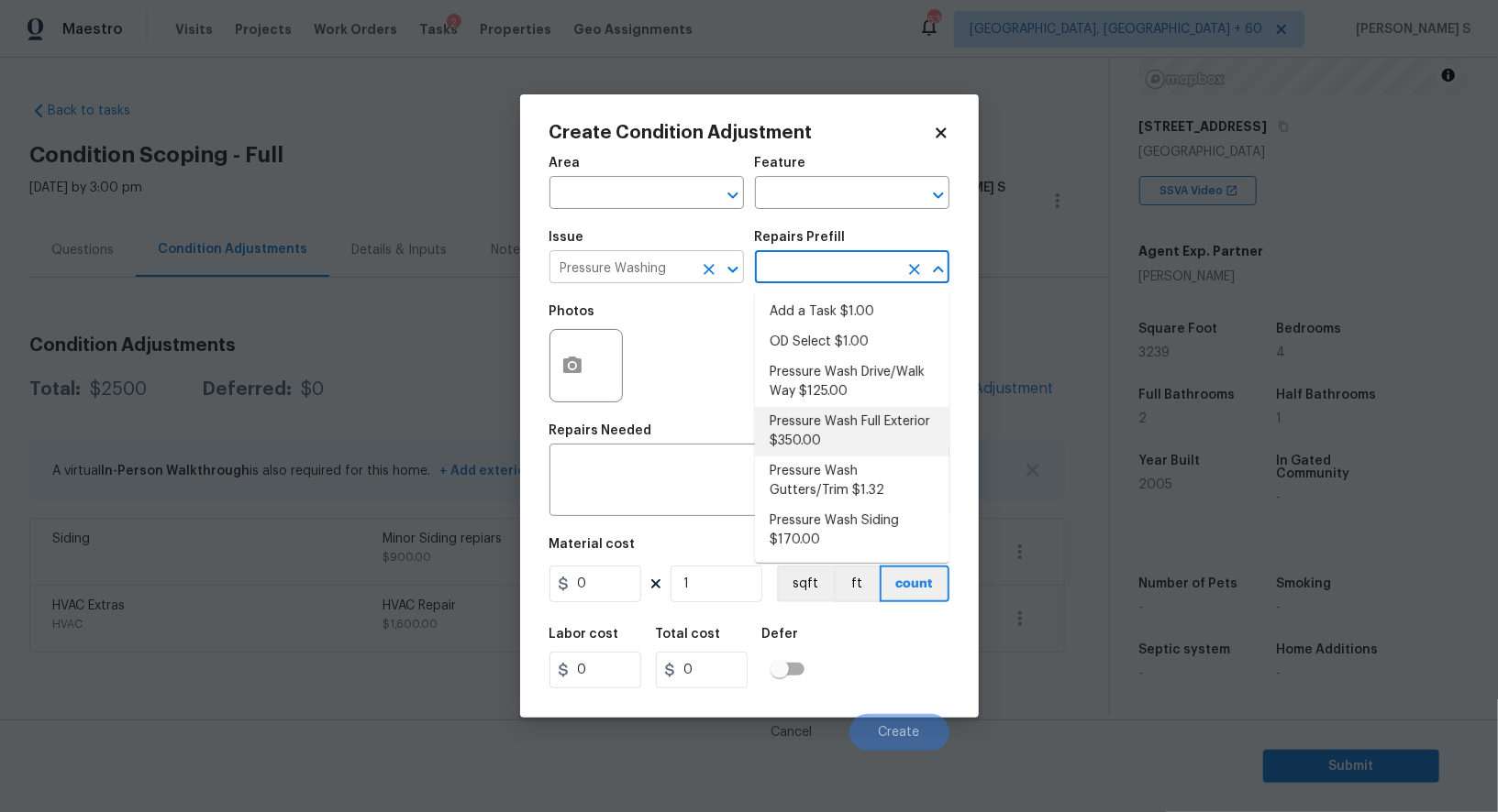
type input "Siding"
type textarea "Pressure wash the House, Flatwork, Deck and Garage interior."
type input "350"
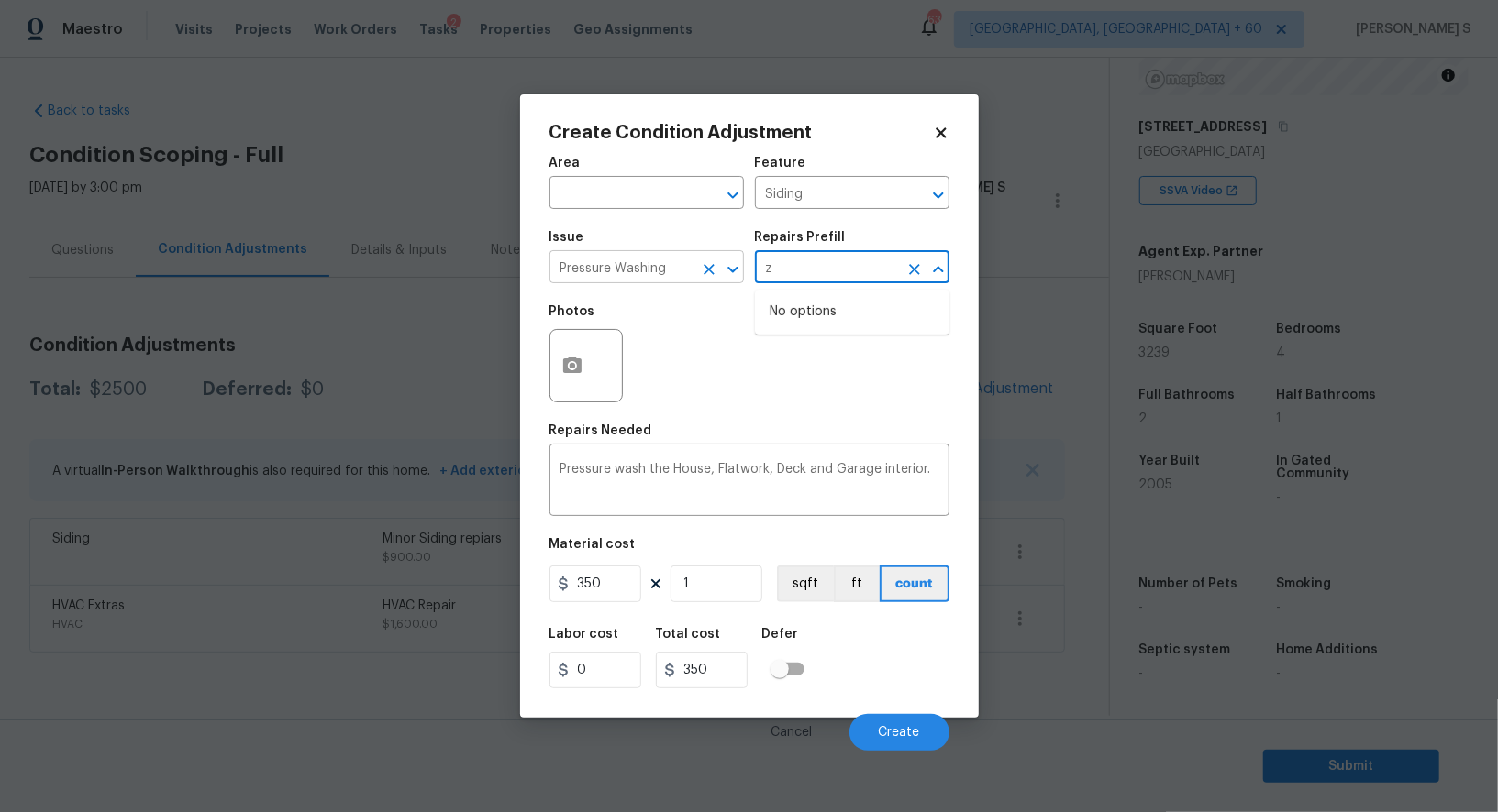
type input "z"
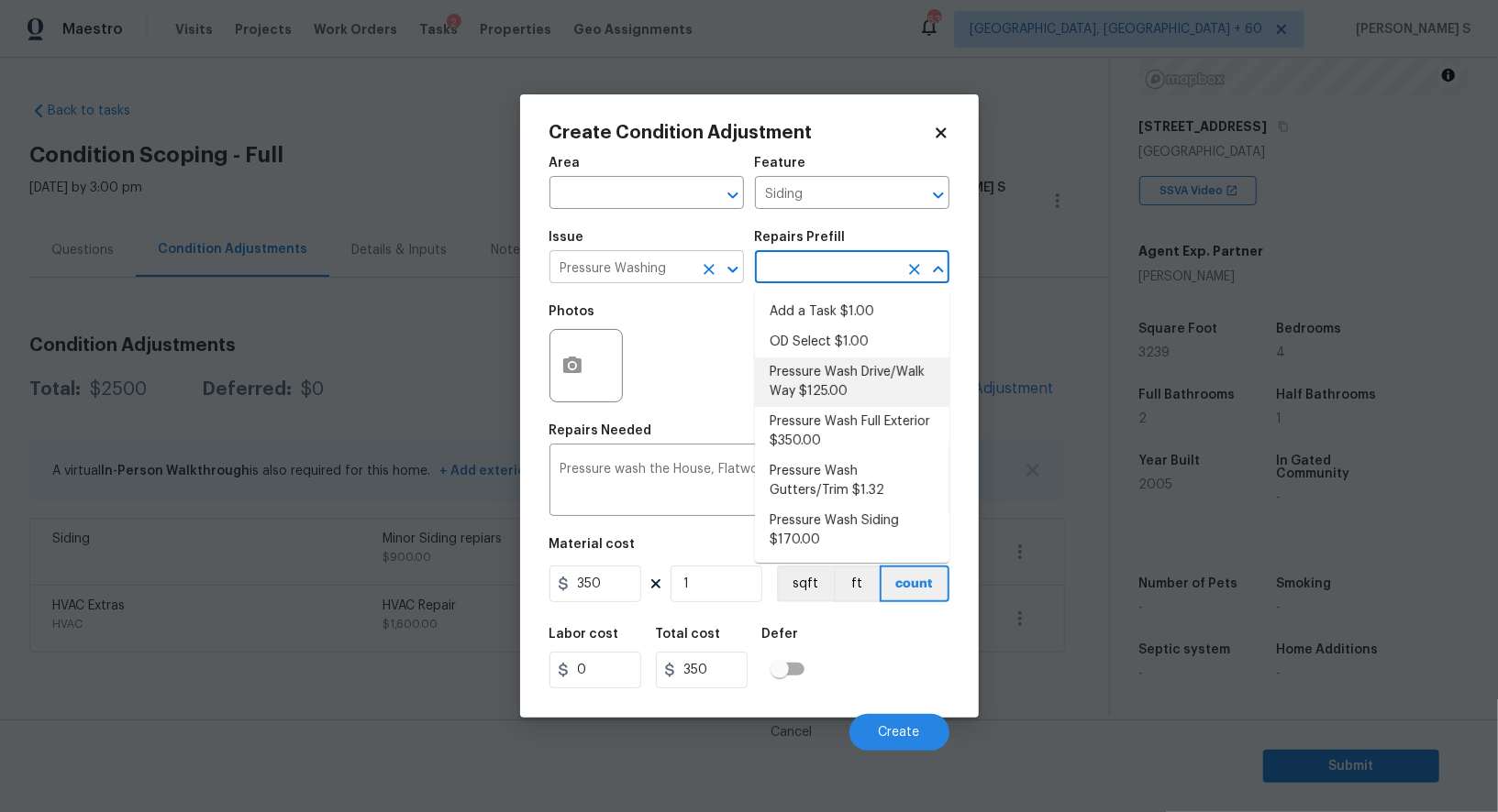
type textarea "Pressure wash the driveways/walkways as directed by the PM. Ensure that all deb…"
type input "125"
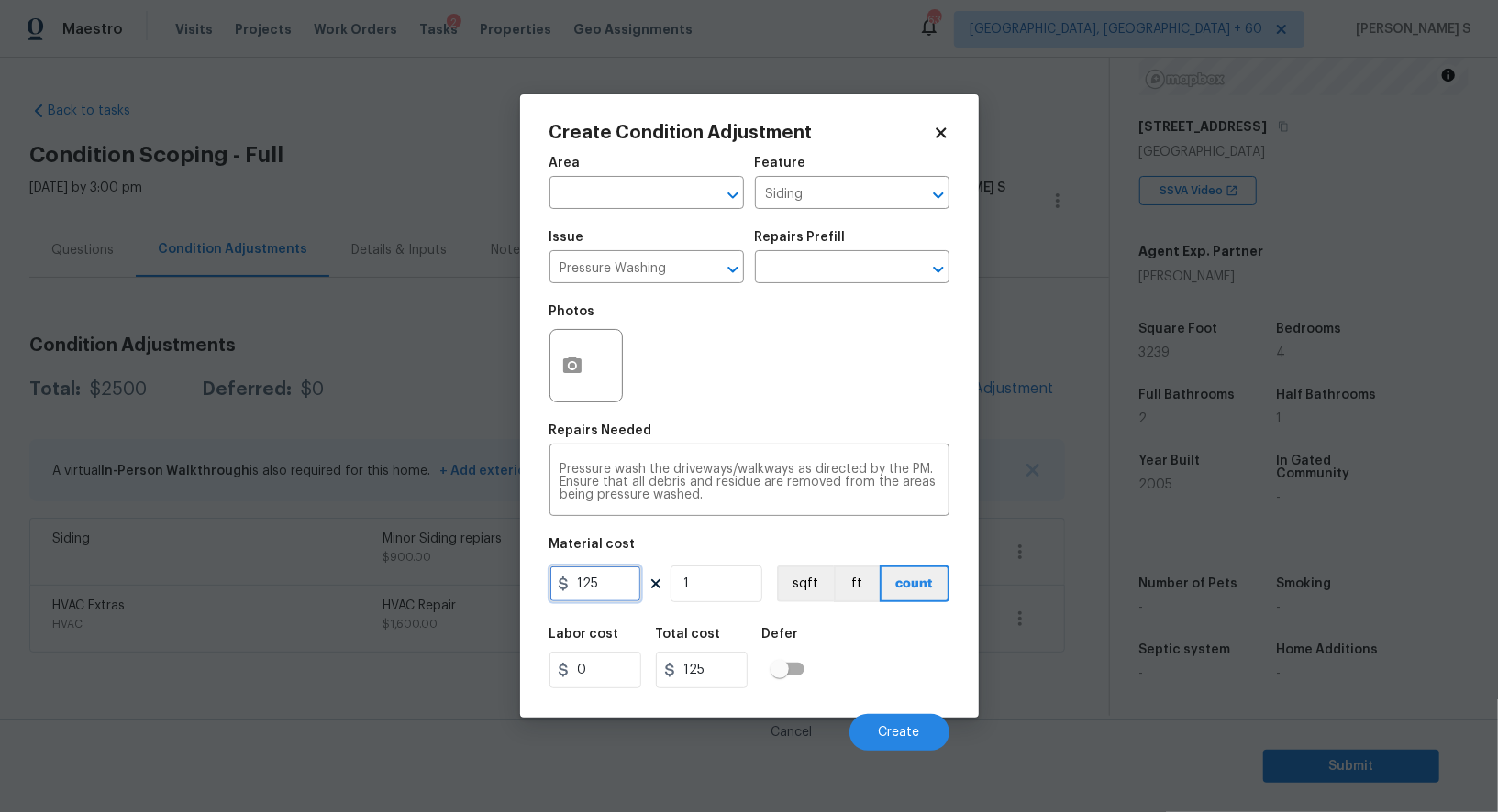
click at [612, 584] on input "125" at bounding box center [594, 584] width 91 height 37
type input "200"
click at [914, 729] on span "Create" at bounding box center [899, 733] width 42 height 14
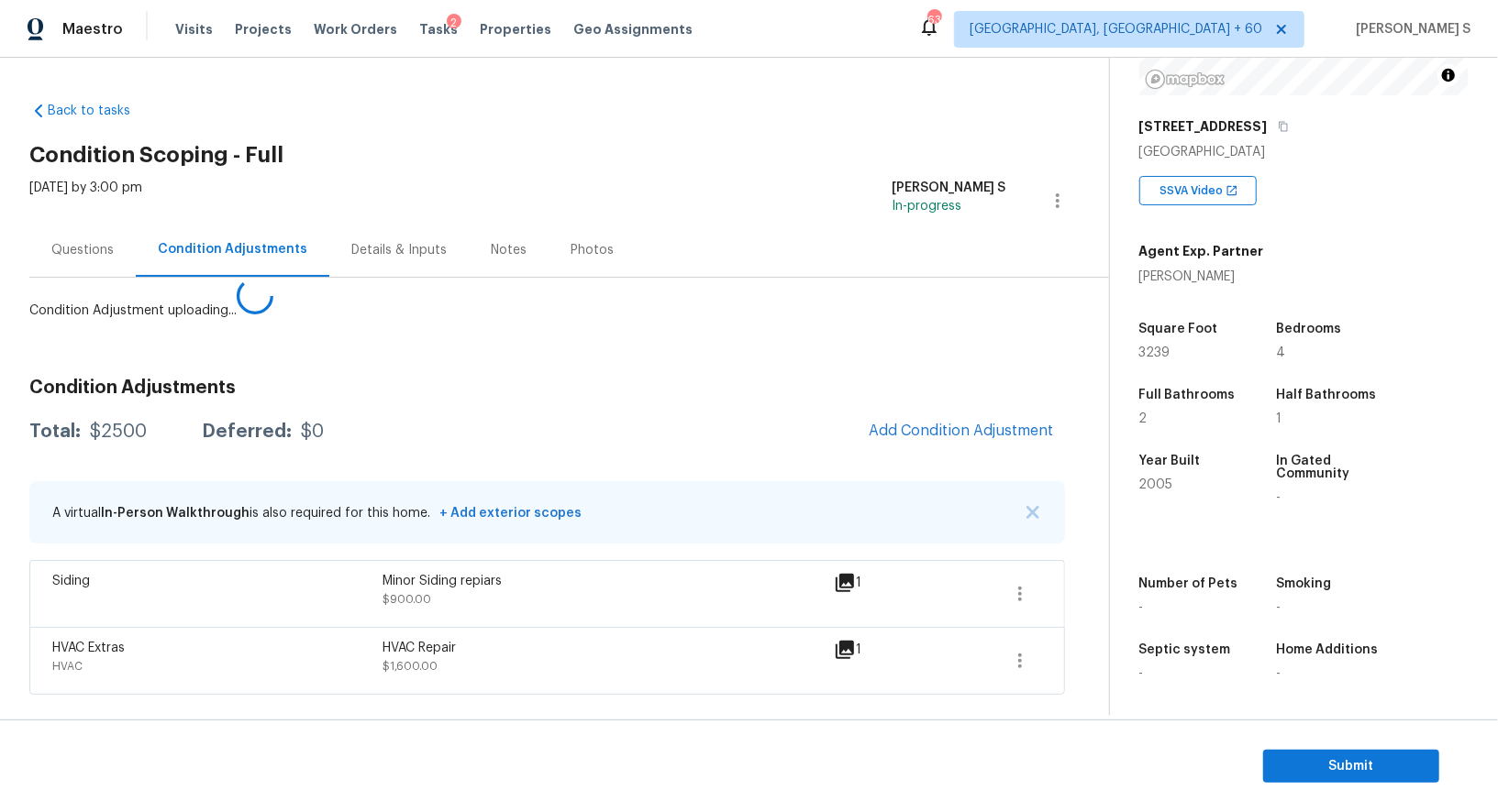
click at [265, 660] on body "Maestro Visits Projects Work Orders Tasks 2 Properties Geo Assignments [GEOGRAP…" at bounding box center [749, 406] width 1498 height 812
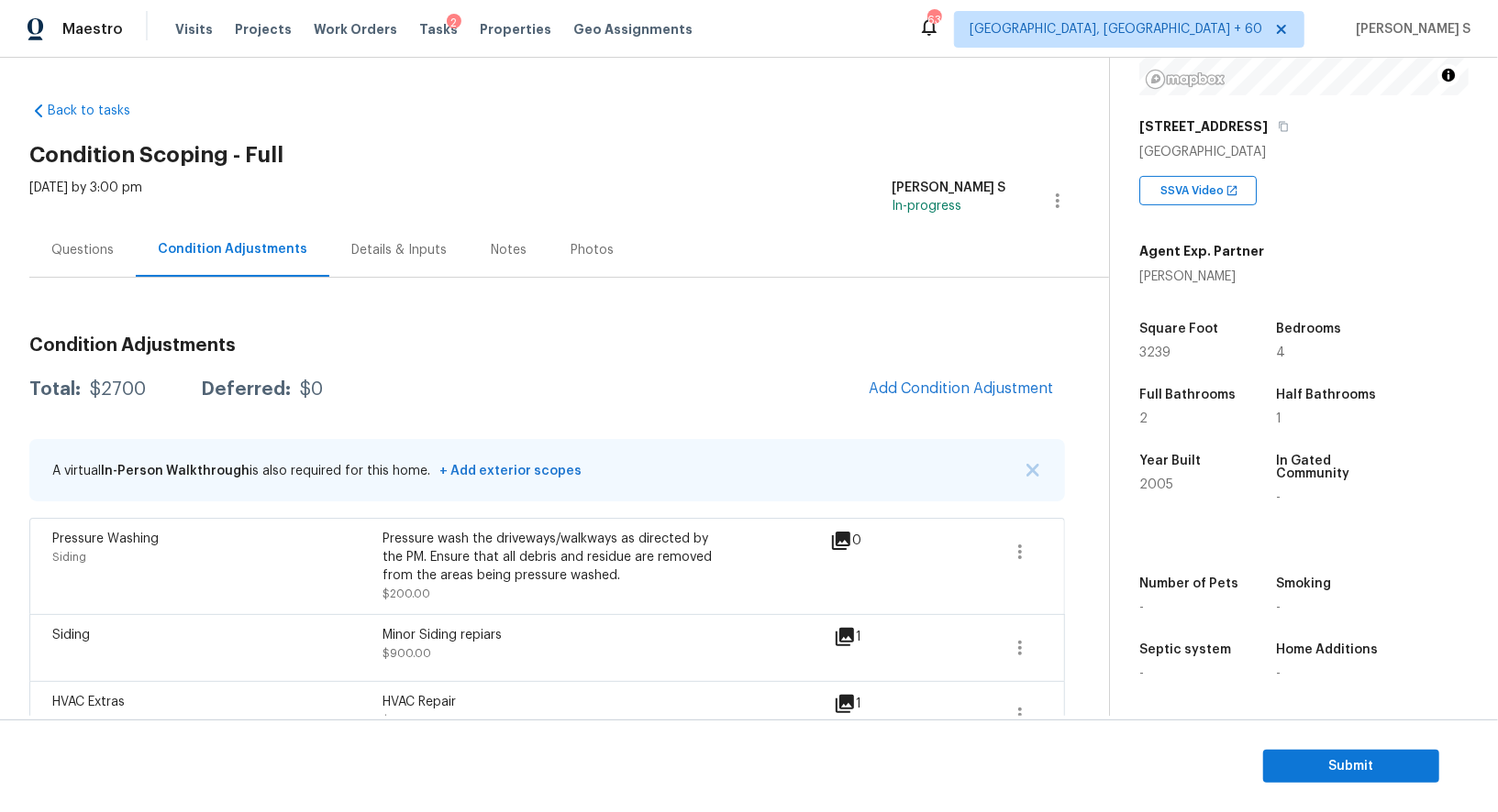
scroll to position [36, 0]
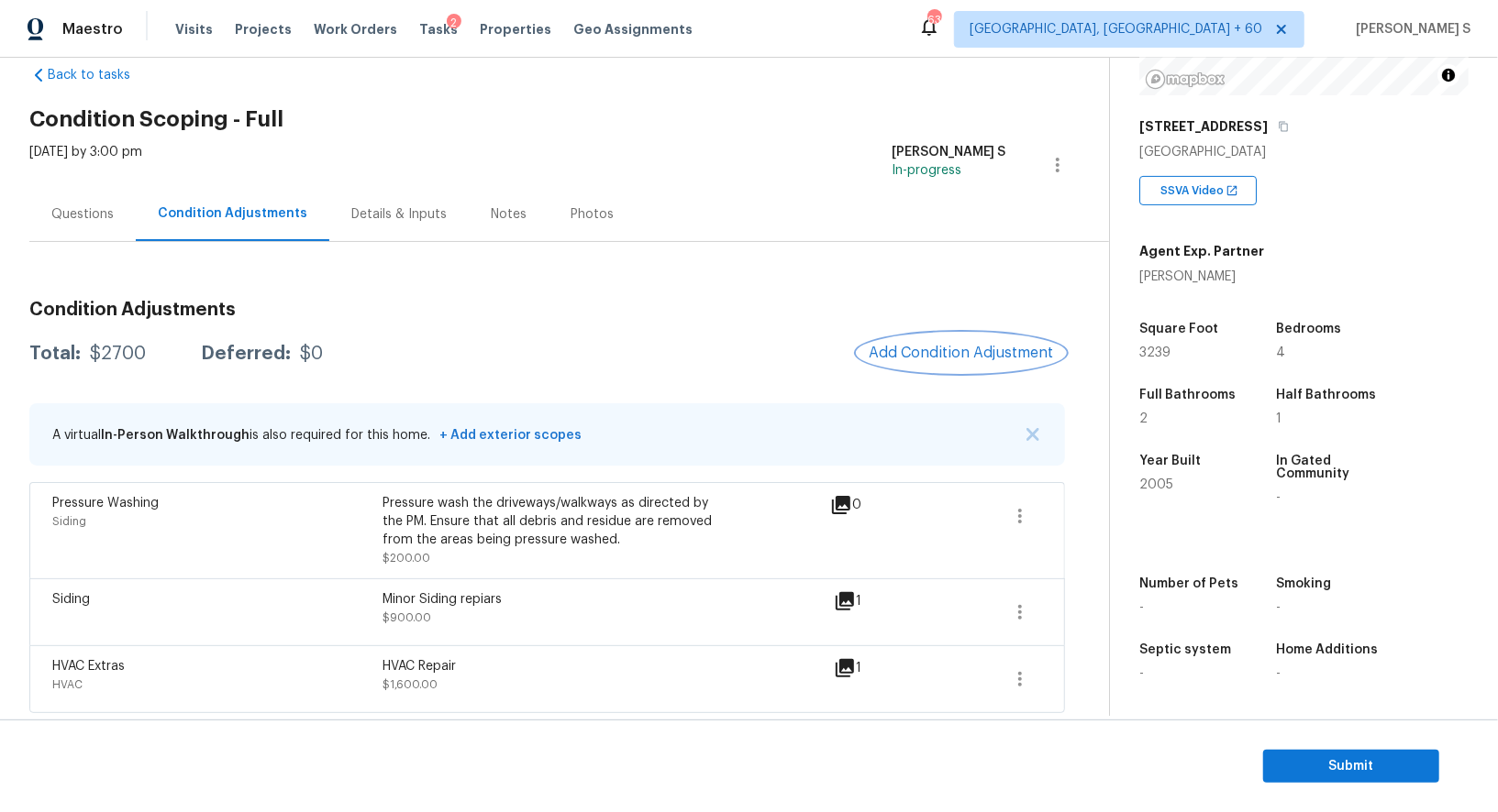
click at [882, 348] on span "Add Condition Adjustment" at bounding box center [961, 353] width 186 height 17
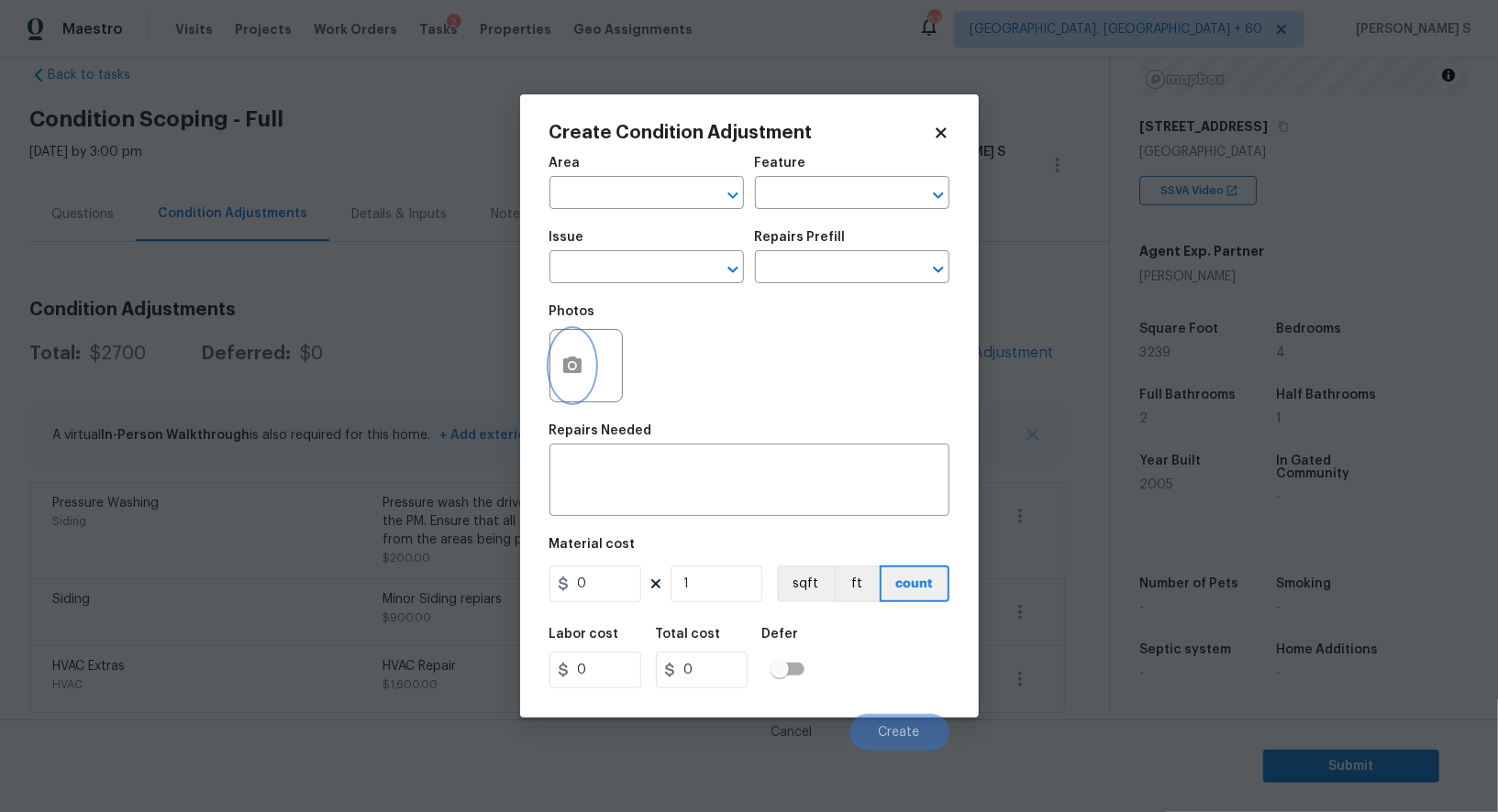
click at [567, 371] on icon "button" at bounding box center [572, 365] width 18 height 17
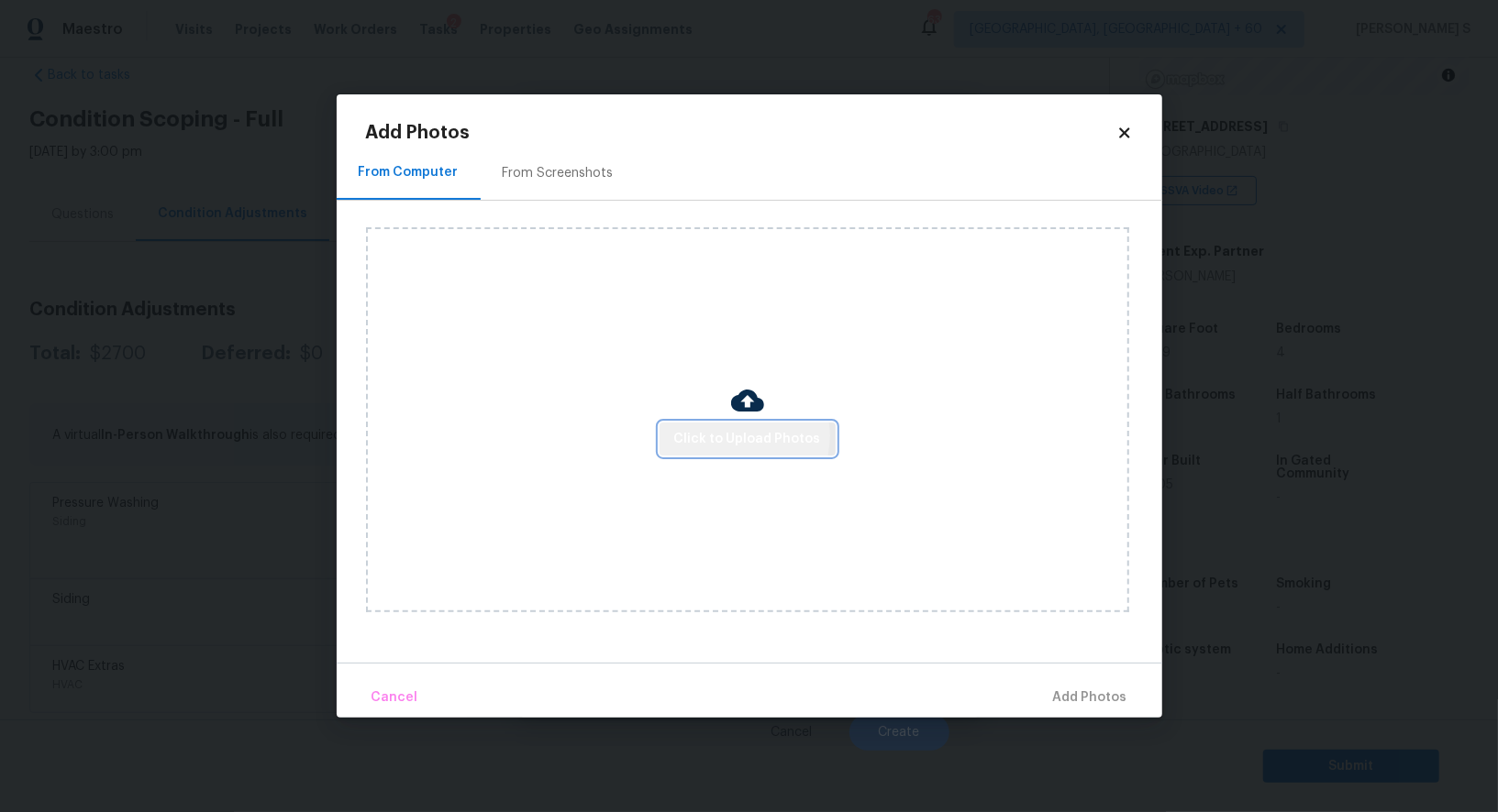
click at [743, 437] on span "Click to Upload Photos" at bounding box center [747, 439] width 147 height 23
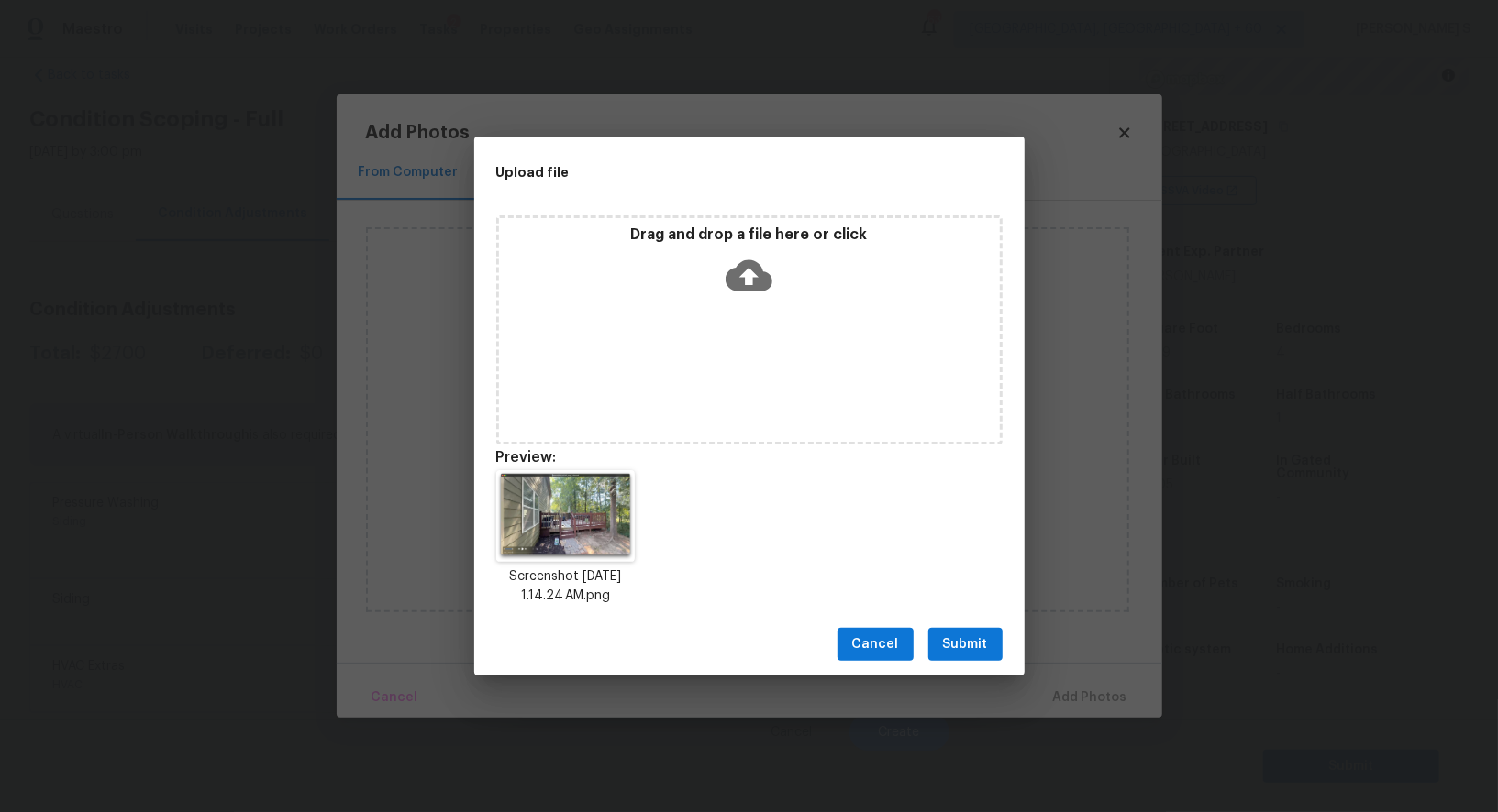
click at [953, 642] on span "Submit" at bounding box center [965, 645] width 45 height 23
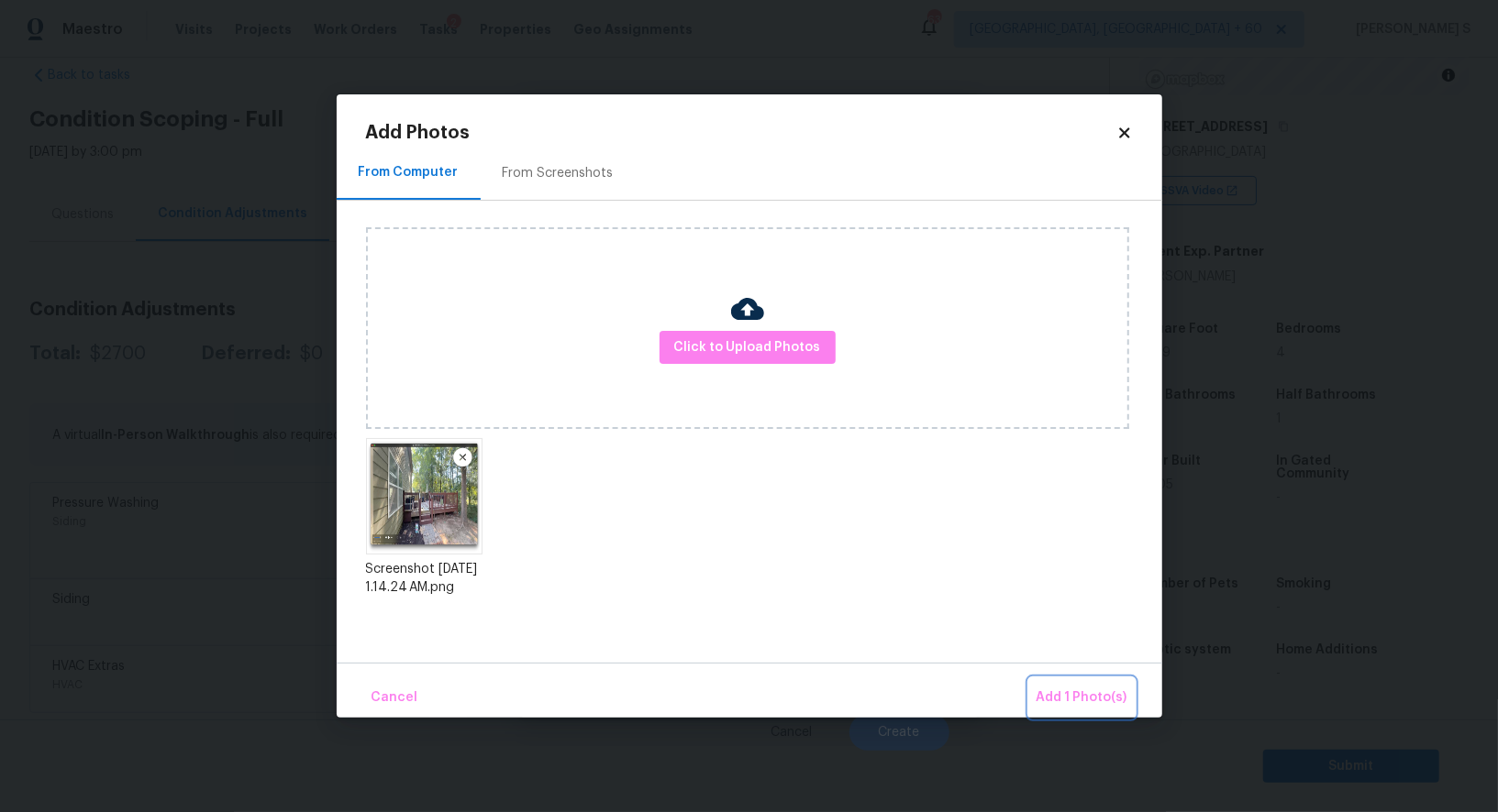
click at [1029, 678] on button "Add 1 Photo(s)" at bounding box center [1082, 698] width 105 height 40
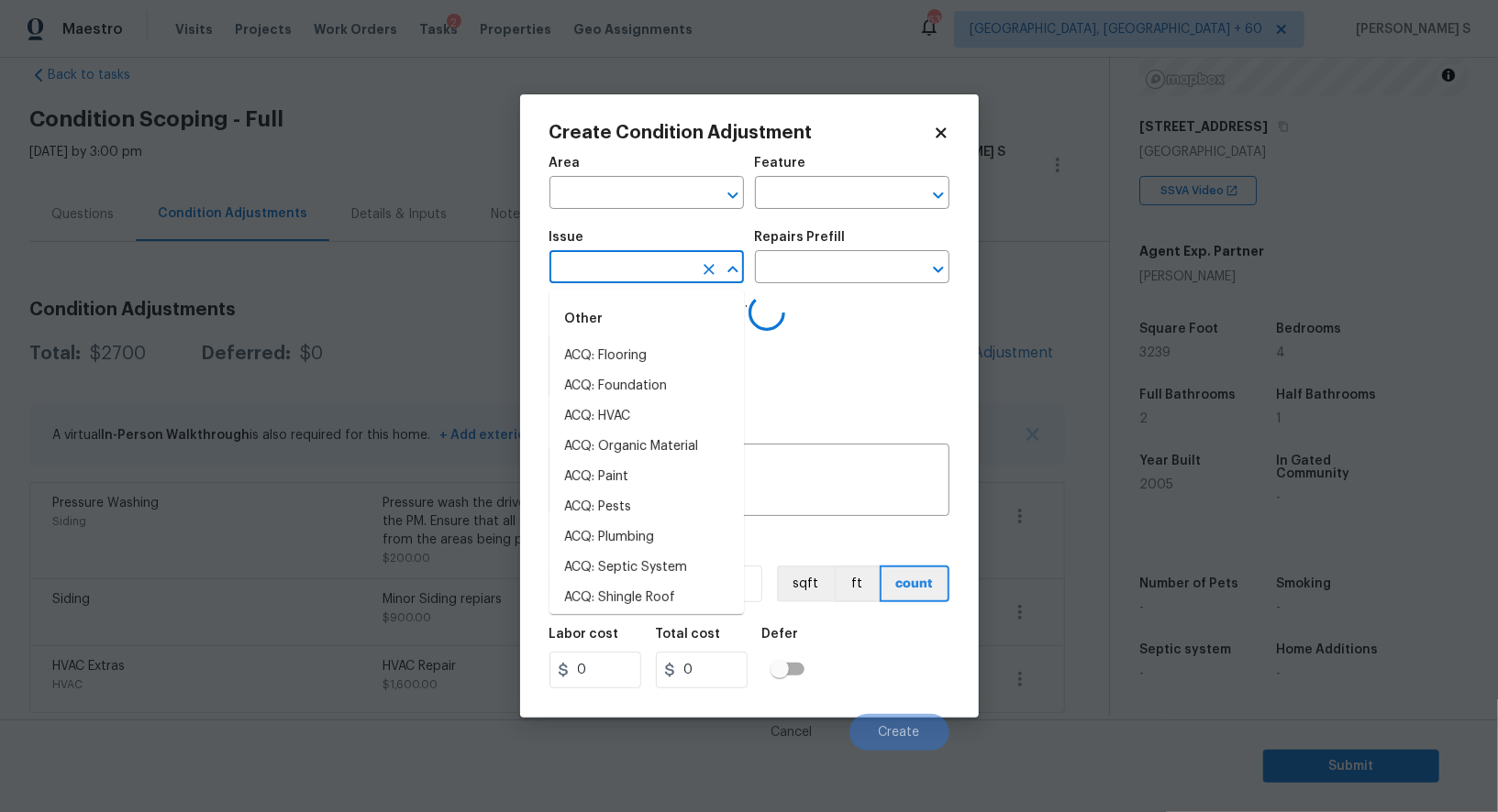
click at [658, 280] on input "text" at bounding box center [620, 269] width 143 height 29
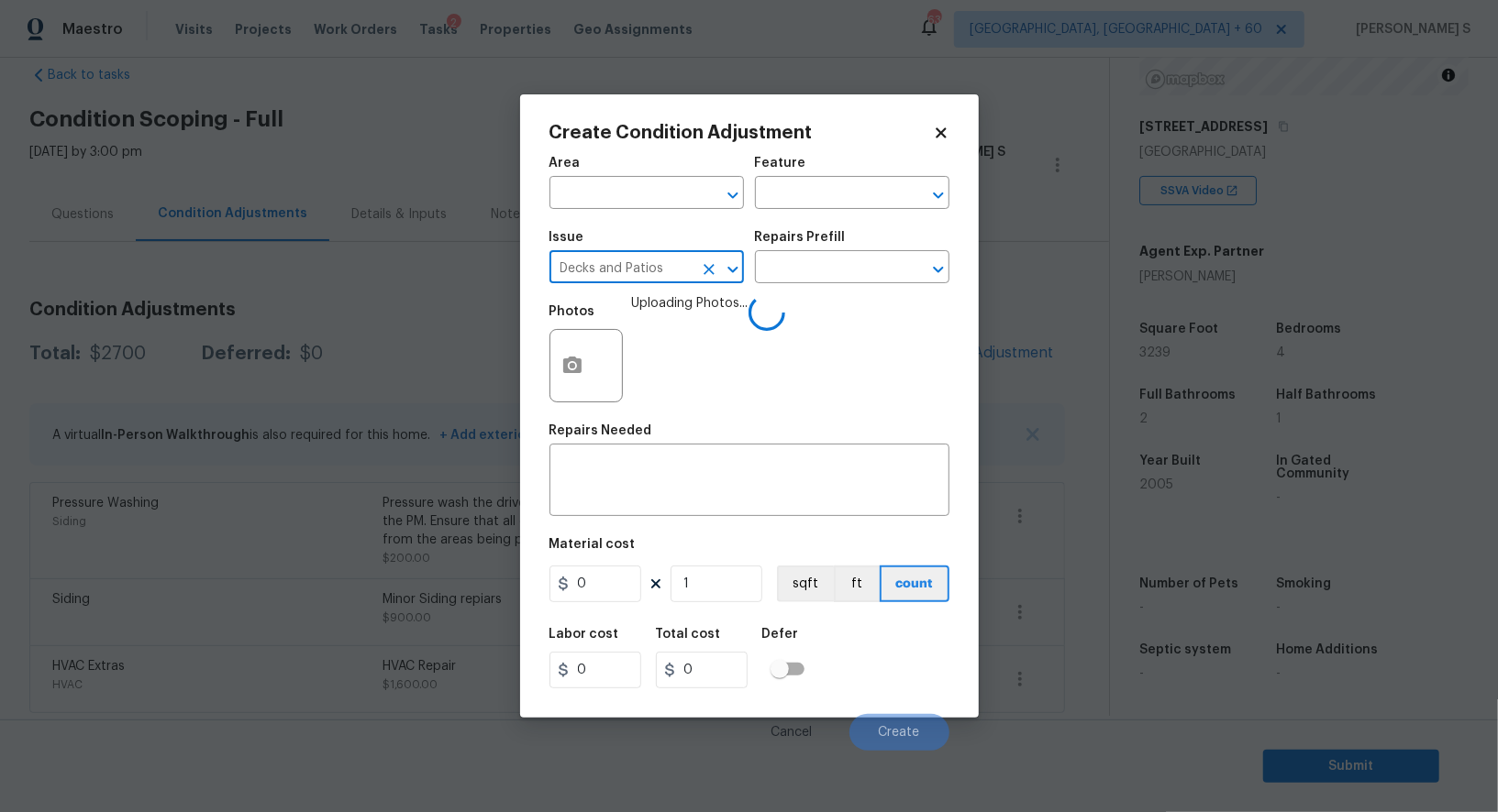
type input "Decks and Patios"
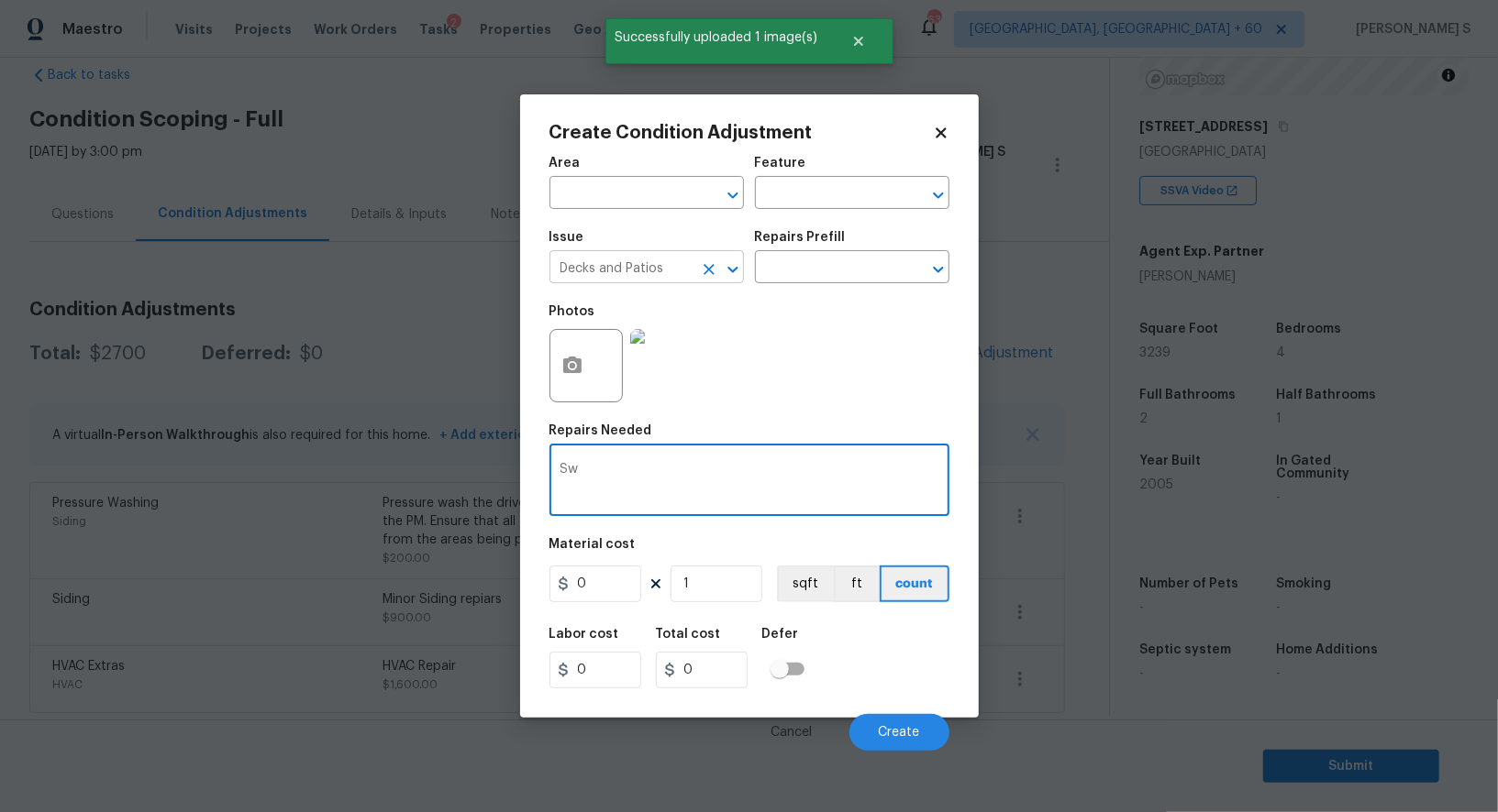
type textarea "S"
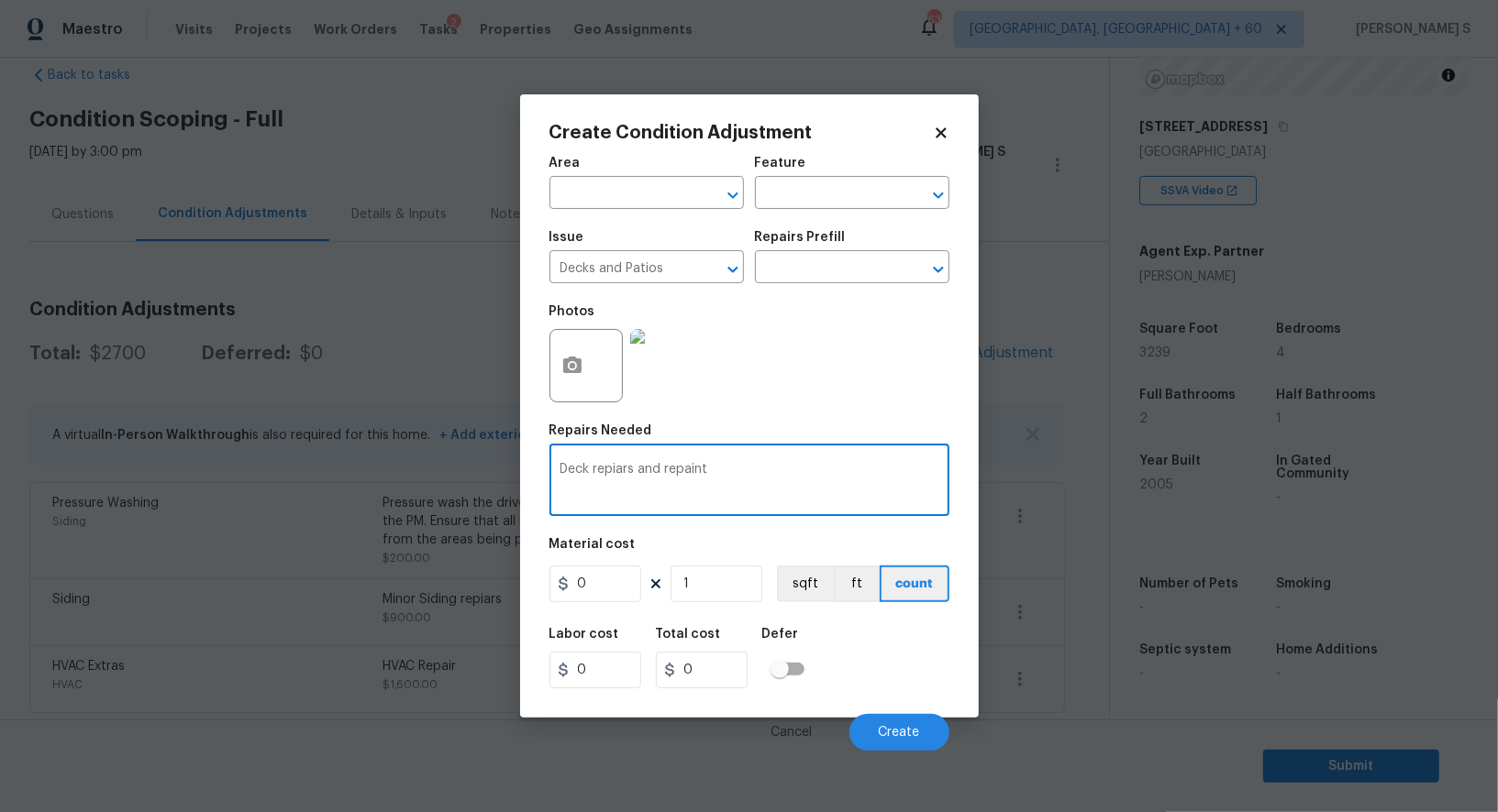
type textarea "Deck repiars and repaint"
click at [626, 577] on input "0" at bounding box center [594, 584] width 91 height 37
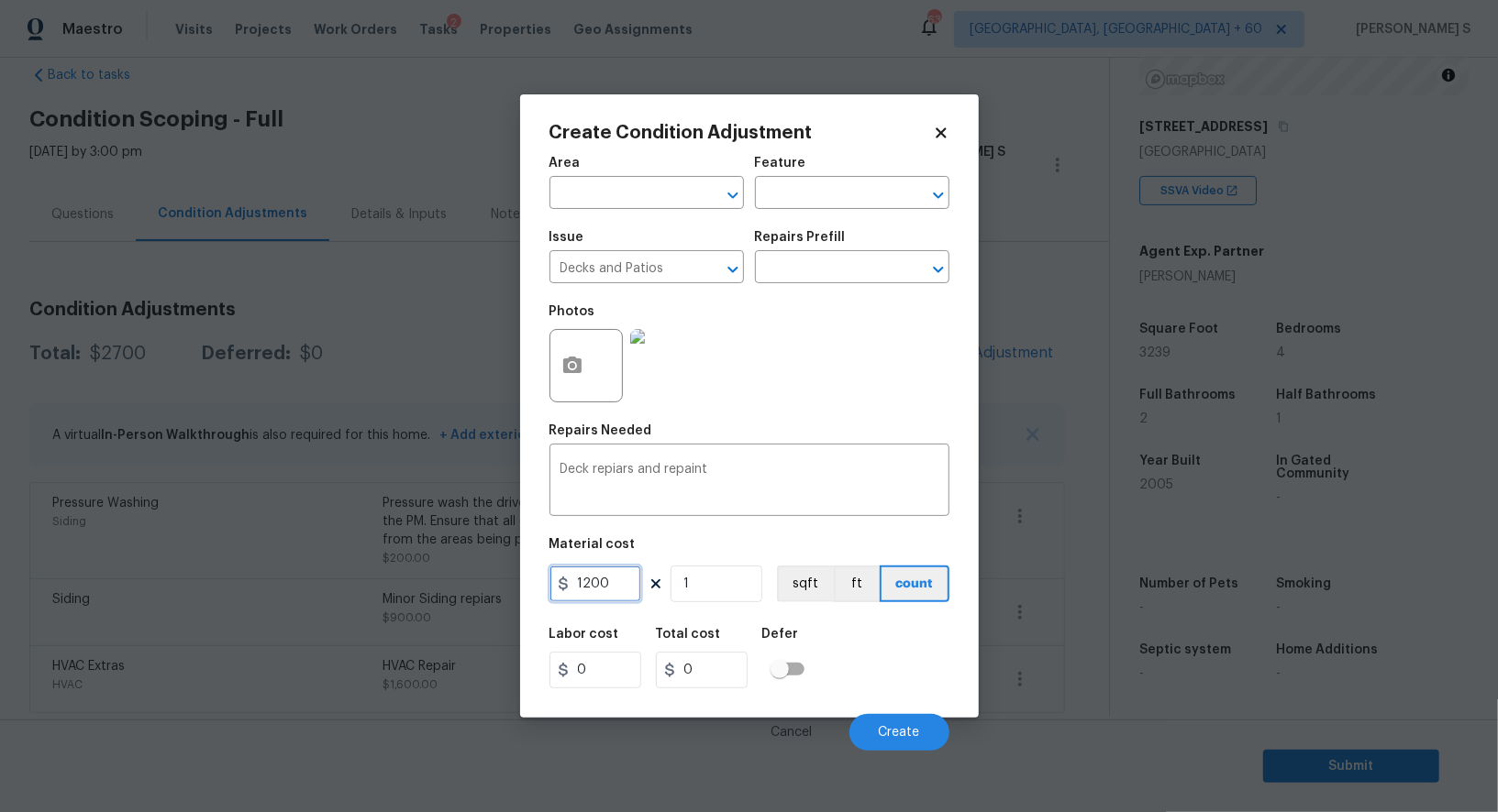
type input "1200"
click at [888, 677] on div "Labor cost 0 Total cost 1200 Defer" at bounding box center [749, 658] width 400 height 82
click at [923, 727] on button "Create" at bounding box center [899, 733] width 100 height 37
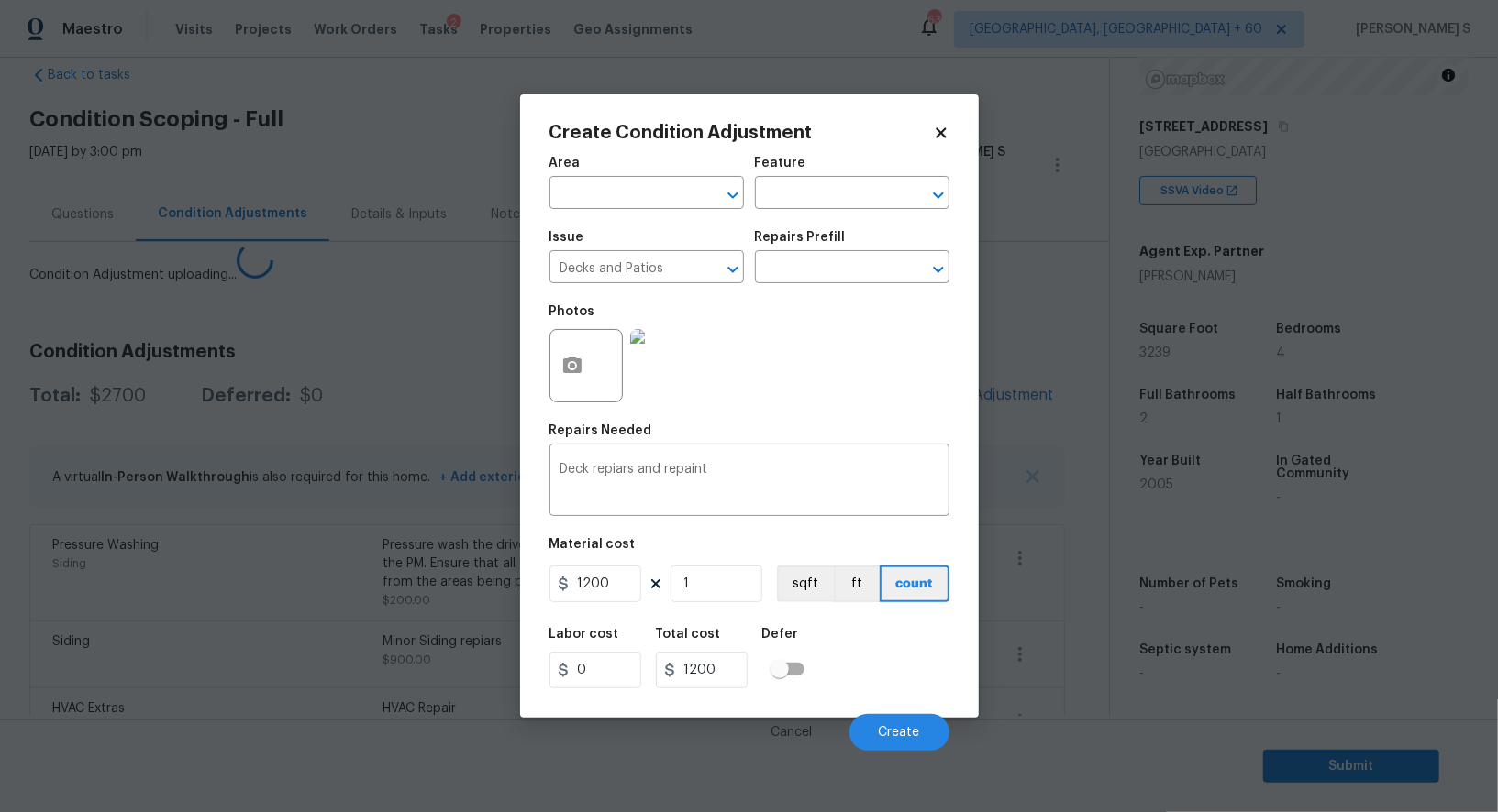
click at [362, 660] on body "Maestro Visits Projects Work Orders Tasks 2 Properties Geo Assignments [GEOGRAP…" at bounding box center [749, 406] width 1498 height 812
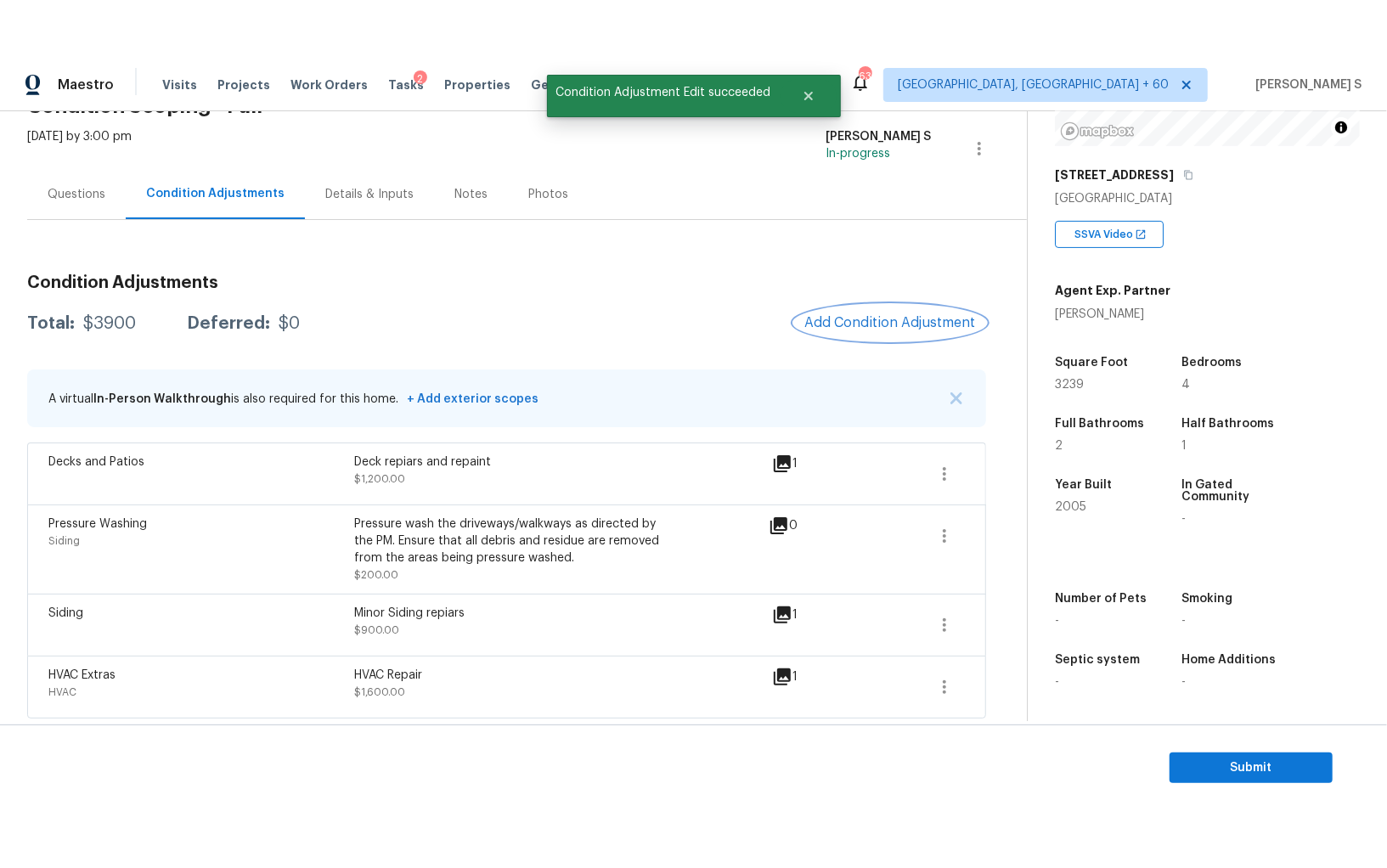
scroll to position [0, 0]
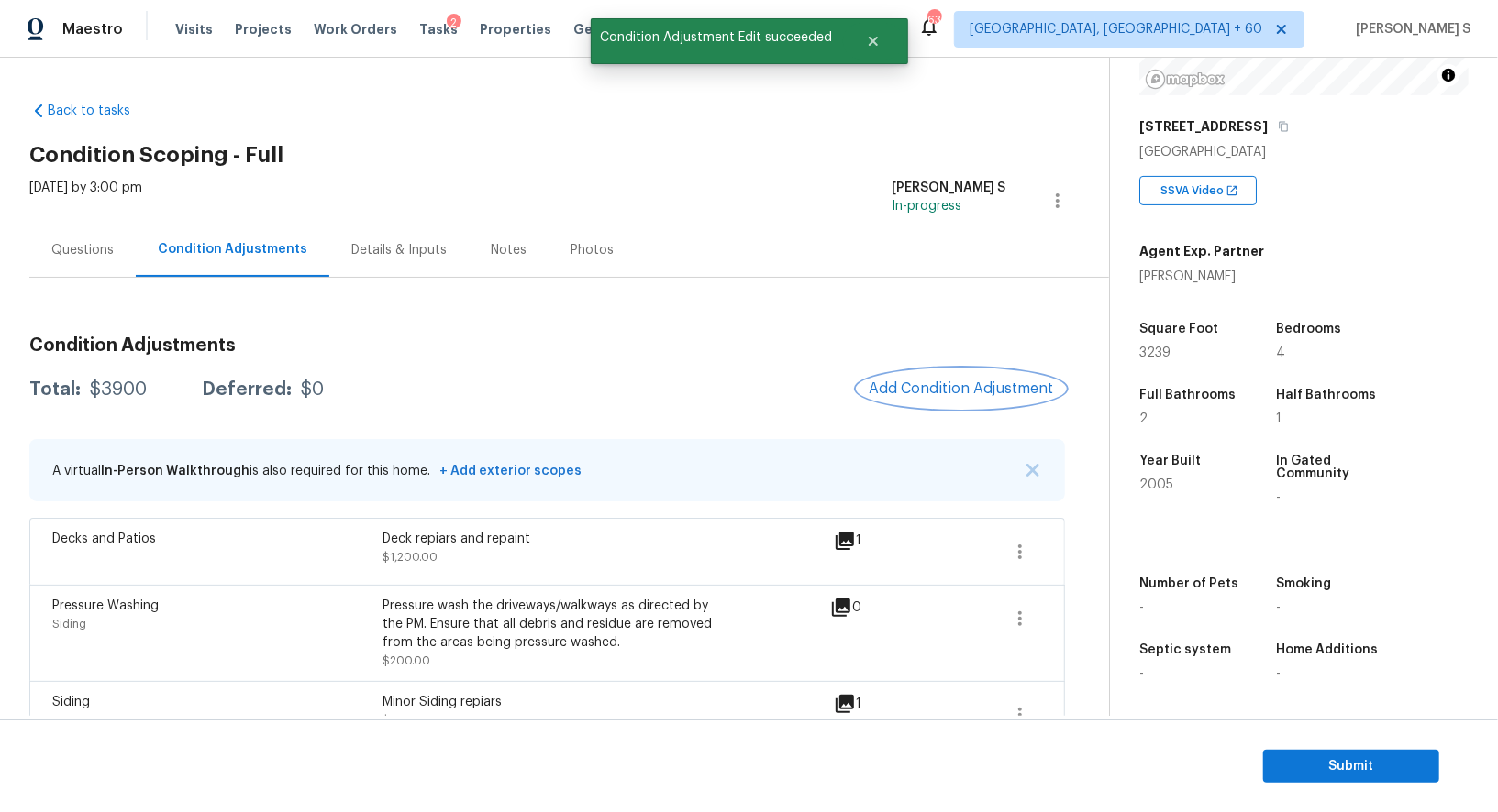
click at [957, 398] on button "Add Condition Adjustment" at bounding box center [961, 388] width 208 height 39
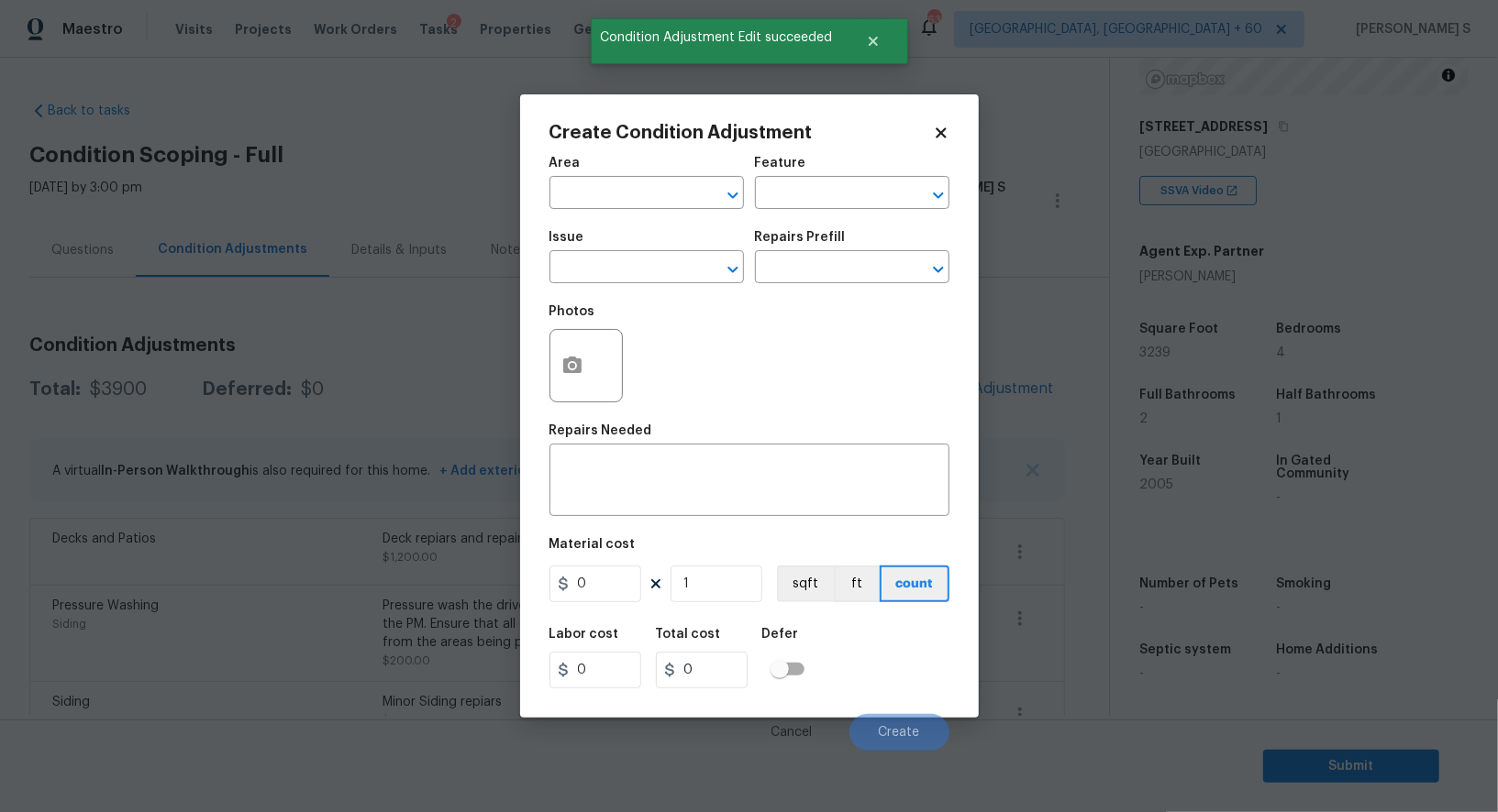
click at [597, 348] on div at bounding box center [585, 365] width 73 height 73
click at [582, 359] on button "button" at bounding box center [572, 366] width 44 height 72
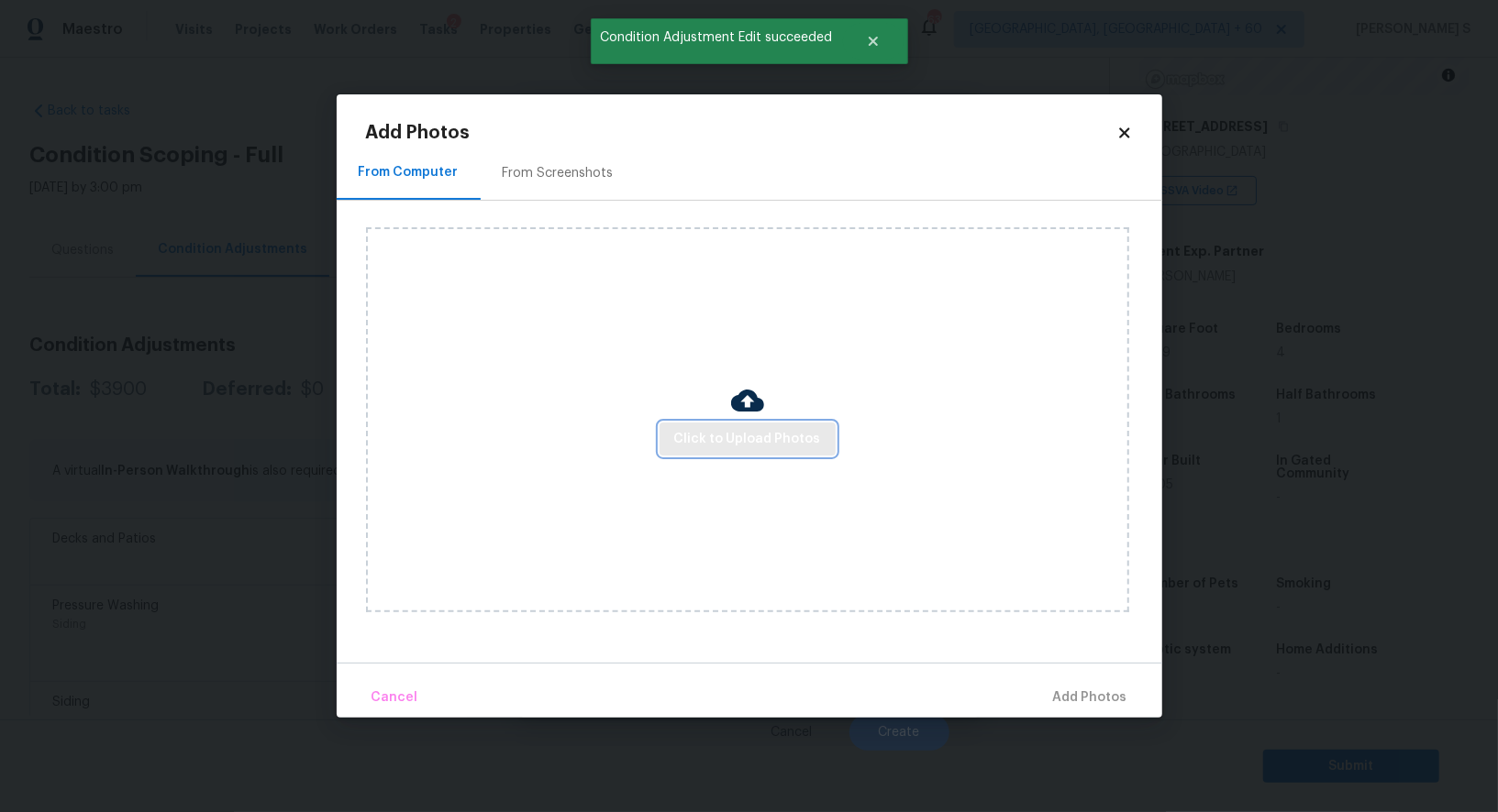
click at [729, 433] on span "Click to Upload Photos" at bounding box center [747, 439] width 147 height 23
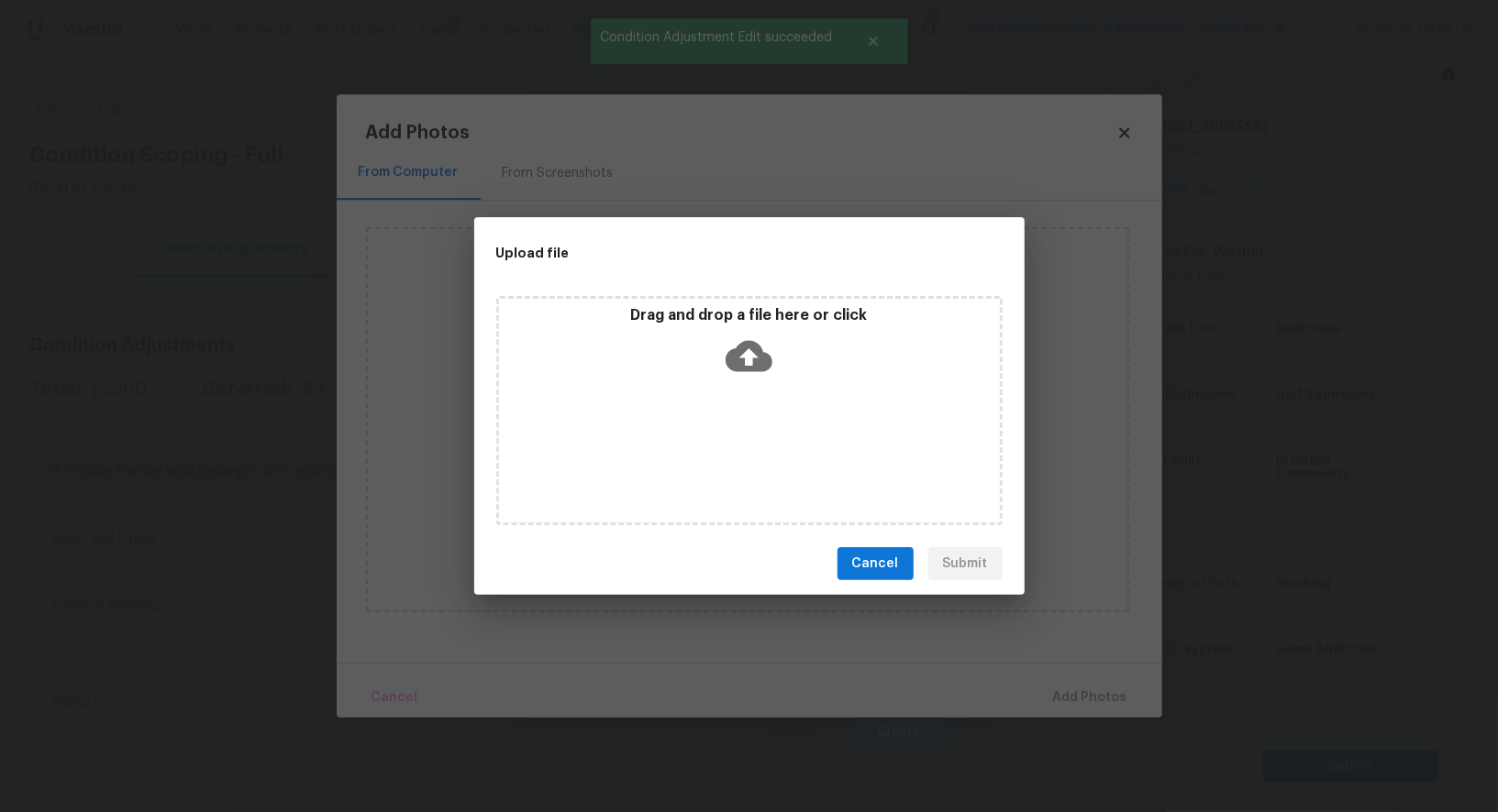
click at [729, 433] on div "Drag and drop a file here or click" at bounding box center [749, 411] width 507 height 229
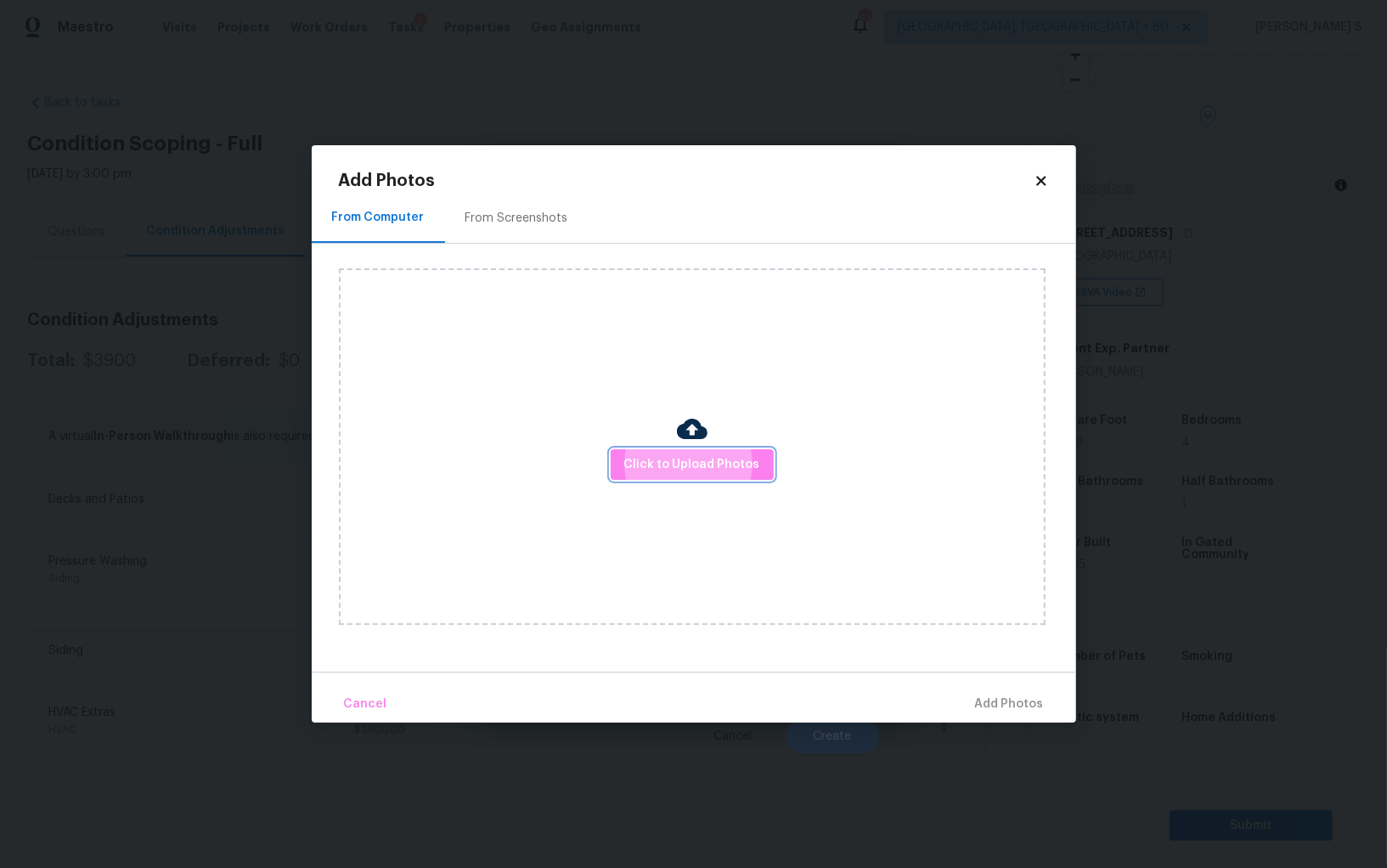
scroll to position [118, 0]
click at [224, 648] on body "Maestro Visits Projects Work Orders Tasks 2 Properties Geo Assignments [GEOGRAP…" at bounding box center [693, 434] width 1387 height 868
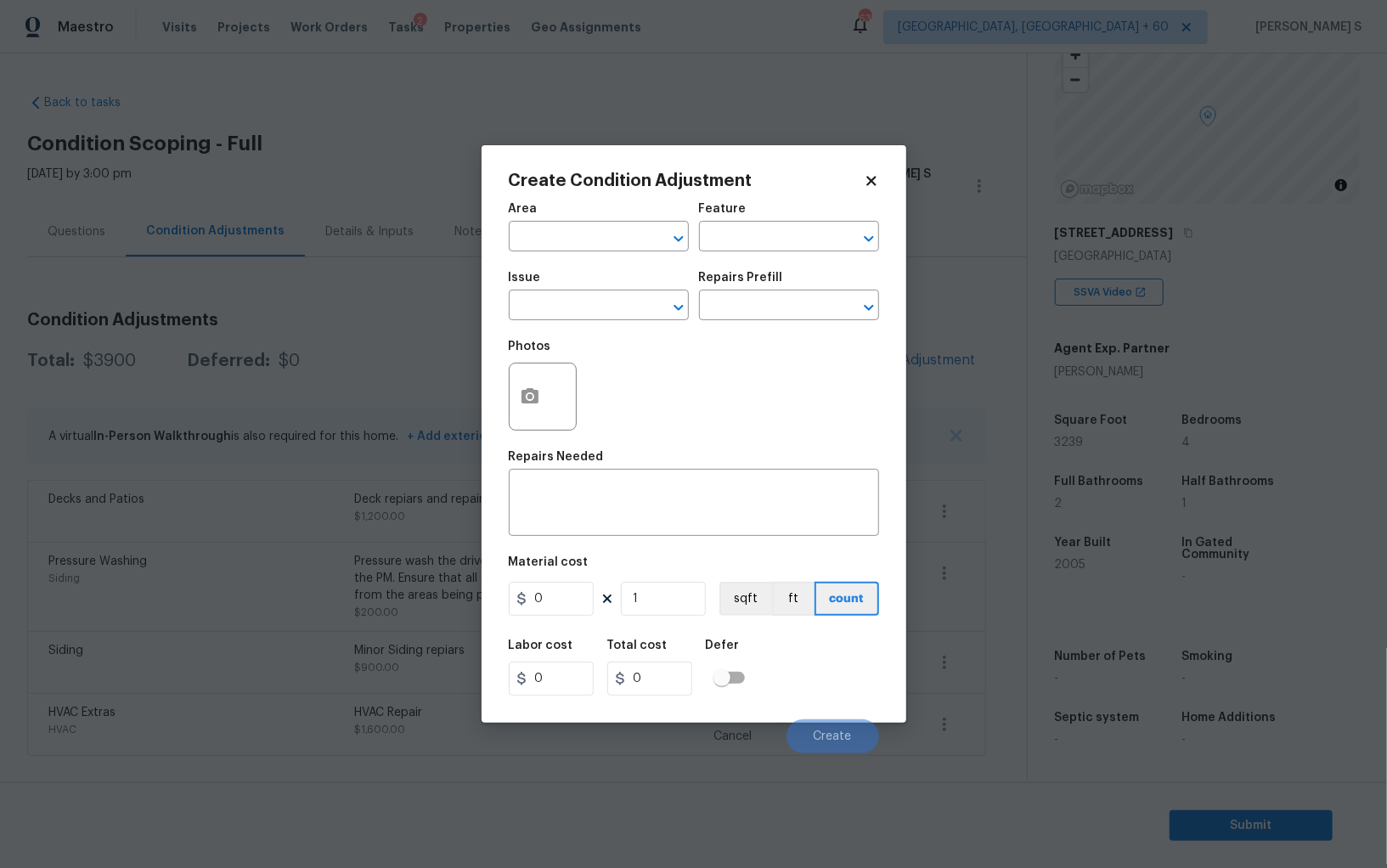
click at [224, 648] on body "Maestro Visits Projects Work Orders Tasks 2 Properties Geo Assignments [GEOGRAP…" at bounding box center [693, 434] width 1387 height 868
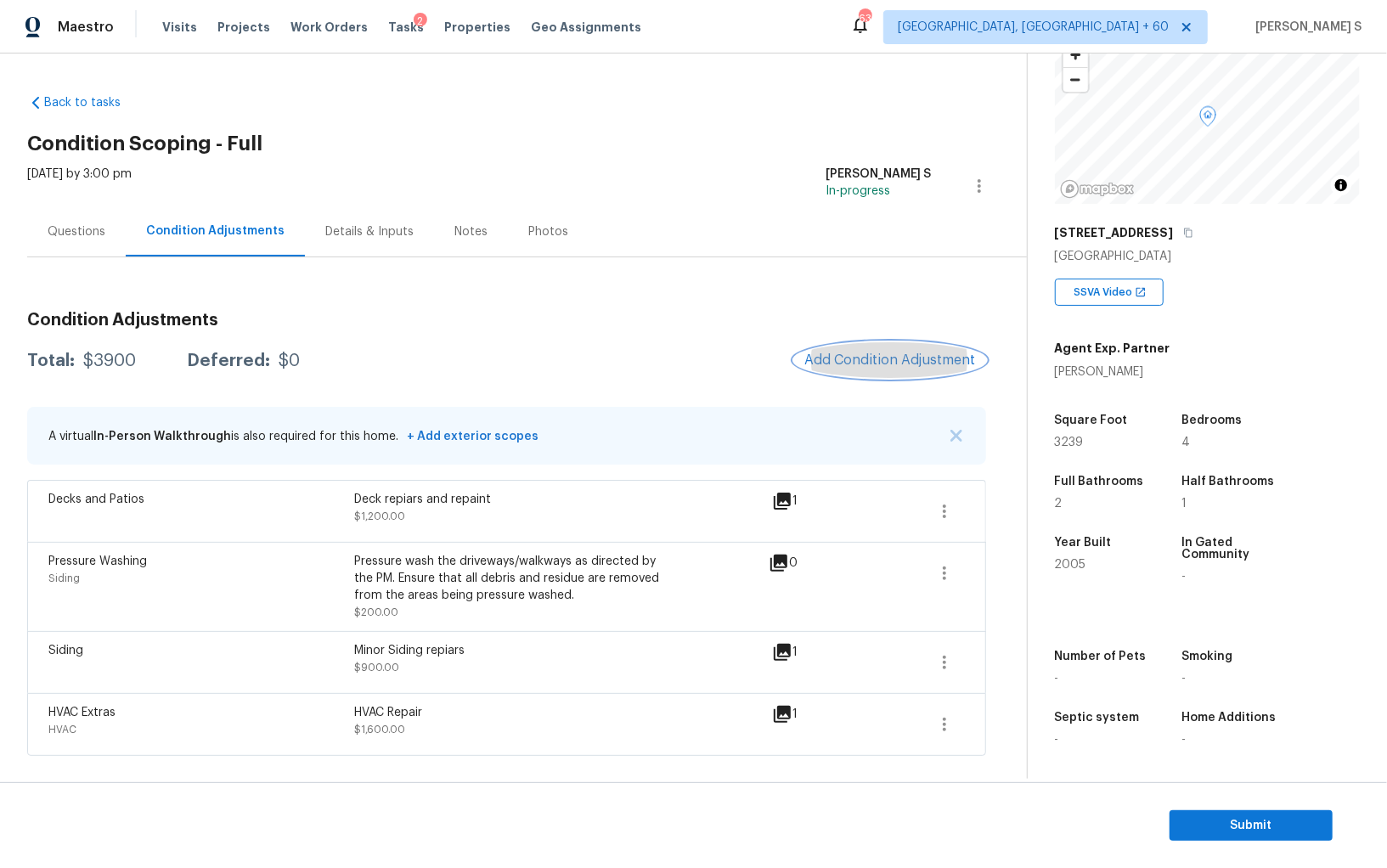
click at [847, 366] on span "Add Condition Adjustment" at bounding box center [890, 360] width 172 height 15
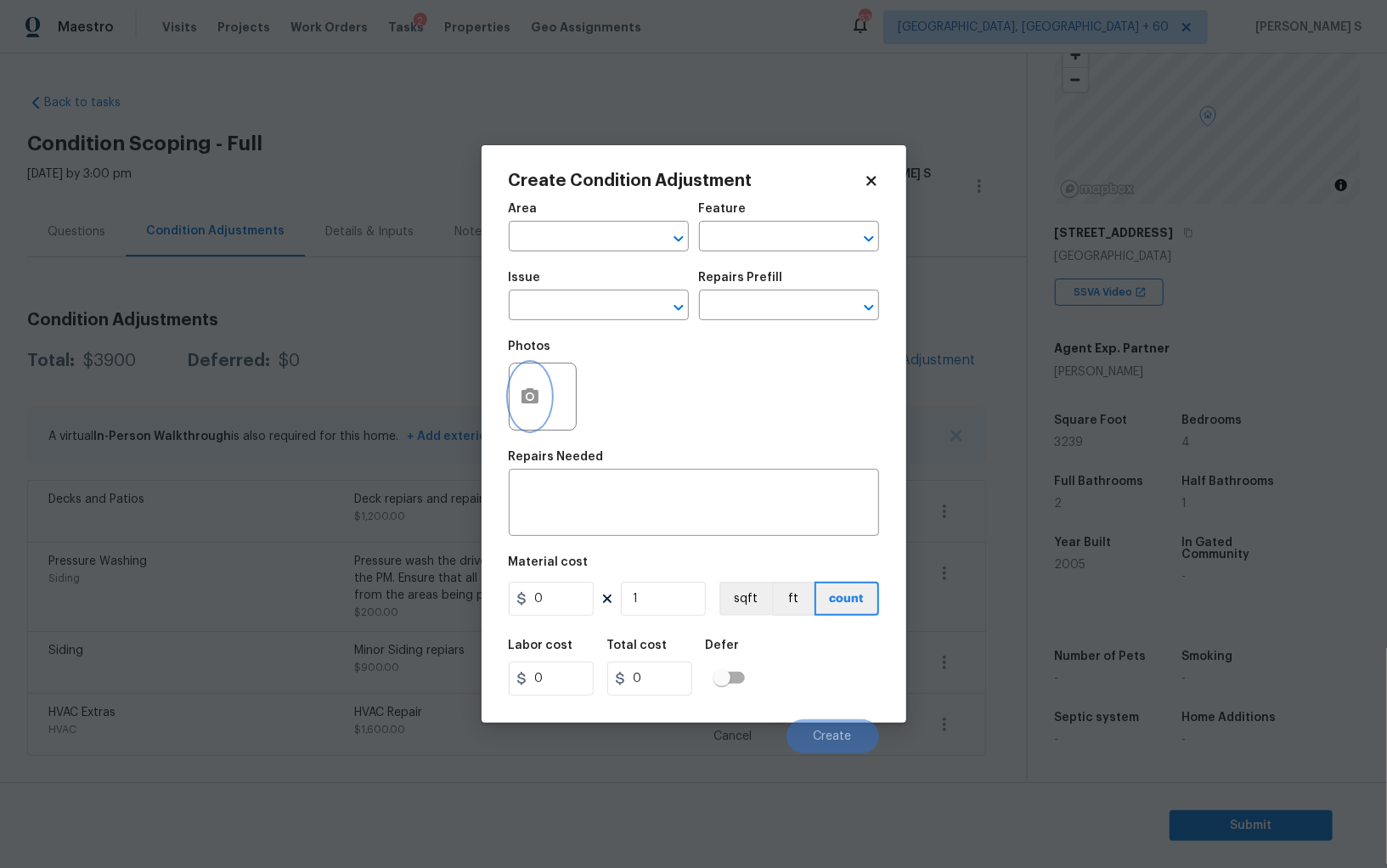
click at [535, 382] on button "button" at bounding box center [530, 396] width 41 height 67
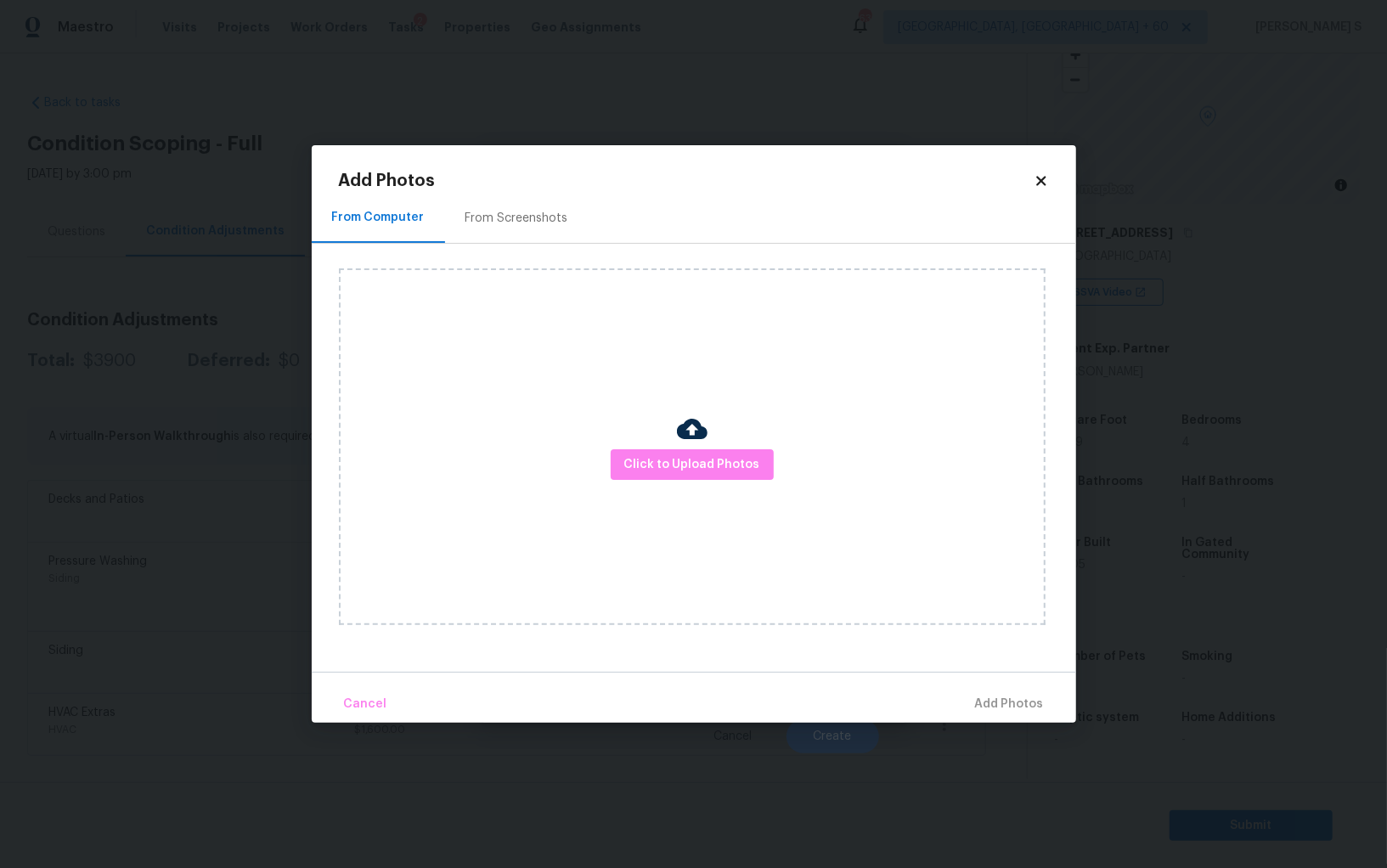
click at [551, 200] on div "From Screenshots" at bounding box center [517, 218] width 144 height 50
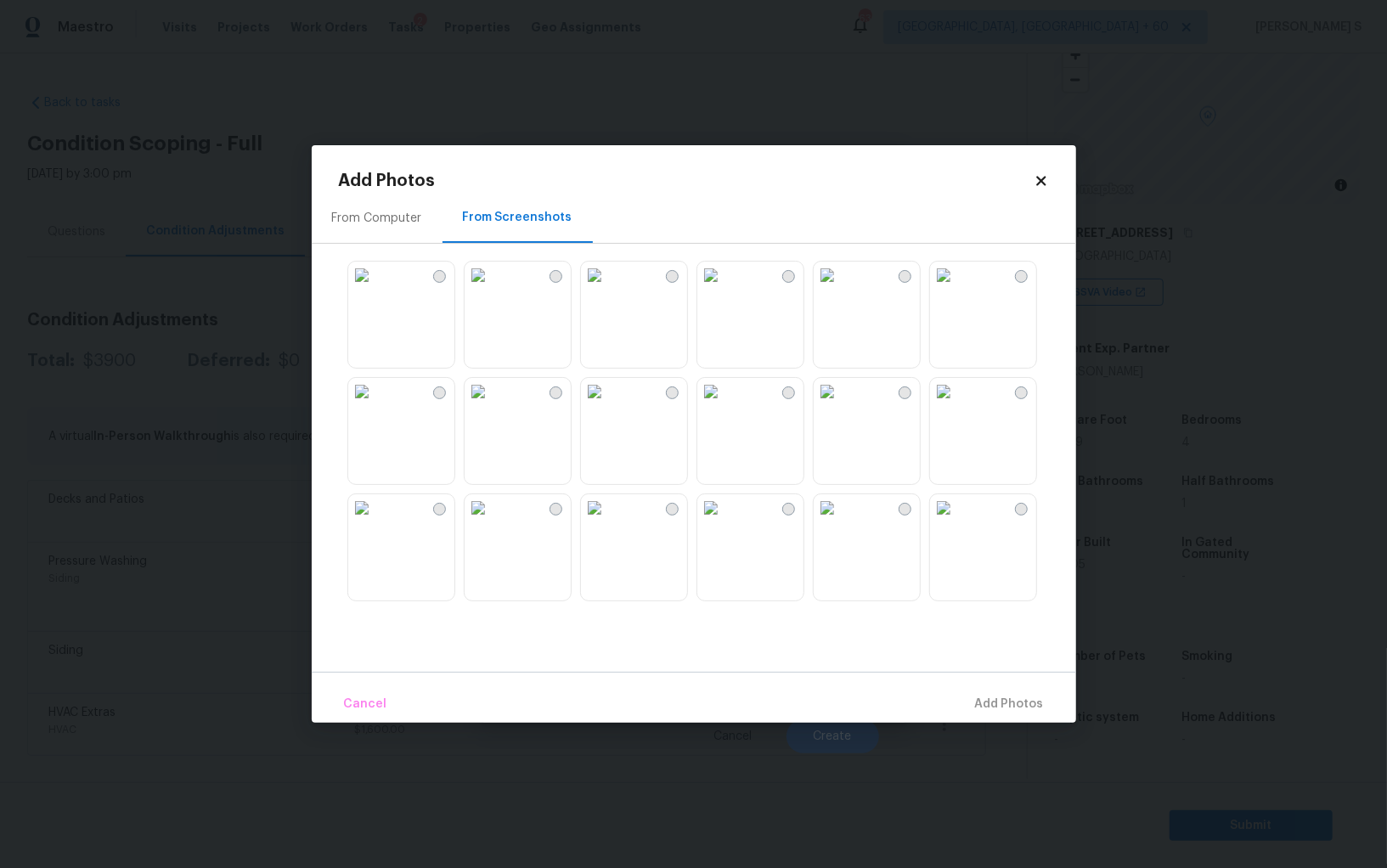
click at [841, 521] on img at bounding box center [827, 507] width 27 height 27
click at [375, 521] on img at bounding box center [361, 507] width 27 height 27
click at [491, 521] on img at bounding box center [479, 507] width 27 height 27
click at [491, 405] on img at bounding box center [479, 391] width 27 height 27
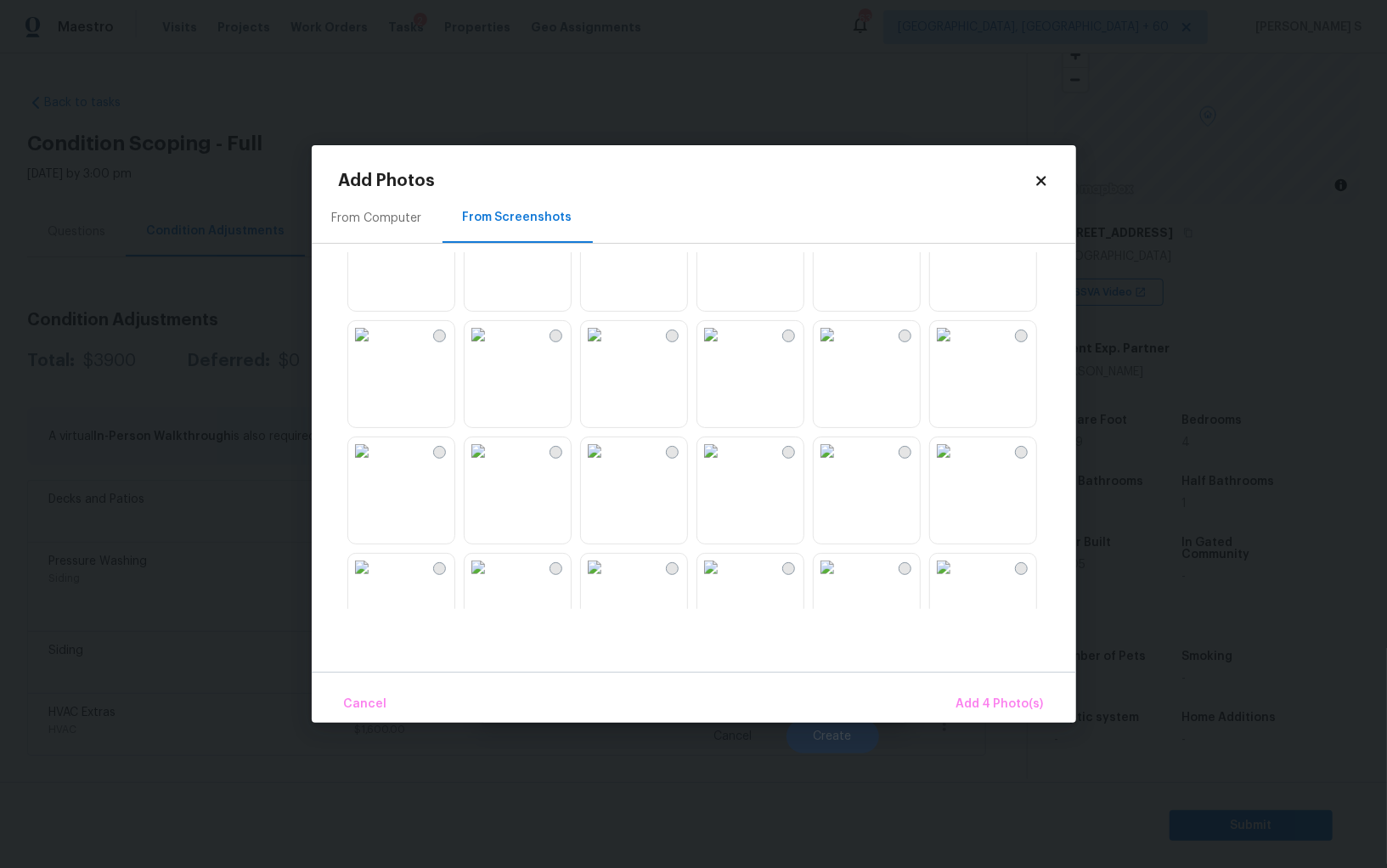
scroll to position [1074, 0]
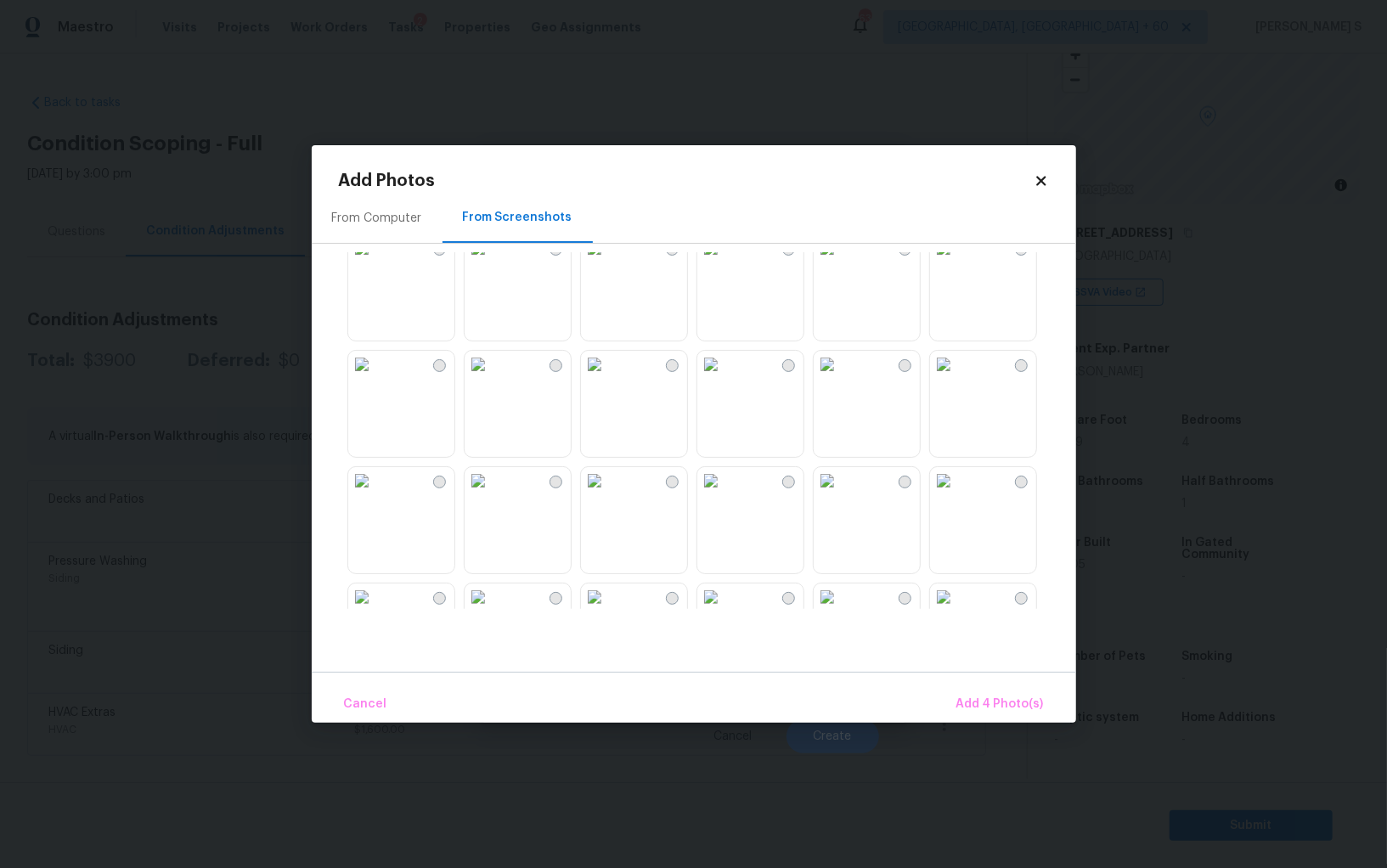
click at [841, 378] on img at bounding box center [827, 364] width 27 height 27
click at [725, 378] on img at bounding box center [711, 364] width 27 height 27
click at [608, 494] on img at bounding box center [595, 481] width 27 height 27
click at [1016, 702] on span "Add 7 Photo(s)" at bounding box center [1000, 704] width 86 height 21
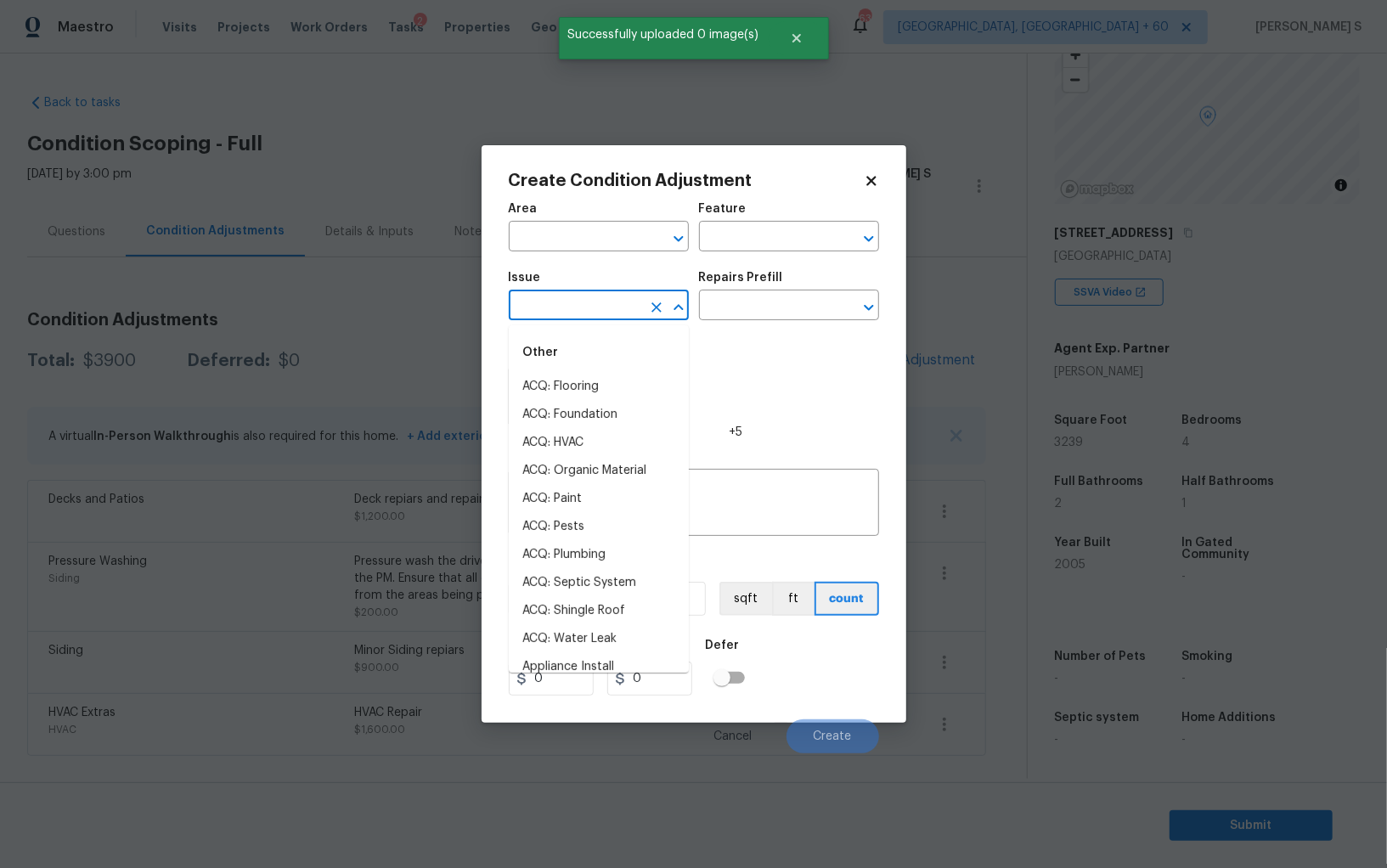
click at [612, 322] on body "Maestro Visits Projects Work Orders Tasks 2 Properties Geo Assignments 635 Albu…" at bounding box center [693, 434] width 1387 height 868
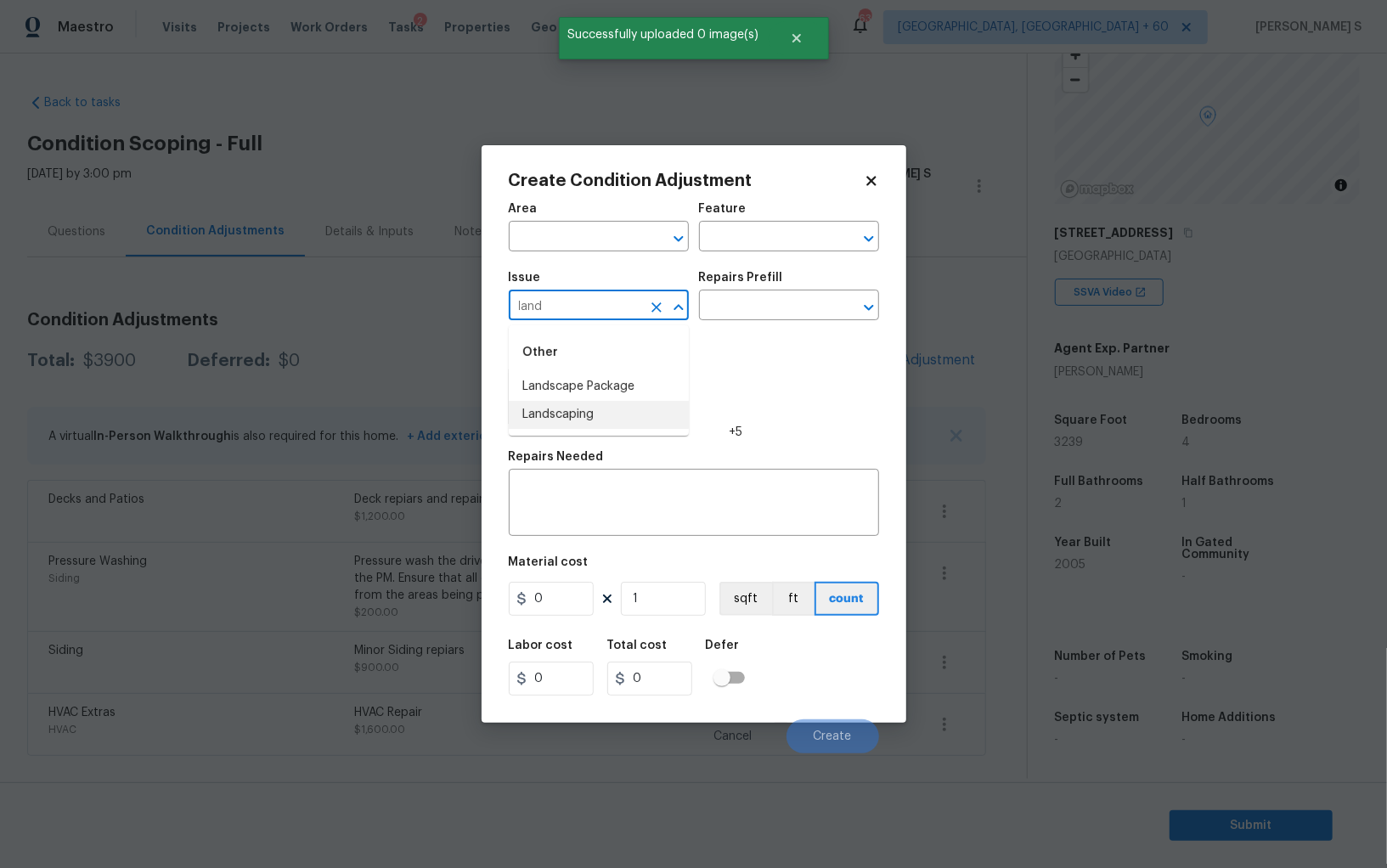
type input "Landscaping"
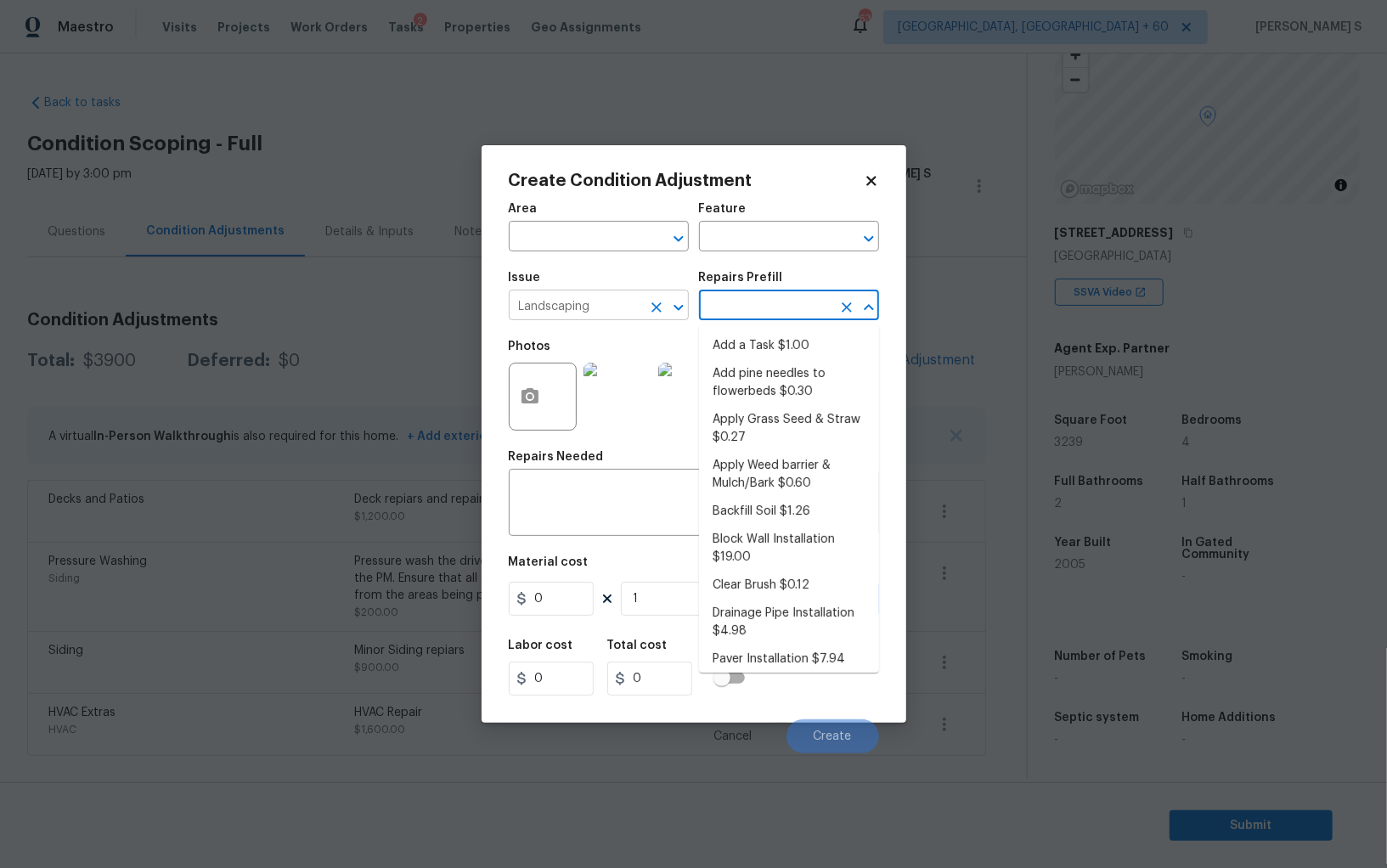
scroll to position [268, 0]
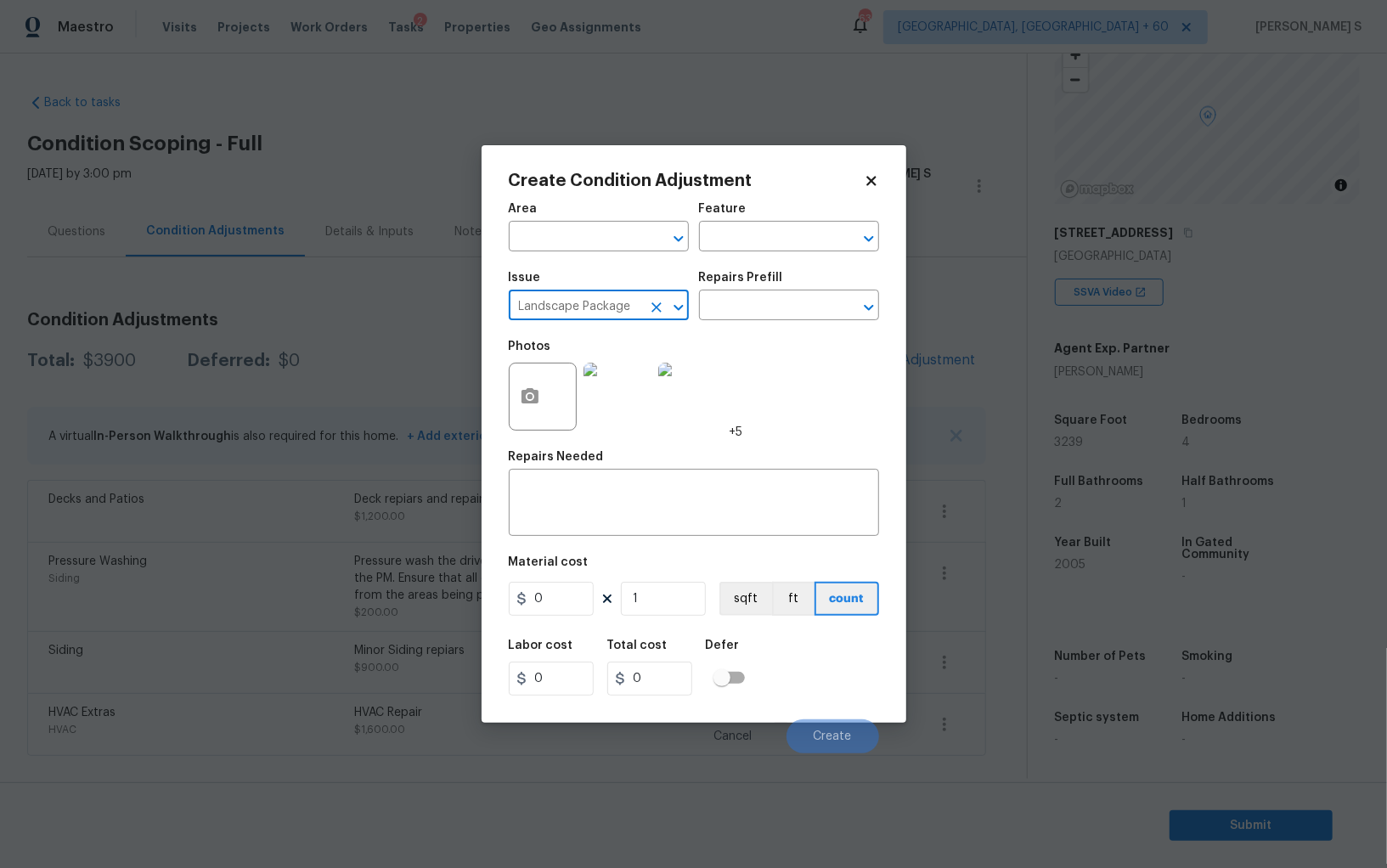
type input "Landscape Package"
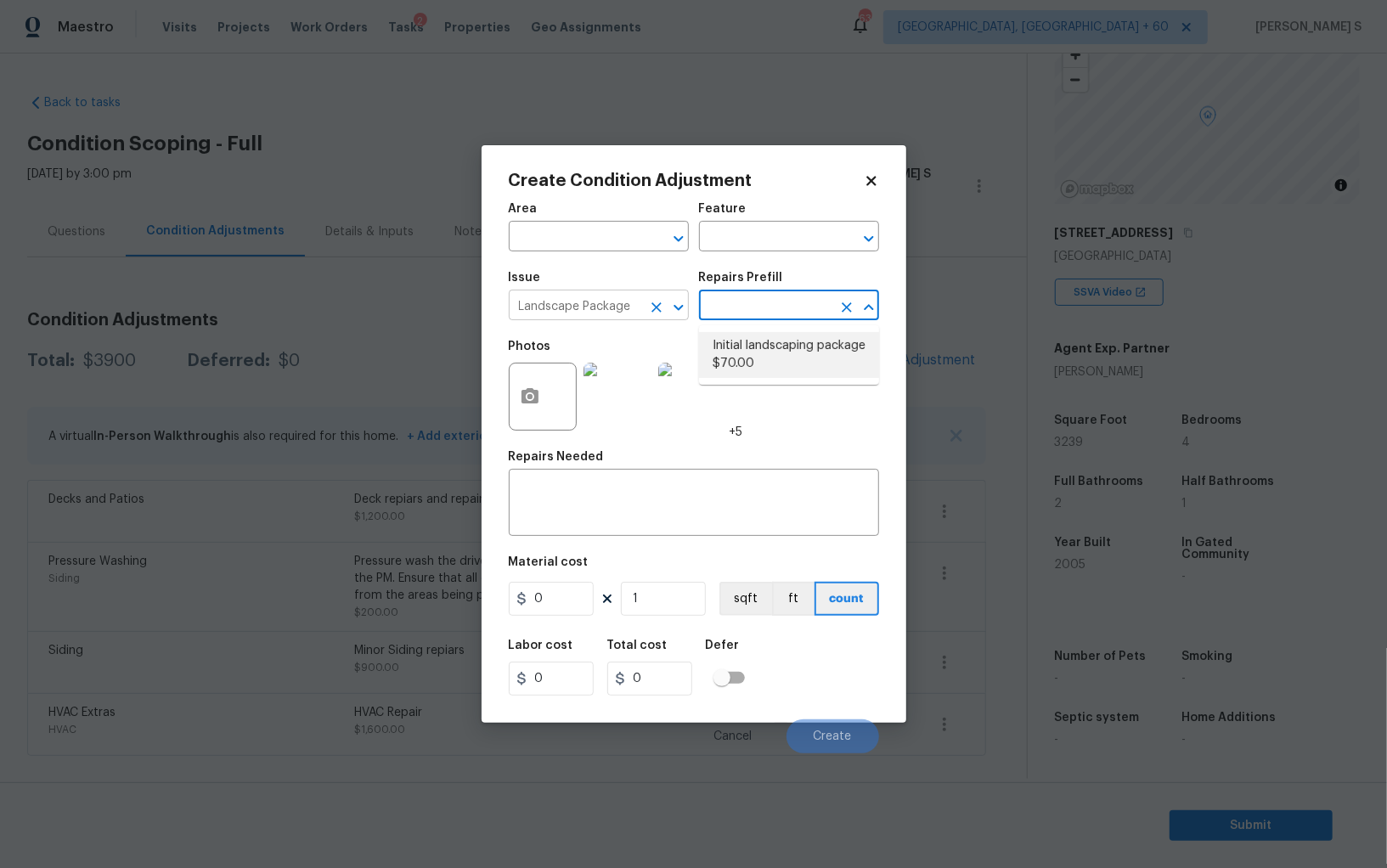
type input "Home Readiness Packages"
type textarea "Mowing of grass up to 6" in height. Mow, edge along driveways & sidewalks, trim…"
type input "70"
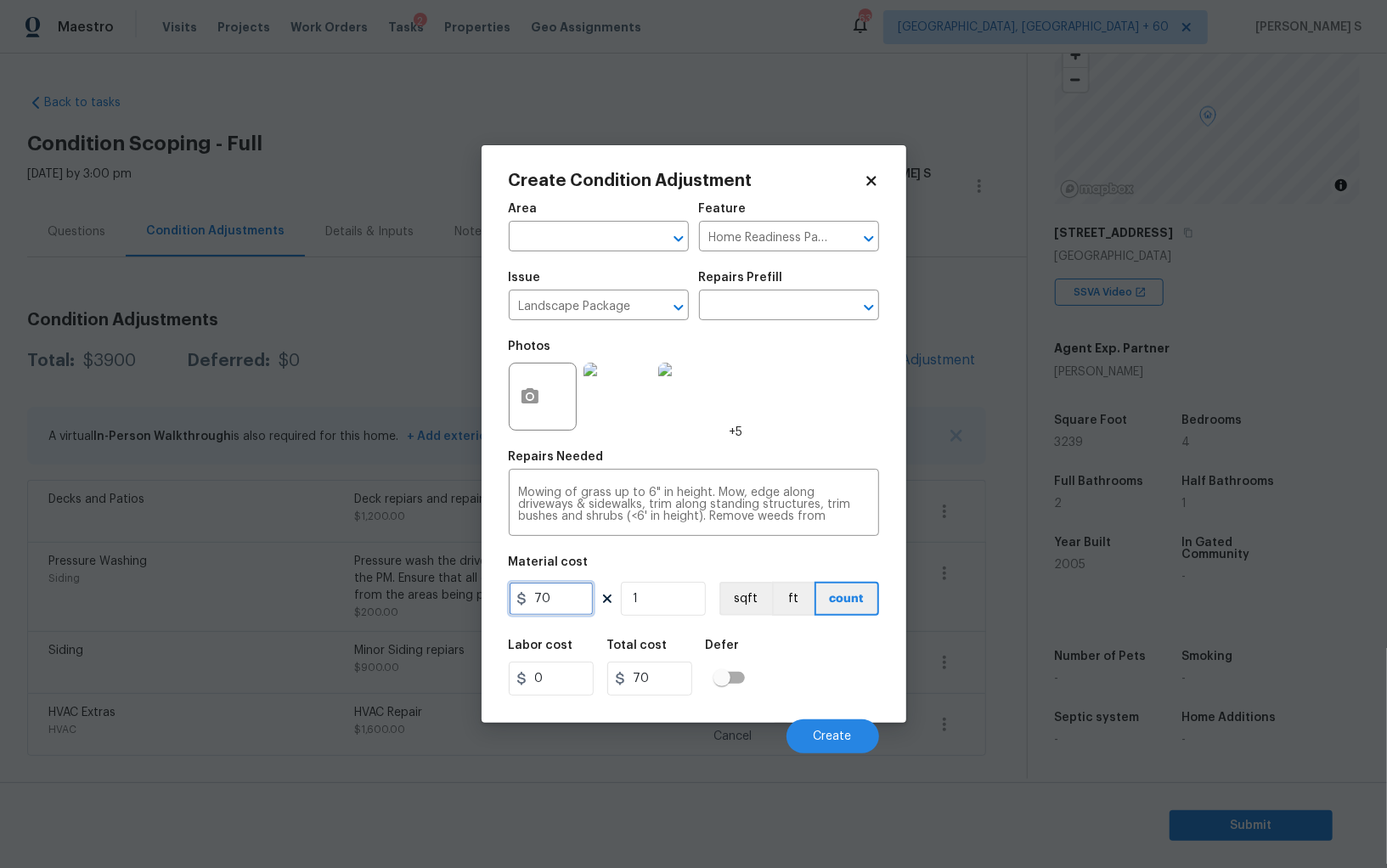
click at [572, 602] on input "70" at bounding box center [550, 599] width 85 height 34
type input "900"
click at [861, 735] on button "Create" at bounding box center [832, 736] width 92 height 34
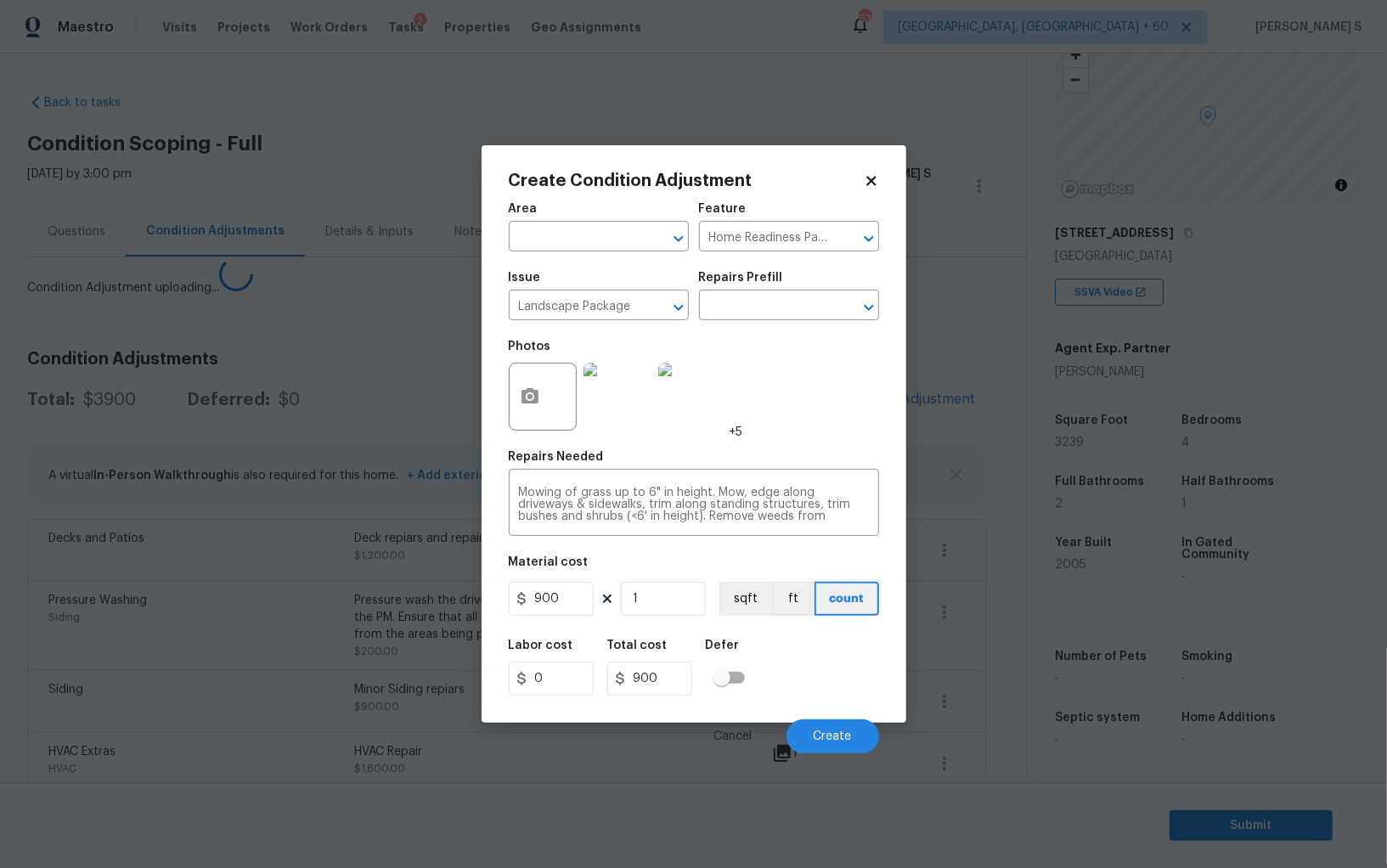
click at [92, 688] on body "Maestro Visits Projects Work Orders Tasks 2 Properties Geo Assignments 635 Albu…" at bounding box center [693, 434] width 1387 height 868
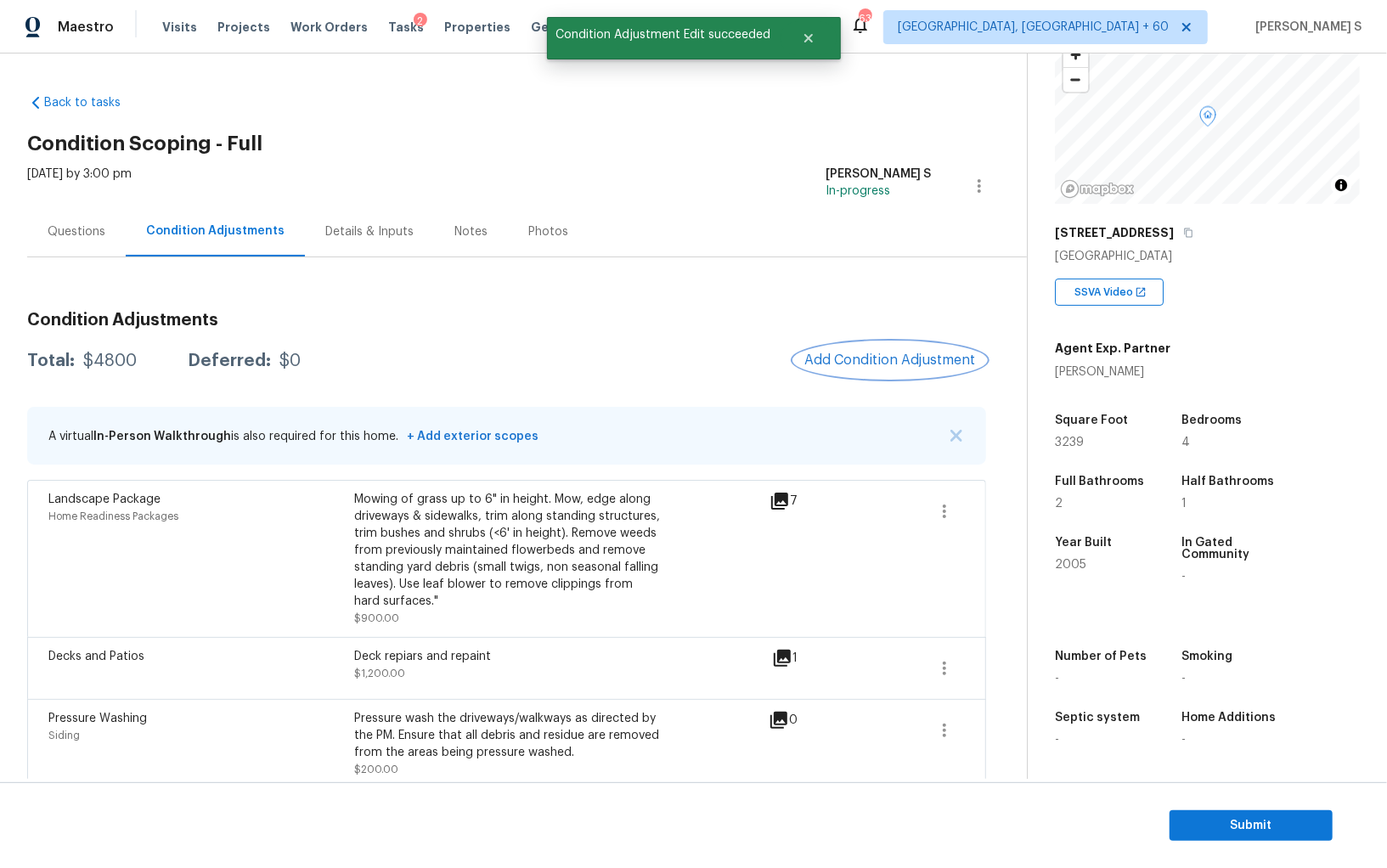
click at [895, 348] on button "Add Condition Adjustment" at bounding box center [890, 360] width 192 height 36
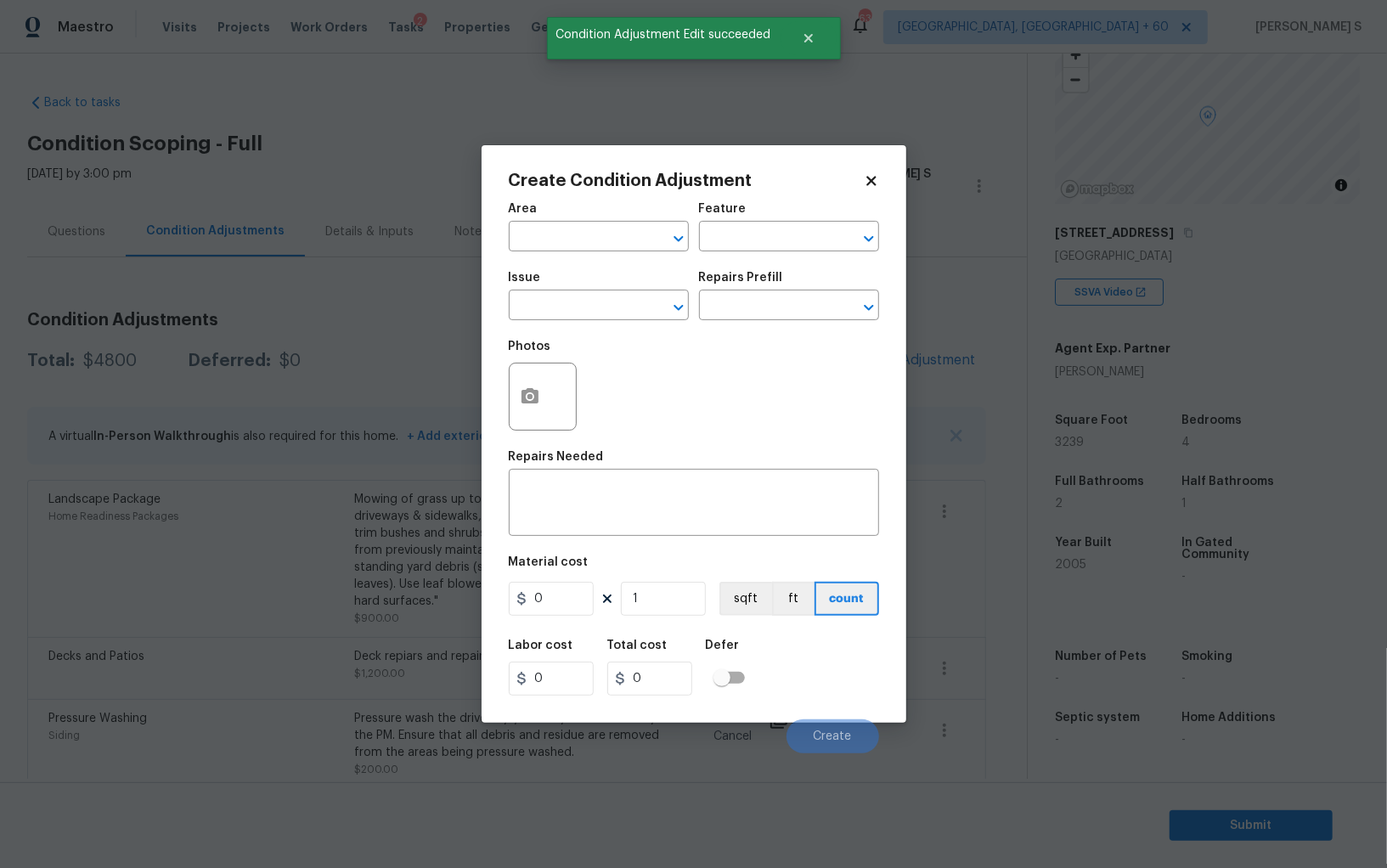
click at [542, 337] on div "Photos" at bounding box center [544, 385] width 71 height 110
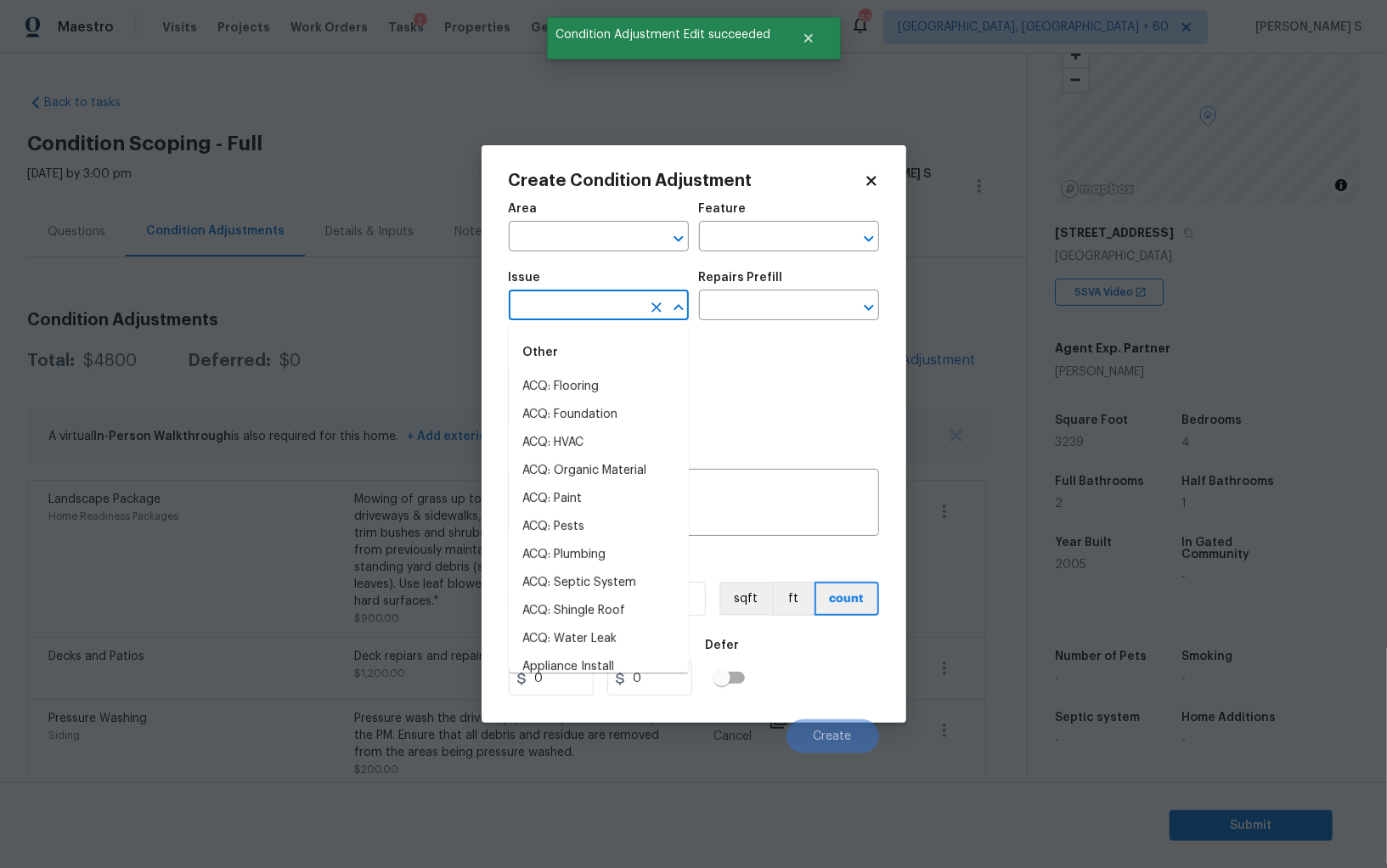
click at [538, 301] on input "text" at bounding box center [574, 307] width 132 height 26
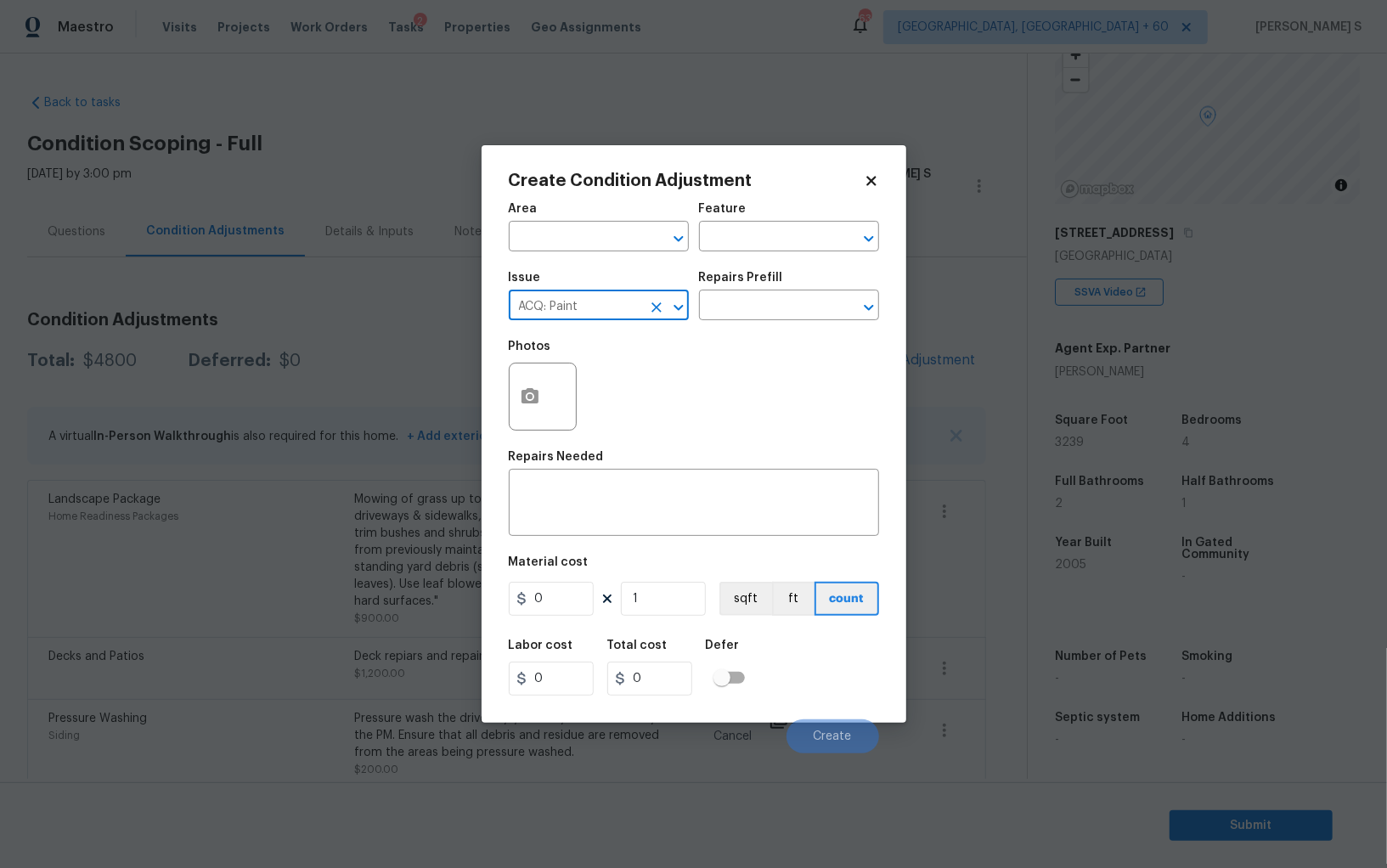
type input "ACQ: Paint"
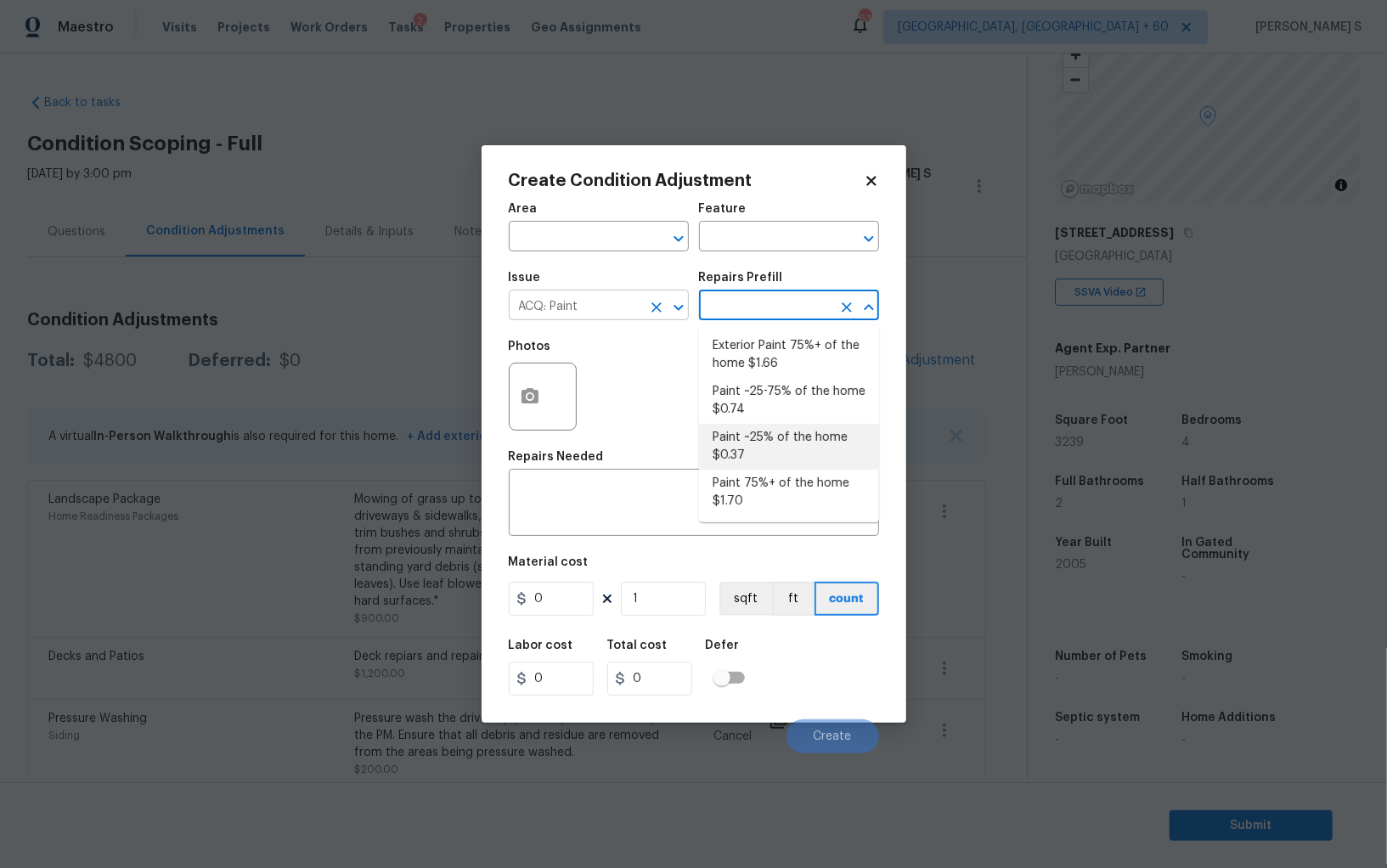
type input "Acquisition"
type textarea "Acquisition Scope: ~25% of the home needs interior paint"
type input "0.37"
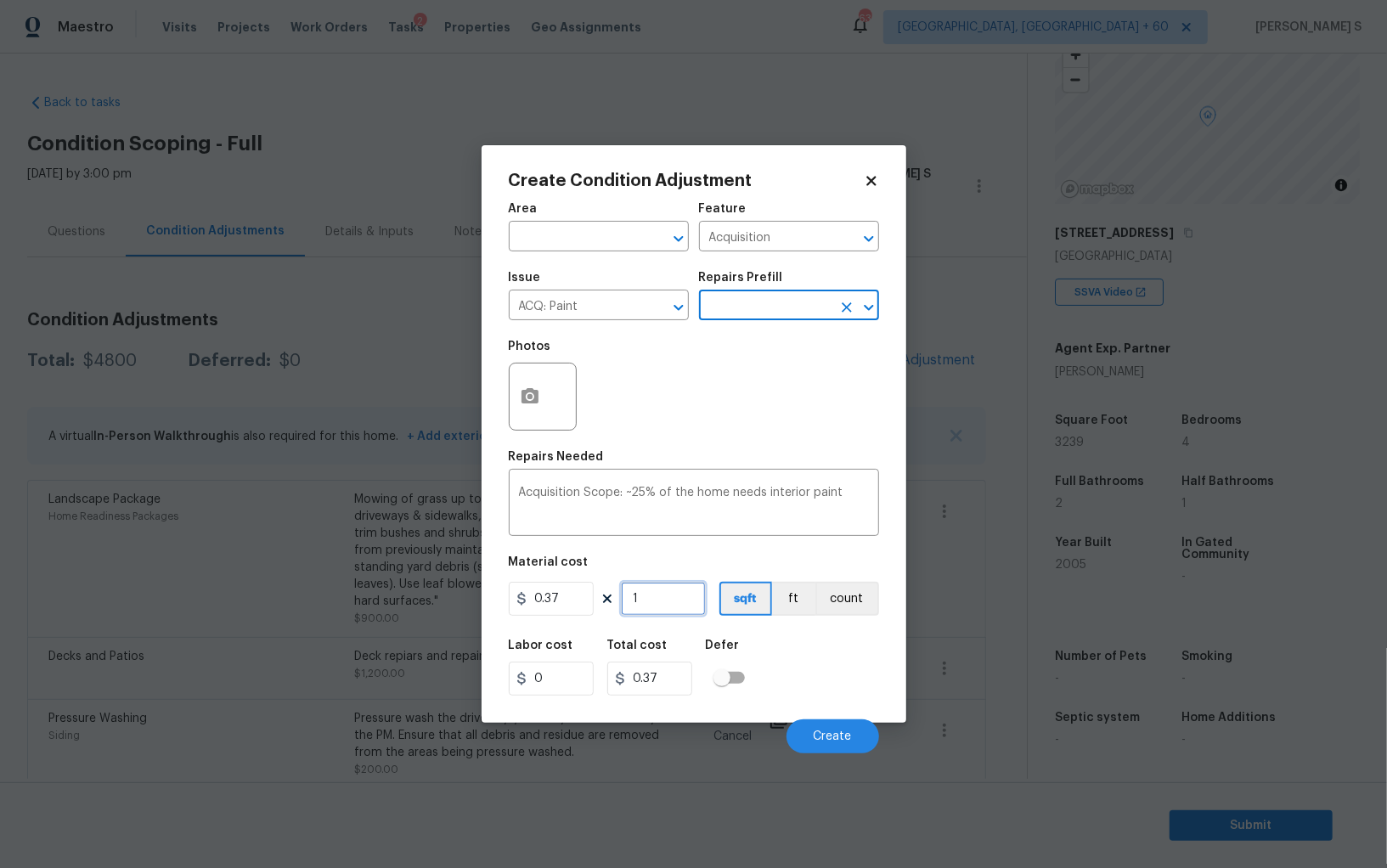
click at [665, 604] on input "1" at bounding box center [662, 599] width 85 height 34
type input "3"
type input "1.11"
type input "32"
type input "11.84"
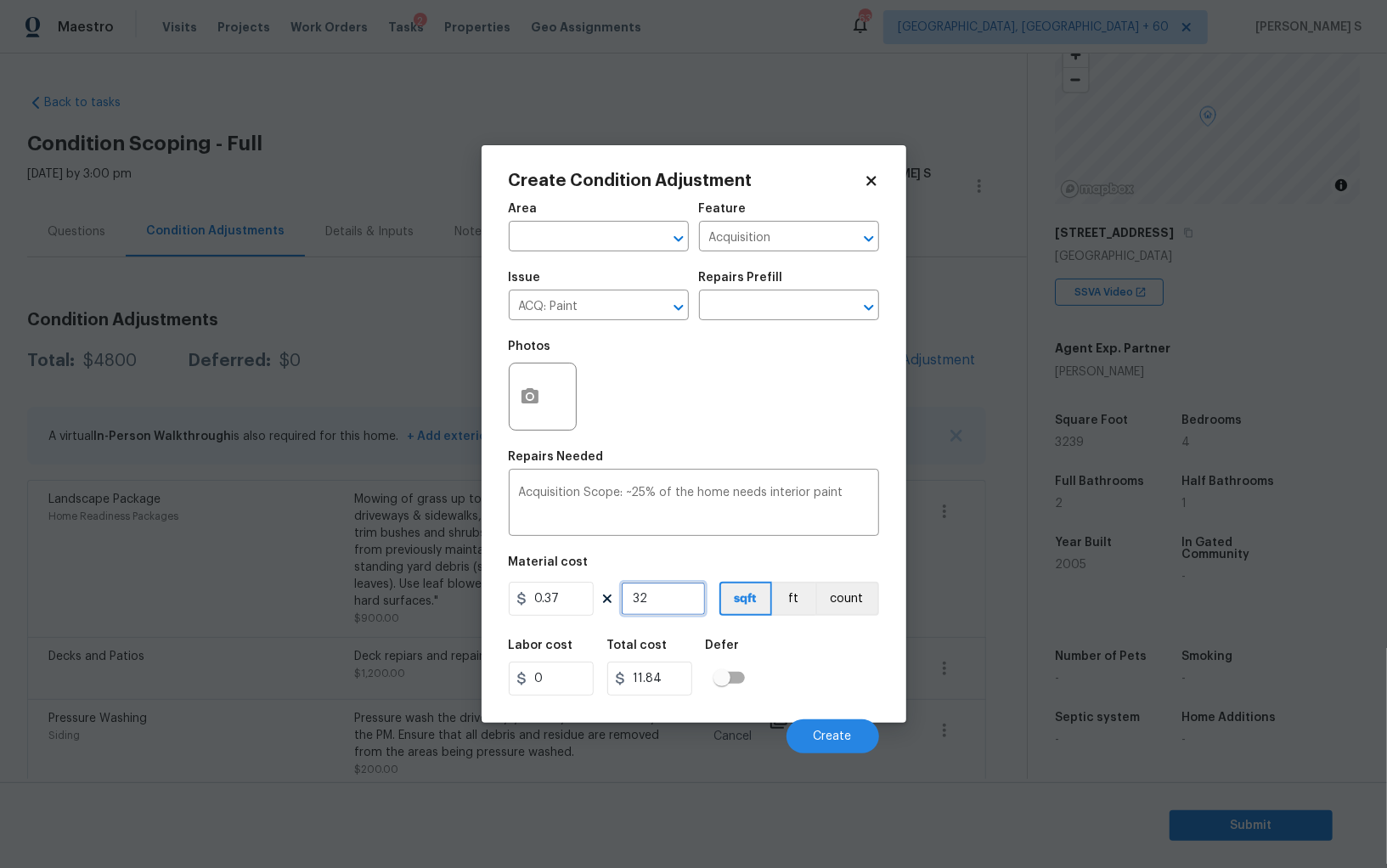
type input "323"
type input "119.51"
type input "3239"
type input "1198.43"
type input "3239"
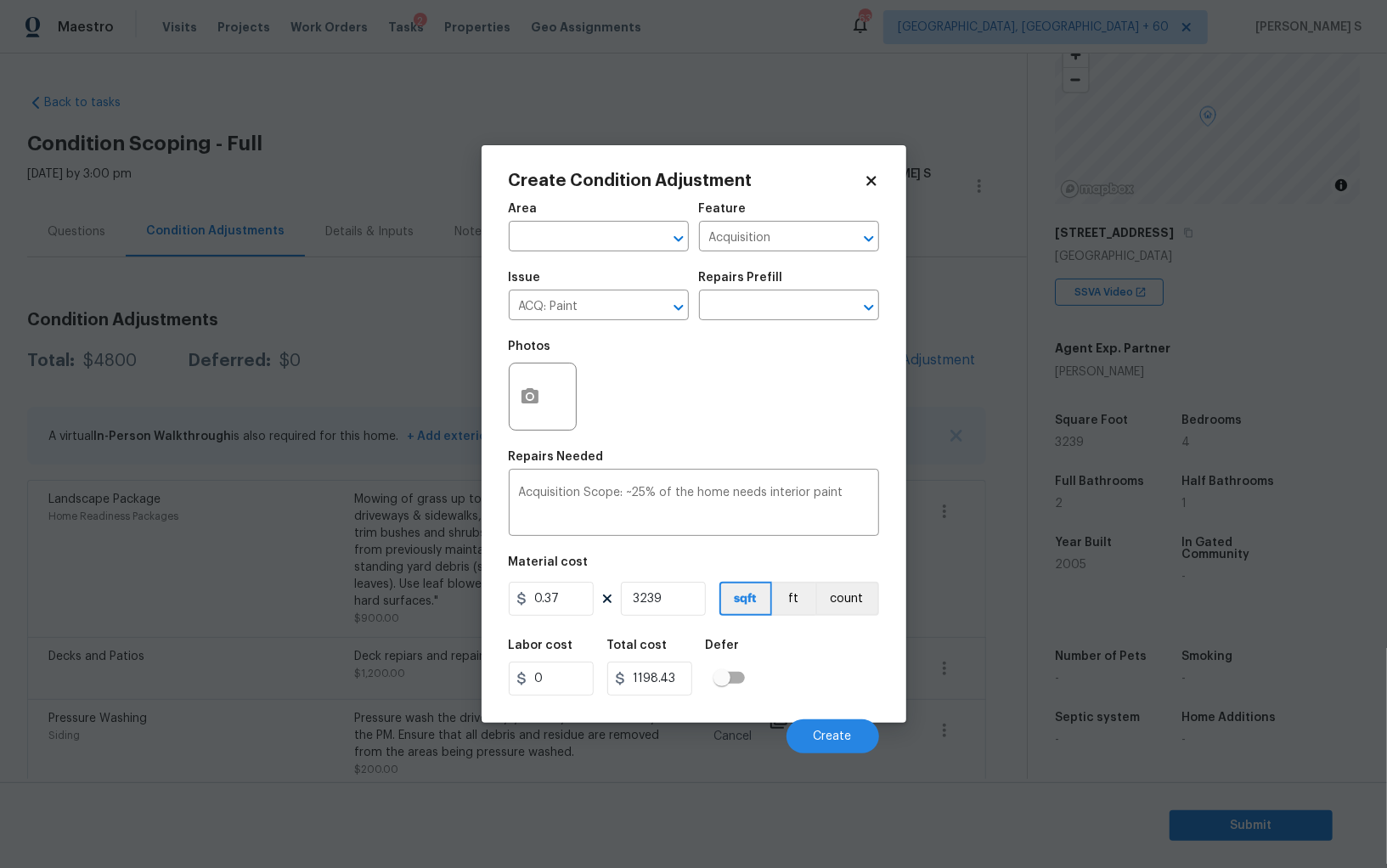
click at [779, 669] on div "Labor cost 0 Total cost 1198.43 Defer" at bounding box center [693, 666] width 370 height 76
click at [839, 724] on button "Create" at bounding box center [832, 736] width 92 height 34
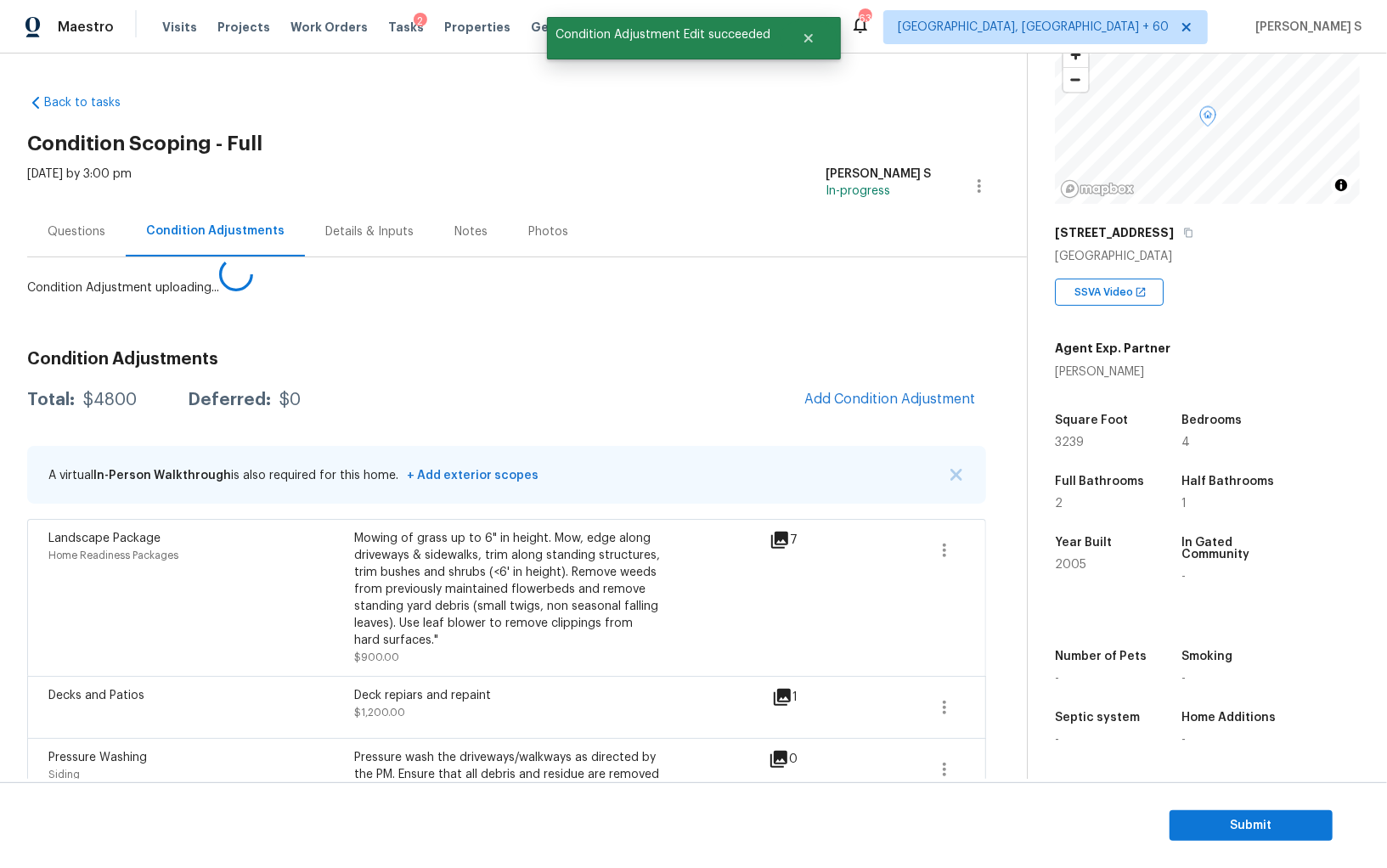
drag, startPoint x: 408, startPoint y: 670, endPoint x: 724, endPoint y: 572, distance: 330.8
click at [408, 667] on body "Maestro Visits Projects Work Orders Tasks 2 Properties Geo Assignments 635 Albu…" at bounding box center [693, 434] width 1387 height 868
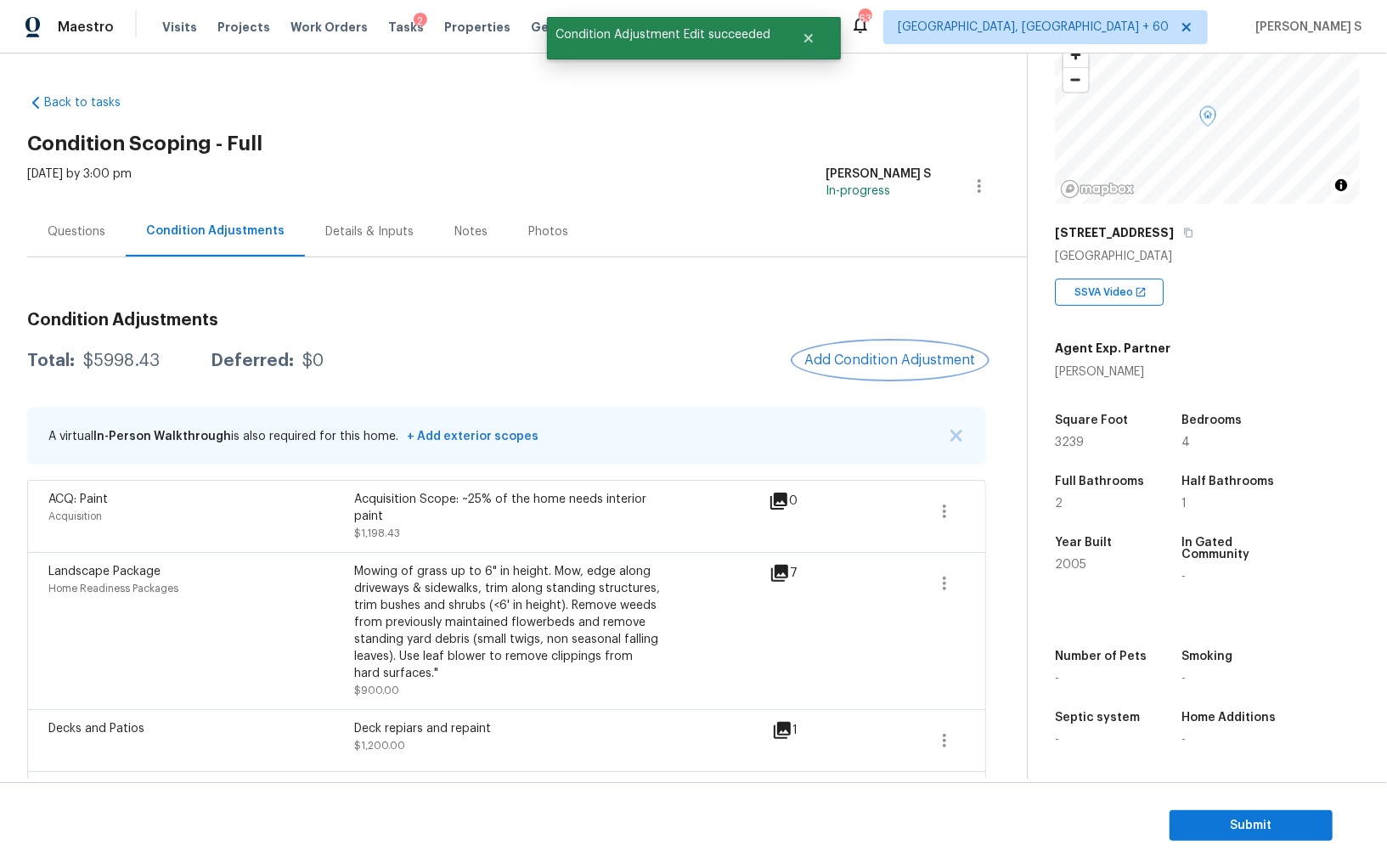
click at [864, 361] on span "Add Condition Adjustment" at bounding box center [890, 360] width 172 height 15
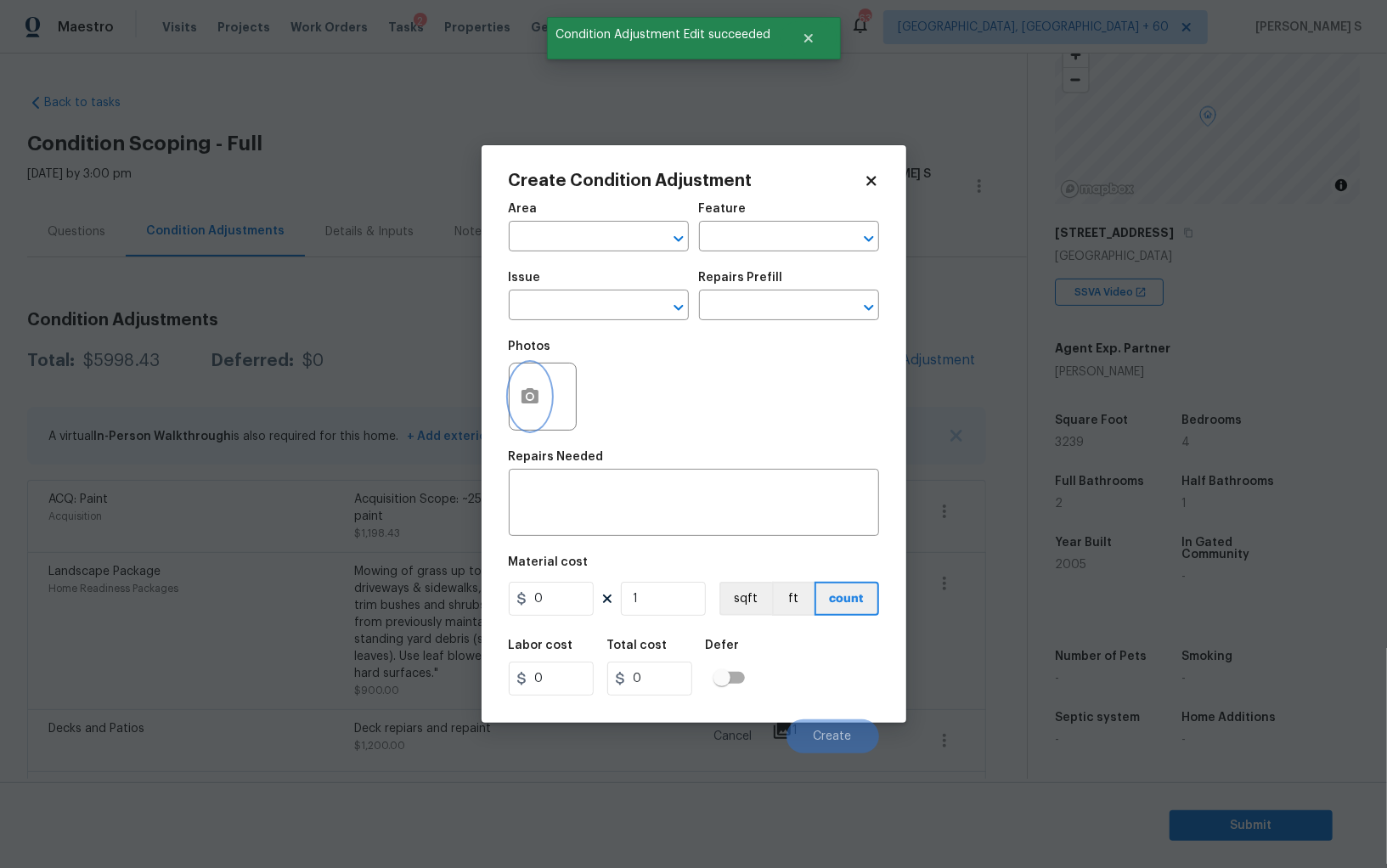
click at [518, 402] on button "button" at bounding box center [530, 396] width 41 height 67
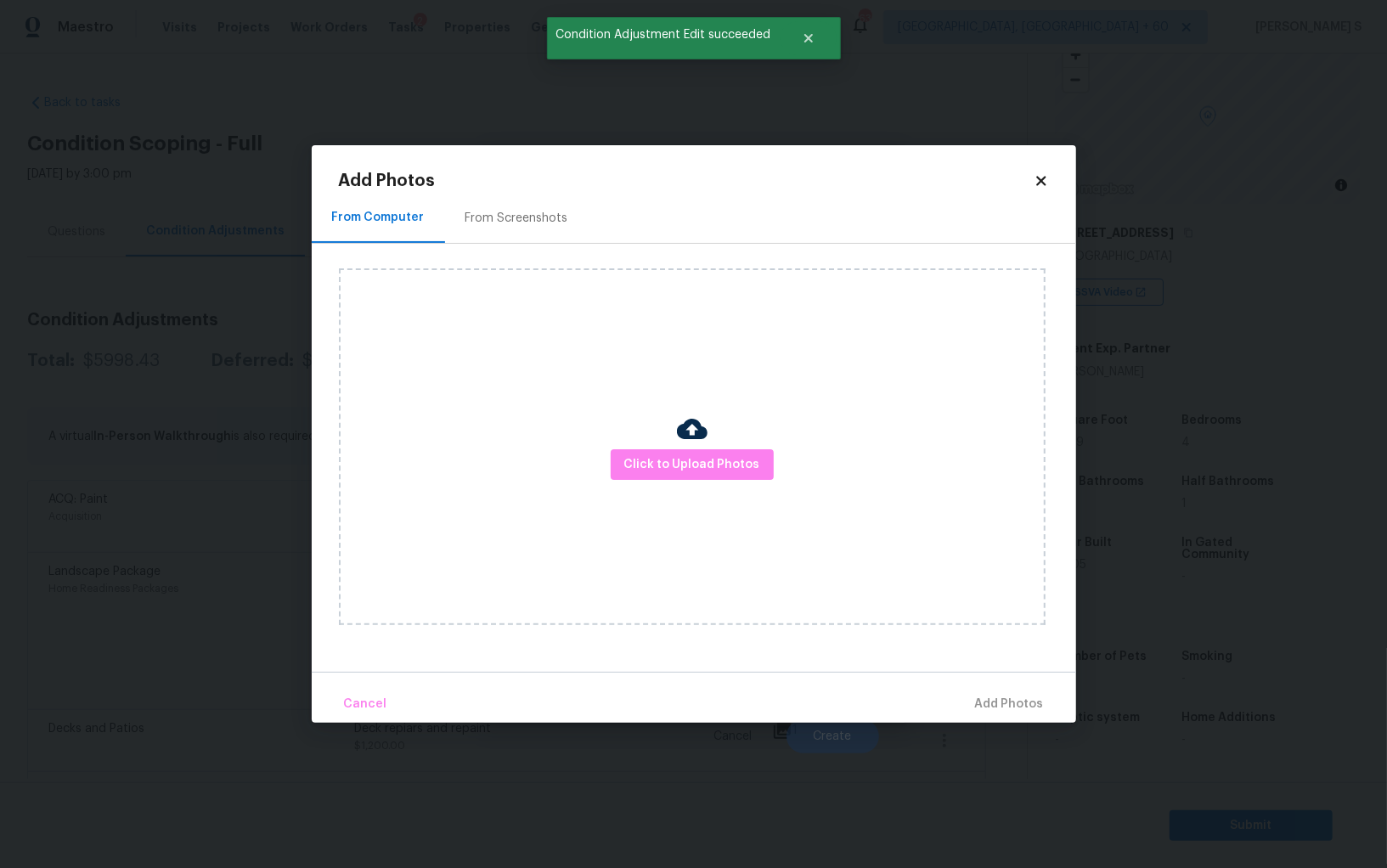
click at [522, 201] on div "From Screenshots" at bounding box center [517, 218] width 144 height 50
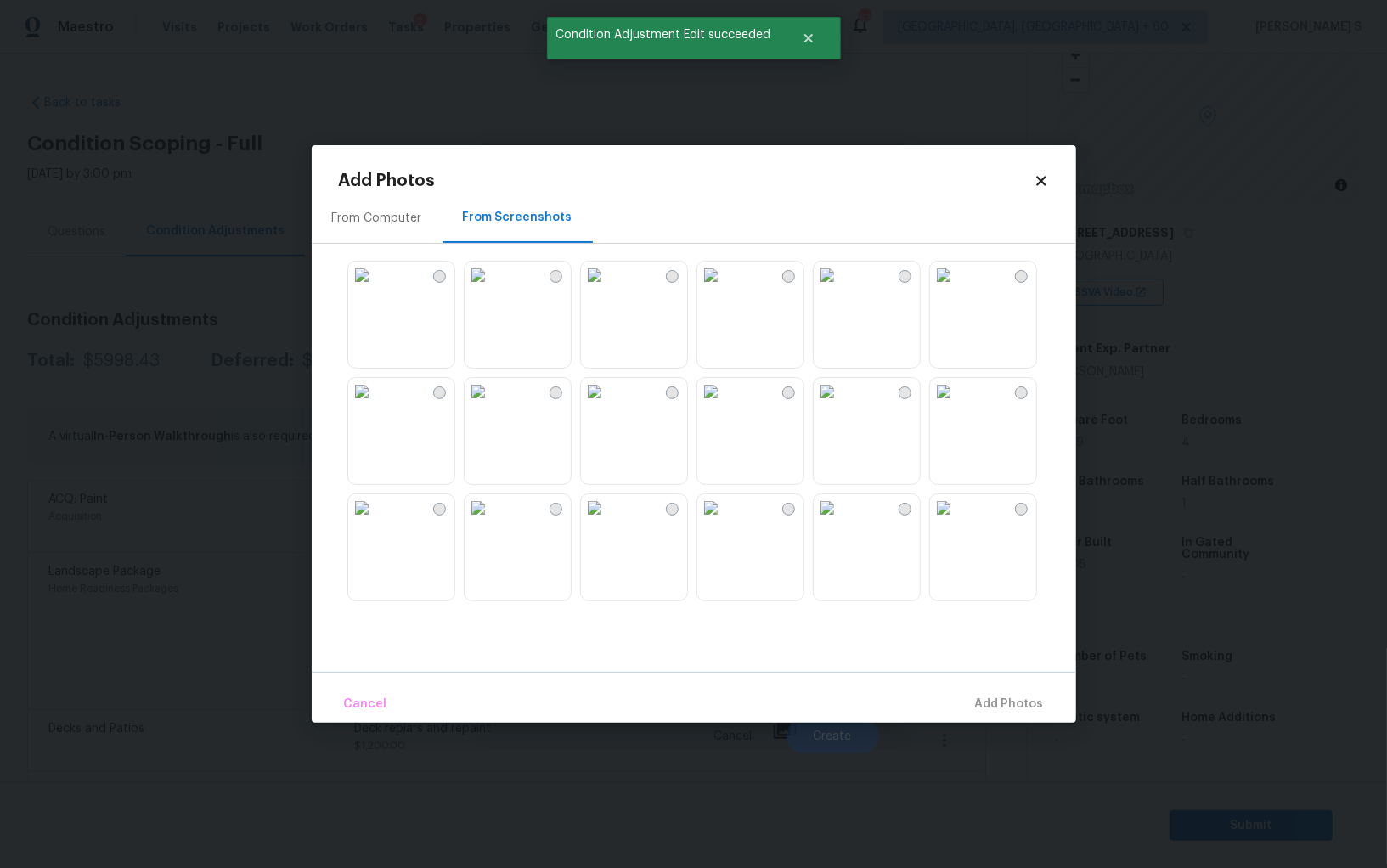
click at [712, 405] on img at bounding box center [711, 391] width 27 height 27
click at [608, 405] on img at bounding box center [595, 391] width 27 height 27
click at [608, 289] on img at bounding box center [595, 275] width 27 height 27
click at [725, 289] on img at bounding box center [711, 275] width 27 height 27
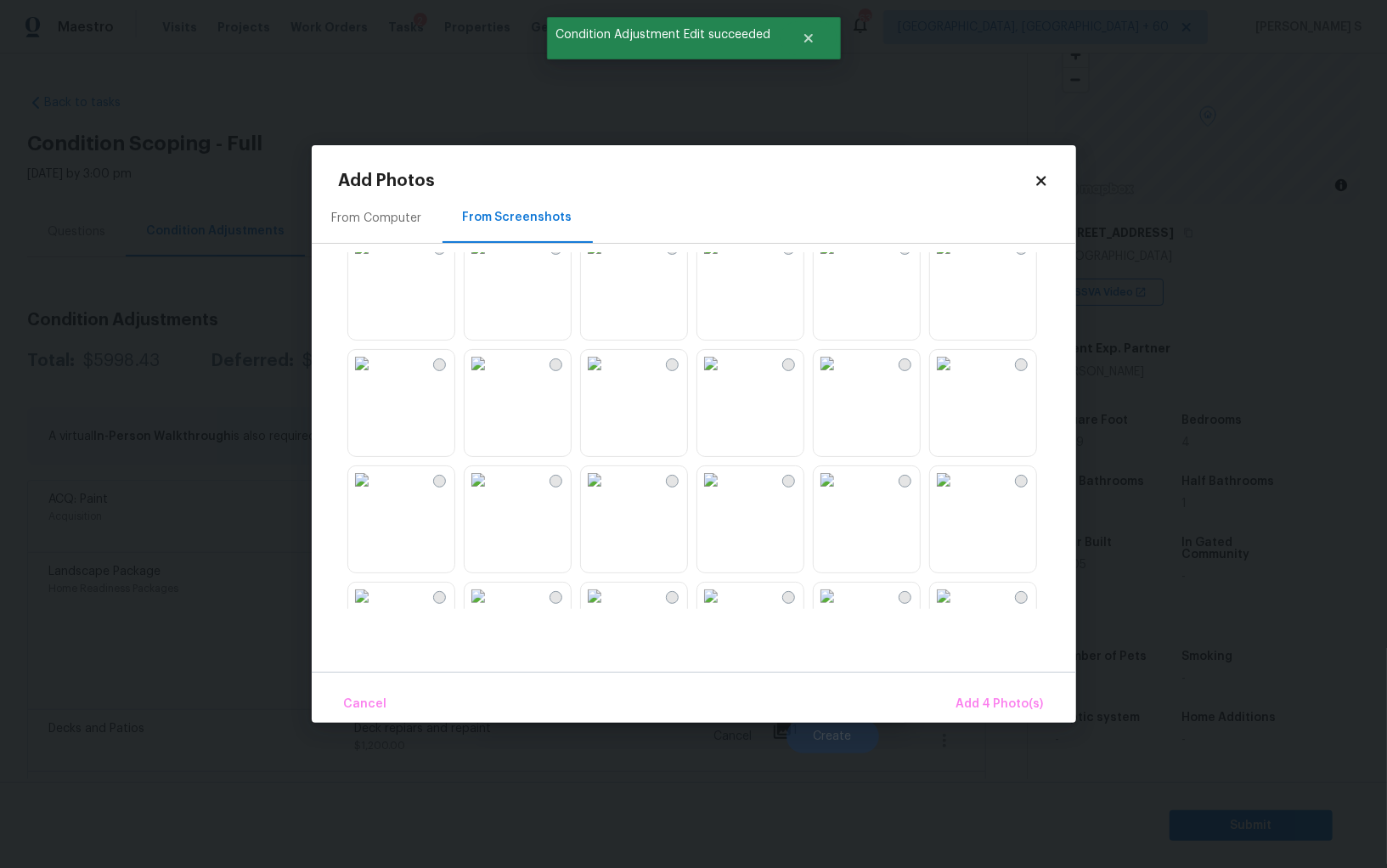
scroll to position [561, 0]
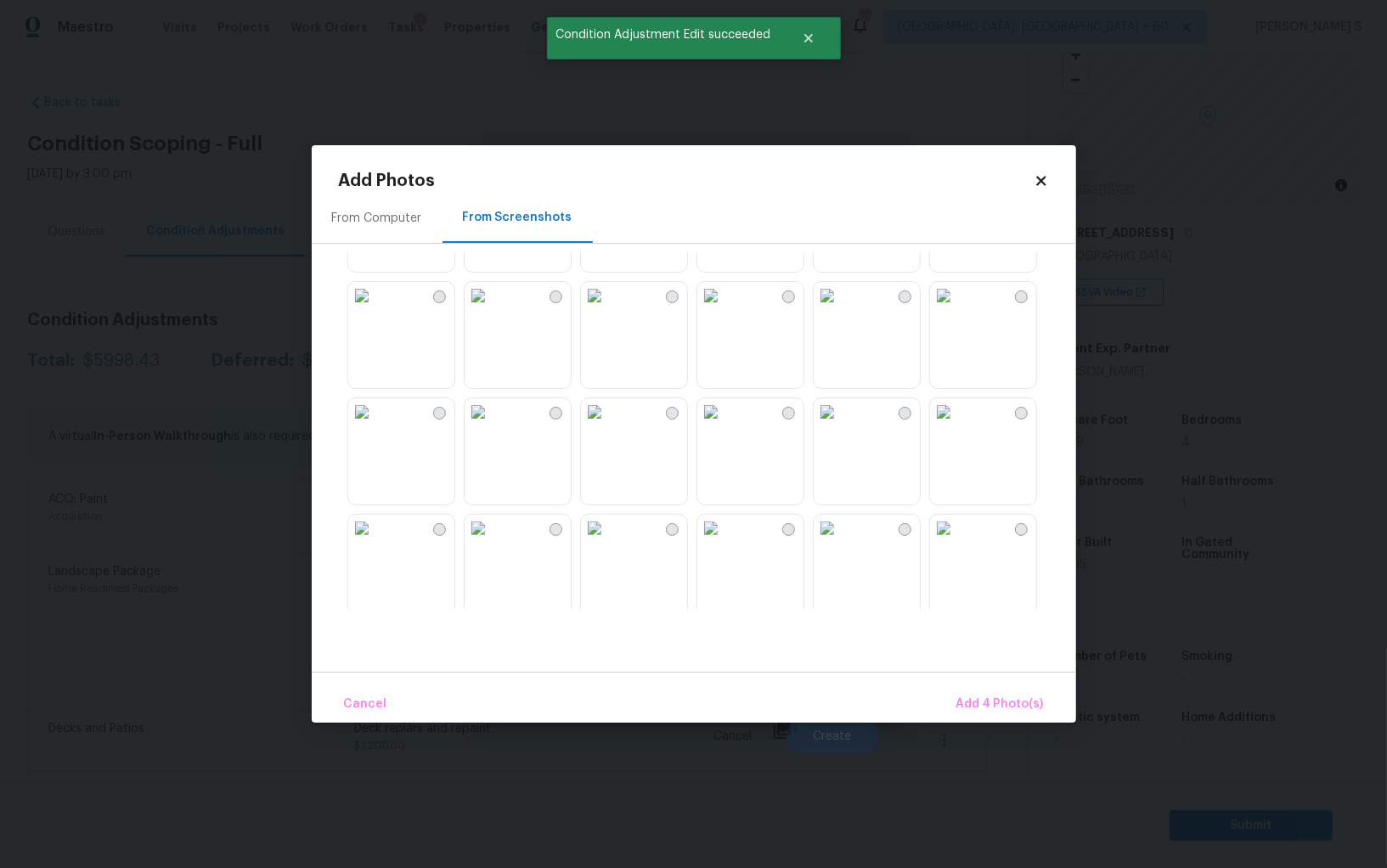
click at [725, 309] on img at bounding box center [711, 296] width 27 height 27
click at [585, 309] on img at bounding box center [595, 296] width 27 height 27
click at [491, 309] on img at bounding box center [479, 296] width 27 height 27
click at [491, 425] on img at bounding box center [479, 412] width 27 height 27
click at [365, 425] on img at bounding box center [361, 412] width 27 height 27
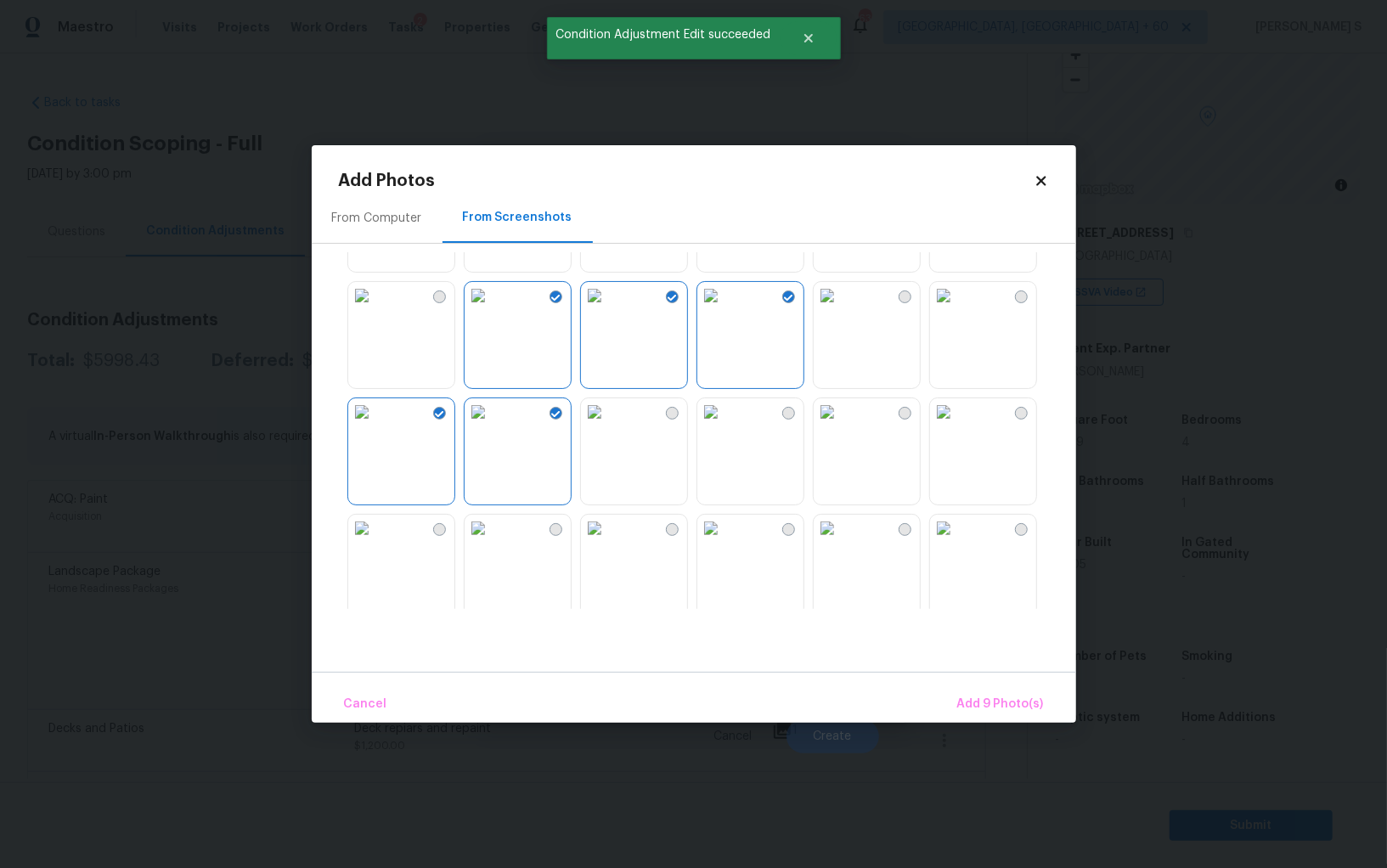
drag, startPoint x: 496, startPoint y: 557, endPoint x: 1165, endPoint y: 573, distance: 669.2
click at [491, 542] on img at bounding box center [479, 528] width 27 height 27
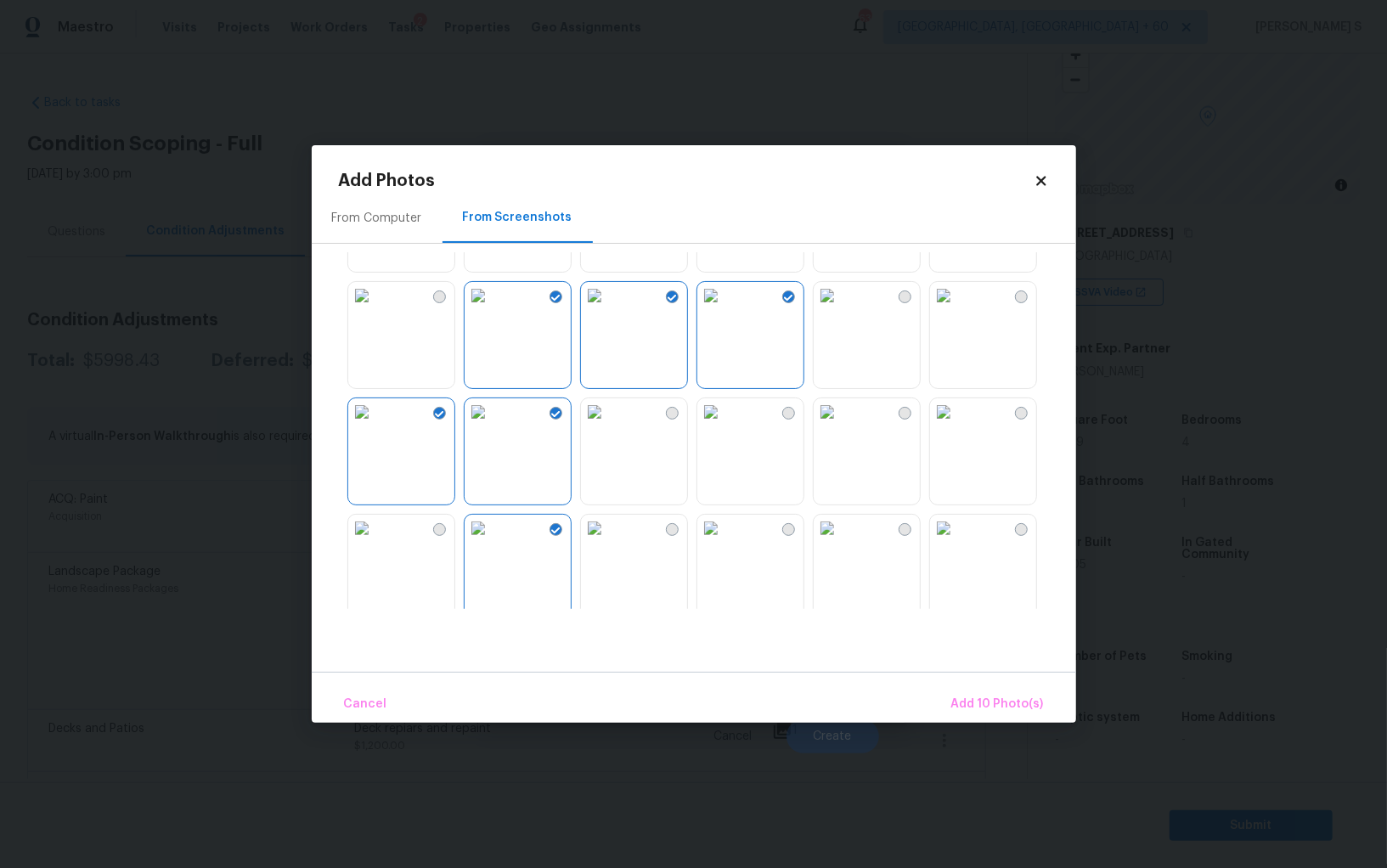
click at [841, 542] on img at bounding box center [827, 528] width 27 height 27
click at [1016, 710] on span "Add 11 Photo(s)" at bounding box center [999, 704] width 89 height 21
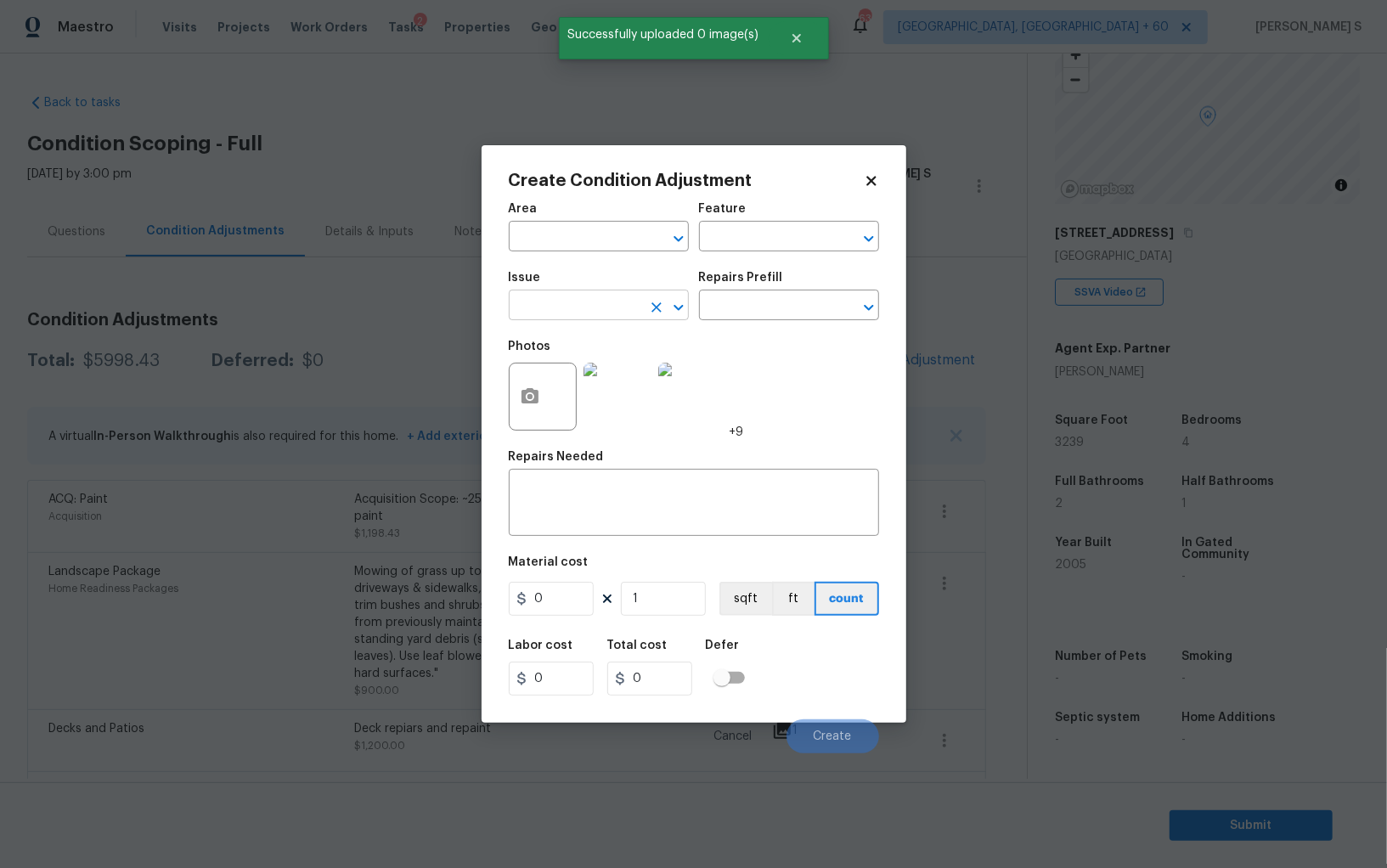
click at [588, 312] on input "text" at bounding box center [574, 307] width 132 height 26
type input "ACQ: Flooring"
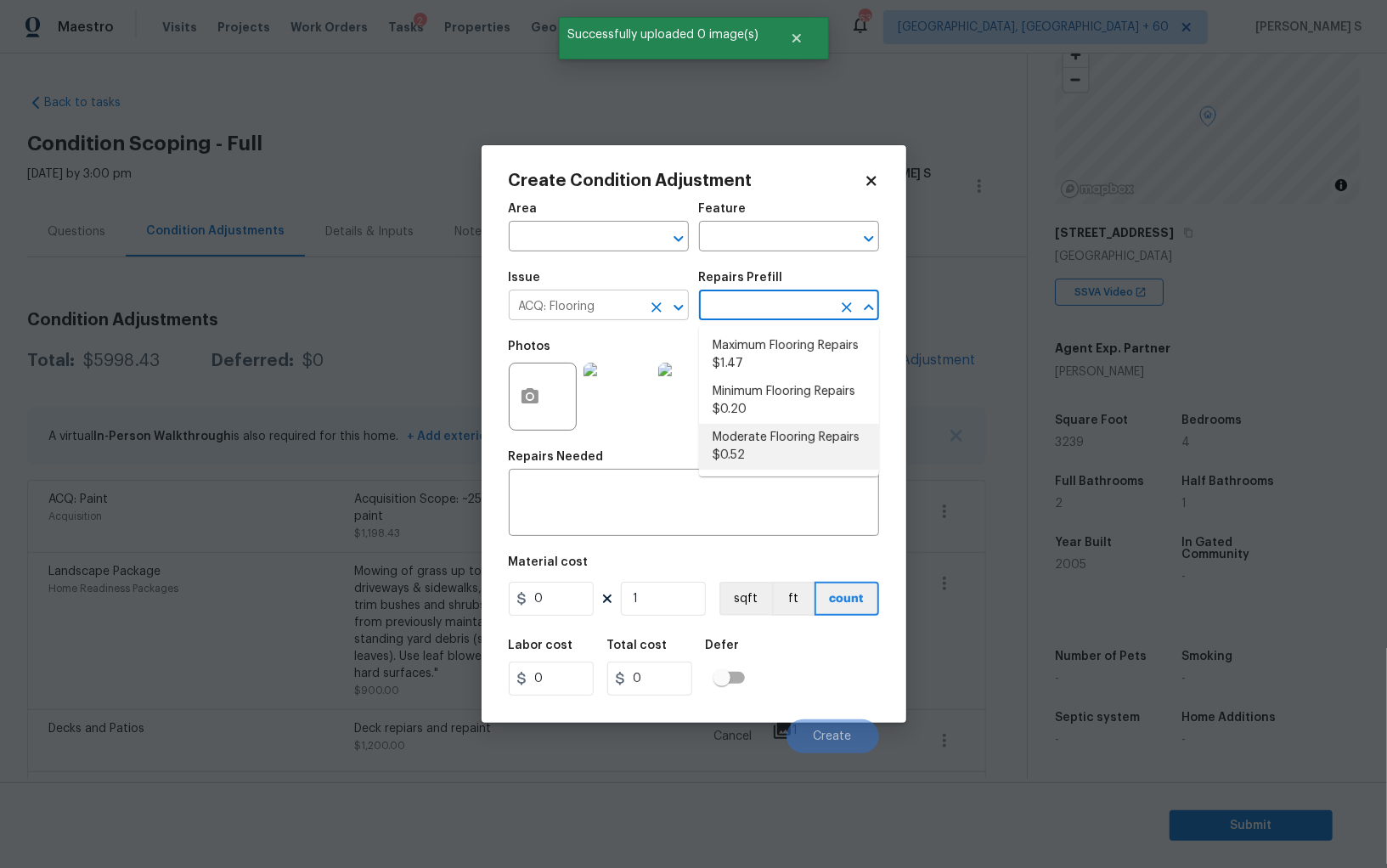
type input "Acquisition"
type textarea "Acquisition Scope: Moderate flooring repairs"
type input "0.52"
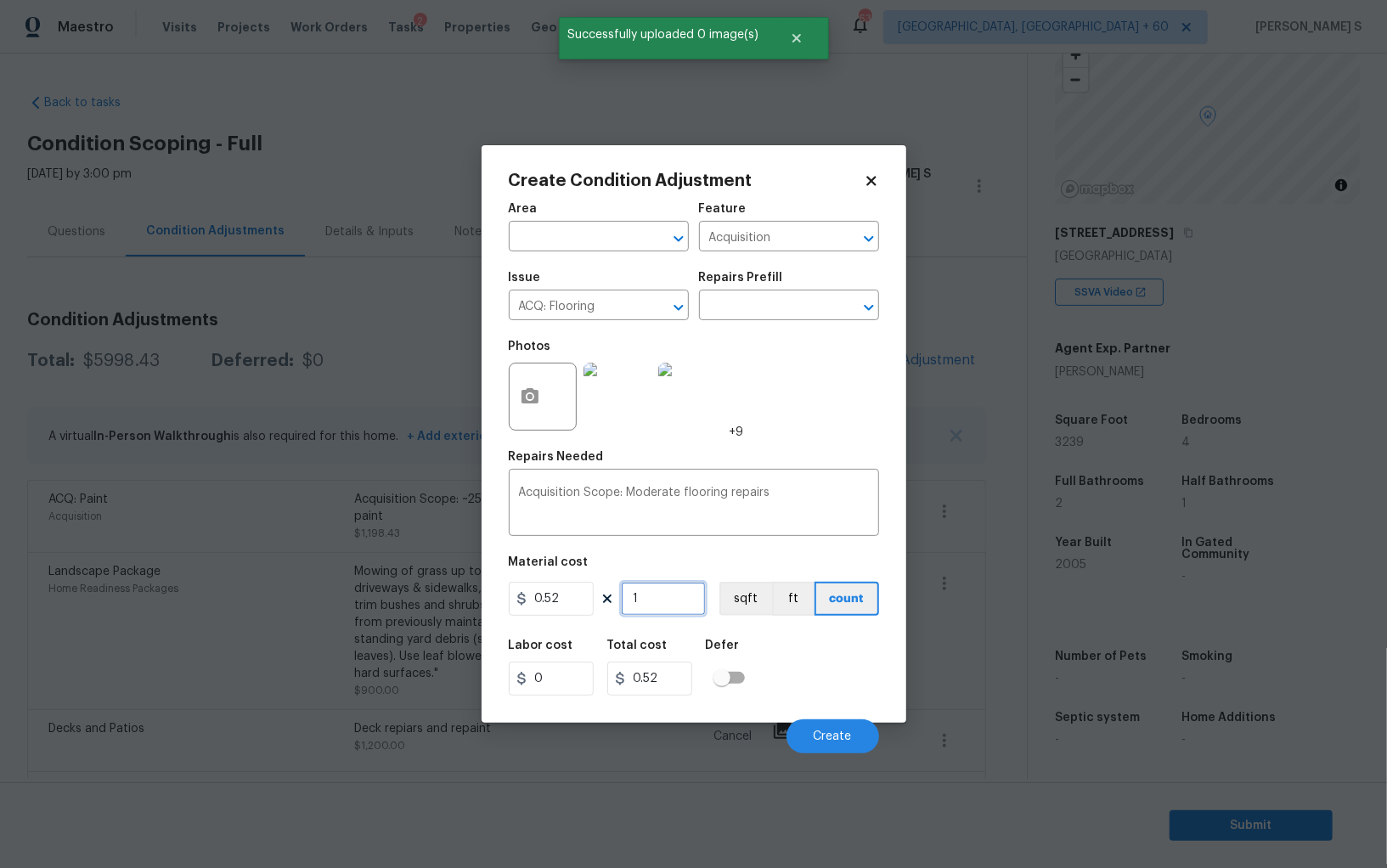
click at [677, 586] on input "1" at bounding box center [662, 599] width 85 height 34
paste input "3239"
type input "3239"
type input "1684.28"
type input "3239"
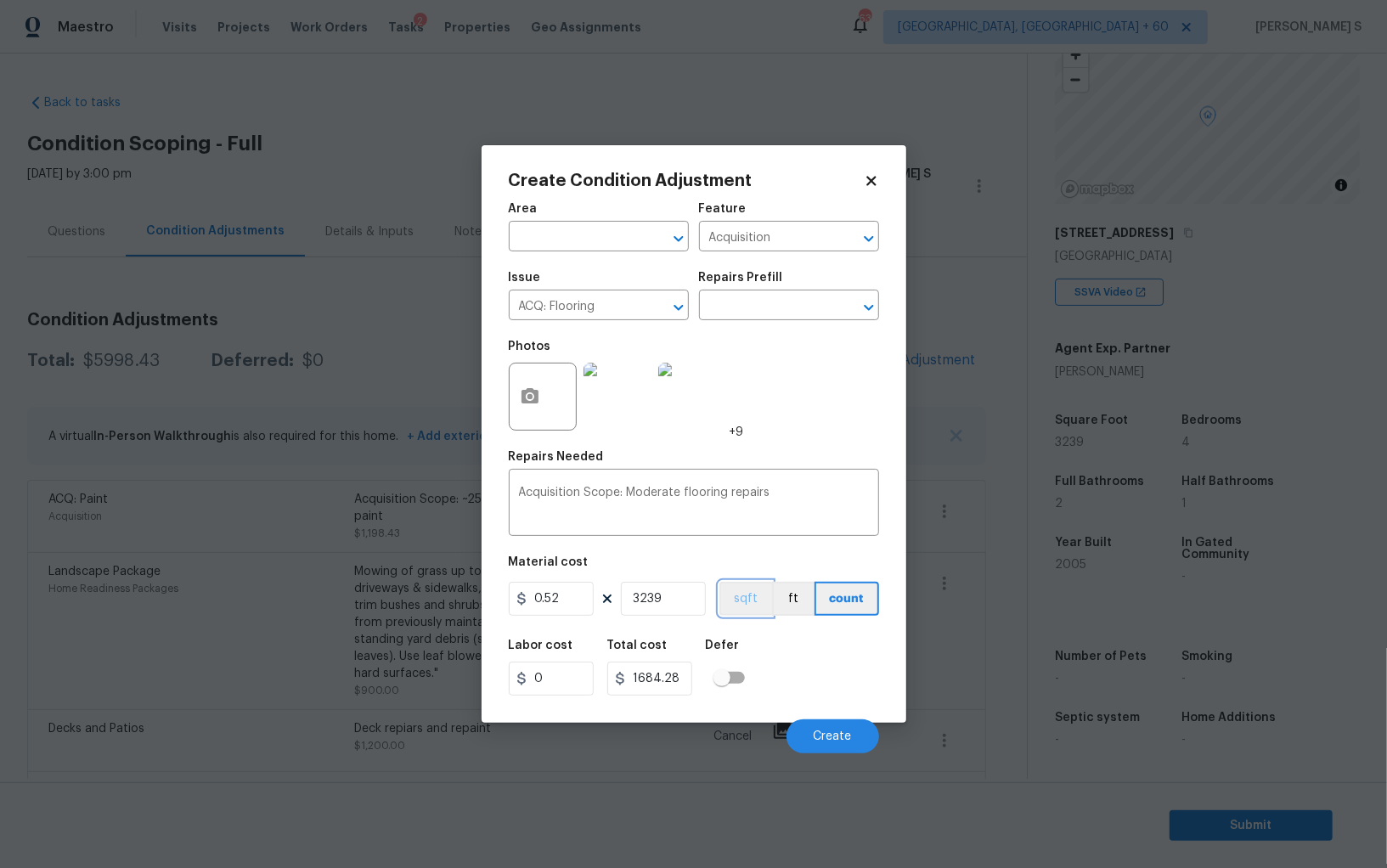
click at [732, 591] on button "sqft" at bounding box center [746, 599] width 53 height 34
click at [758, 642] on div "Labor cost 0 Total cost 1684.28 Defer" at bounding box center [693, 666] width 370 height 76
click at [833, 728] on button "Create" at bounding box center [832, 736] width 92 height 34
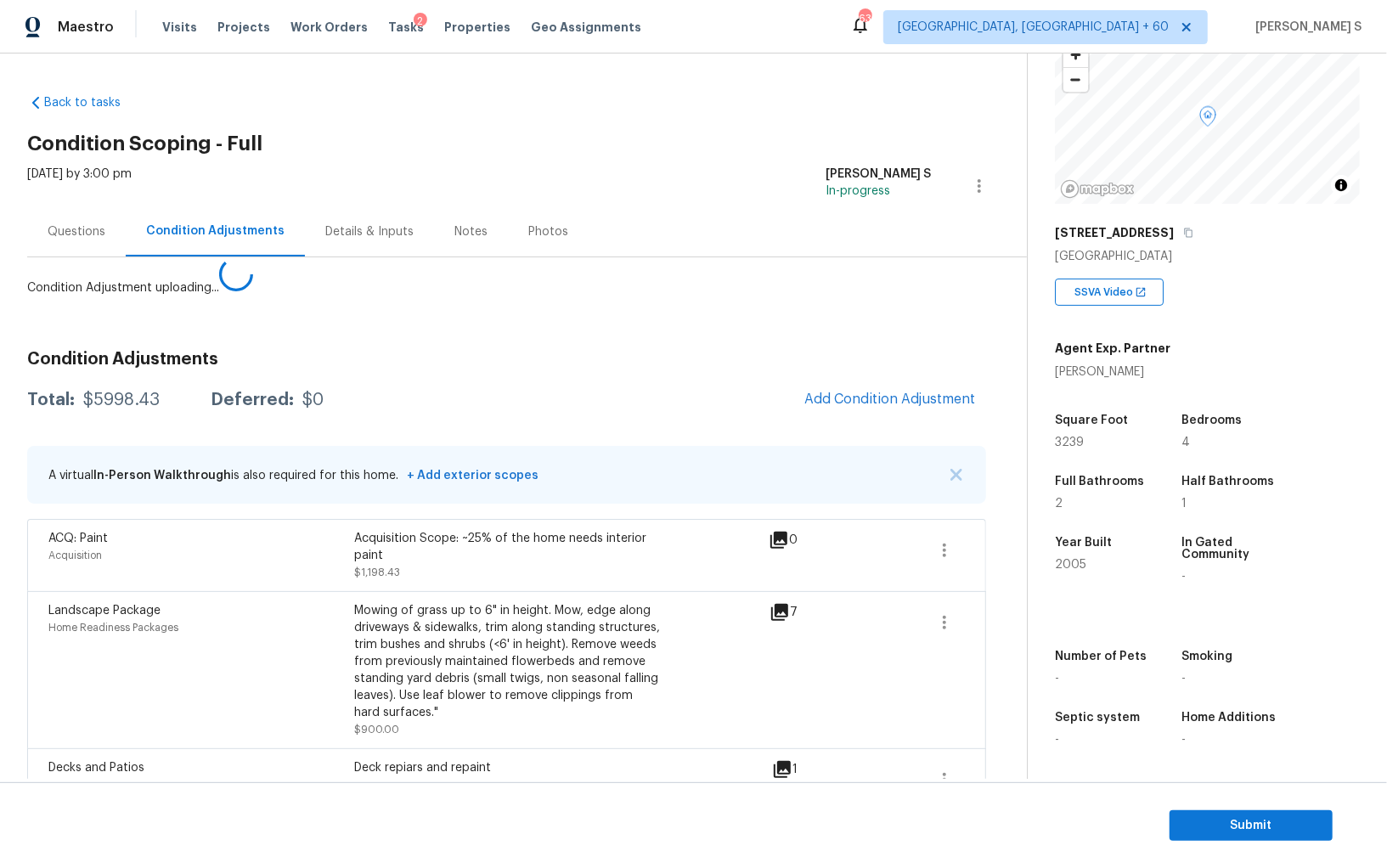
click at [53, 541] on body "Maestro Visits Projects Work Orders Tasks 2 Properties Geo Assignments 635 Albu…" at bounding box center [693, 434] width 1387 height 868
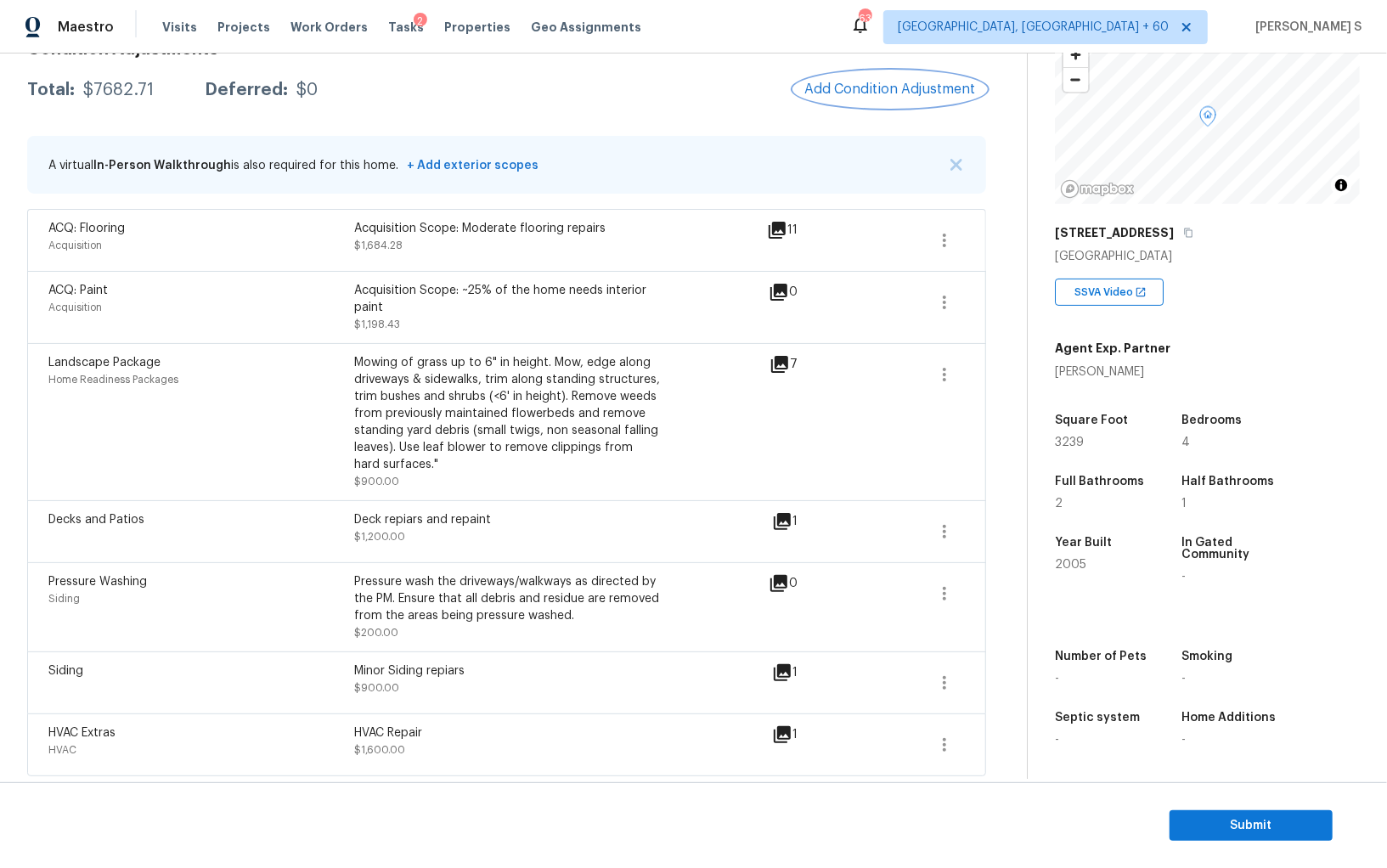
scroll to position [0, 0]
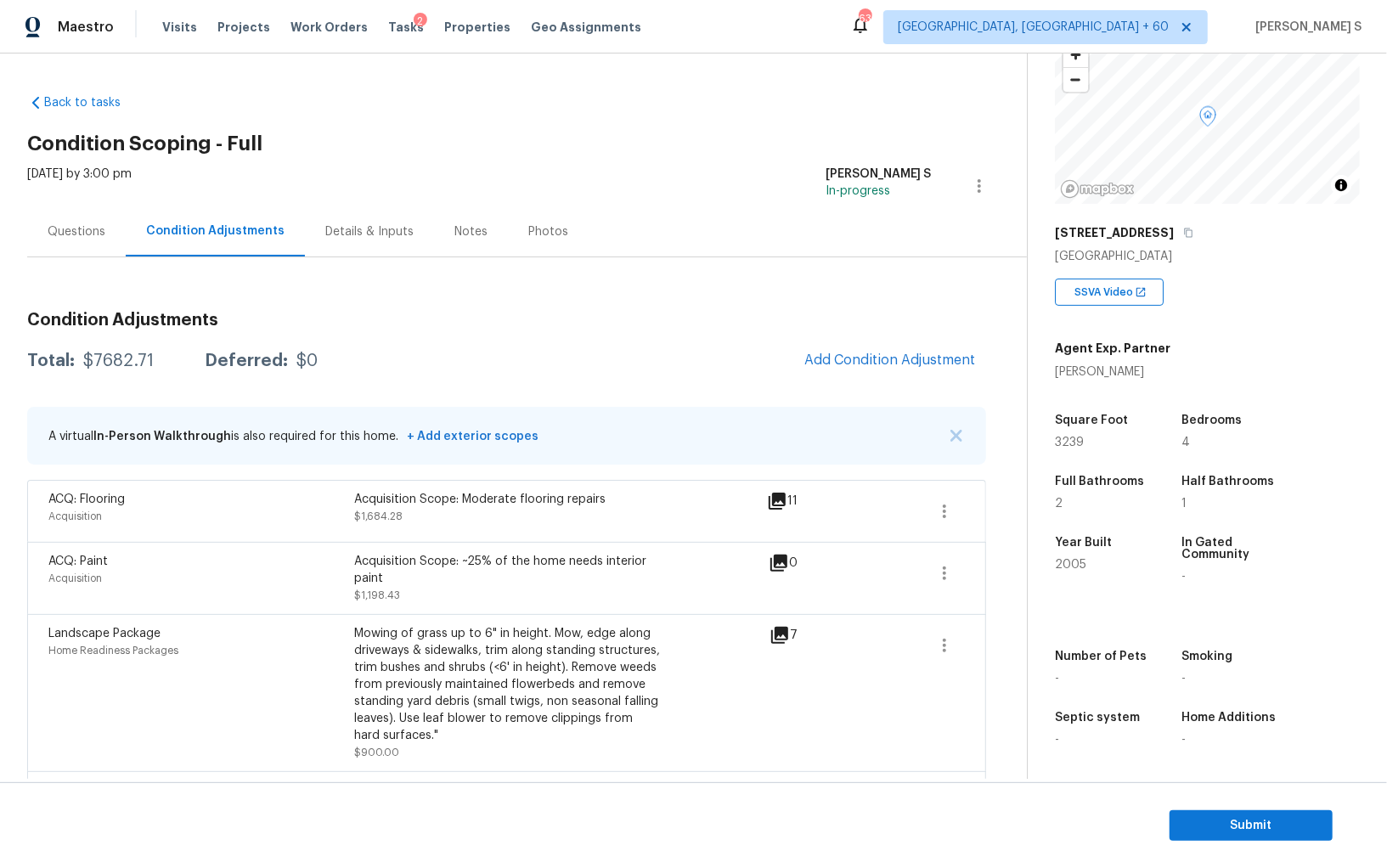
click at [109, 358] on div "$7682.71" at bounding box center [118, 361] width 70 height 17
copy div "7682.71"
click at [103, 232] on div "Questions" at bounding box center [77, 232] width 58 height 17
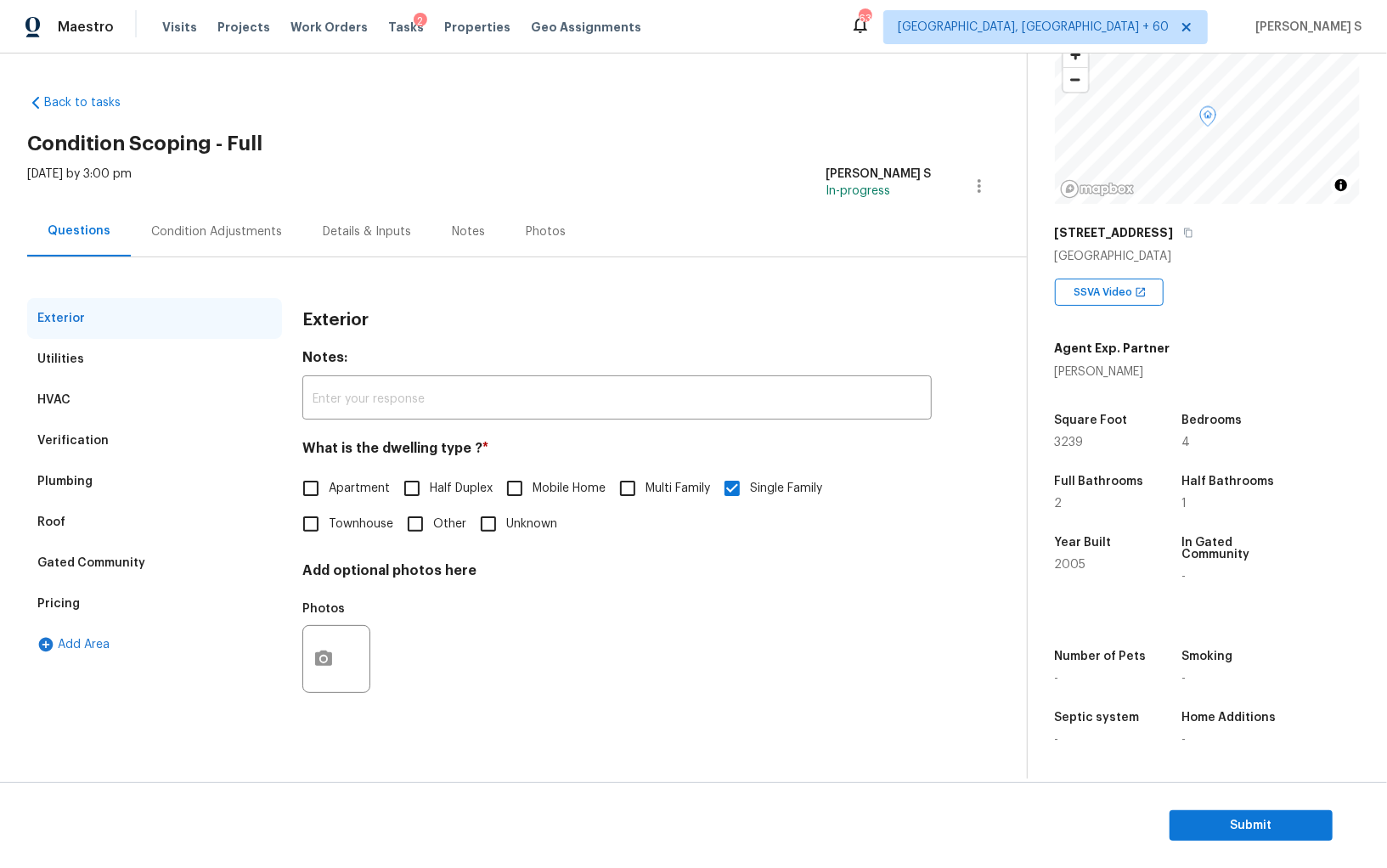
click at [132, 431] on div "Verification" at bounding box center [155, 441] width 255 height 41
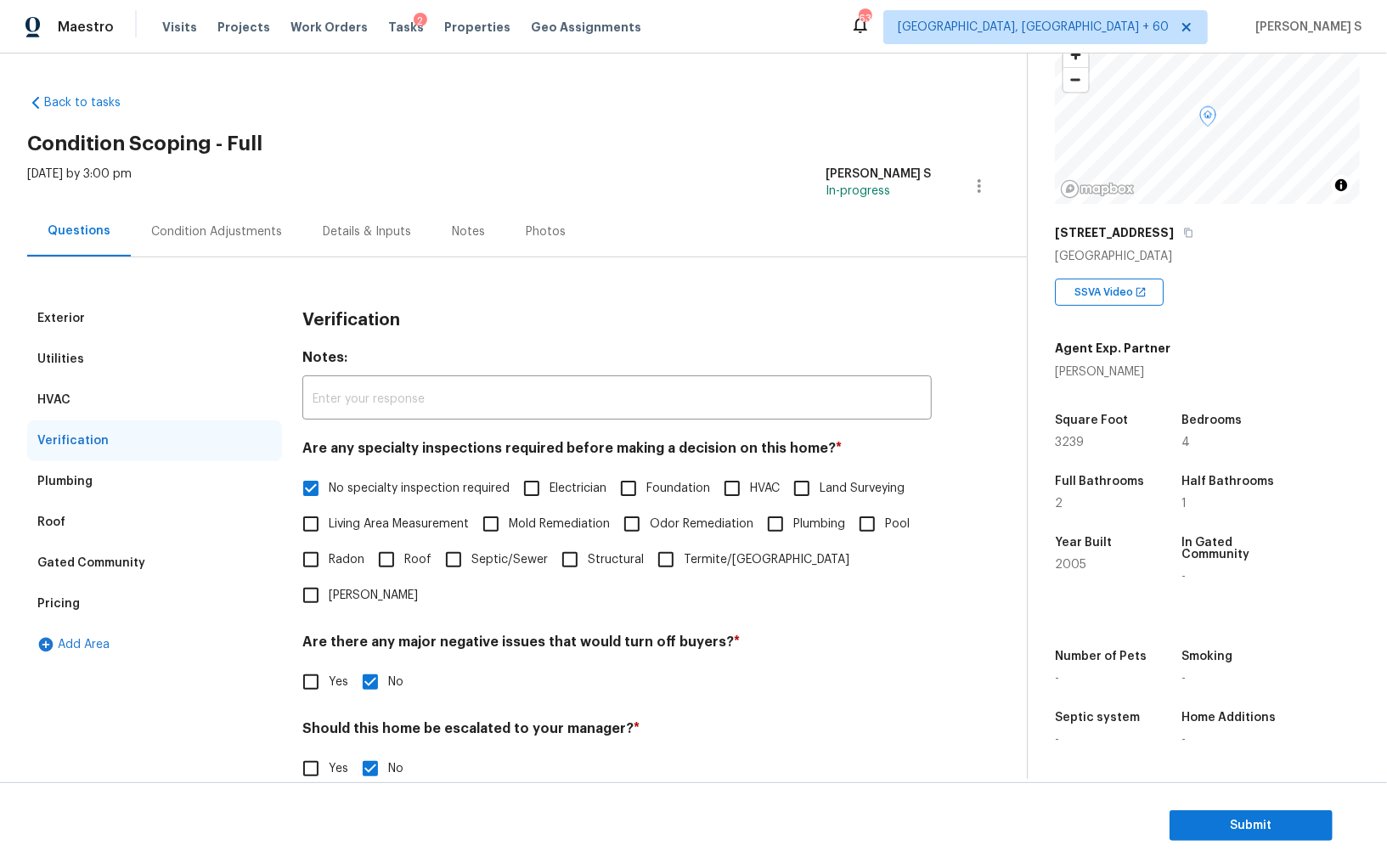
scroll to position [101, 0]
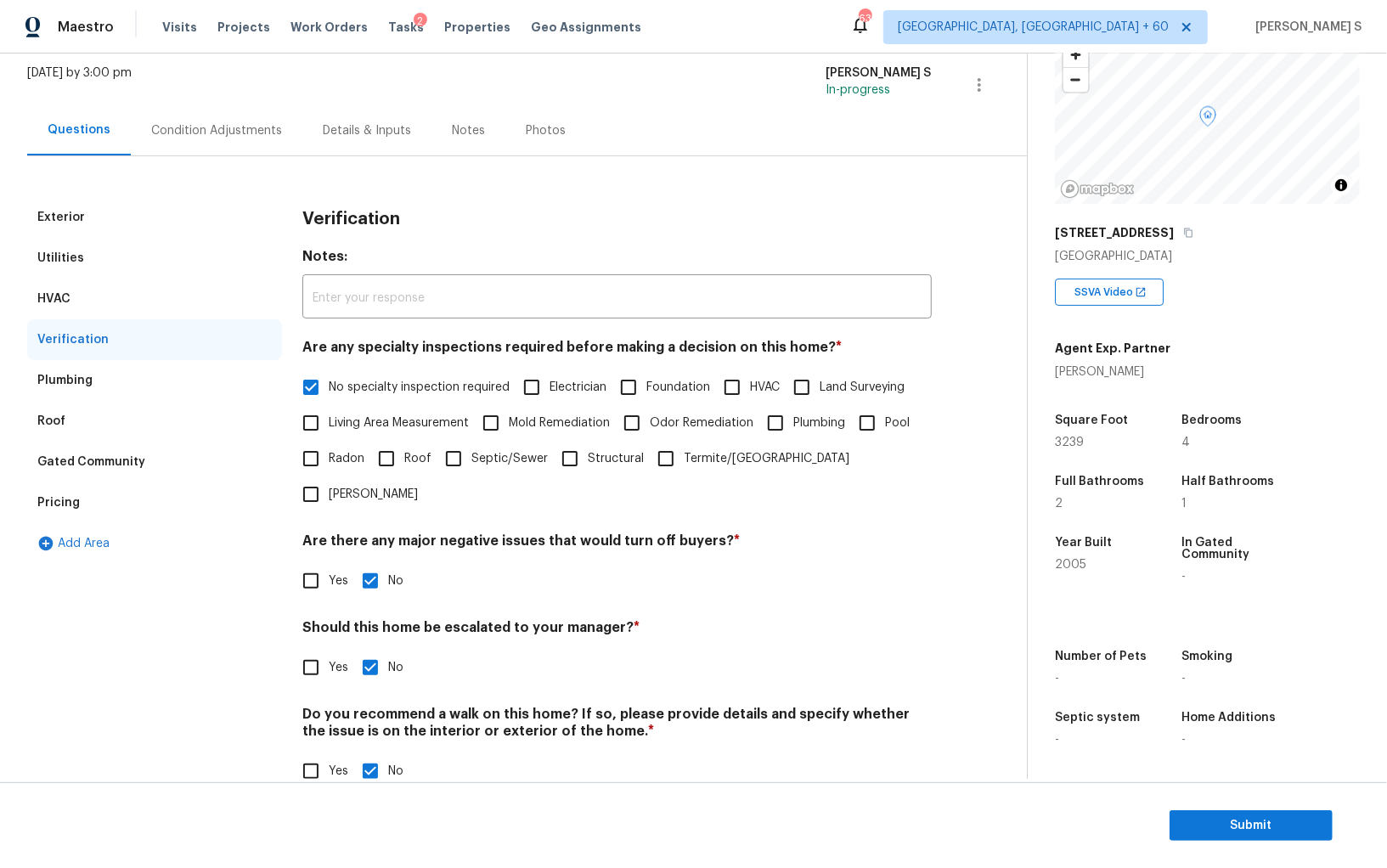
click at [73, 500] on div "Pricing" at bounding box center [59, 502] width 43 height 17
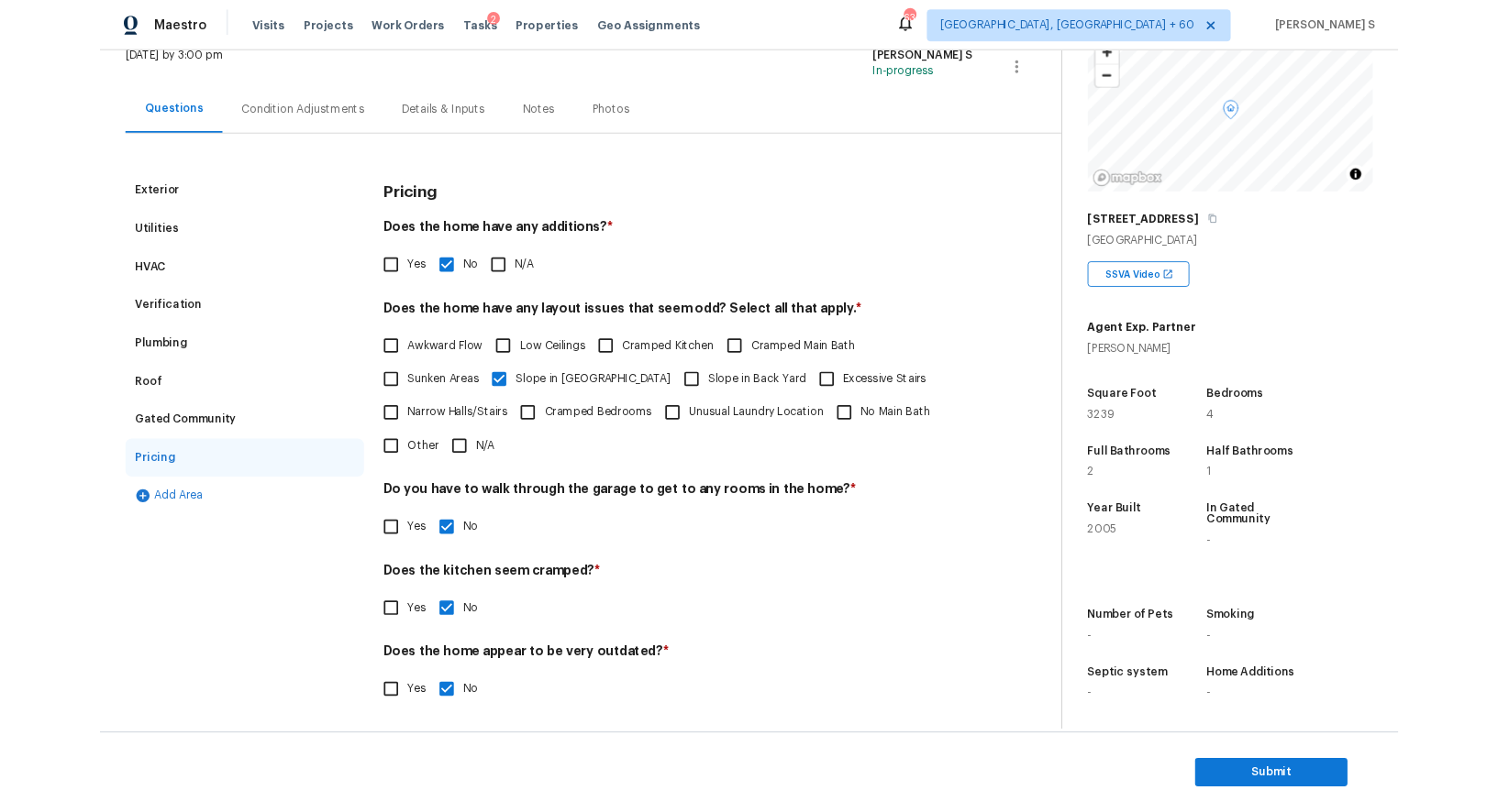
scroll to position [0, 0]
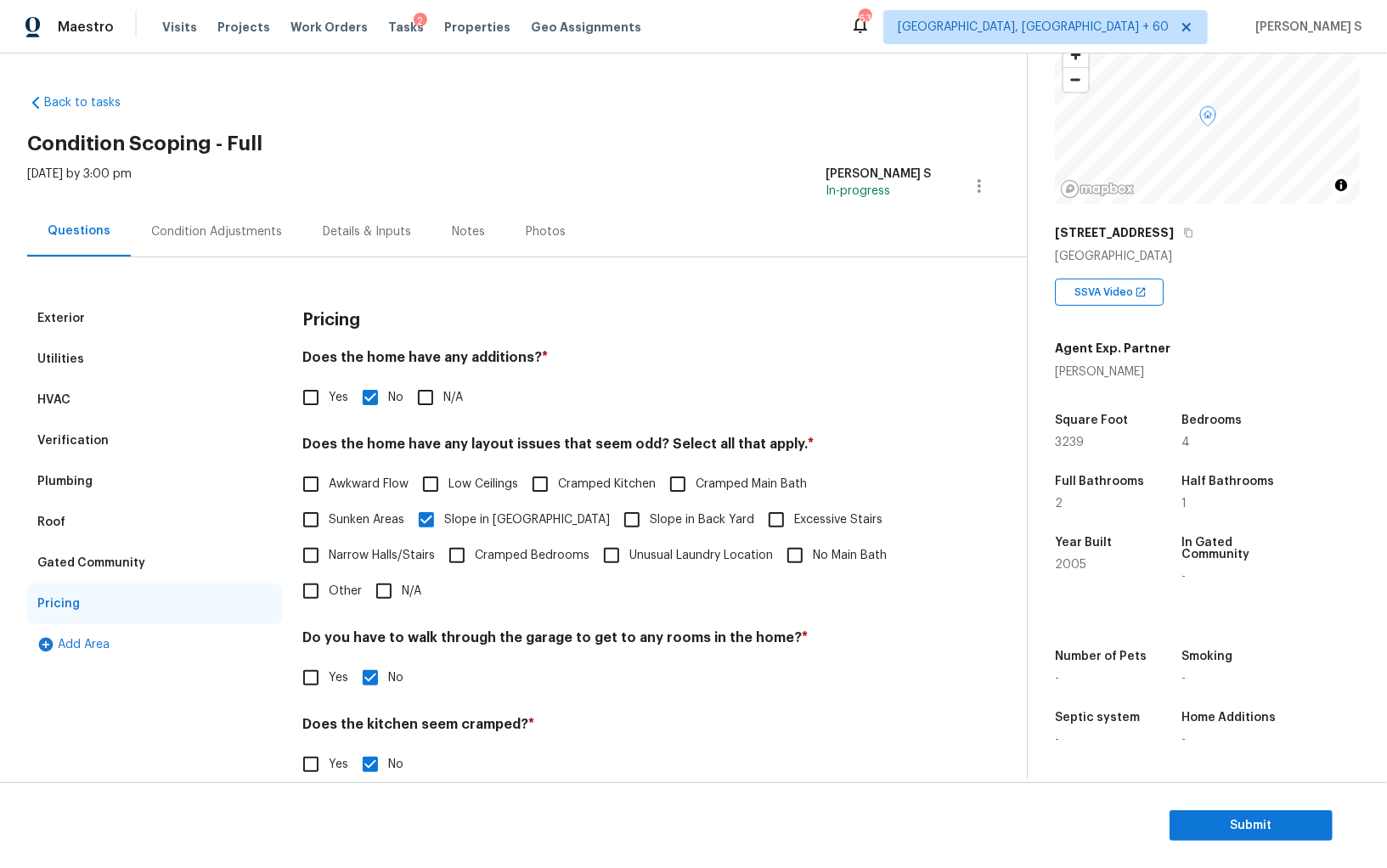
click at [181, 232] on div "Condition Adjustments" at bounding box center [216, 232] width 131 height 17
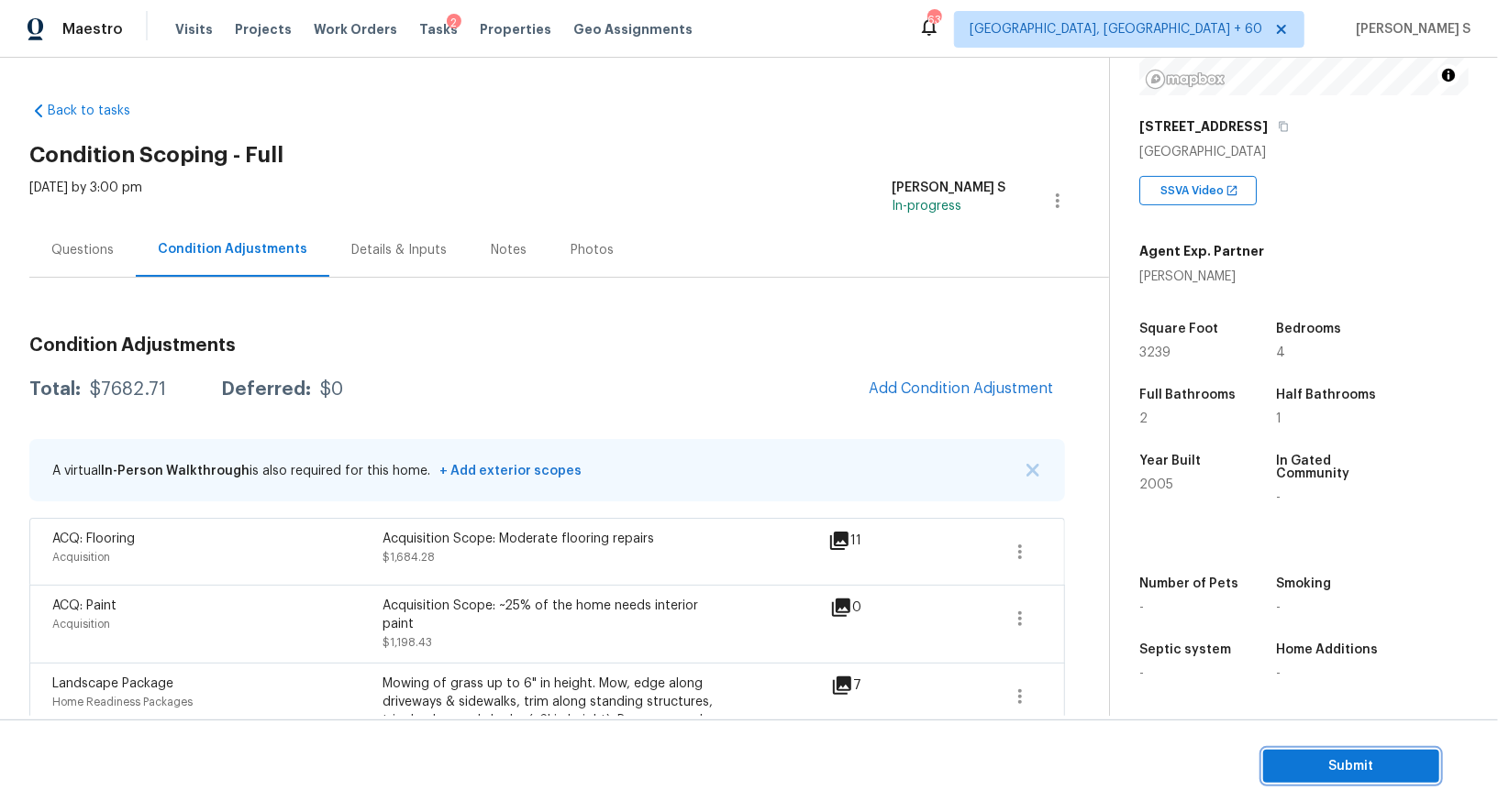
click at [1324, 764] on span "Submit" at bounding box center [1350, 767] width 147 height 23
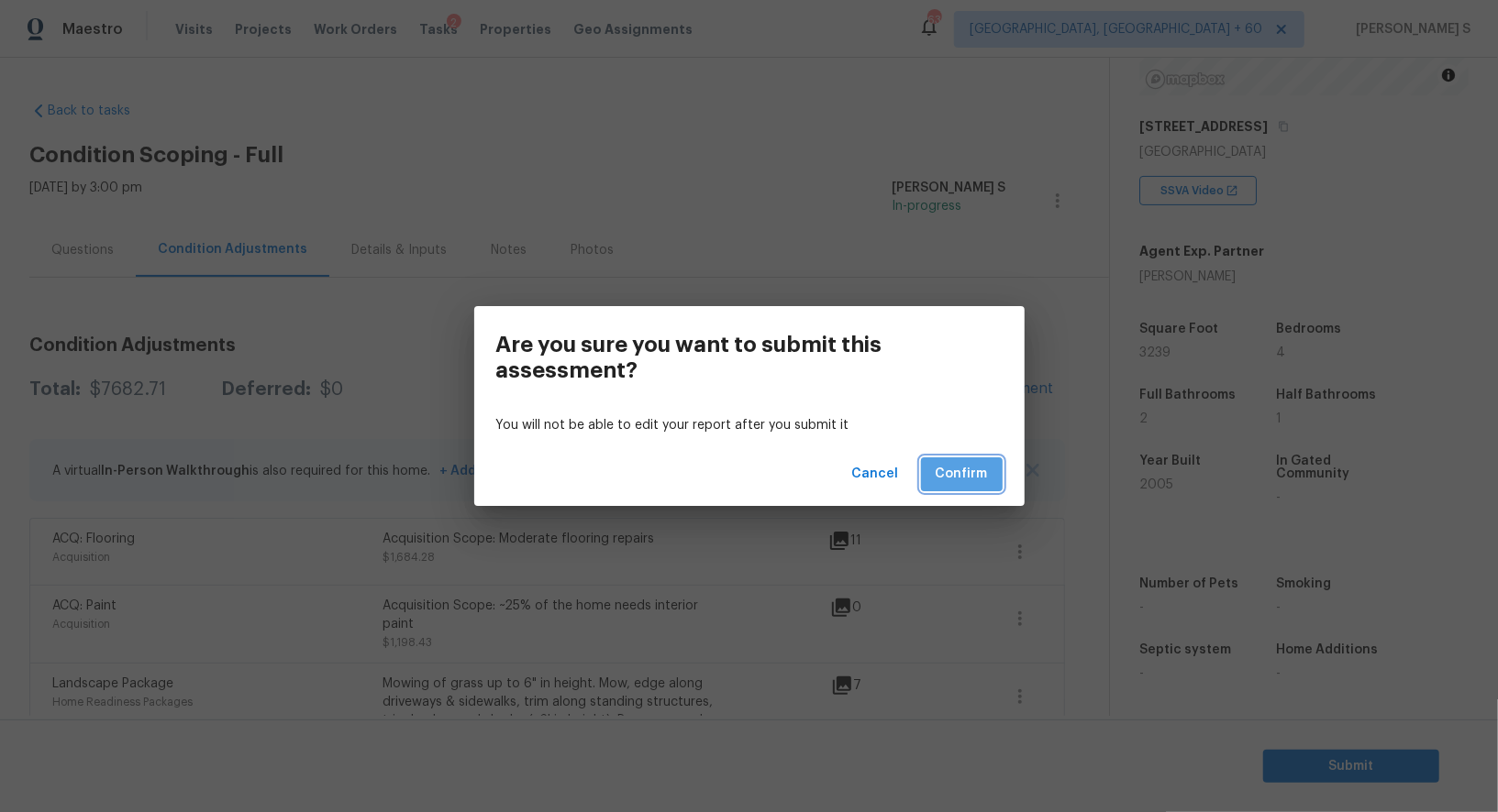
click at [958, 472] on span "Confirm" at bounding box center [962, 474] width 53 height 23
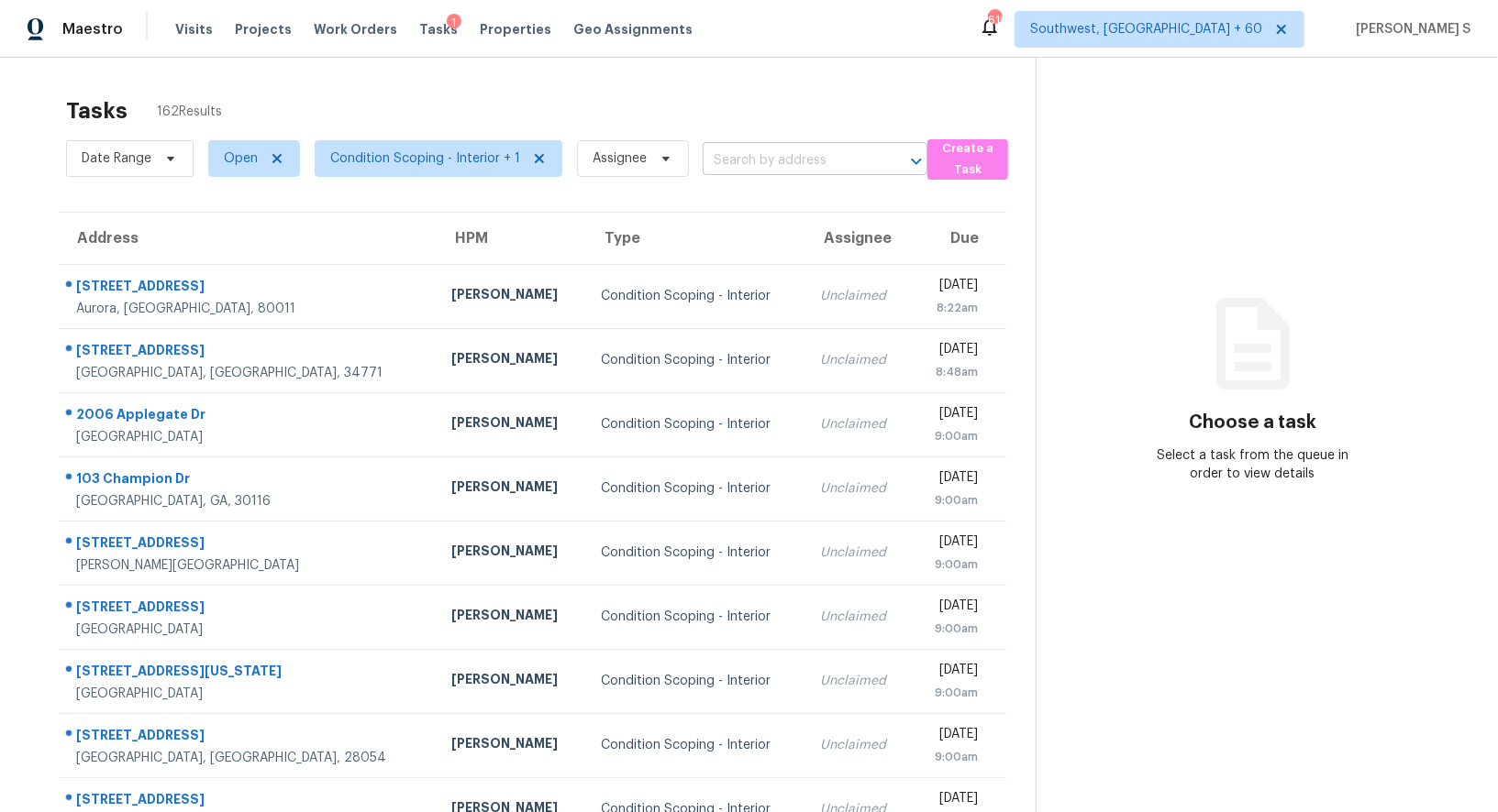
click at [754, 152] on input "text" at bounding box center [789, 161] width 174 height 29
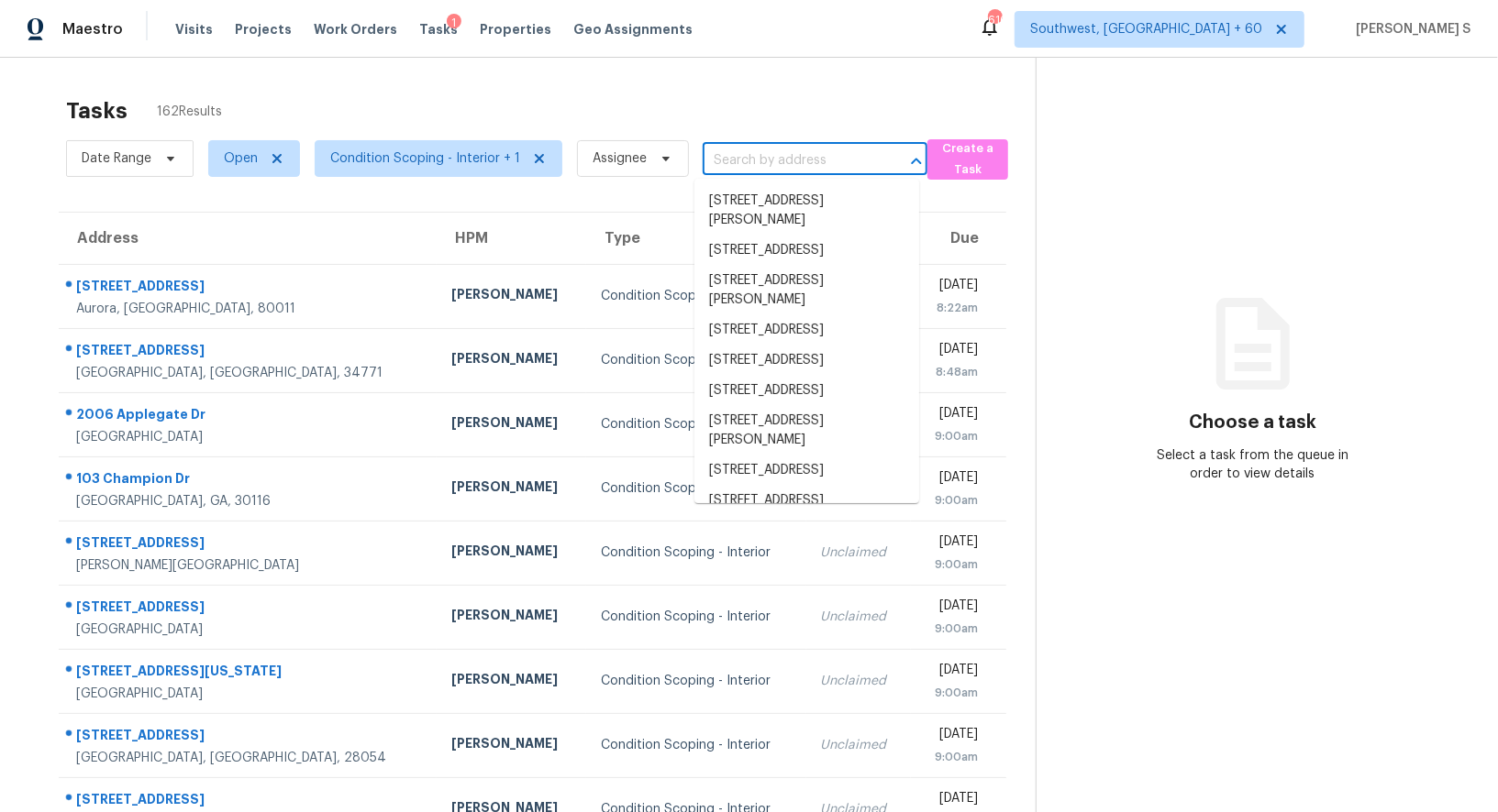
paste input "[STREET_ADDRESS]"
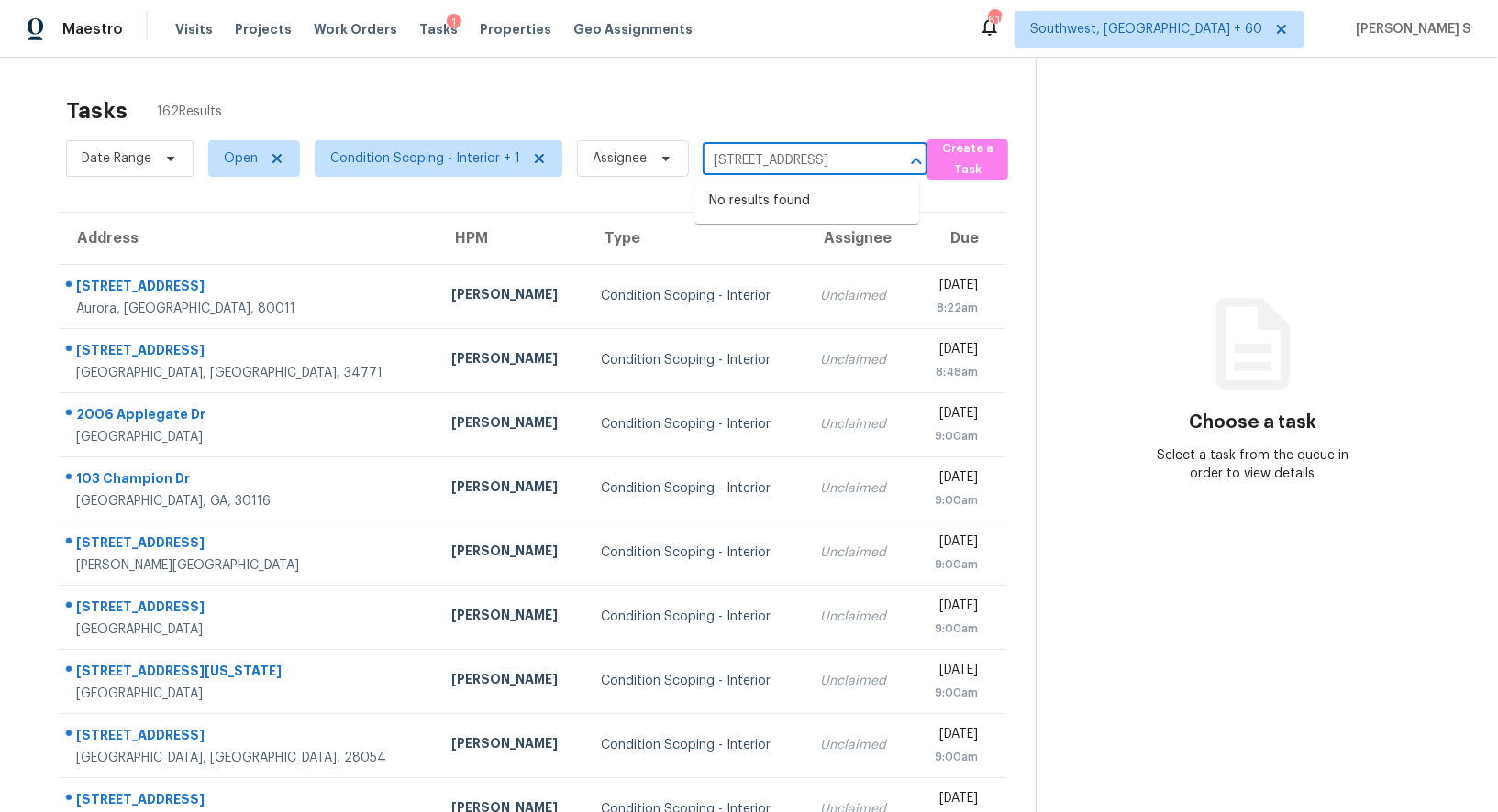
type input "[STREET_ADDRESS]"
click at [720, 155] on input "text" at bounding box center [789, 161] width 174 height 29
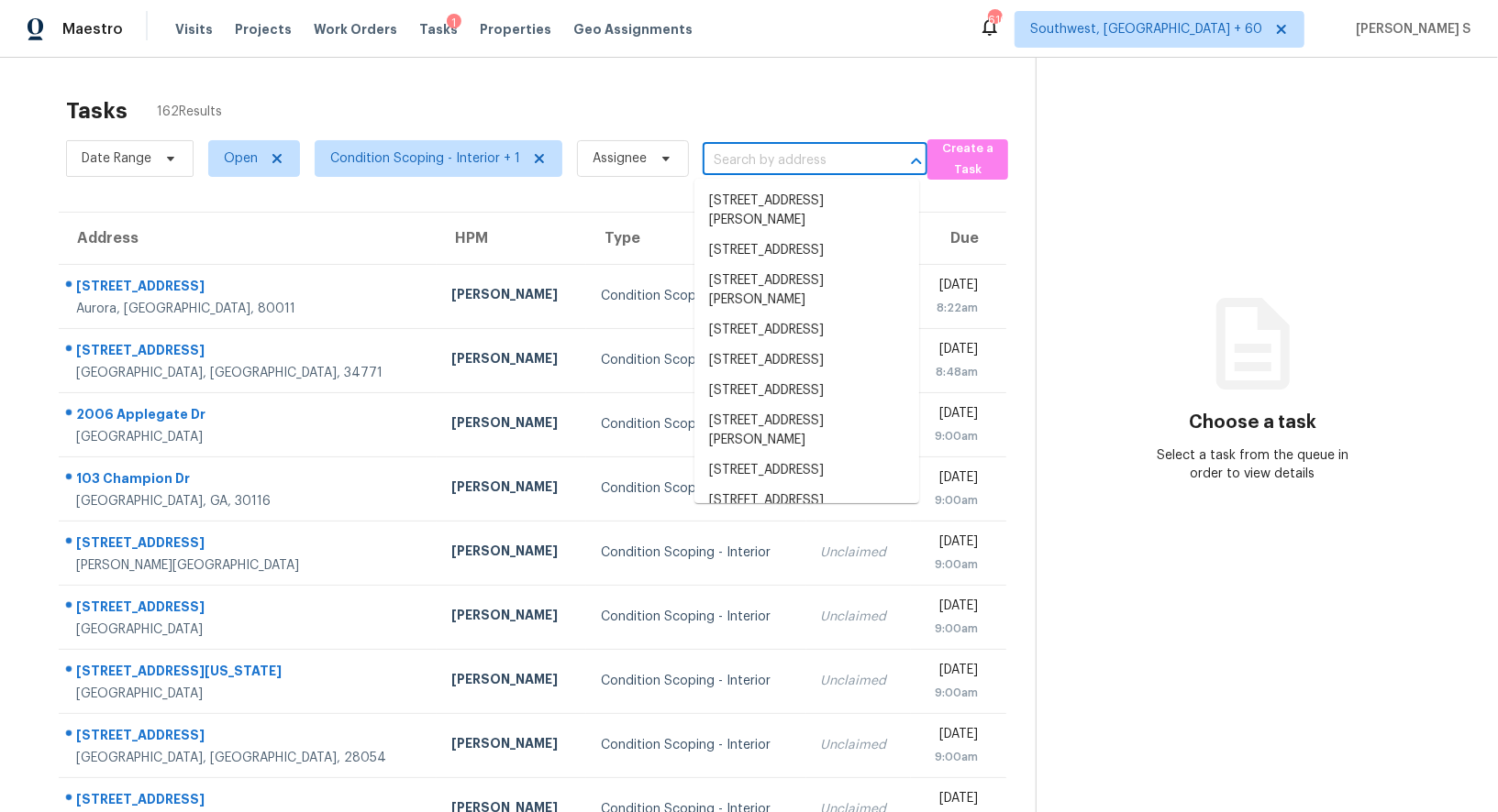
paste input "[STREET_ADDRESS]"
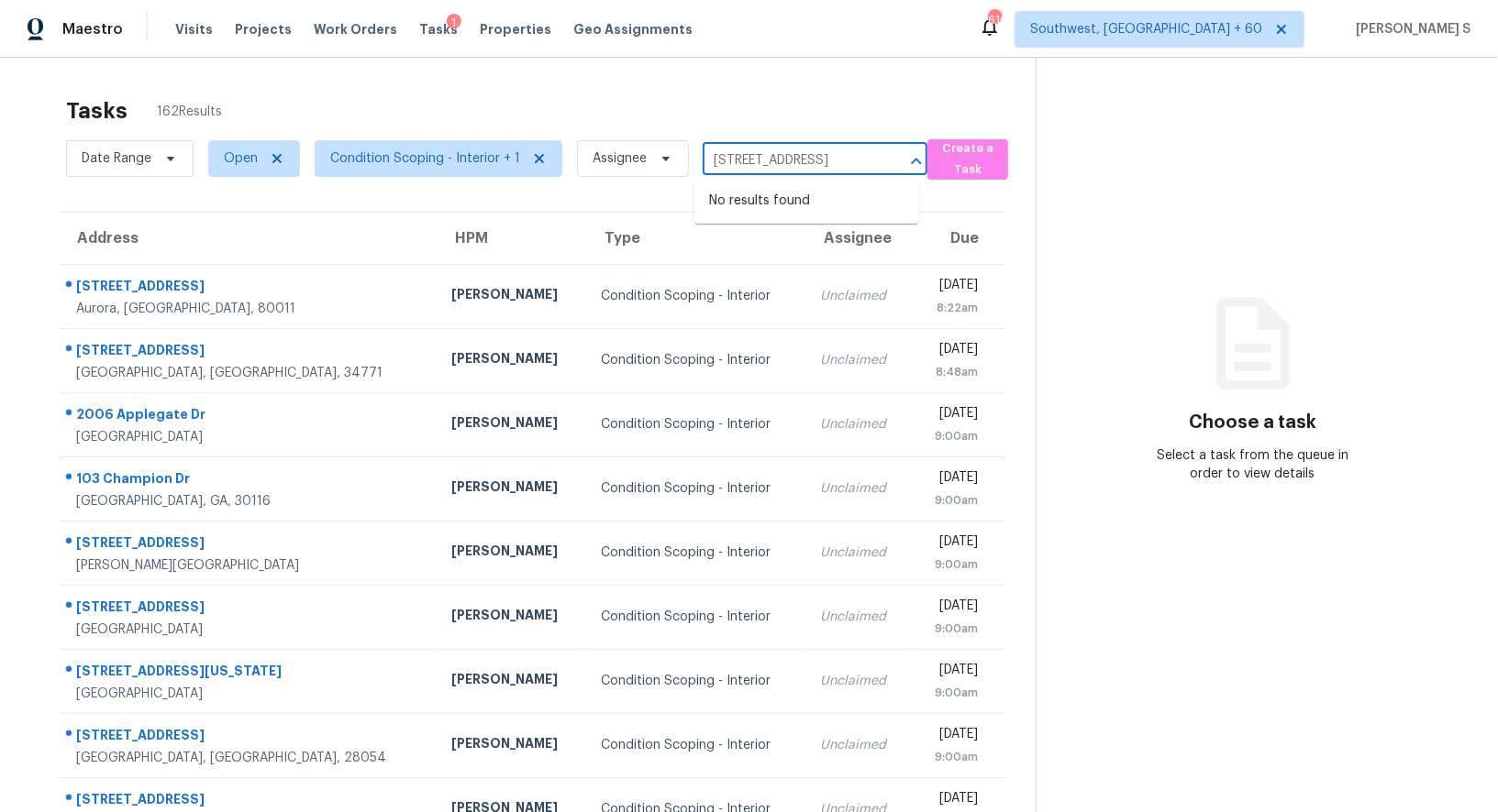
click at [739, 158] on input "[STREET_ADDRESS]" at bounding box center [789, 161] width 174 height 29
type input "[STREET_ADDRESS]"
click at [749, 194] on li "[STREET_ADDRESS]" at bounding box center [806, 201] width 224 height 30
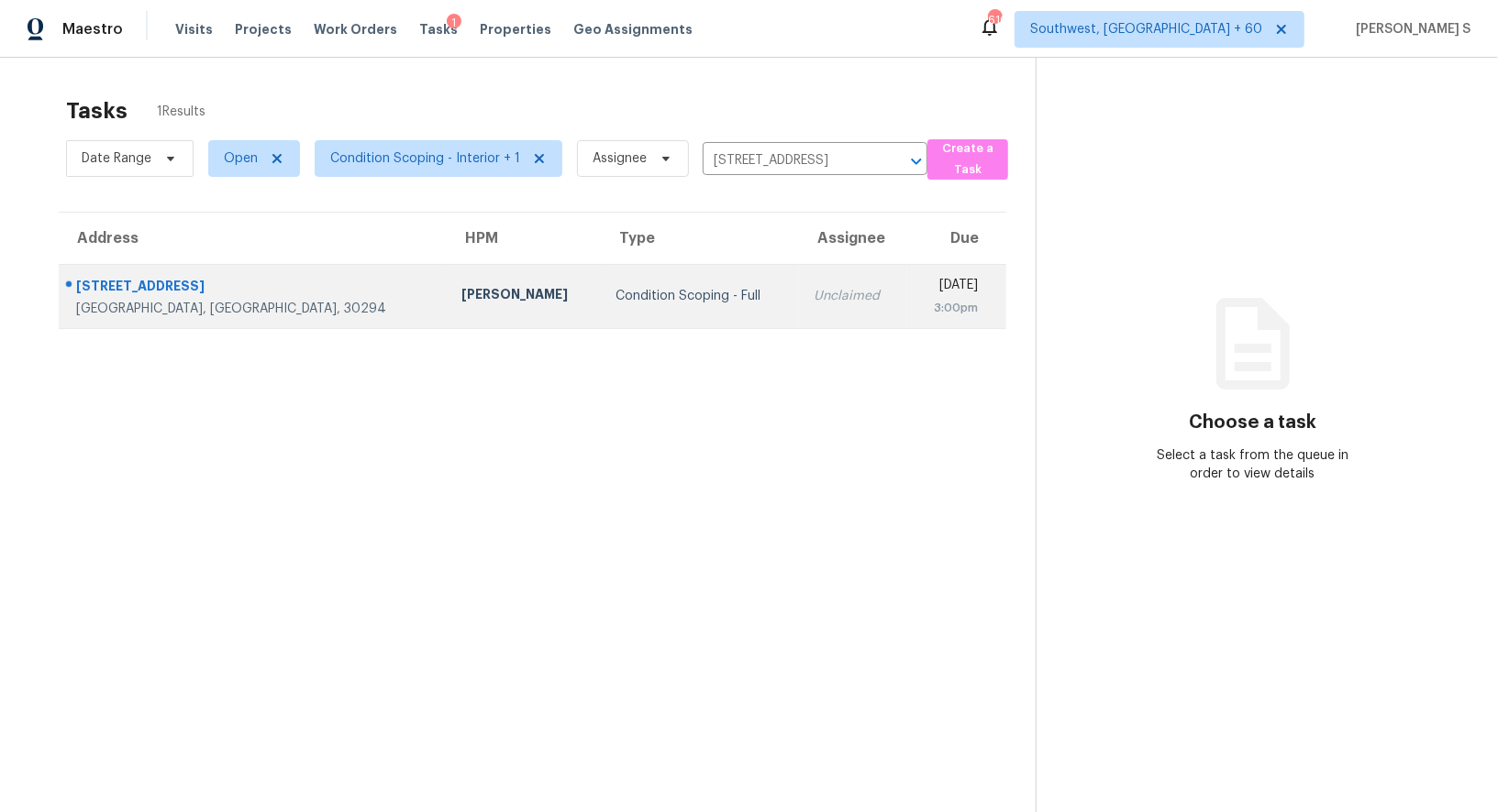
click at [922, 292] on div "[DATE]" at bounding box center [950, 287] width 56 height 23
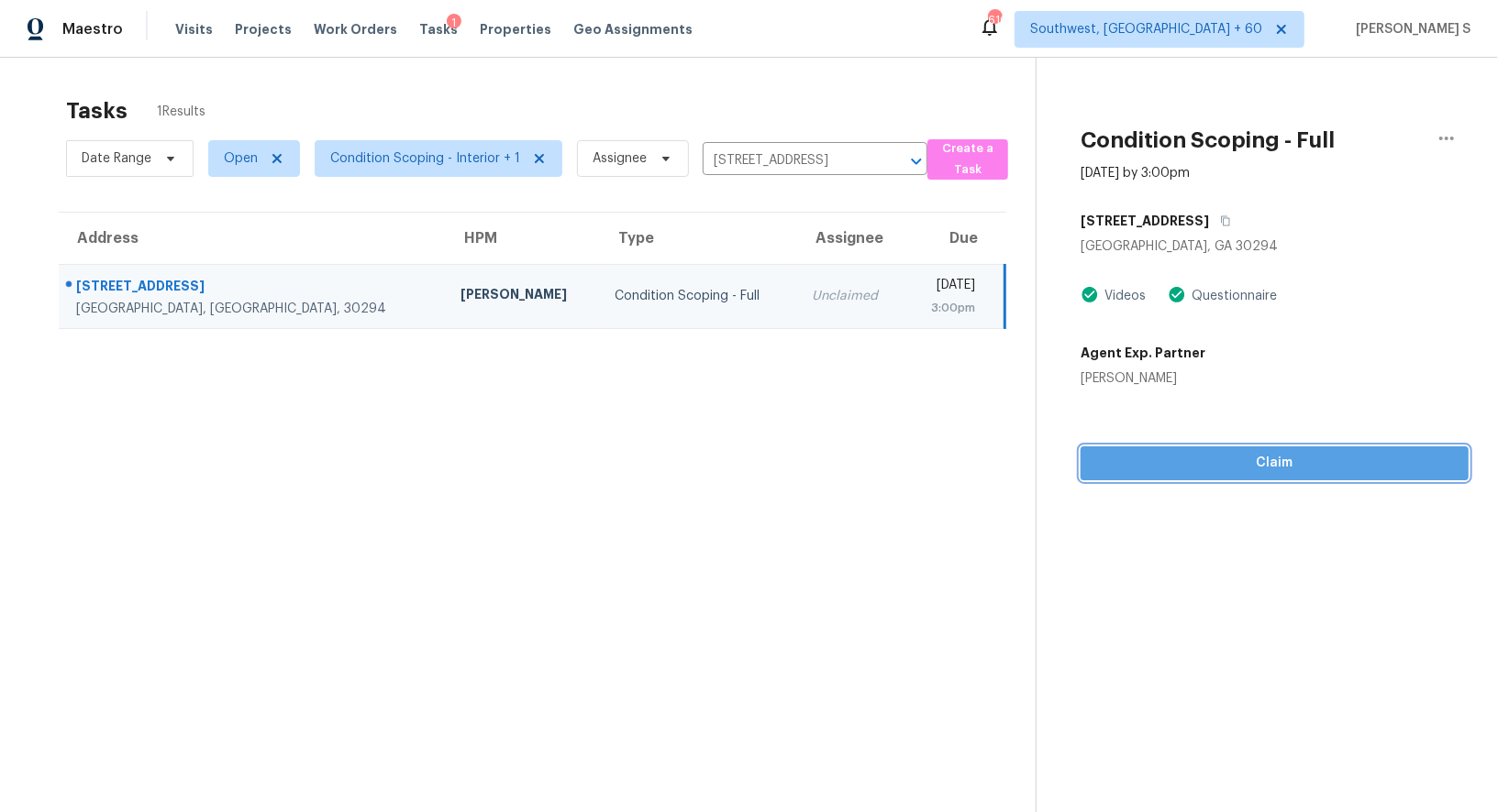
click at [1172, 468] on span "Claim" at bounding box center [1274, 463] width 359 height 23
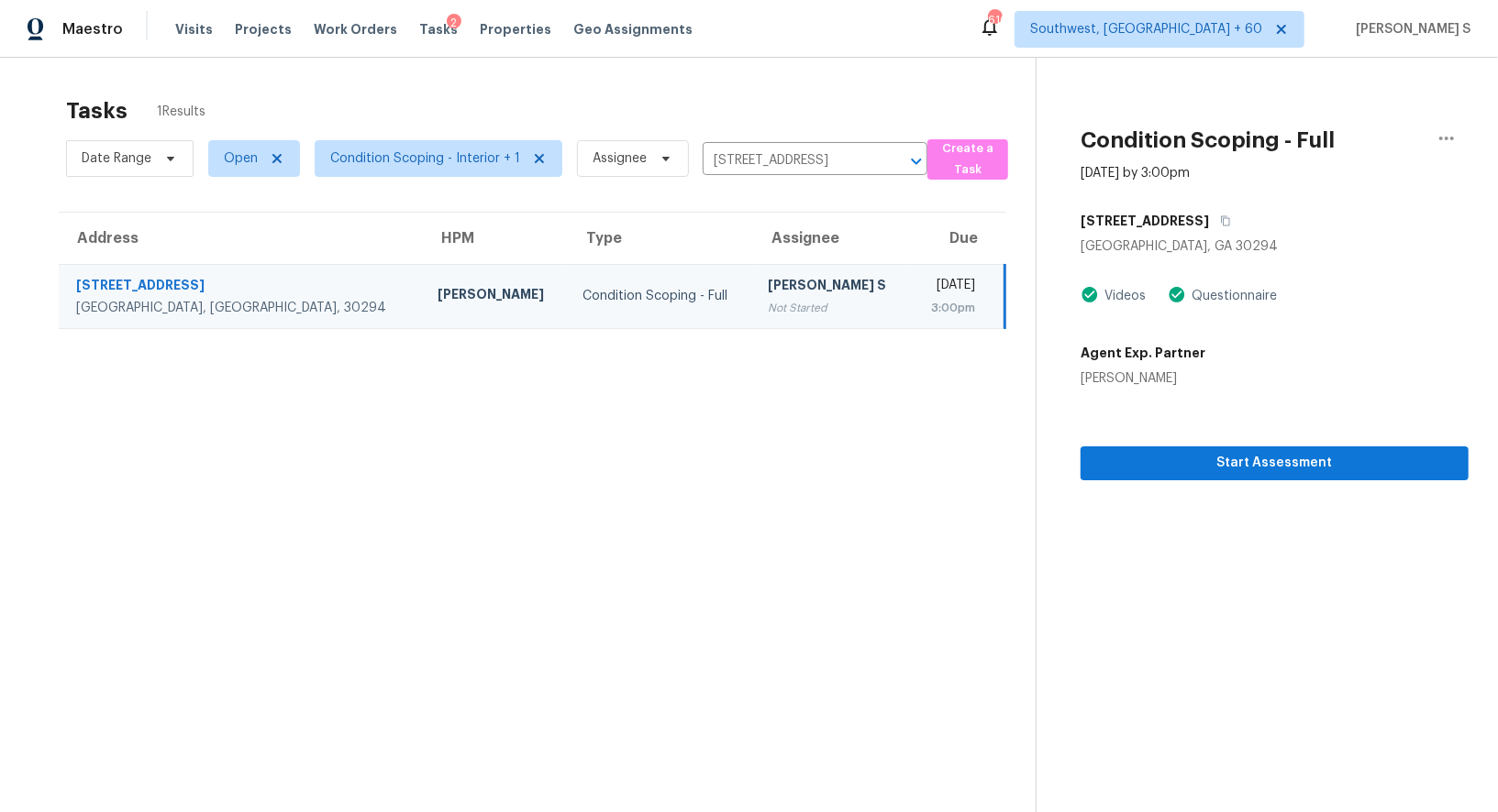
click at [926, 300] on div "3:00pm" at bounding box center [951, 308] width 50 height 18
click at [1218, 215] on div "[STREET_ADDRESS]" at bounding box center [1275, 221] width 388 height 33
click at [1216, 216] on div "[STREET_ADDRESS]" at bounding box center [1275, 221] width 388 height 33
click at [1222, 220] on icon "button" at bounding box center [1227, 221] width 9 height 10
click at [1183, 460] on span "Start Assessment" at bounding box center [1274, 463] width 359 height 23
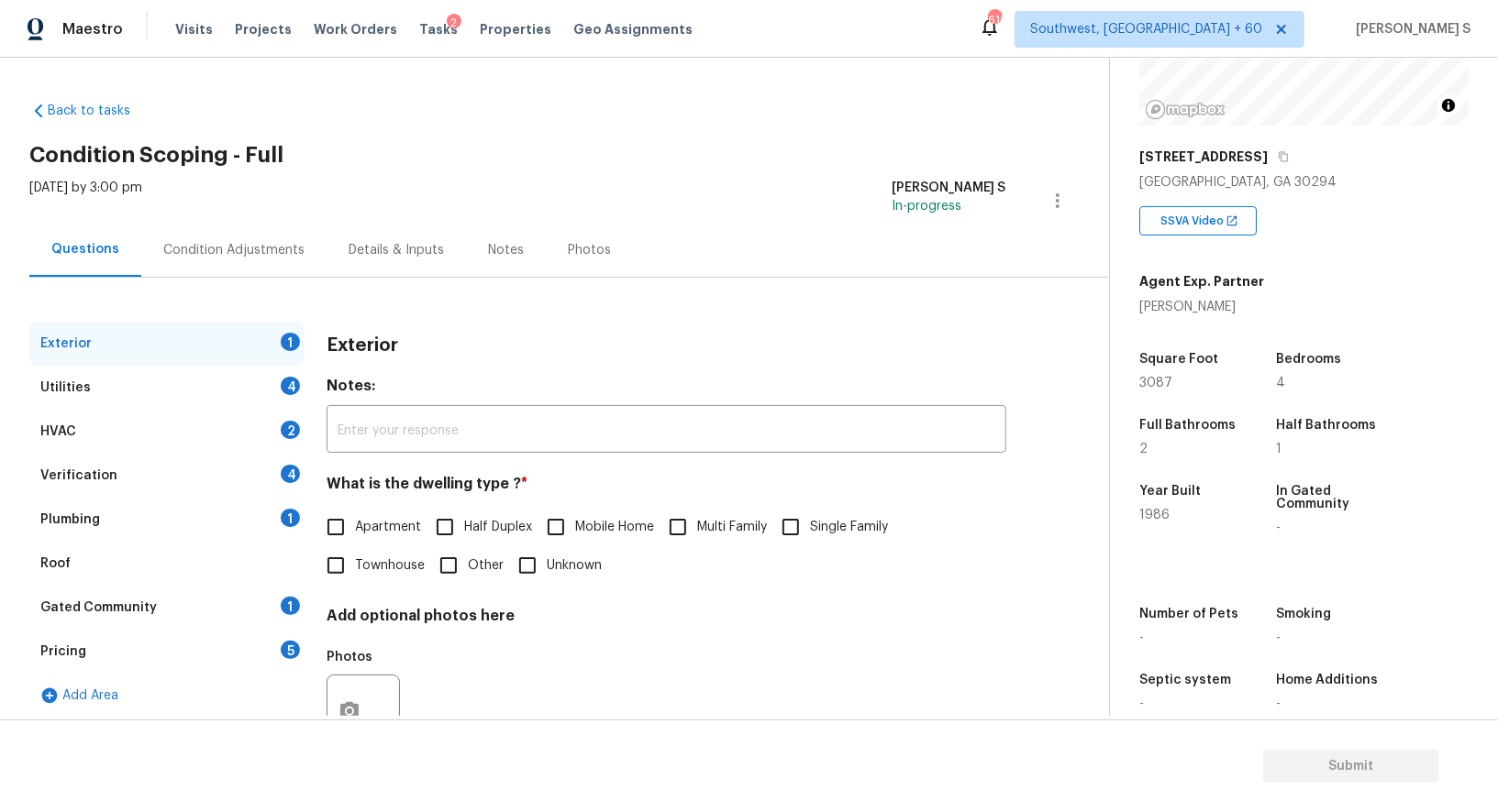
scroll to position [221, 0]
click at [800, 525] on input "Single Family" at bounding box center [791, 528] width 39 height 39
checkbox input "true"
click at [283, 388] on div "4" at bounding box center [290, 386] width 19 height 18
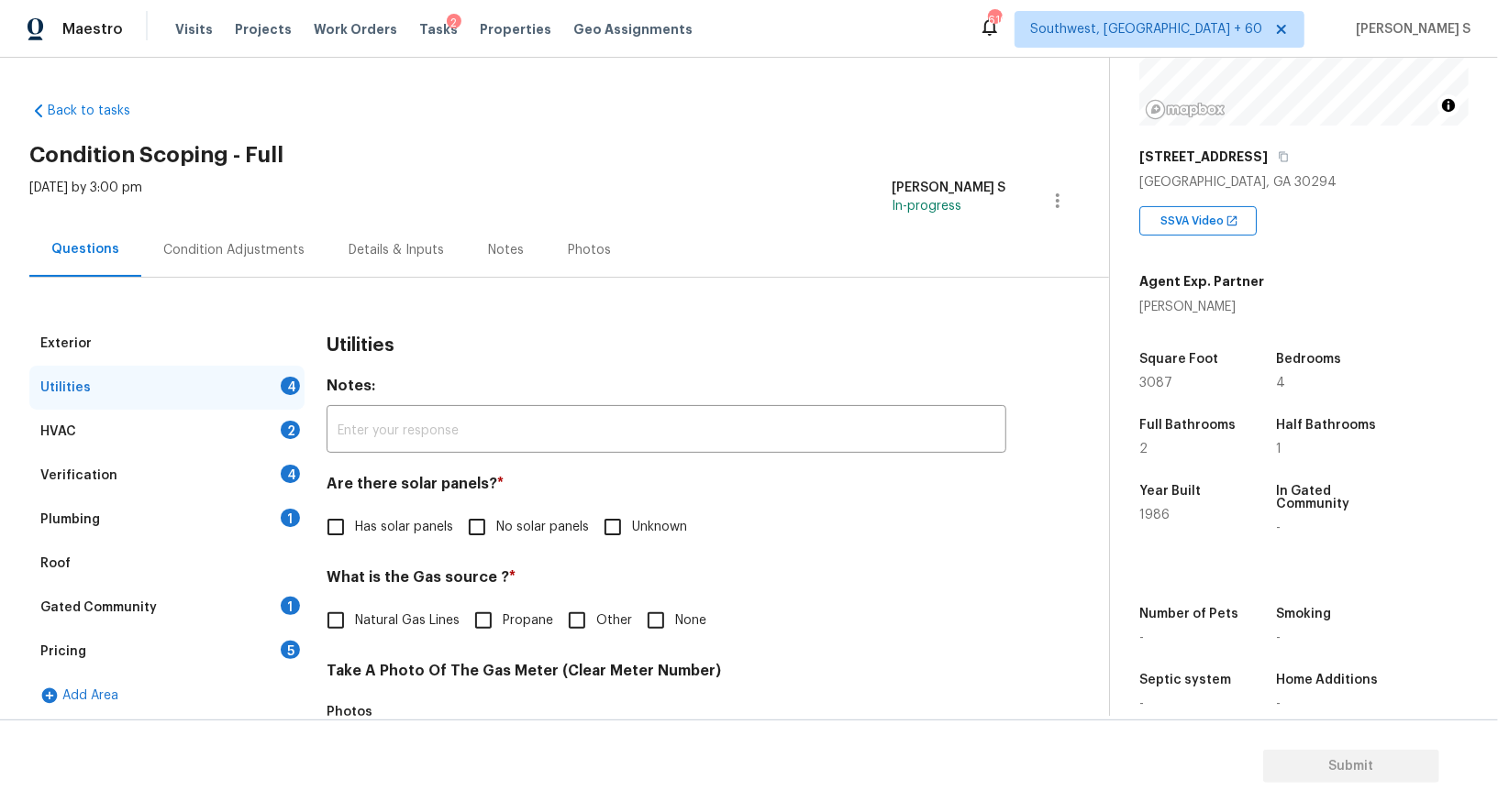
click at [474, 539] on input "No solar panels" at bounding box center [477, 528] width 39 height 39
checkbox input "true"
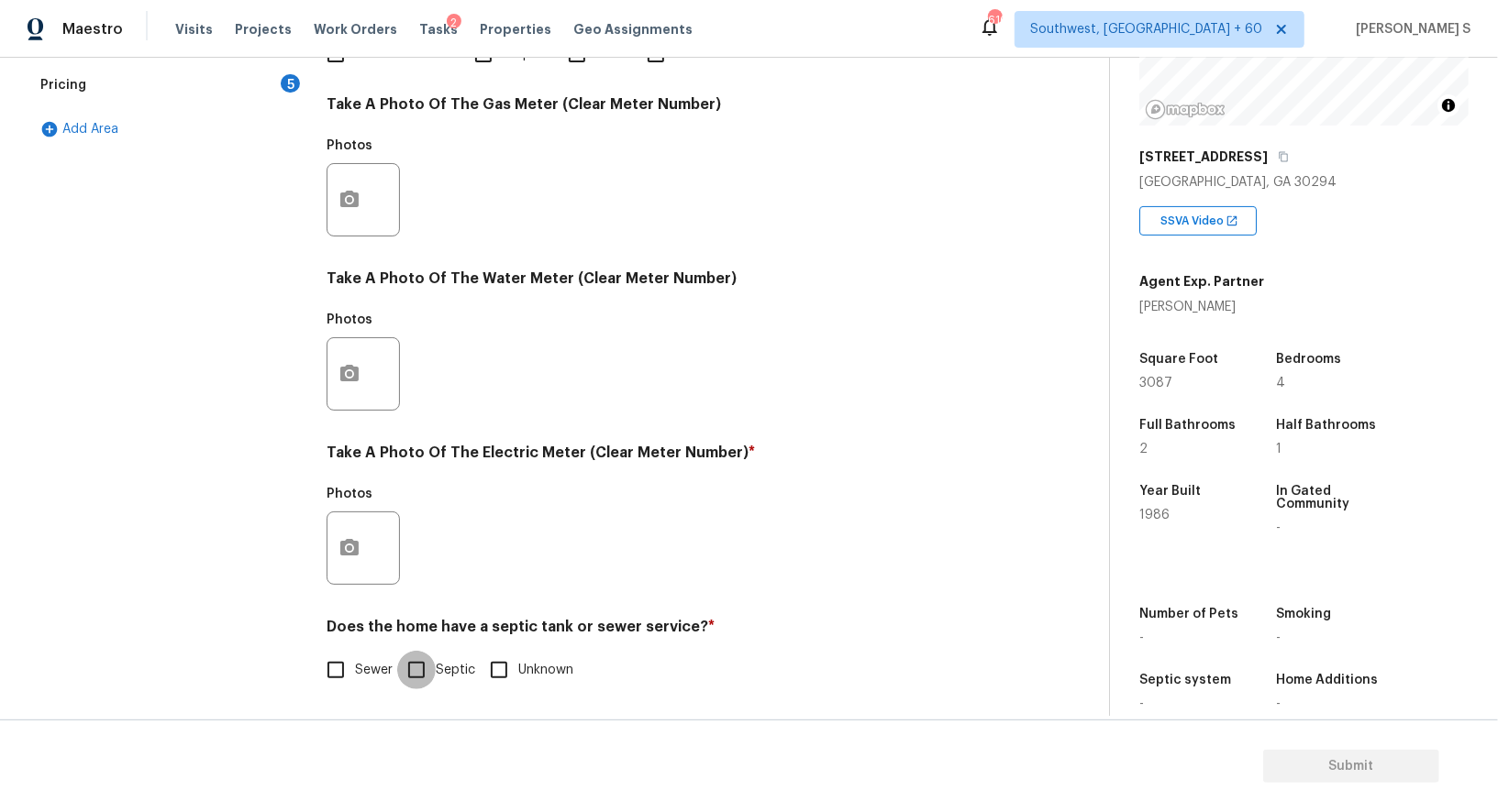
click at [428, 681] on input "Septic" at bounding box center [416, 671] width 39 height 39
checkbox input "true"
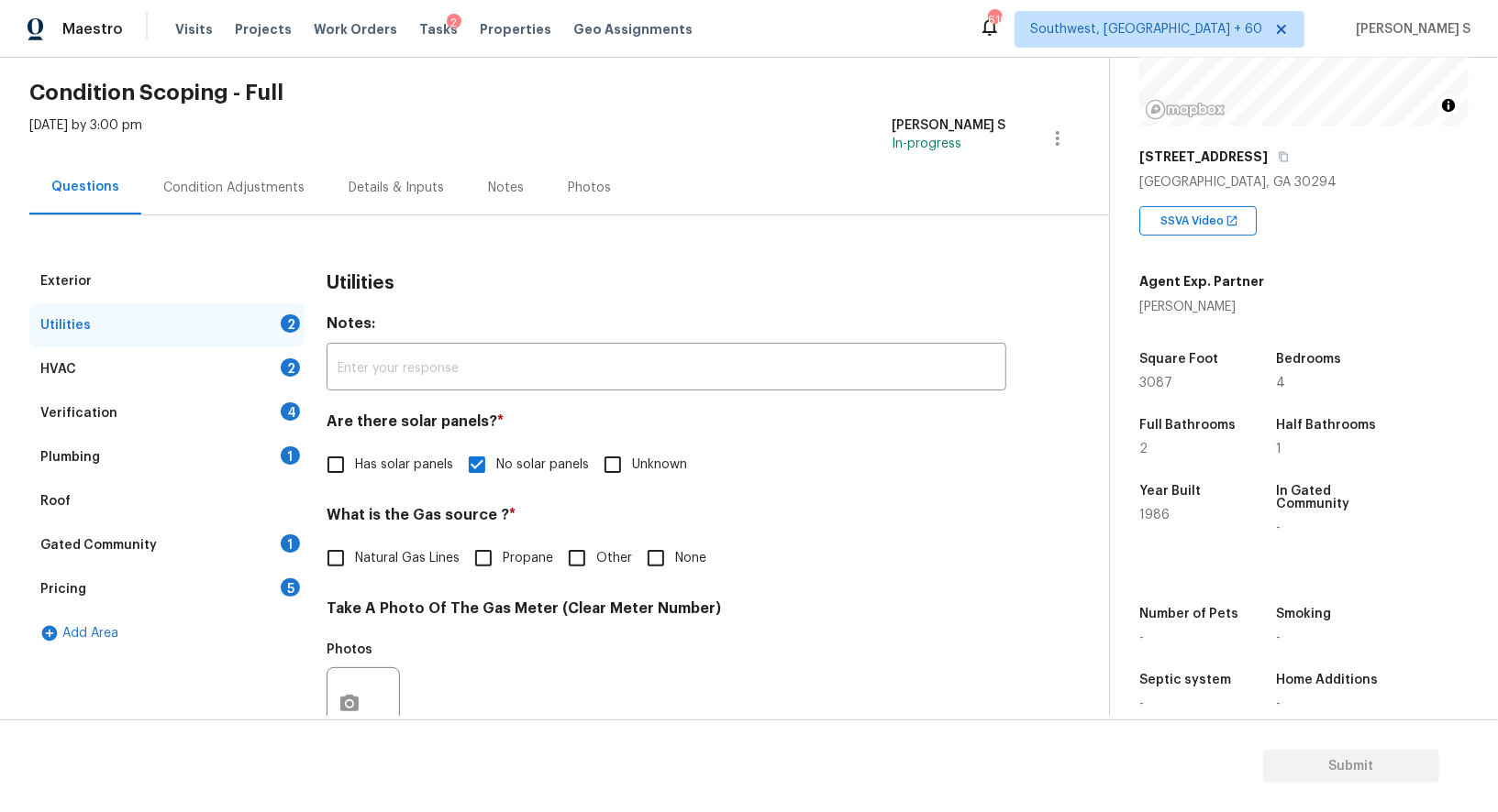
drag, startPoint x: 286, startPoint y: 435, endPoint x: 308, endPoint y: 435, distance: 22.0
click at [286, 436] on div "Plumbing 1" at bounding box center [167, 458] width 275 height 44
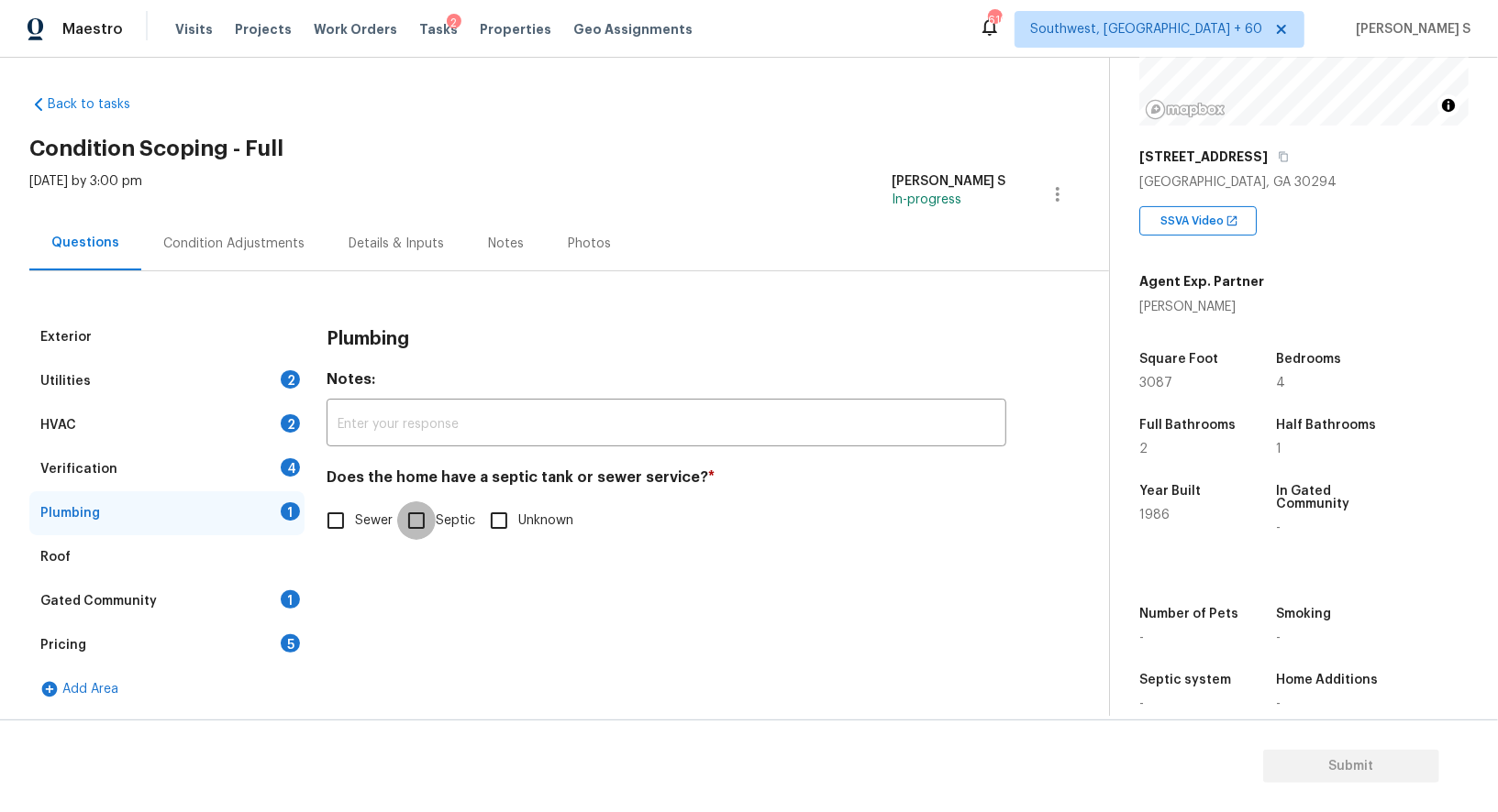
click at [420, 516] on input "Septic" at bounding box center [416, 521] width 39 height 39
checkbox input "true"
click at [282, 594] on div "1" at bounding box center [290, 600] width 19 height 18
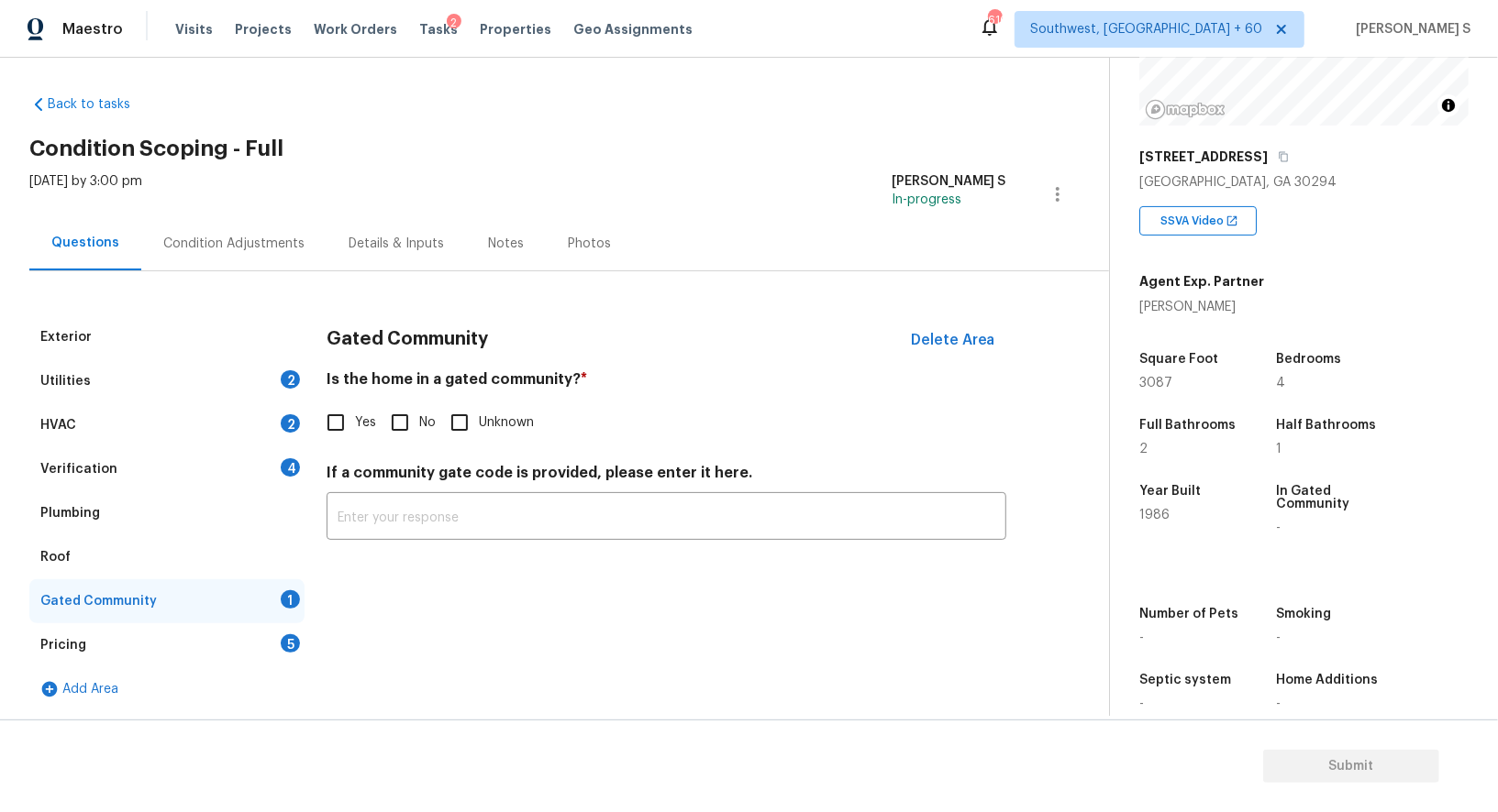
click at [407, 408] on input "No" at bounding box center [400, 423] width 39 height 39
checkbox input "true"
click at [287, 455] on div "Verification 4" at bounding box center [167, 470] width 275 height 44
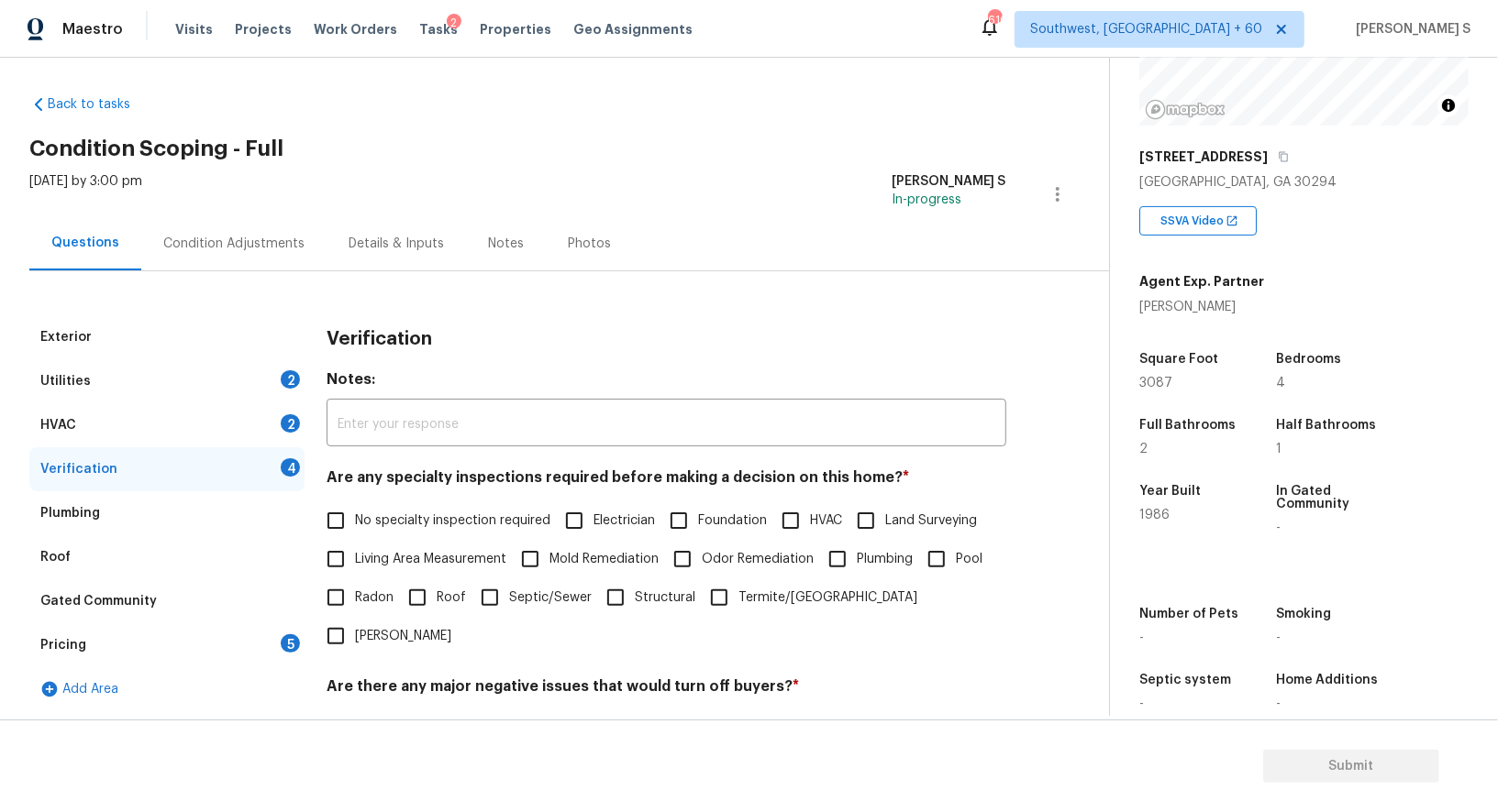
drag, startPoint x: 358, startPoint y: 525, endPoint x: 472, endPoint y: 529, distance: 114.1
click at [358, 525] on span "No specialty inspection required" at bounding box center [453, 520] width 196 height 19
click at [355, 525] on input "No specialty inspection required" at bounding box center [336, 521] width 39 height 39
checkbox input "true"
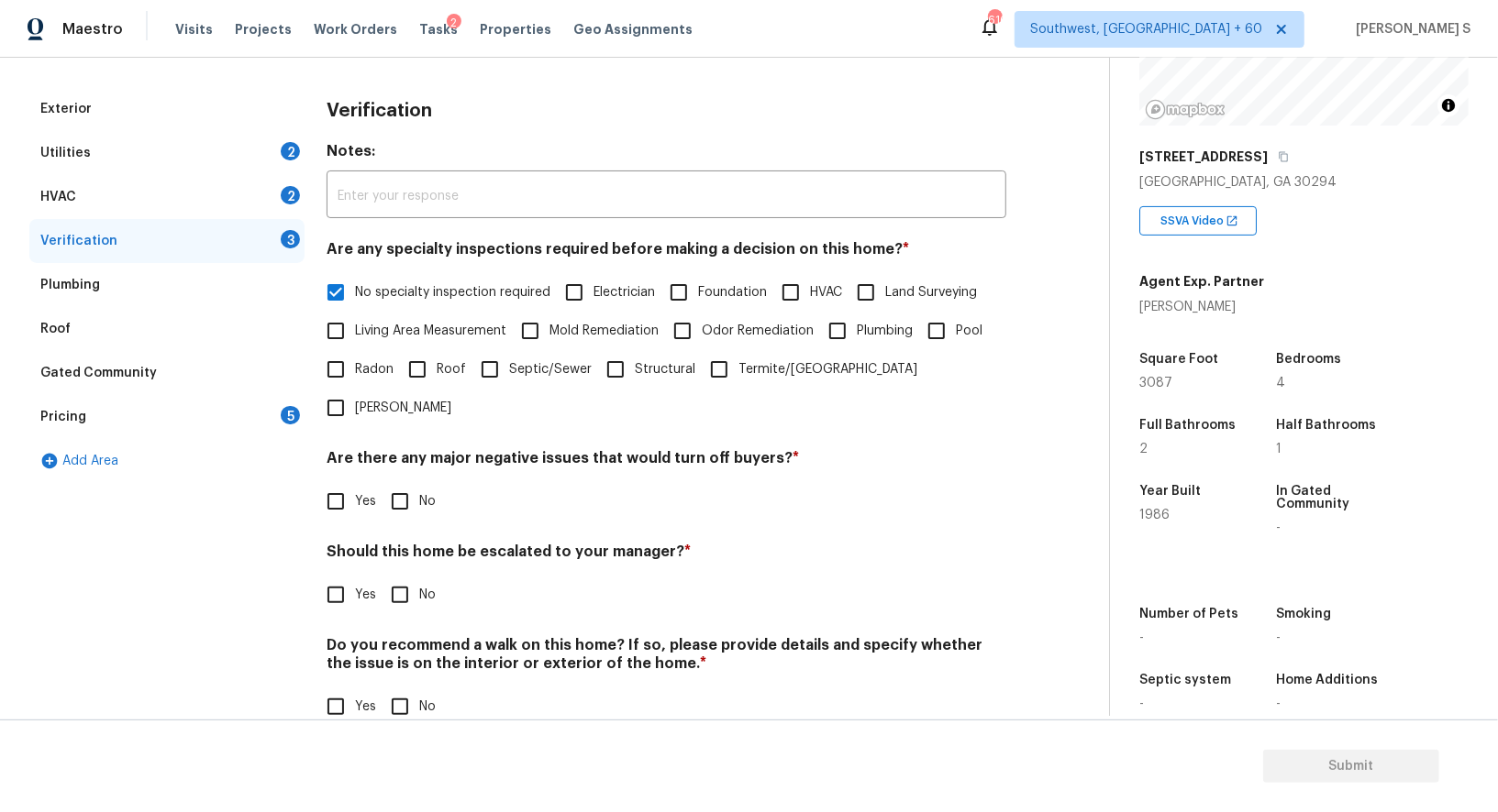
scroll to position [233, 0]
click at [405, 484] on input "No" at bounding box center [400, 503] width 39 height 39
checkbox input "true"
click at [404, 690] on input "No" at bounding box center [400, 710] width 39 height 39
checkbox input "true"
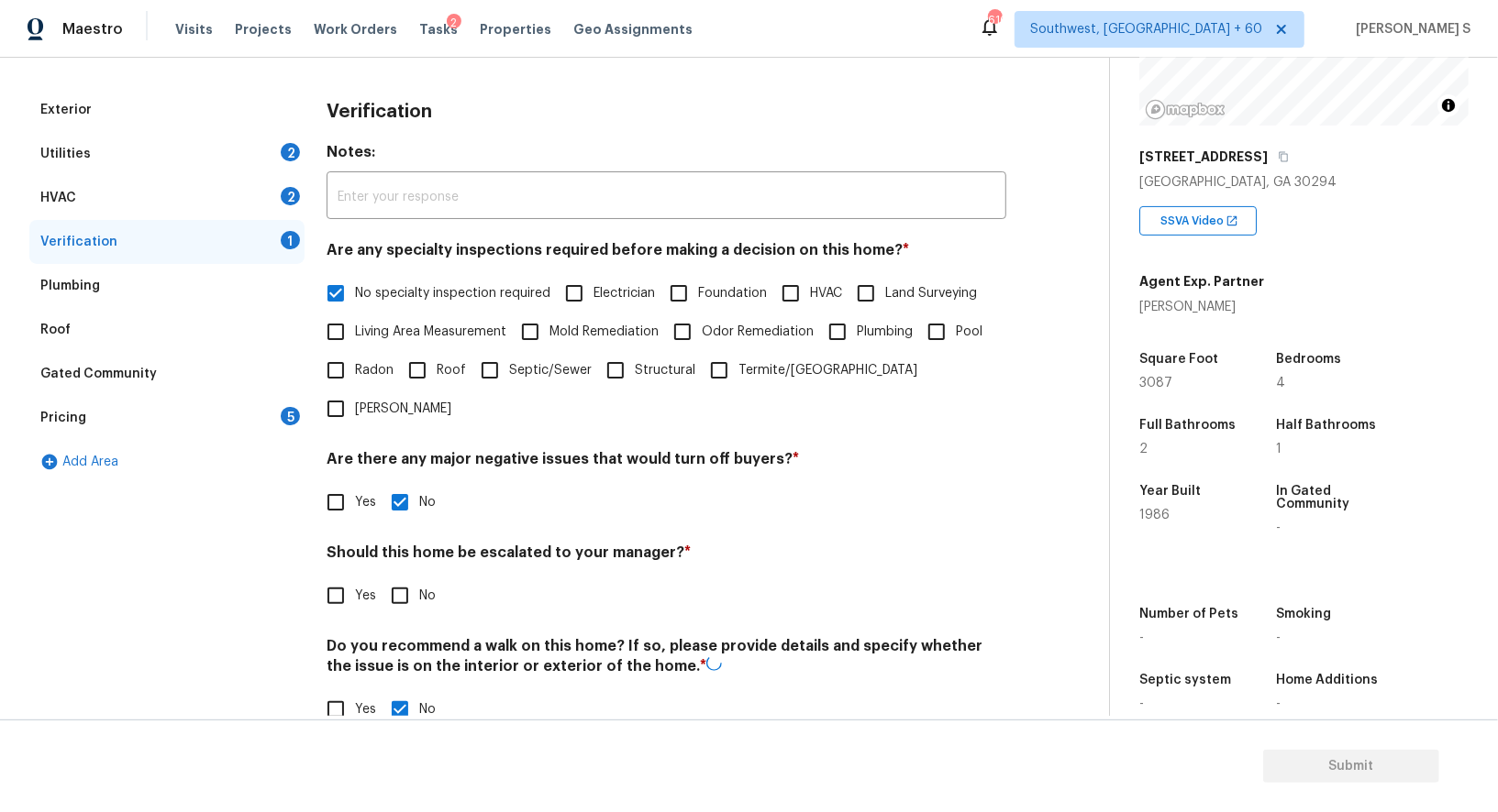
scroll to position [0, 0]
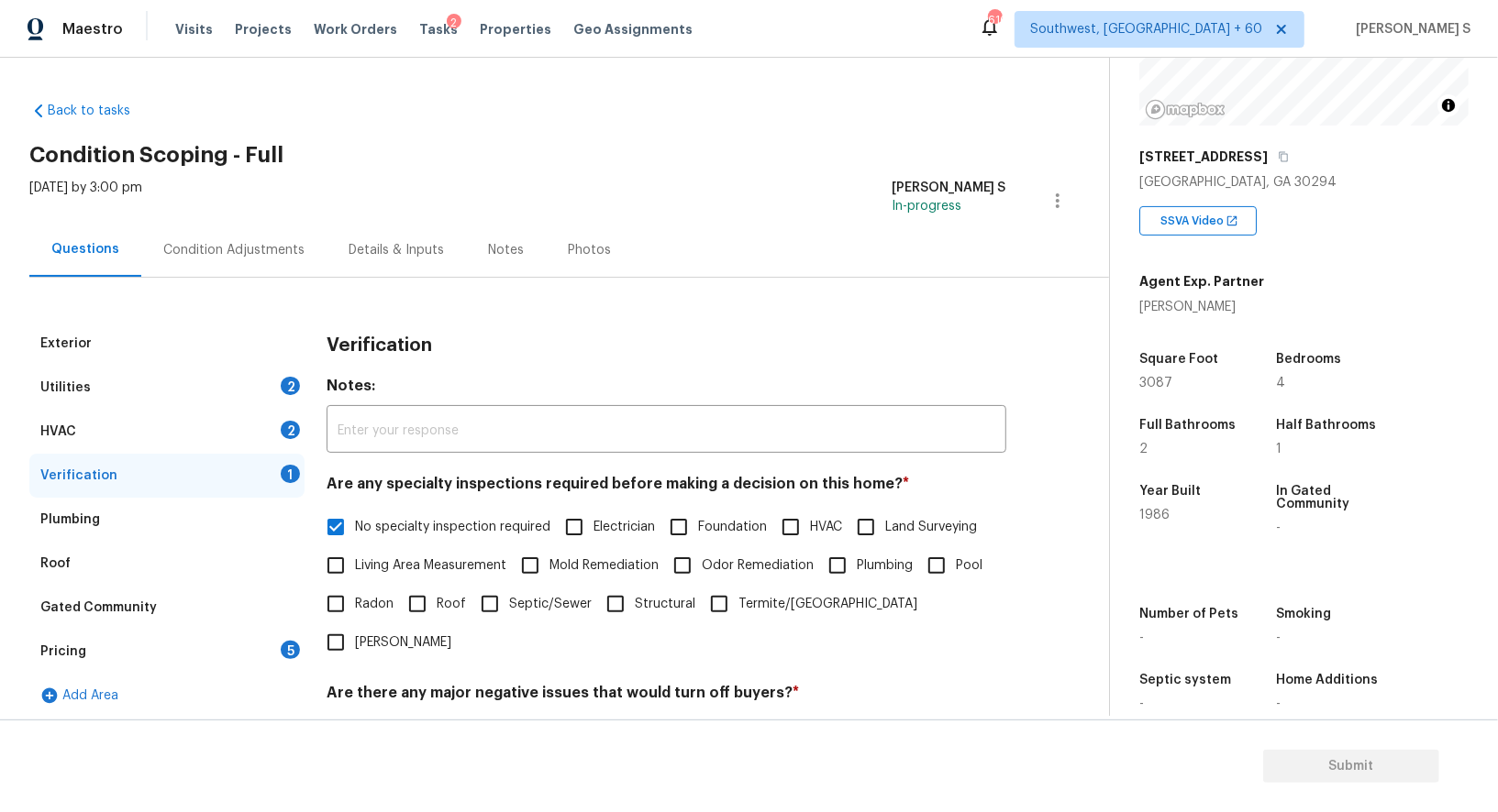
drag, startPoint x: 286, startPoint y: 436, endPoint x: 312, endPoint y: 468, distance: 41.2
click at [286, 436] on div "2" at bounding box center [290, 430] width 19 height 18
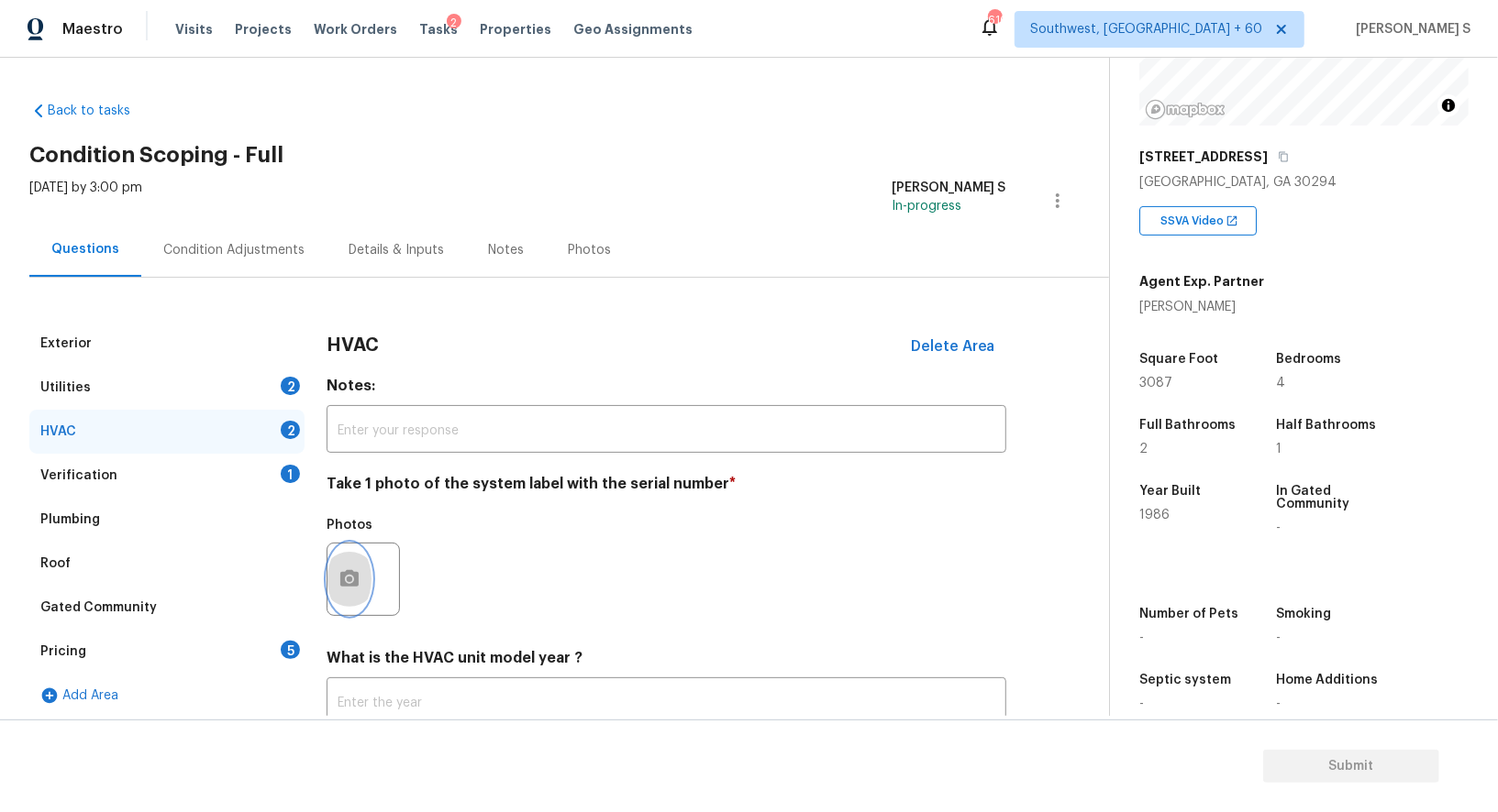
click at [338, 558] on button "button" at bounding box center [350, 579] width 44 height 72
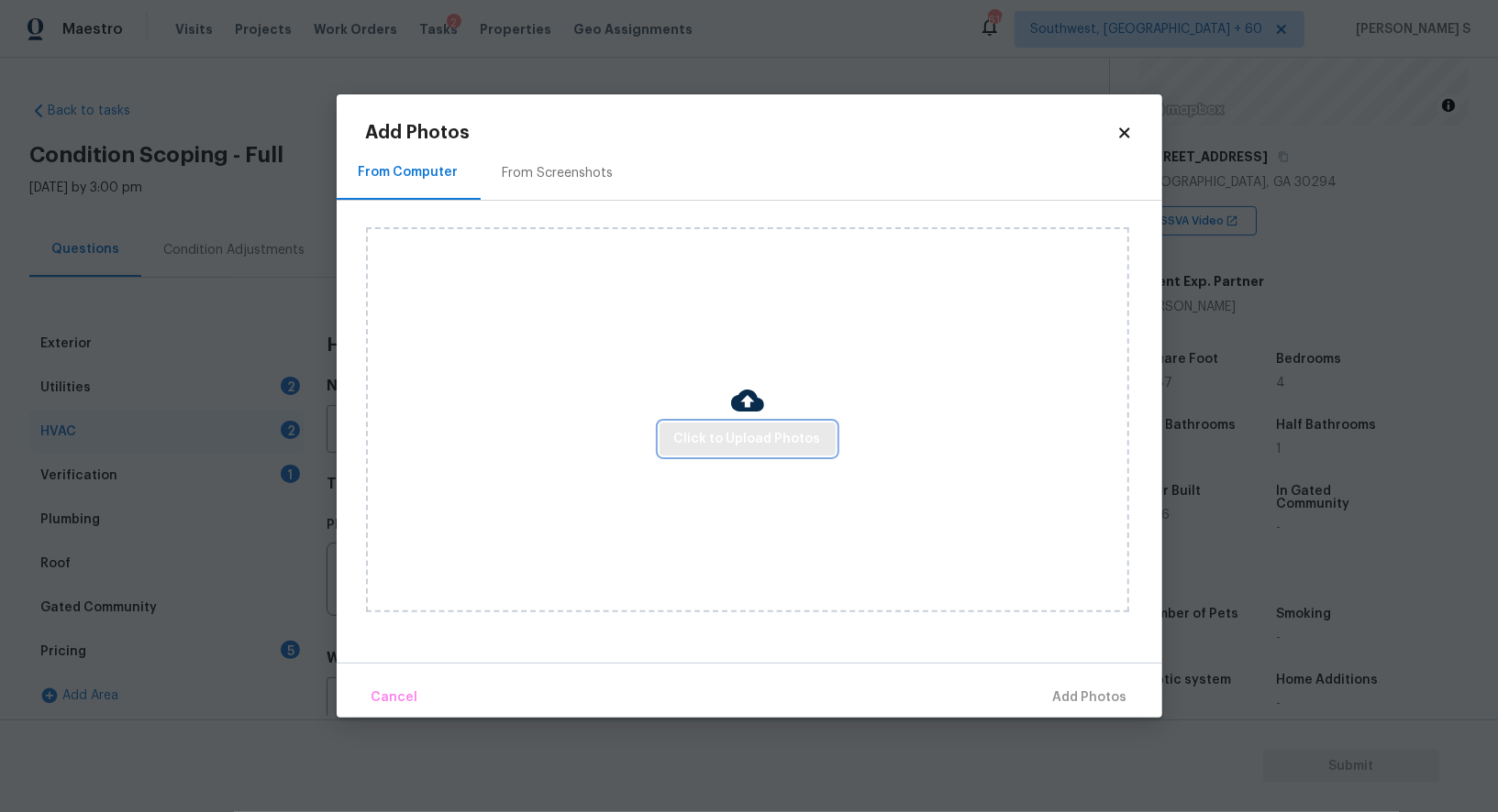
click at [735, 451] on button "Click to Upload Photos" at bounding box center [747, 439] width 176 height 34
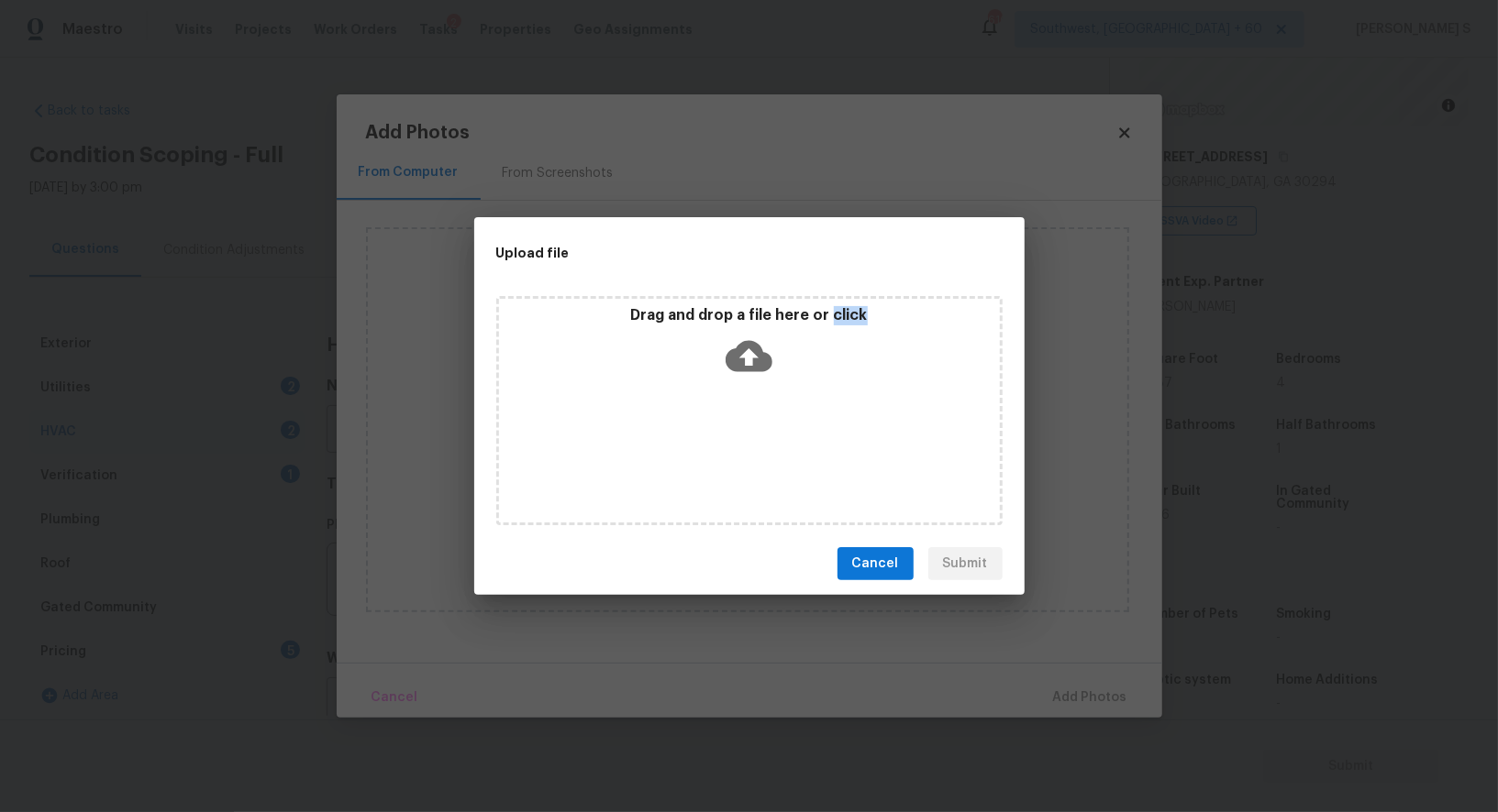
click at [735, 451] on div "Drag and drop a file here or click" at bounding box center [749, 411] width 507 height 229
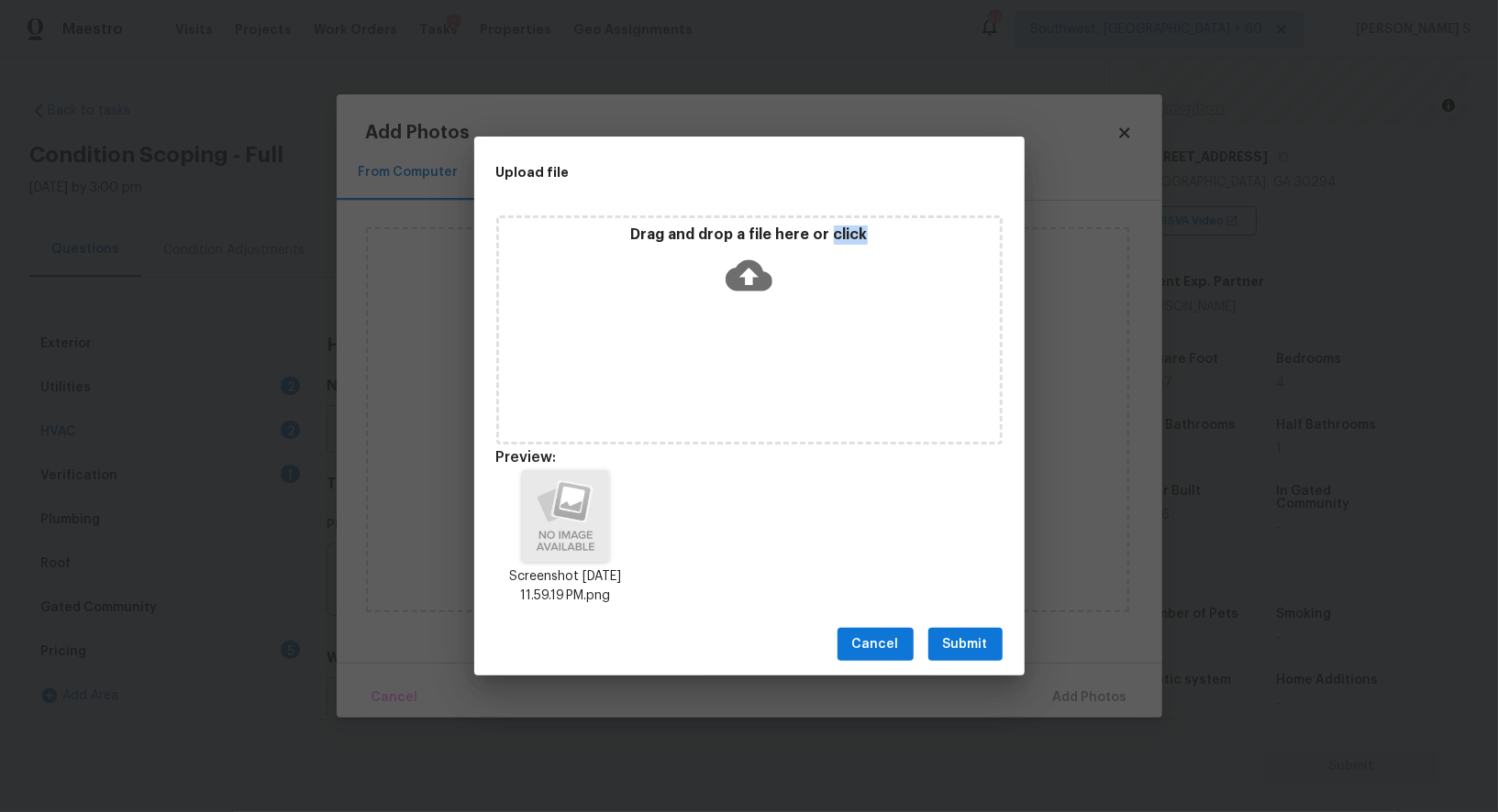
click at [978, 637] on span "Submit" at bounding box center [965, 645] width 45 height 23
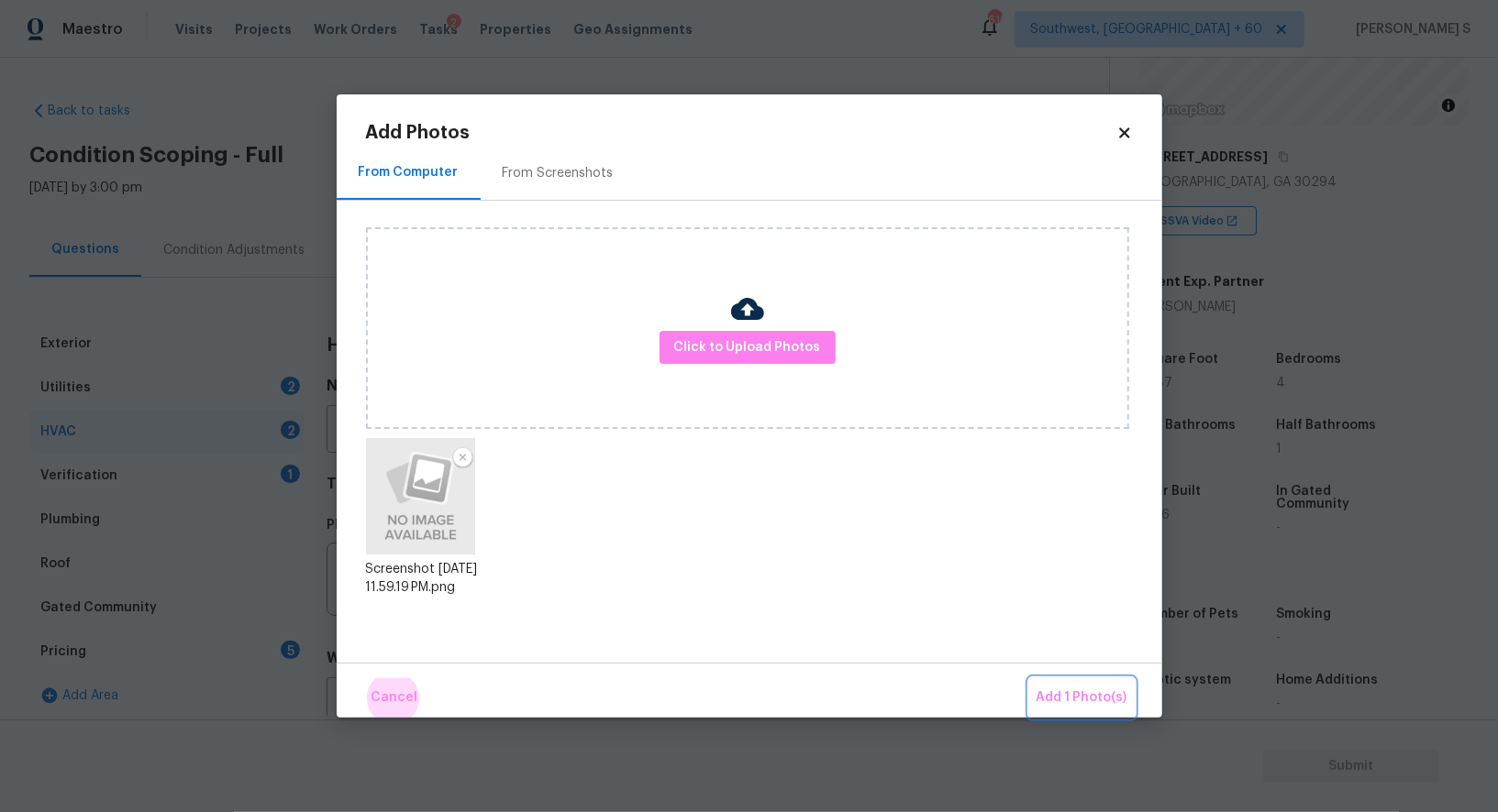
click at [1029, 678] on button "Add 1 Photo(s)" at bounding box center [1082, 698] width 105 height 40
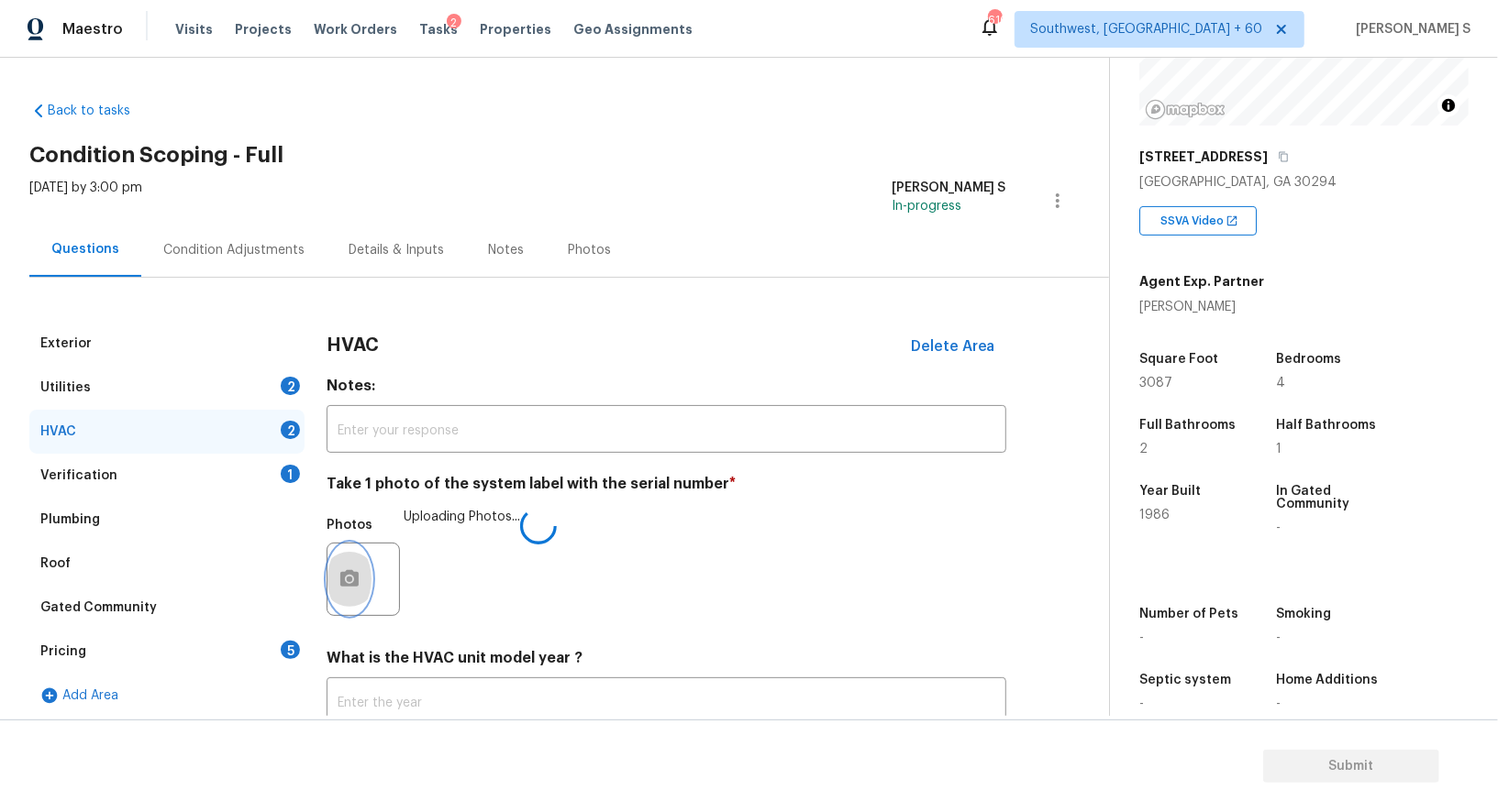
scroll to position [130, 0]
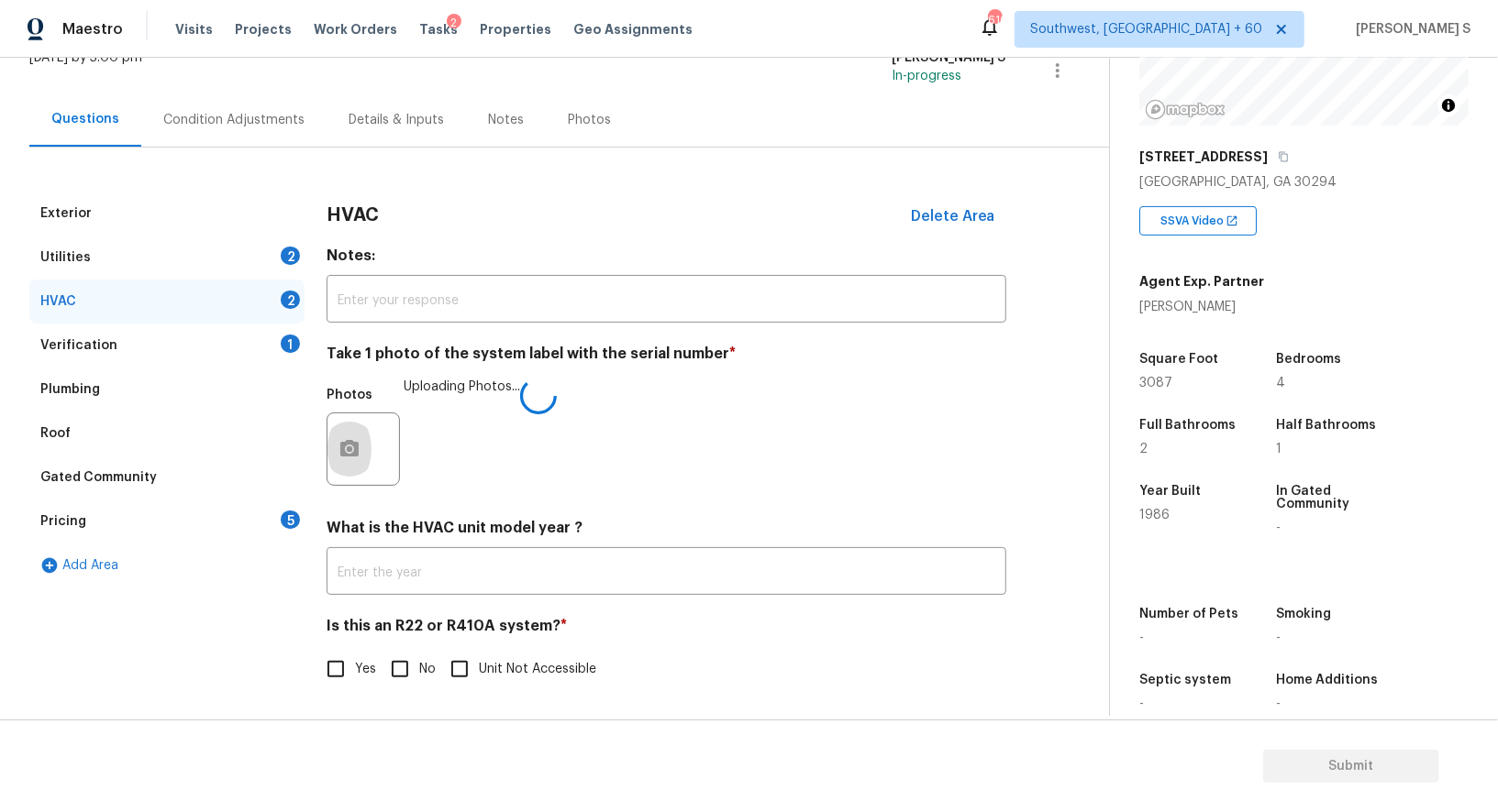
click at [390, 659] on input "No" at bounding box center [400, 670] width 39 height 39
checkbox input "true"
click at [274, 259] on div "Utilities 2" at bounding box center [167, 257] width 275 height 44
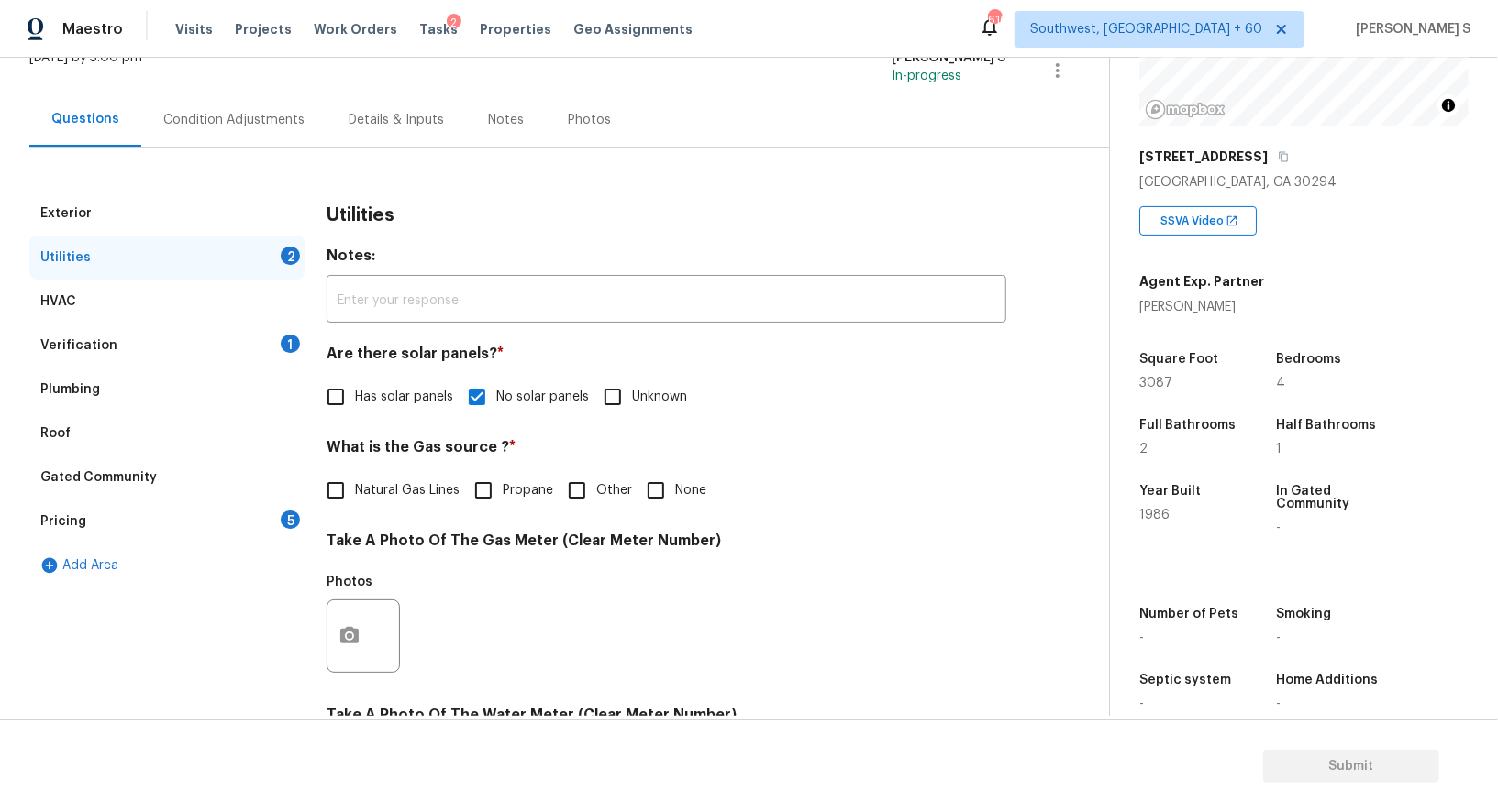
scroll to position [567, 0]
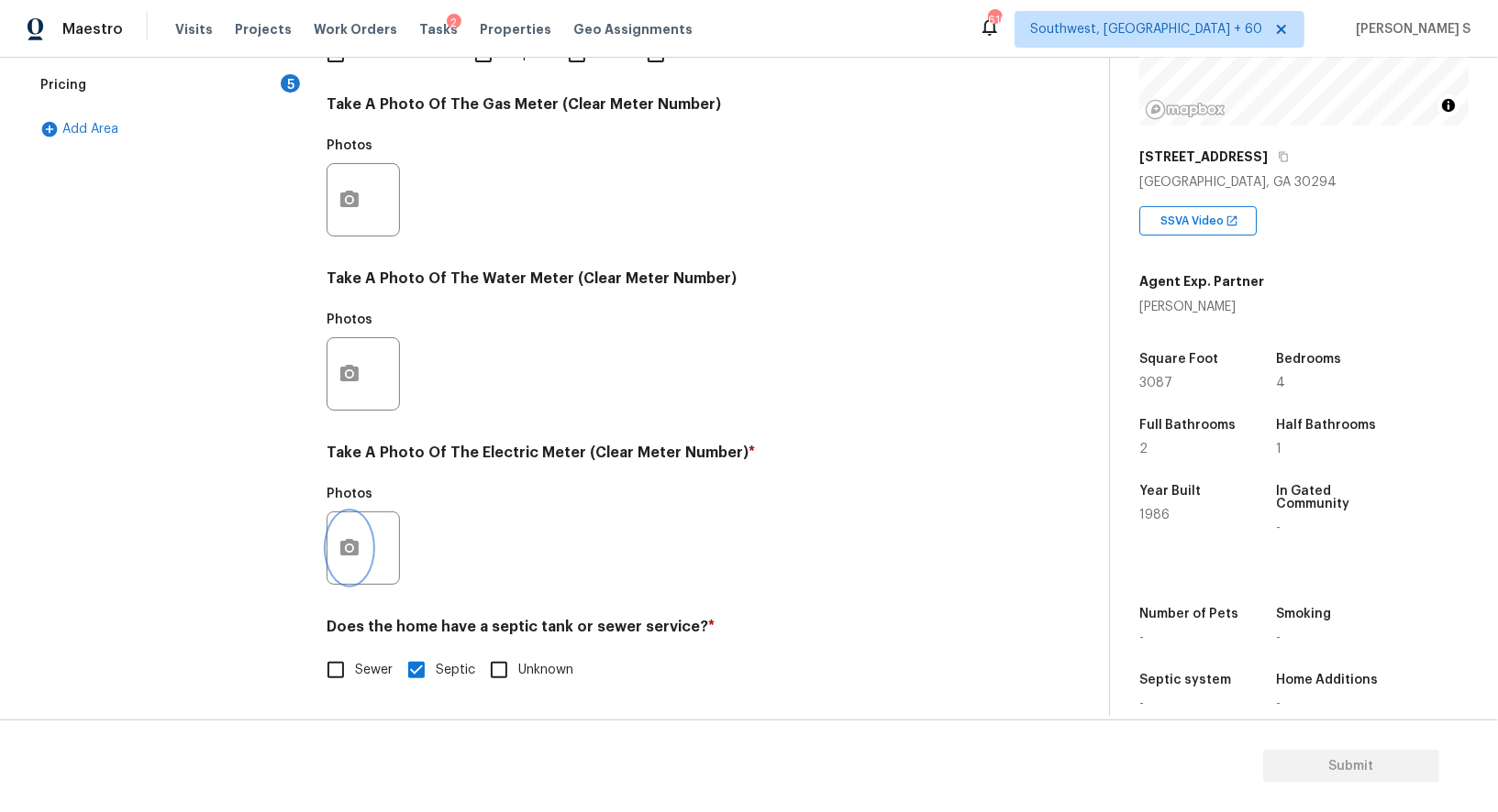
click at [355, 560] on button "button" at bounding box center [350, 548] width 44 height 72
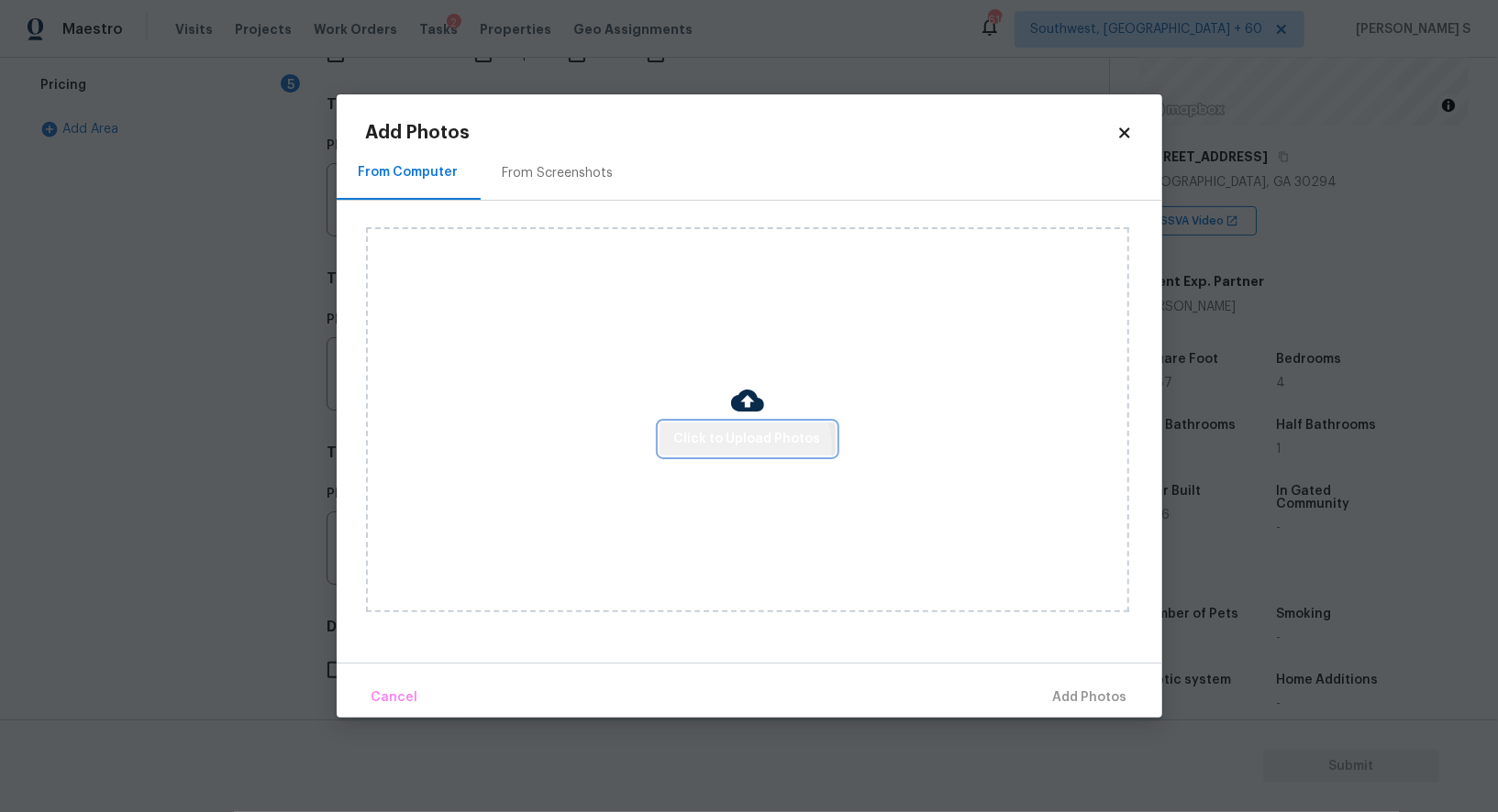
click at [747, 448] on span "Click to Upload Photos" at bounding box center [747, 439] width 147 height 23
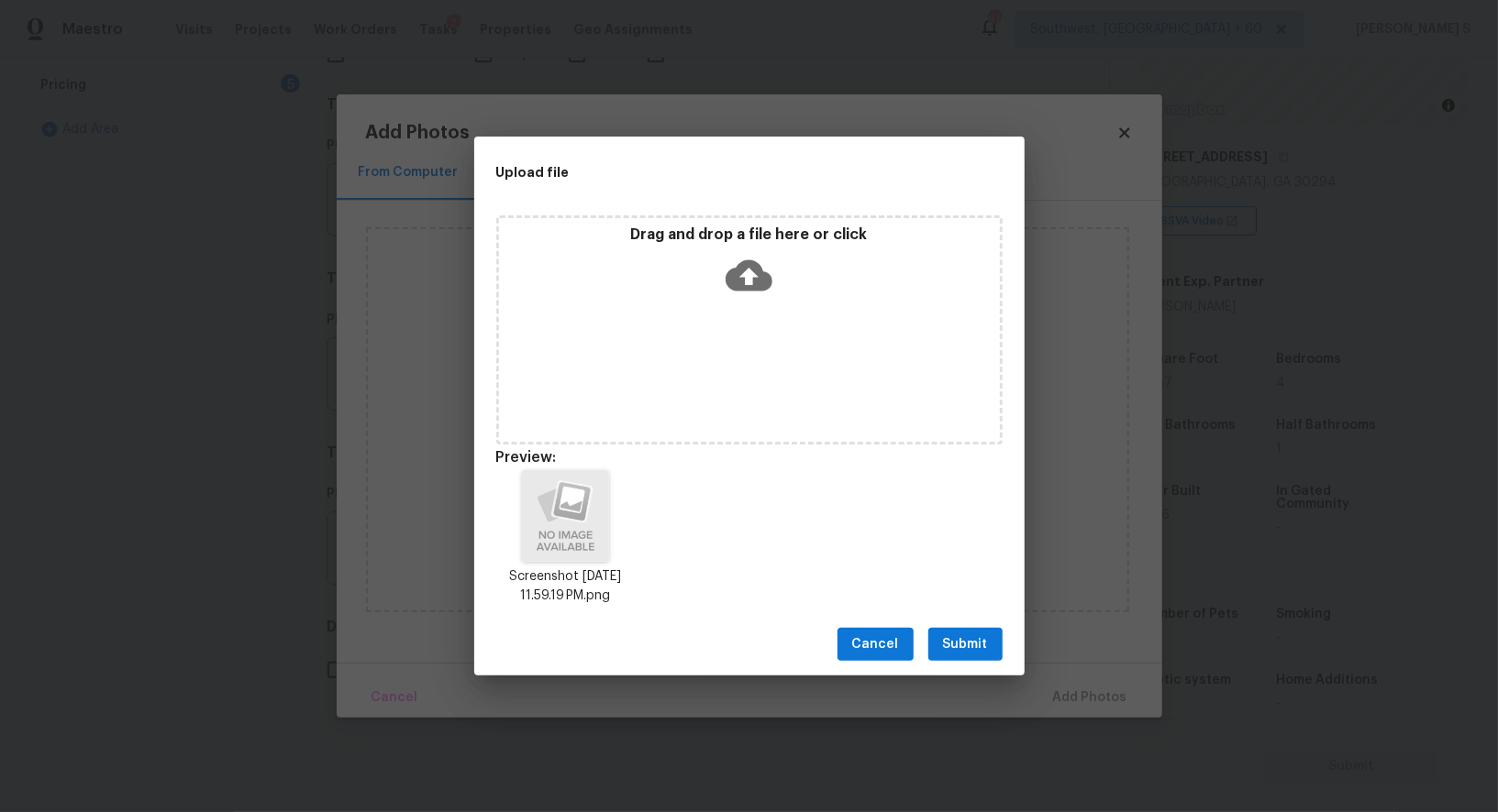
click at [971, 629] on button "Submit" at bounding box center [965, 645] width 74 height 34
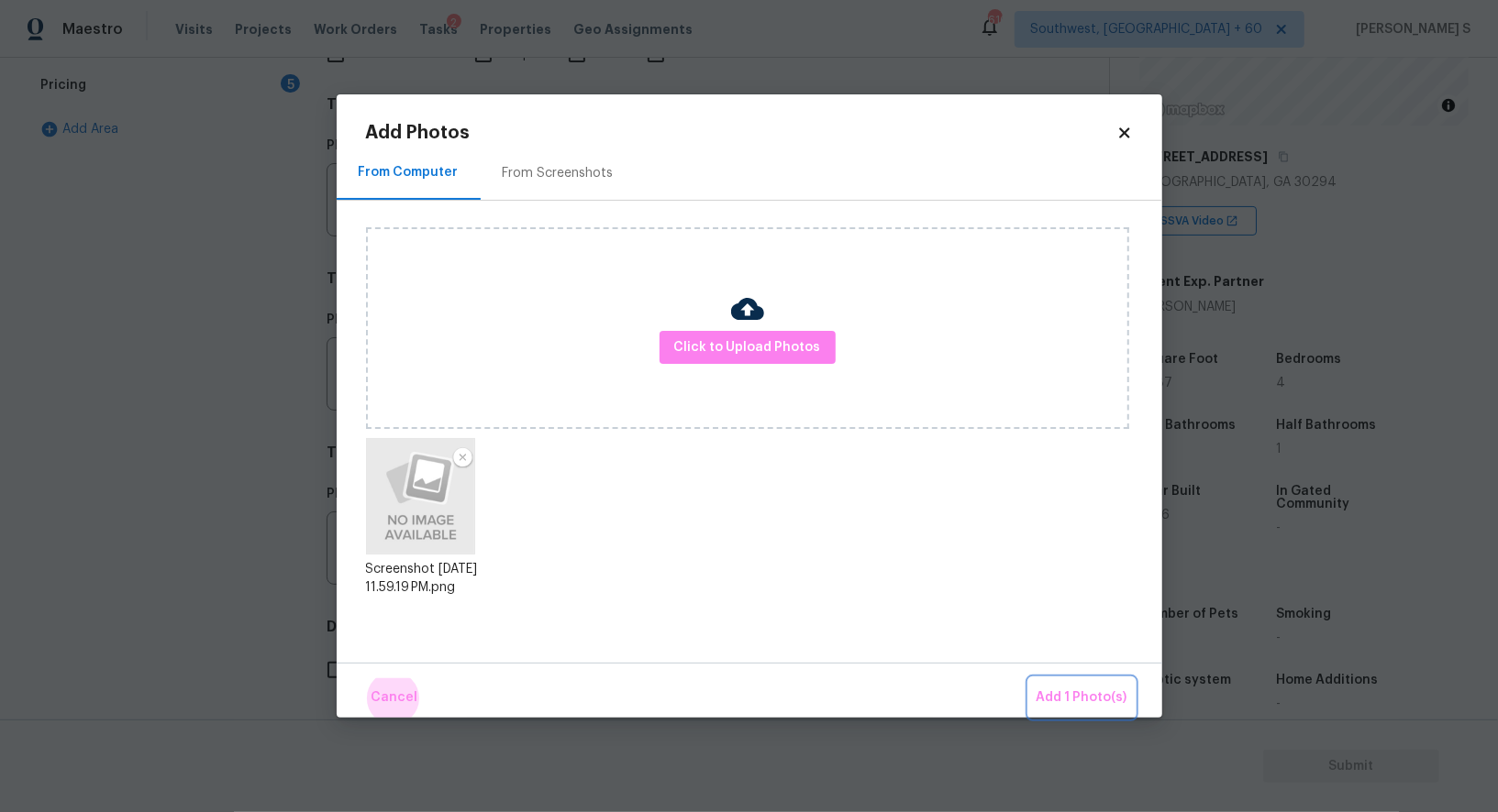
click at [1029, 678] on button "Add 1 Photo(s)" at bounding box center [1082, 698] width 105 height 40
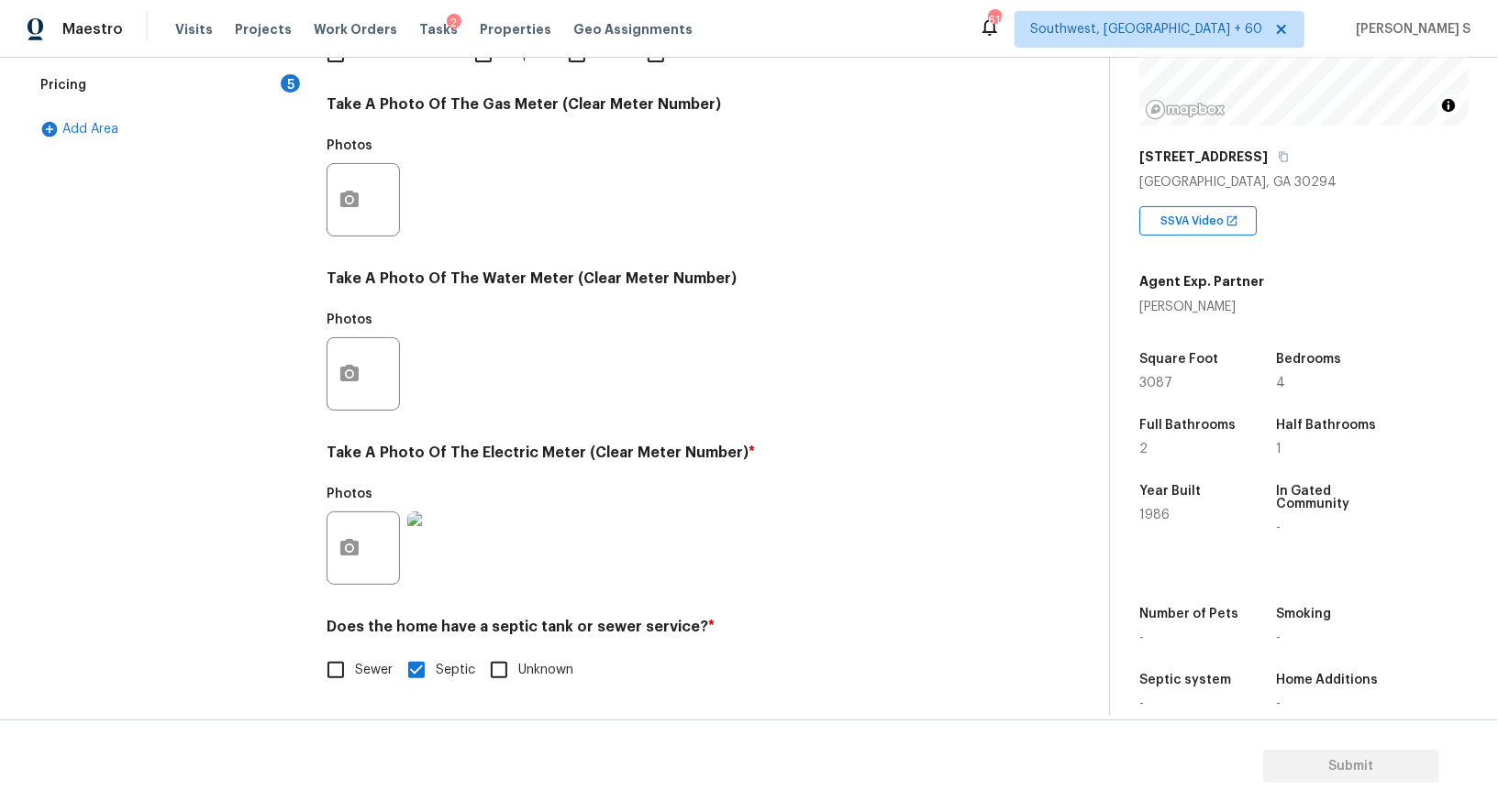
scroll to position [0, 0]
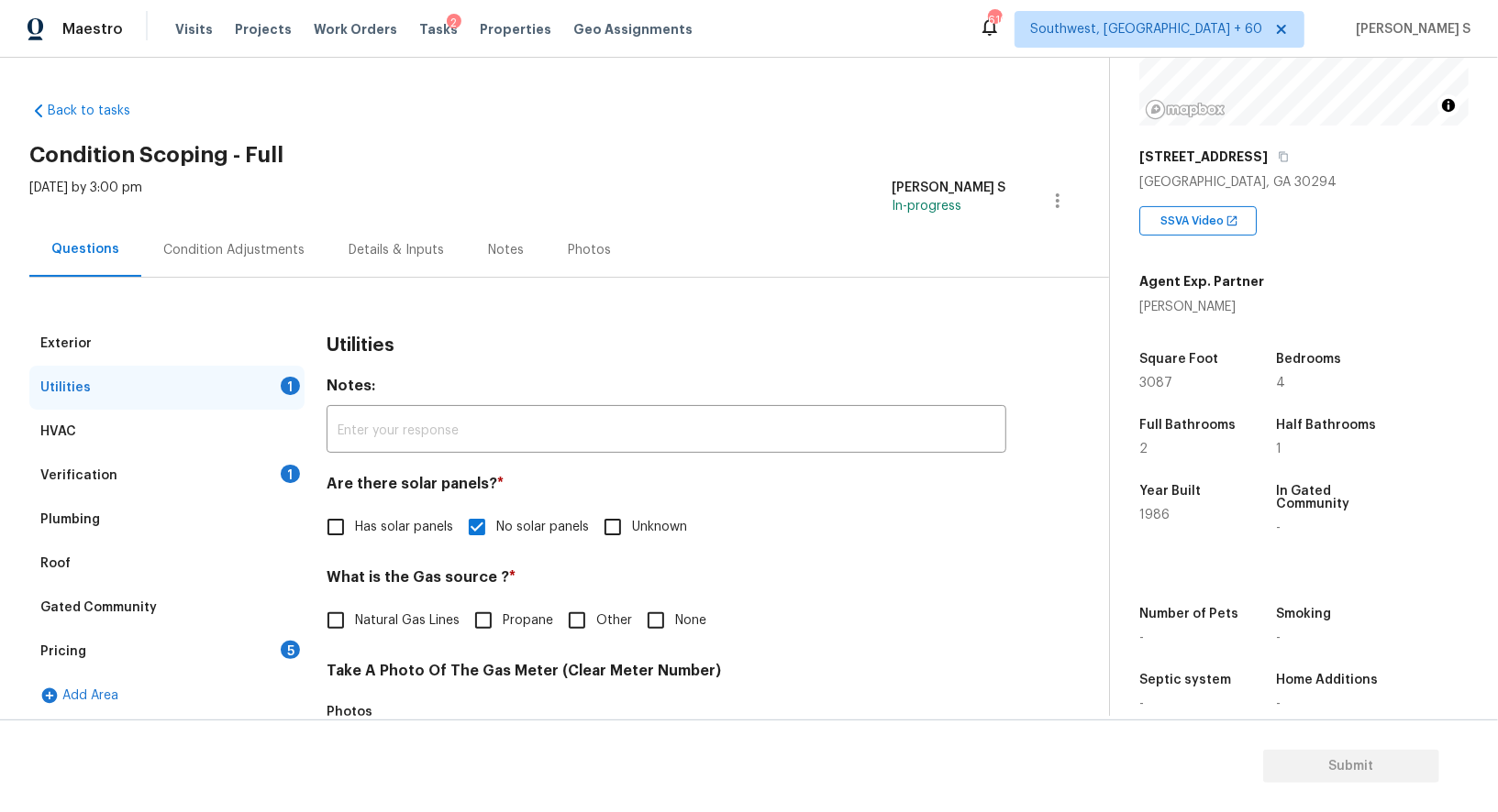
click at [281, 238] on div "Condition Adjustments" at bounding box center [234, 249] width 186 height 54
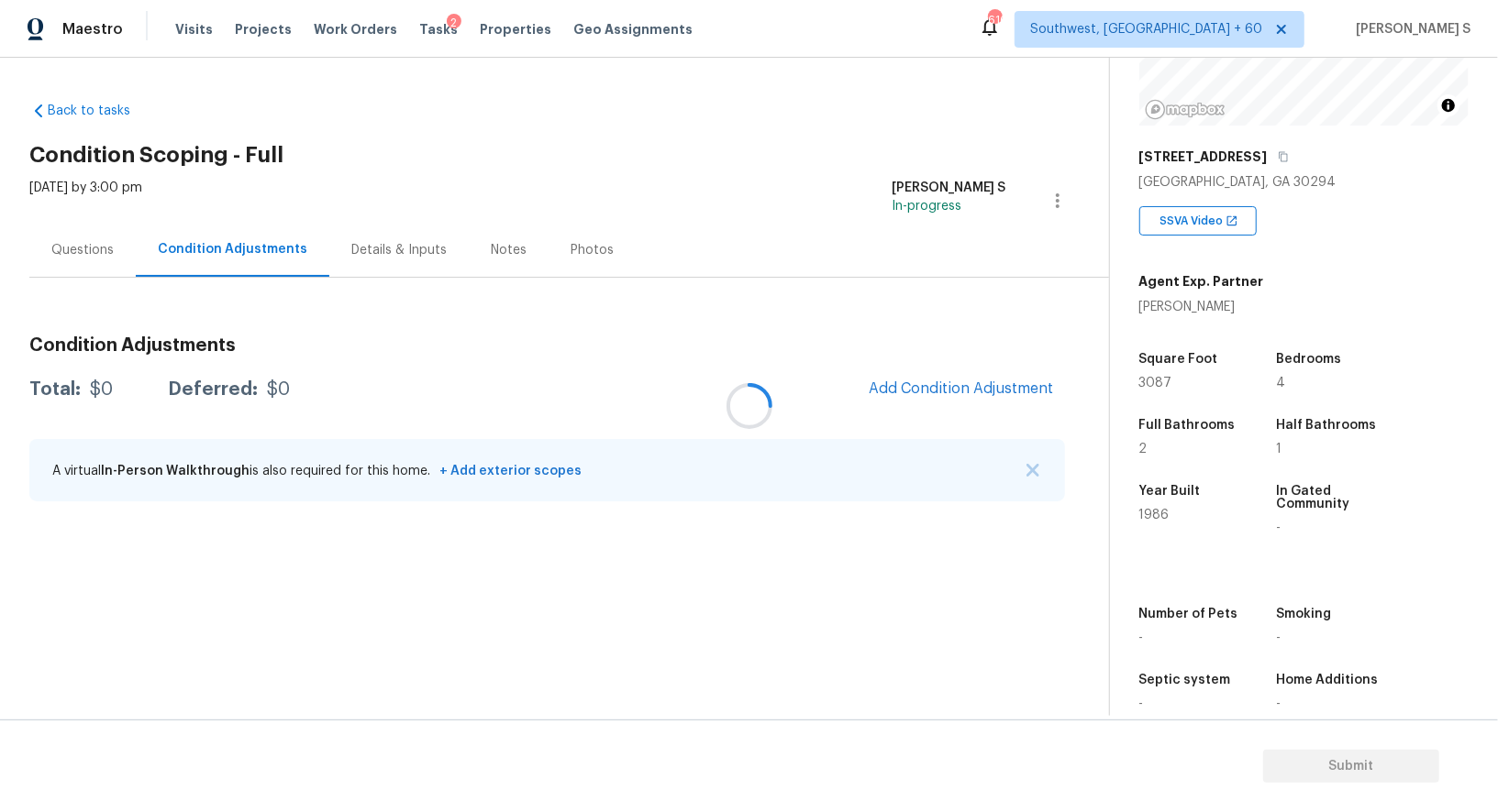
click at [912, 383] on div at bounding box center [749, 406] width 1498 height 812
click at [905, 384] on div at bounding box center [749, 406] width 1498 height 812
click at [889, 376] on div at bounding box center [749, 406] width 1498 height 812
click at [905, 390] on span "Add Condition Adjustment" at bounding box center [961, 388] width 186 height 17
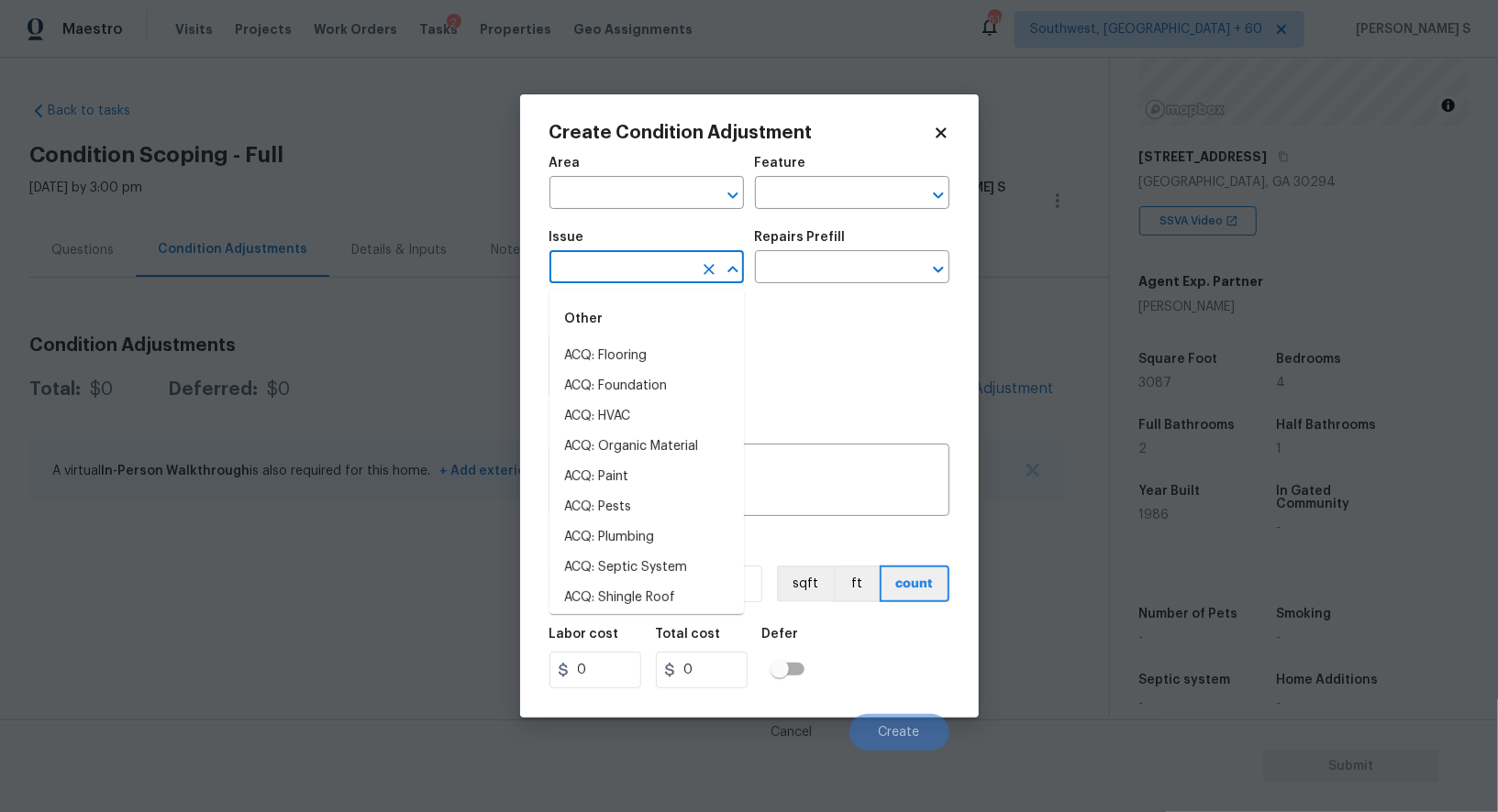
click at [626, 272] on input "text" at bounding box center [620, 269] width 143 height 29
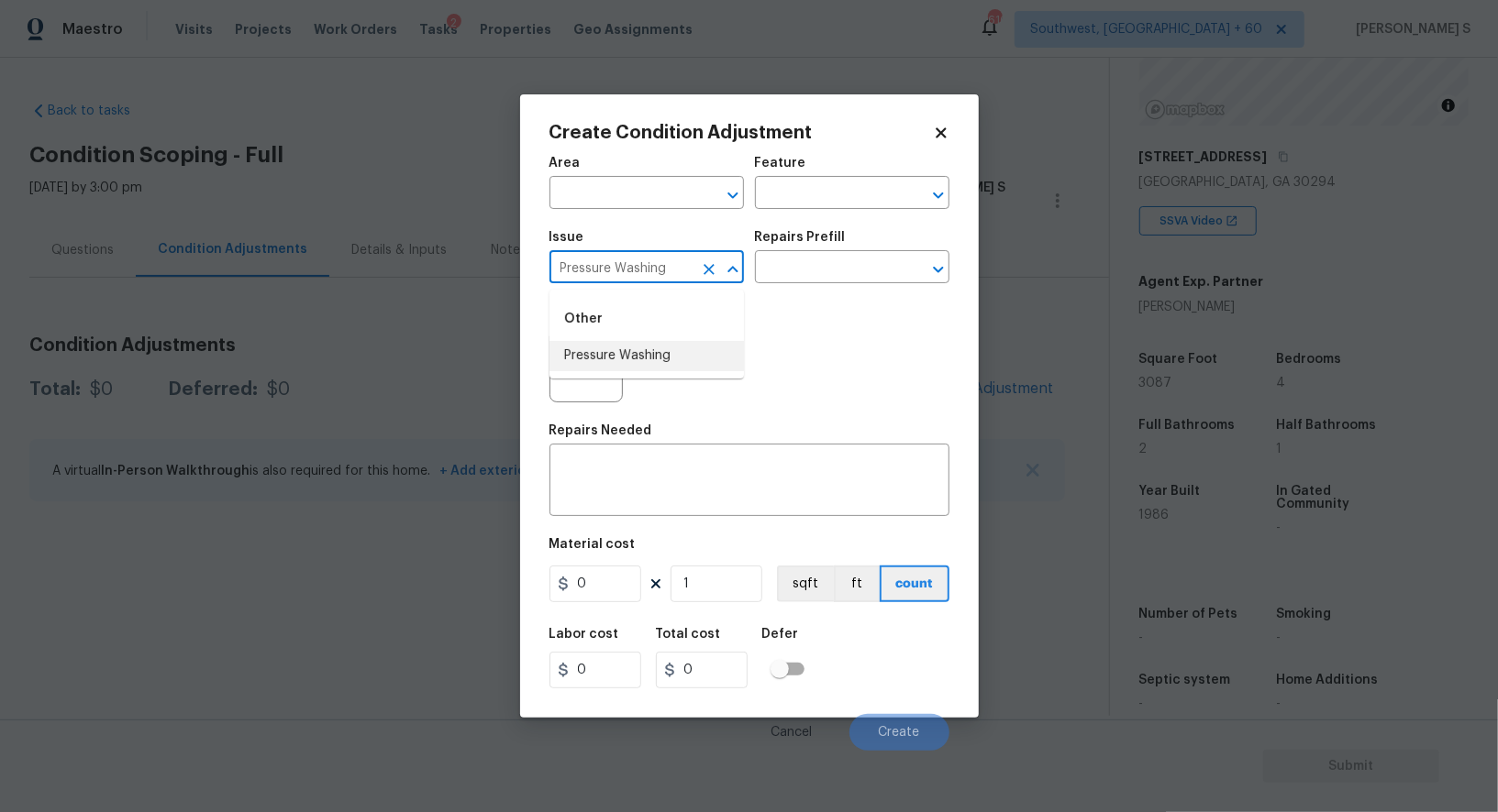
type input "Pressure Washing"
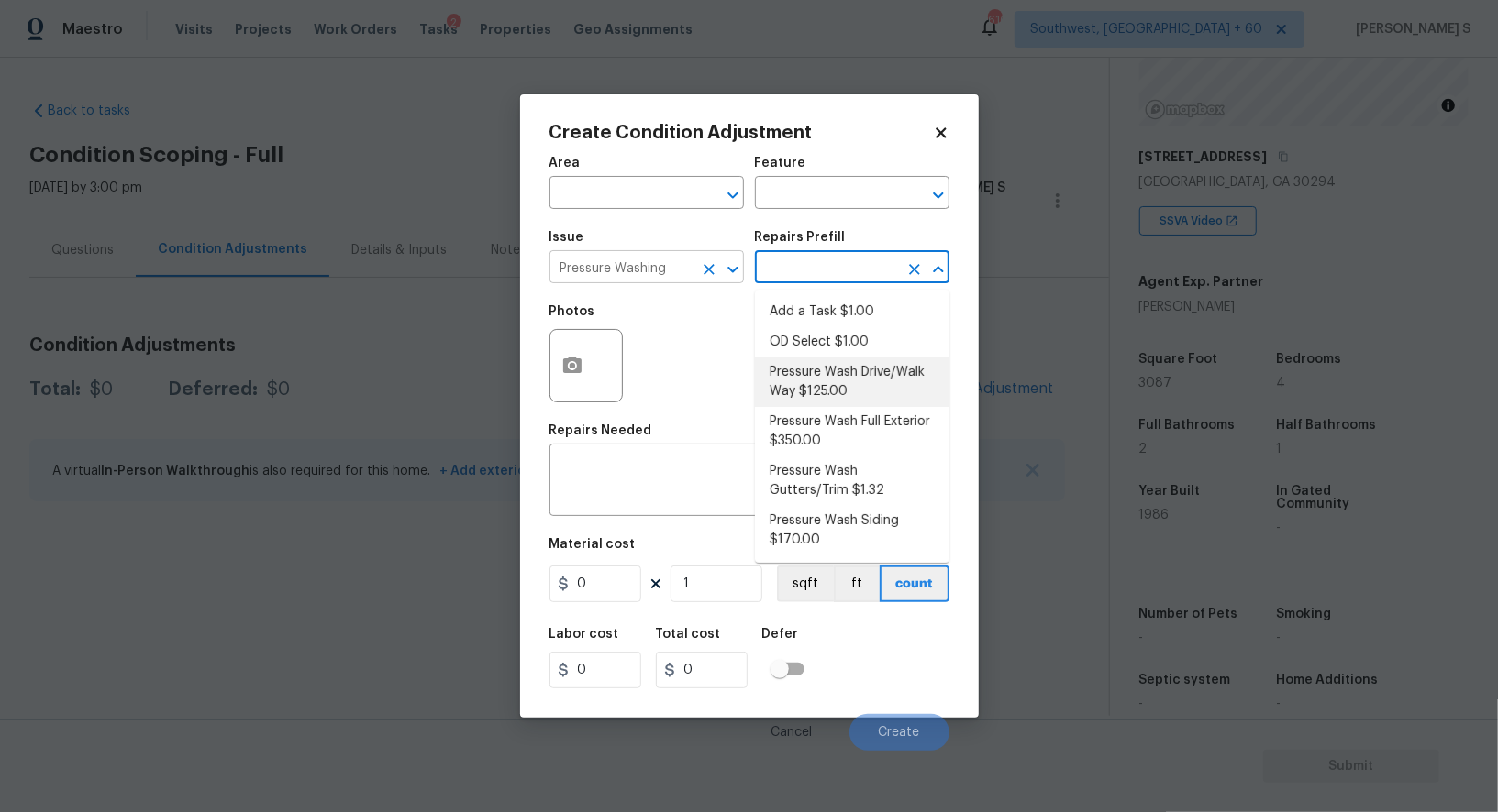
type input "Siding"
type textarea "Pressure wash the driveways/walkways as directed by the PM. Ensure that all deb…"
type input "125"
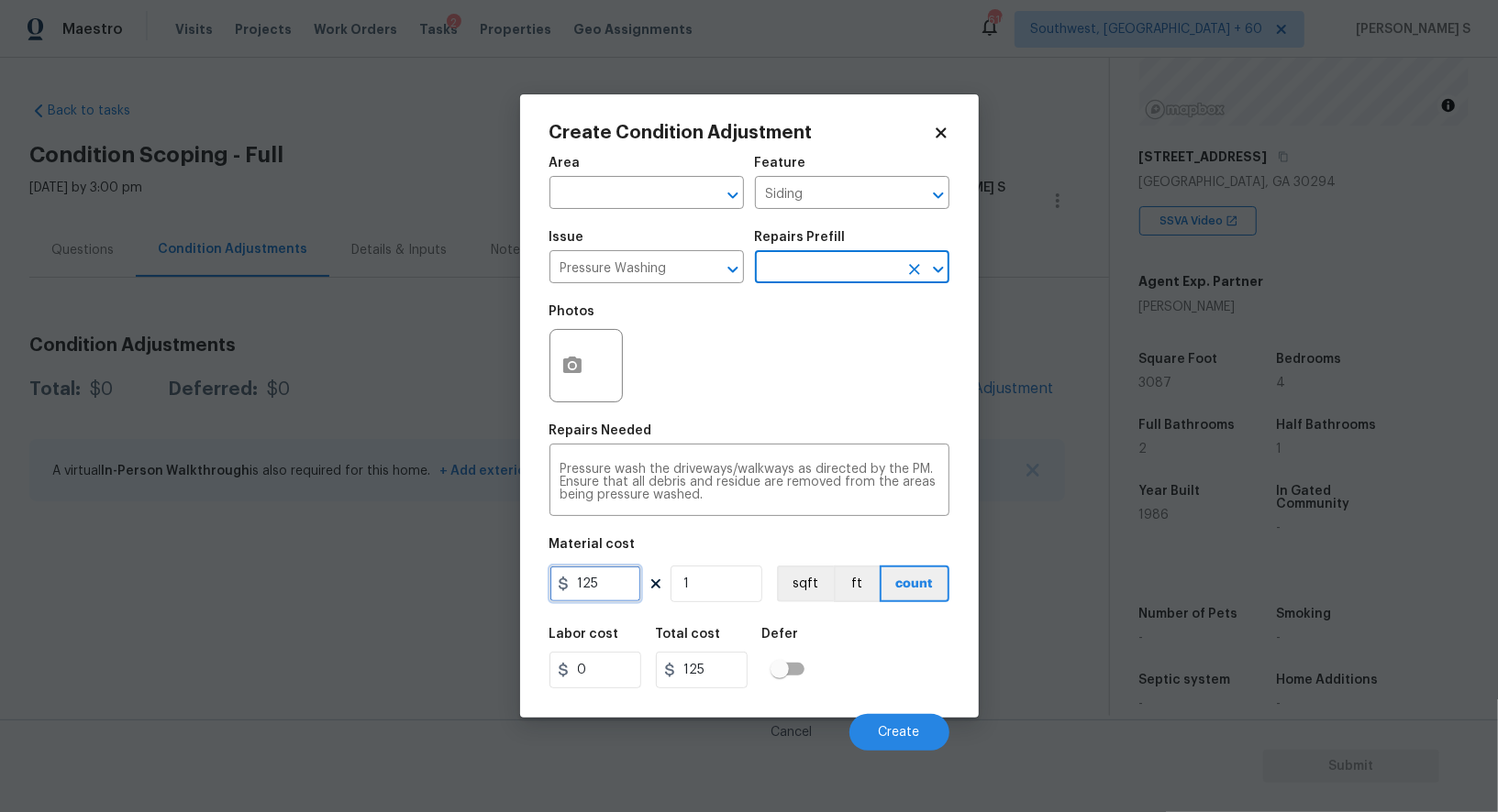
click at [622, 579] on input "125" at bounding box center [594, 584] width 91 height 37
type input "200"
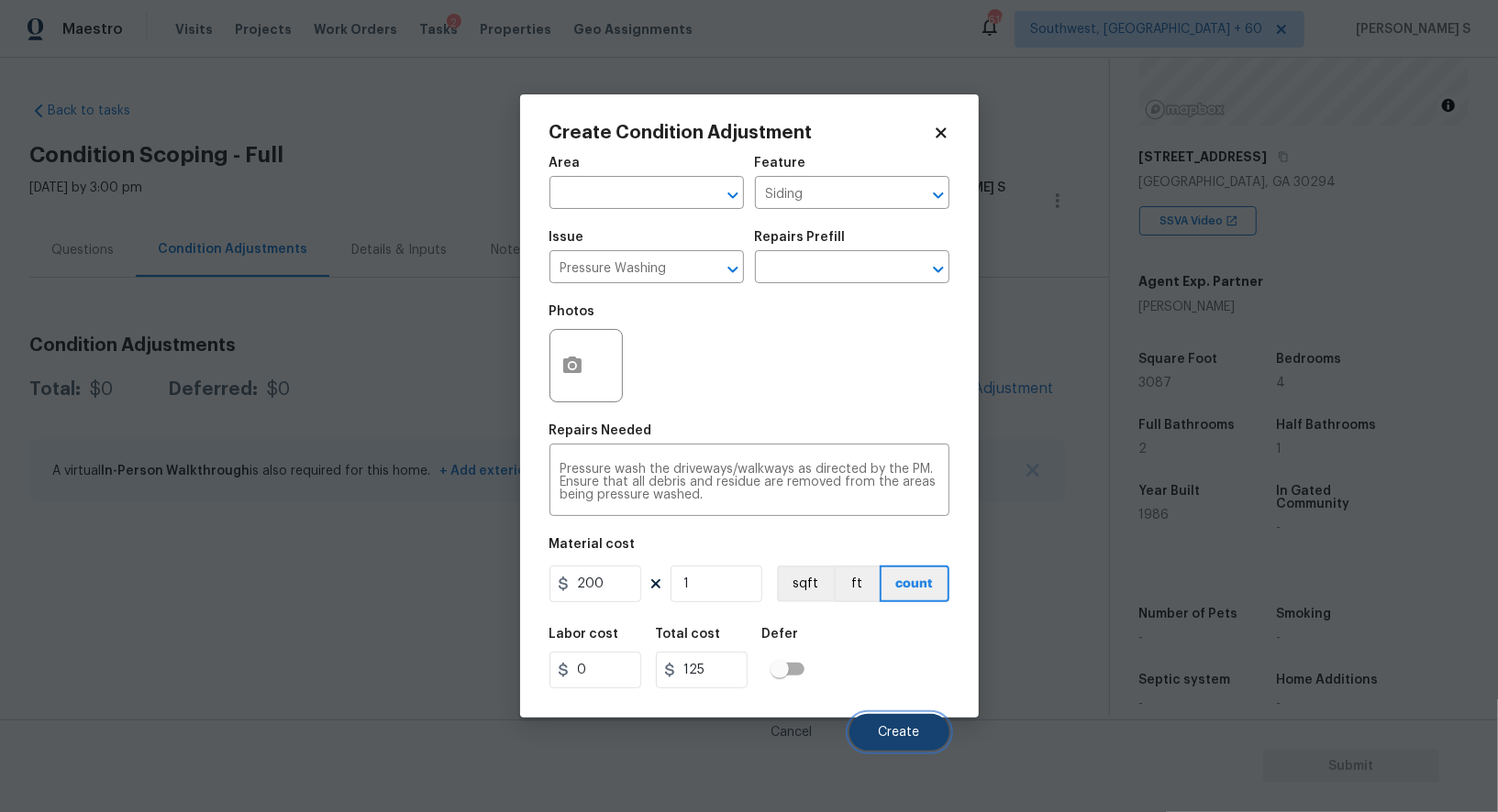
type input "200"
click at [901, 729] on span "Create" at bounding box center [899, 733] width 42 height 14
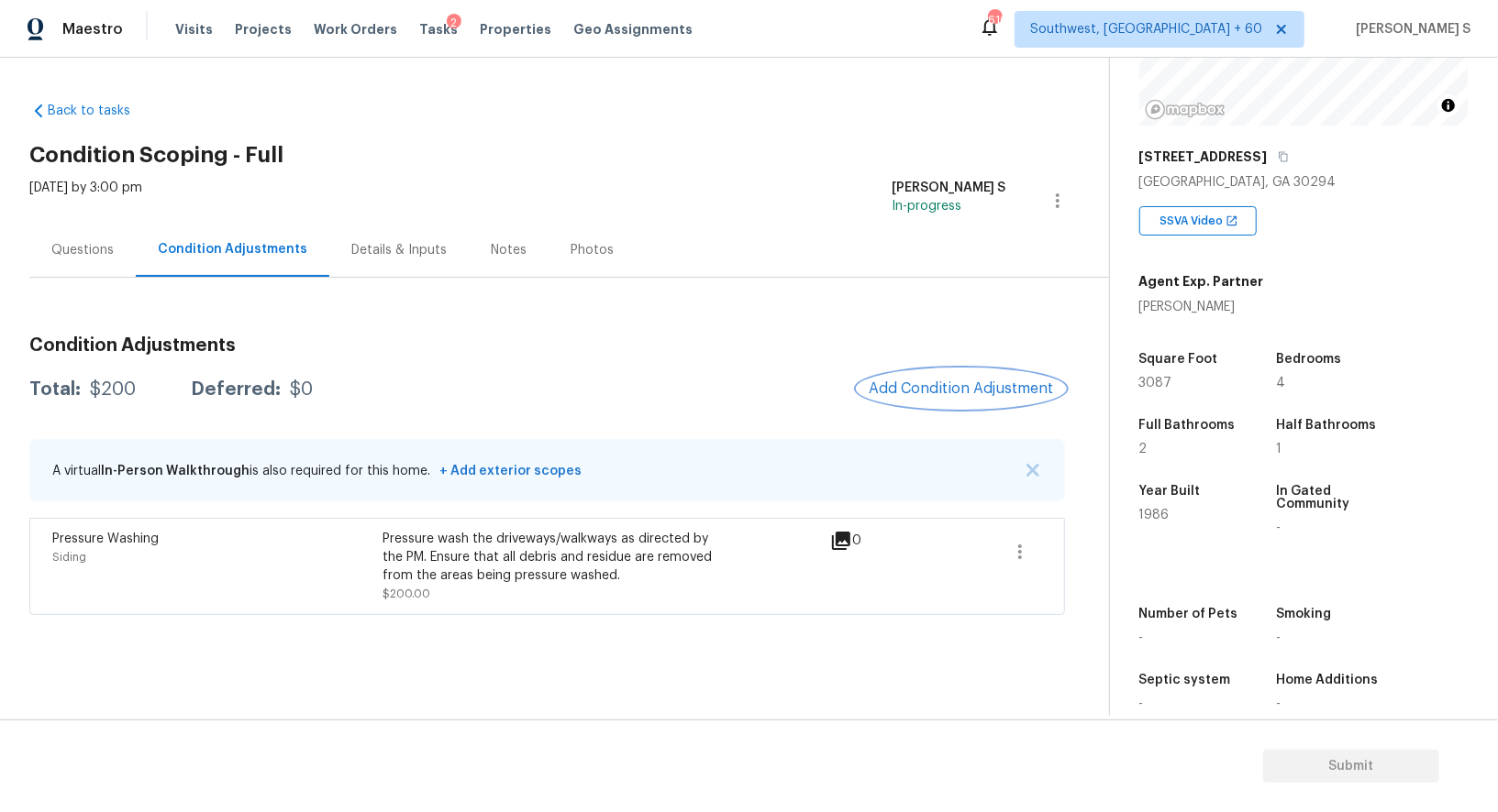
click at [931, 398] on button "Add Condition Adjustment" at bounding box center [961, 388] width 208 height 39
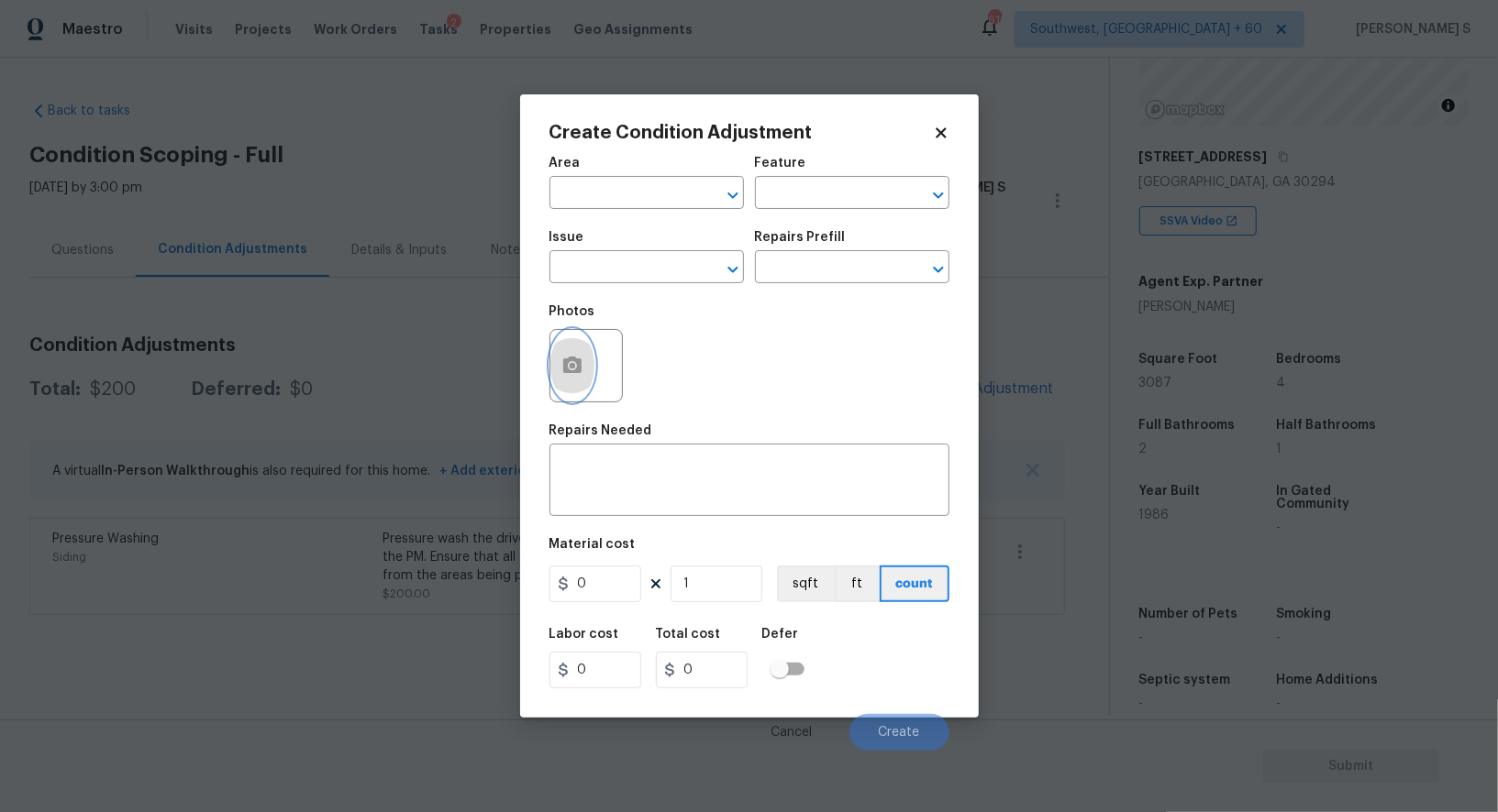
click at [570, 388] on button "button" at bounding box center [572, 366] width 44 height 72
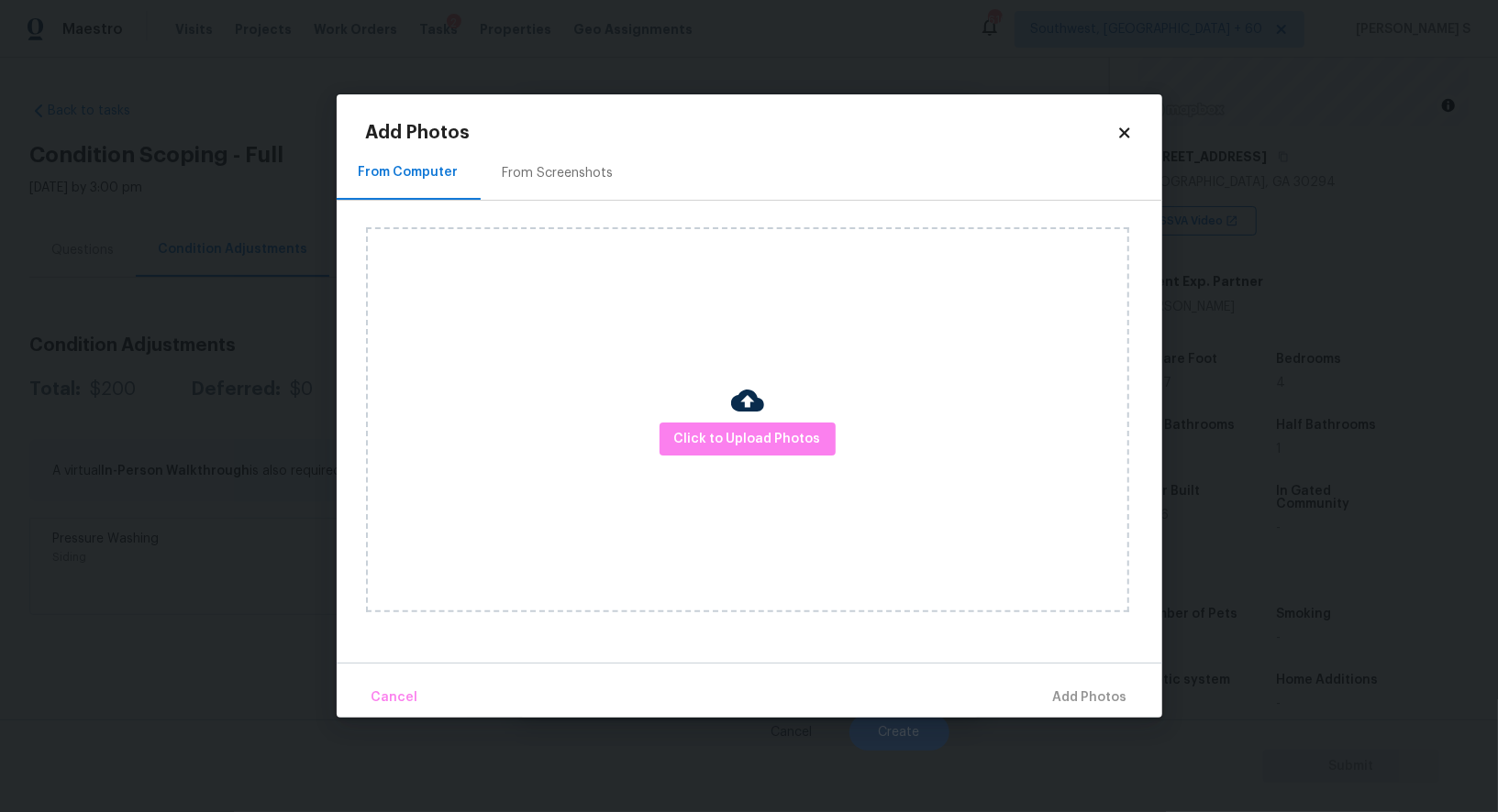
click at [570, 164] on div "From Screenshots" at bounding box center [558, 173] width 111 height 18
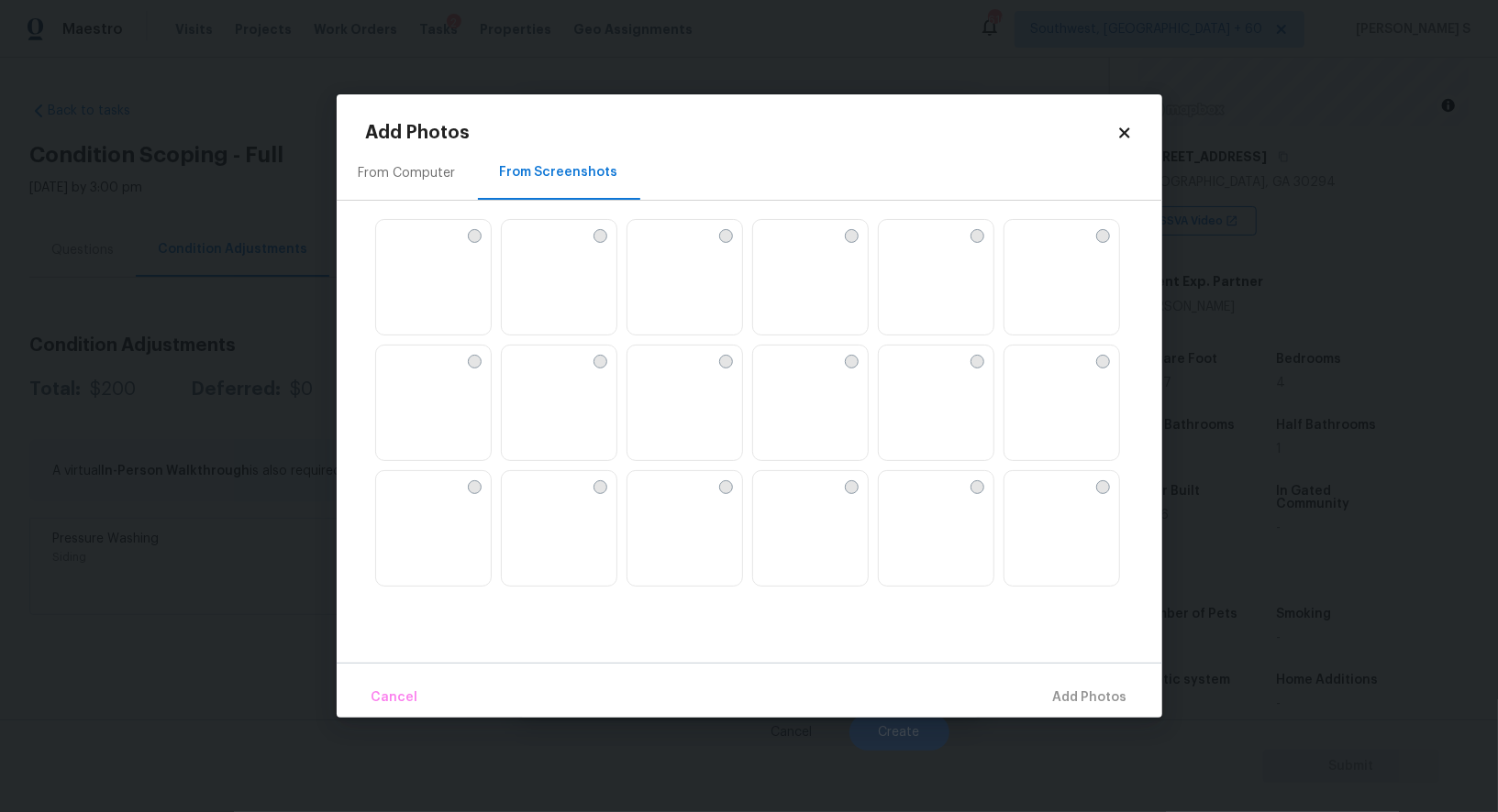
click at [779, 249] on img at bounding box center [768, 234] width 30 height 30
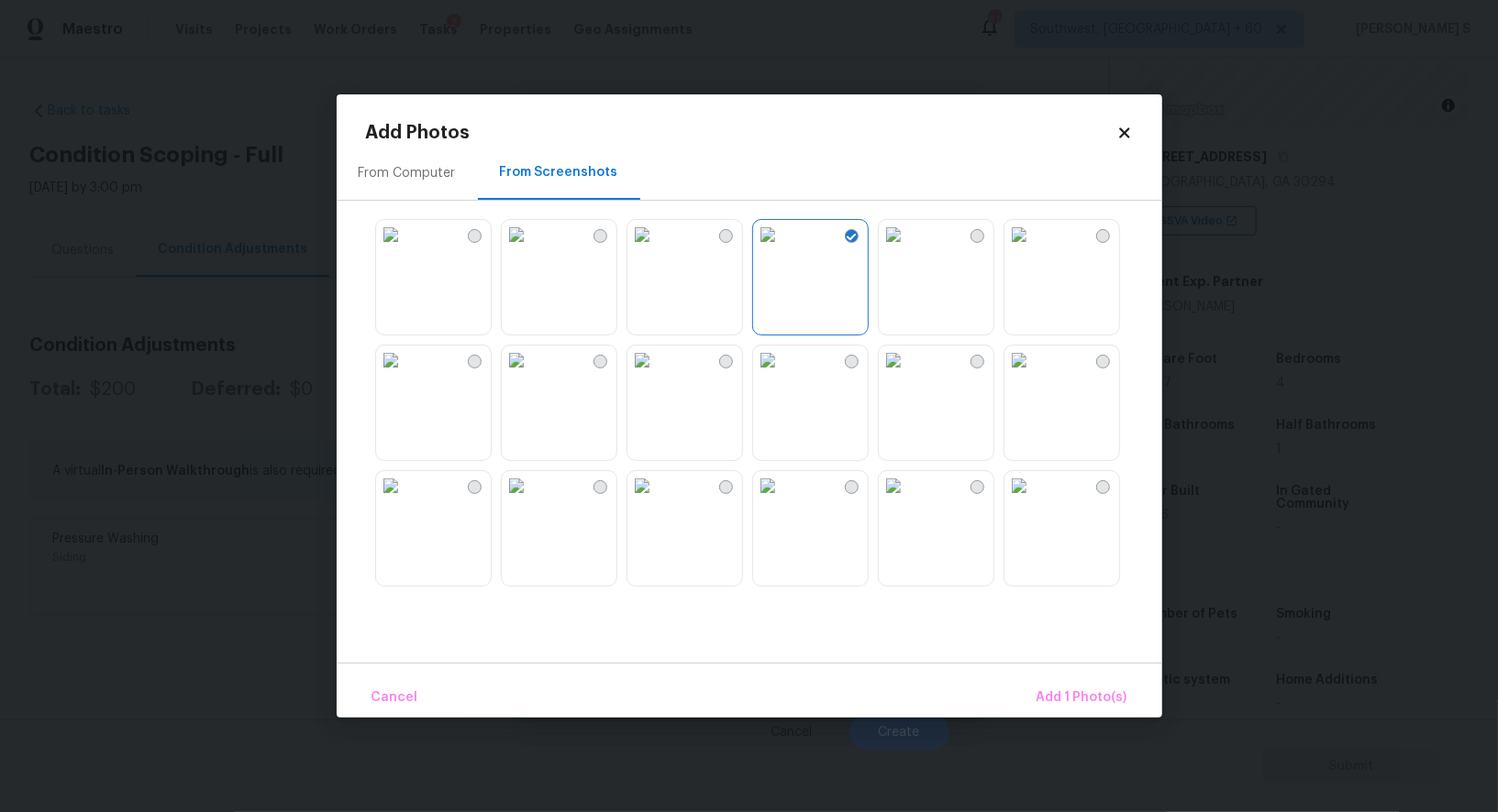
click at [656, 249] on img at bounding box center [642, 234] width 30 height 30
click at [908, 249] on img at bounding box center [893, 234] width 30 height 30
click at [531, 249] on img at bounding box center [517, 234] width 30 height 30
drag, startPoint x: 581, startPoint y: 530, endPoint x: 924, endPoint y: 543, distance: 343.2
click at [531, 501] on img at bounding box center [517, 486] width 30 height 30
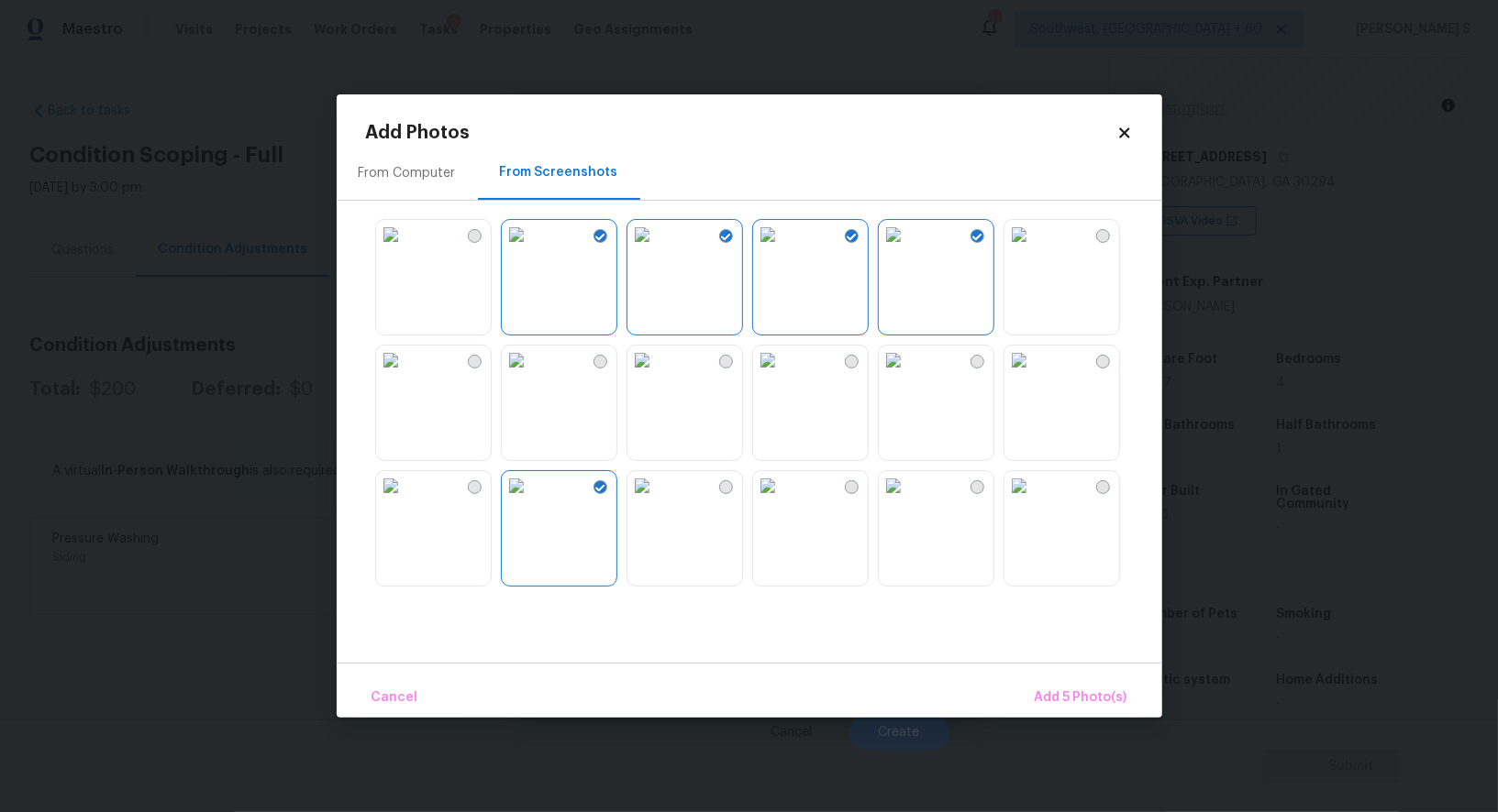
drag, startPoint x: 834, startPoint y: 515, endPoint x: 916, endPoint y: 515, distance: 82.0
click at [783, 501] on img at bounding box center [768, 486] width 30 height 30
click at [908, 501] on img at bounding box center [893, 486] width 30 height 30
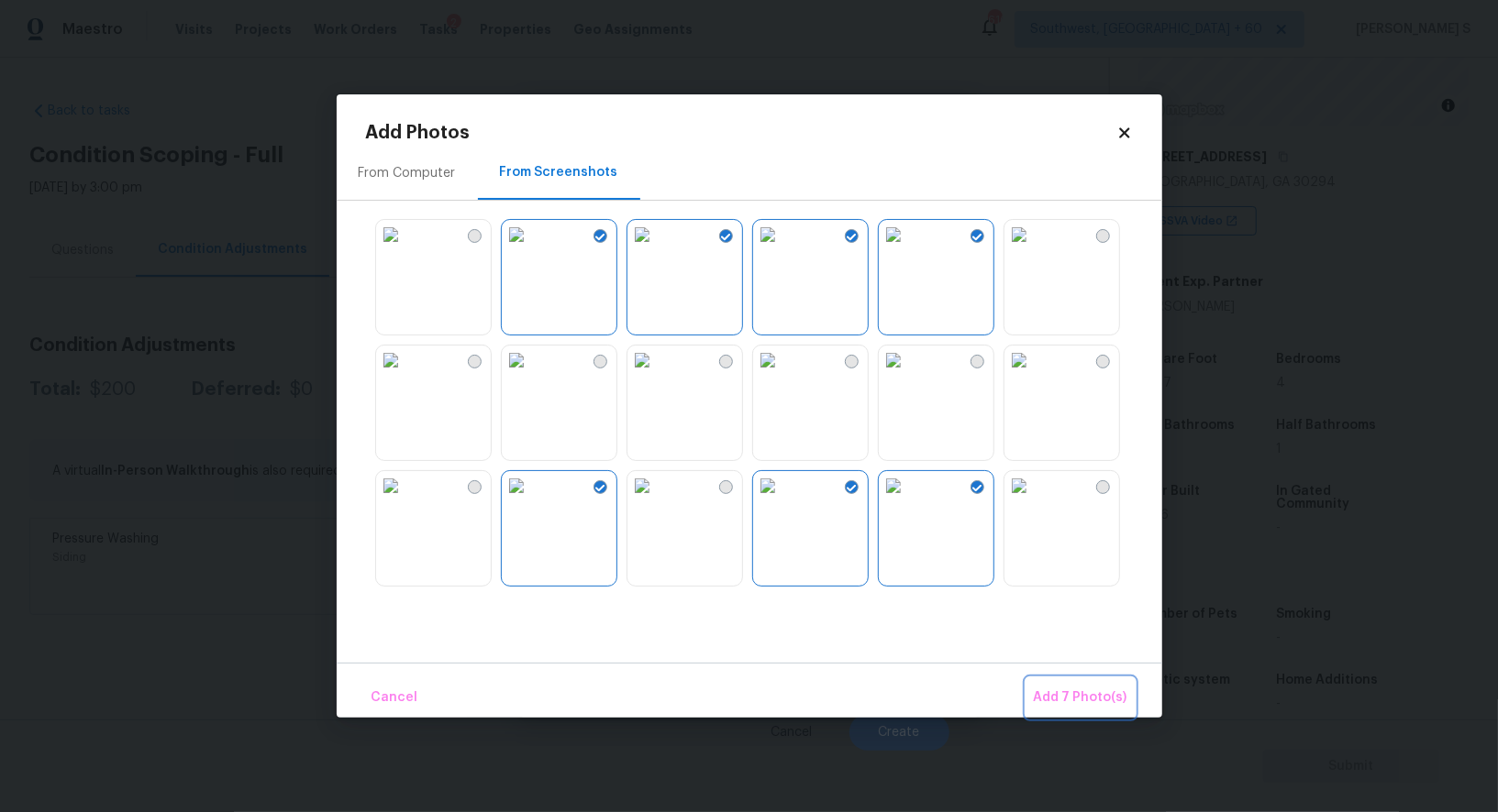
click at [1042, 687] on span "Add 7 Photo(s)" at bounding box center [1080, 698] width 93 height 23
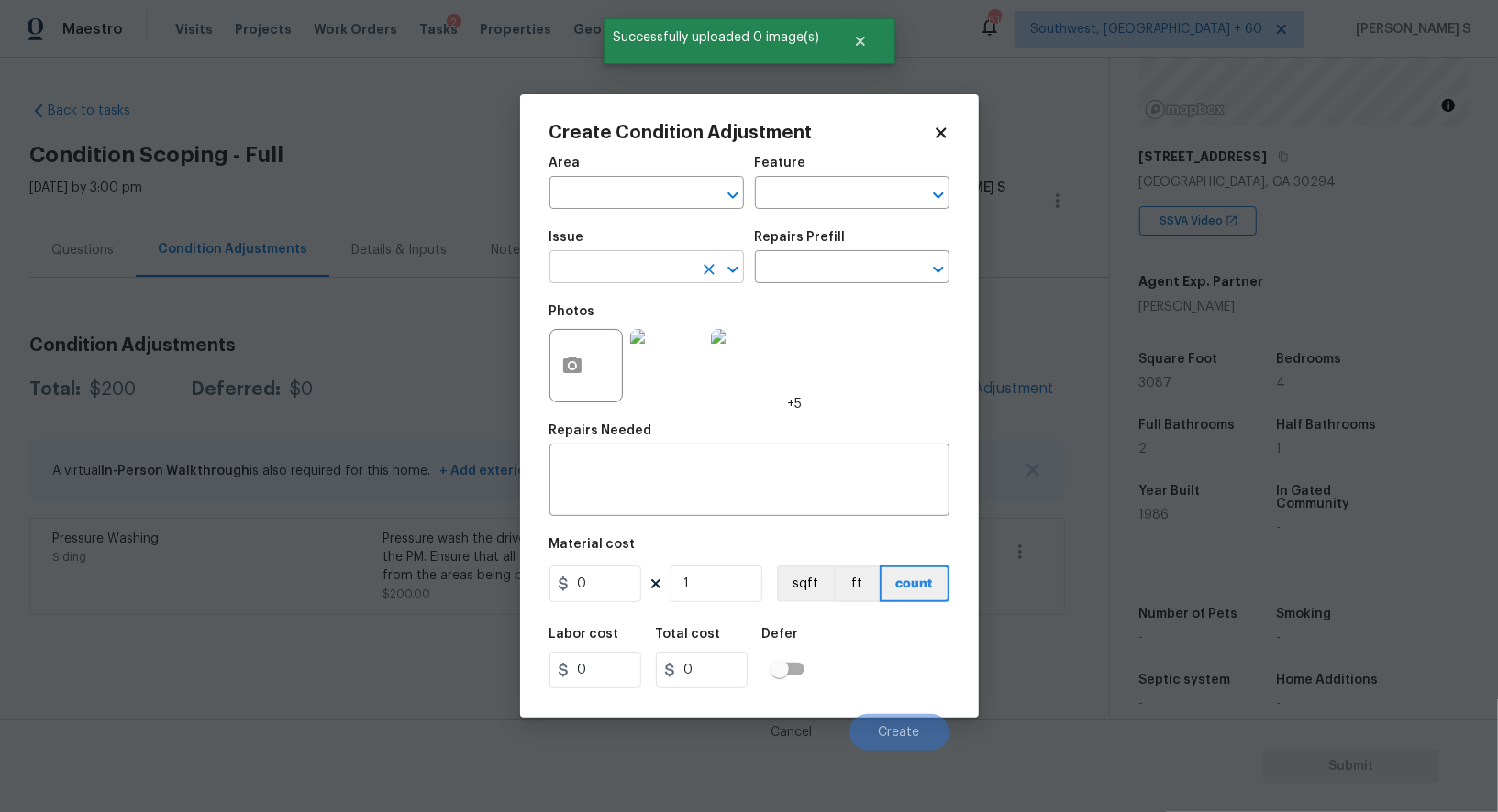
click at [649, 264] on input "text" at bounding box center [620, 269] width 143 height 29
type input "Landscape Package"
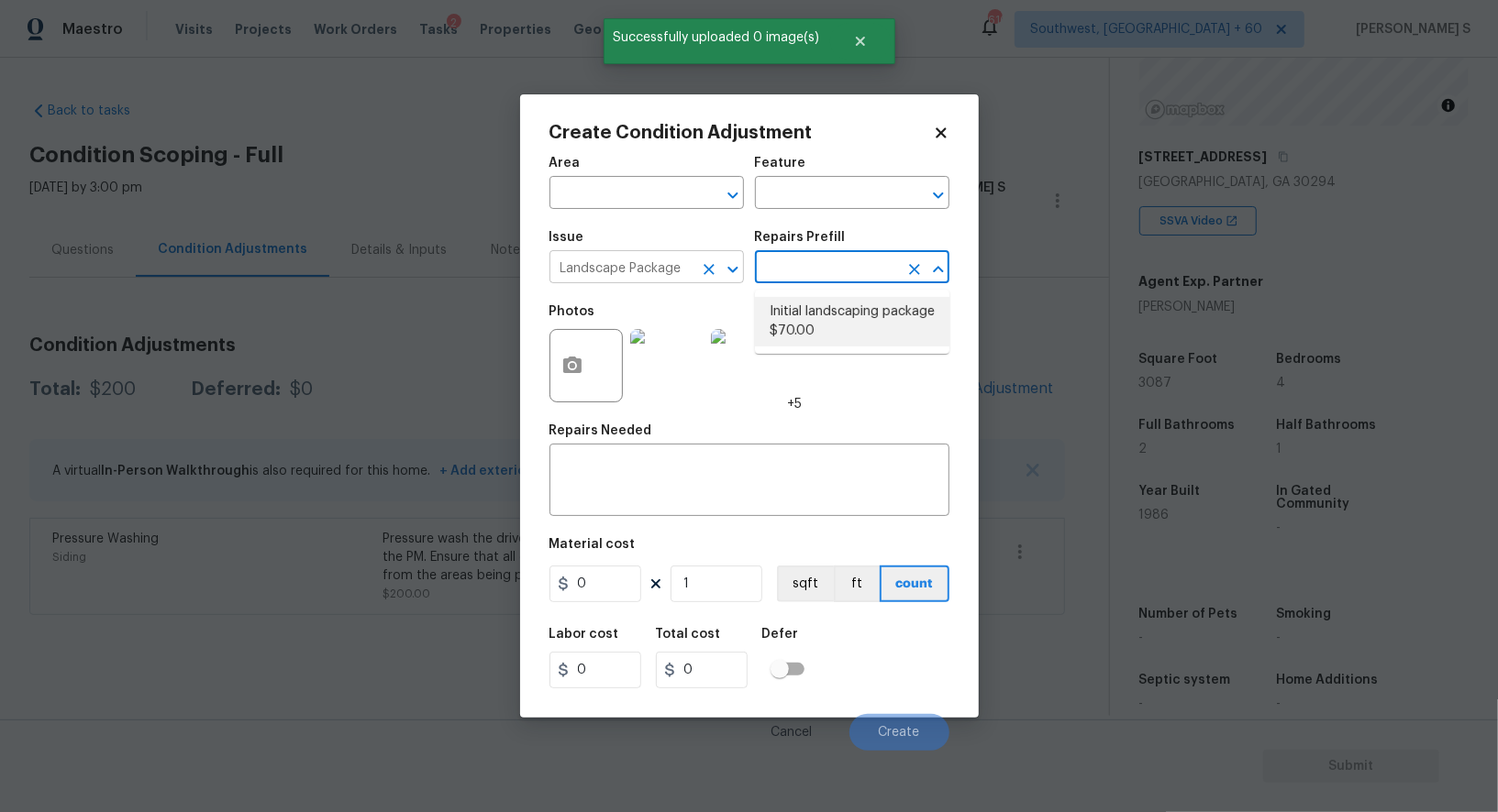
type input "Home Readiness Packages"
type textarea "Mowing of grass up to 6" in height. Mow, edge along driveways & sidewalks, trim…"
type input "70"
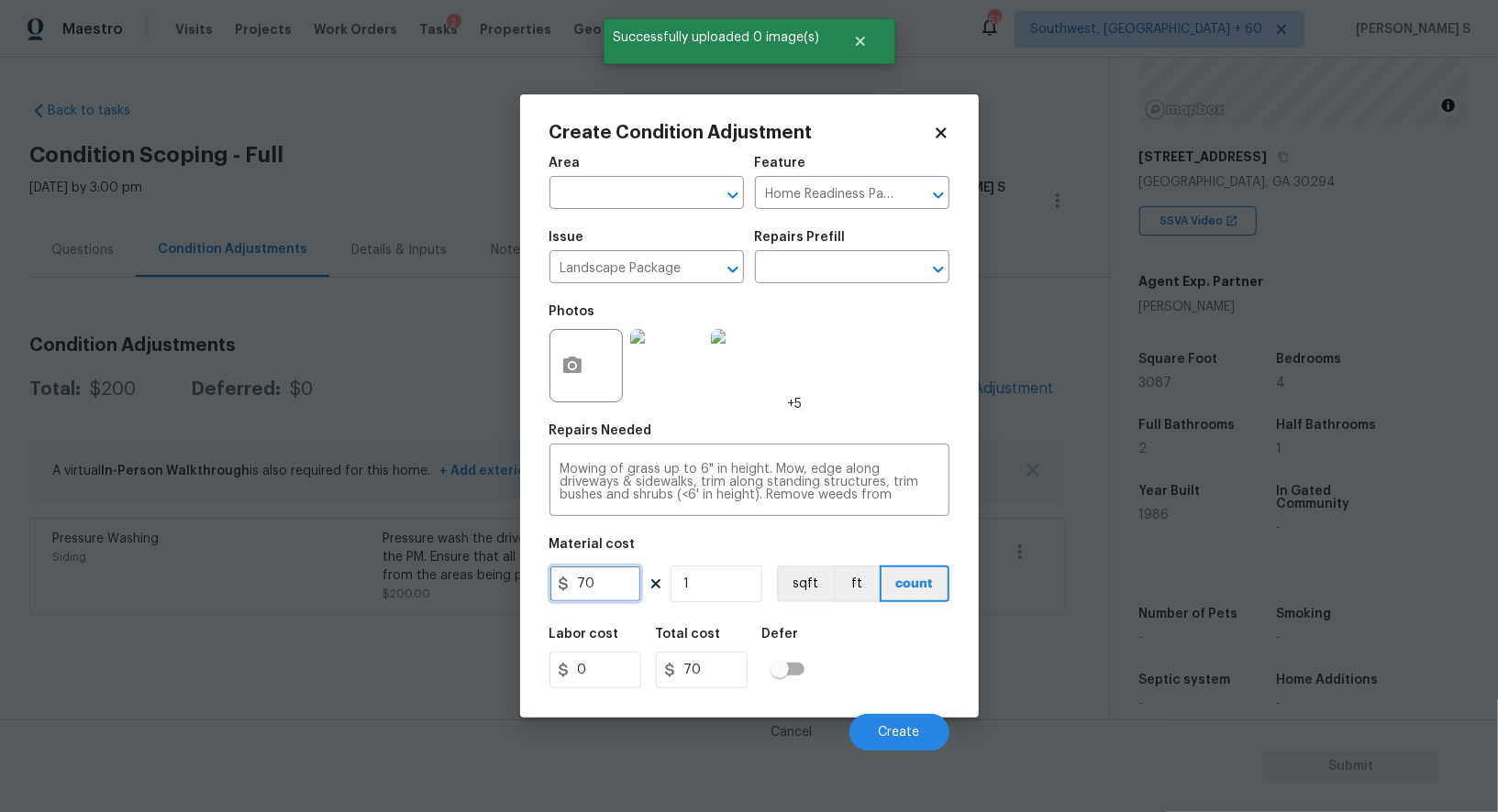
click at [618, 582] on input "70" at bounding box center [594, 584] width 91 height 37
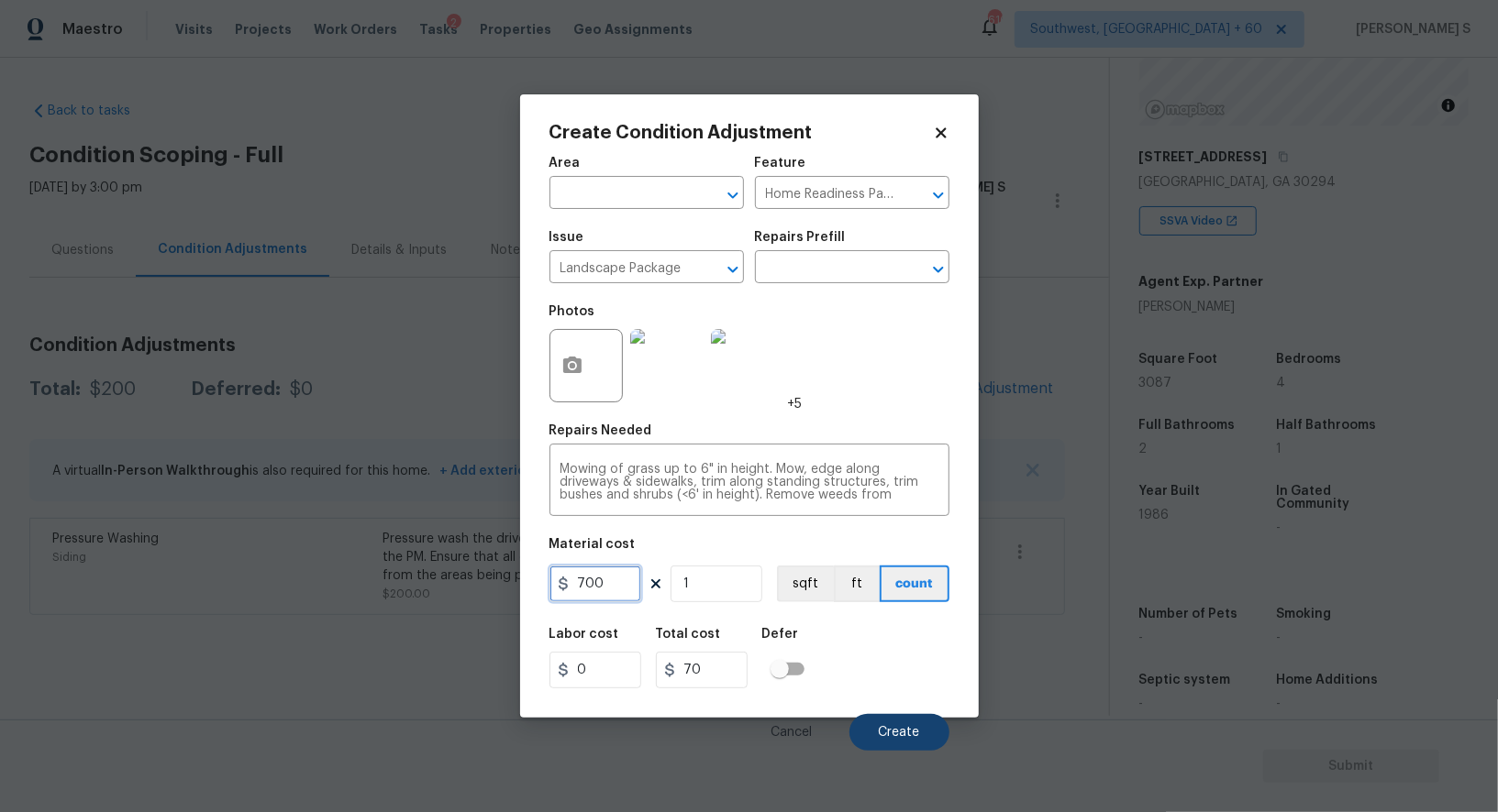
type input "700"
click at [915, 744] on button "Create" at bounding box center [899, 733] width 100 height 37
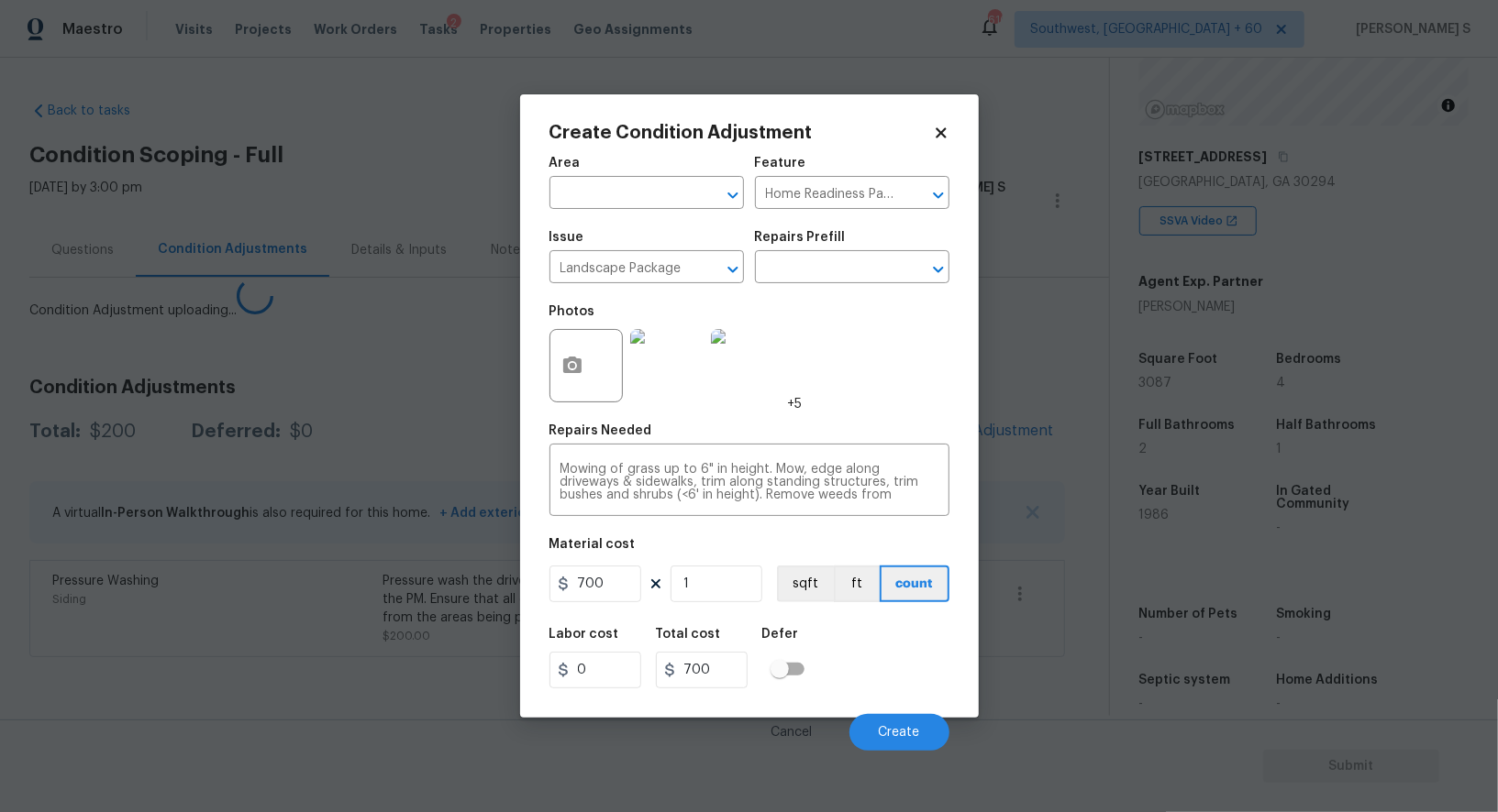
click at [248, 677] on body "Maestro Visits Projects Work Orders Tasks 2 Properties Geo Assignments [GEOGRAP…" at bounding box center [749, 406] width 1498 height 812
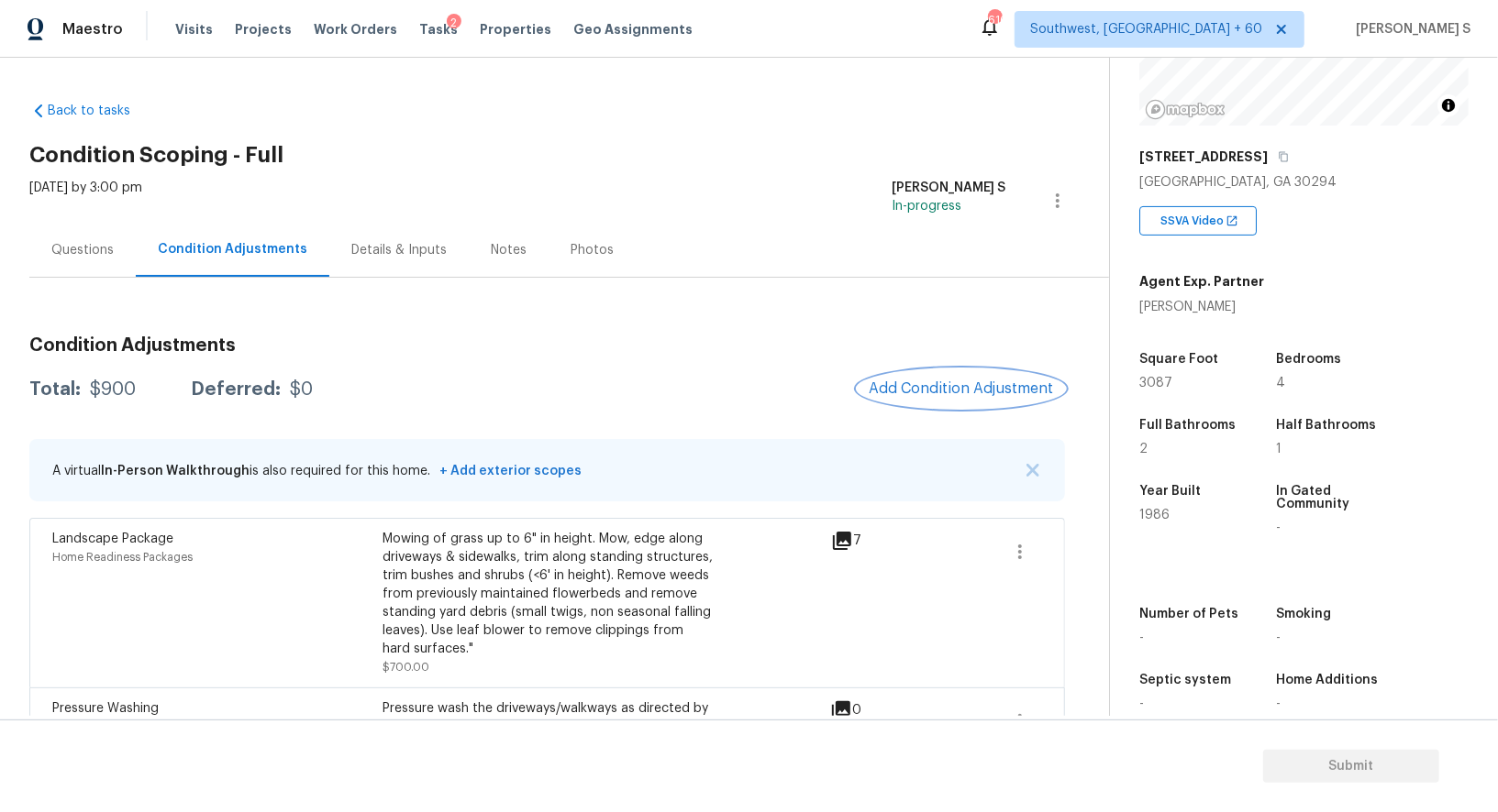
click at [928, 390] on span "Add Condition Adjustment" at bounding box center [961, 388] width 186 height 17
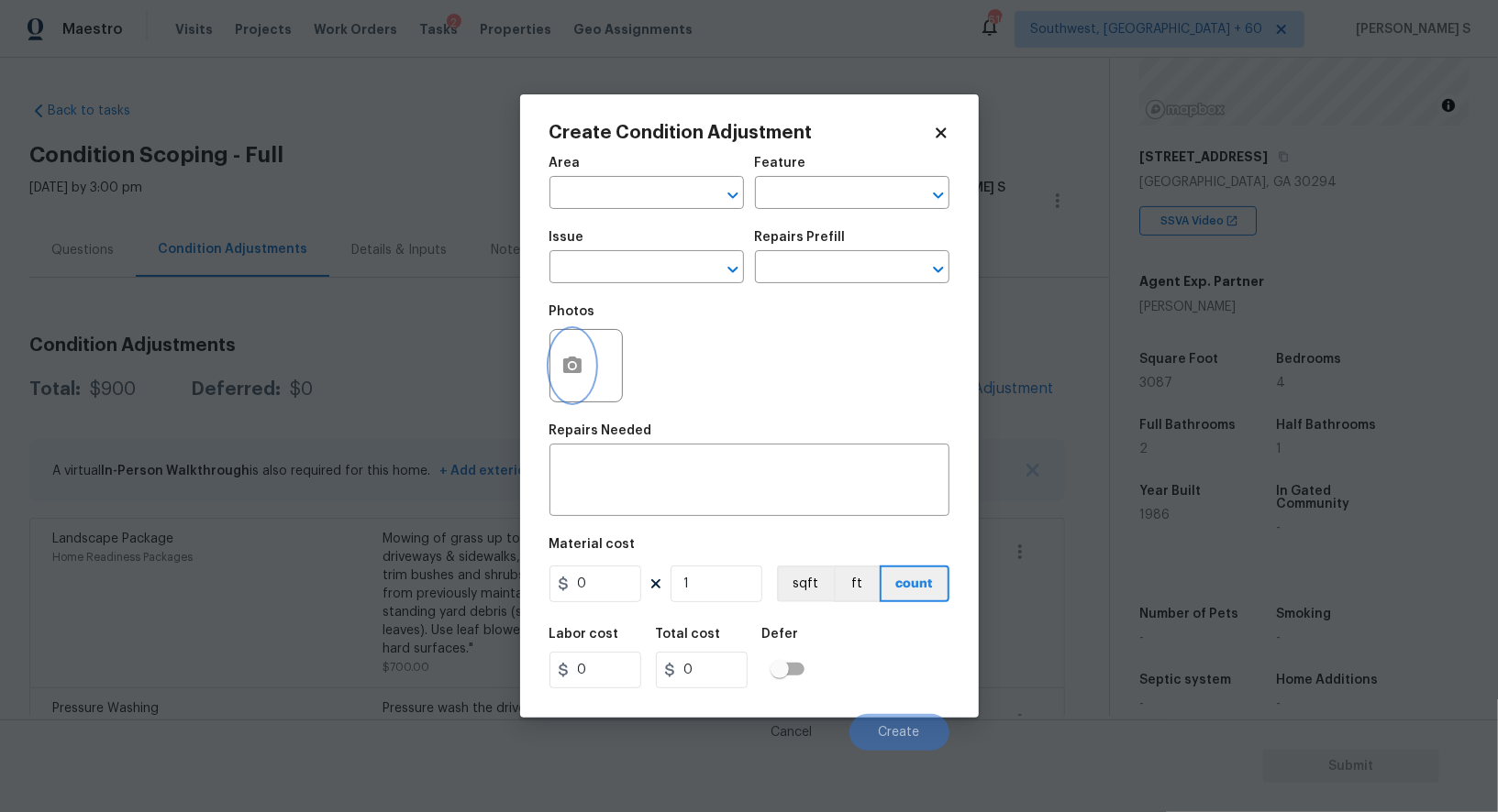
click at [575, 364] on icon "button" at bounding box center [572, 365] width 18 height 17
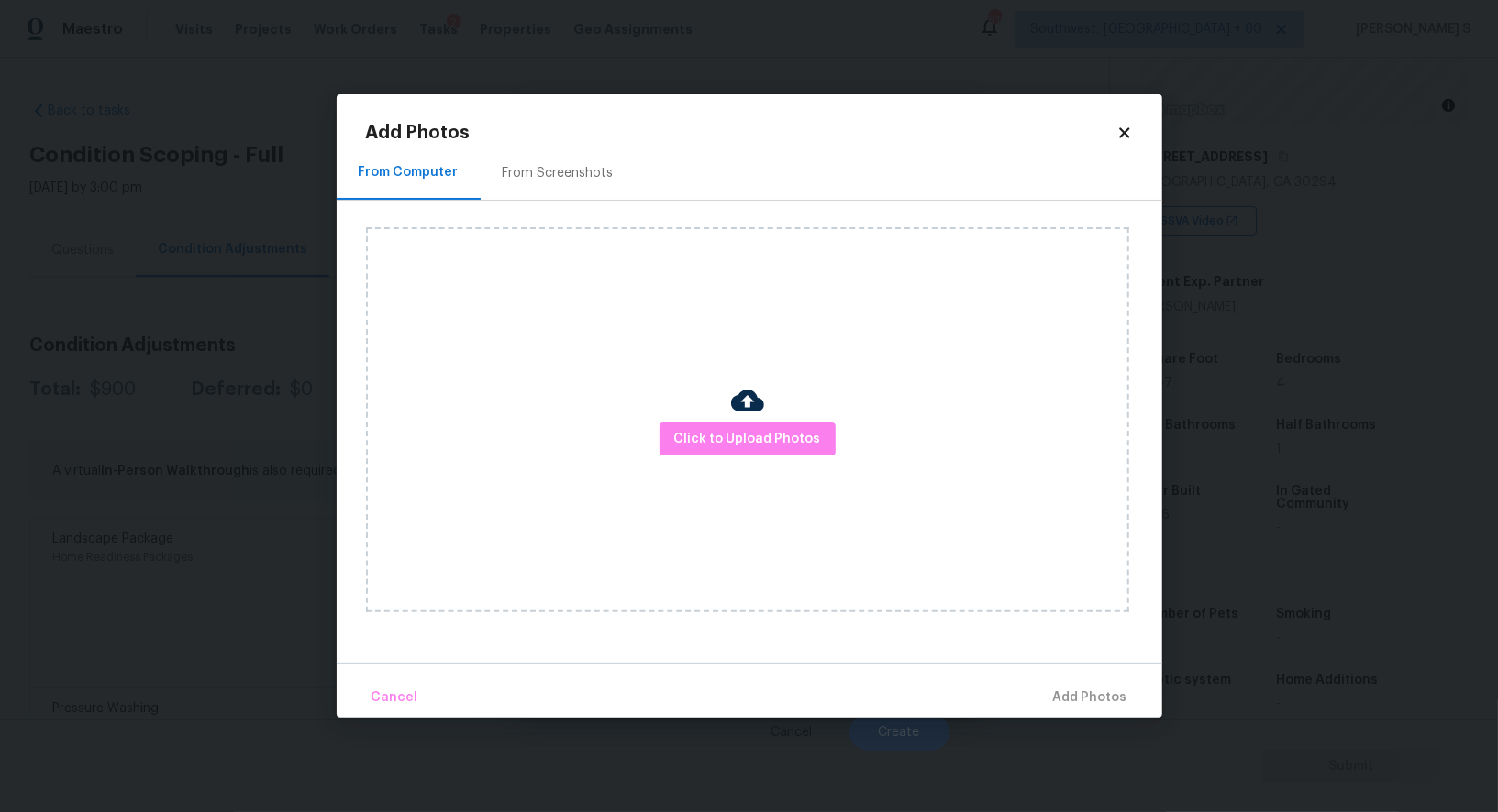
click at [563, 156] on div "From Screenshots" at bounding box center [558, 173] width 155 height 54
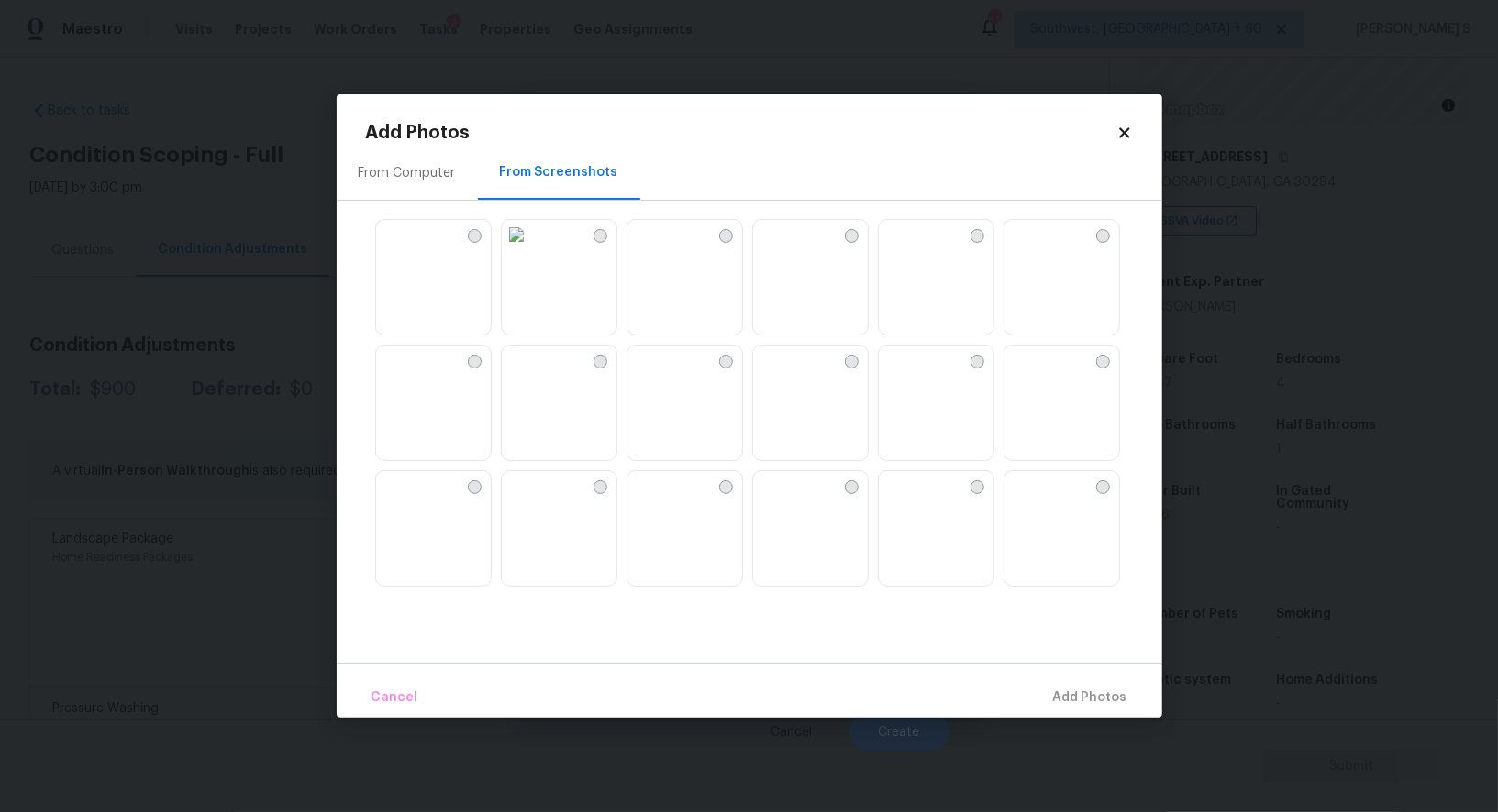
click at [763, 249] on img at bounding box center [768, 234] width 30 height 30
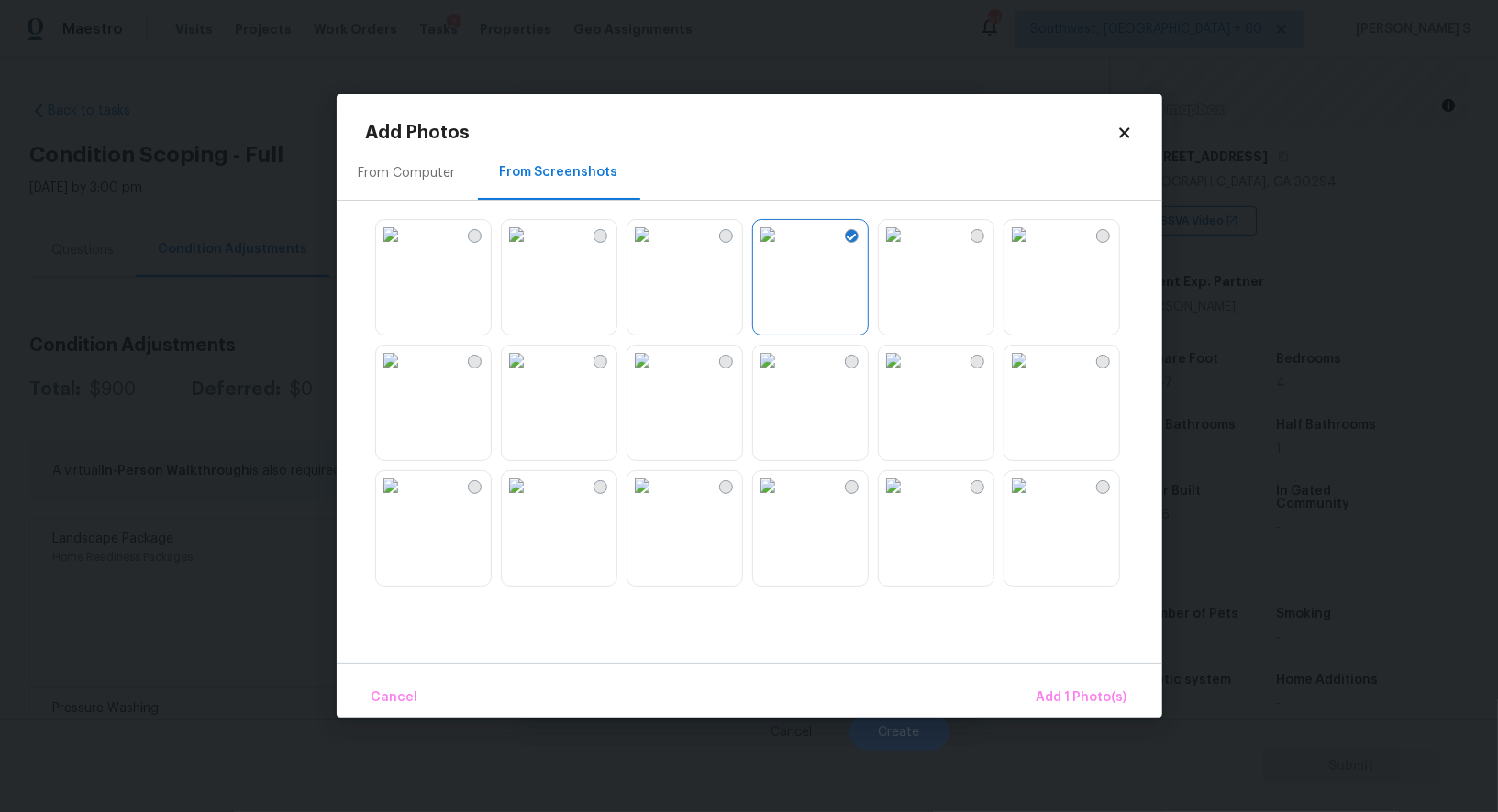
click at [653, 249] on img at bounding box center [642, 234] width 30 height 30
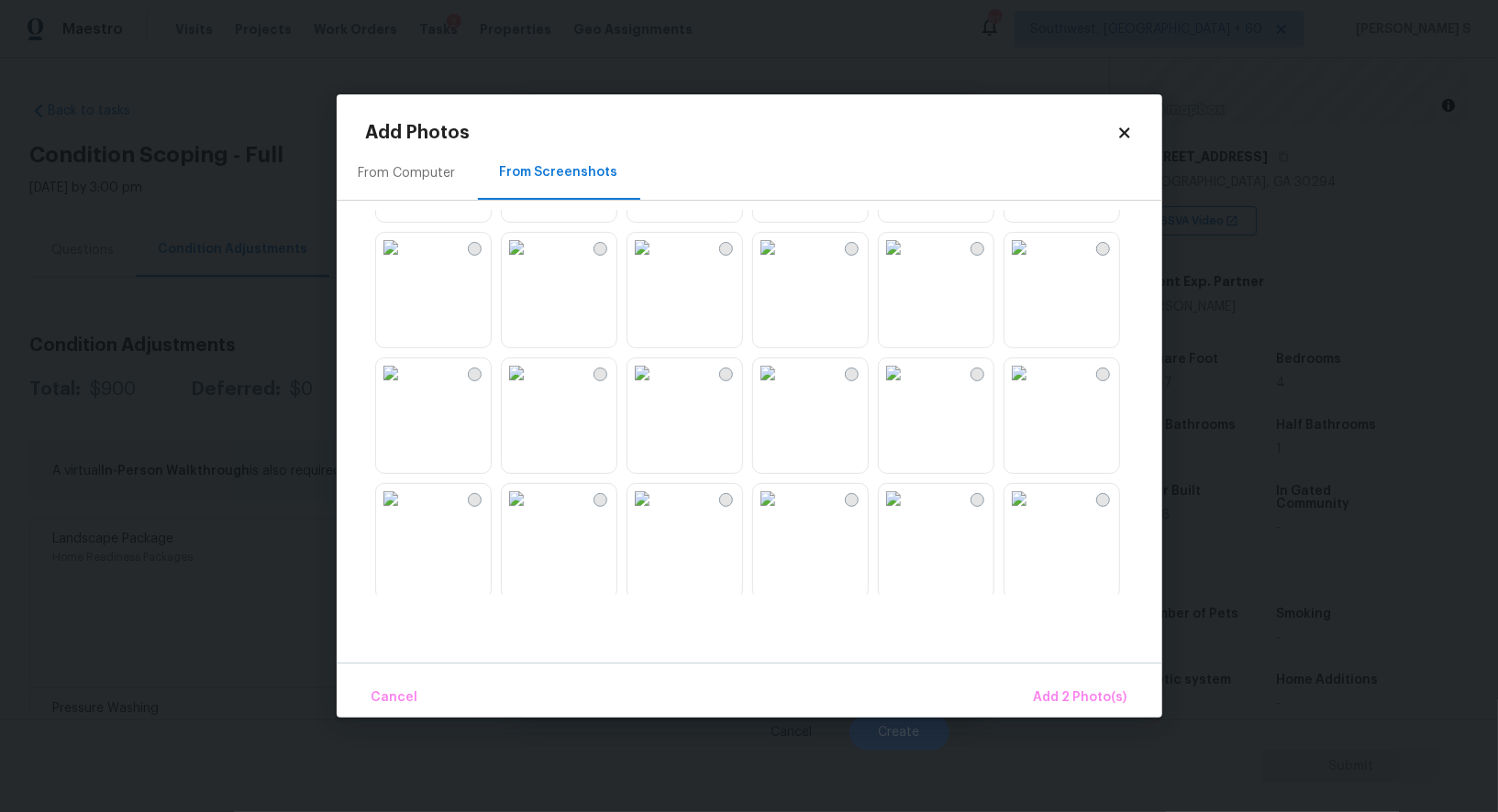
click at [783, 513] on img at bounding box center [768, 499] width 30 height 30
drag, startPoint x: 693, startPoint y: 574, endPoint x: 756, endPoint y: 574, distance: 63.0
click at [656, 513] on img at bounding box center [642, 499] width 30 height 30
click at [1092, 689] on span "Add 4 Photo(s)" at bounding box center [1080, 698] width 94 height 23
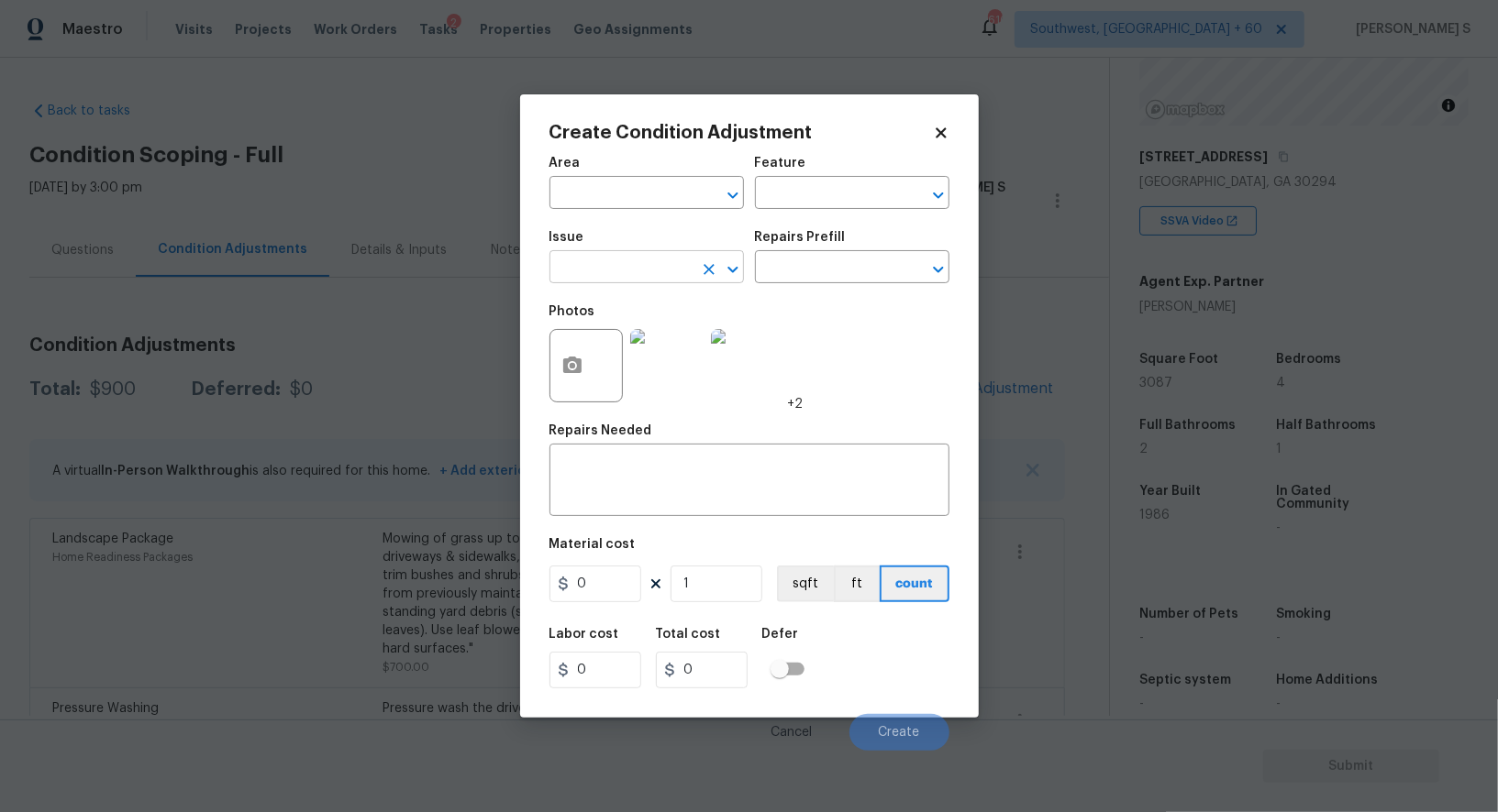
click at [591, 275] on input "text" at bounding box center [620, 269] width 143 height 29
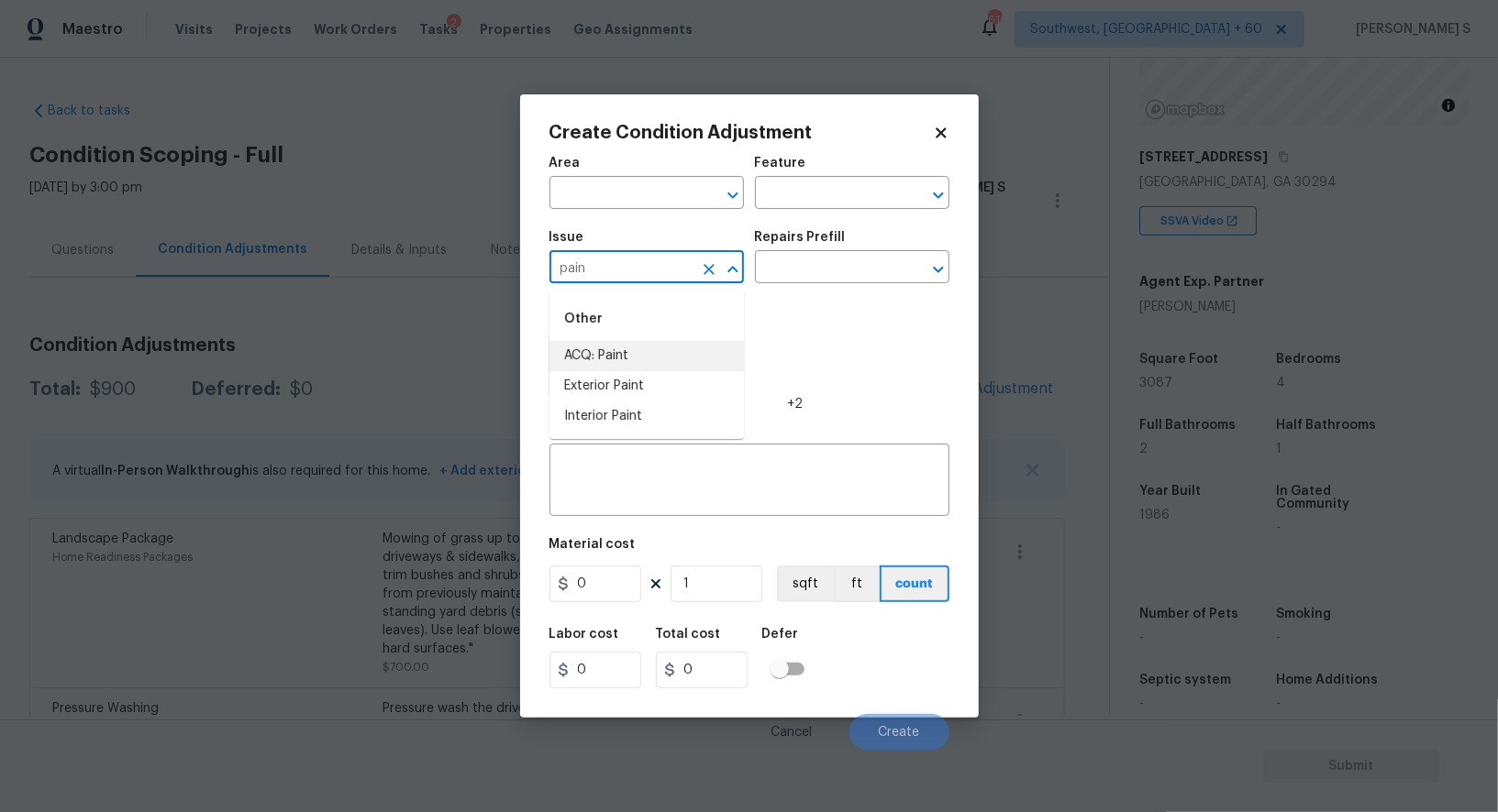
type input "ACQ: Paint"
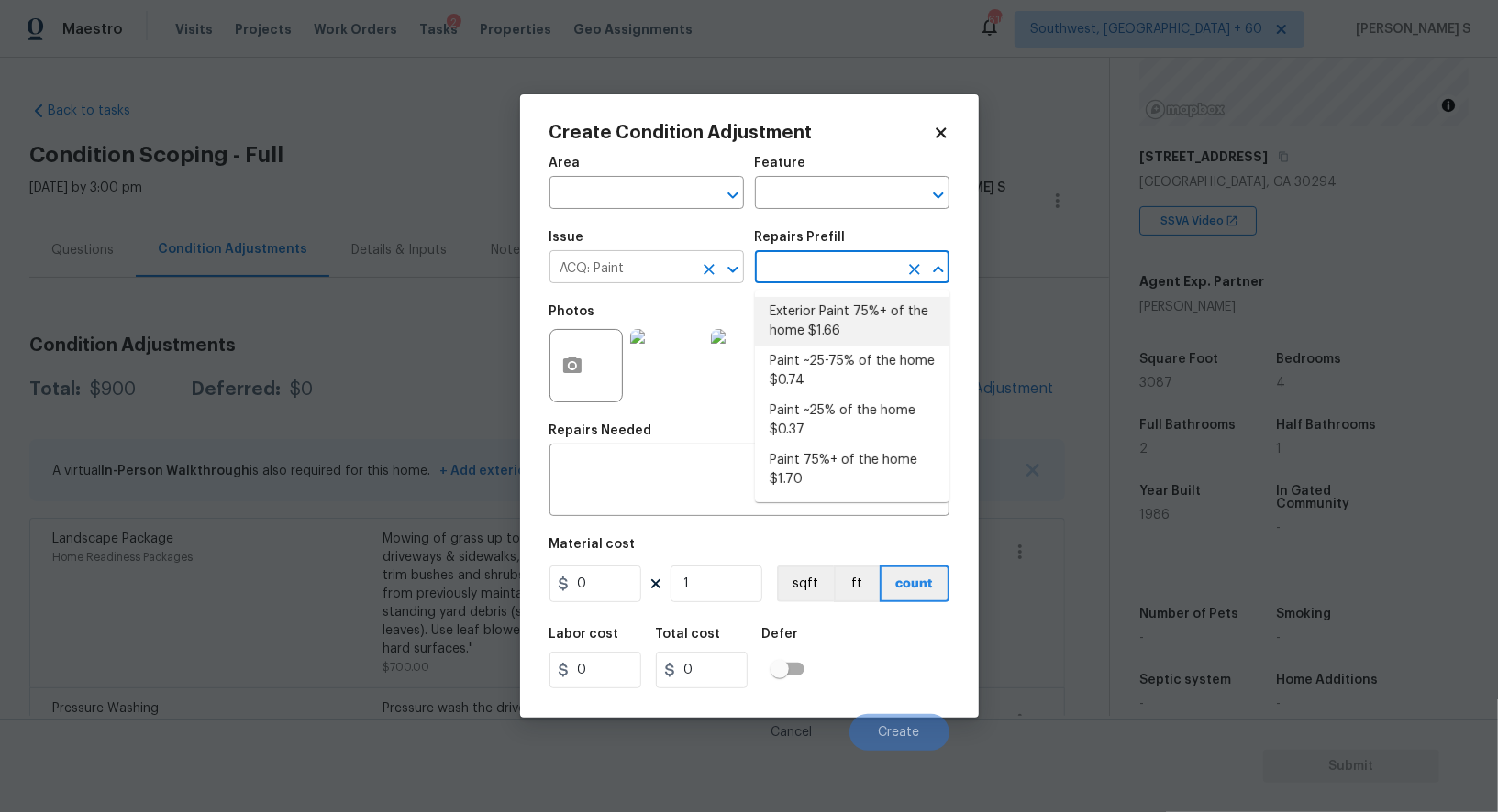
type input "Acquisition"
type textarea "Acquisition Scope: 75%+ of the home exterior will likely require paint"
type input "1.66"
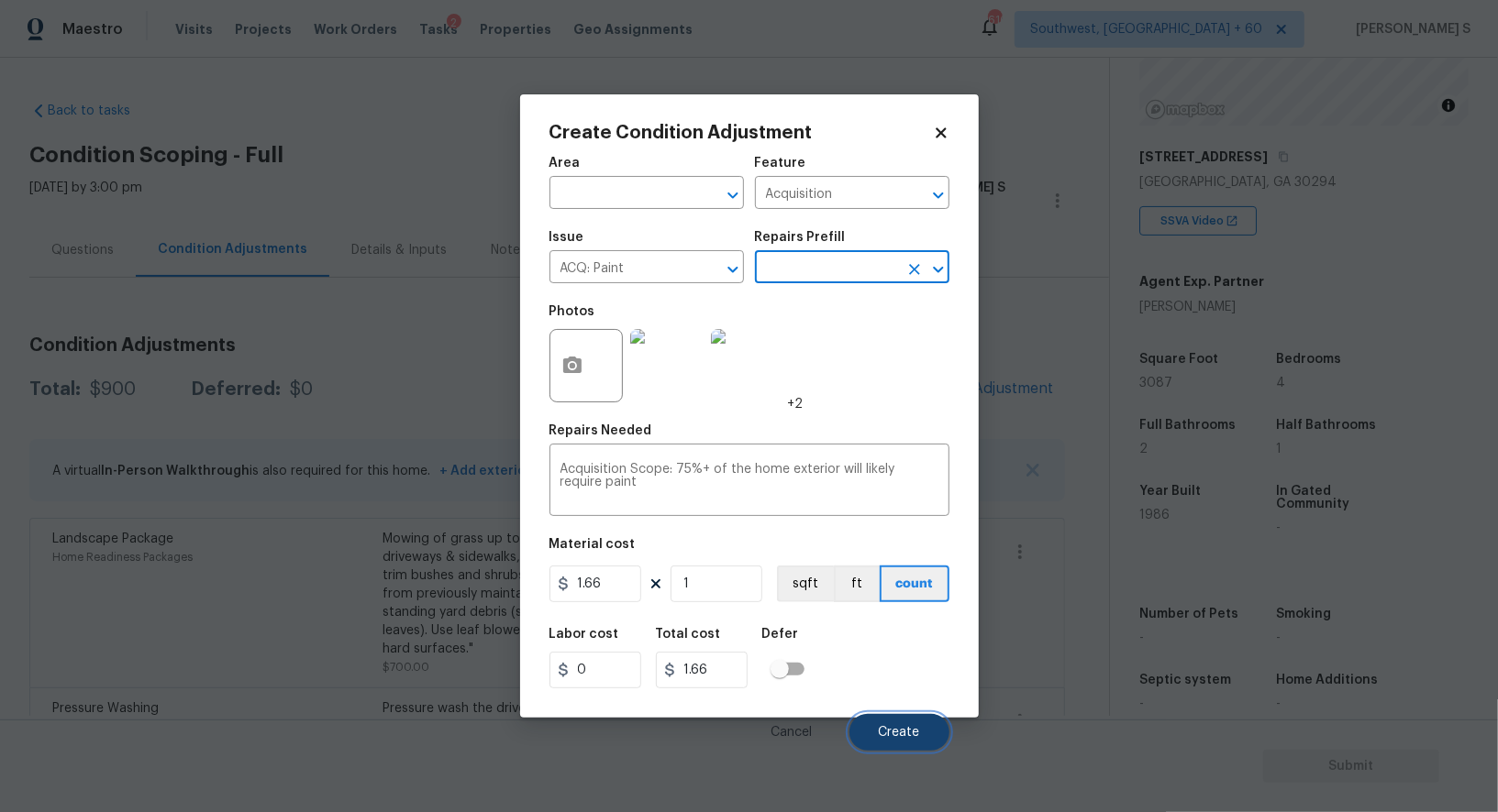
click at [896, 717] on button "Create" at bounding box center [899, 733] width 100 height 37
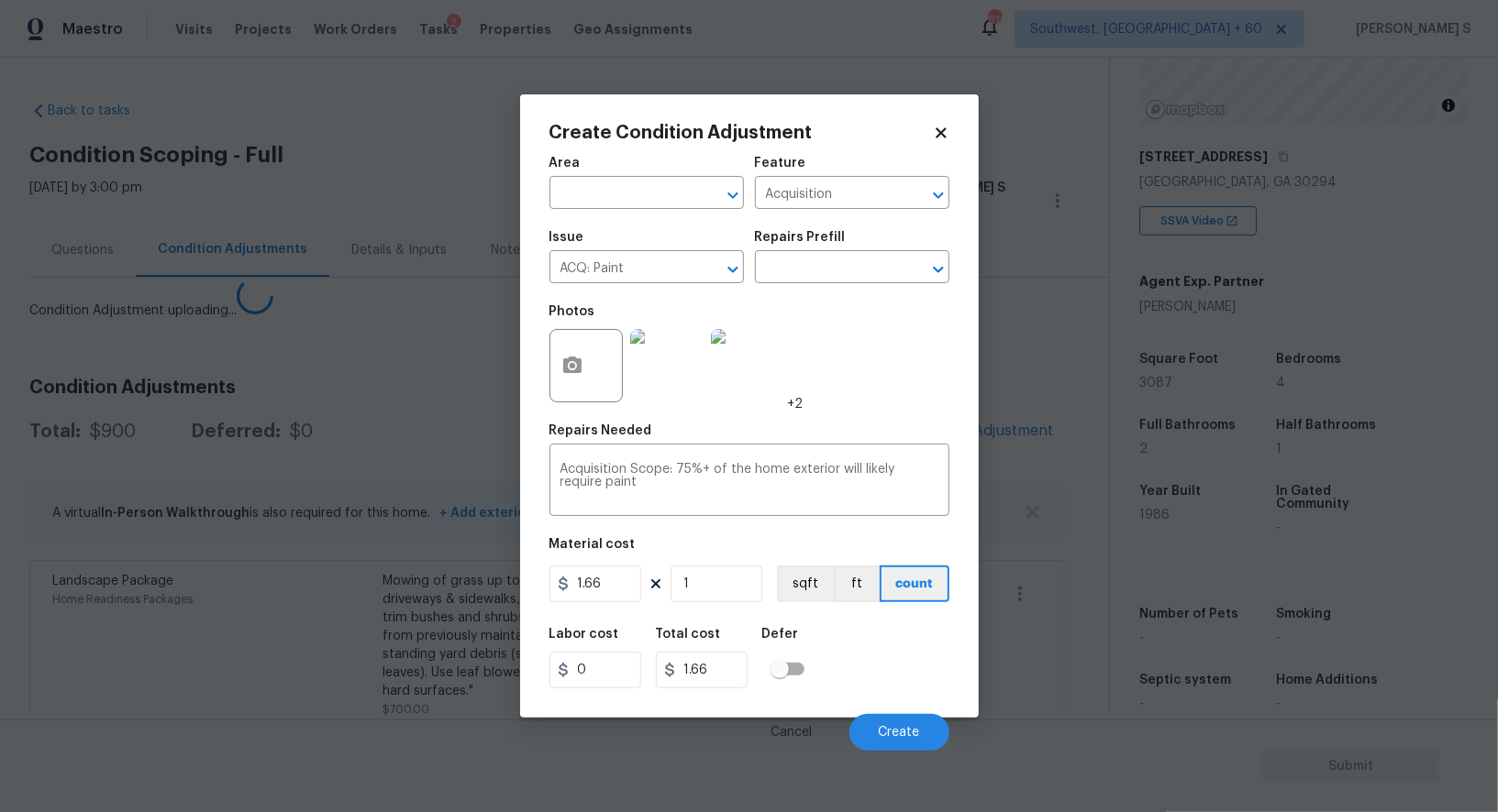
drag, startPoint x: 476, startPoint y: 668, endPoint x: 698, endPoint y: 589, distance: 235.6
click at [476, 668] on body "Maestro Visits Projects Work Orders Tasks 2 Properties Geo Assignments [GEOGRAP…" at bounding box center [749, 406] width 1498 height 812
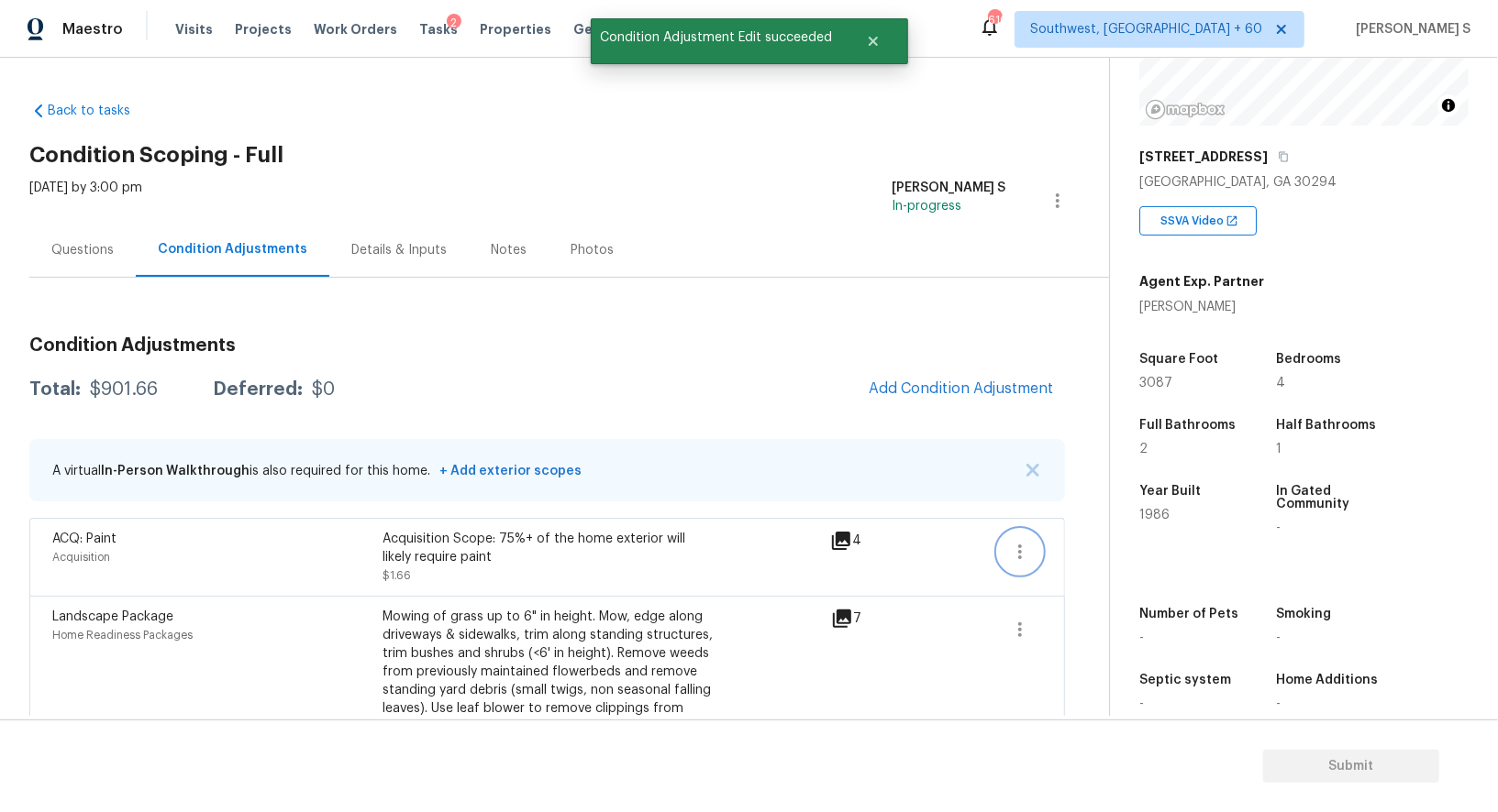
click at [1033, 544] on button "button" at bounding box center [1020, 552] width 44 height 44
click at [1127, 544] on div "Edit" at bounding box center [1124, 547] width 143 height 18
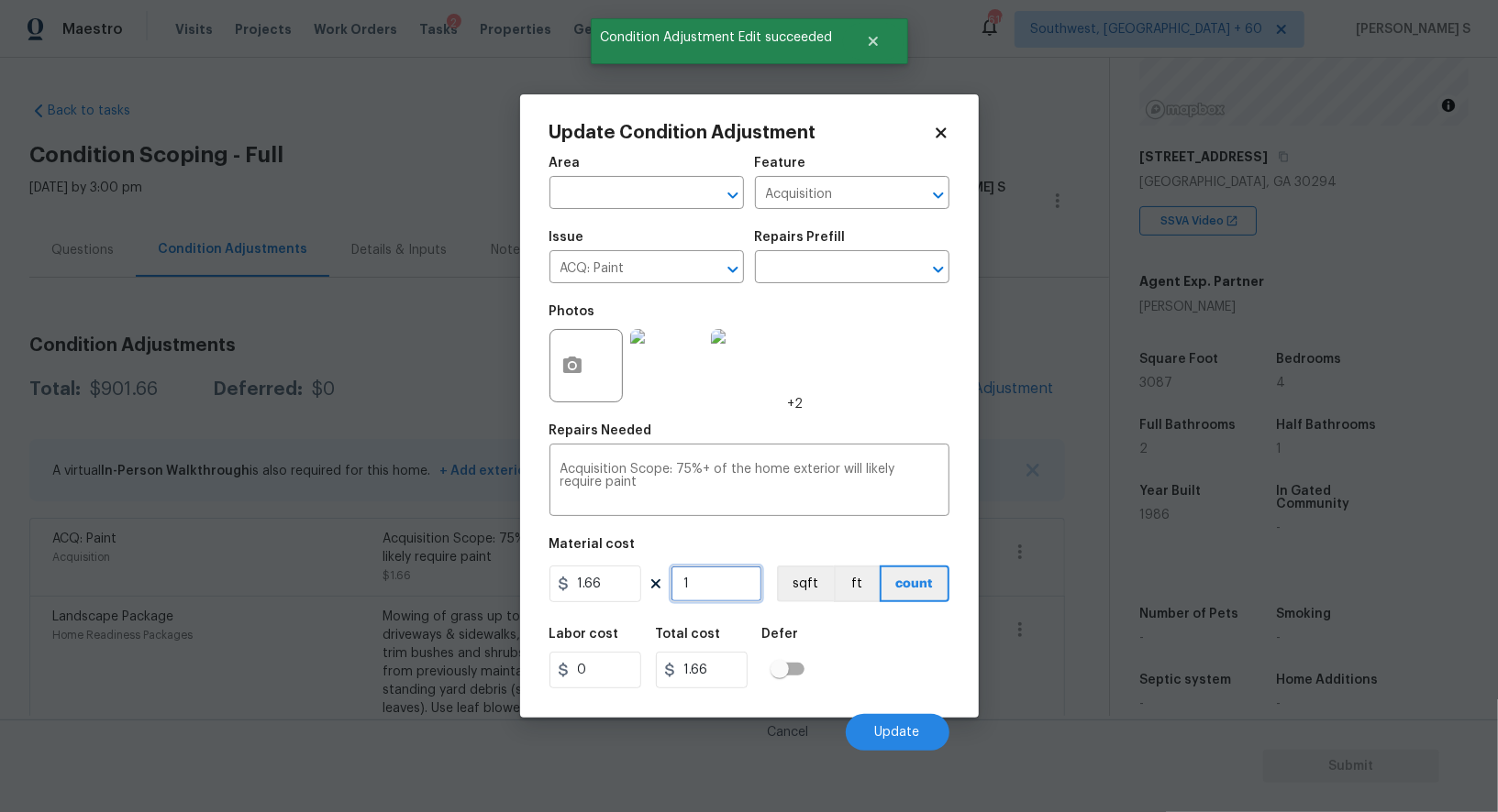
click at [728, 592] on input "1" at bounding box center [715, 584] width 91 height 37
paste input "text"
type input "3"
type input "4.98"
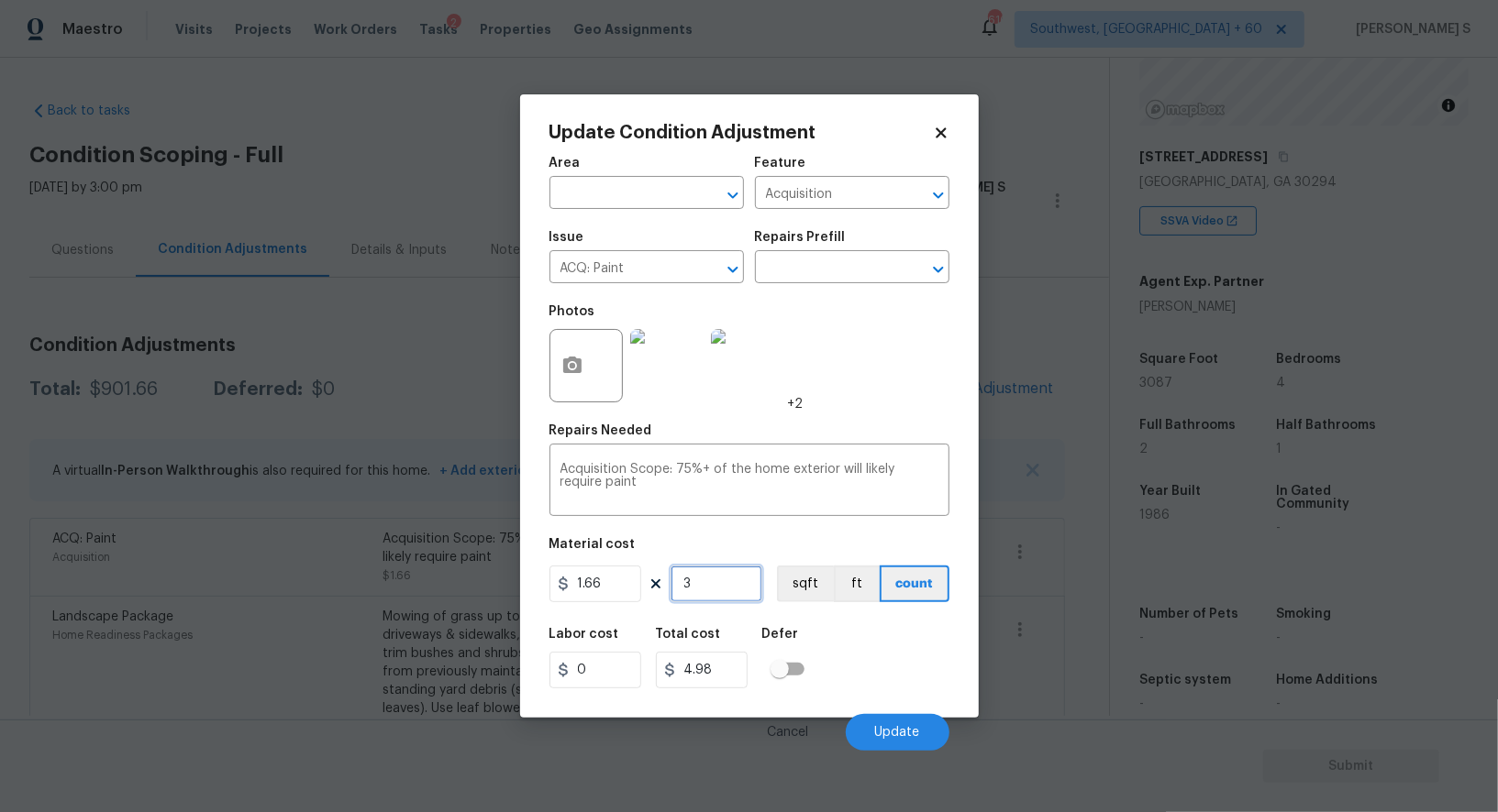
type input "30"
type input "49.8"
type input "308"
type input "511.28"
type input "3087"
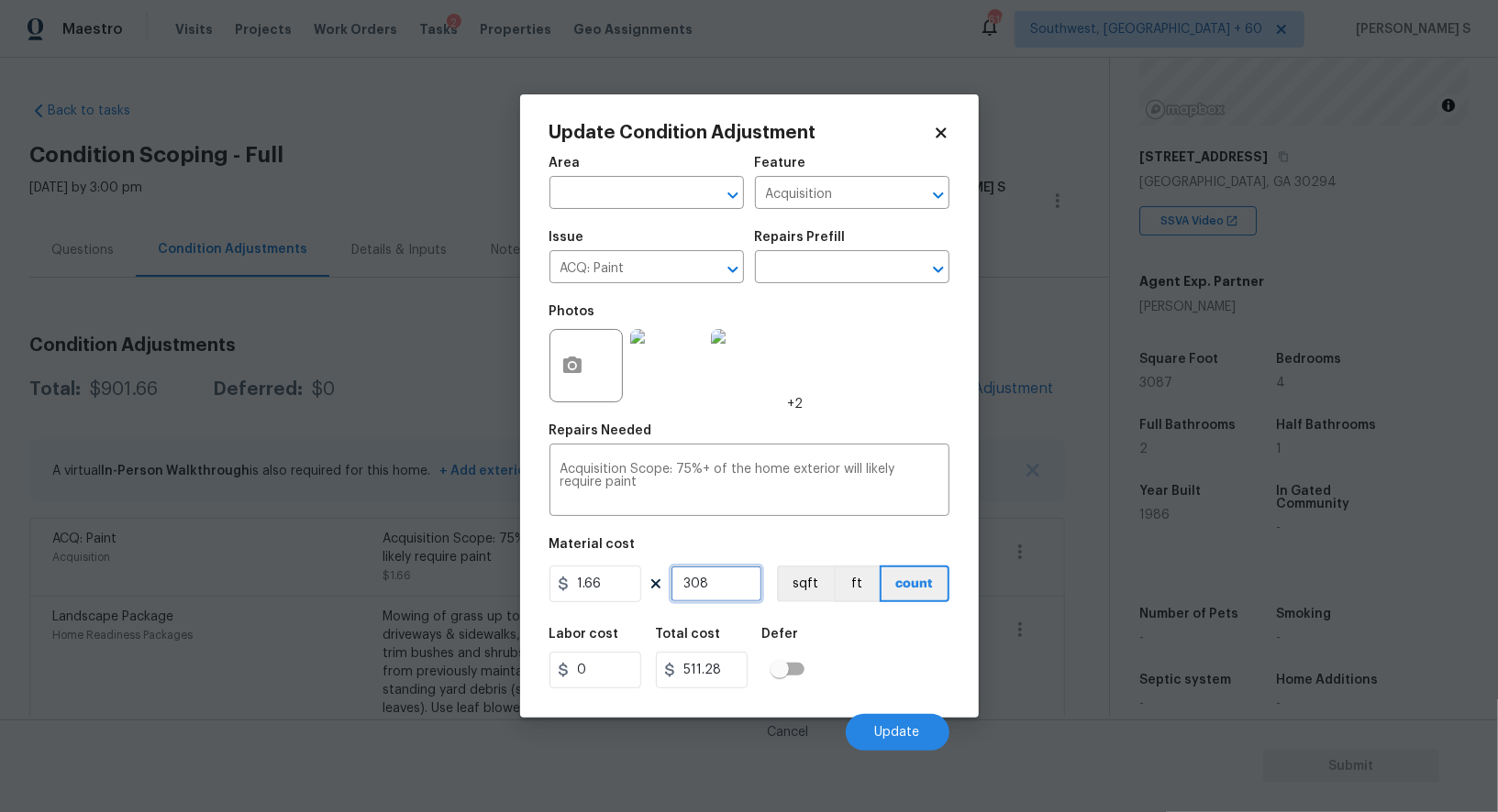
type input "5124.42"
type input "3087"
click at [799, 585] on button "sqft" at bounding box center [806, 584] width 57 height 37
click at [878, 687] on div "Labor cost 0 Total cost 5124.42 Defer" at bounding box center [749, 658] width 400 height 82
click at [919, 719] on button "Update" at bounding box center [897, 733] width 103 height 37
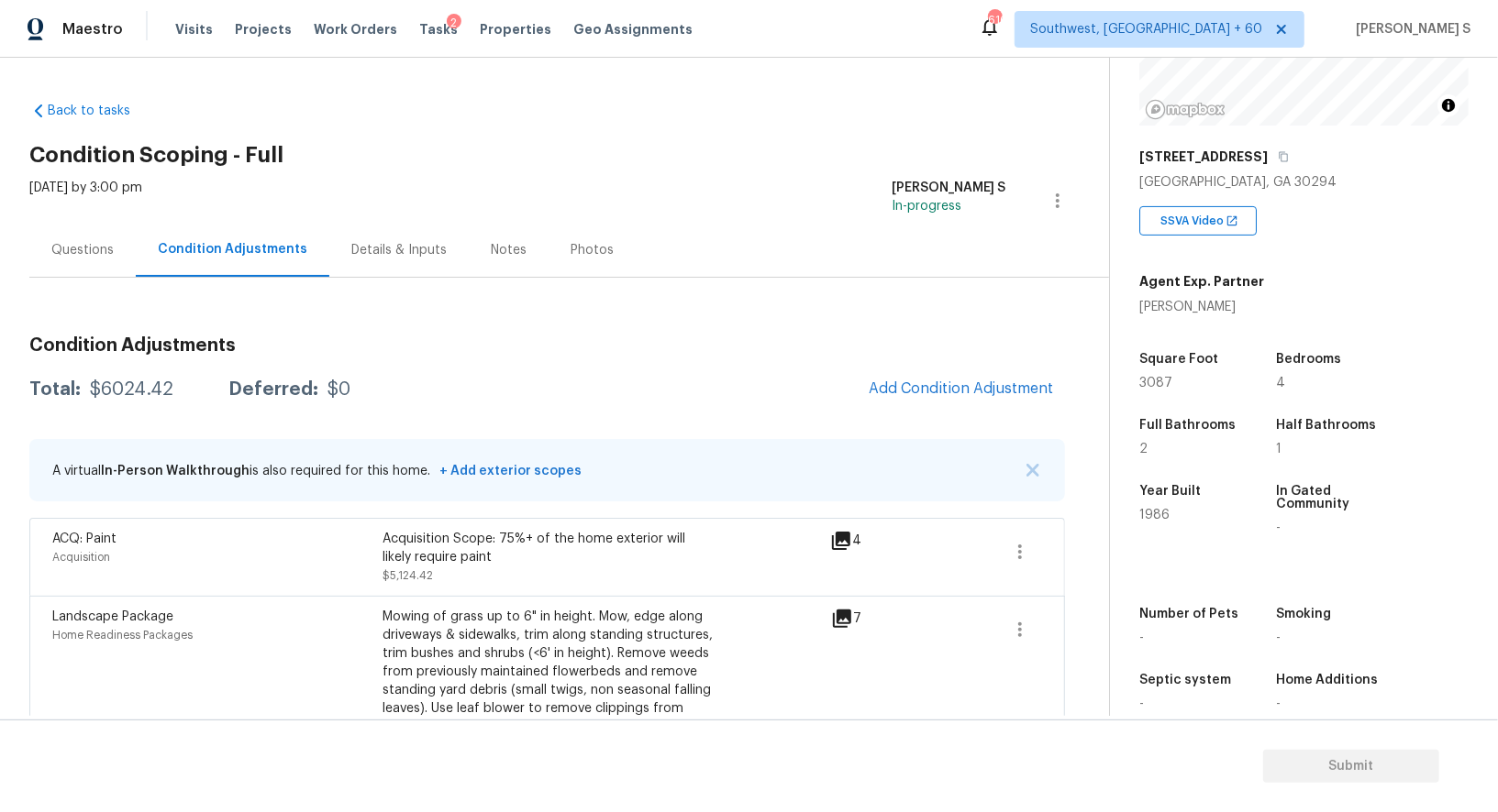
scroll to position [150, 0]
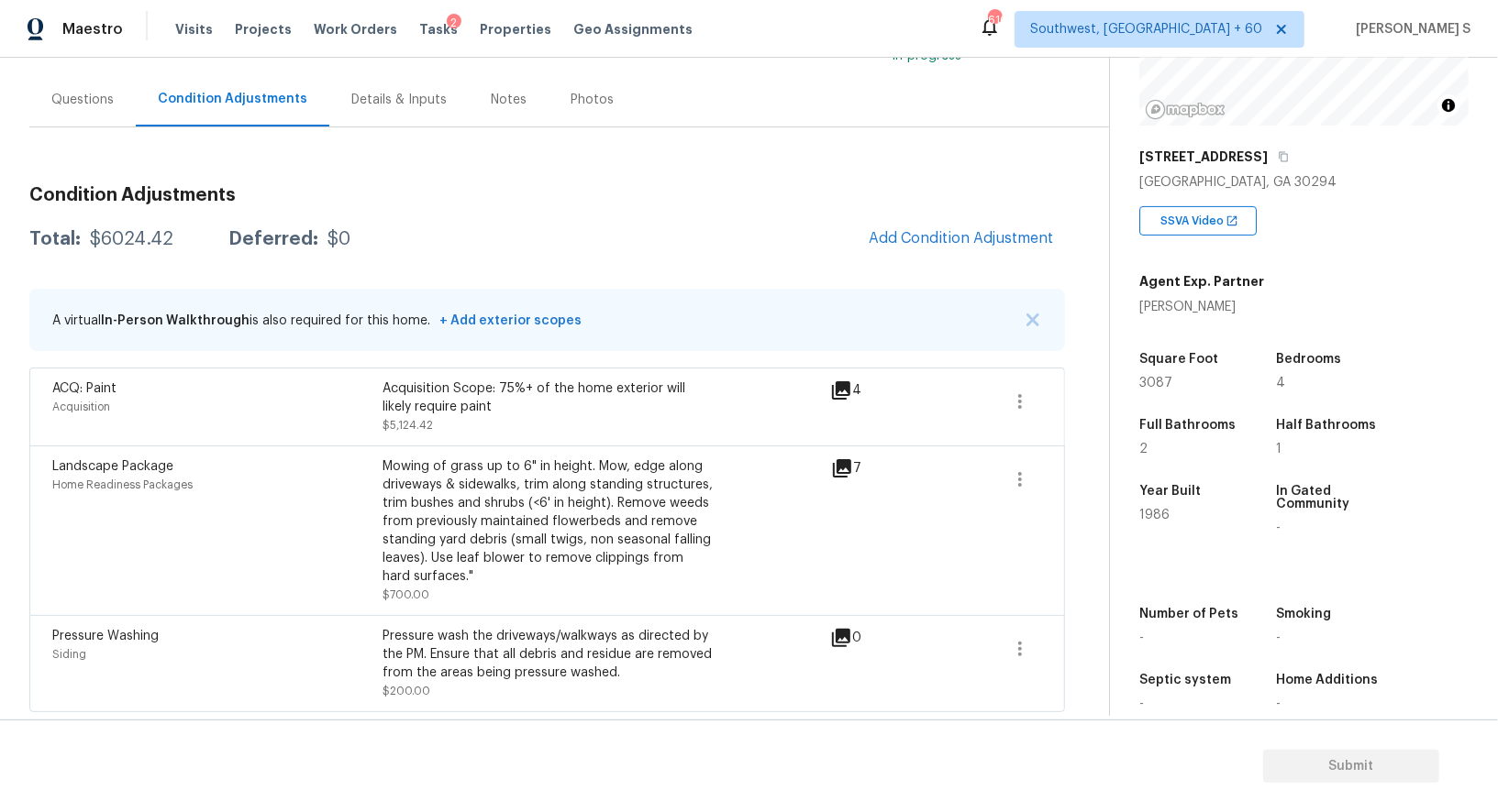
click at [83, 77] on div "Questions" at bounding box center [82, 100] width 106 height 54
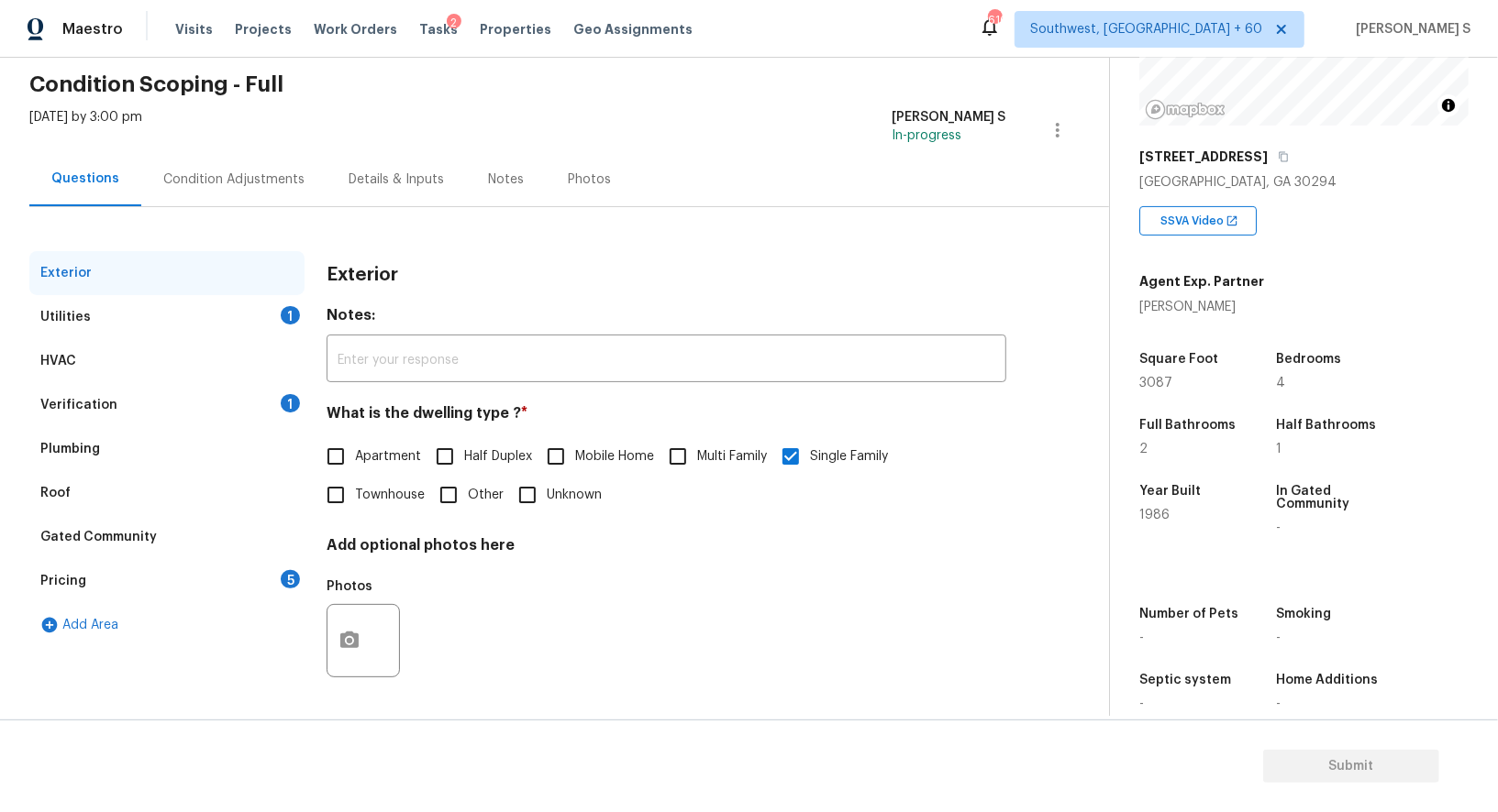
click at [95, 574] on div "Pricing 5" at bounding box center [167, 581] width 275 height 44
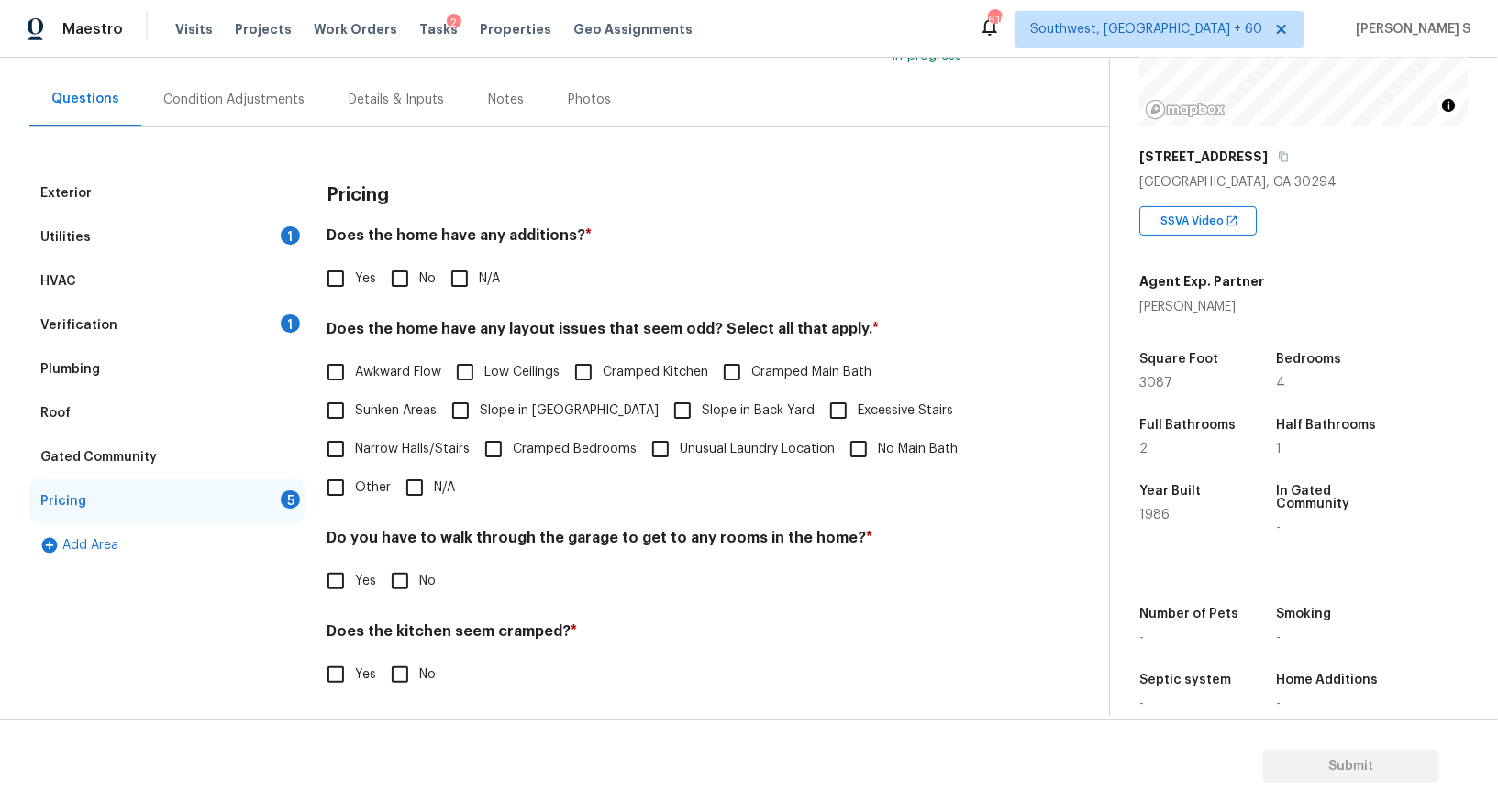
click at [532, 408] on span "Slope in [GEOGRAPHIC_DATA]" at bounding box center [569, 411] width 179 height 19
click at [480, 408] on input "Slope in [GEOGRAPHIC_DATA]" at bounding box center [461, 411] width 39 height 39
checkbox input "true"
click at [596, 408] on div "Awkward Flow Low Ceilings Cramped Kitchen Cramped Main Bath Sunken Areas Slope …" at bounding box center [666, 432] width 679 height 154
click at [663, 404] on input "Slope in Back Yard" at bounding box center [682, 411] width 39 height 39
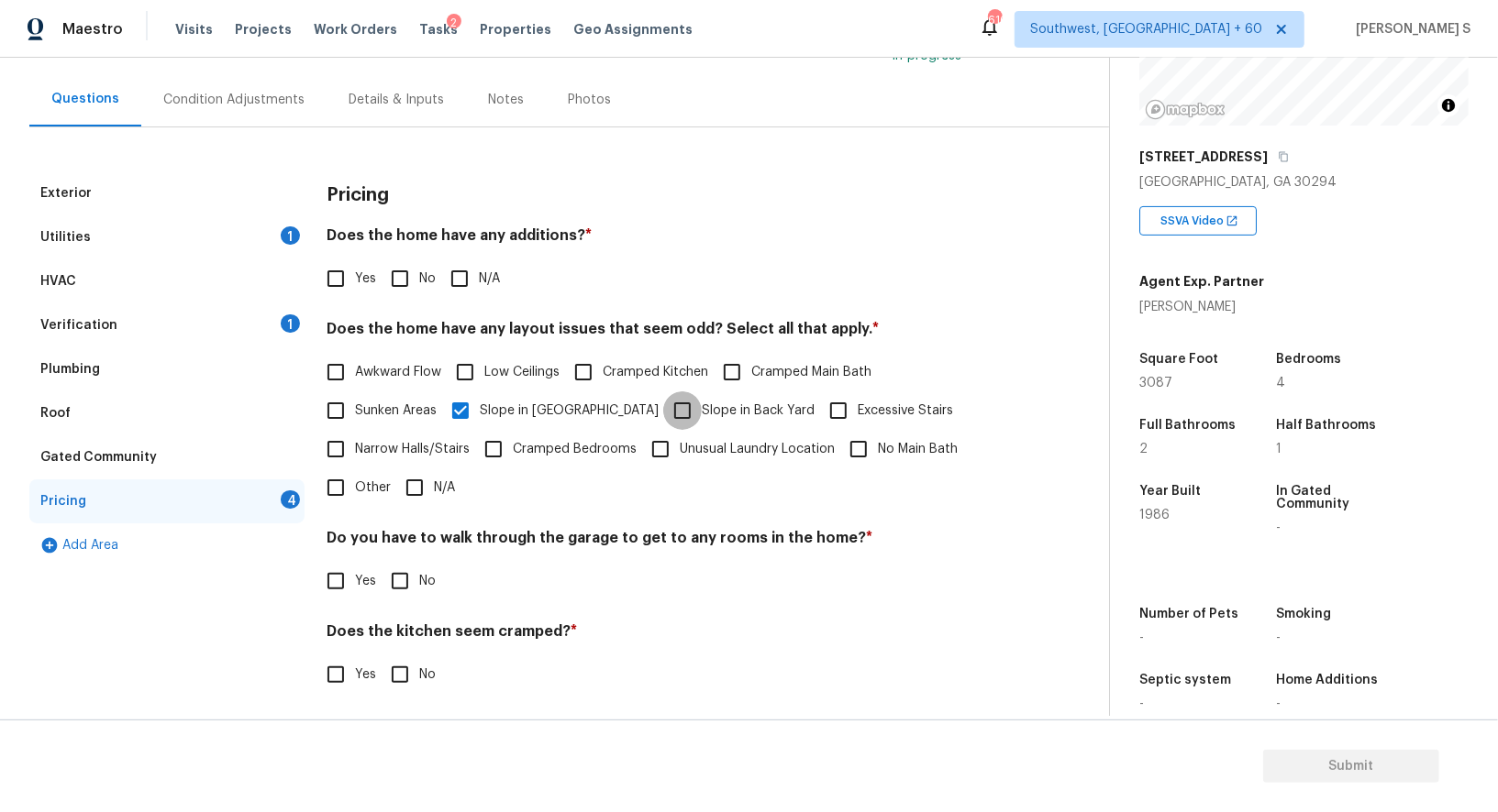
checkbox input "true"
click at [381, 262] on input "No" at bounding box center [400, 279] width 39 height 39
checkbox input "true"
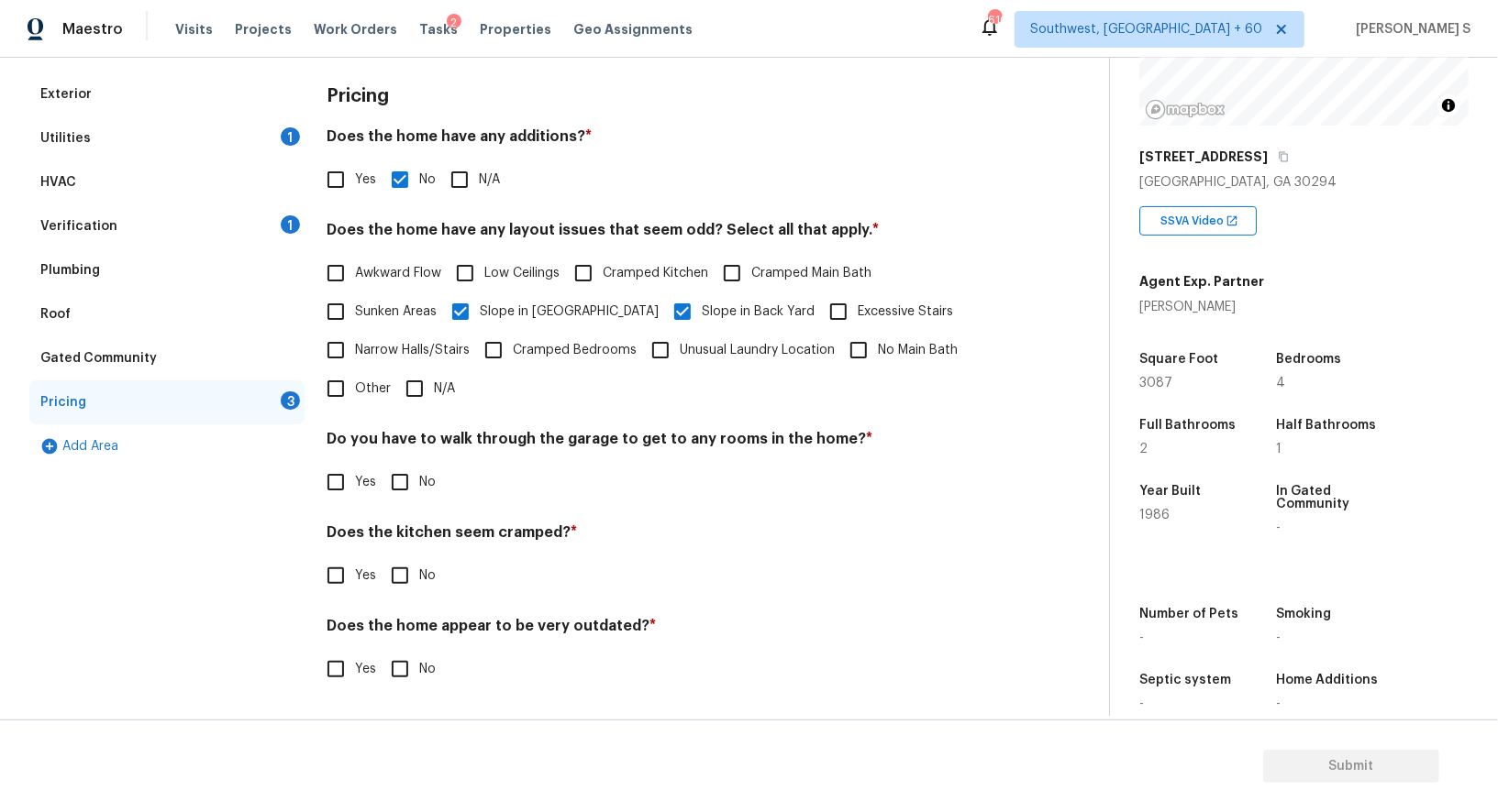
scroll to position [247, 0]
click at [415, 484] on input "No" at bounding box center [400, 484] width 39 height 39
checkbox input "true"
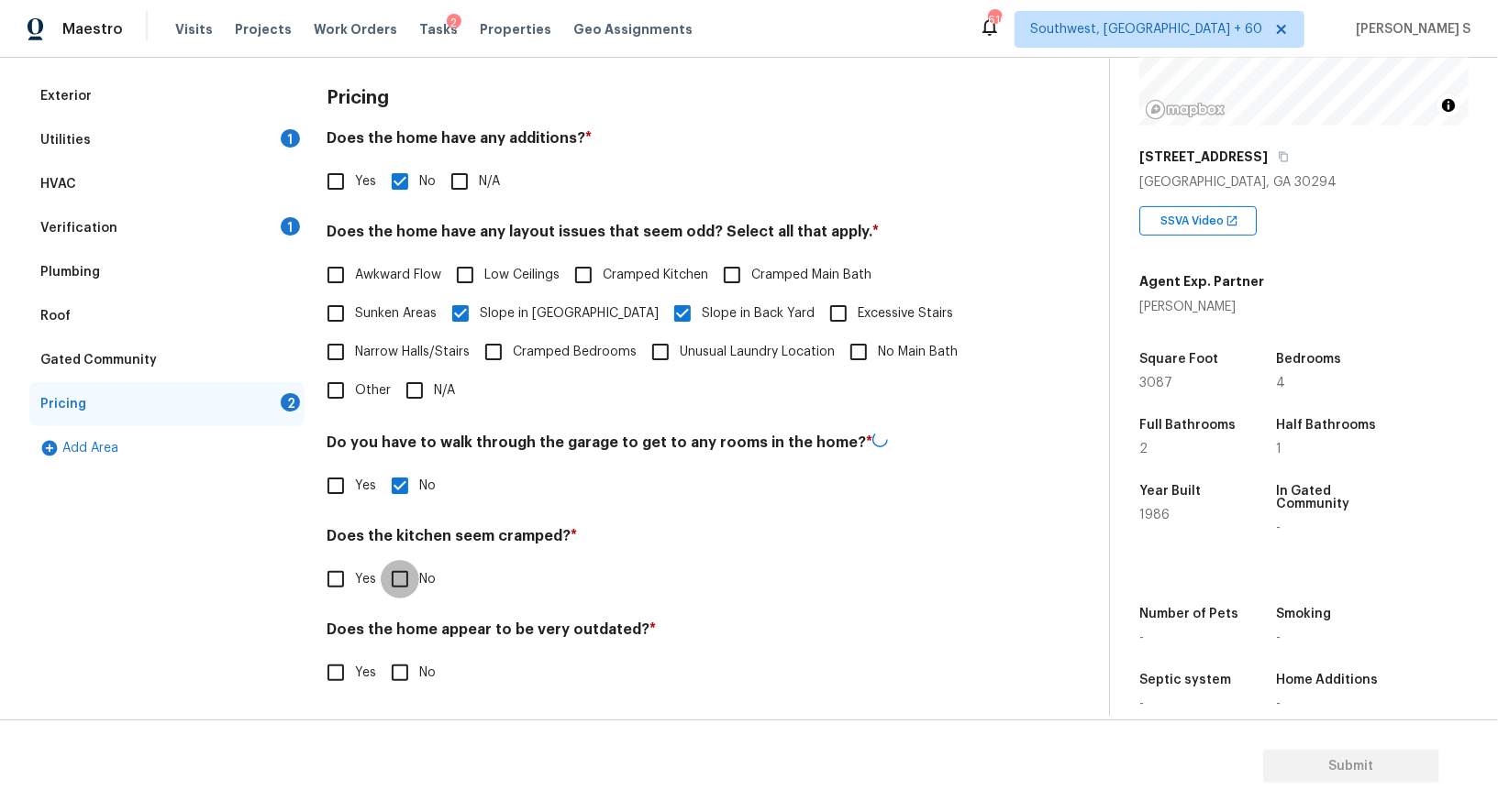
click at [380, 560] on input "No" at bounding box center [400, 579] width 39 height 39
checkbox input "true"
click at [380, 652] on input "No" at bounding box center [400, 672] width 39 height 39
checkbox input "true"
